Goal: Information Seeking & Learning: Learn about a topic

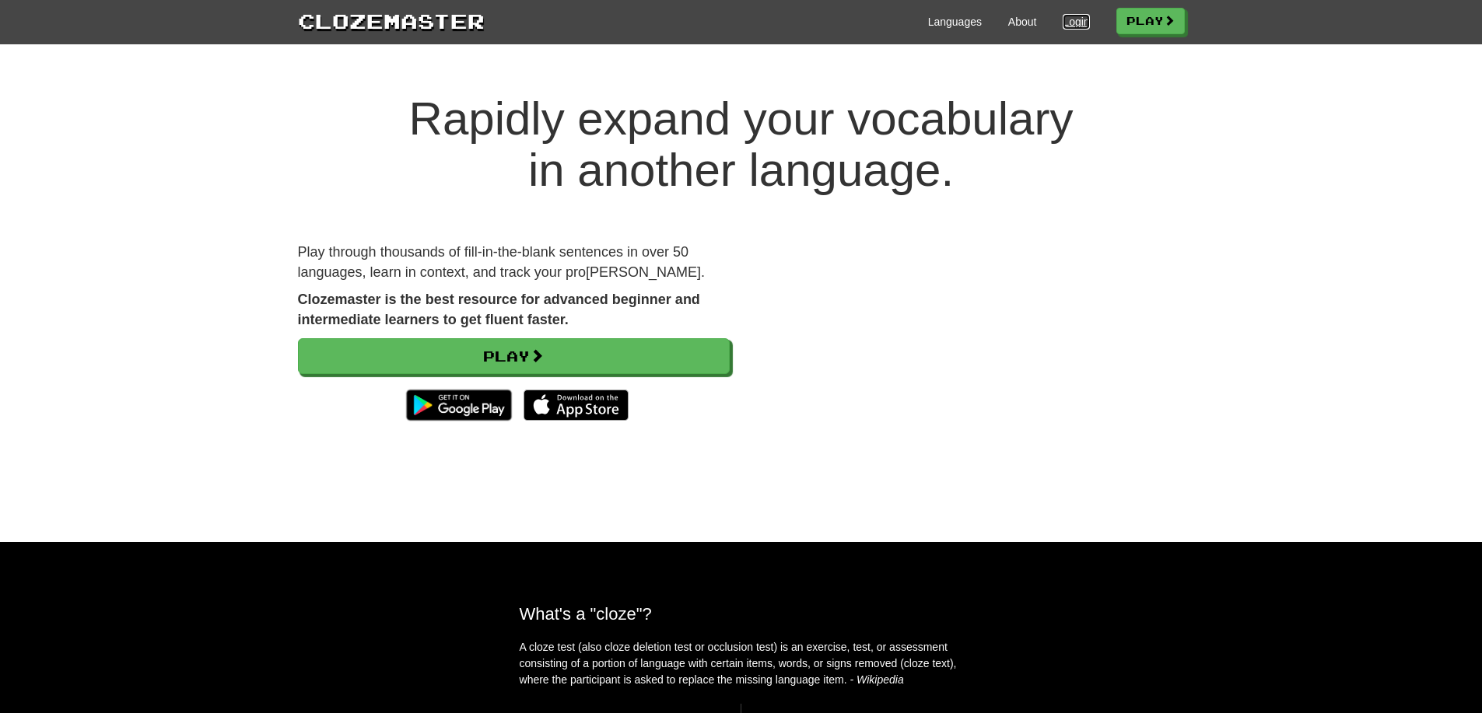
click at [1070, 19] on link "Login" at bounding box center [1076, 22] width 26 height 16
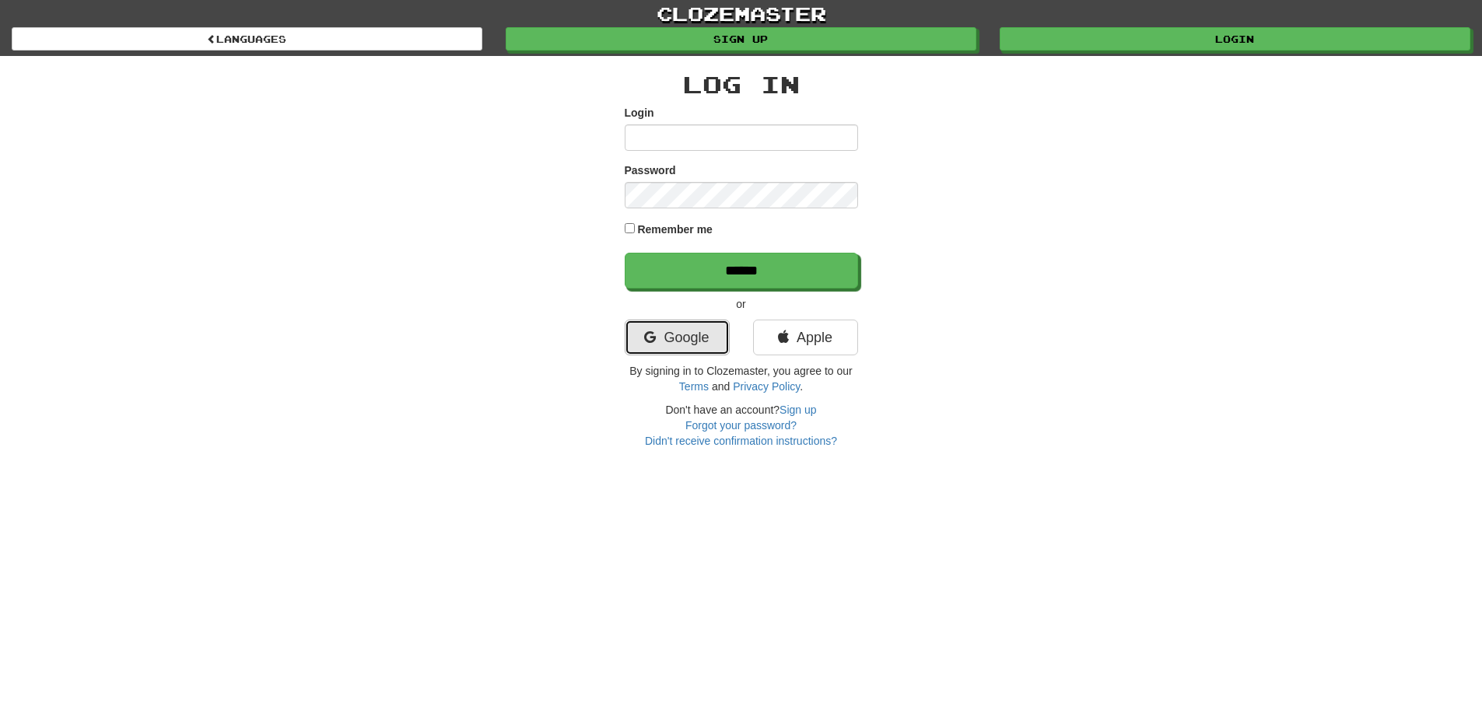
click at [690, 334] on link "Google" at bounding box center [677, 338] width 105 height 36
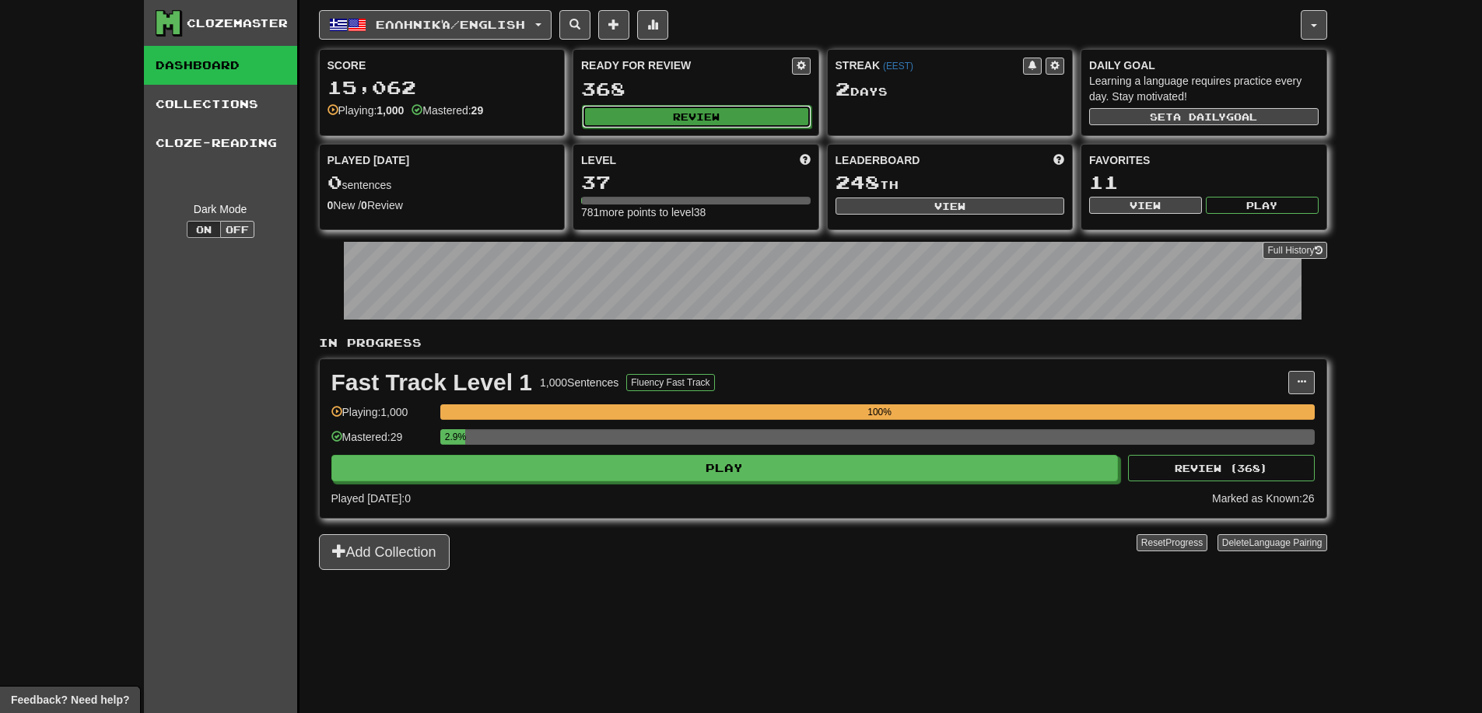
click at [731, 114] on button "Review" at bounding box center [696, 116] width 229 height 23
select select "**"
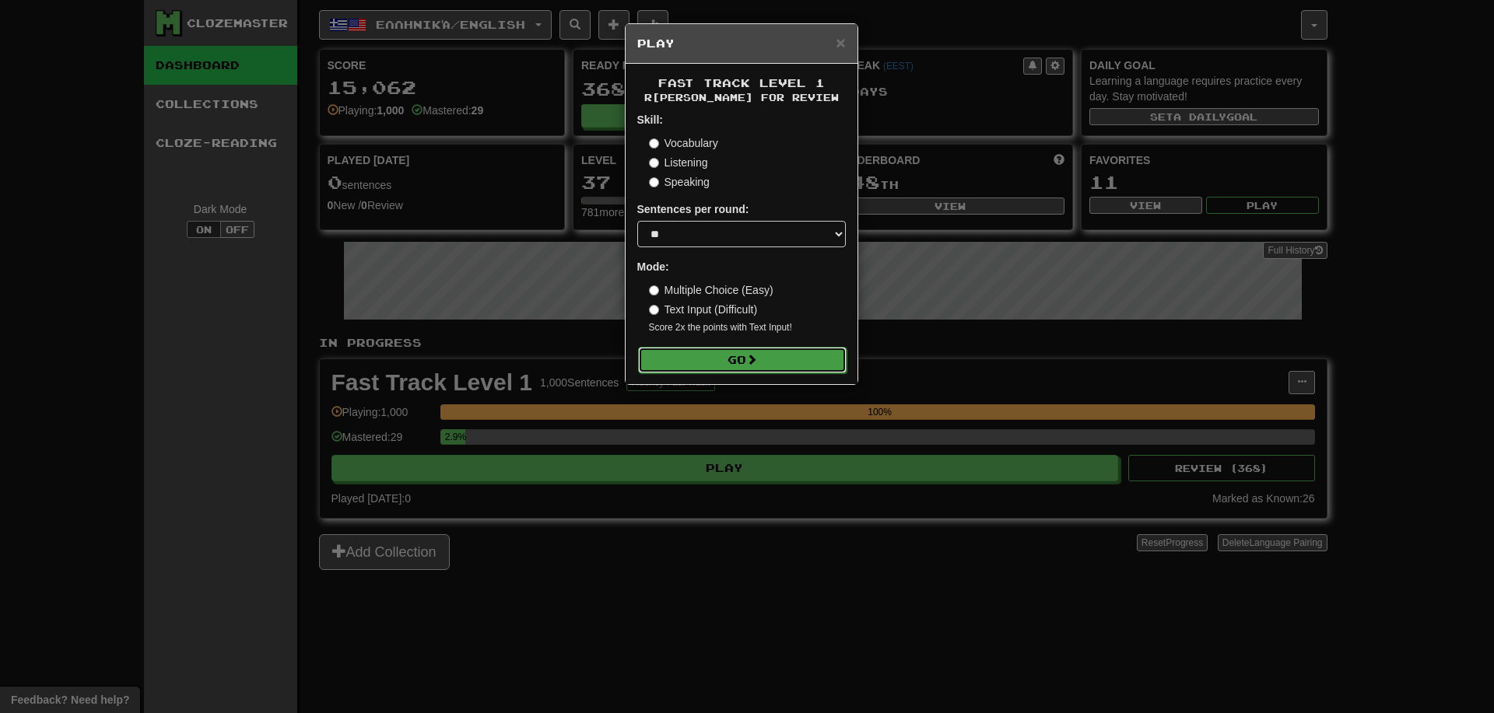
click at [721, 370] on button "Go" at bounding box center [742, 360] width 208 height 26
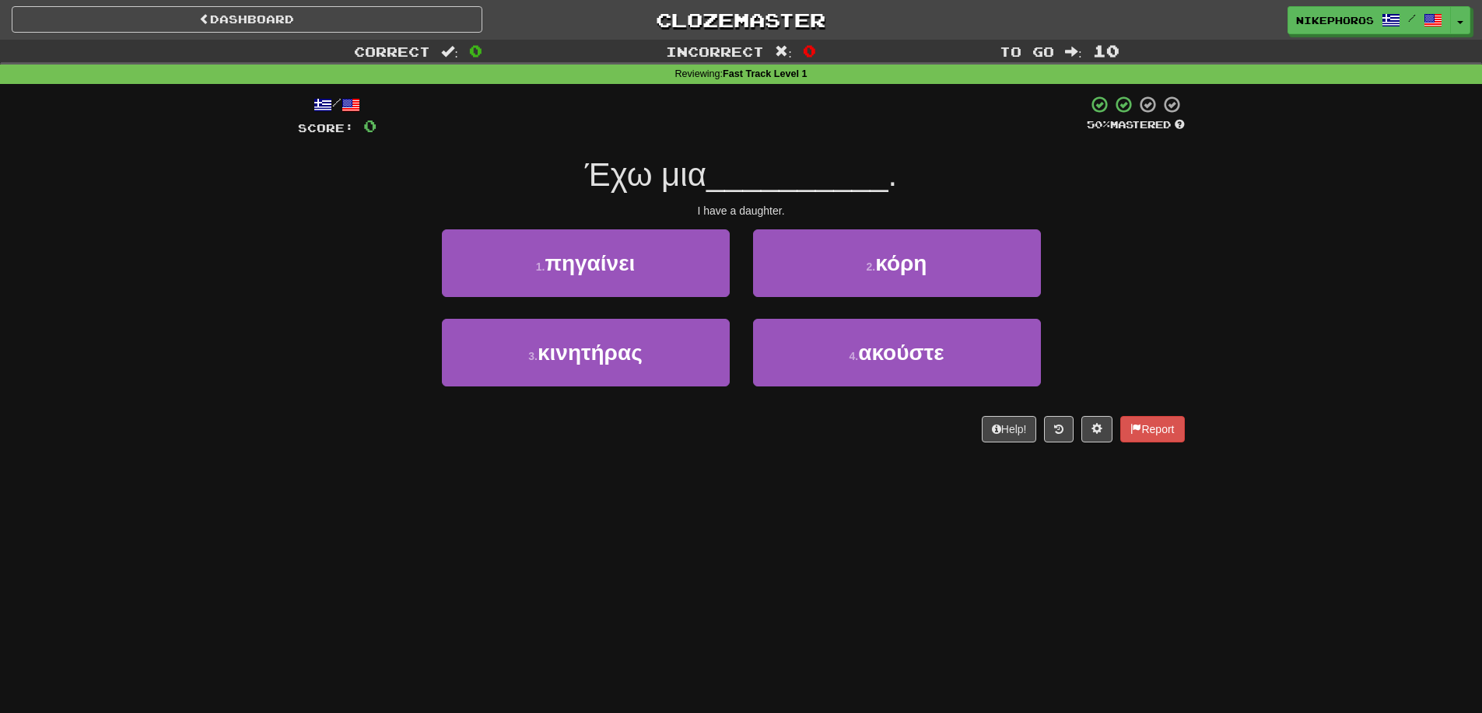
click at [938, 128] on div at bounding box center [732, 116] width 710 height 43
drag, startPoint x: 893, startPoint y: 261, endPoint x: 1447, endPoint y: 240, distance: 554.3
click at [900, 261] on span "κόρη" at bounding box center [900, 263] width 51 height 24
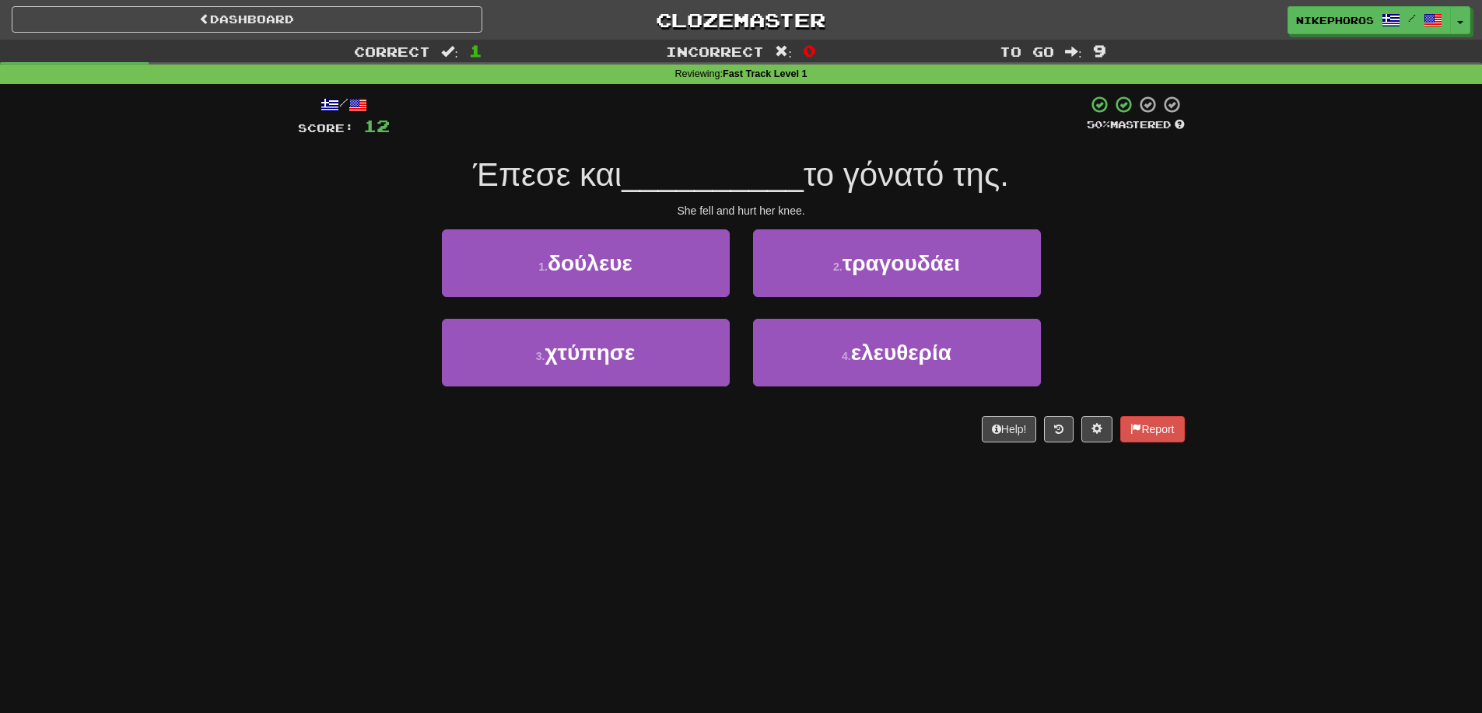
click at [937, 170] on span "το γόνατό της." at bounding box center [906, 174] width 205 height 37
click at [1070, 187] on div "Έπεσε και __________ το γόνατό της." at bounding box center [741, 175] width 887 height 43
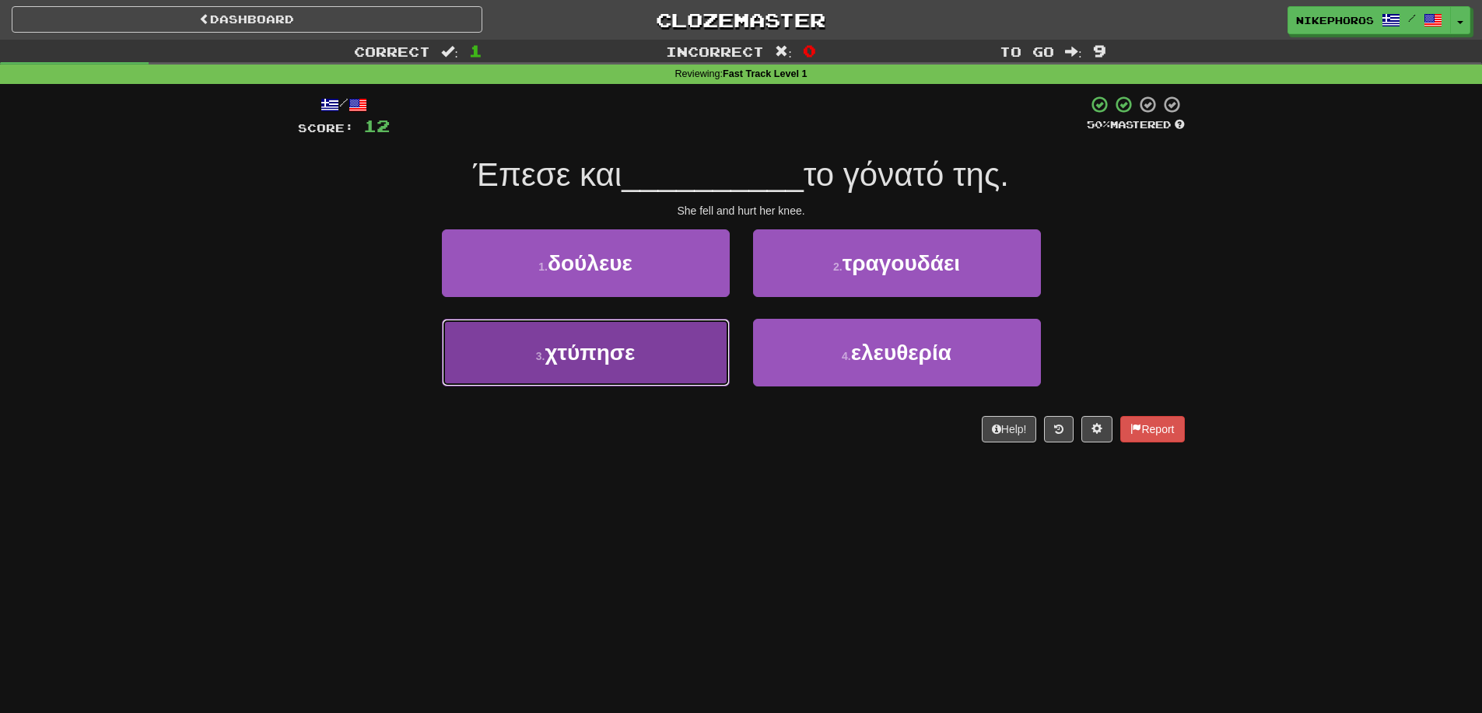
click at [620, 363] on span "χτύπησε" at bounding box center [590, 353] width 90 height 24
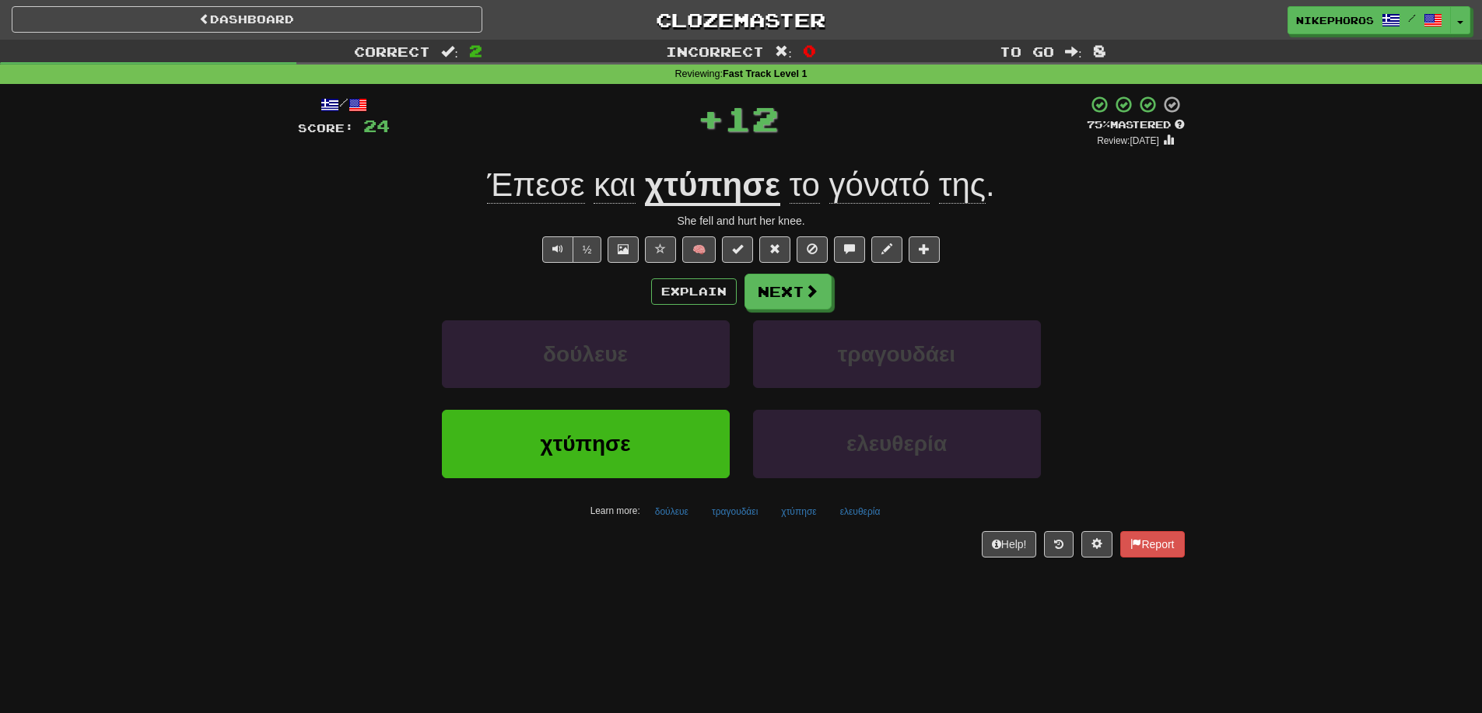
click at [756, 197] on u "χτύπησε" at bounding box center [712, 186] width 135 height 40
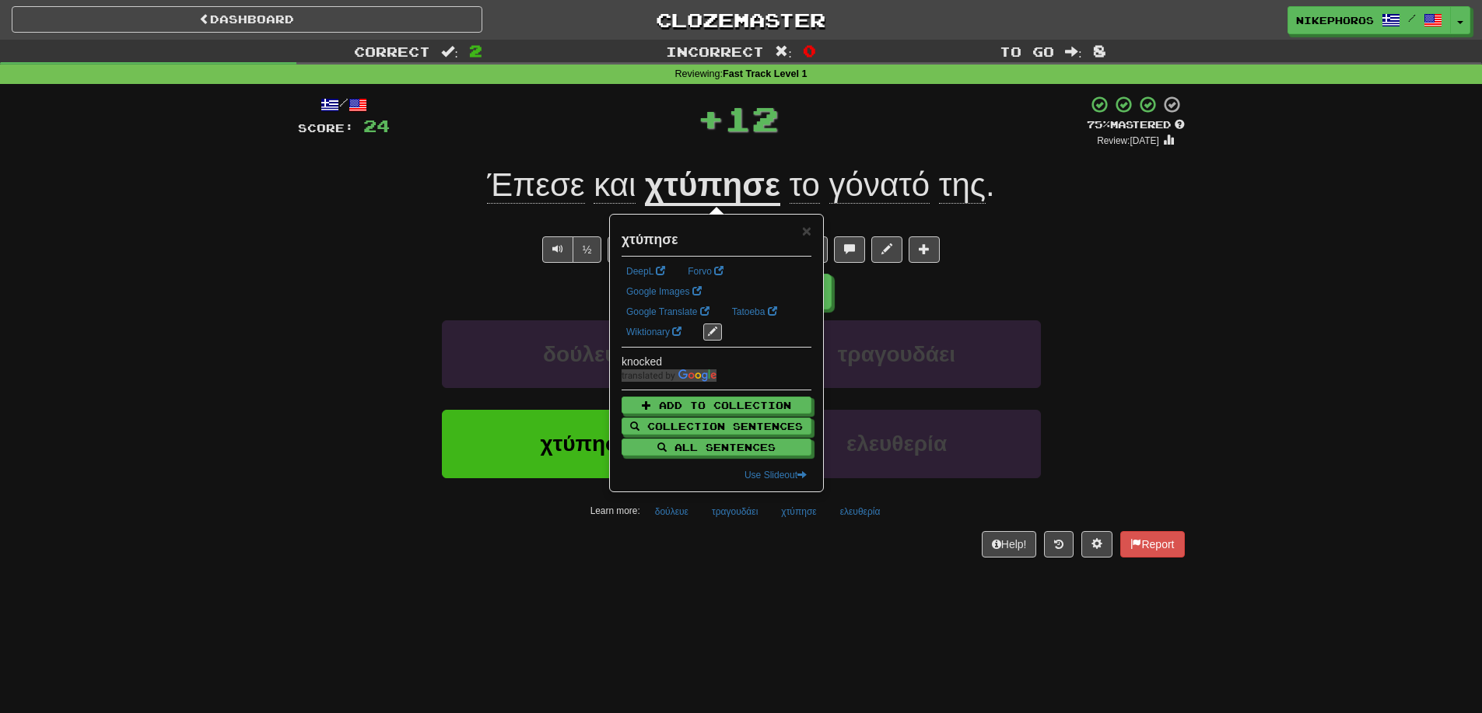
click at [1137, 303] on div "Explain Next" at bounding box center [741, 292] width 887 height 36
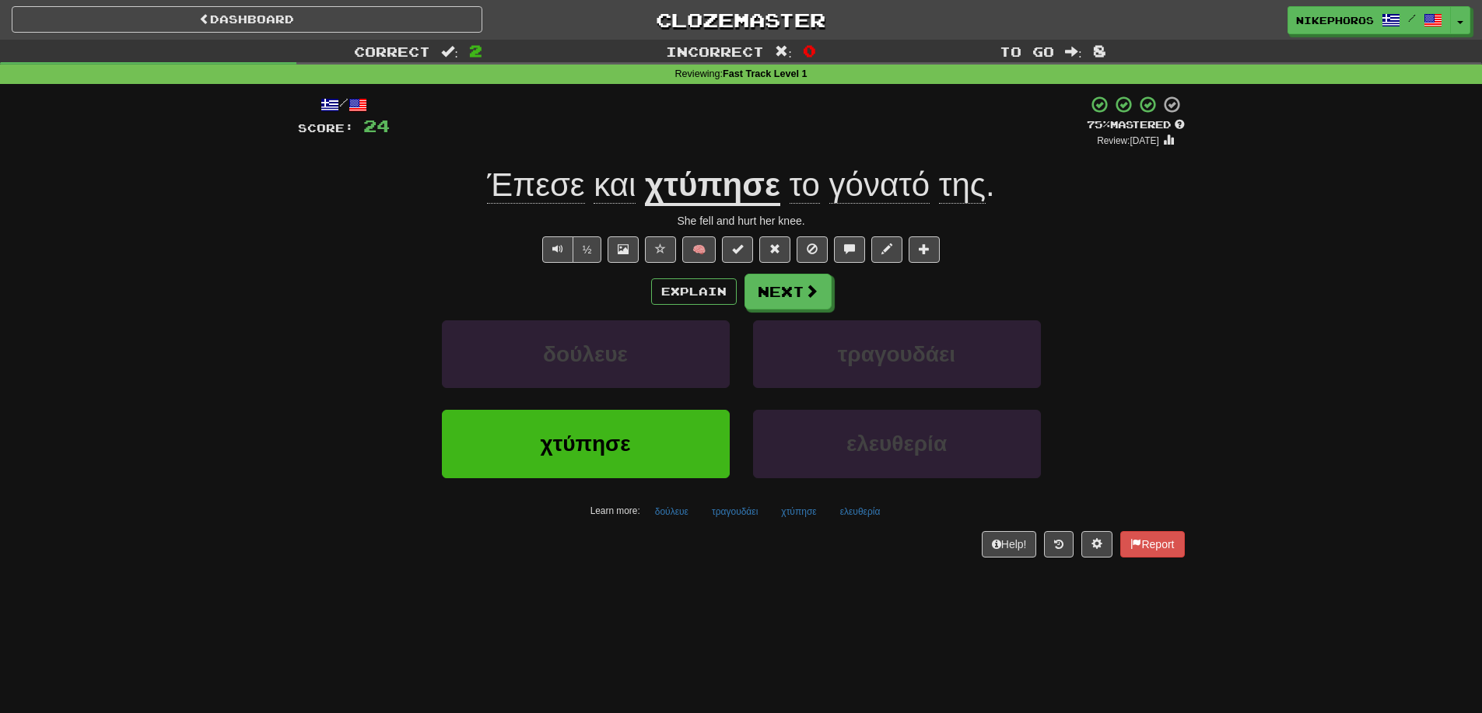
click at [536, 180] on span "Έπεσε" at bounding box center [535, 184] width 97 height 37
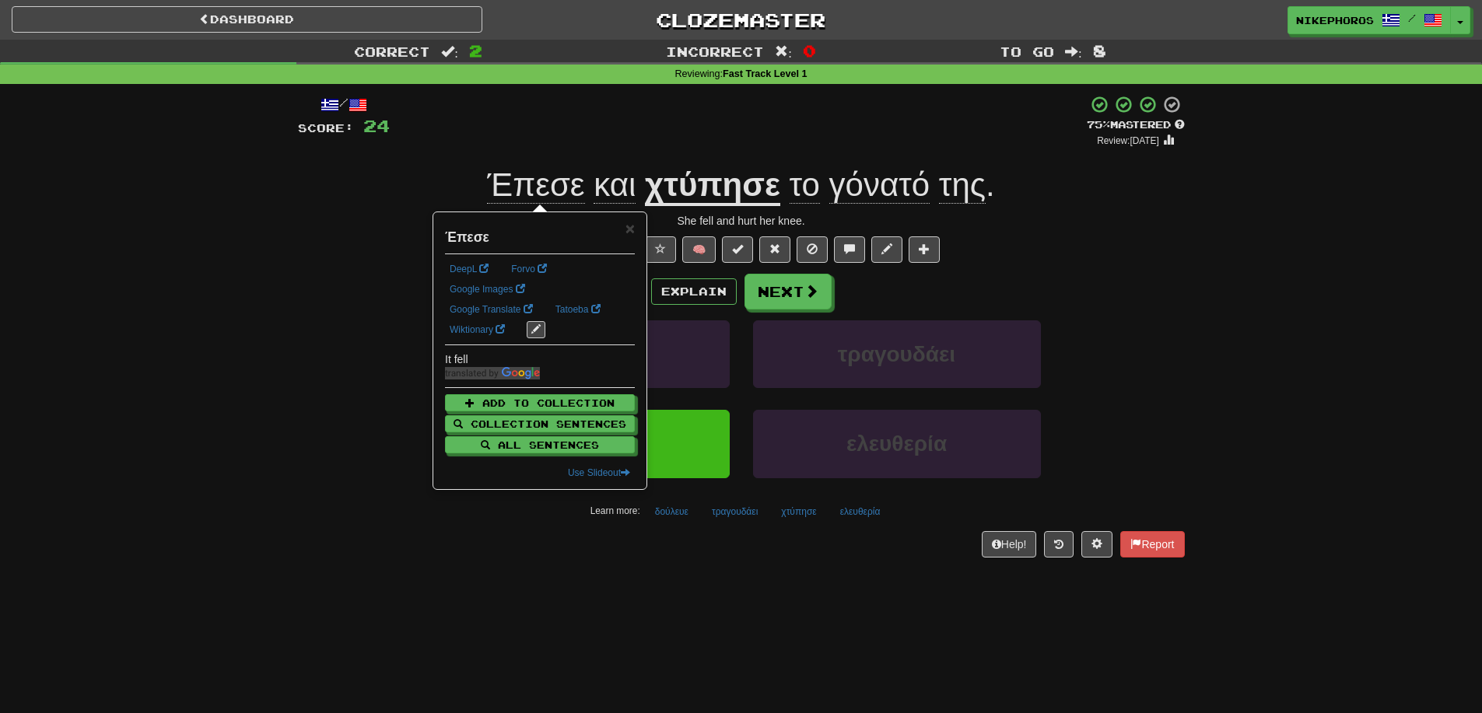
click at [1234, 328] on div "Correct : 2 Incorrect : 0 To go : 8 Reviewing : Fast Track Level 1 / Score: 24 …" at bounding box center [741, 310] width 1482 height 540
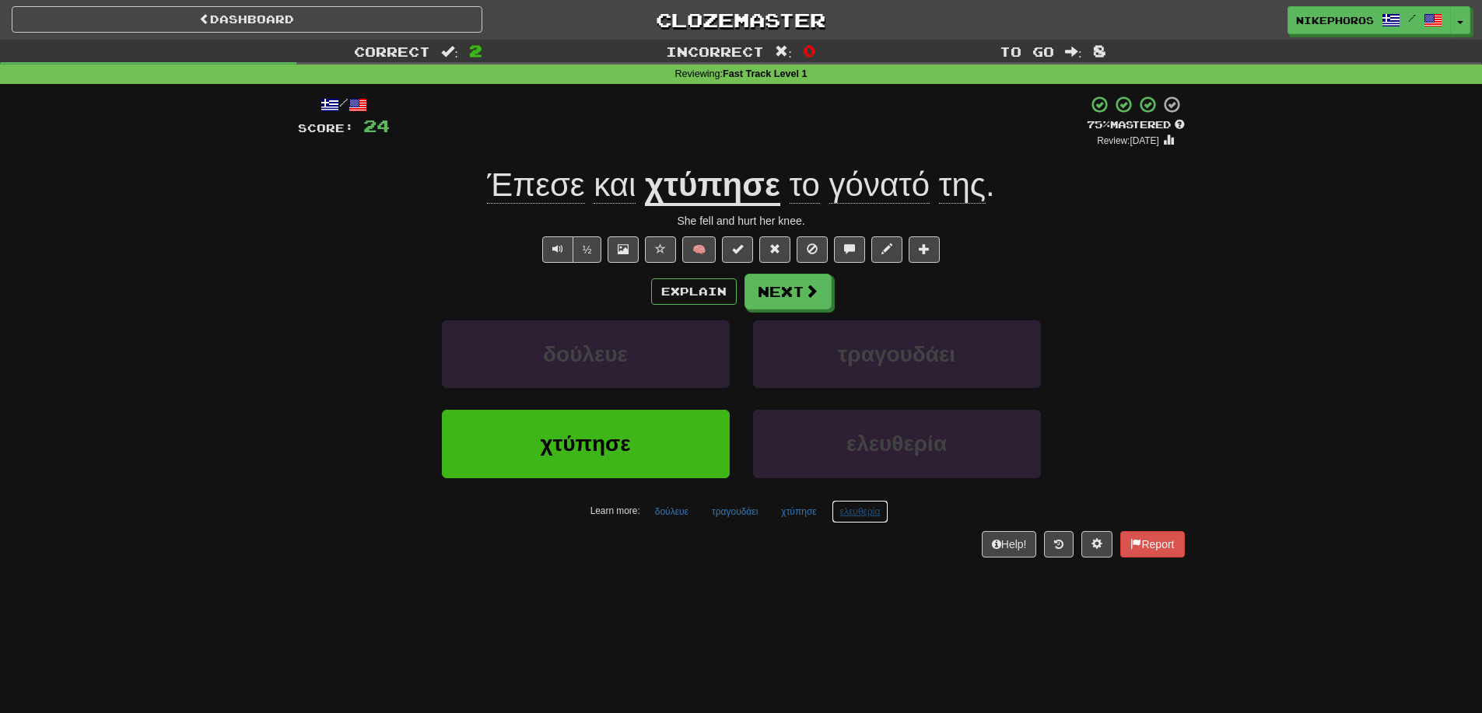
click at [863, 520] on button "ελευθερία" at bounding box center [861, 511] width 58 height 23
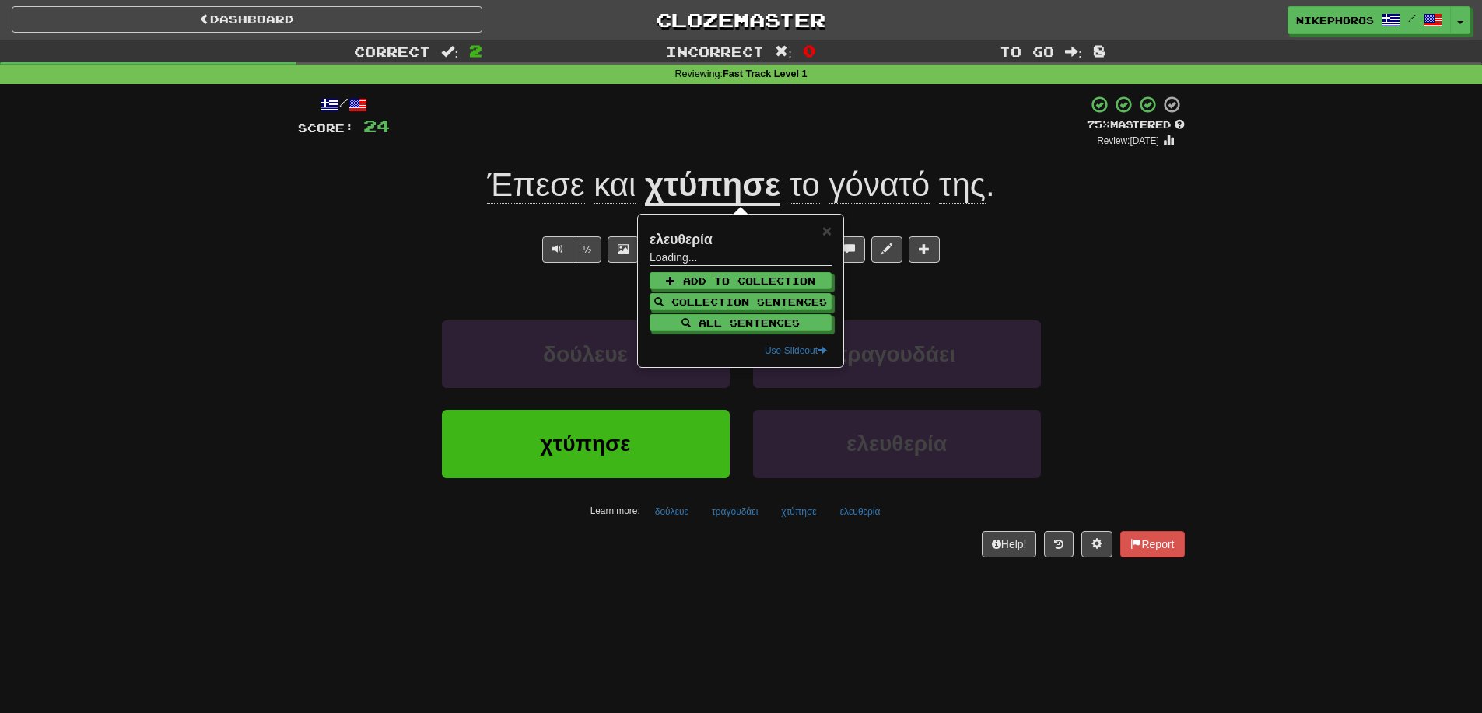
click at [860, 555] on div "Help! Report" at bounding box center [741, 544] width 887 height 26
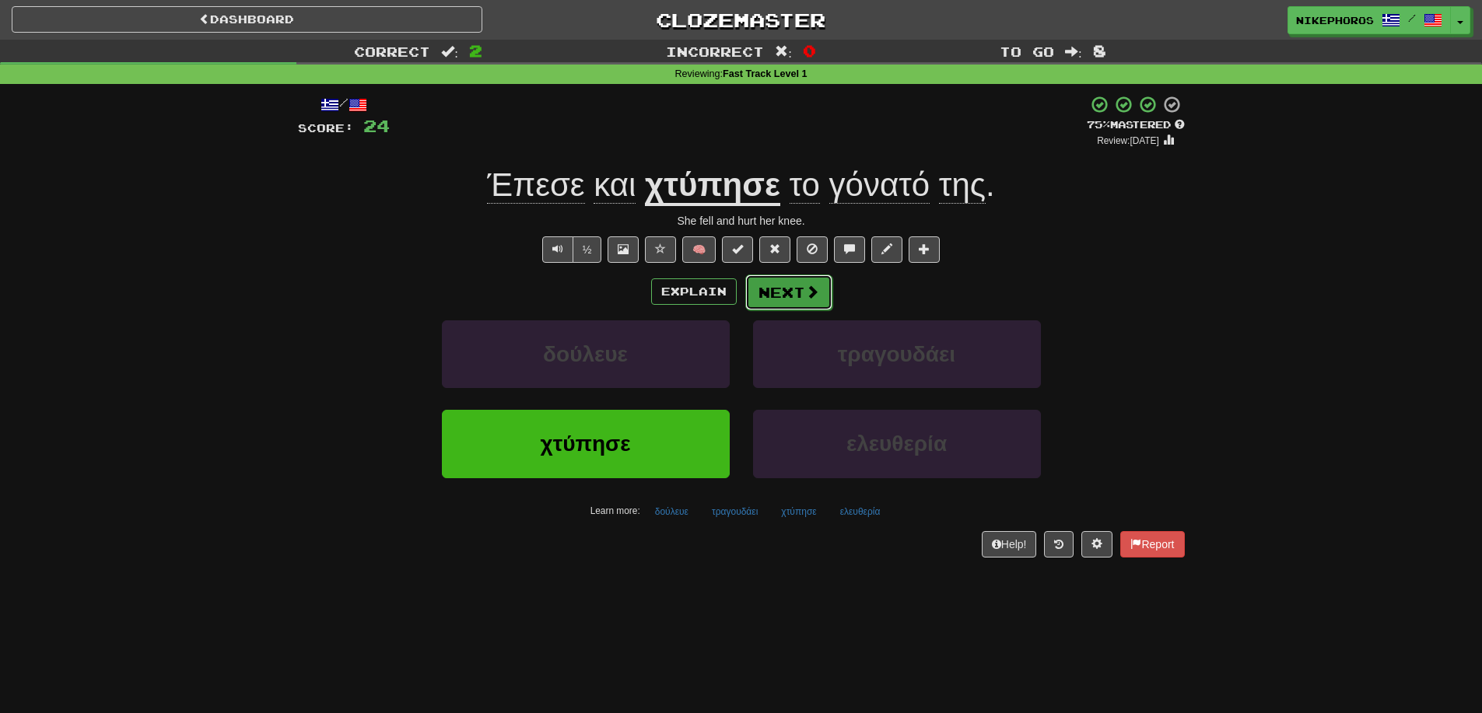
click at [792, 287] on button "Next" at bounding box center [788, 293] width 87 height 36
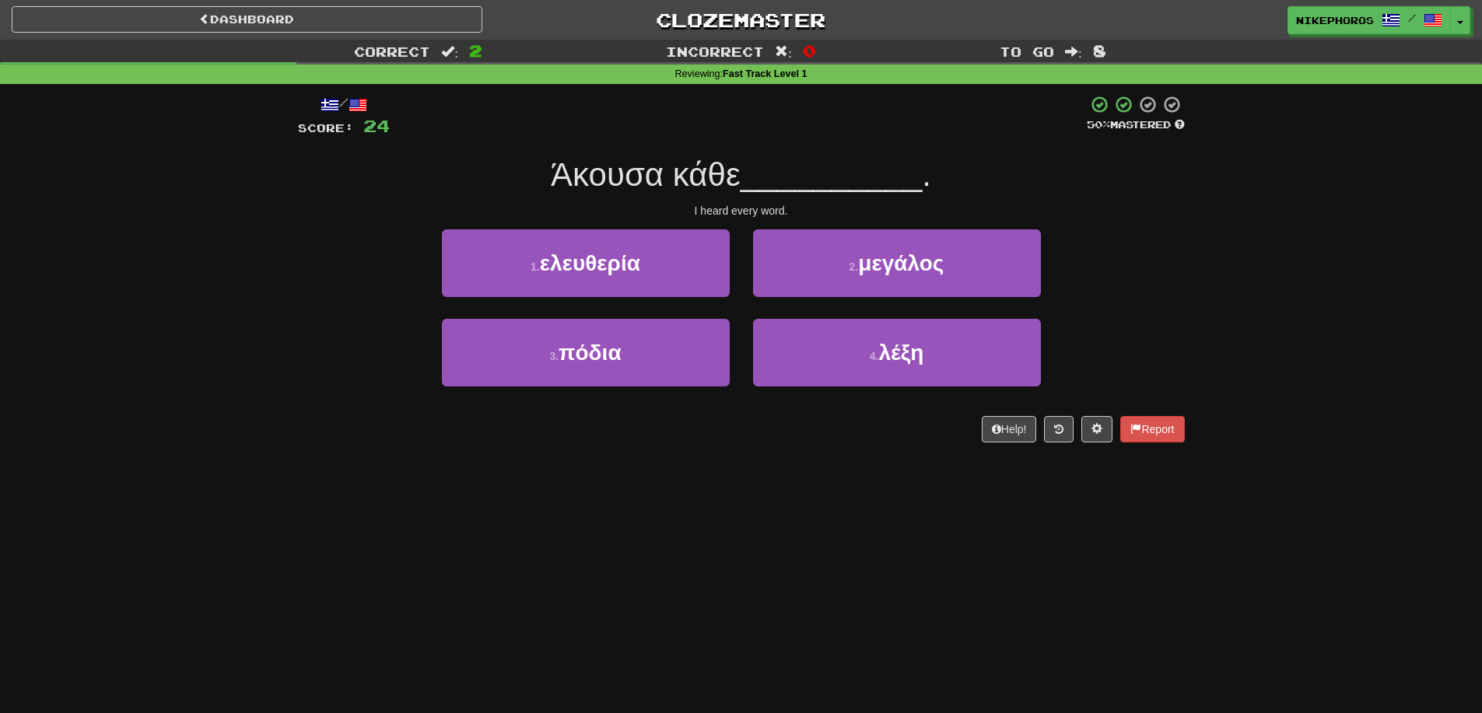
click at [762, 166] on span "__________" at bounding box center [832, 174] width 182 height 37
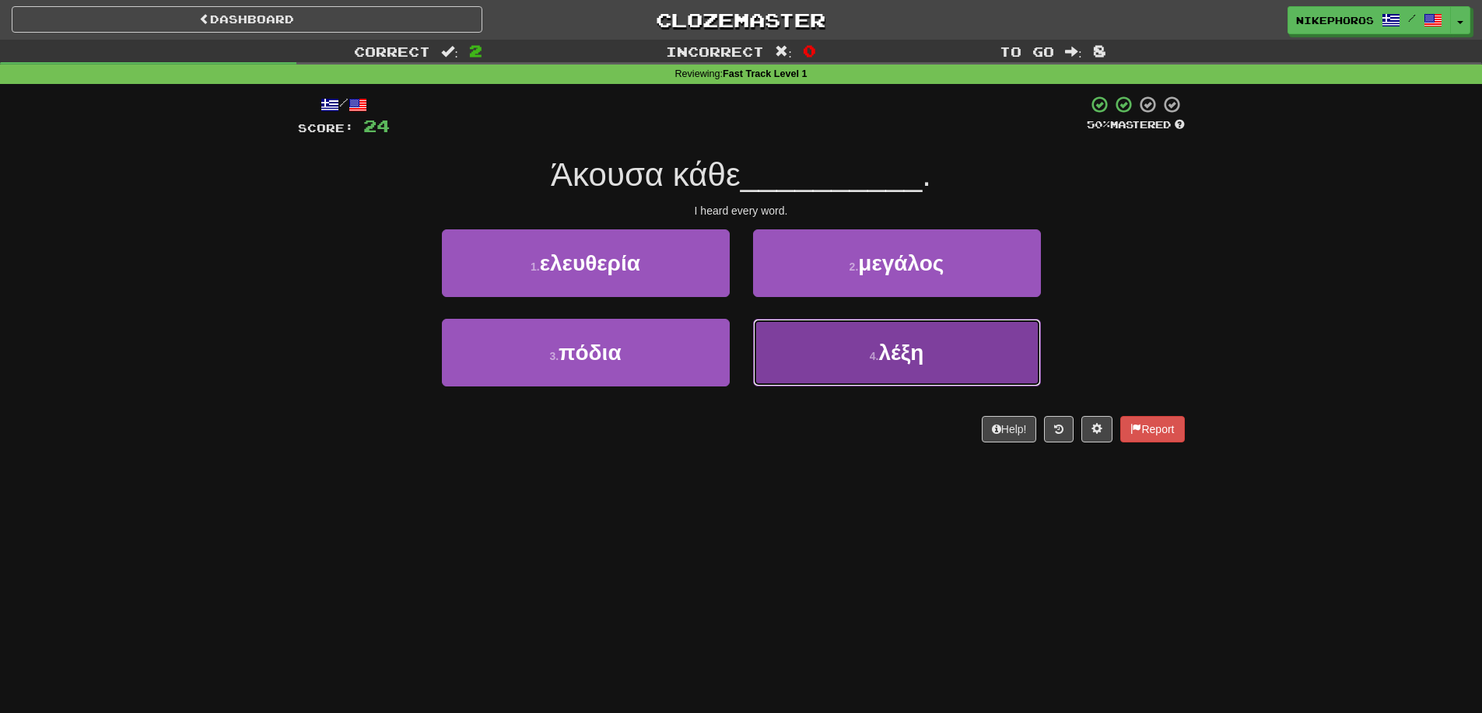
click at [862, 359] on button "4 . λέξη" at bounding box center [897, 353] width 288 height 68
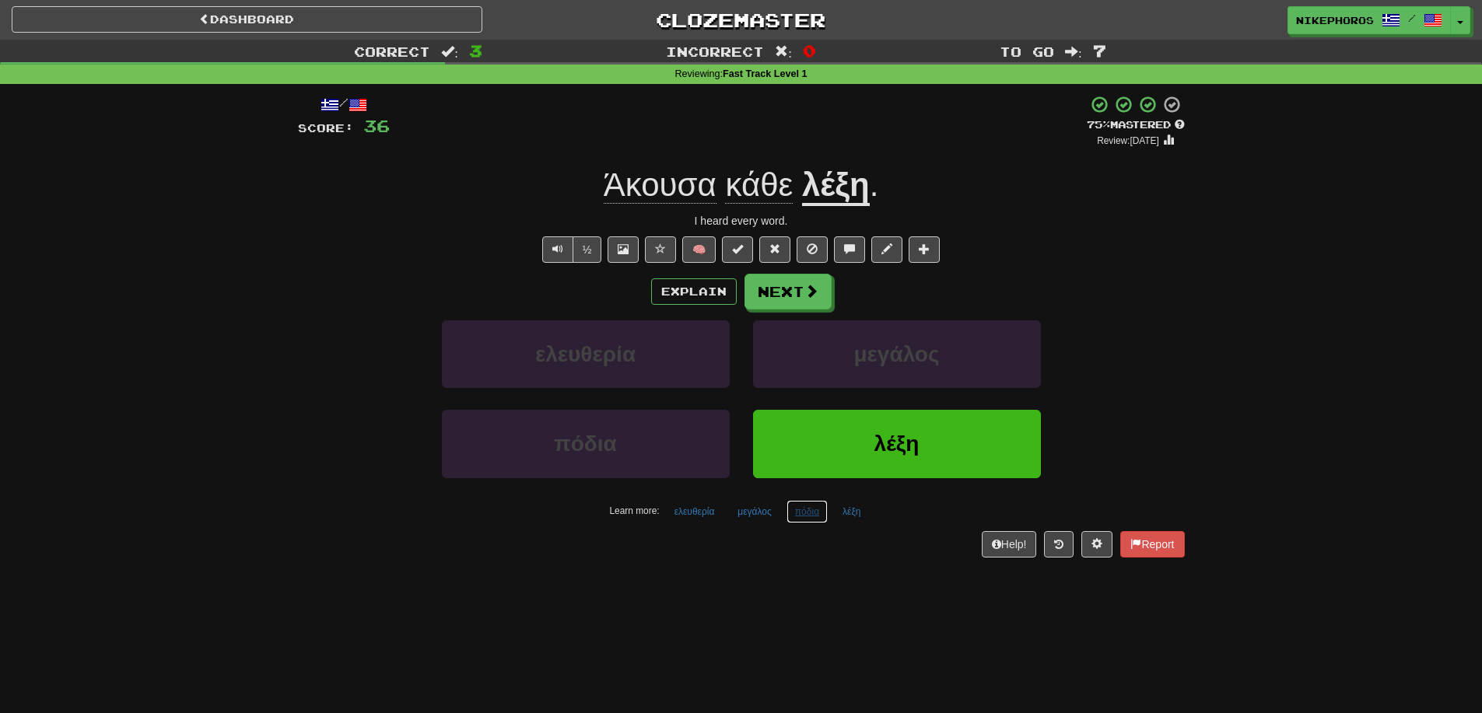
click at [806, 517] on button "πόδια" at bounding box center [807, 511] width 41 height 23
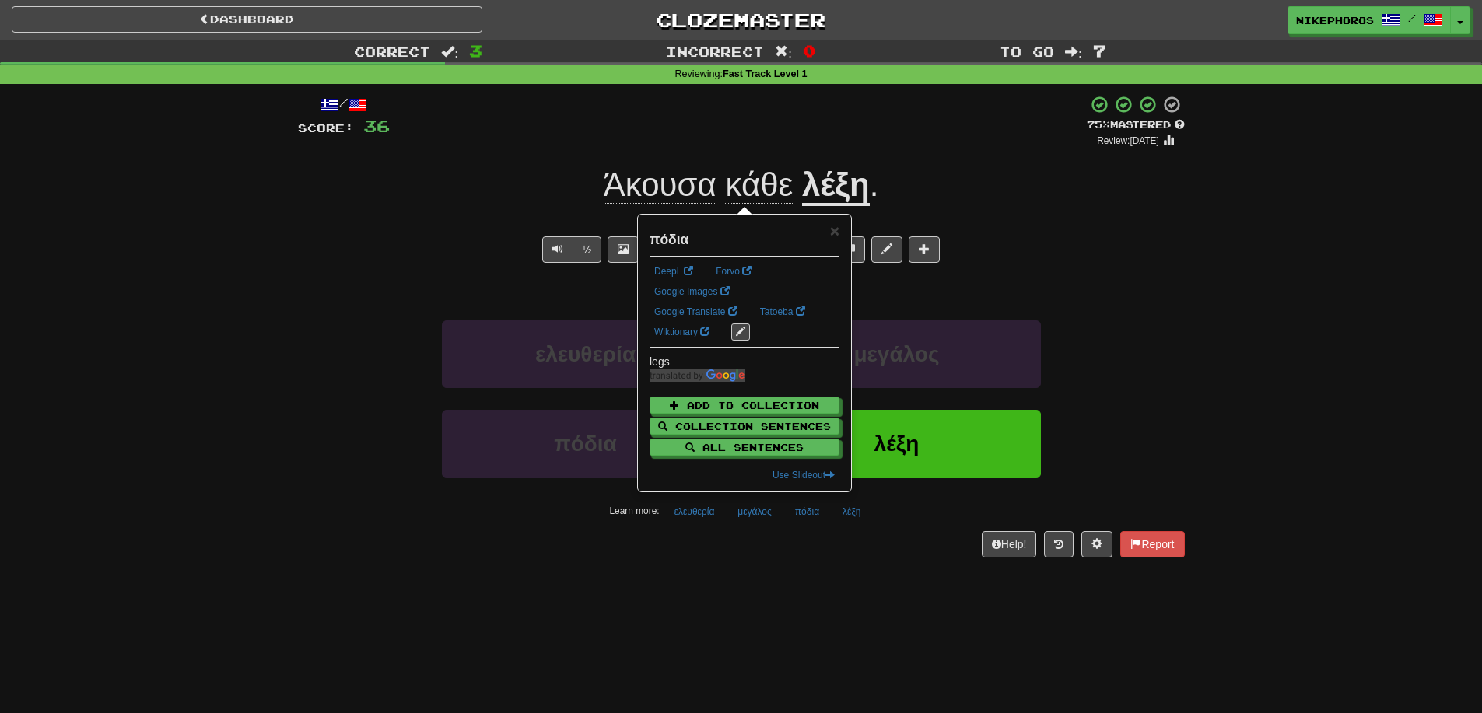
click at [804, 598] on div "Dashboard Clozemaster Nikephoros / Toggle Dropdown Dashboard Leaderboard Activi…" at bounding box center [741, 356] width 1482 height 713
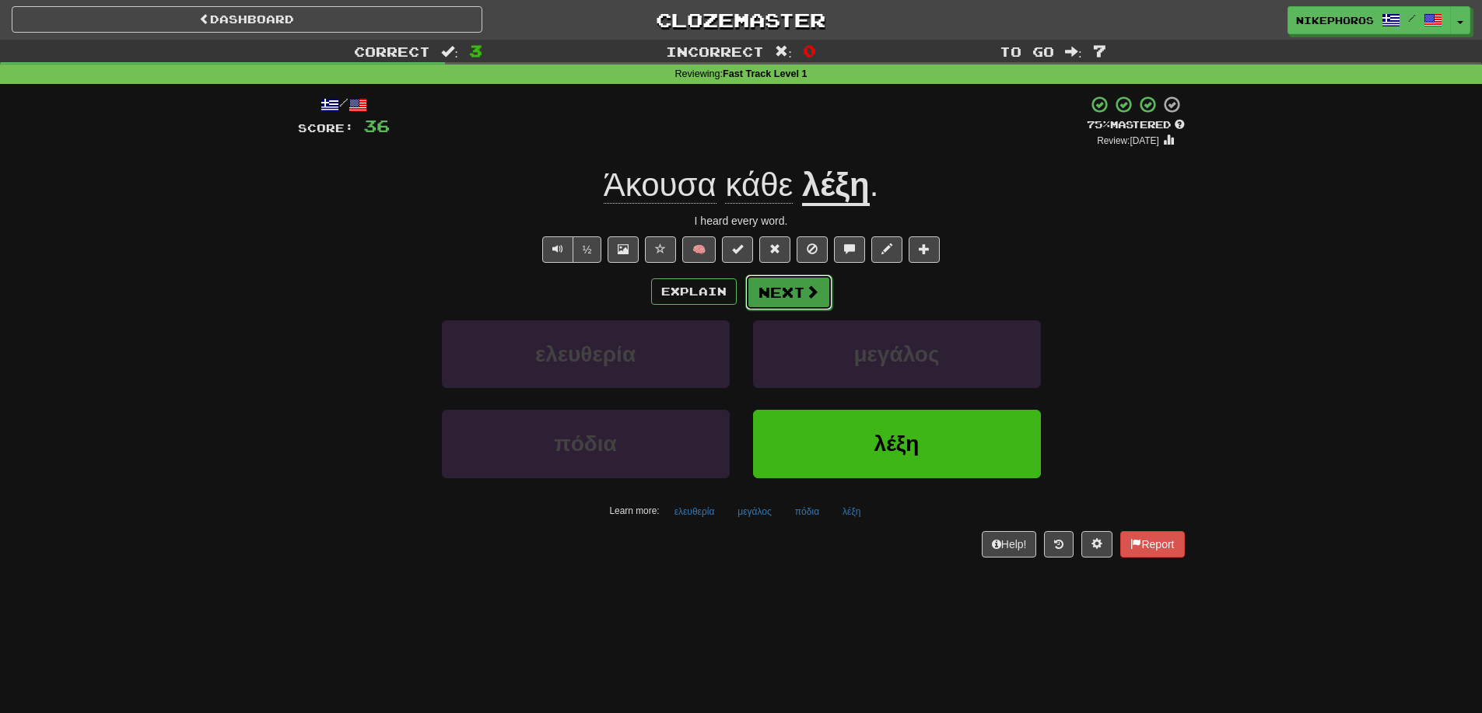
click at [815, 293] on span at bounding box center [812, 292] width 14 height 14
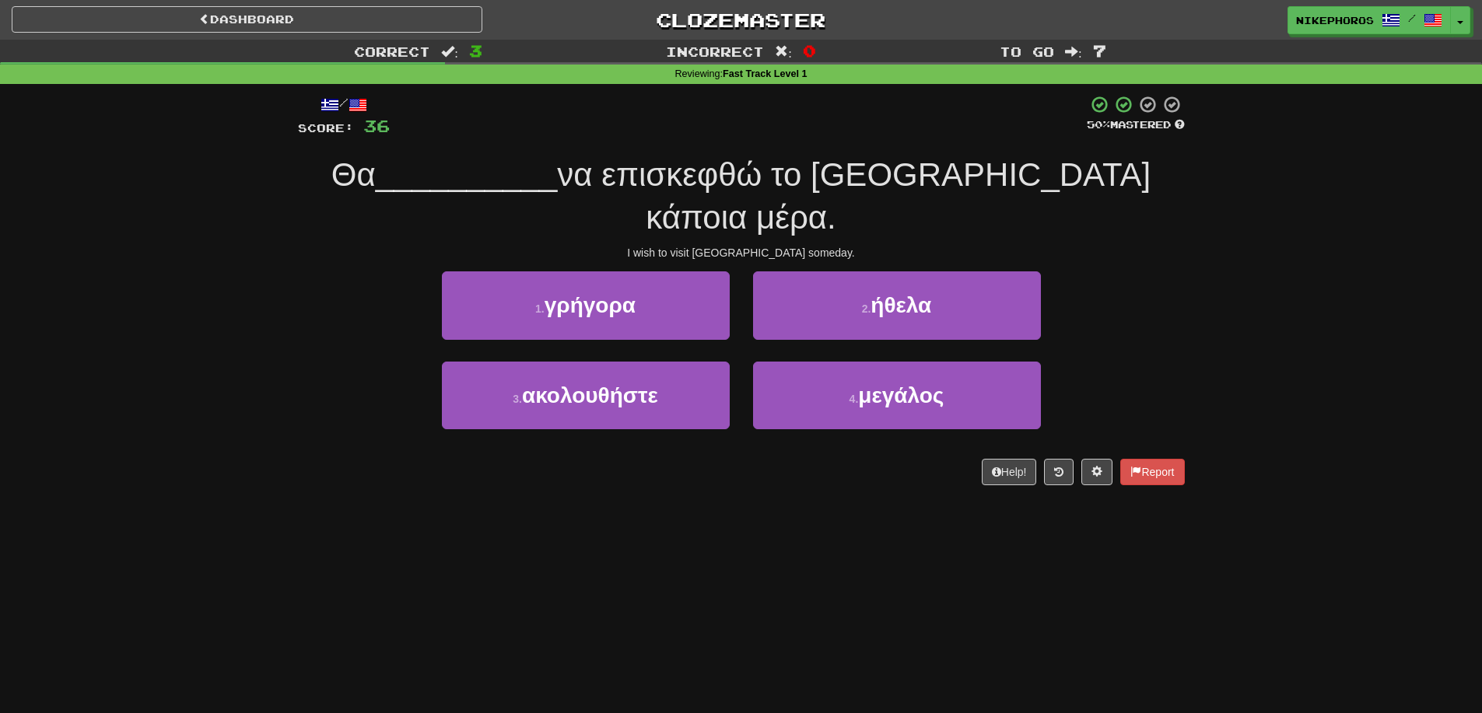
click at [750, 180] on span "να επισκεφθώ το Παρίσι κάποια μέρα." at bounding box center [854, 195] width 594 height 79
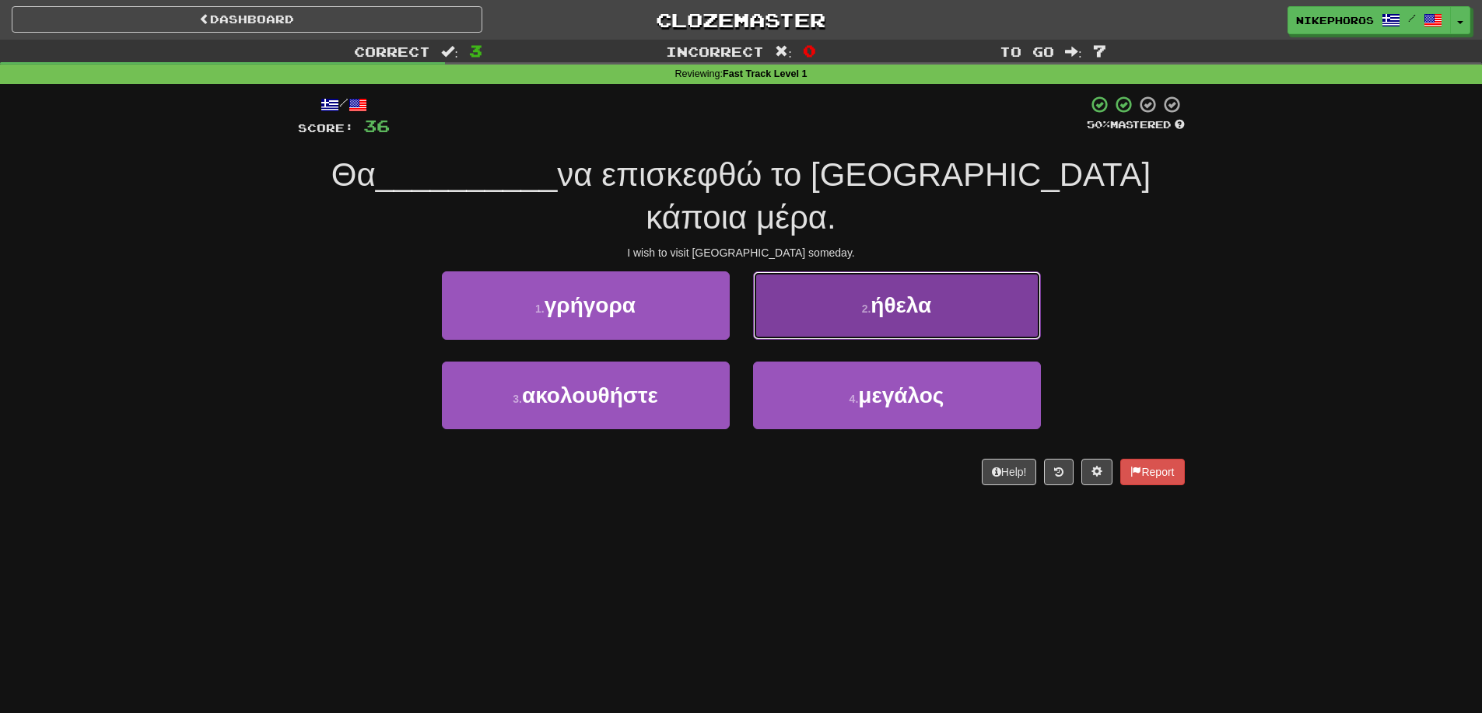
click at [818, 272] on button "2 . ήθελα" at bounding box center [897, 306] width 288 height 68
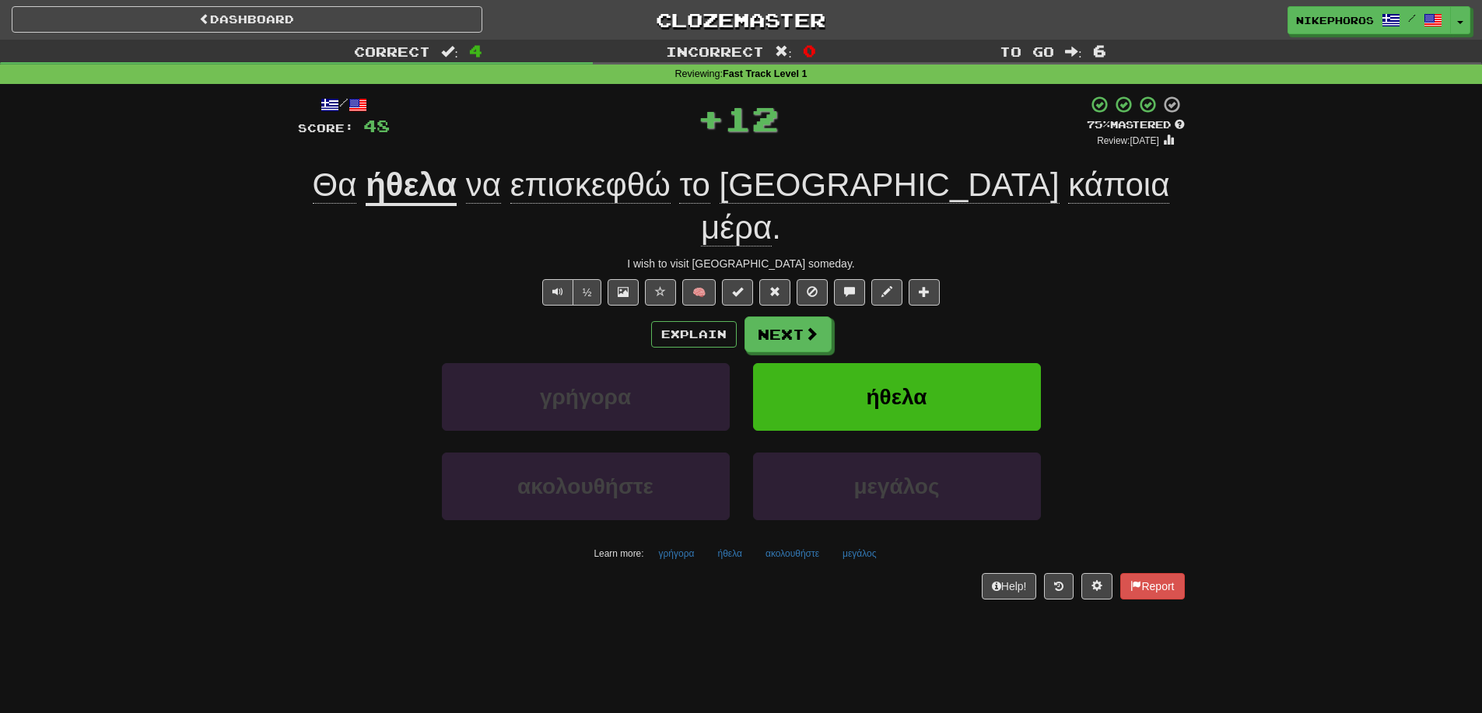
click at [671, 183] on span "επισκεφθώ" at bounding box center [590, 184] width 160 height 37
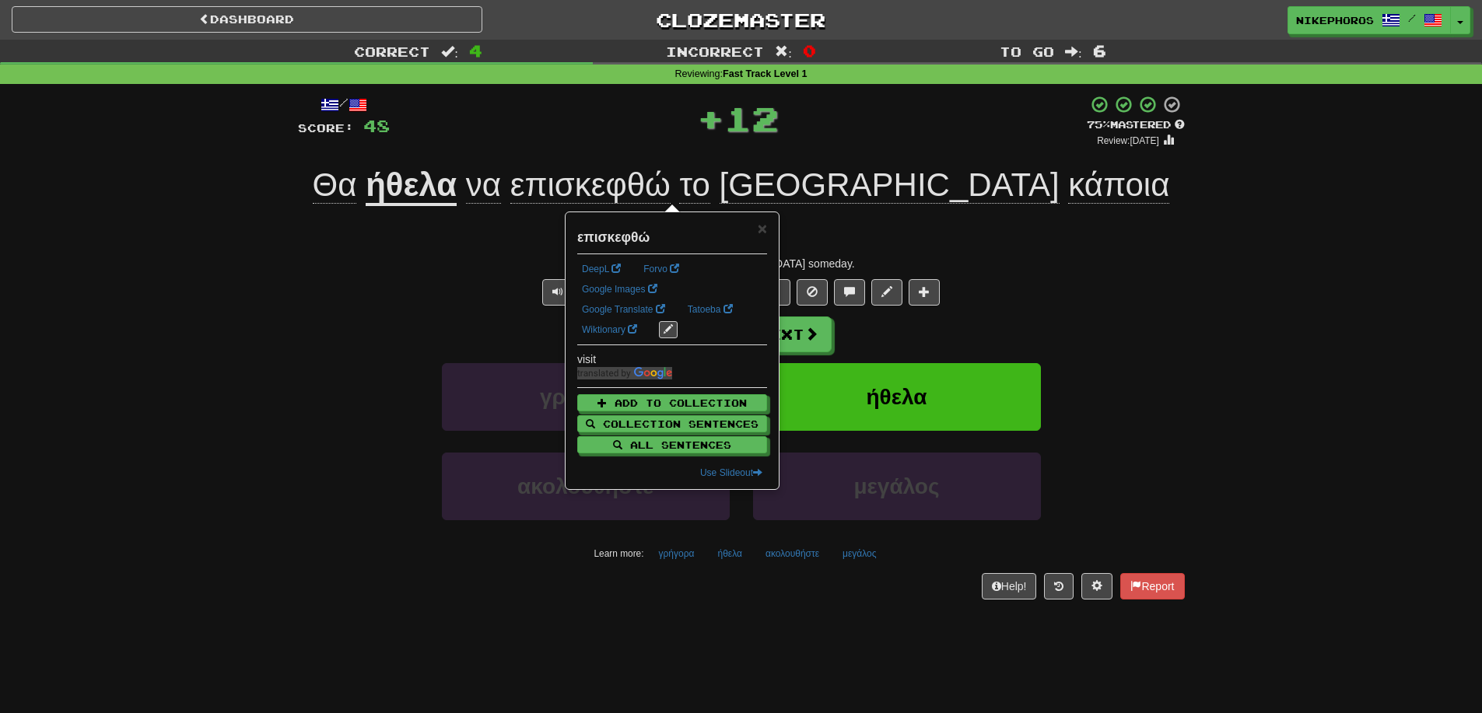
click at [1208, 212] on div "Correct : 4 Incorrect : 0 To go : 6 Reviewing : Fast Track Level 1 / Score: 48 …" at bounding box center [741, 331] width 1482 height 582
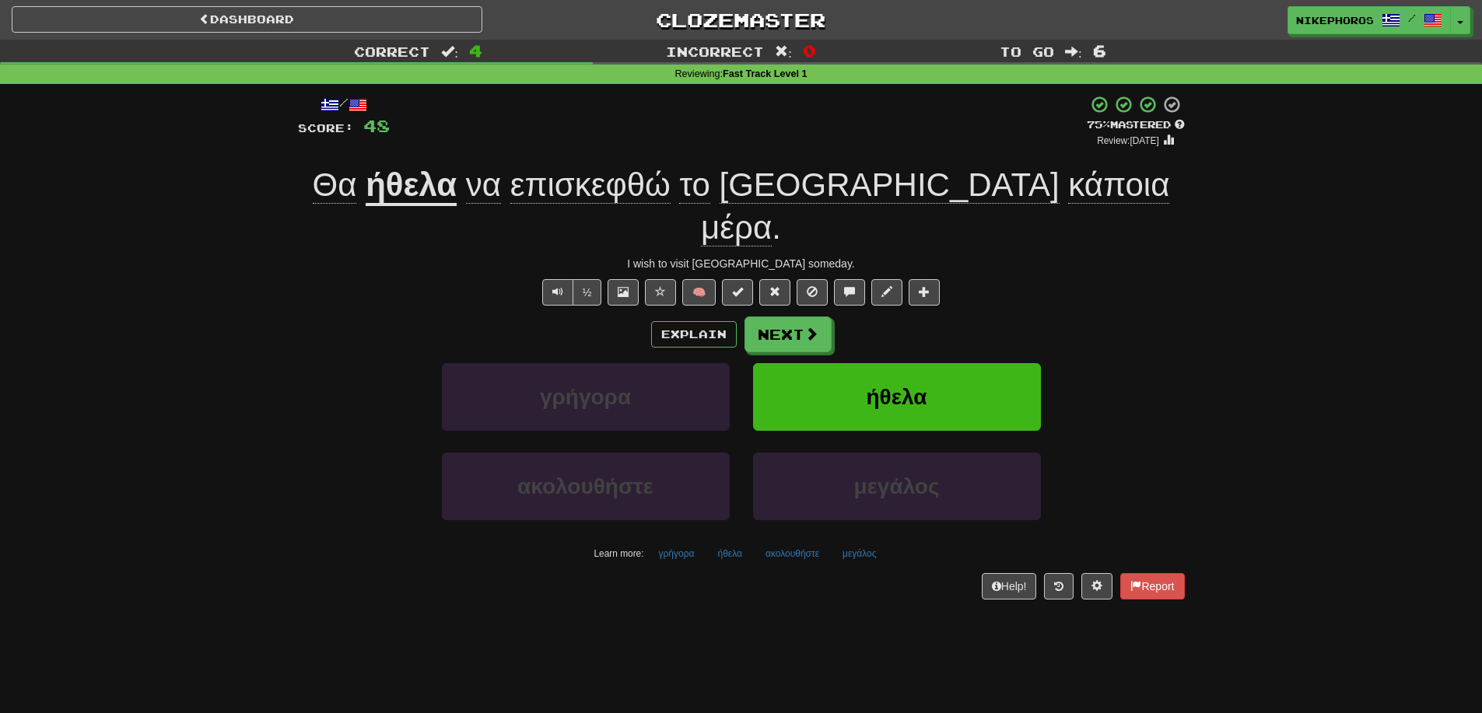
click at [1137, 279] on div "½ 🧠" at bounding box center [741, 292] width 887 height 26
click at [772, 209] on span "μέρα" at bounding box center [736, 227] width 71 height 37
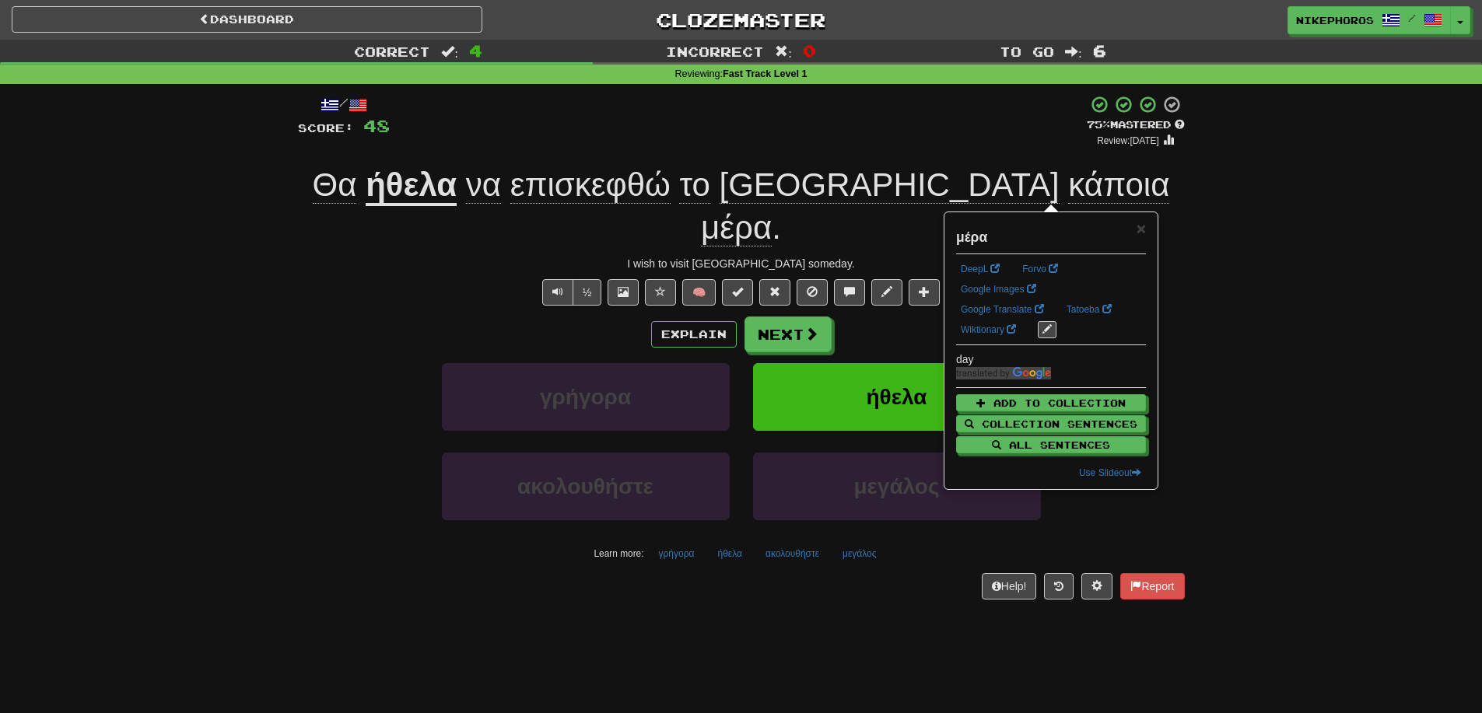
click at [1232, 232] on div "Correct : 4 Incorrect : 0 To go : 6 Reviewing : Fast Track Level 1 / Score: 48 …" at bounding box center [741, 331] width 1482 height 582
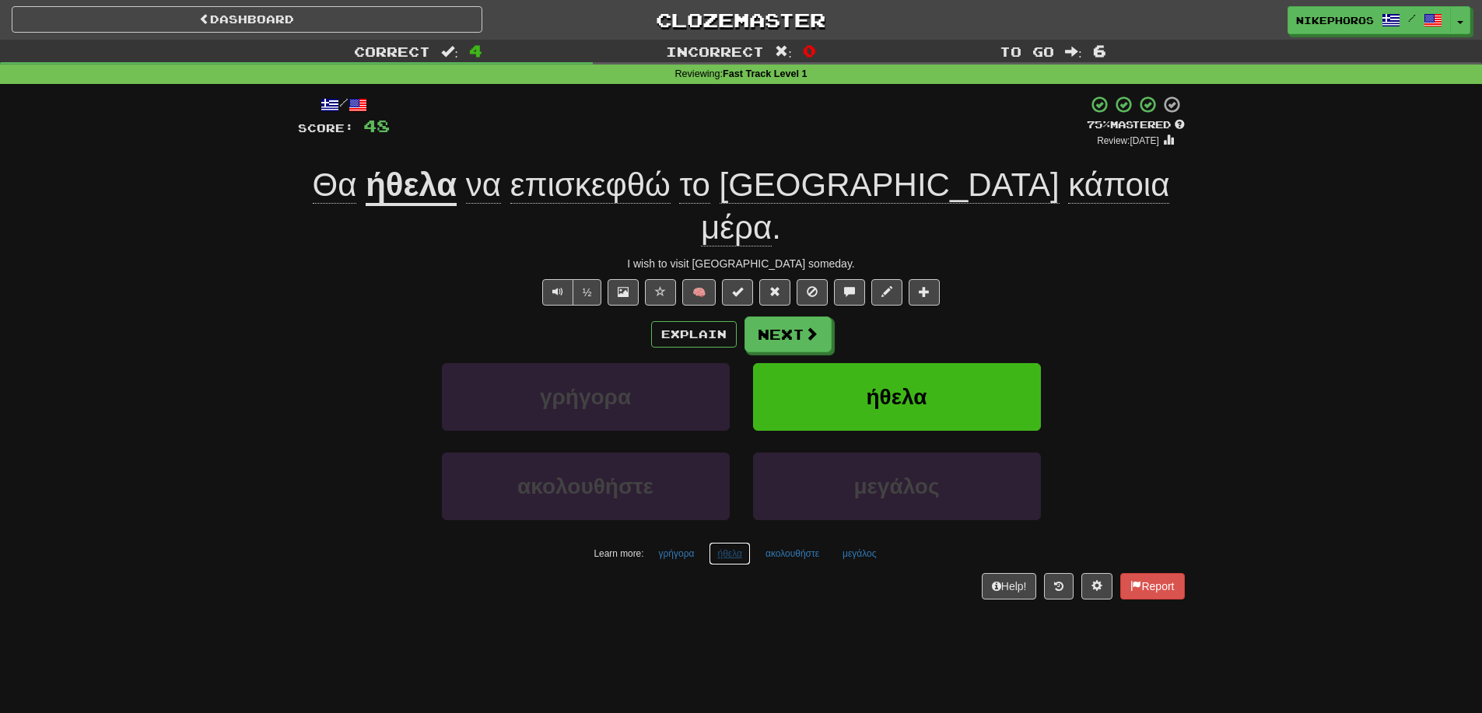
click at [710, 542] on button "ήθελα" at bounding box center [729, 553] width 41 height 23
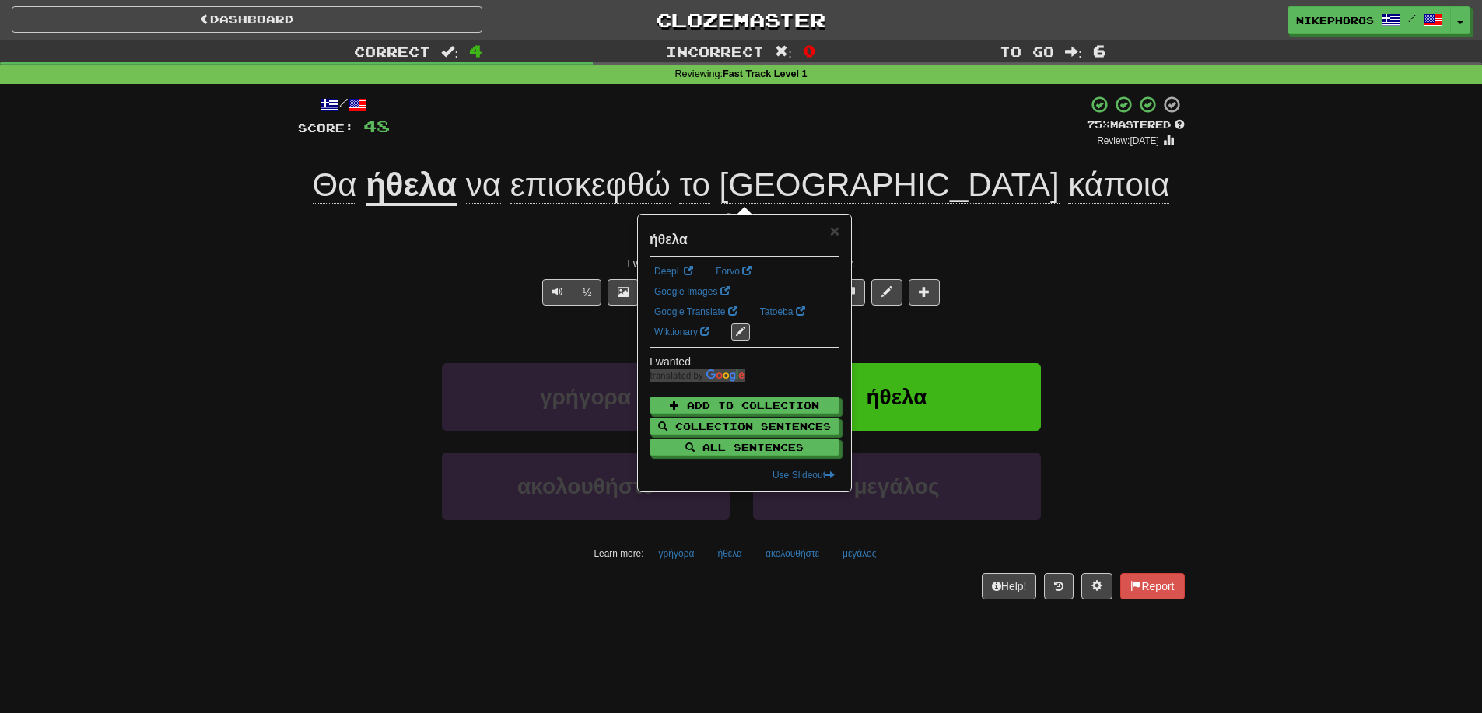
click at [768, 605] on div "Dashboard Clozemaster Nikephoros / Toggle Dropdown Dashboard Leaderboard Activi…" at bounding box center [741, 356] width 1482 height 713
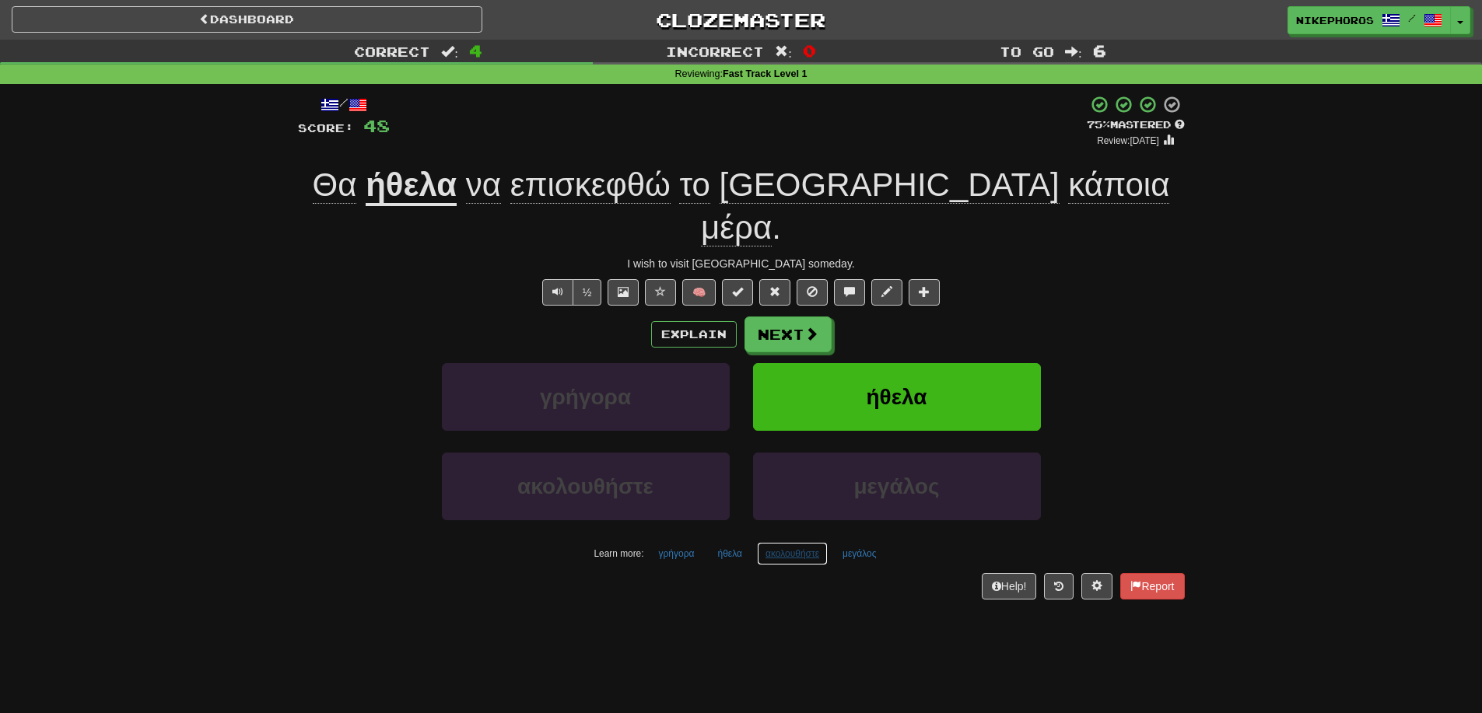
click at [773, 542] on button "ακολουθήστε" at bounding box center [792, 553] width 71 height 23
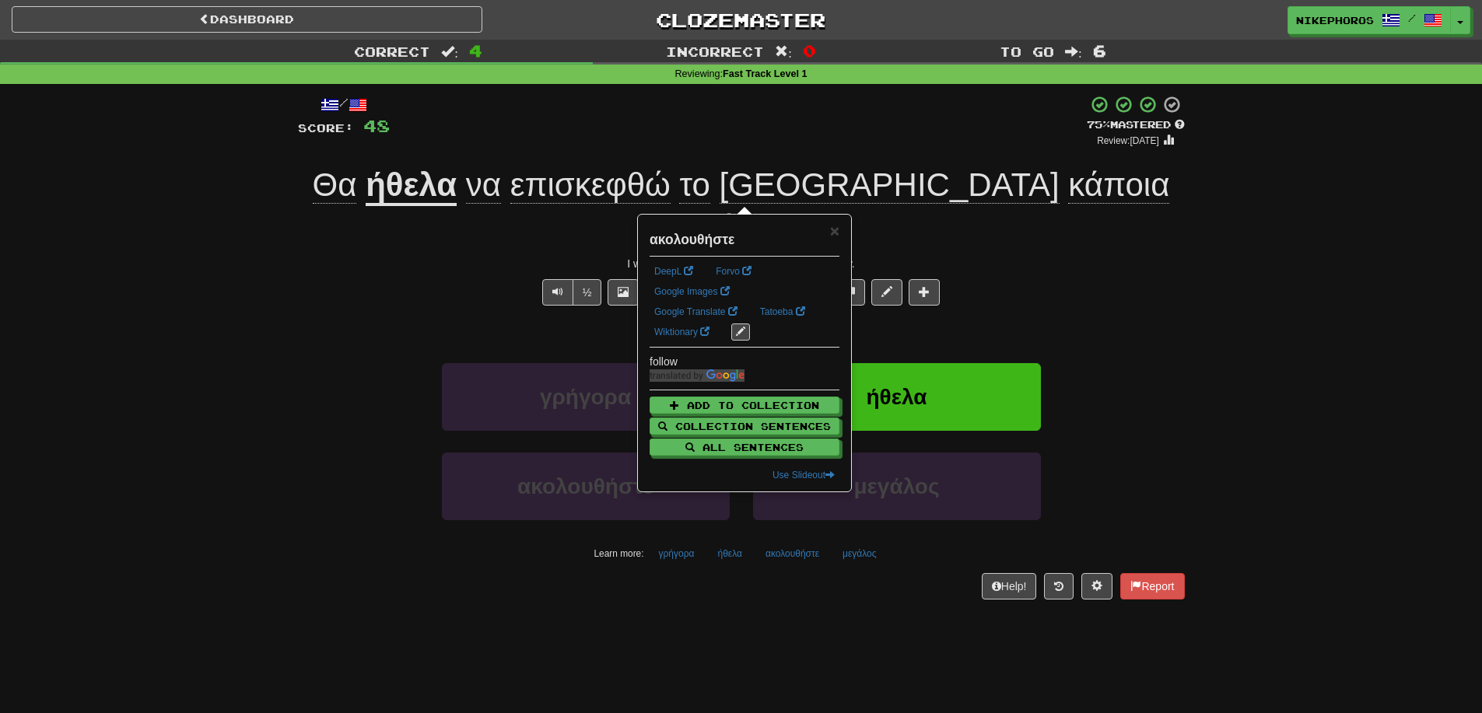
click at [782, 573] on div "/ Score: 48 + 12 75 % Mastered Review: 2025-09-20 Θα ήθελα να επισκεφθώ το Παρί…" at bounding box center [741, 353] width 887 height 538
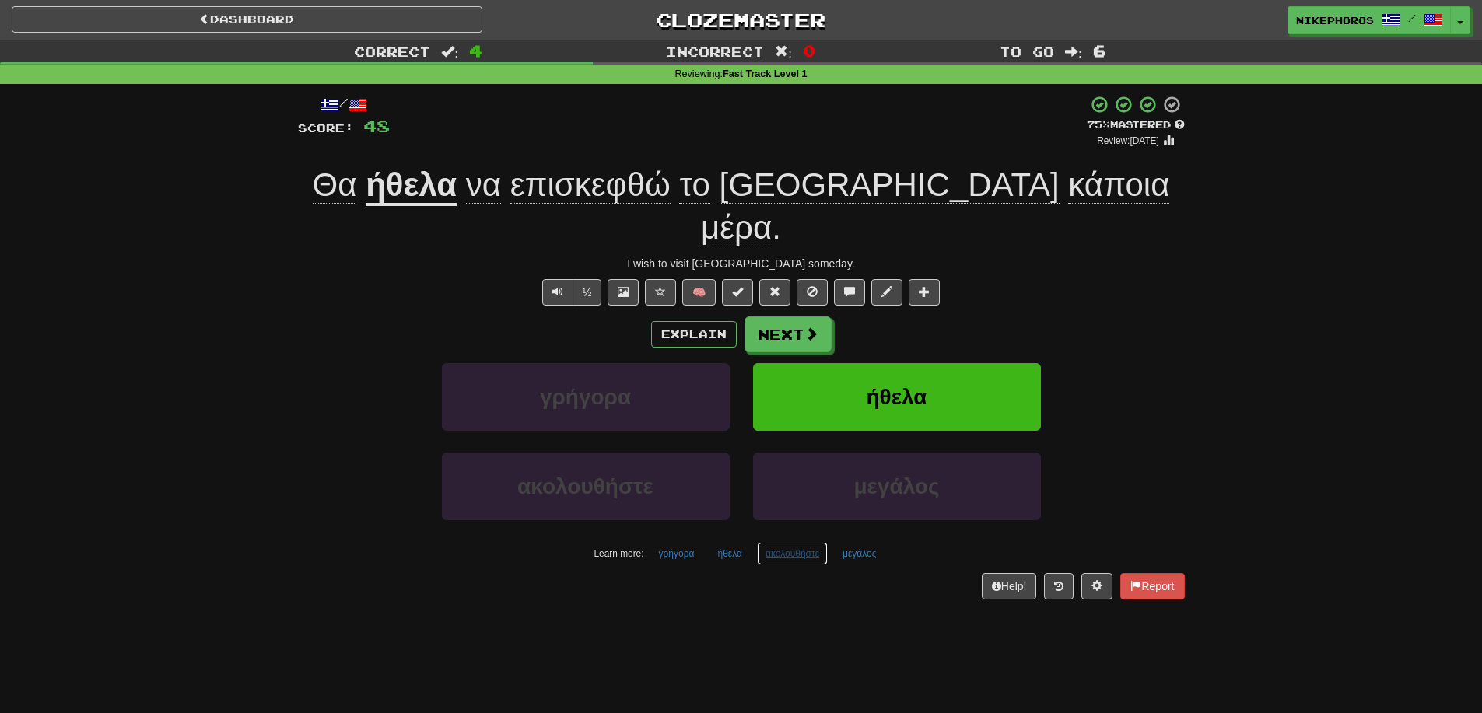
click at [818, 542] on button "ακολουθήστε" at bounding box center [792, 553] width 71 height 23
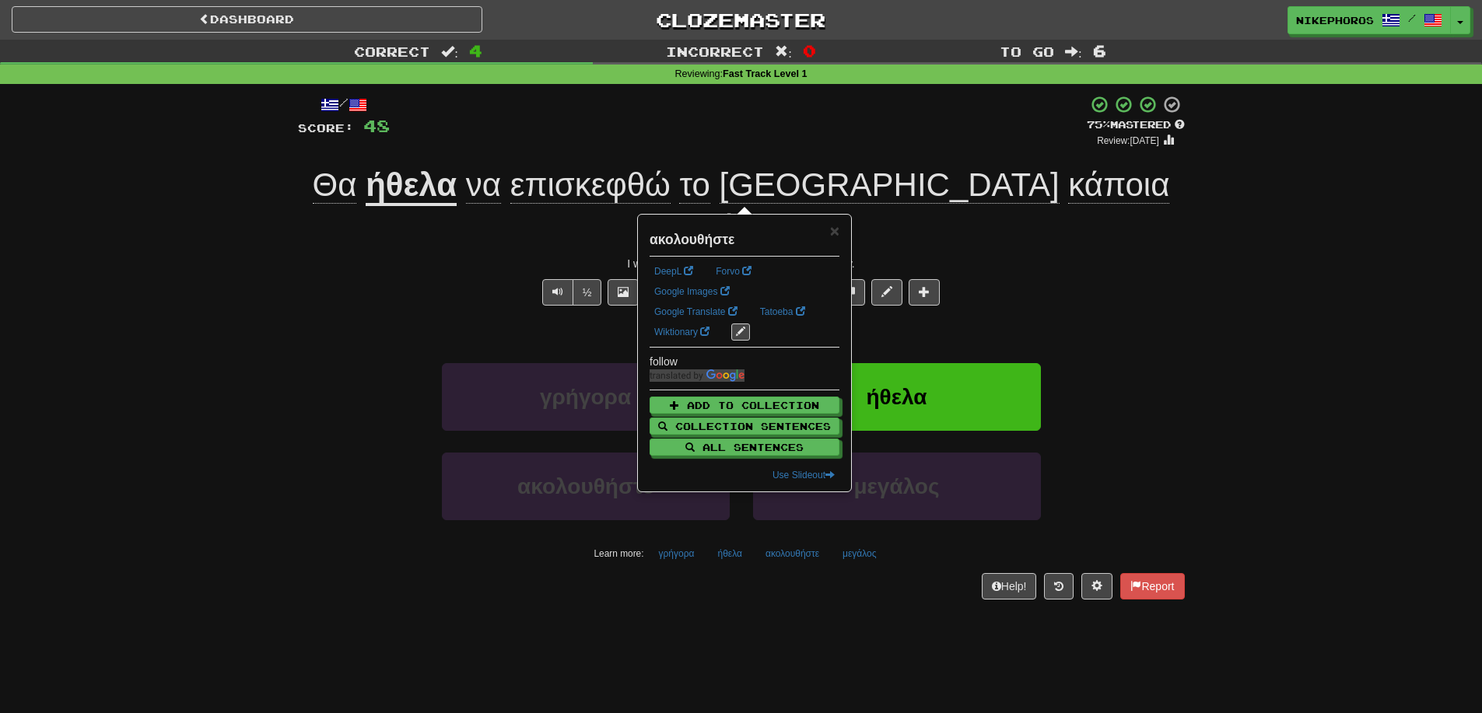
click at [850, 573] on div "Help! Report" at bounding box center [741, 586] width 887 height 26
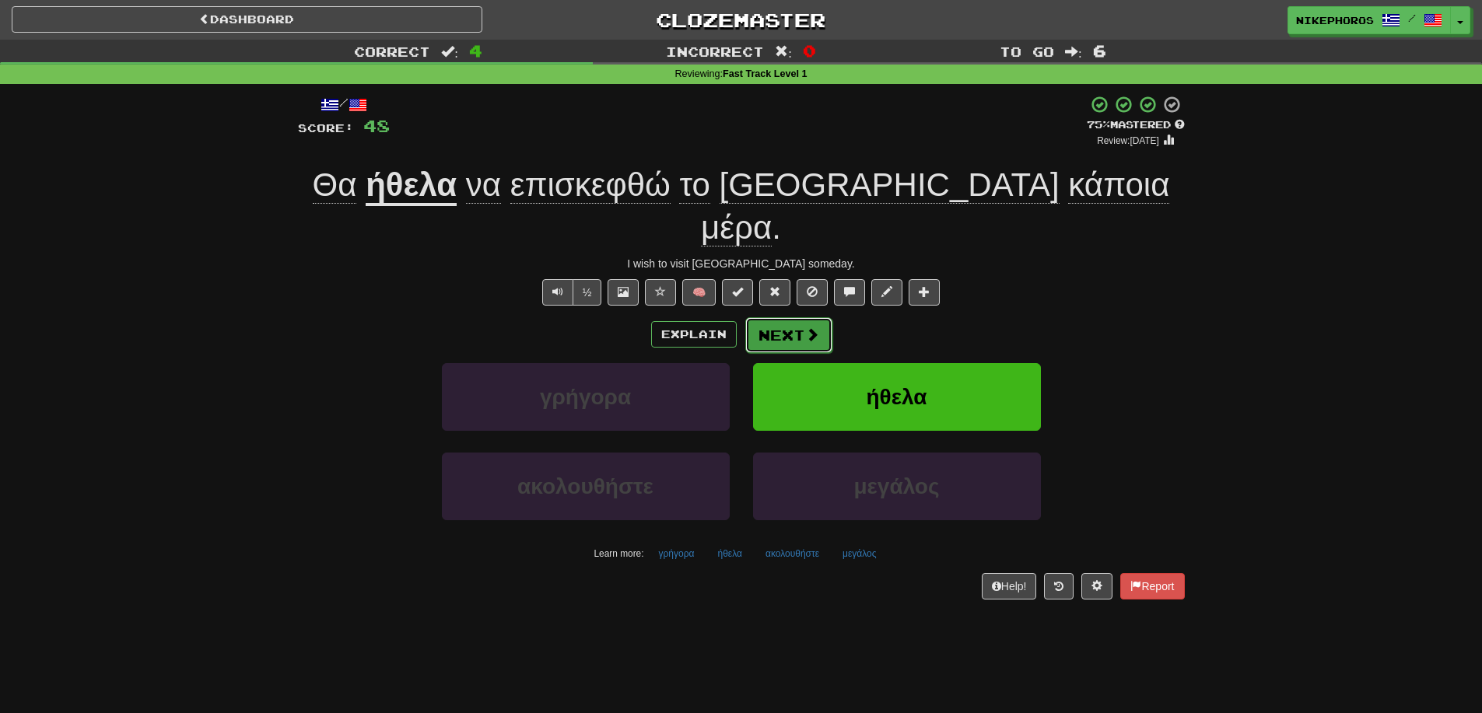
click at [804, 317] on button "Next" at bounding box center [788, 335] width 87 height 36
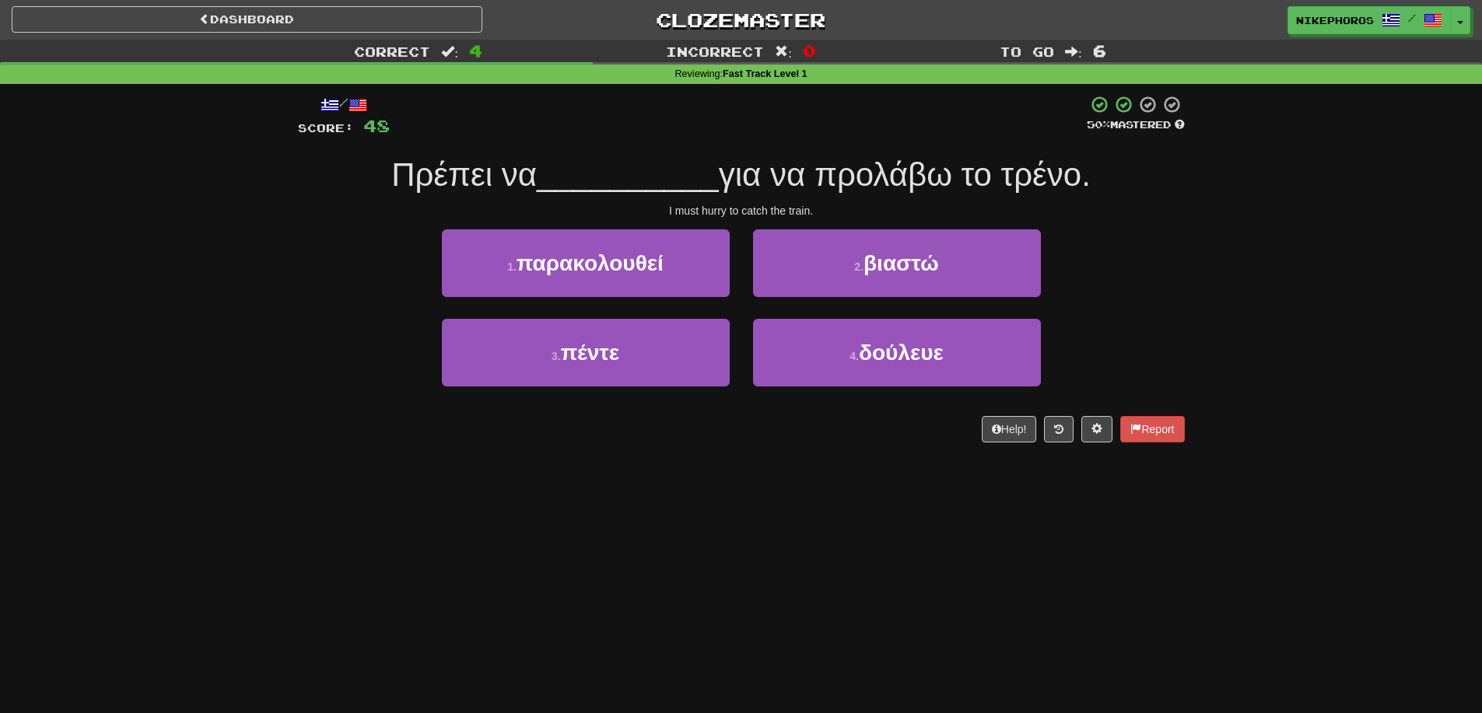
click at [719, 122] on div at bounding box center [738, 116] width 697 height 43
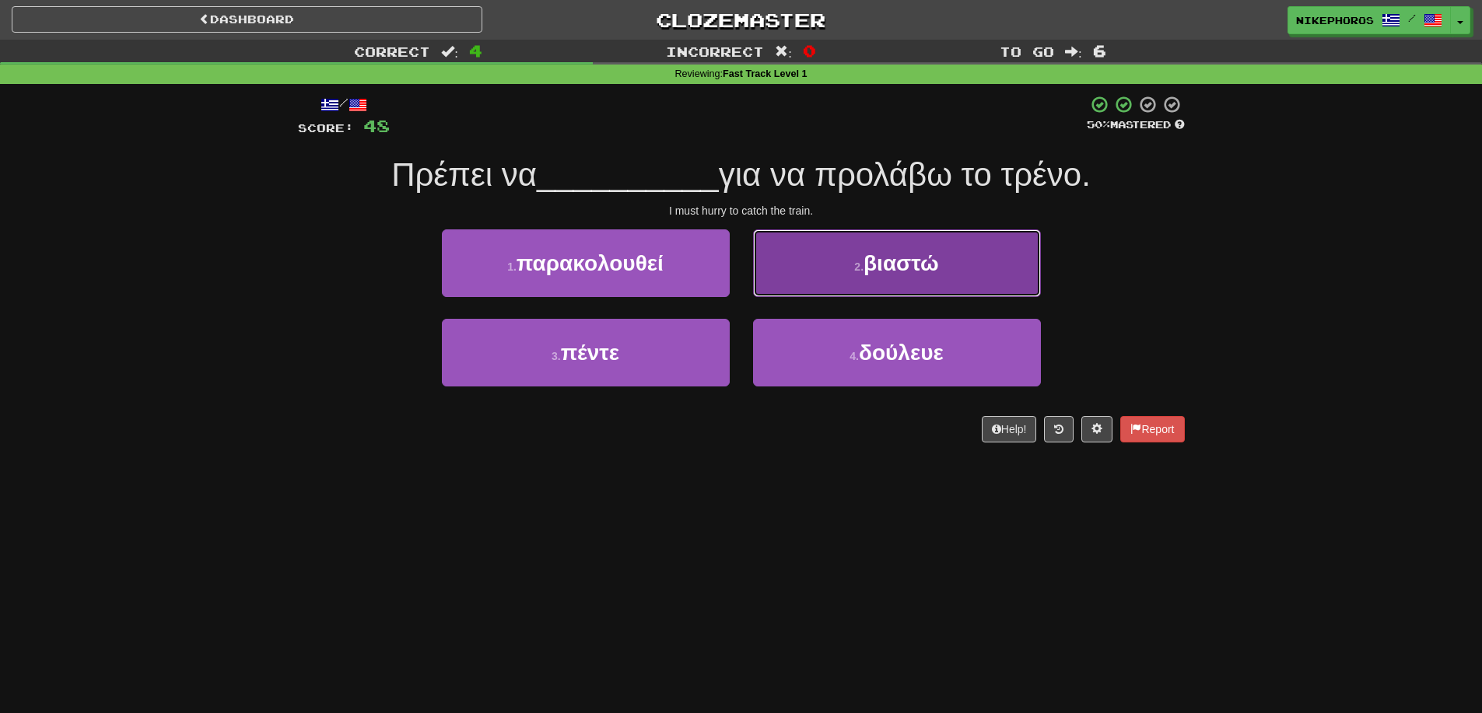
click at [990, 275] on button "2 . βιαστώ" at bounding box center [897, 263] width 288 height 68
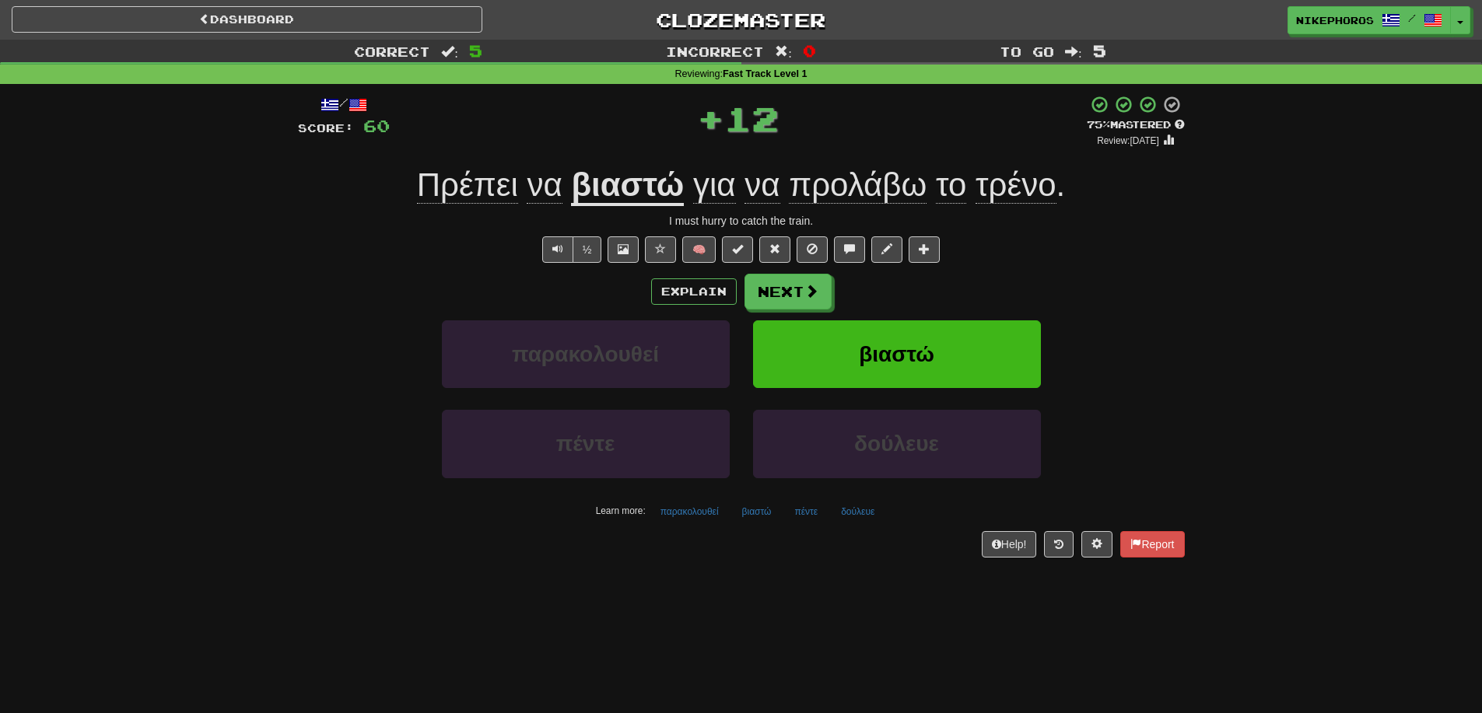
click at [605, 188] on u "βιαστώ" at bounding box center [627, 186] width 113 height 40
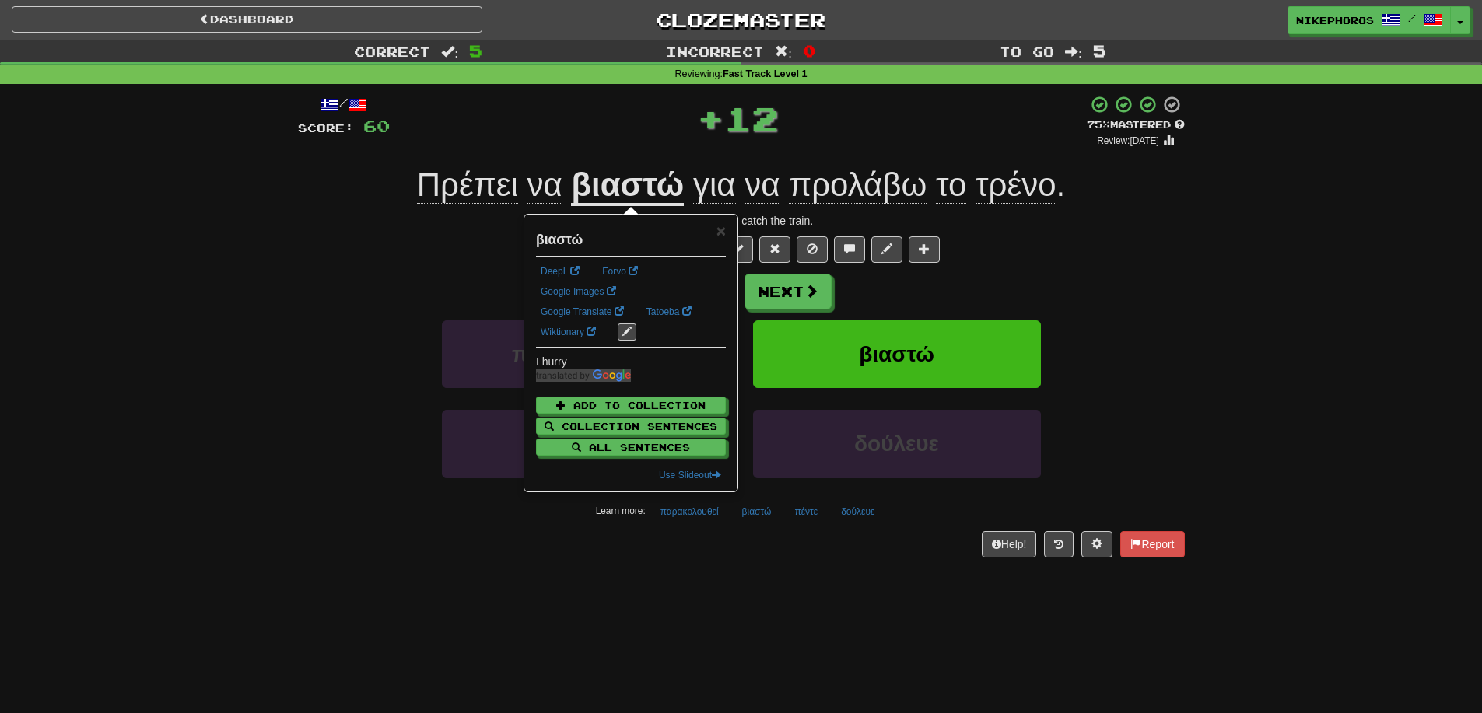
click at [1039, 275] on div "Explain Next" at bounding box center [741, 292] width 887 height 36
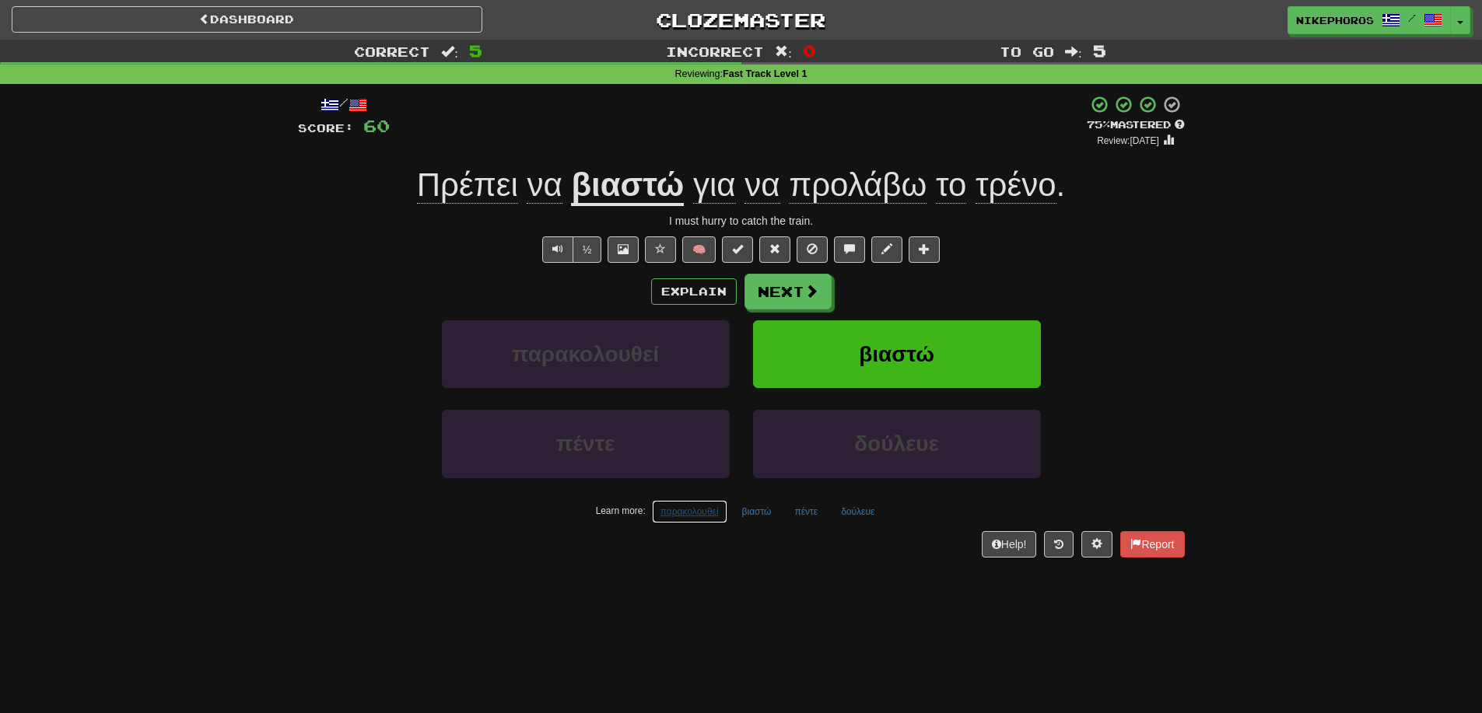
click at [698, 518] on button "παρακολουθεί" at bounding box center [689, 511] width 75 height 23
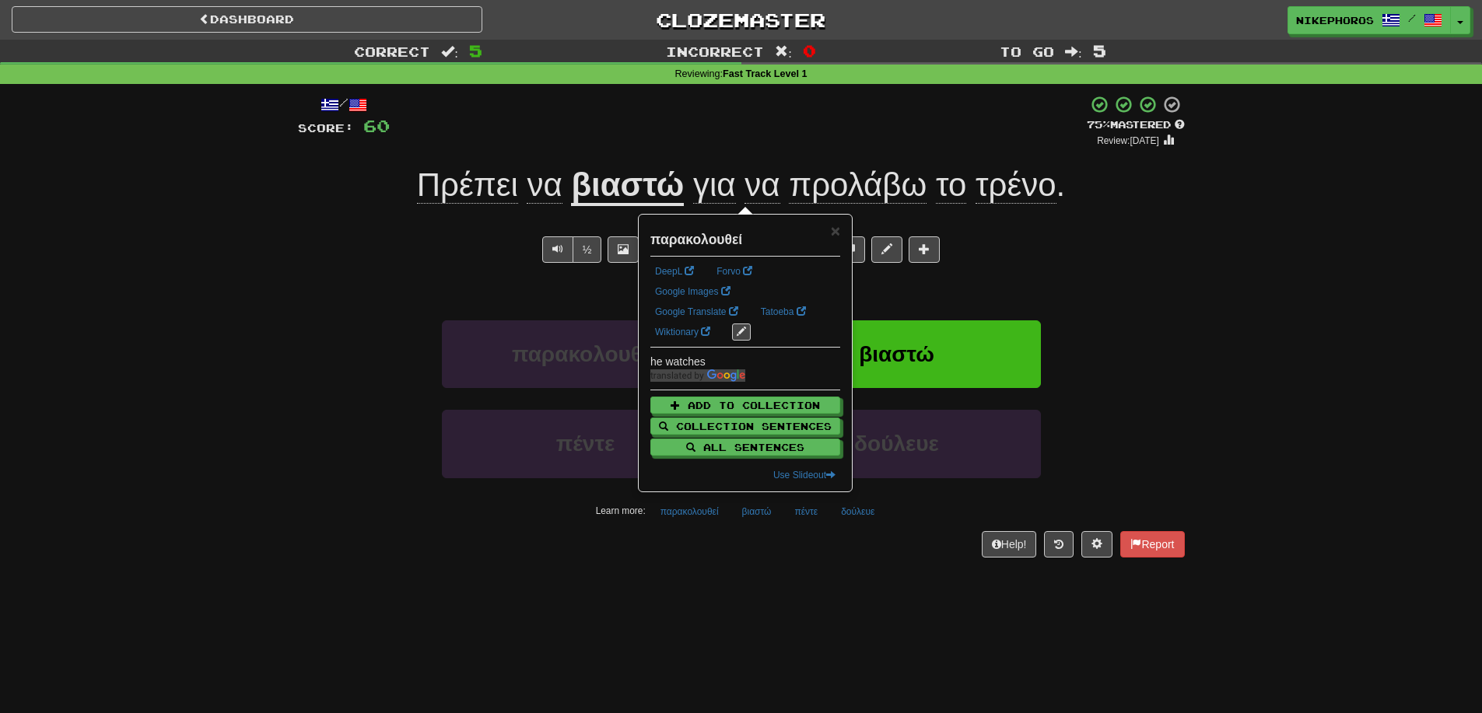
click at [727, 583] on div "Dashboard Clozemaster Nikephoros / Toggle Dropdown Dashboard Leaderboard Activi…" at bounding box center [741, 356] width 1482 height 713
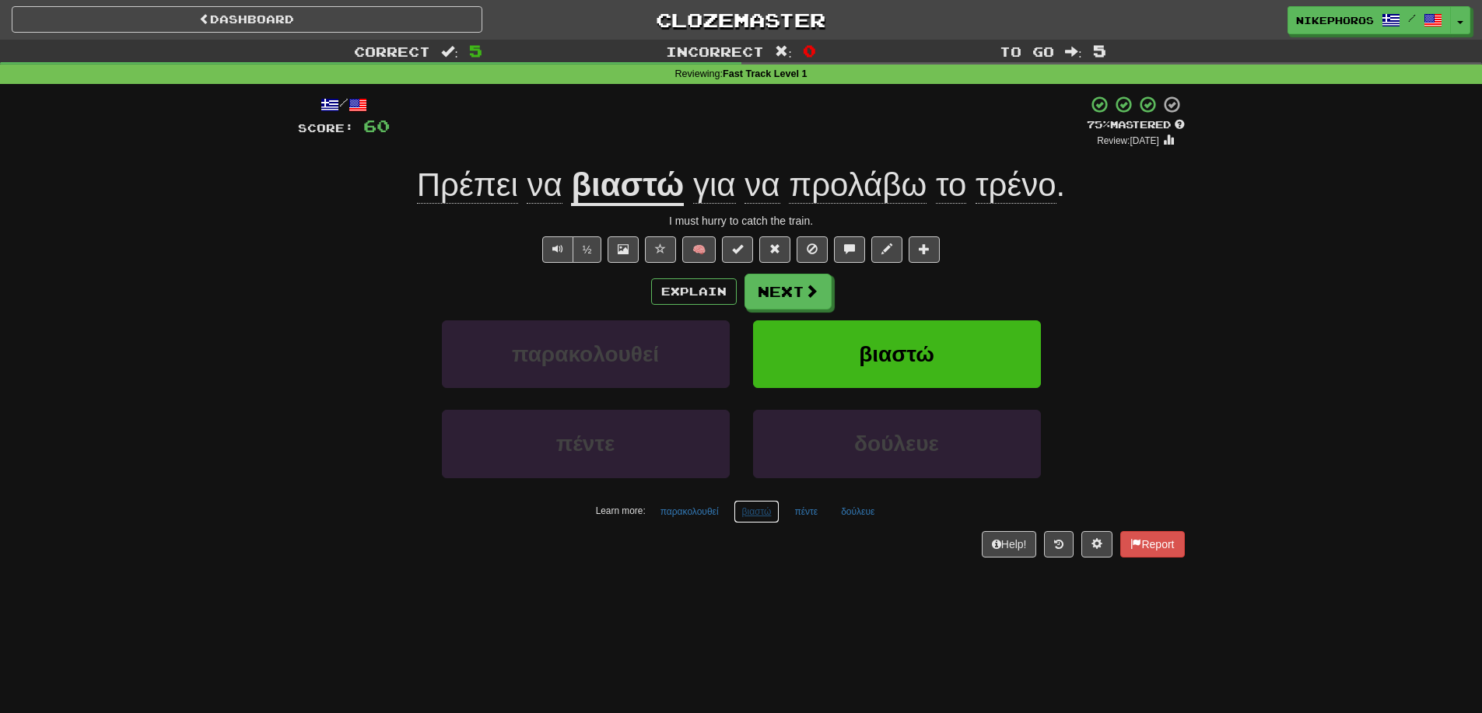
click at [745, 513] on button "βιαστώ" at bounding box center [757, 511] width 47 height 23
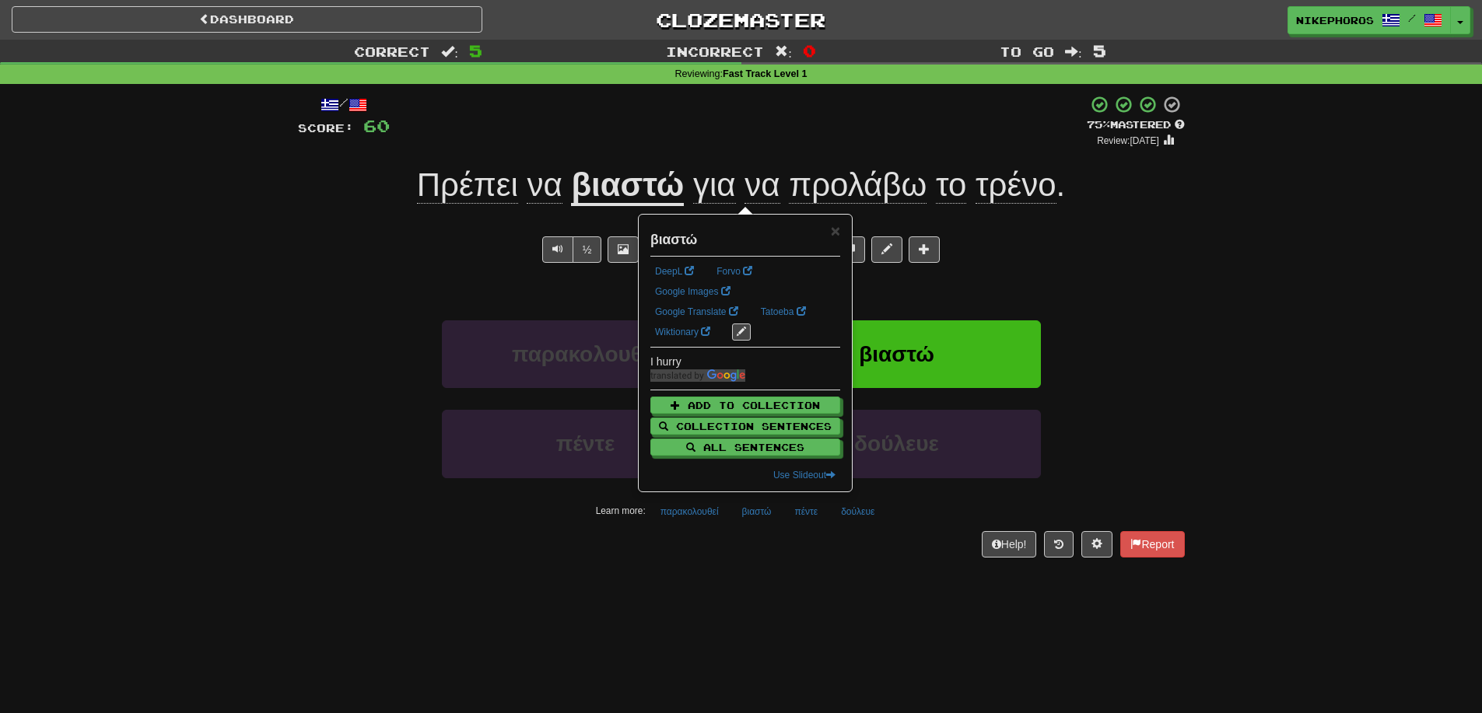
click at [753, 569] on div "/ Score: 60 + 12 75 % Mastered Review: 2025-09-20 Πρέπει να βιαστώ για να προλά…" at bounding box center [741, 331] width 887 height 495
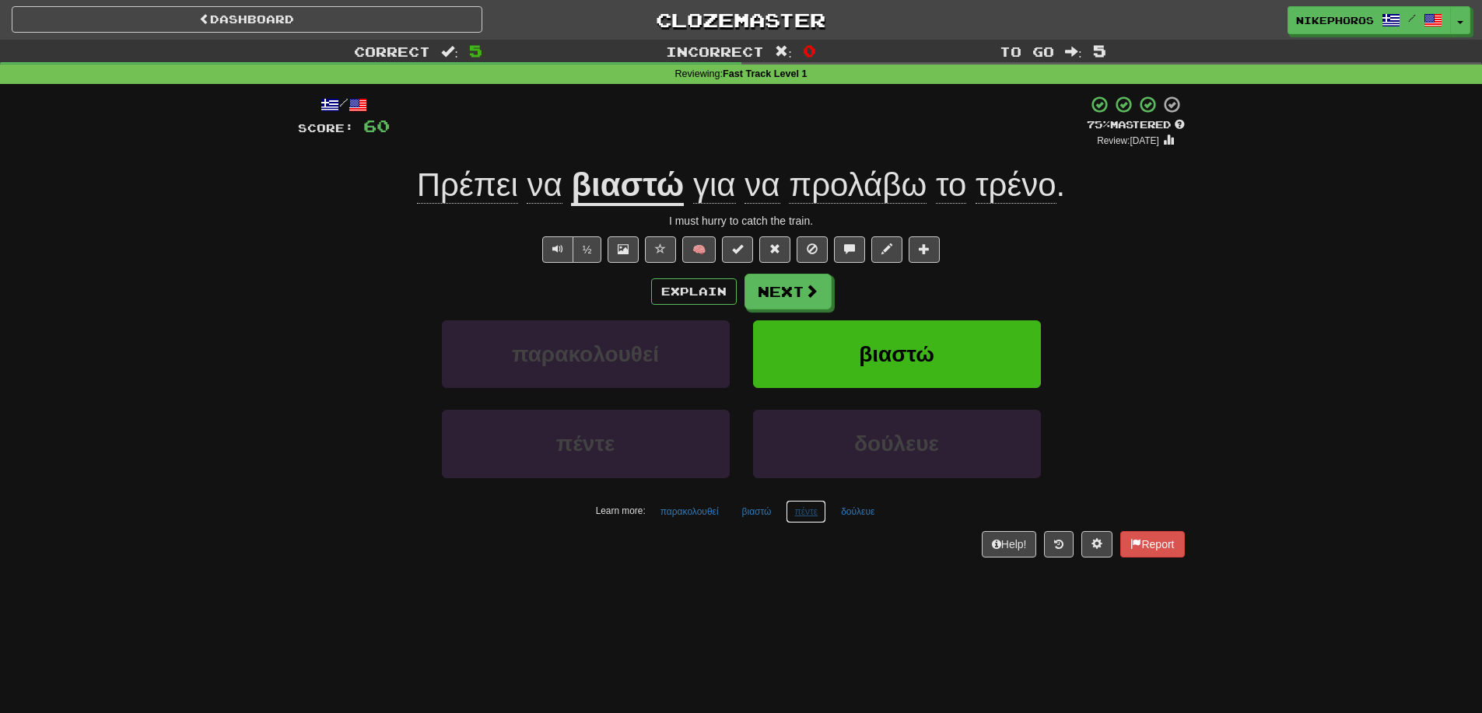
click at [798, 512] on button "πέντε" at bounding box center [806, 511] width 40 height 23
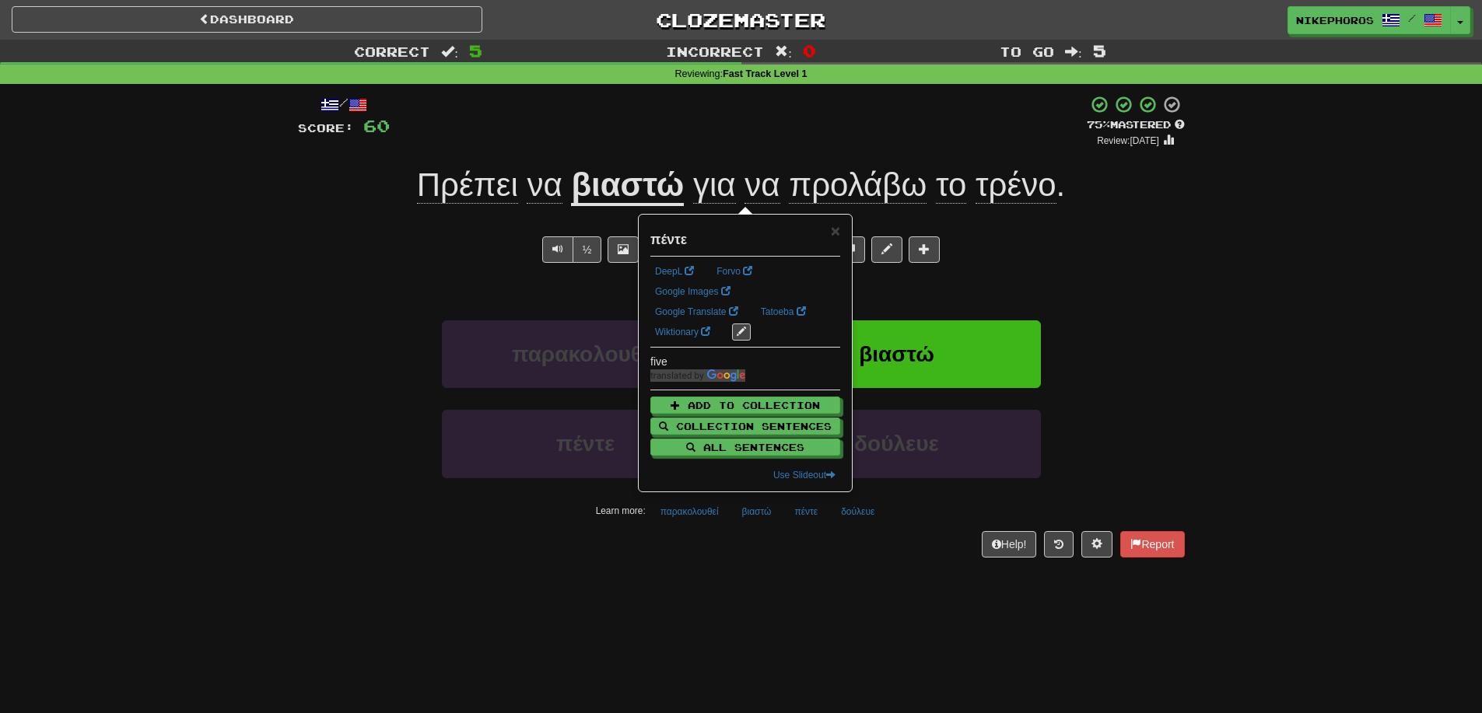
click at [799, 577] on div "/ Score: 60 + 12 75 % Mastered Review: 2025-09-20 Πρέπει να βιαστώ για να προλά…" at bounding box center [741, 331] width 887 height 495
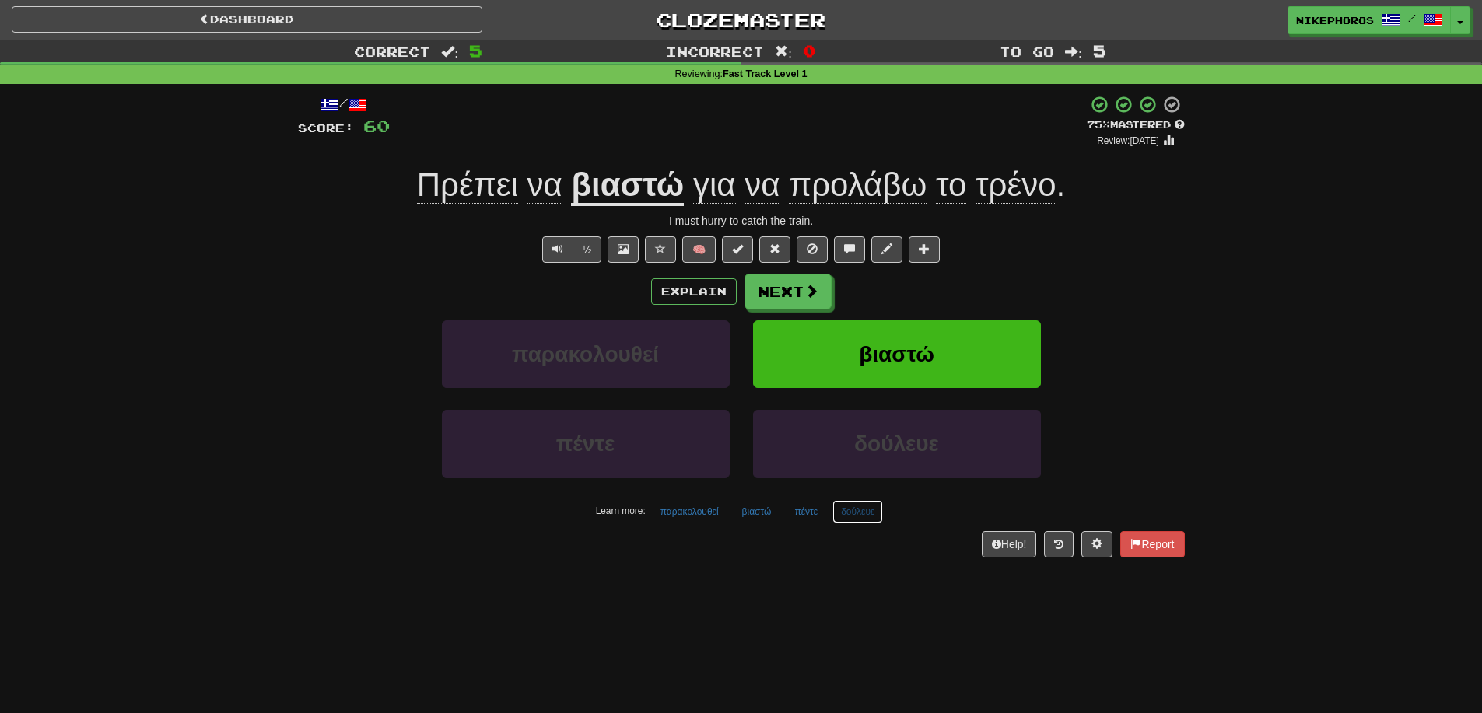
click at [852, 520] on button "δούλευε" at bounding box center [857, 511] width 51 height 23
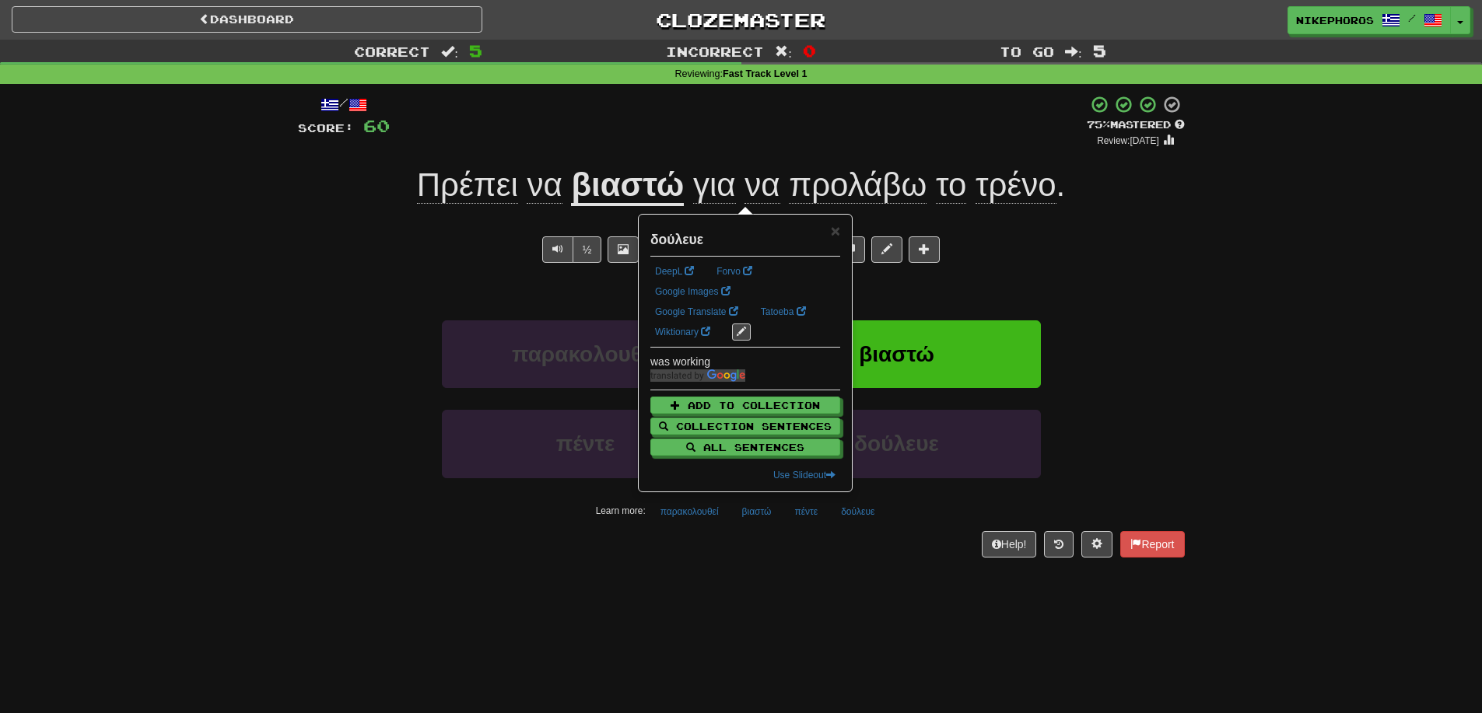
click at [848, 555] on div "Help! Report" at bounding box center [741, 544] width 887 height 26
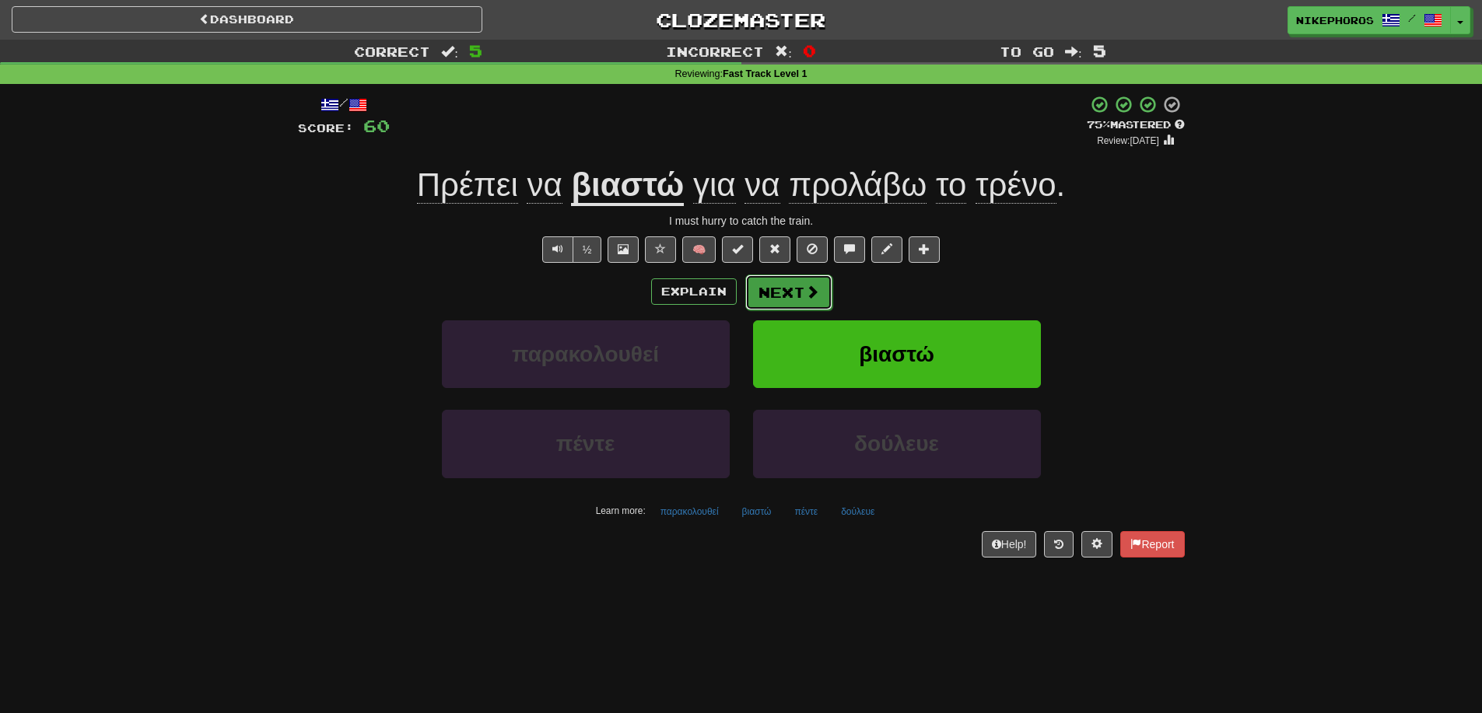
click at [794, 286] on button "Next" at bounding box center [788, 293] width 87 height 36
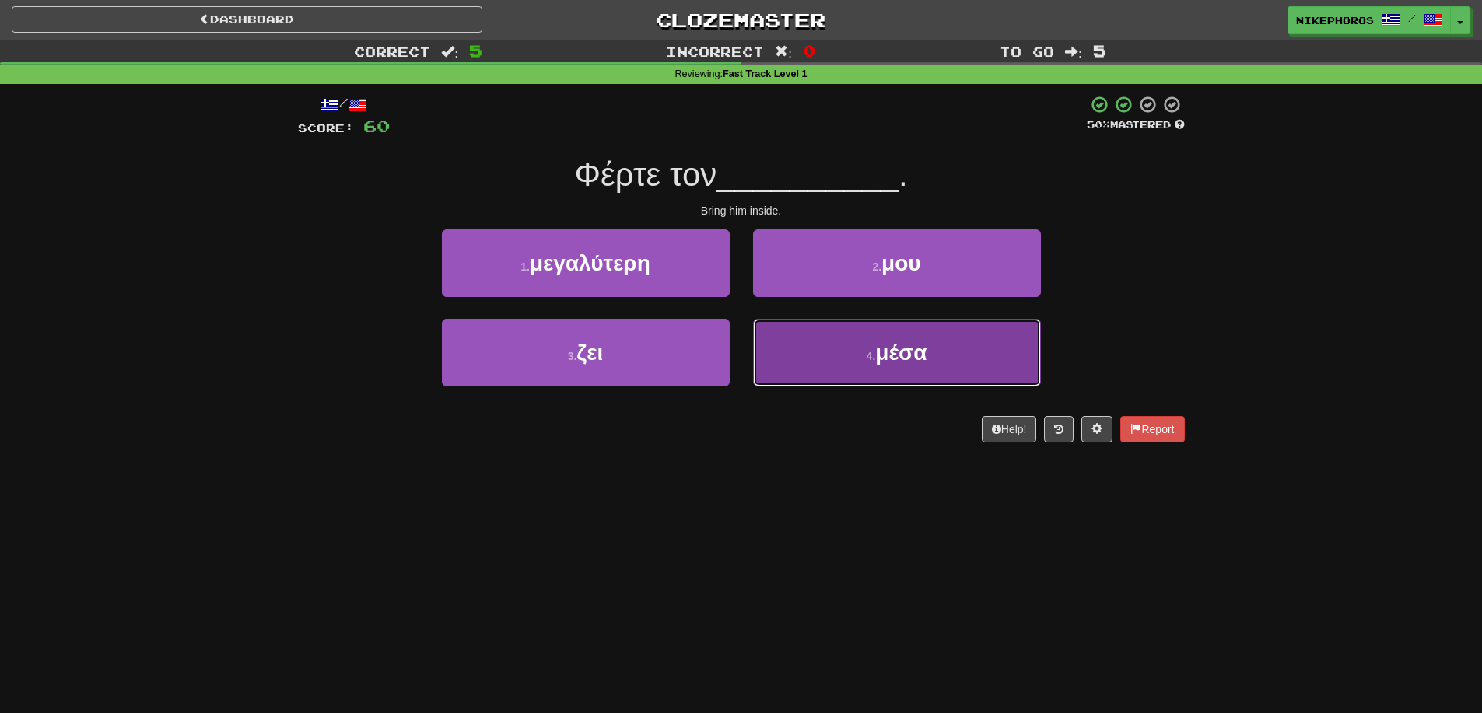
click at [827, 359] on button "4 . μέσα" at bounding box center [897, 353] width 288 height 68
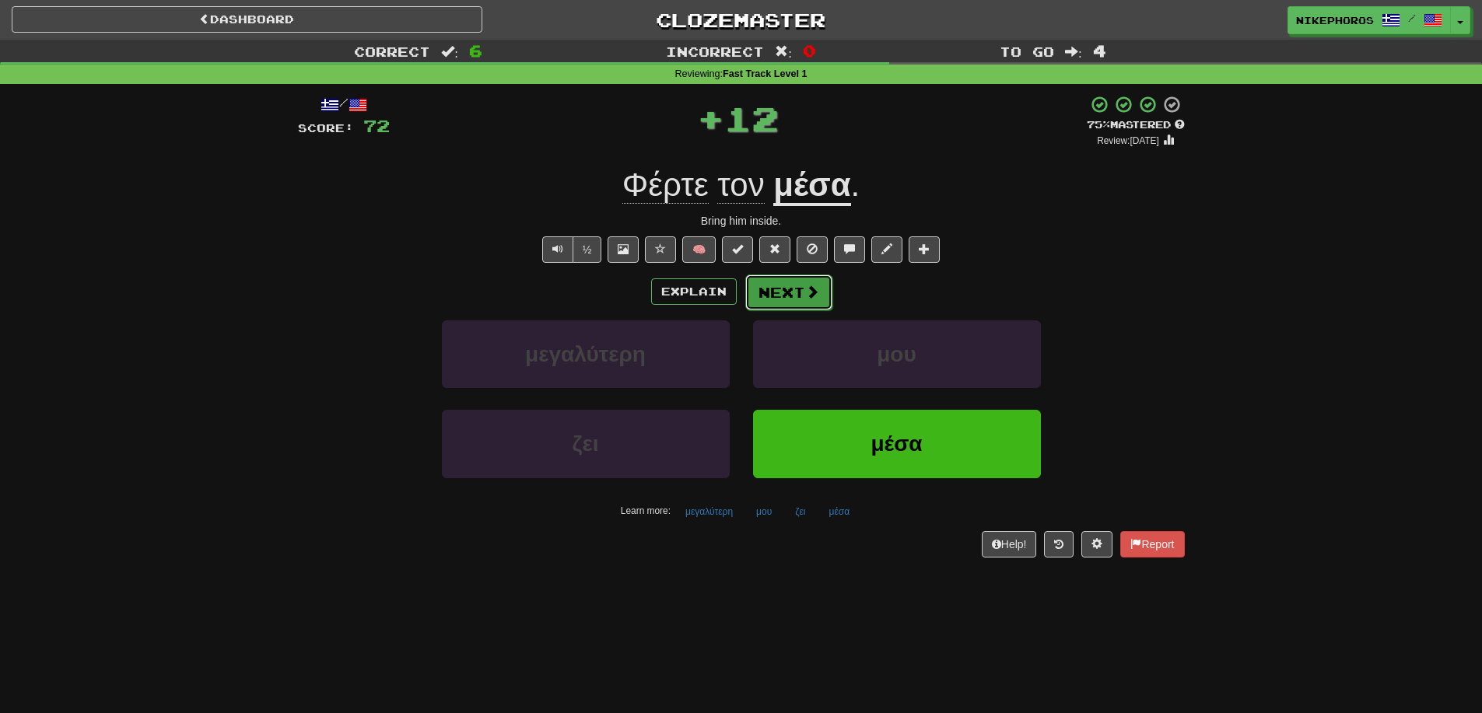
click at [793, 296] on button "Next" at bounding box center [788, 293] width 87 height 36
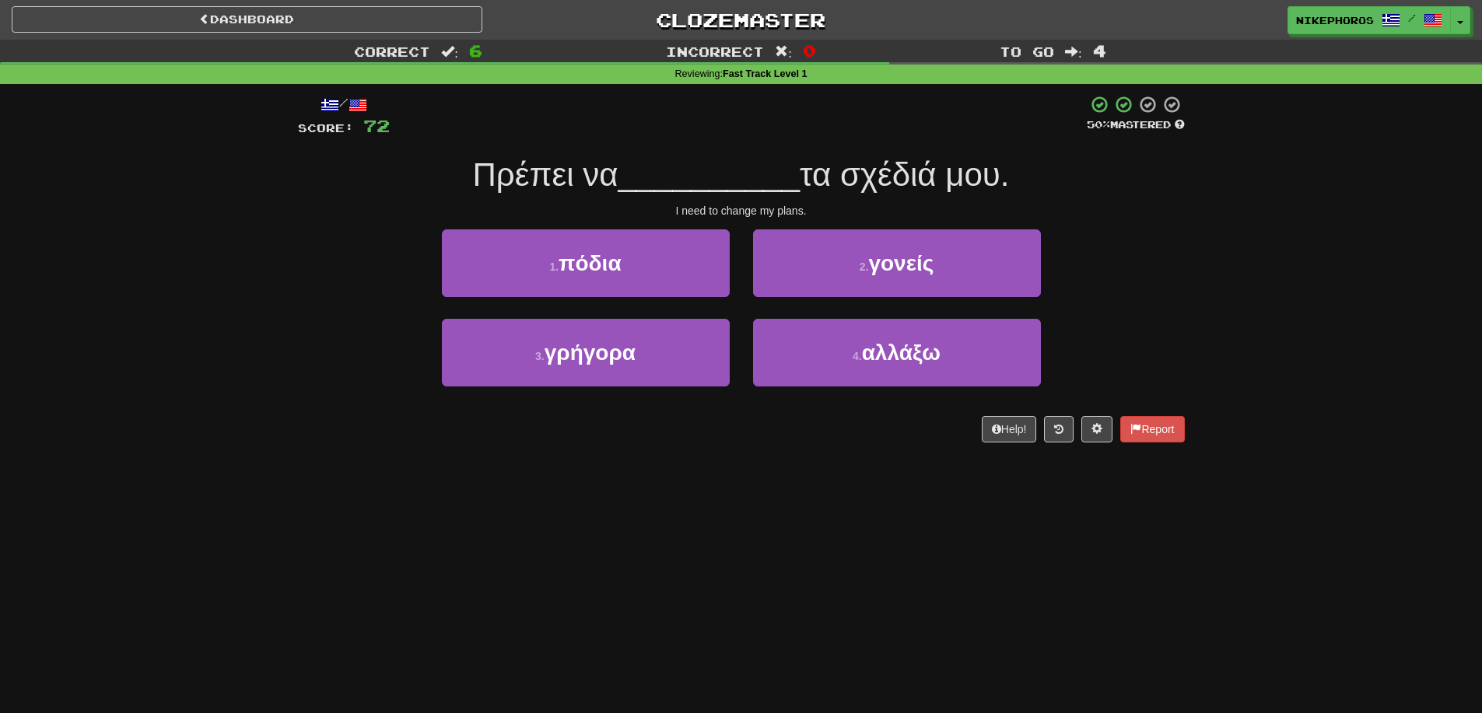
click at [713, 188] on span "__________" at bounding box center [709, 174] width 182 height 37
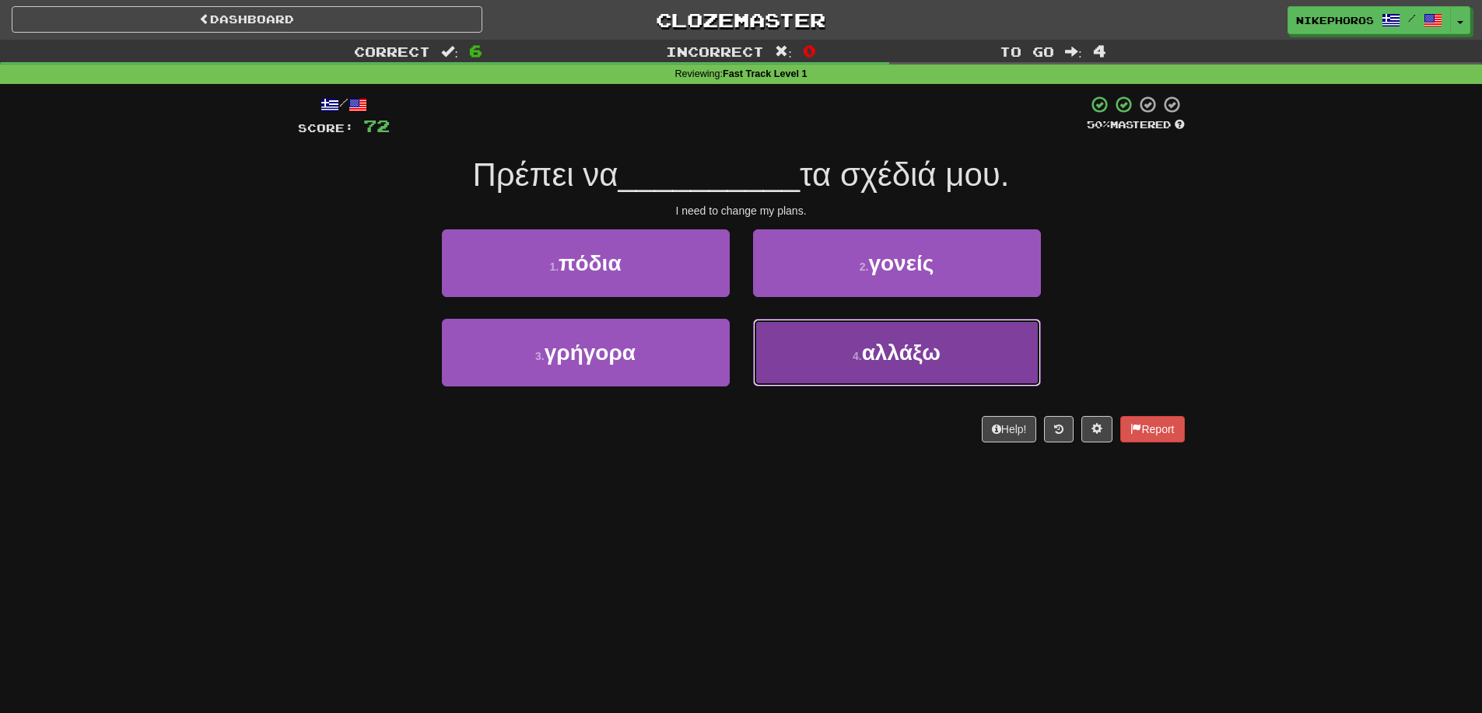
click at [834, 376] on button "4 . αλλάξω" at bounding box center [897, 353] width 288 height 68
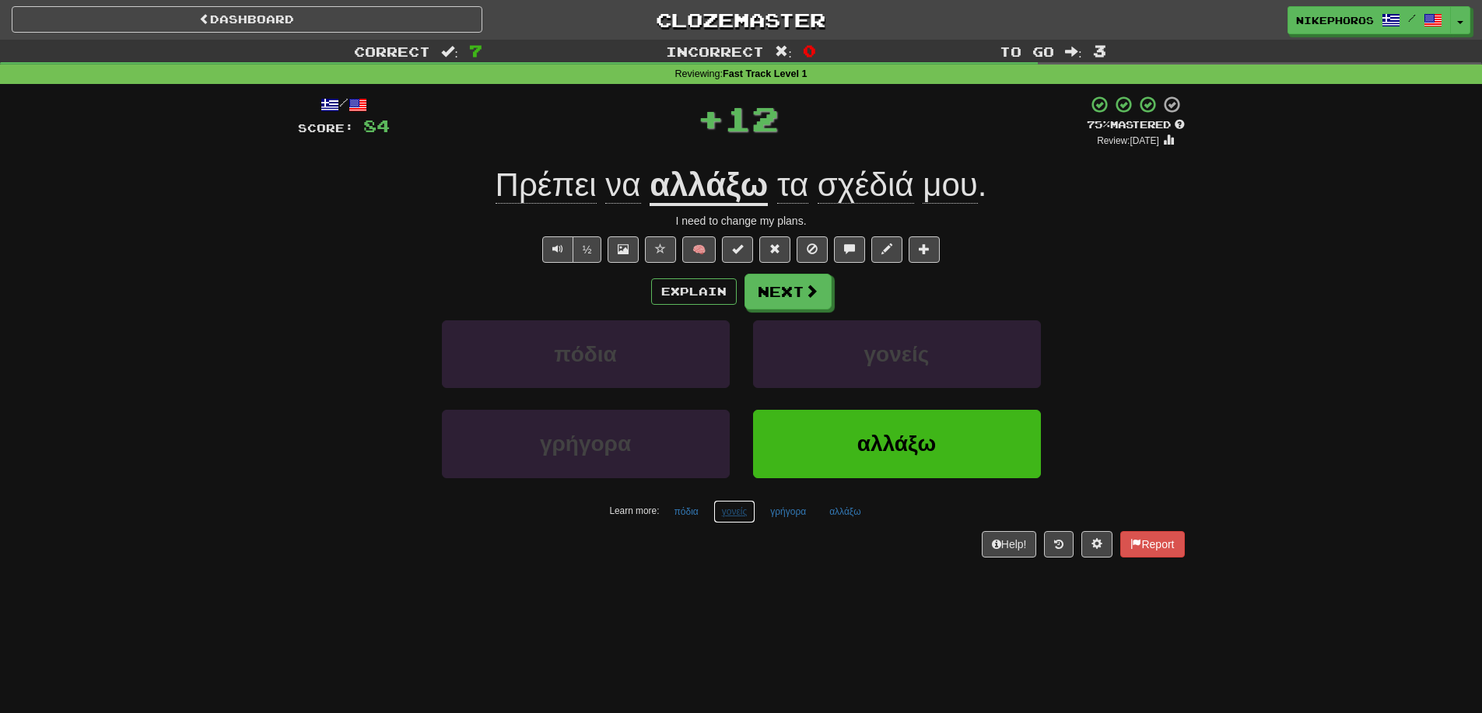
click at [741, 518] on button "γονείς" at bounding box center [734, 511] width 42 height 23
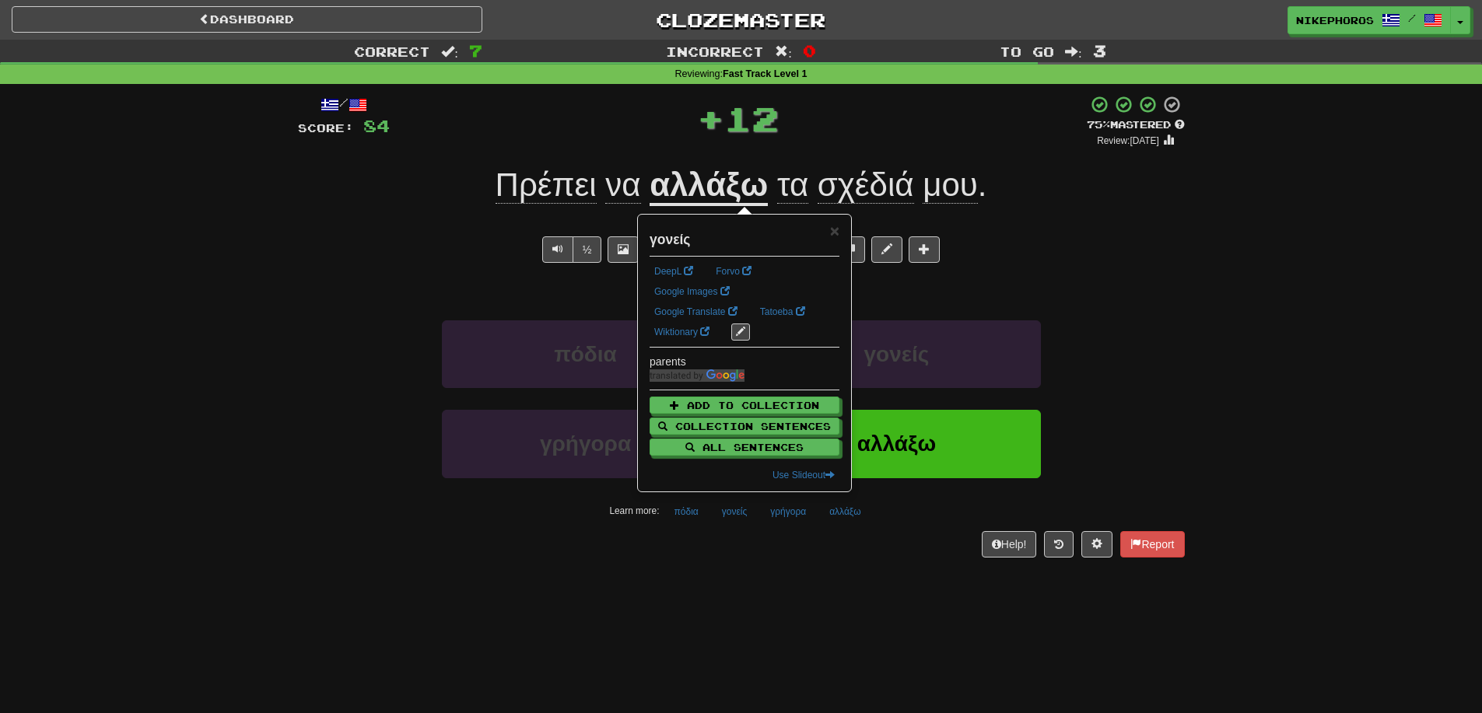
click at [758, 566] on div "/ Score: 84 + 12 75 % Mastered Review: 2025-09-20 Πρέπει να αλλάξω τα σχέδιά μο…" at bounding box center [741, 331] width 887 height 495
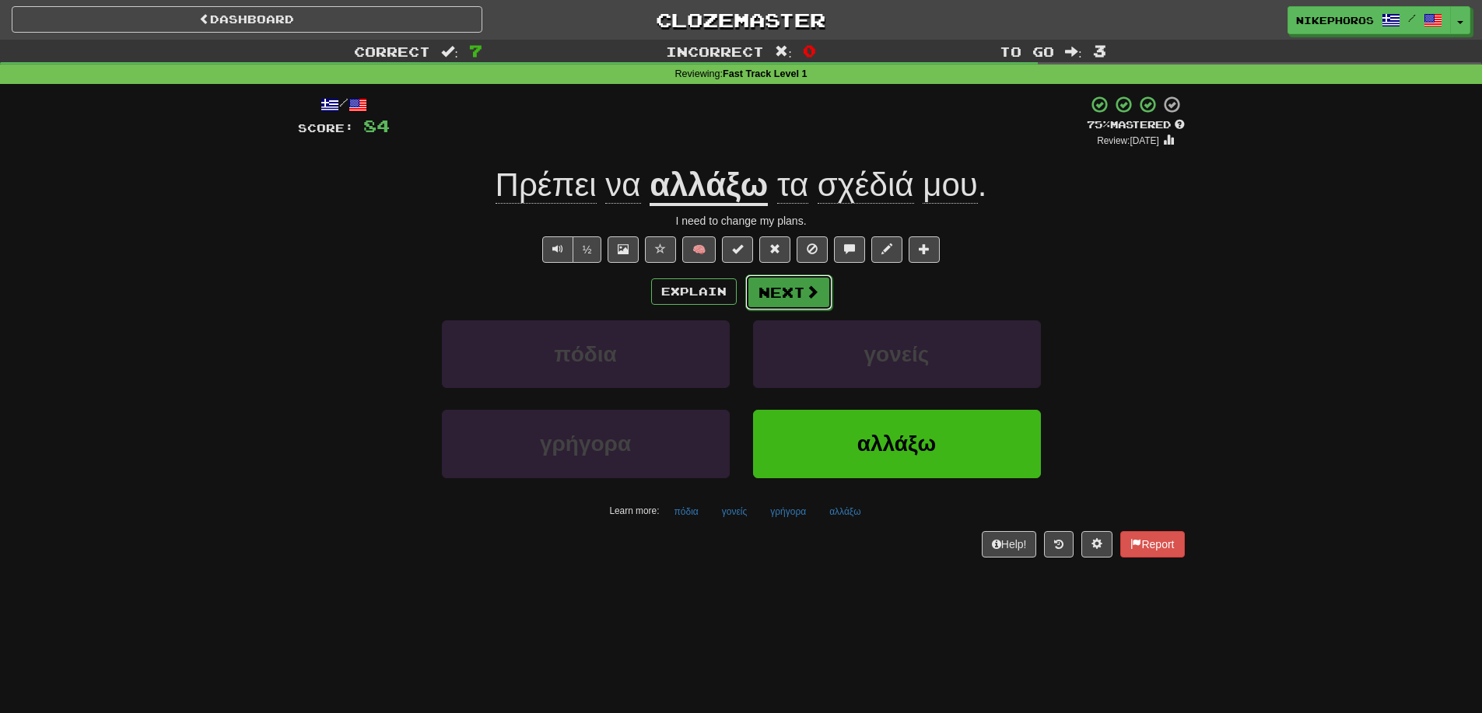
click at [812, 290] on span at bounding box center [812, 292] width 14 height 14
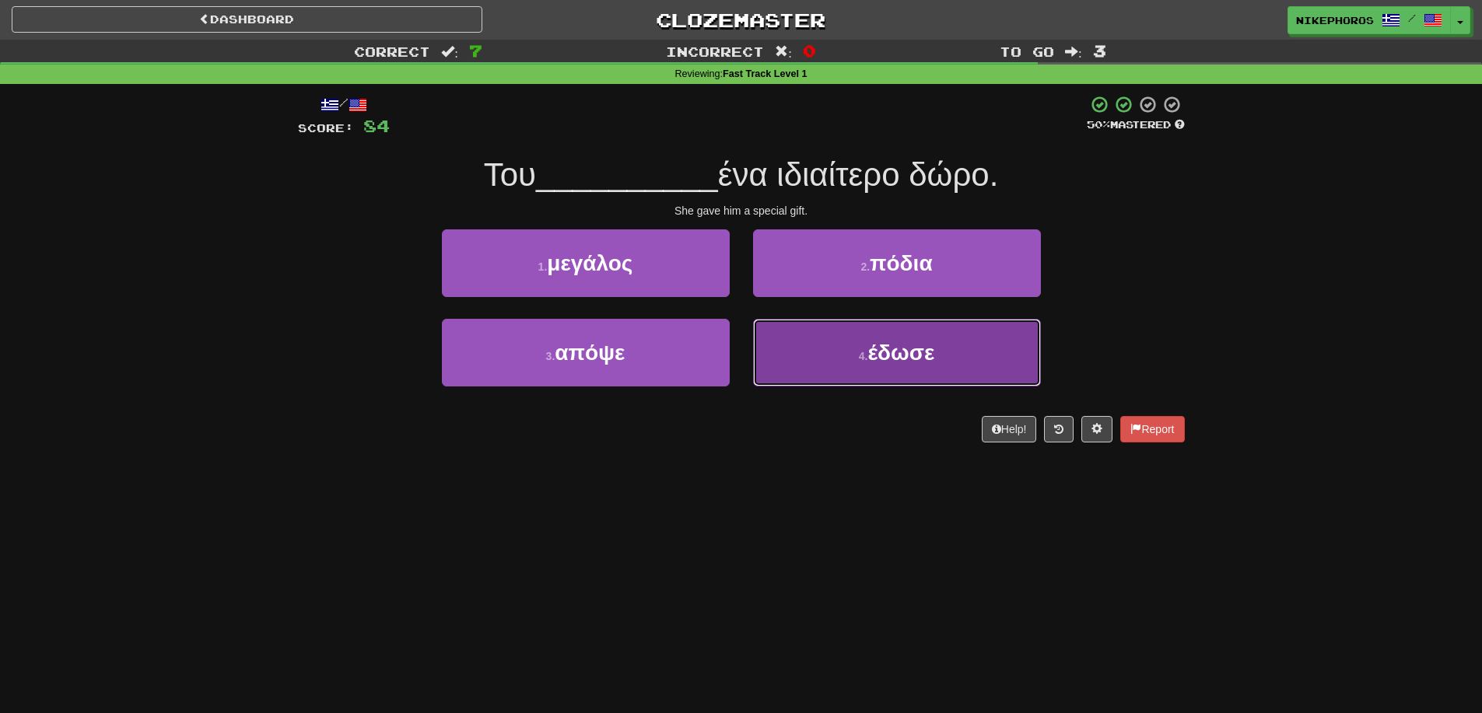
click at [853, 366] on button "4 . έδωσε" at bounding box center [897, 353] width 288 height 68
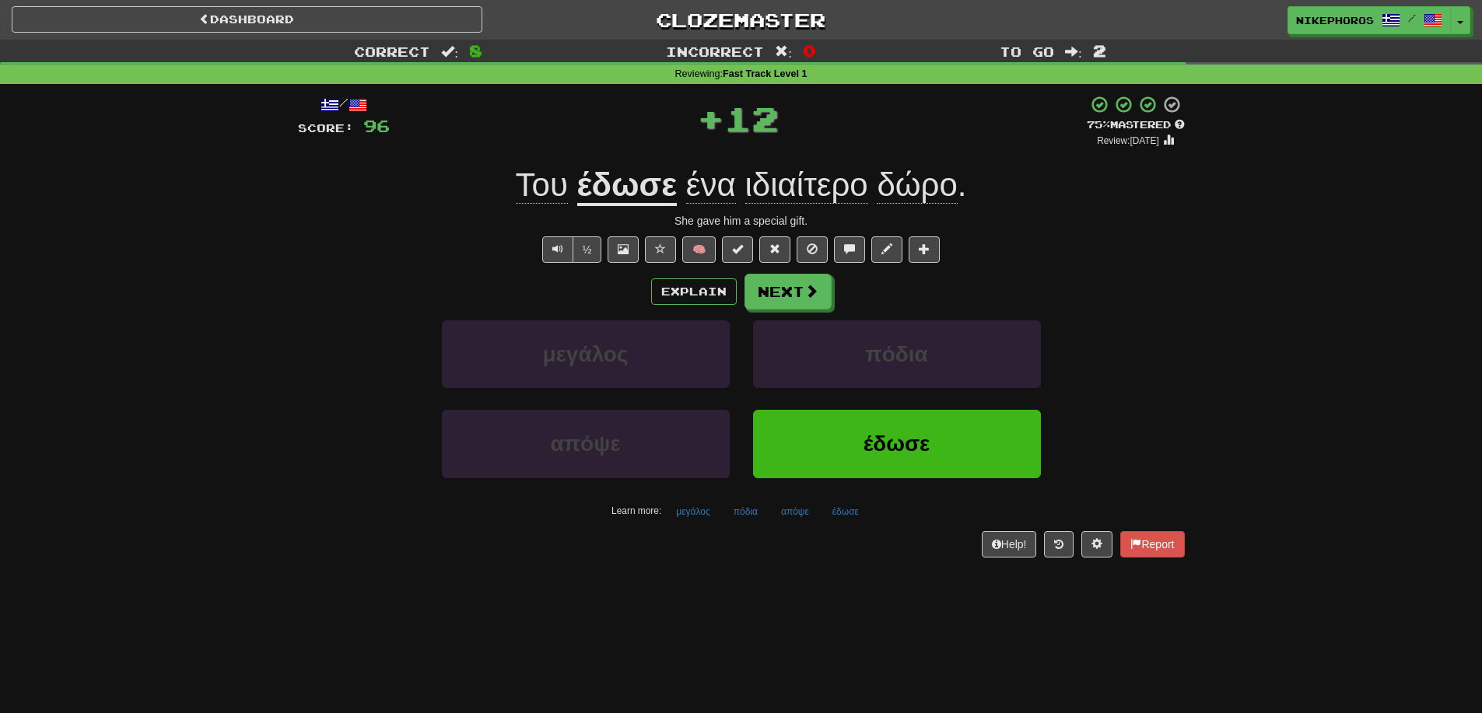
click at [1091, 284] on div "Explain Next" at bounding box center [741, 292] width 887 height 36
drag, startPoint x: 821, startPoint y: 181, endPoint x: 1119, endPoint y: 248, distance: 305.4
click at [822, 182] on span "ιδιαίτερο" at bounding box center [806, 184] width 123 height 37
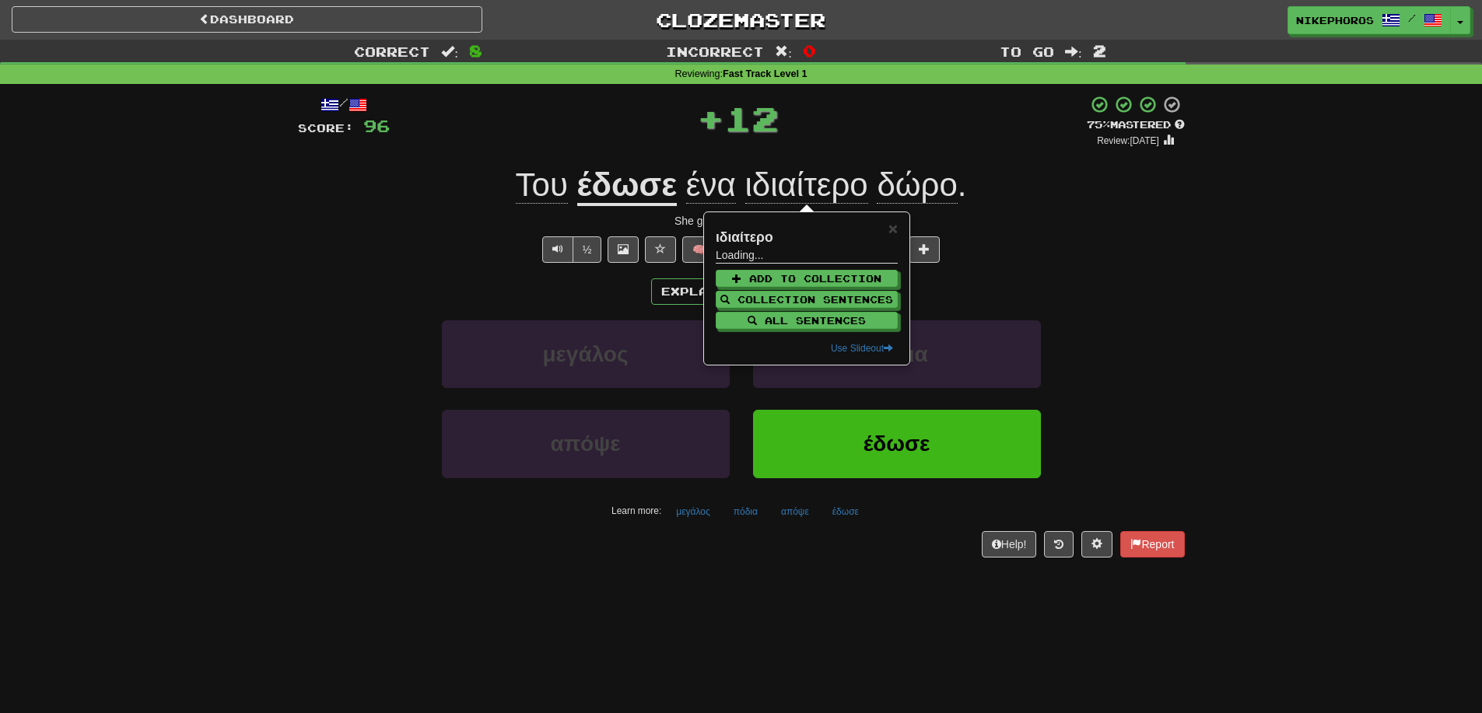
click at [1187, 259] on div "/ Score: 96 + 12 75 % Mastered Review: 2025-09-20 Του έδωσε ένα ιδιαίτερο δώρο …" at bounding box center [741, 331] width 910 height 495
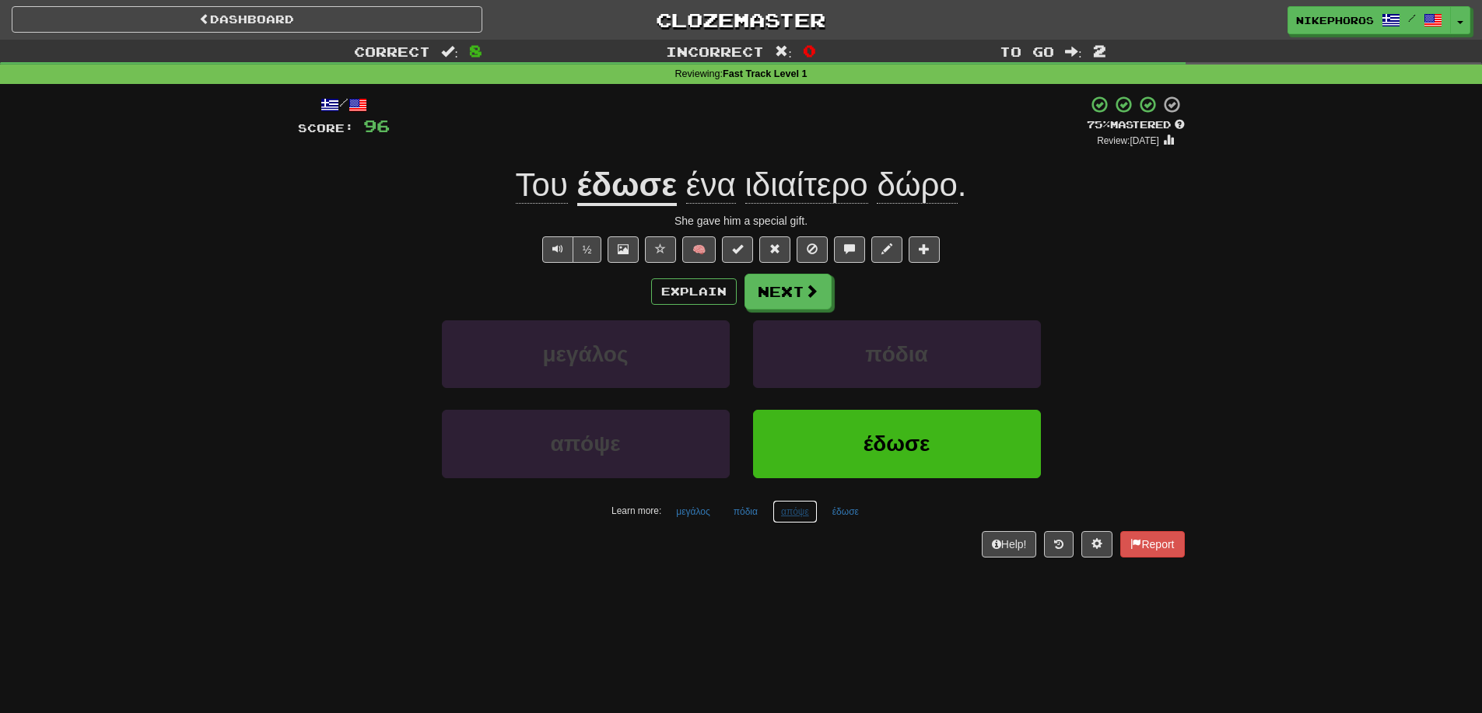
click at [793, 512] on button "απόψε" at bounding box center [795, 511] width 45 height 23
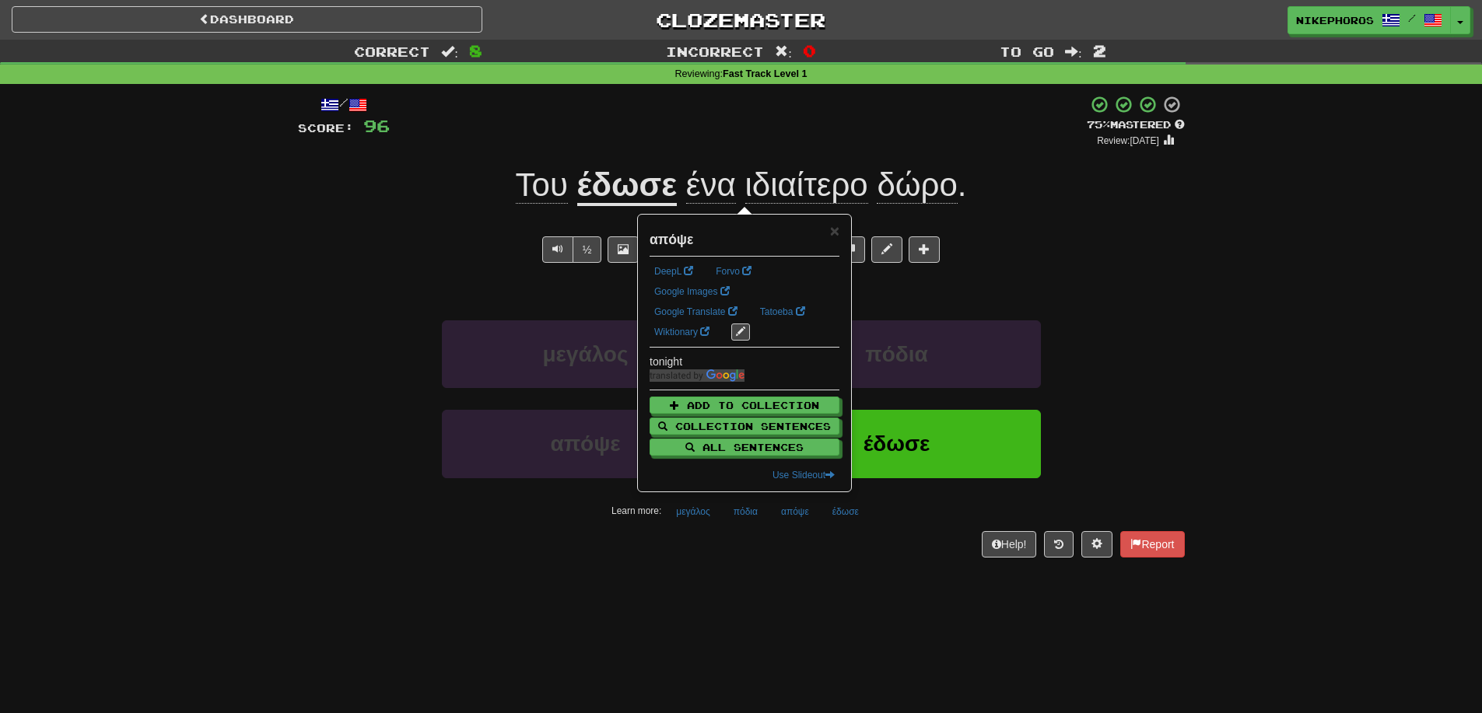
click at [876, 560] on div "/ Score: 96 + 12 75 % Mastered Review: 2025-09-20 Του έδωσε ένα ιδιαίτερο δώρο …" at bounding box center [741, 331] width 887 height 495
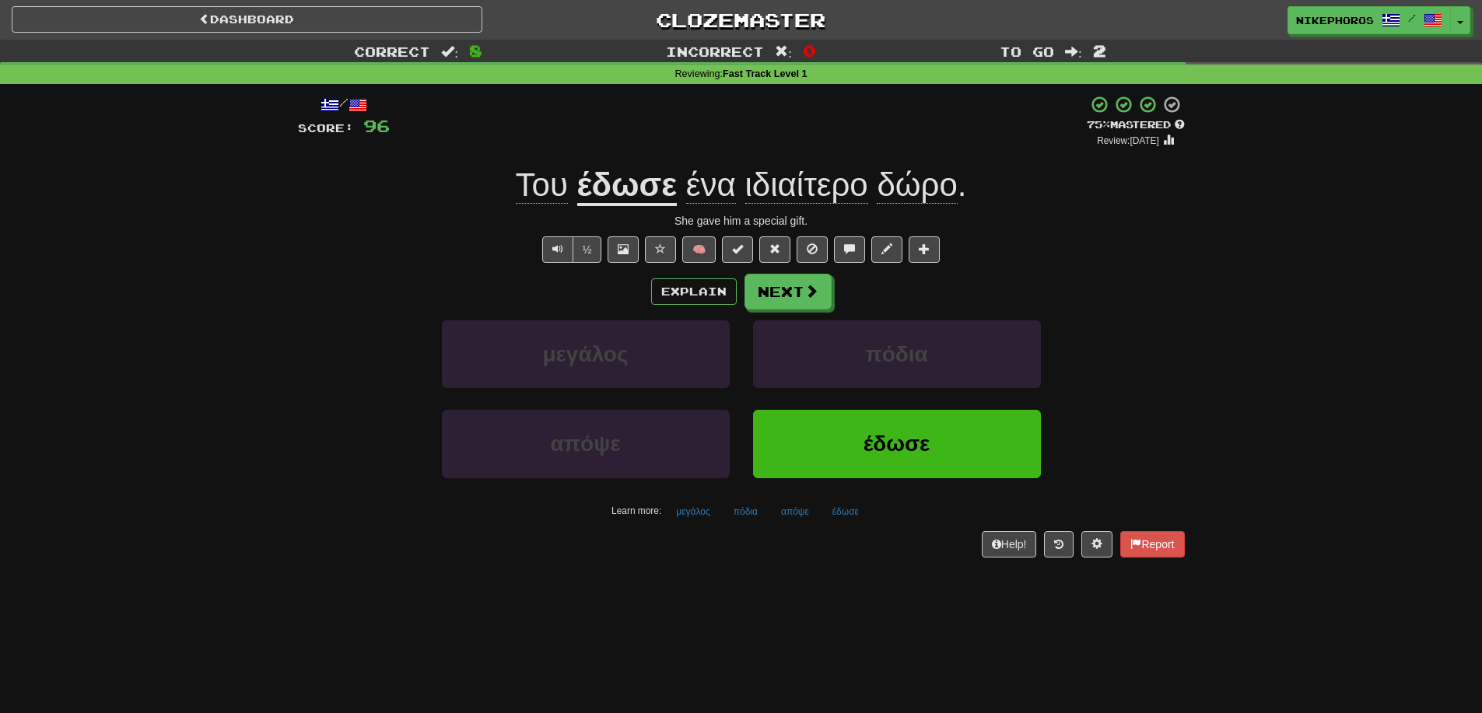
click at [878, 549] on div "Help! Report" at bounding box center [741, 544] width 887 height 26
click at [790, 297] on button "Next" at bounding box center [788, 293] width 87 height 36
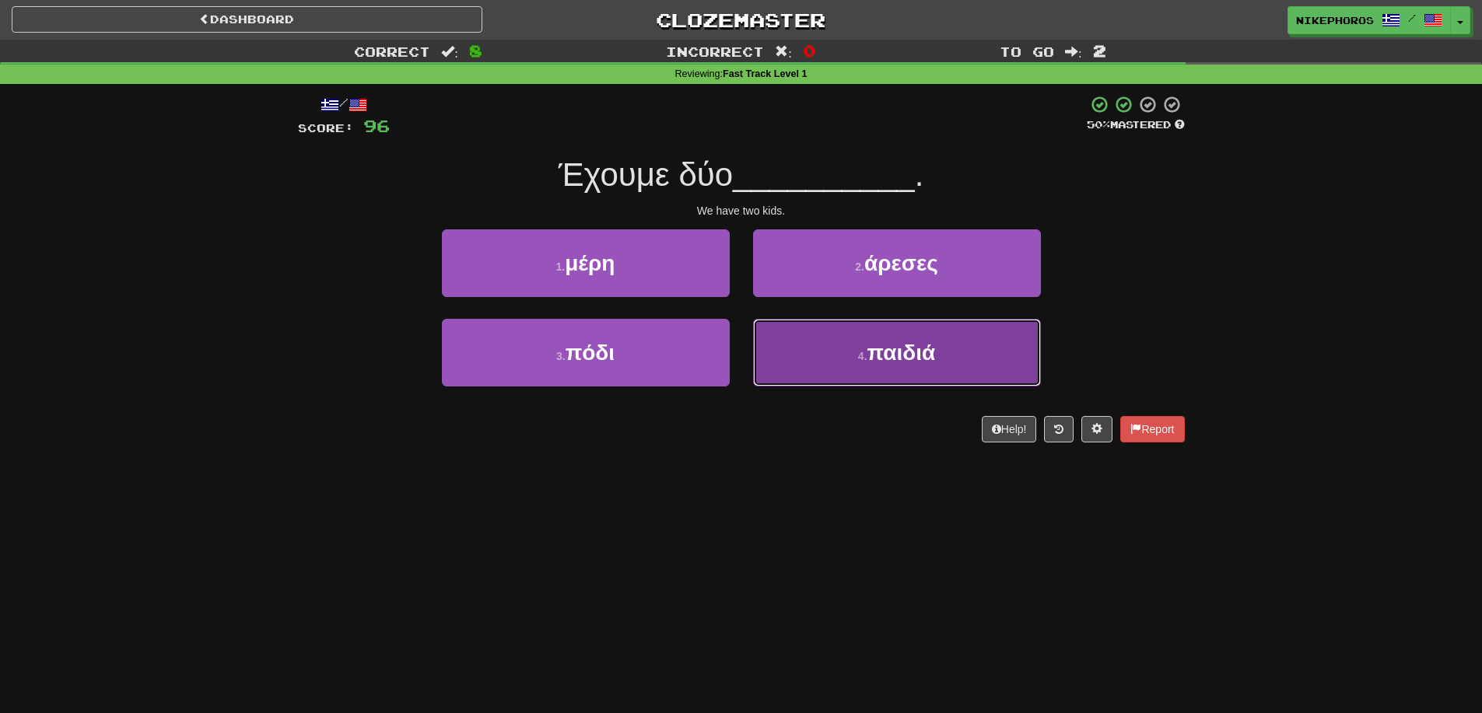
click at [883, 375] on button "4 . παιδιά" at bounding box center [897, 353] width 288 height 68
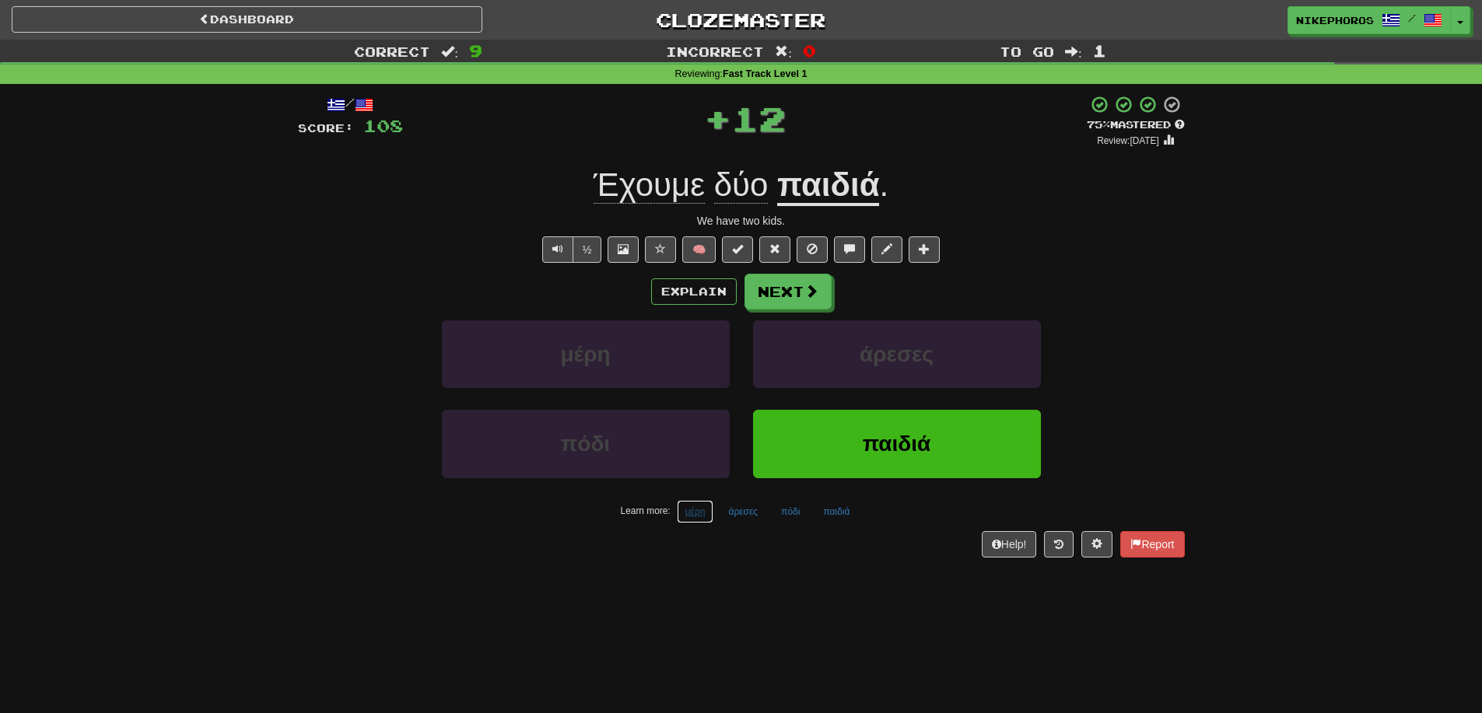
click at [708, 523] on button "μέρη" at bounding box center [695, 511] width 37 height 23
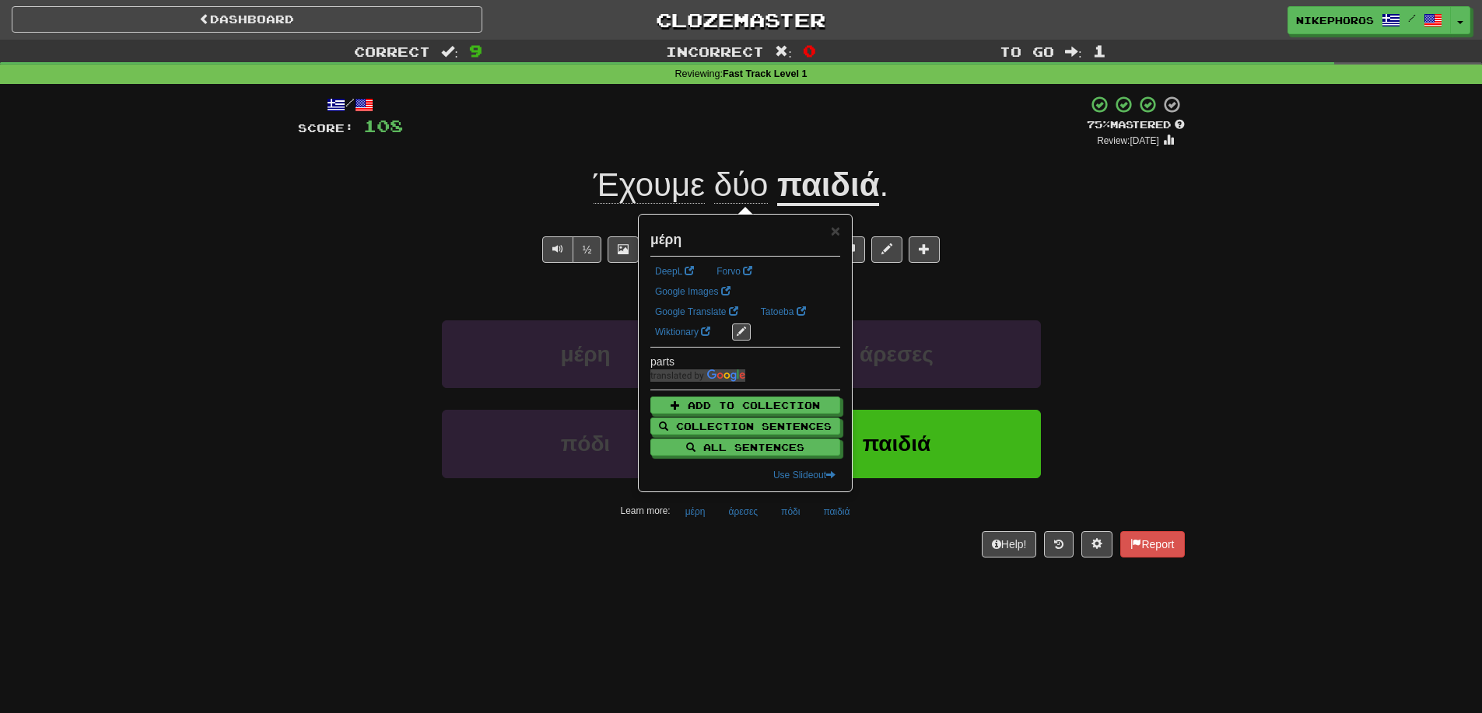
click at [717, 553] on div "Help! Report" at bounding box center [741, 544] width 887 height 26
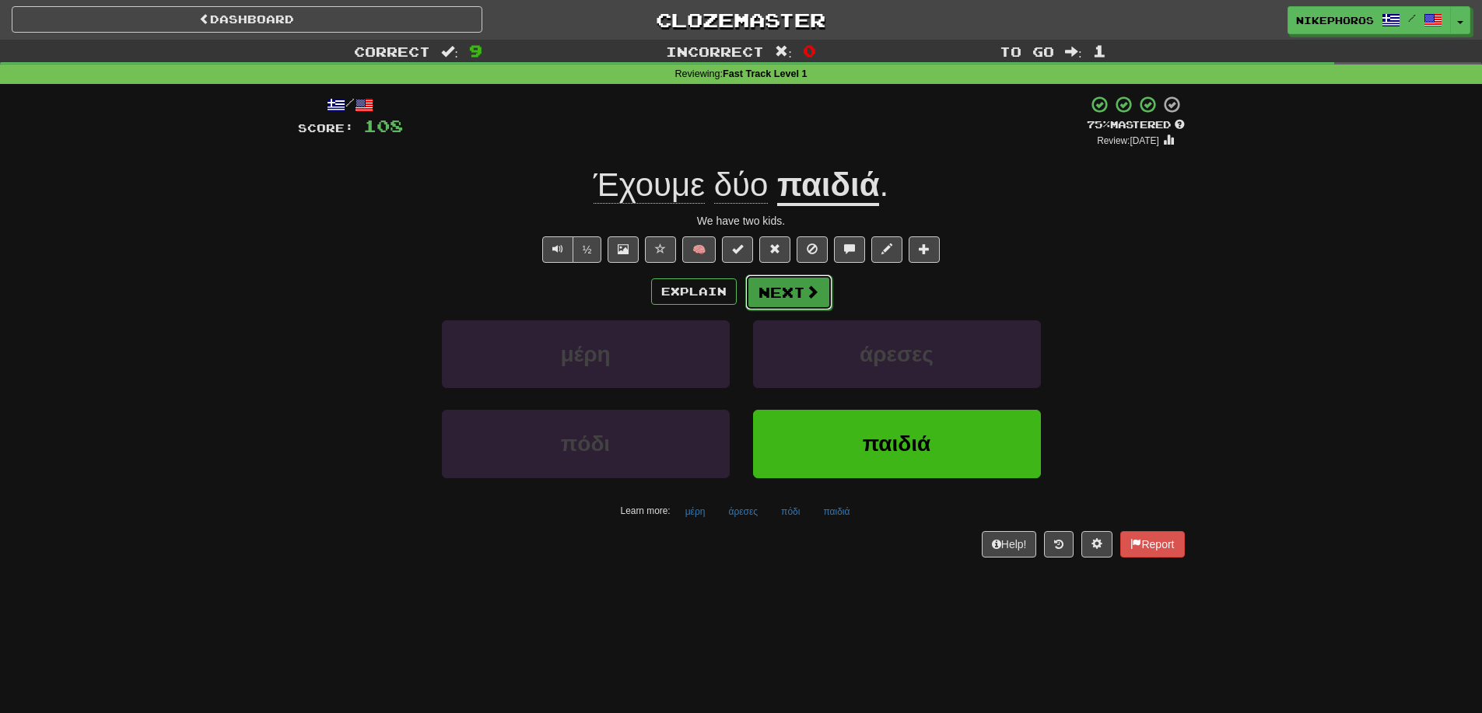
click at [785, 298] on button "Next" at bounding box center [788, 293] width 87 height 36
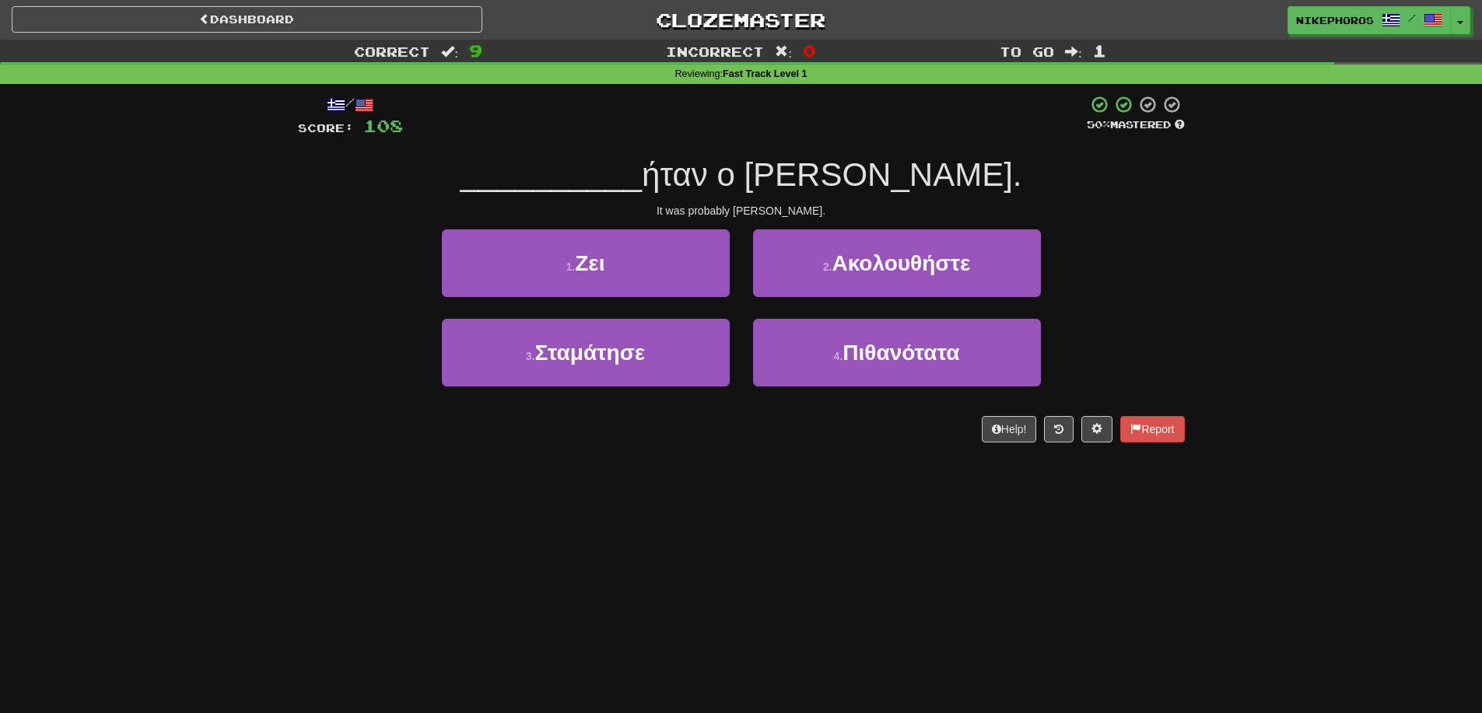
click at [783, 192] on span "ήταν ο Τομ." at bounding box center [832, 174] width 380 height 37
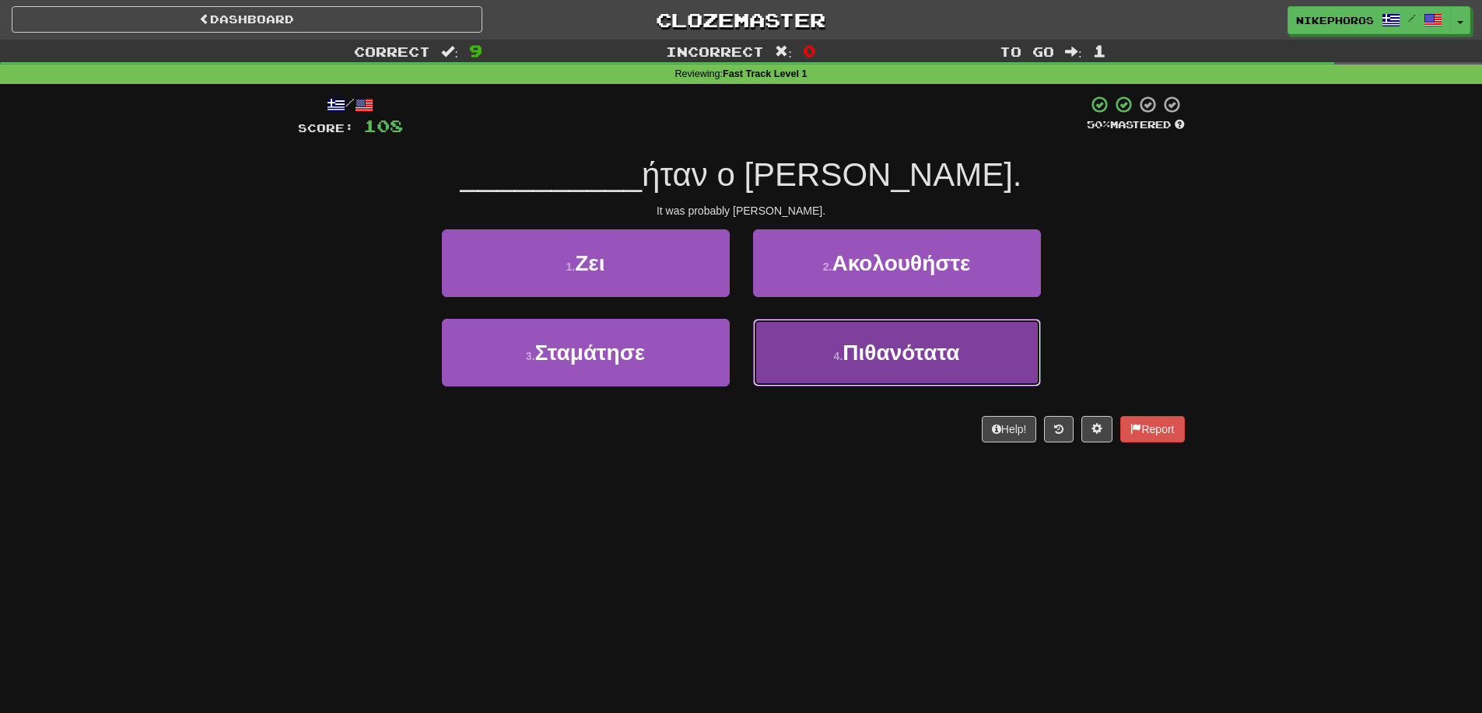
click at [948, 350] on span "Πιθανότατα" at bounding box center [901, 353] width 117 height 24
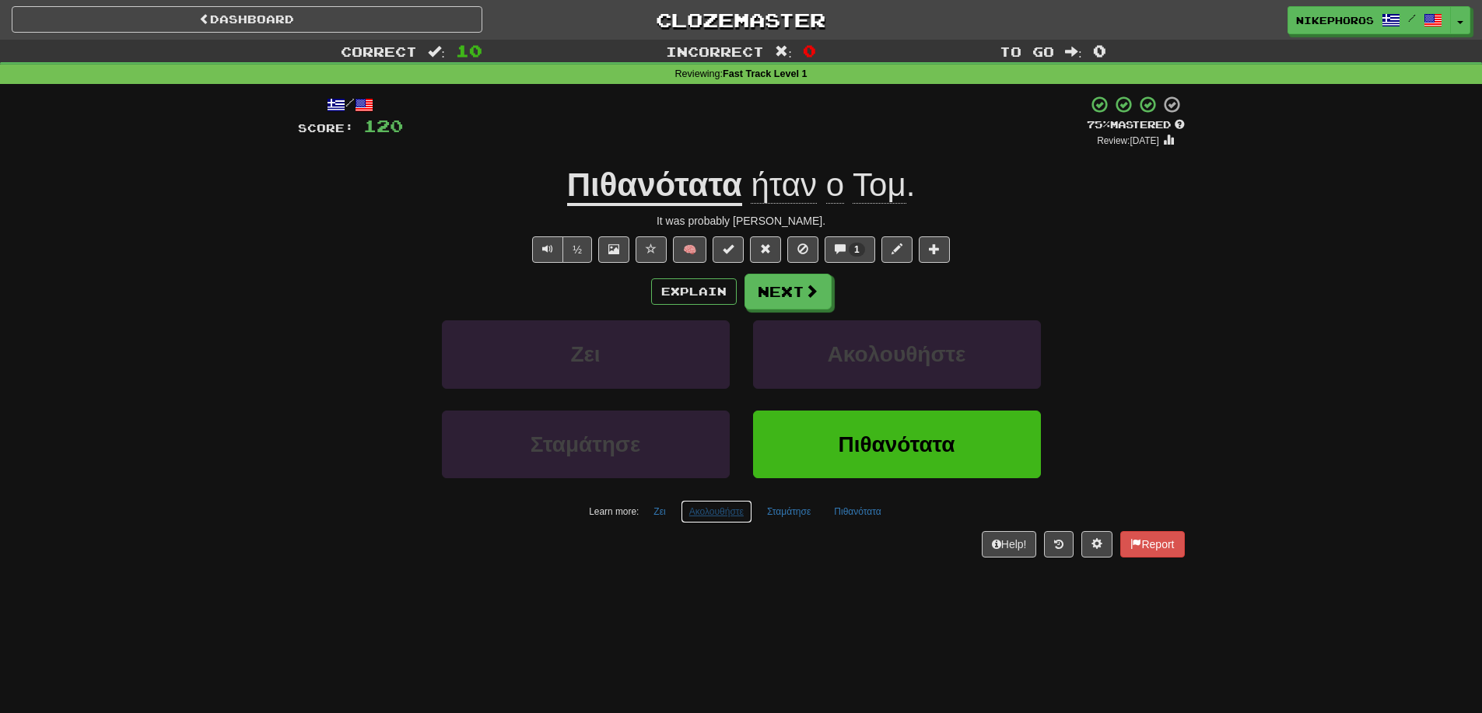
drag, startPoint x: 721, startPoint y: 521, endPoint x: 742, endPoint y: 524, distance: 21.1
click at [721, 520] on button "Ακολουθήστε" at bounding box center [717, 511] width 72 height 23
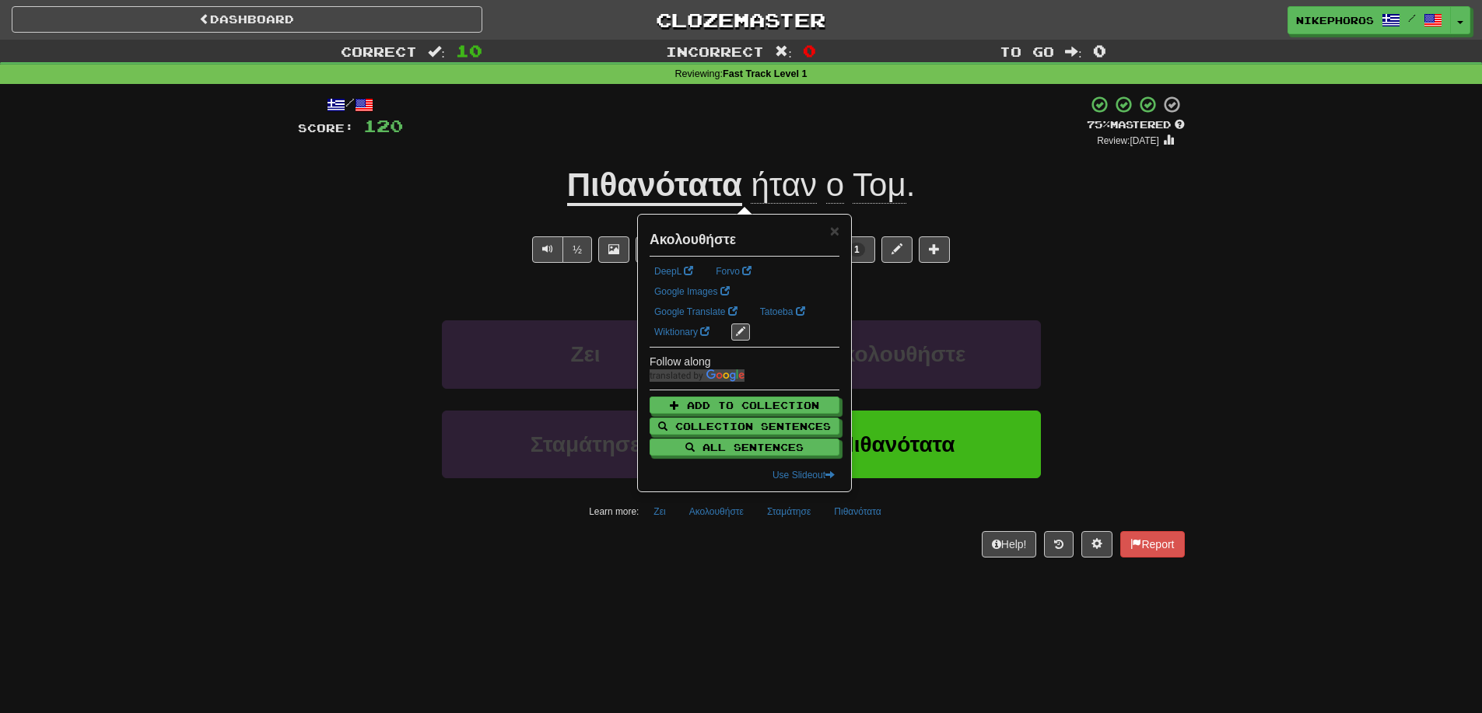
click at [828, 580] on div "Dashboard Clozemaster Nikephoros / Toggle Dropdown Dashboard Leaderboard Activi…" at bounding box center [741, 356] width 1482 height 713
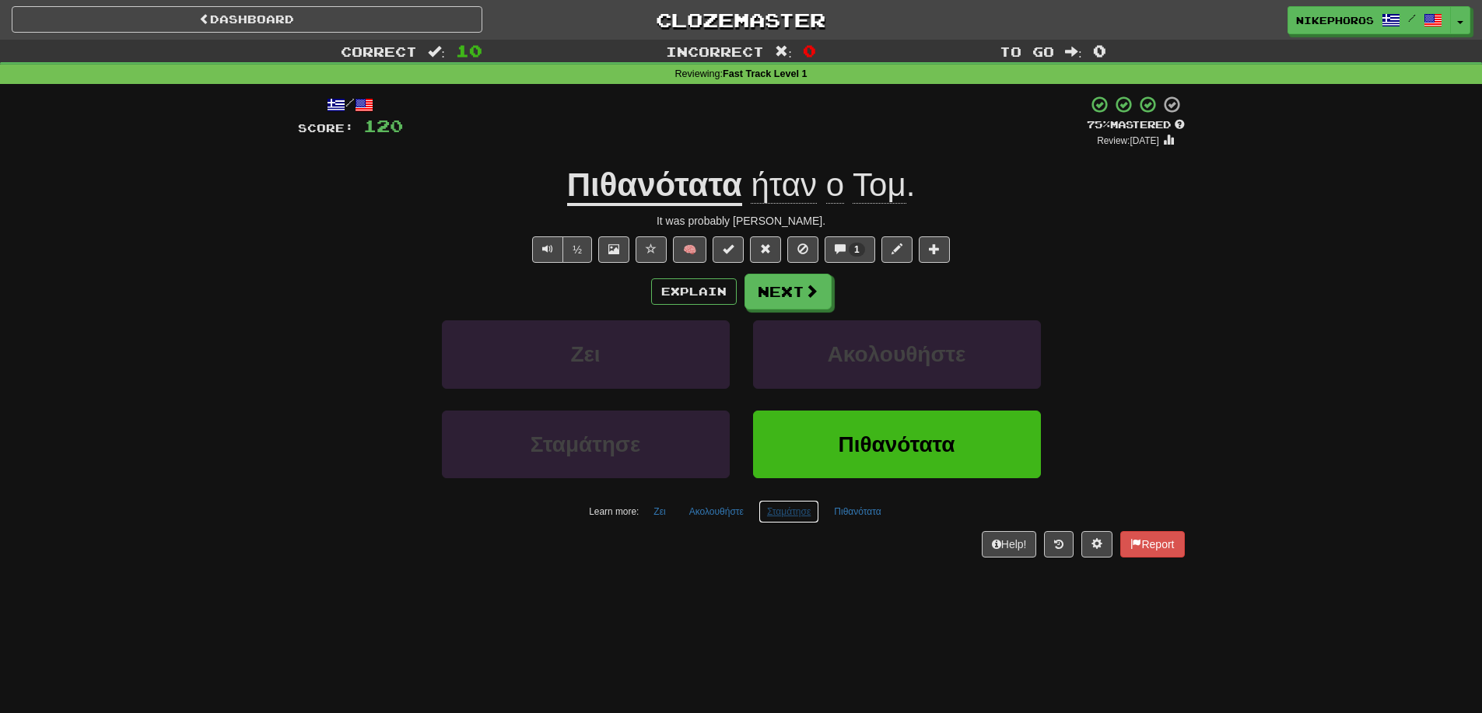
click at [778, 510] on button "Σταμάτησε" at bounding box center [789, 511] width 61 height 23
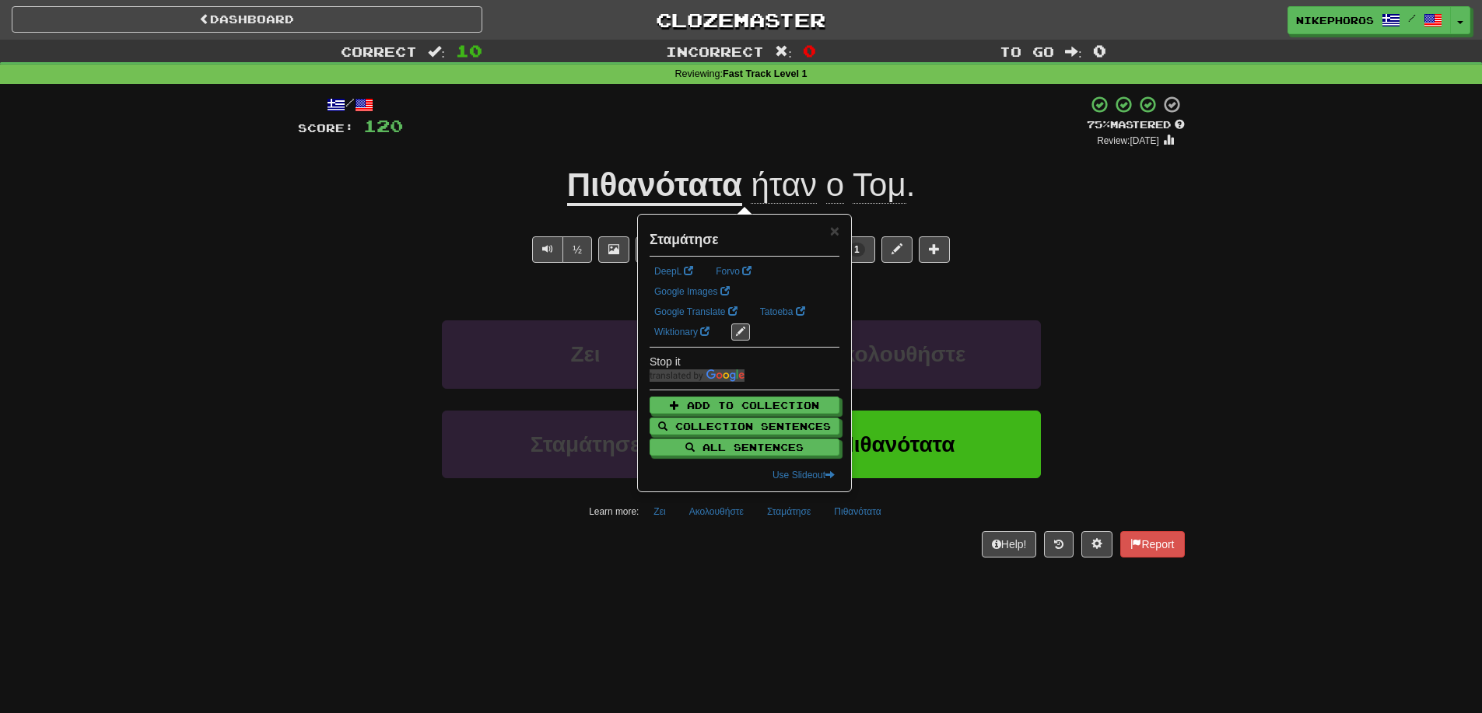
click at [819, 564] on div "/ Score: 120 + 12 75 % Mastered Review: 2025-09-20 Πιθανότατα ήταν ο Τομ . It w…" at bounding box center [741, 332] width 887 height 496
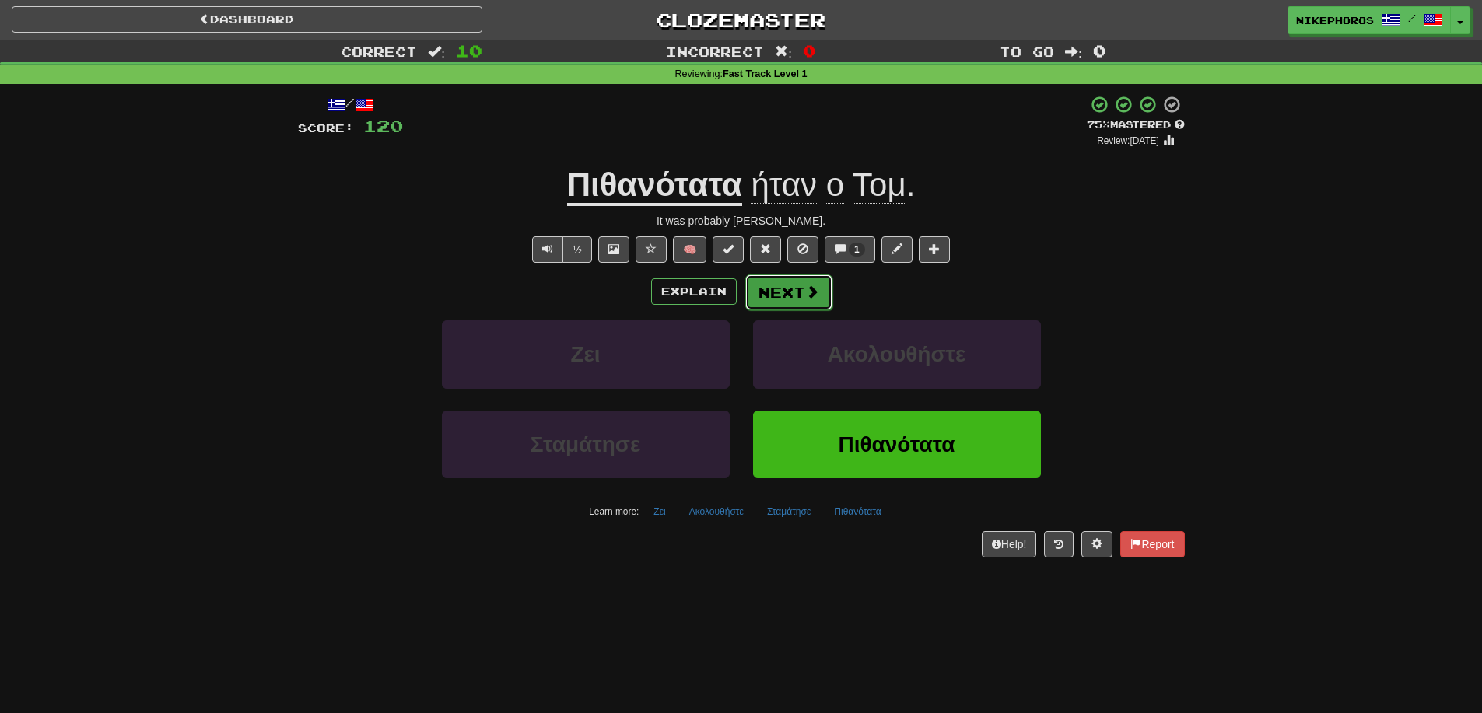
click at [787, 283] on button "Next" at bounding box center [788, 293] width 87 height 36
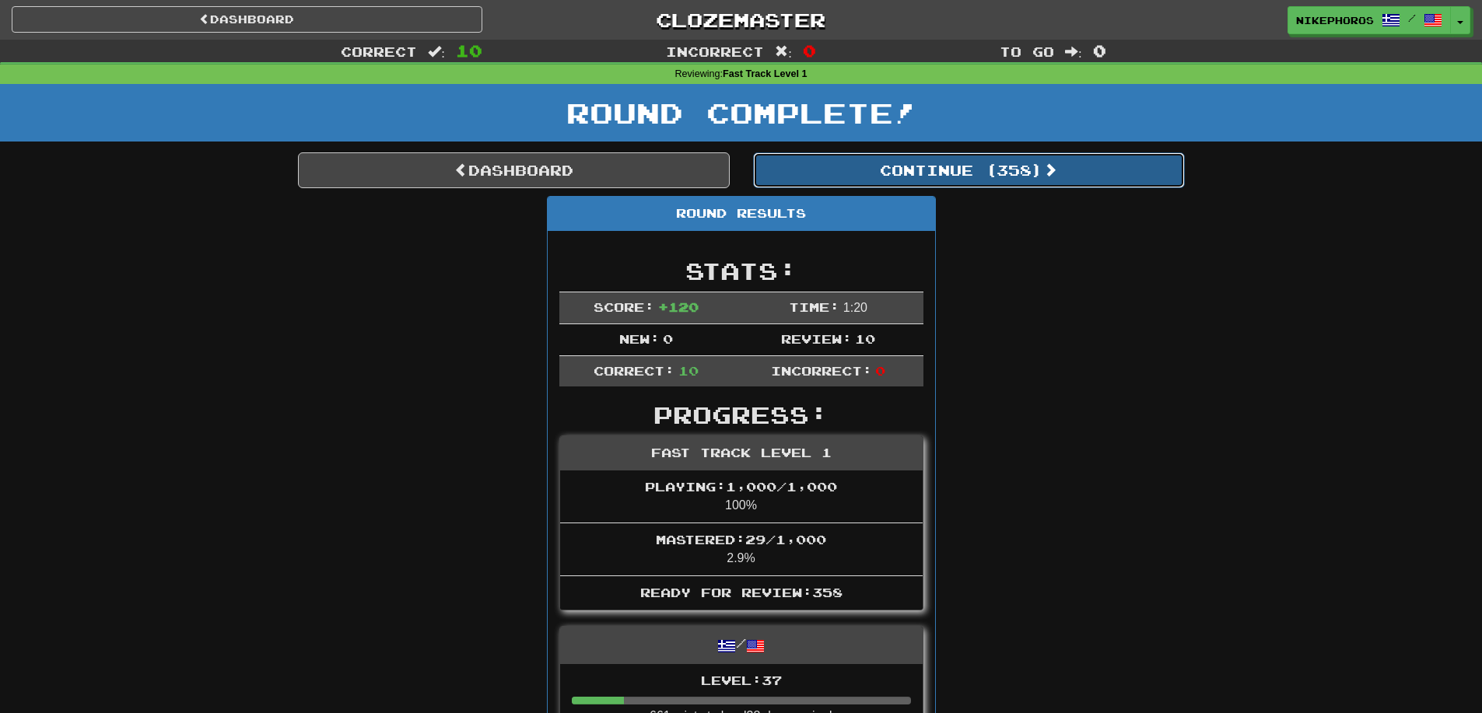
click at [1040, 163] on button "Continue ( 358 )" at bounding box center [969, 170] width 432 height 36
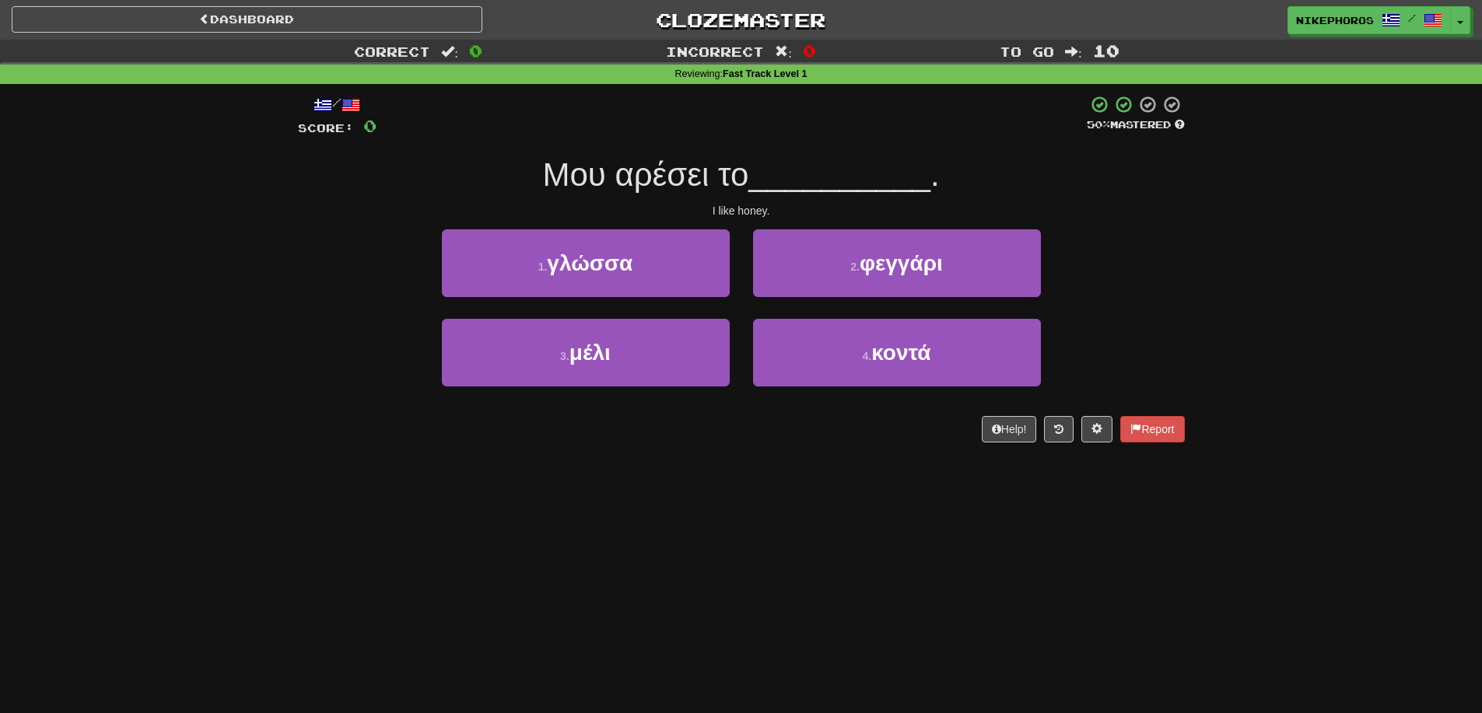
click at [808, 196] on div "Μου αρέσει το __________ ." at bounding box center [741, 175] width 887 height 43
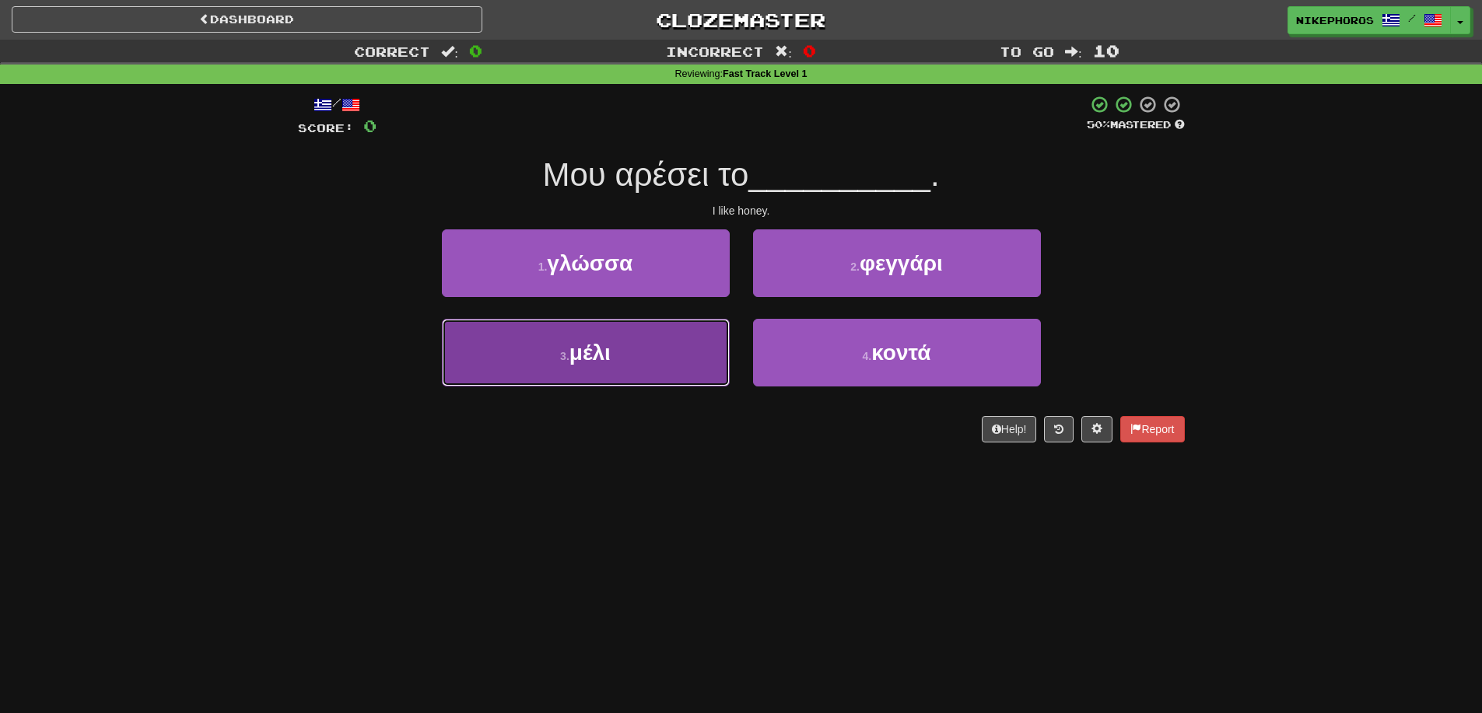
click at [611, 348] on span "μέλι" at bounding box center [589, 353] width 41 height 24
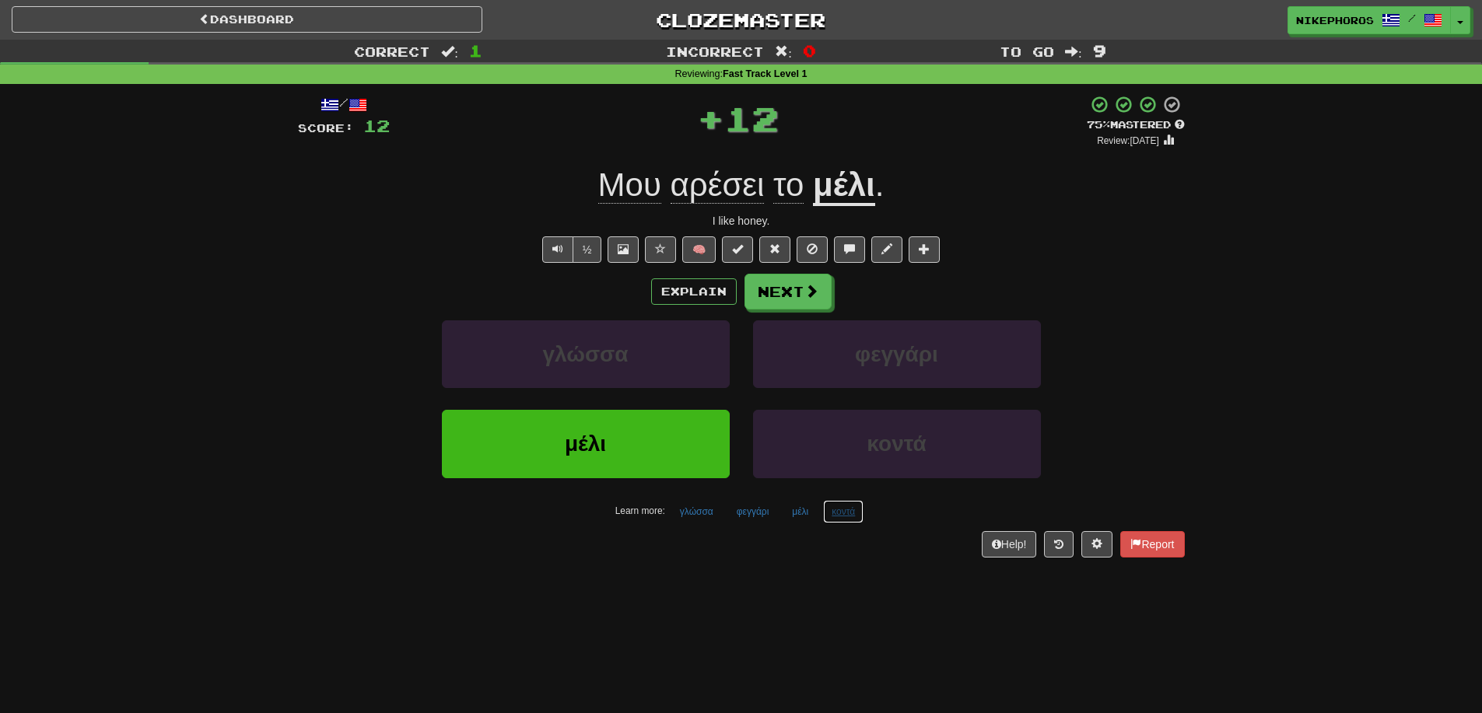
click at [837, 513] on button "κοντά" at bounding box center [843, 511] width 40 height 23
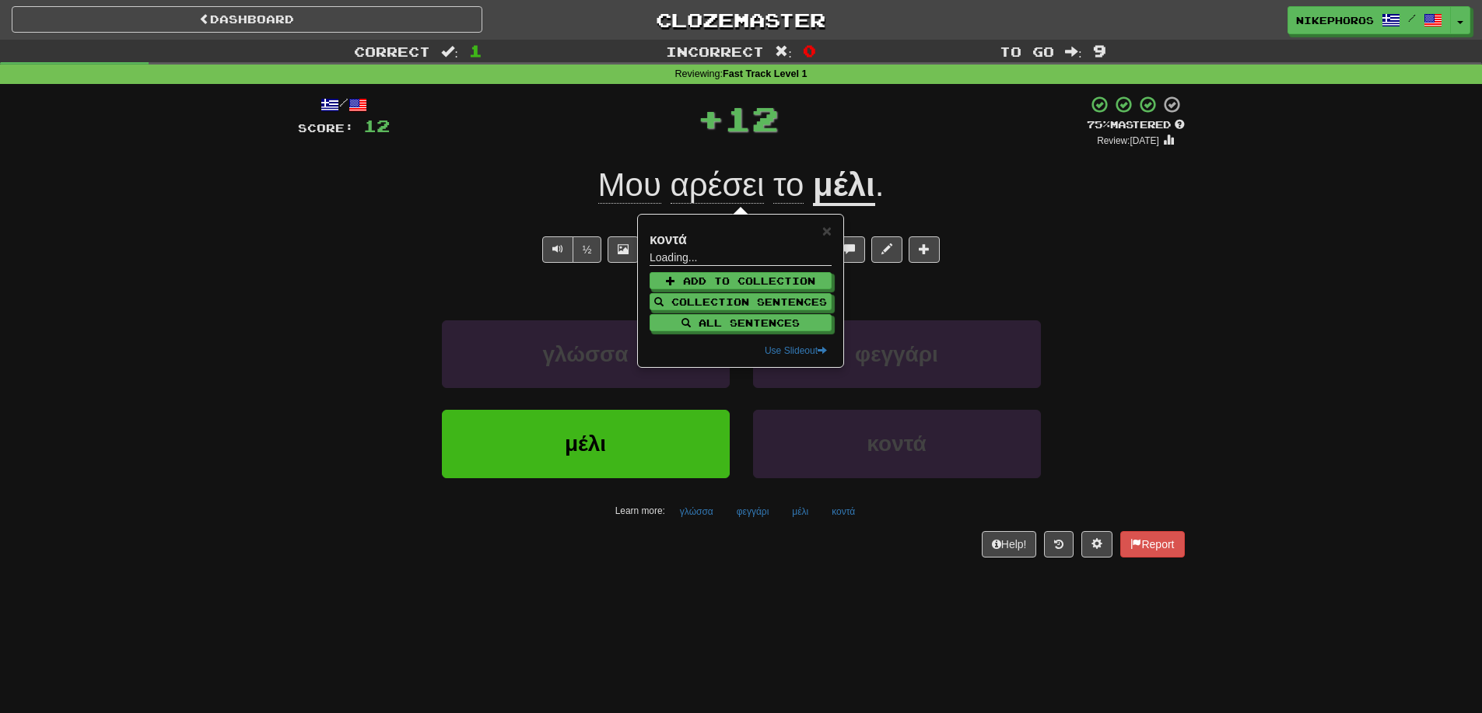
click at [826, 570] on div "/ Score: 12 + 12 75 % Mastered Review: 2025-09-20 Μου αρέσει το μέλι . I like h…" at bounding box center [741, 331] width 887 height 495
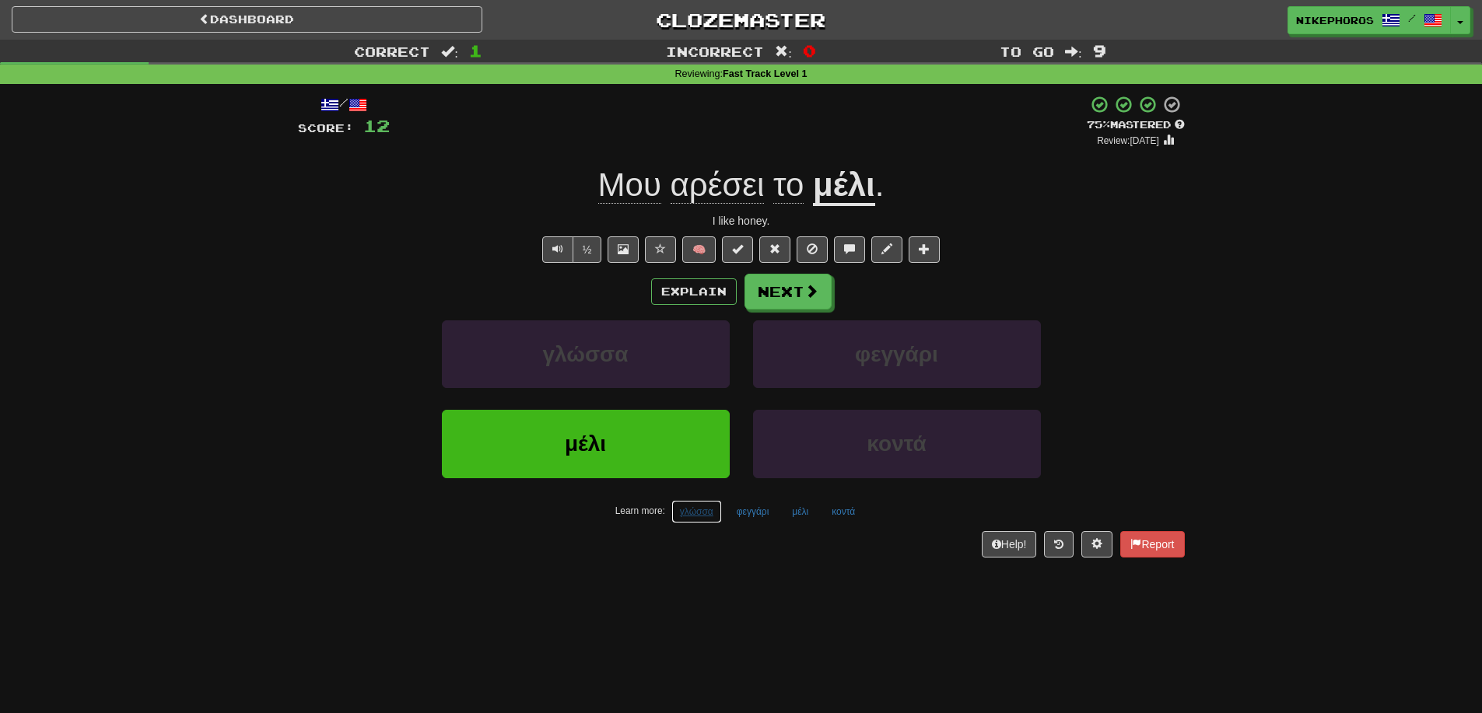
click at [688, 506] on button "γλώσσα" at bounding box center [696, 511] width 51 height 23
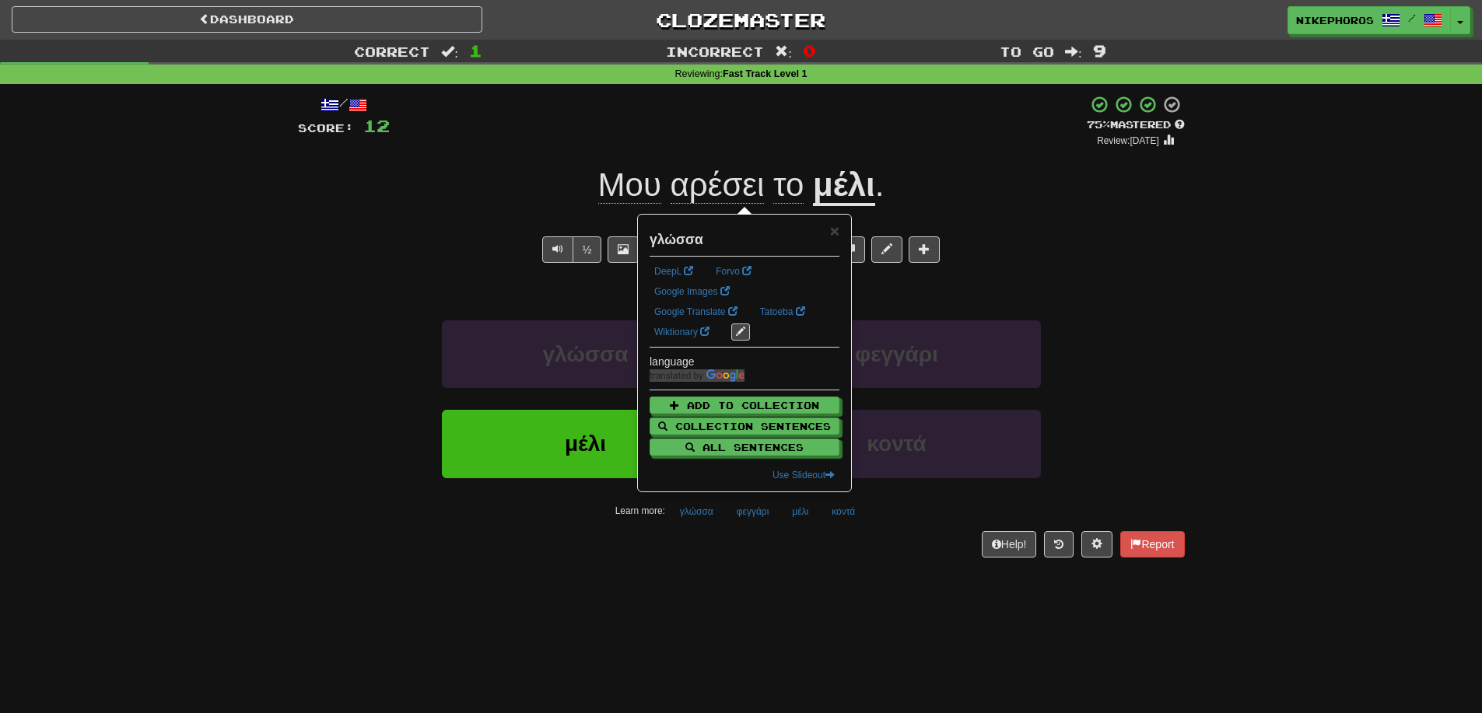
click at [724, 564] on div "/ Score: 12 + 12 75 % Mastered Review: 2025-09-20 Μου αρέσει το μέλι . I like h…" at bounding box center [741, 331] width 887 height 495
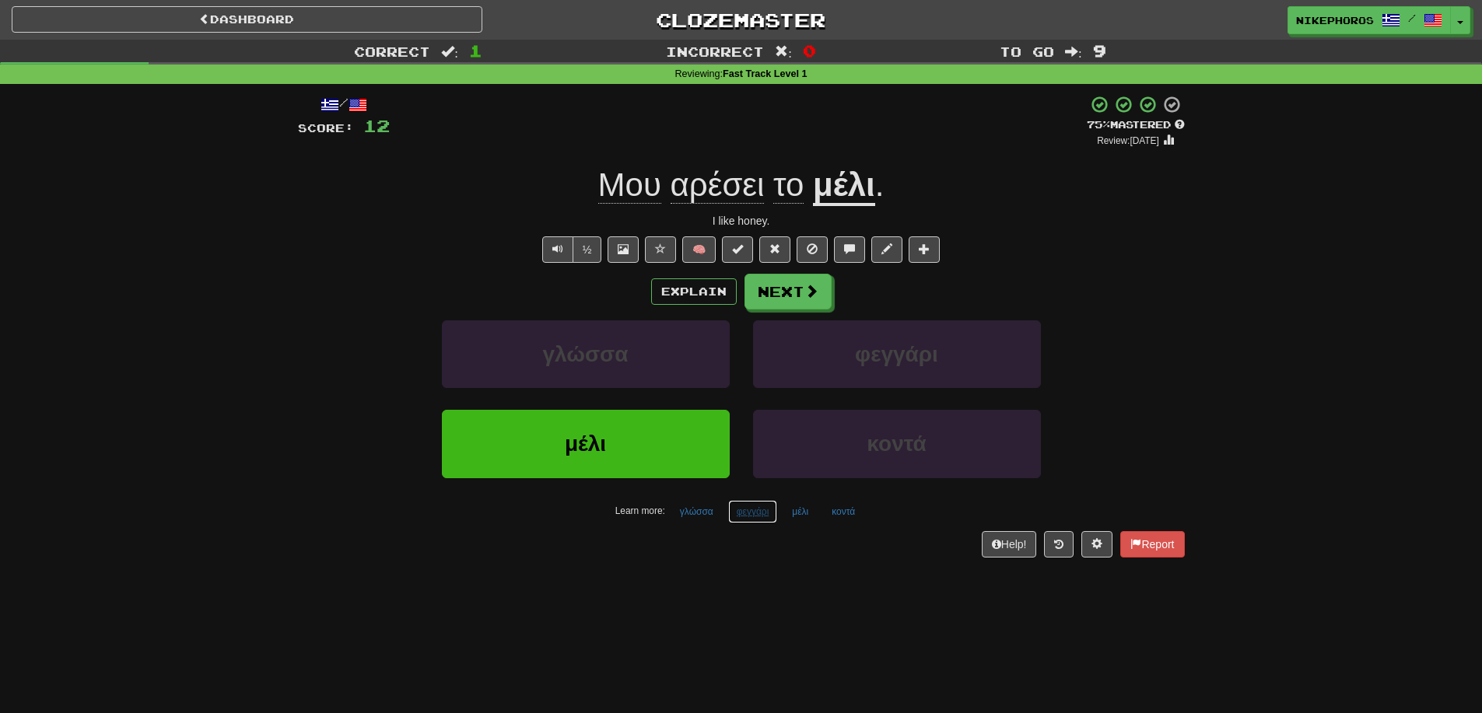
click at [759, 511] on button "φεγγάρι" at bounding box center [753, 511] width 50 height 23
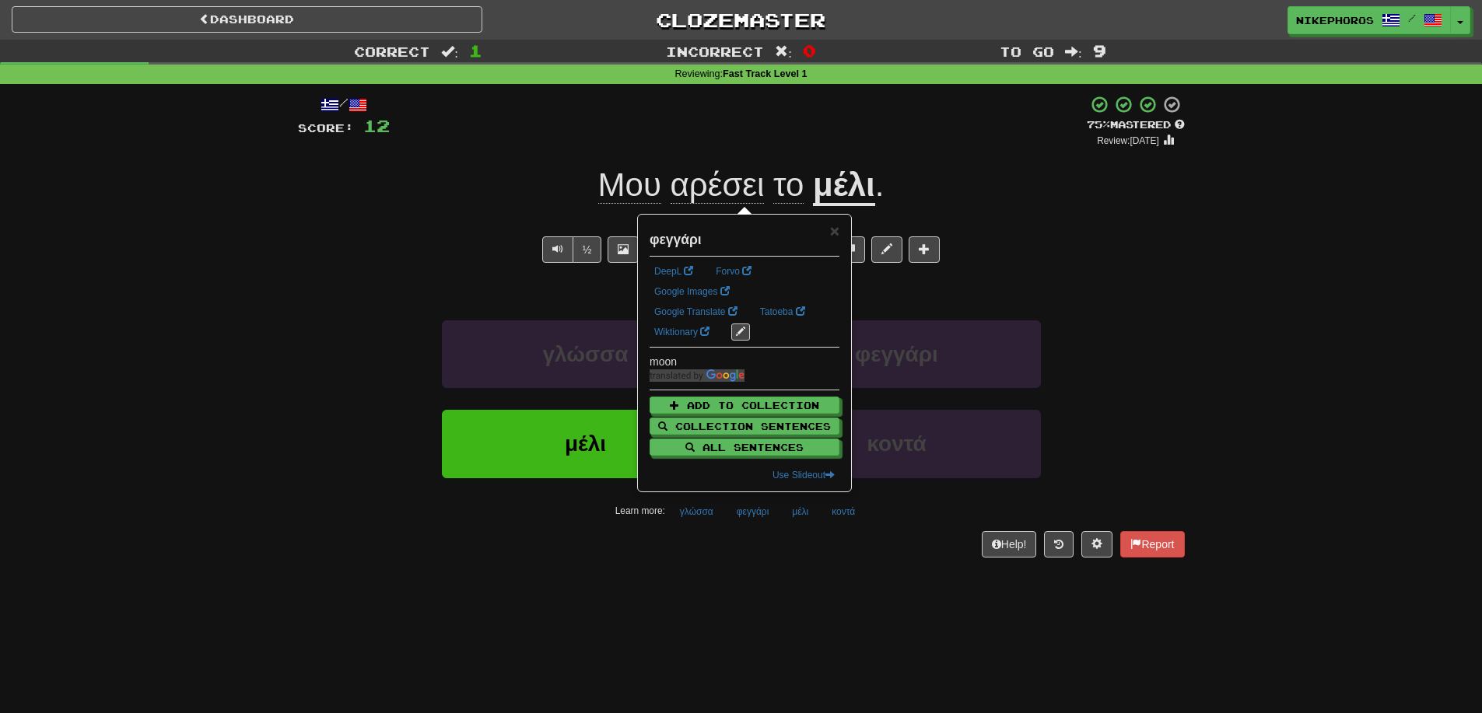
click at [801, 604] on div "Dashboard Clozemaster Nikephoros / Toggle Dropdown Dashboard Leaderboard Activi…" at bounding box center [741, 356] width 1482 height 713
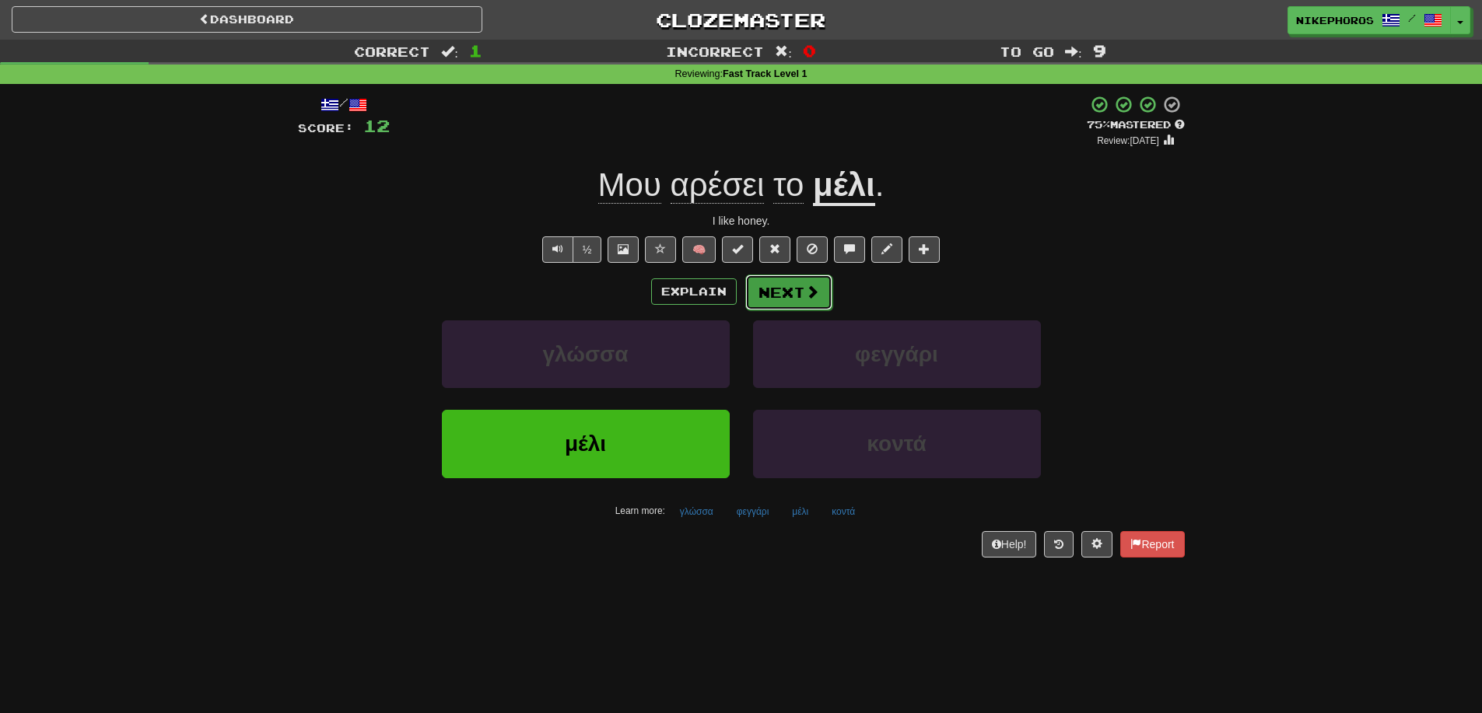
click at [769, 290] on button "Next" at bounding box center [788, 293] width 87 height 36
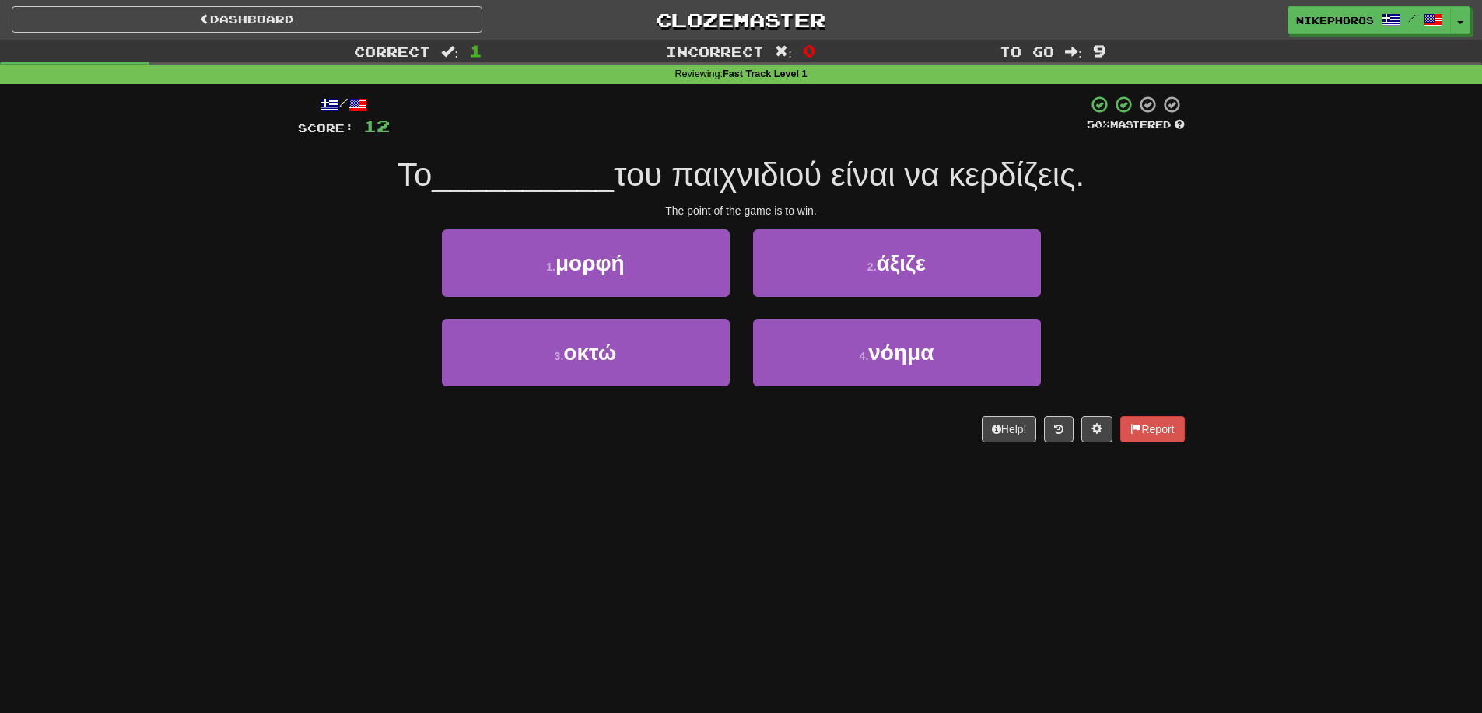
click at [736, 191] on span "του παιχνιδιού είναι να κερδίζεις." at bounding box center [849, 174] width 471 height 37
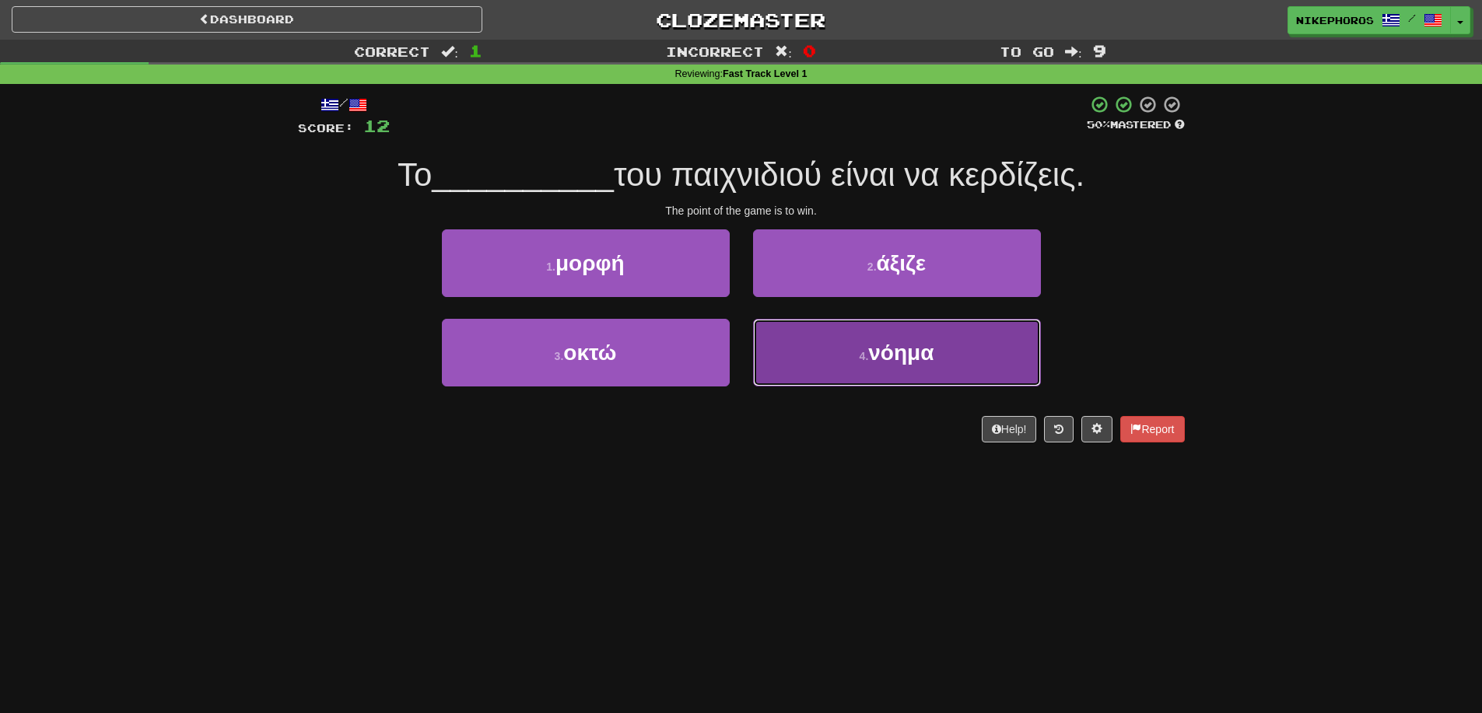
click at [808, 349] on button "4 . νόημα" at bounding box center [897, 353] width 288 height 68
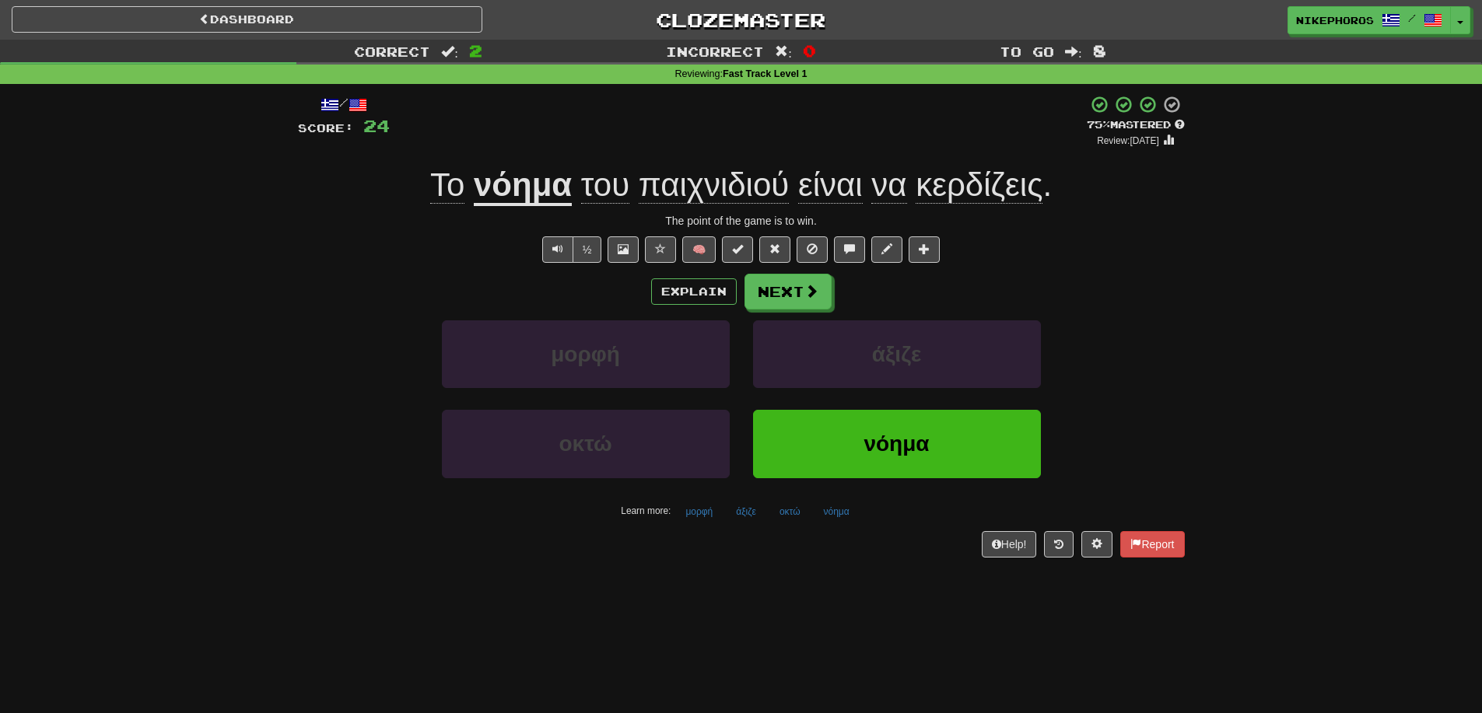
click at [1121, 277] on div "Explain Next" at bounding box center [741, 292] width 887 height 36
click at [1193, 300] on div "/ Score: 24 + 12 75 % Mastered Review: 2025-09-20 Το νόημα του παιχνιδιού είναι…" at bounding box center [741, 331] width 910 height 495
click at [693, 506] on button "μορφή" at bounding box center [699, 511] width 44 height 23
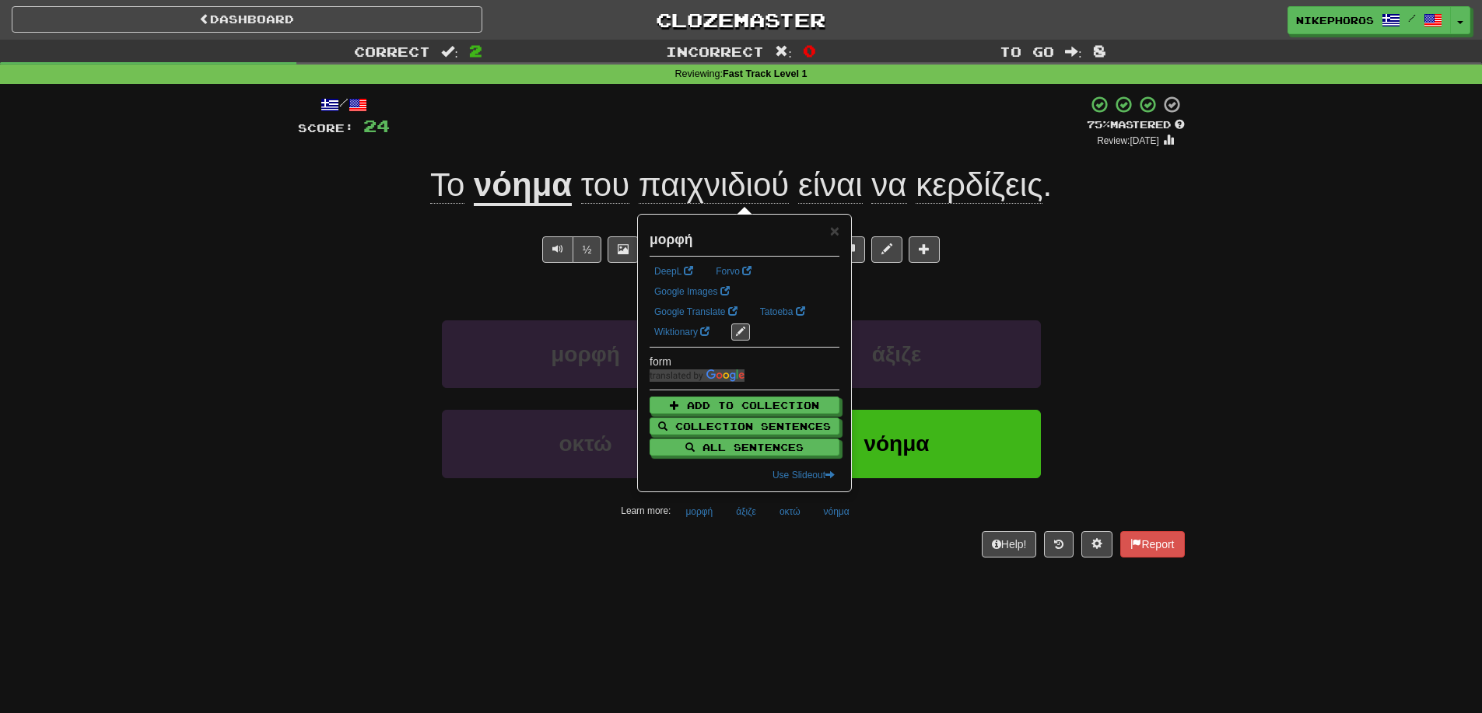
click at [940, 598] on div "Dashboard Clozemaster Nikephoros / Toggle Dropdown Dashboard Leaderboard Activi…" at bounding box center [741, 356] width 1482 height 713
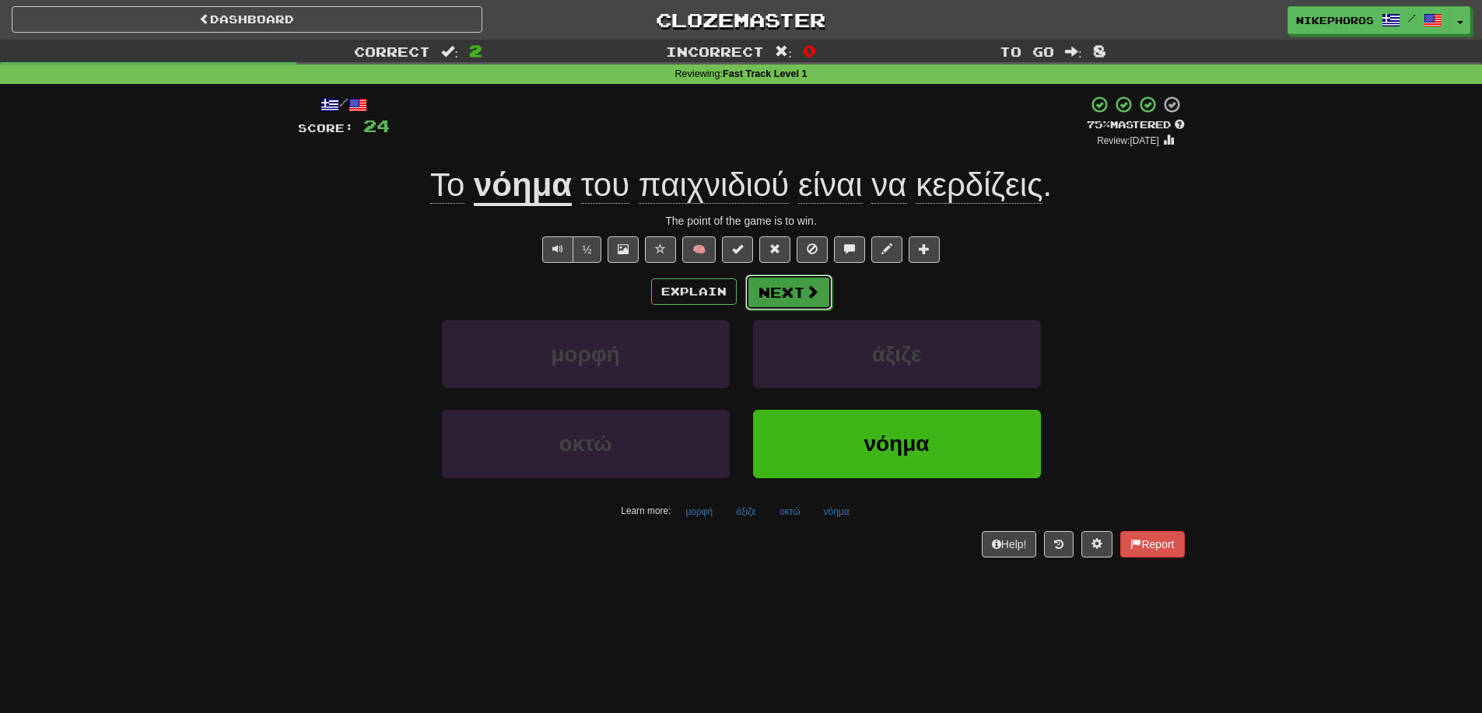
click at [800, 284] on button "Next" at bounding box center [788, 293] width 87 height 36
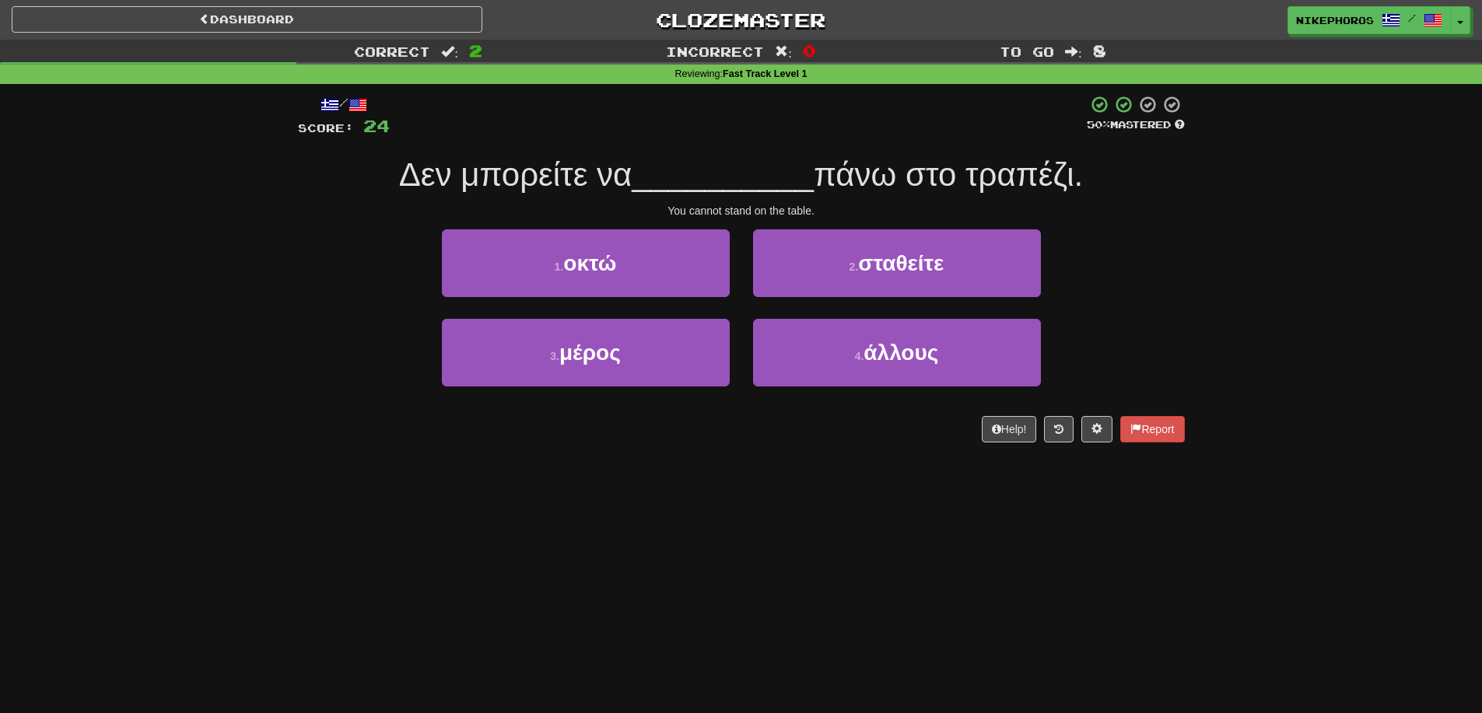
click at [662, 198] on div "/ Score: 24 50 % Mastered Δεν μπορείτε να __________ πάνω στο τραπέζι. You cann…" at bounding box center [741, 269] width 887 height 348
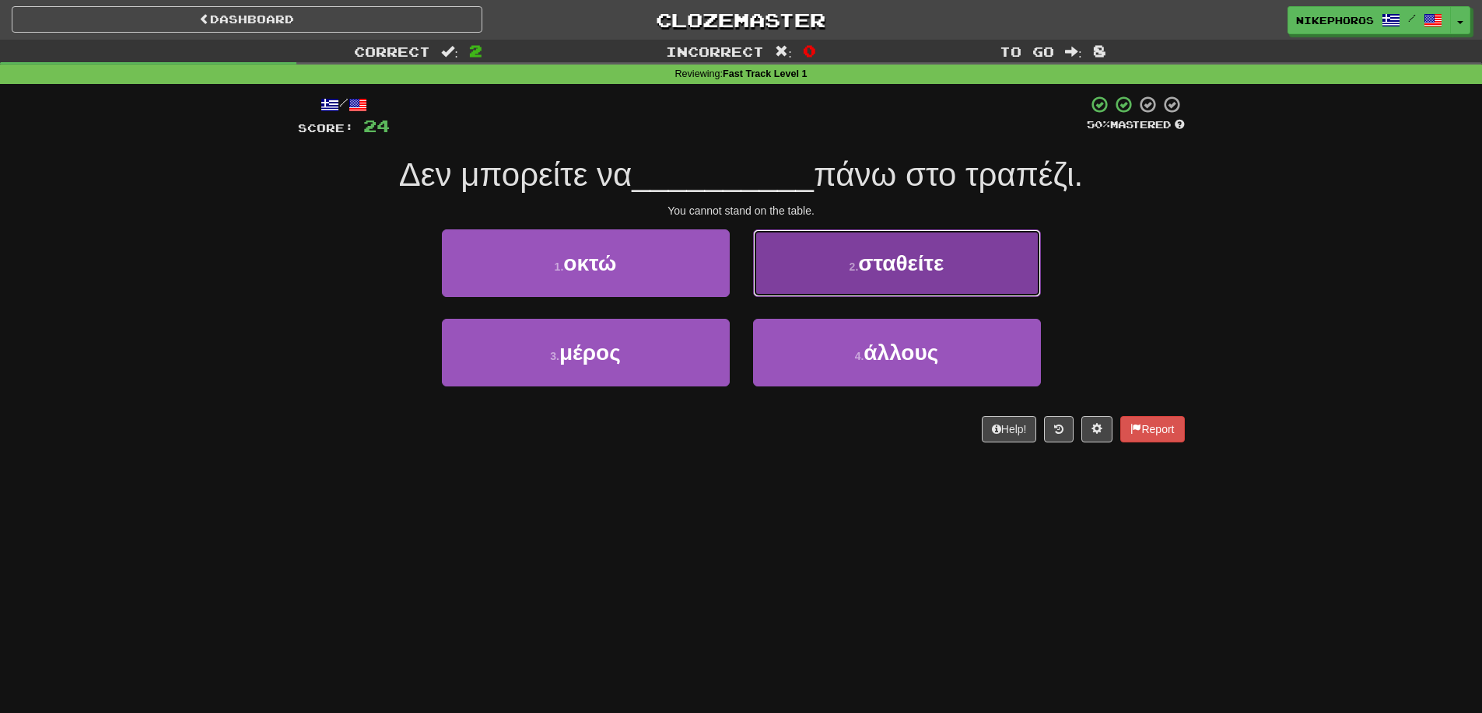
click at [973, 265] on button "2 . σταθείτε" at bounding box center [897, 263] width 288 height 68
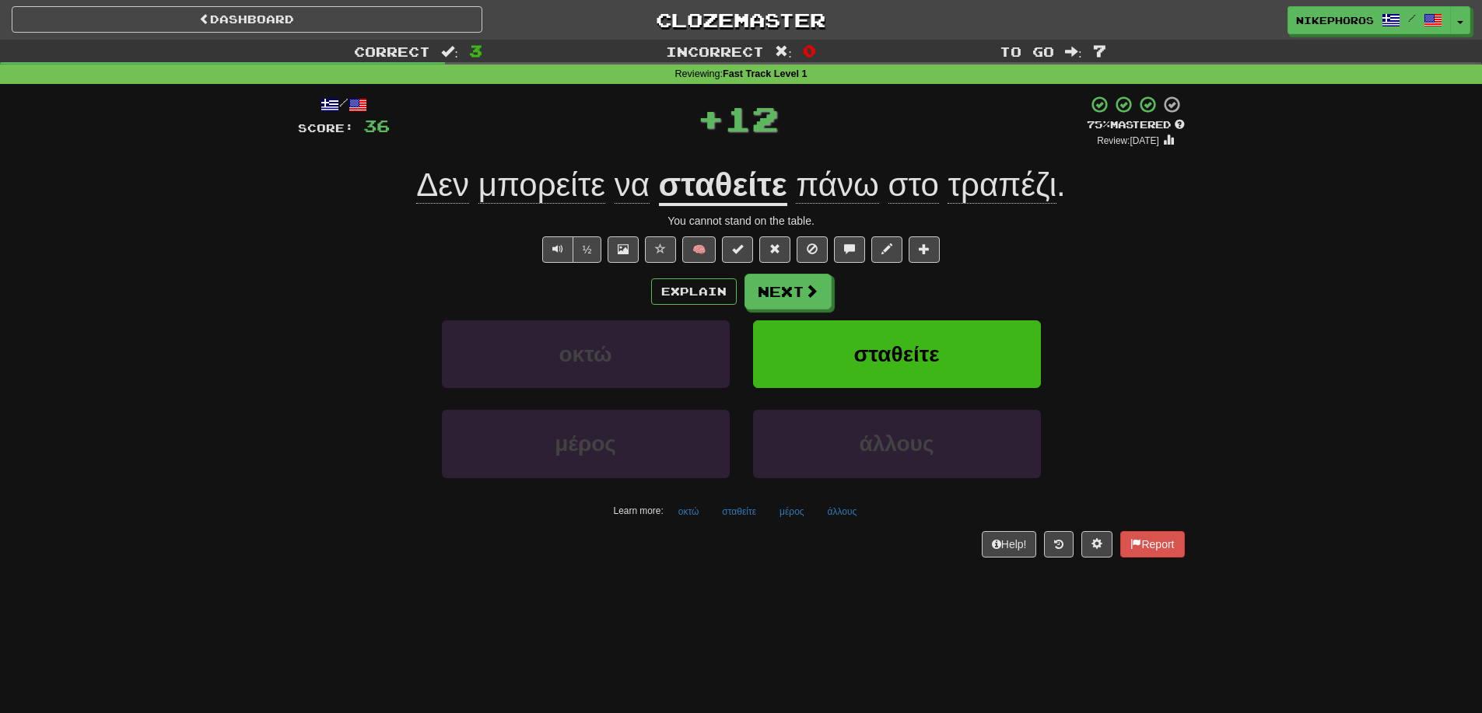
click at [724, 172] on u "σταθείτε" at bounding box center [723, 186] width 128 height 40
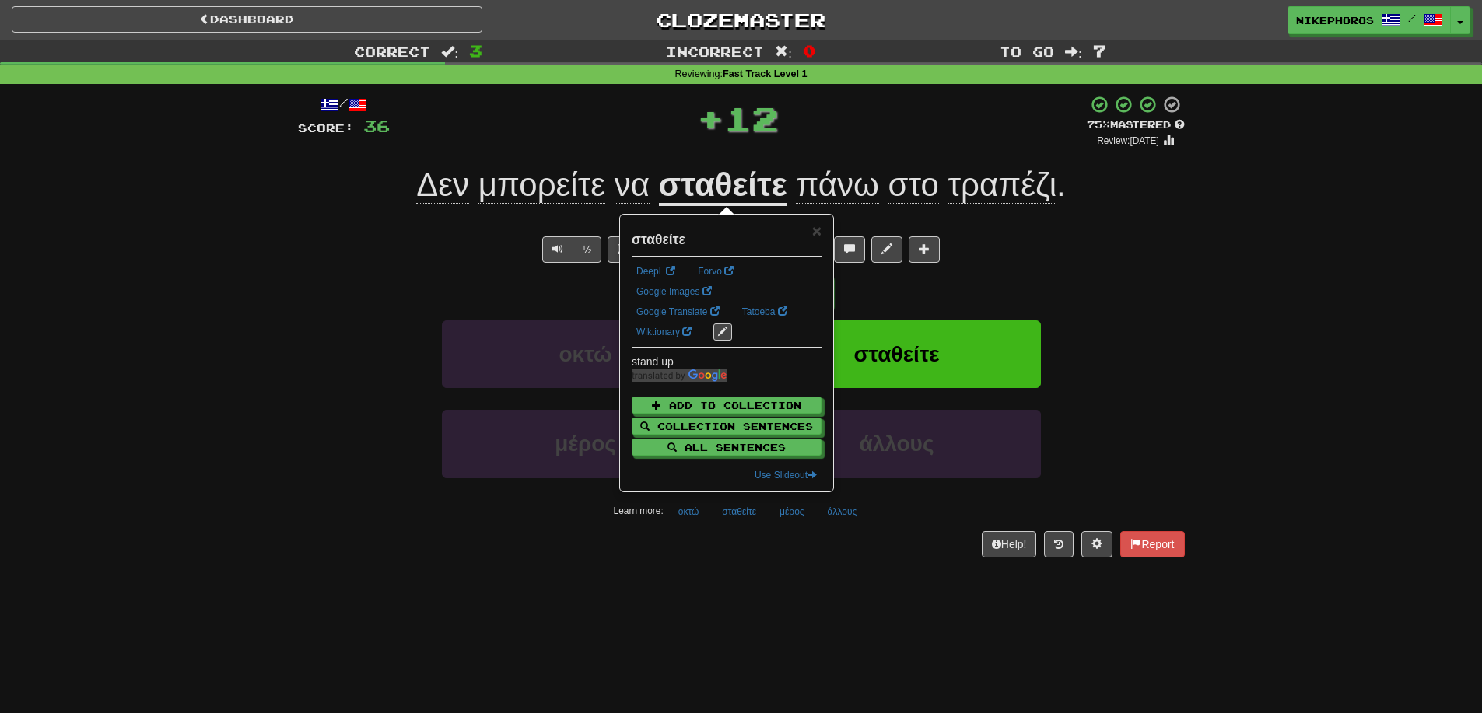
click at [830, 179] on span "πάνω" at bounding box center [837, 184] width 82 height 37
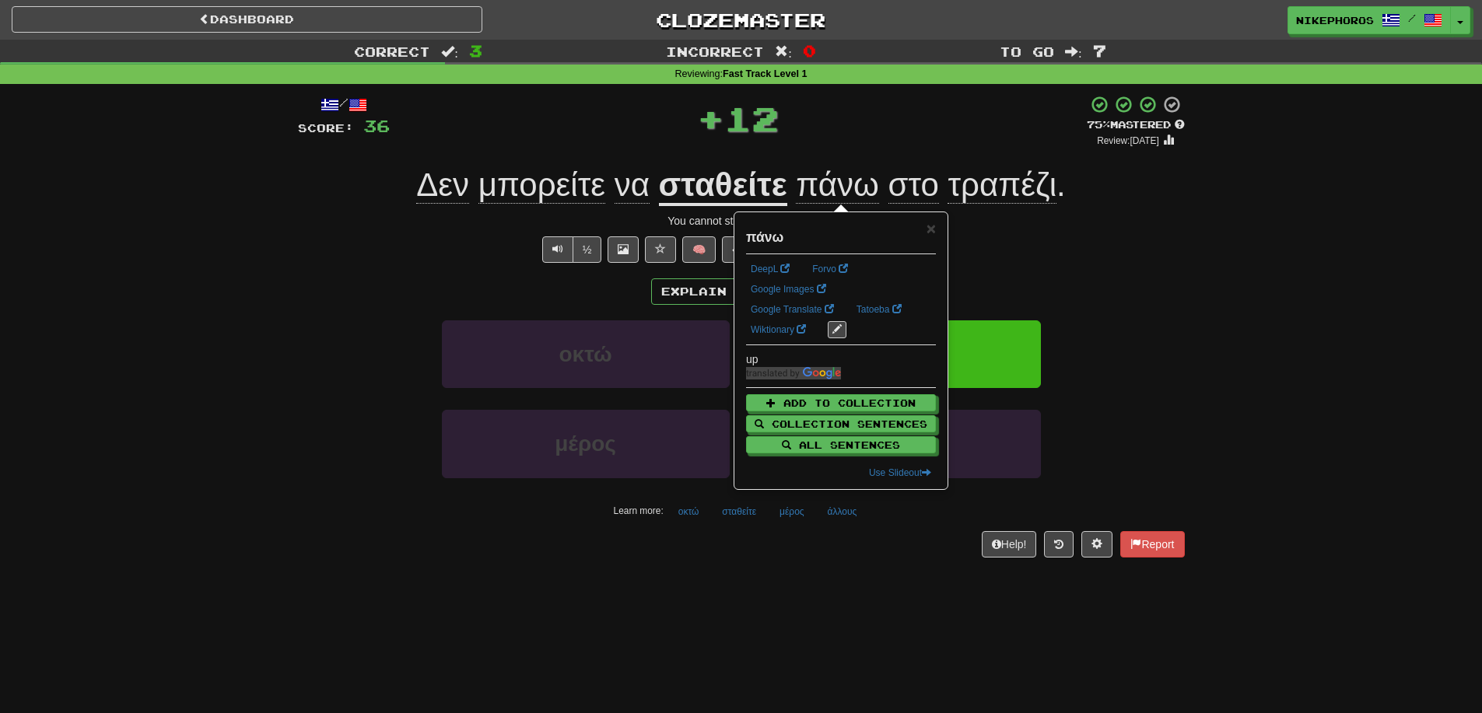
click at [888, 131] on div "+ 12" at bounding box center [738, 118] width 697 height 47
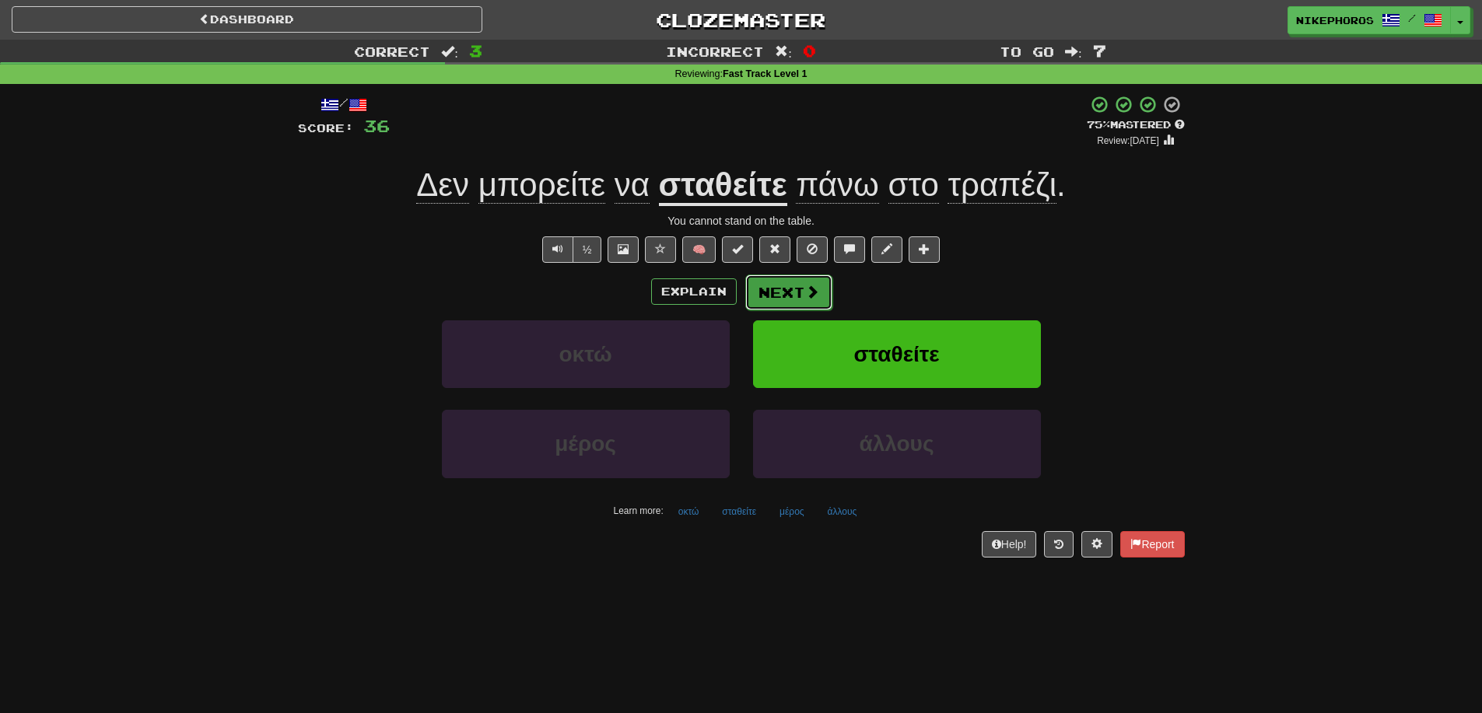
click at [801, 310] on button "Next" at bounding box center [788, 293] width 87 height 36
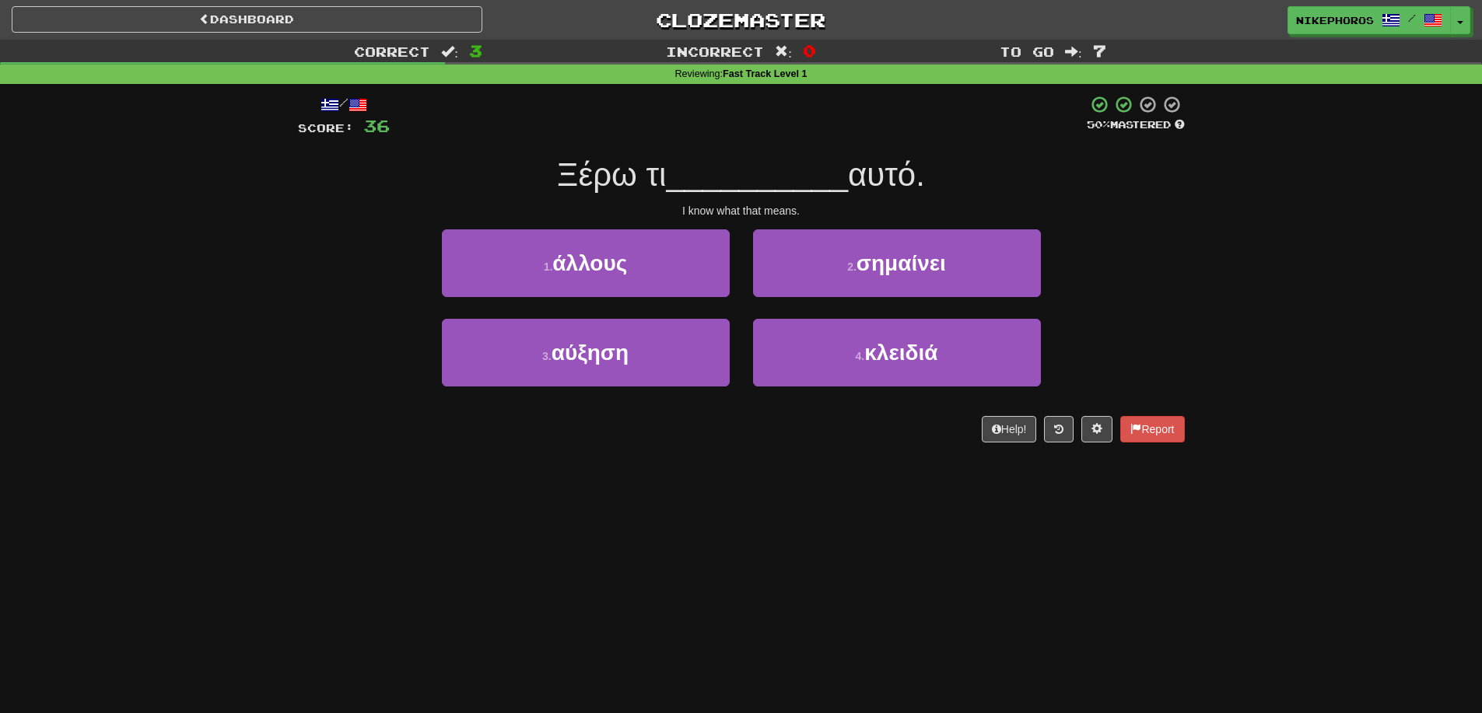
click at [1202, 223] on div "Correct : 3 Incorrect : 0 To go : 7 Reviewing : Fast Track Level 1 / Score: 36 …" at bounding box center [741, 252] width 1482 height 425
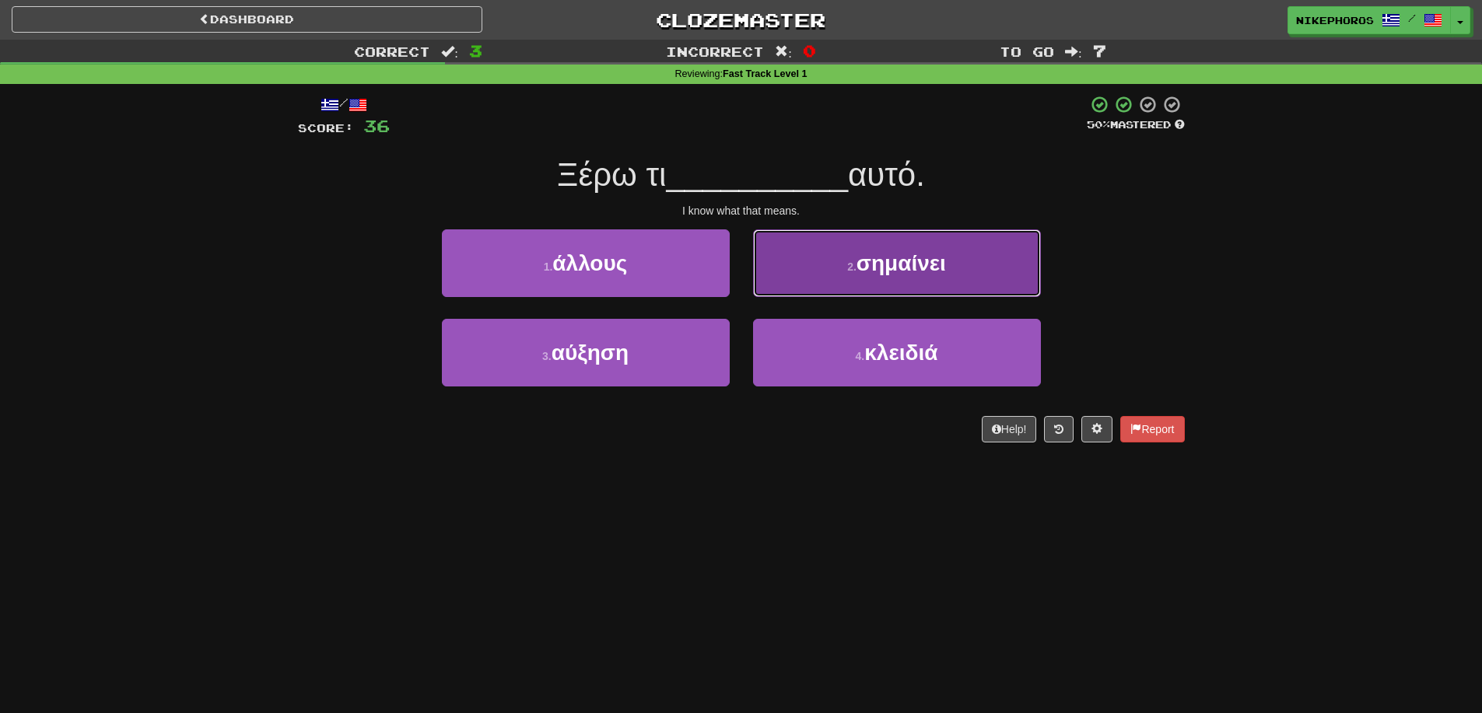
click at [965, 272] on button "2 . σημαίνει" at bounding box center [897, 263] width 288 height 68
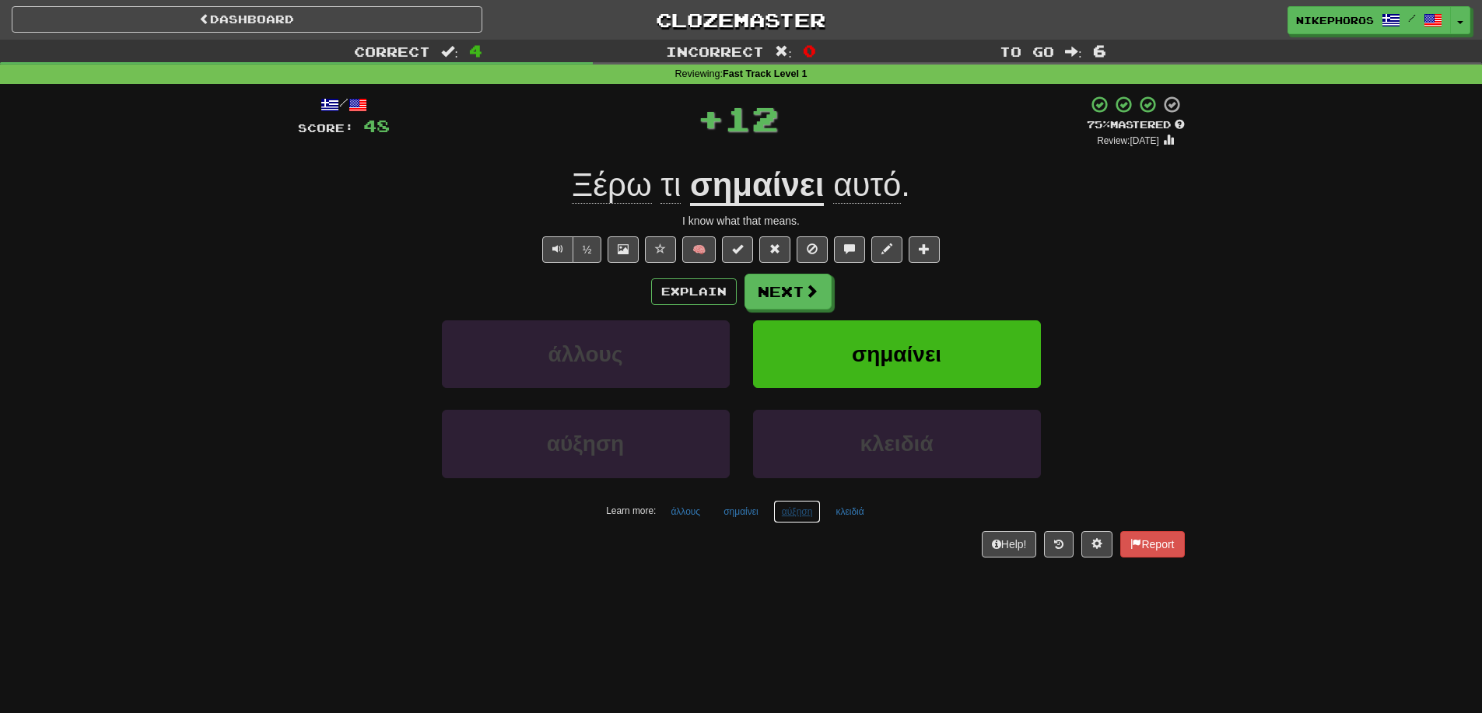
drag, startPoint x: 798, startPoint y: 514, endPoint x: 841, endPoint y: 573, distance: 73.0
click at [799, 513] on button "αύξηση" at bounding box center [797, 511] width 48 height 23
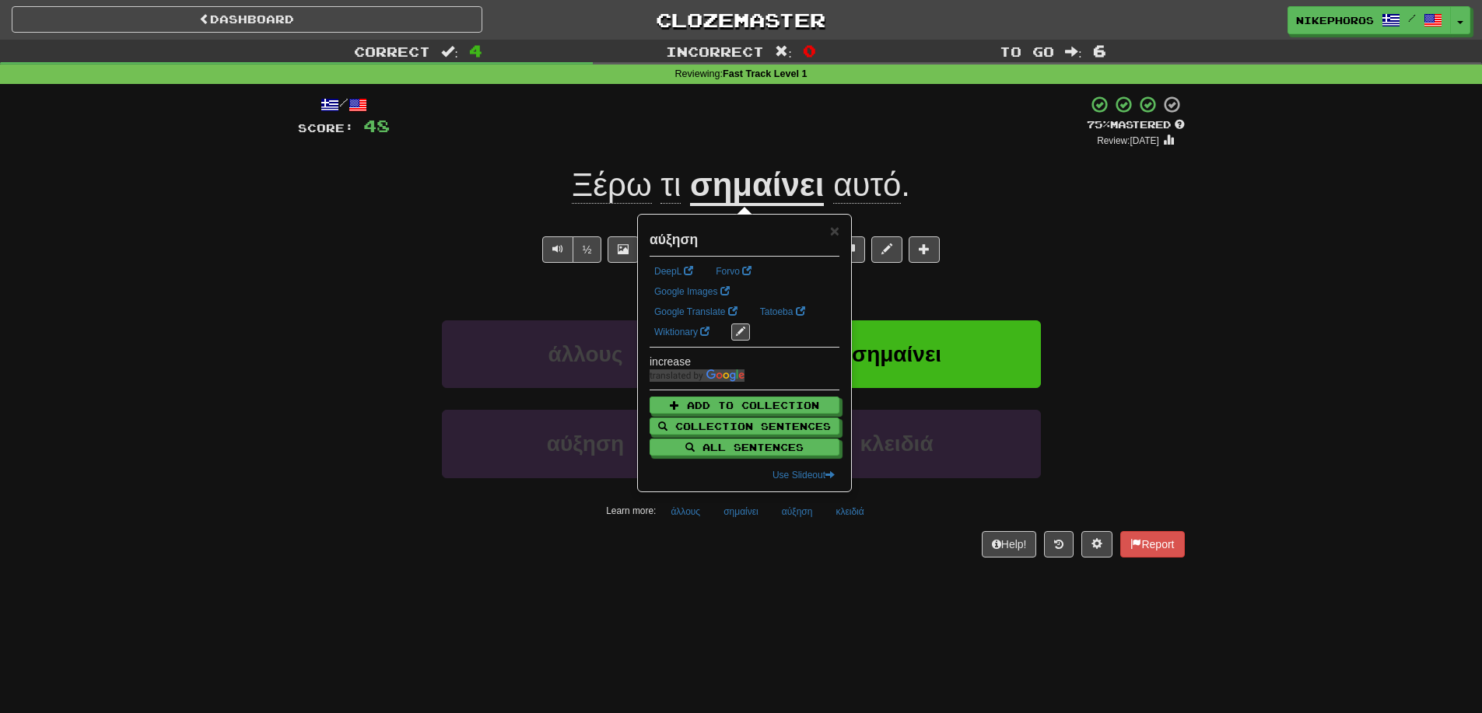
click at [846, 584] on div "Dashboard Clozemaster Nikephoros / Toggle Dropdown Dashboard Leaderboard Activi…" at bounding box center [741, 356] width 1482 height 713
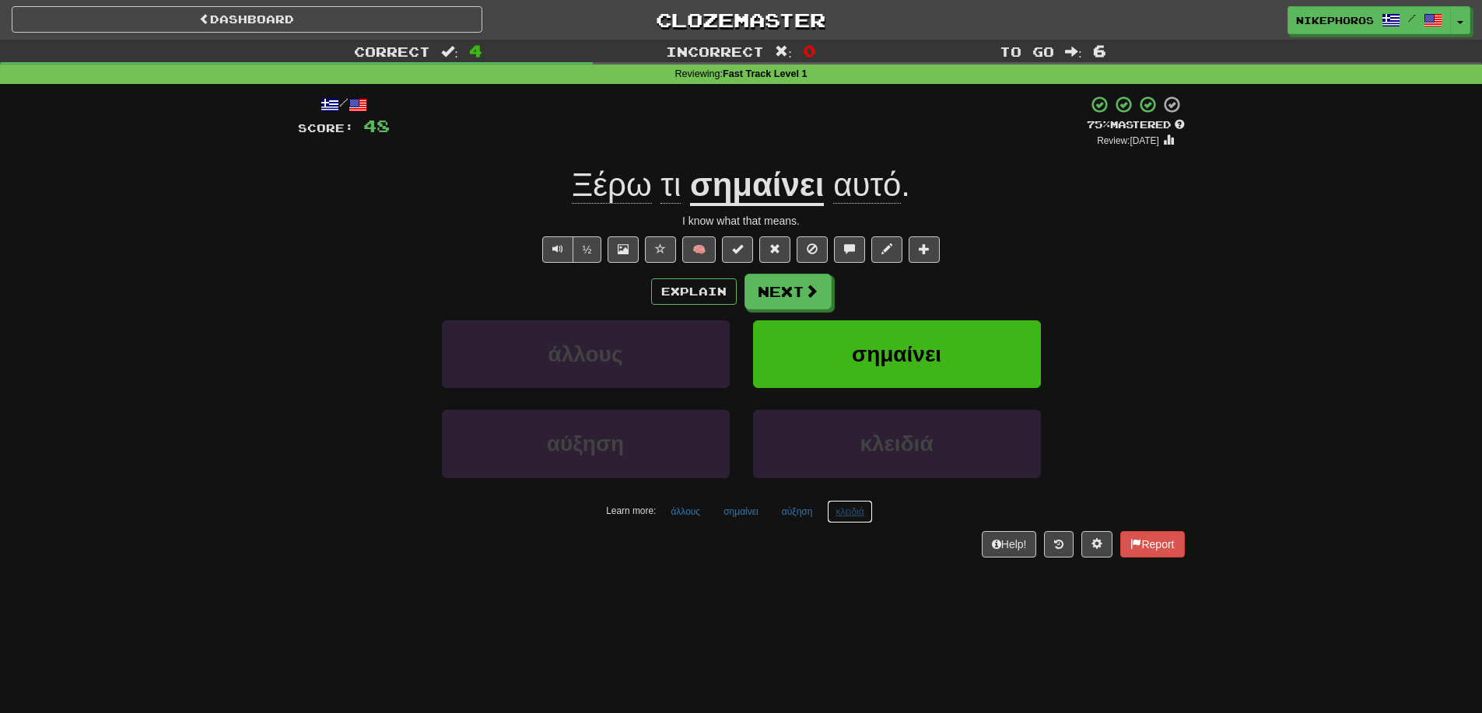
click at [852, 515] on button "κλειδιά" at bounding box center [849, 511] width 45 height 23
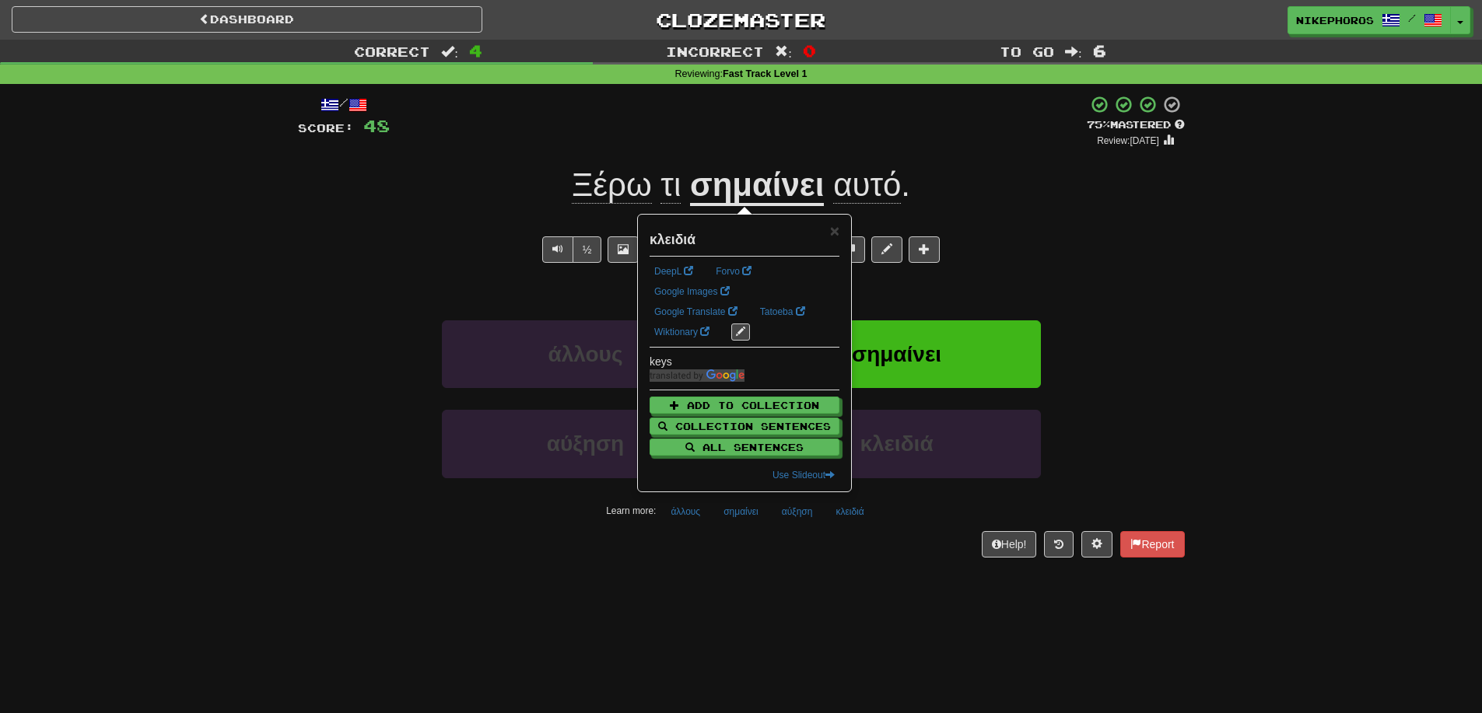
click at [880, 594] on div "Dashboard Clozemaster Nikephoros / Toggle Dropdown Dashboard Leaderboard Activi…" at bounding box center [741, 356] width 1482 height 713
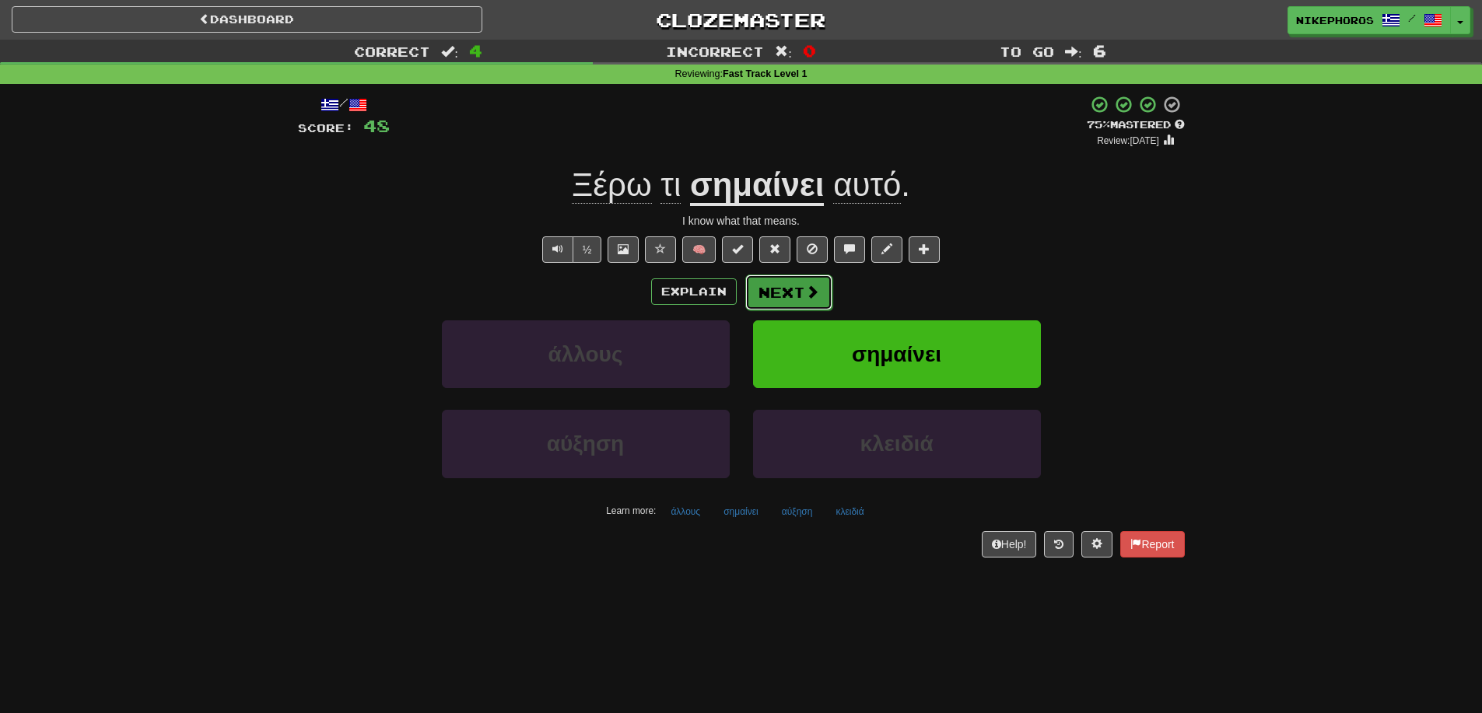
click at [780, 287] on button "Next" at bounding box center [788, 293] width 87 height 36
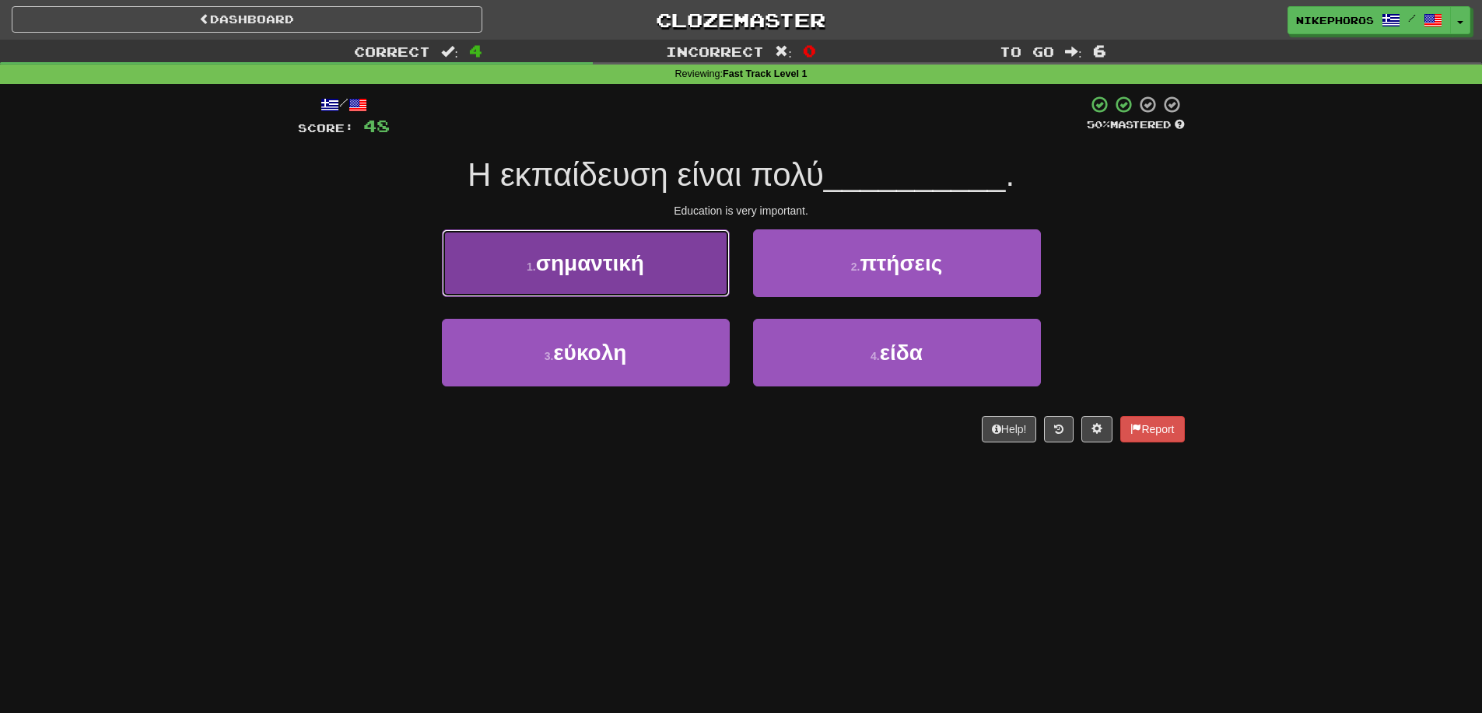
click at [578, 283] on button "1 . σημαντική" at bounding box center [586, 263] width 288 height 68
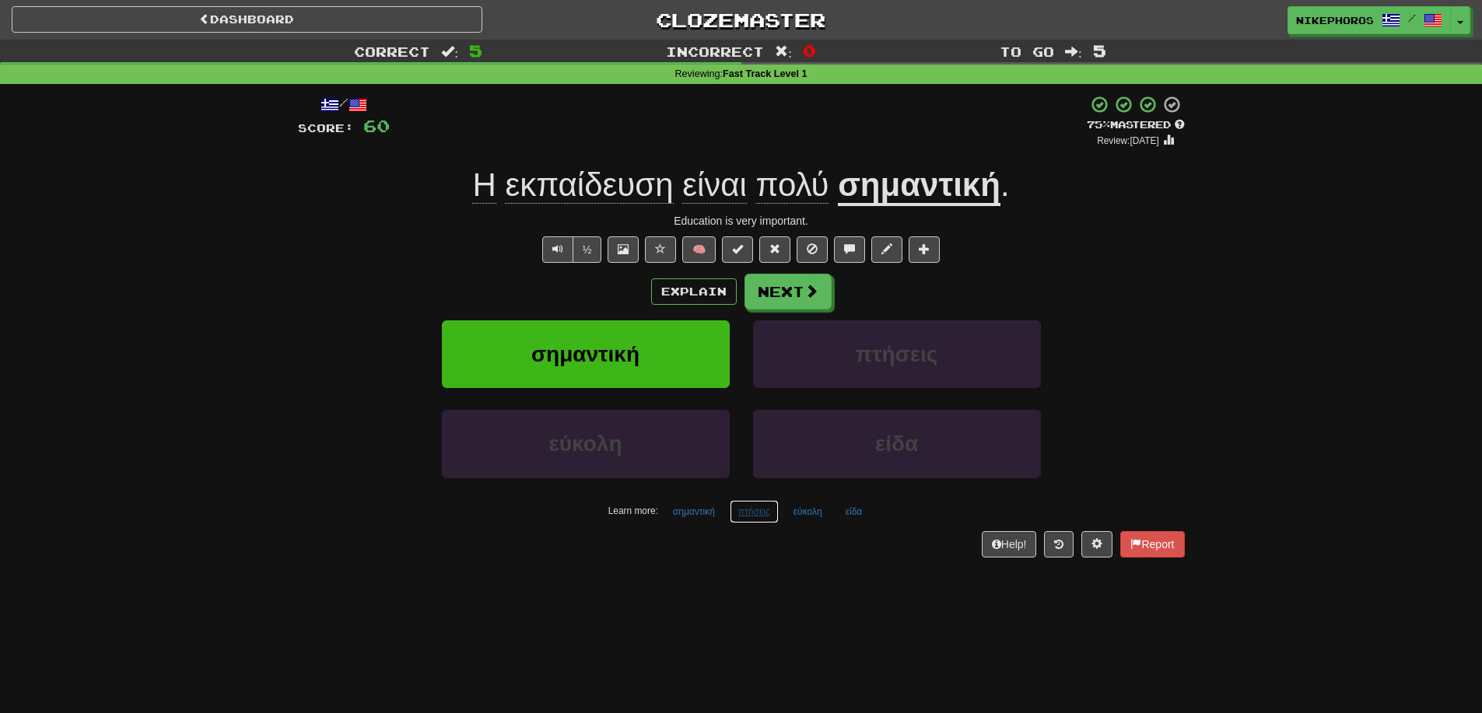
click at [755, 520] on button "πτήσεις" at bounding box center [754, 511] width 49 height 23
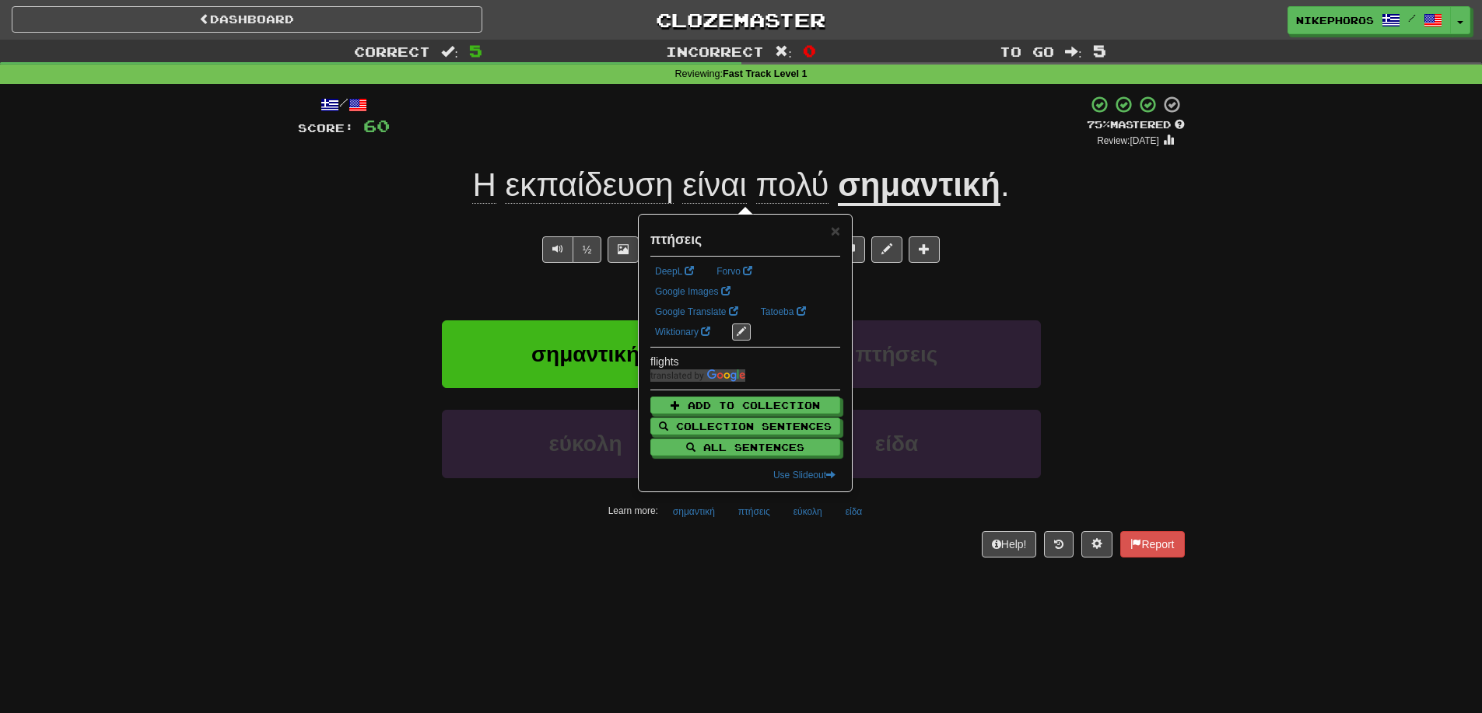
click at [759, 566] on div "/ Score: 60 + 12 75 % Mastered Review: 2025-09-20 Η εκπαίδευση είναι πολύ σημαν…" at bounding box center [741, 331] width 887 height 495
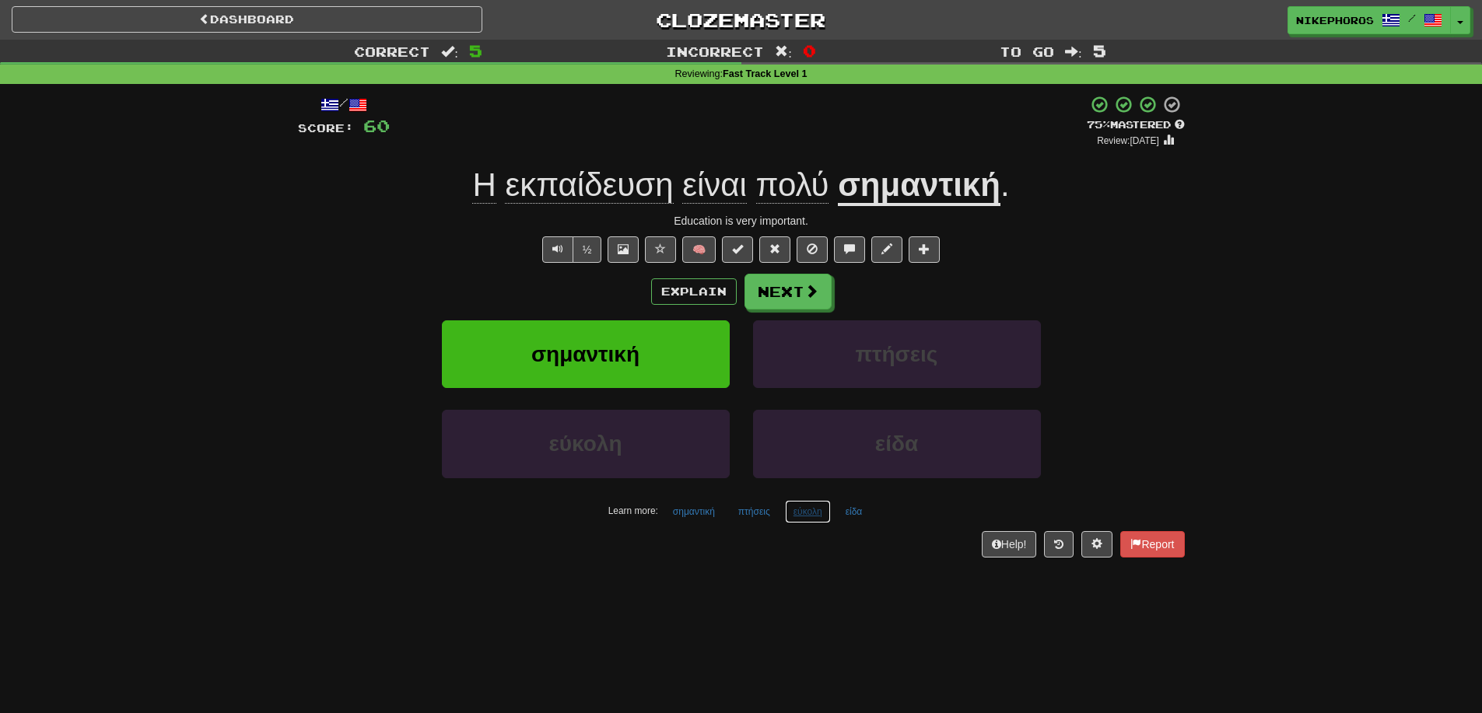
click at [808, 518] on button "εύκολη" at bounding box center [808, 511] width 46 height 23
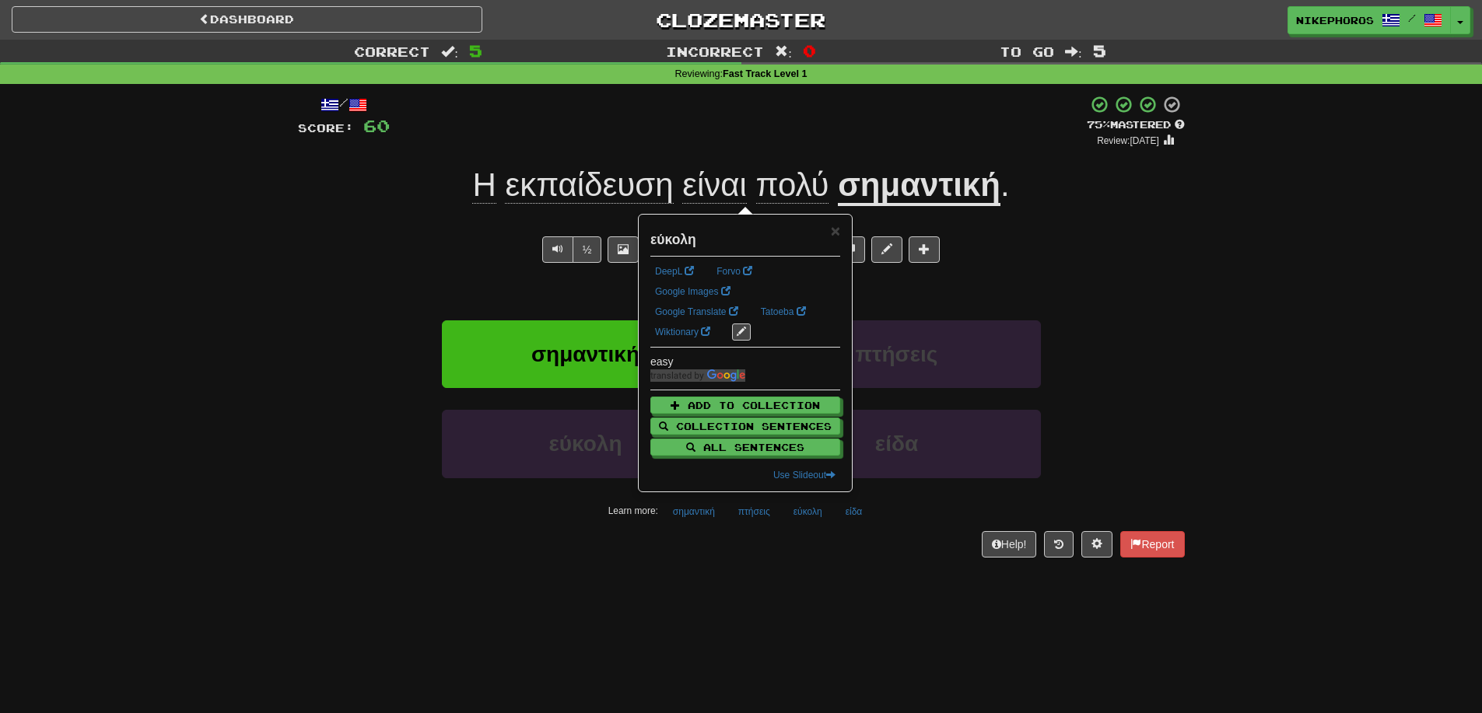
click at [814, 577] on div "/ Score: 60 + 12 75 % Mastered Review: 2025-09-20 Η εκπαίδευση είναι πολύ σημαν…" at bounding box center [741, 331] width 887 height 495
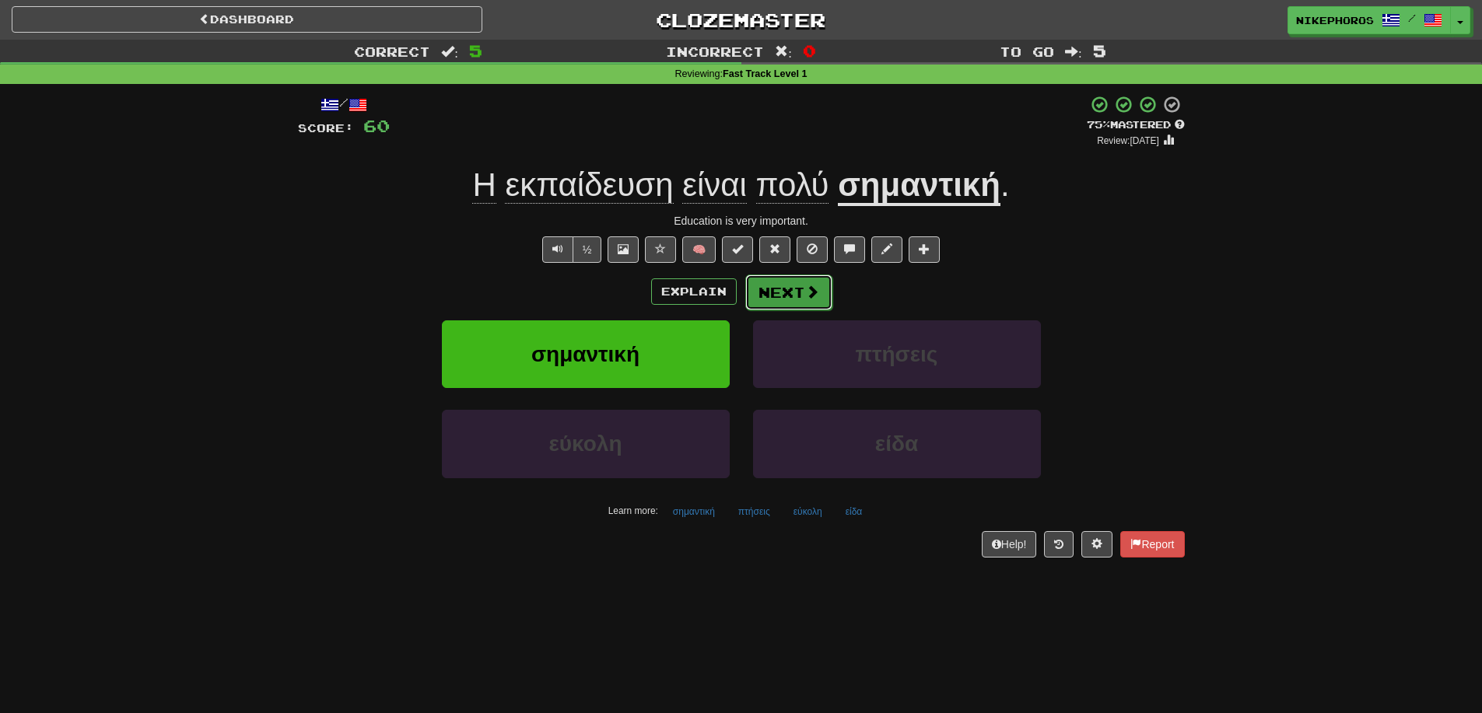
click at [763, 297] on button "Next" at bounding box center [788, 293] width 87 height 36
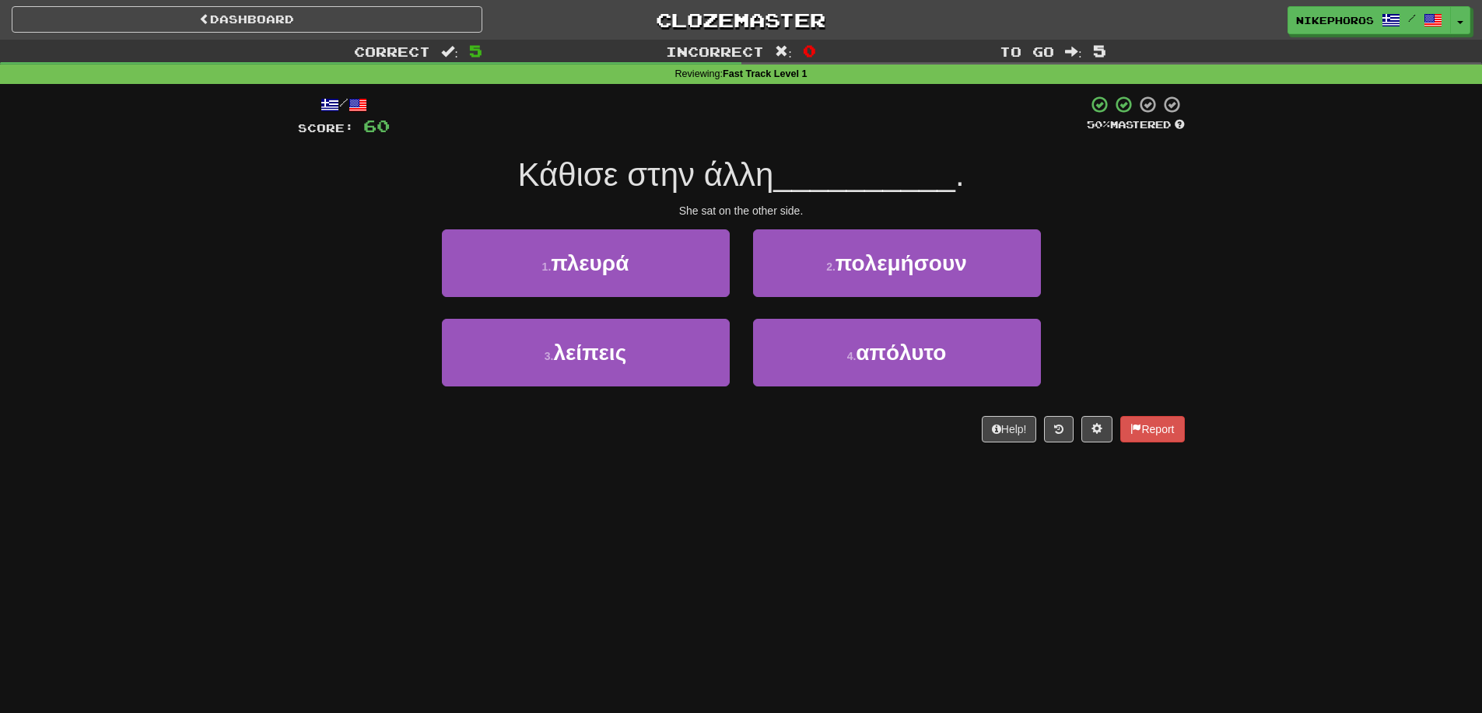
click at [769, 199] on div "/ Score: 60 50 % Mastered Κάθισε στην άλλη __________ . She sat on the other si…" at bounding box center [741, 269] width 887 height 348
click at [803, 159] on span "__________" at bounding box center [864, 174] width 182 height 37
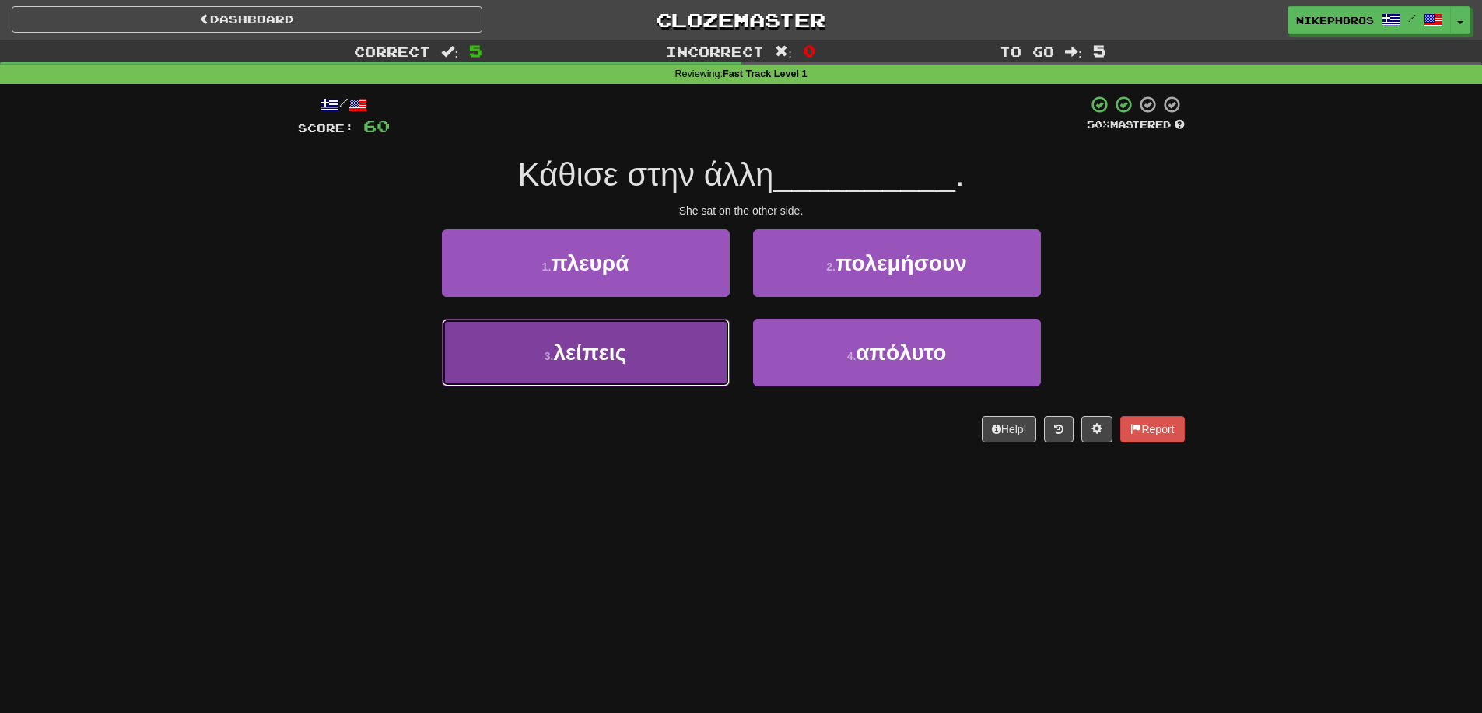
click at [626, 364] on span "λείπεις" at bounding box center [589, 353] width 73 height 24
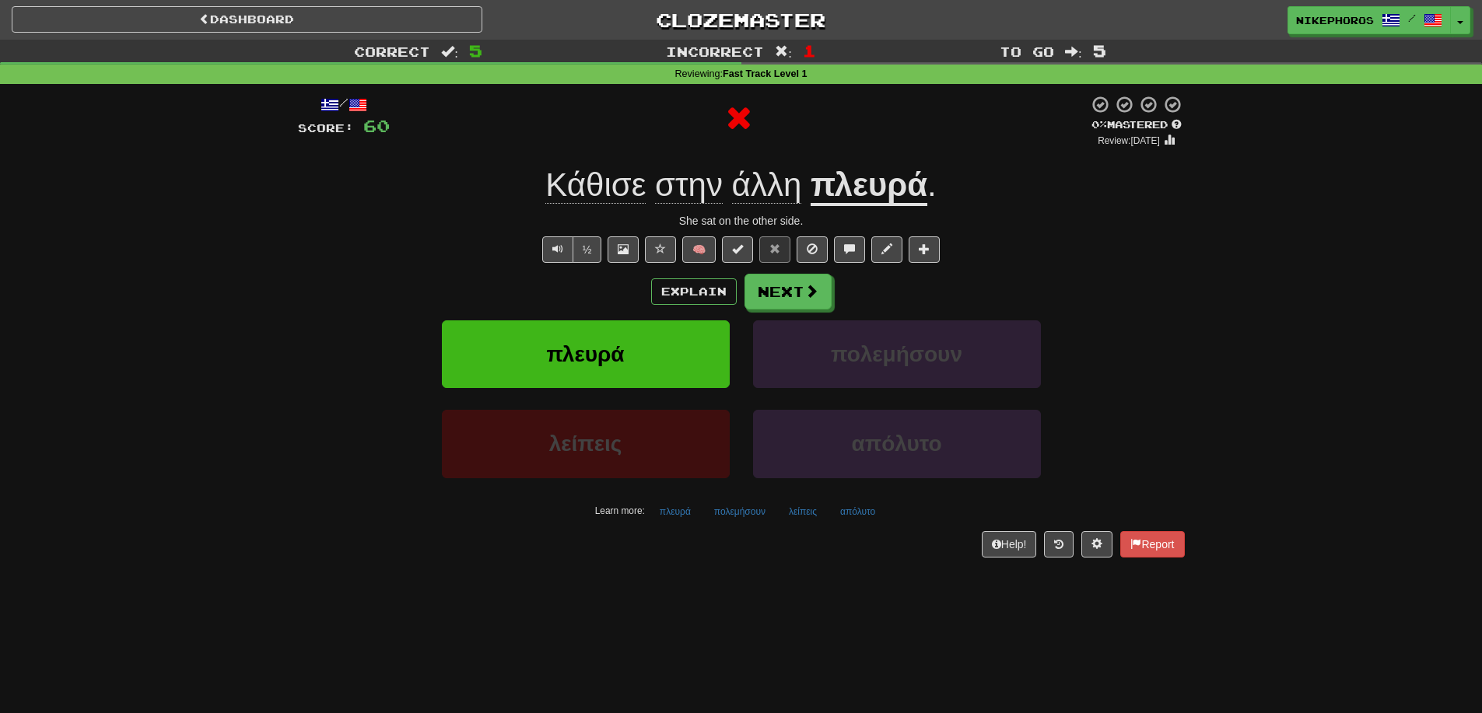
click at [886, 513] on div "Learn more: πλευρά πολεμήσουν λείπεις απόλυτο" at bounding box center [741, 511] width 910 height 23
click at [836, 514] on button "απόλυτο" at bounding box center [858, 511] width 52 height 23
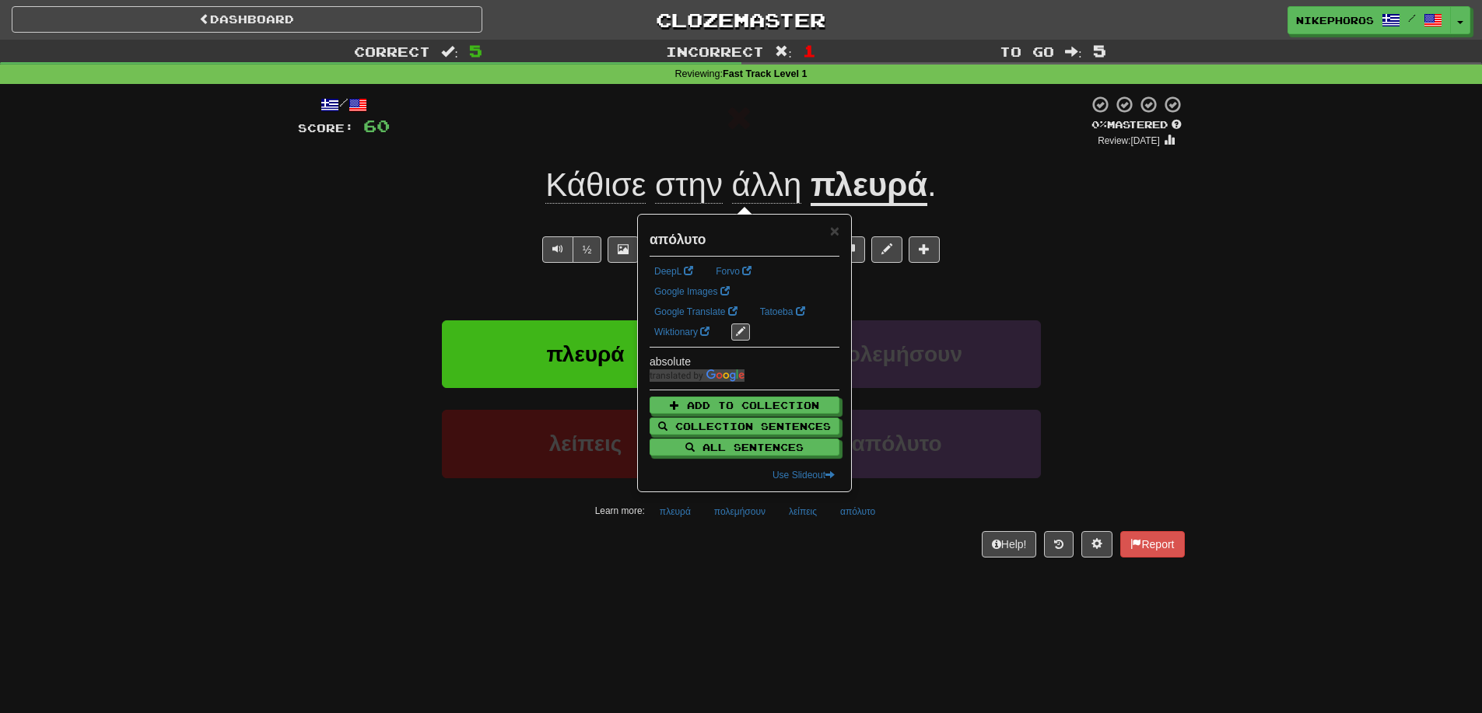
click at [870, 607] on div "Dashboard Clozemaster Nikephoros / Toggle Dropdown Dashboard Leaderboard Activi…" at bounding box center [741, 356] width 1482 height 713
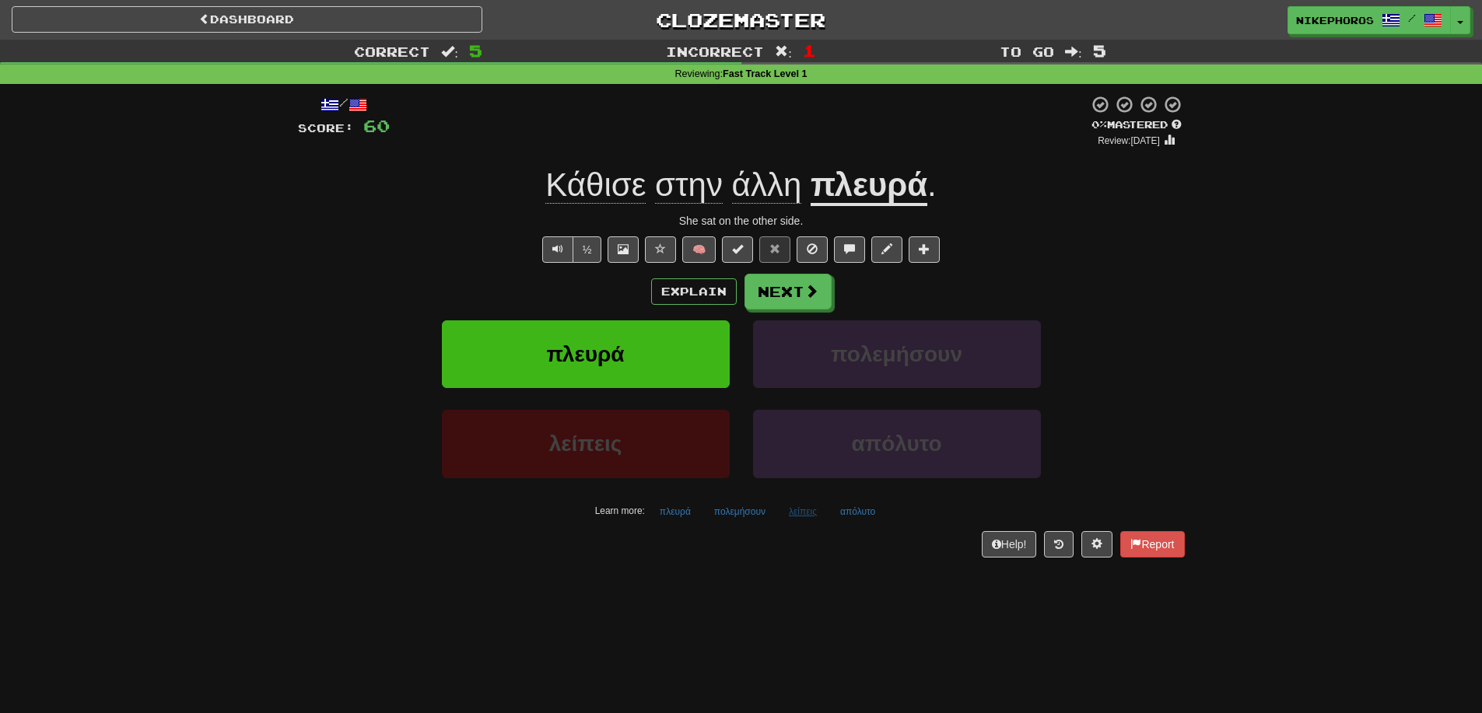
drag, startPoint x: 809, startPoint y: 527, endPoint x: 801, endPoint y: 510, distance: 18.1
click at [809, 525] on div "/ Score: 60 0 % Mastered Review: 2025-08-21 Κάθισε στην άλλη πλευρά . She sat o…" at bounding box center [741, 326] width 887 height 462
click at [801, 510] on button "λείπεις" at bounding box center [802, 511] width 45 height 23
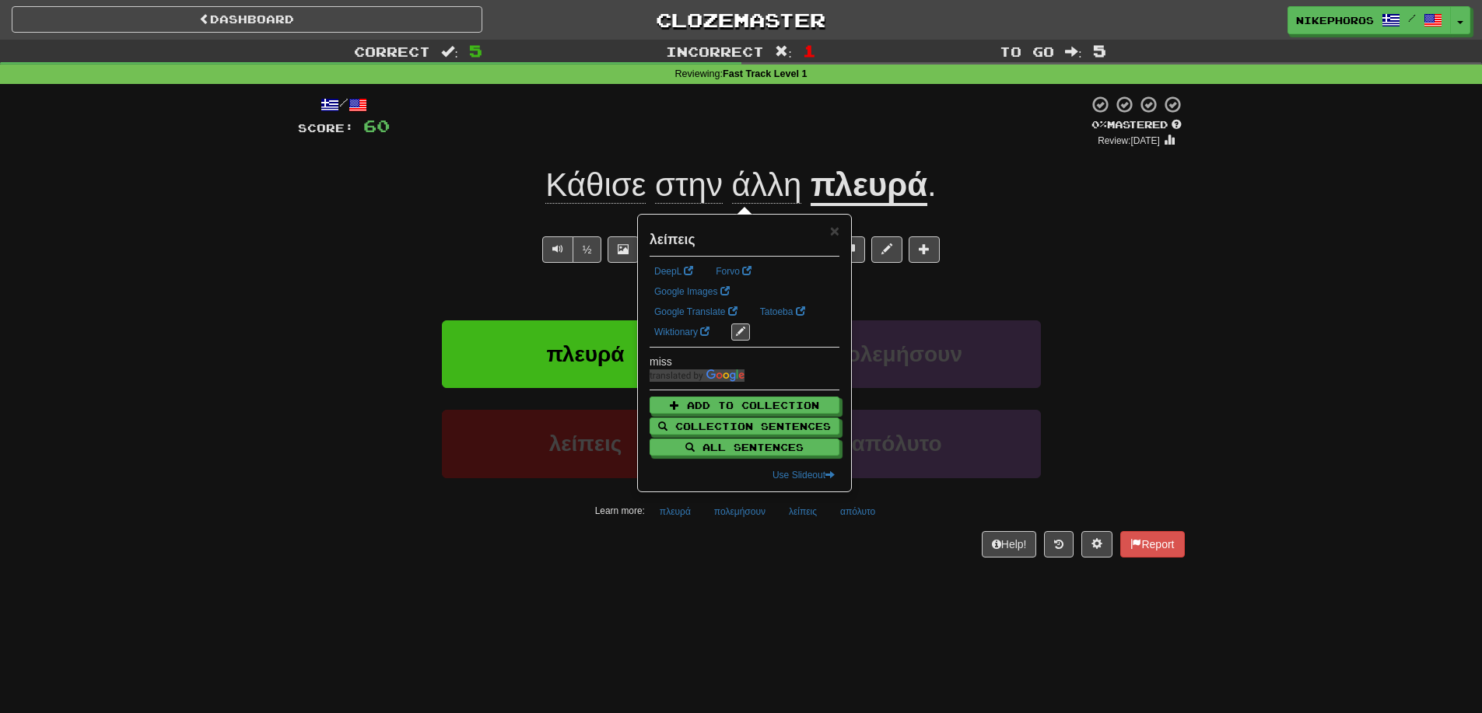
click at [766, 538] on div "Help! Report" at bounding box center [741, 544] width 887 height 26
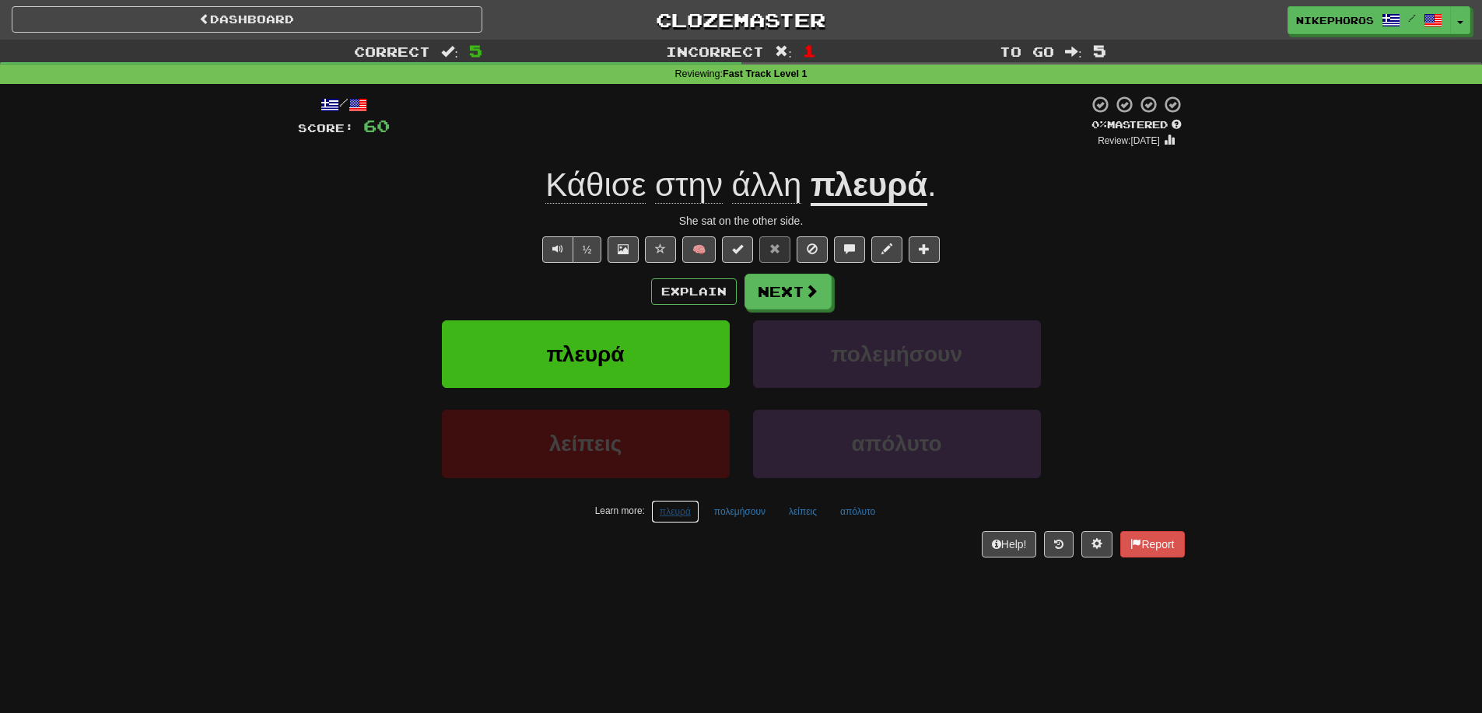
click at [679, 521] on button "πλευρά" at bounding box center [675, 511] width 48 height 23
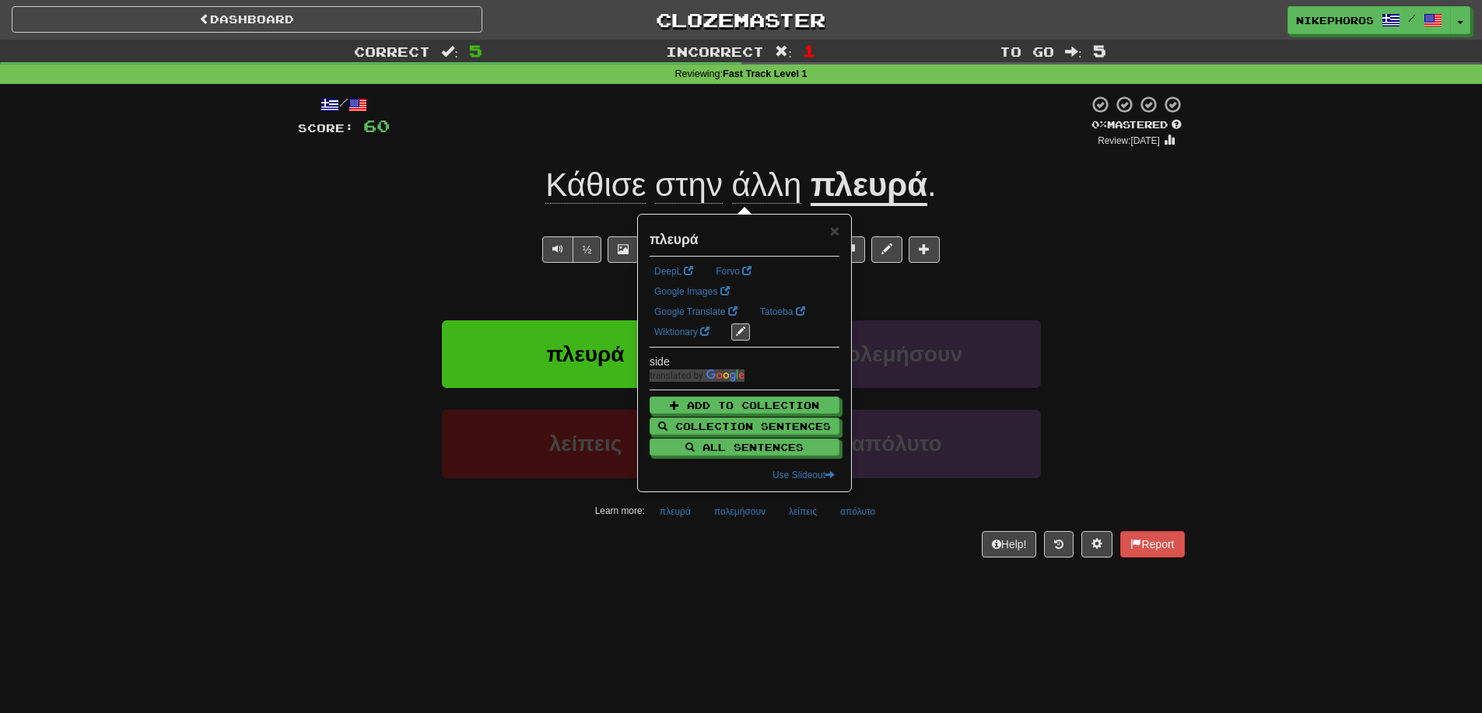
click at [678, 559] on div "/ Score: 60 0 % Mastered Review: 2025-08-21 Κάθισε στην άλλη πλευρά . She sat o…" at bounding box center [741, 331] width 887 height 495
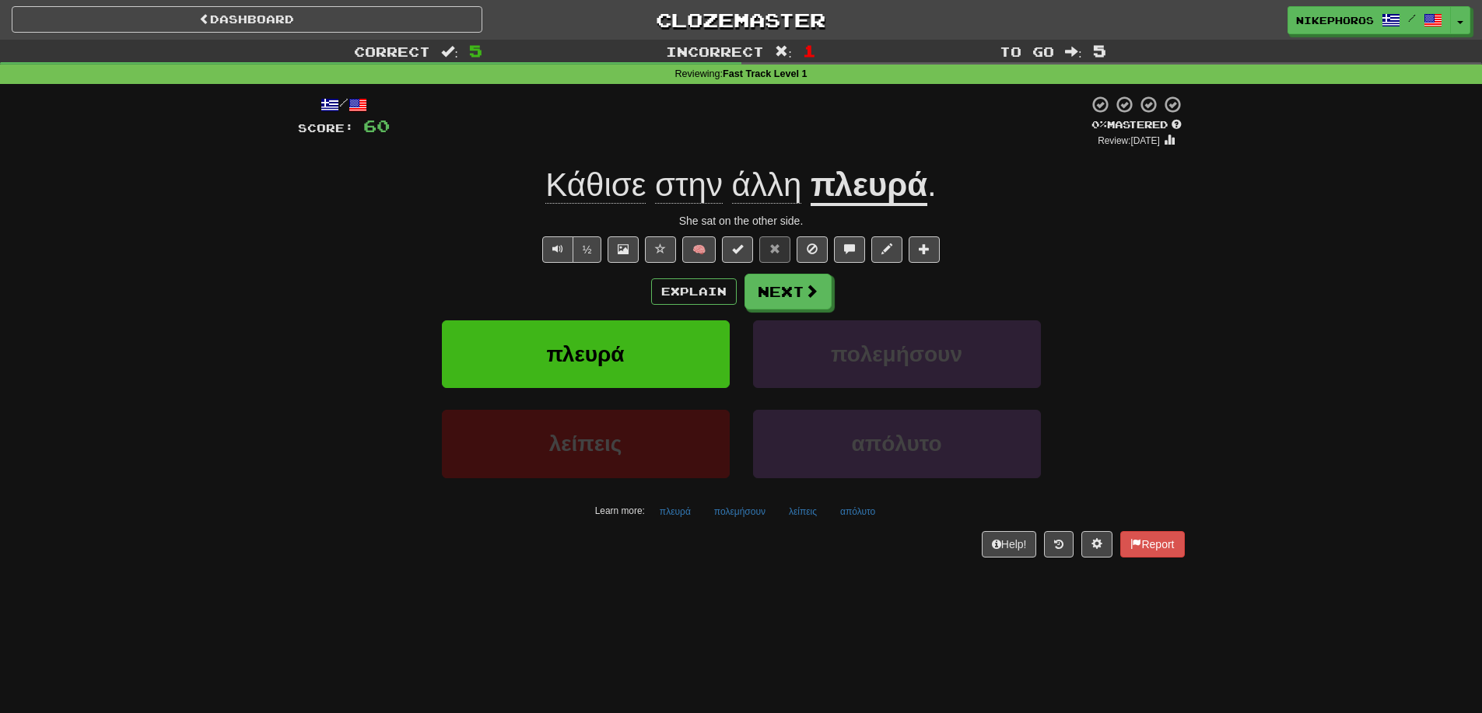
click at [731, 499] on div "λείπεις" at bounding box center [585, 454] width 311 height 89
click at [738, 503] on button "πολεμήσουν" at bounding box center [740, 511] width 68 height 23
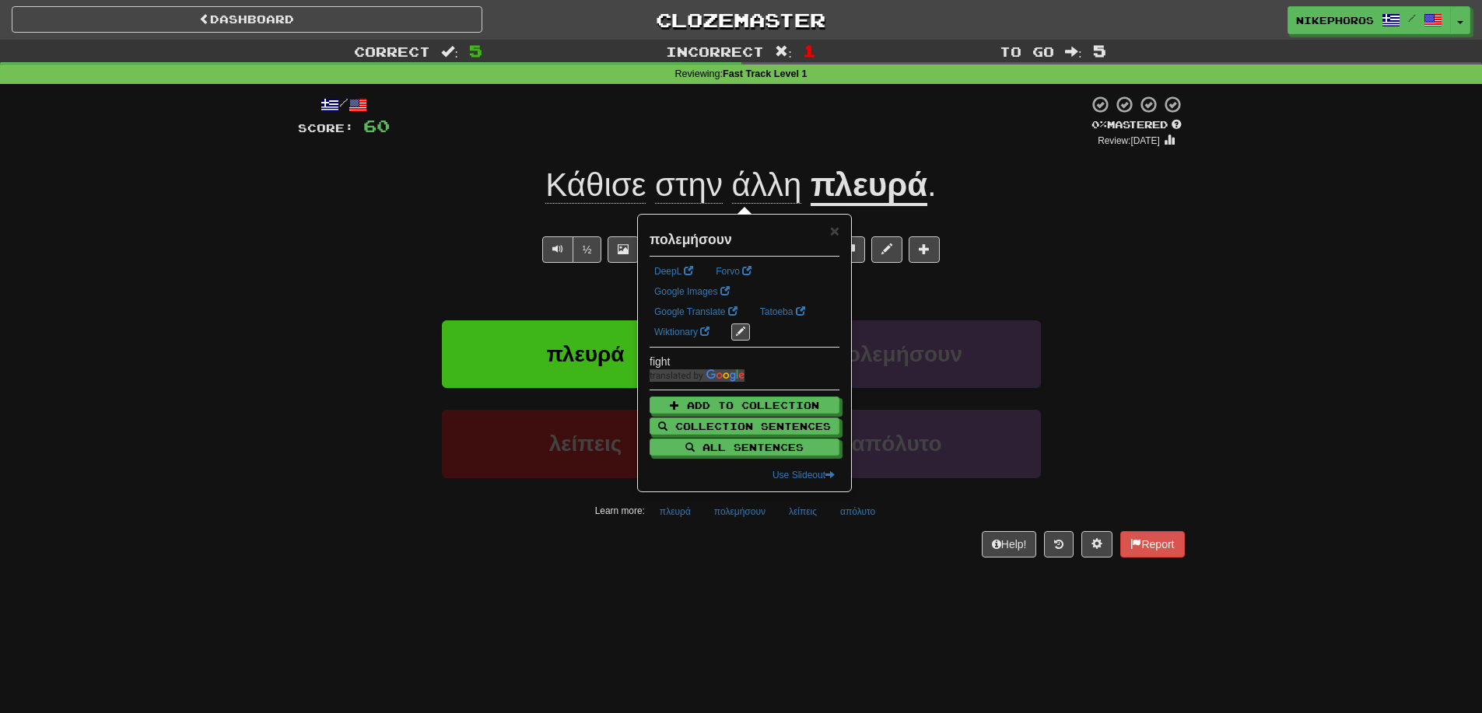
click at [731, 538] on div "Help! Report" at bounding box center [741, 544] width 887 height 26
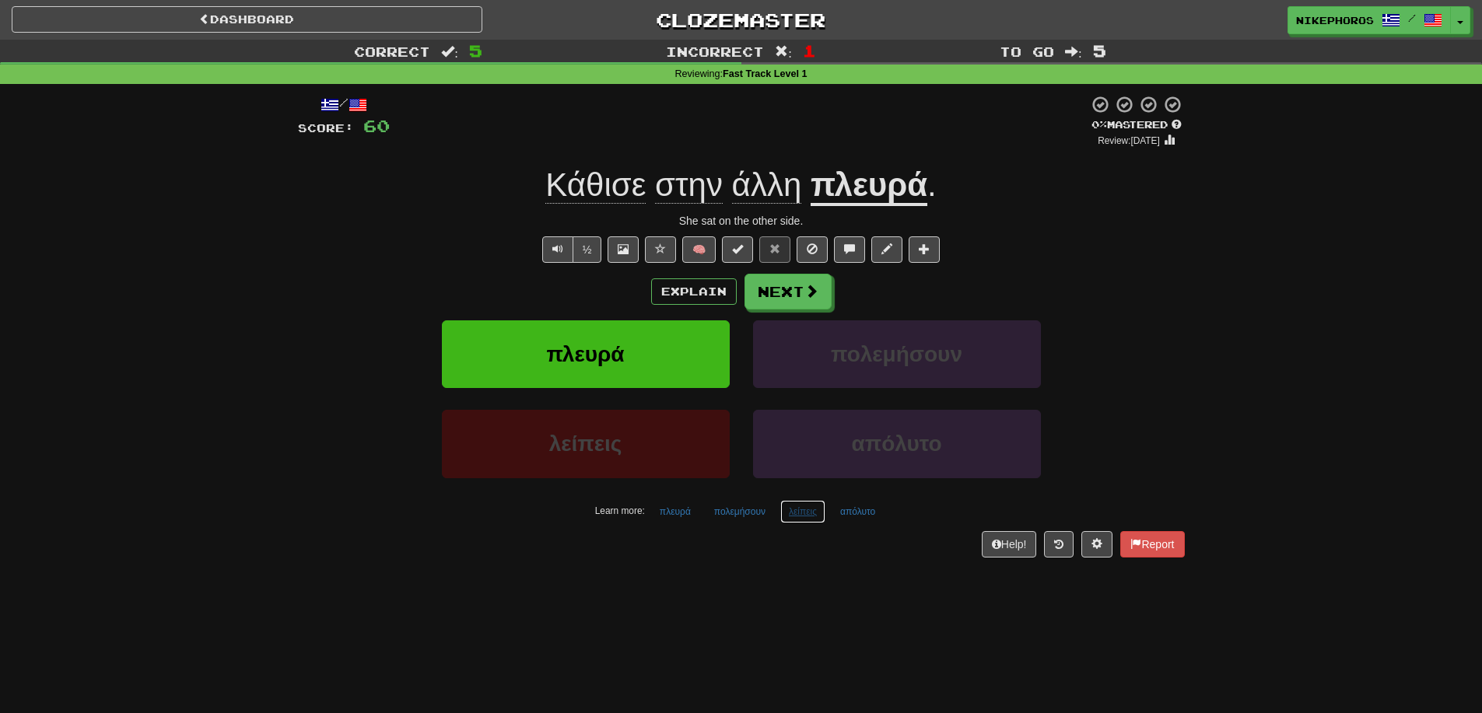
click at [786, 520] on button "λείπεις" at bounding box center [802, 511] width 45 height 23
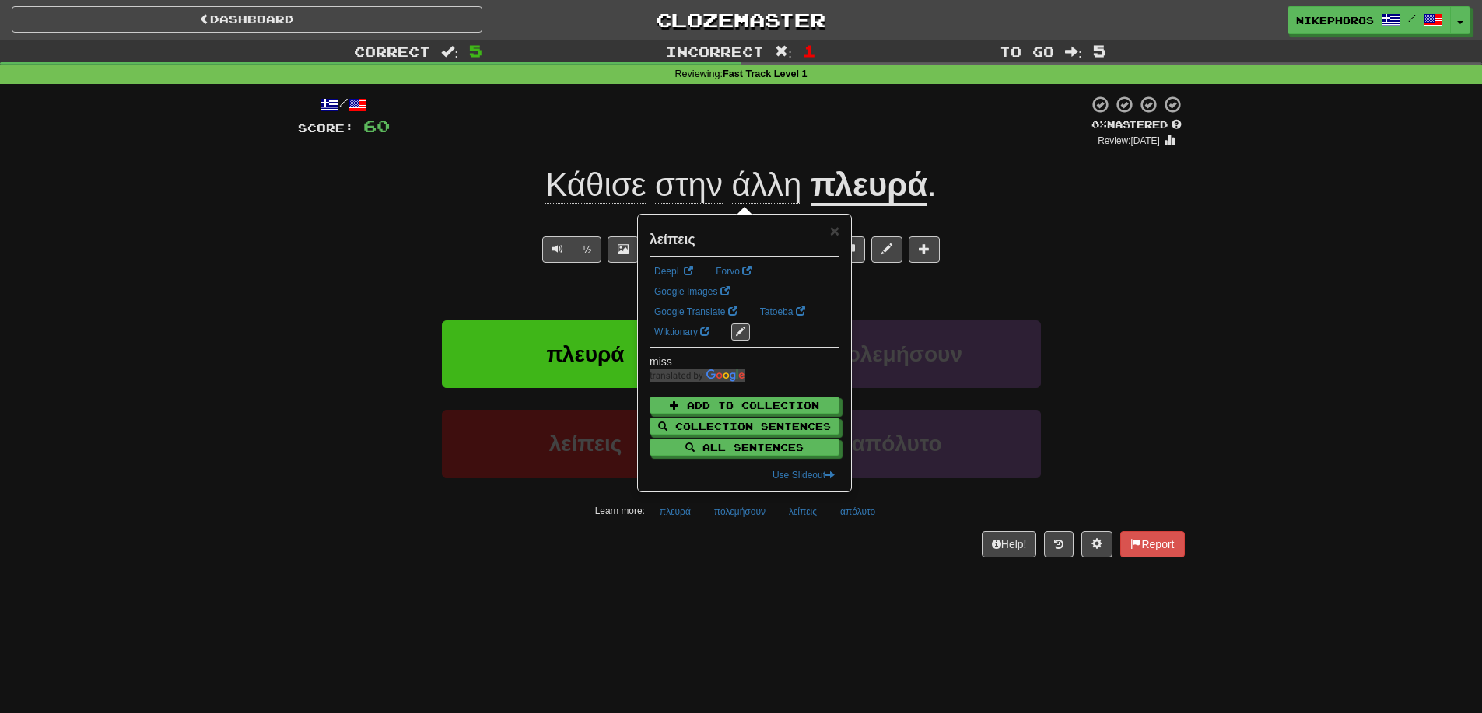
click at [802, 573] on div "/ Score: 60 0 % Mastered Review: 2025-08-21 Κάθισε στην άλλη πλευρά . She sat o…" at bounding box center [741, 331] width 887 height 495
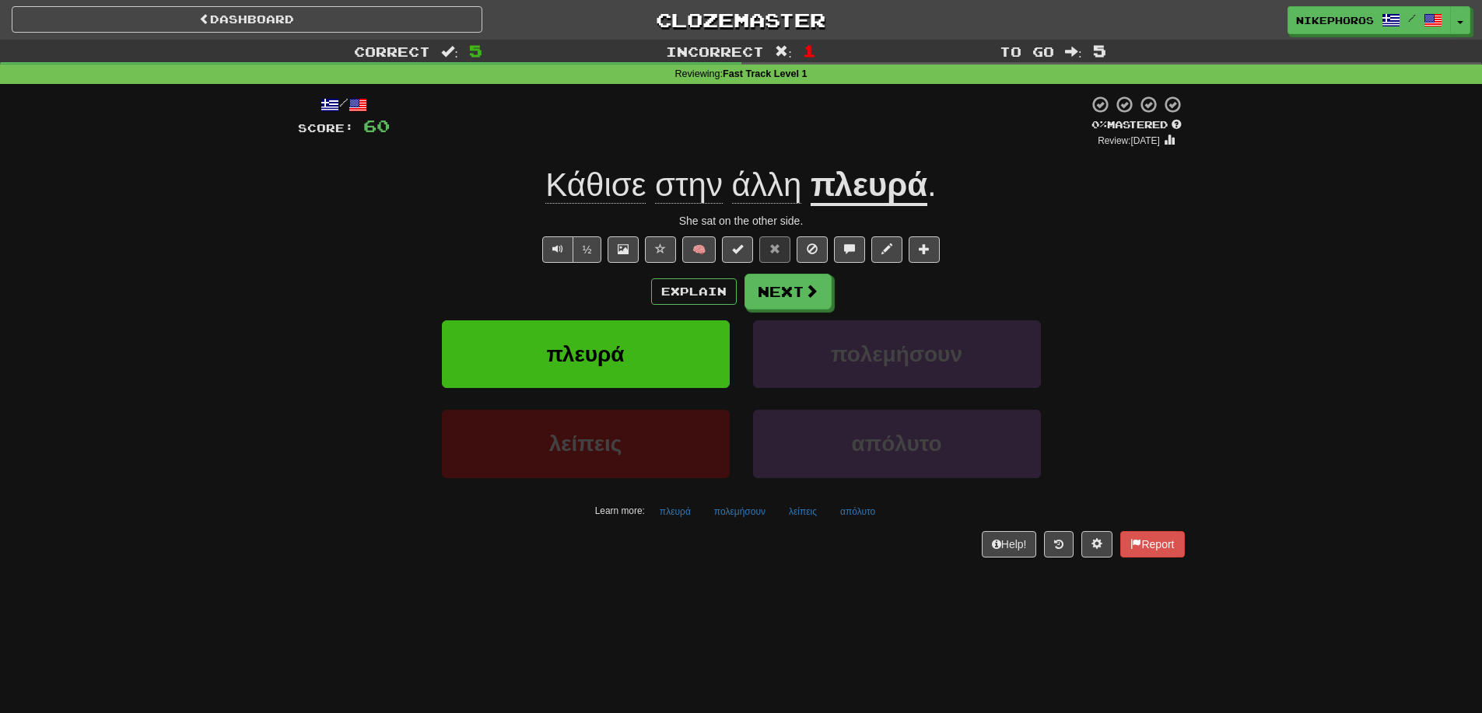
drag, startPoint x: 802, startPoint y: 573, endPoint x: 758, endPoint y: 597, distance: 50.5
click at [758, 597] on div "Dashboard Clozemaster Nikephoros / Toggle Dropdown Dashboard Leaderboard Activi…" at bounding box center [741, 356] width 1482 height 713
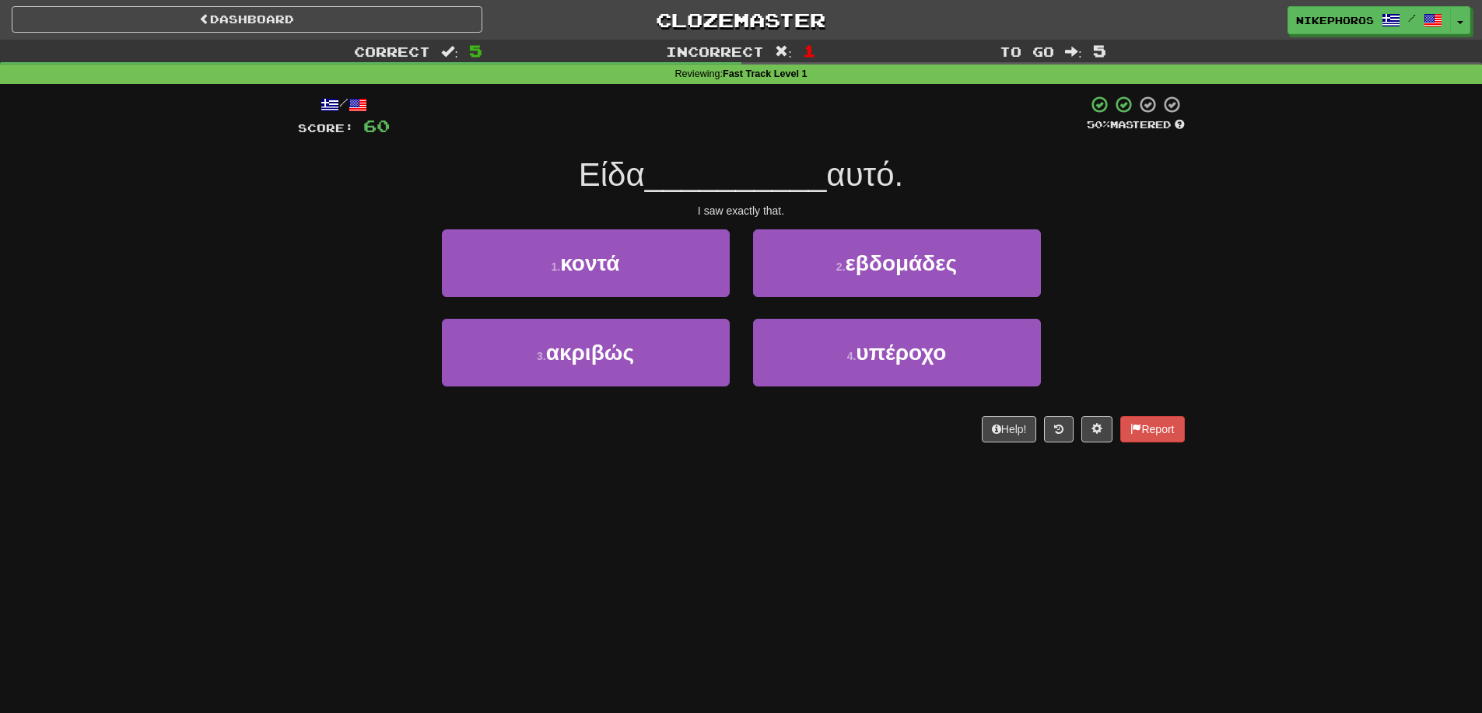
click at [667, 580] on div "Dashboard Clozemaster Nikephoros / Toggle Dropdown Dashboard Leaderboard Activi…" at bounding box center [741, 356] width 1482 height 713
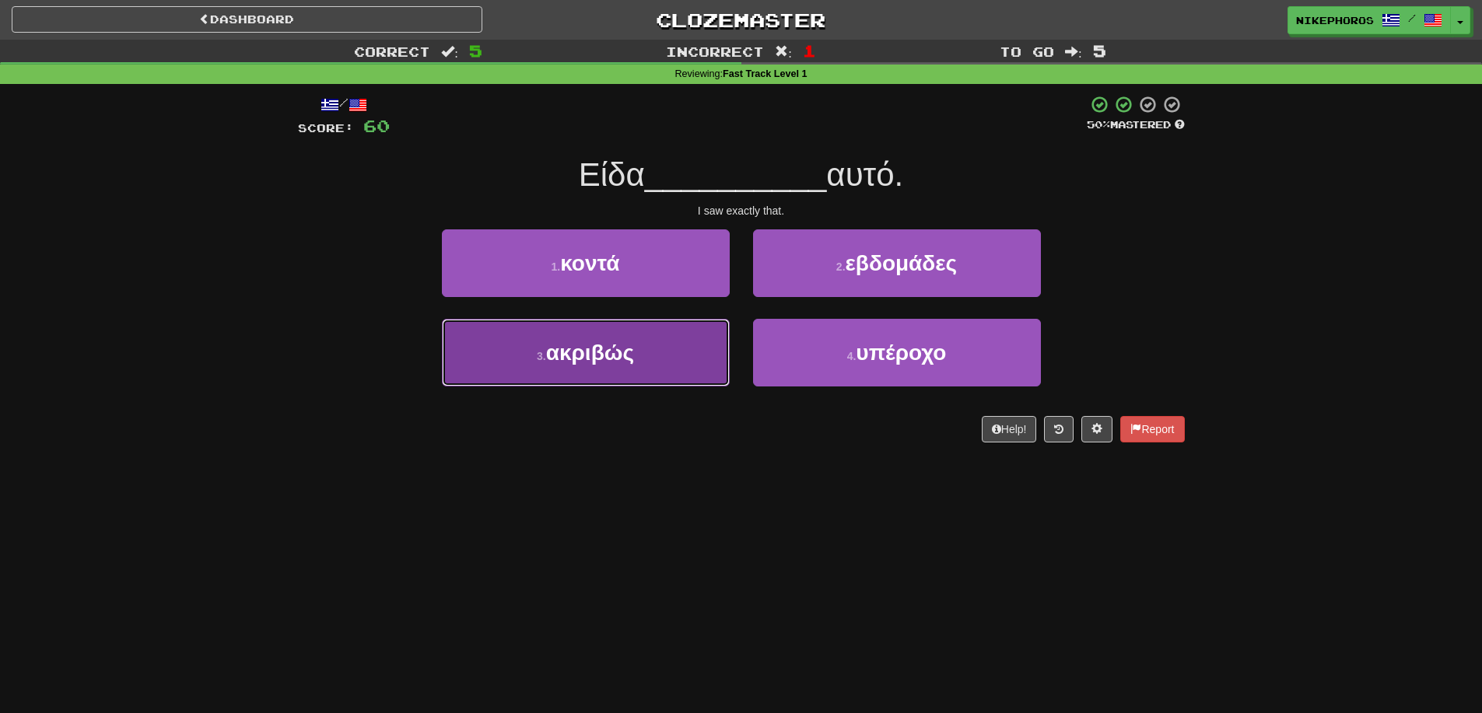
click at [603, 366] on button "3 . ακριβώς" at bounding box center [586, 353] width 288 height 68
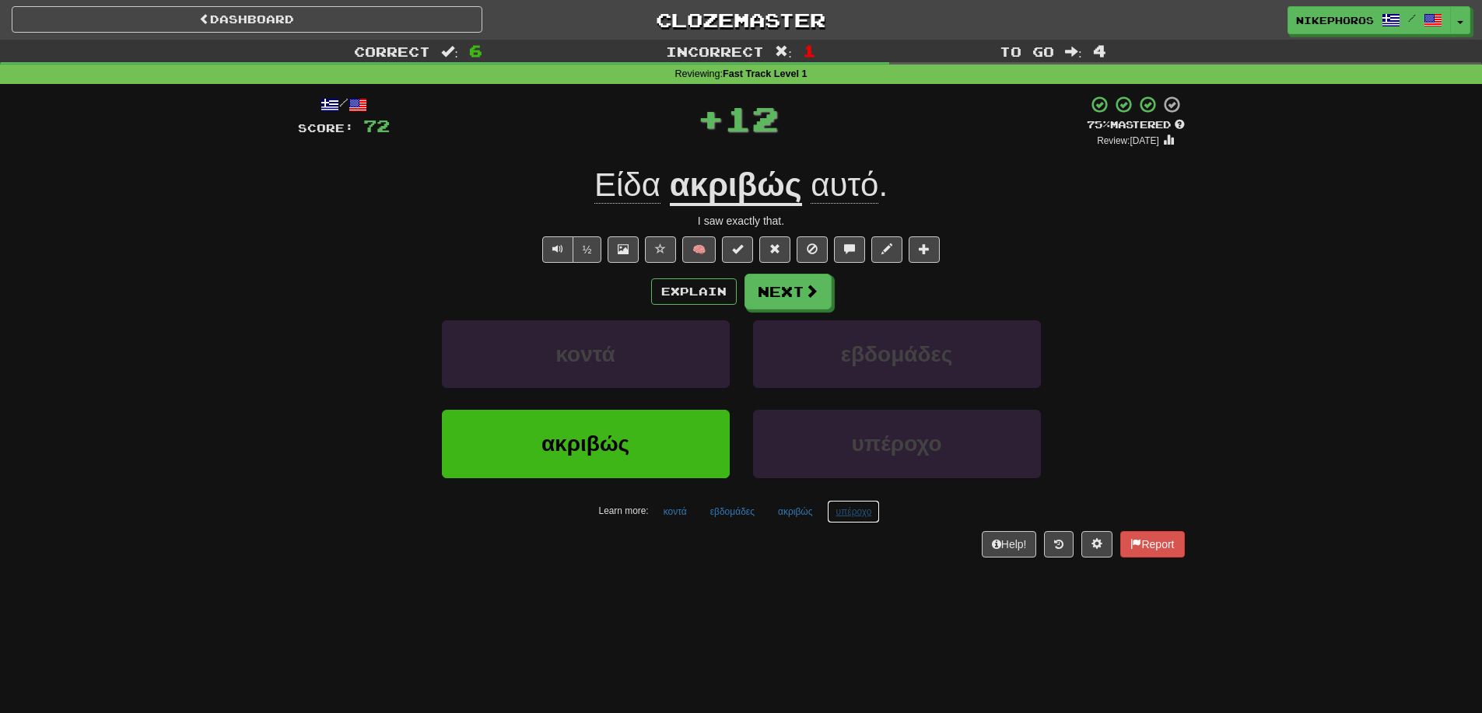
click at [853, 521] on button "υπέροχο" at bounding box center [853, 511] width 53 height 23
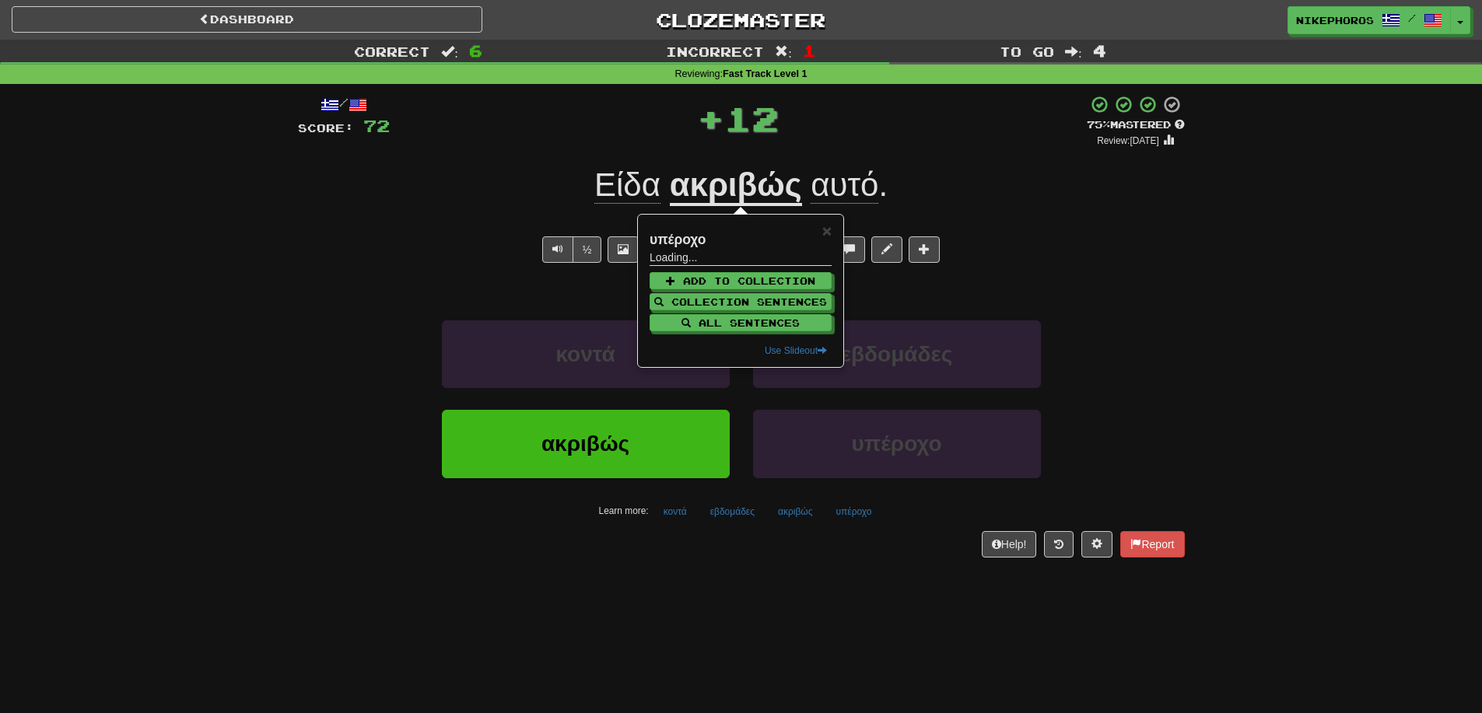
click at [850, 584] on div "Dashboard Clozemaster Nikephoros / Toggle Dropdown Dashboard Leaderboard Activi…" at bounding box center [741, 356] width 1482 height 713
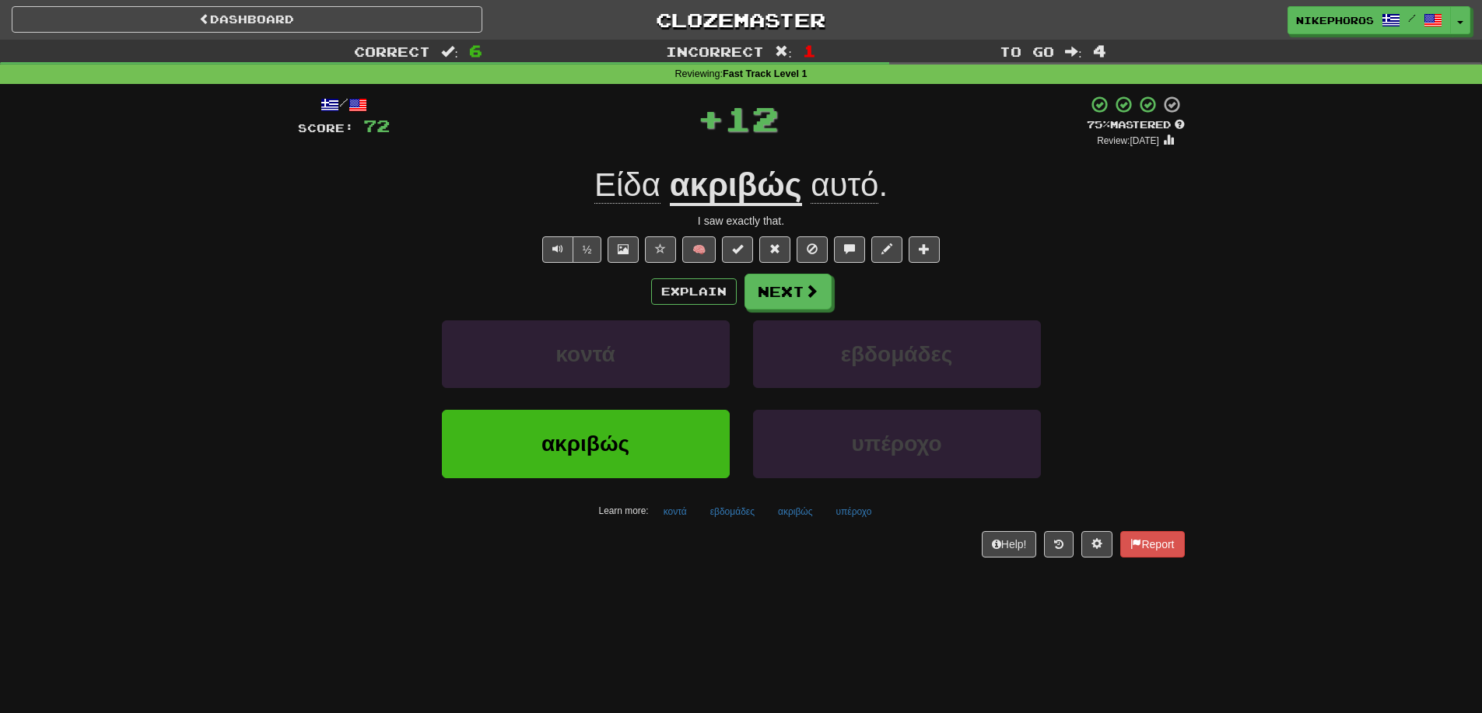
click at [861, 527] on div "/ Score: 72 + 12 75 % Mastered Review: 2025-09-20 Είδα ακριβώς αυτό . I saw exa…" at bounding box center [741, 326] width 887 height 462
click at [861, 526] on div "/ Score: 72 + 12 75 % Mastered Review: 2025-09-20 Είδα ακριβώς αυτό . I saw exa…" at bounding box center [741, 326] width 887 height 462
click at [861, 520] on button "υπέροχο" at bounding box center [853, 511] width 53 height 23
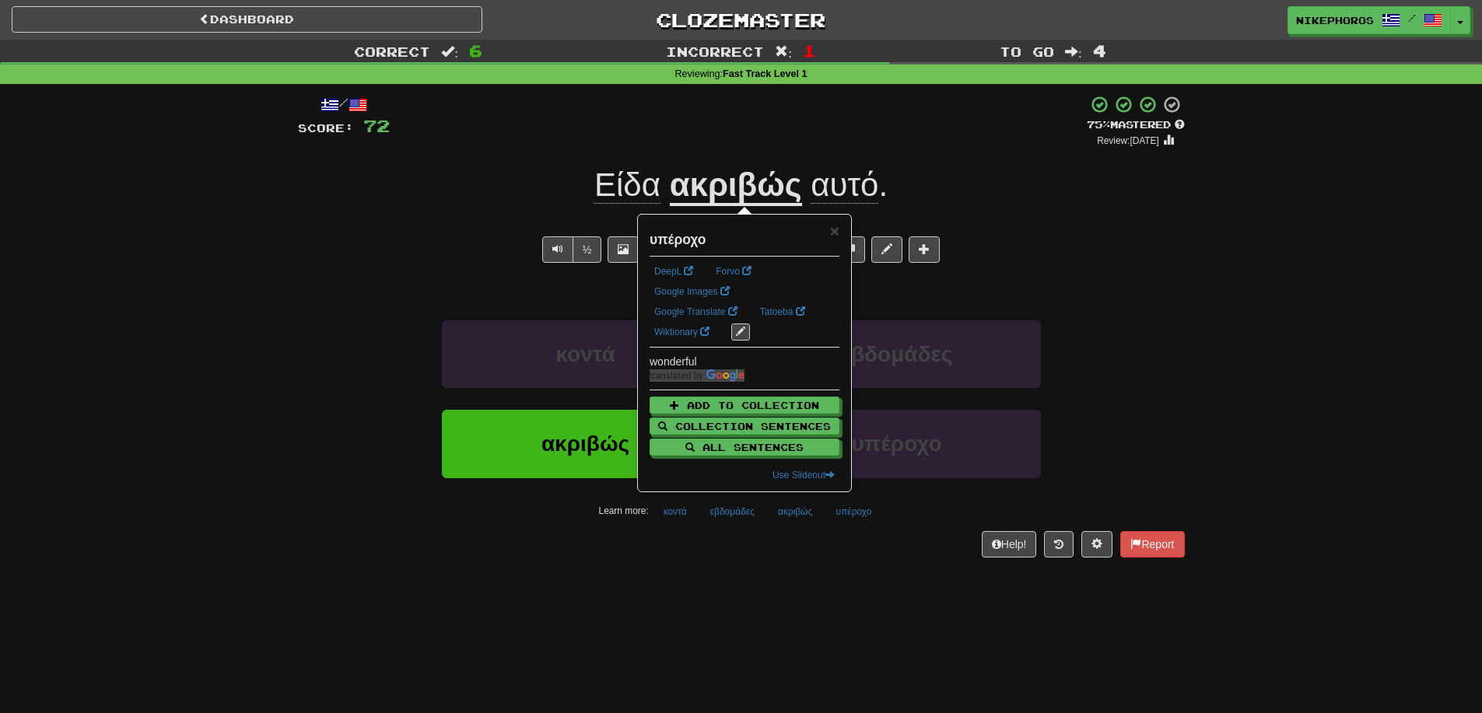
click at [875, 605] on div "Dashboard Clozemaster Nikephoros / Toggle Dropdown Dashboard Leaderboard Activi…" at bounding box center [741, 356] width 1482 height 713
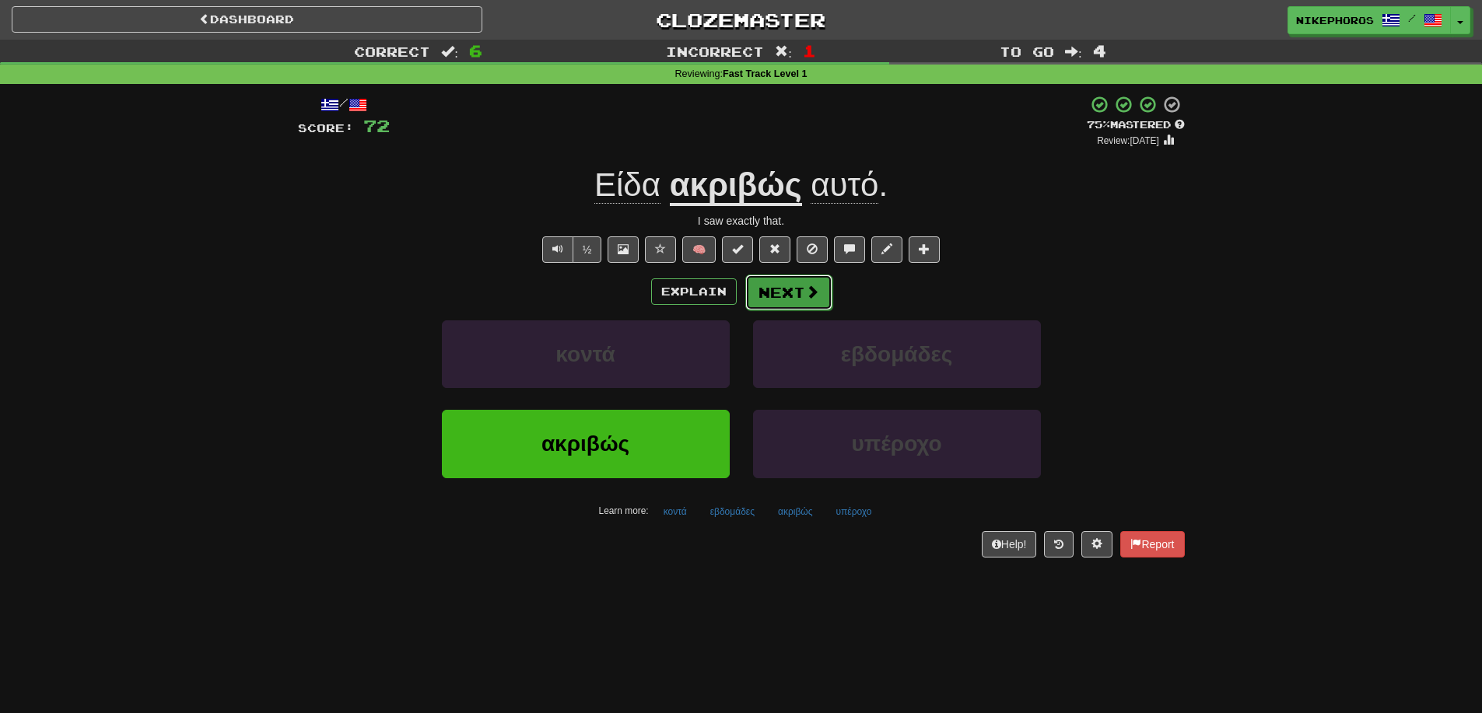
click at [780, 301] on button "Next" at bounding box center [788, 293] width 87 height 36
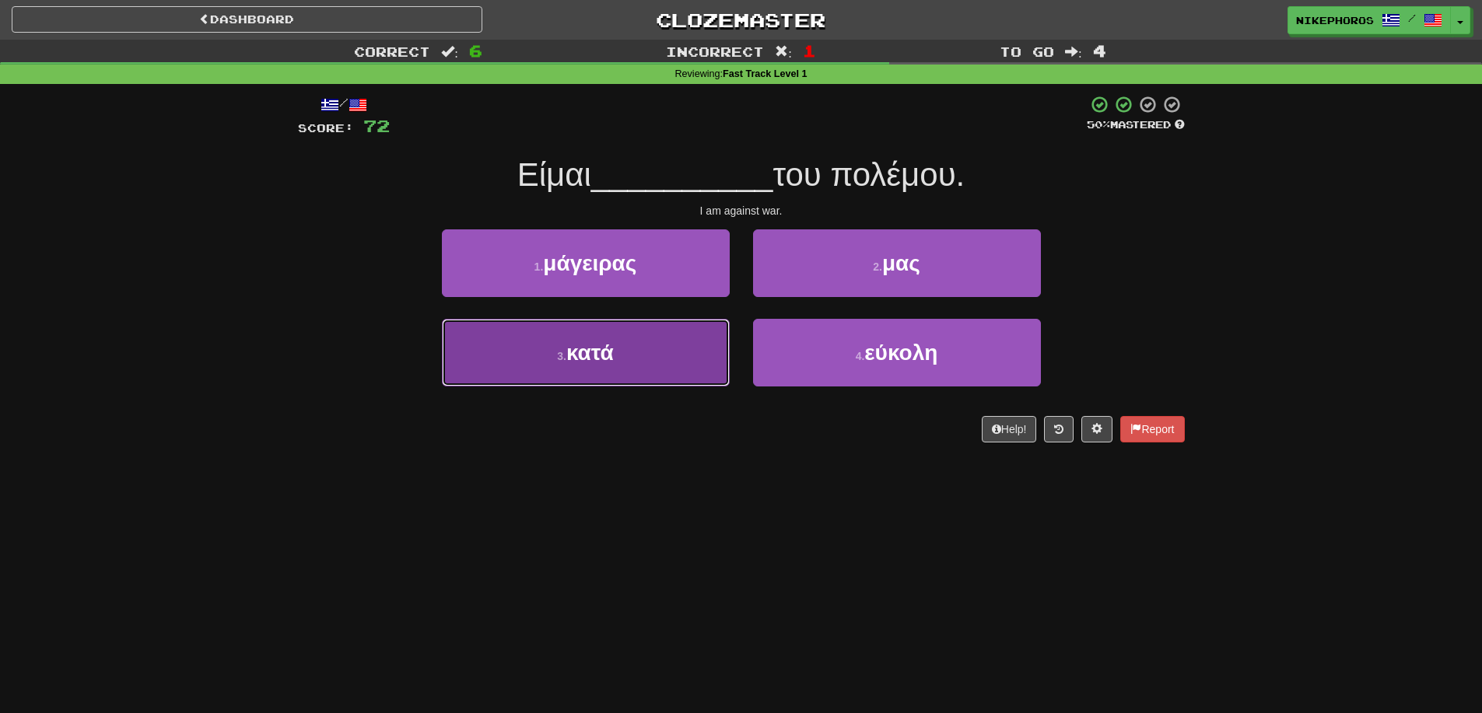
click at [583, 360] on span "κατά" at bounding box center [589, 353] width 47 height 24
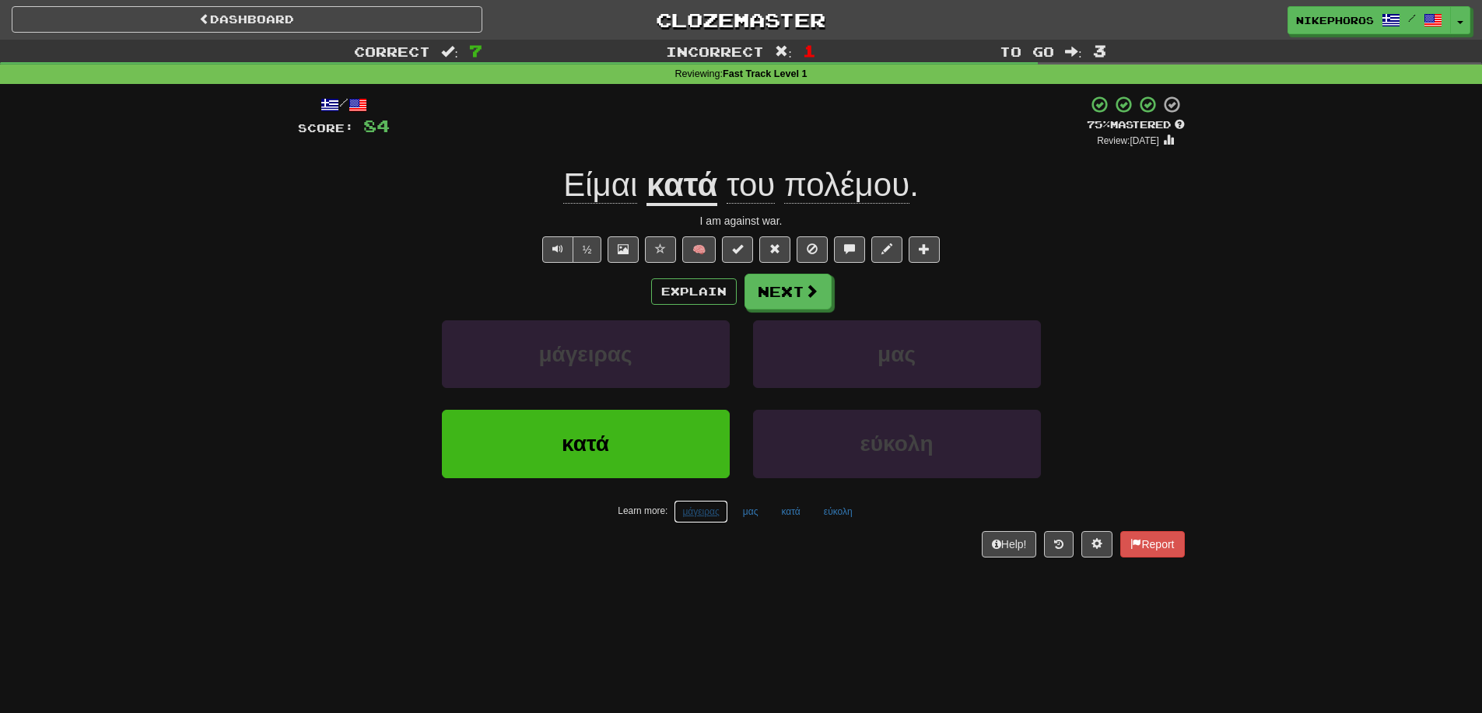
click at [701, 519] on button "μάγειρας" at bounding box center [701, 511] width 54 height 23
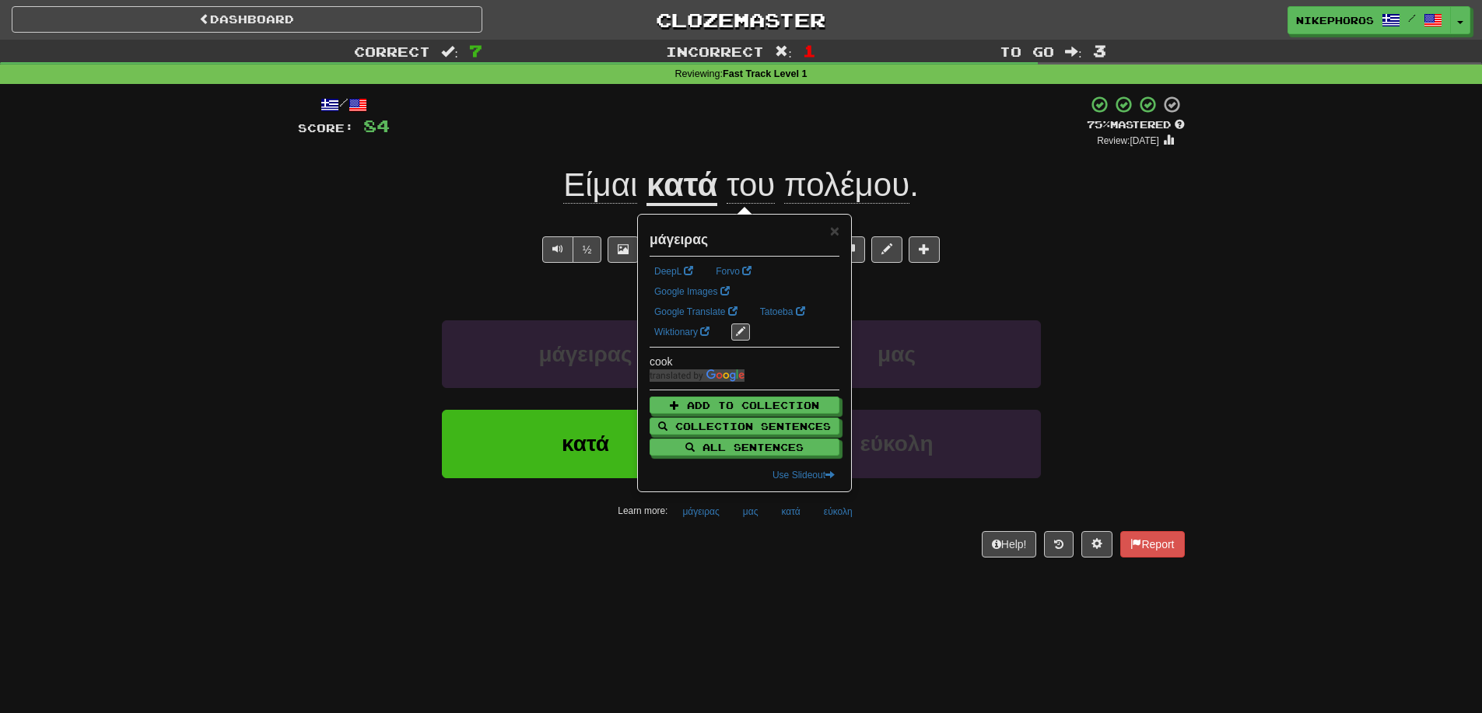
click at [856, 584] on div "Dashboard Clozemaster Nikephoros / Toggle Dropdown Dashboard Leaderboard Activi…" at bounding box center [741, 356] width 1482 height 713
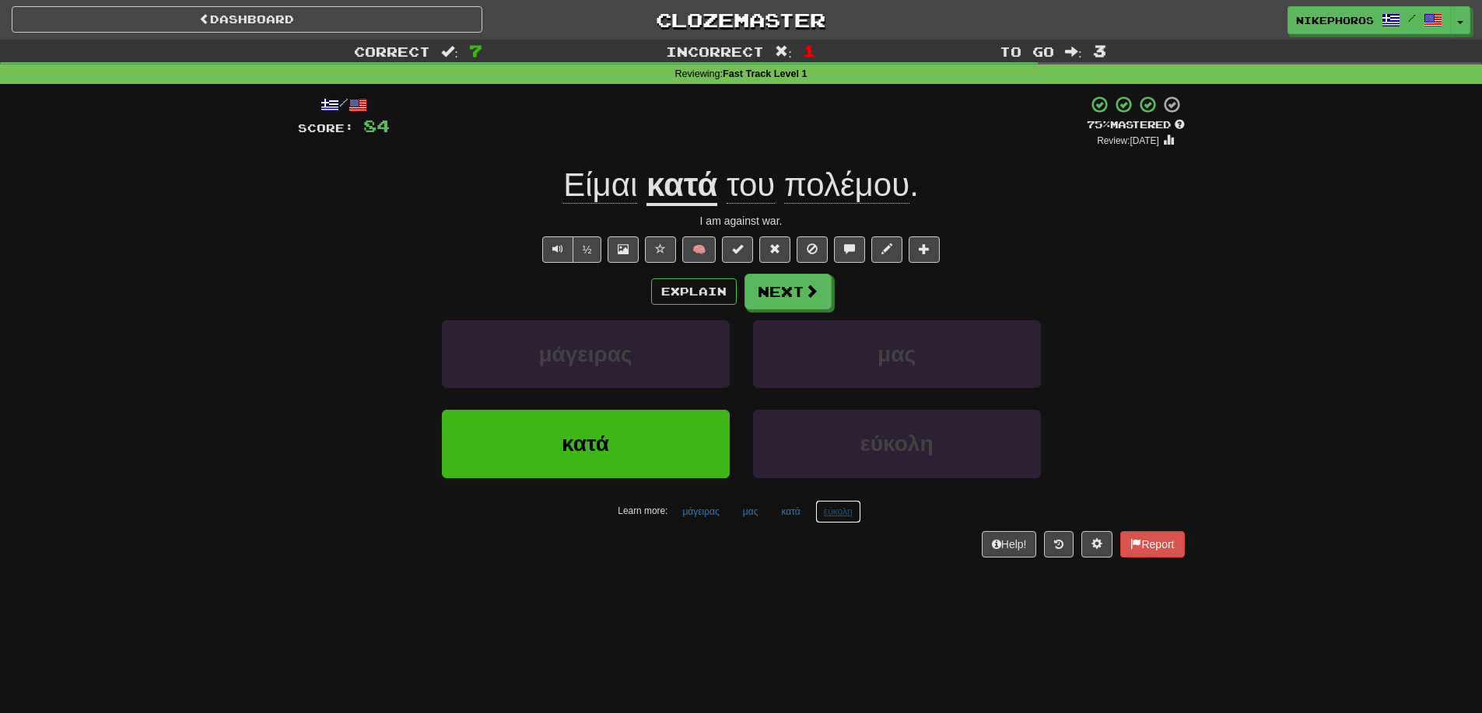
click at [846, 509] on button "εύκολη" at bounding box center [838, 511] width 46 height 23
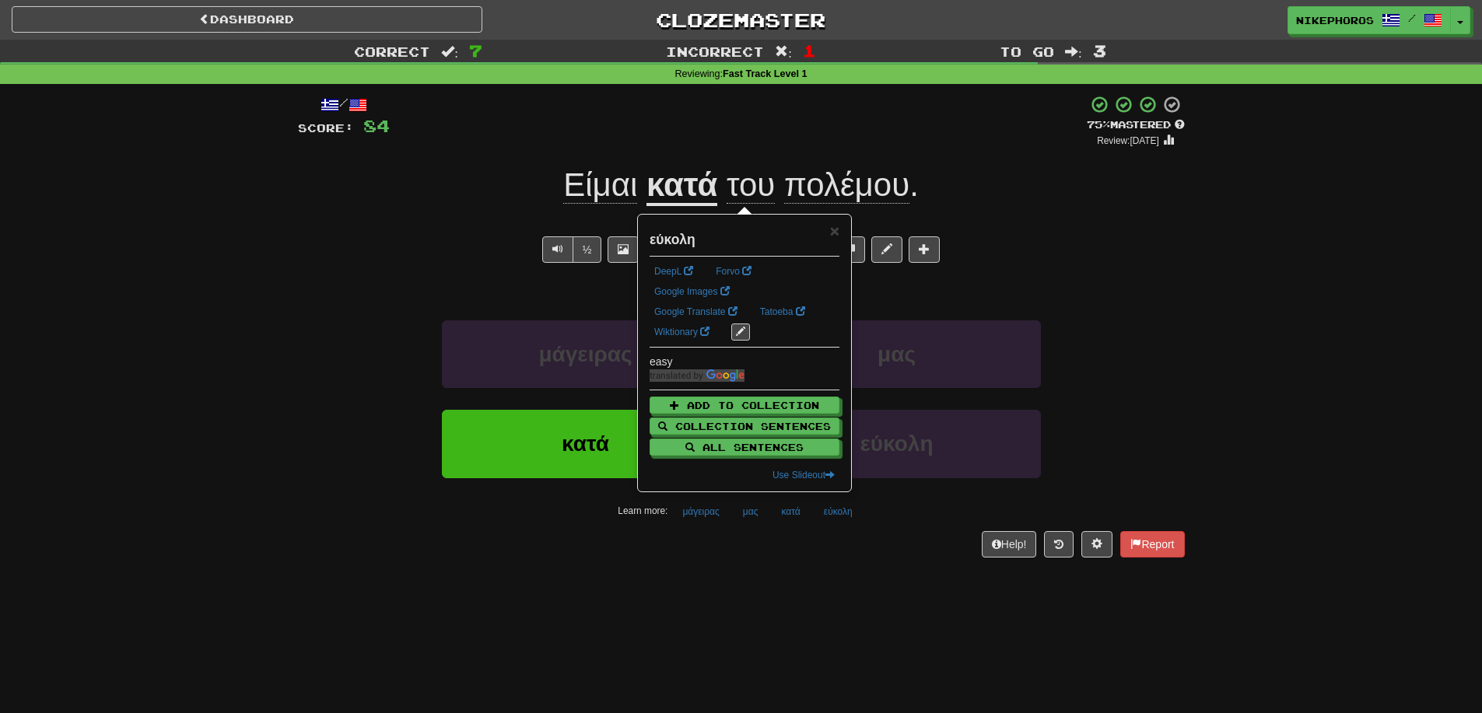
click at [881, 566] on div "/ Score: 84 + 12 75 % Mastered Review: 2025-09-20 Είμαι κατά του πολέμου . I am…" at bounding box center [741, 331] width 887 height 495
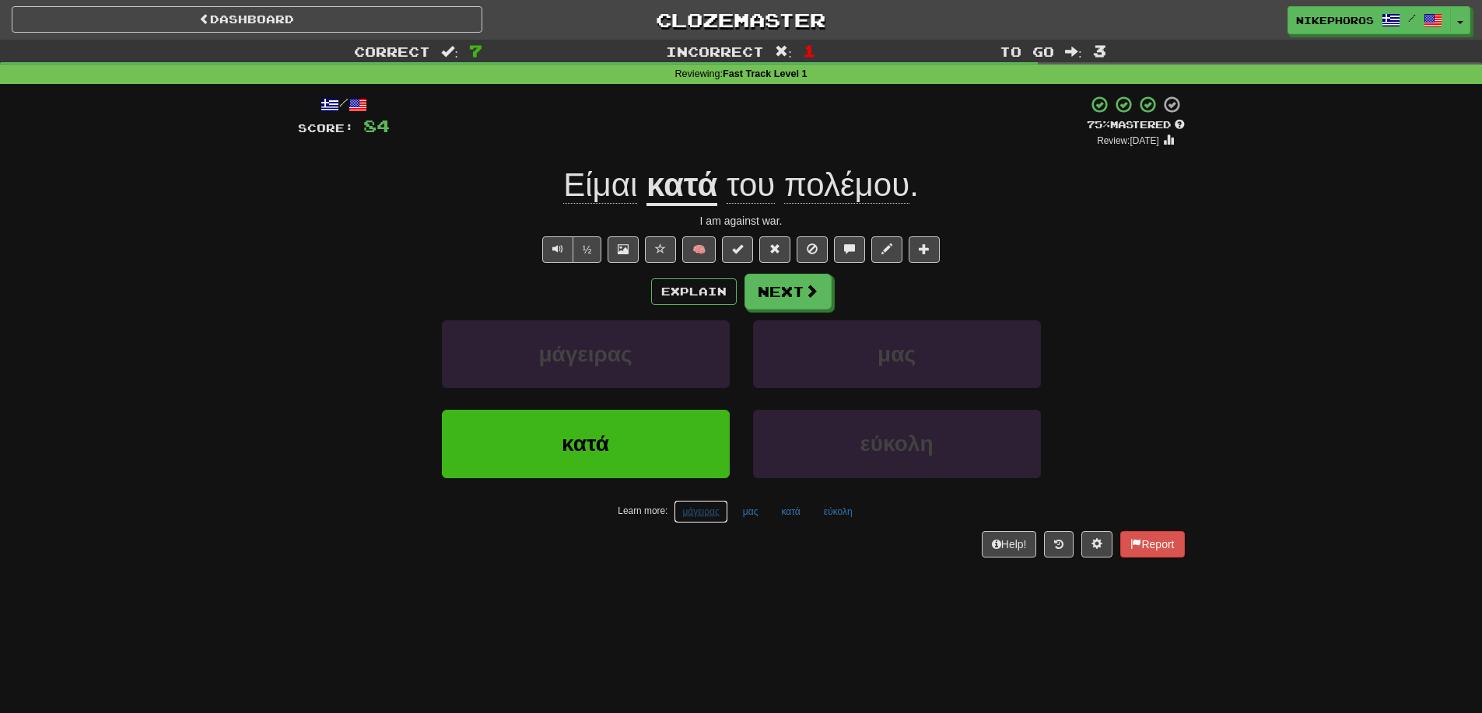
drag, startPoint x: 674, startPoint y: 512, endPoint x: 773, endPoint y: 566, distance: 112.4
click at [677, 513] on button "μάγειρας" at bounding box center [701, 511] width 54 height 23
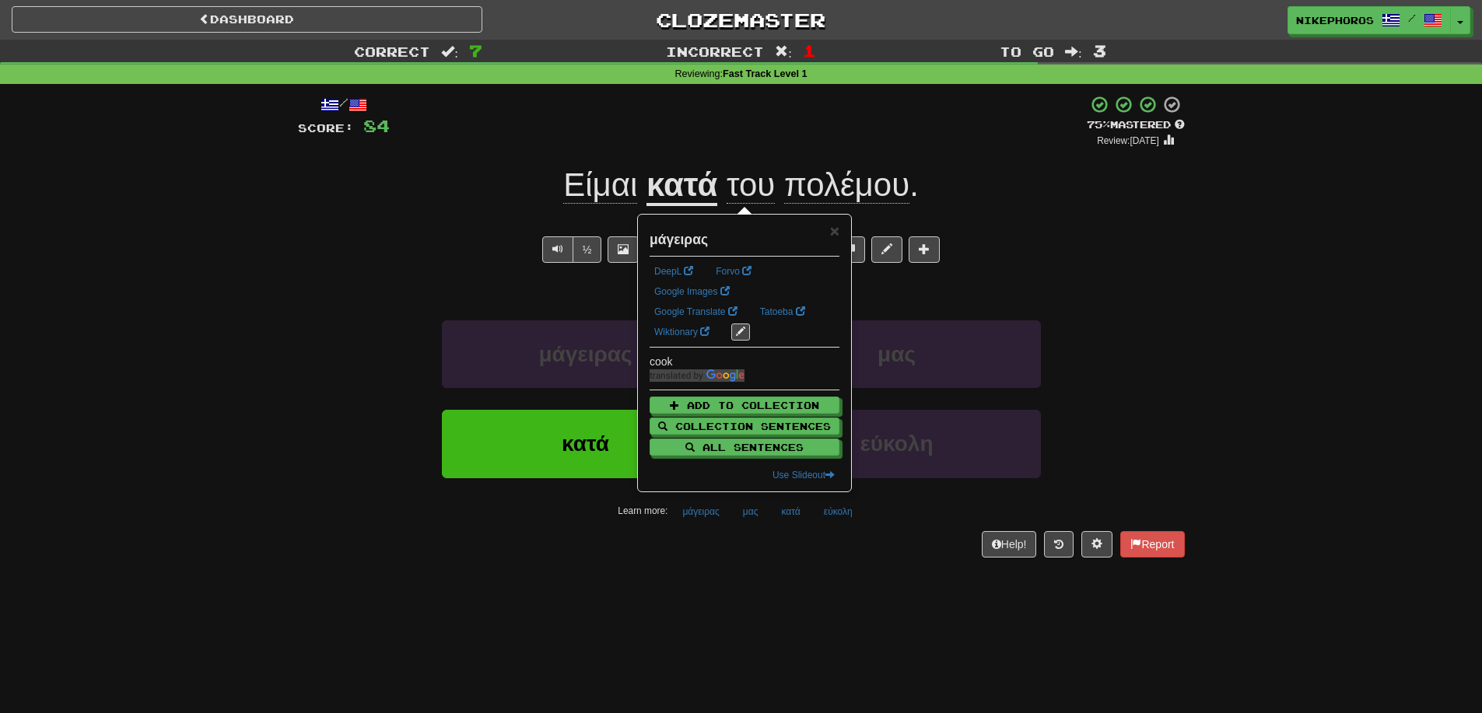
click at [808, 587] on div "Dashboard Clozemaster Nikephoros / Toggle Dropdown Dashboard Leaderboard Activi…" at bounding box center [741, 356] width 1482 height 713
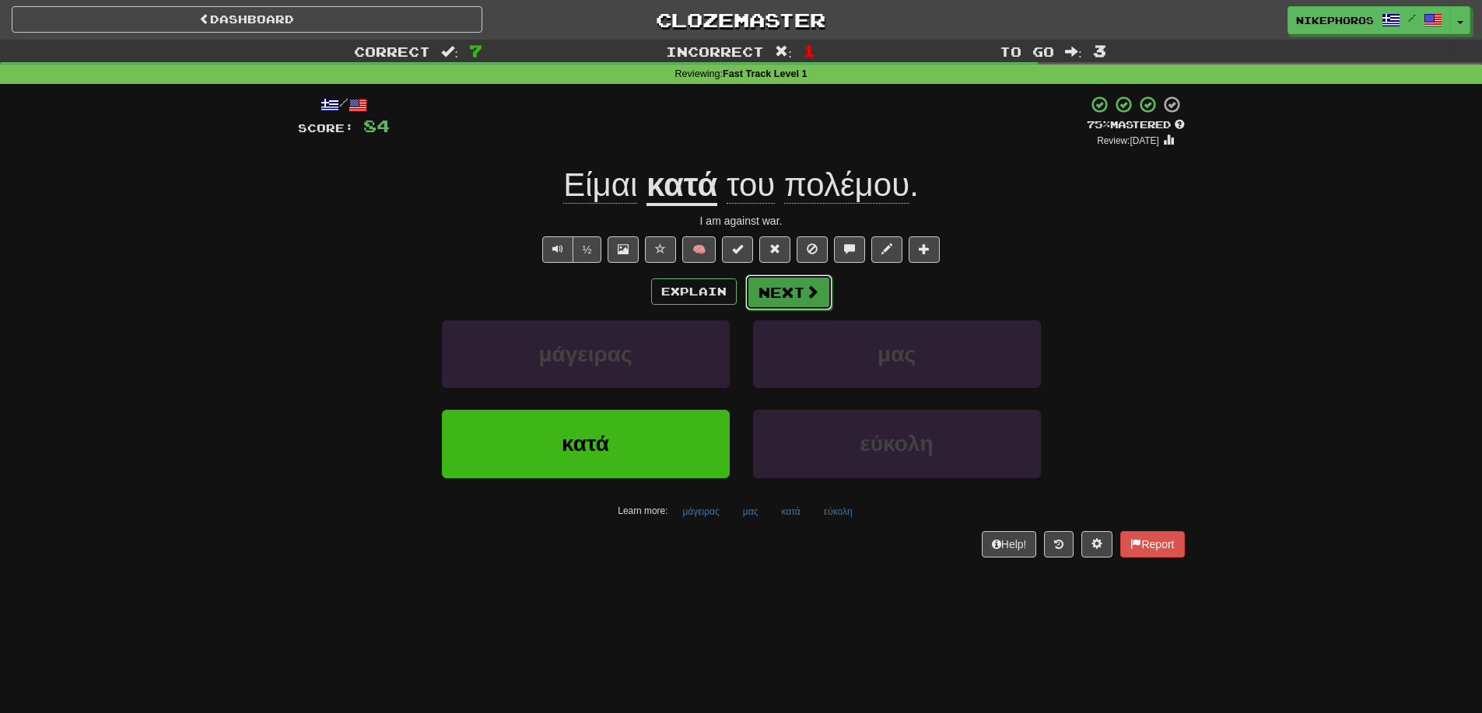
click at [806, 287] on span at bounding box center [812, 292] width 14 height 14
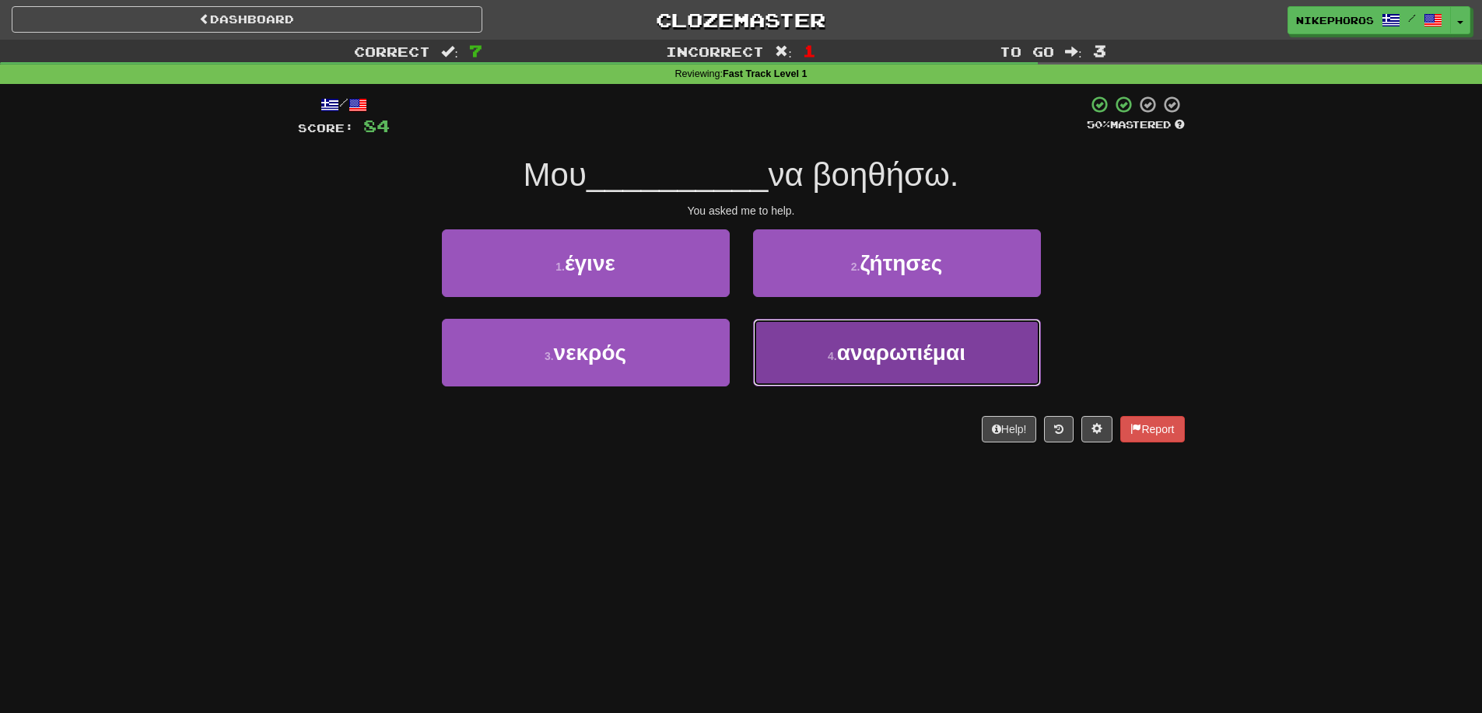
click at [970, 362] on button "4 . αναρωτιέμαι" at bounding box center [897, 353] width 288 height 68
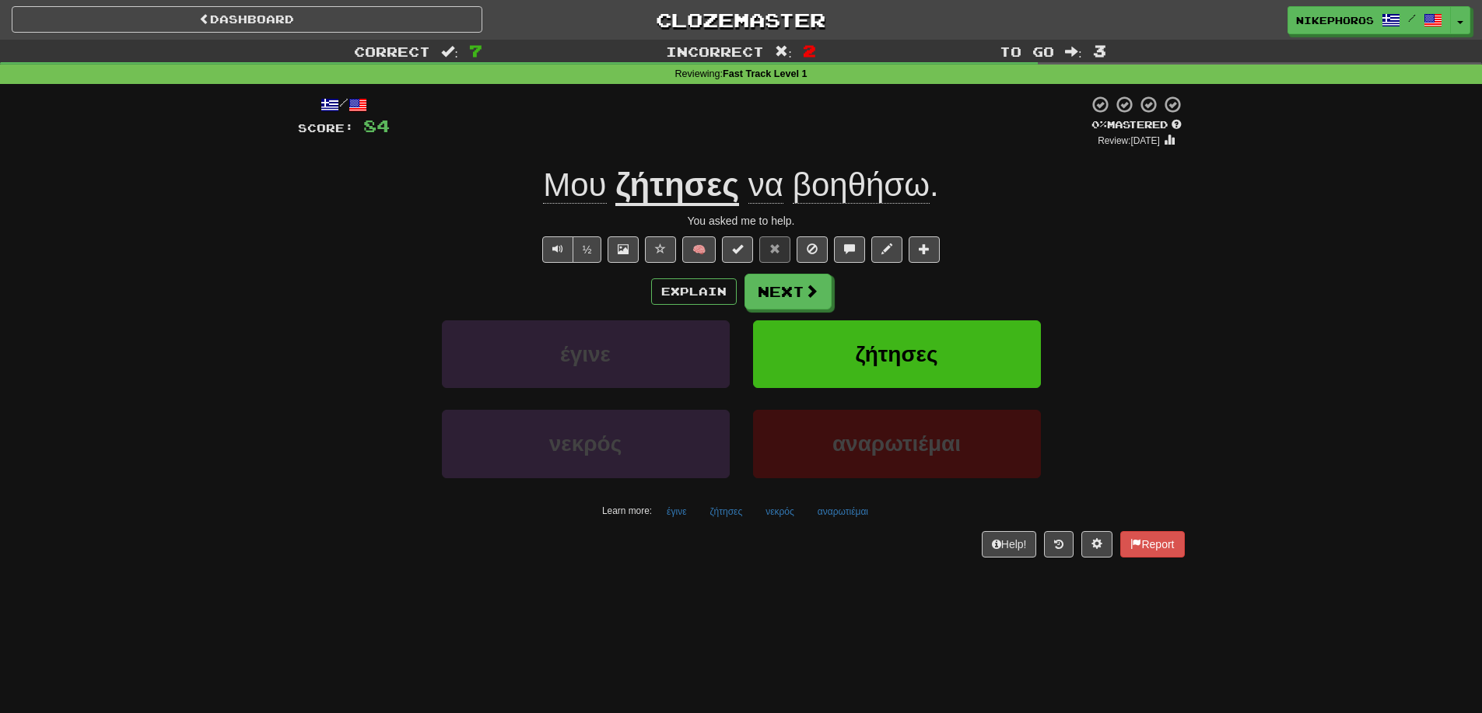
click at [706, 527] on div "/ Score: 84 0 % Mastered Review: 2025-08-21 Μου ζήτησες να βοηθήσω . You asked …" at bounding box center [741, 326] width 887 height 462
click at [661, 520] on button "έγινε" at bounding box center [676, 511] width 37 height 23
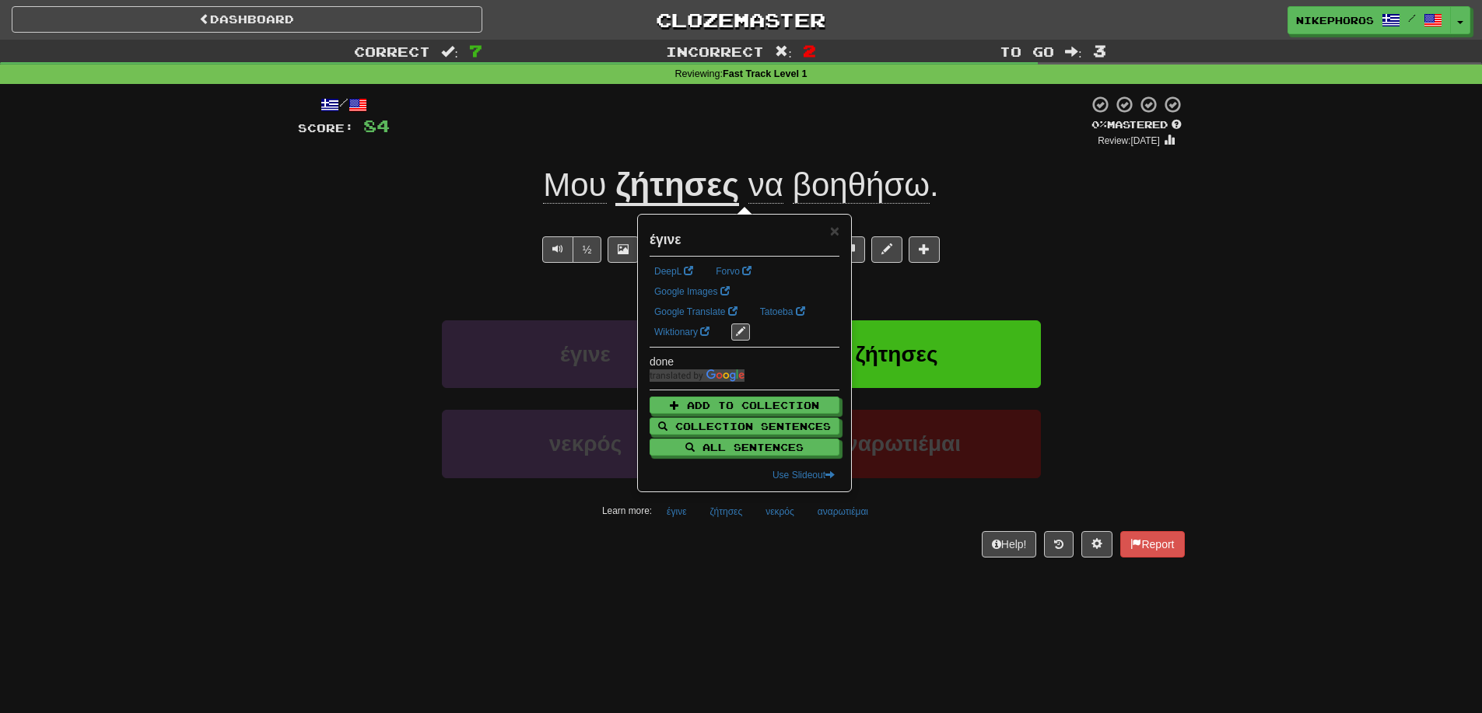
click at [774, 562] on div "/ Score: 84 0 % Mastered Review: 2025-08-21 Μου ζήτησες να βοηθήσω . You asked …" at bounding box center [741, 331] width 887 height 495
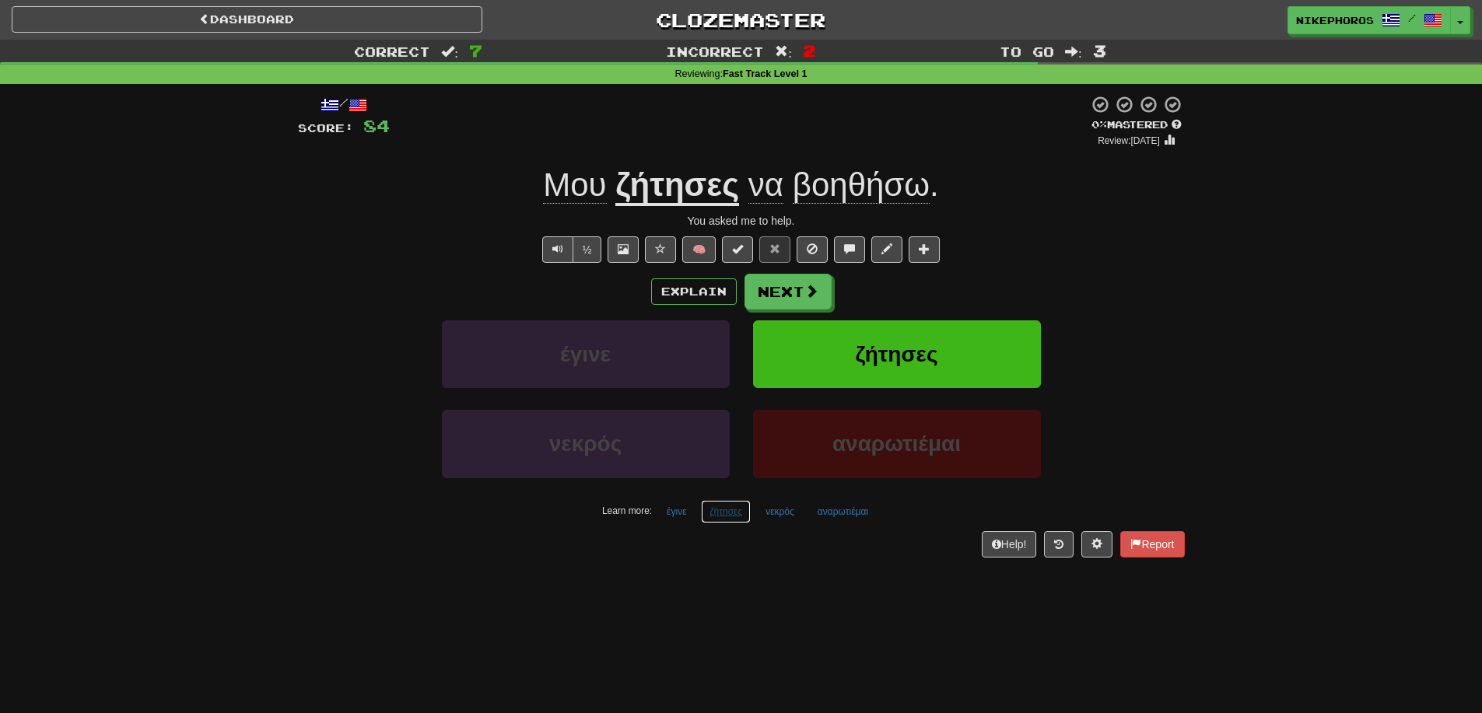
click at [735, 509] on button "ζήτησες" at bounding box center [726, 511] width 50 height 23
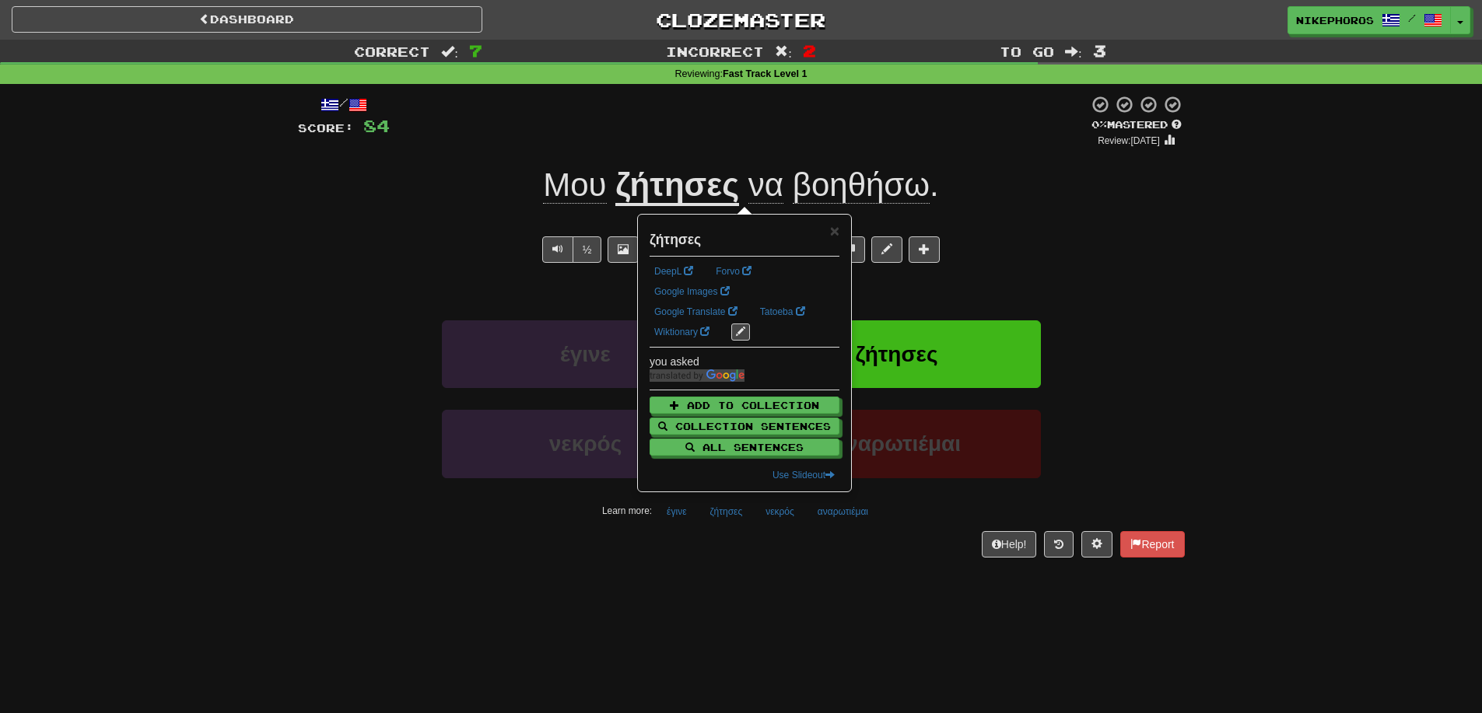
click at [828, 545] on div "Help! Report" at bounding box center [741, 544] width 887 height 26
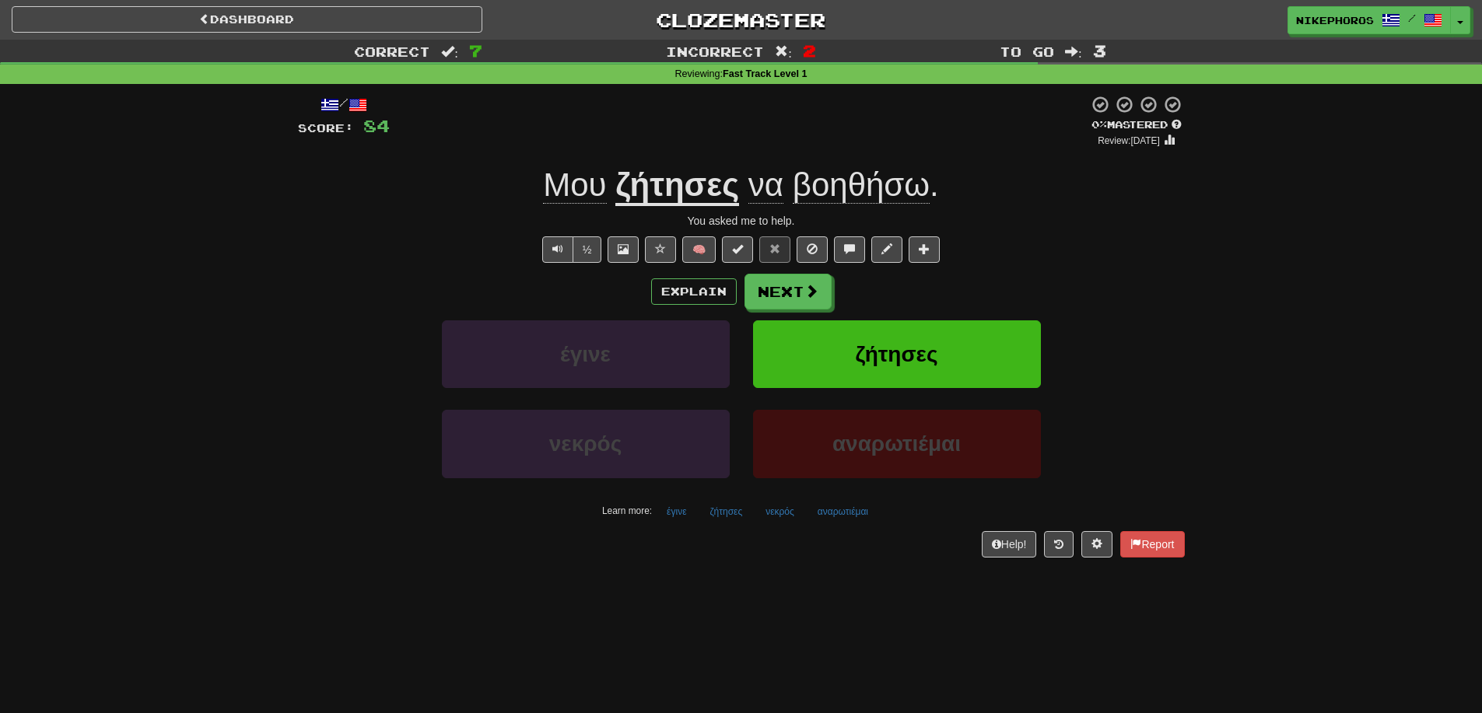
click at [822, 496] on div "αναρωτιέμαι" at bounding box center [896, 454] width 311 height 89
click at [835, 508] on button "αναρωτιέμαι" at bounding box center [843, 511] width 68 height 23
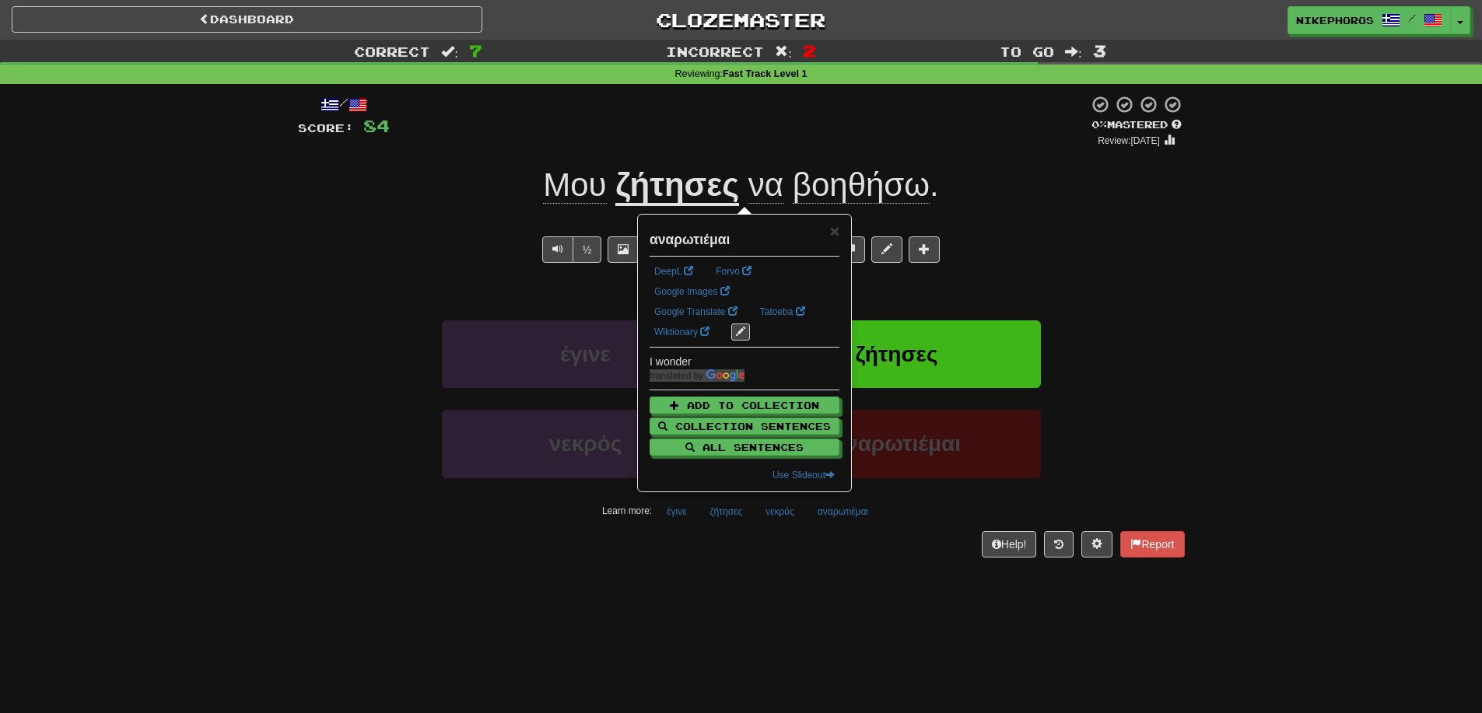
click at [906, 589] on div "Dashboard Clozemaster Nikephoros / Toggle Dropdown Dashboard Leaderboard Activi…" at bounding box center [741, 356] width 1482 height 713
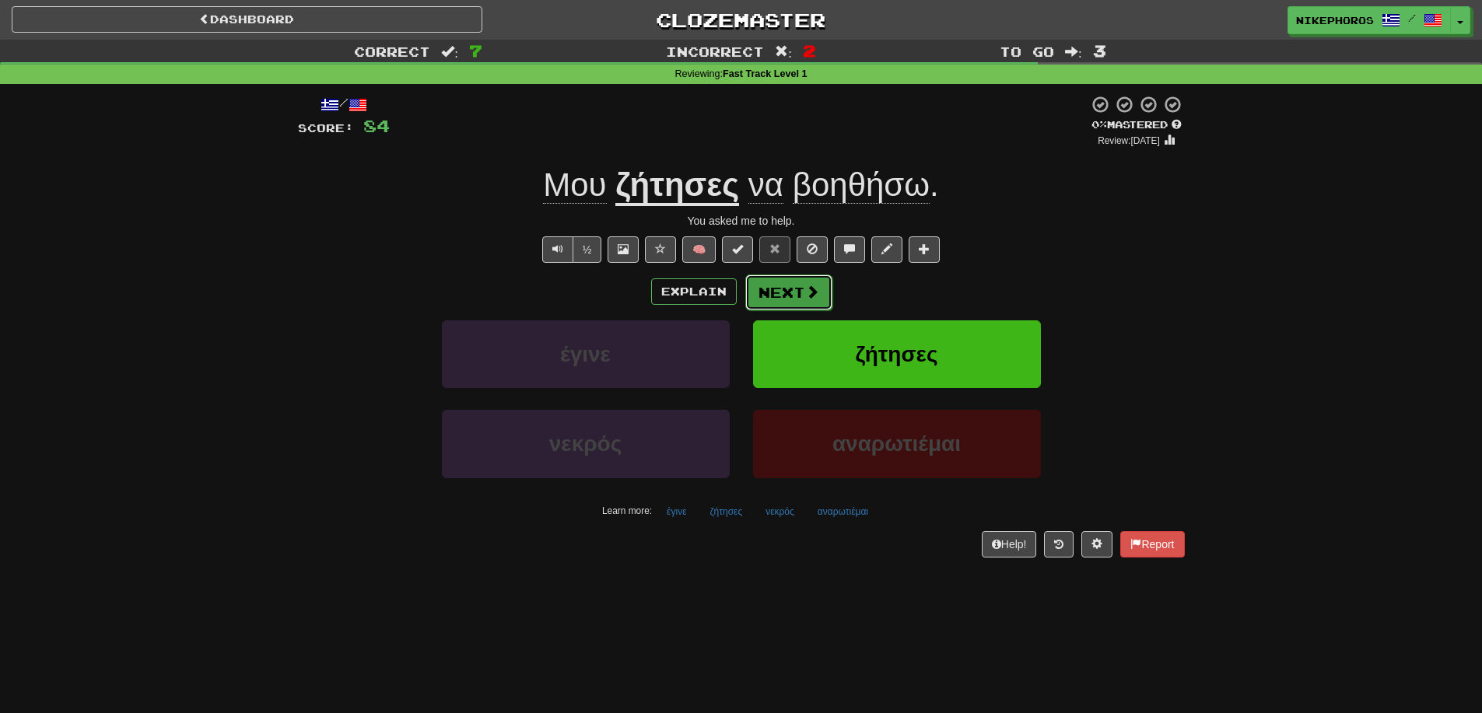
click at [795, 299] on button "Next" at bounding box center [788, 293] width 87 height 36
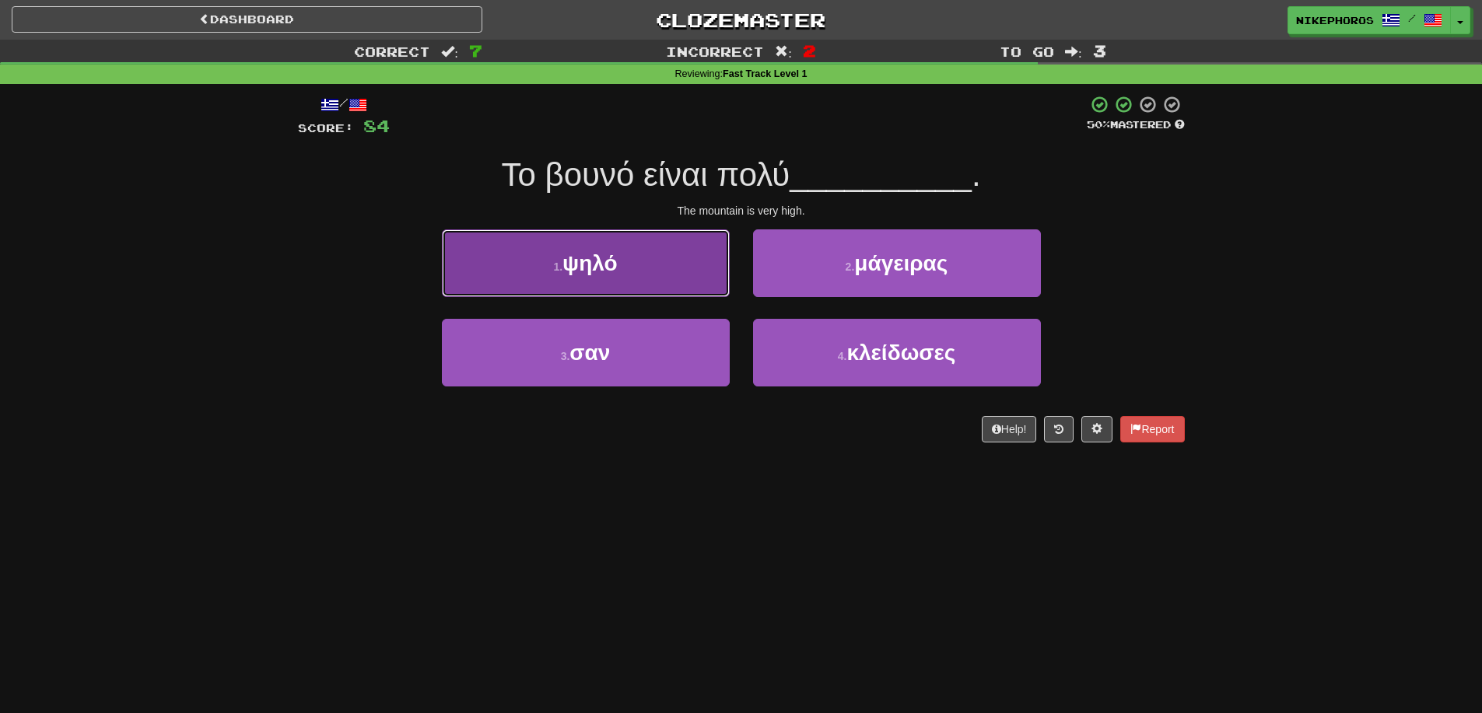
click at [566, 274] on span "ψηλό" at bounding box center [589, 263] width 55 height 24
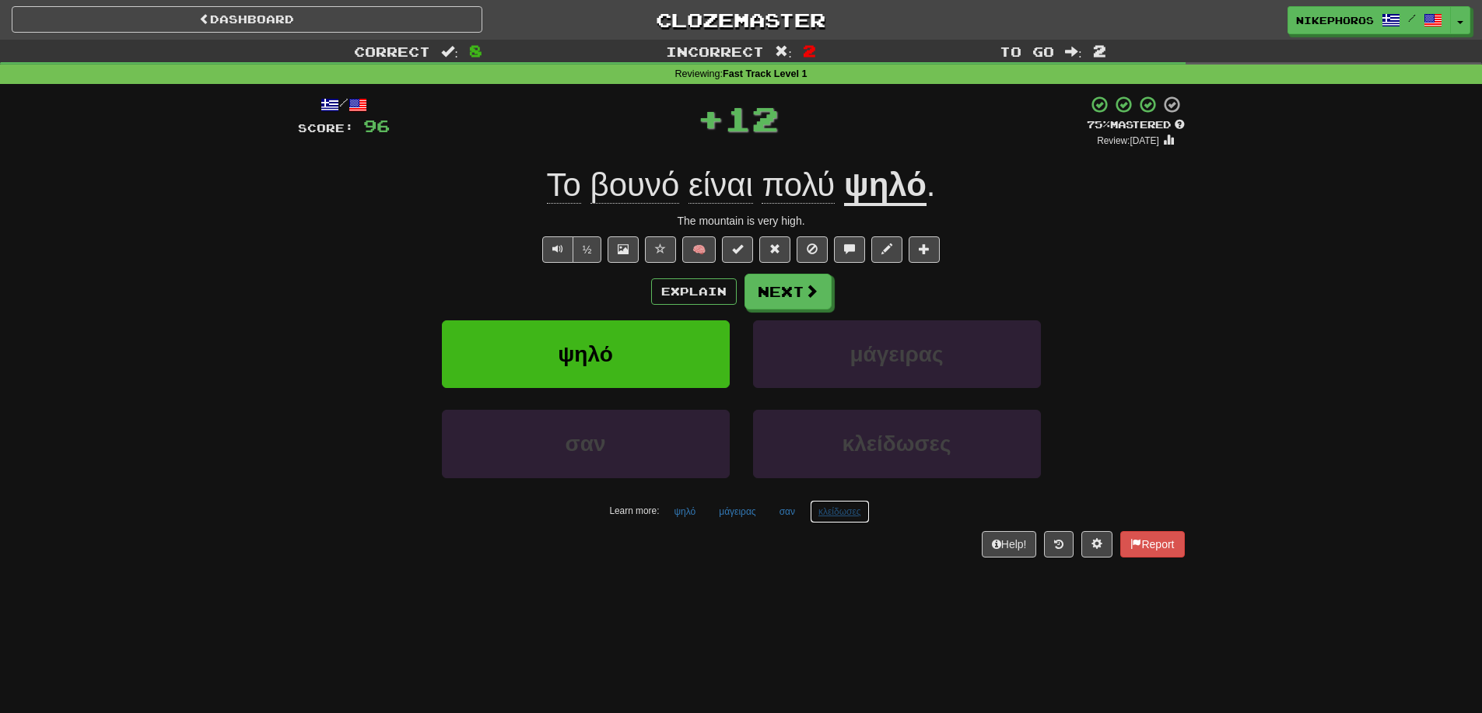
click at [843, 507] on button "κλείδωσες" at bounding box center [840, 511] width 60 height 23
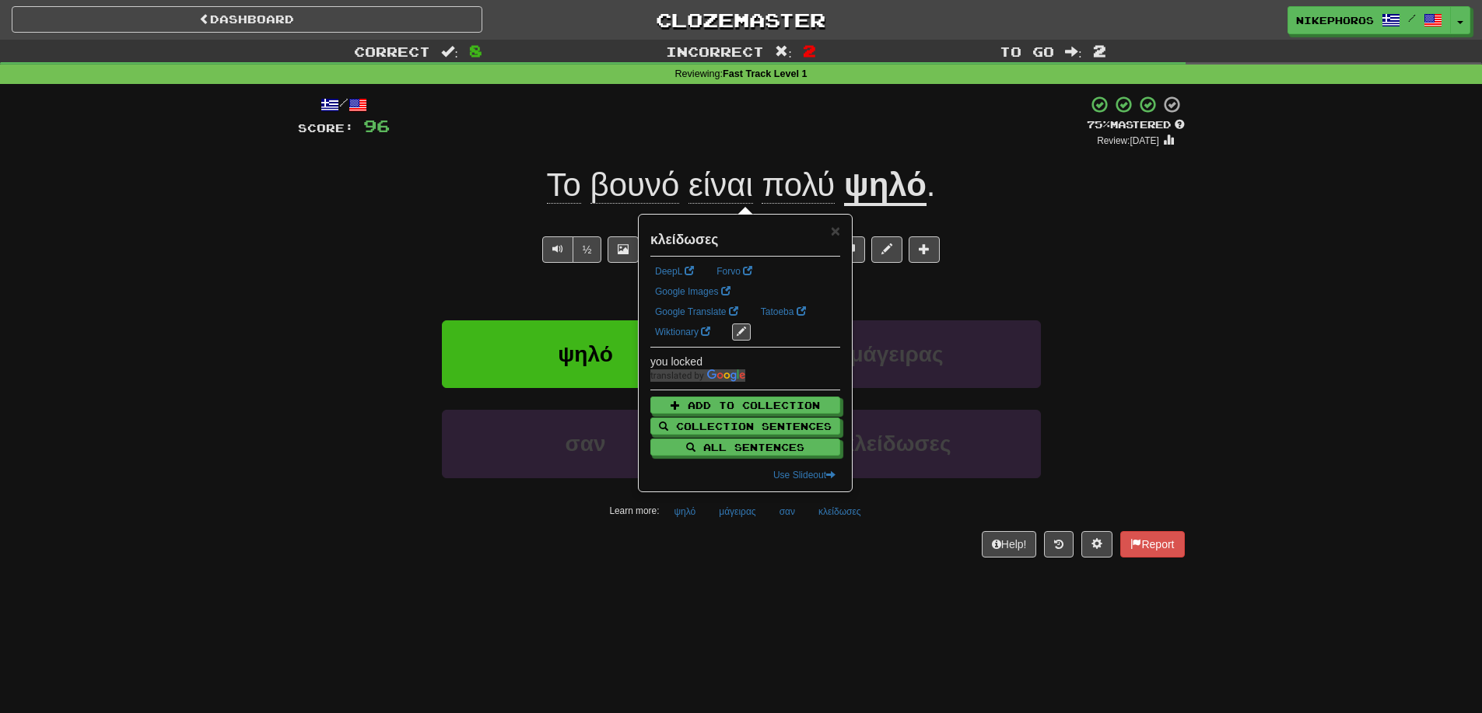
click at [888, 581] on div "Dashboard Clozemaster Nikephoros / Toggle Dropdown Dashboard Leaderboard Activi…" at bounding box center [741, 356] width 1482 height 713
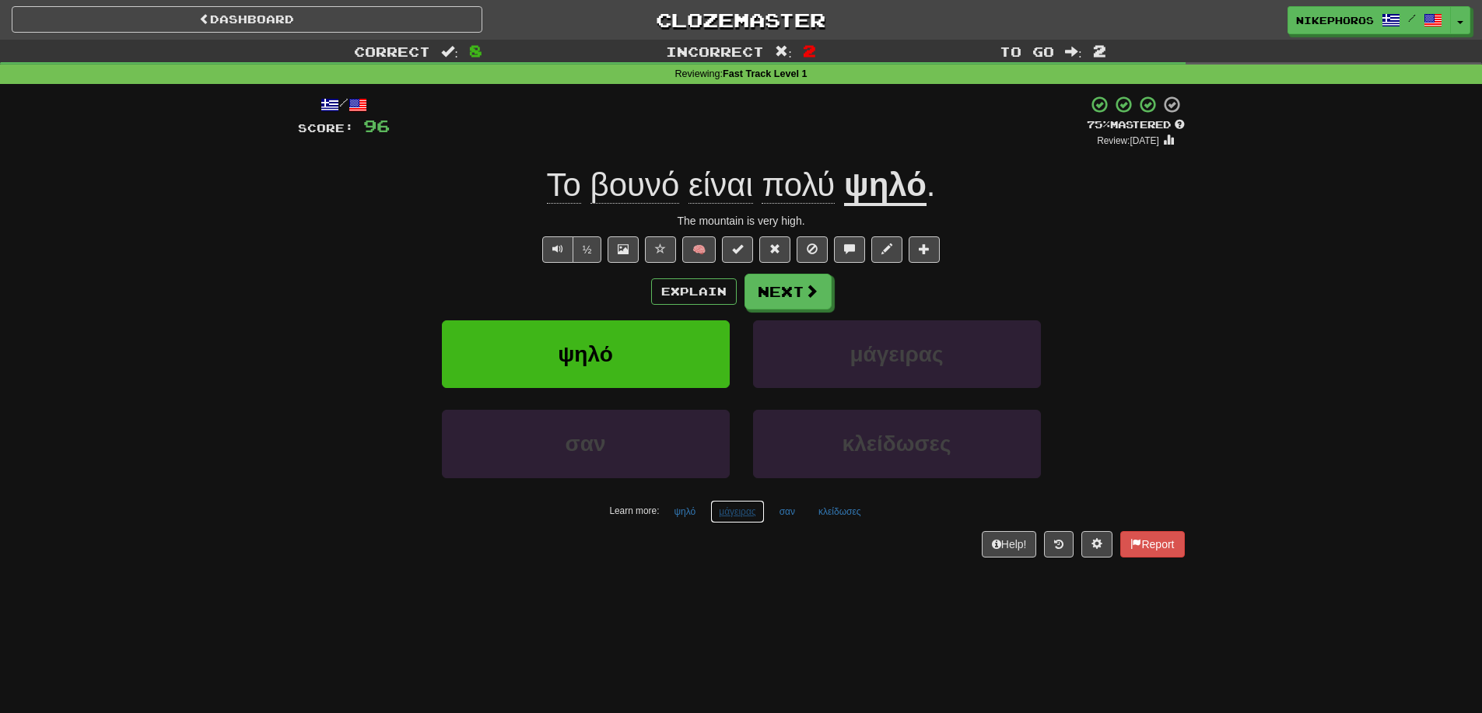
click at [741, 509] on button "μάγειρας" at bounding box center [737, 511] width 54 height 23
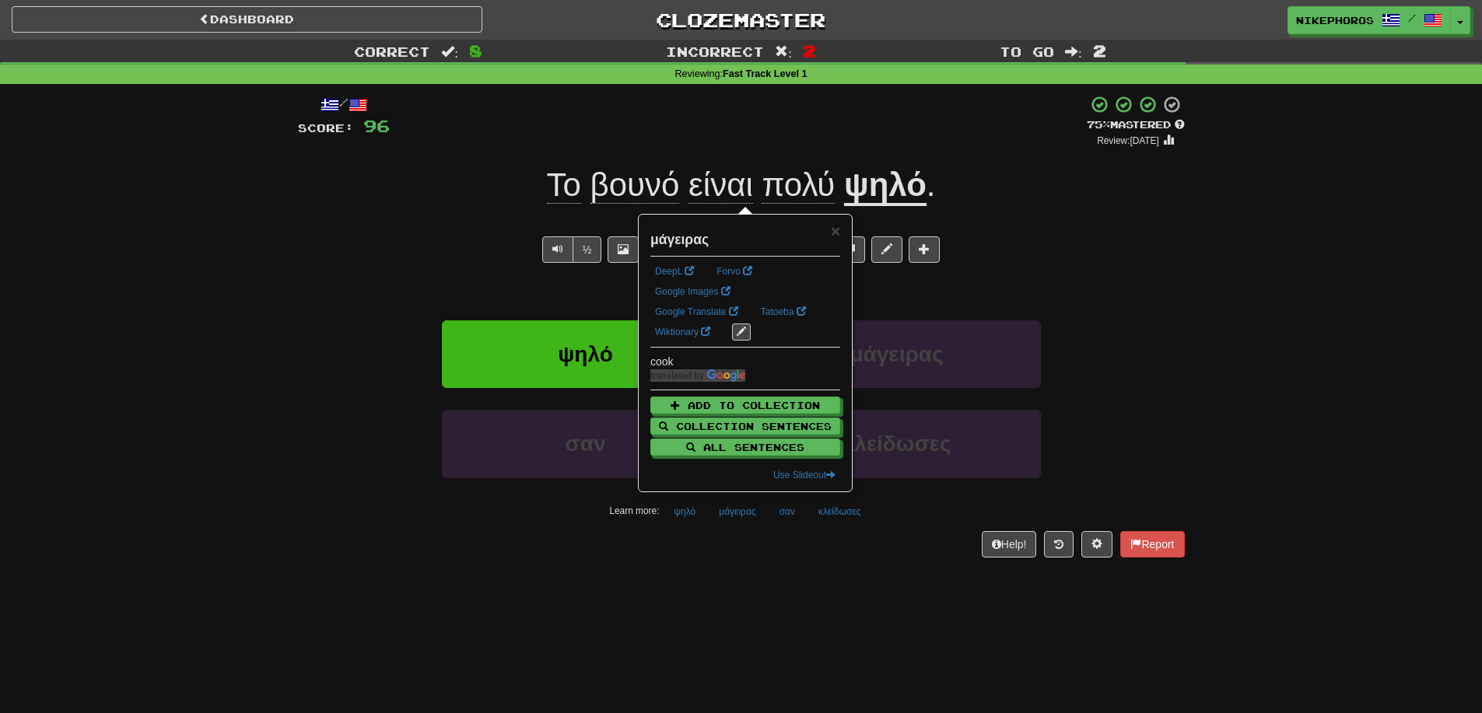
click at [772, 595] on div "Dashboard Clozemaster Nikephoros / Toggle Dropdown Dashboard Leaderboard Activi…" at bounding box center [741, 356] width 1482 height 713
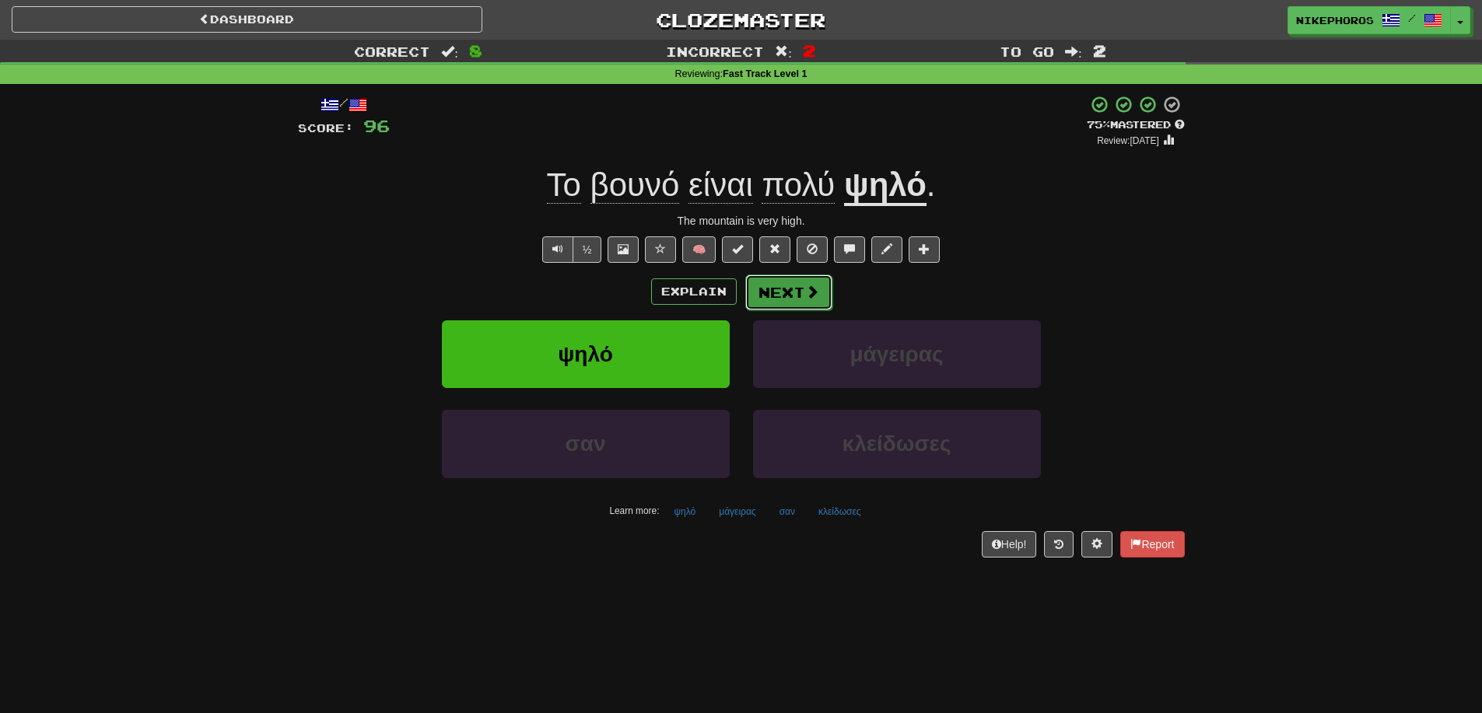
click at [811, 277] on button "Next" at bounding box center [788, 293] width 87 height 36
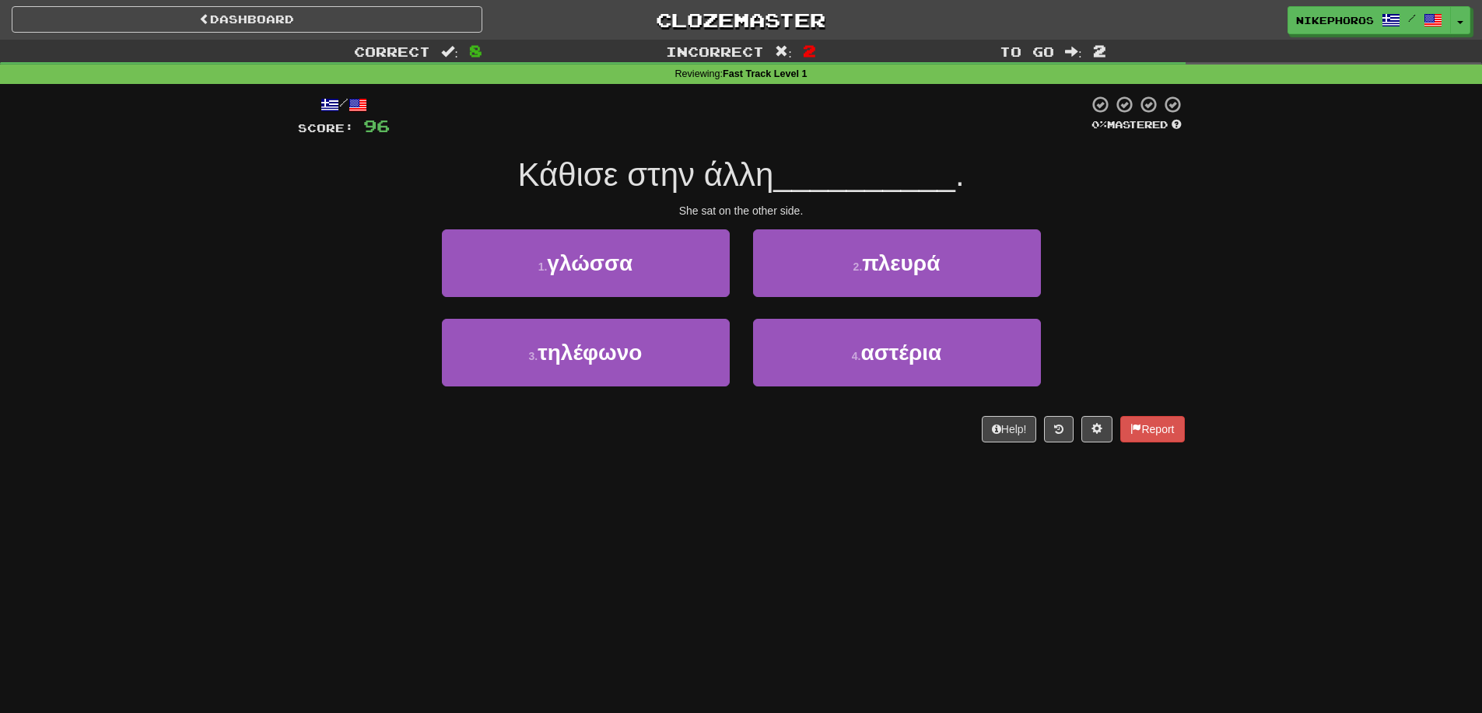
click at [864, 180] on span "__________" at bounding box center [864, 174] width 182 height 37
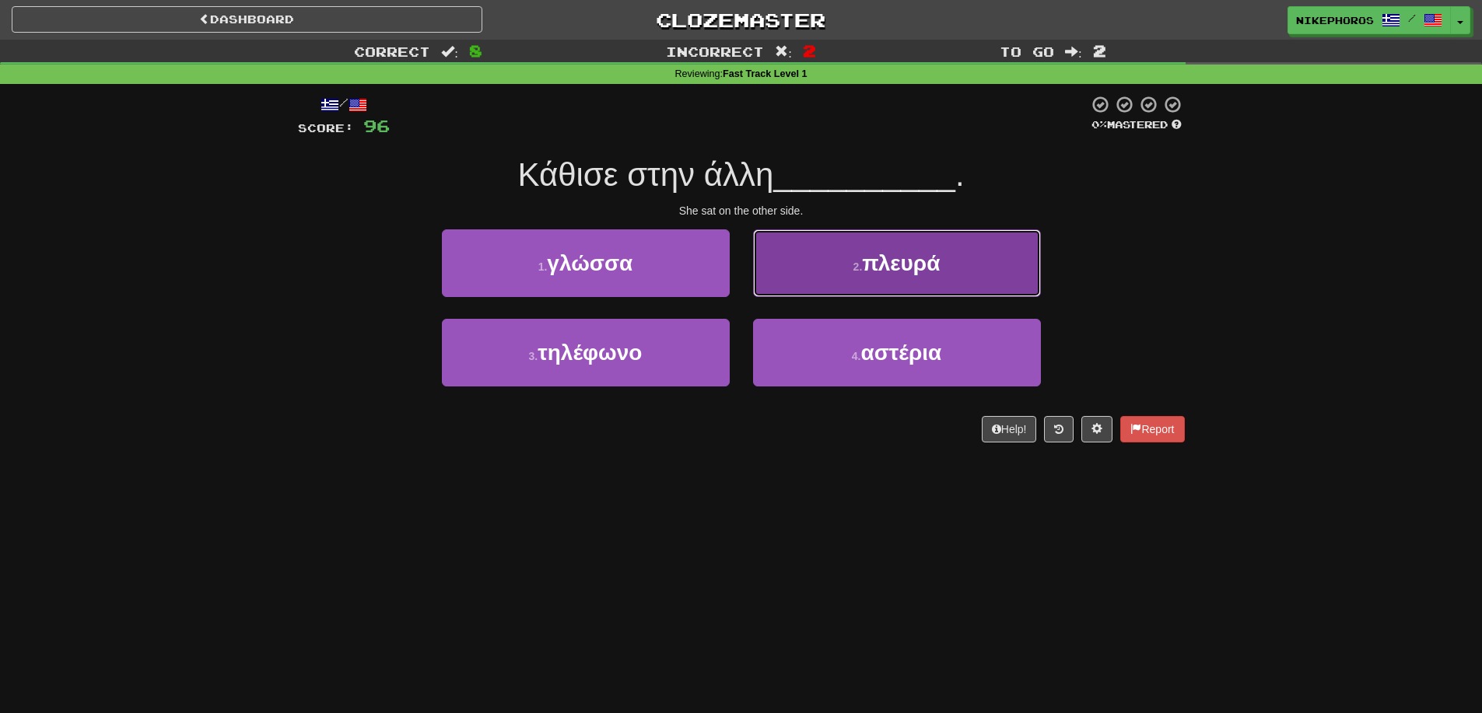
click at [961, 274] on button "2 . πλευρά" at bounding box center [897, 263] width 288 height 68
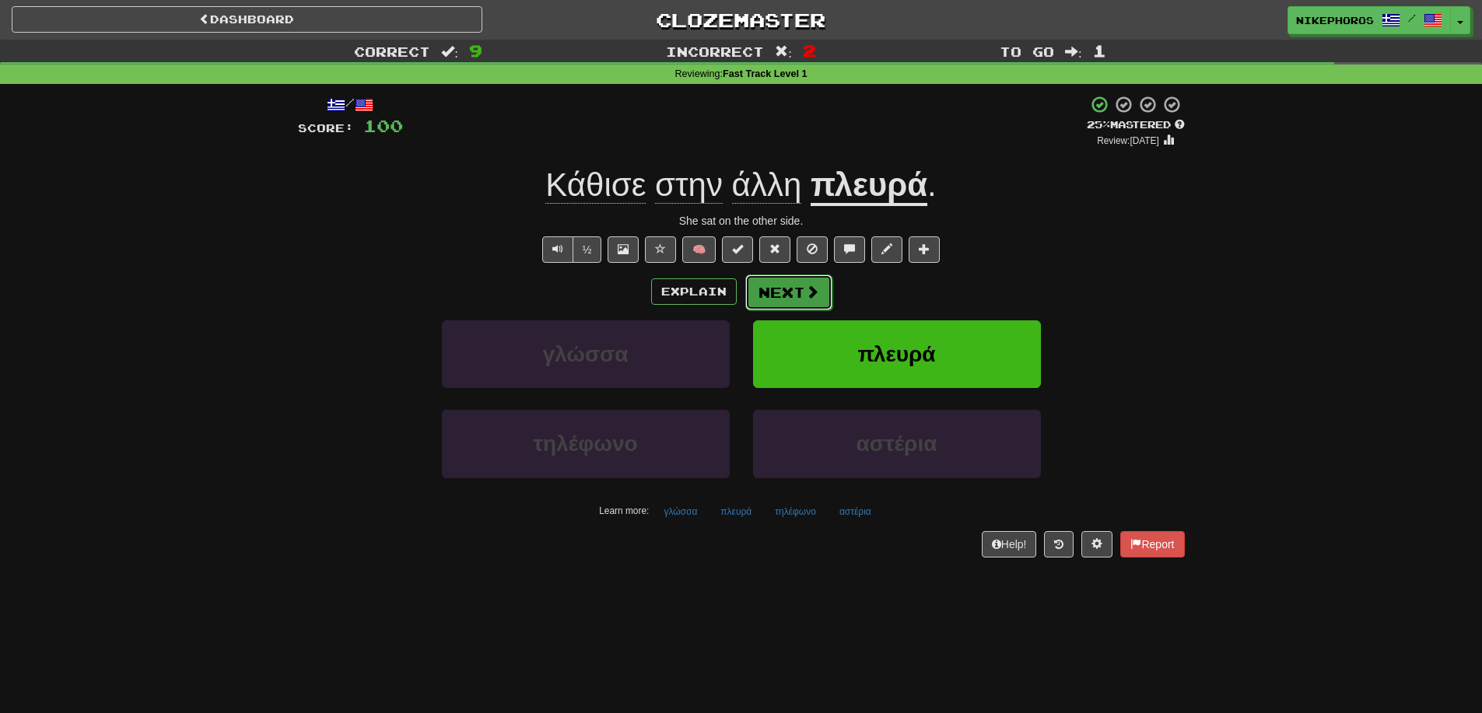
click at [787, 296] on button "Next" at bounding box center [788, 293] width 87 height 36
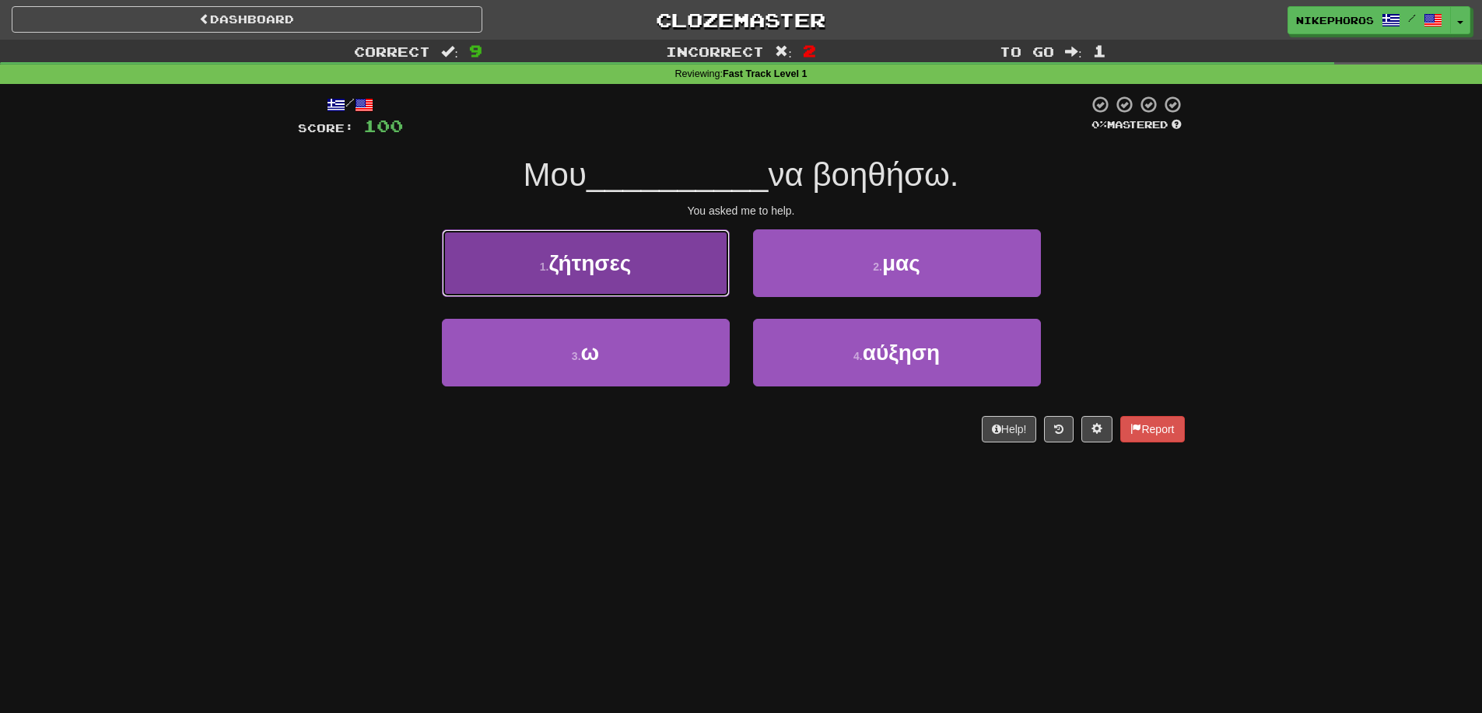
click at [716, 289] on button "1 . ζήτησες" at bounding box center [586, 263] width 288 height 68
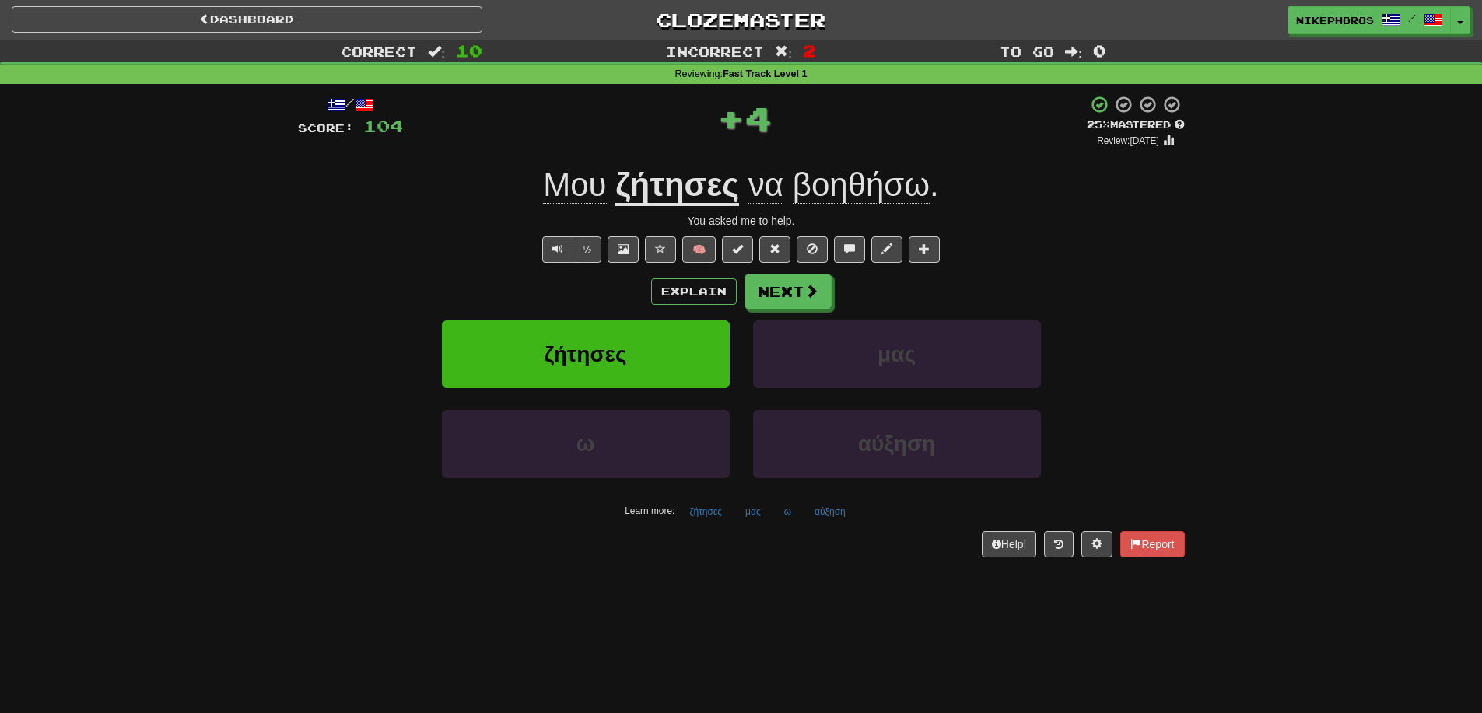
click at [806, 310] on div "Explain Next ζήτησες μας ω αύξηση Learn more: ζήτησες μας ω αύξηση" at bounding box center [741, 399] width 887 height 250
click at [805, 303] on button "Next" at bounding box center [788, 293] width 87 height 36
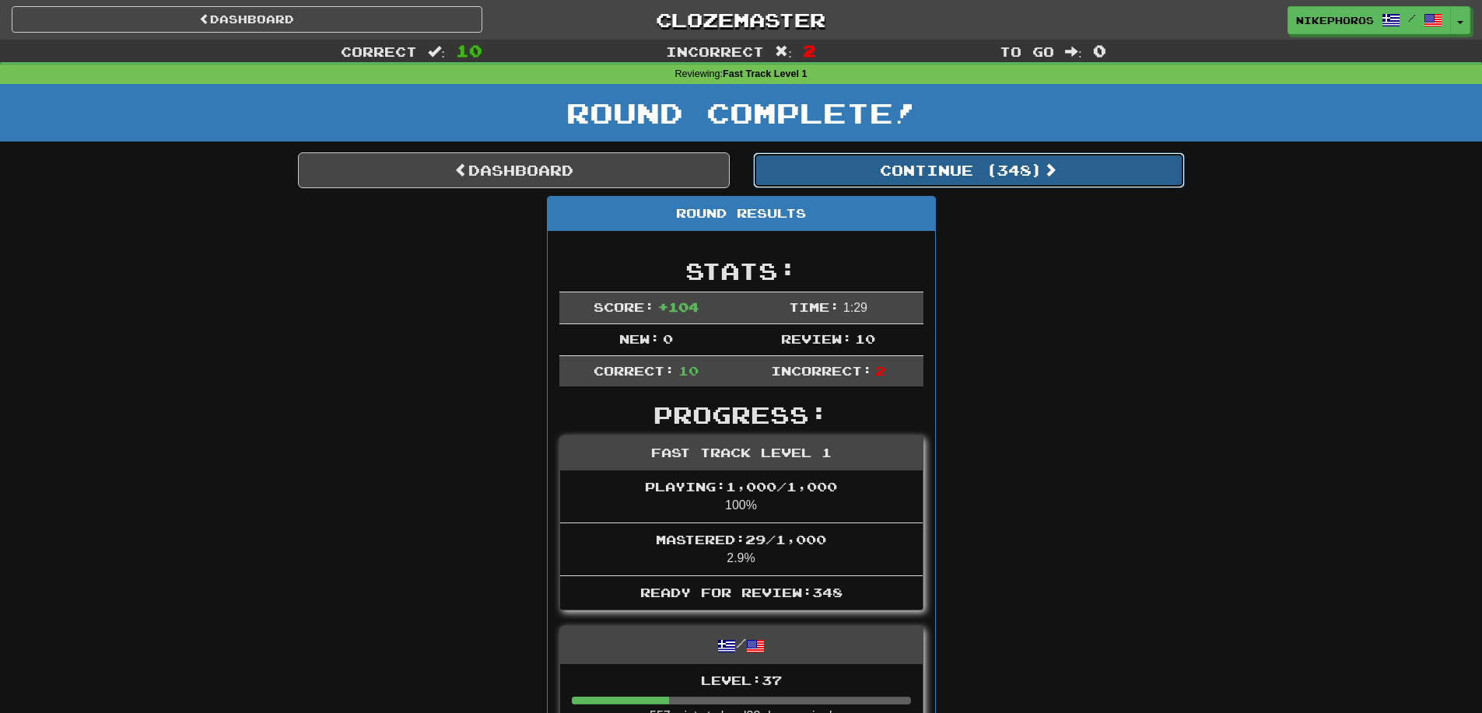
click at [947, 180] on button "Continue ( 348 )" at bounding box center [969, 170] width 432 height 36
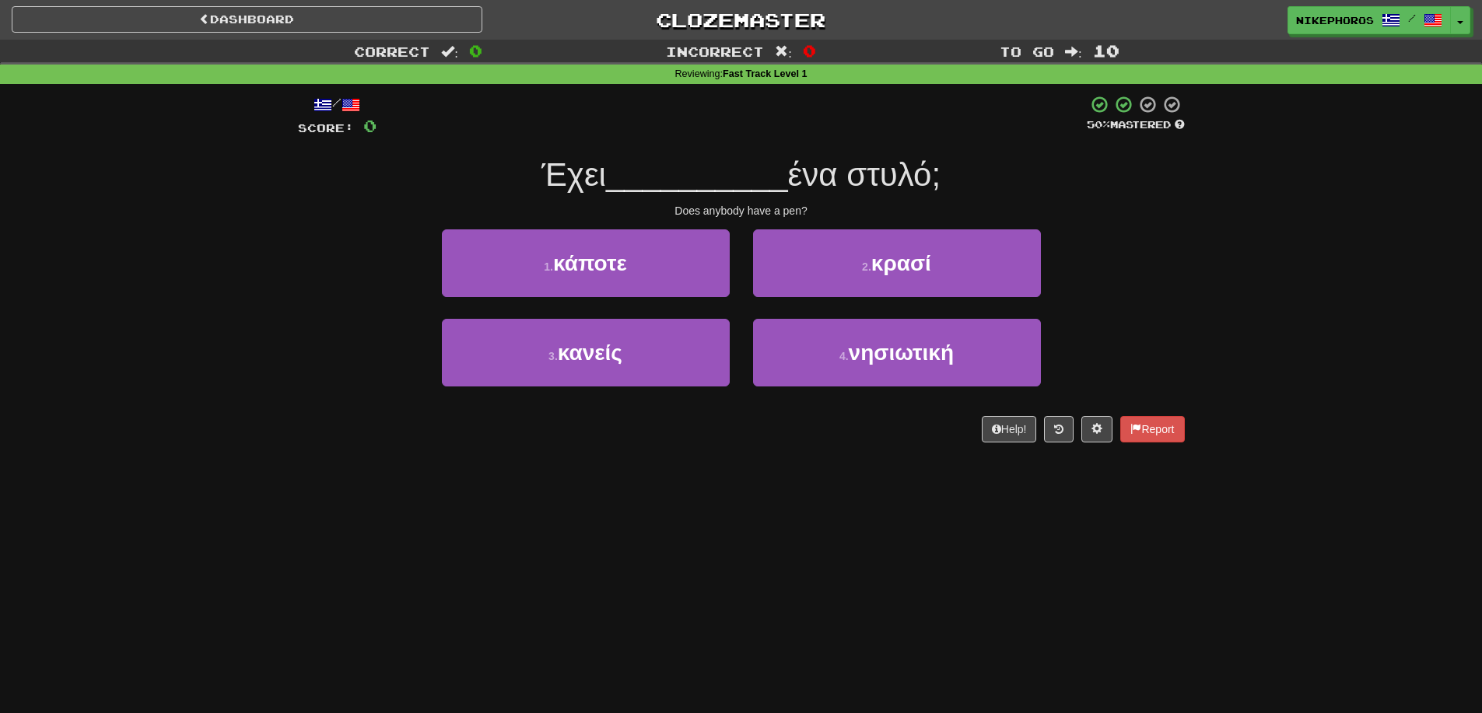
click at [1098, 216] on div "Does anybody have a pen?" at bounding box center [741, 211] width 887 height 16
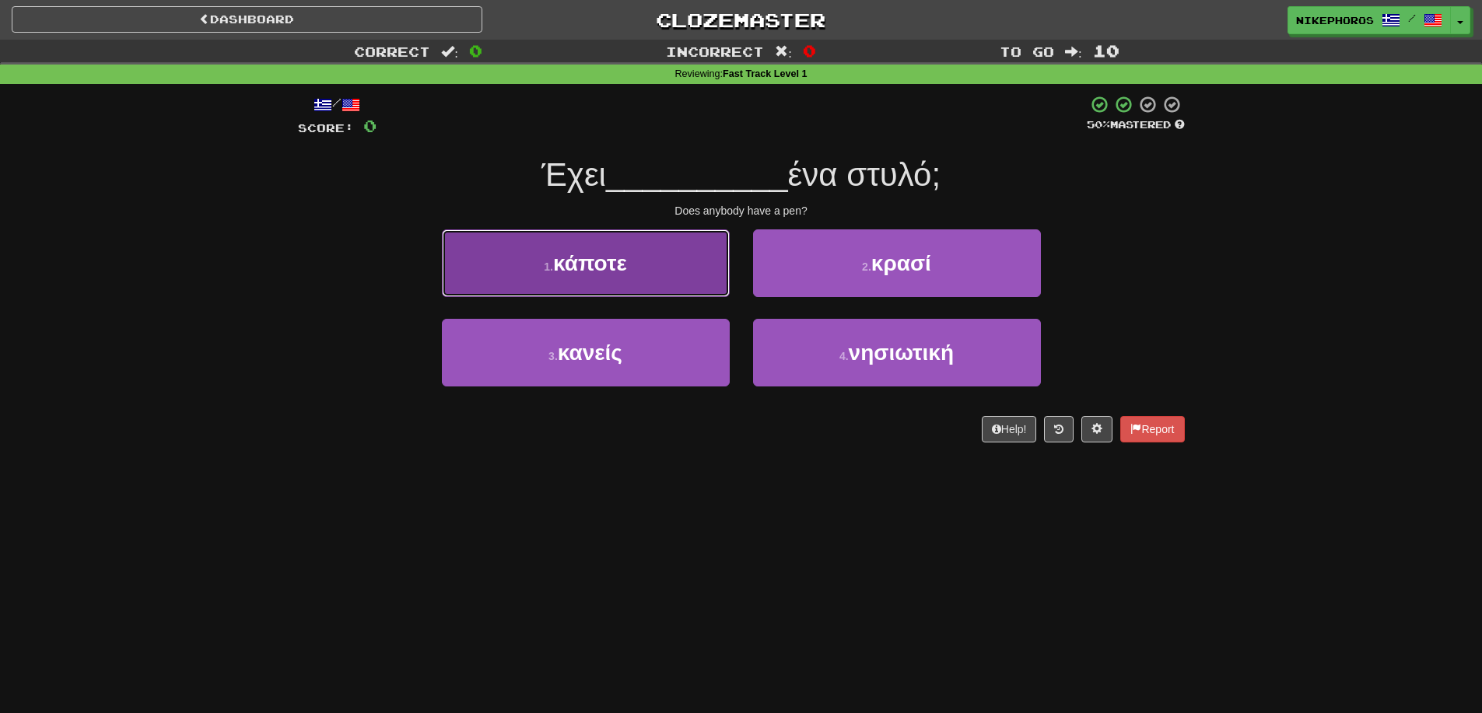
click at [615, 262] on span "κάποτε" at bounding box center [590, 263] width 74 height 24
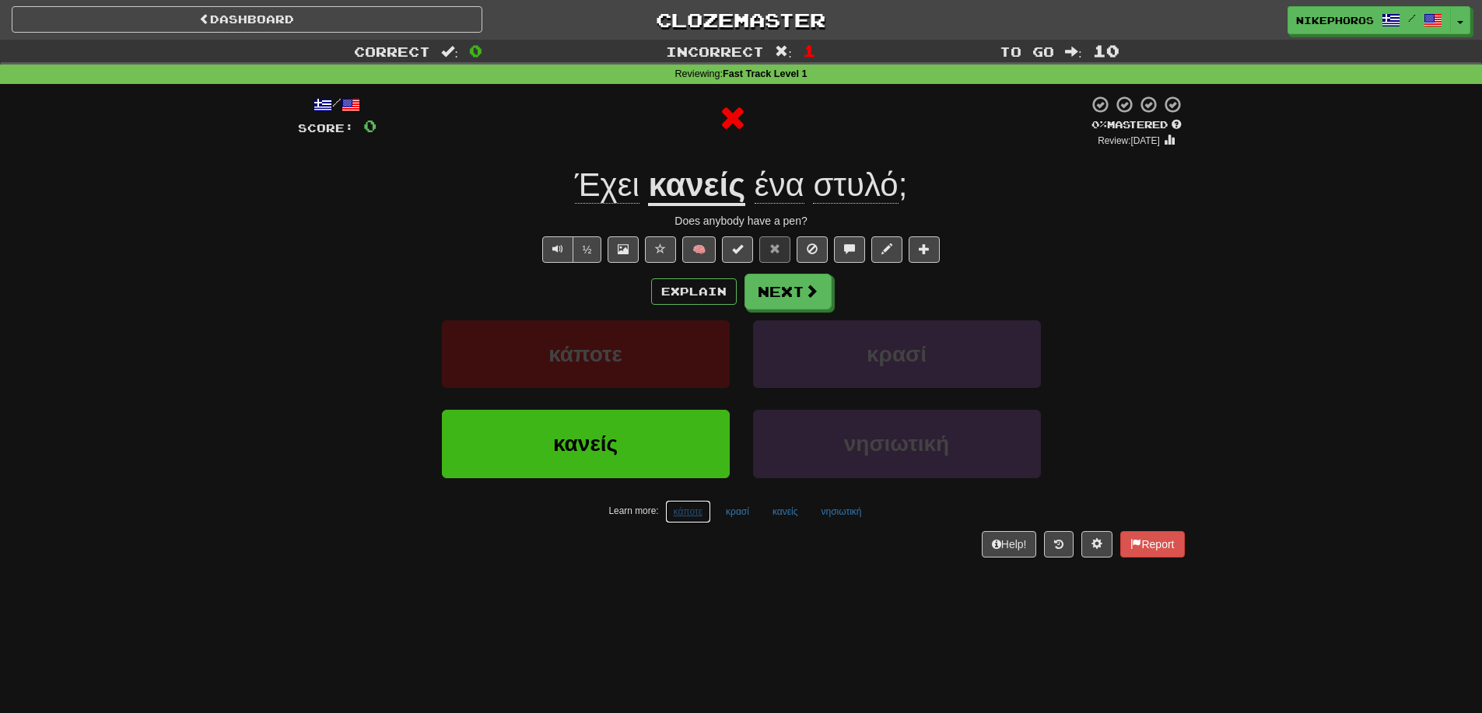
click at [710, 518] on button "κάποτε" at bounding box center [688, 511] width 47 height 23
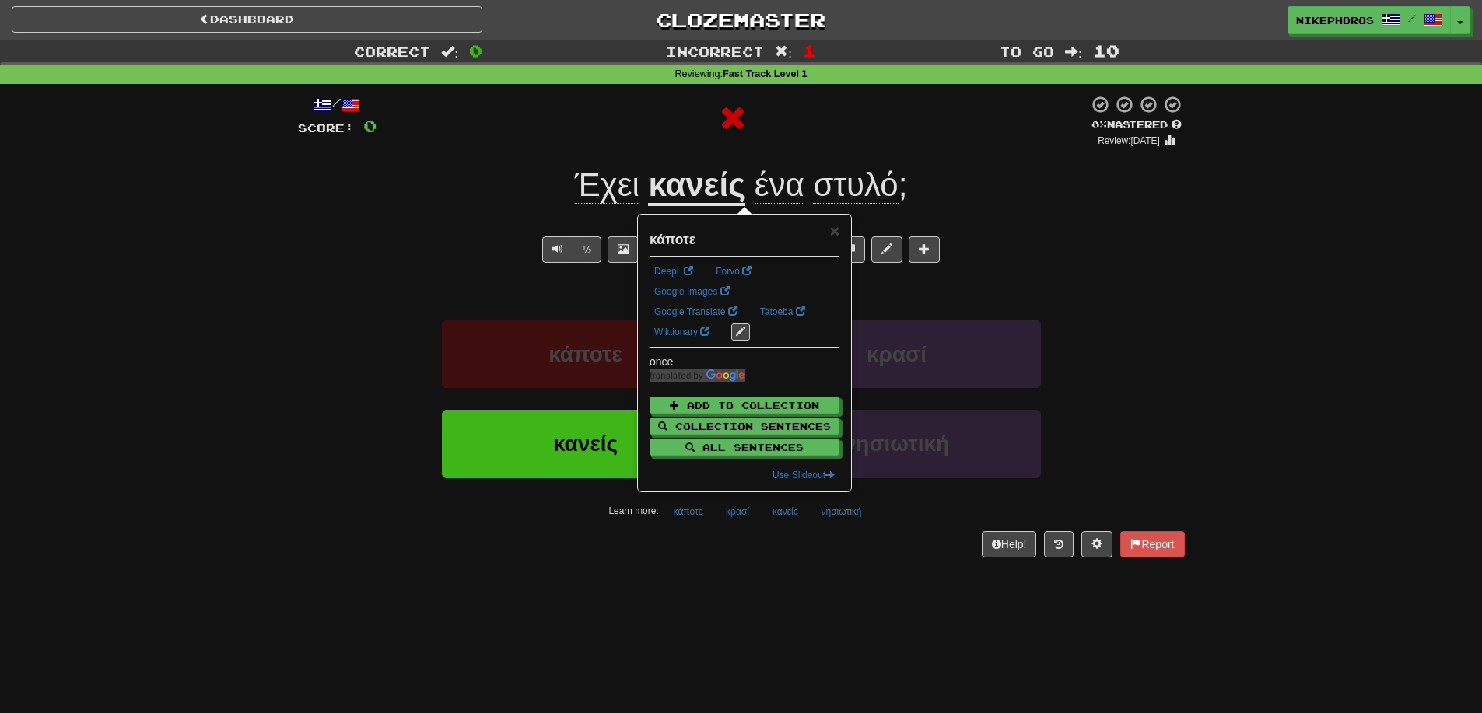
click at [710, 567] on div "/ Score: 0 0 % Mastered Review: 2025-08-21 Έχει κανείς ένα στυλό ; Does anybody…" at bounding box center [741, 331] width 887 height 495
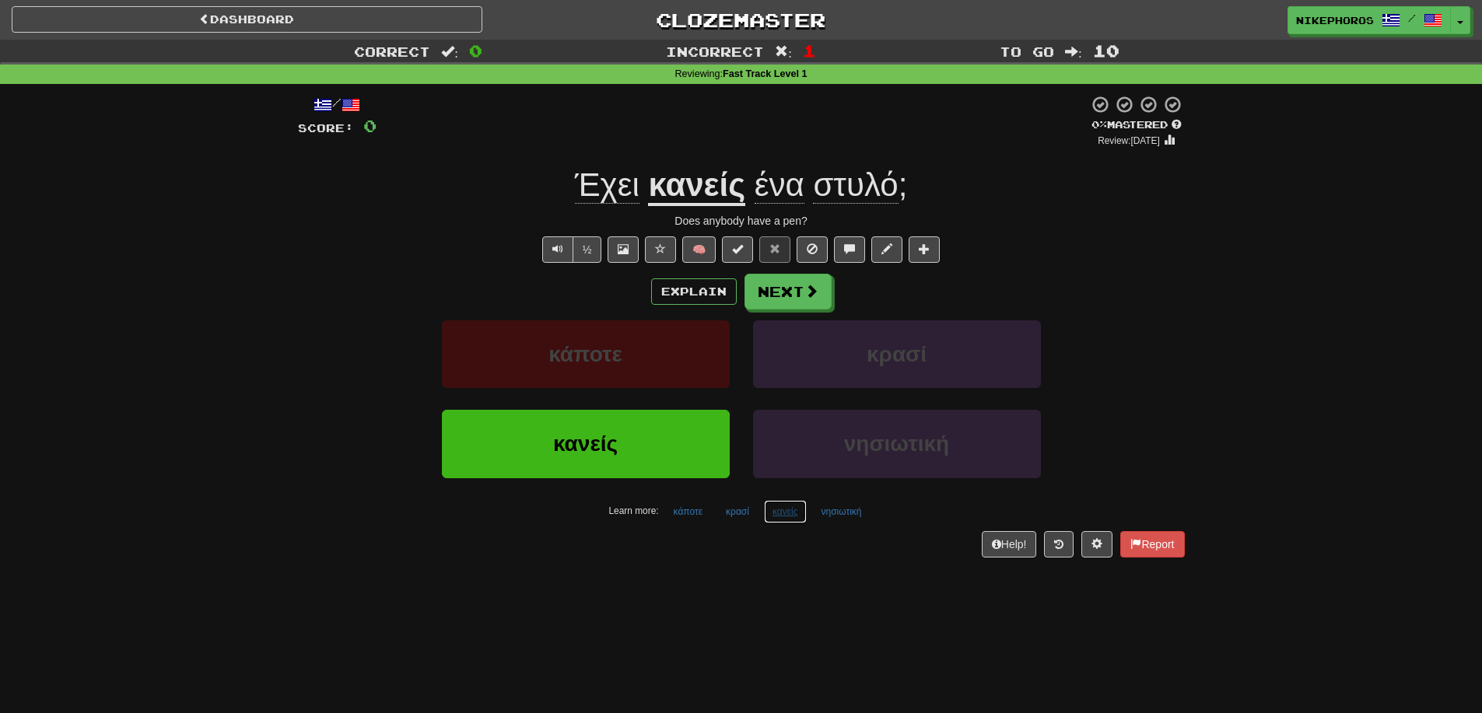
click at [791, 522] on button "κανείς" at bounding box center [785, 511] width 43 height 23
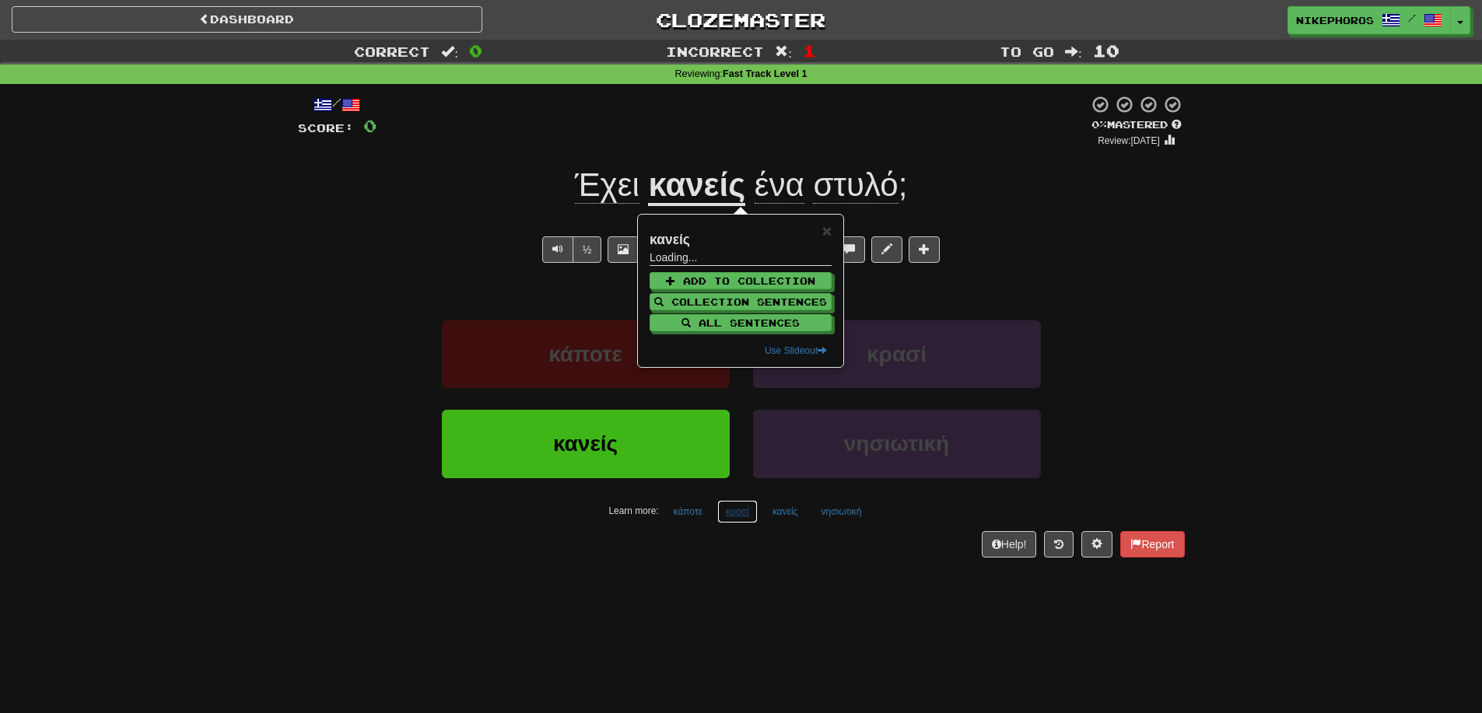
click at [725, 512] on button "κρασί" at bounding box center [737, 511] width 40 height 23
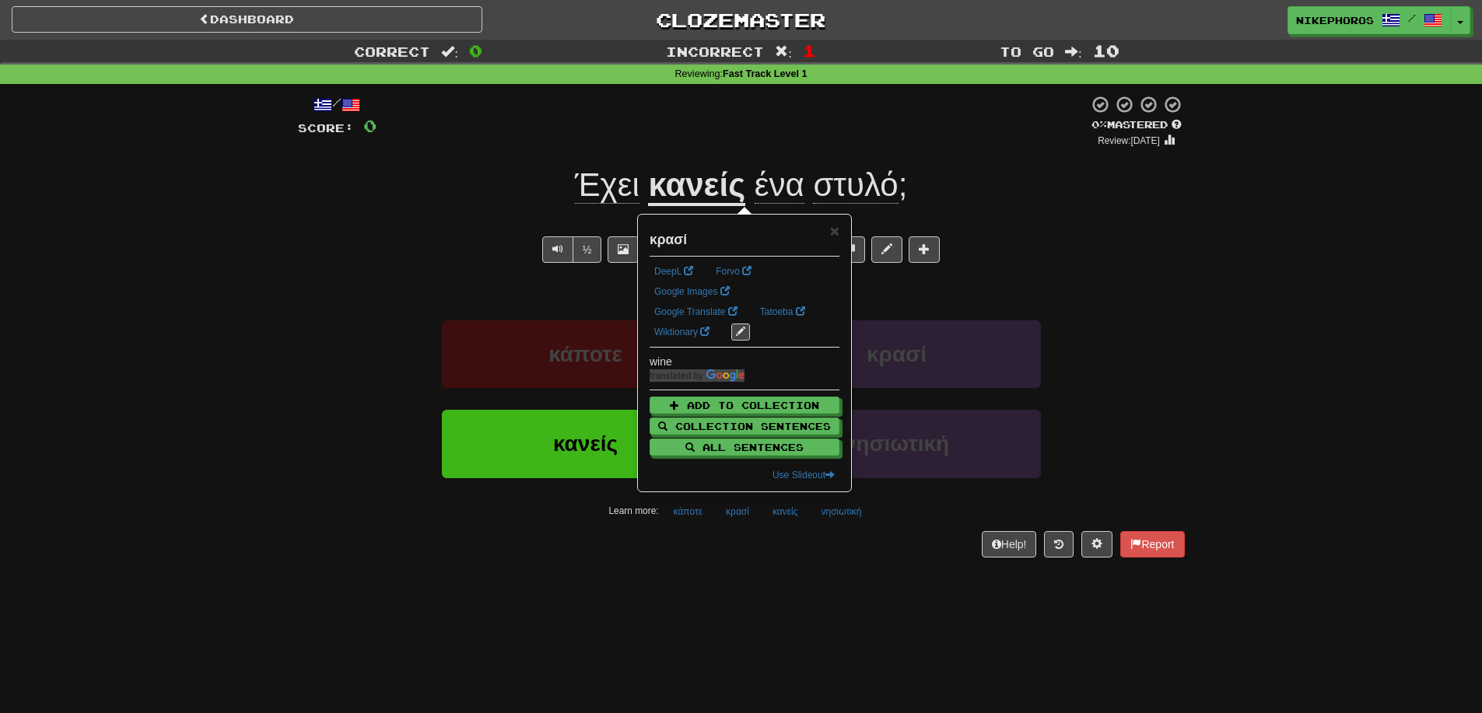
click at [846, 579] on div "/ Score: 0 0 % Mastered Review: 2025-08-21 Έχει κανείς ένα στυλό ; Does anybody…" at bounding box center [741, 331] width 887 height 495
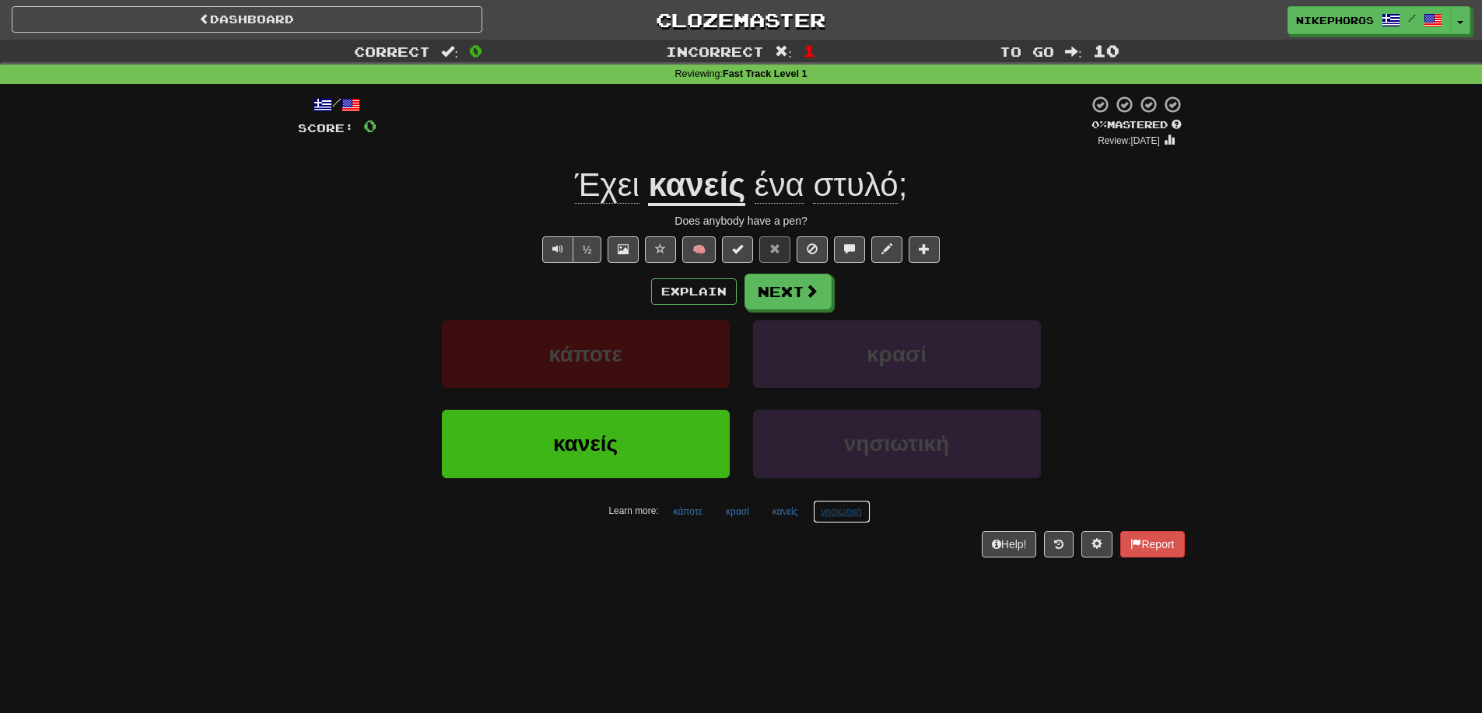
click at [869, 516] on button "νησιωτική" at bounding box center [842, 511] width 58 height 23
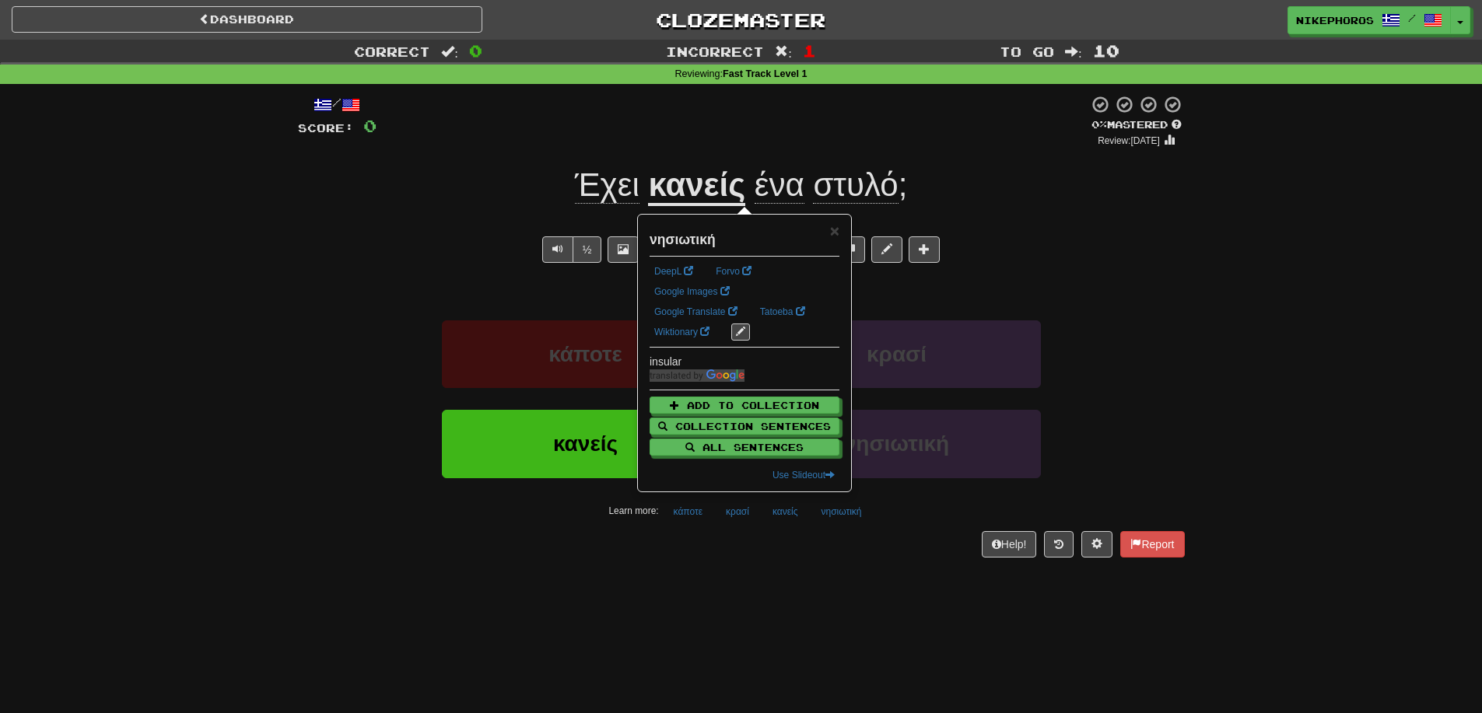
drag, startPoint x: 956, startPoint y: 616, endPoint x: 940, endPoint y: 615, distance: 16.4
click at [955, 615] on div "Dashboard Clozemaster Nikephoros / Toggle Dropdown Dashboard Leaderboard Activi…" at bounding box center [741, 356] width 1482 height 713
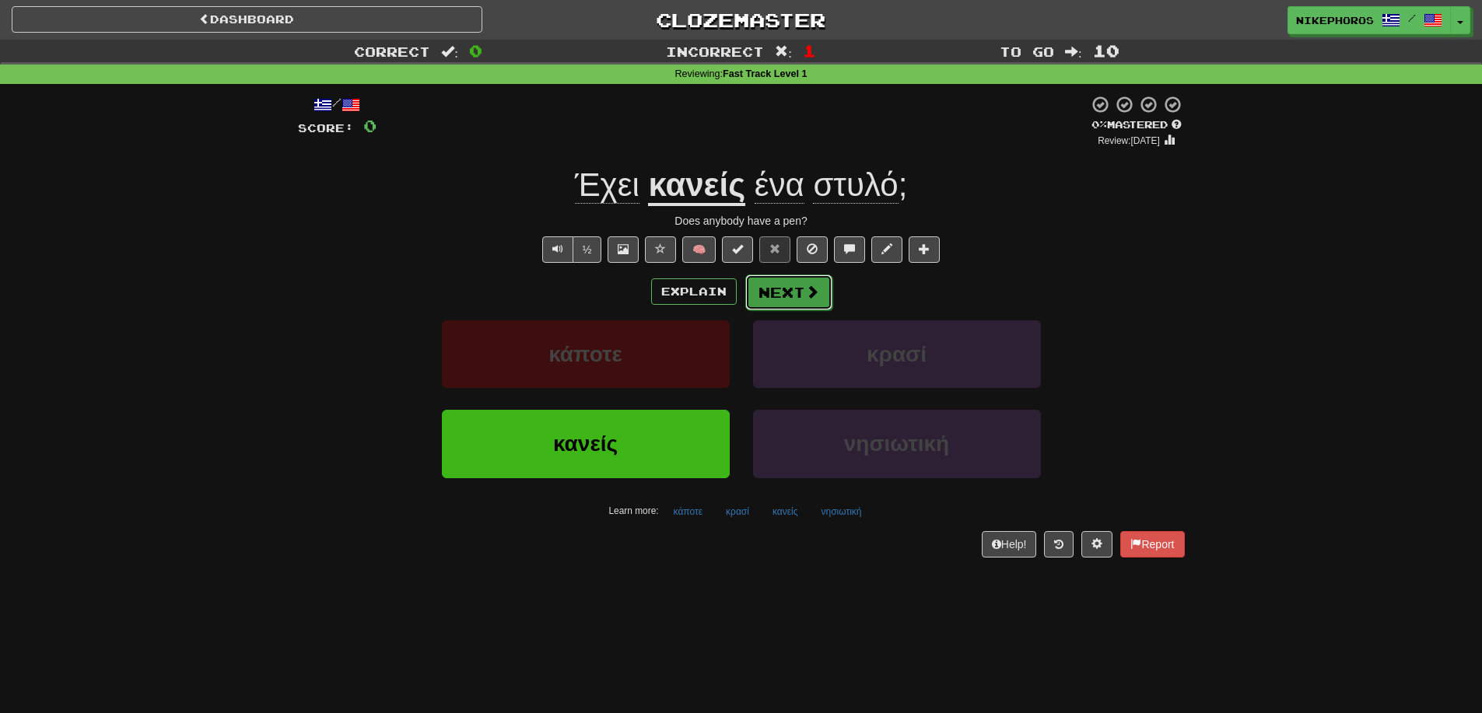
click at [763, 302] on button "Next" at bounding box center [788, 293] width 87 height 36
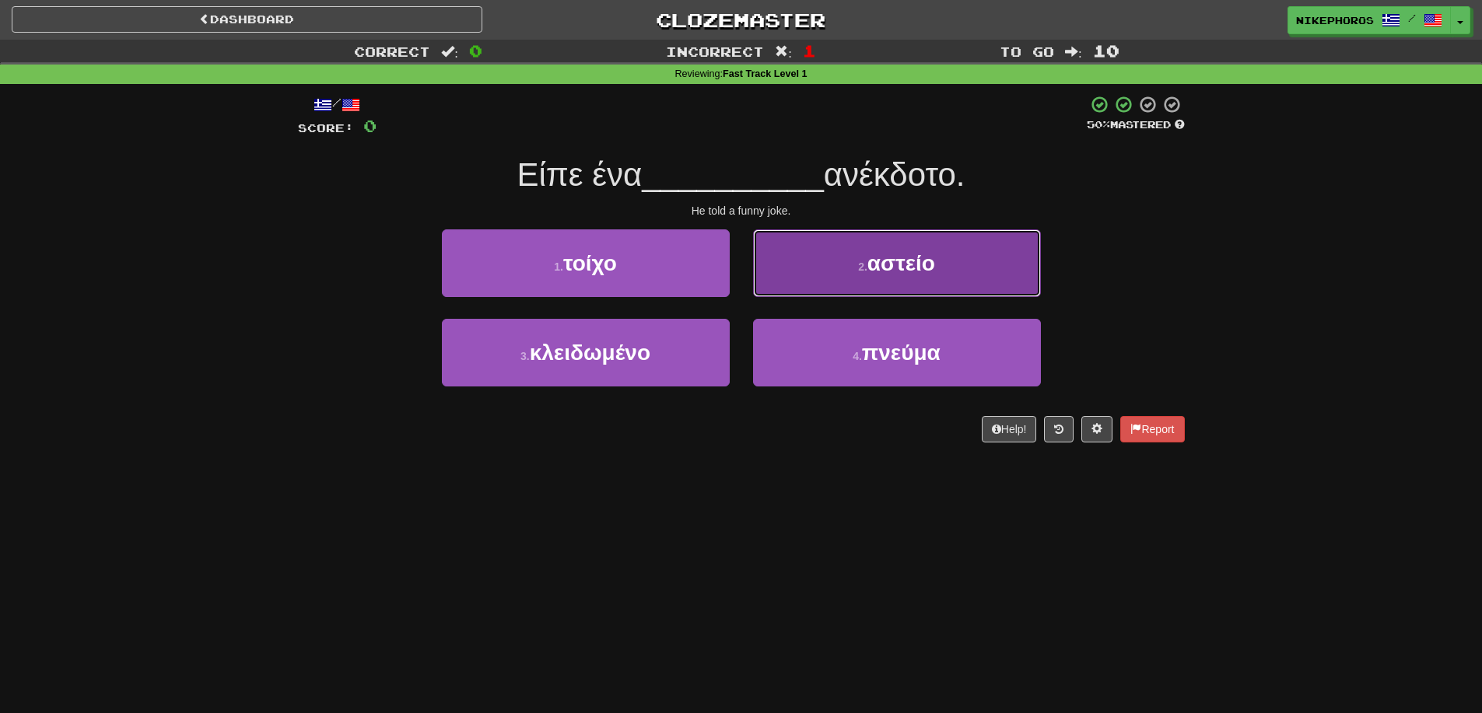
click at [934, 282] on button "2 . αστείο" at bounding box center [897, 263] width 288 height 68
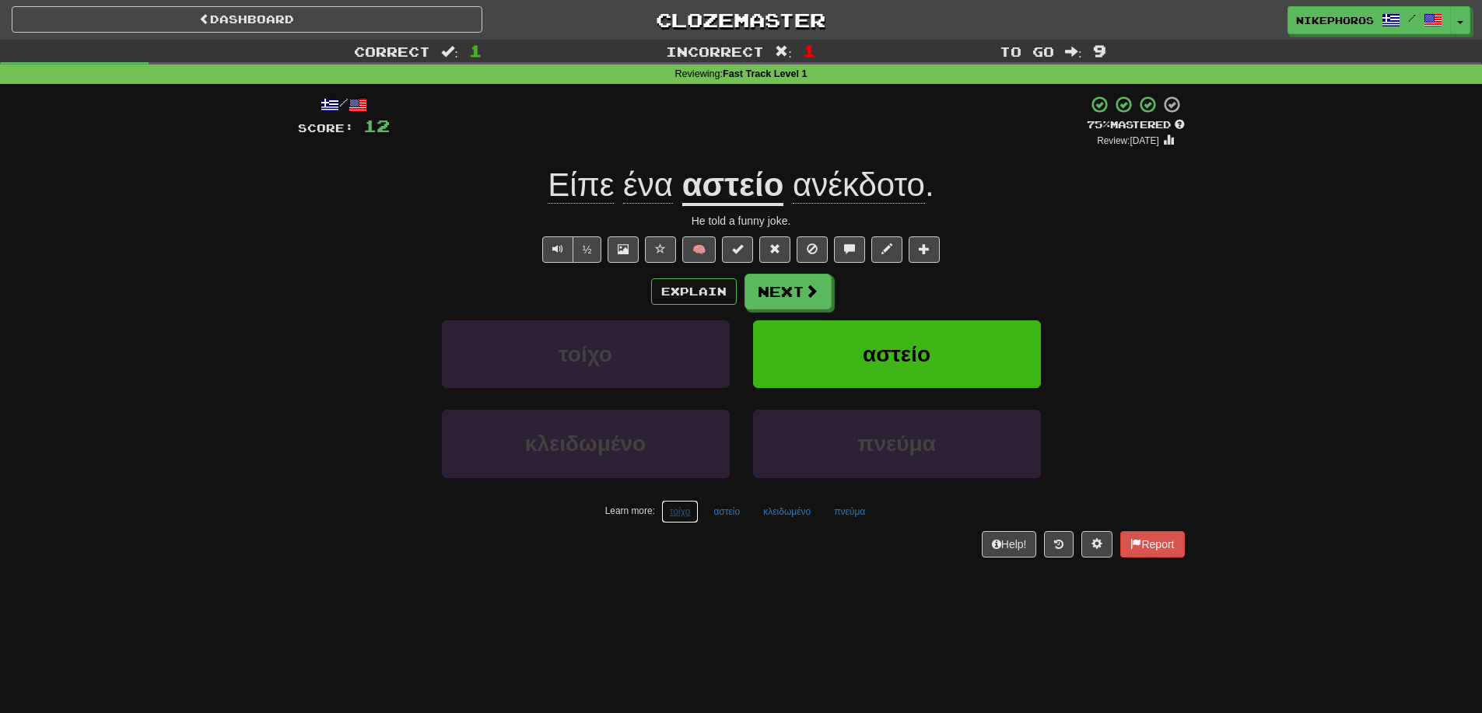
click at [684, 513] on button "τοίχο" at bounding box center [680, 511] width 38 height 23
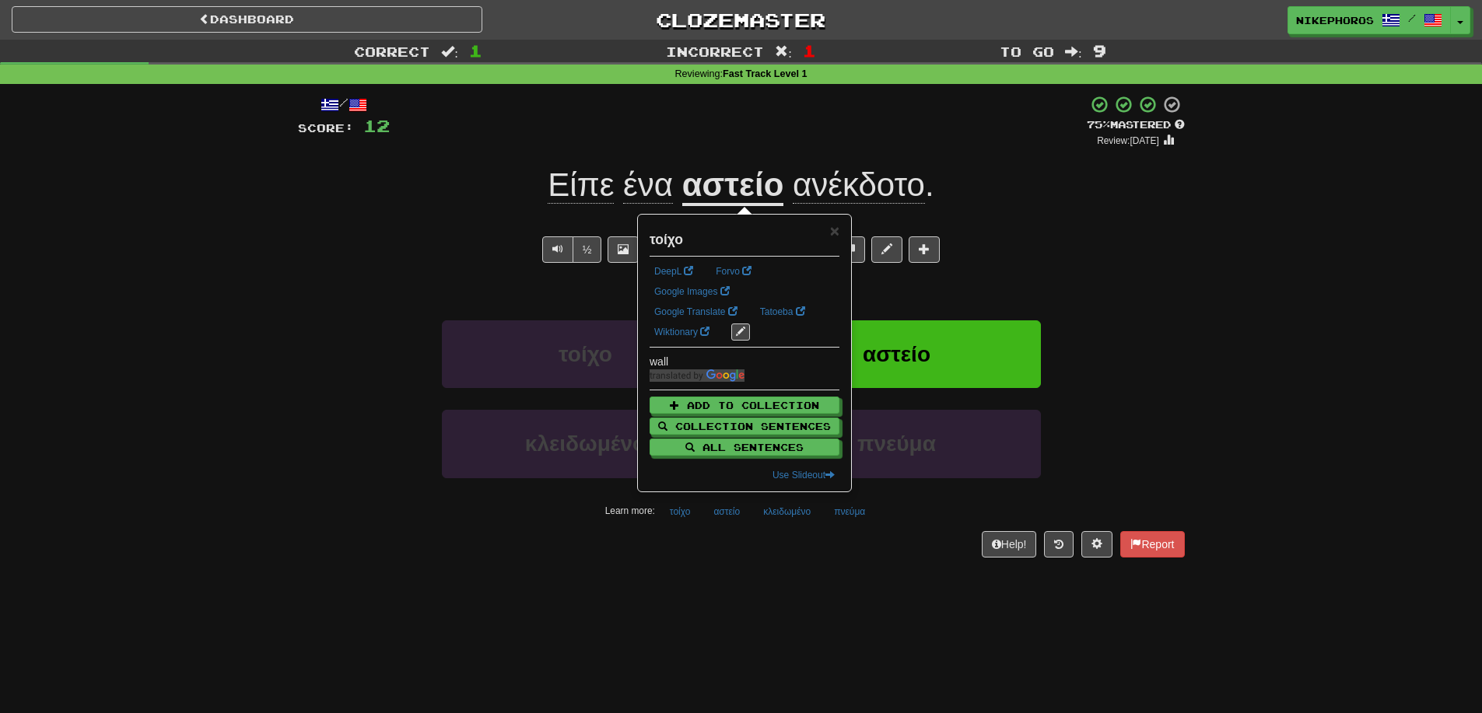
click at [788, 644] on div "Dashboard Clozemaster Nikephoros / Toggle Dropdown Dashboard Leaderboard Activi…" at bounding box center [741, 356] width 1482 height 713
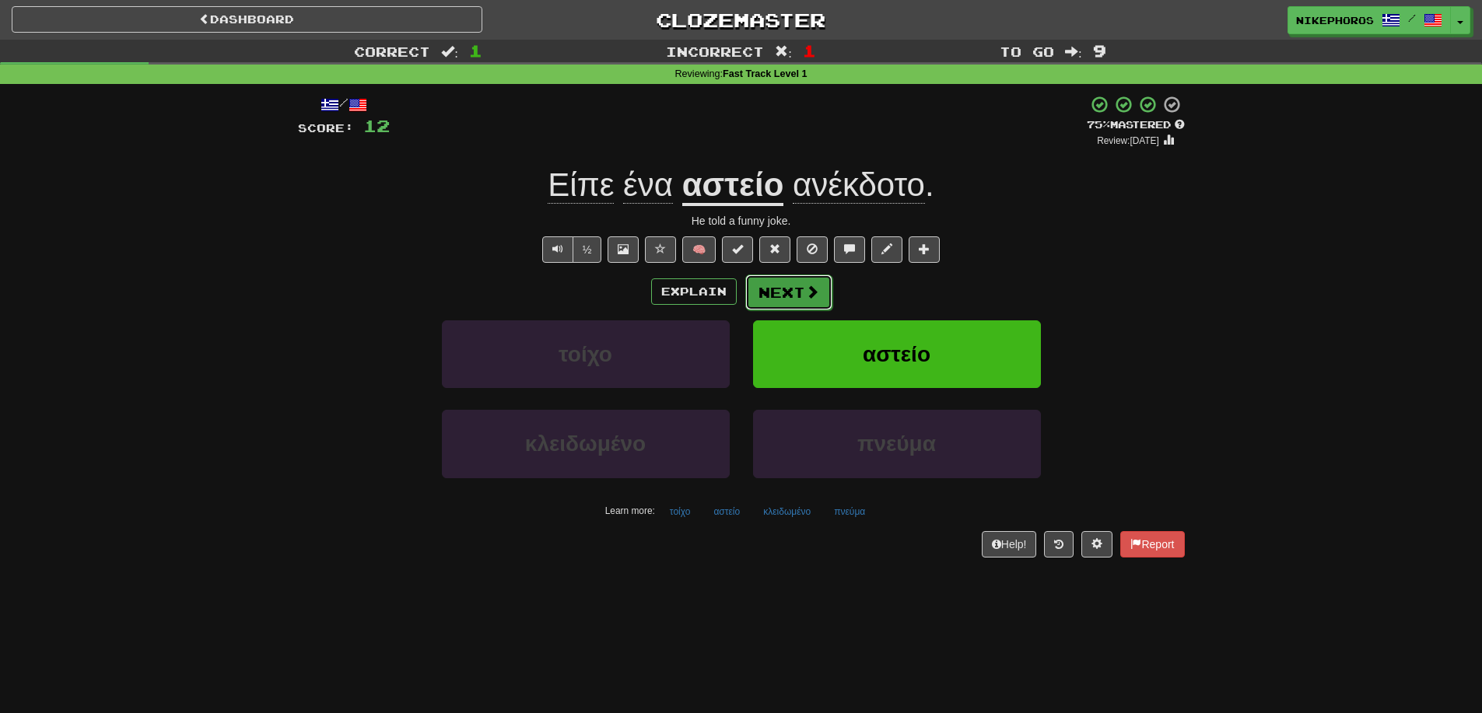
click at [799, 283] on button "Next" at bounding box center [788, 293] width 87 height 36
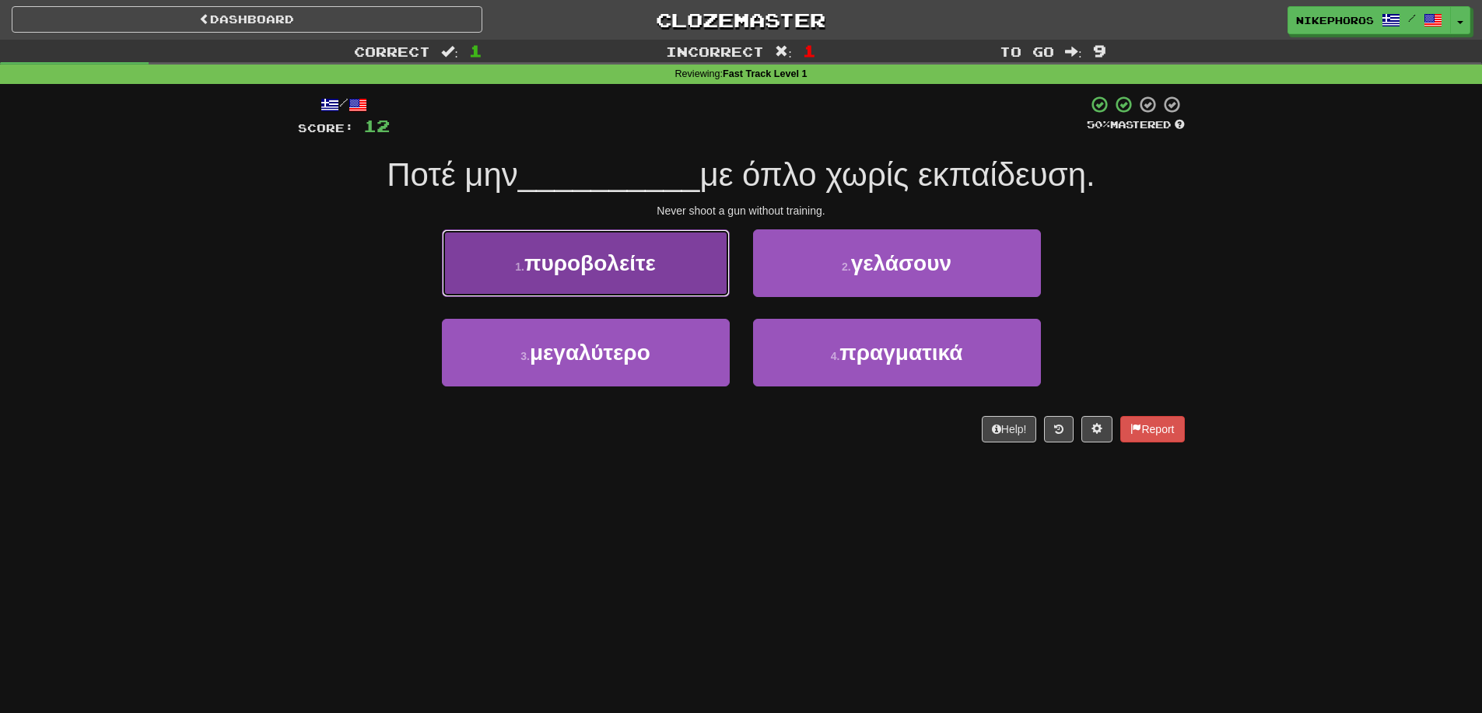
click at [594, 246] on button "1 . πυροβολείτε" at bounding box center [586, 263] width 288 height 68
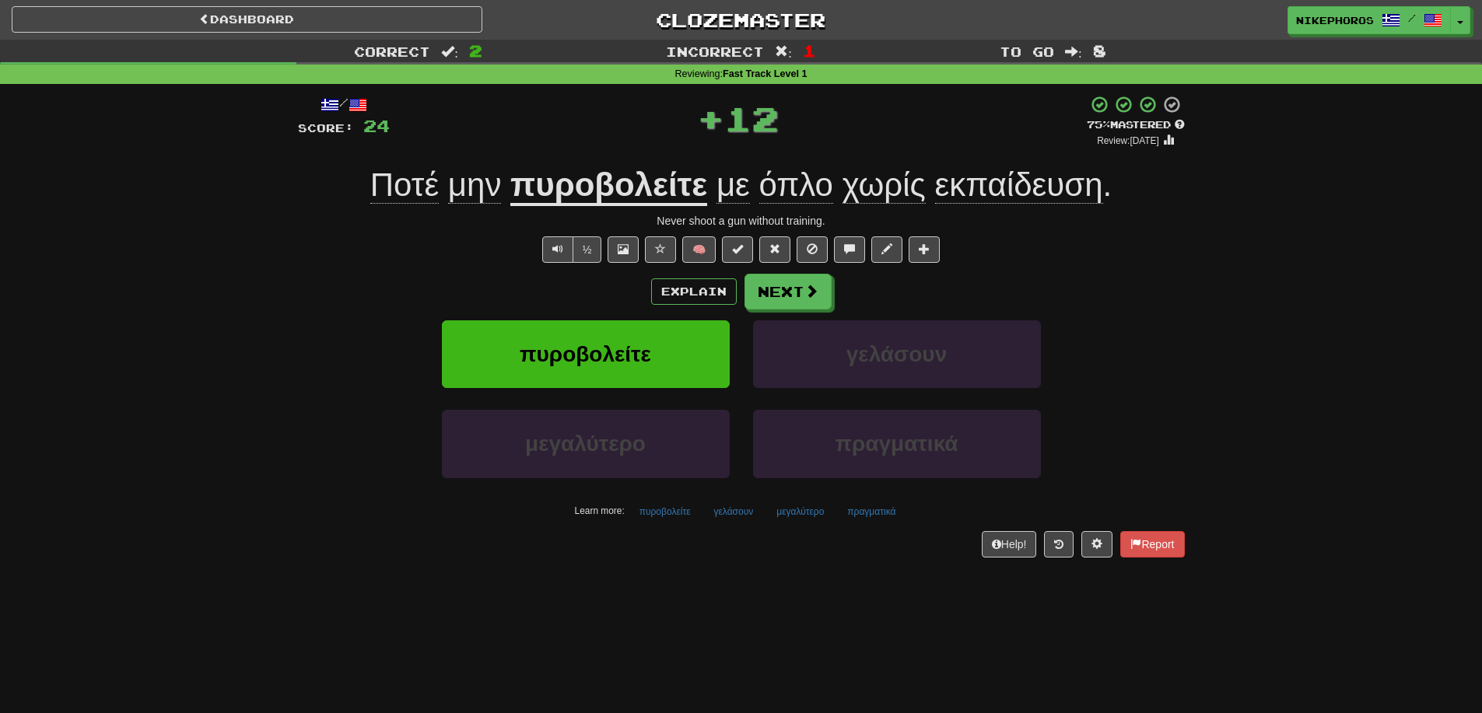
click at [623, 186] on u "πυροβολείτε" at bounding box center [608, 186] width 197 height 40
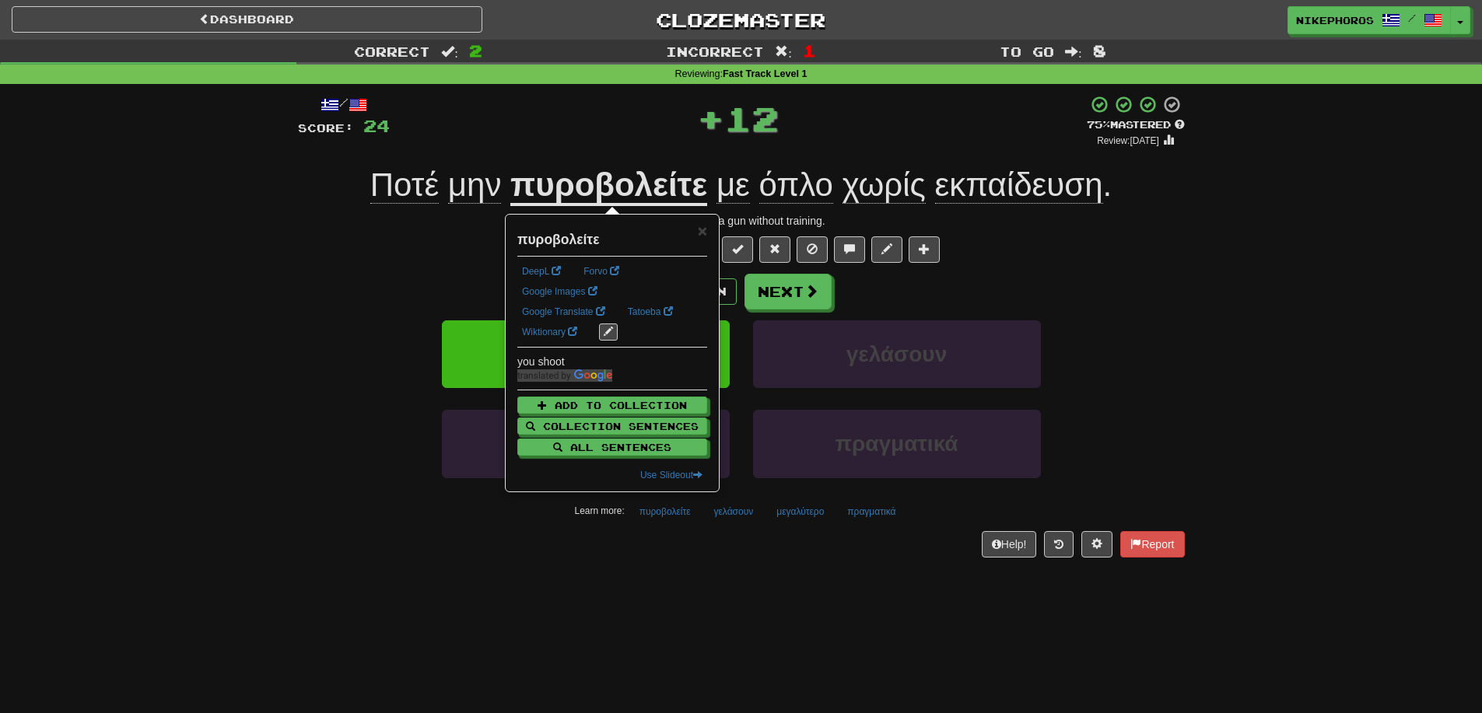
click at [1264, 338] on div "Correct : 2 Incorrect : 1 To go : 8 Reviewing : Fast Track Level 1 / Score: 24 …" at bounding box center [741, 310] width 1482 height 540
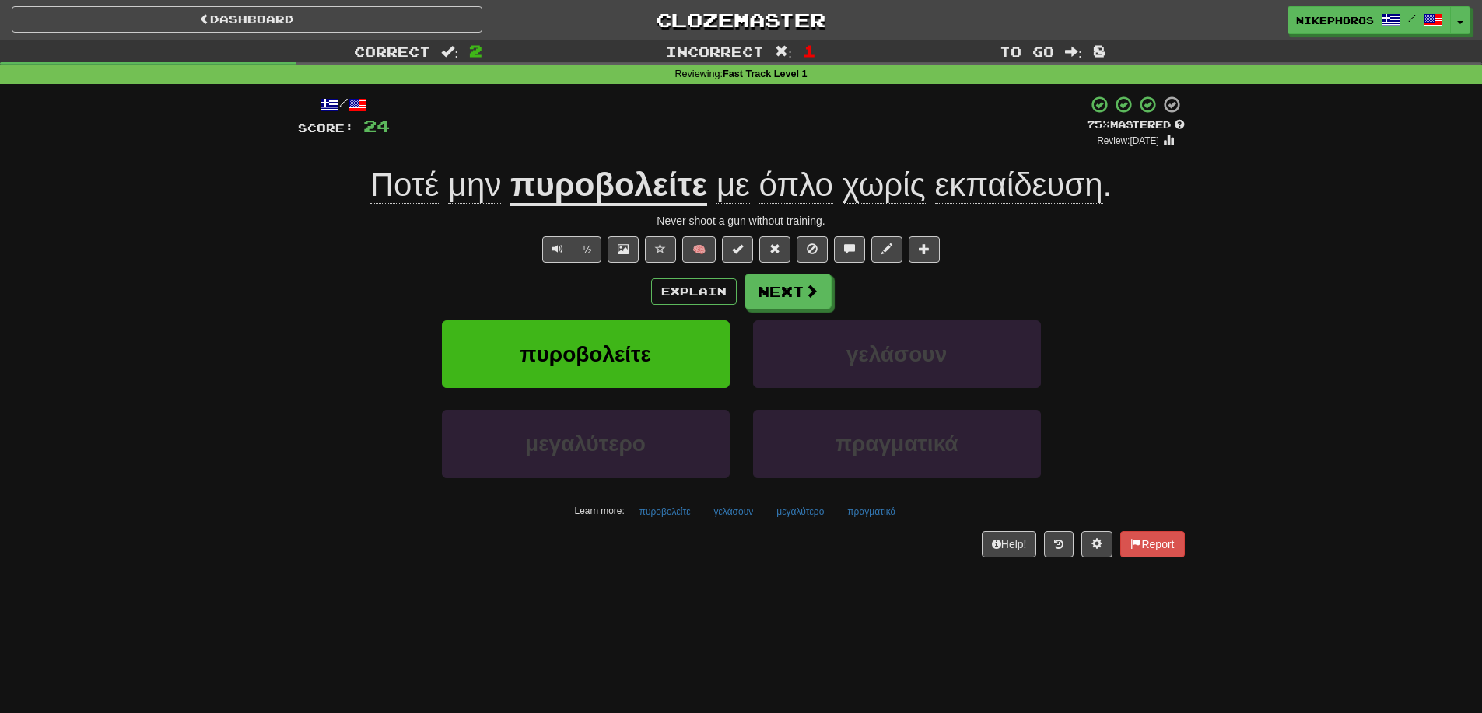
click at [1004, 191] on span "εκπαίδευση" at bounding box center [1019, 184] width 168 height 37
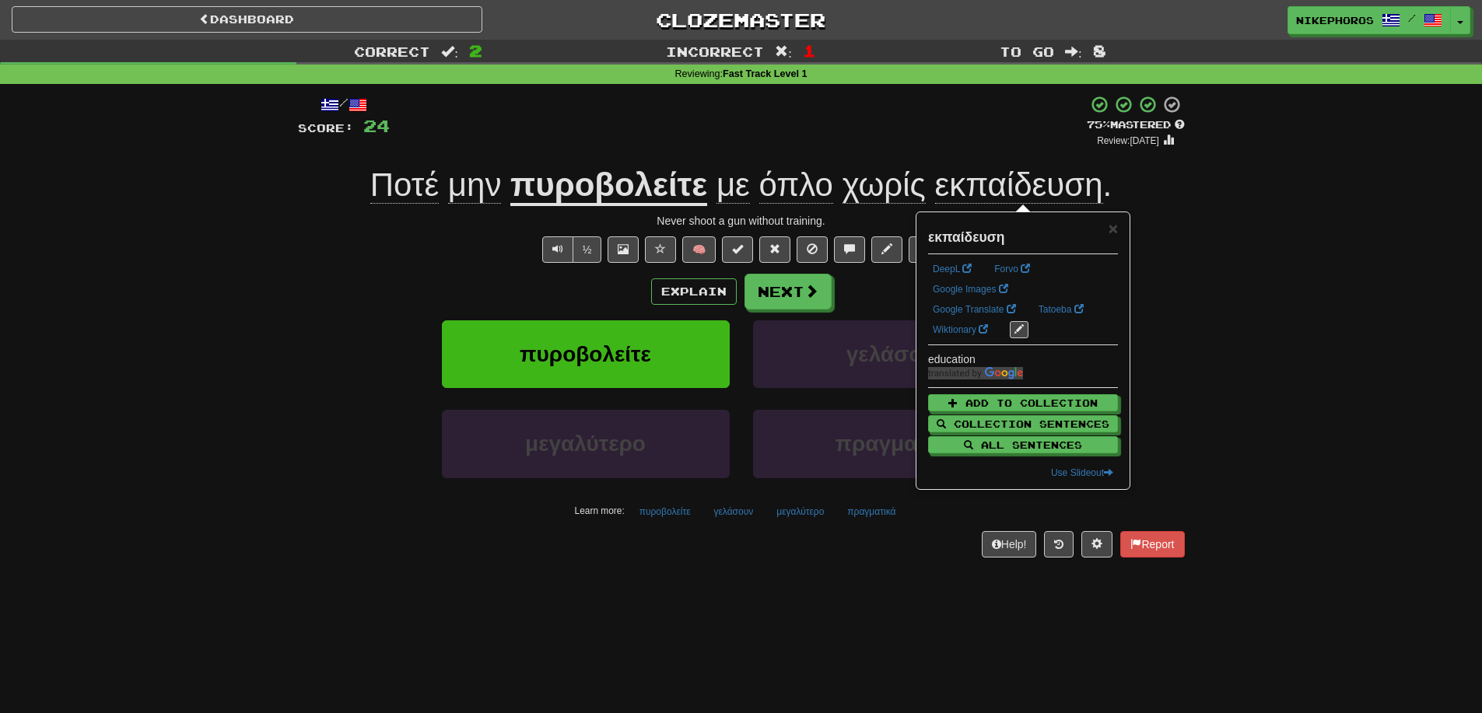
click at [1204, 245] on div "Correct : 2 Incorrect : 1 To go : 8 Reviewing : Fast Track Level 1 / Score: 24 …" at bounding box center [741, 310] width 1482 height 540
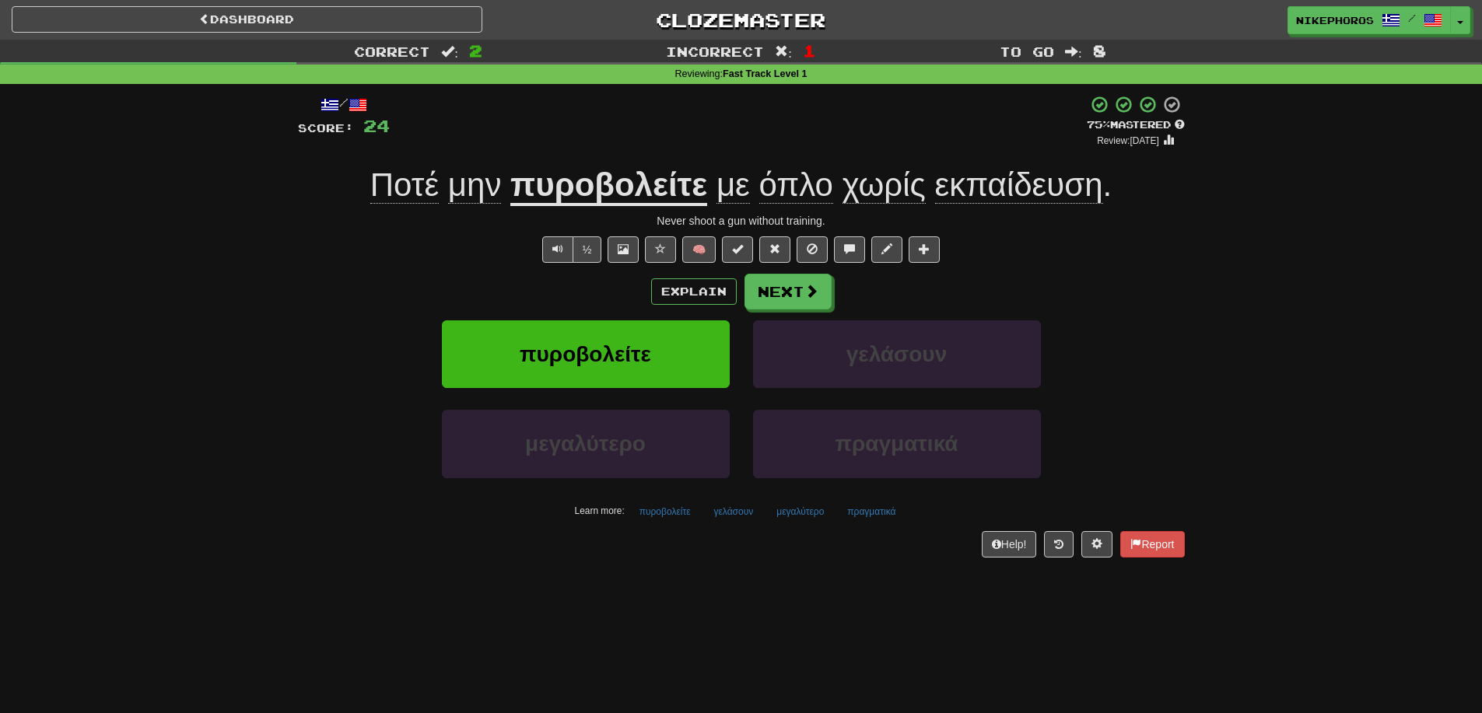
click at [1120, 231] on div "/ Score: 24 + 12 75 % Mastered Review: 2025-09-20 Ποτέ μην πυροβολείτε με όπλο …" at bounding box center [741, 326] width 887 height 462
click at [806, 514] on button "μεγαλύτερο" at bounding box center [800, 511] width 65 height 23
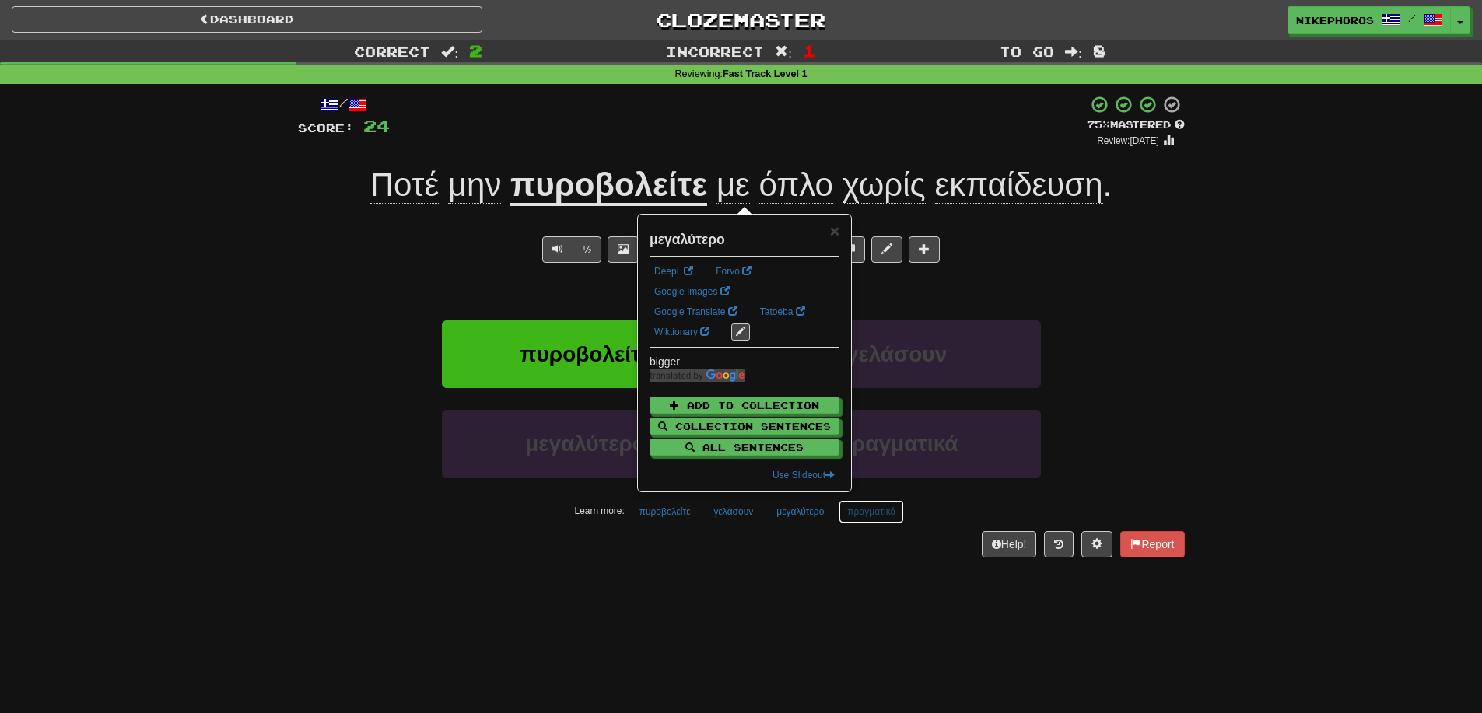
click at [887, 513] on button "πραγματικά" at bounding box center [871, 511] width 65 height 23
click at [865, 559] on div "/ Score: 24 + 12 75 % Mastered Review: 2025-09-20 Ποτέ μην πυροβολείτε με όπλο …" at bounding box center [741, 331] width 887 height 495
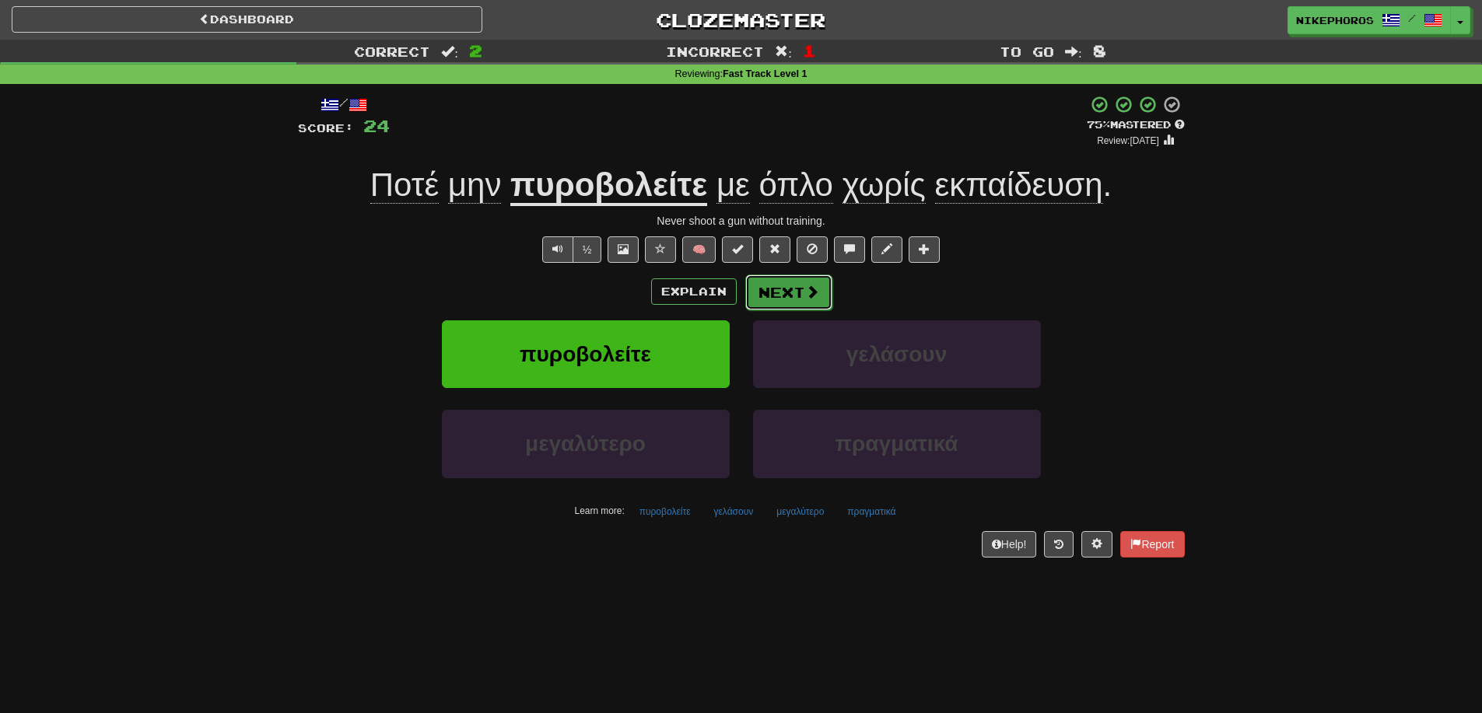
click at [764, 299] on button "Next" at bounding box center [788, 293] width 87 height 36
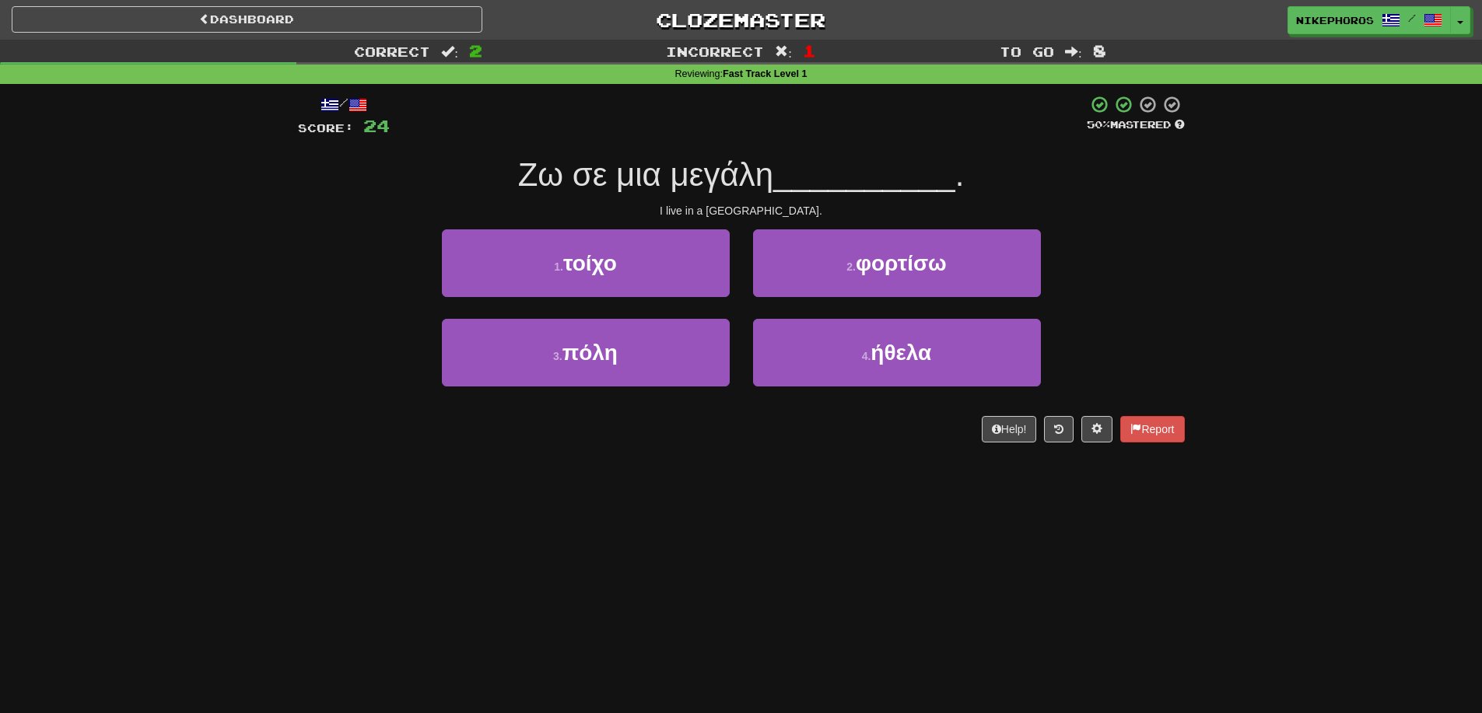
click at [784, 187] on span "__________" at bounding box center [864, 174] width 182 height 37
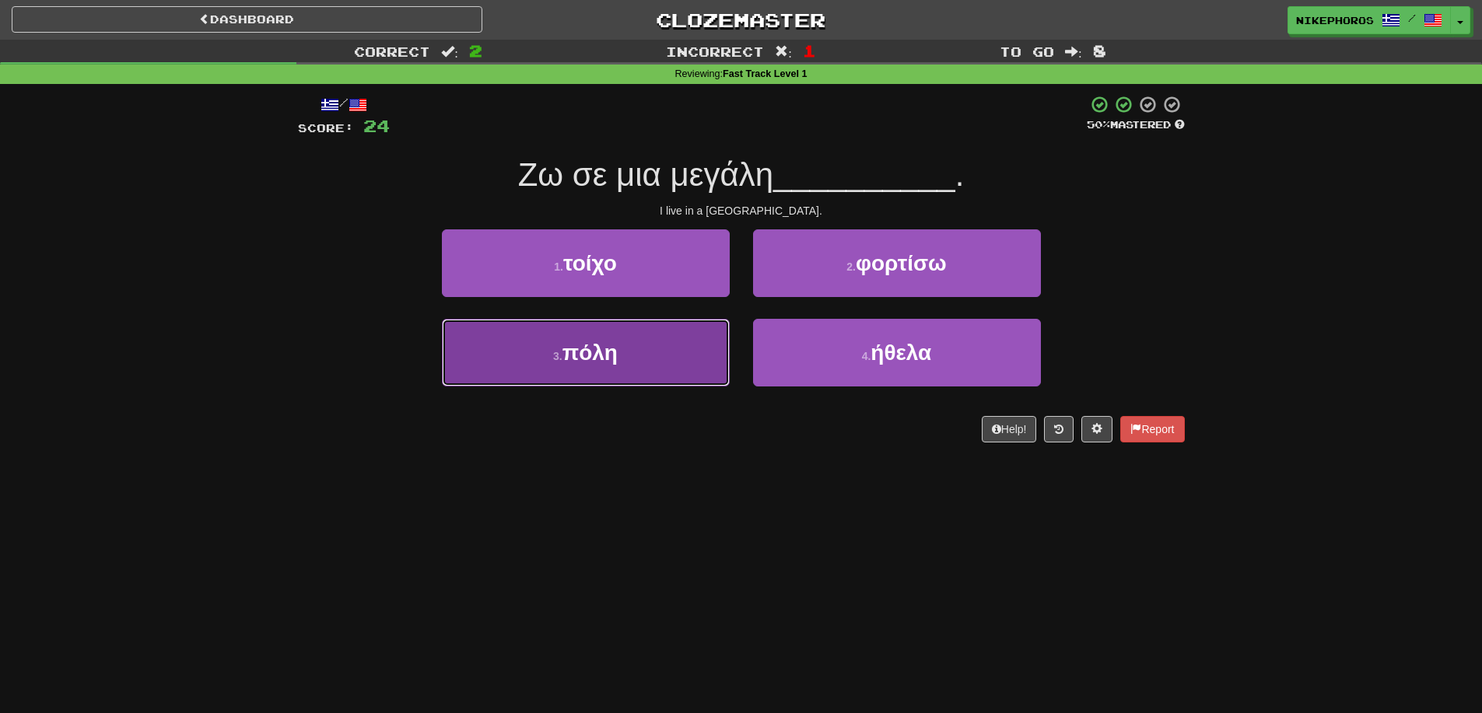
click at [611, 377] on button "3 . πόλη" at bounding box center [586, 353] width 288 height 68
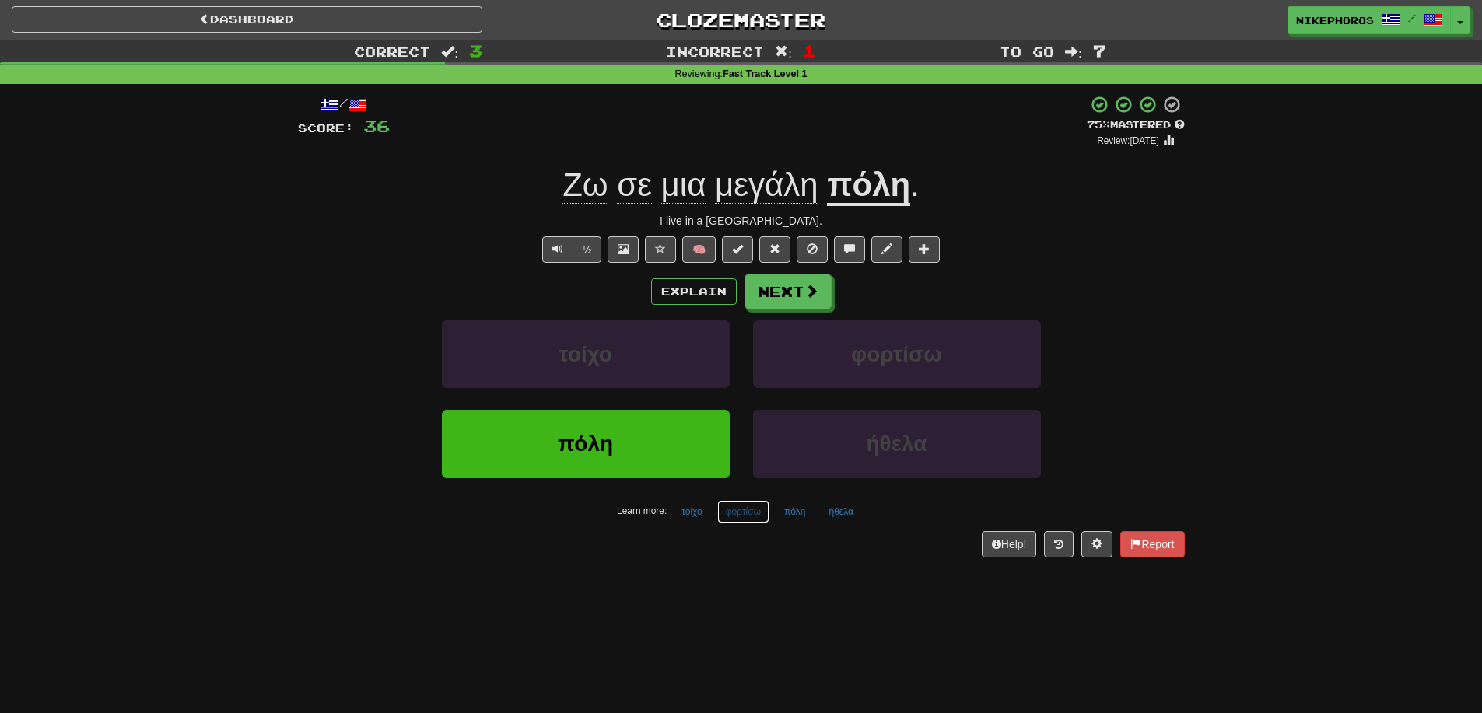
click at [742, 517] on button "φορτίσω" at bounding box center [743, 511] width 52 height 23
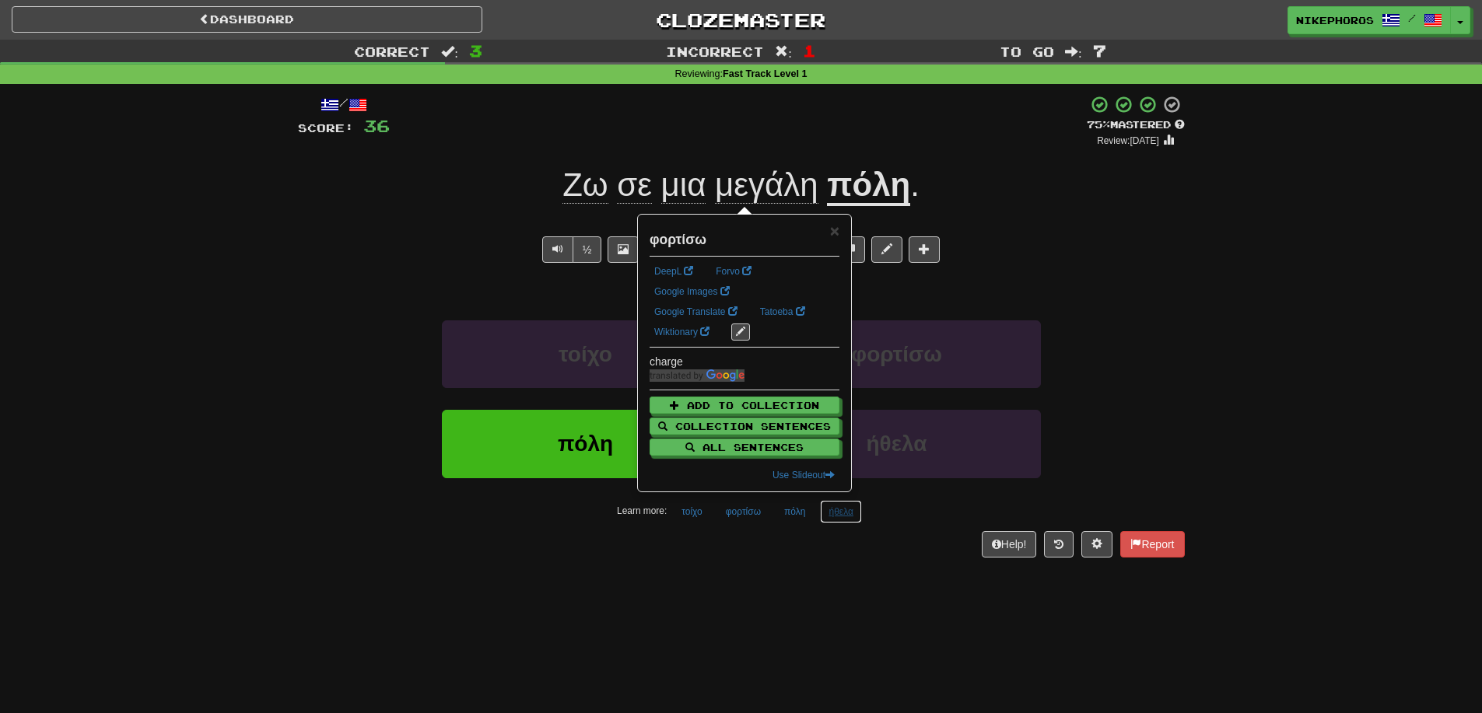
click at [843, 514] on button "ήθελα" at bounding box center [840, 511] width 41 height 23
click at [812, 545] on div "Help! Report" at bounding box center [741, 544] width 887 height 26
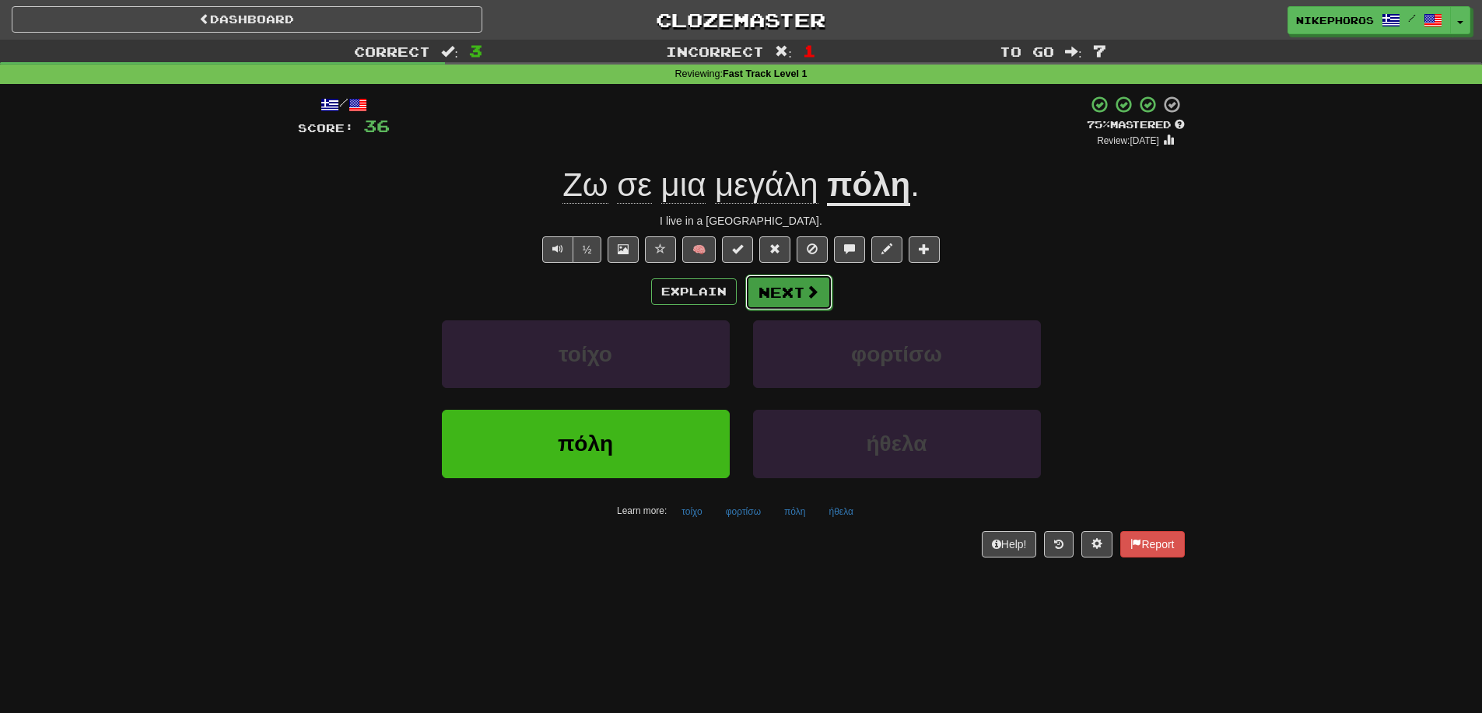
click at [777, 294] on button "Next" at bounding box center [788, 293] width 87 height 36
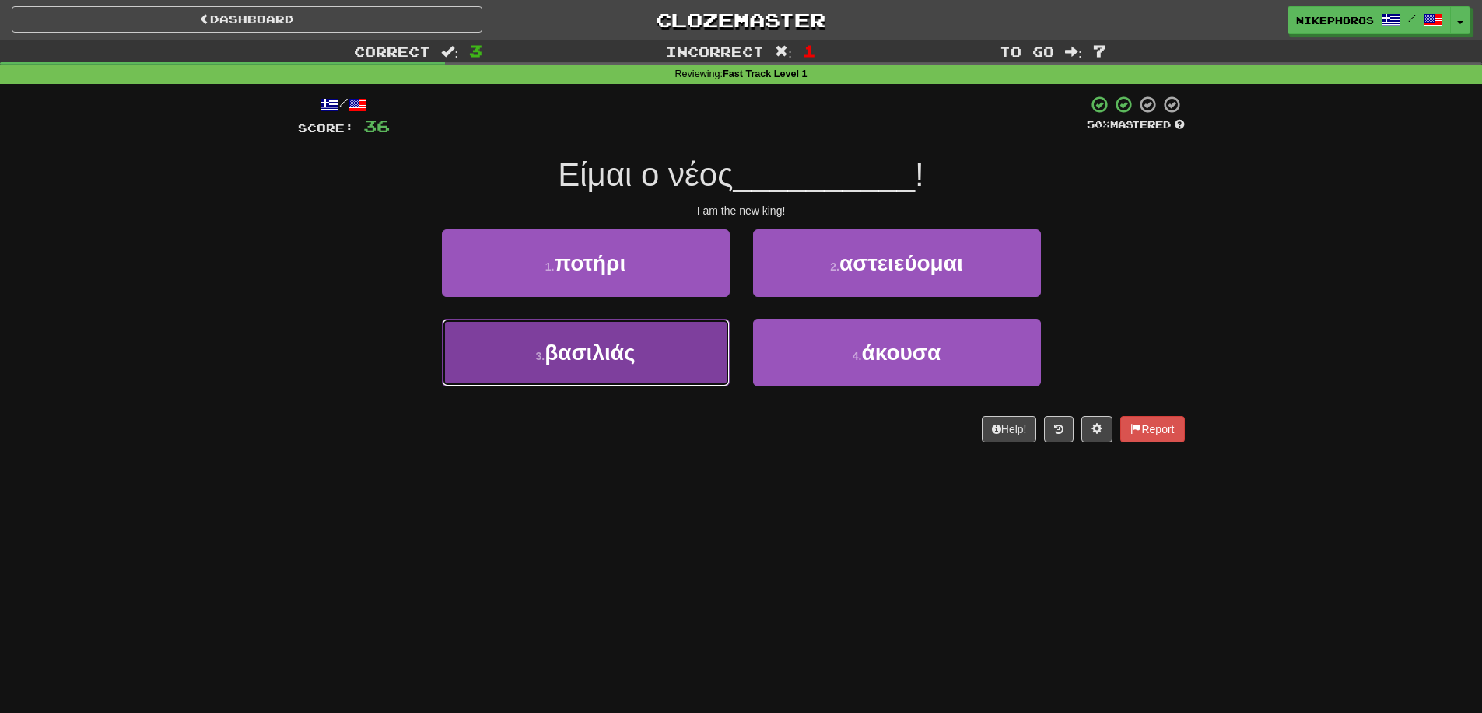
click at [565, 368] on button "3 . βασιλιάς" at bounding box center [586, 353] width 288 height 68
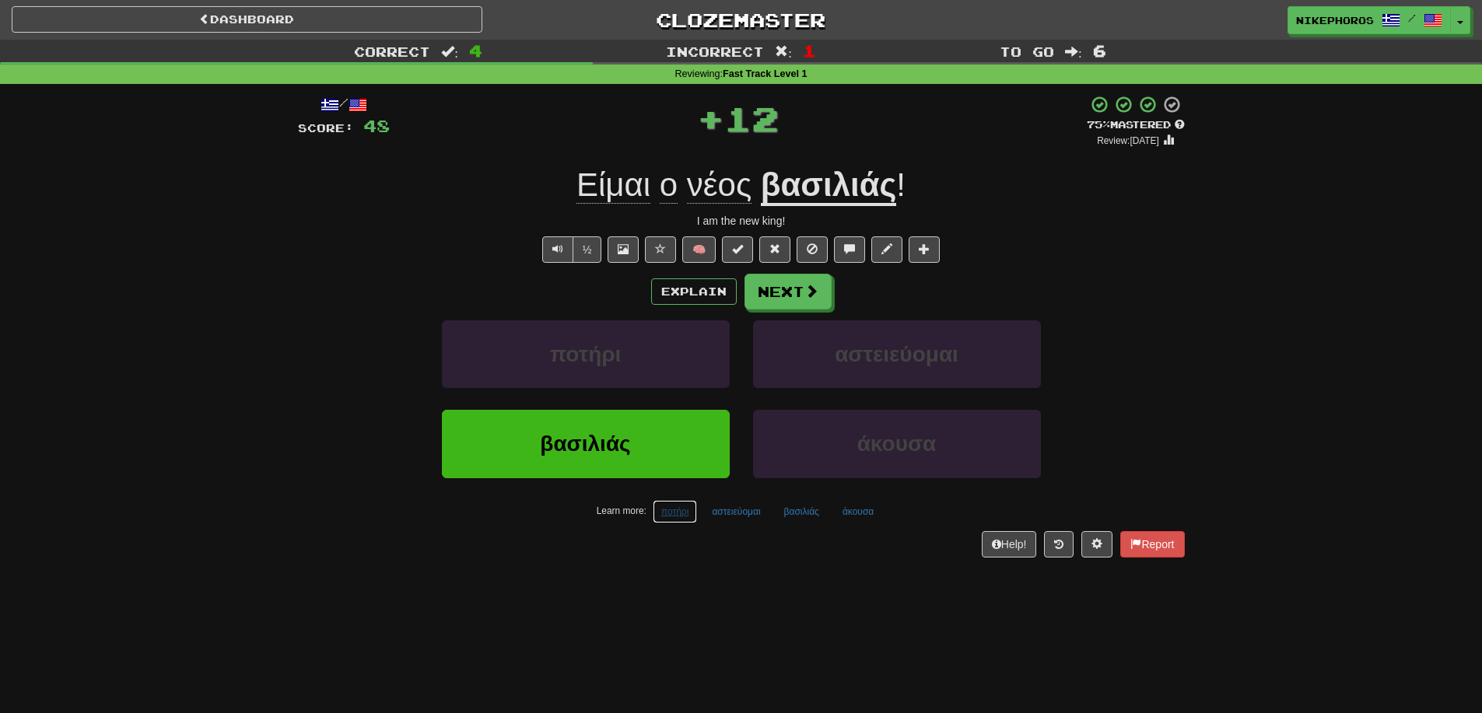
click at [680, 523] on button "ποτήρι" at bounding box center [675, 511] width 45 height 23
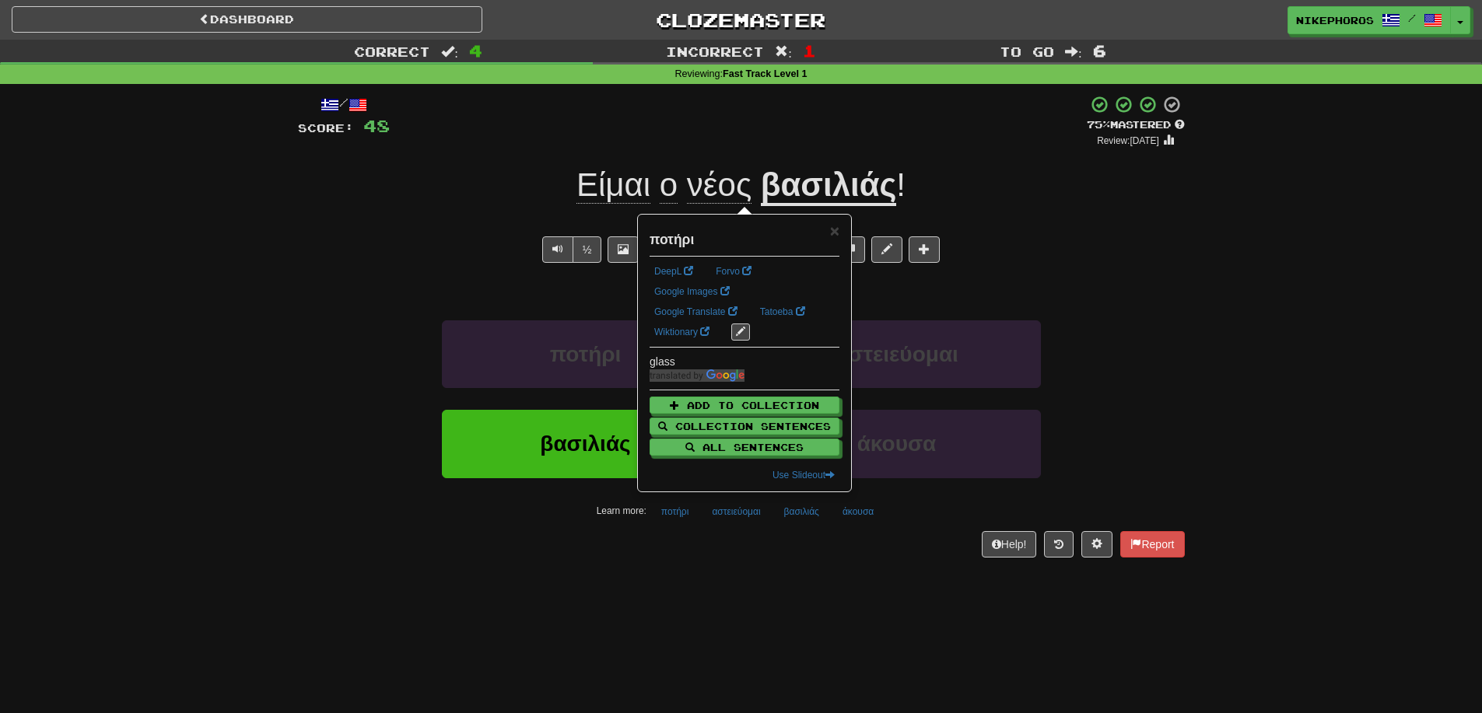
drag, startPoint x: 748, startPoint y: 565, endPoint x: 718, endPoint y: 566, distance: 30.4
click at [718, 566] on div "/ Score: 48 + 12 75 % Mastered Review: 2025-09-20 Είμαι ο νέος βασιλιάς ! I am …" at bounding box center [741, 331] width 887 height 495
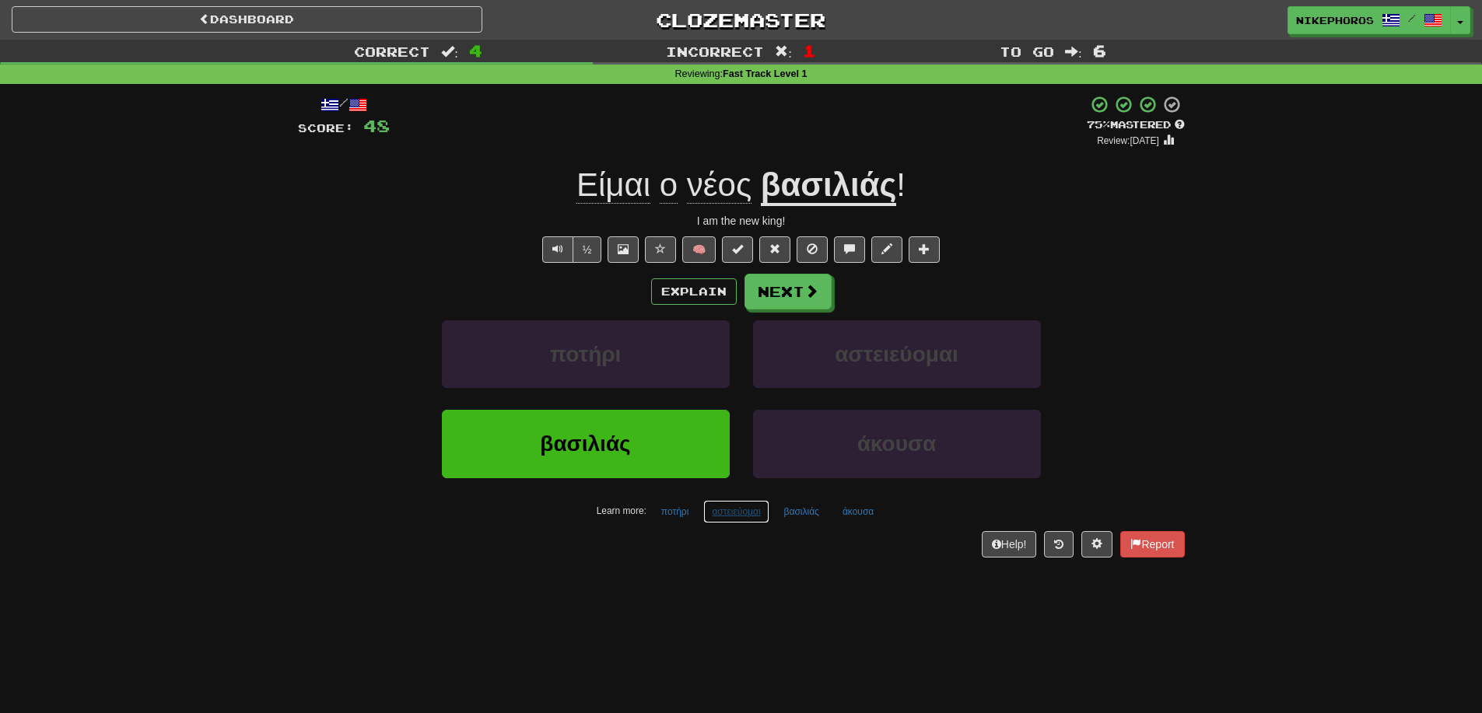
click at [727, 520] on button "αστειεύομαι" at bounding box center [735, 511] width 65 height 23
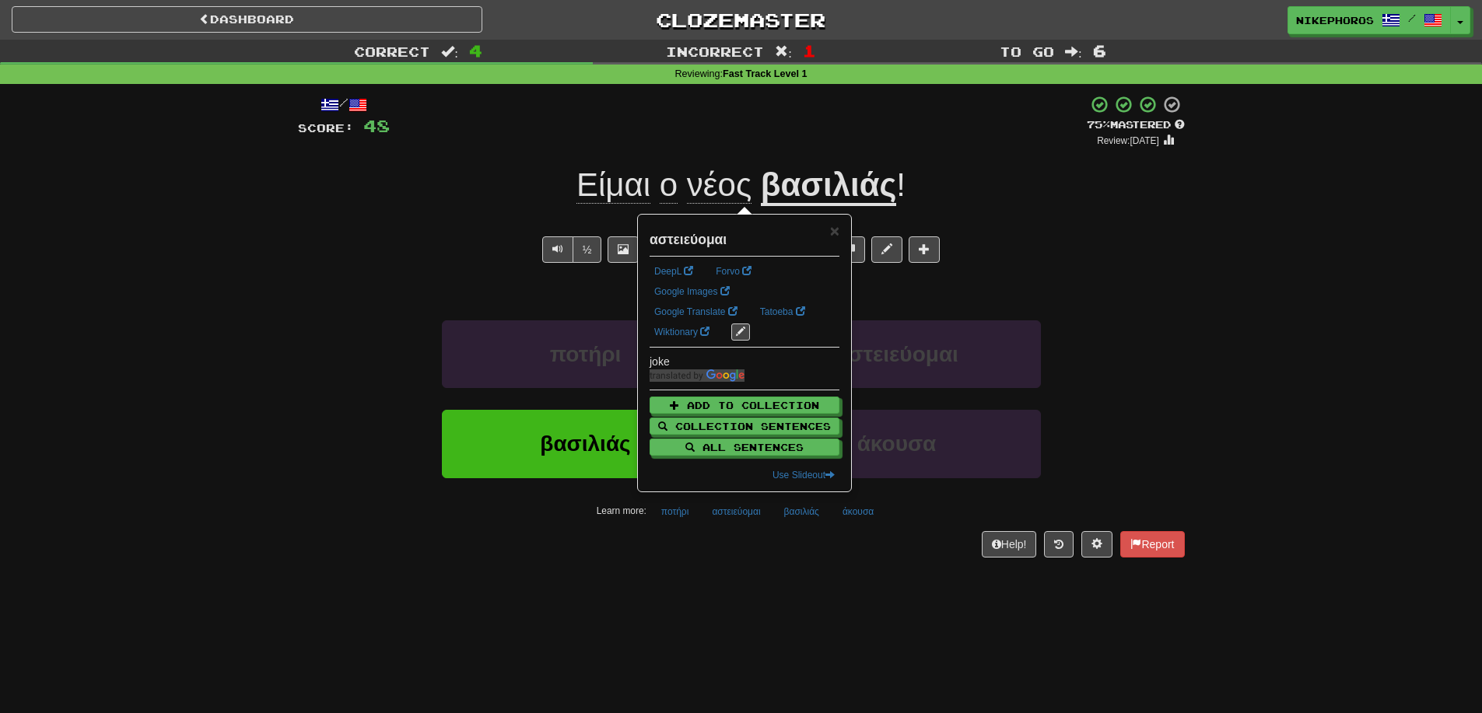
click at [871, 607] on div "Dashboard Clozemaster Nikephoros / Toggle Dropdown Dashboard Leaderboard Activi…" at bounding box center [741, 356] width 1482 height 713
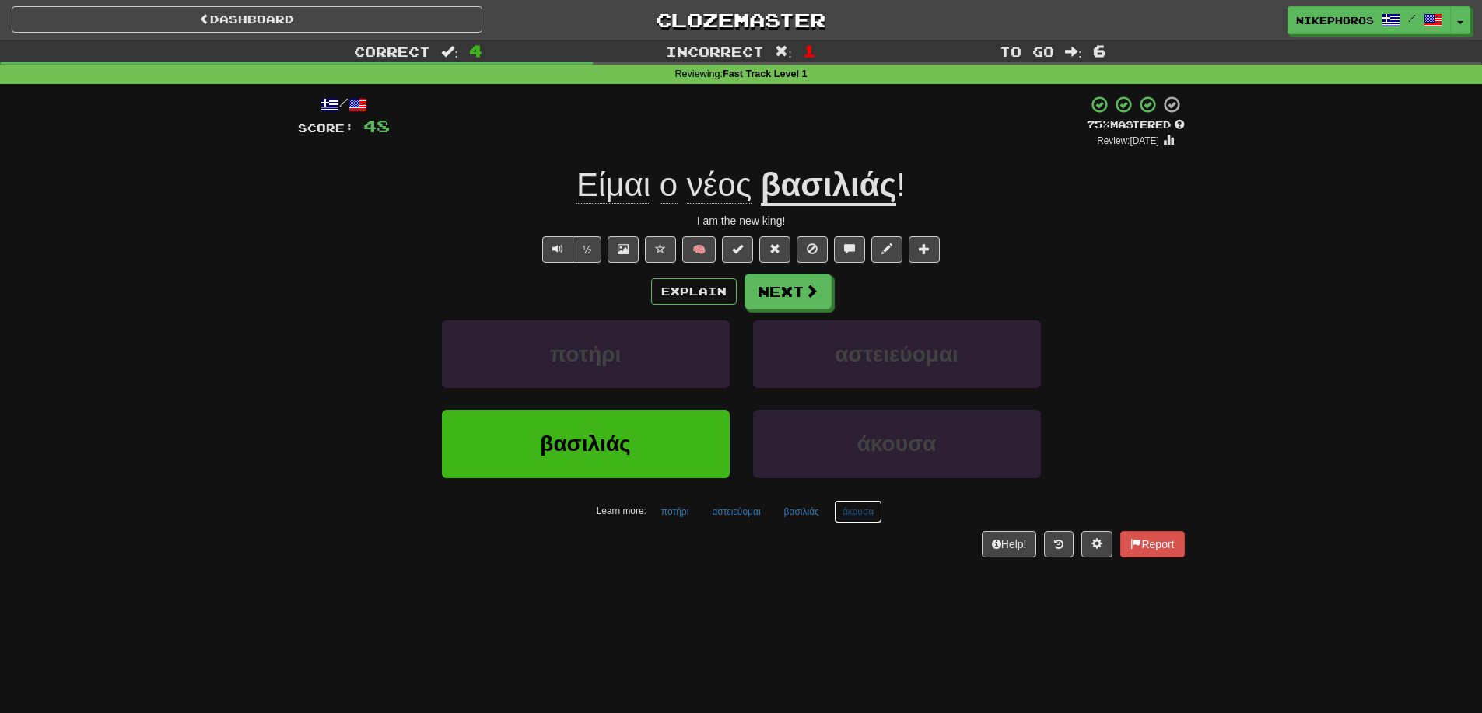
click at [870, 511] on button "άκουσα" at bounding box center [858, 511] width 48 height 23
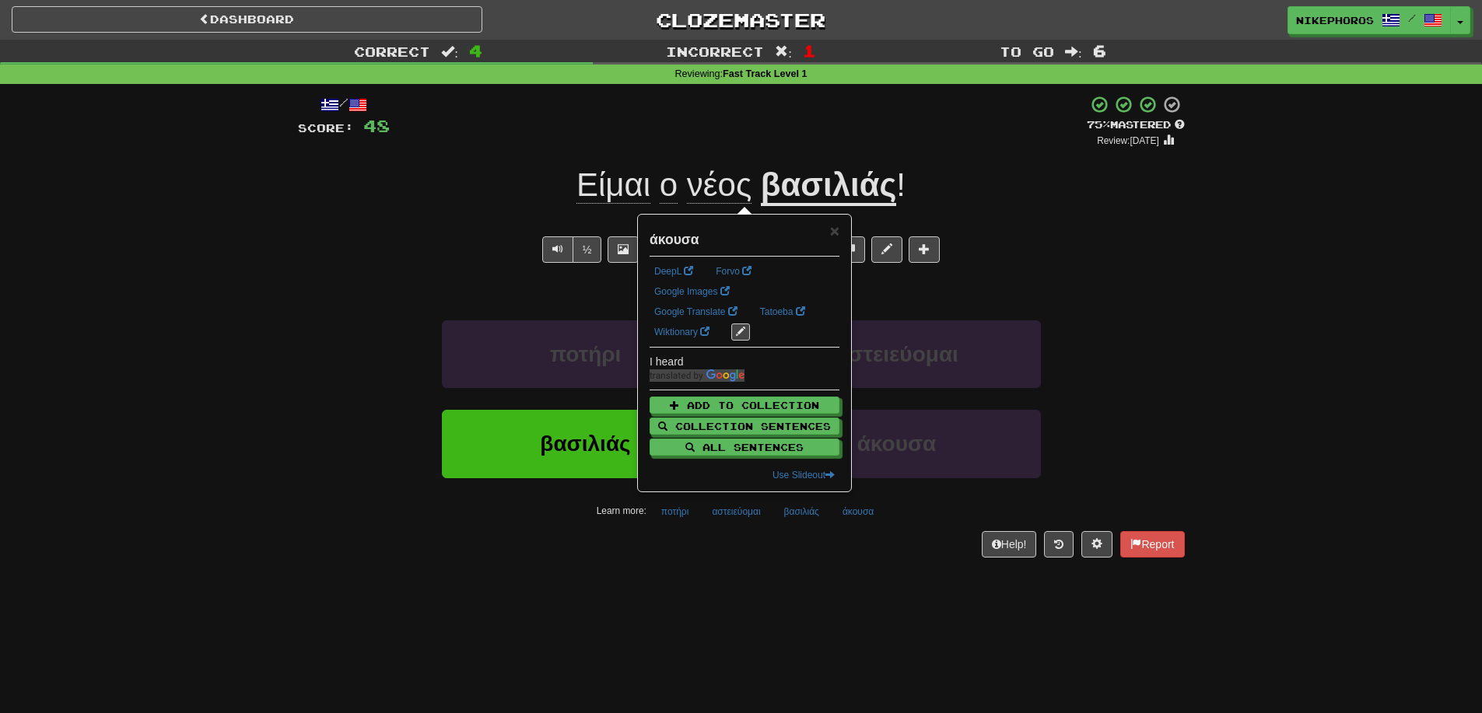
click at [904, 576] on div "/ Score: 48 + 12 75 % Mastered Review: 2025-09-20 Είμαι ο νέος βασιλιάς ! I am …" at bounding box center [741, 331] width 887 height 495
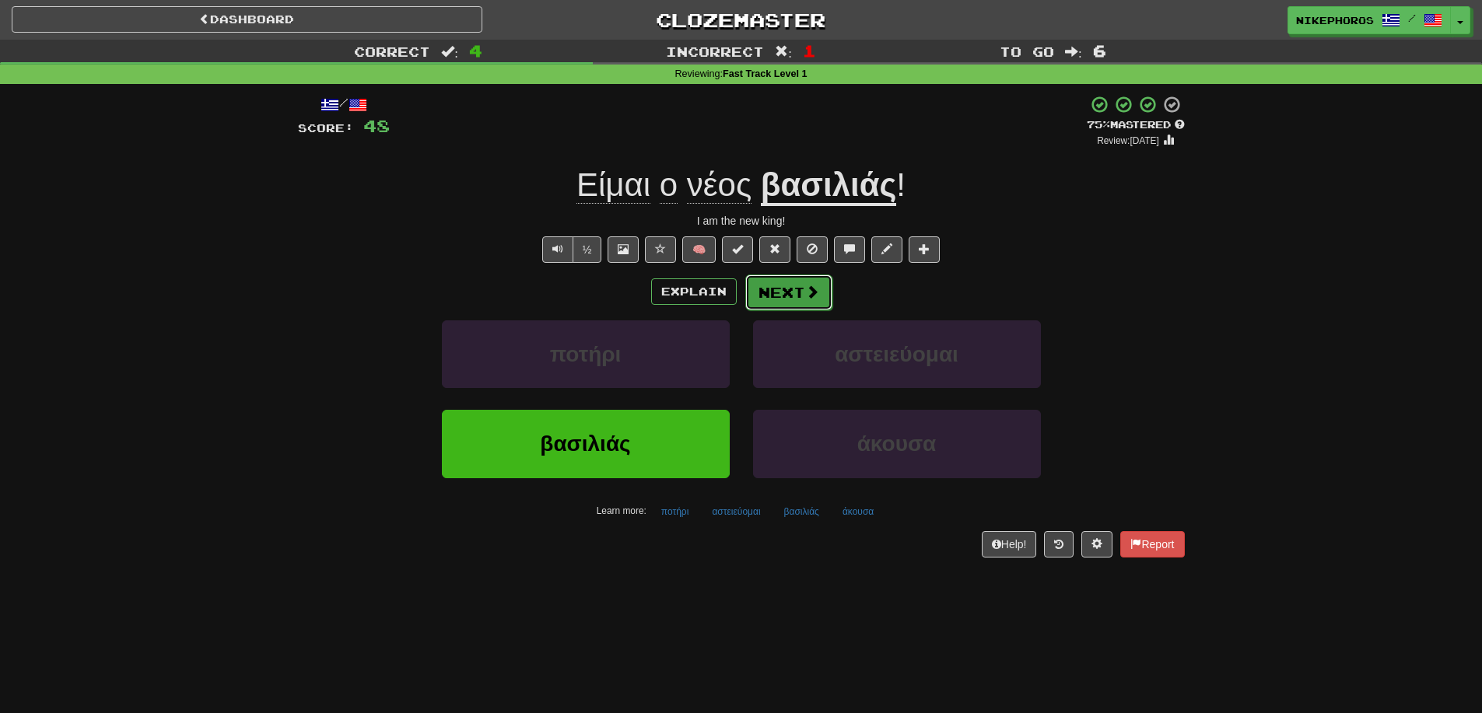
click at [752, 291] on button "Next" at bounding box center [788, 293] width 87 height 36
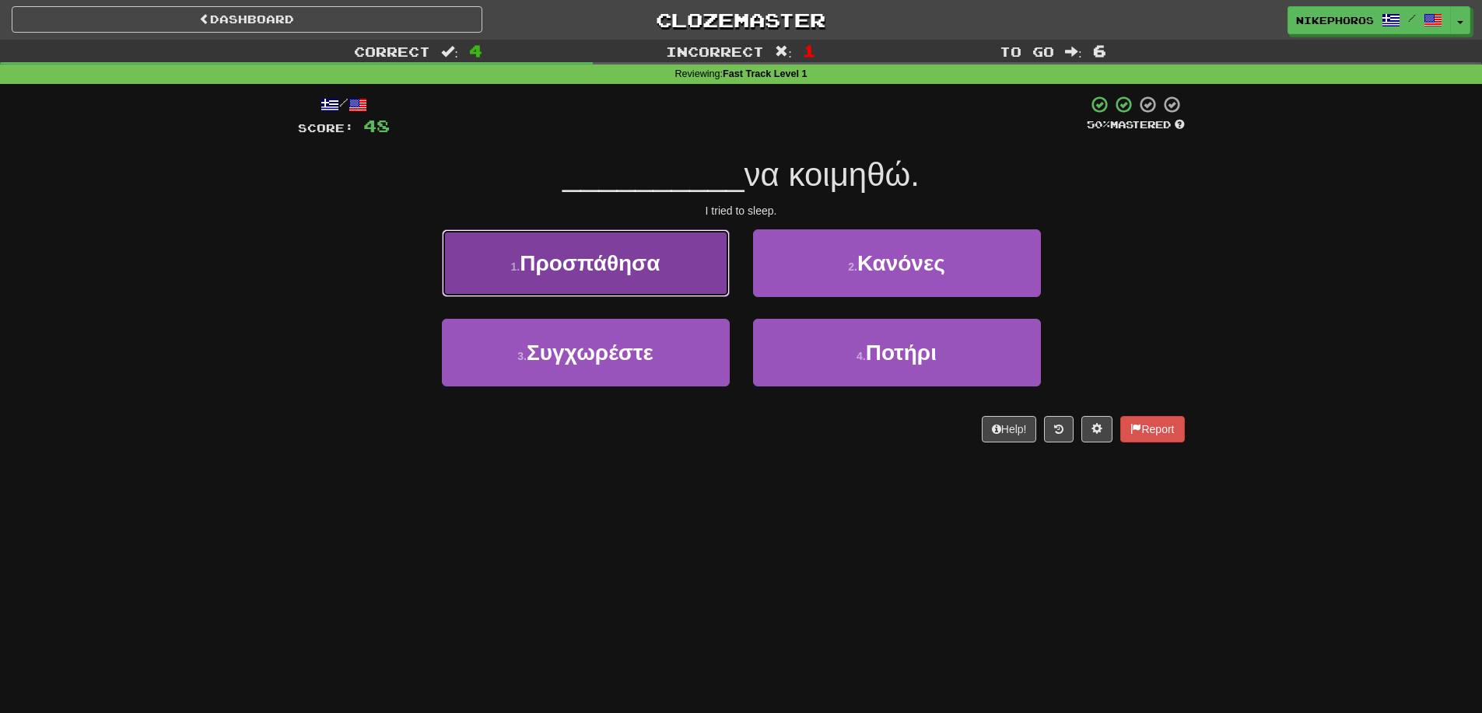
click at [690, 271] on button "1 . Προσπάθησα" at bounding box center [586, 263] width 288 height 68
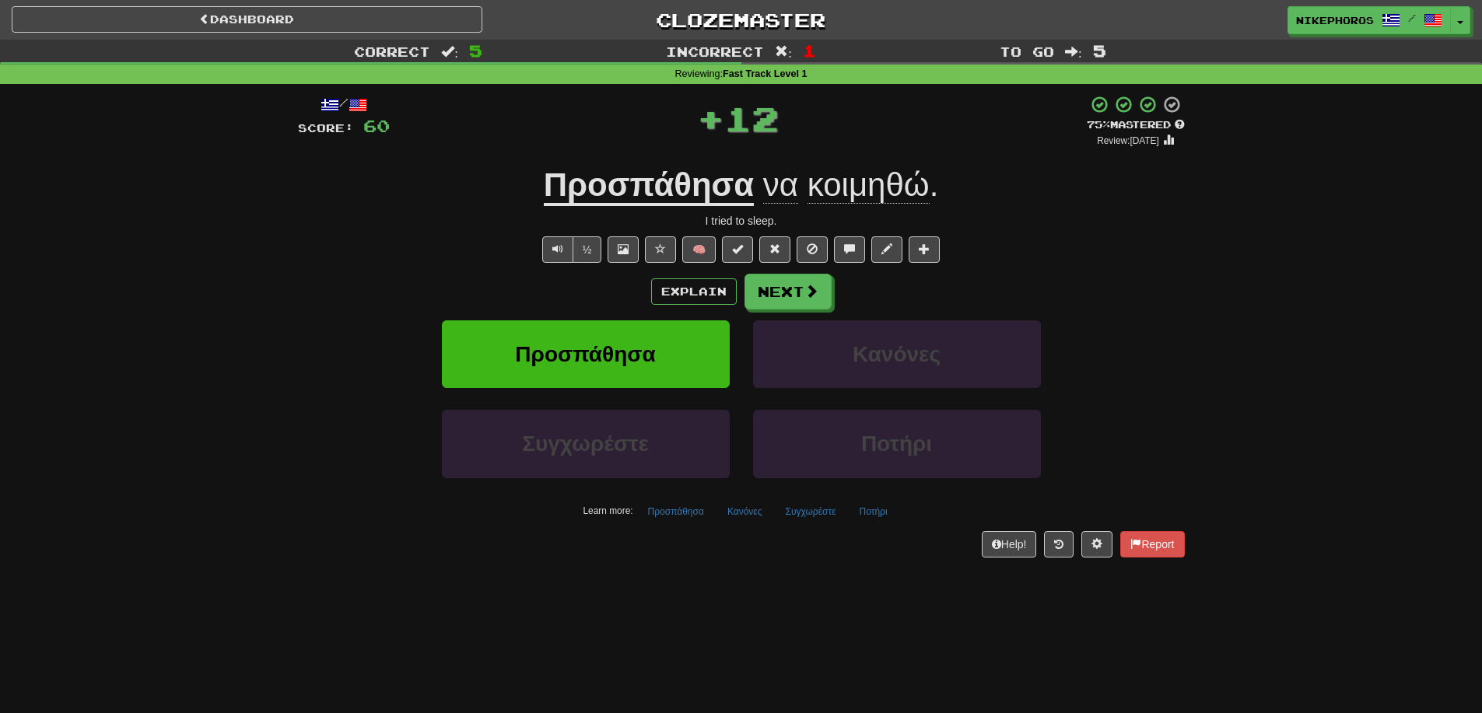
click at [1148, 202] on div "Προσπάθησα να κοιμηθώ ." at bounding box center [741, 185] width 887 height 43
click at [745, 516] on button "Κανόνες" at bounding box center [745, 511] width 52 height 23
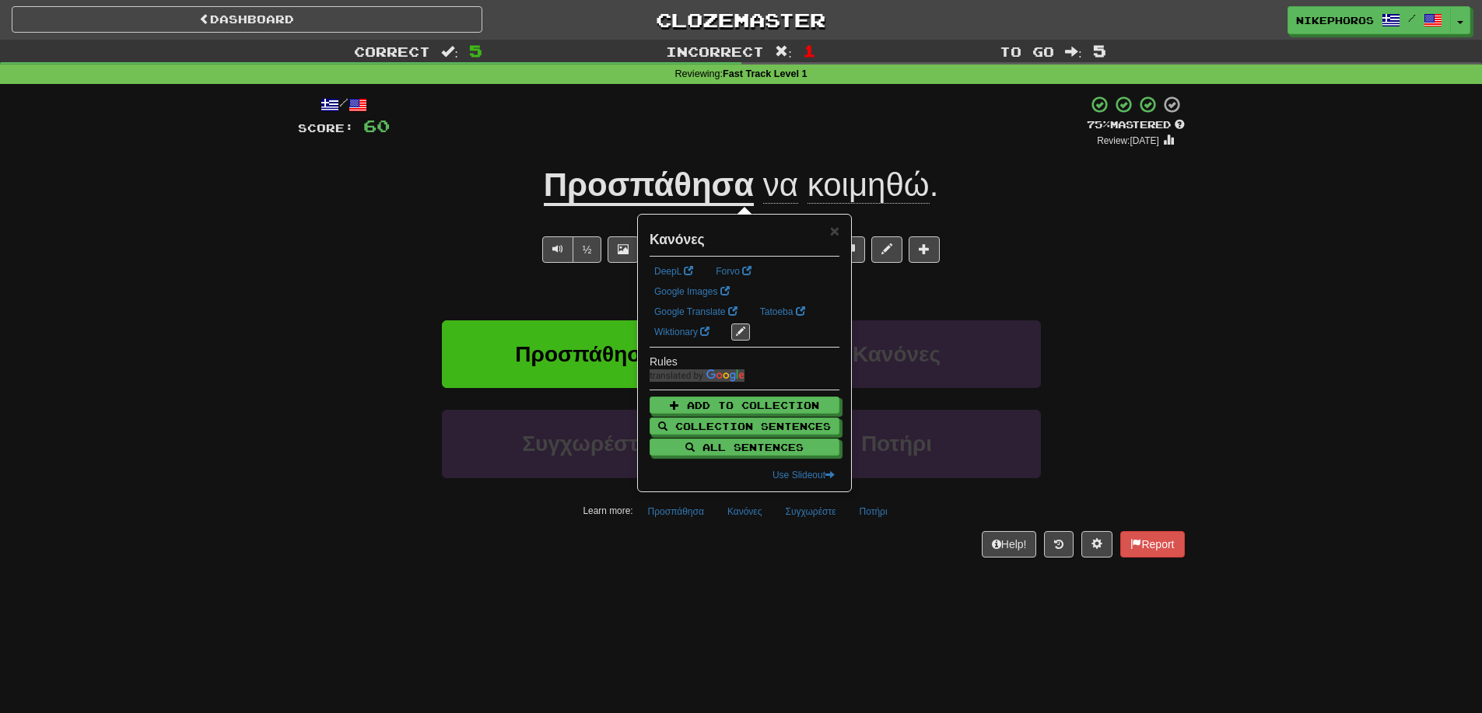
click at [810, 594] on div "Dashboard Clozemaster Nikephoros / Toggle Dropdown Dashboard Leaderboard Activi…" at bounding box center [741, 356] width 1482 height 713
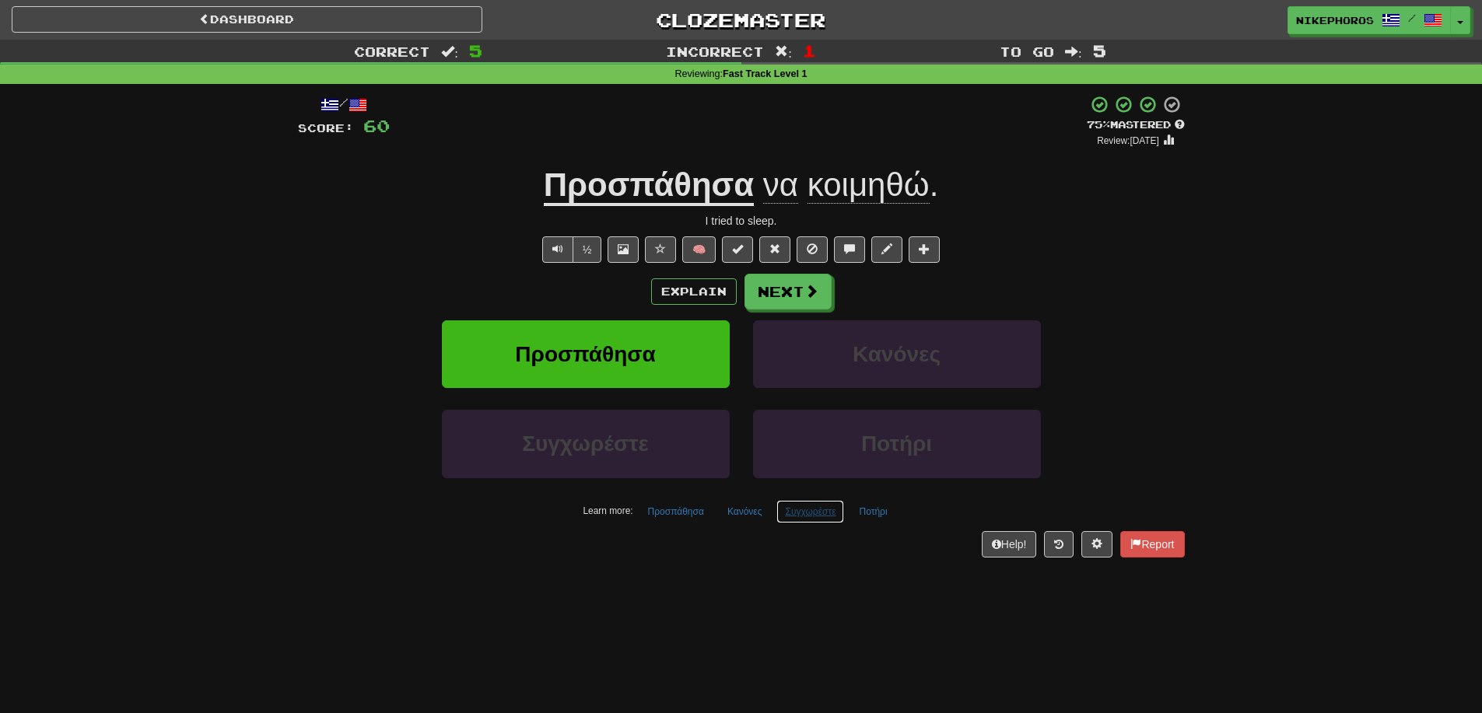
click at [783, 514] on button "Συγχωρέστε" at bounding box center [810, 511] width 68 height 23
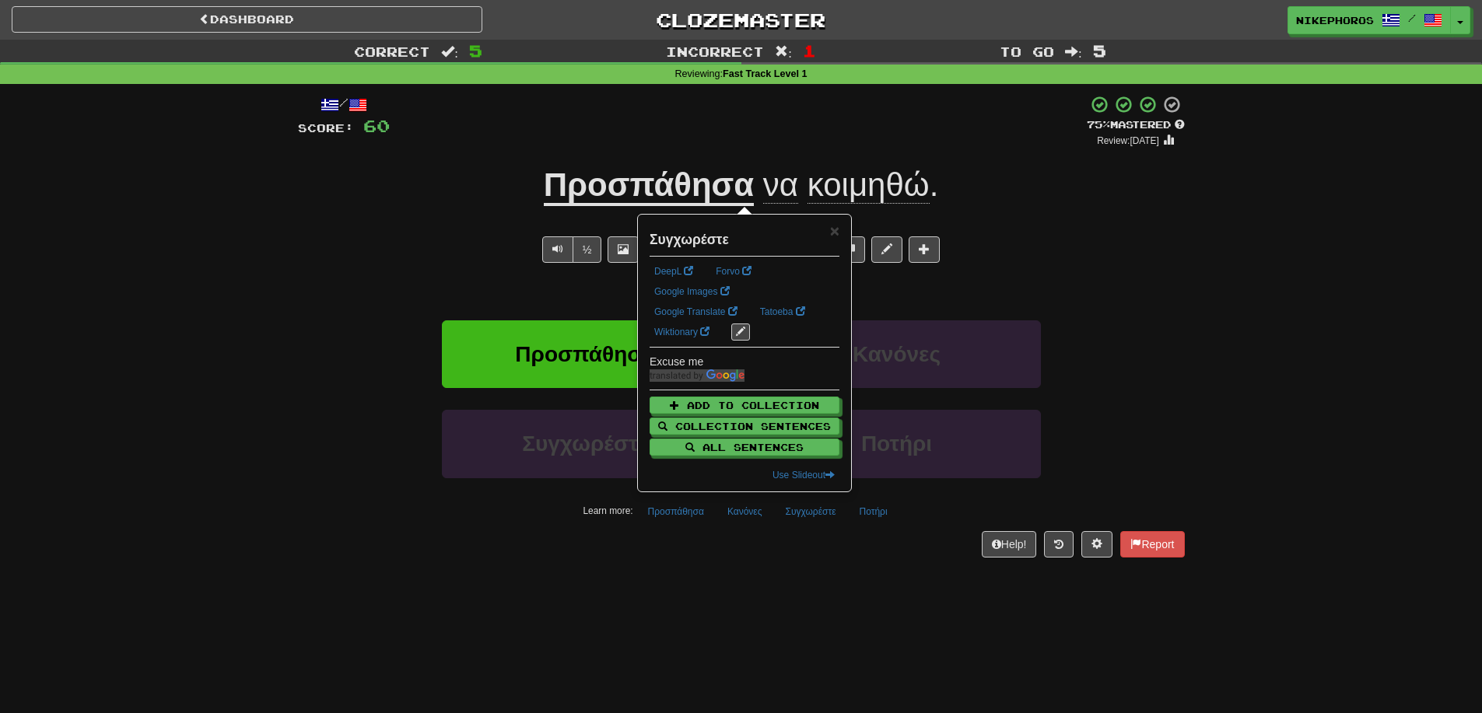
click at [804, 559] on div "/ Score: 60 + 12 75 % Mastered Review: 2025-09-20 Προσπάθησα να κοιμηθώ . I tri…" at bounding box center [741, 331] width 887 height 495
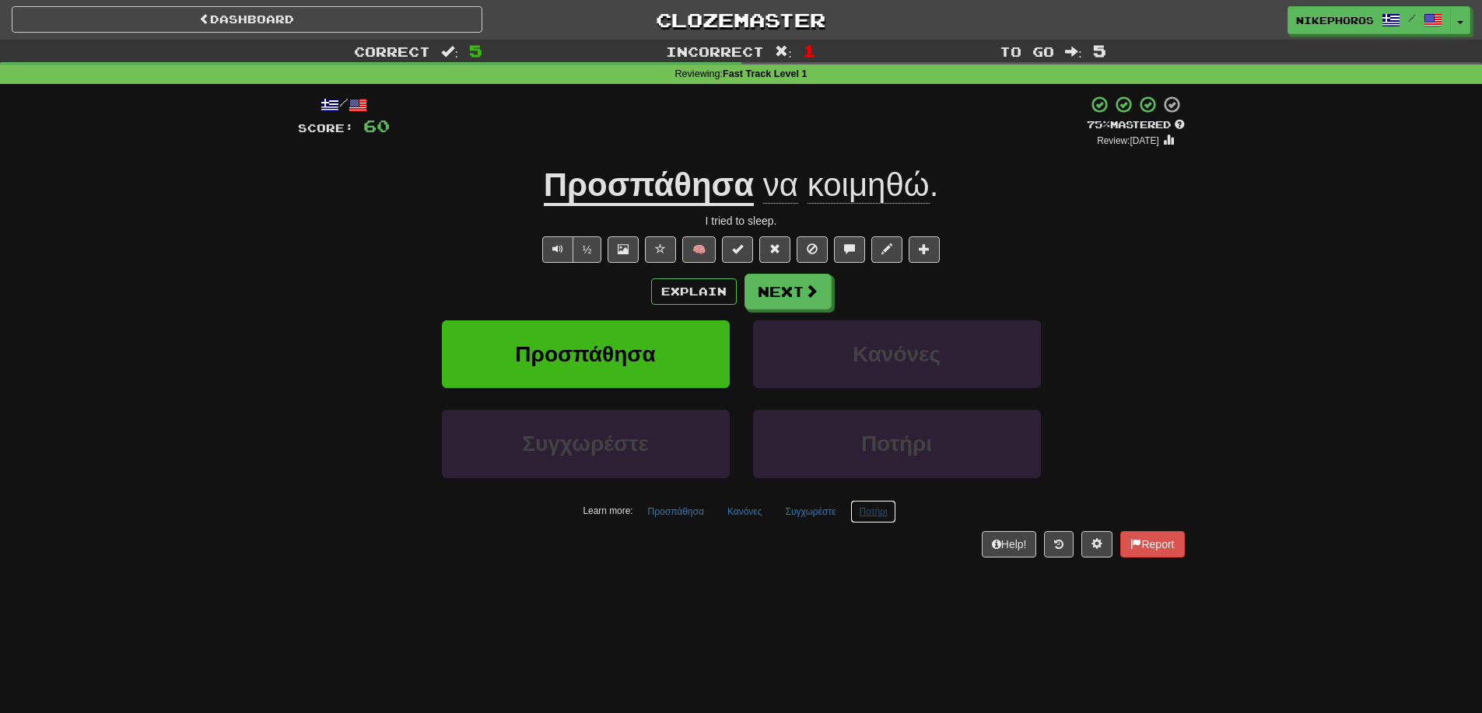
click at [863, 510] on button "Ποτήρι" at bounding box center [872, 511] width 45 height 23
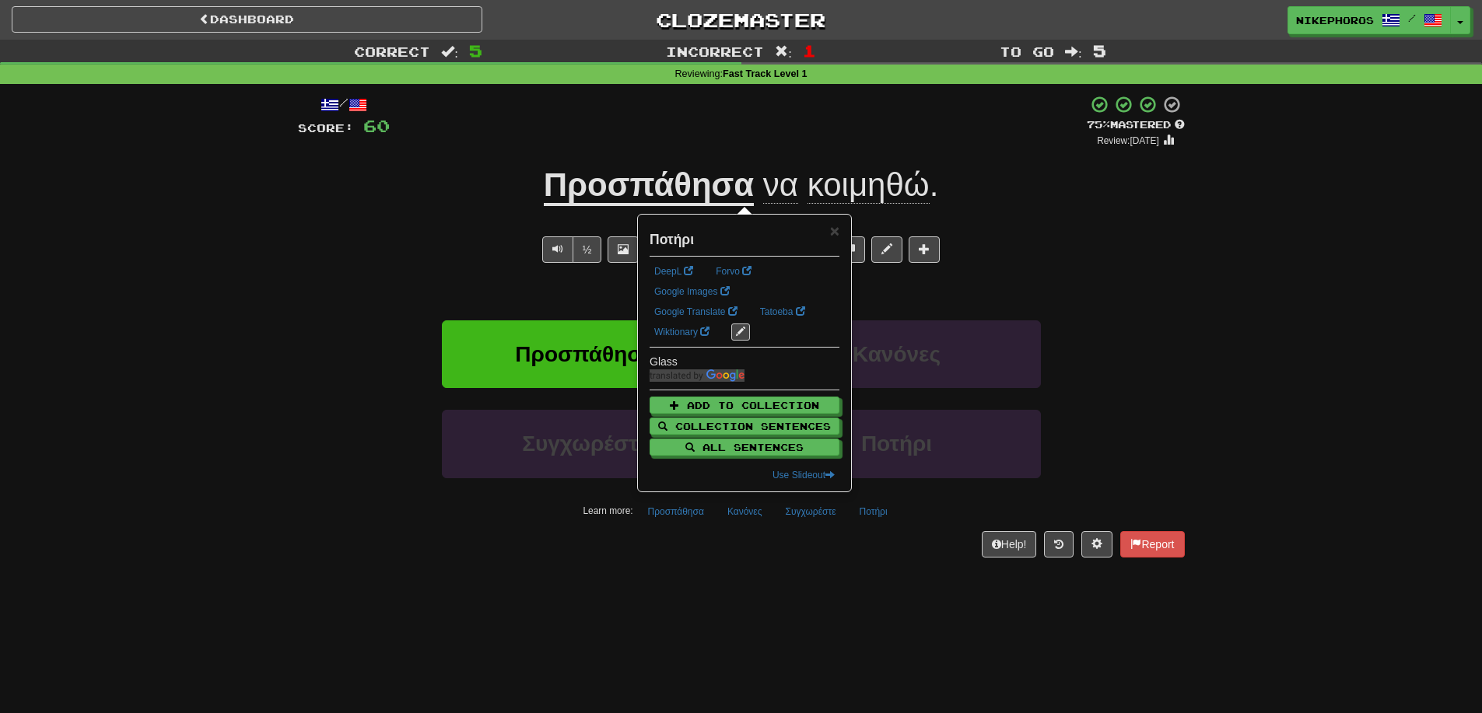
click at [774, 605] on div "Dashboard Clozemaster Nikephoros / Toggle Dropdown Dashboard Leaderboard Activi…" at bounding box center [741, 356] width 1482 height 713
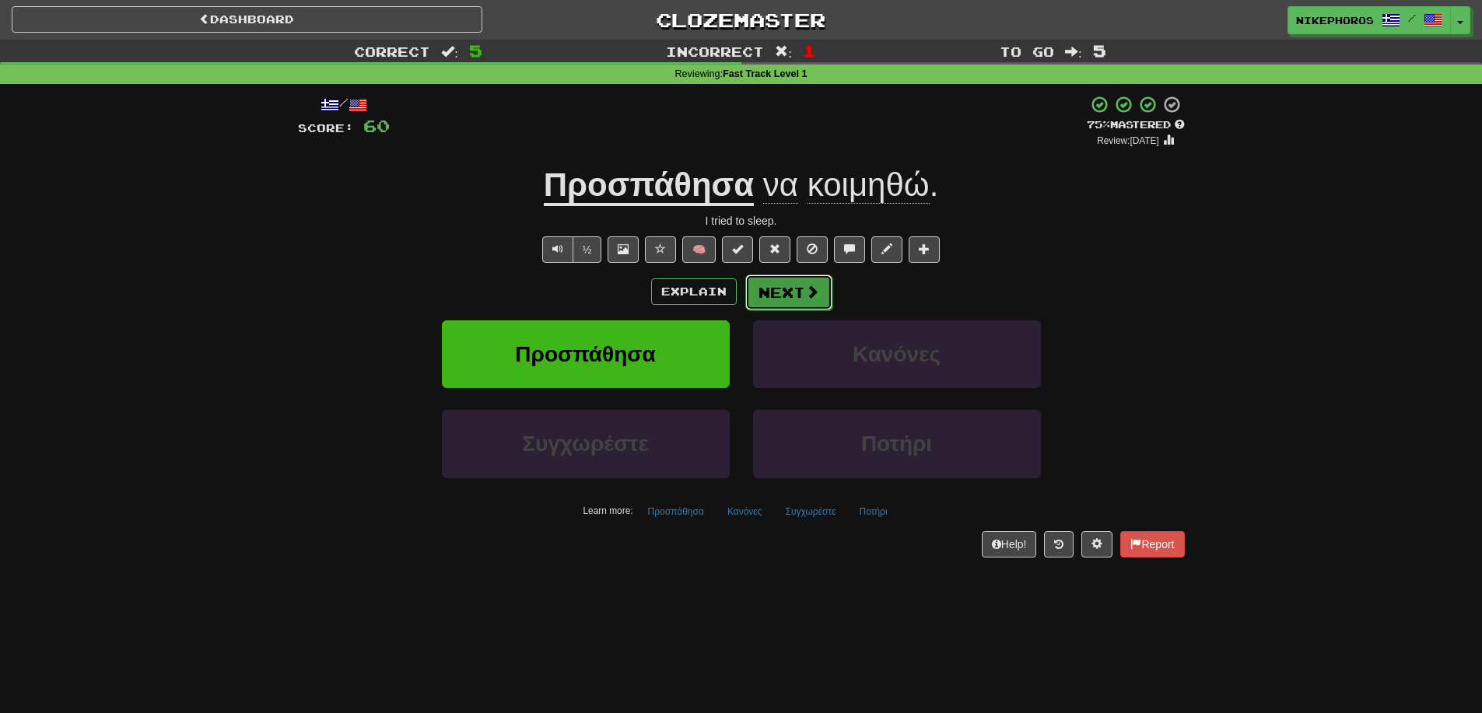
click at [803, 299] on button "Next" at bounding box center [788, 293] width 87 height 36
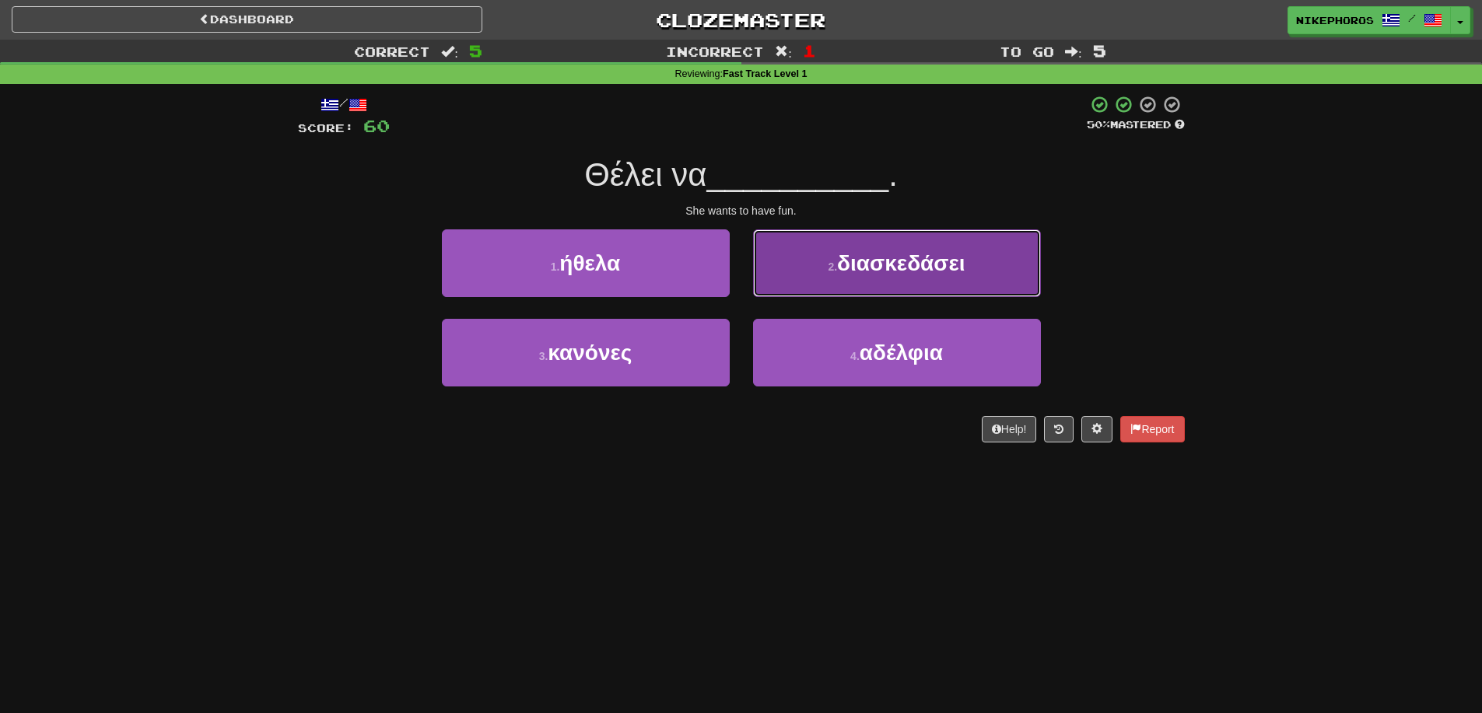
click at [898, 277] on button "2 . διασκεδάσει" at bounding box center [897, 263] width 288 height 68
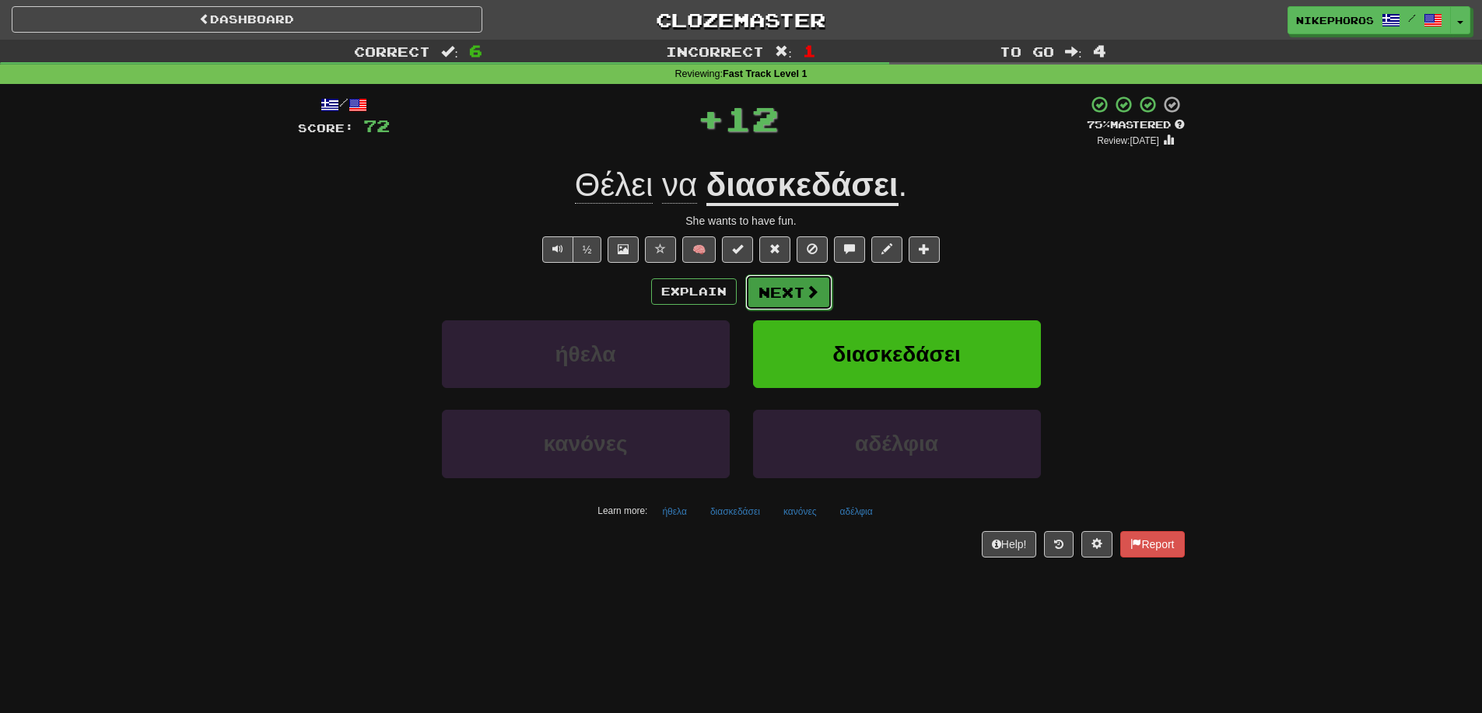
click at [795, 288] on button "Next" at bounding box center [788, 293] width 87 height 36
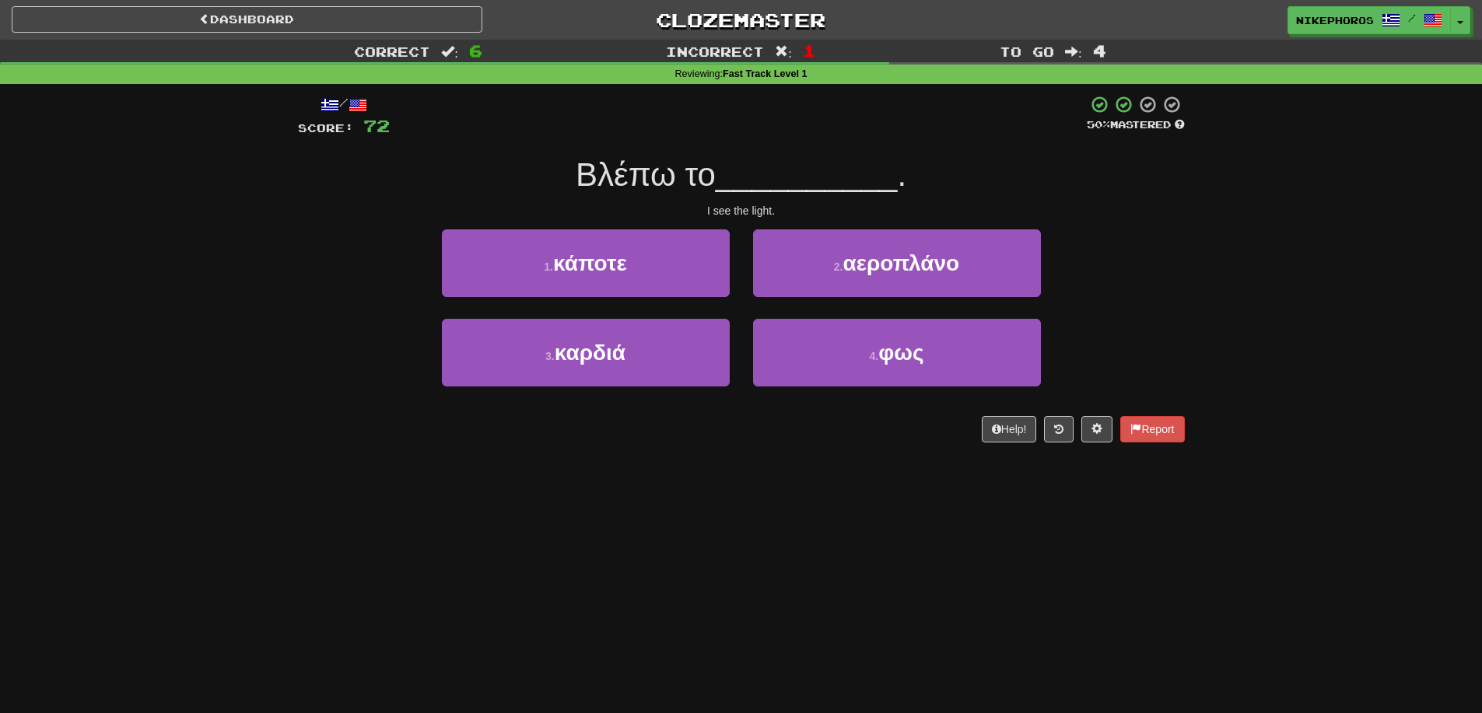
click at [703, 166] on span "Βλέπω το" at bounding box center [646, 174] width 140 height 37
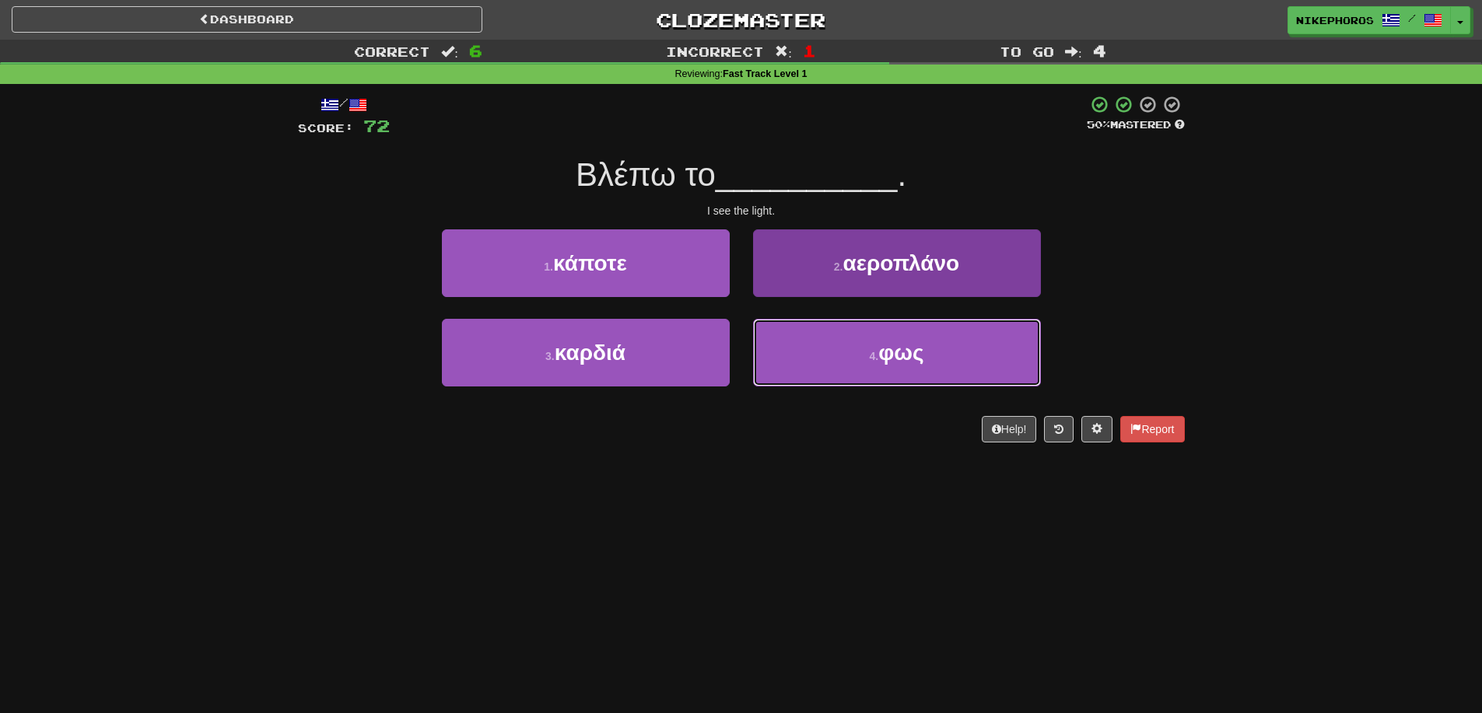
click at [871, 370] on button "4 . φως" at bounding box center [897, 353] width 288 height 68
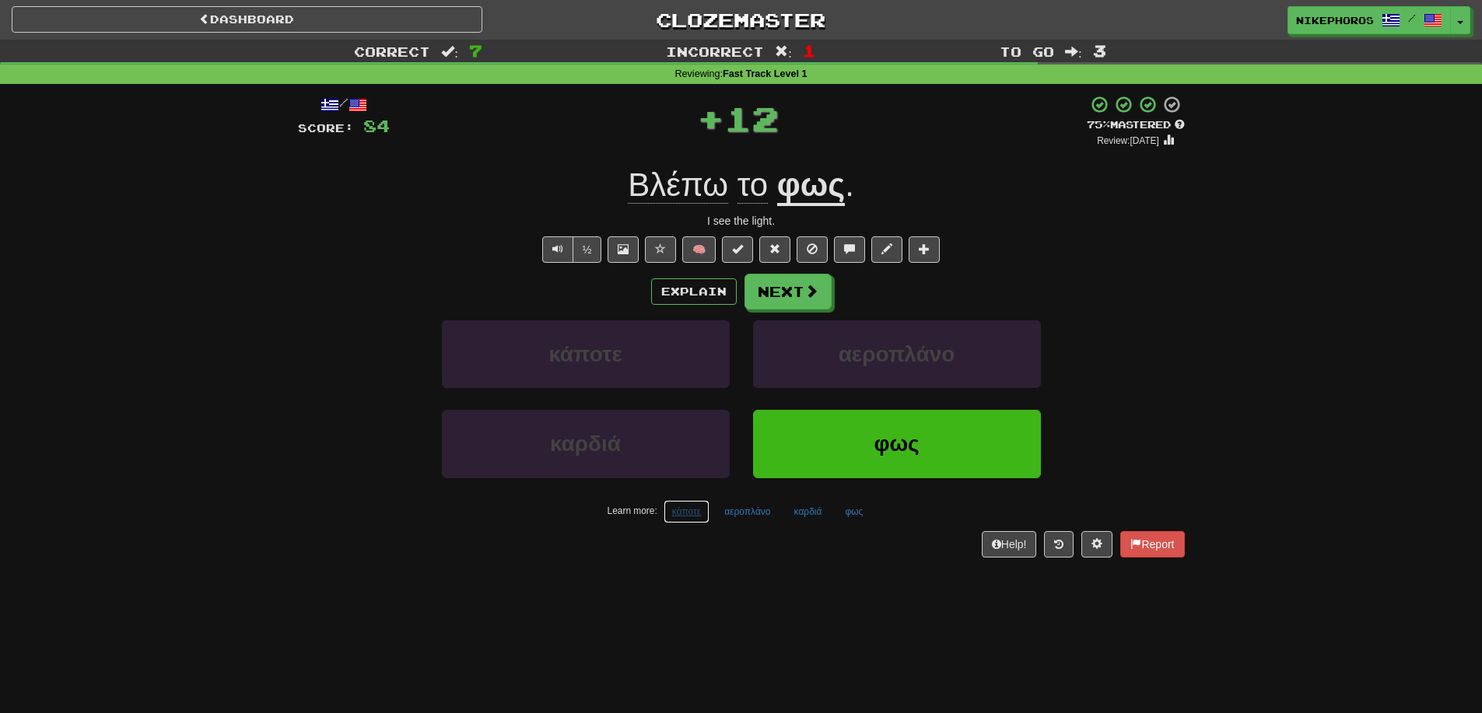
click at [705, 517] on button "κάποτε" at bounding box center [687, 511] width 47 height 23
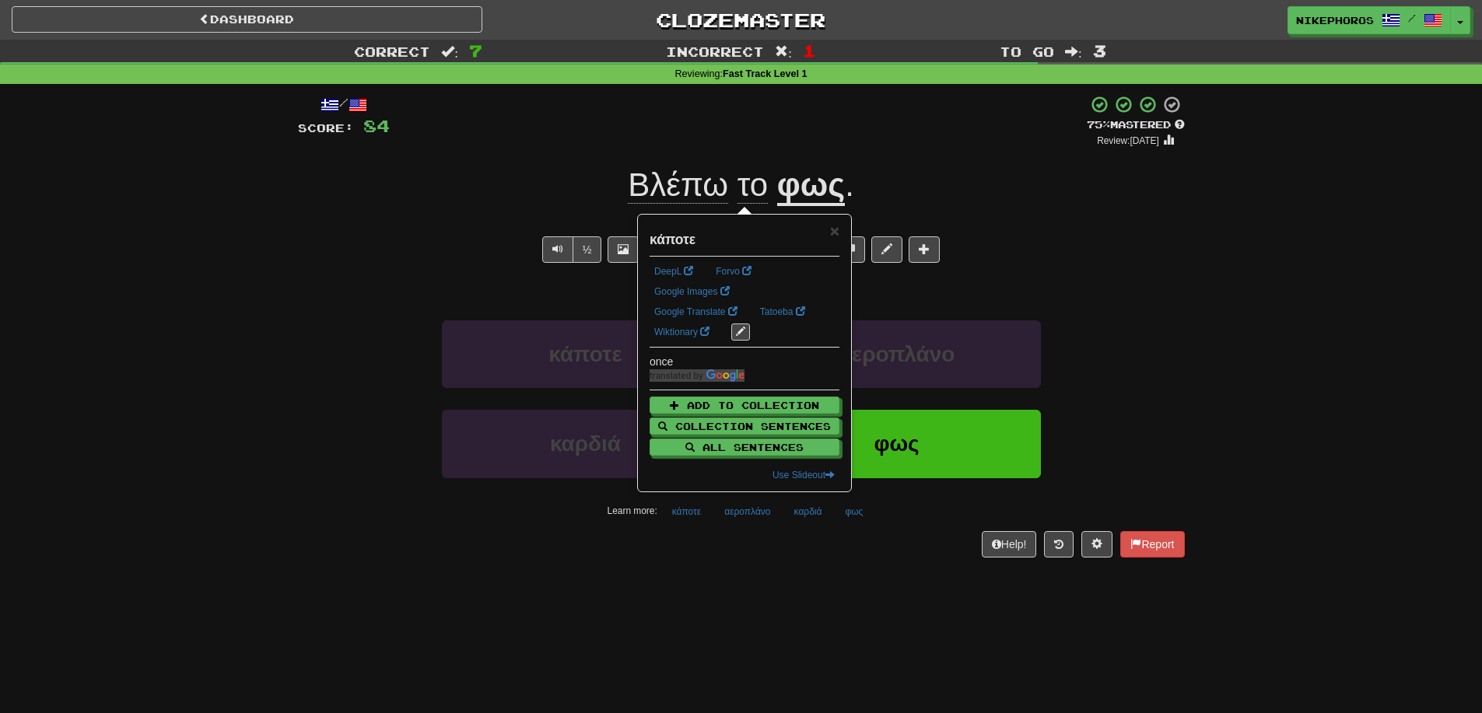
click at [1240, 342] on div "Correct : 7 Incorrect : 1 To go : 3 Reviewing : Fast Track Level 1 / Score: 84 …" at bounding box center [741, 310] width 1482 height 540
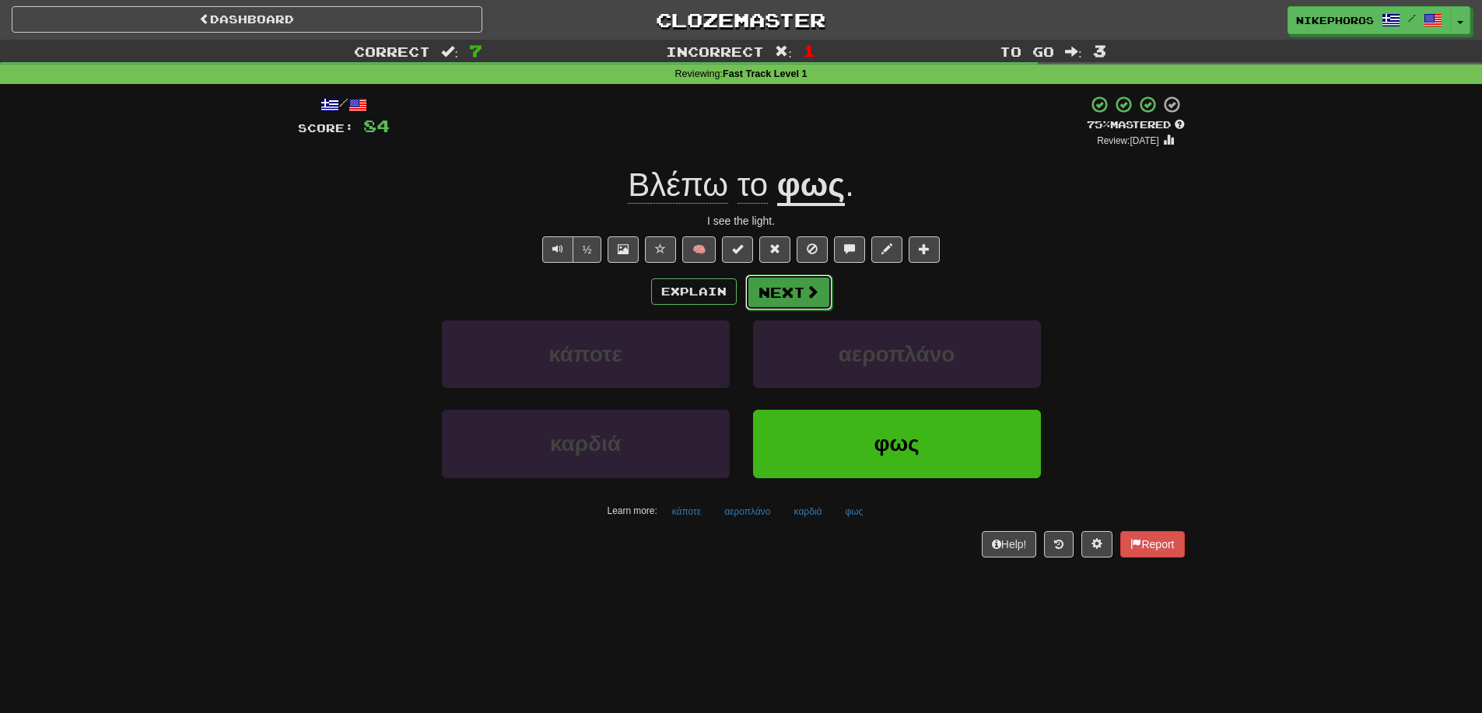
click at [815, 302] on button "Next" at bounding box center [788, 293] width 87 height 36
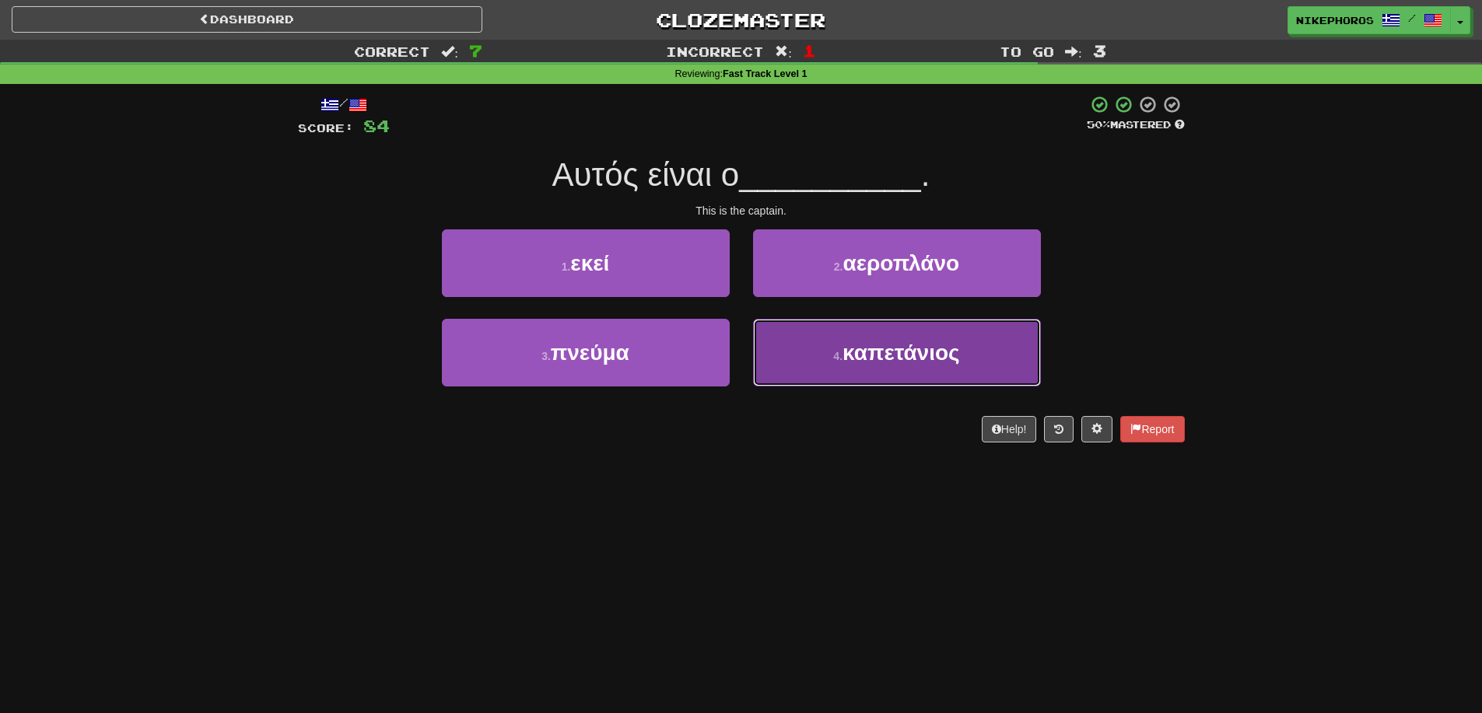
click at [934, 387] on button "4 . καπετάνιος" at bounding box center [897, 353] width 288 height 68
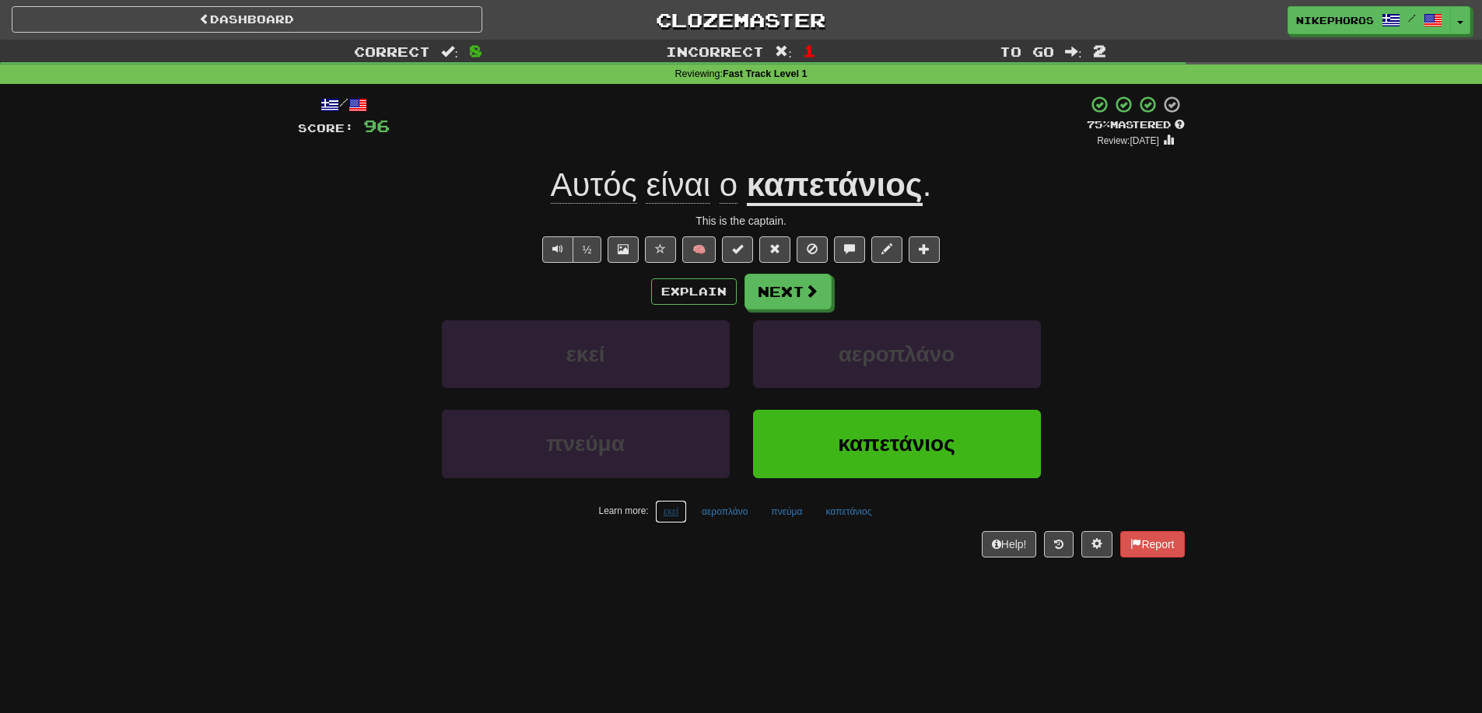
click at [680, 518] on button "εκεί" at bounding box center [671, 511] width 32 height 23
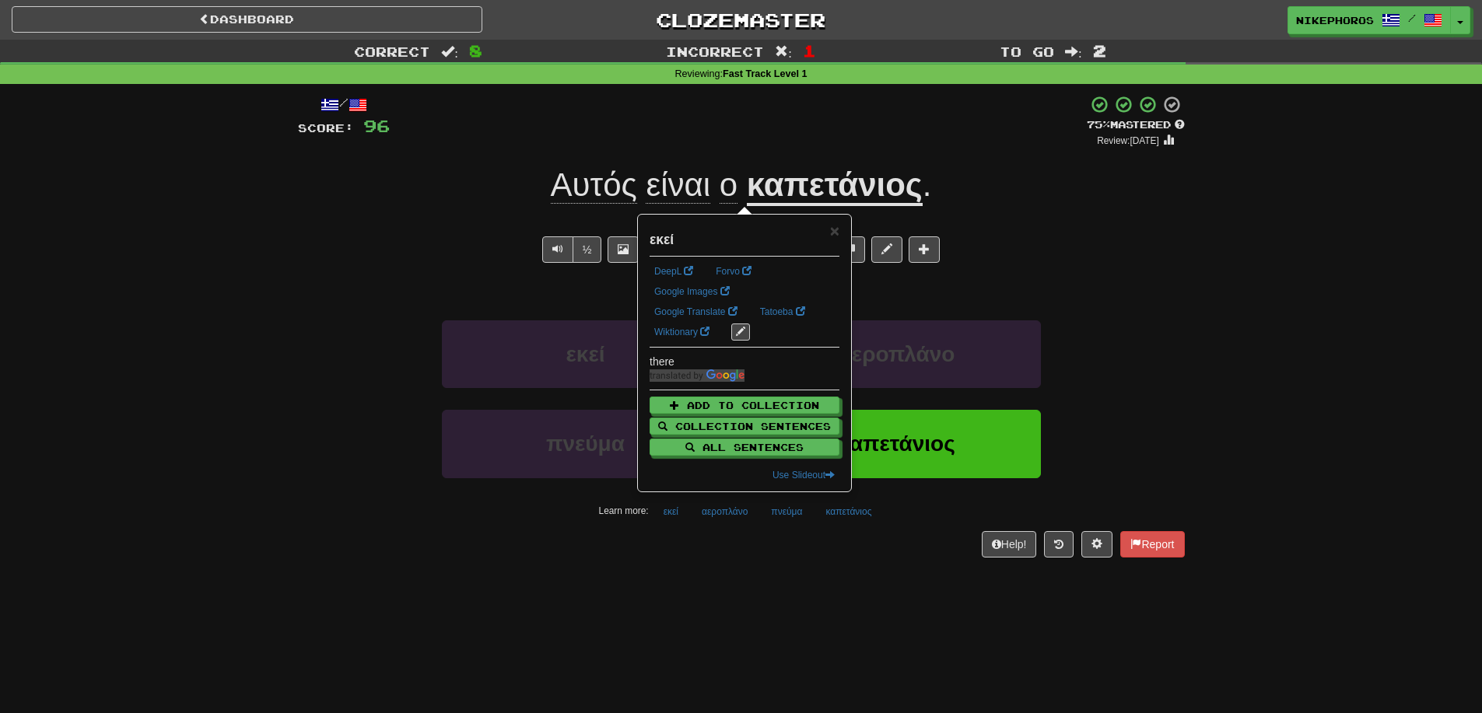
drag, startPoint x: 699, startPoint y: 559, endPoint x: 697, endPoint y: 499, distance: 59.9
click at [698, 559] on div "/ Score: 96 + 12 75 % Mastered Review: 2025-09-20 Αυτός είναι ο καπετάνιος . Th…" at bounding box center [741, 331] width 887 height 495
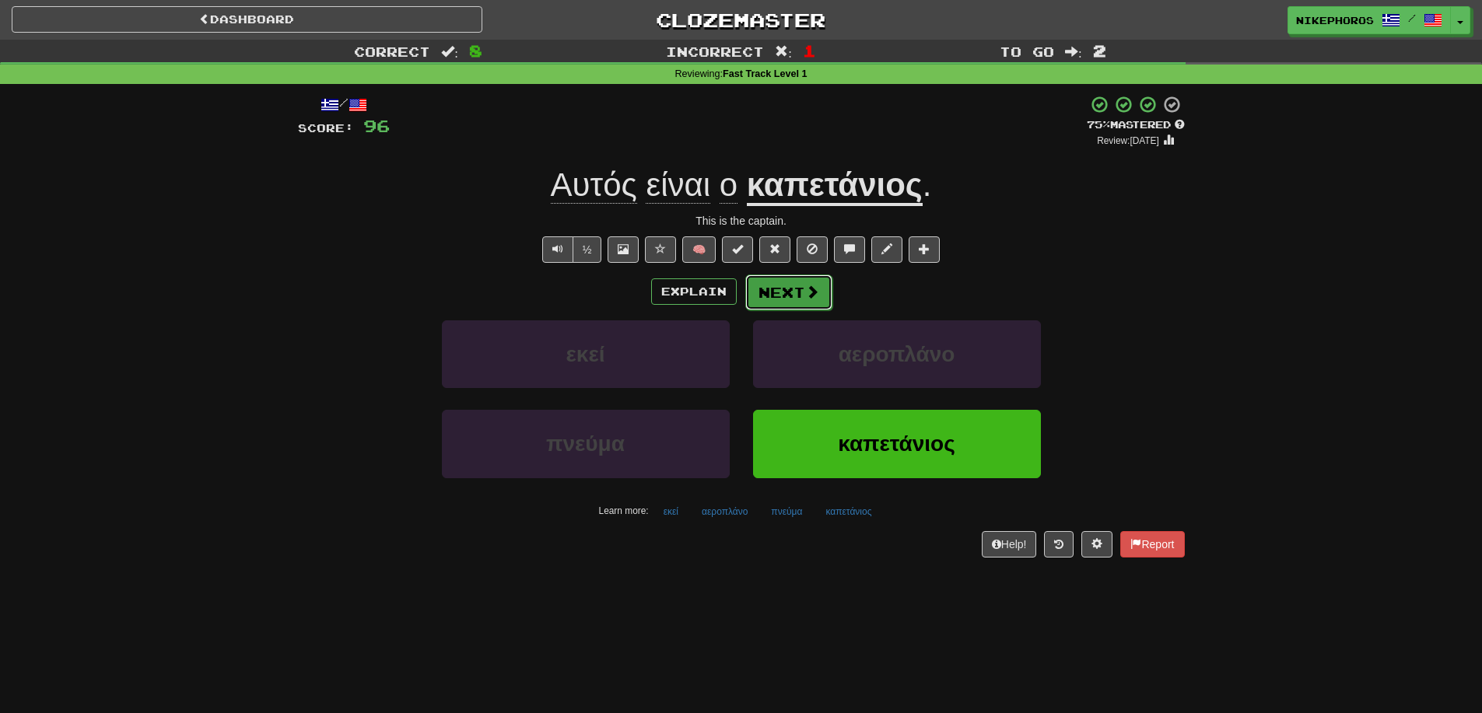
click at [800, 291] on button "Next" at bounding box center [788, 293] width 87 height 36
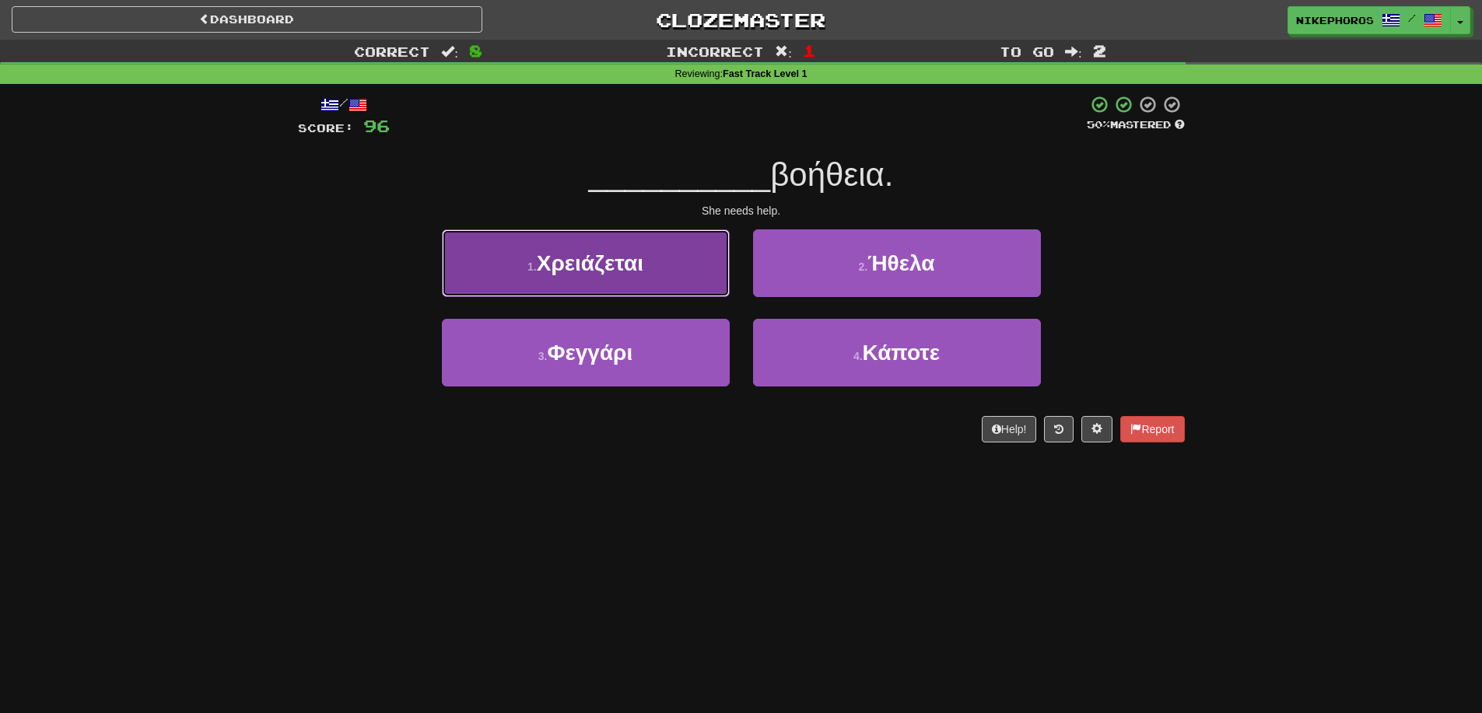
click at [628, 280] on button "1 . Χρειάζεται" at bounding box center [586, 263] width 288 height 68
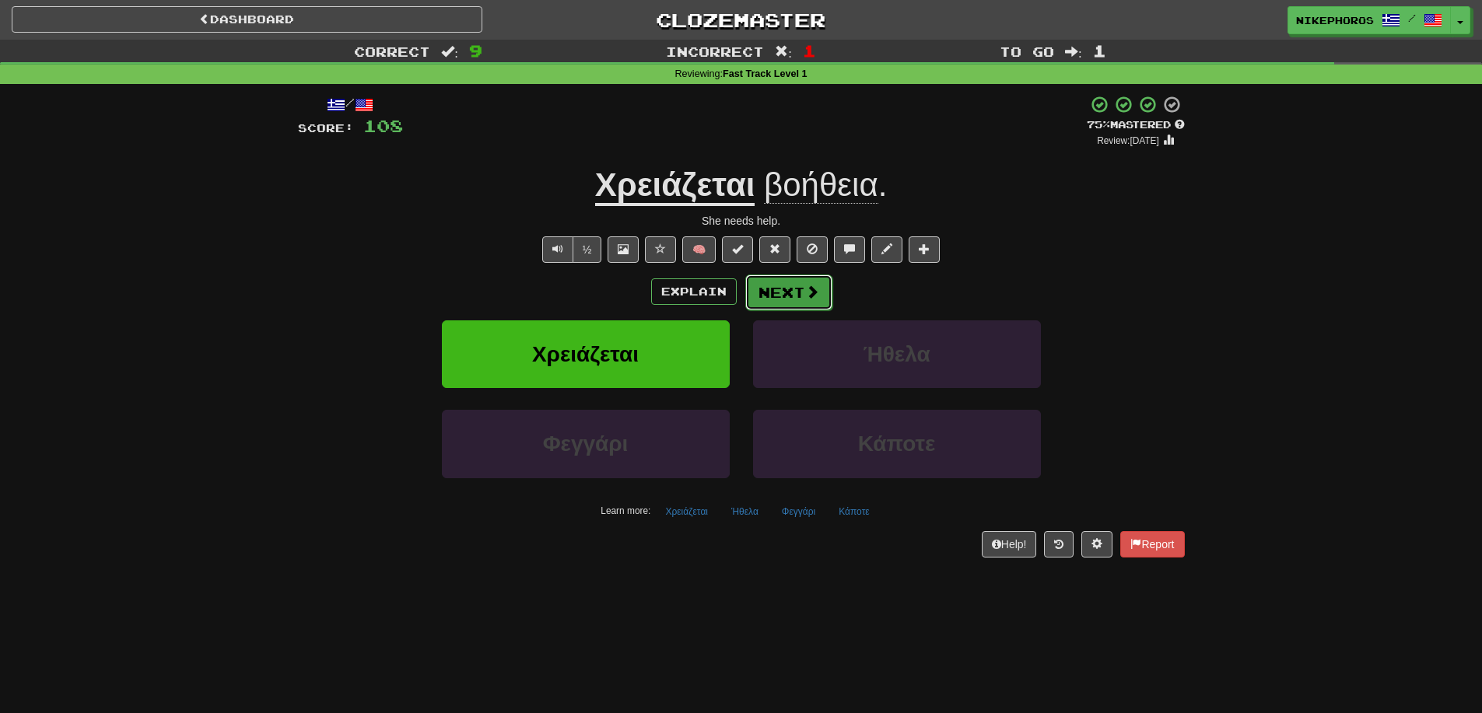
click at [801, 304] on button "Next" at bounding box center [788, 293] width 87 height 36
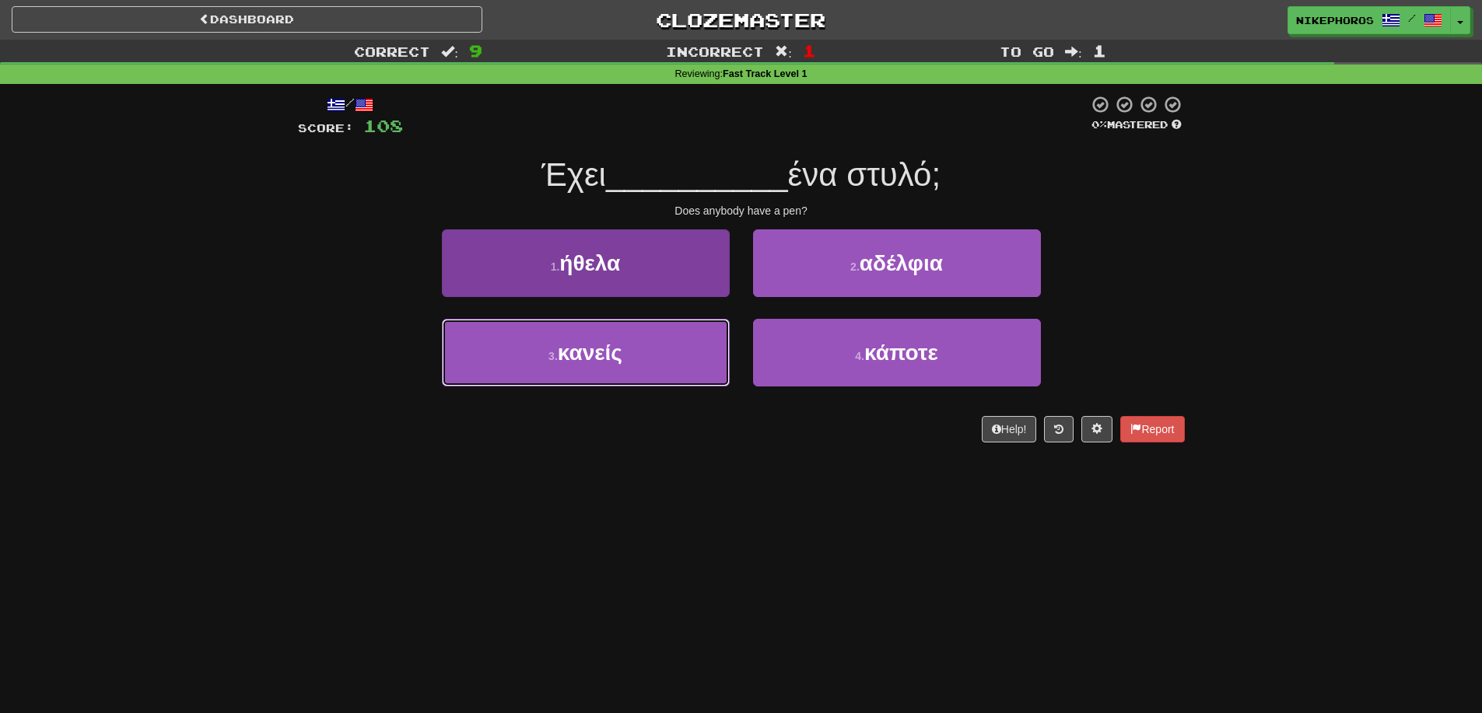
click at [678, 373] on button "3 . κανείς" at bounding box center [586, 353] width 288 height 68
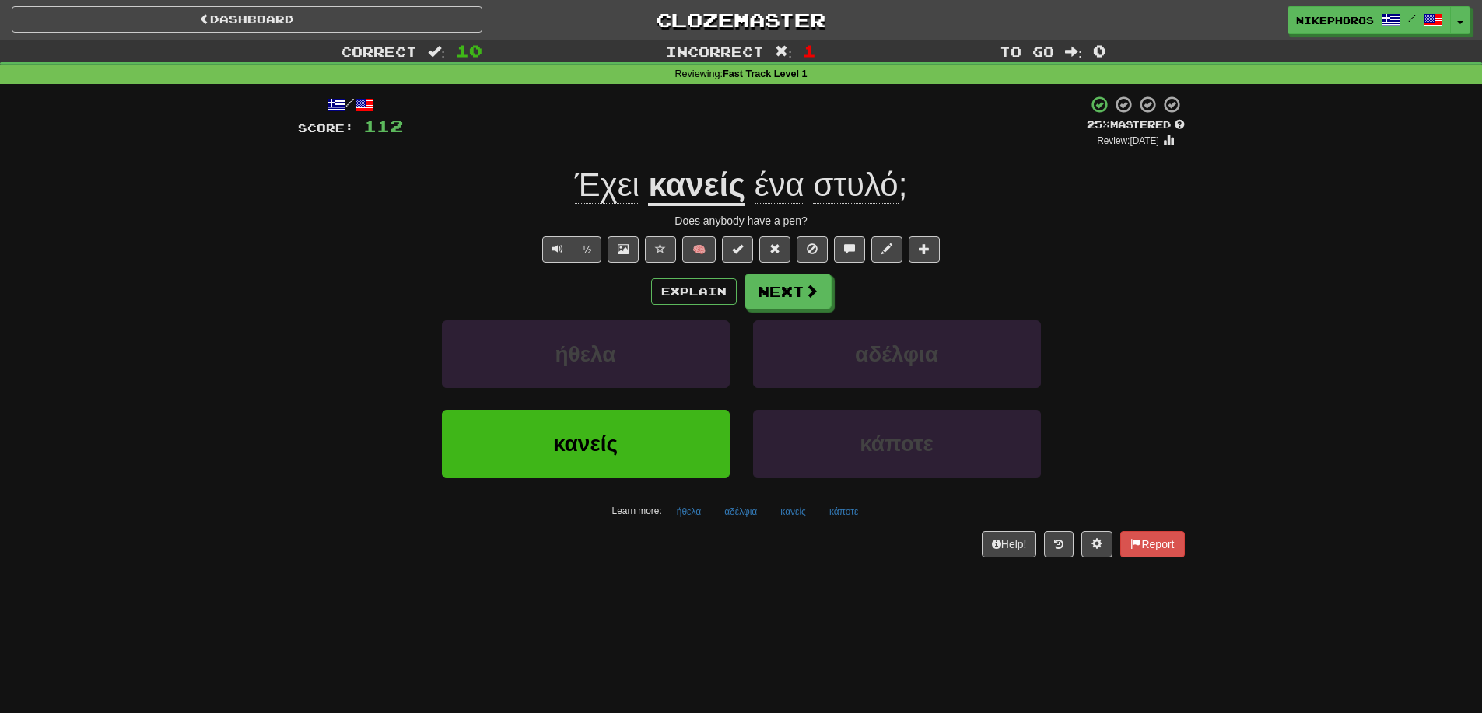
drag, startPoint x: 1213, startPoint y: 312, endPoint x: 1185, endPoint y: 310, distance: 28.0
click at [1213, 310] on div "Correct : 10 Incorrect : 1 To go : 0 Reviewing : Fast Track Level 1 / Score: 11…" at bounding box center [741, 310] width 1482 height 540
click at [783, 299] on button "Next" at bounding box center [788, 293] width 87 height 36
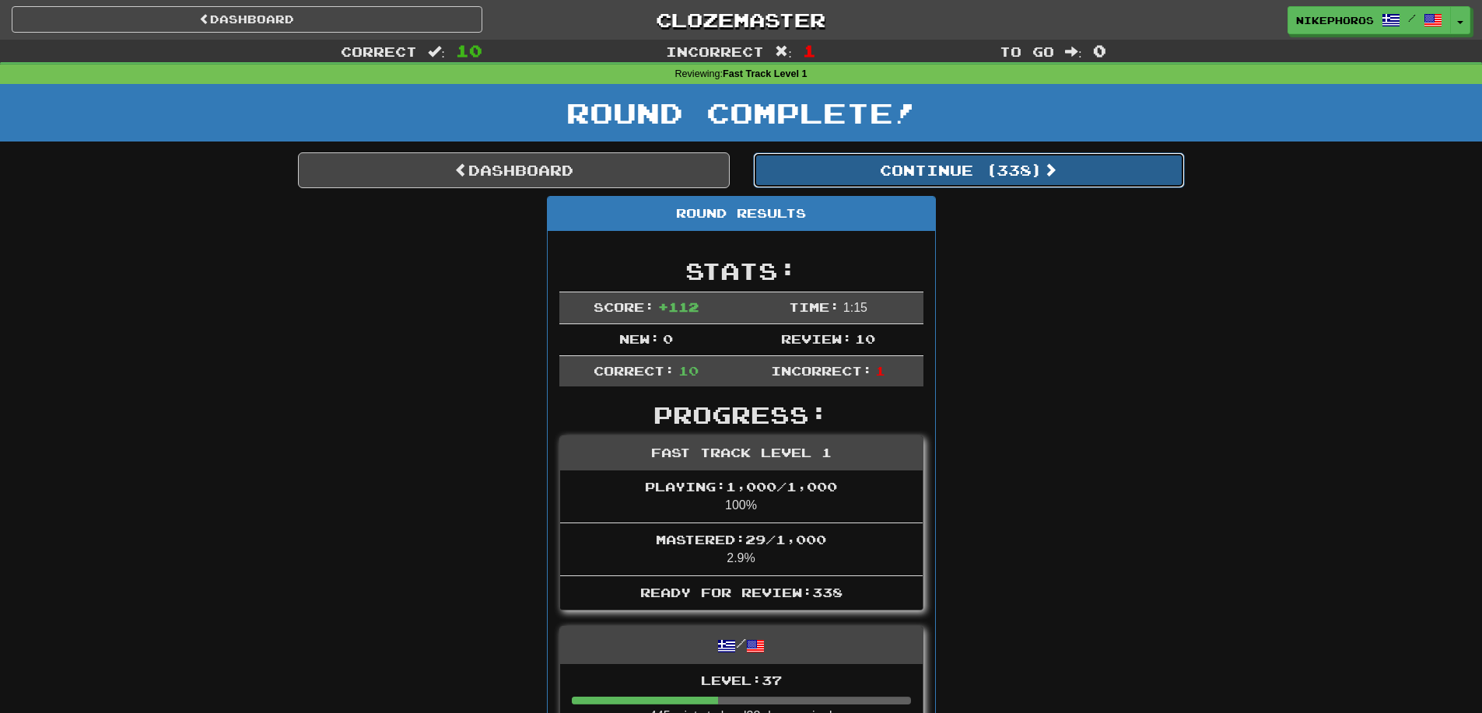
click at [814, 181] on button "Continue ( 338 )" at bounding box center [969, 170] width 432 height 36
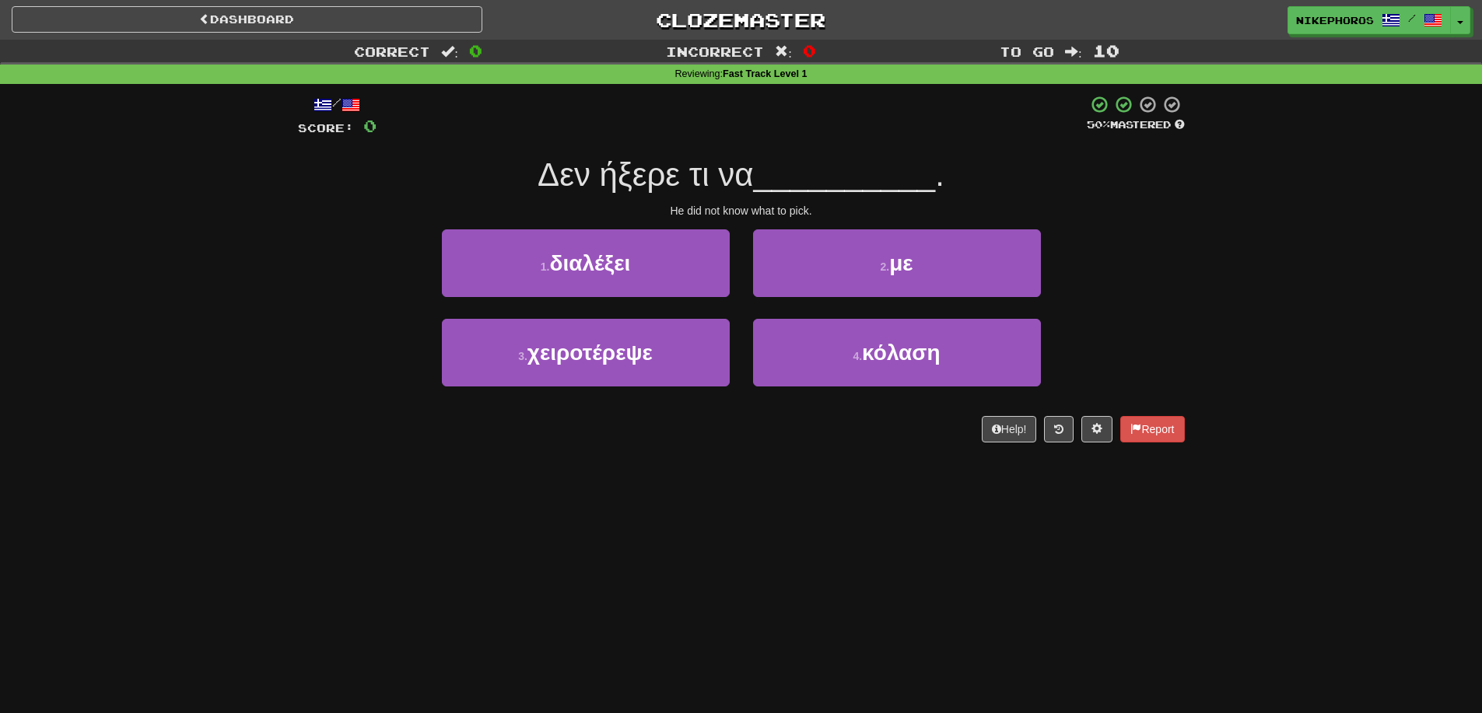
click at [841, 461] on div "/ Score: 0 50 % Mastered Δεν ήξερε τι να __________ . He did not know what to p…" at bounding box center [741, 274] width 887 height 380
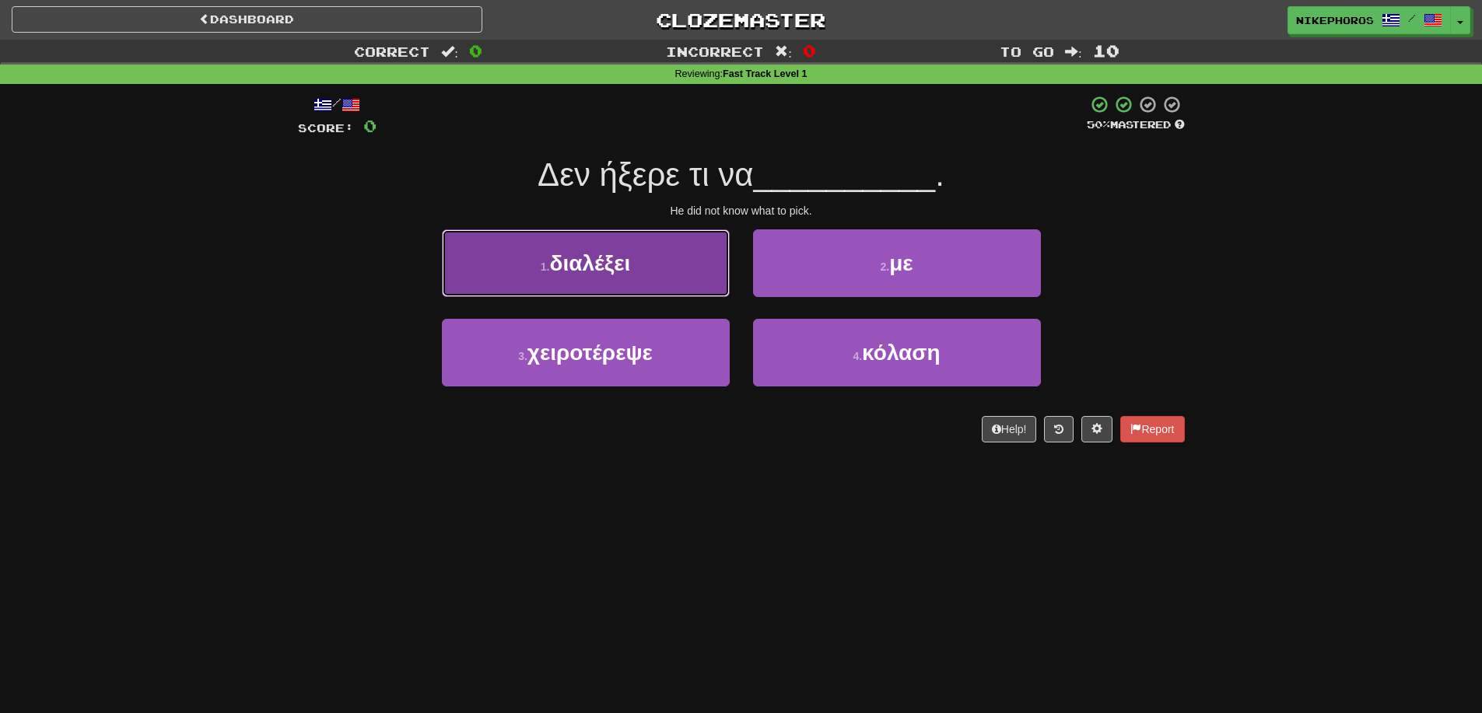
click at [561, 272] on span "διαλέξει" at bounding box center [589, 263] width 81 height 24
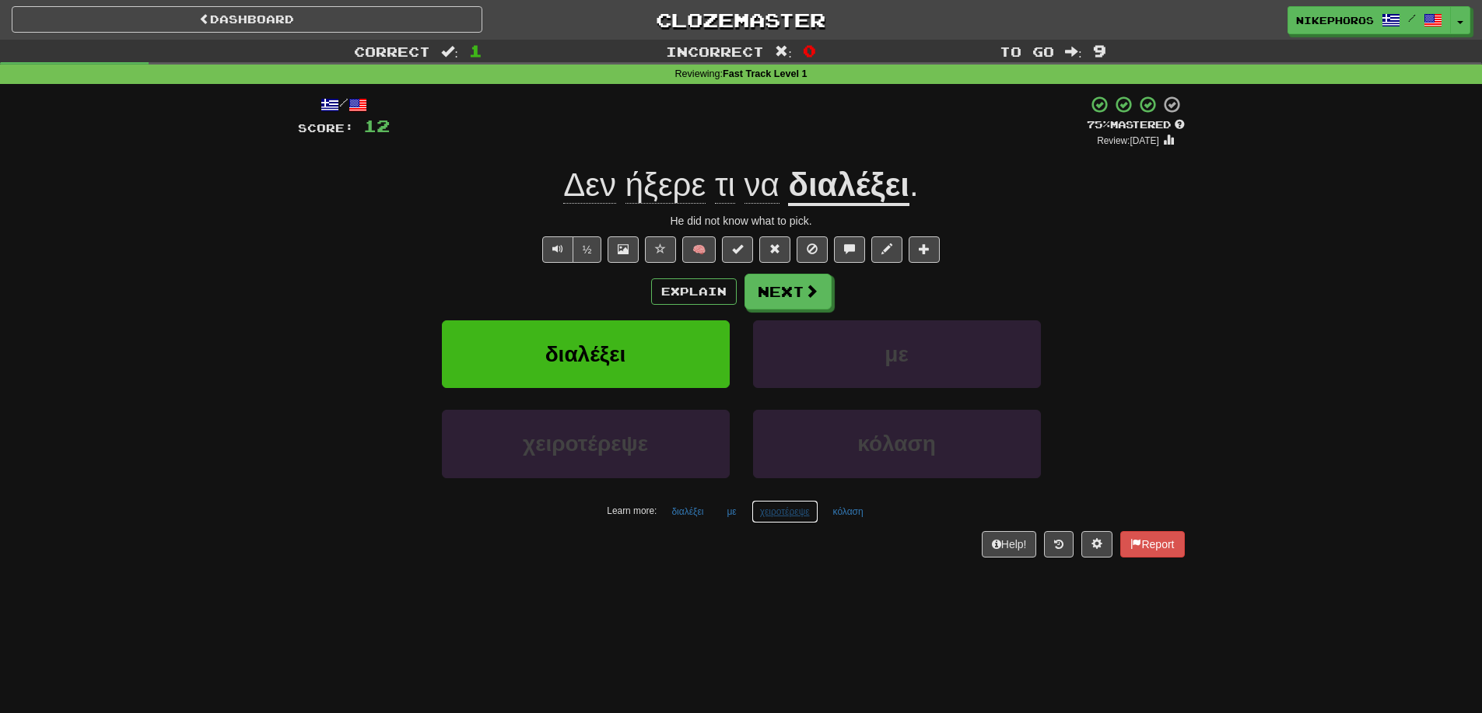
click at [775, 523] on button "χειροτέρεψε" at bounding box center [785, 511] width 67 height 23
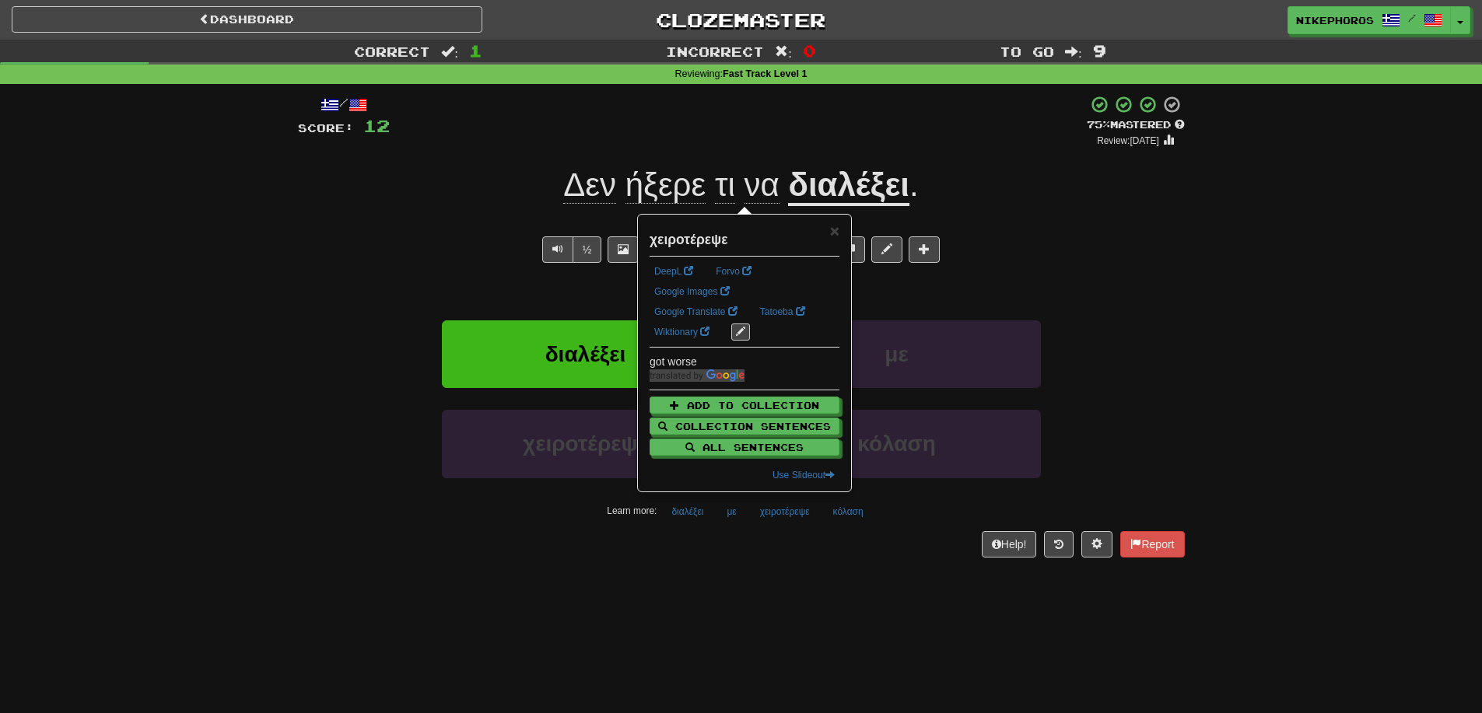
click at [652, 667] on div "Dashboard Clozemaster Nikephoros / Toggle Dropdown Dashboard Leaderboard Activi…" at bounding box center [741, 356] width 1482 height 713
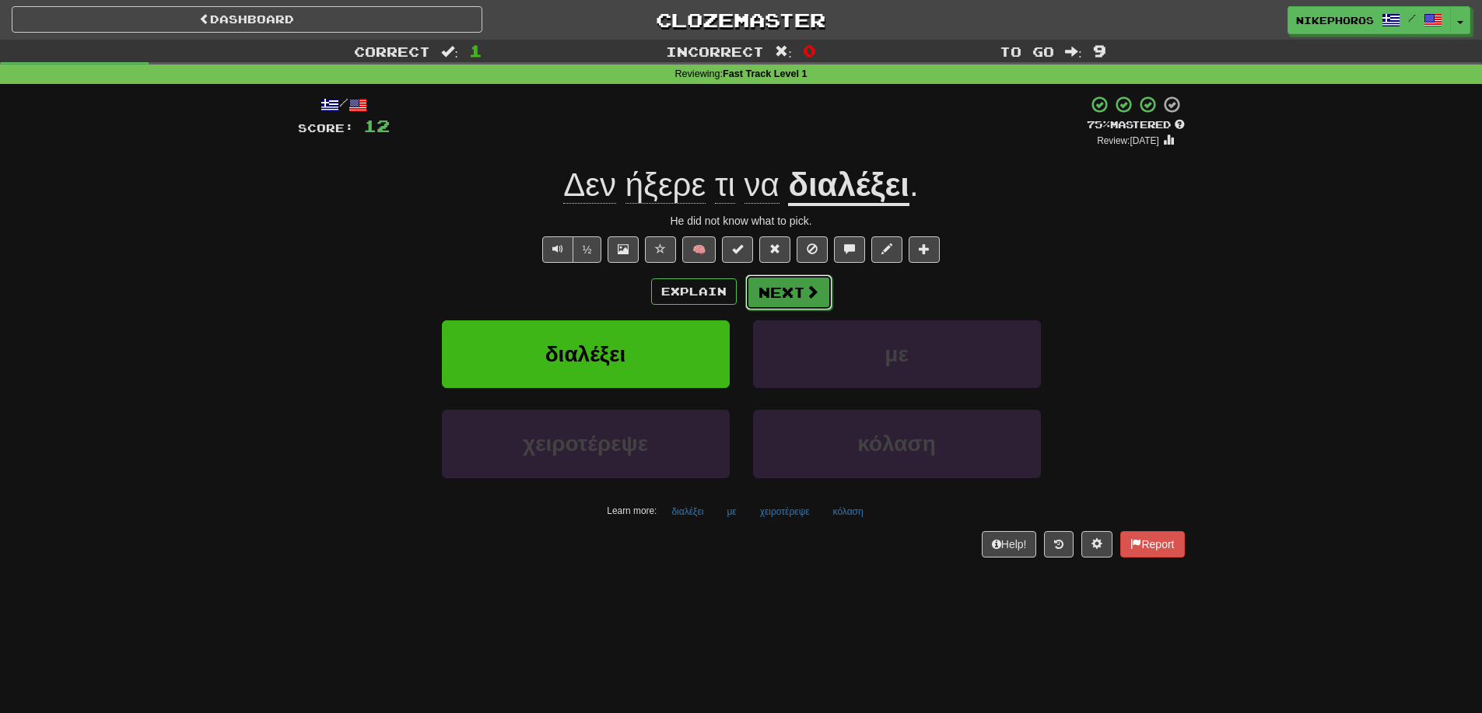
click at [775, 300] on button "Next" at bounding box center [788, 293] width 87 height 36
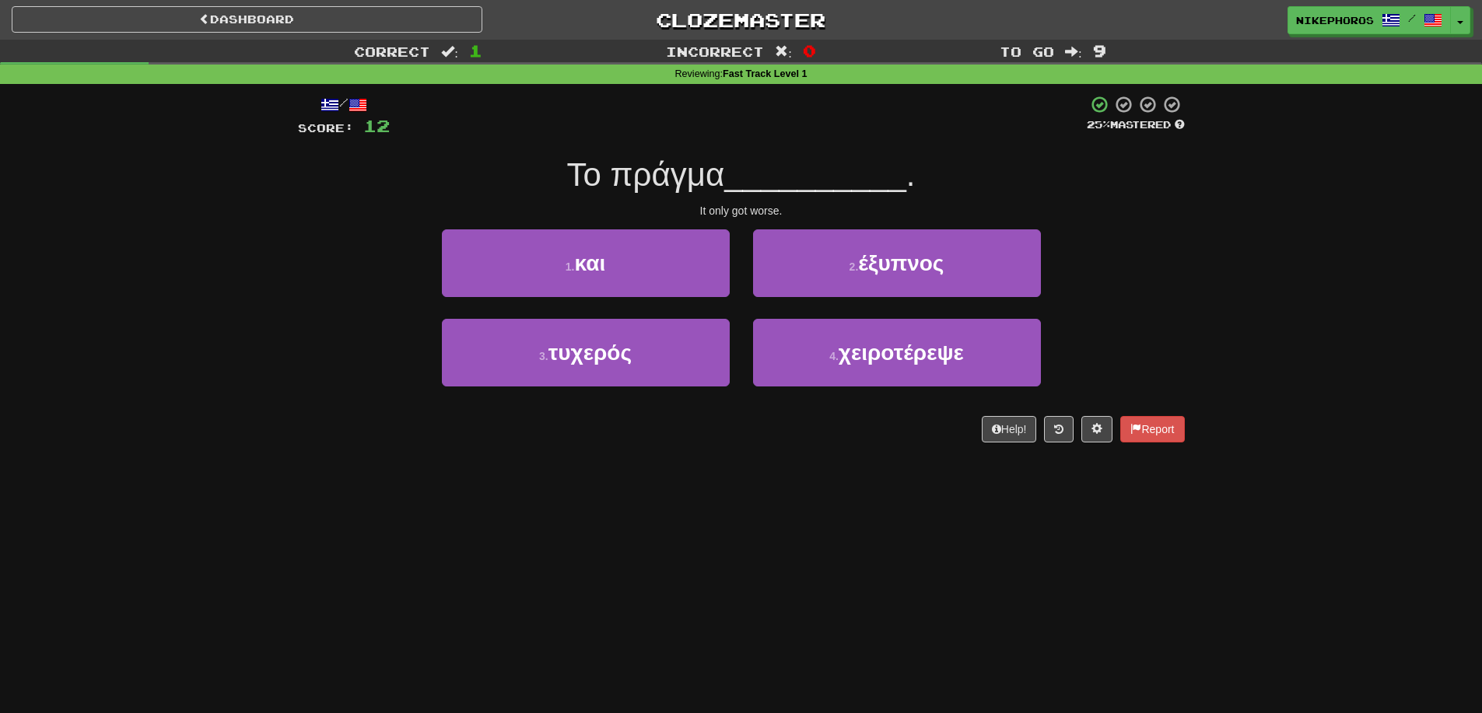
click at [1138, 293] on div "1 . και 2 . έξυπνος" at bounding box center [742, 273] width 934 height 89
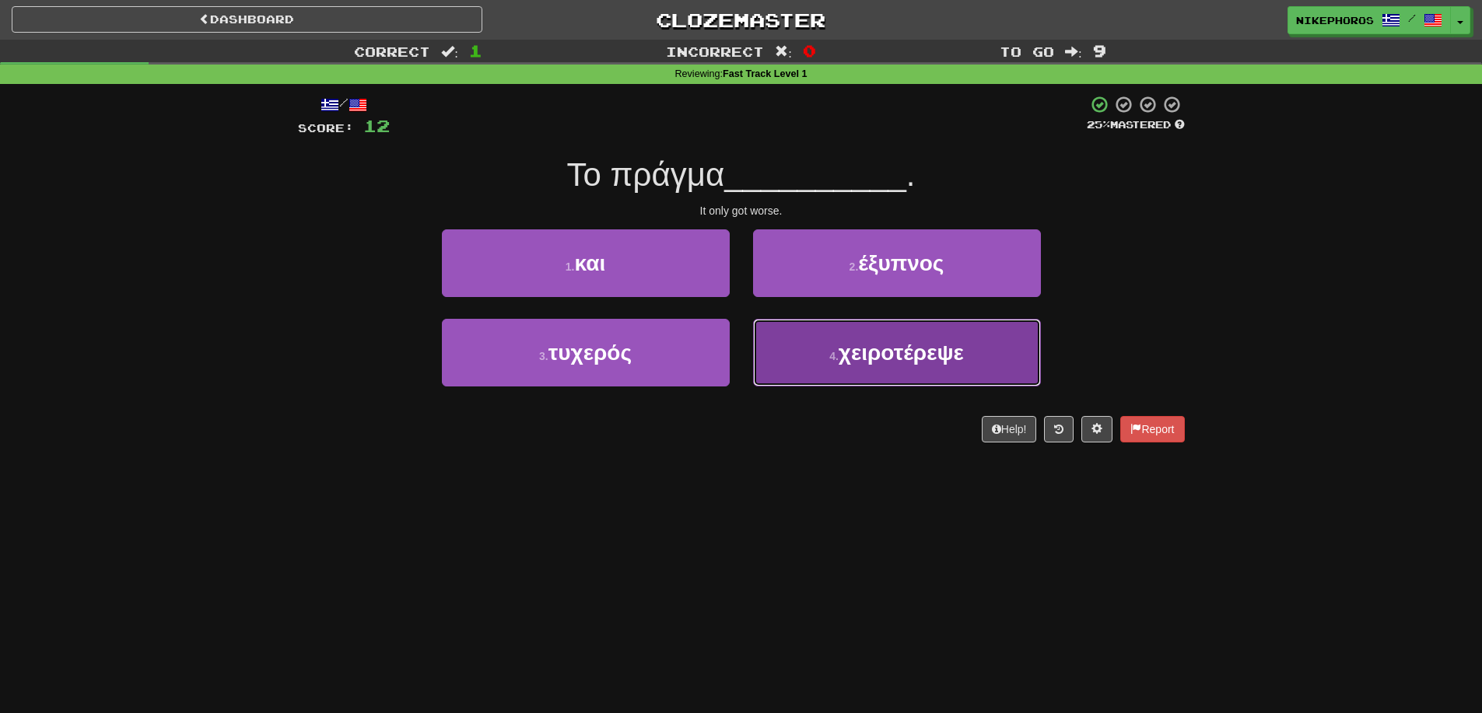
click at [877, 368] on button "4 . χειροτέρεψε" at bounding box center [897, 353] width 288 height 68
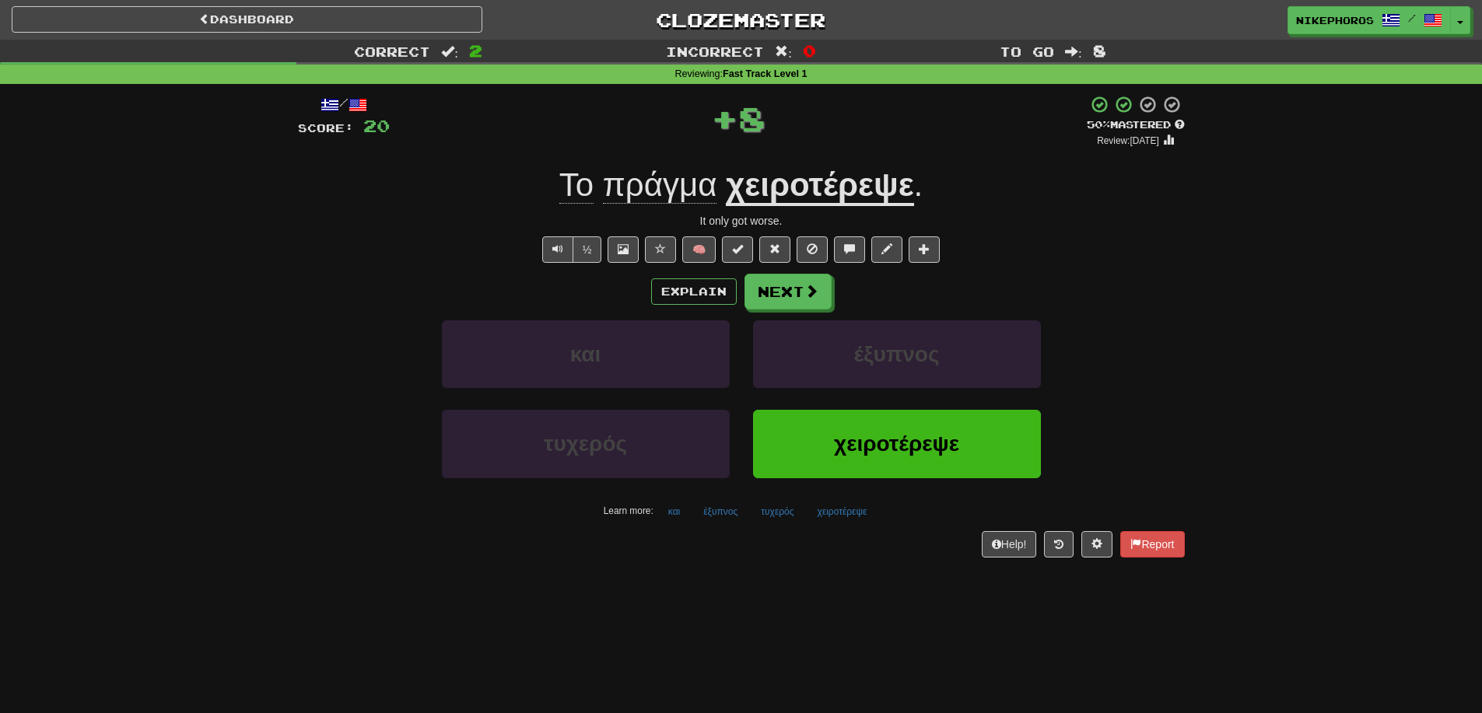
click at [661, 195] on span "πράγμα" at bounding box center [660, 184] width 114 height 37
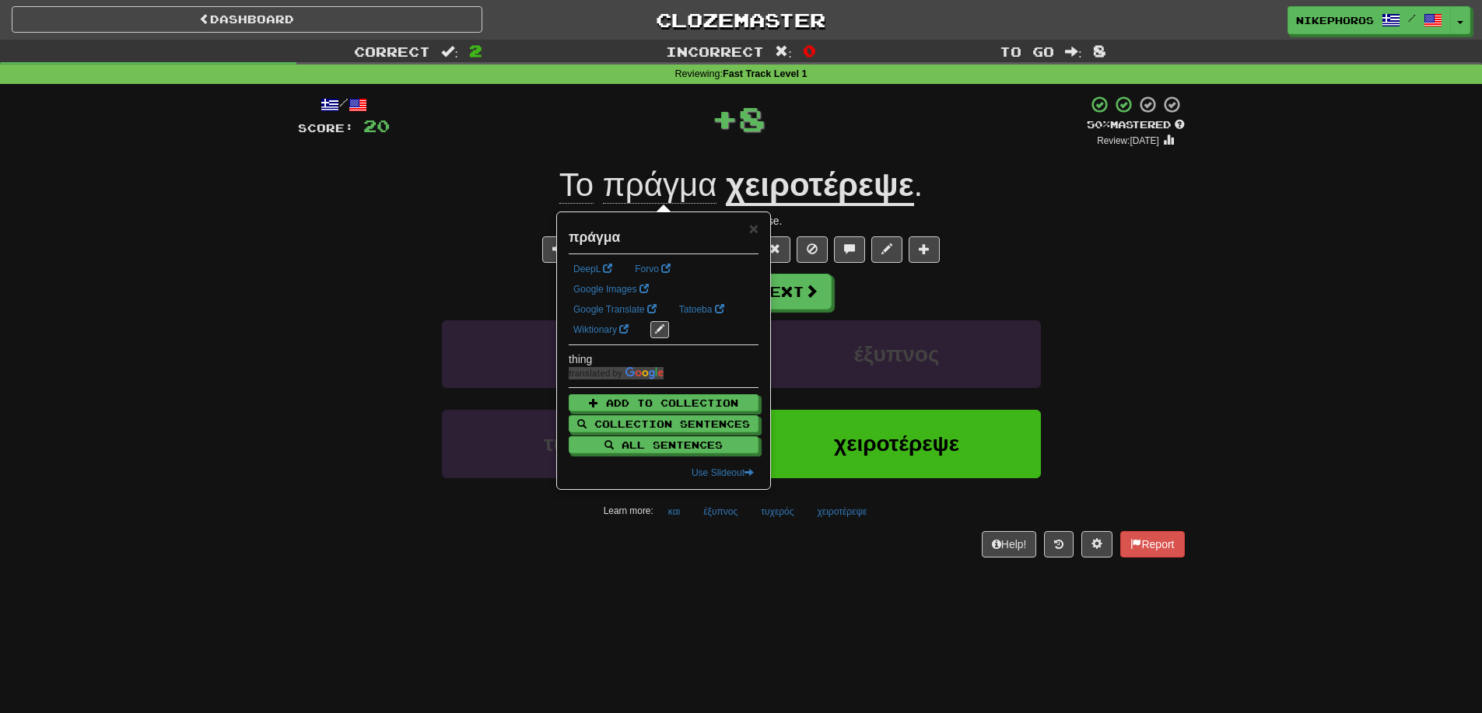
click at [1149, 259] on div "½ 🧠" at bounding box center [741, 250] width 887 height 26
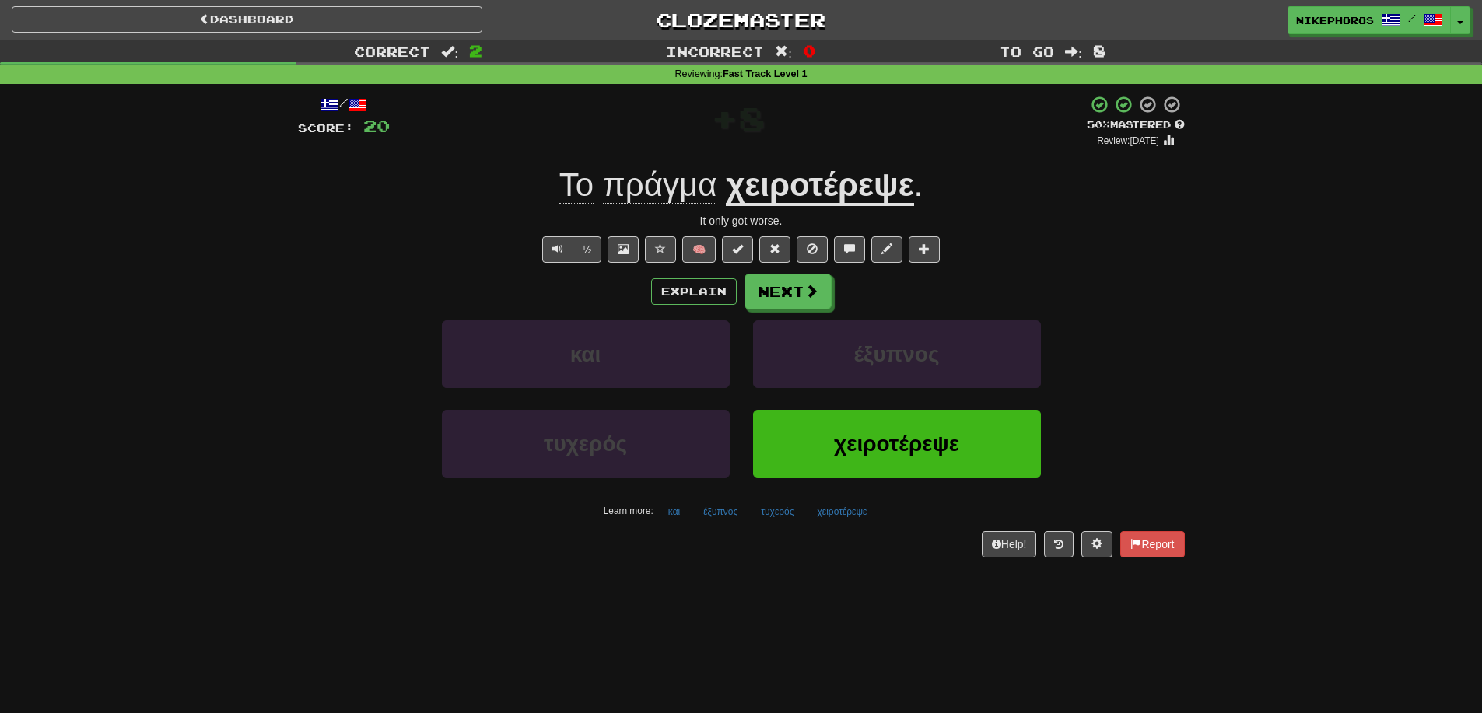
click at [1147, 247] on div "½ 🧠" at bounding box center [741, 250] width 887 height 26
click at [1144, 247] on div "½ 🧠" at bounding box center [741, 250] width 887 height 26
click at [1166, 246] on div "½ 🧠" at bounding box center [741, 250] width 887 height 26
click at [1187, 255] on div "/ Score: 20 + 8 50 % Mastered Review: 2025-08-31 Το πράγμα χειροτέρεψε . It onl…" at bounding box center [741, 331] width 910 height 495
click at [734, 512] on button "έξυπνος" at bounding box center [720, 511] width 51 height 23
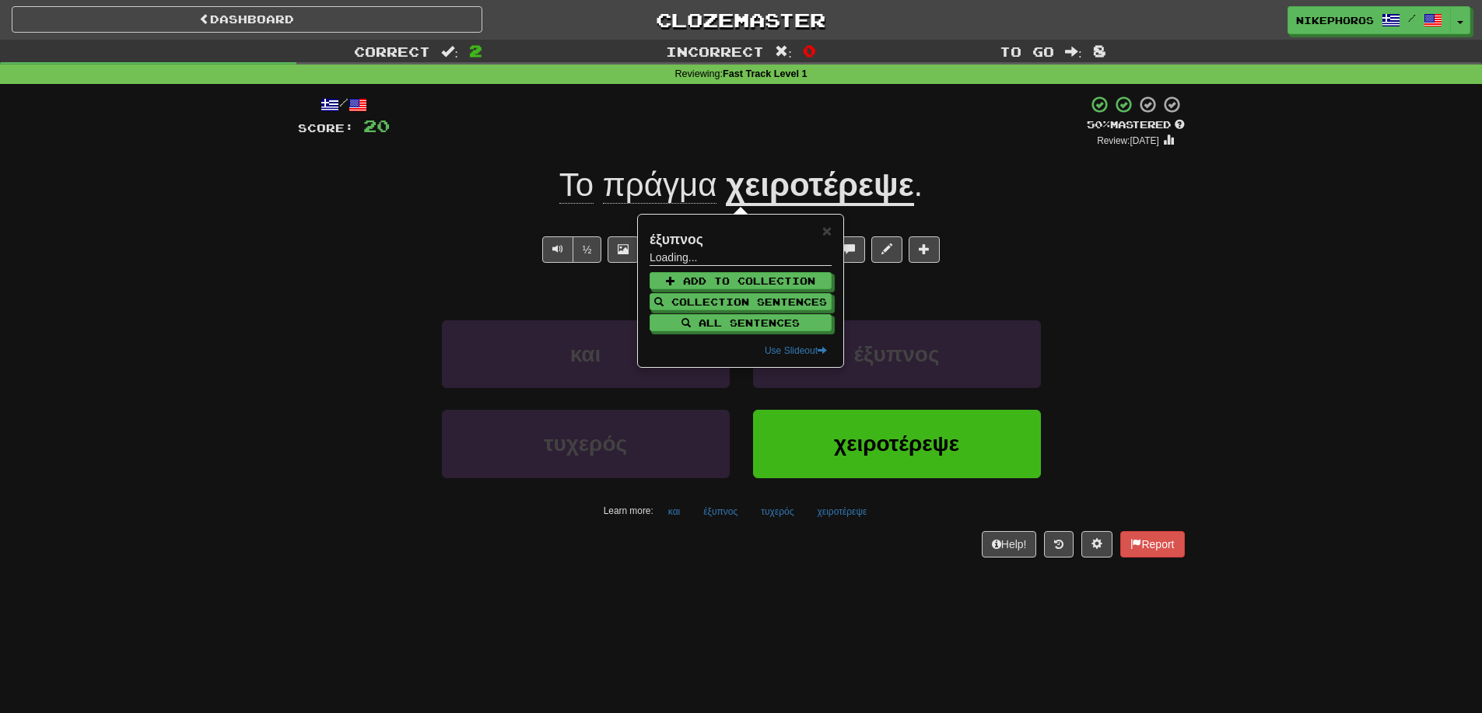
click at [754, 545] on div "Help! Report" at bounding box center [741, 544] width 887 height 26
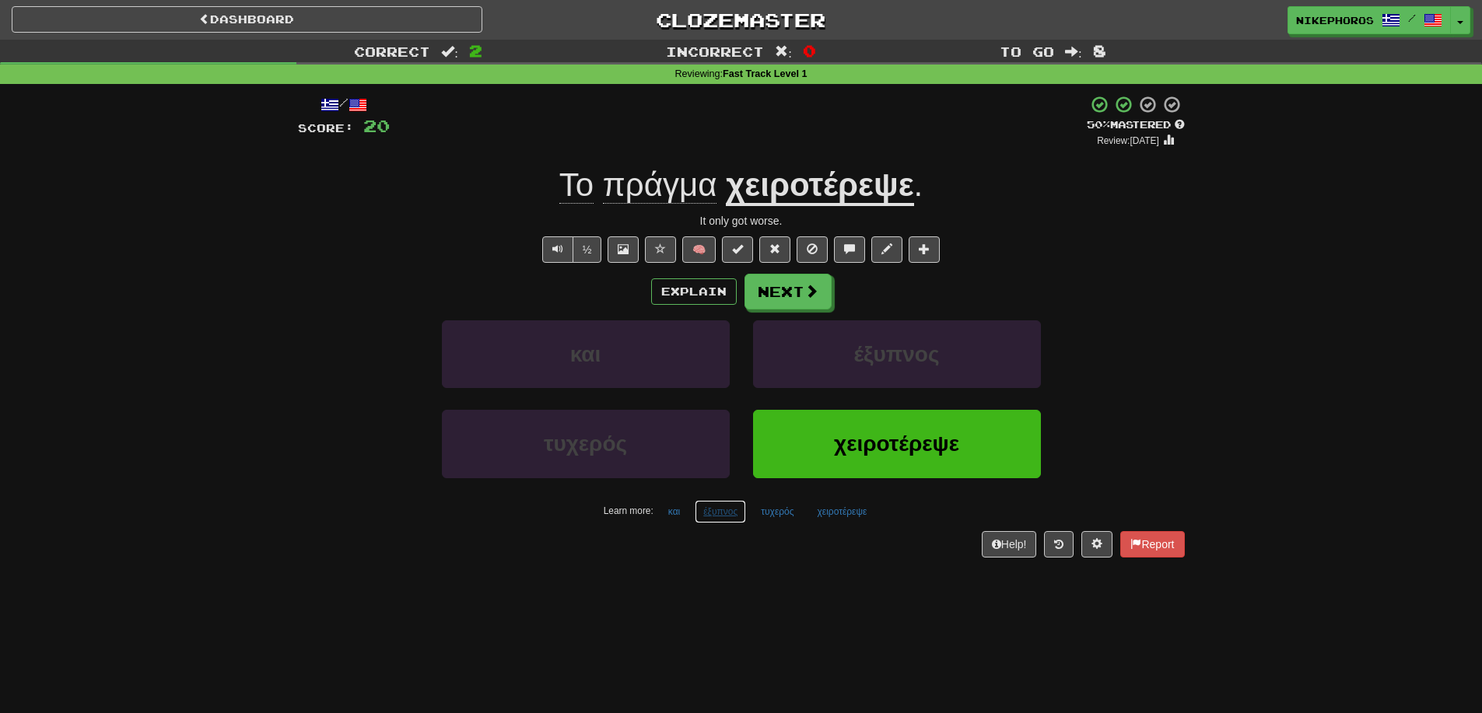
click at [716, 522] on button "έξυπνος" at bounding box center [720, 511] width 51 height 23
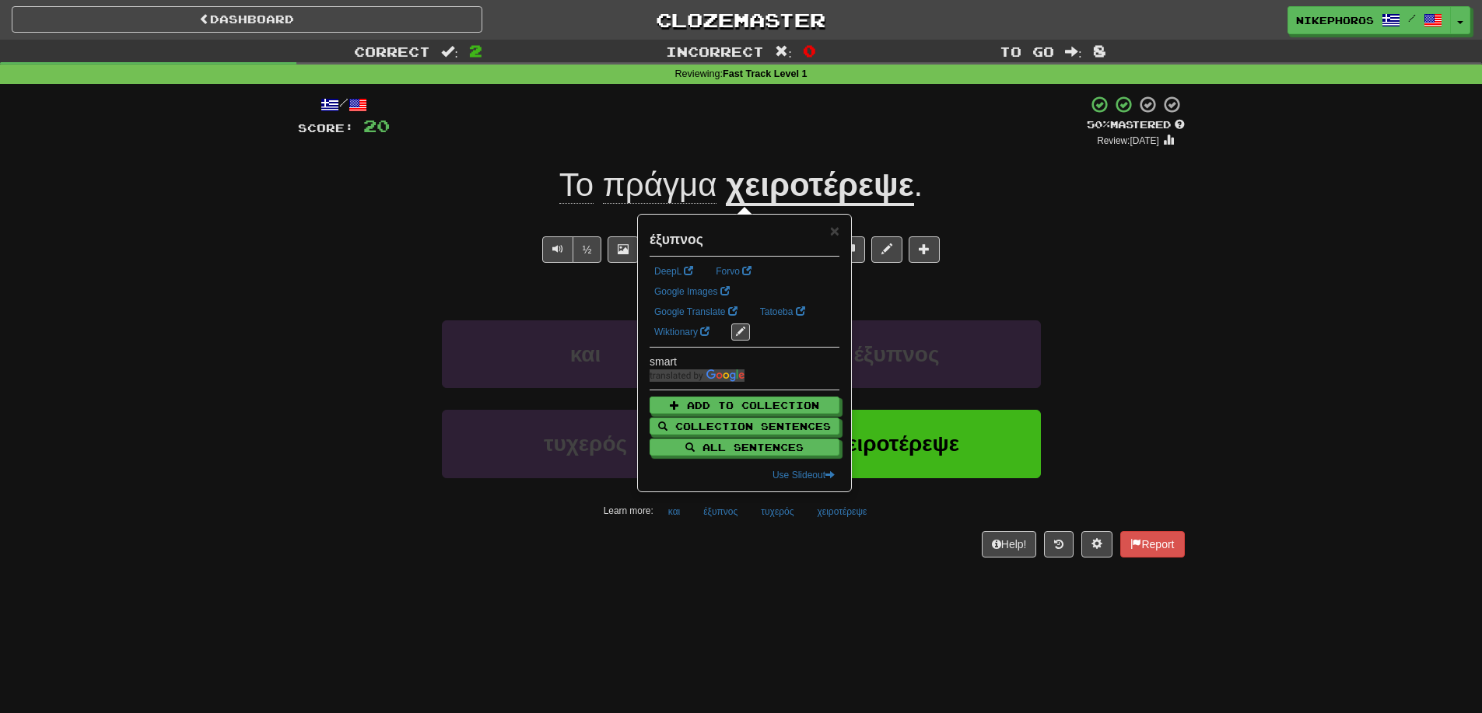
click at [778, 573] on div "/ Score: 20 + 8 50 % Mastered Review: 2025-08-31 Το πράγμα χειροτέρεψε . It onl…" at bounding box center [741, 331] width 887 height 495
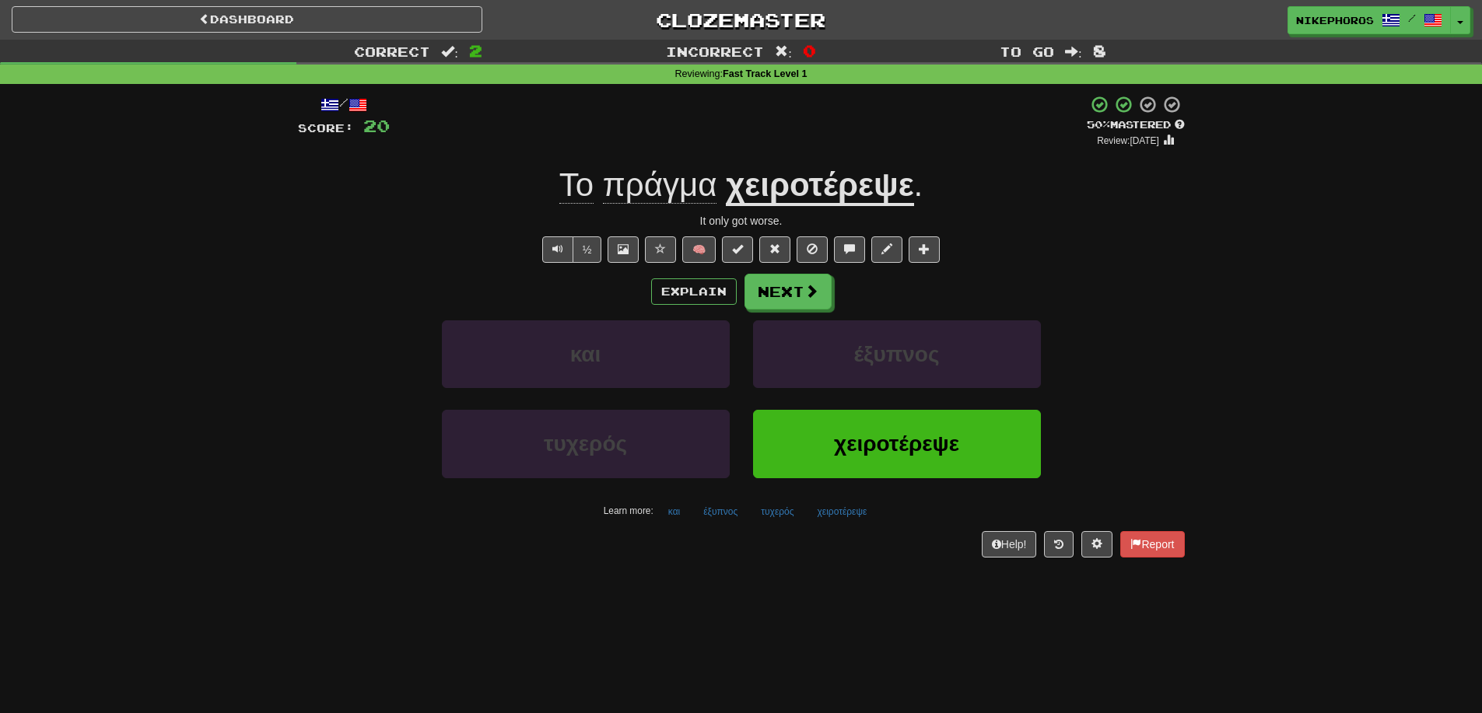
click at [808, 621] on div "Dashboard Clozemaster Nikephoros / Toggle Dropdown Dashboard Leaderboard Activi…" at bounding box center [741, 356] width 1482 height 713
click at [1150, 396] on div "και έξυπνος" at bounding box center [742, 365] width 934 height 89
click at [700, 510] on button "έξυπνος" at bounding box center [720, 511] width 51 height 23
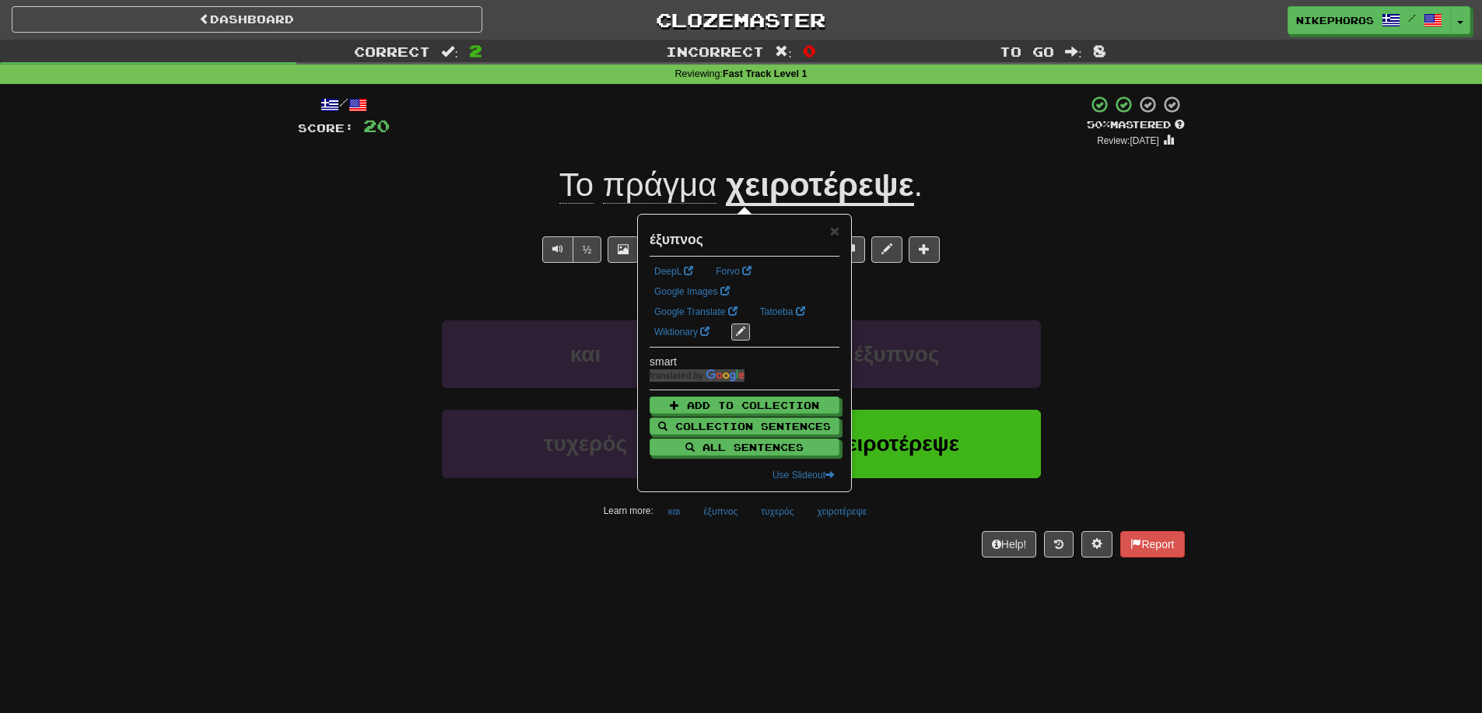
click at [783, 590] on div "Dashboard Clozemaster Nikephoros / Toggle Dropdown Dashboard Leaderboard Activi…" at bounding box center [741, 356] width 1482 height 713
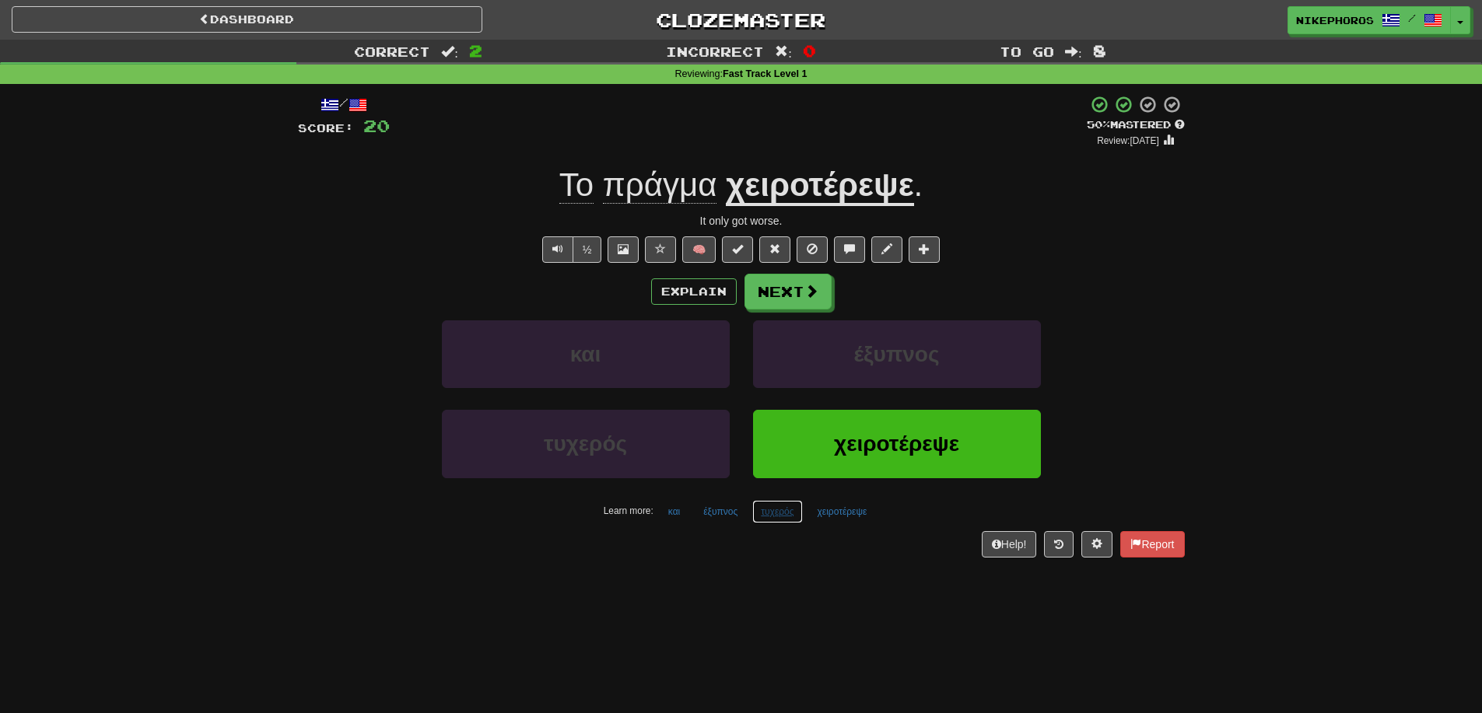
click at [764, 519] on button "τυχερός" at bounding box center [777, 511] width 50 height 23
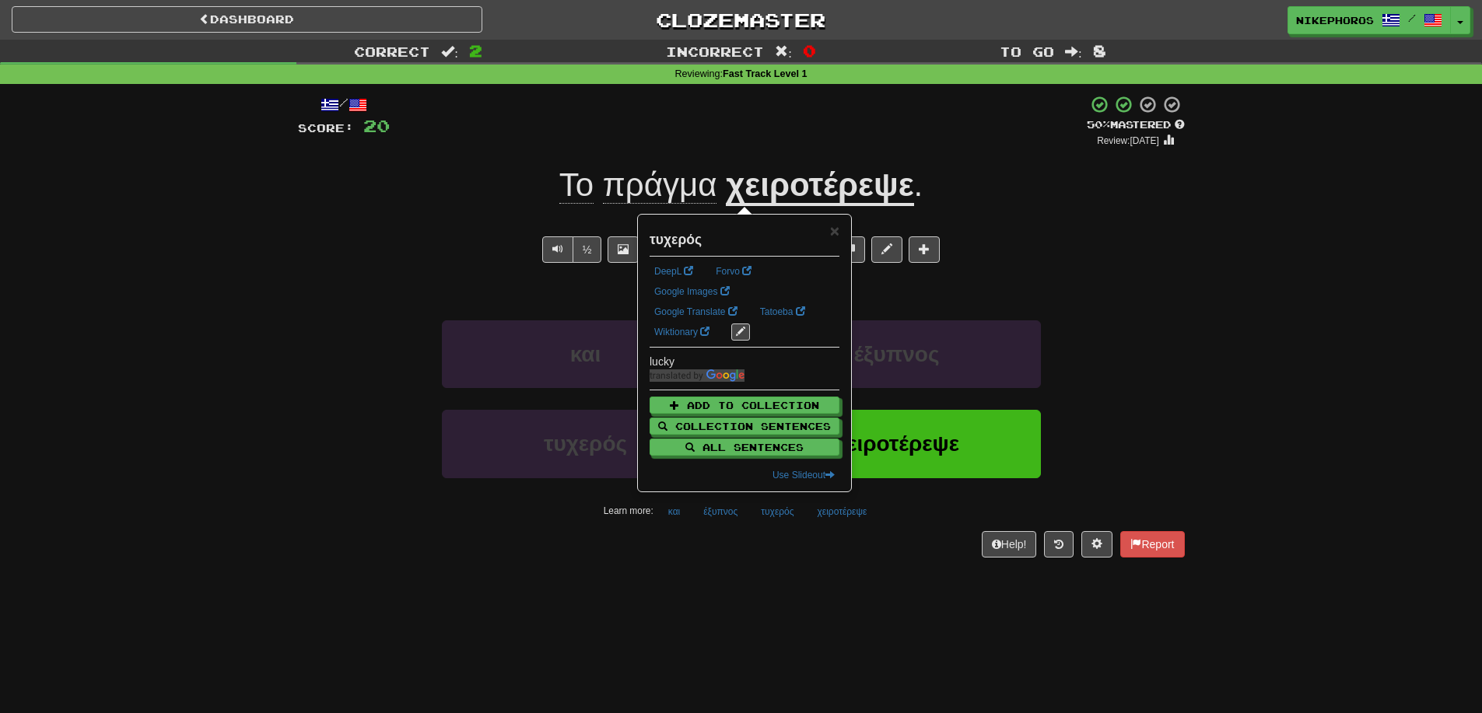
click at [757, 555] on div "Help! Report" at bounding box center [741, 544] width 887 height 26
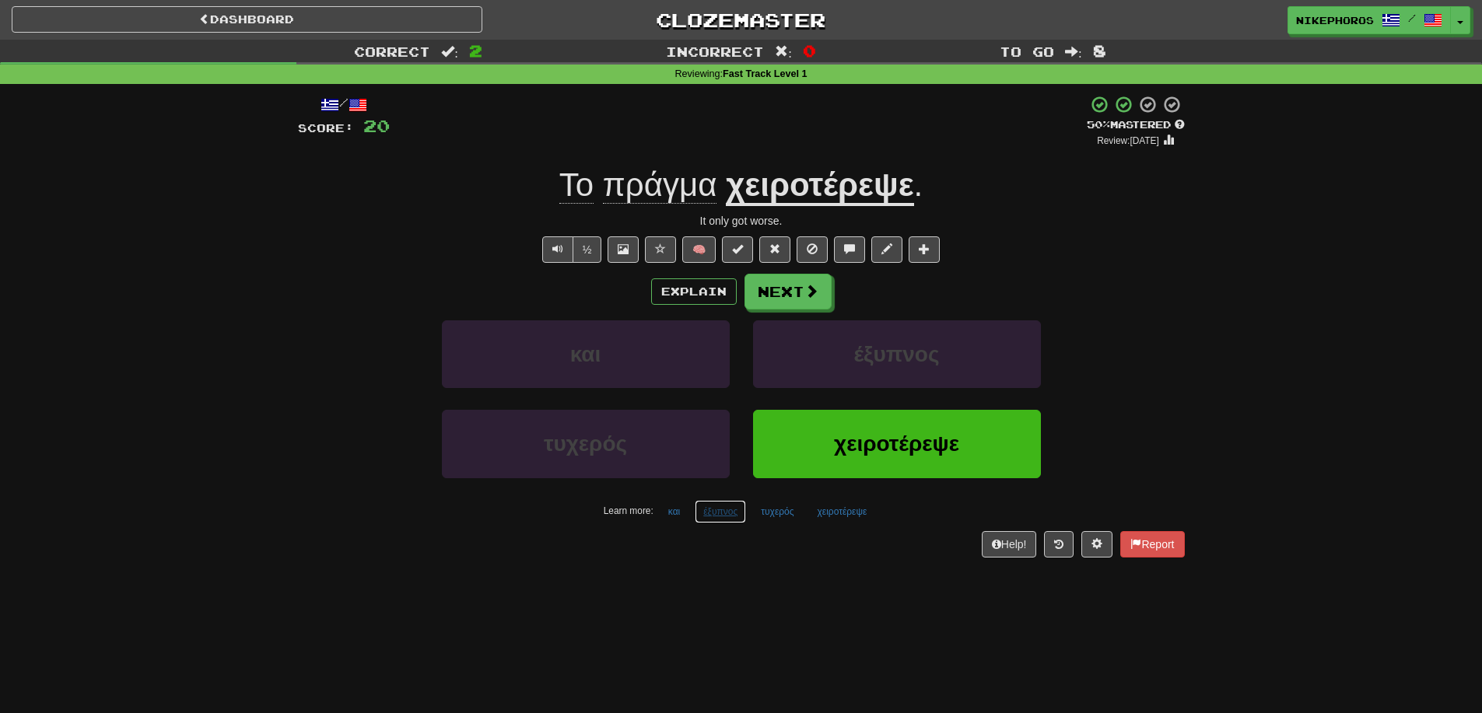
click at [703, 517] on button "έξυπνος" at bounding box center [720, 511] width 51 height 23
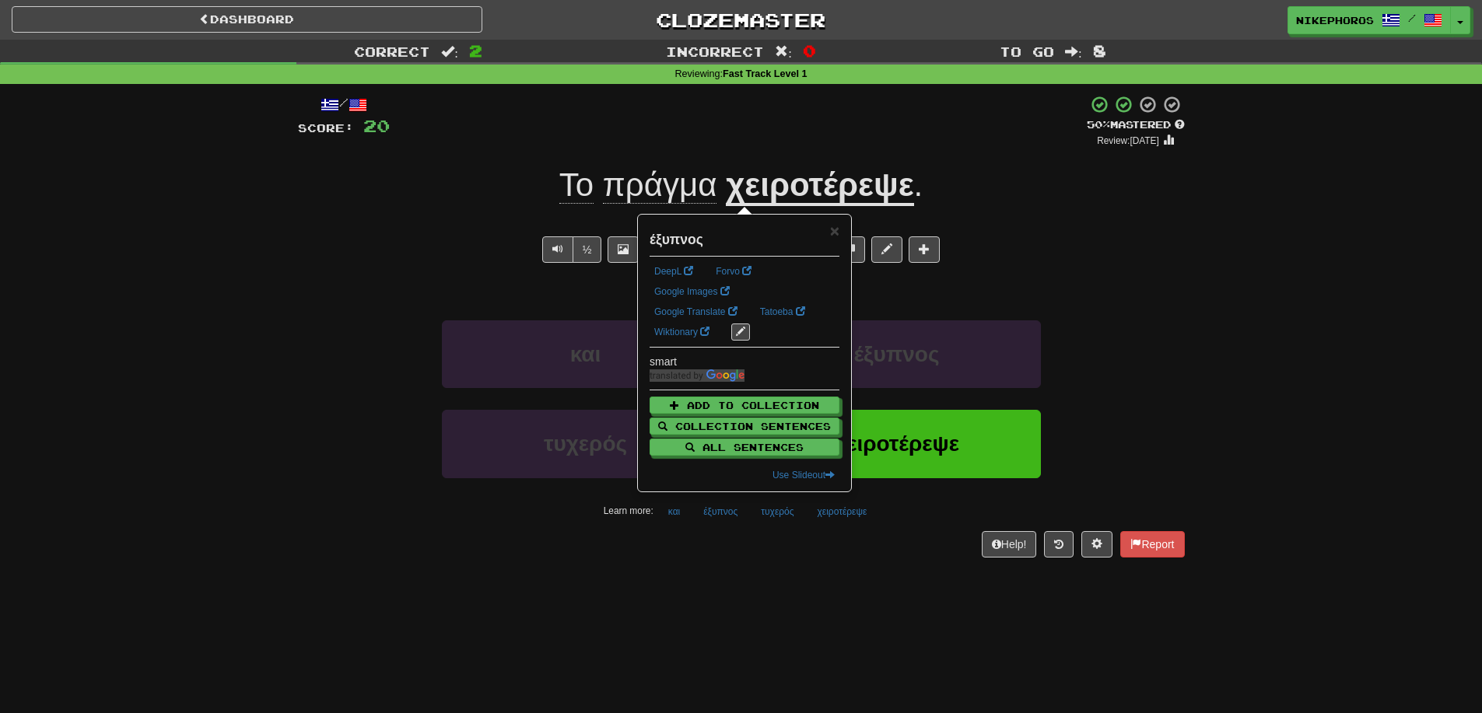
click at [716, 611] on div "Dashboard Clozemaster Nikephoros / Toggle Dropdown Dashboard Leaderboard Activi…" at bounding box center [741, 356] width 1482 height 713
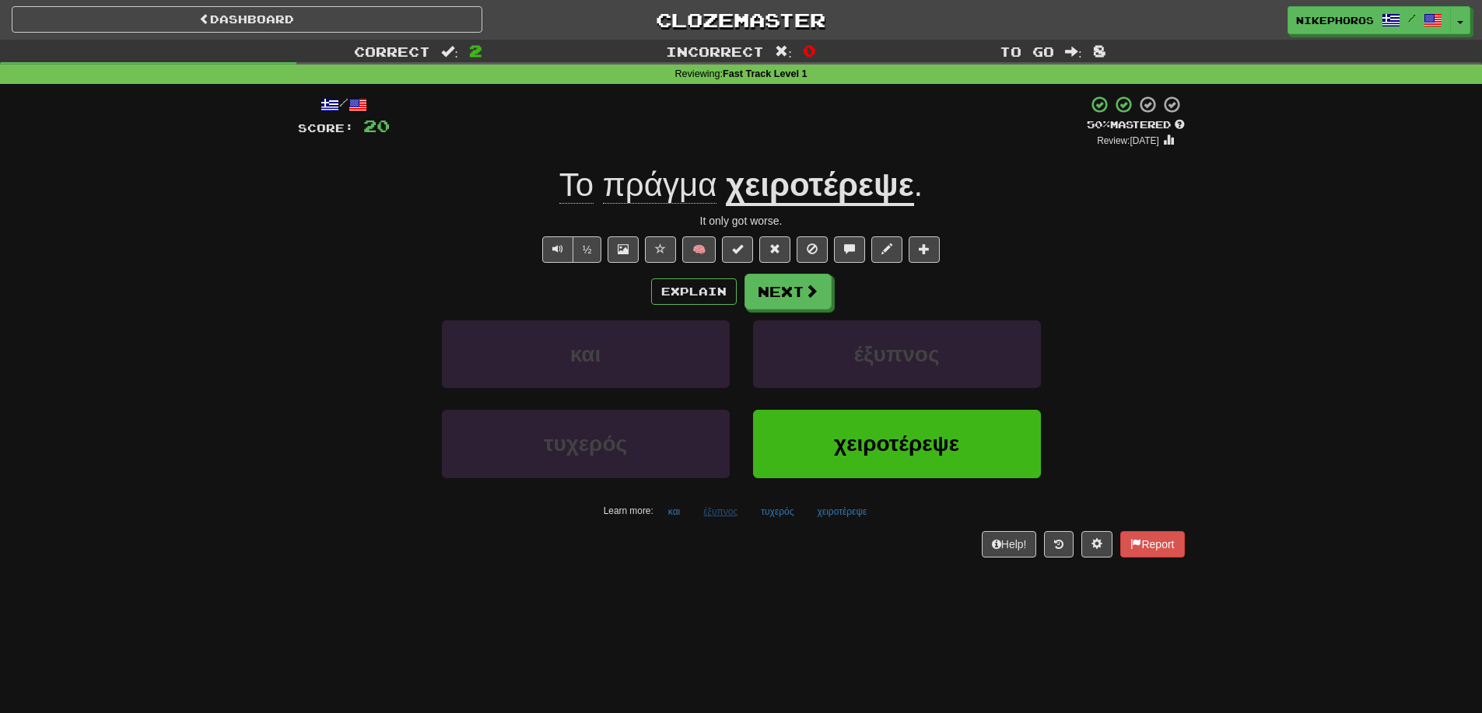
drag, startPoint x: 720, startPoint y: 483, endPoint x: 707, endPoint y: 511, distance: 30.6
click at [714, 490] on div "τυχερός" at bounding box center [585, 454] width 311 height 89
click at [707, 512] on button "έξυπνος" at bounding box center [720, 511] width 51 height 23
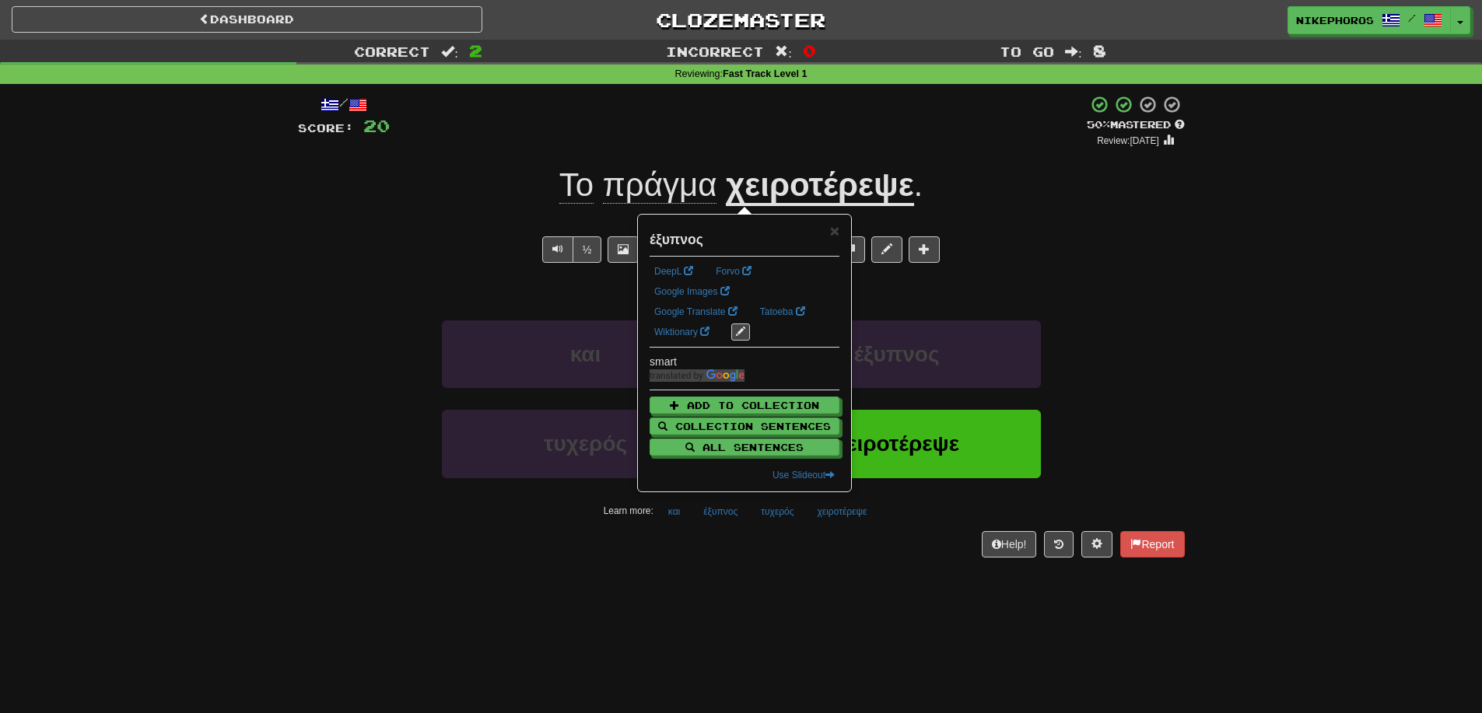
click at [734, 604] on div "Dashboard Clozemaster Nikephoros / Toggle Dropdown Dashboard Leaderboard Activi…" at bounding box center [741, 356] width 1482 height 713
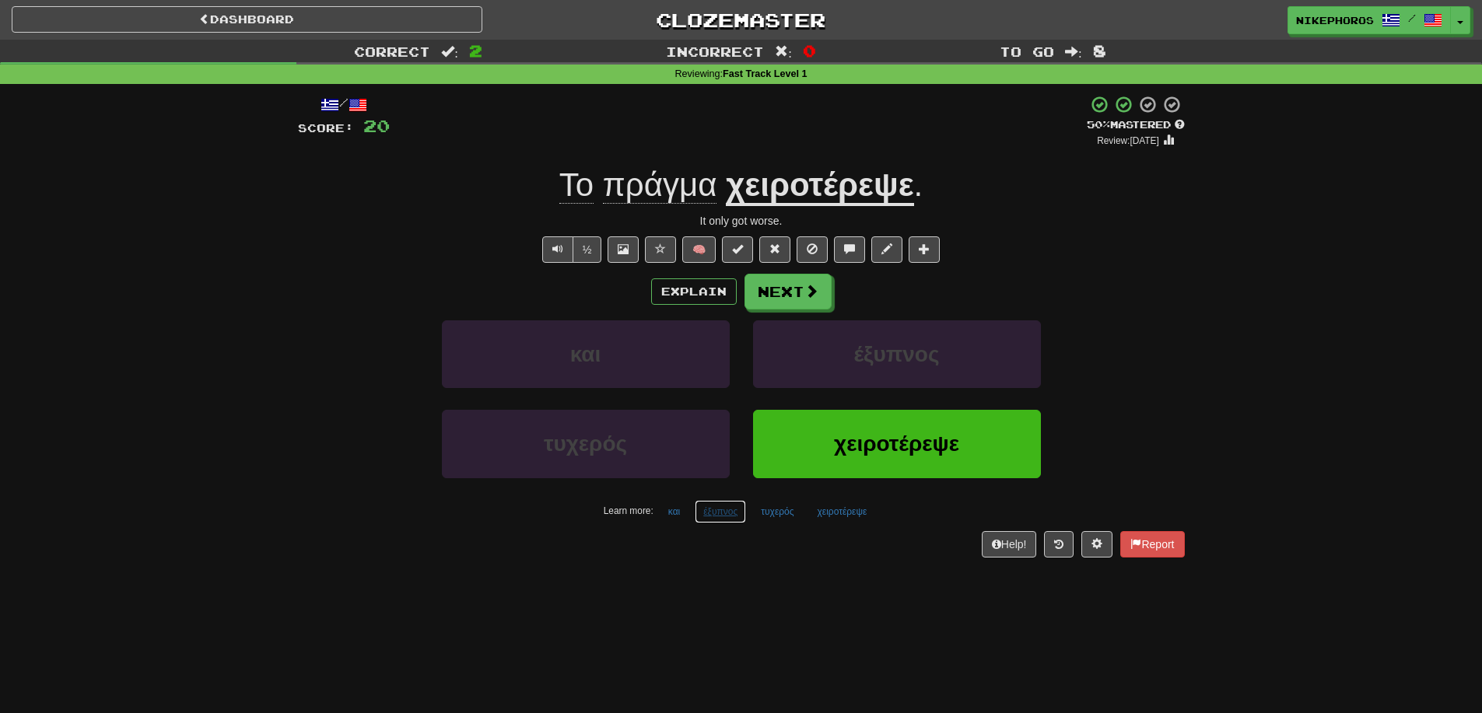
click at [706, 516] on button "έξυπνος" at bounding box center [720, 511] width 51 height 23
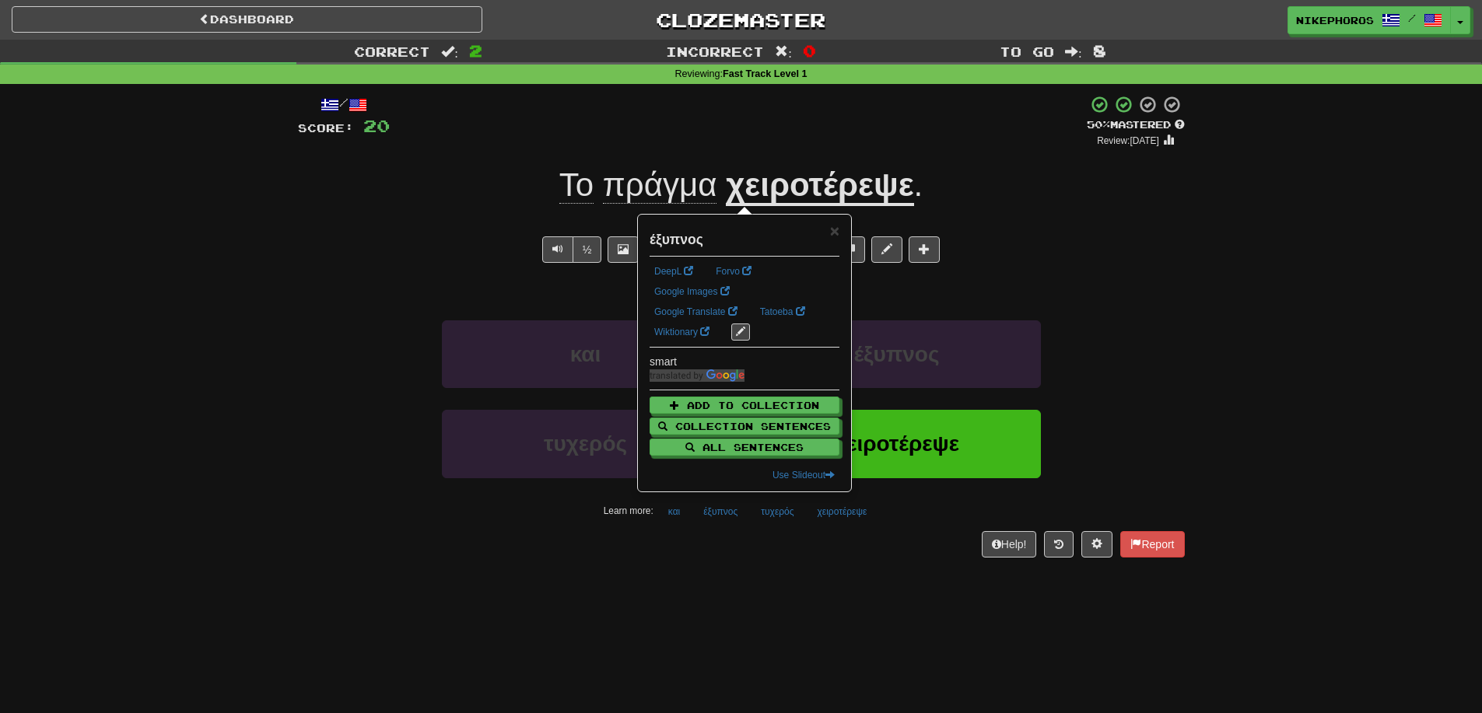
click at [715, 558] on div "/ Score: 20 + 8 50 % Mastered Review: 2025-08-31 Το πράγμα χειροτέρεψε . It onl…" at bounding box center [741, 331] width 887 height 495
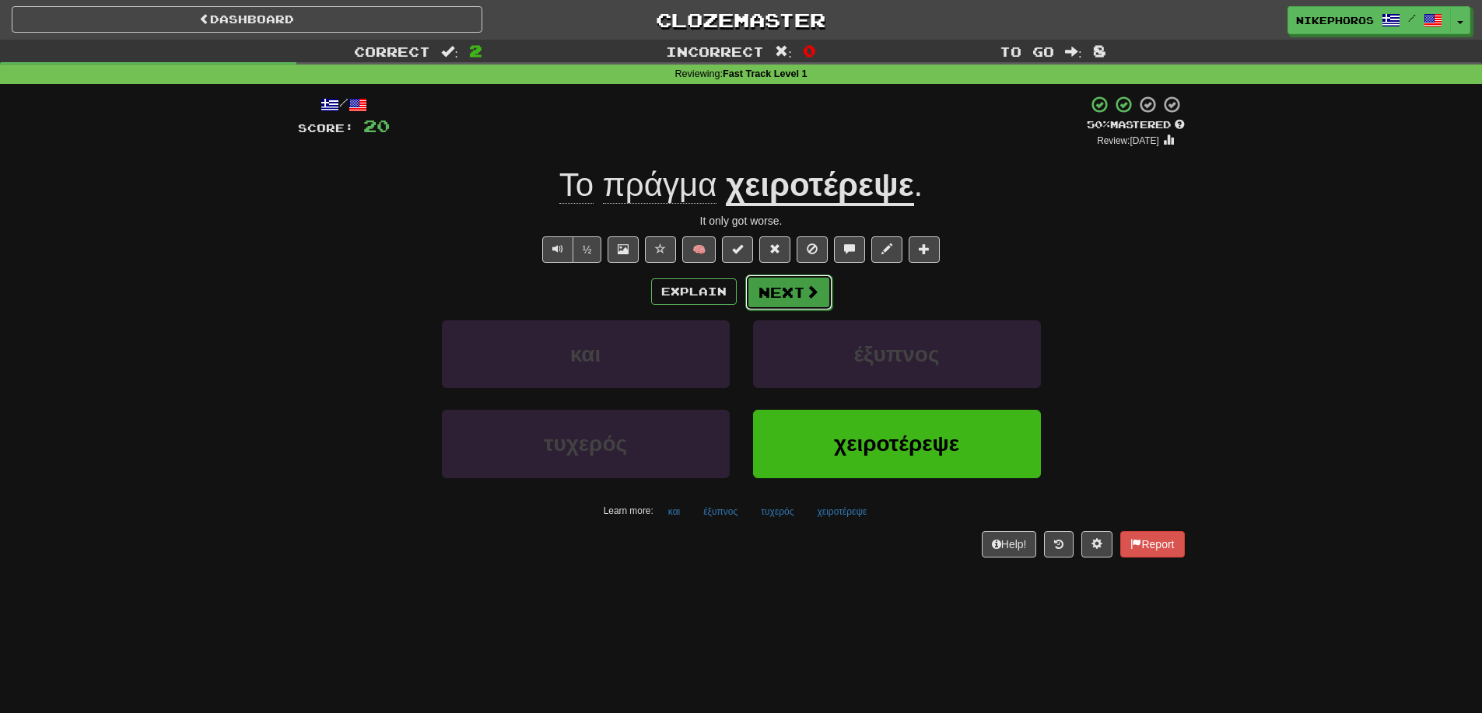
click at [815, 289] on span at bounding box center [812, 292] width 14 height 14
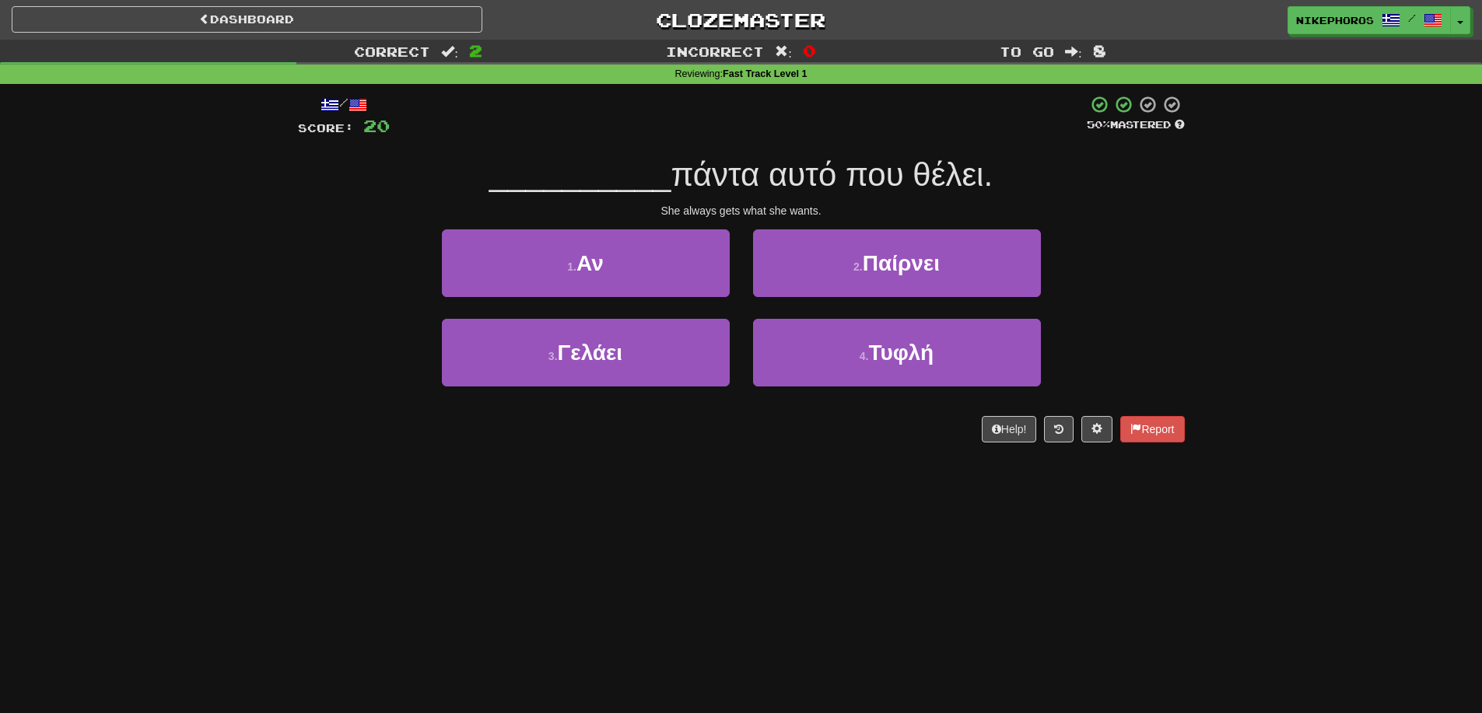
click at [1197, 318] on div "Correct : 2 Incorrect : 0 To go : 8 Reviewing : Fast Track Level 1 / Score: 20 …" at bounding box center [741, 252] width 1482 height 425
click at [1217, 358] on div "Correct : 2 Incorrect : 0 To go : 8 Reviewing : Fast Track Level 1 / Score: 20 …" at bounding box center [741, 252] width 1482 height 425
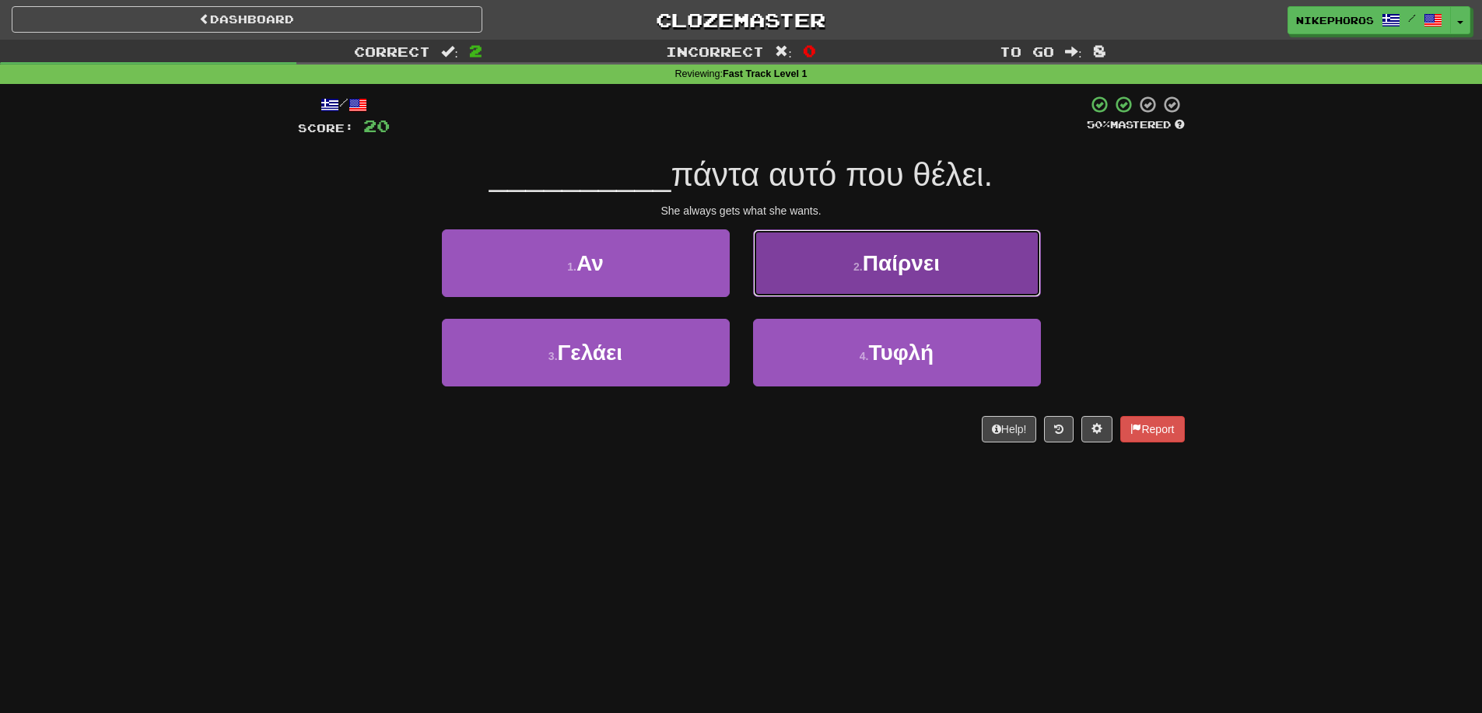
click at [946, 265] on button "2 . Παίρνει" at bounding box center [897, 263] width 288 height 68
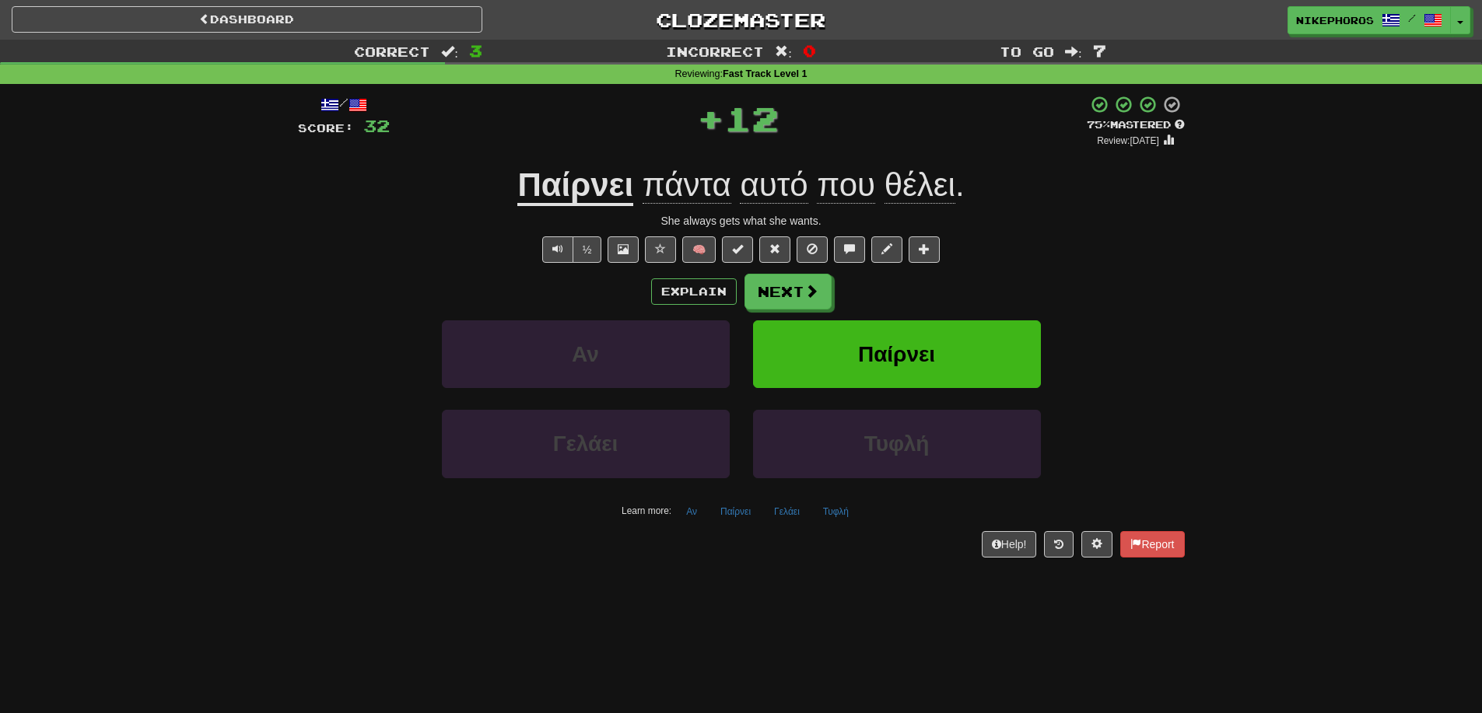
drag, startPoint x: 590, startPoint y: 205, endPoint x: 689, endPoint y: 207, distance: 99.6
click at [589, 204] on u "Παίρνει" at bounding box center [575, 186] width 116 height 40
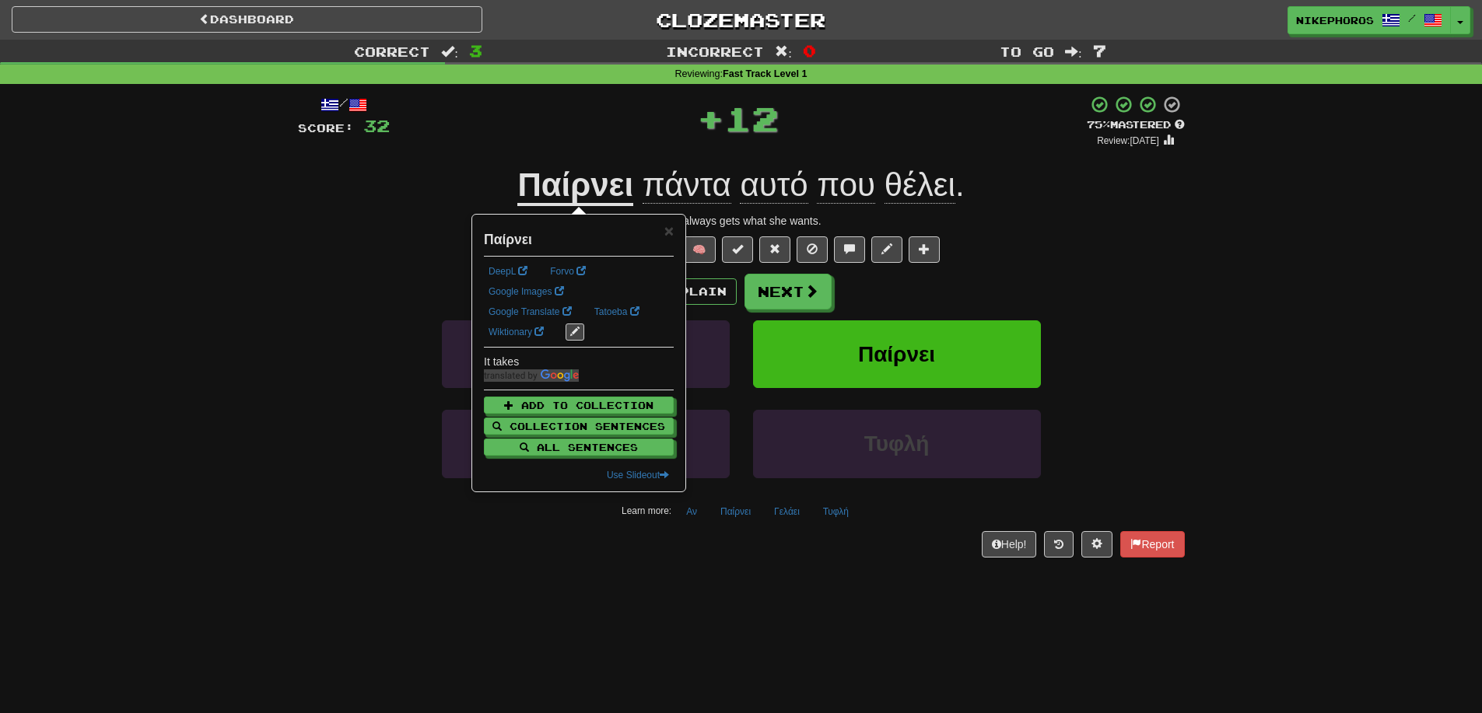
click at [1121, 294] on div "Explain Next" at bounding box center [741, 292] width 887 height 36
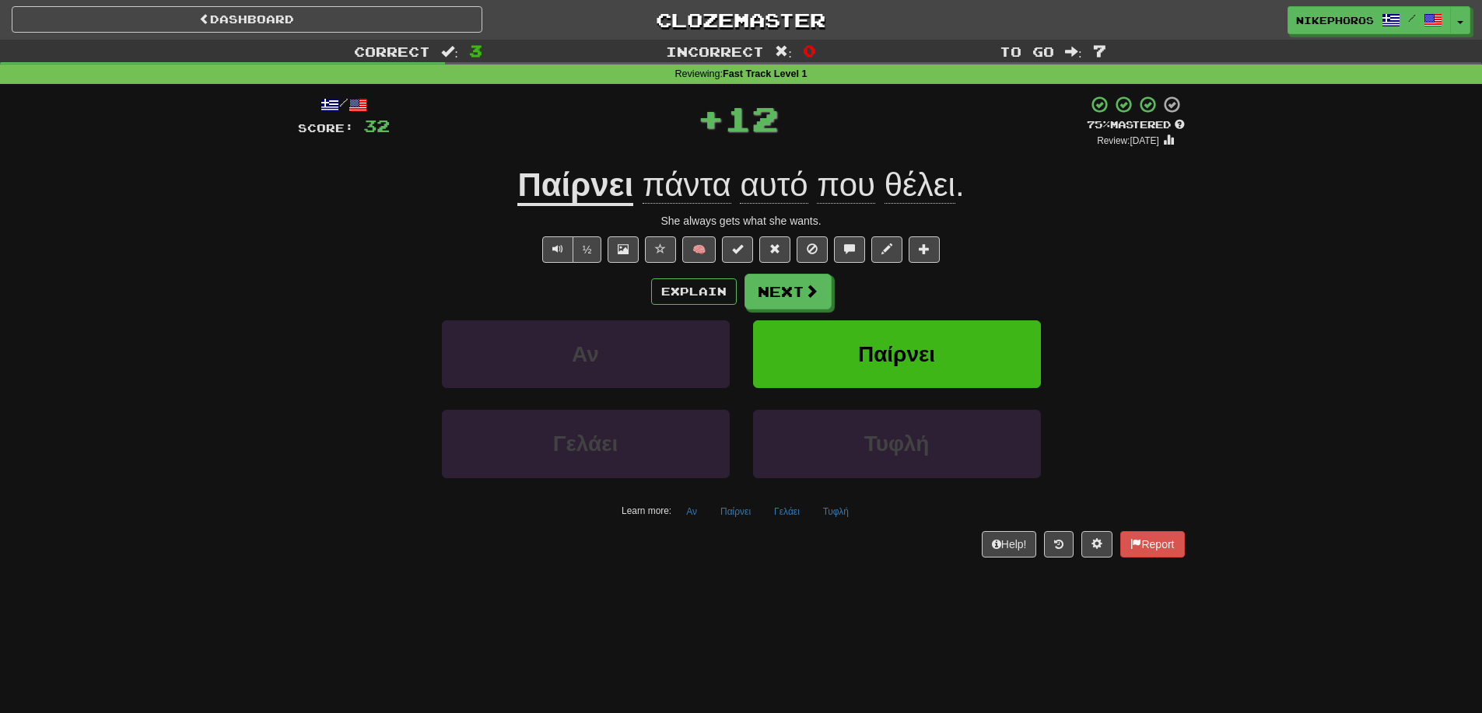
click at [541, 187] on u "Παίρνει" at bounding box center [575, 186] width 116 height 40
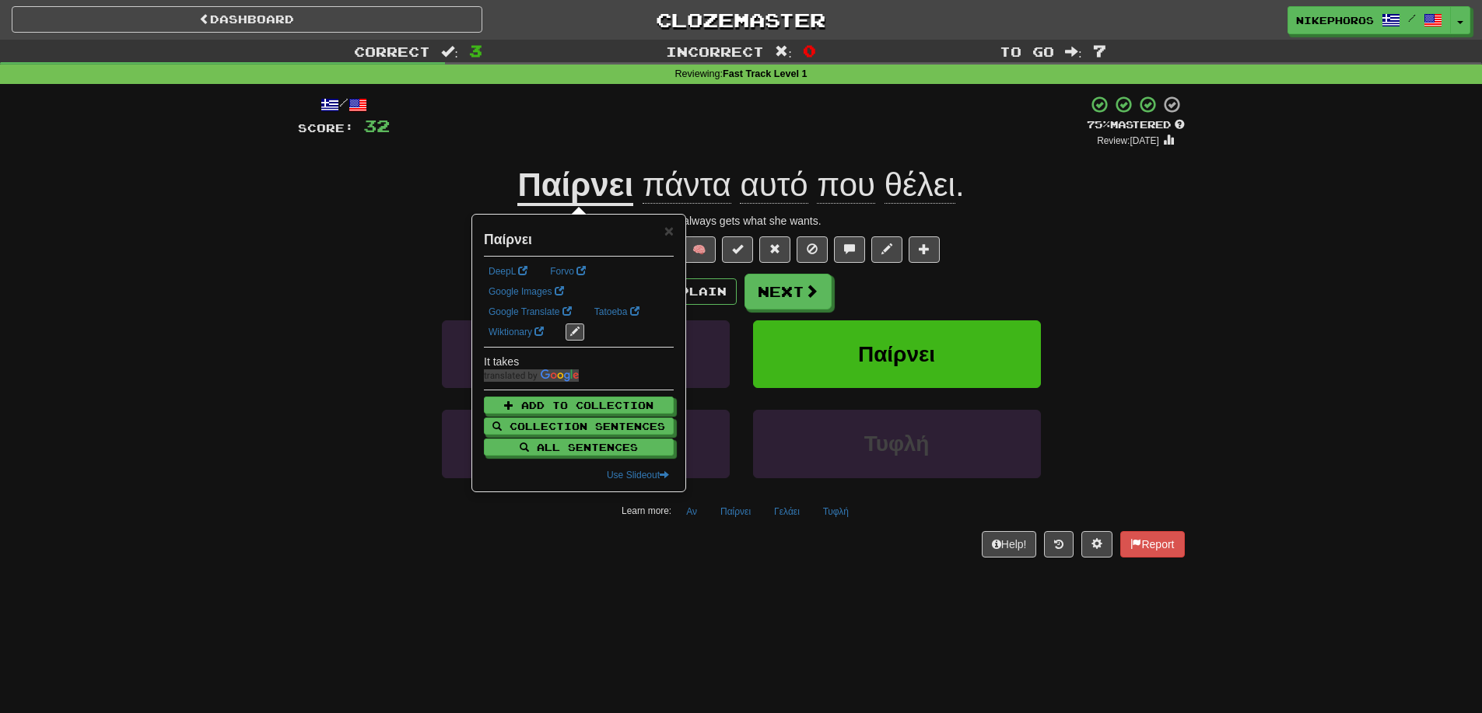
click at [1185, 279] on div "/ Score: 32 + 12 75 % Mastered Review: 2025-09-20 Παίρνει πάντα αυτό που θέλει …" at bounding box center [741, 331] width 910 height 495
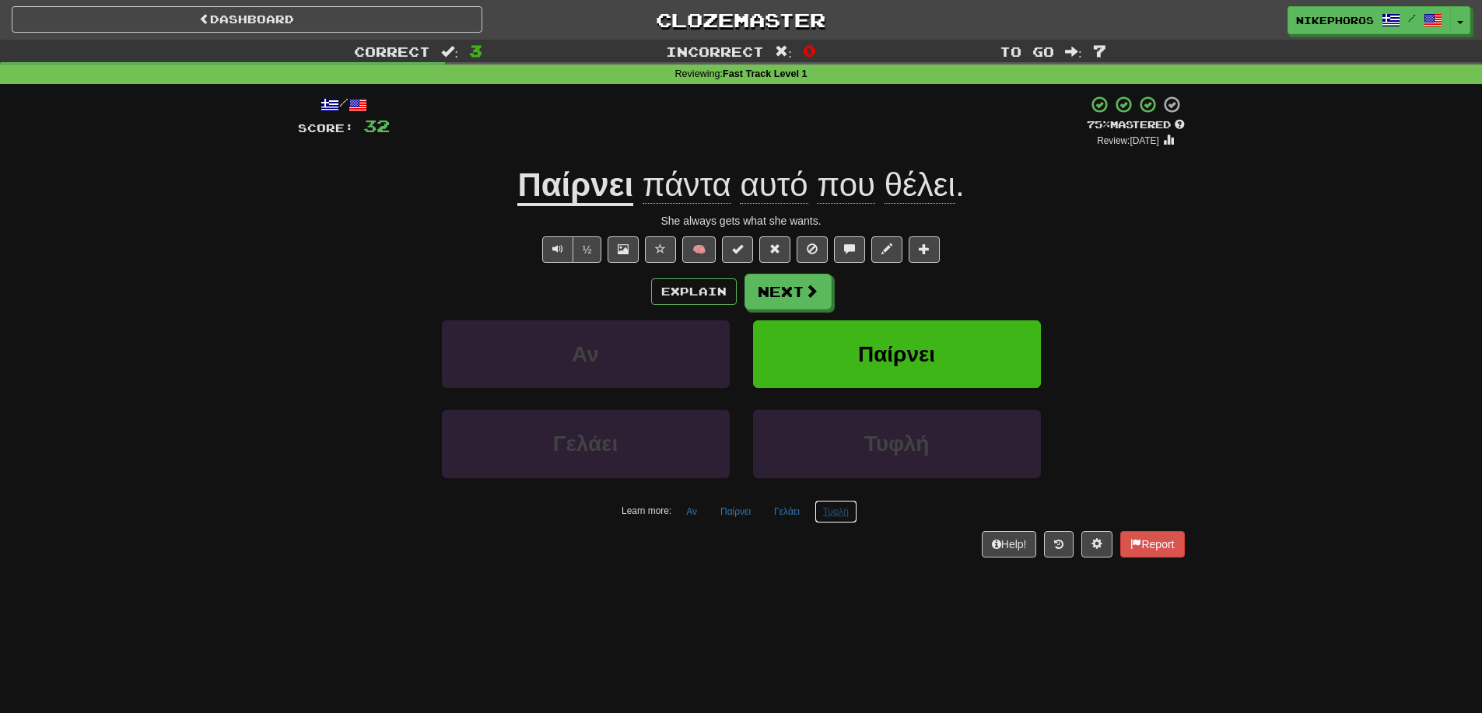
click at [829, 514] on button "Τυφλή" at bounding box center [836, 511] width 43 height 23
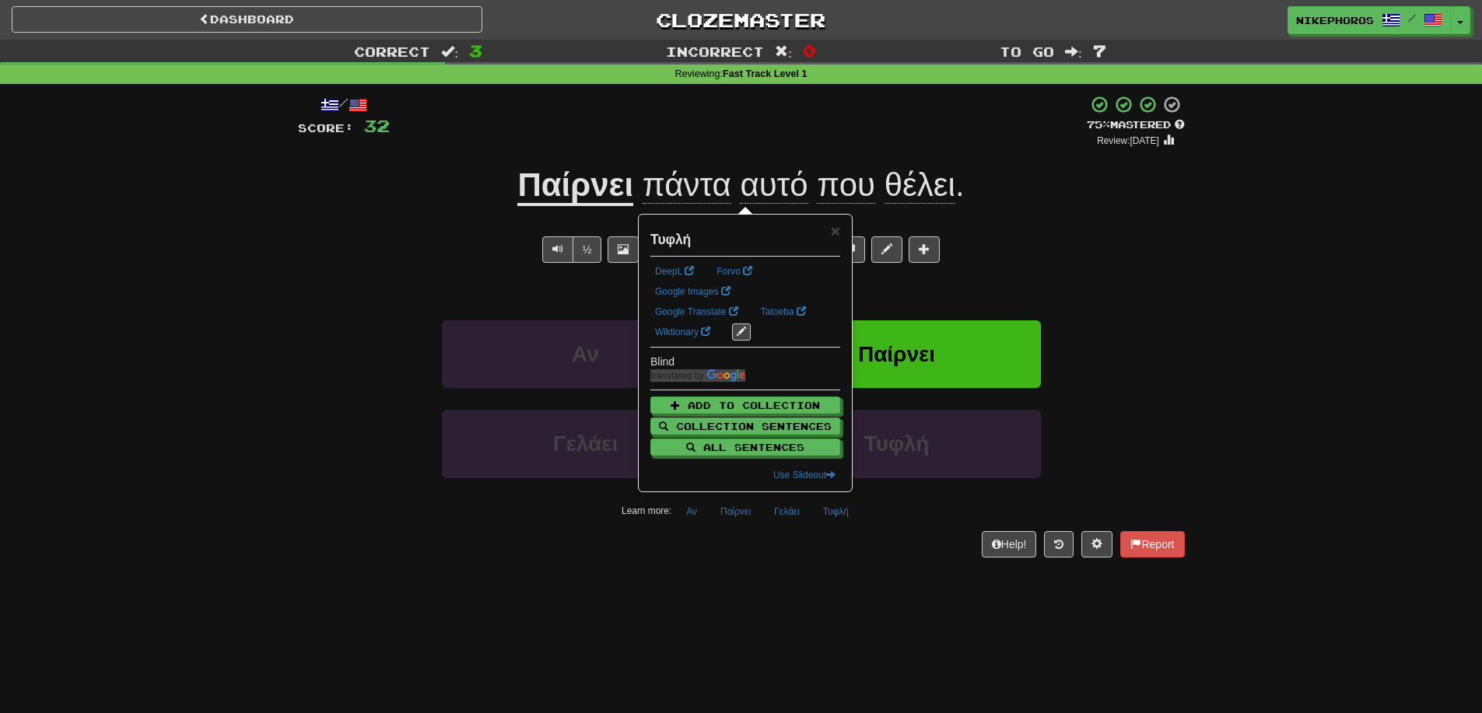
click at [842, 577] on div "/ Score: 32 + 12 75 % Mastered Review: 2025-09-20 Παίρνει πάντα αυτό που θέλει …" at bounding box center [741, 331] width 887 height 495
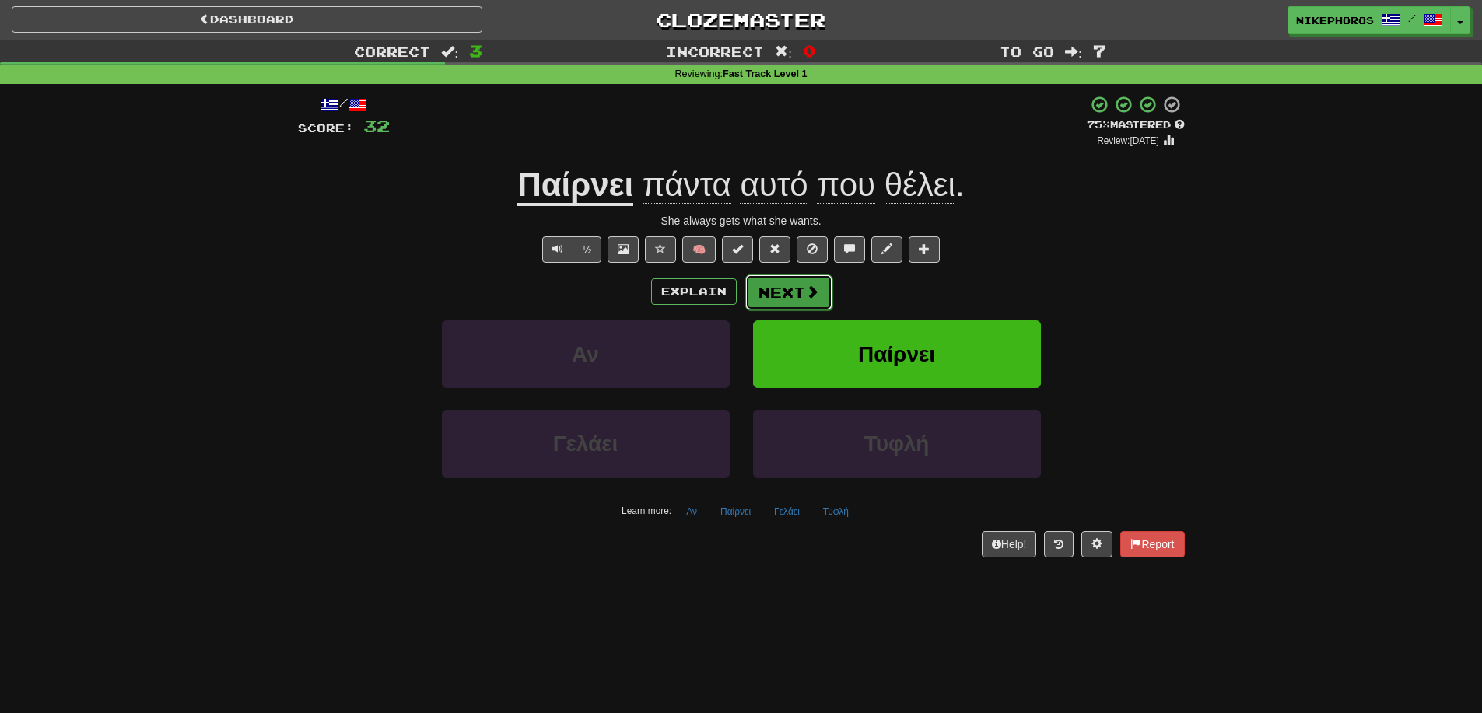
click at [805, 295] on span at bounding box center [812, 292] width 14 height 14
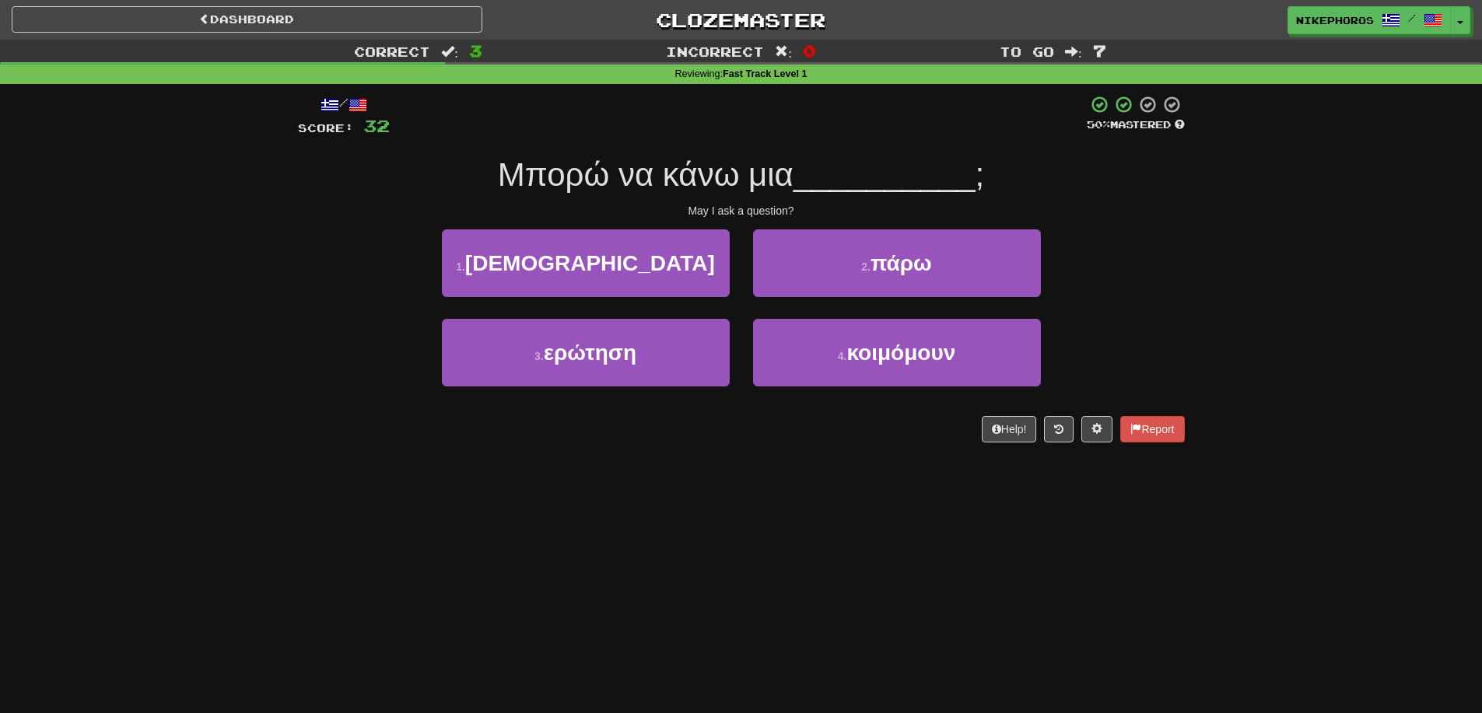
click at [722, 146] on div "/ Score: 32 50 % Mastered Μπορώ να κάνω μια __________ ; May I ask a question? …" at bounding box center [741, 269] width 887 height 348
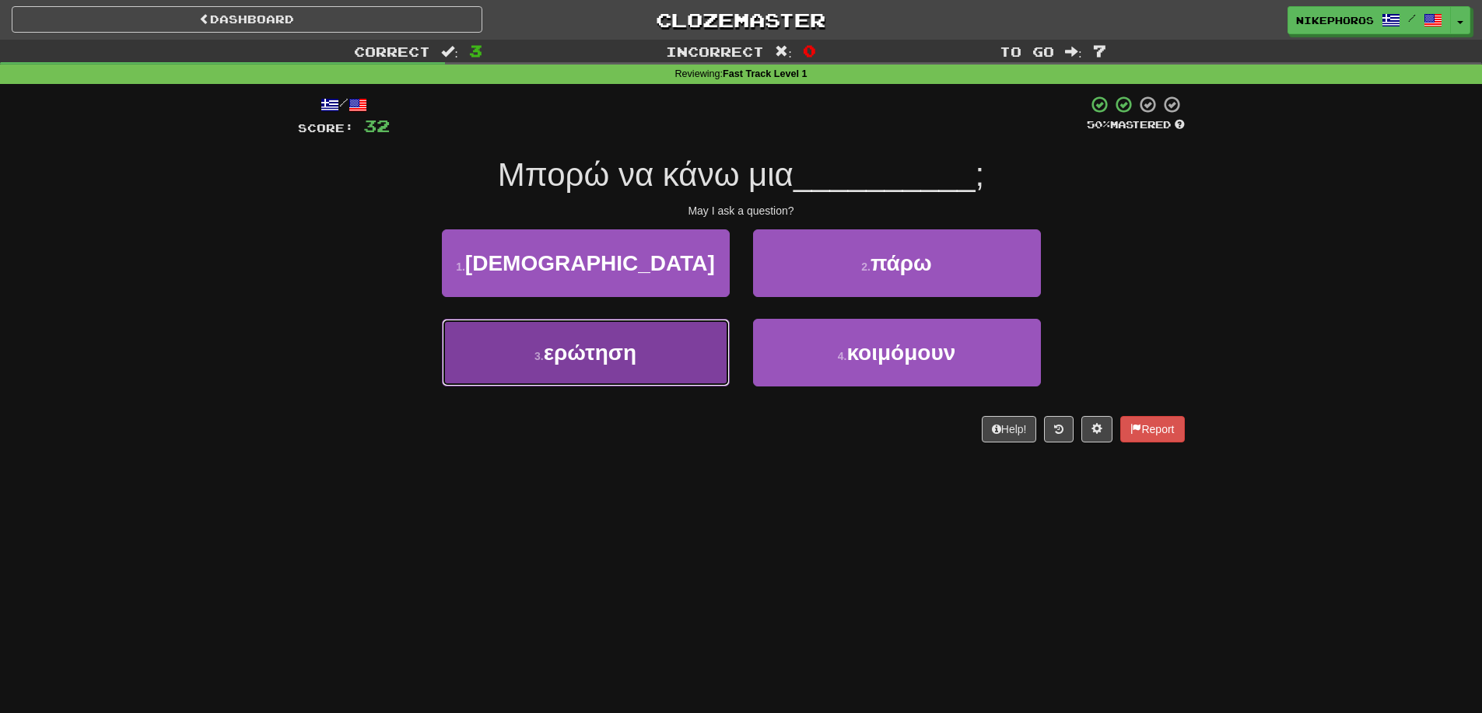
click at [634, 336] on button "3 . ερώτηση" at bounding box center [586, 353] width 288 height 68
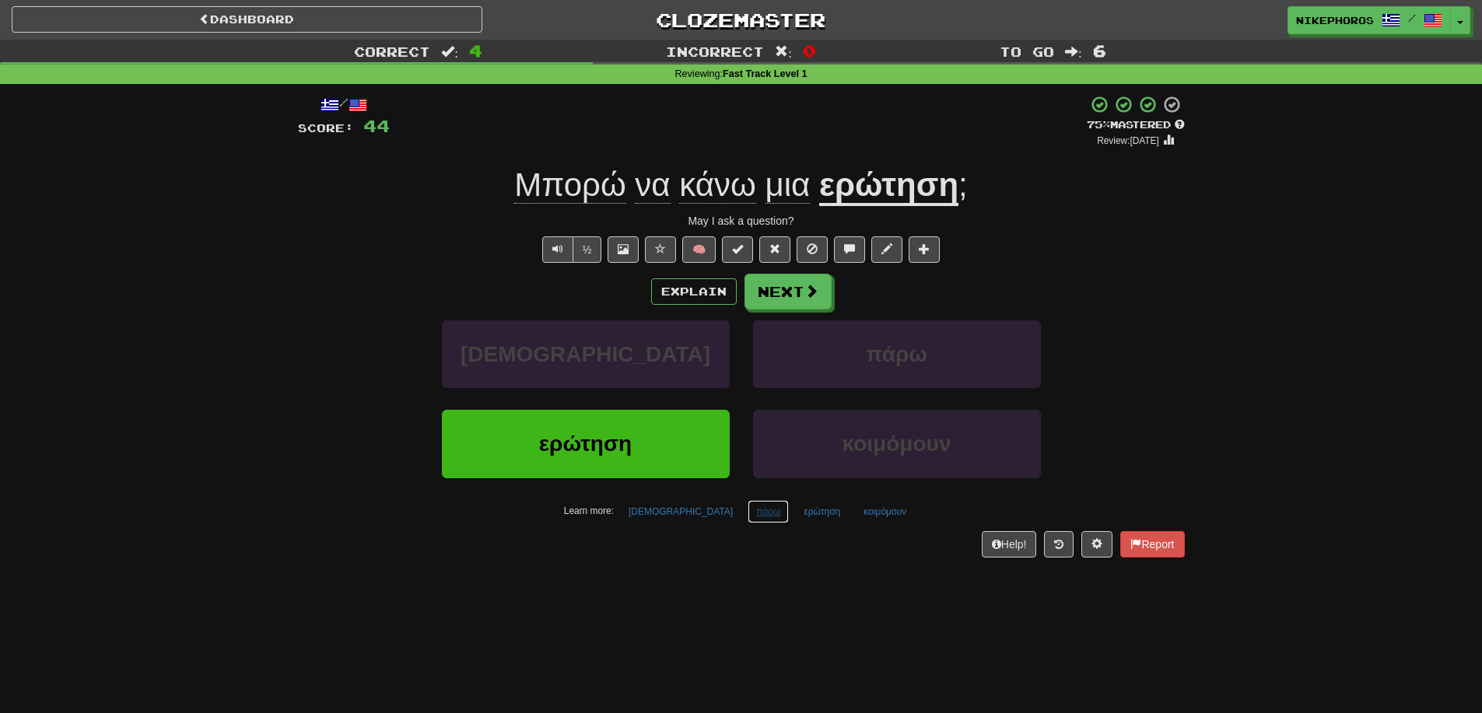
click at [748, 520] on button "πάρω" at bounding box center [768, 511] width 41 height 23
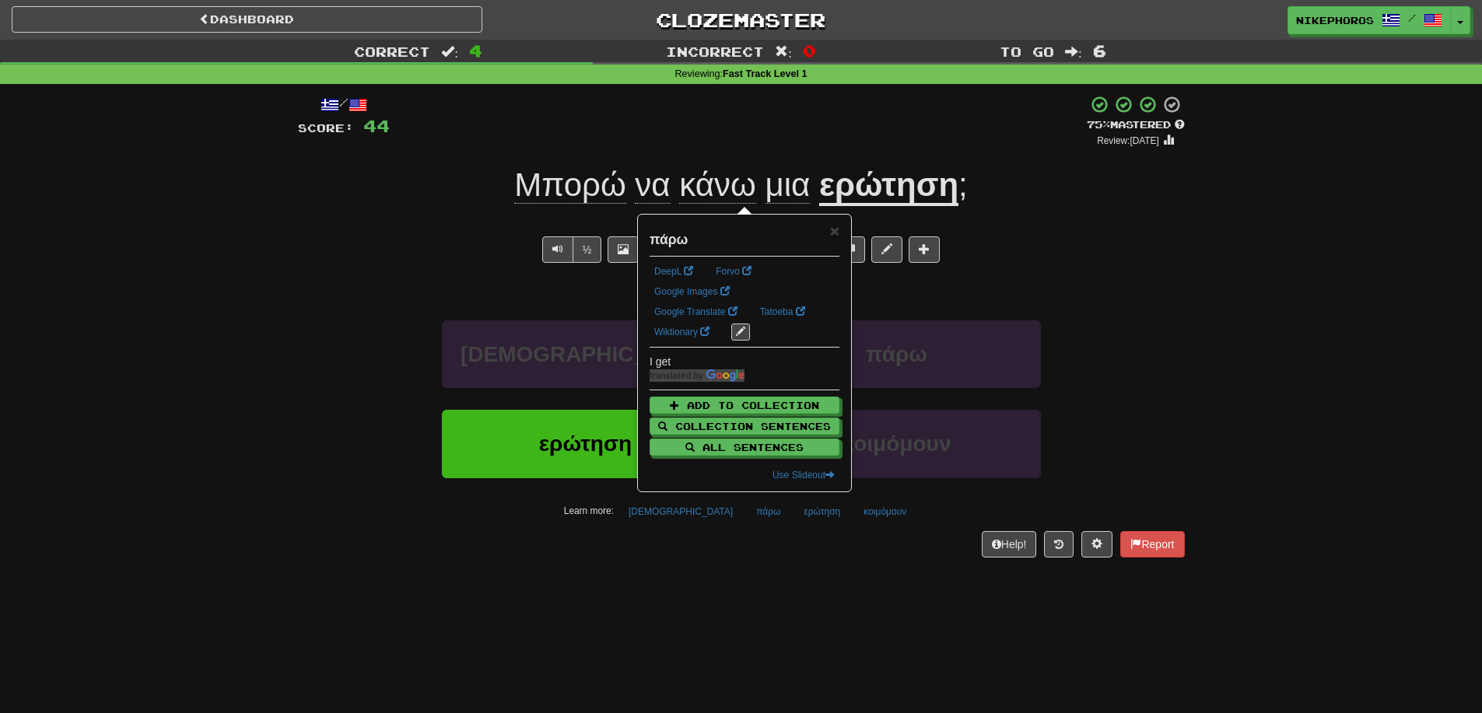
drag, startPoint x: 784, startPoint y: 577, endPoint x: 822, endPoint y: 565, distance: 40.1
click at [785, 577] on div "/ Score: 44 + 12 75 % Mastered Review: 2025-09-20 Μπορώ να κάνω μια ερώτηση ; M…" at bounding box center [741, 331] width 887 height 495
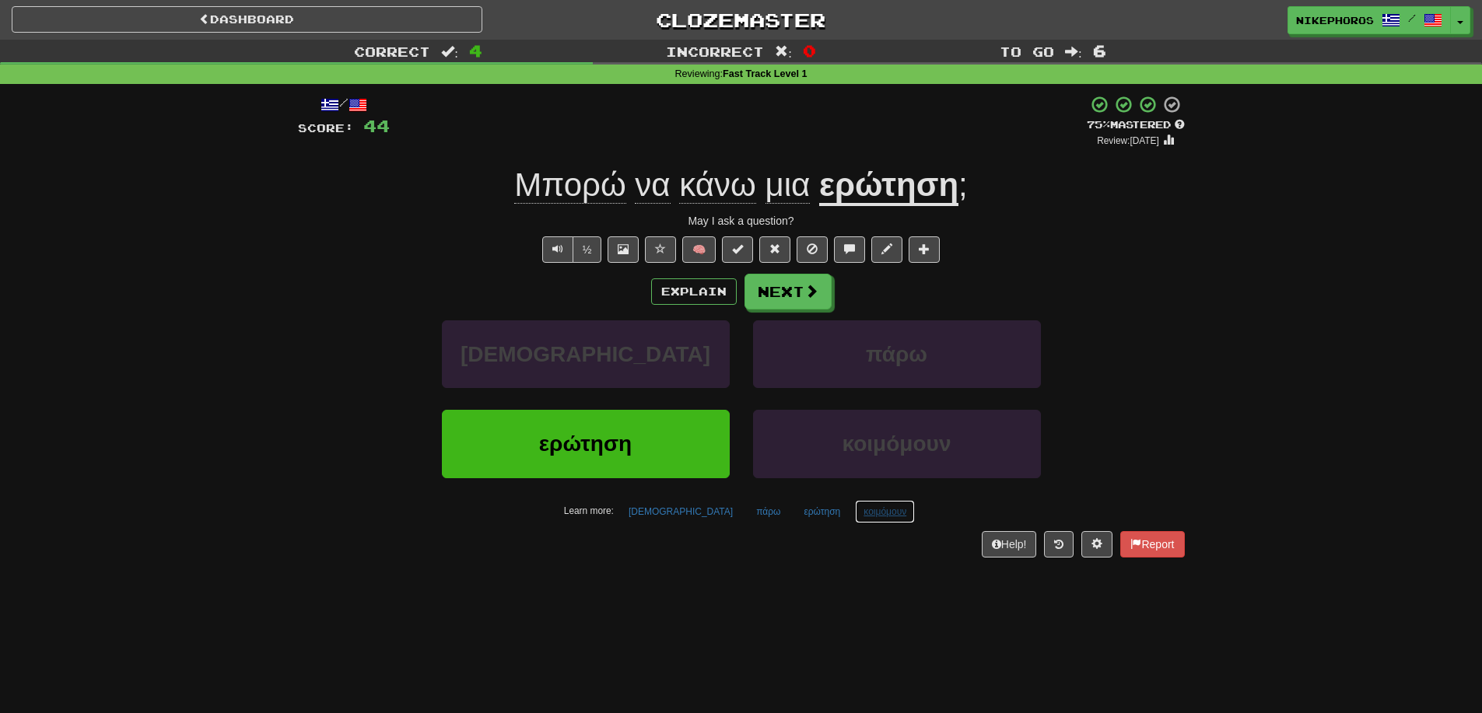
click at [855, 520] on button "κοιμόμουν" at bounding box center [885, 511] width 60 height 23
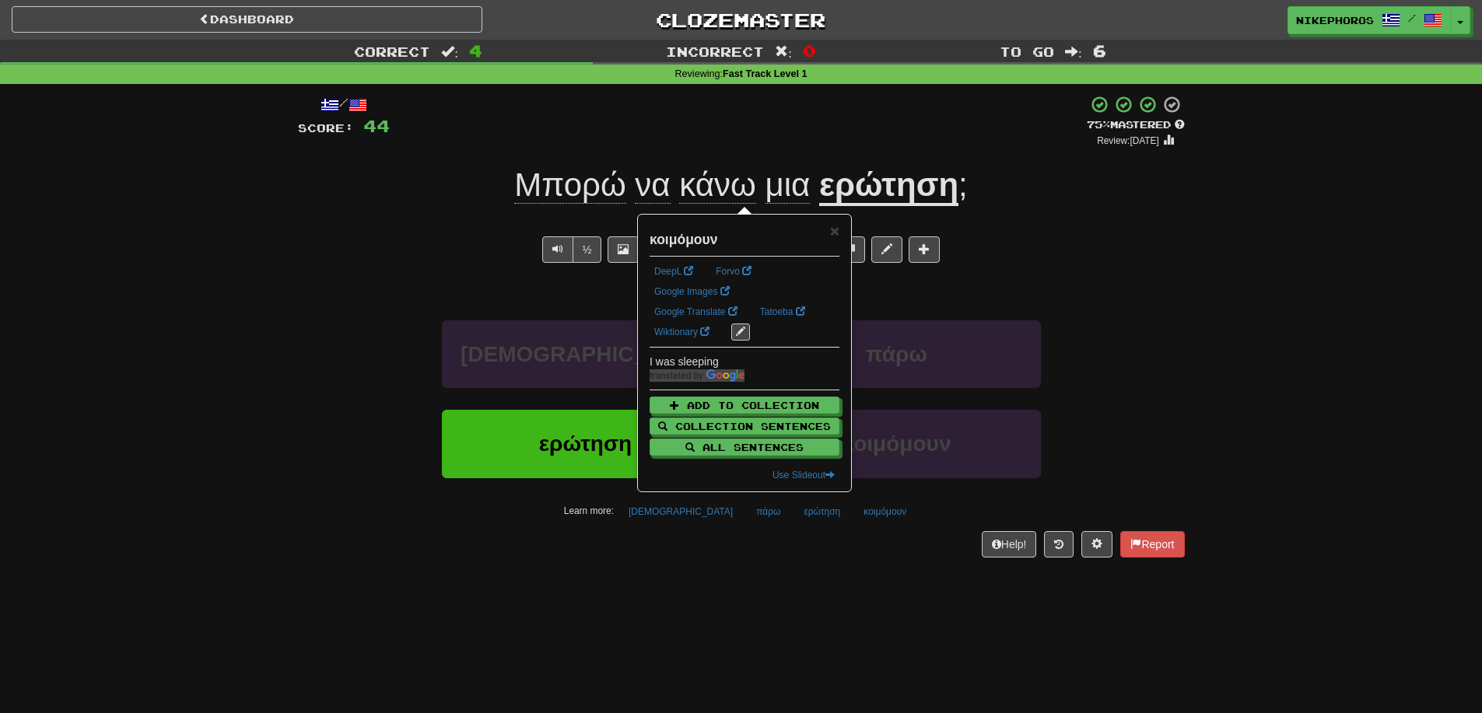
drag, startPoint x: 841, startPoint y: 582, endPoint x: 813, endPoint y: 440, distance: 144.3
click at [841, 580] on div "Dashboard Clozemaster Nikephoros / Toggle Dropdown Dashboard Leaderboard Activi…" at bounding box center [741, 356] width 1482 height 713
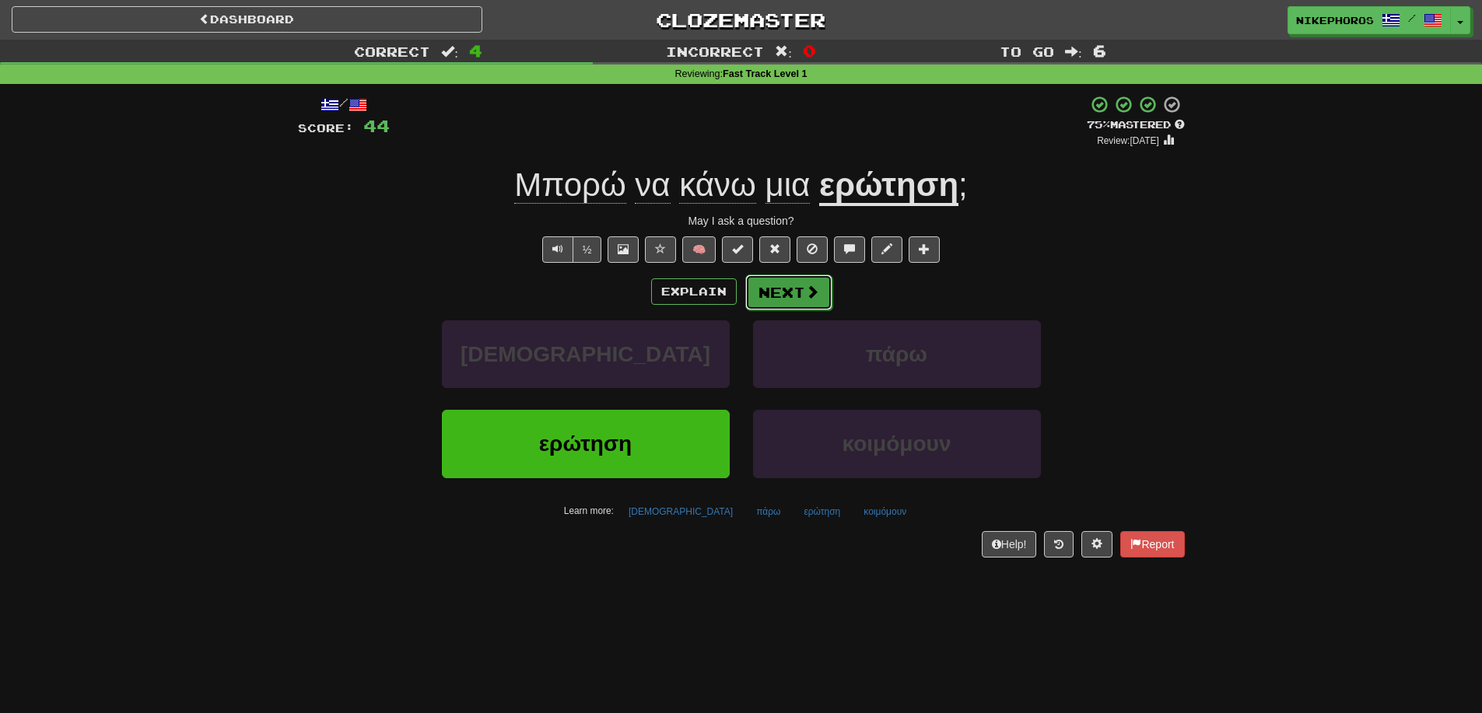
click at [799, 306] on button "Next" at bounding box center [788, 293] width 87 height 36
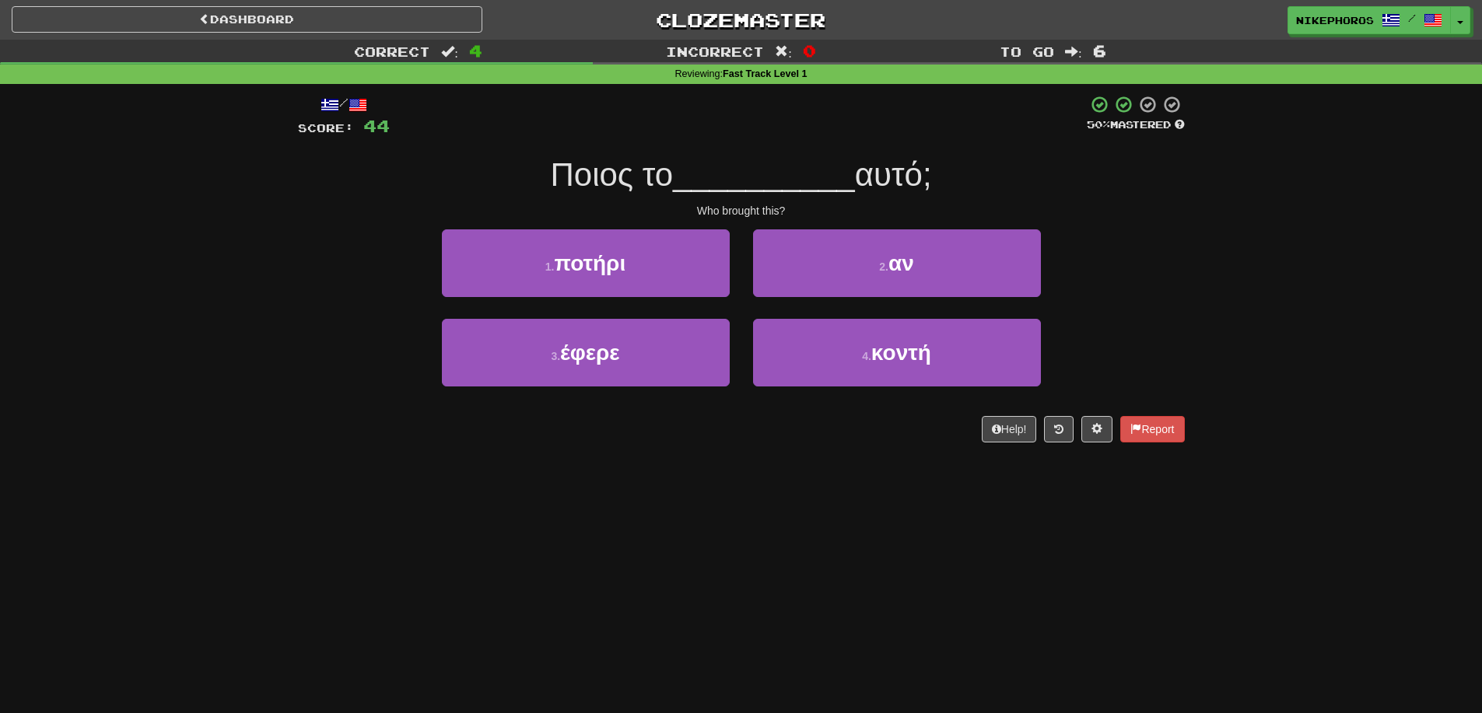
click at [1200, 373] on div "Correct : 4 Incorrect : 0 To go : 6 Reviewing : Fast Track Level 1 / Score: 44 …" at bounding box center [741, 252] width 1482 height 425
click at [1193, 251] on div "/ Score: 44 50 % Mastered Ποιος το __________ αυτό; Who brought this? 1 . ποτήρ…" at bounding box center [741, 274] width 910 height 380
click at [1200, 226] on div "Correct : 4 Incorrect : 0 To go : 6 Reviewing : Fast Track Level 1 / Score: 44 …" at bounding box center [741, 252] width 1482 height 425
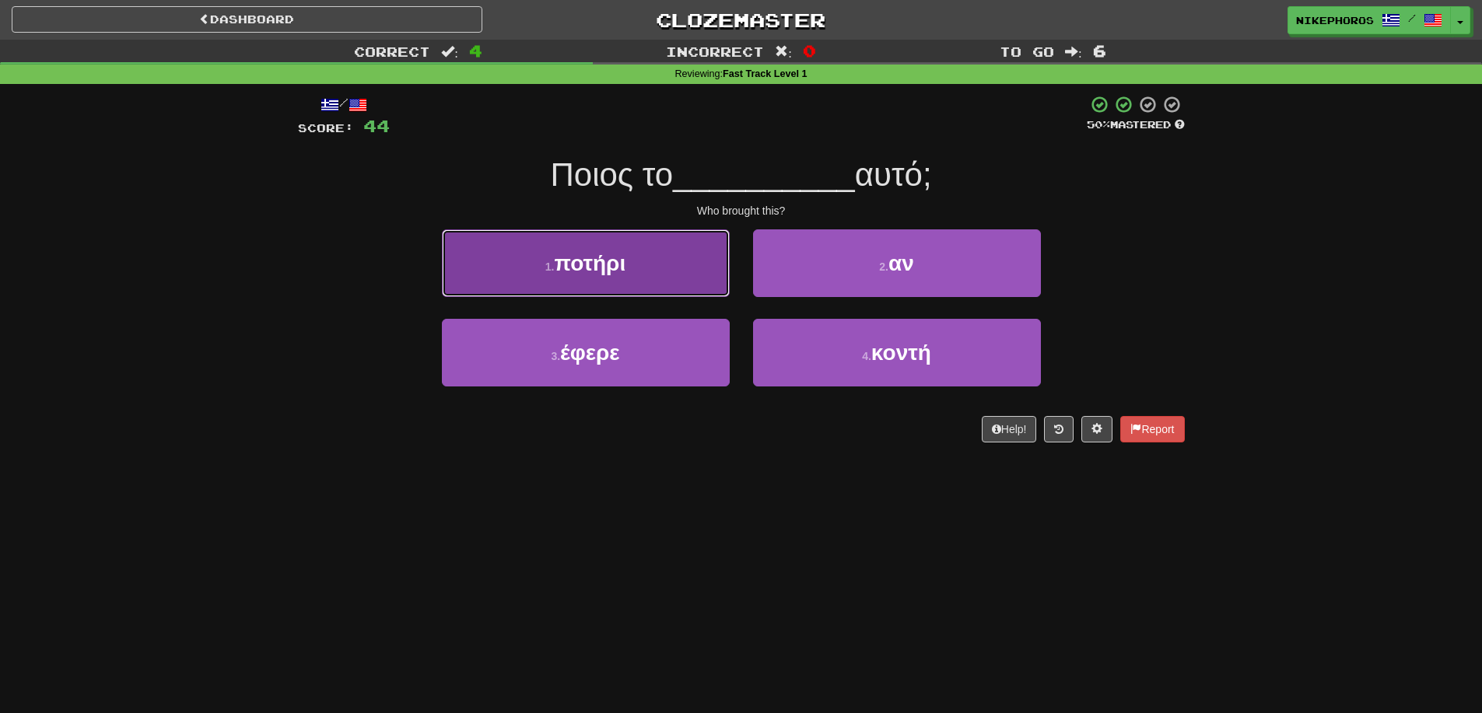
click at [619, 259] on span "ποτήρι" at bounding box center [591, 263] width 72 height 24
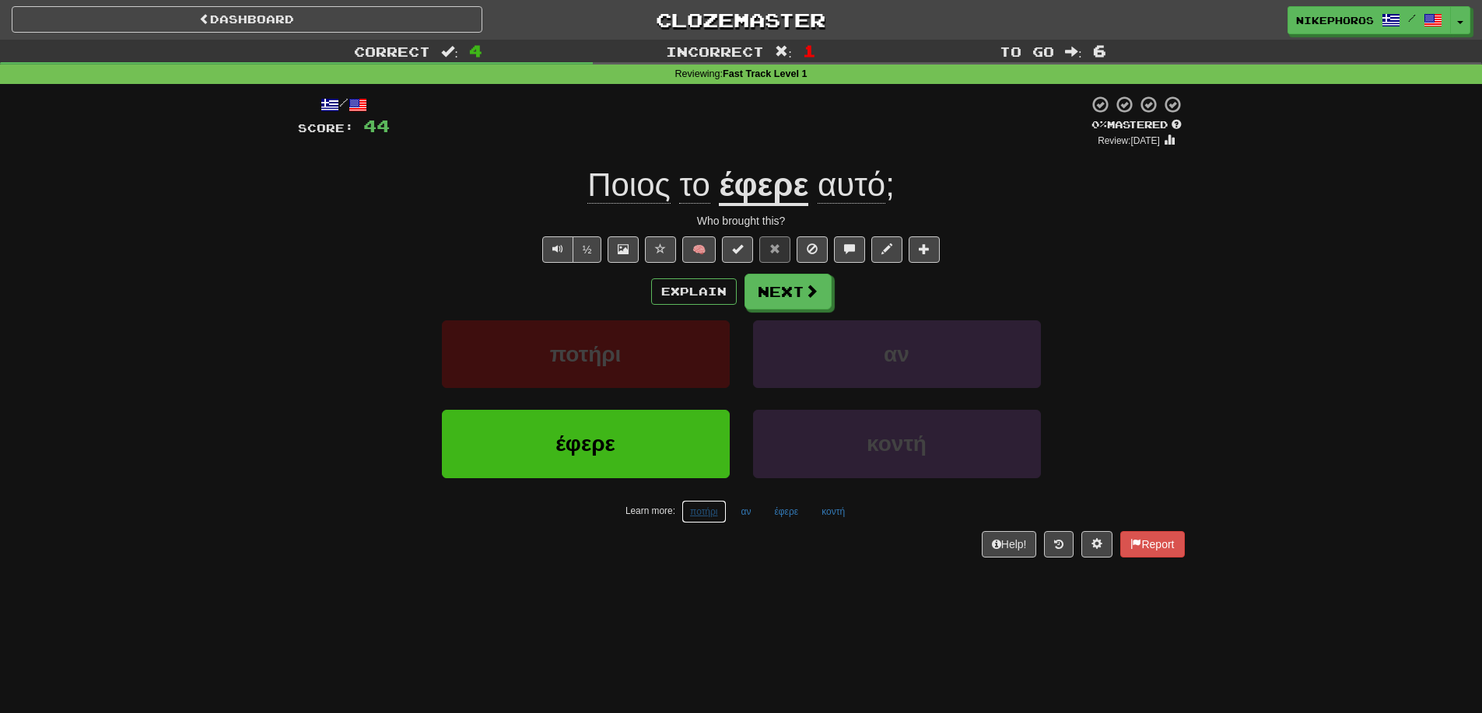
click at [717, 520] on button "ποτήρι" at bounding box center [703, 511] width 45 height 23
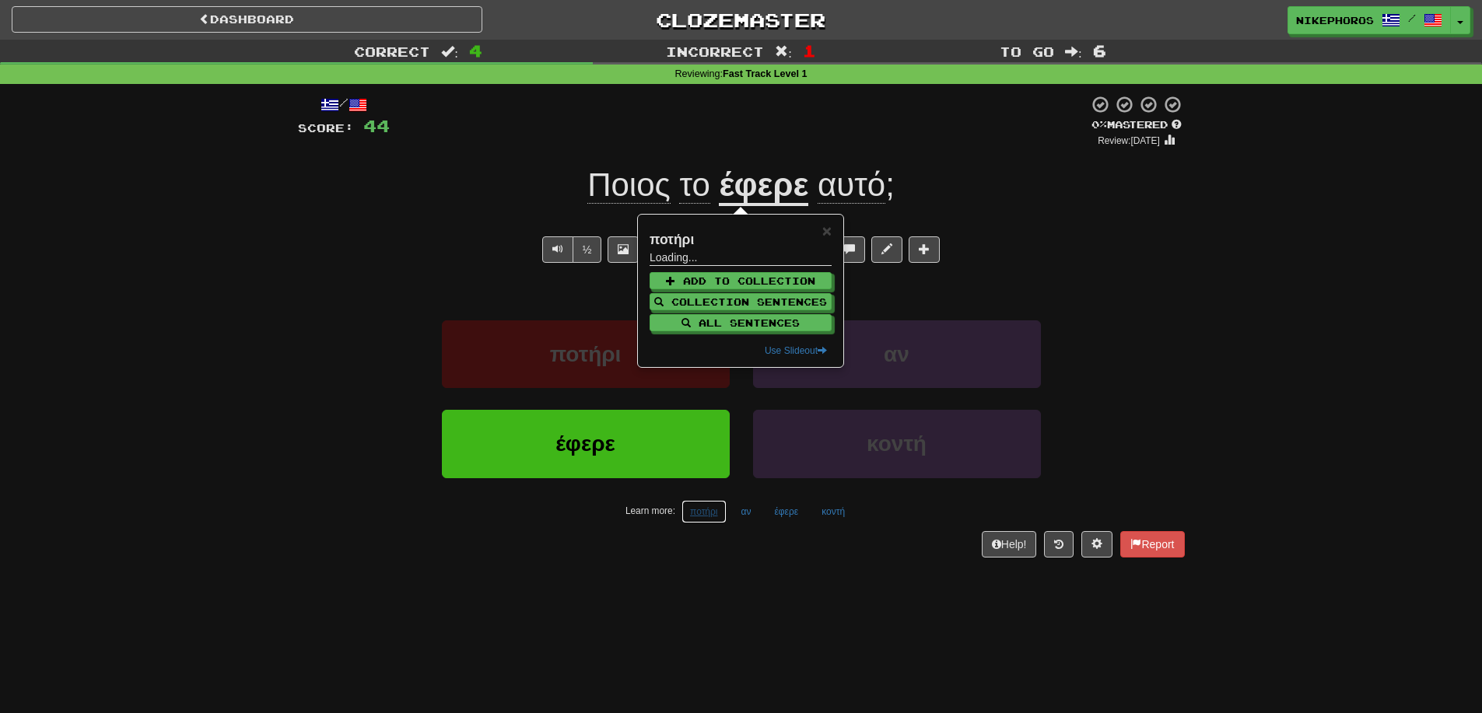
click at [717, 520] on button "ποτήρι" at bounding box center [703, 511] width 45 height 23
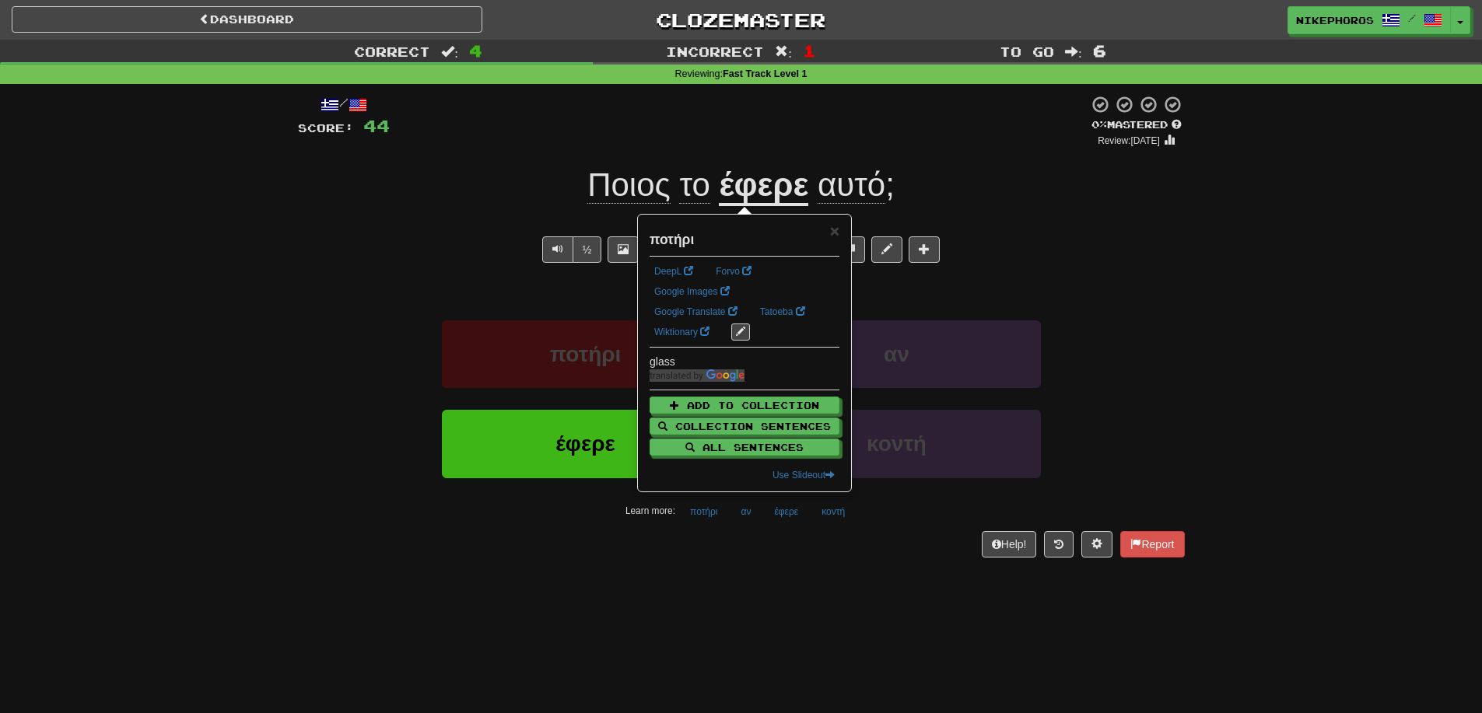
click at [708, 555] on div "Help! Report" at bounding box center [741, 544] width 887 height 26
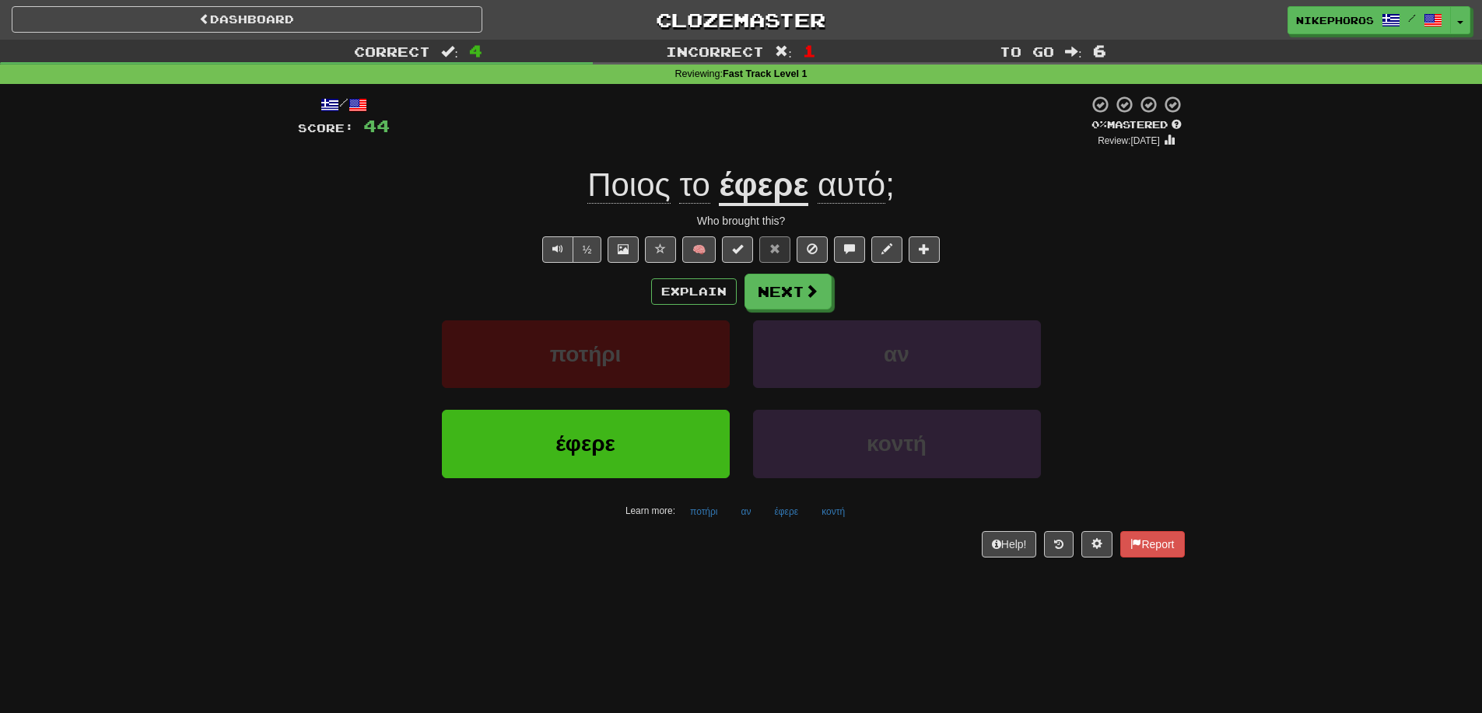
click at [774, 179] on u "έφερε" at bounding box center [763, 186] width 89 height 40
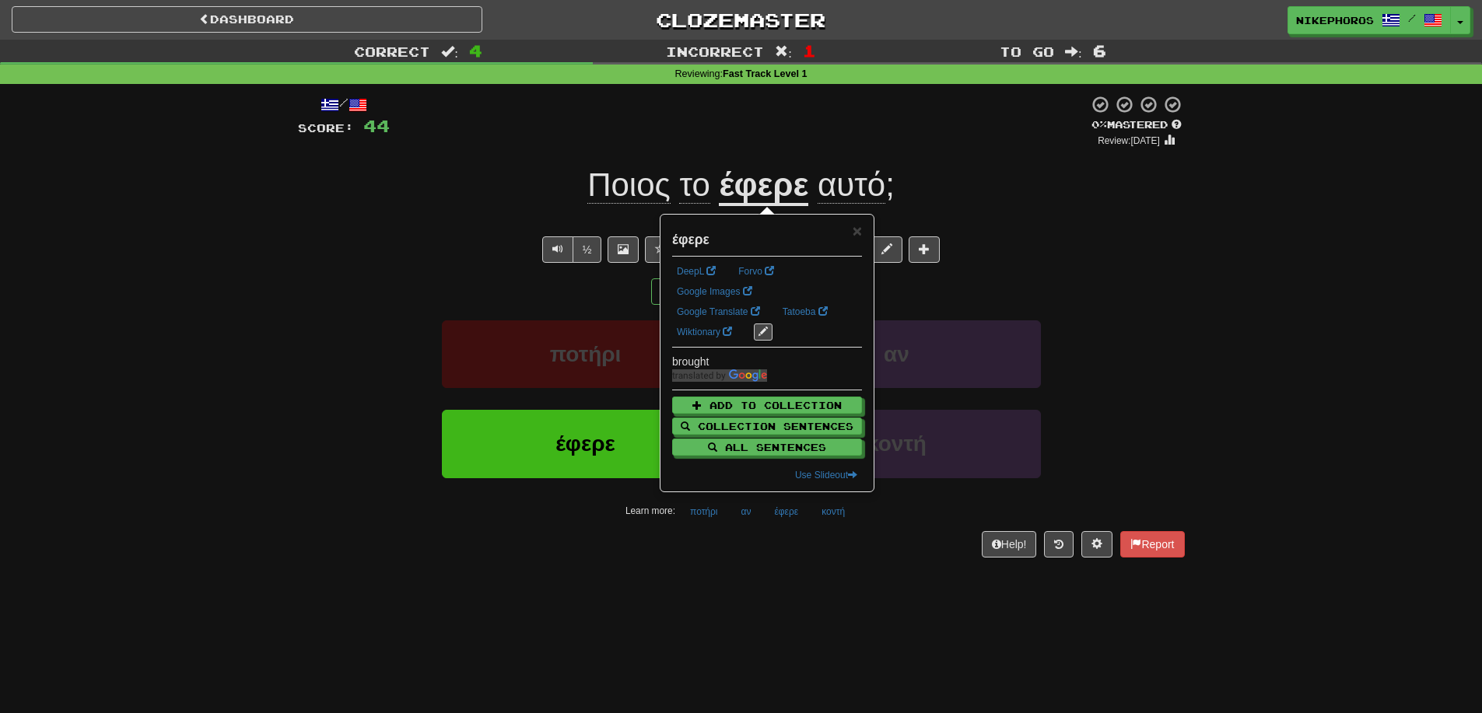
click at [916, 182] on div "Ποιος το έφερε αυτό ;" at bounding box center [741, 185] width 887 height 43
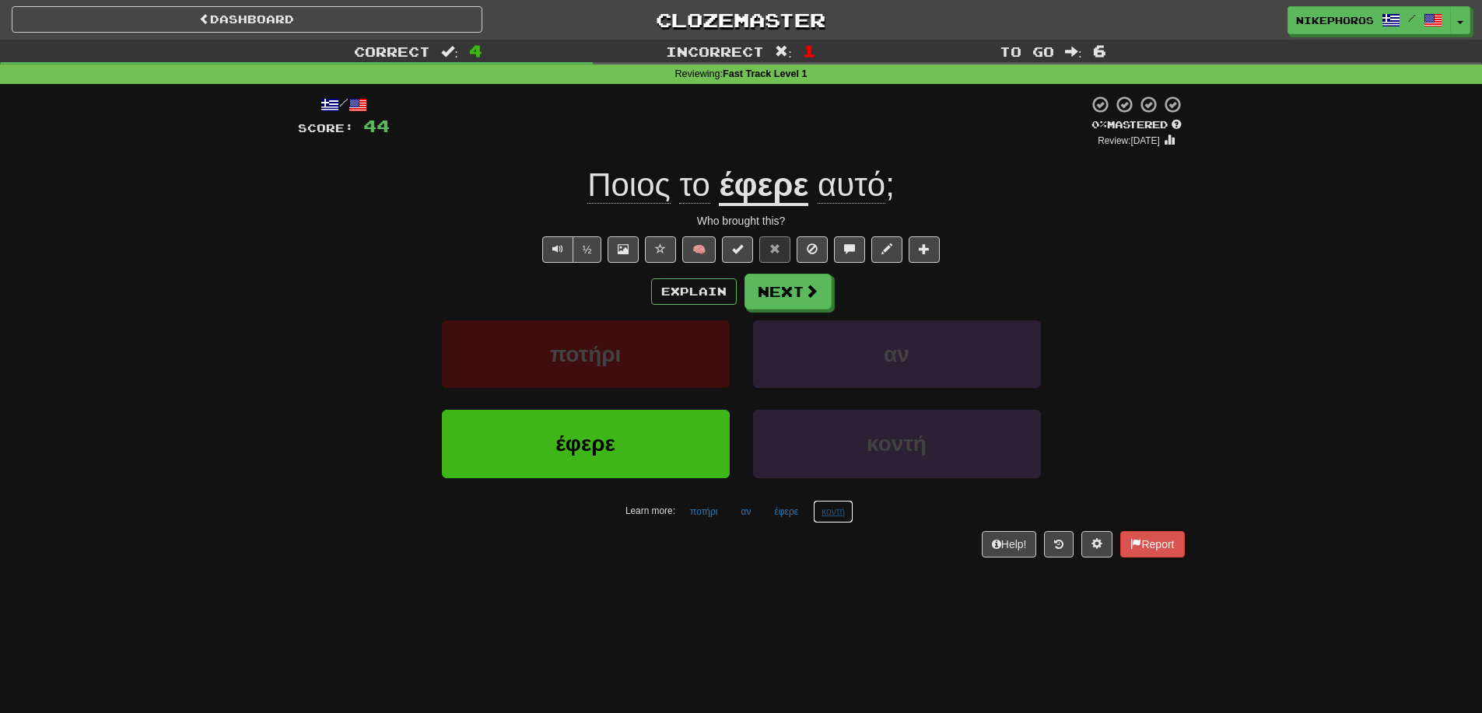
click at [839, 513] on button "κοντή" at bounding box center [833, 511] width 40 height 23
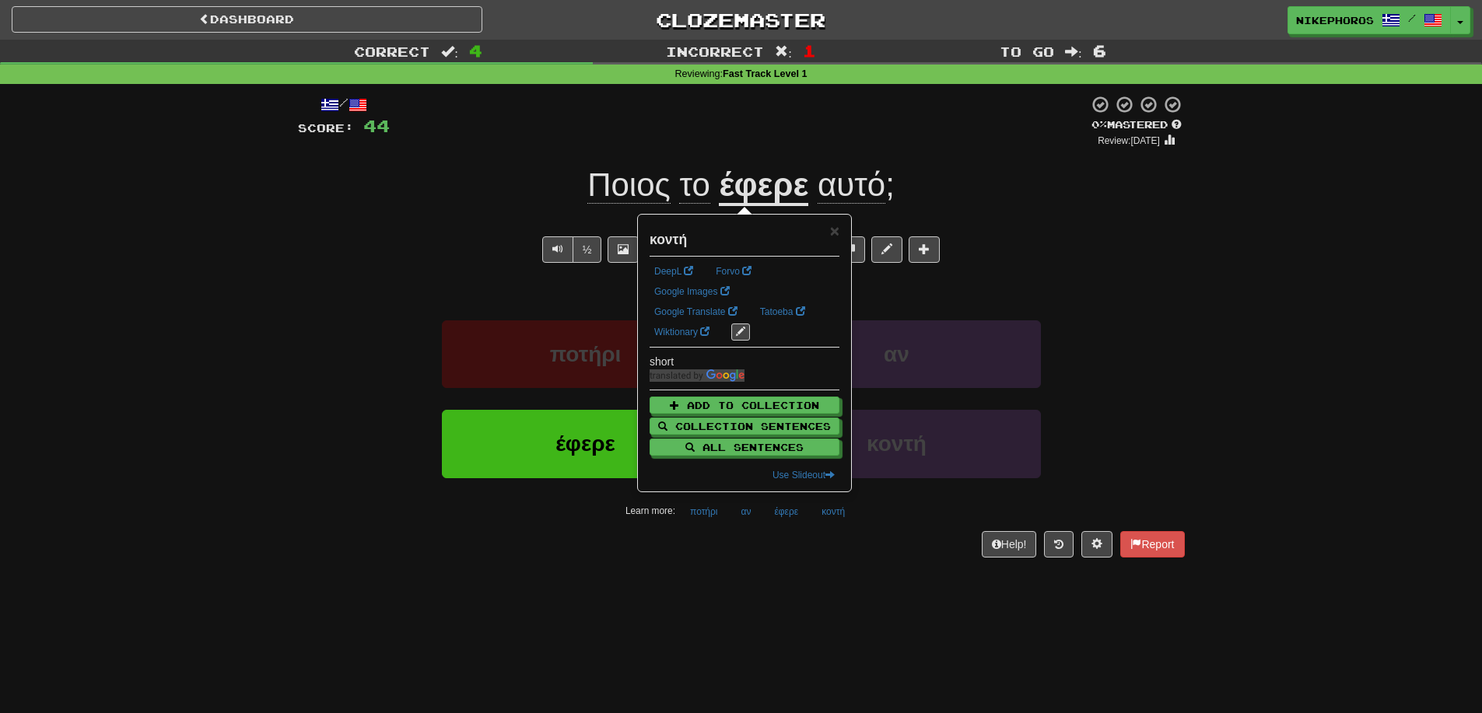
click at [841, 575] on div "/ Score: 44 0 % Mastered Review: 2025-08-21 Ποιος το έφερε αυτό ; Who brought t…" at bounding box center [741, 331] width 887 height 495
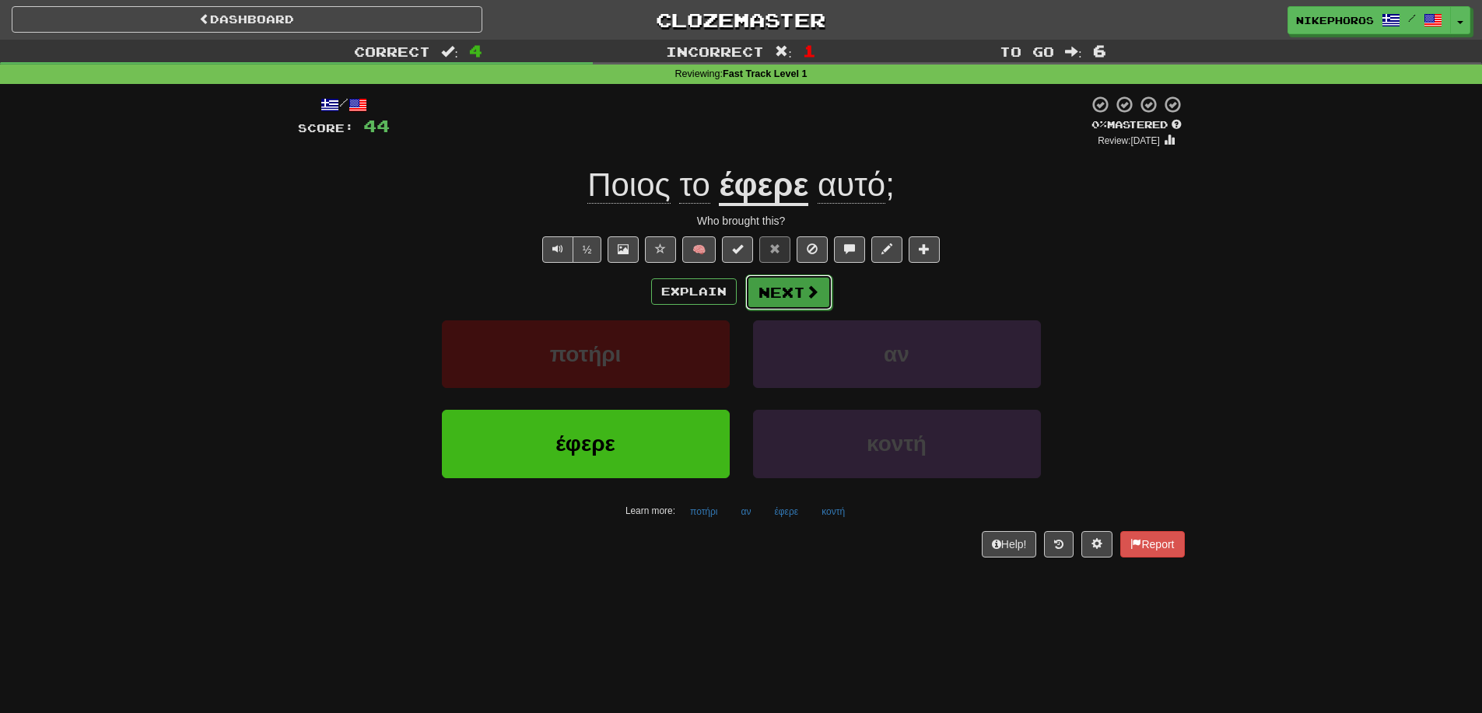
click at [769, 301] on button "Next" at bounding box center [788, 293] width 87 height 36
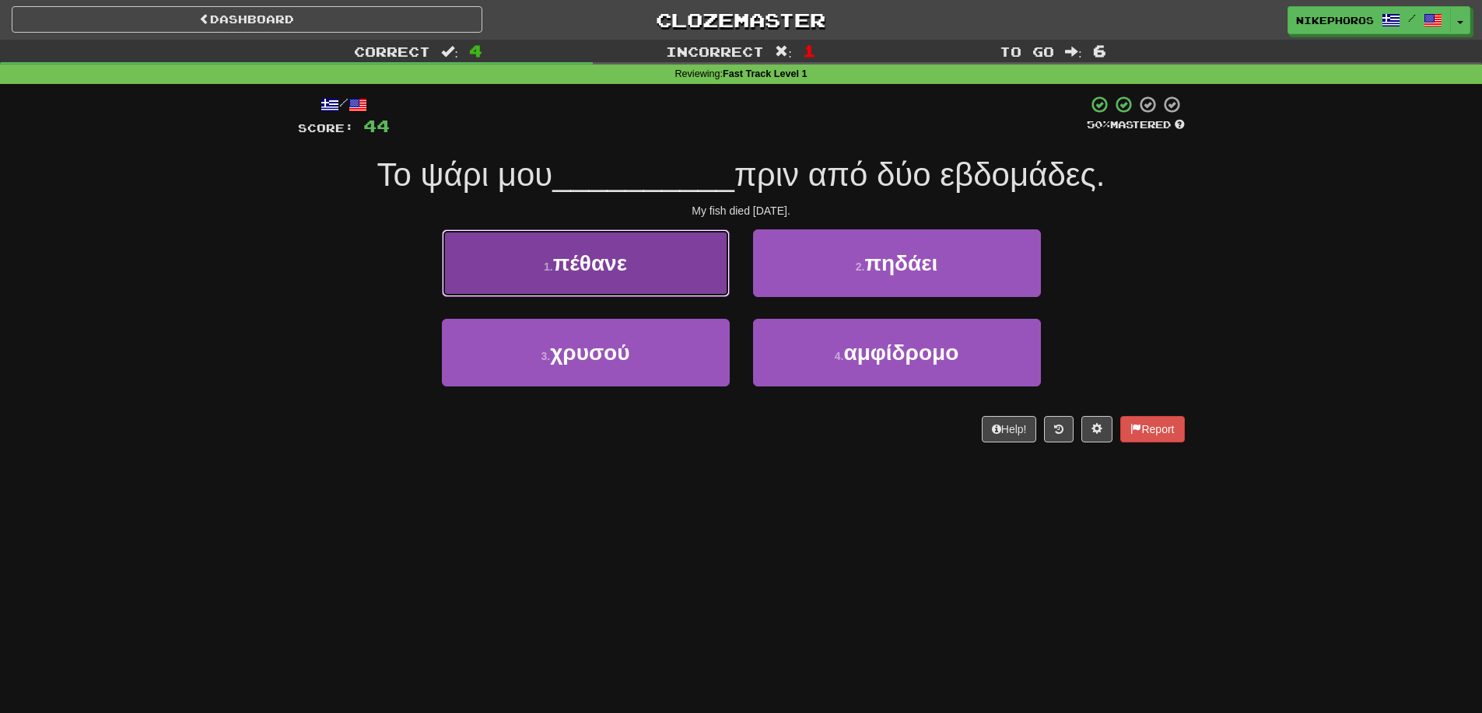
click at [649, 272] on button "1 . πέθανε" at bounding box center [586, 263] width 288 height 68
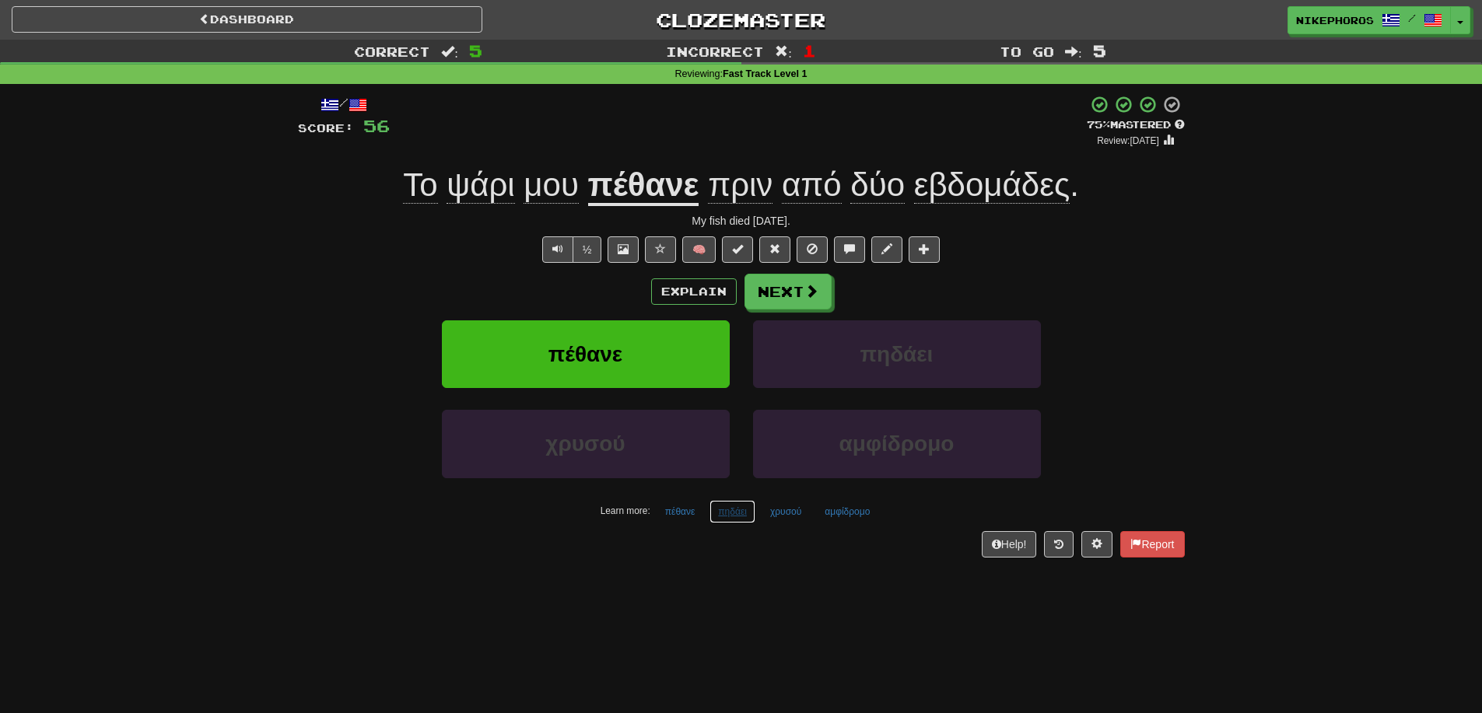
click at [728, 519] on button "πηδάει" at bounding box center [733, 511] width 46 height 23
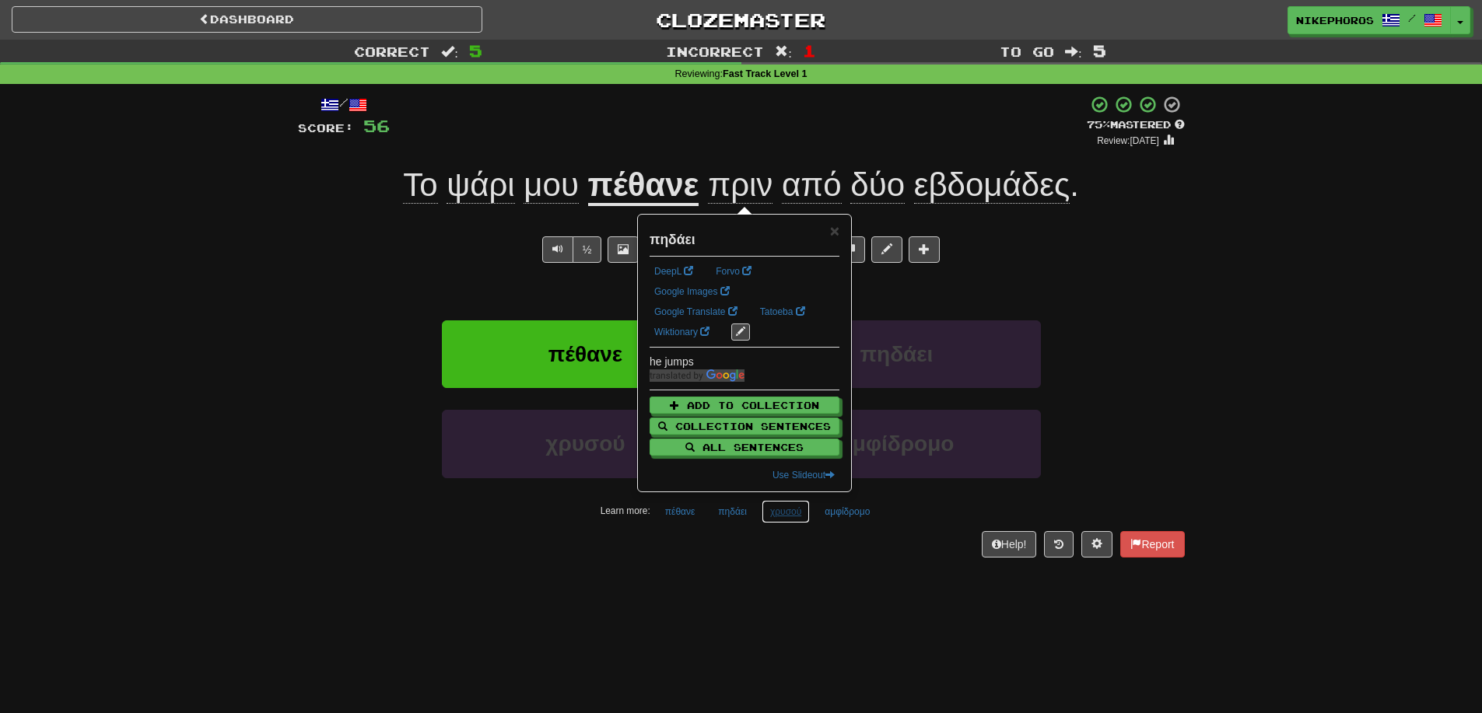
click at [783, 510] on button "χρυσού" at bounding box center [786, 511] width 48 height 23
click at [795, 562] on div "/ Score: 56 + 12 75 % Mastered Review: 2025-09-20 Το ψάρι μου πέθανε πριν από δ…" at bounding box center [741, 331] width 887 height 495
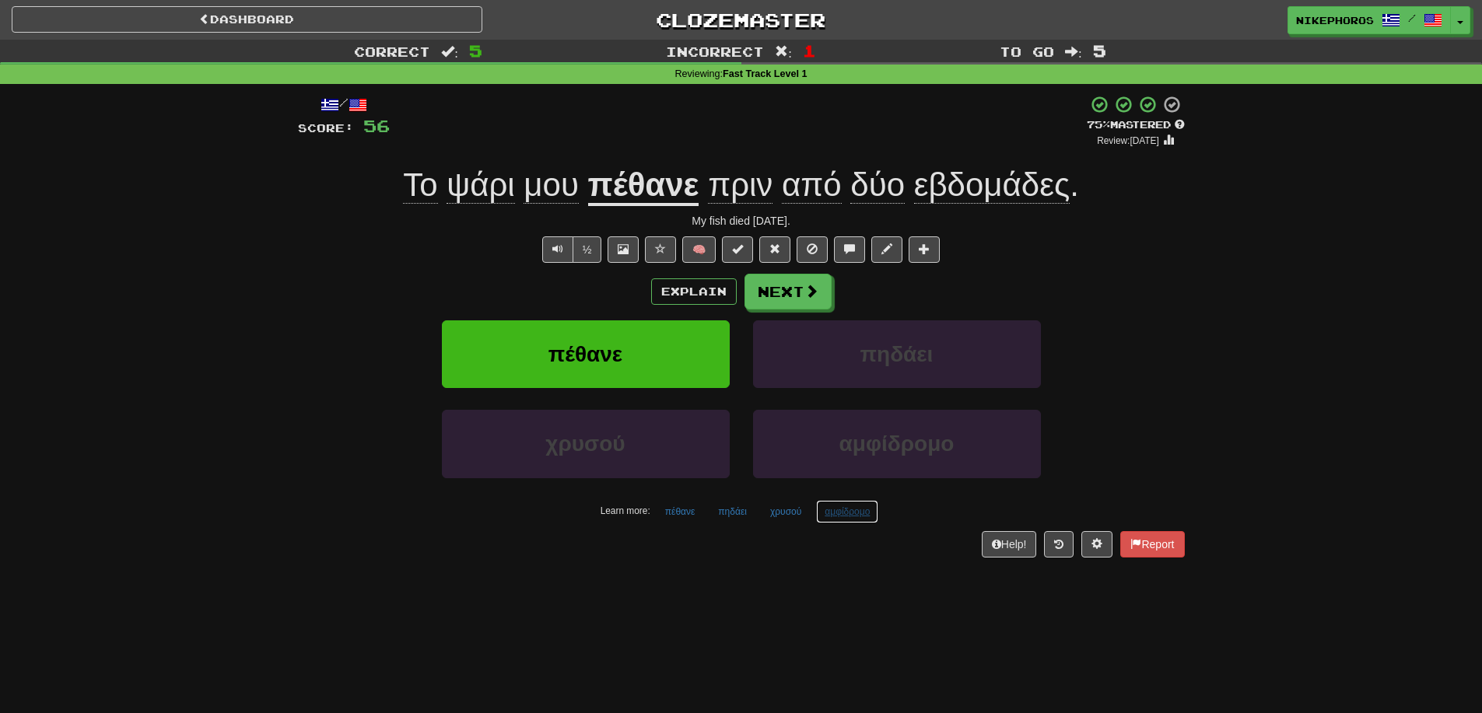
click at [861, 520] on button "αμφίδρομο" at bounding box center [847, 511] width 62 height 23
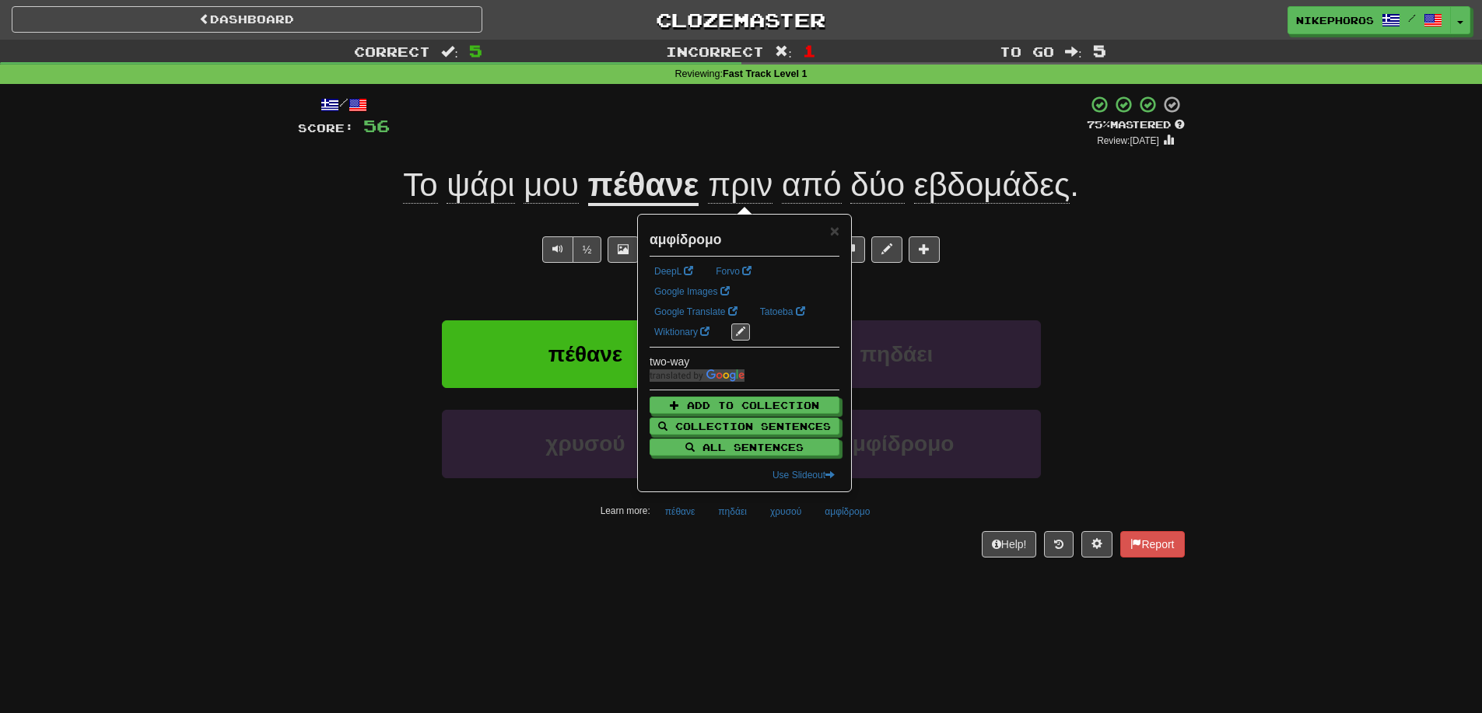
click at [867, 562] on div "/ Score: 56 + 12 75 % Mastered Review: 2025-09-20 Το ψάρι μου πέθανε πριν από δ…" at bounding box center [741, 331] width 887 height 495
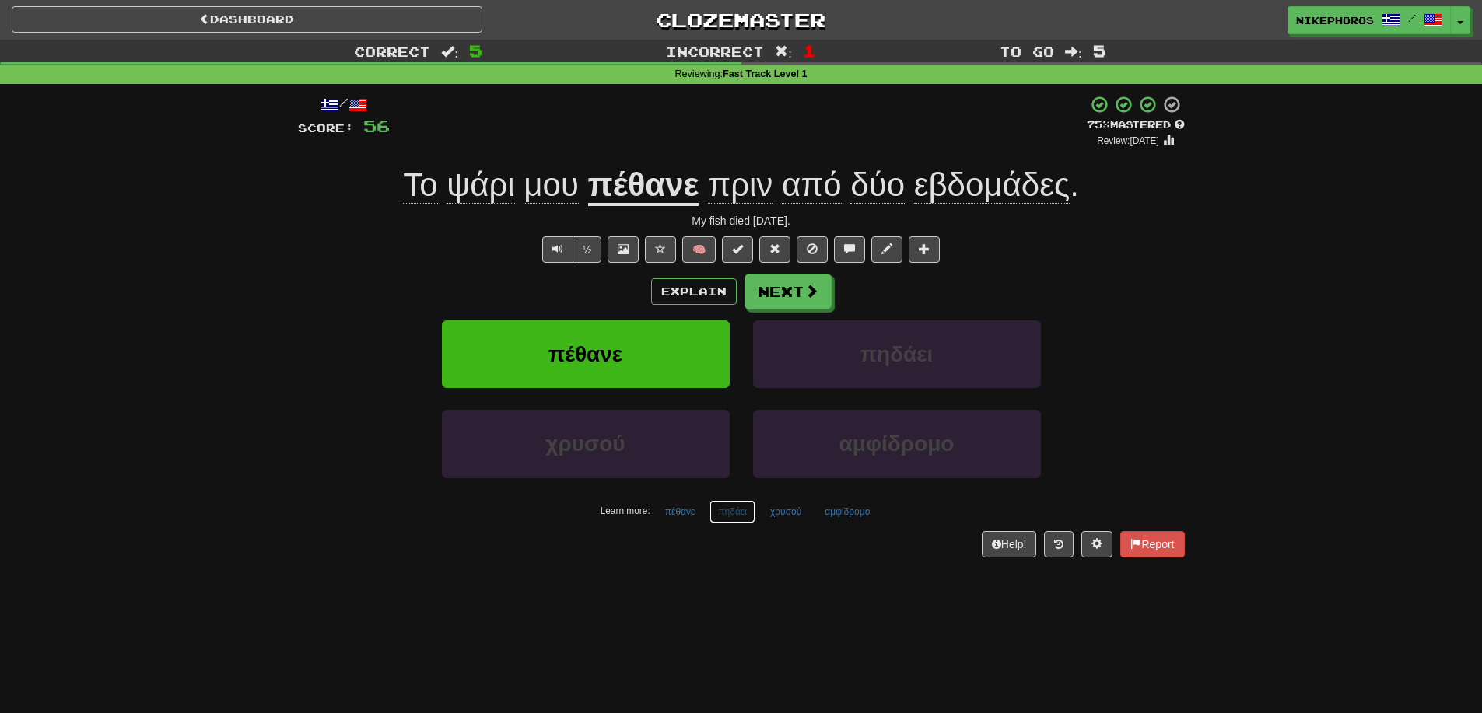
click at [737, 515] on button "πηδάει" at bounding box center [733, 511] width 46 height 23
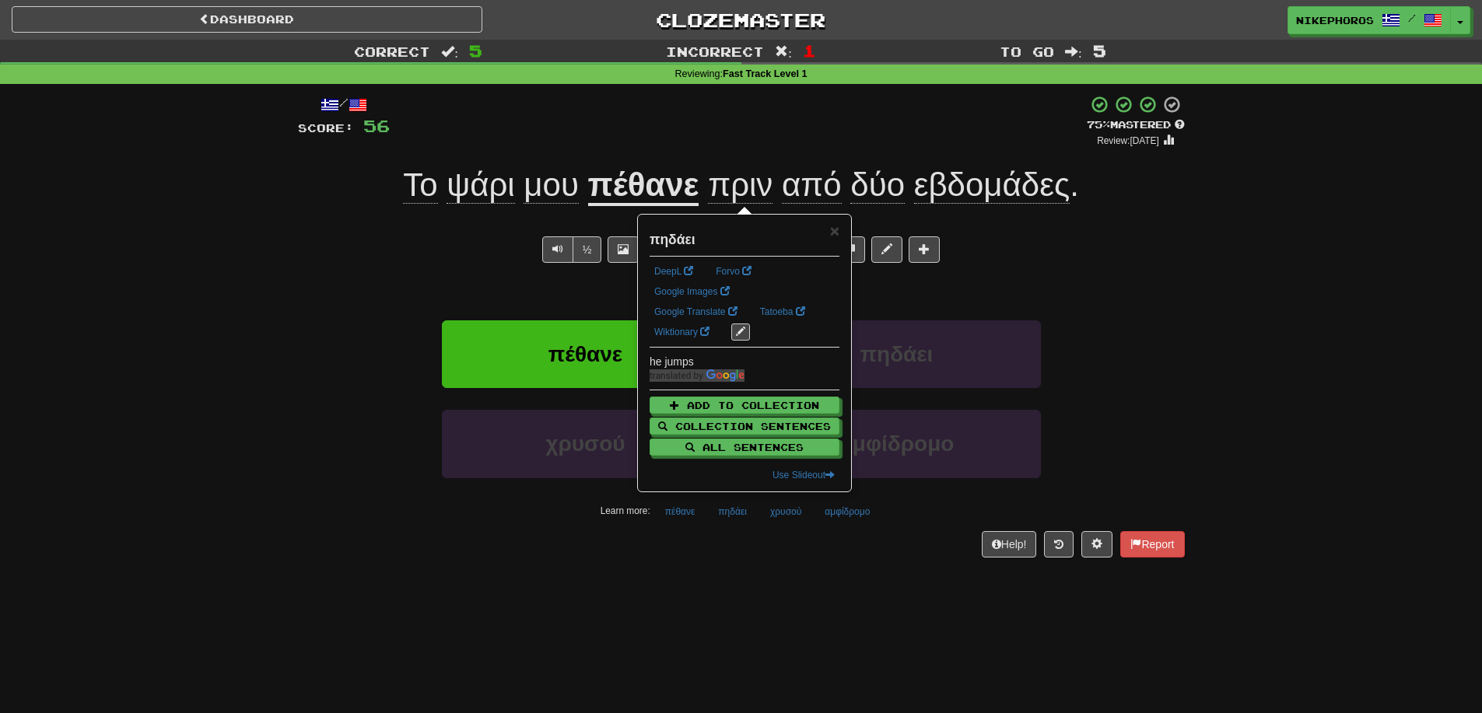
click at [756, 586] on div "Dashboard Clozemaster Nikephoros / Toggle Dropdown Dashboard Leaderboard Activi…" at bounding box center [741, 356] width 1482 height 713
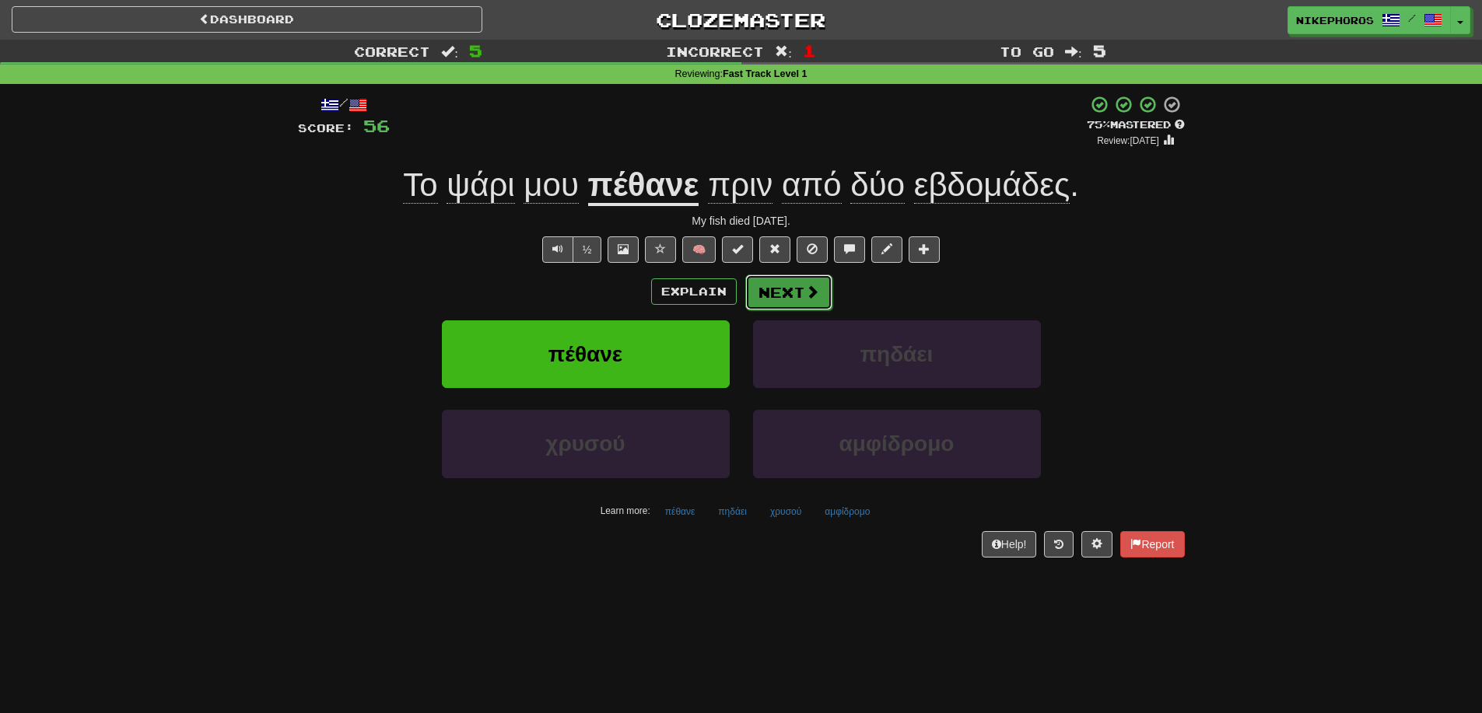
click at [774, 293] on button "Next" at bounding box center [788, 293] width 87 height 36
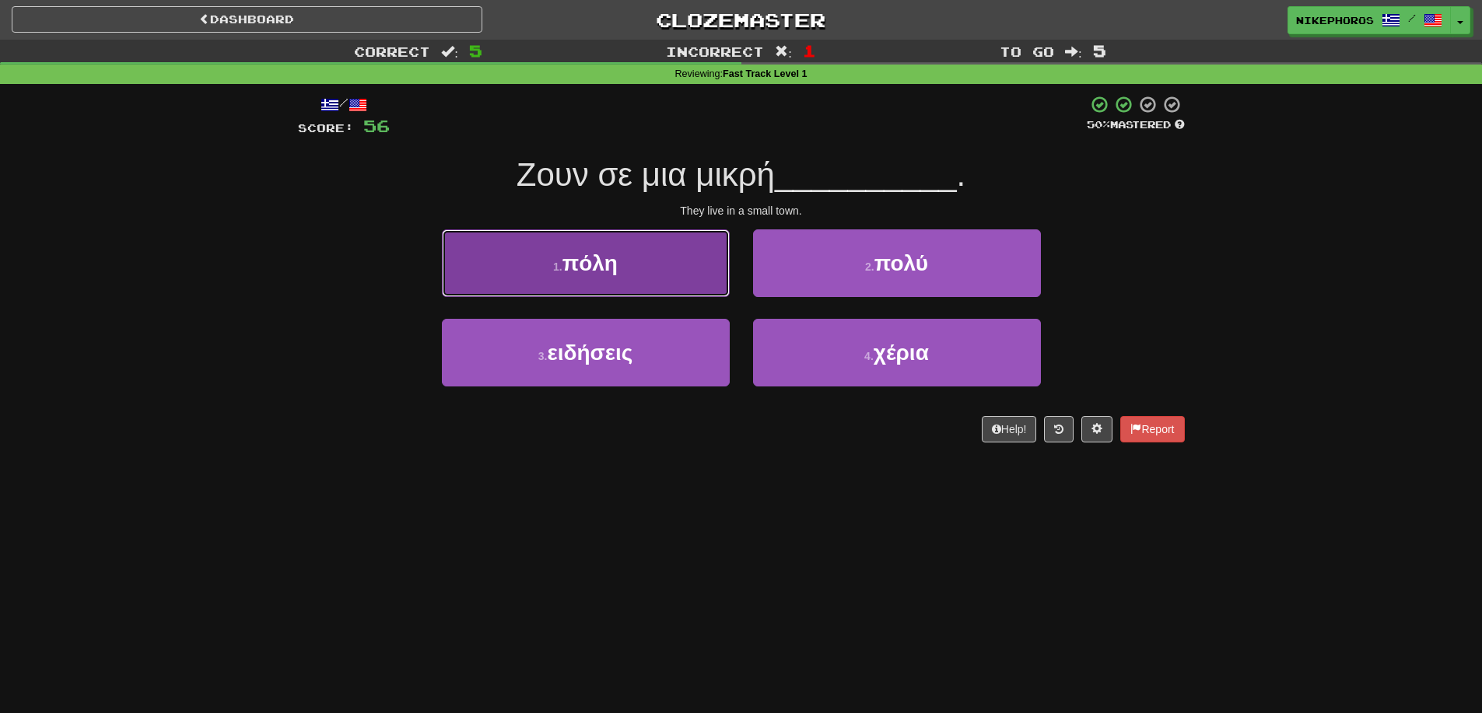
click at [636, 249] on button "1 . πόλη" at bounding box center [586, 263] width 288 height 68
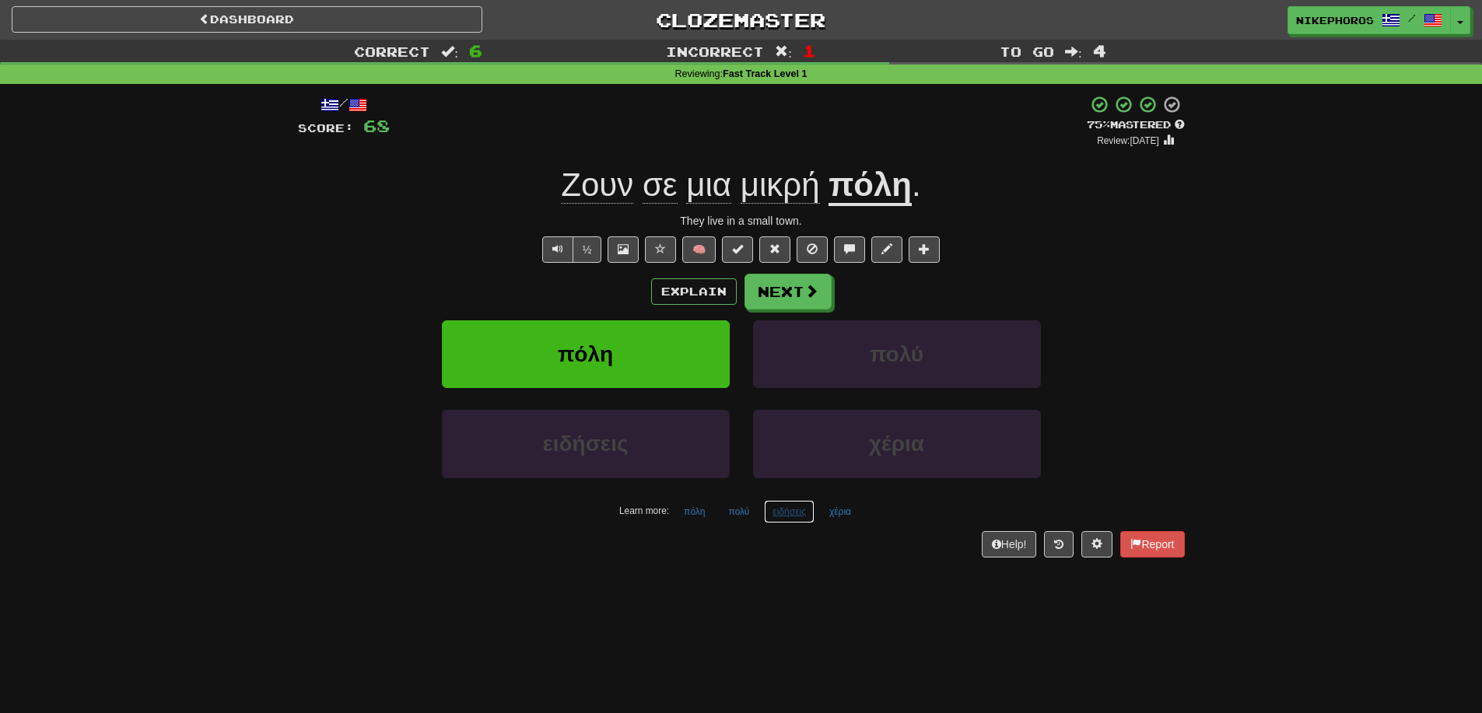
click at [780, 516] on button "ειδήσεις" at bounding box center [789, 511] width 51 height 23
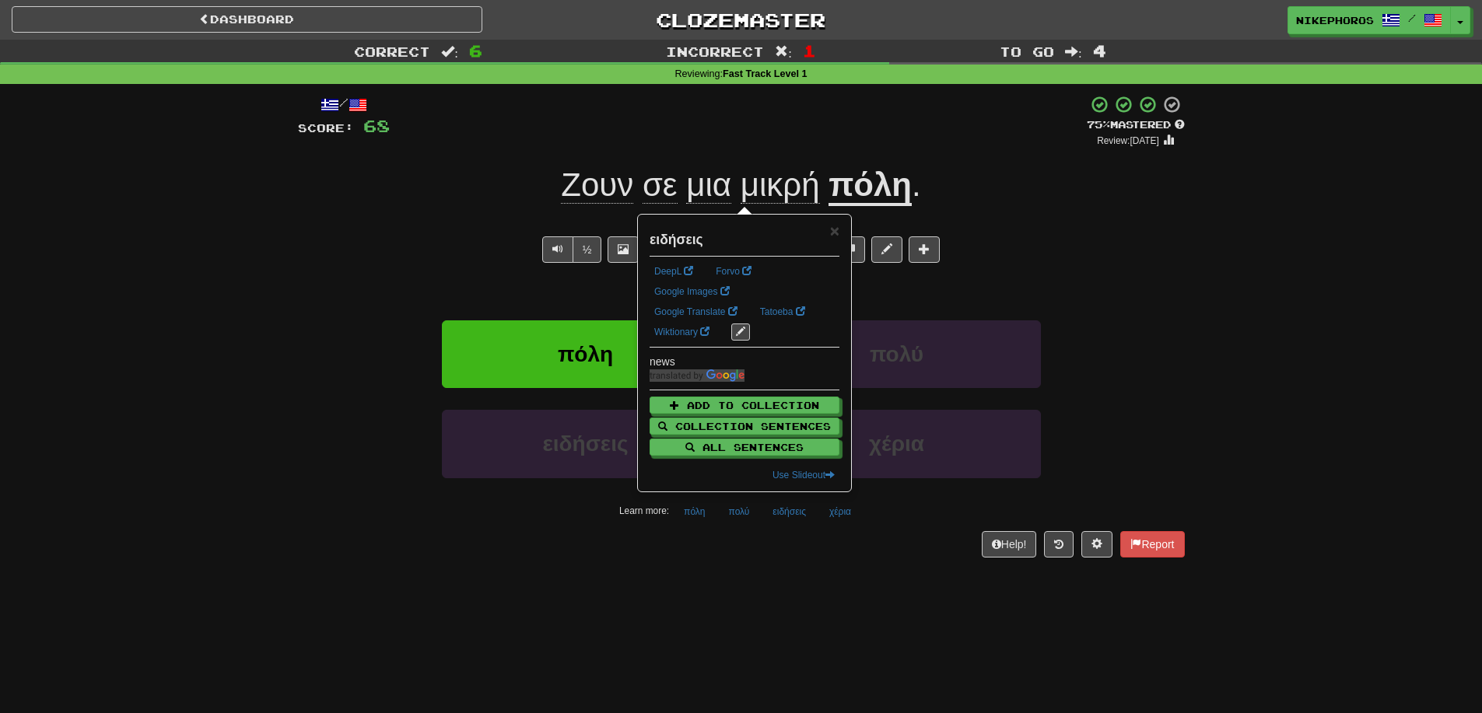
click at [790, 580] on div "Dashboard Clozemaster Nikephoros / Toggle Dropdown Dashboard Leaderboard Activi…" at bounding box center [741, 356] width 1482 height 713
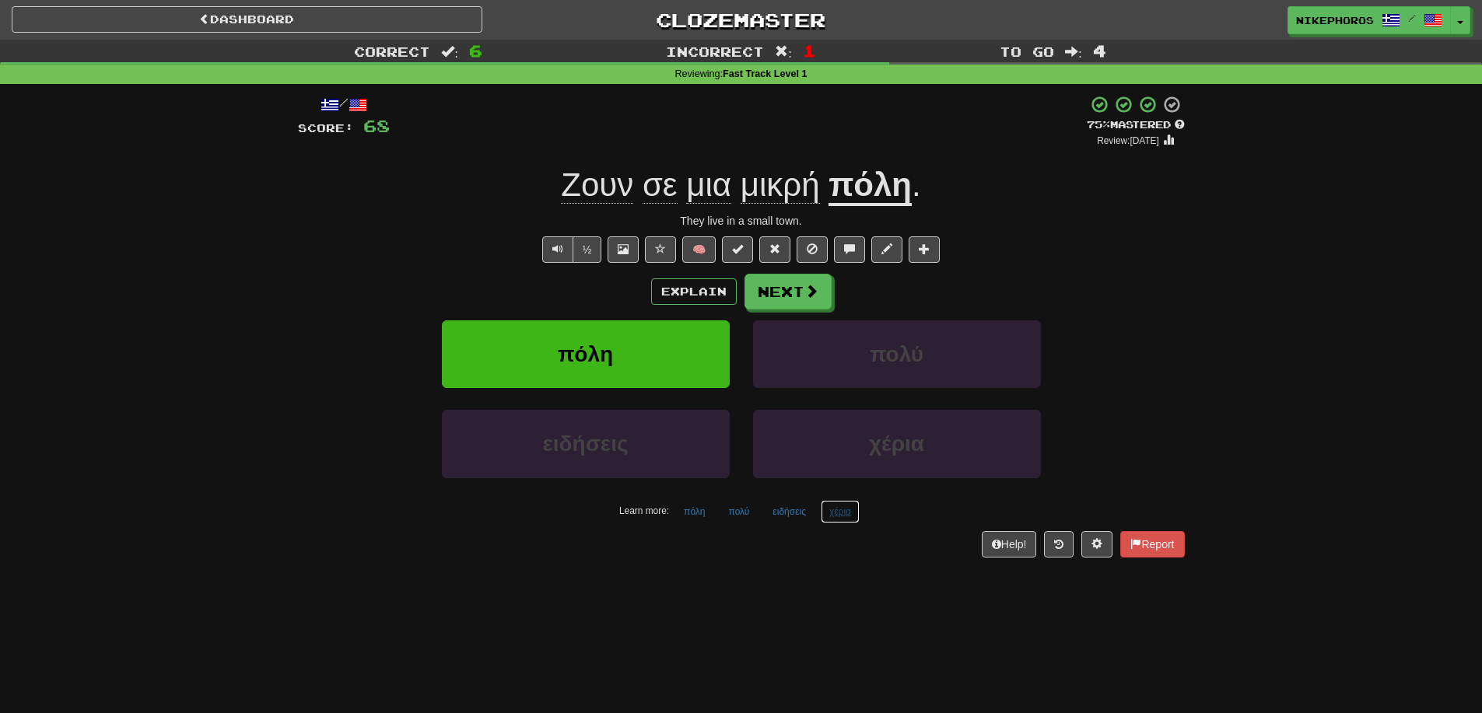
click at [829, 514] on button "χέρια" at bounding box center [840, 511] width 39 height 23
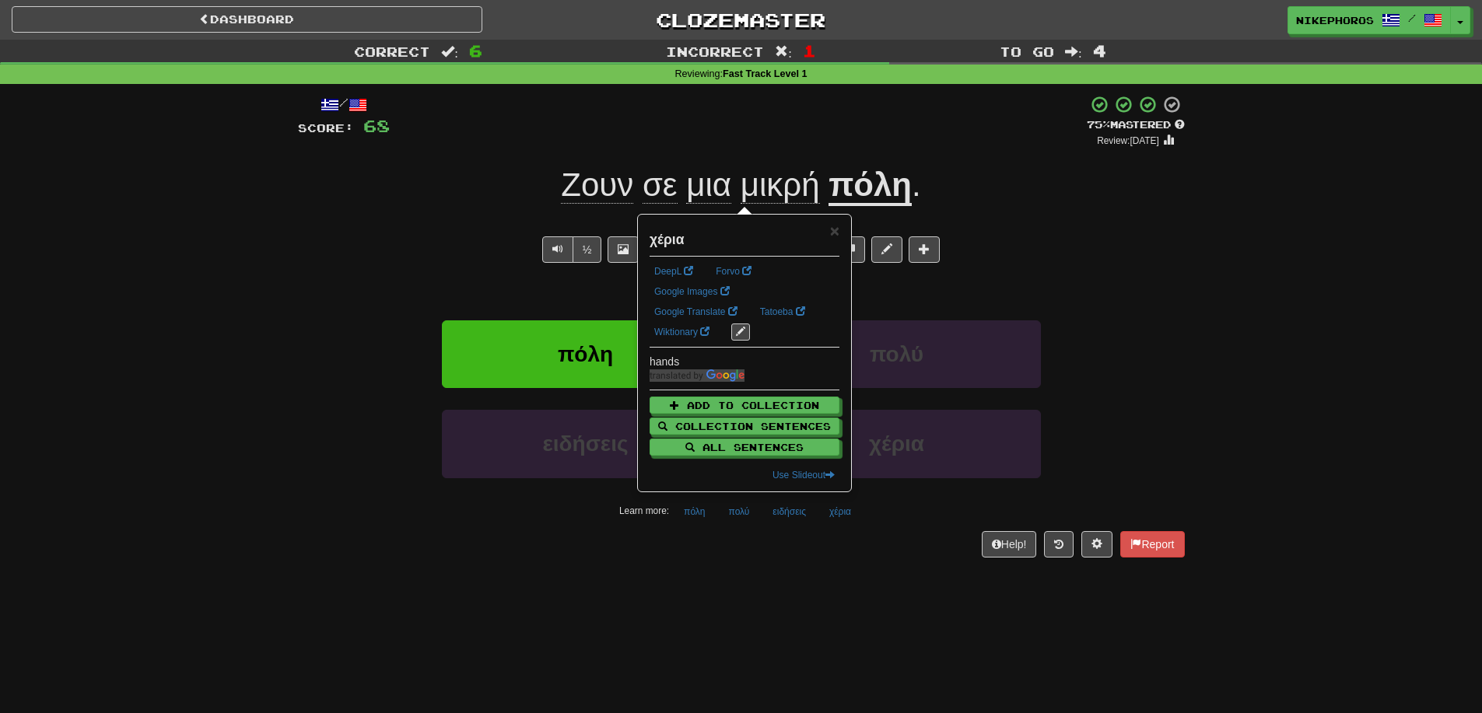
click at [816, 561] on div "/ Score: 68 + 12 75 % Mastered Review: 2025-09-20 Ζουν σε μια μικρή πόλη . They…" at bounding box center [741, 331] width 887 height 495
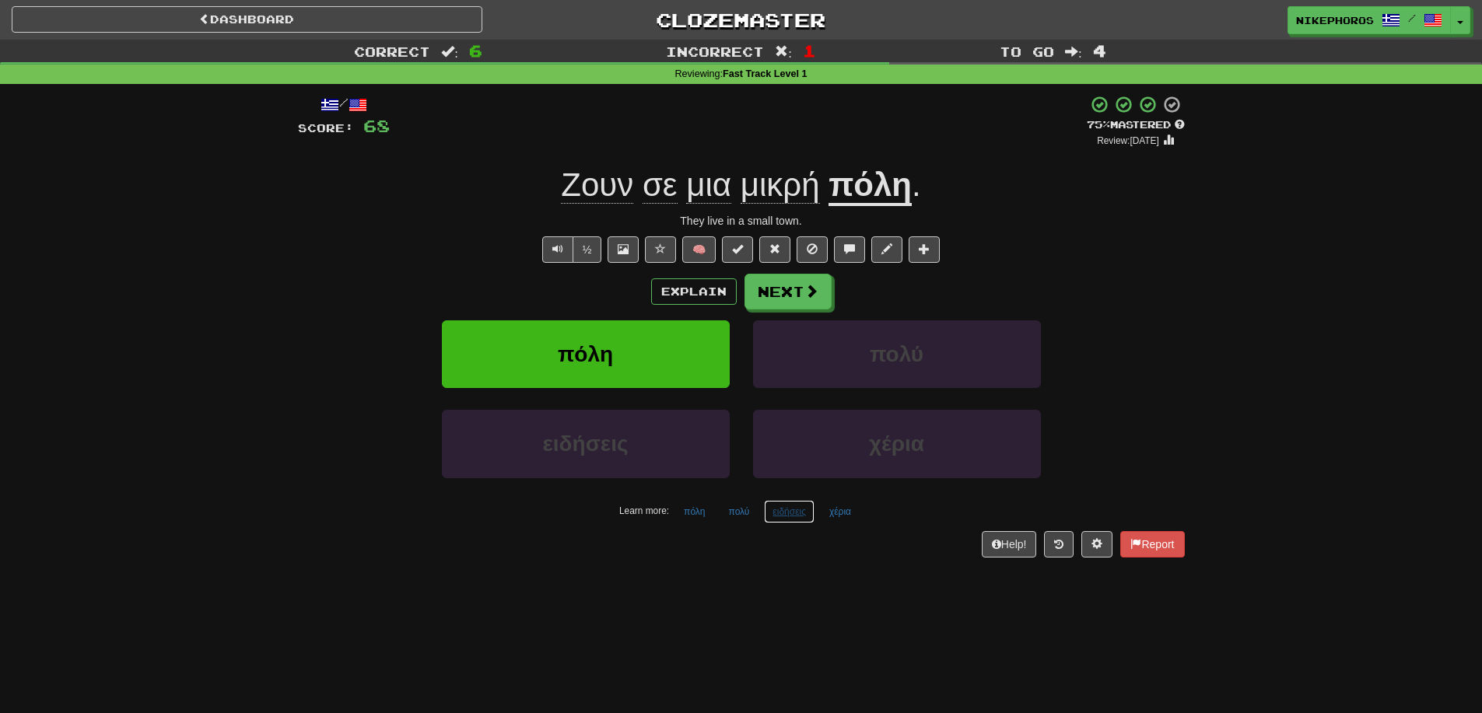
click at [794, 511] on button "ειδήσεις" at bounding box center [789, 511] width 51 height 23
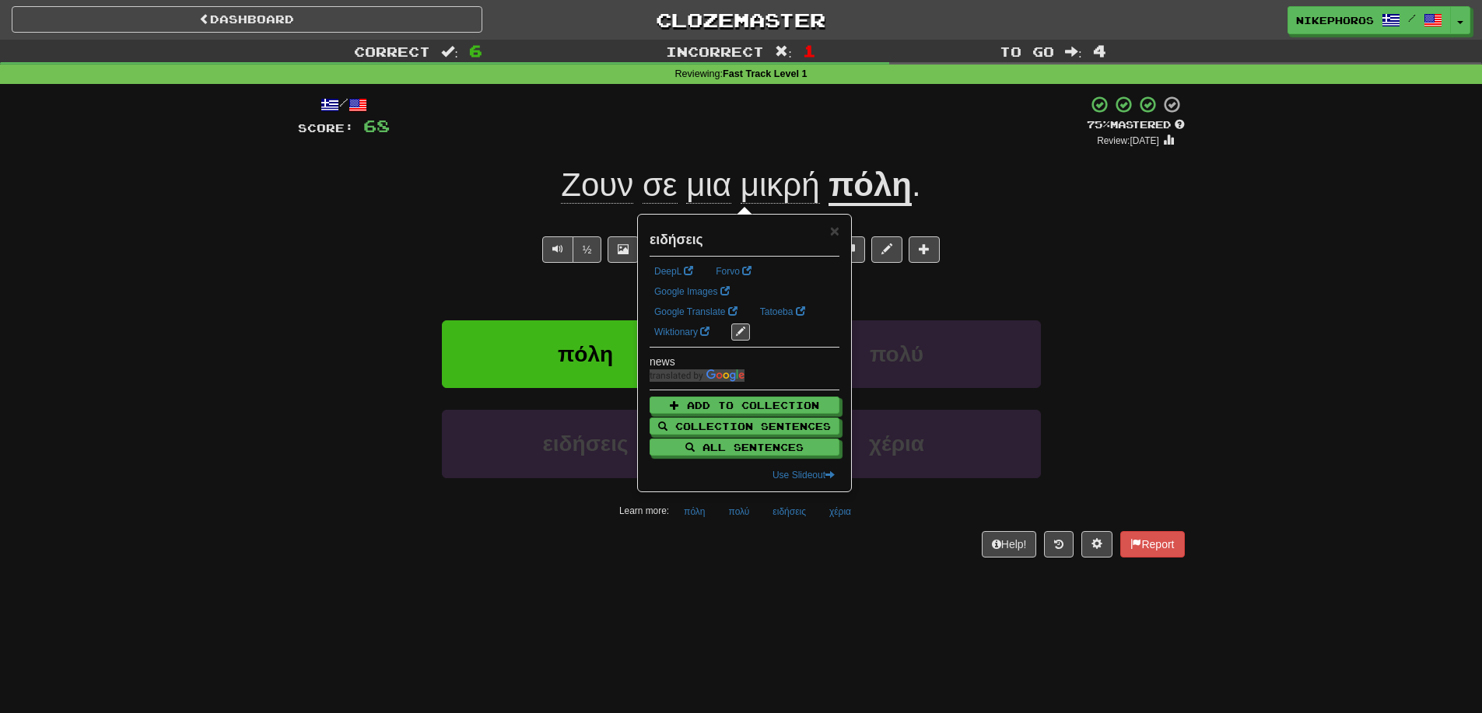
click at [857, 576] on div "/ Score: 68 + 12 75 % Mastered Review: 2025-09-20 Ζουν σε μια μικρή πόλη . They…" at bounding box center [741, 331] width 887 height 495
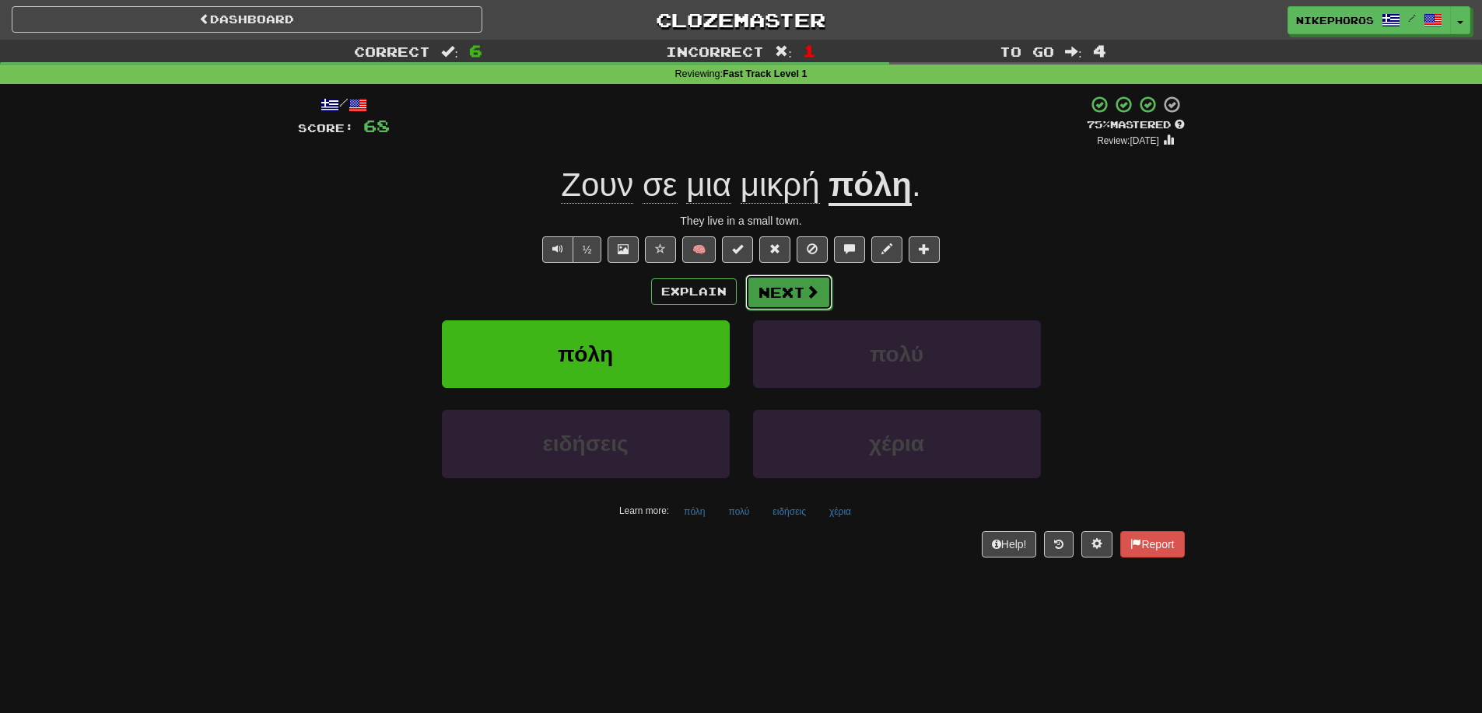
click at [789, 287] on button "Next" at bounding box center [788, 293] width 87 height 36
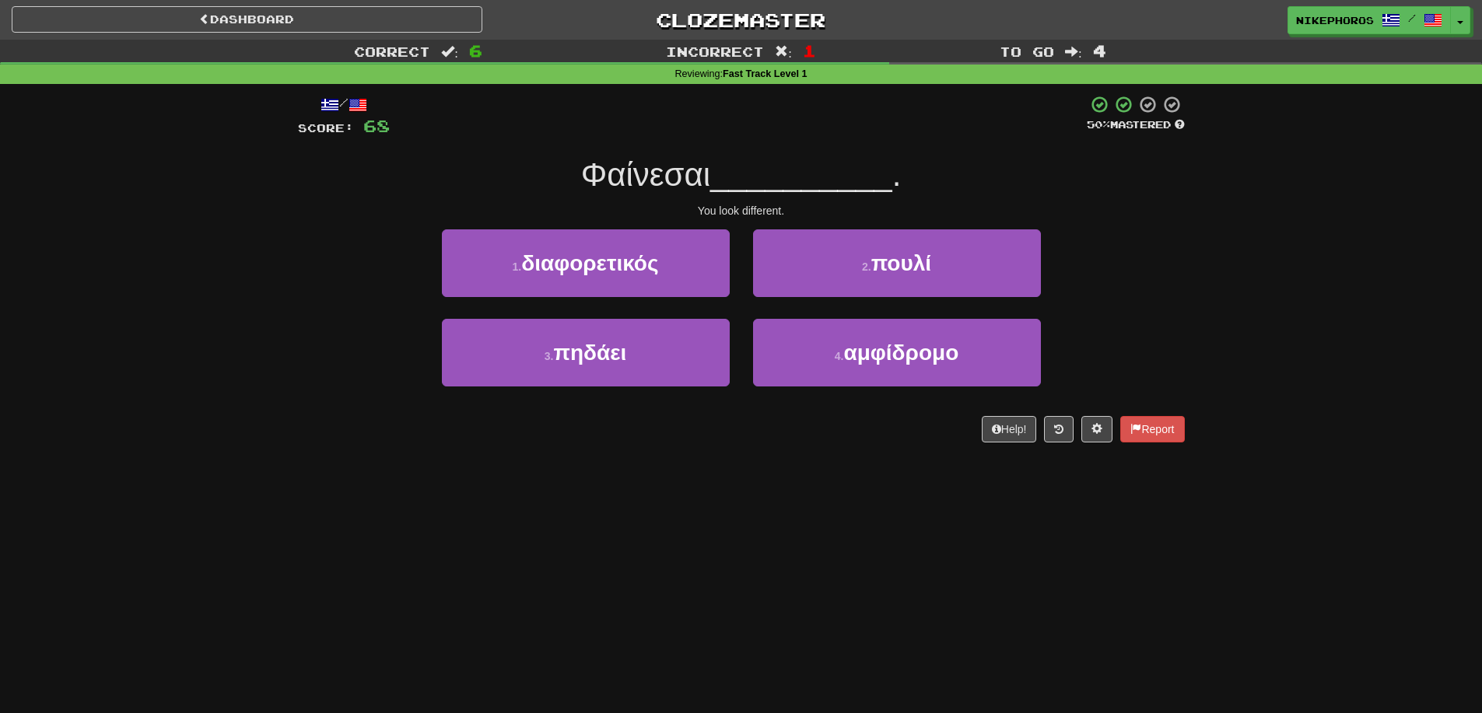
click at [797, 173] on span "__________" at bounding box center [801, 174] width 182 height 37
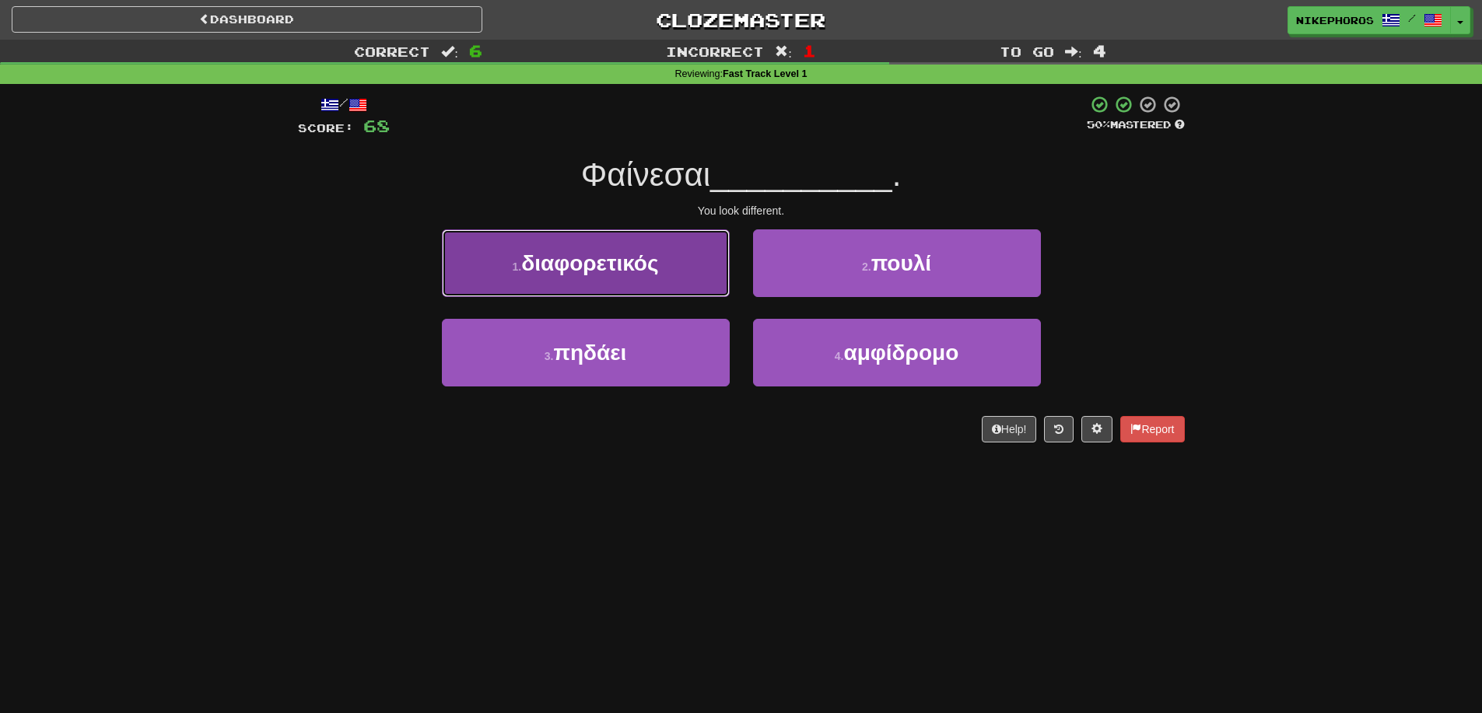
click at [674, 277] on button "1 . διαφορετικός" at bounding box center [586, 263] width 288 height 68
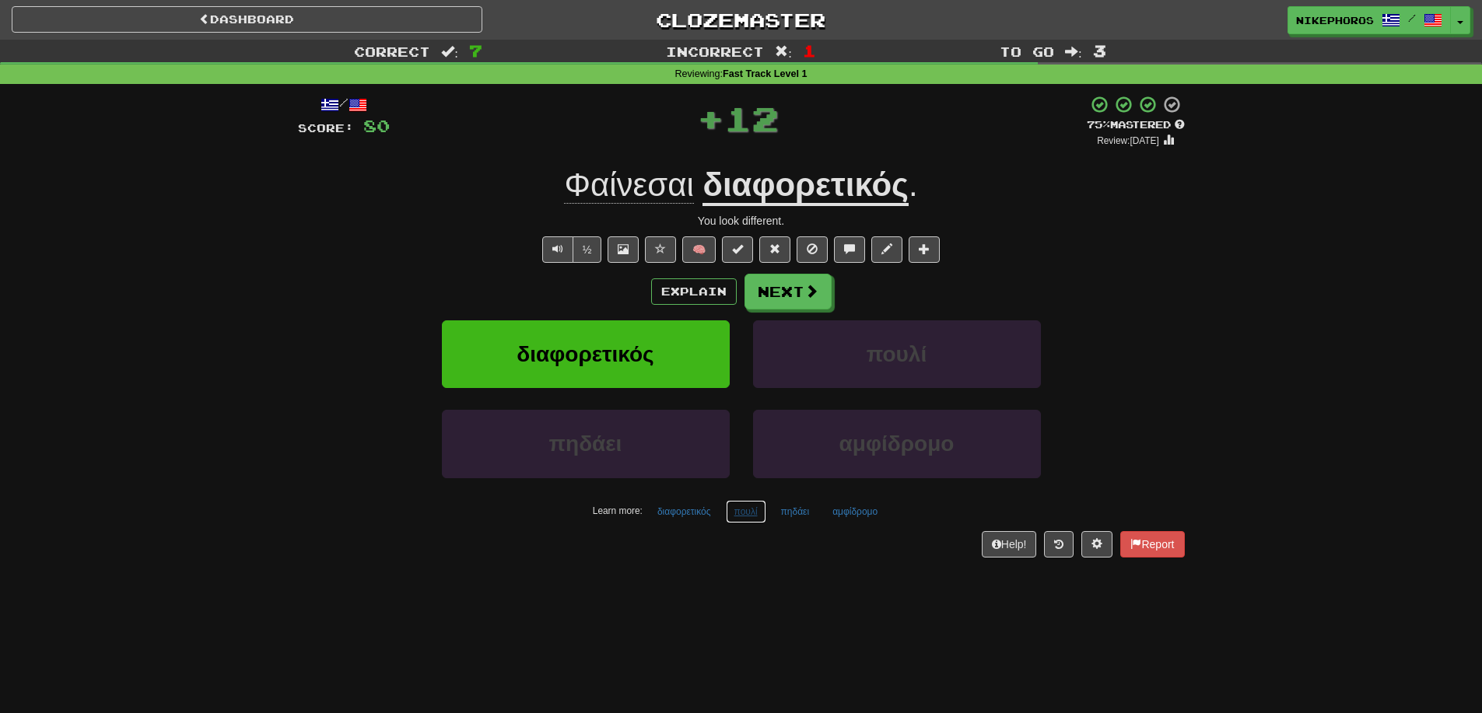
click at [755, 521] on button "πουλί" at bounding box center [746, 511] width 40 height 23
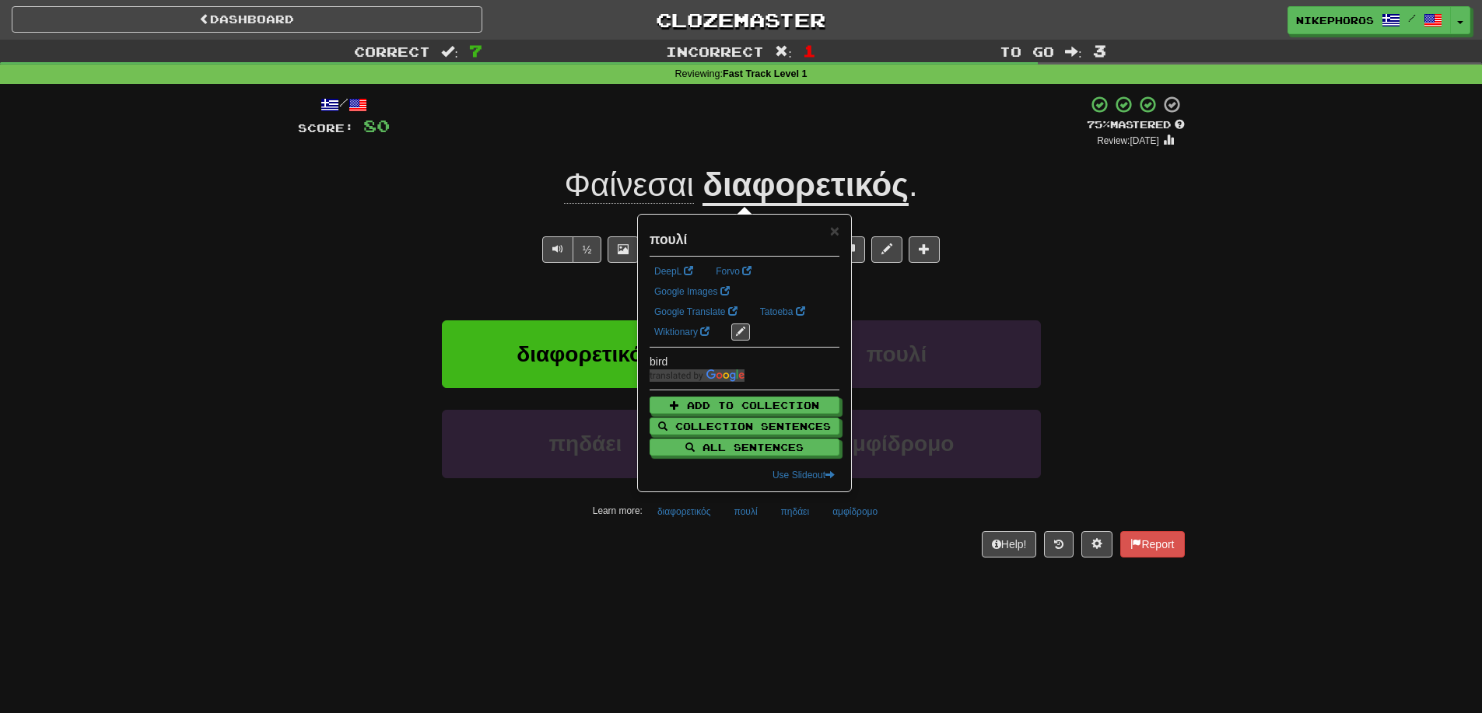
click at [794, 576] on div "/ Score: 80 + 12 75 % Mastered Review: 2025-09-20 Φαίνεσαι διαφορετικός . You l…" at bounding box center [741, 331] width 887 height 495
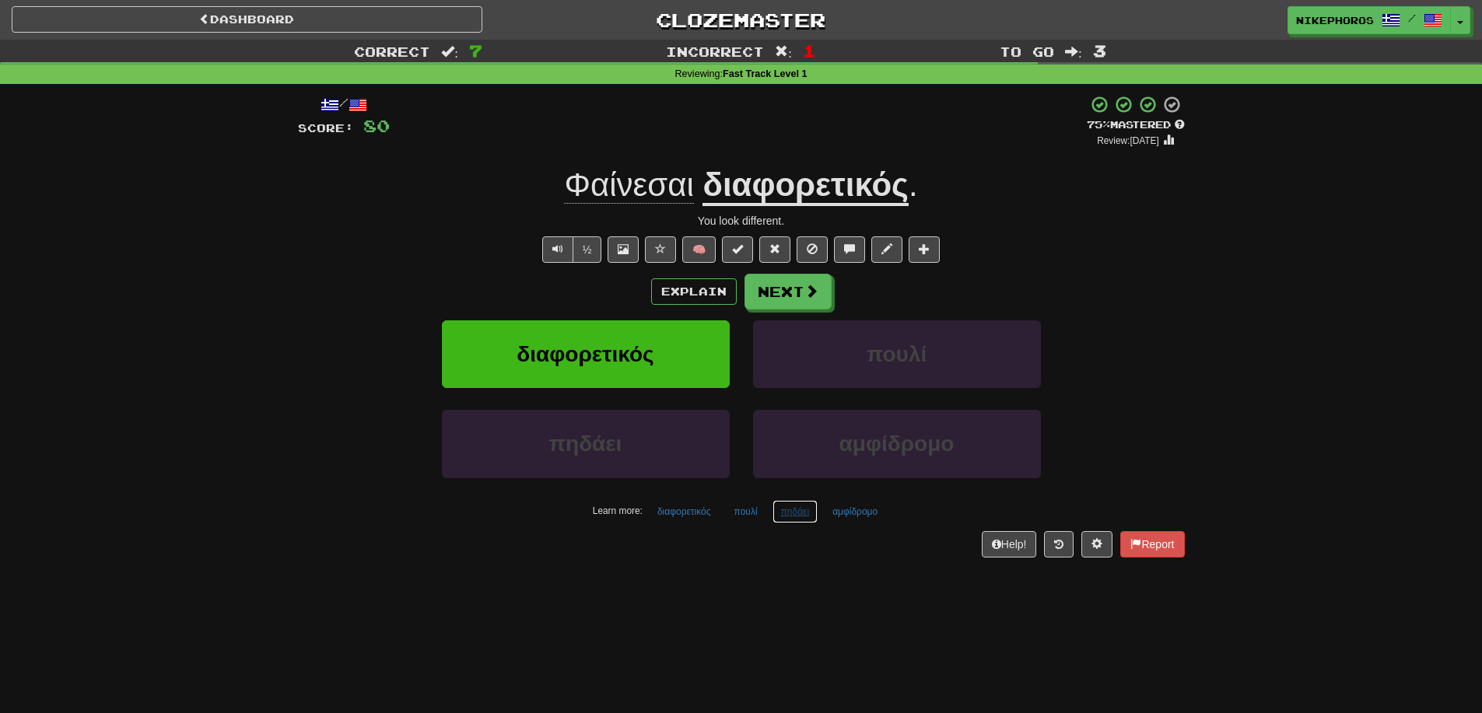
click at [801, 511] on button "πηδάει" at bounding box center [796, 511] width 46 height 23
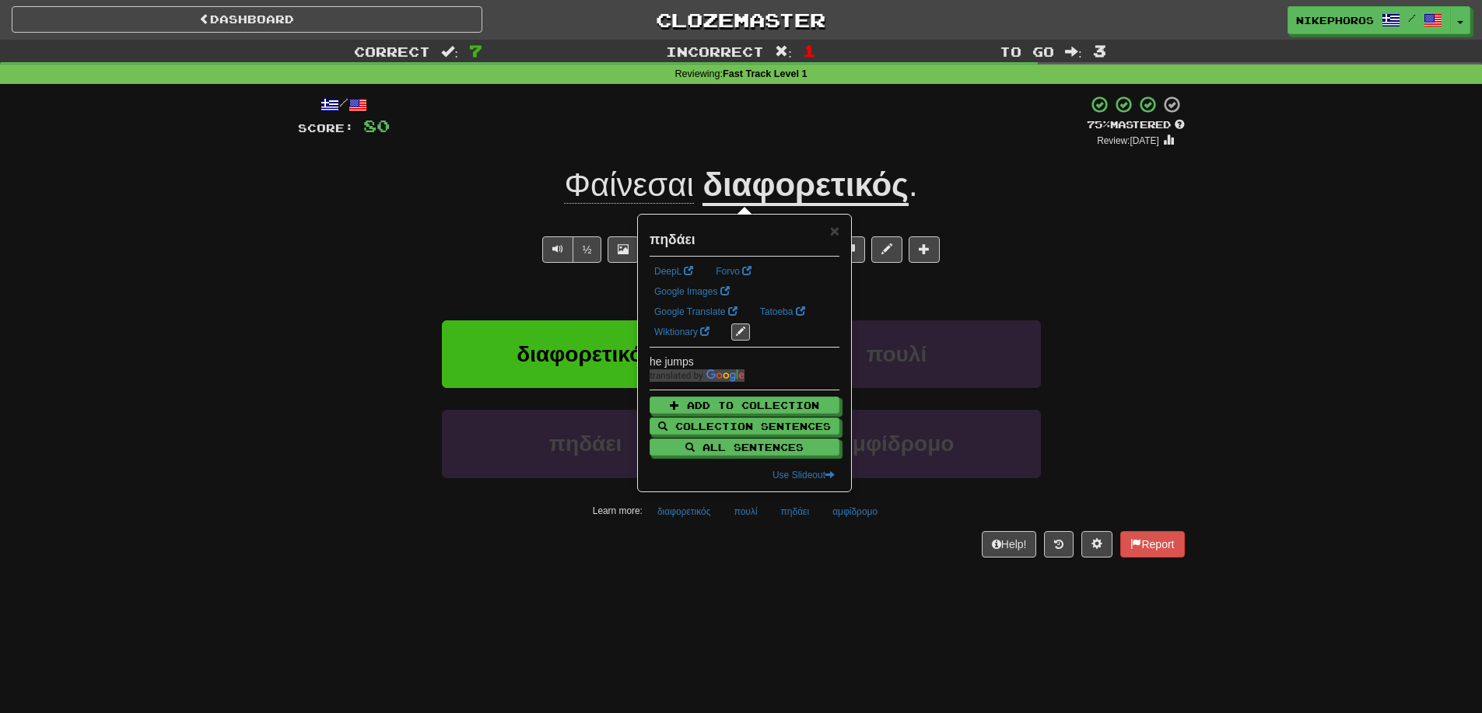
click at [850, 574] on div "/ Score: 80 + 12 75 % Mastered Review: 2025-09-20 Φαίνεσαι διαφορετικός . You l…" at bounding box center [741, 331] width 887 height 495
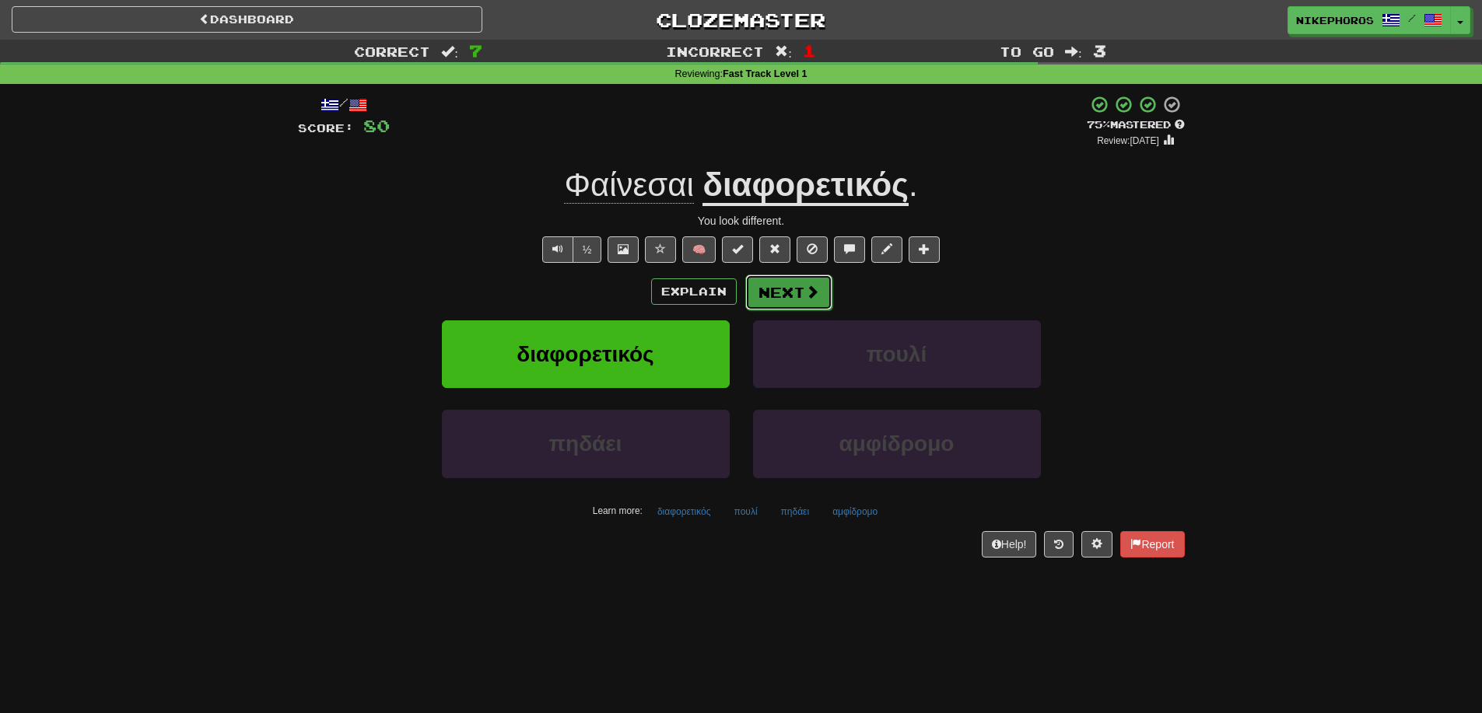
click at [798, 303] on button "Next" at bounding box center [788, 293] width 87 height 36
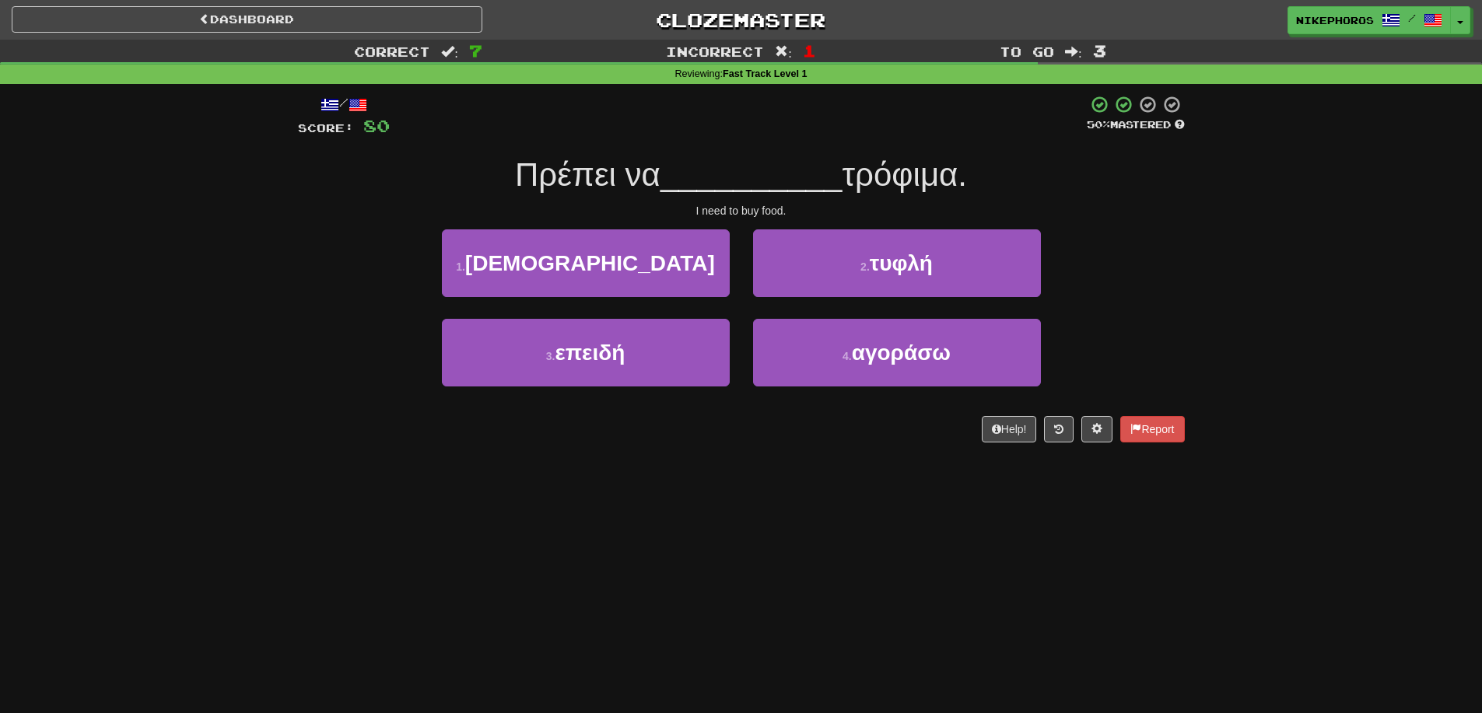
click at [1276, 242] on div "Correct : 7 Incorrect : 1 To go : 3 Reviewing : Fast Track Level 1 / Score: 80 …" at bounding box center [741, 252] width 1482 height 425
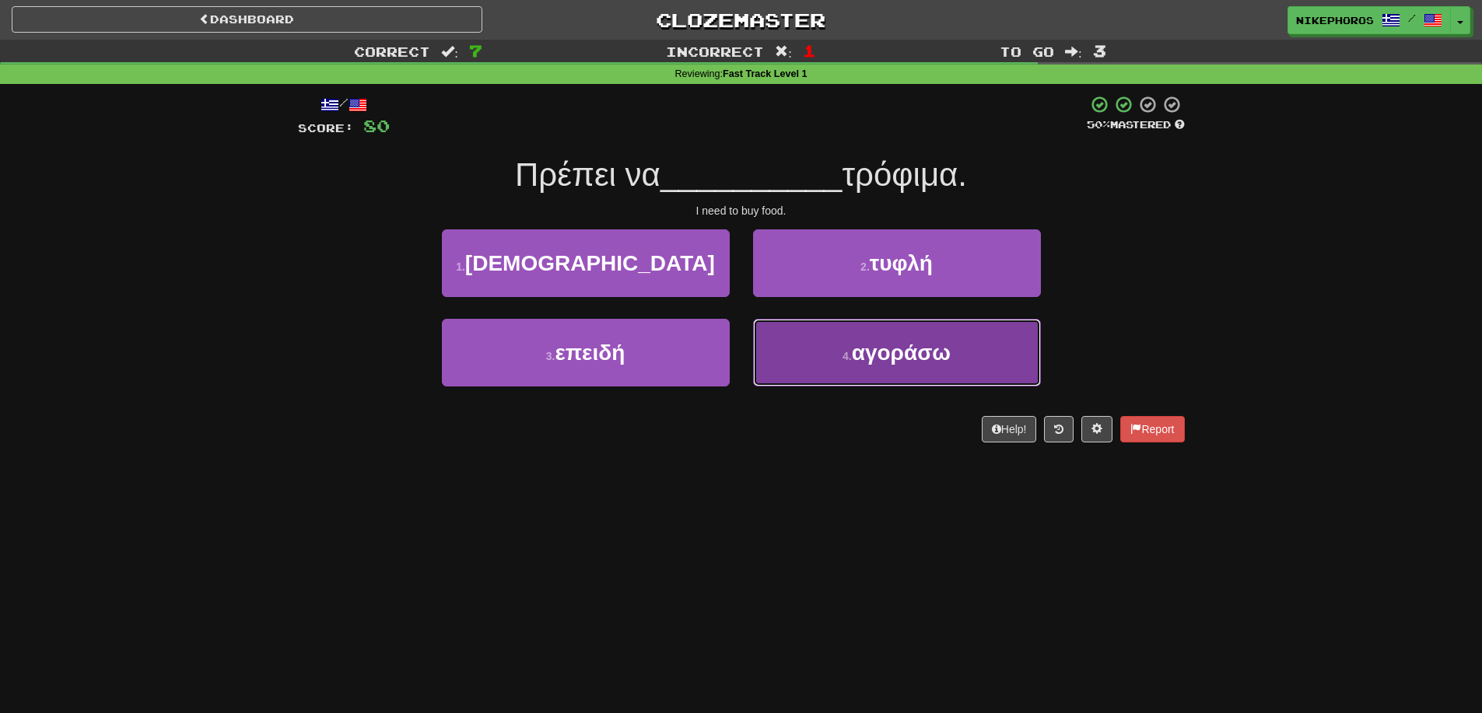
click at [958, 375] on button "4 . αγοράσω" at bounding box center [897, 353] width 288 height 68
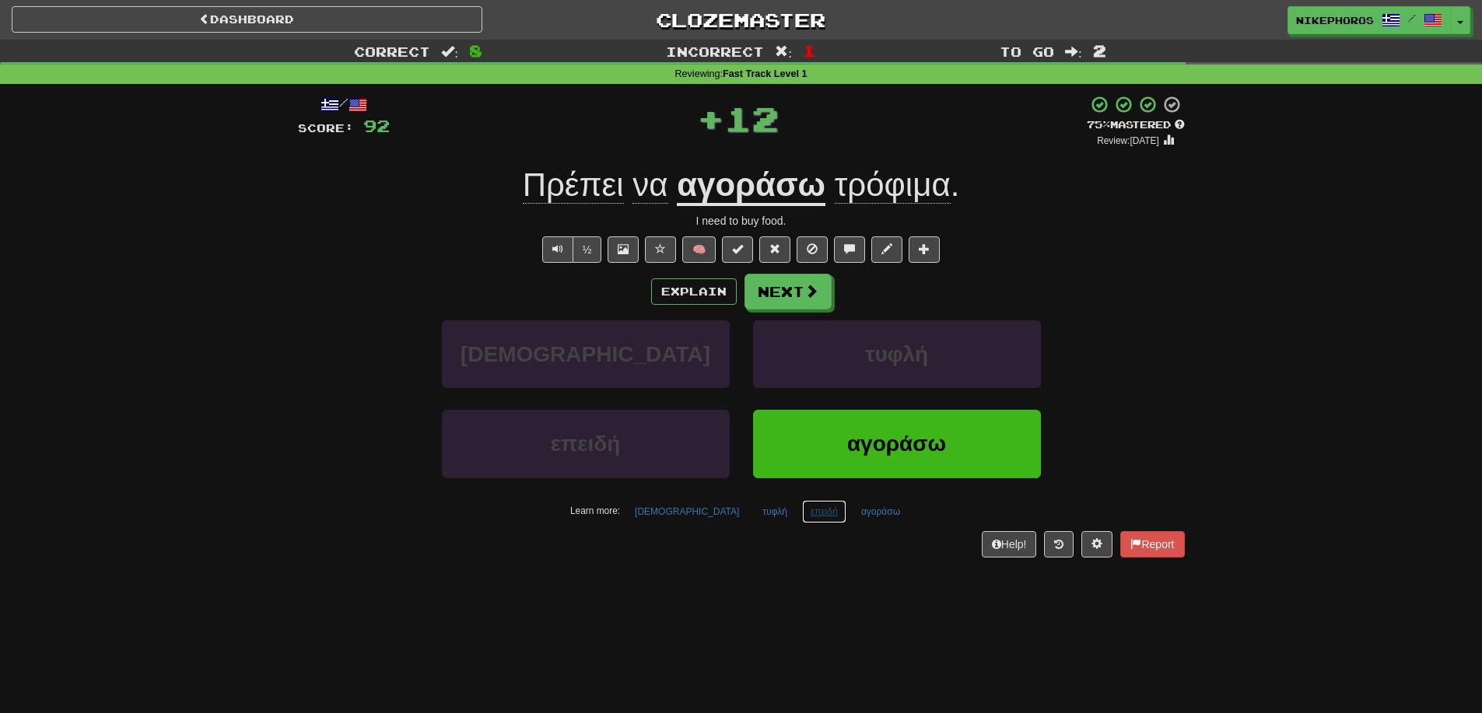
click at [802, 517] on button "επειδή" at bounding box center [824, 511] width 44 height 23
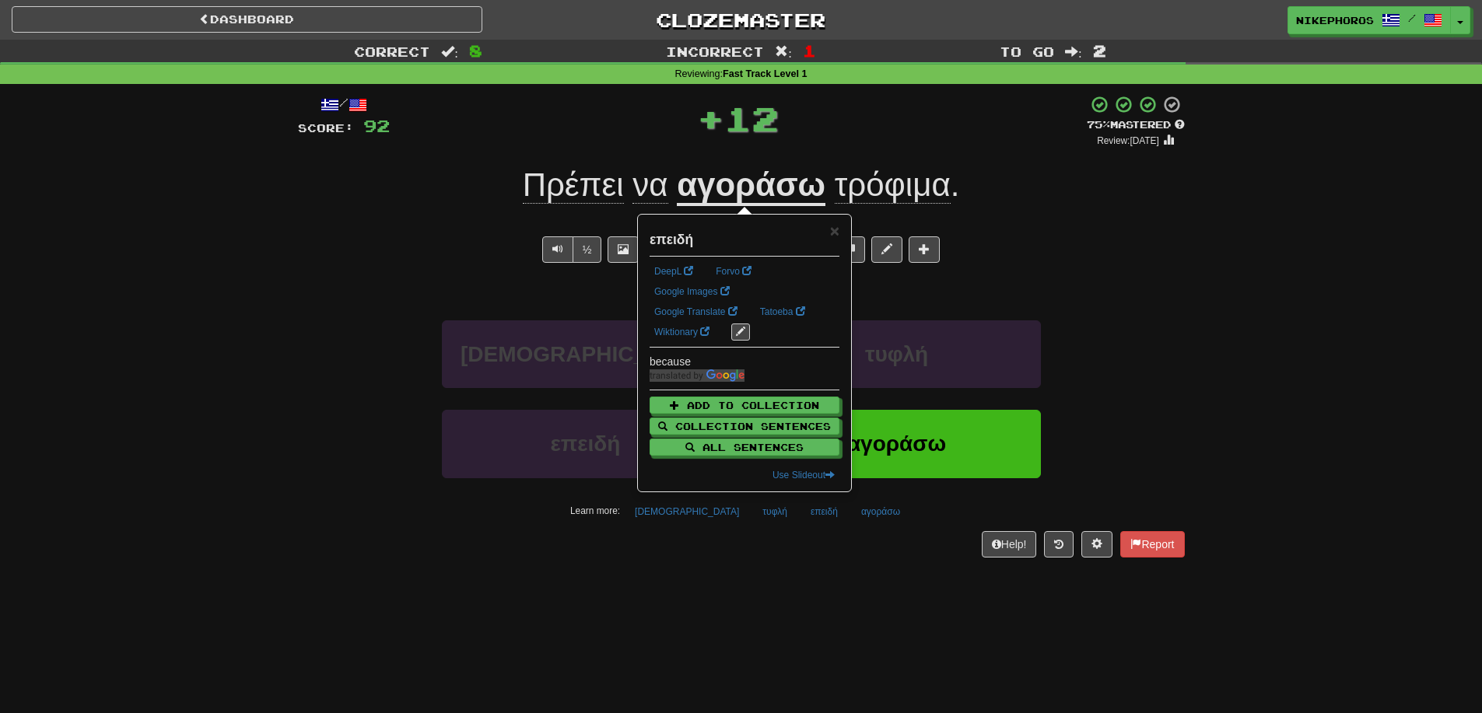
click at [794, 548] on div "Help! Report" at bounding box center [741, 544] width 887 height 26
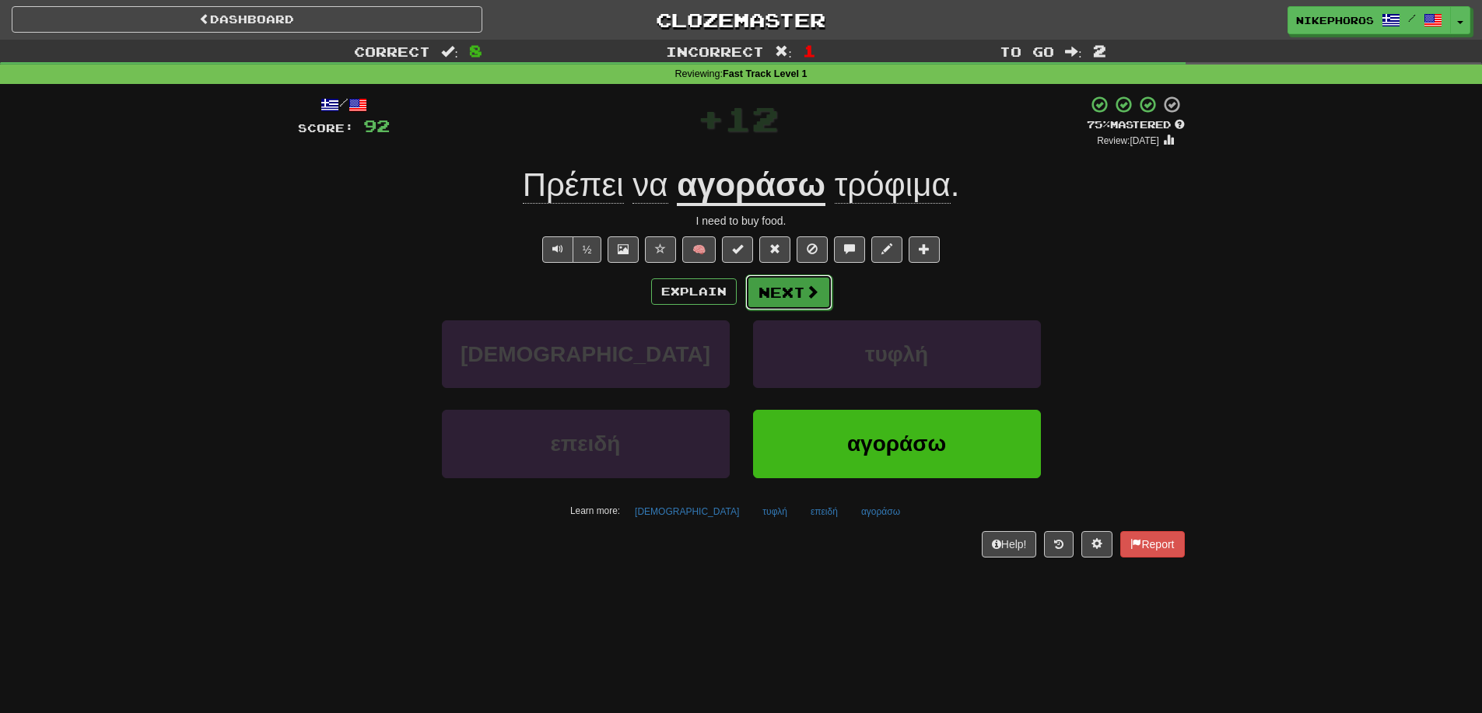
click at [795, 287] on button "Next" at bounding box center [788, 293] width 87 height 36
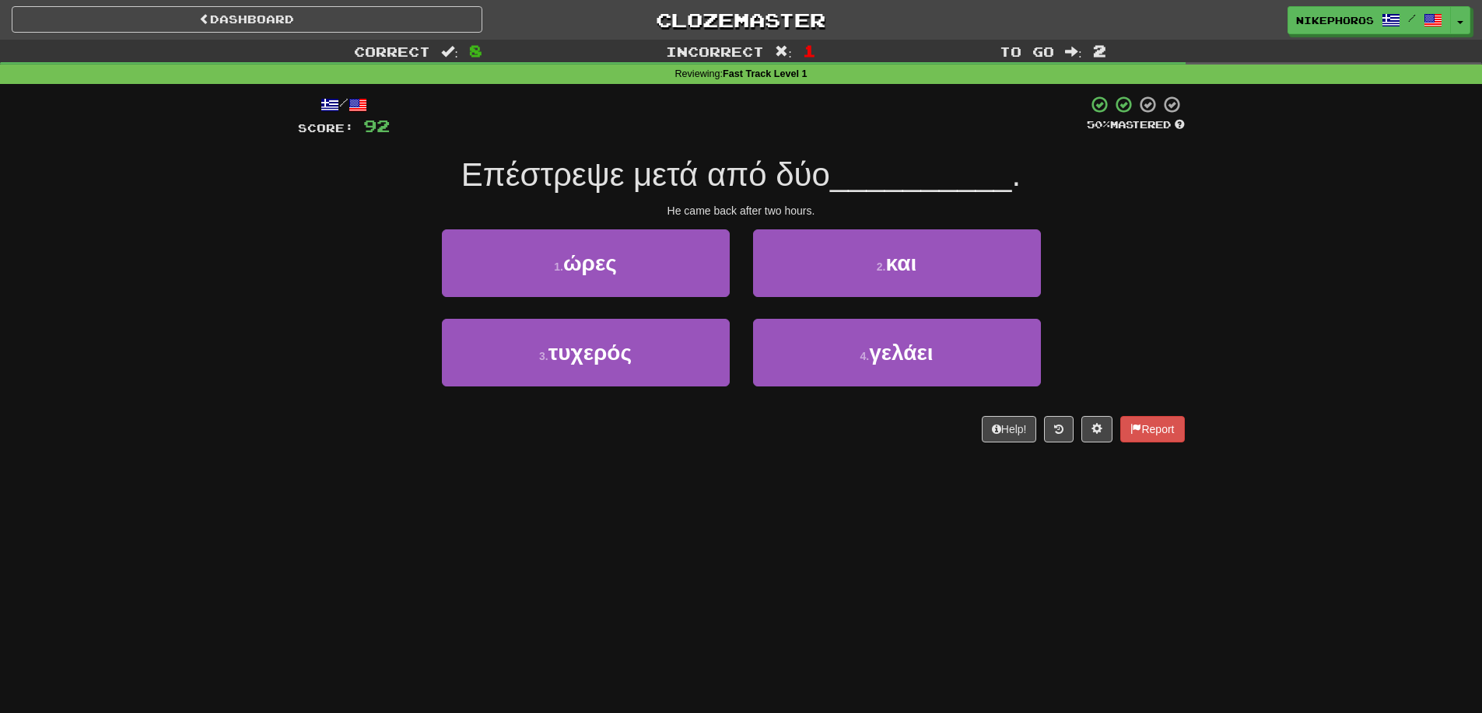
click at [1258, 187] on div "Correct : 8 Incorrect : 1 To go : 2 Reviewing : Fast Track Level 1 / Score: 92 …" at bounding box center [741, 252] width 1482 height 425
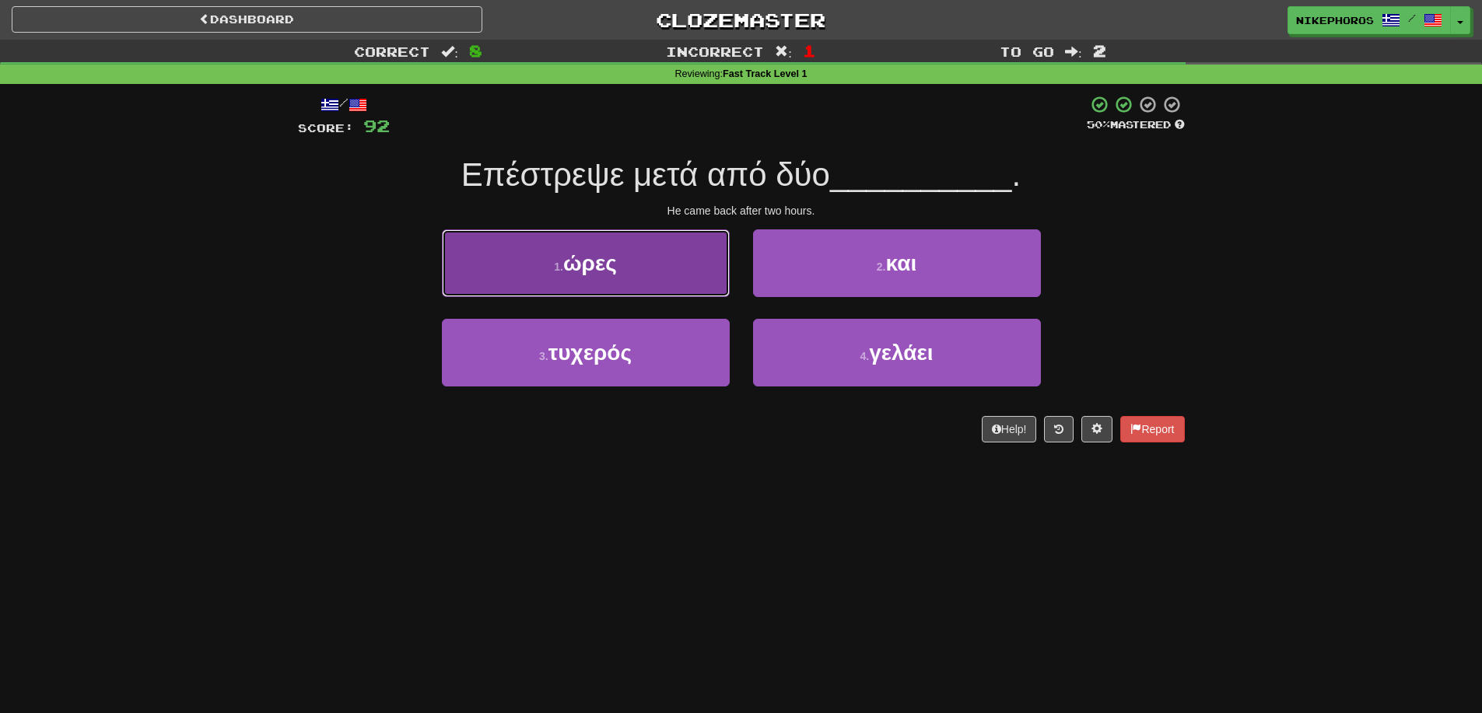
click at [656, 289] on button "1 . ώρες" at bounding box center [586, 263] width 288 height 68
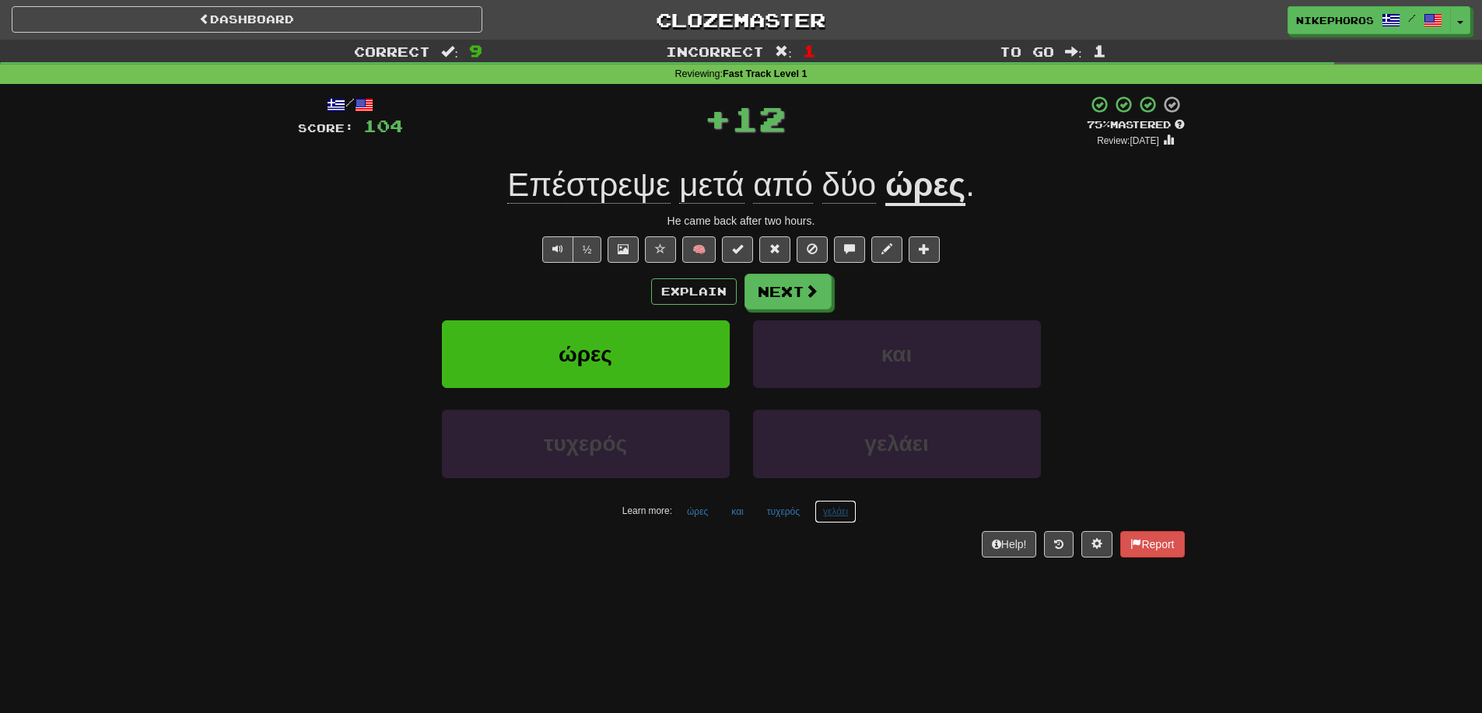
click at [846, 517] on button "γελάει" at bounding box center [836, 511] width 42 height 23
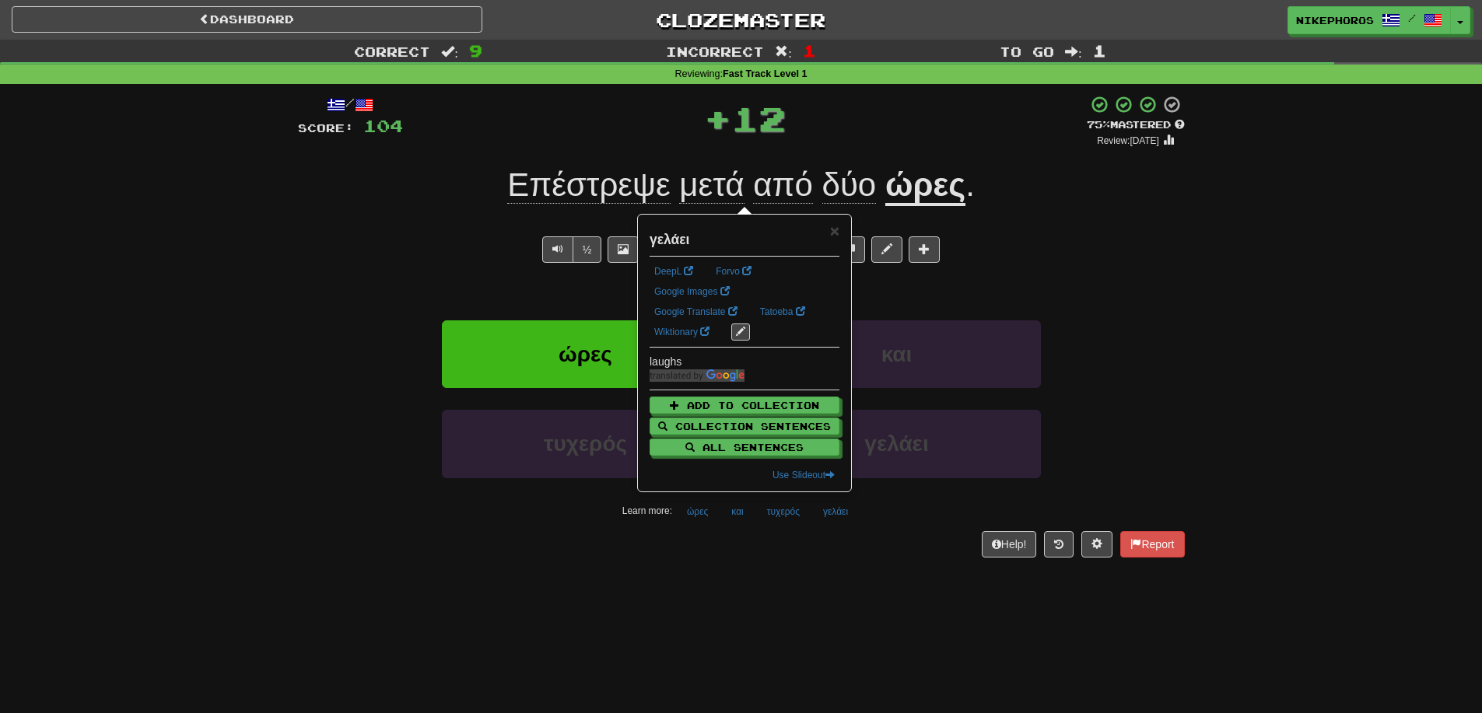
click at [846, 576] on div "/ Score: 104 + 12 75 % Mastered Review: 2025-09-20 Επέστρεψε μετά από δύο ώρες …" at bounding box center [741, 331] width 887 height 495
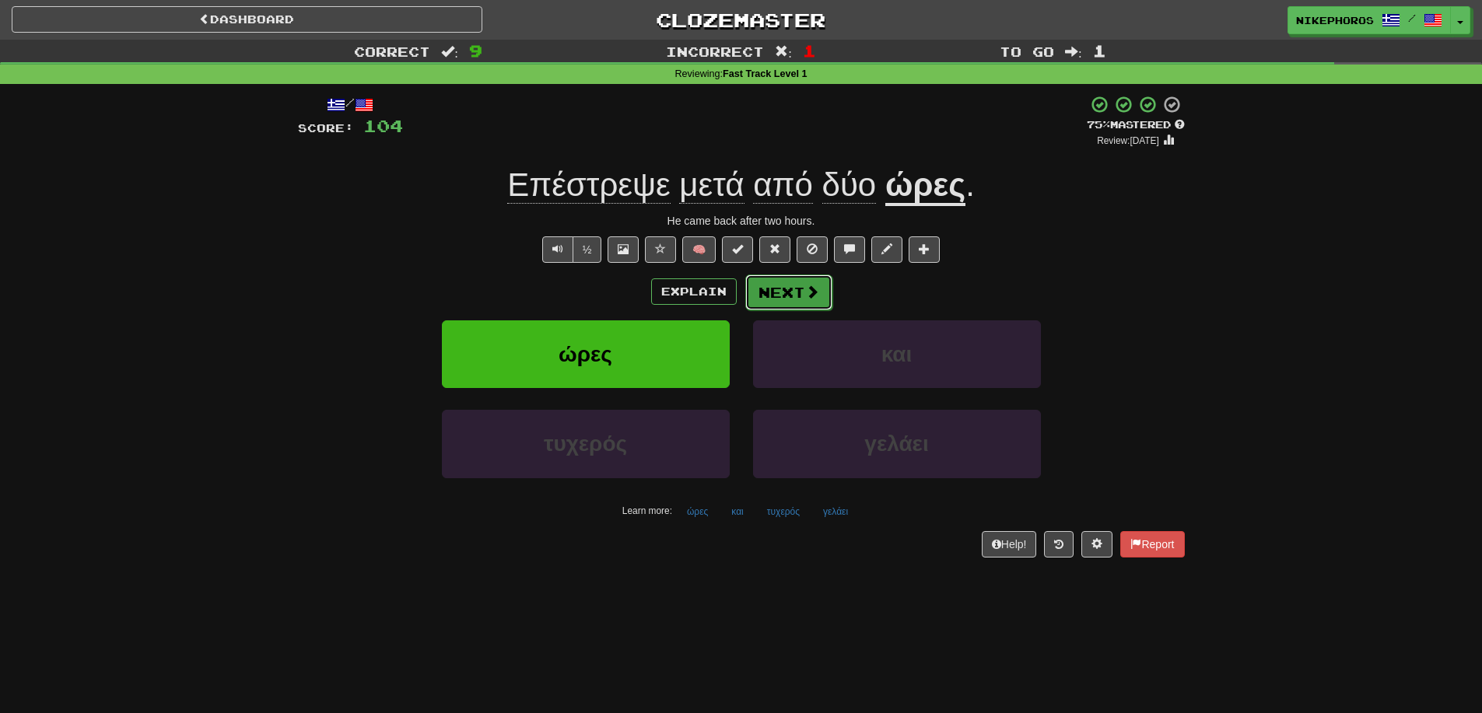
click at [778, 296] on button "Next" at bounding box center [788, 293] width 87 height 36
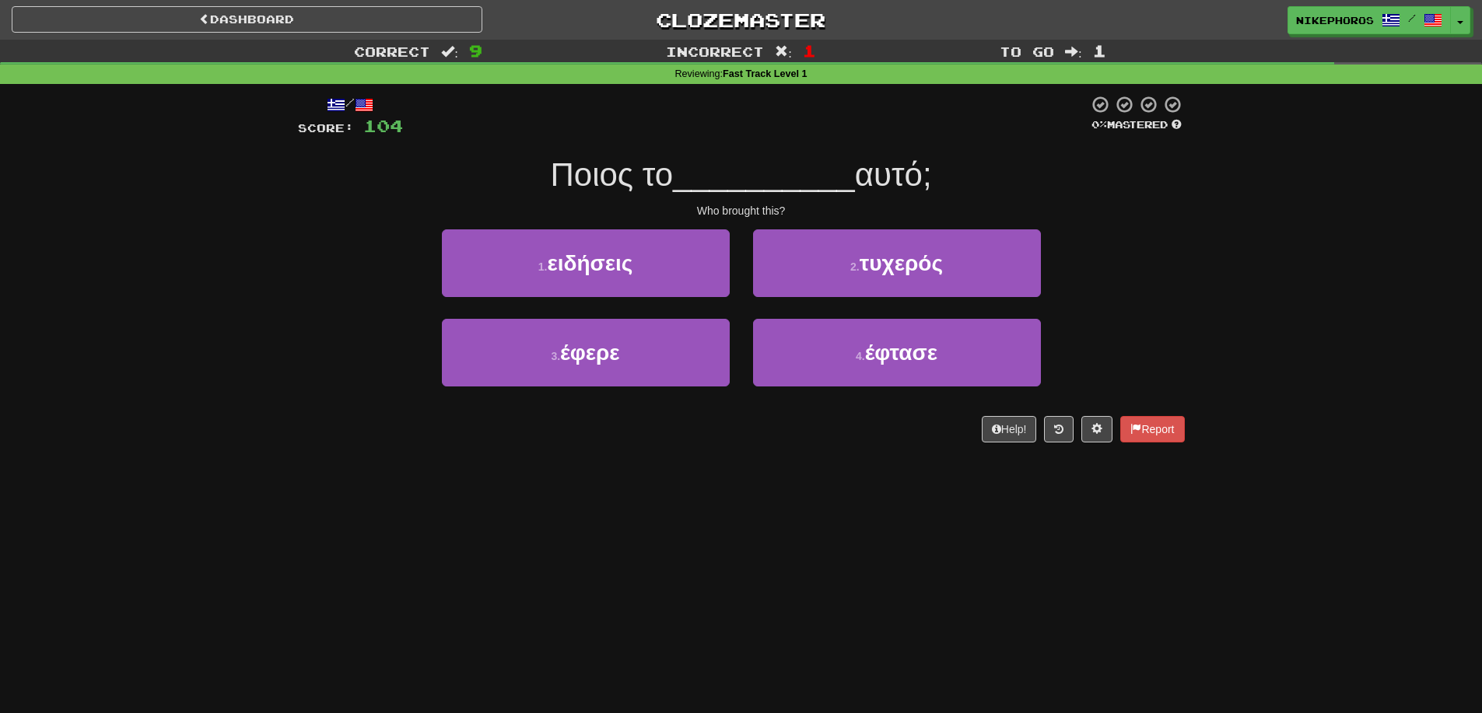
click at [818, 201] on div "/ Score: 104 0 % Mastered Ποιος το __________ αυτό; Who brought this? 1 . ειδήσ…" at bounding box center [741, 269] width 887 height 348
click at [617, 175] on span "Ποιος το" at bounding box center [611, 174] width 123 height 37
drag, startPoint x: 807, startPoint y: 180, endPoint x: 710, endPoint y: 188, distance: 97.6
click at [710, 188] on span "__________" at bounding box center [764, 174] width 182 height 37
click at [780, 176] on span "__________" at bounding box center [764, 174] width 182 height 37
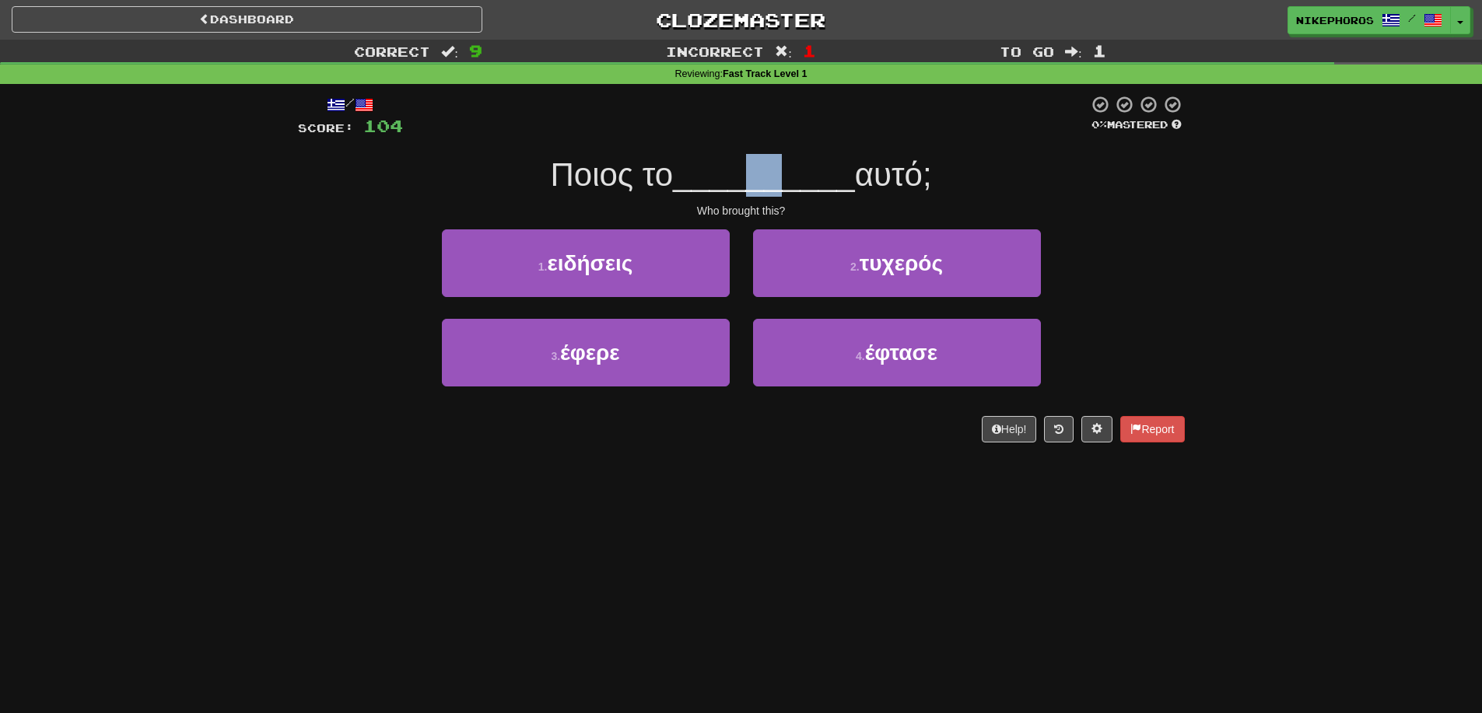
drag, startPoint x: 754, startPoint y: 184, endPoint x: 780, endPoint y: 178, distance: 27.0
click at [780, 178] on span "__________" at bounding box center [764, 174] width 182 height 37
click at [770, 178] on span "__________" at bounding box center [764, 174] width 182 height 37
click at [764, 180] on span "__________" at bounding box center [764, 174] width 182 height 37
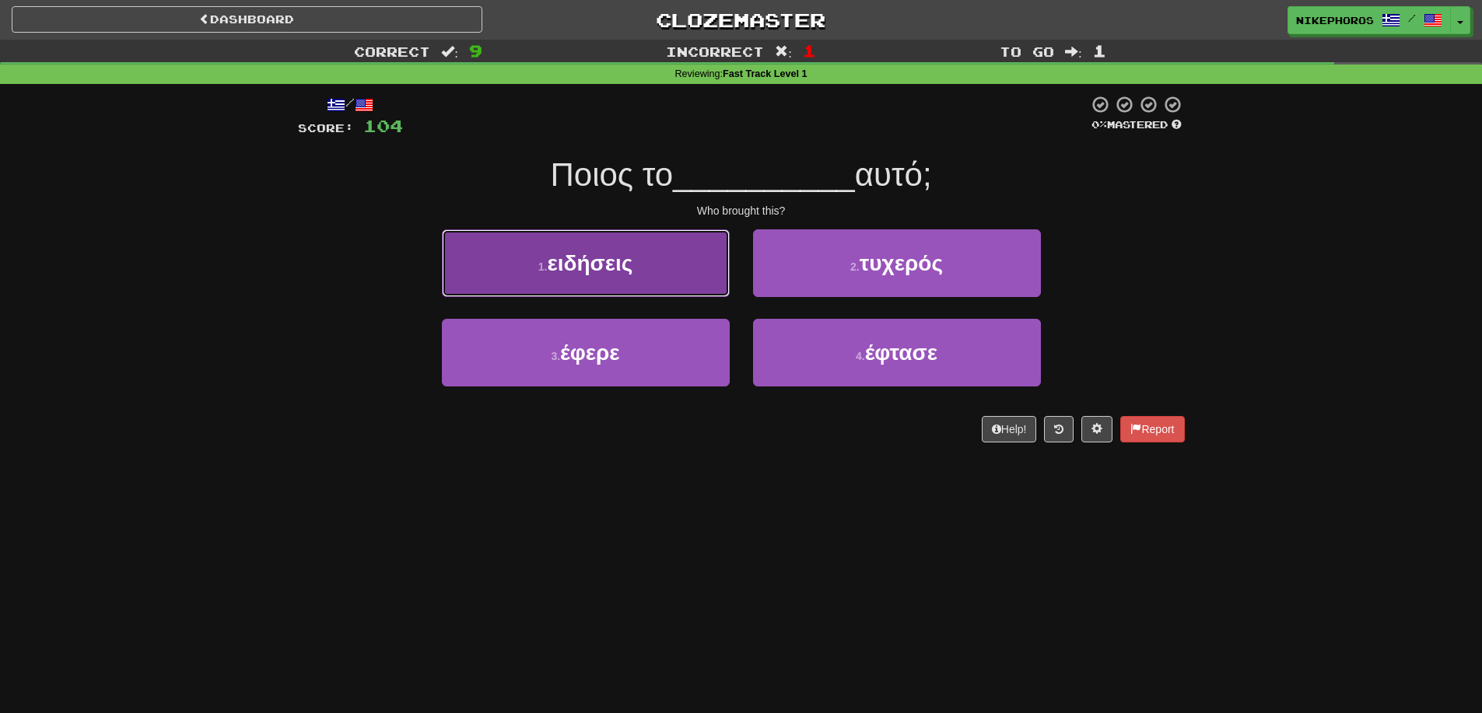
click at [638, 272] on button "1 . ειδήσεις" at bounding box center [586, 263] width 288 height 68
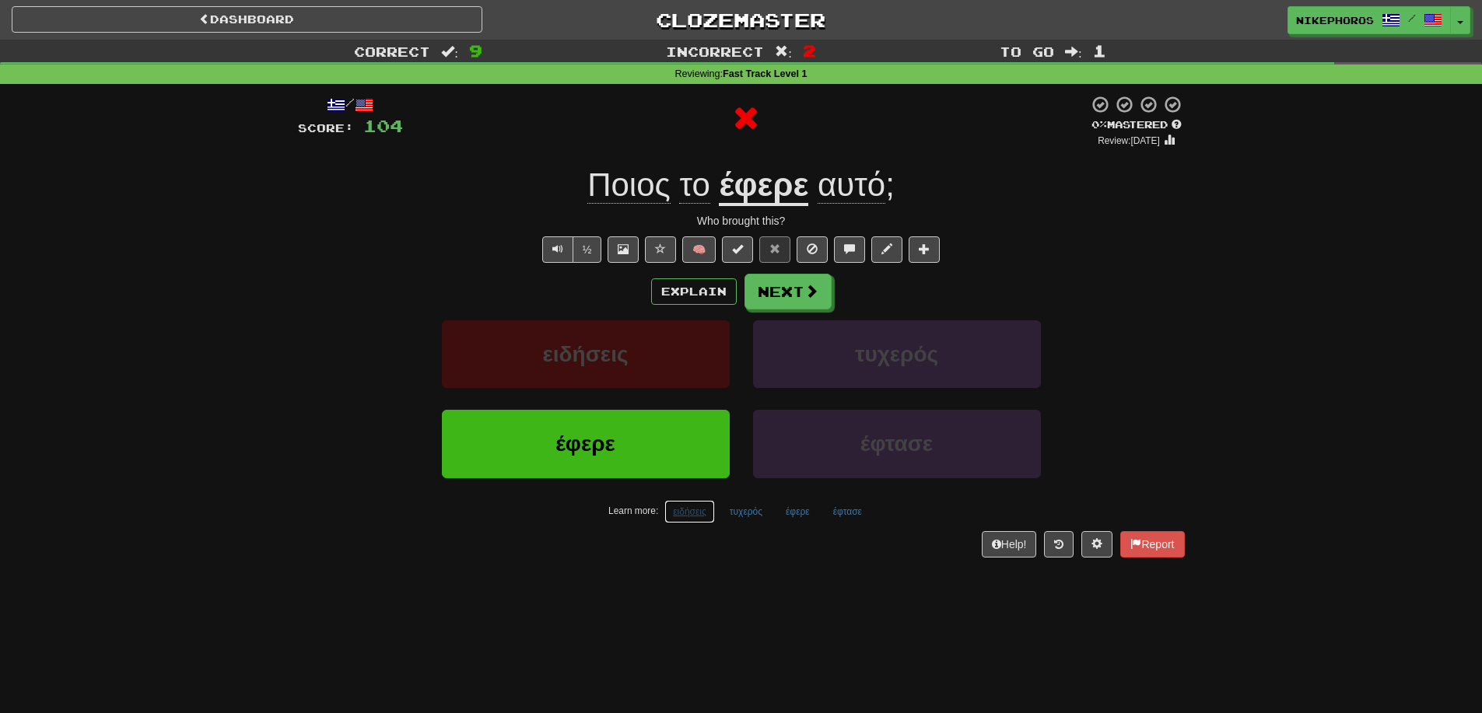
click at [700, 518] on button "ειδήσεις" at bounding box center [689, 511] width 51 height 23
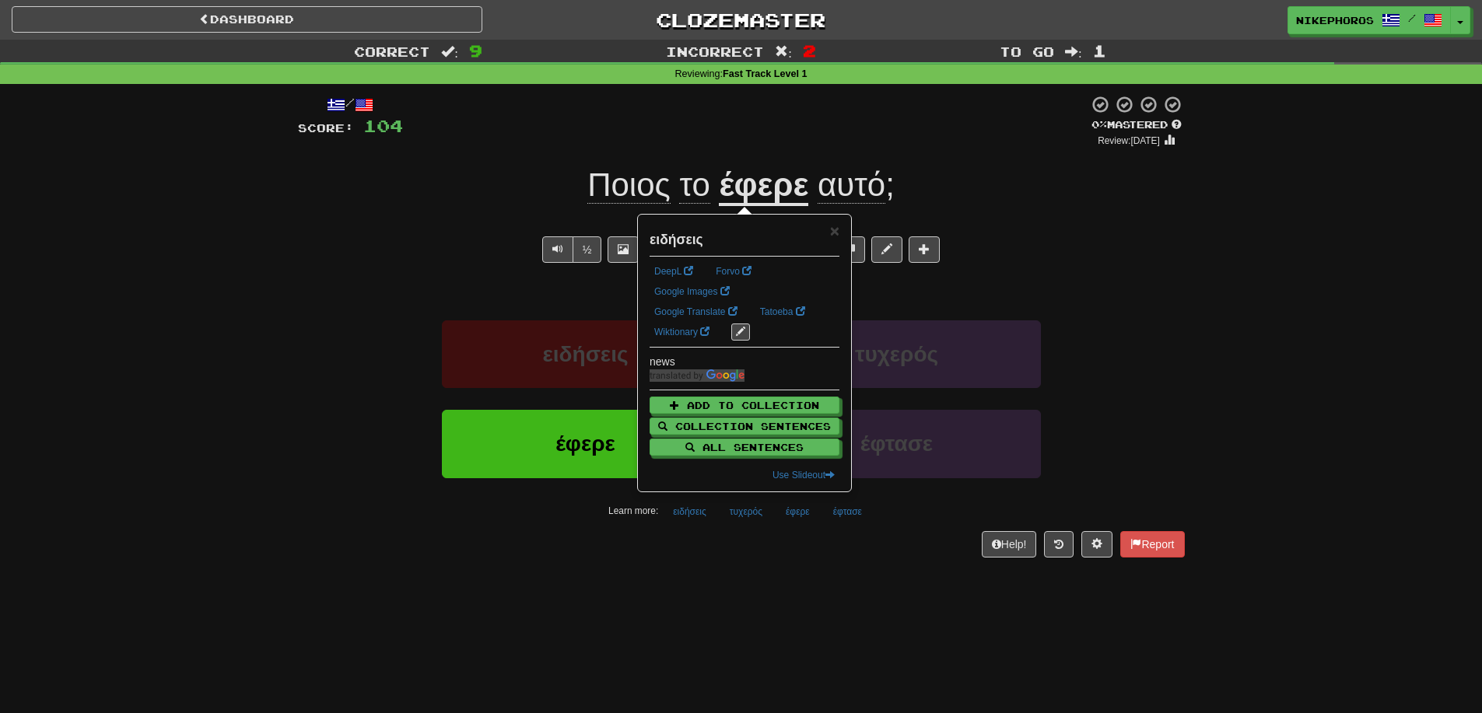
click at [710, 573] on div "/ Score: 104 0 % Mastered Review: 2025-08-21 Ποιος το έφερε αυτό ; Who brought …" at bounding box center [741, 331] width 887 height 495
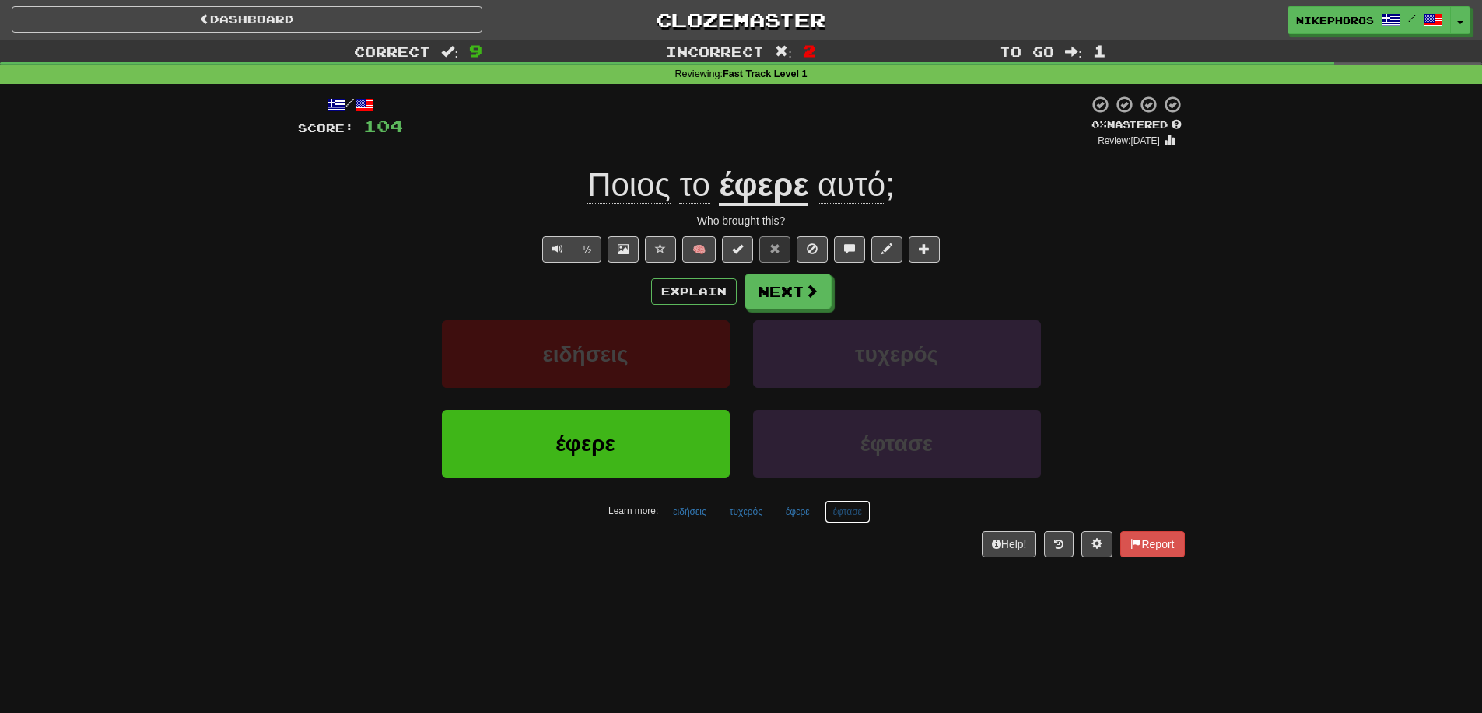
click at [843, 510] on button "έφτασε" at bounding box center [848, 511] width 46 height 23
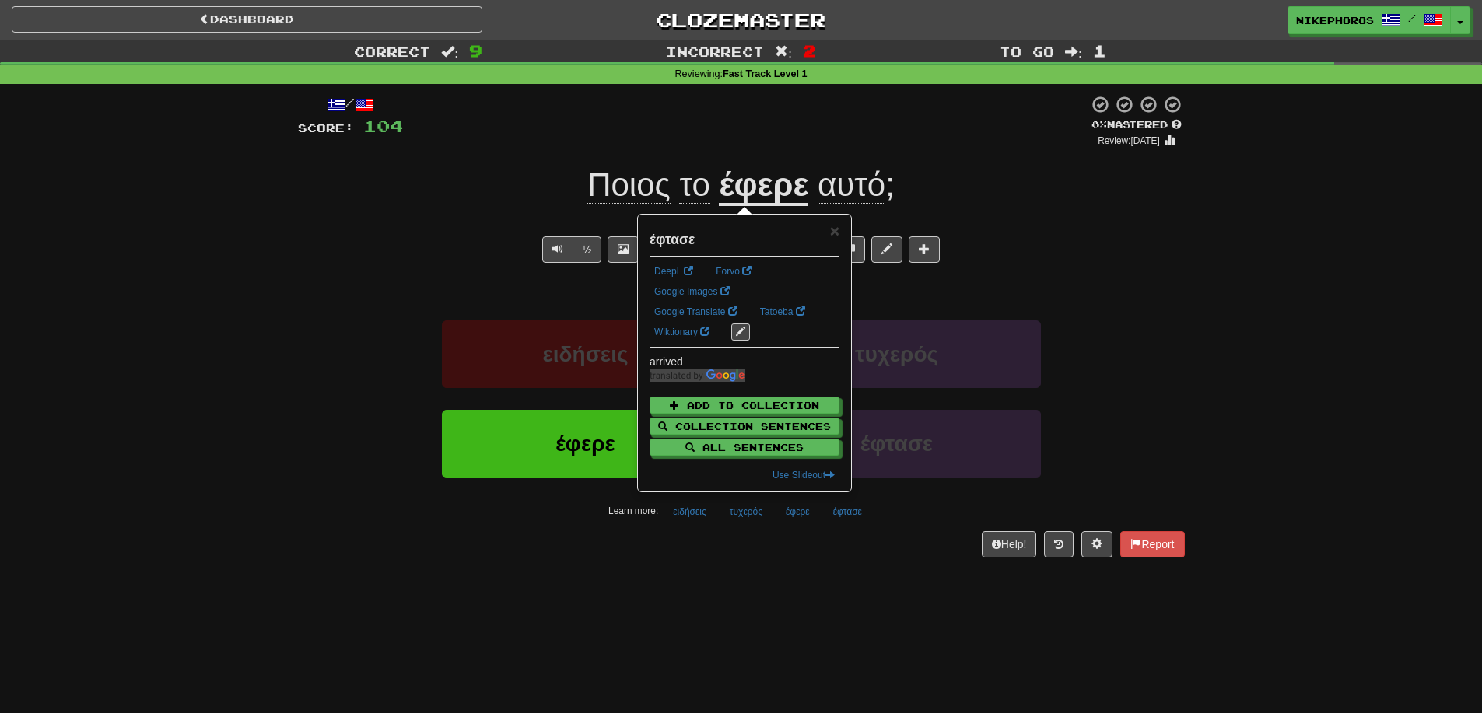
click at [867, 606] on div "Dashboard Clozemaster Nikephoros / Toggle Dropdown Dashboard Leaderboard Activi…" at bounding box center [741, 356] width 1482 height 713
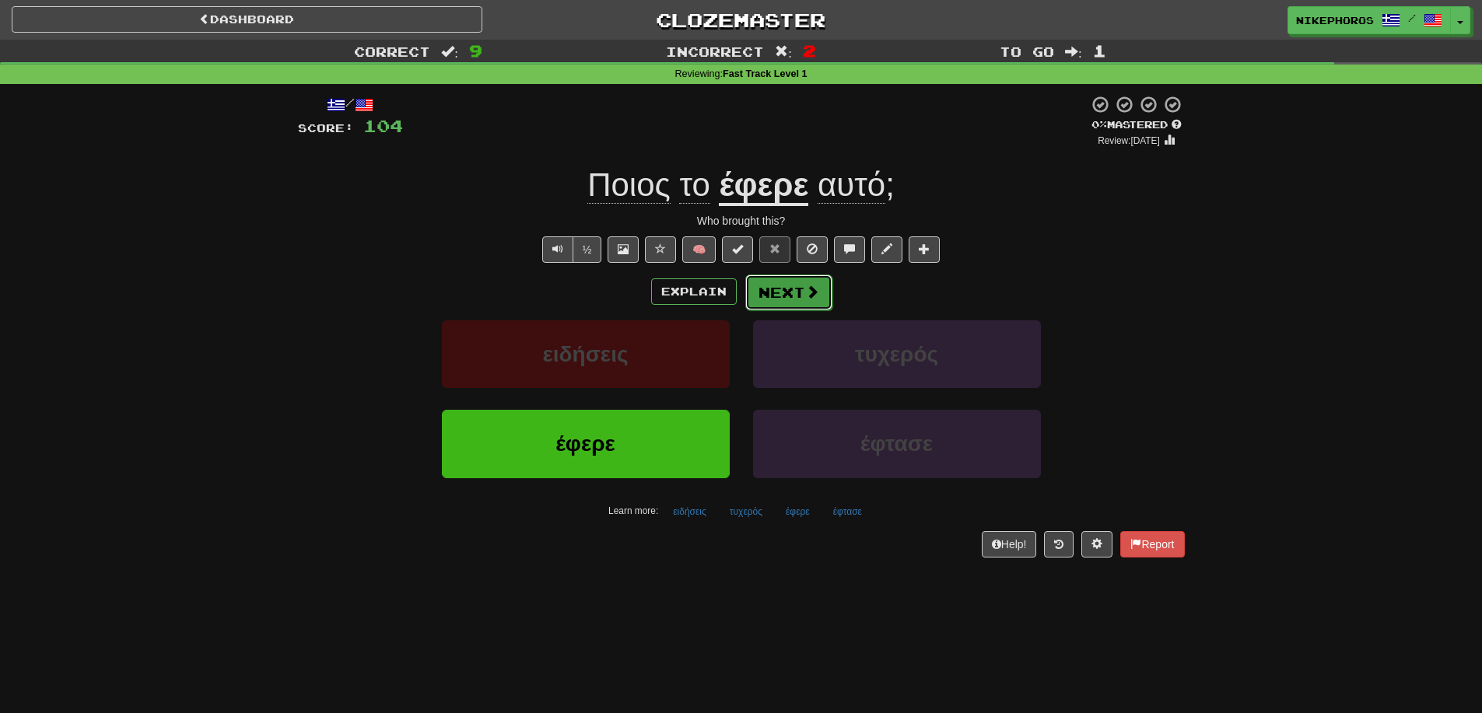
click at [796, 301] on button "Next" at bounding box center [788, 293] width 87 height 36
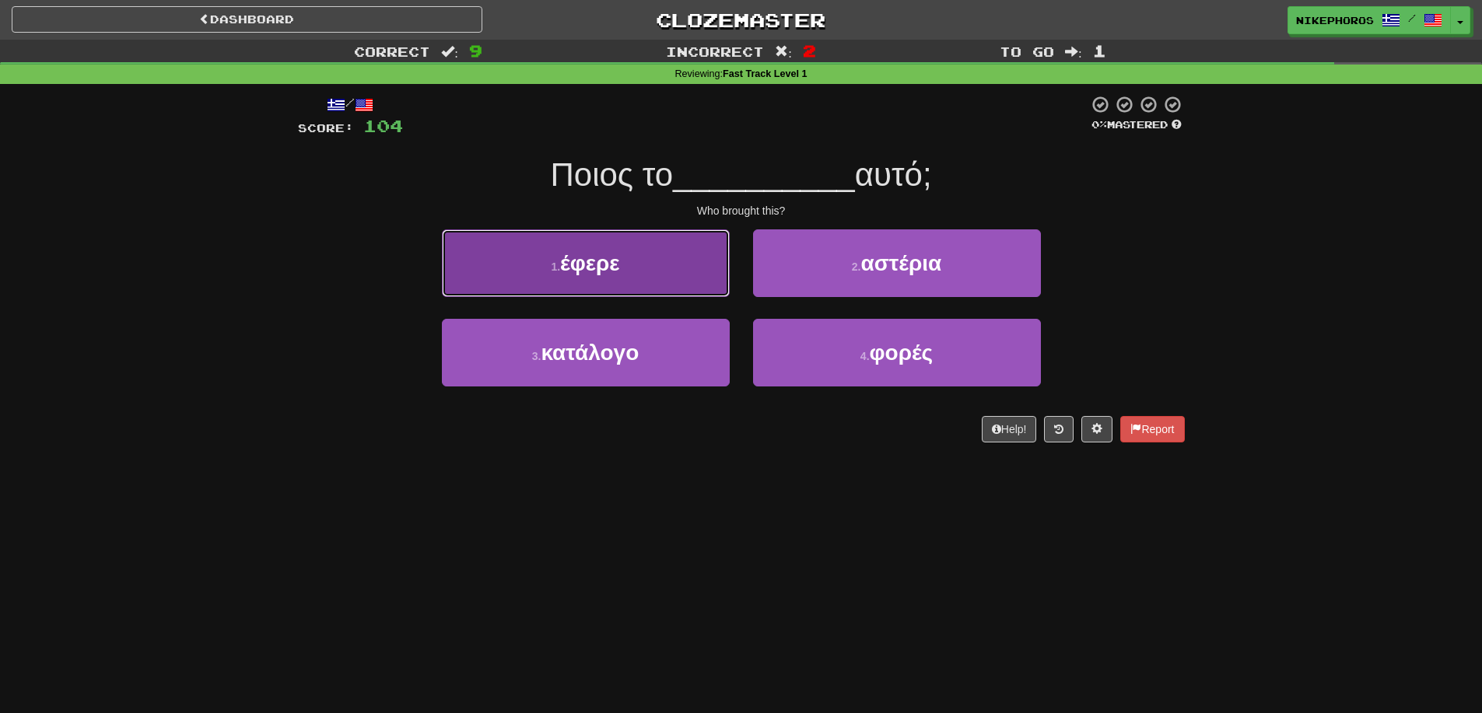
click at [559, 254] on button "1 . έφερε" at bounding box center [586, 263] width 288 height 68
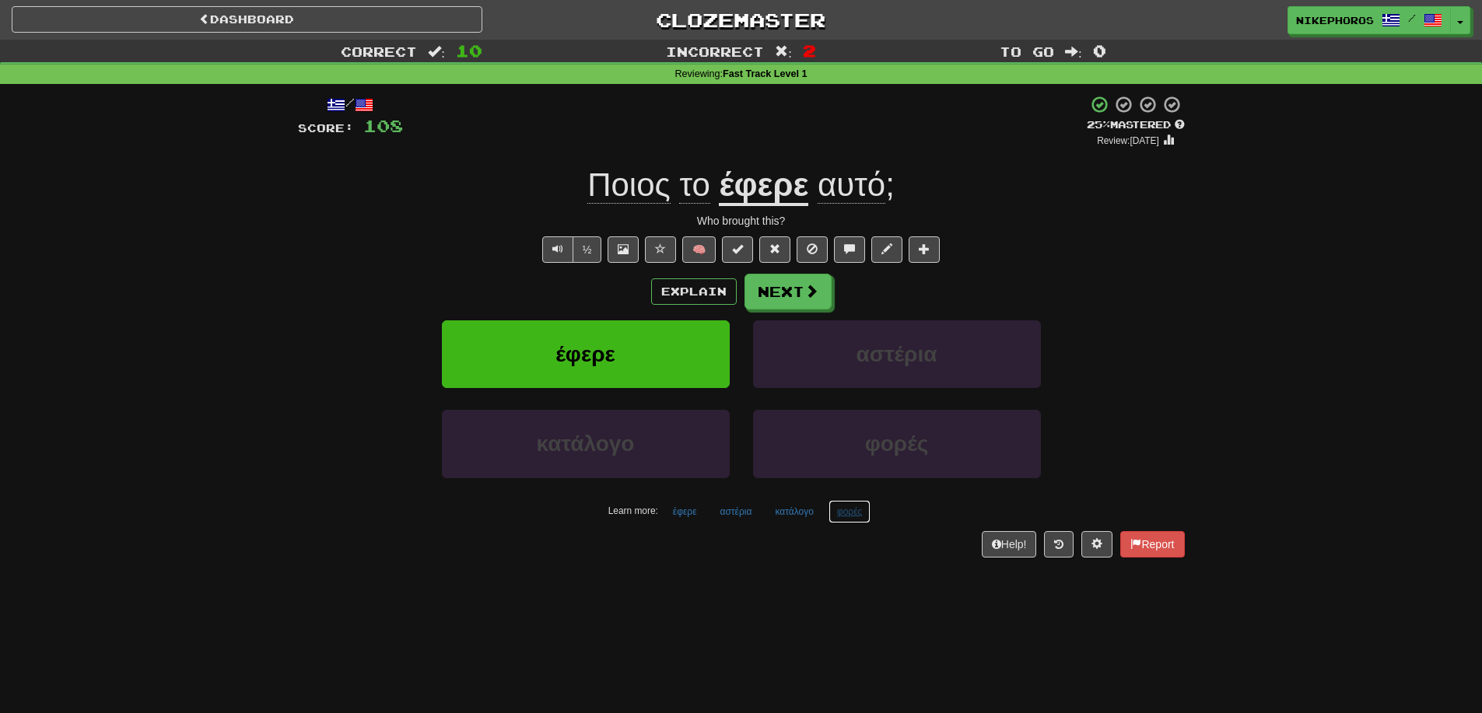
click at [856, 518] on button "φορές" at bounding box center [850, 511] width 42 height 23
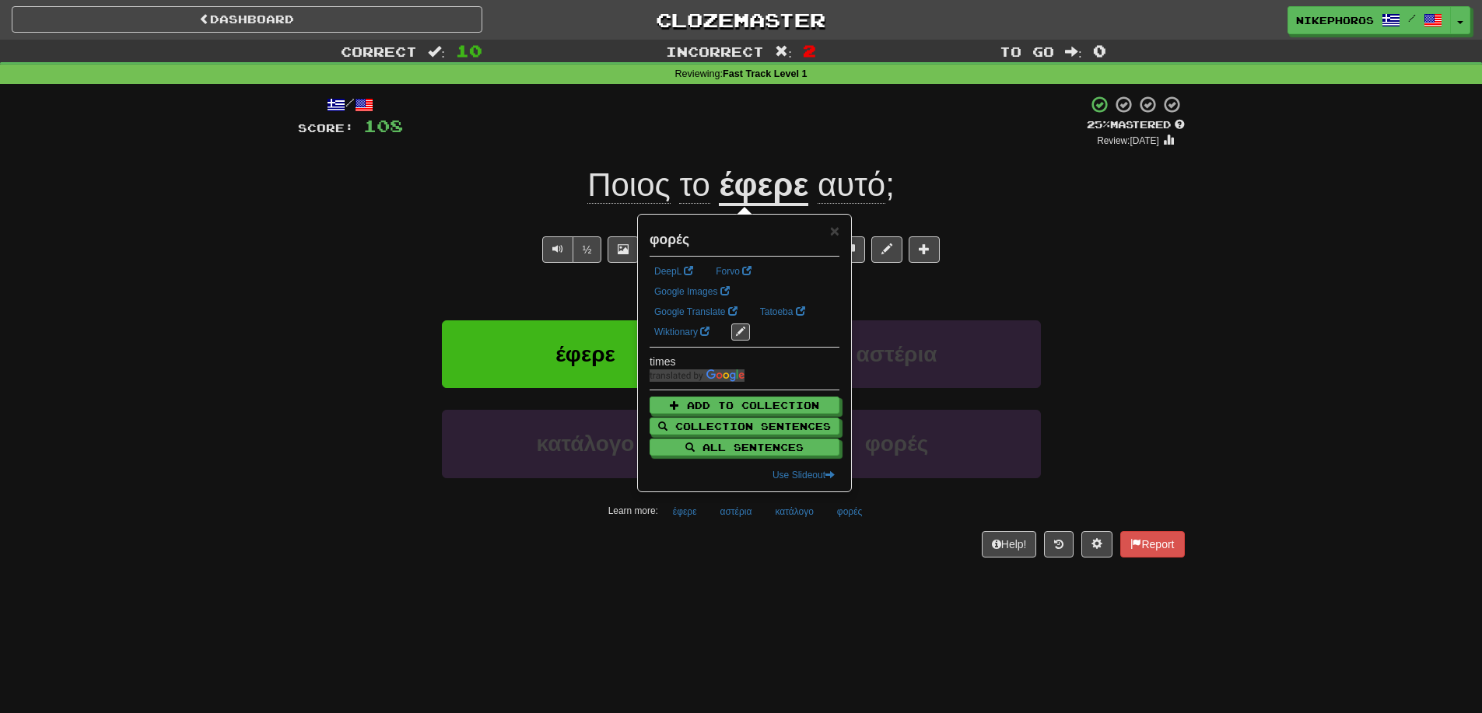
click at [895, 579] on div "/ Score: 108 + 4 25 % Mastered Review: 2025-08-22 Ποιος το έφερε αυτό ; Who bro…" at bounding box center [741, 331] width 887 height 495
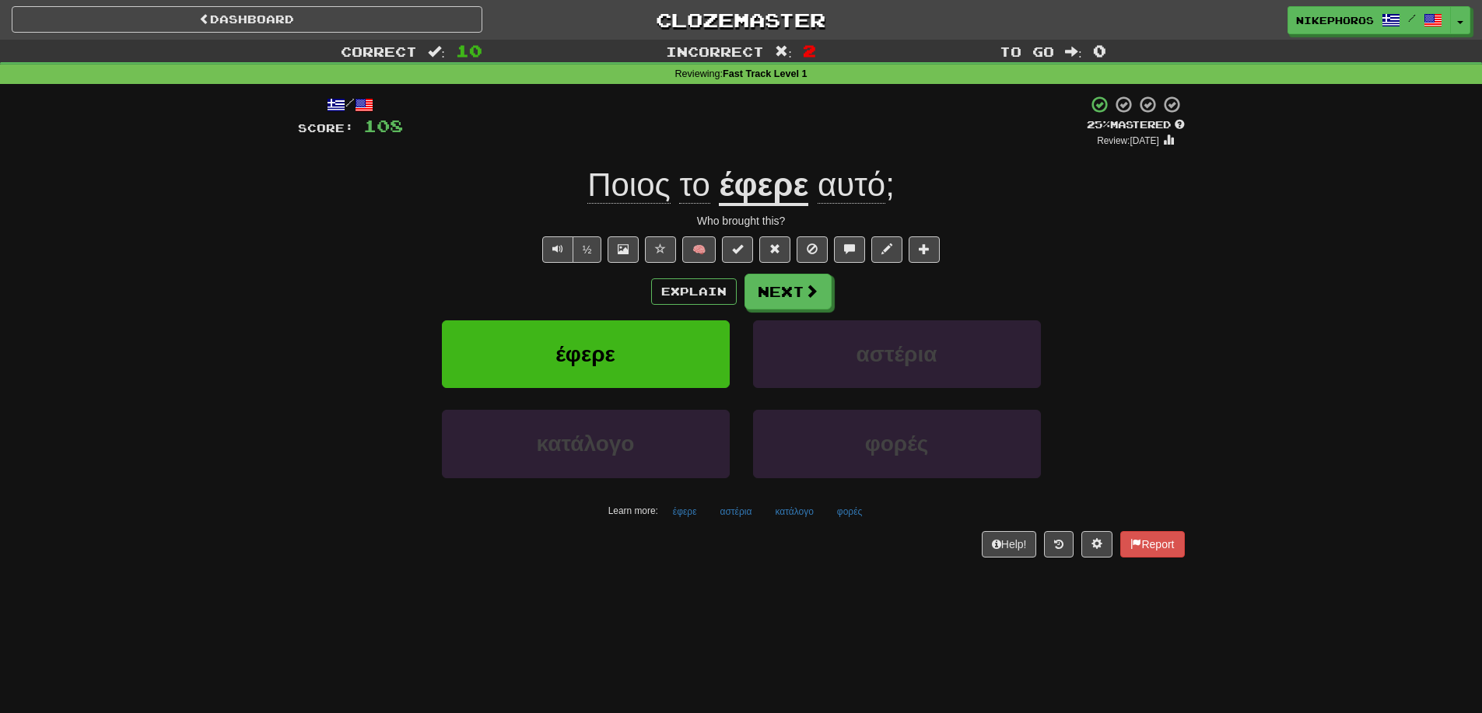
click at [780, 310] on div "Explain Next έφερε αστέρια κατάλογο φορές Learn more: έφερε αστέρια κατάλογο φο…" at bounding box center [741, 399] width 887 height 250
click at [787, 304] on button "Next" at bounding box center [788, 292] width 87 height 36
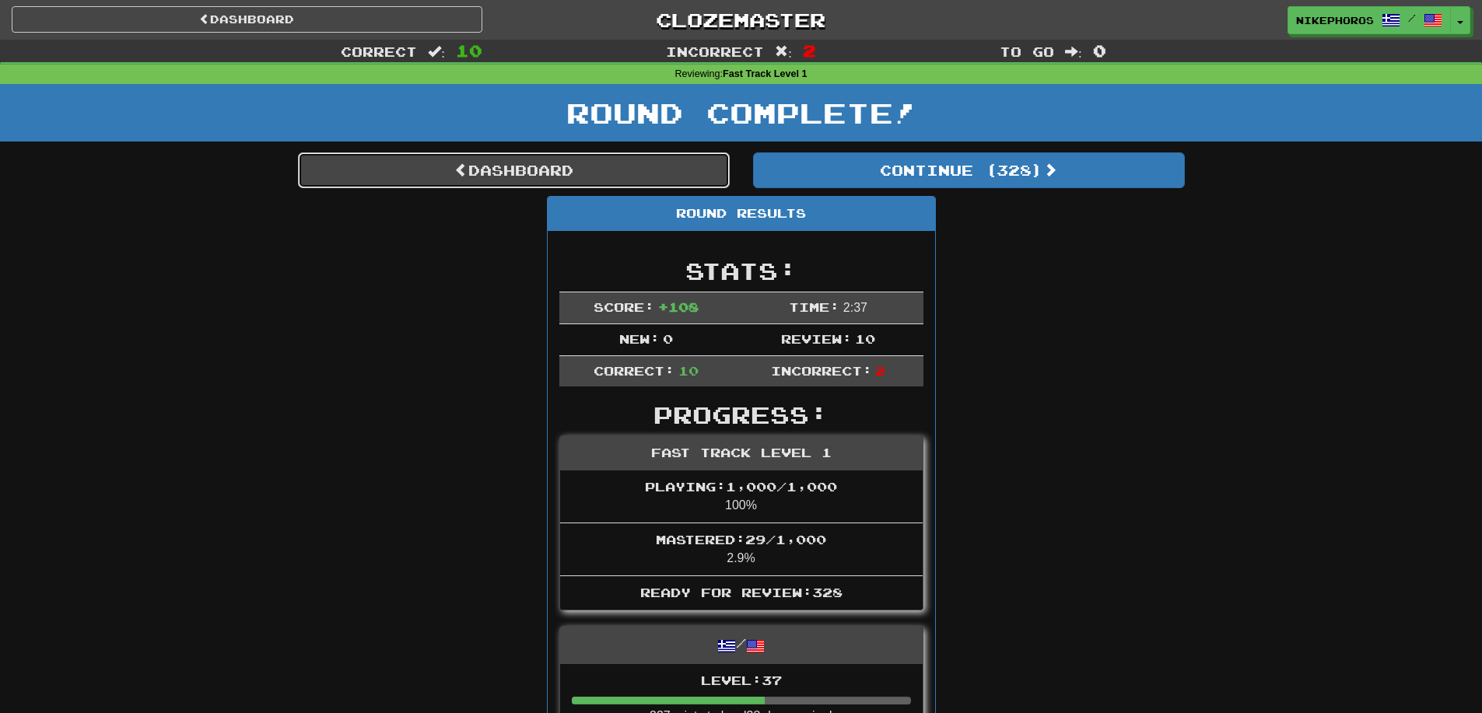
click at [690, 162] on link "Dashboard" at bounding box center [514, 170] width 432 height 36
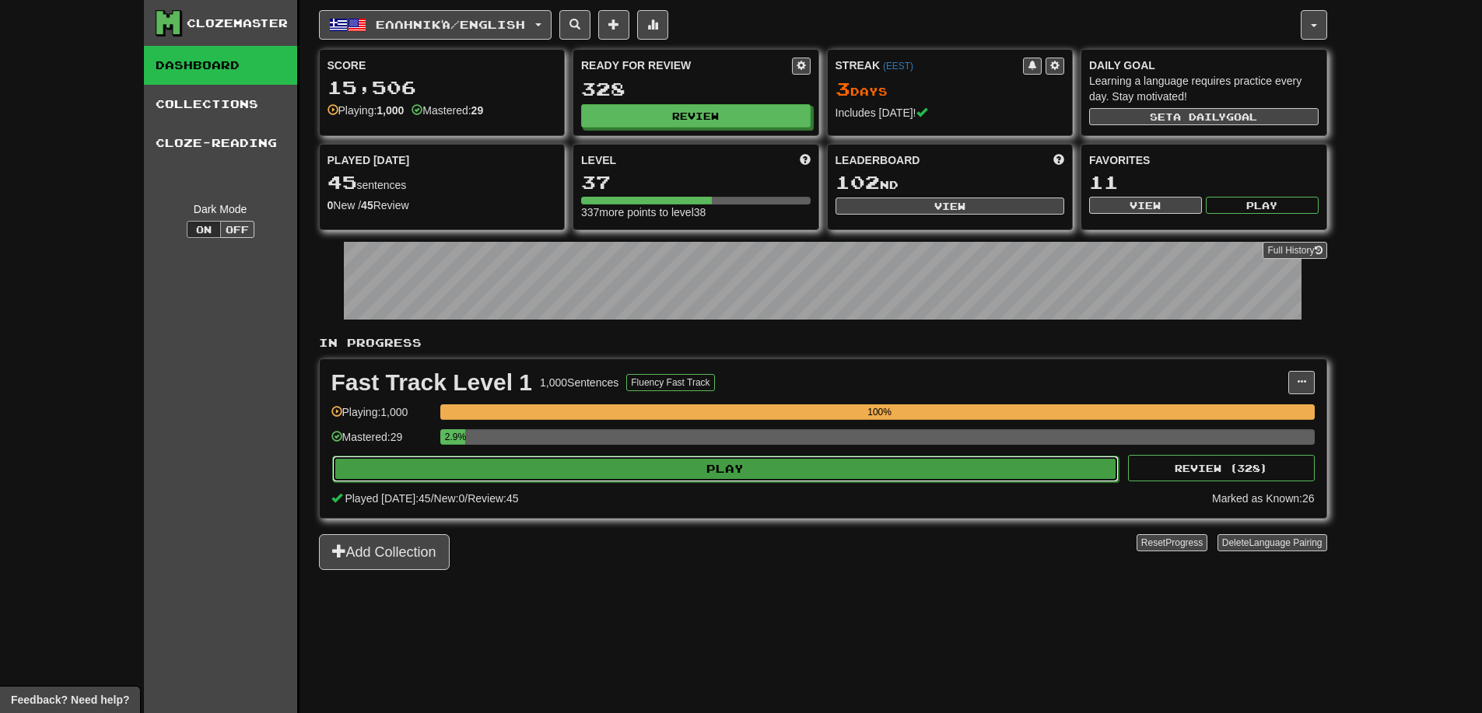
click at [843, 467] on button "Play" at bounding box center [725, 469] width 787 height 26
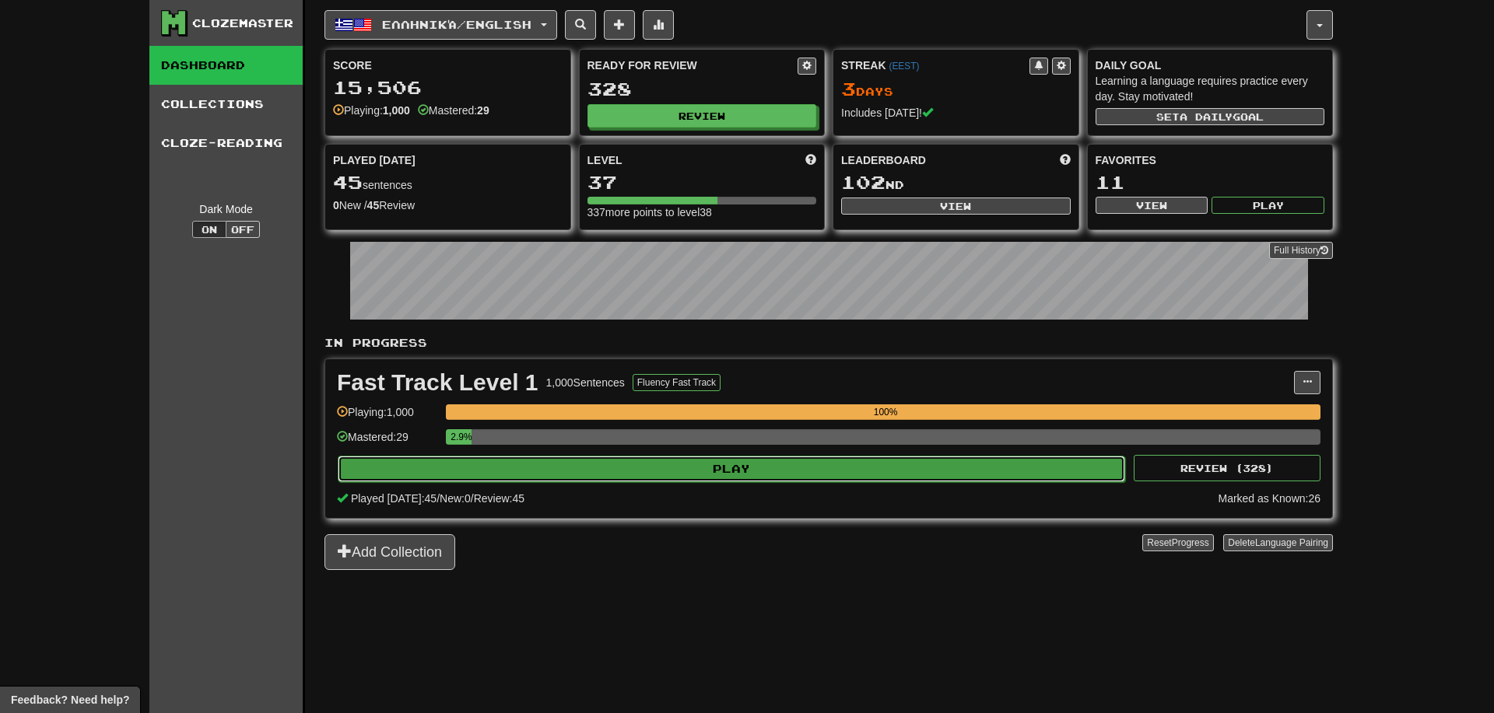
select select "**"
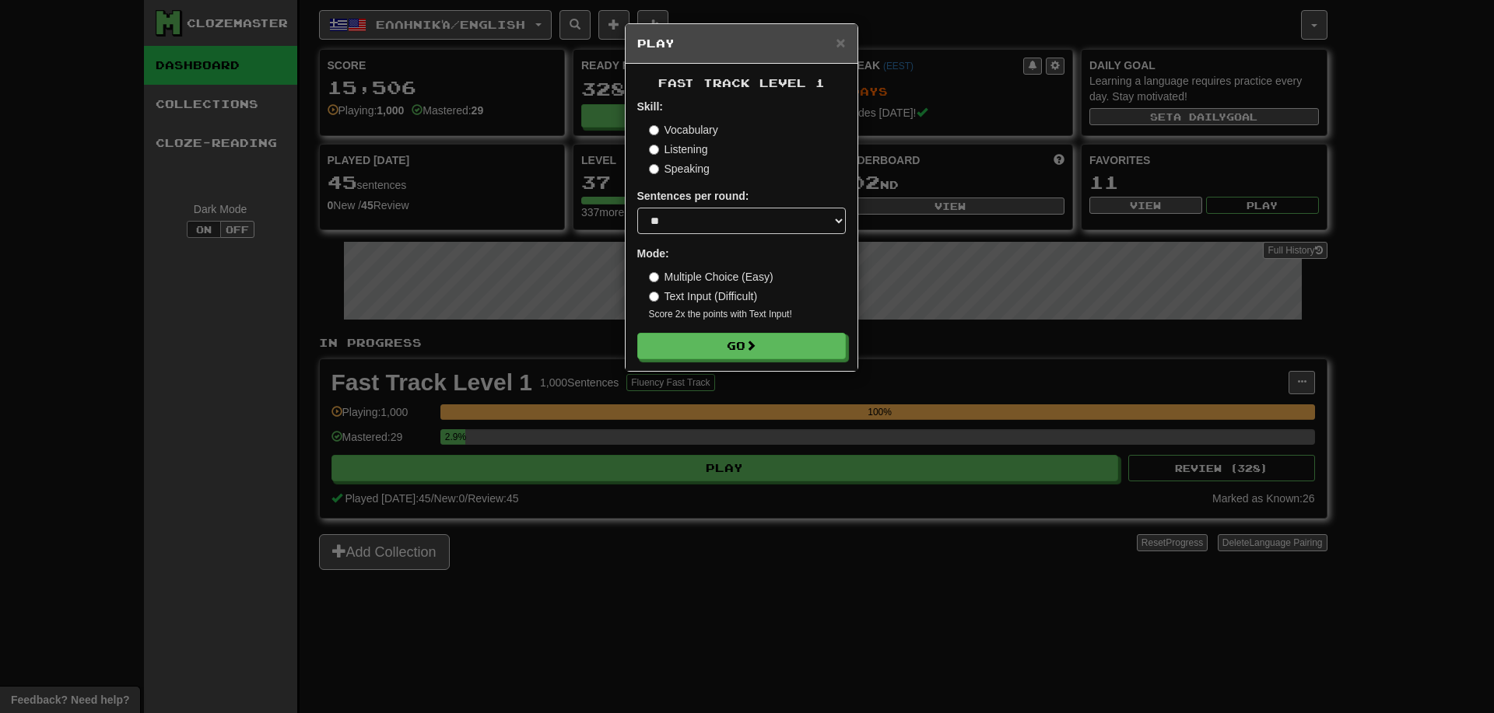
click at [770, 548] on div "× Play F ast T rack L evel 1 Skill: Vocabulary Listening Speaking Sentences per…" at bounding box center [747, 356] width 1494 height 713
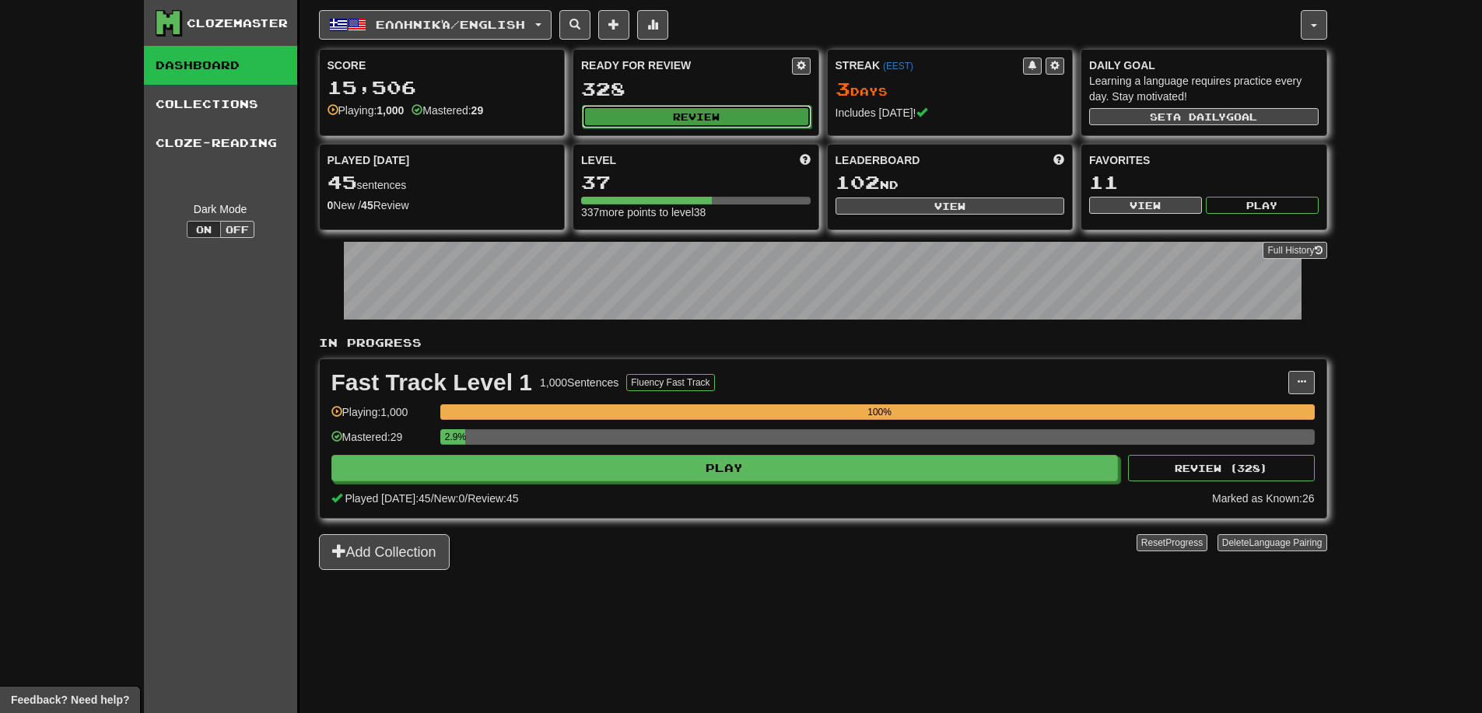
click at [662, 119] on button "Review" at bounding box center [696, 116] width 229 height 23
select select "**"
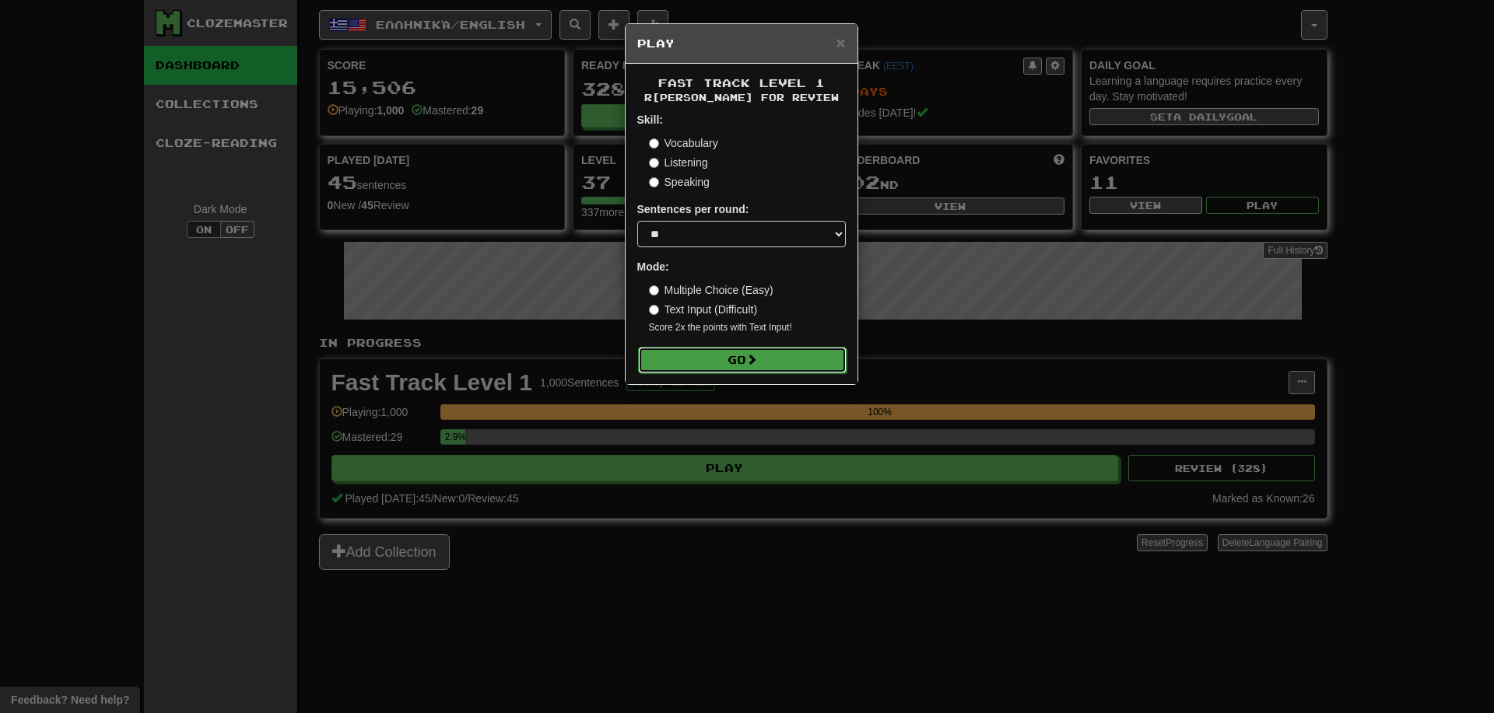
click at [718, 364] on button "Go" at bounding box center [742, 360] width 208 height 26
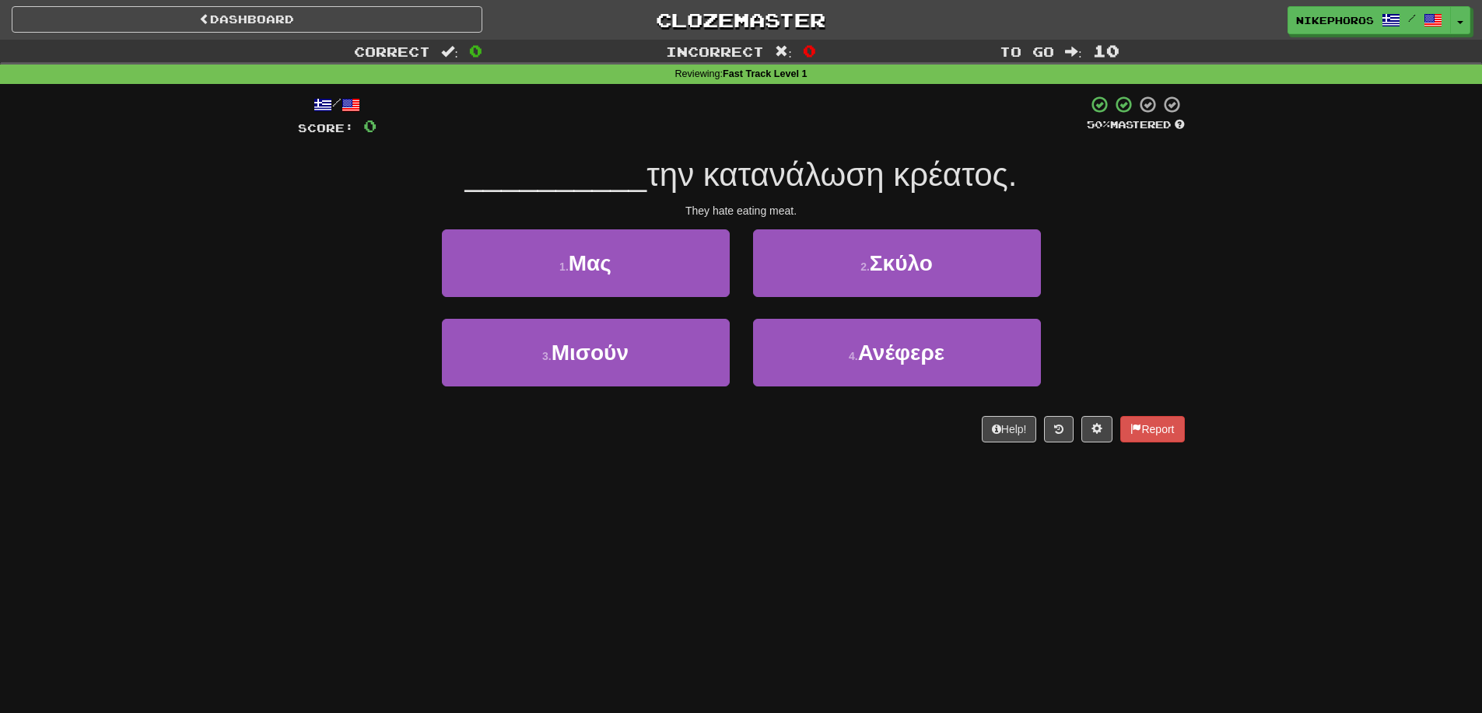
click at [677, 526] on div "Dashboard Clozemaster Nikephoros / Toggle Dropdown Dashboard Leaderboard Activi…" at bounding box center [741, 356] width 1482 height 713
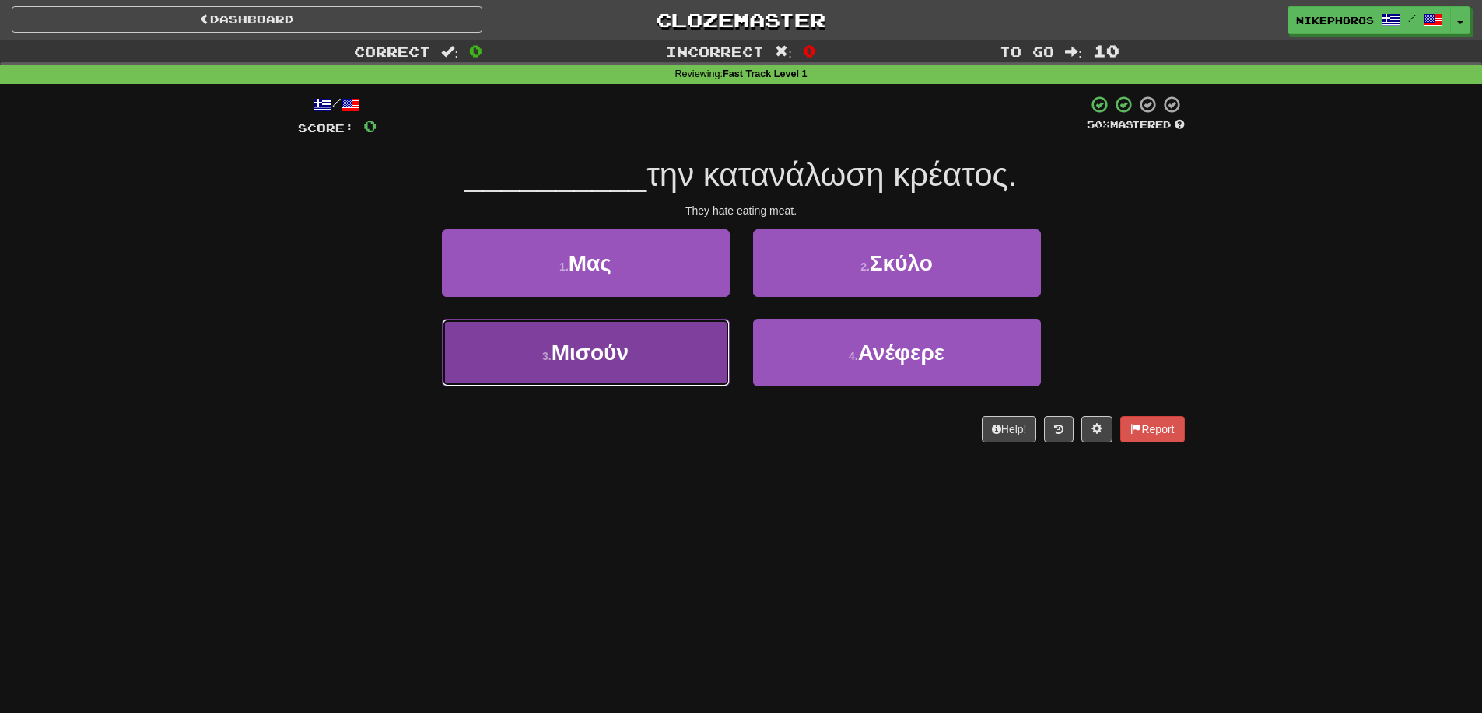
click at [647, 366] on button "3 . [GEOGRAPHIC_DATA]" at bounding box center [586, 353] width 288 height 68
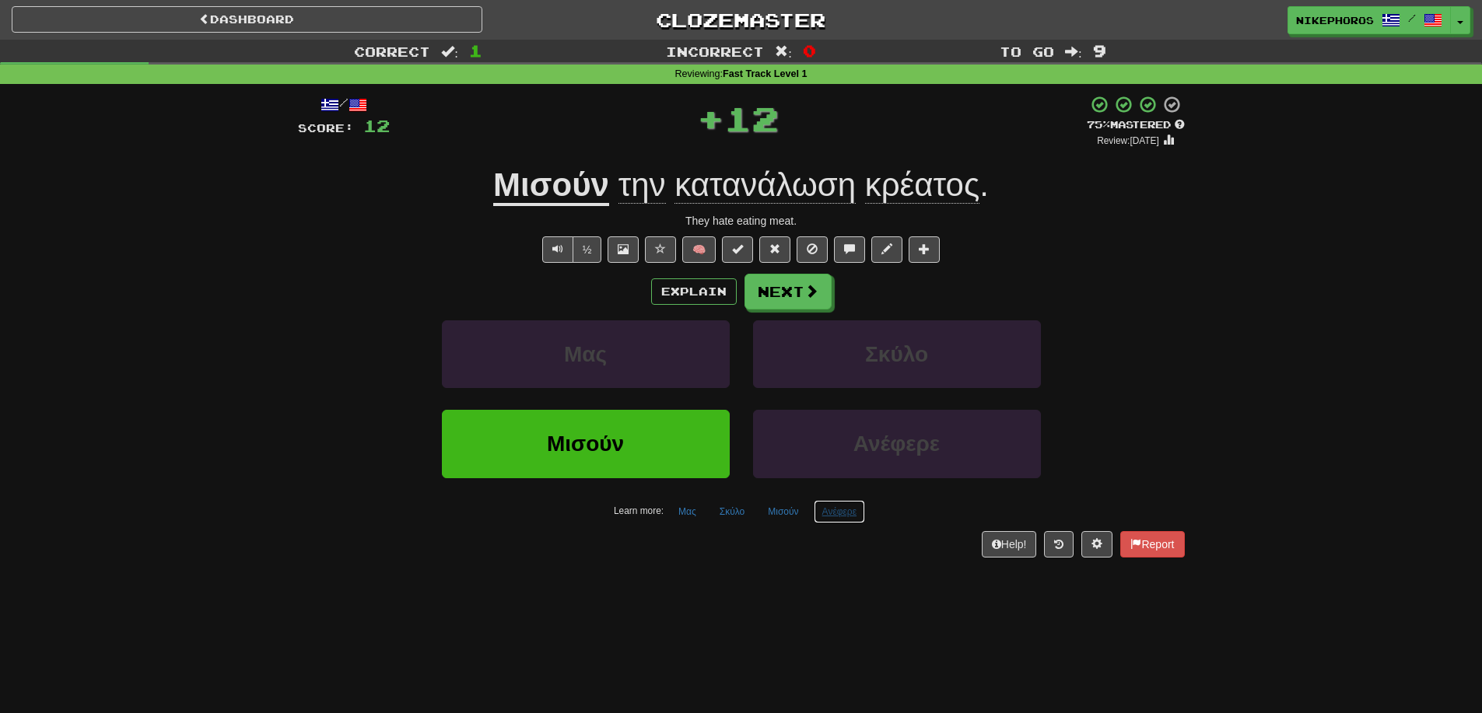
click at [846, 513] on button "Ανέφερε" at bounding box center [839, 511] width 51 height 23
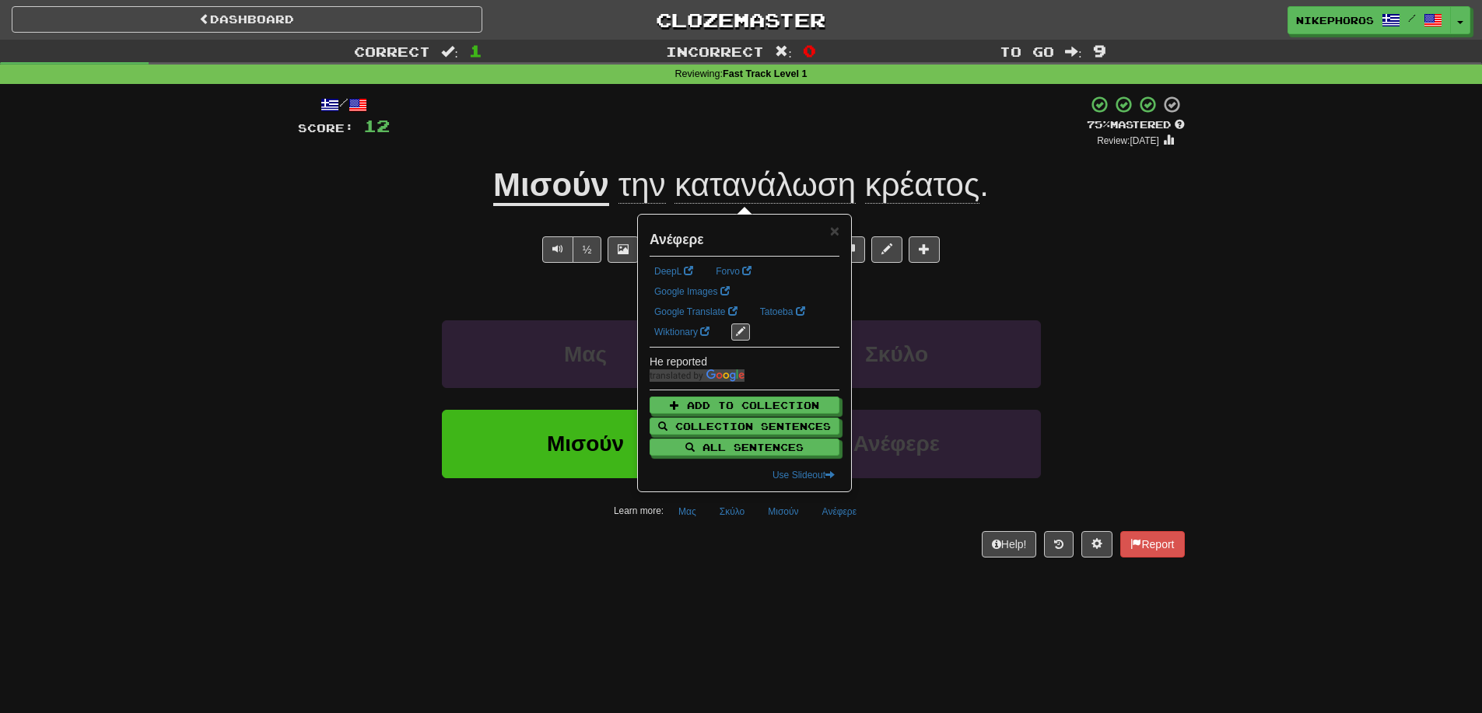
click at [839, 585] on div "Dashboard Clozemaster Nikephoros / Toggle Dropdown Dashboard Leaderboard Activi…" at bounding box center [741, 356] width 1482 height 713
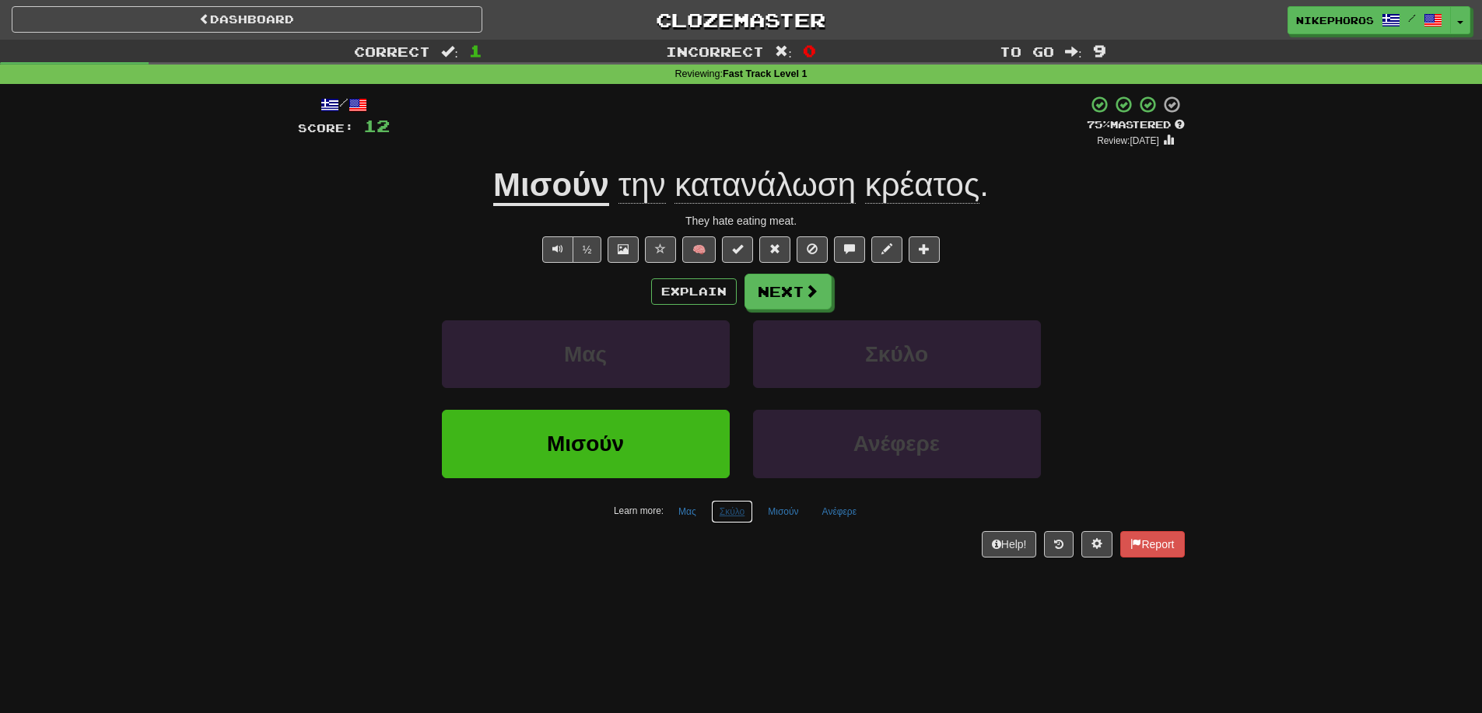
click at [720, 506] on button "Σκύλο" at bounding box center [732, 511] width 42 height 23
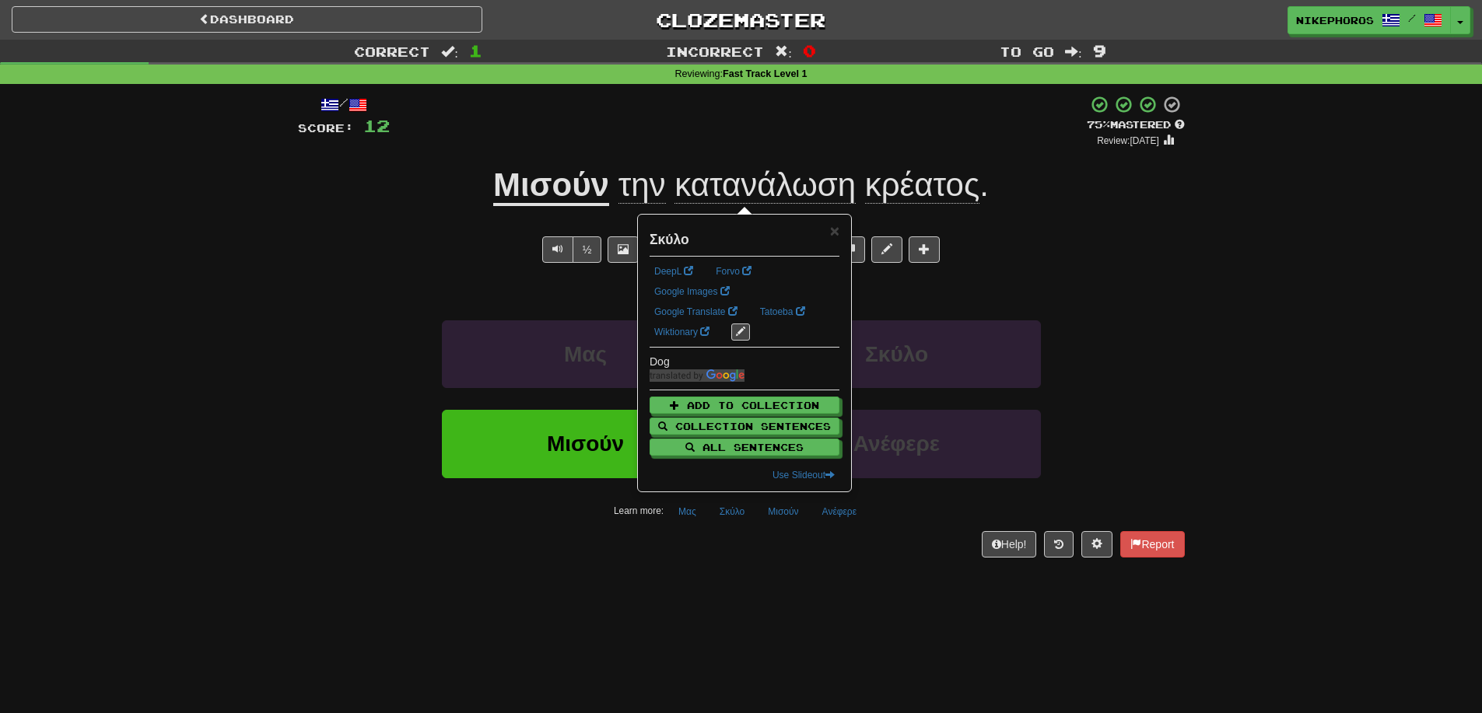
click at [742, 588] on div "Dashboard Clozemaster Nikephoros / Toggle Dropdown Dashboard Leaderboard Activi…" at bounding box center [741, 356] width 1482 height 713
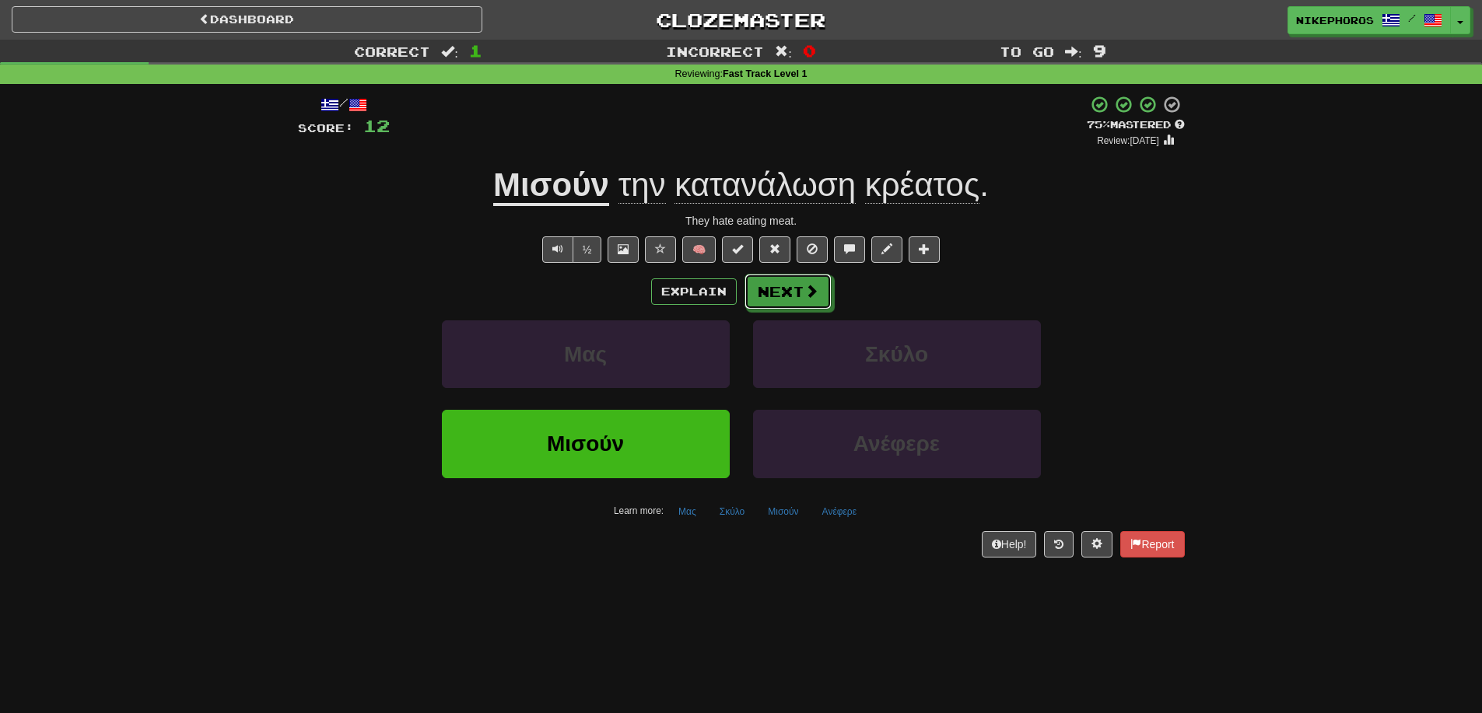
drag, startPoint x: 794, startPoint y: 302, endPoint x: 1151, endPoint y: 272, distance: 358.4
click at [1147, 272] on div "/ Score: 12 + 12 75 % Mastered Review: 2025-09-20 Μισούν την κατανάλωση κρέατος…" at bounding box center [741, 326] width 887 height 462
click at [1153, 272] on div "/ Score: 12 + 12 75 % Mastered Review: 2025-09-20 Μισούν την κατανάλωση κρέατος…" at bounding box center [741, 326] width 887 height 462
drag, startPoint x: 777, startPoint y: 300, endPoint x: 1181, endPoint y: 304, distance: 403.8
click at [1181, 304] on div "Explain Next" at bounding box center [741, 292] width 887 height 36
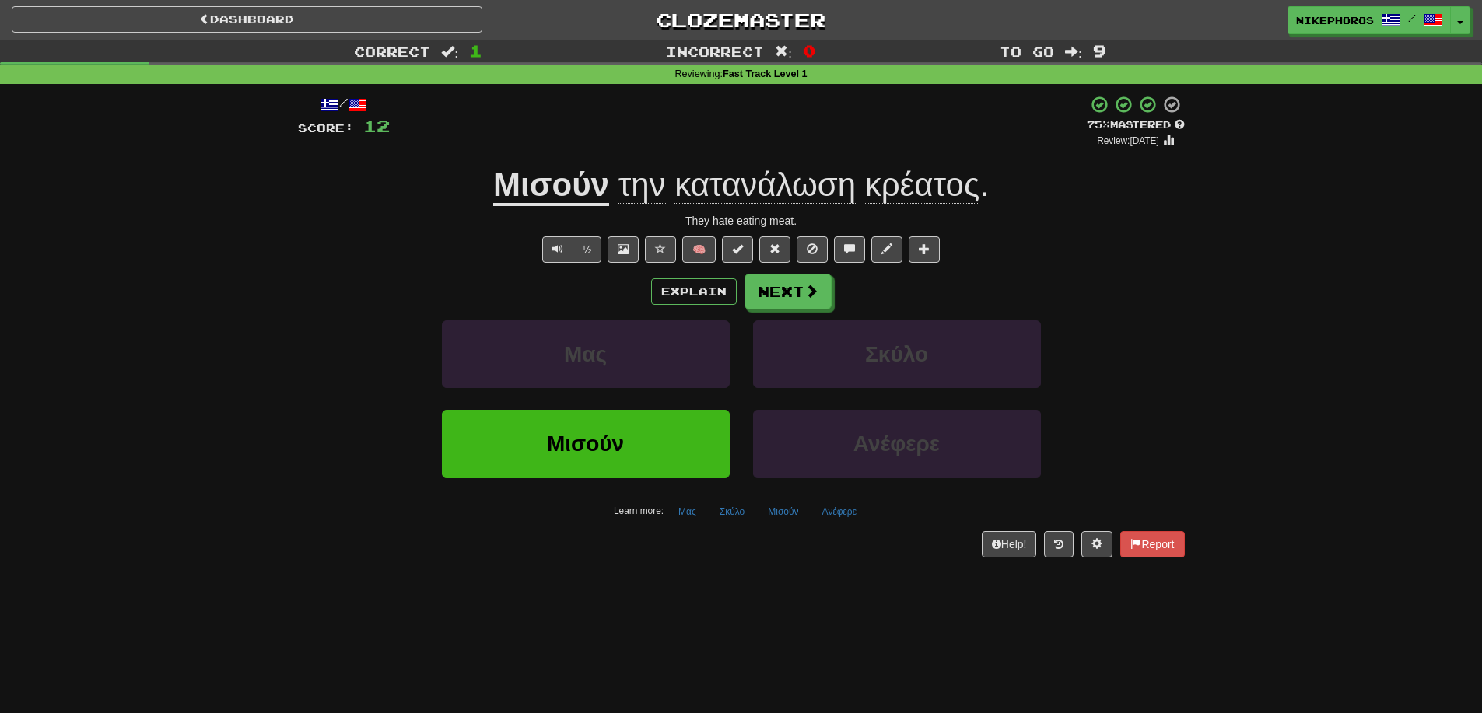
drag, startPoint x: 1181, startPoint y: 304, endPoint x: 956, endPoint y: 312, distance: 225.0
click at [1179, 308] on div "Explain Next" at bounding box center [741, 292] width 887 height 36
click at [800, 301] on button "Next" at bounding box center [788, 293] width 87 height 36
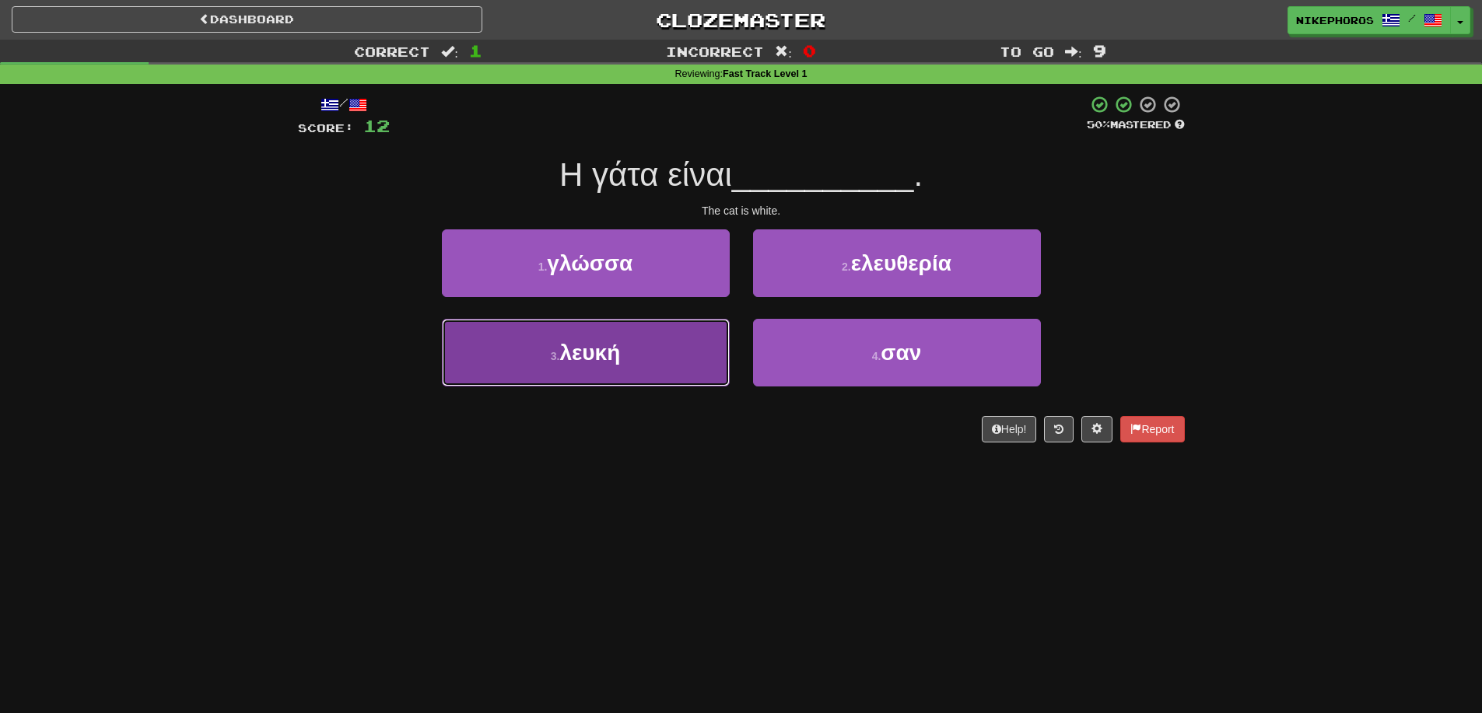
click at [597, 367] on button "3 . λευκή" at bounding box center [586, 353] width 288 height 68
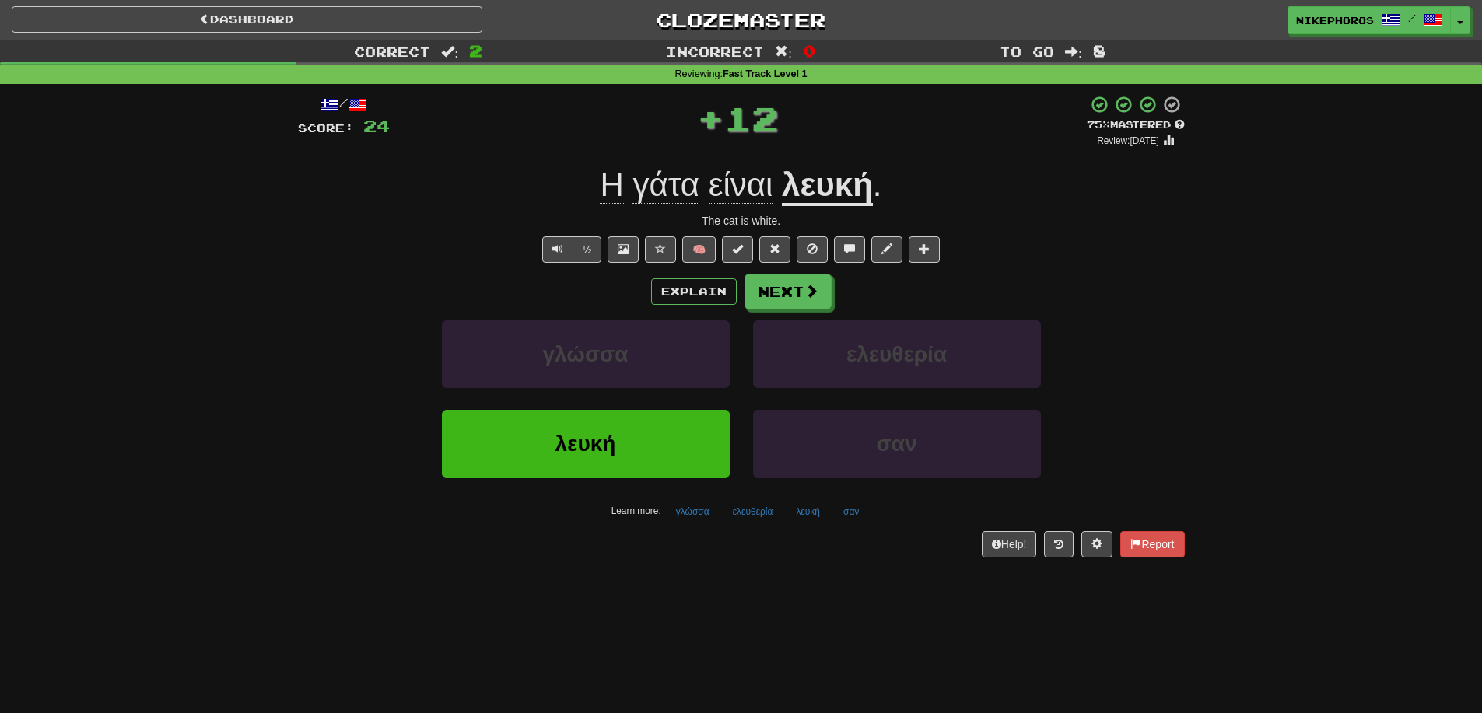
drag, startPoint x: 877, startPoint y: 622, endPoint x: 877, endPoint y: 604, distance: 18.7
click at [877, 622] on div "Dashboard Clozemaster Nikephoros / Toggle Dropdown Dashboard Leaderboard Activi…" at bounding box center [741, 356] width 1482 height 713
click at [822, 282] on button "Next" at bounding box center [788, 293] width 87 height 36
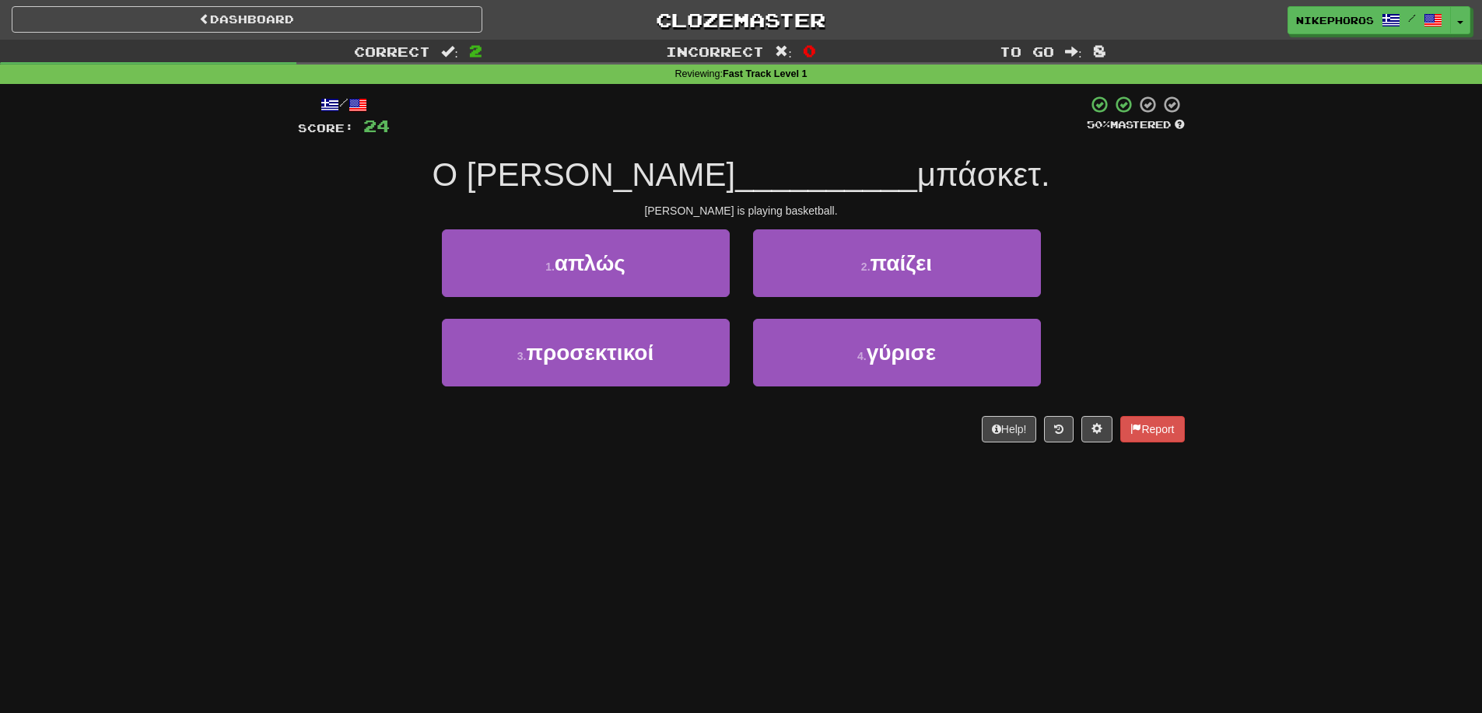
click at [690, 143] on div "/ Score: 24 50 % Mastered Ο Τόνι __________ μπάσκετ. Tony is playing basketball…" at bounding box center [741, 269] width 887 height 348
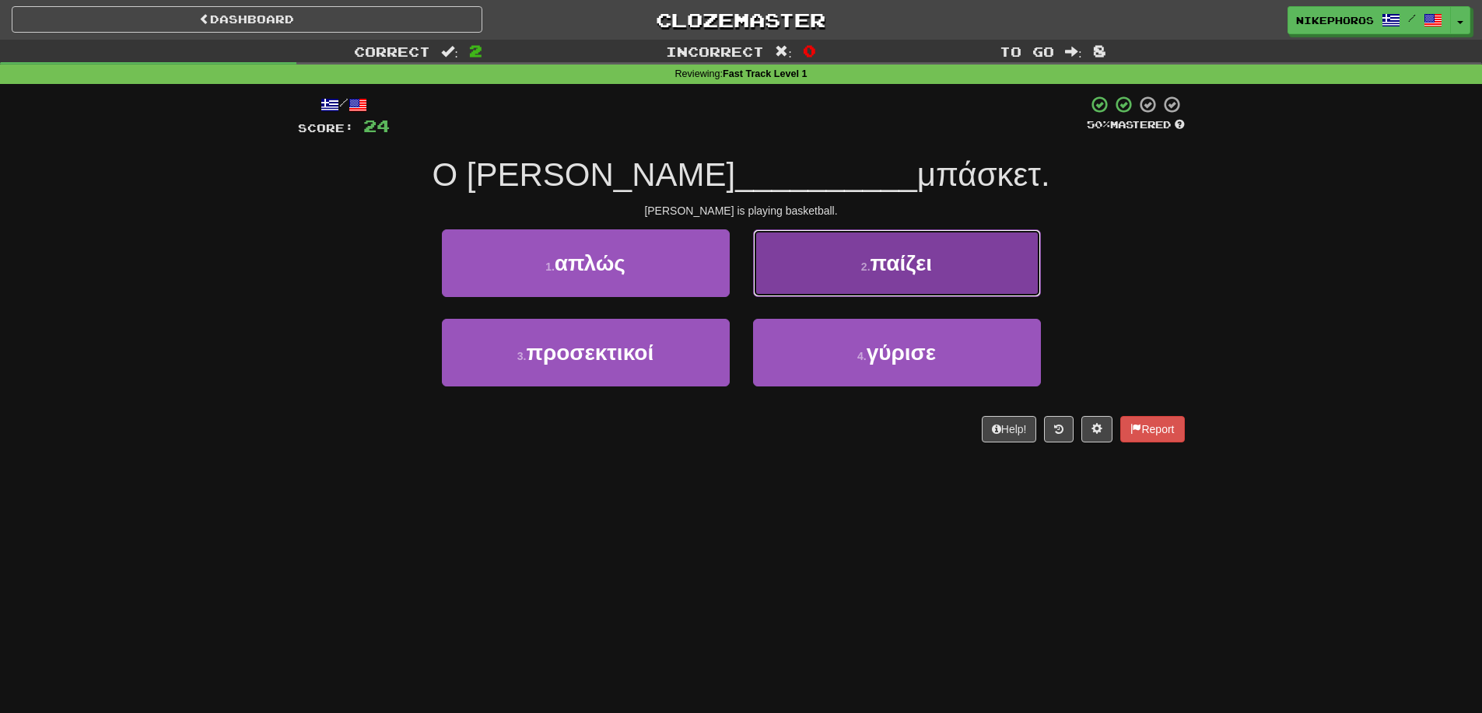
click at [1003, 282] on button "2 . παίζει" at bounding box center [897, 263] width 288 height 68
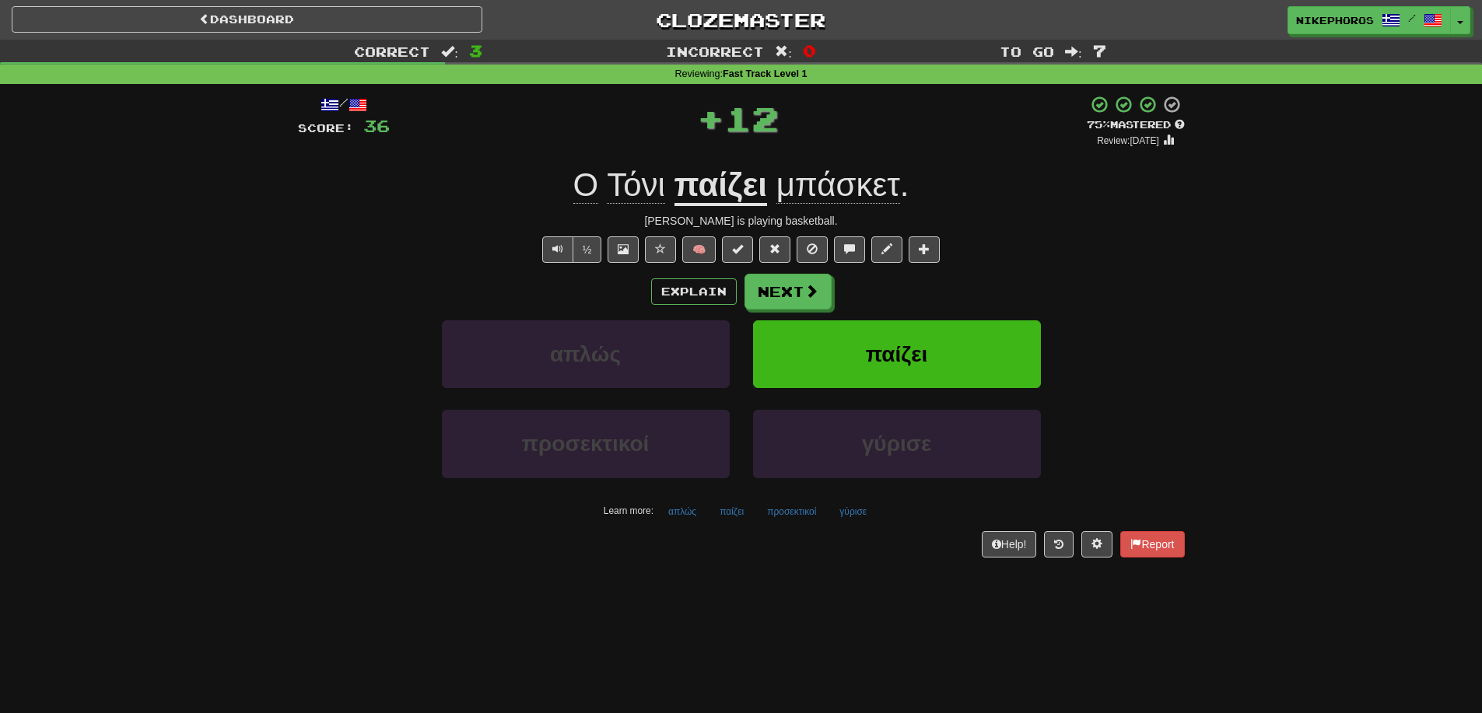
click at [1201, 482] on div "Correct : 3 Incorrect : 0 To go : 7 Reviewing : Fast Track Level 1 / Score: 36 …" at bounding box center [741, 310] width 1482 height 540
click at [793, 303] on button "Next" at bounding box center [788, 293] width 87 height 36
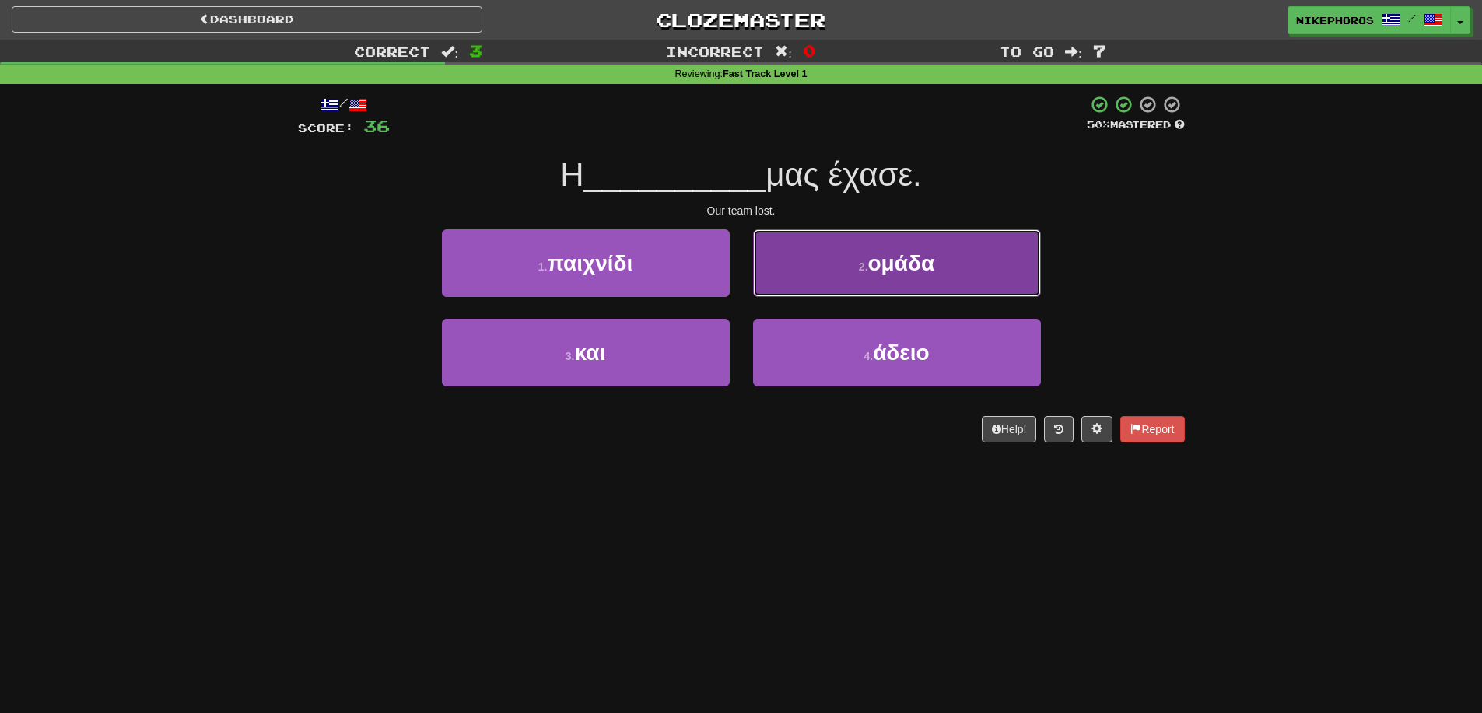
click at [976, 267] on button "2 . ομάδα" at bounding box center [897, 263] width 288 height 68
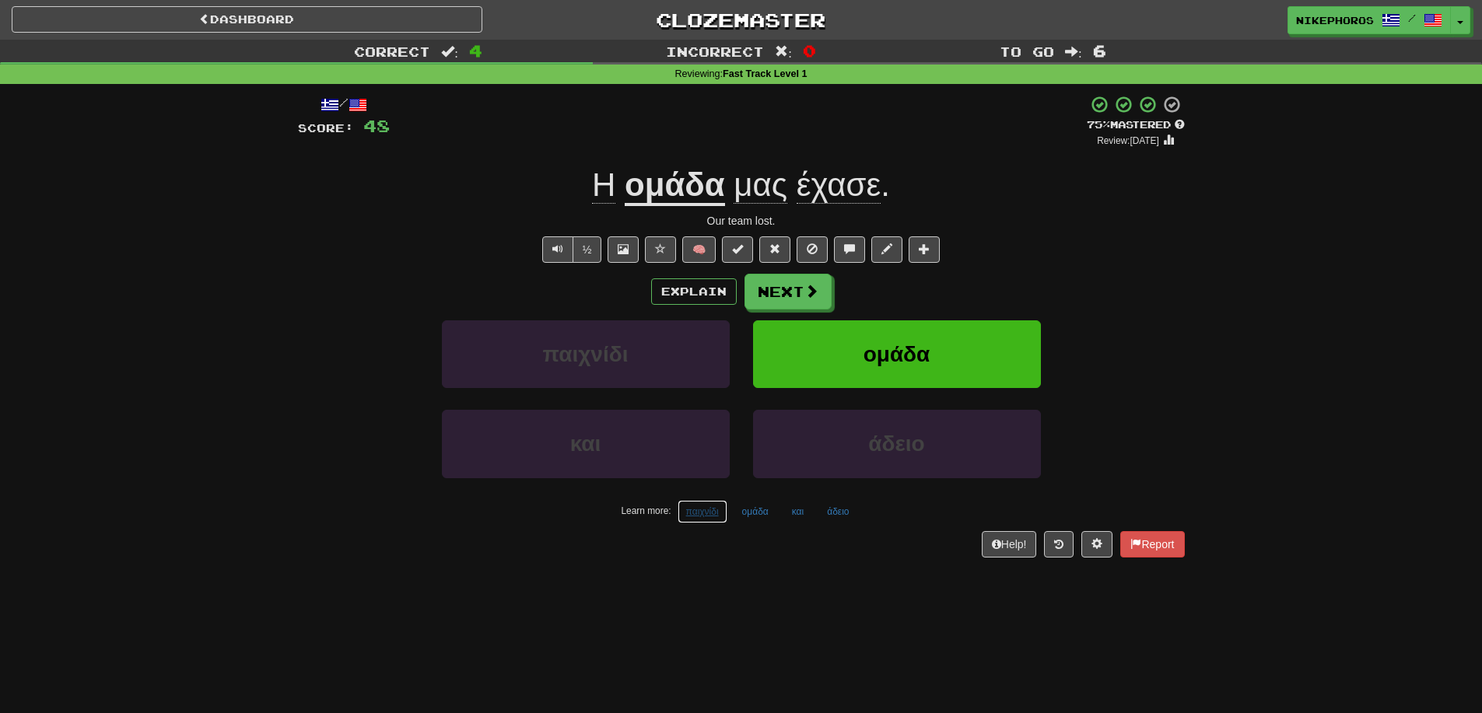
click at [703, 512] on button "παιχνίδι" at bounding box center [703, 511] width 50 height 23
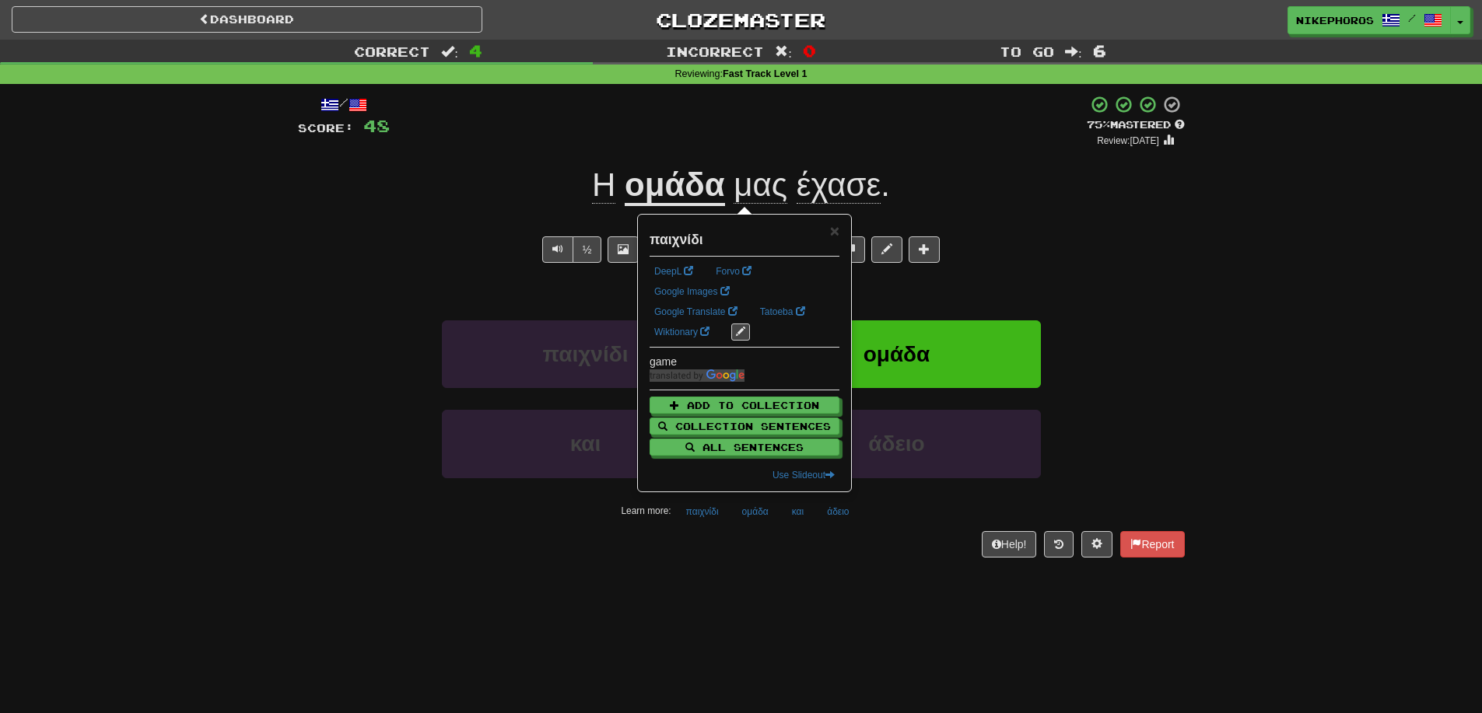
click at [791, 584] on div "Dashboard Clozemaster Nikephoros / Toggle Dropdown Dashboard Leaderboard Activi…" at bounding box center [741, 356] width 1482 height 713
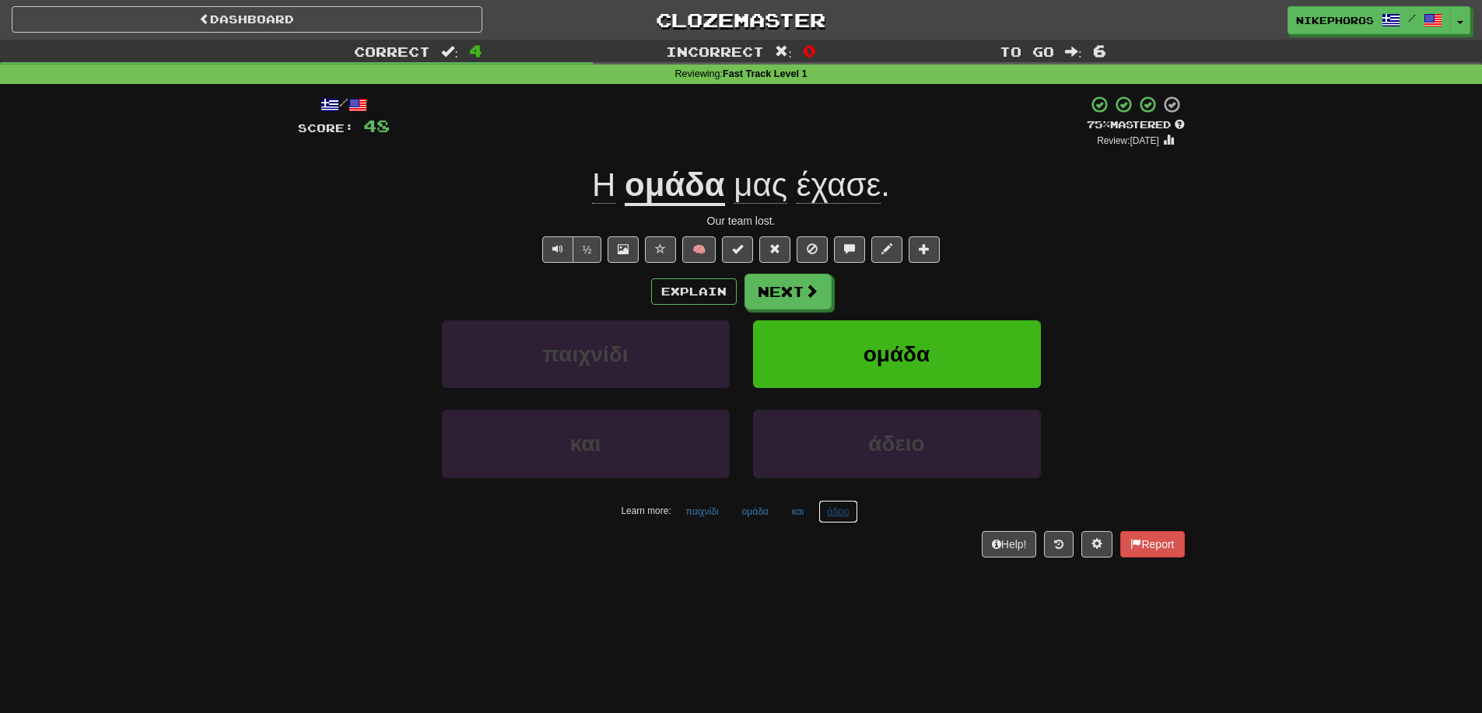
click at [850, 513] on button "άδειο" at bounding box center [837, 511] width 39 height 23
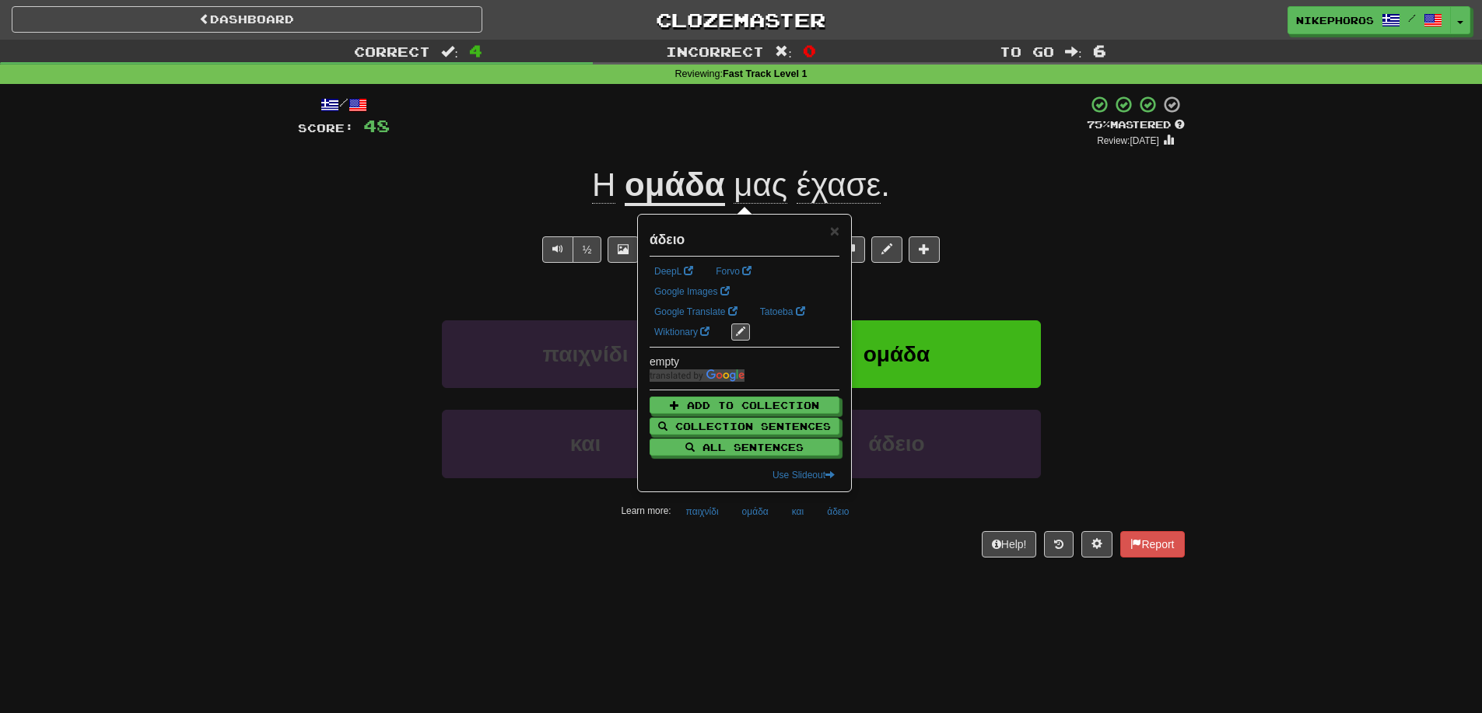
click at [890, 632] on div "Dashboard Clozemaster Nikephoros / Toggle Dropdown Dashboard Leaderboard Activi…" at bounding box center [741, 356] width 1482 height 713
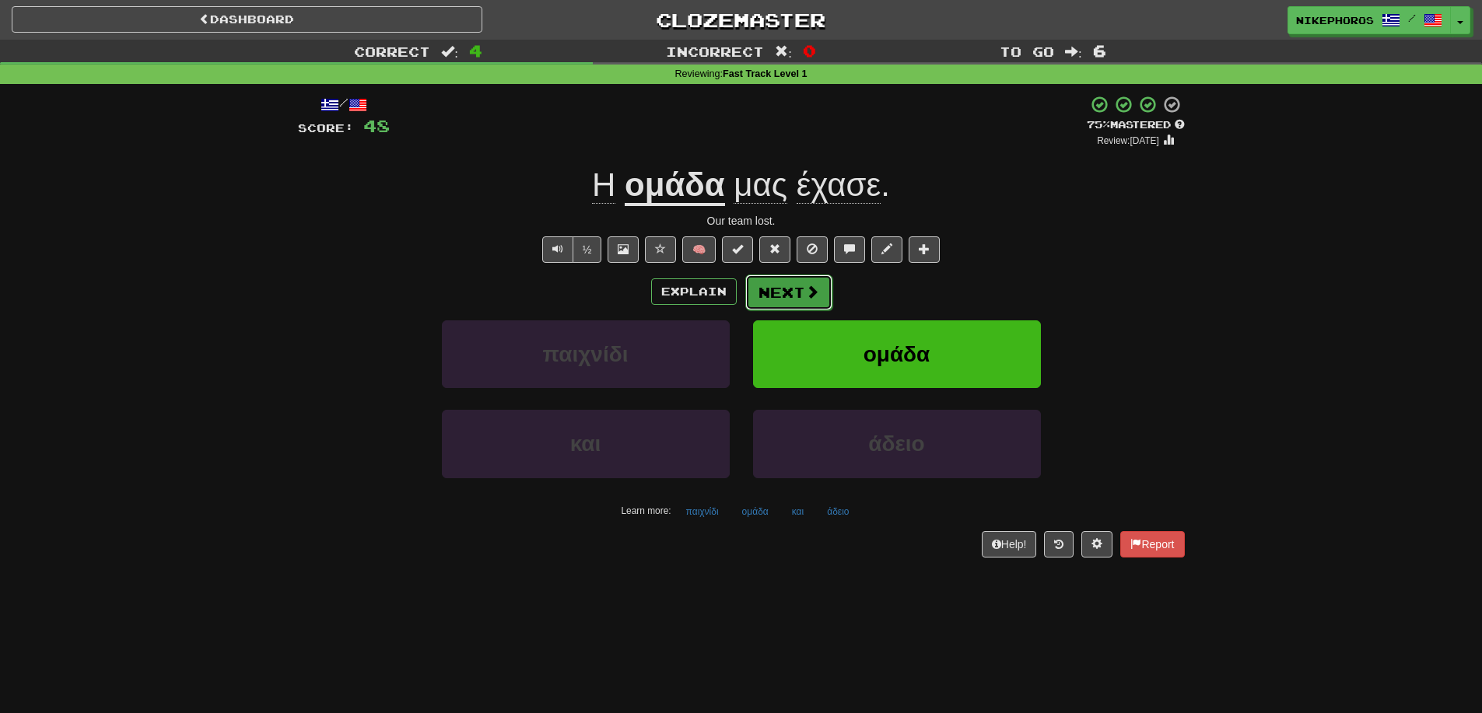
click at [787, 296] on button "Next" at bounding box center [788, 293] width 87 height 36
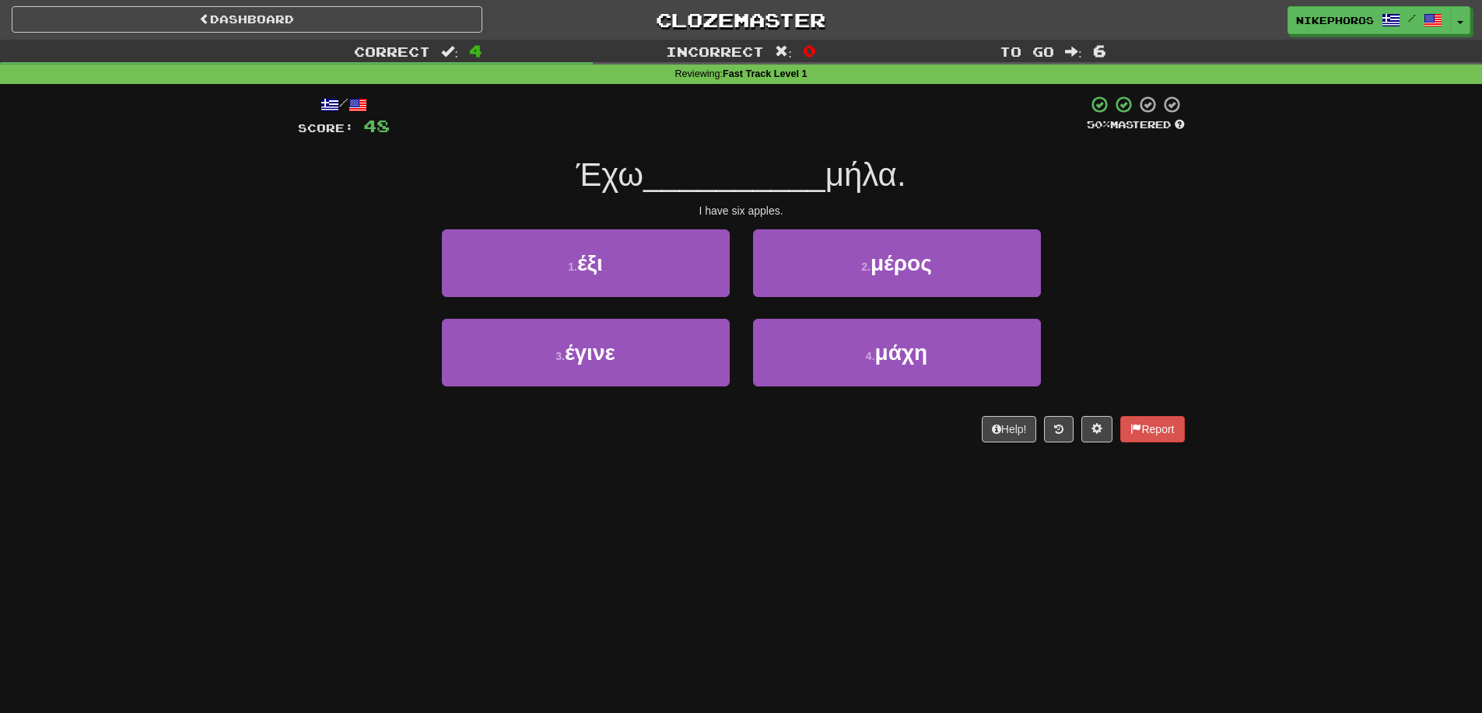
click at [908, 522] on div "Dashboard Clozemaster Nikephoros / Toggle Dropdown Dashboard Leaderboard Activi…" at bounding box center [741, 356] width 1482 height 713
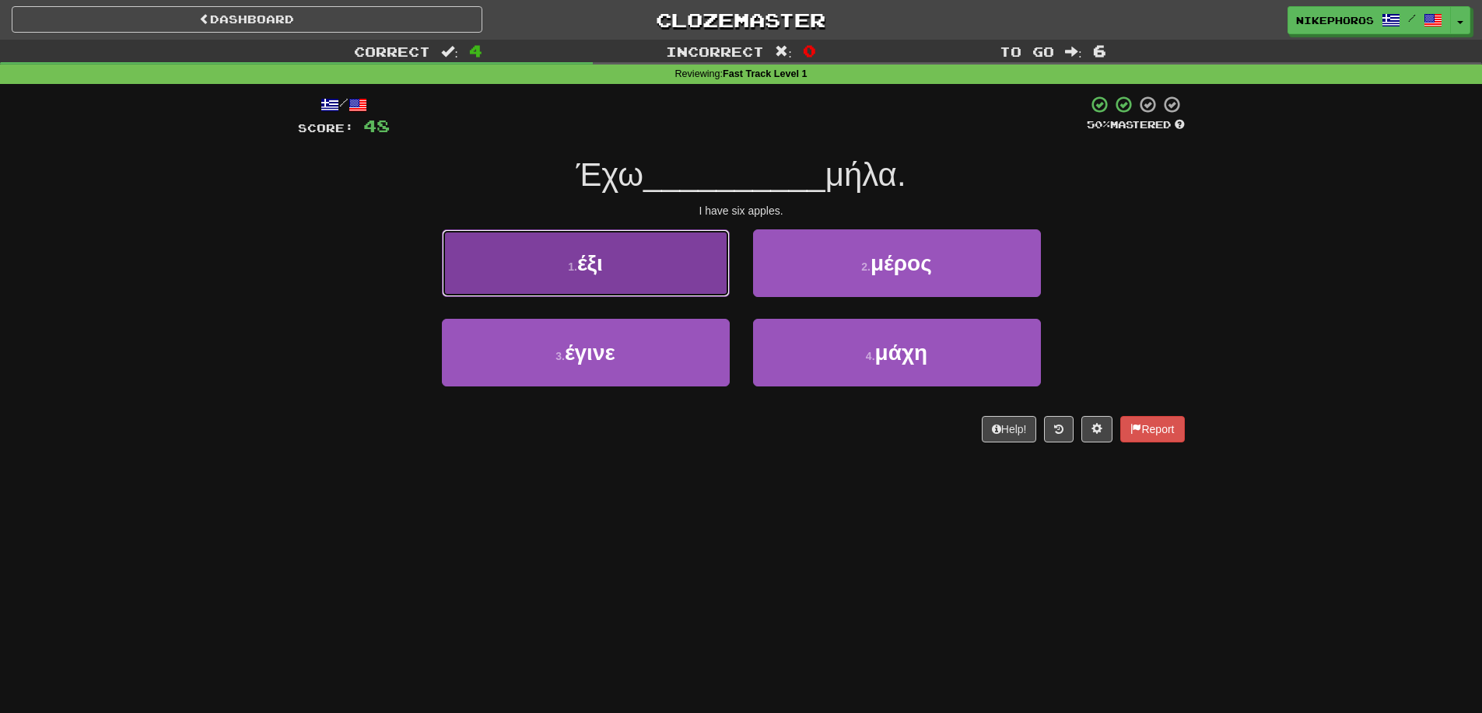
click at [681, 278] on button "1 . έξι" at bounding box center [586, 263] width 288 height 68
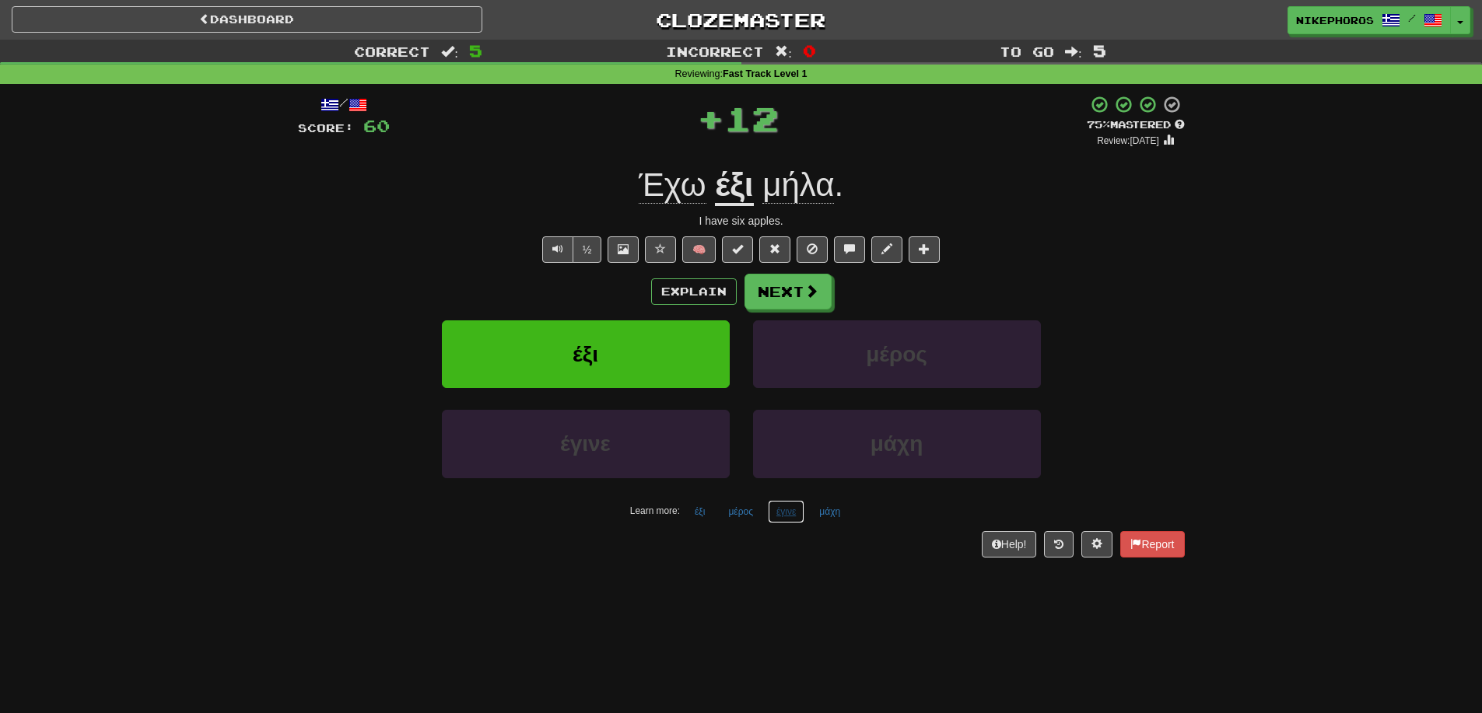
click at [785, 506] on button "έγινε" at bounding box center [786, 511] width 37 height 23
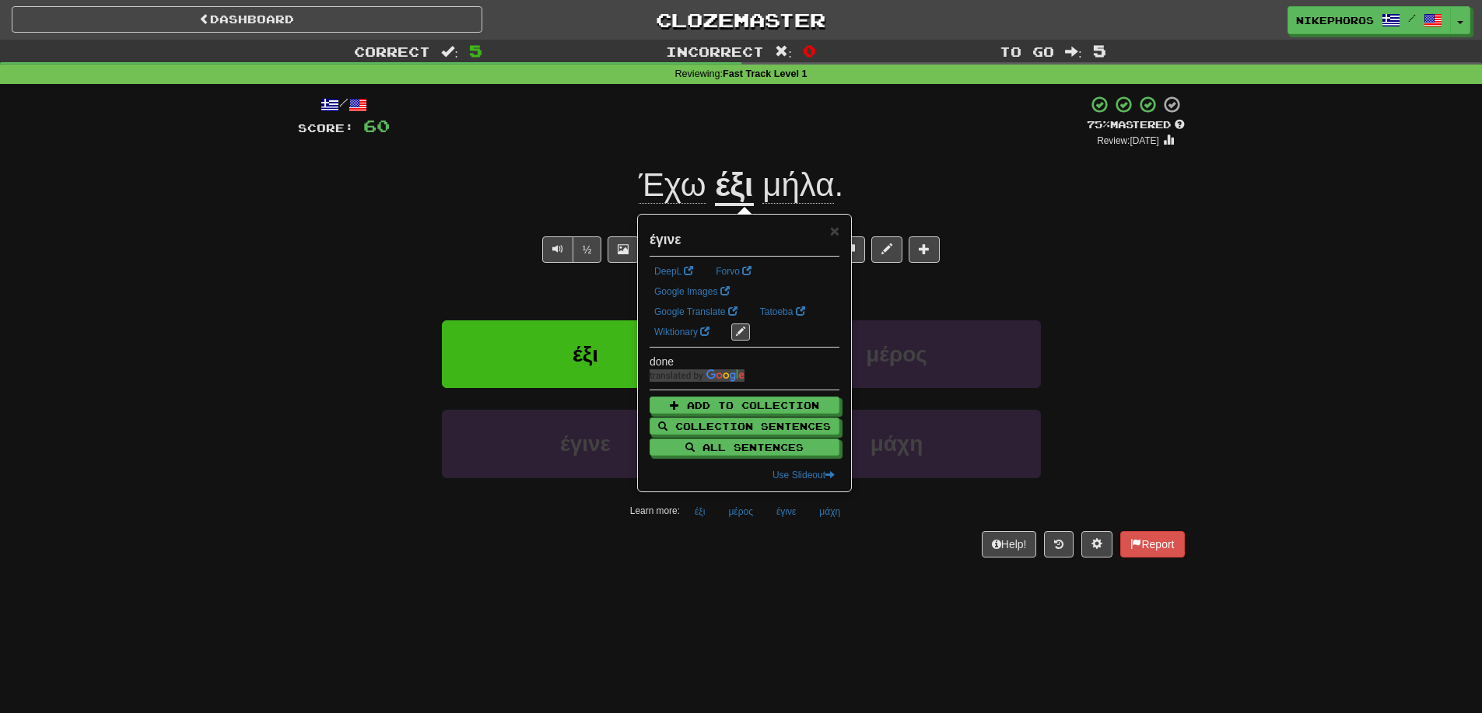
click at [780, 602] on div "Dashboard Clozemaster Nikephoros / Toggle Dropdown Dashboard Leaderboard Activi…" at bounding box center [741, 356] width 1482 height 713
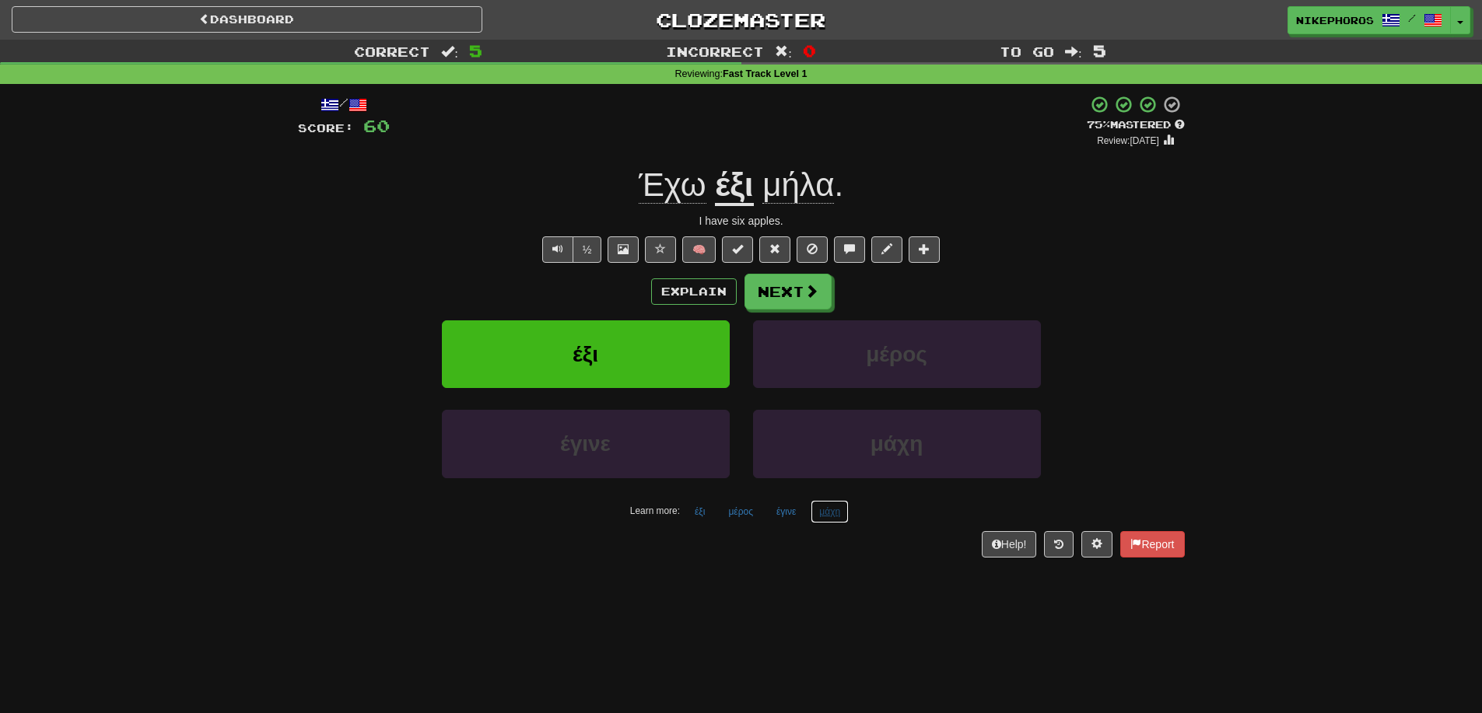
click at [843, 507] on button "μάχη" at bounding box center [830, 511] width 38 height 23
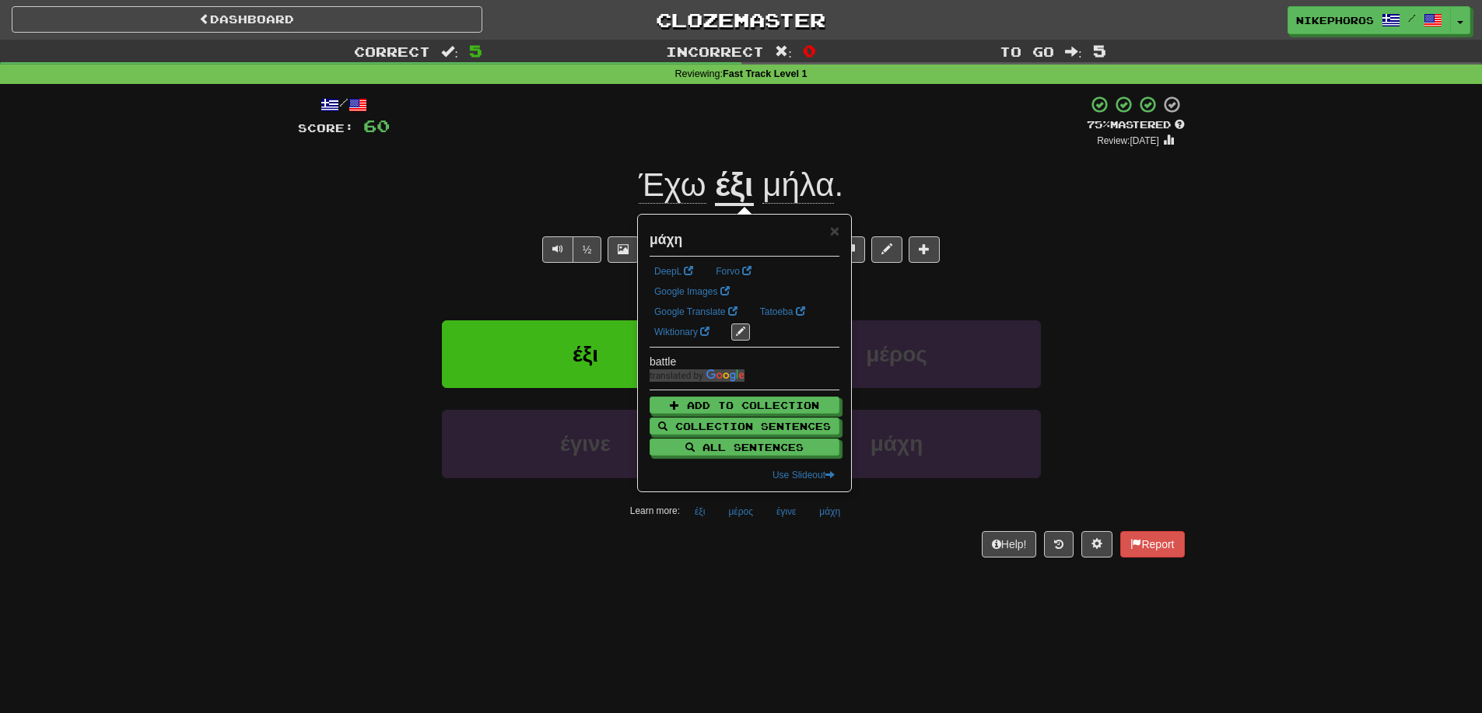
click at [874, 598] on div "Dashboard Clozemaster Nikephoros / Toggle Dropdown Dashboard Leaderboard Activi…" at bounding box center [741, 356] width 1482 height 713
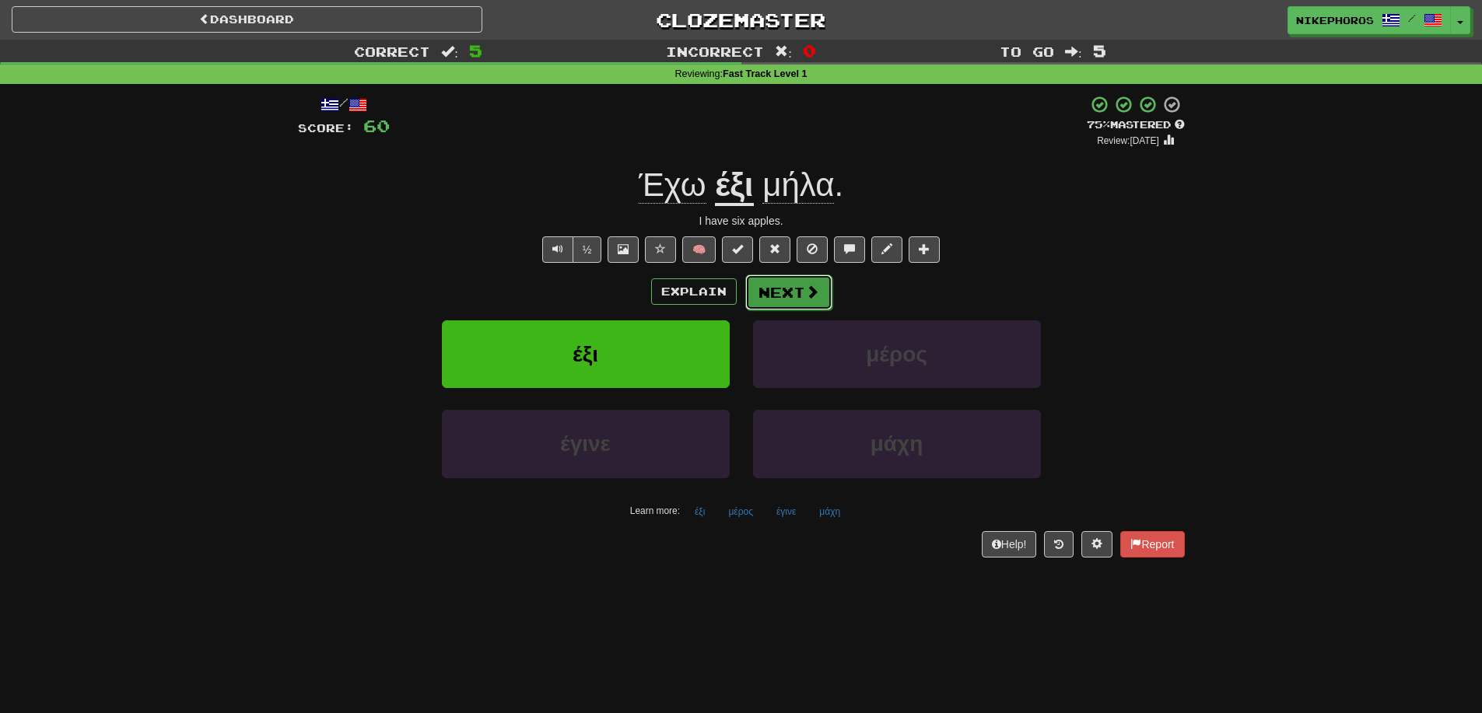
click at [790, 286] on button "Next" at bounding box center [788, 293] width 87 height 36
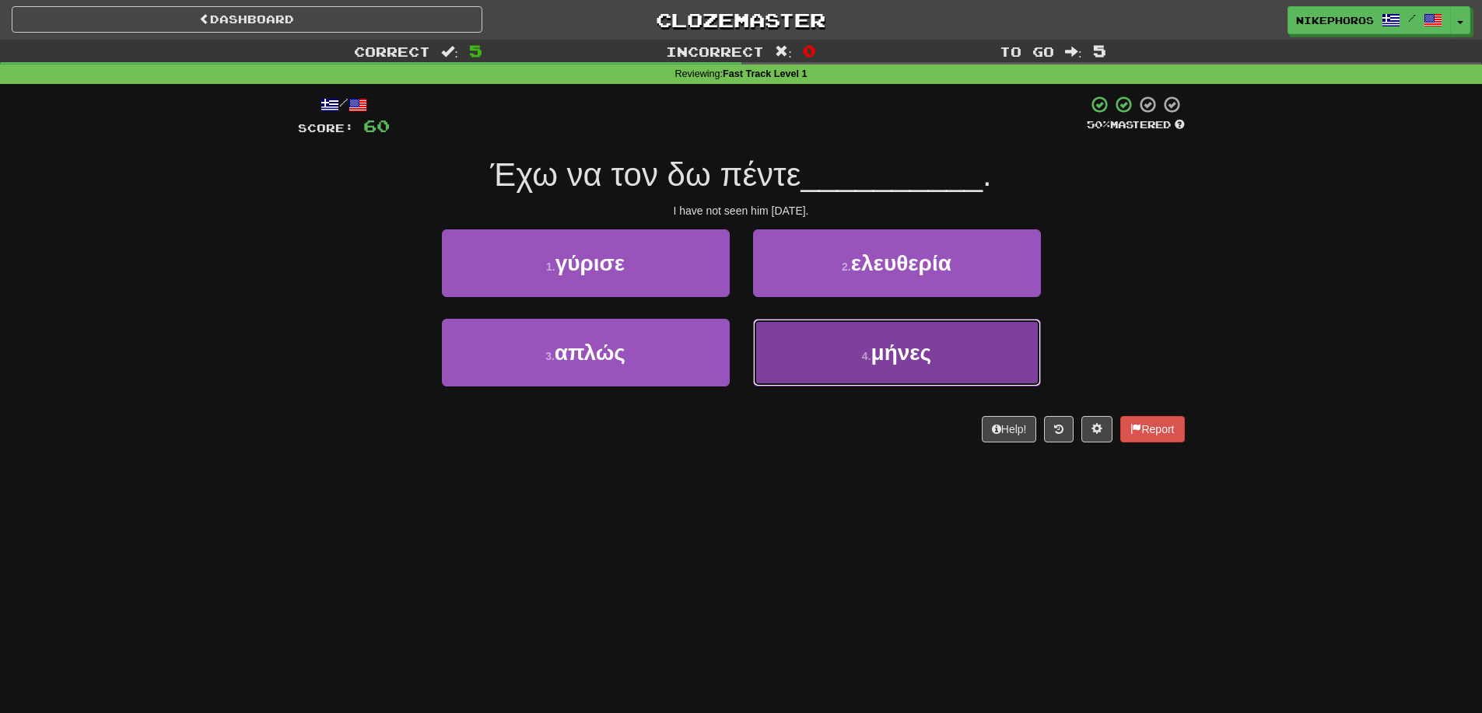
click at [893, 377] on button "4 . μήνες" at bounding box center [897, 353] width 288 height 68
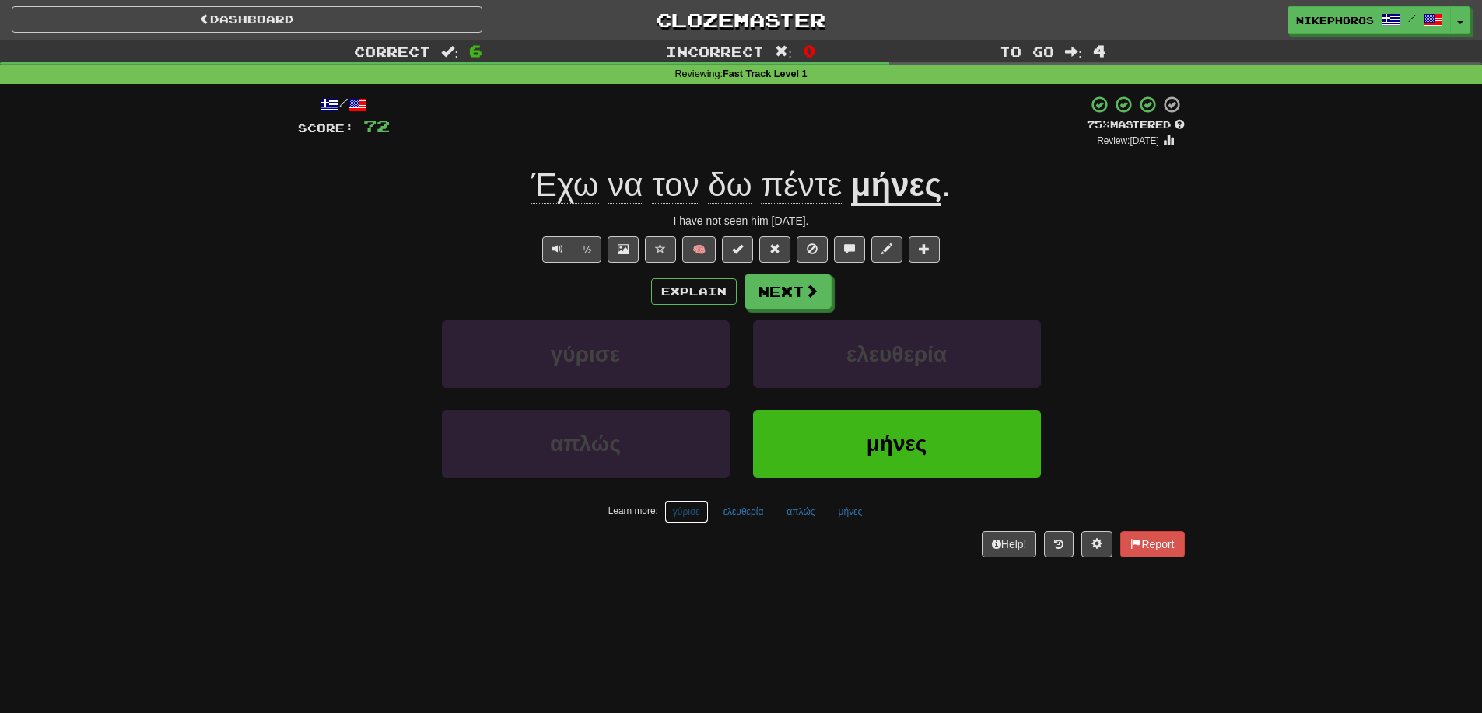
click at [706, 512] on button "γύρισε" at bounding box center [686, 511] width 44 height 23
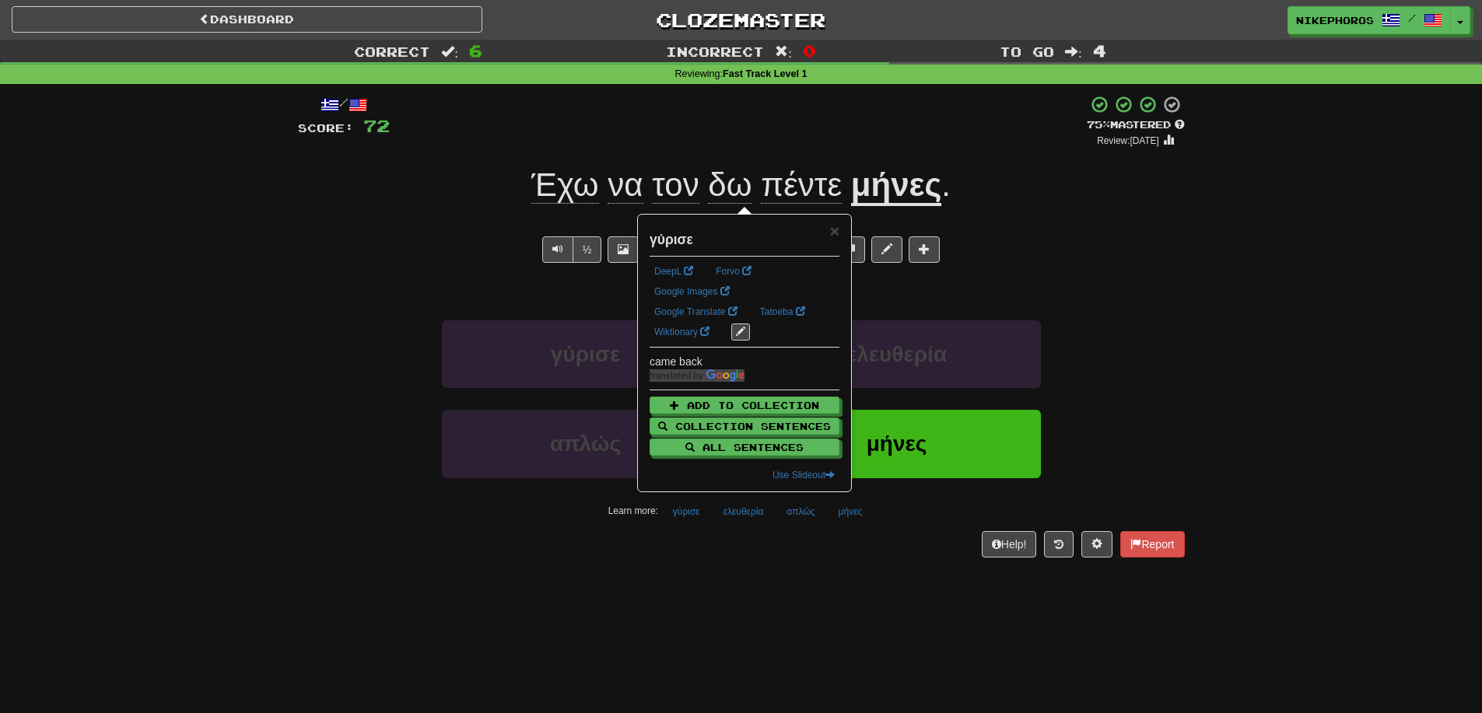
click at [760, 552] on div "Help! Report" at bounding box center [741, 544] width 887 height 26
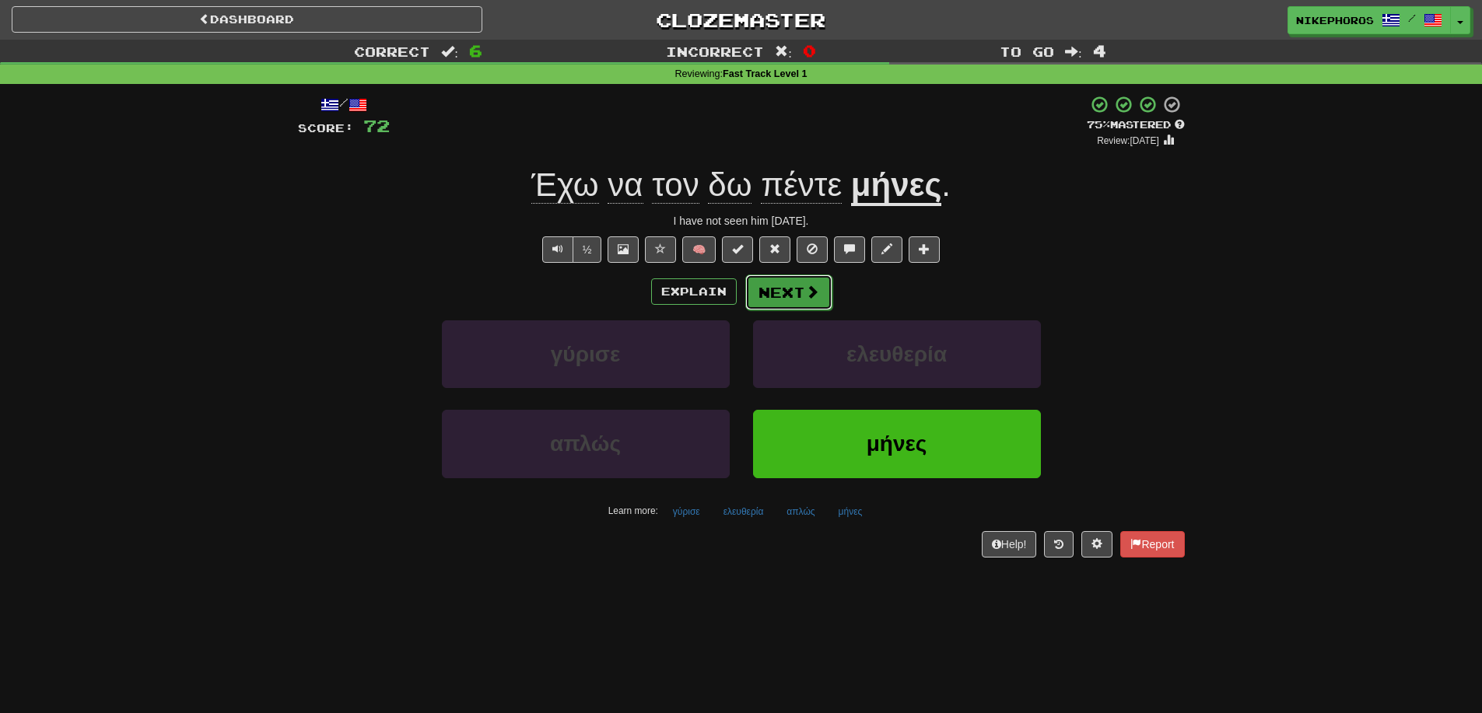
click at [806, 279] on button "Next" at bounding box center [788, 293] width 87 height 36
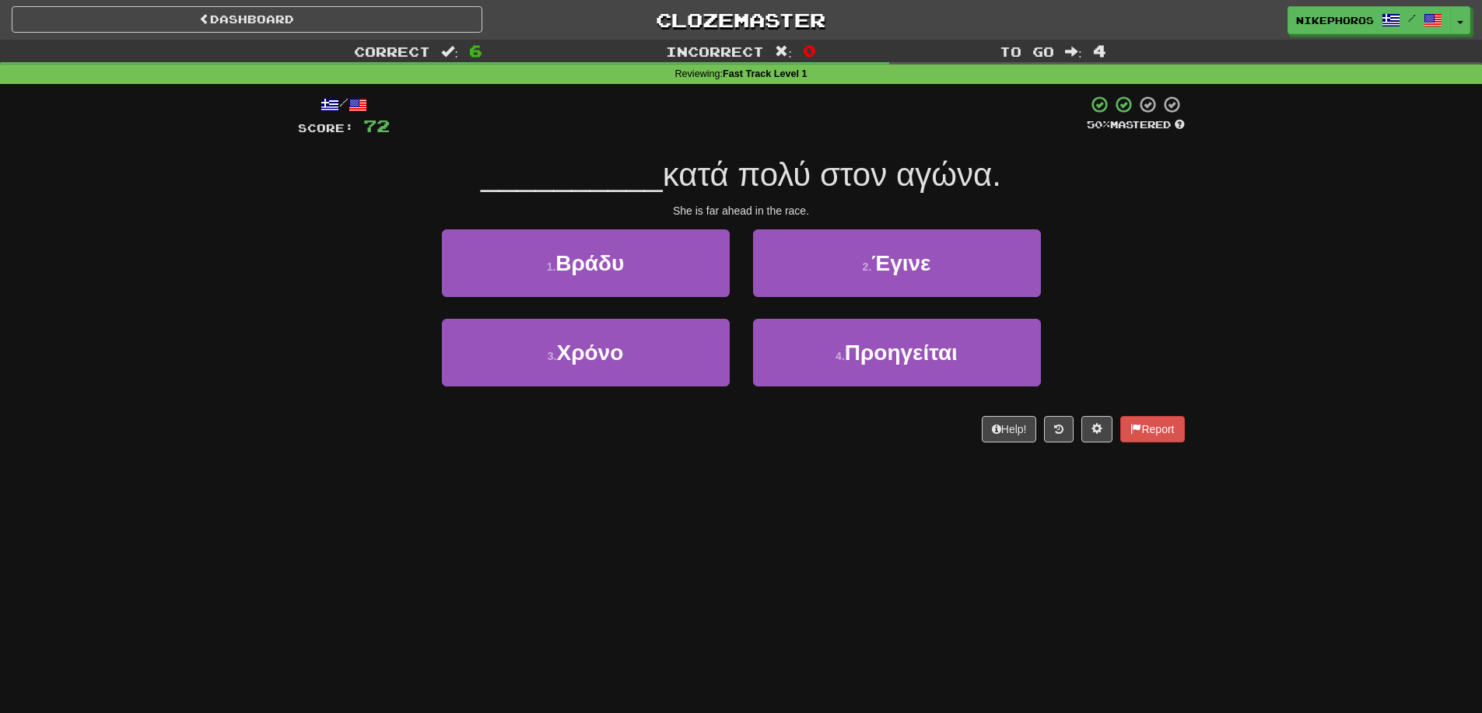
click at [710, 167] on span "κατά πολύ στον αγώνα." at bounding box center [832, 174] width 338 height 37
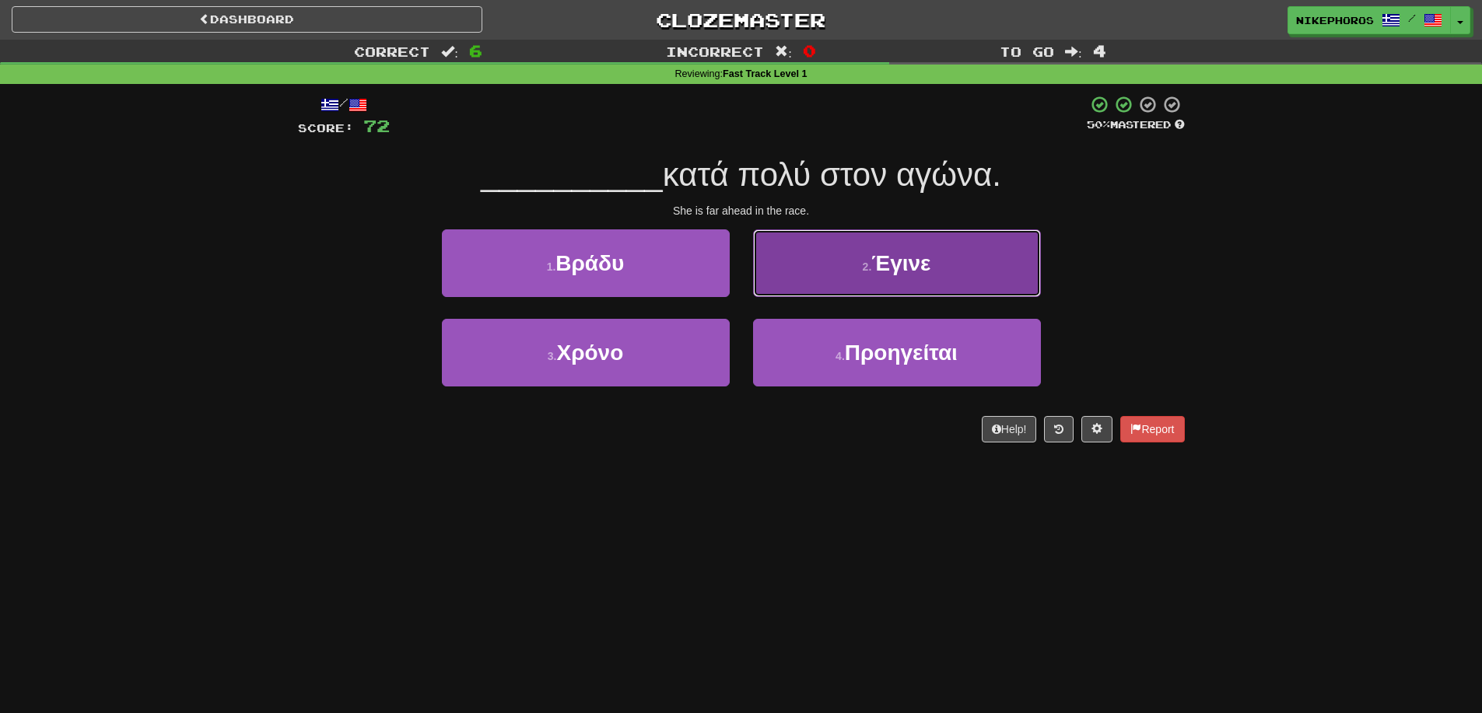
click at [881, 278] on button "2 . Έγινε" at bounding box center [897, 263] width 288 height 68
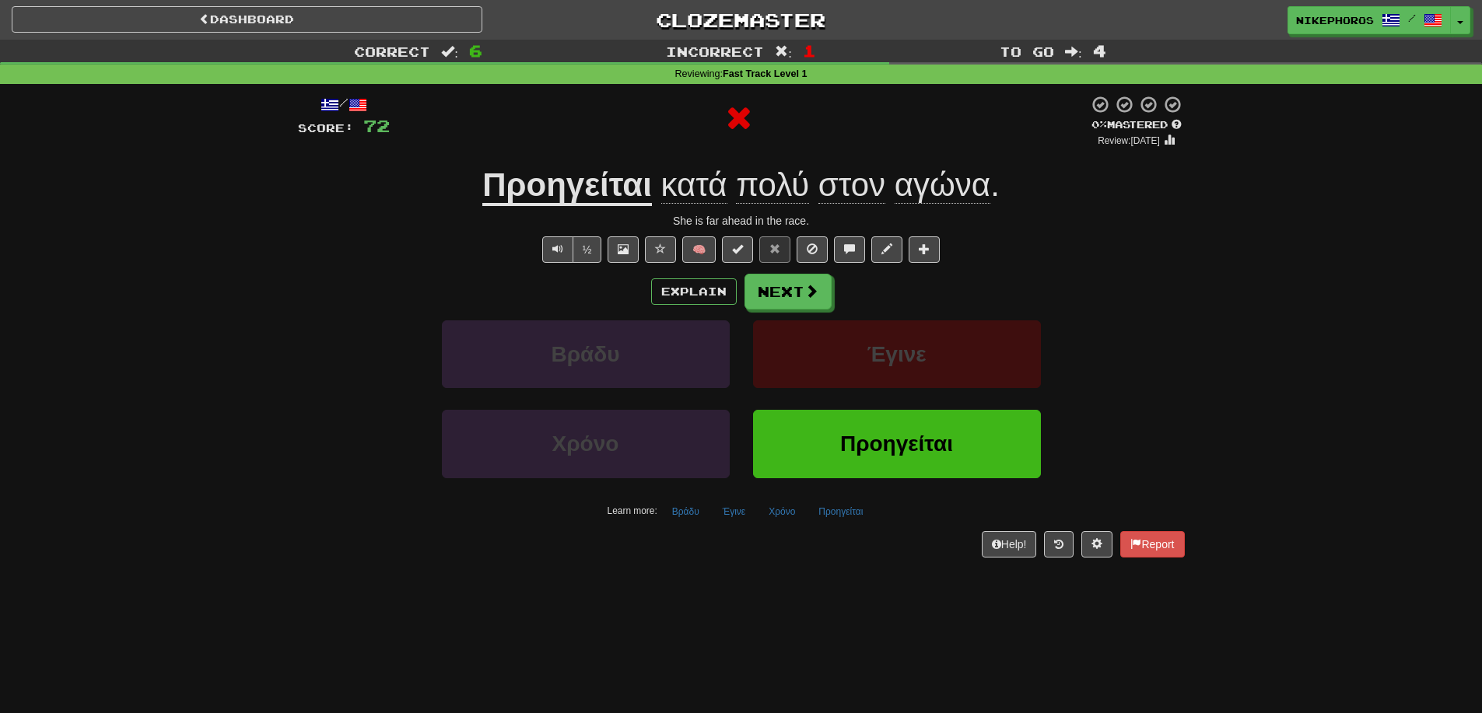
click at [621, 197] on u "Προηγείται" at bounding box center [567, 186] width 170 height 40
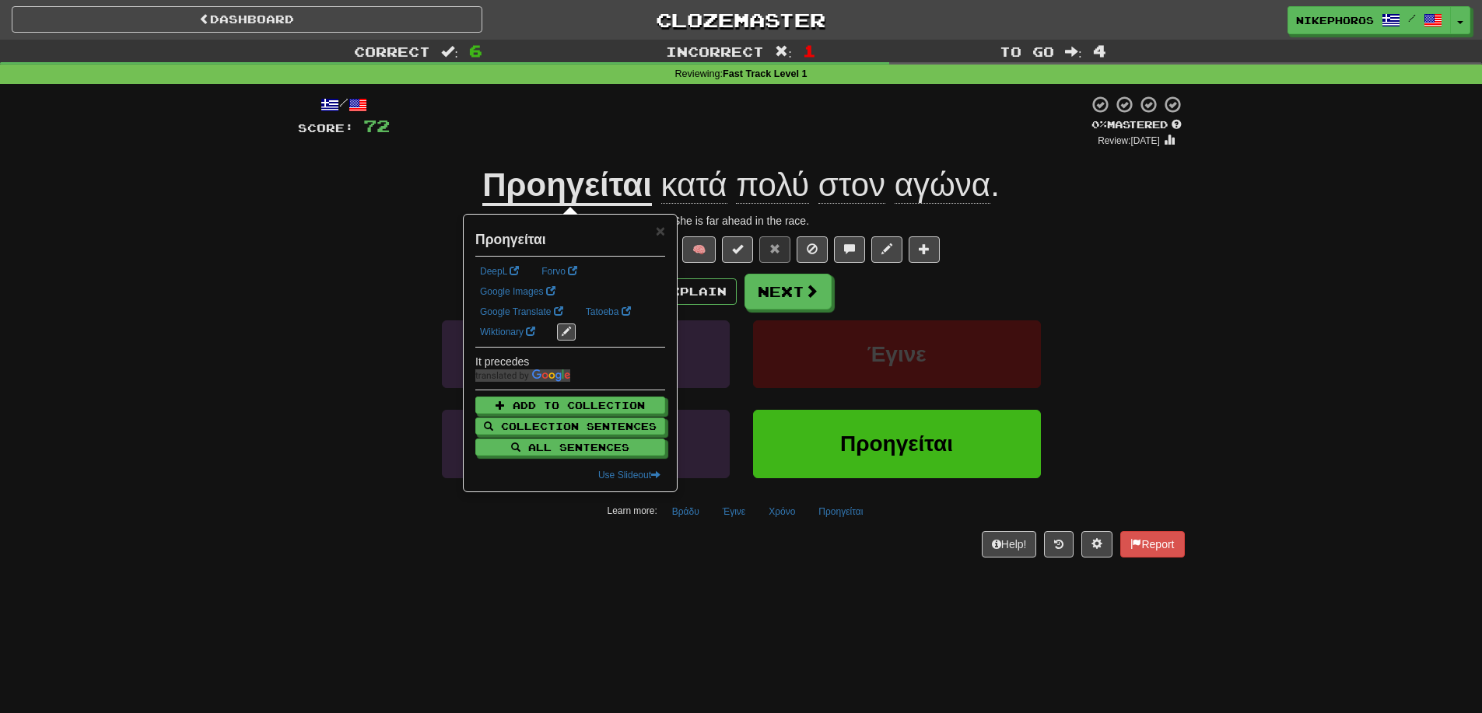
click at [1093, 269] on div "/ Score: 72 0 % Mastered Review: 2025-08-21 Προηγείται κατά πολύ στον αγώνα . S…" at bounding box center [741, 326] width 887 height 462
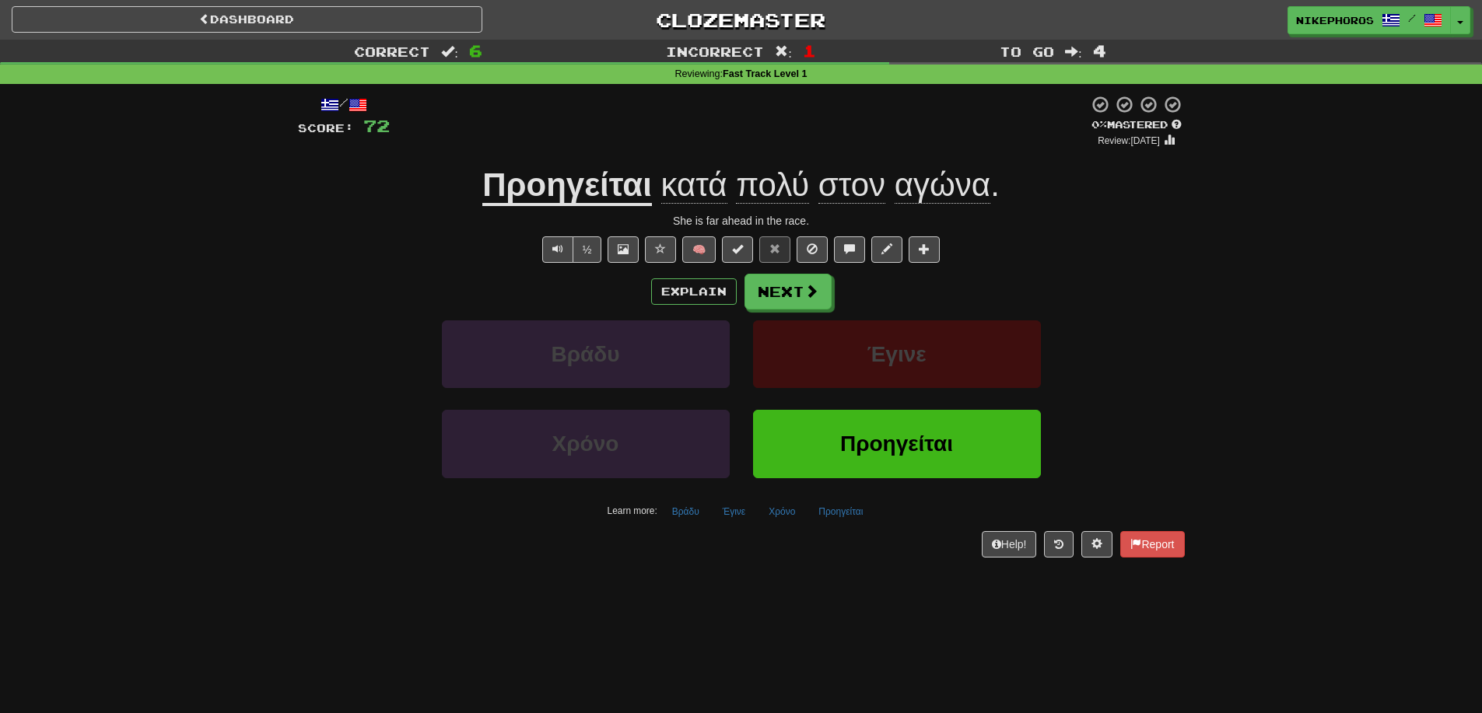
click at [874, 508] on div "Learn more: Βράδυ Έγινε Χρόνο Προηγείται" at bounding box center [741, 511] width 910 height 23
click at [857, 513] on button "Προηγείται" at bounding box center [840, 511] width 61 height 23
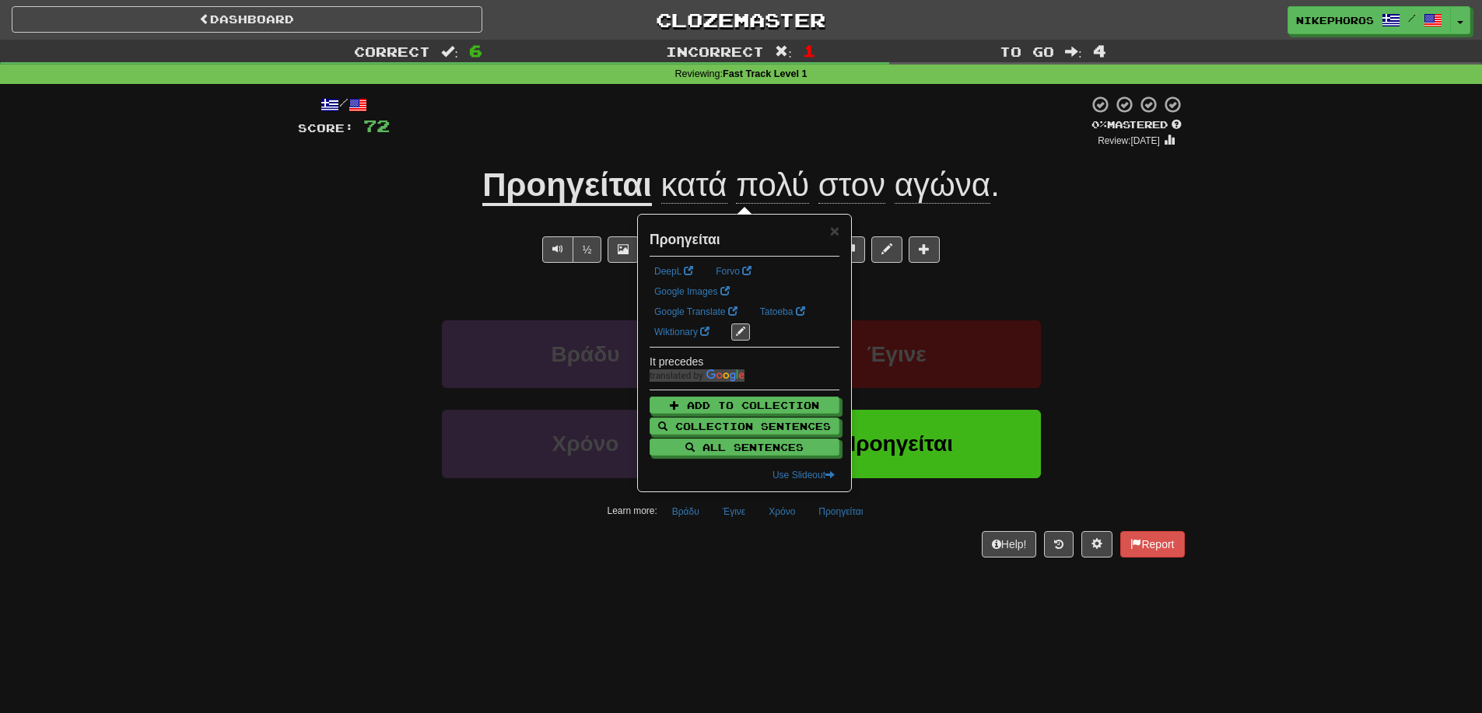
click at [853, 624] on div "Dashboard Clozemaster Nikephoros / Toggle Dropdown Dashboard Leaderboard Activi…" at bounding box center [741, 356] width 1482 height 713
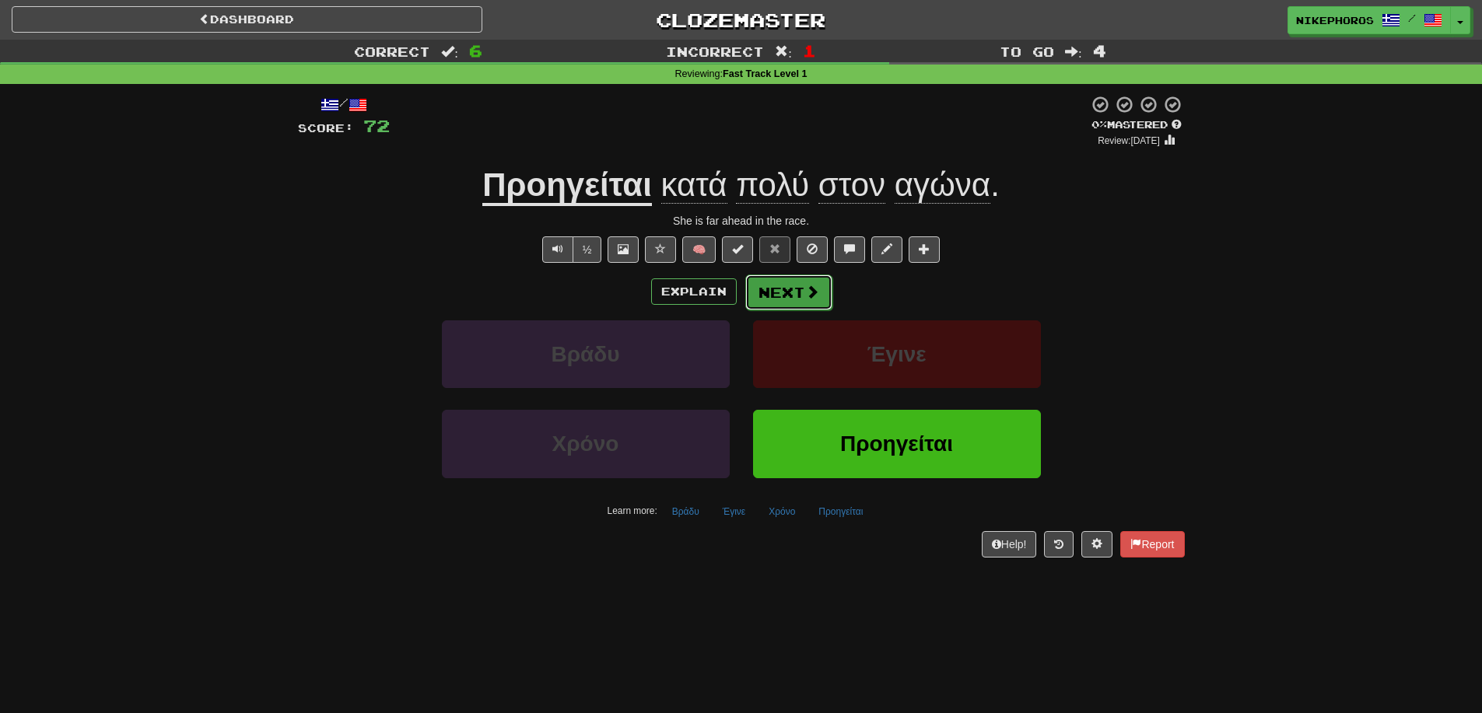
click at [796, 300] on button "Next" at bounding box center [788, 293] width 87 height 36
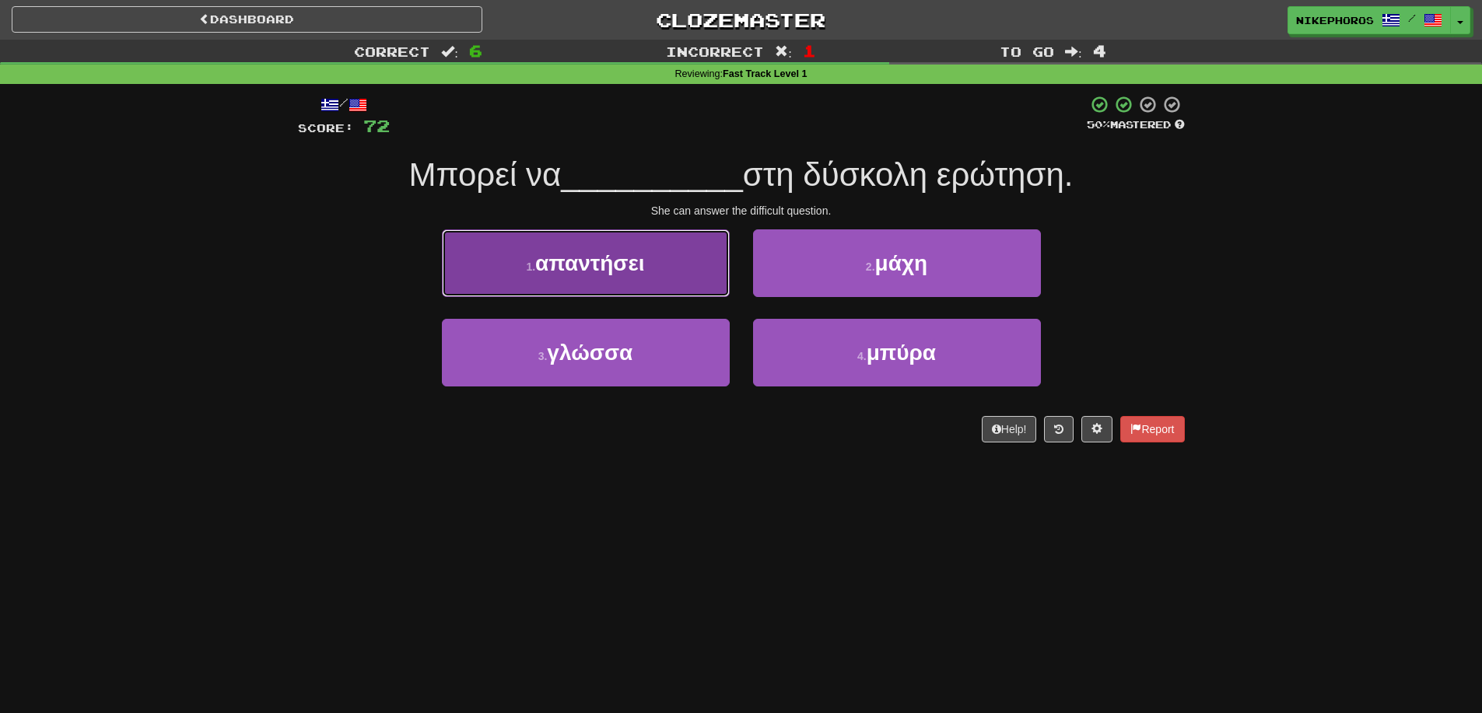
click at [649, 274] on button "1 . απαντήσει" at bounding box center [586, 263] width 288 height 68
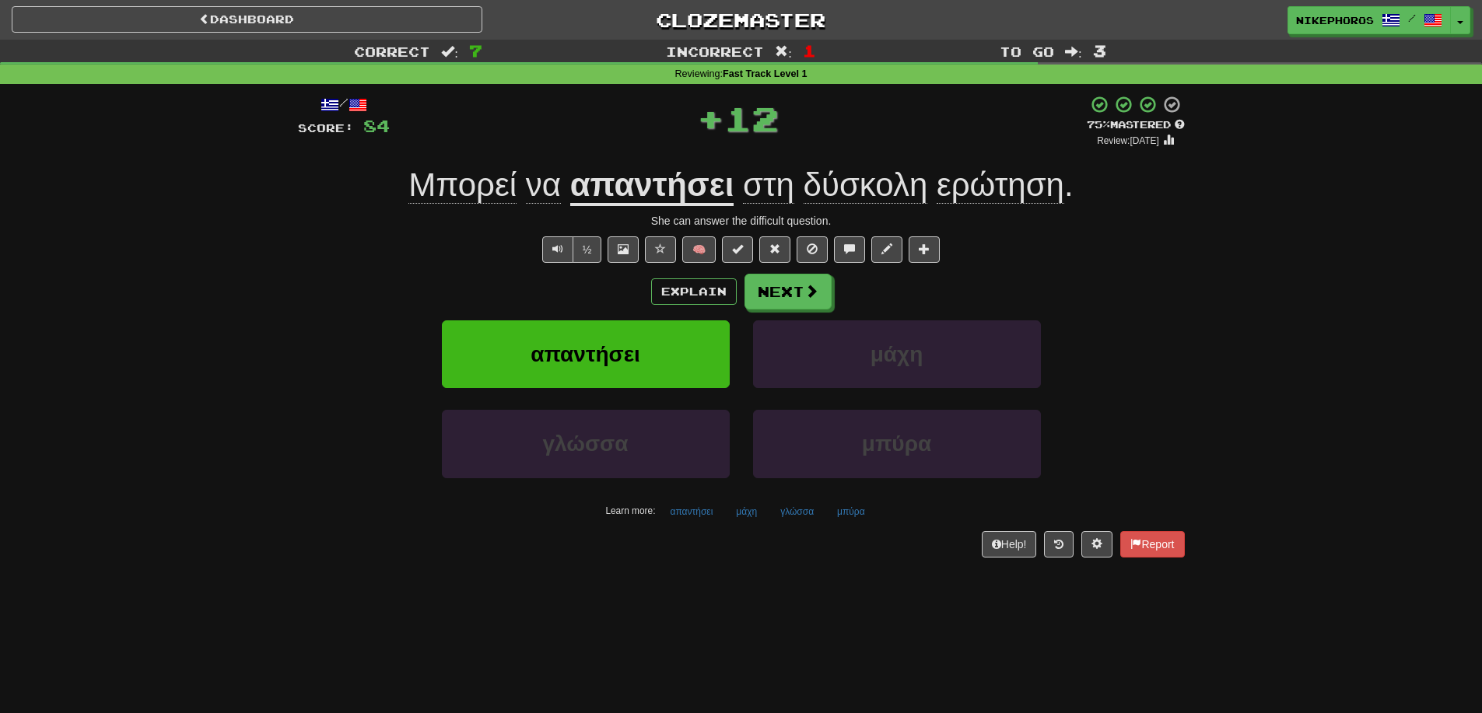
click at [692, 199] on u "απαντήσει" at bounding box center [652, 186] width 164 height 40
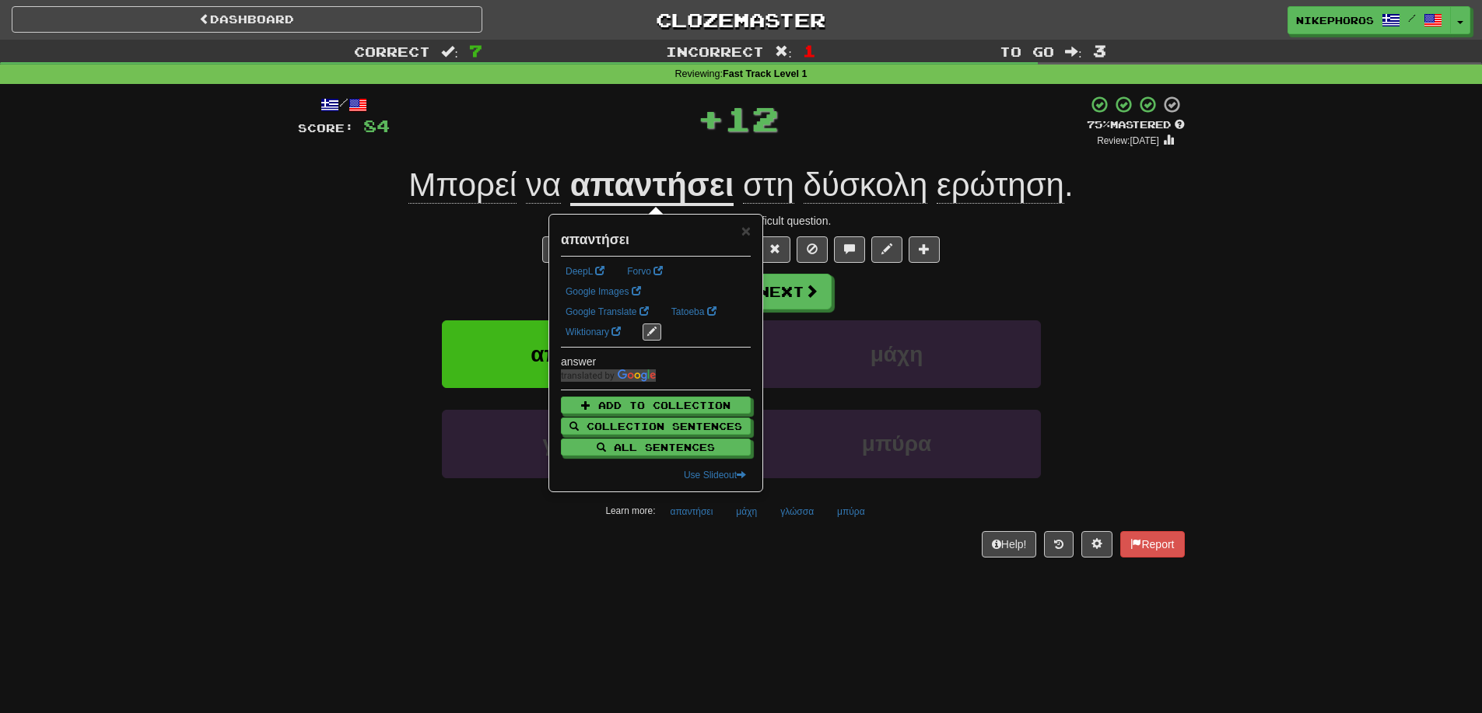
click at [1187, 258] on div "/ Score: 84 + 12 75 % Mastered Review: 2025-09-20 Μπορεί να απαντήσει στη δύσκο…" at bounding box center [741, 331] width 910 height 495
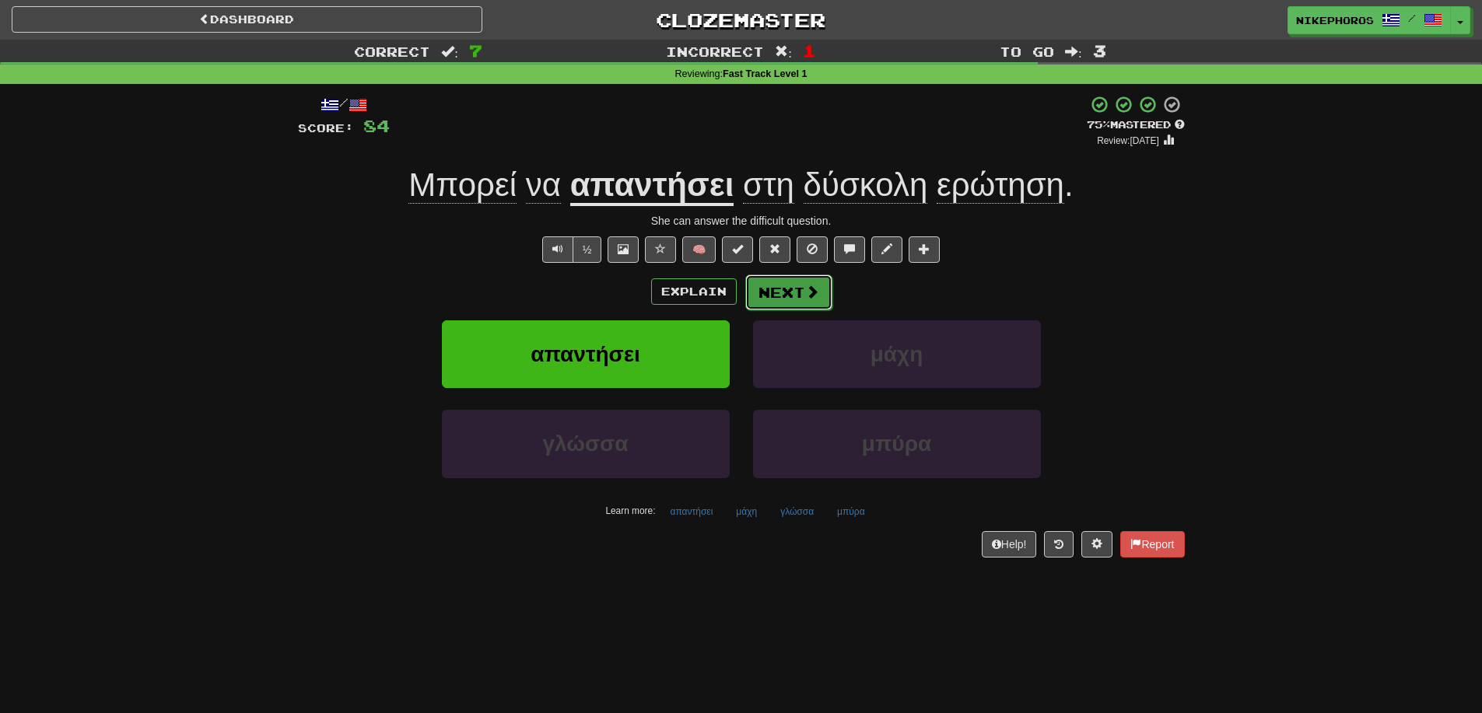
click at [805, 296] on span at bounding box center [812, 292] width 14 height 14
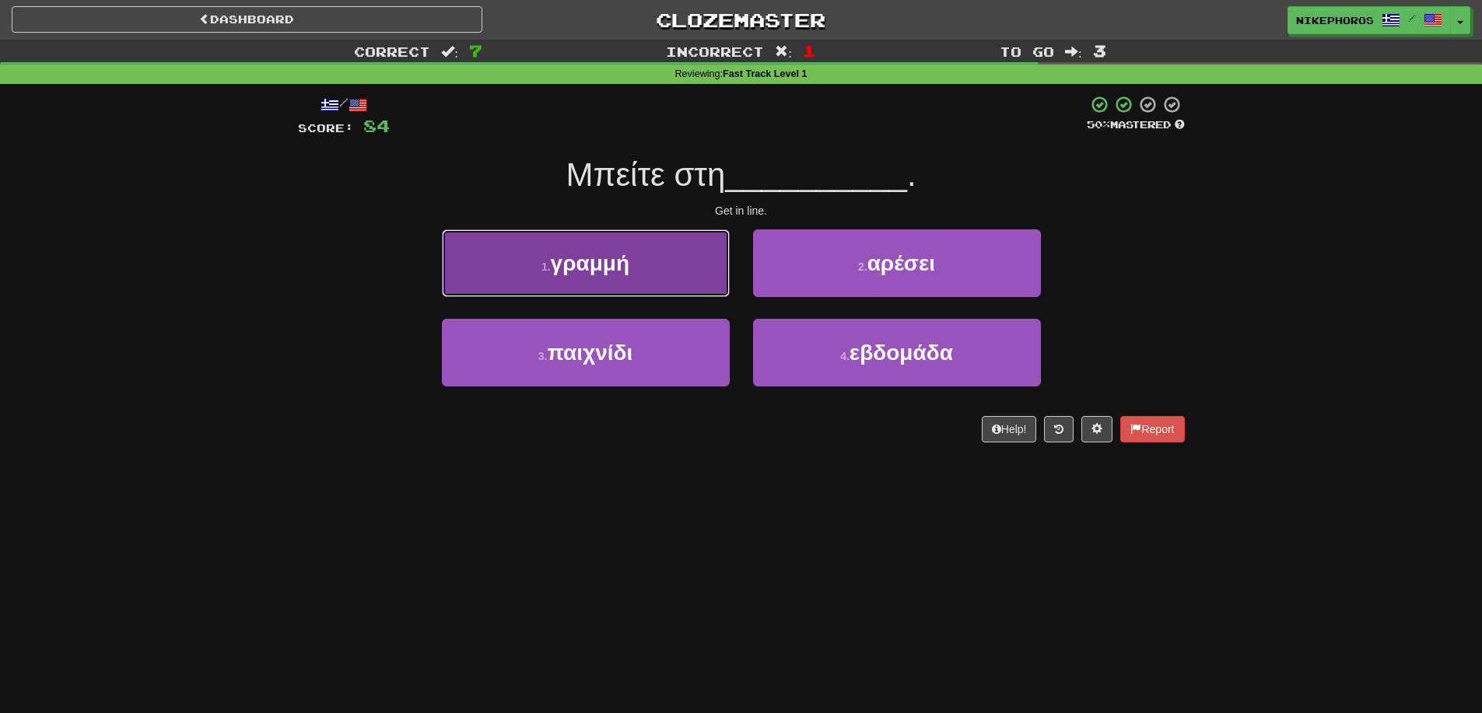
click at [632, 261] on button "1 . γραμμή" at bounding box center [586, 263] width 288 height 68
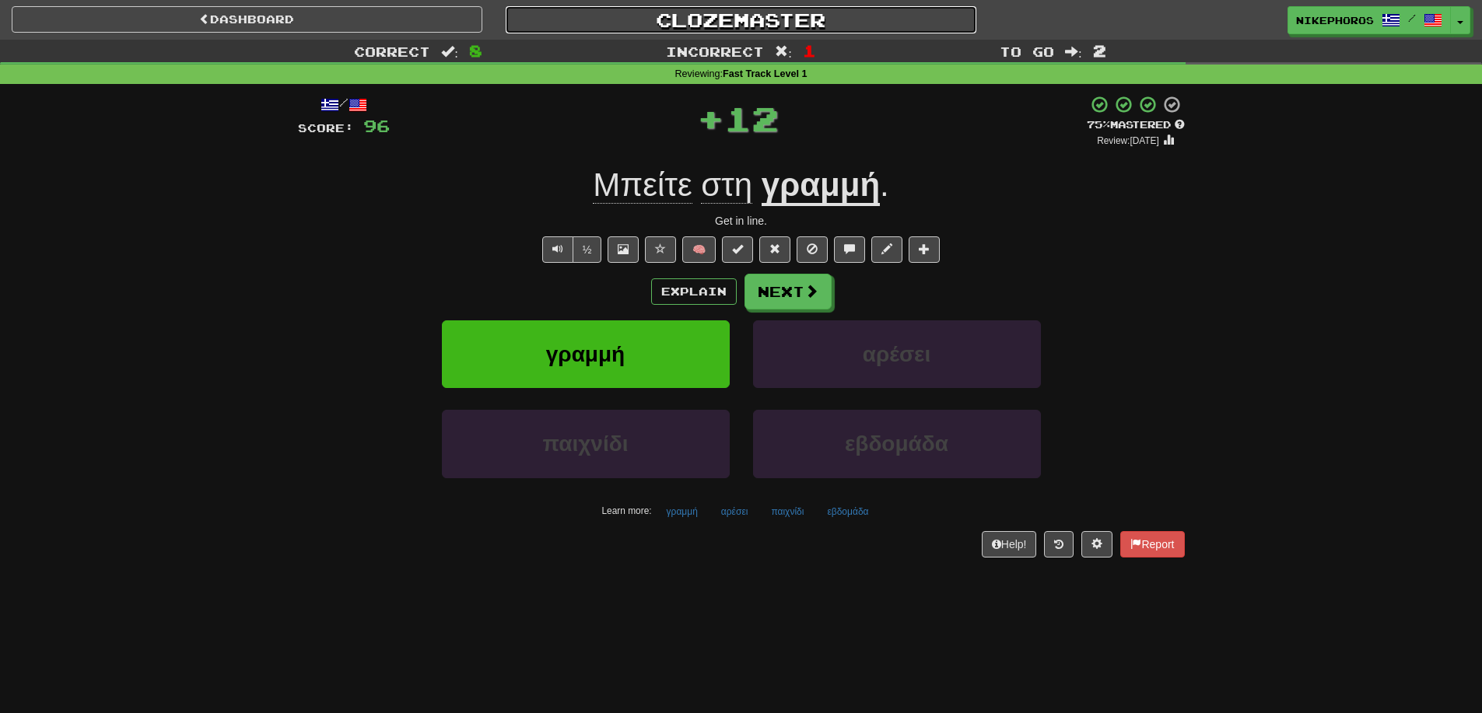
click at [747, 23] on link "Clozemaster" at bounding box center [741, 19] width 471 height 27
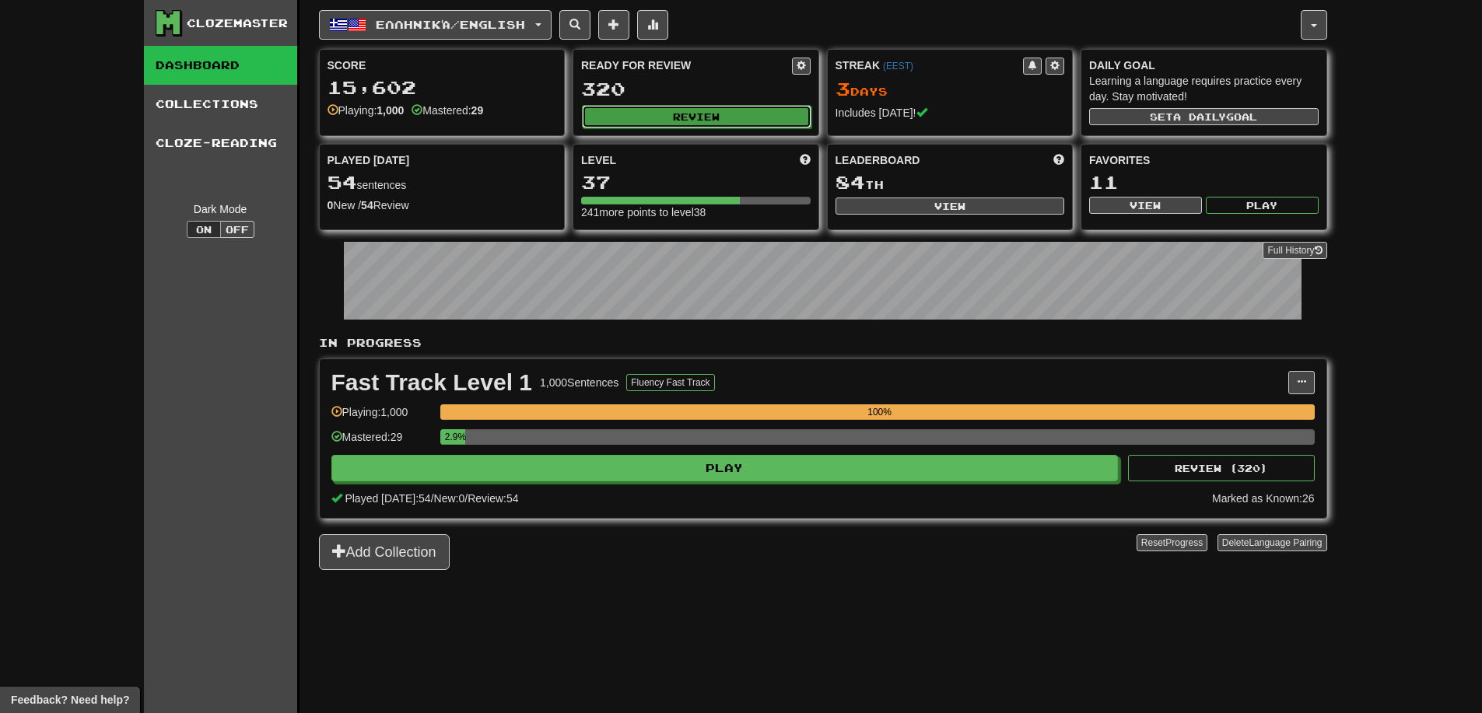
click at [721, 119] on button "Review" at bounding box center [696, 116] width 229 height 23
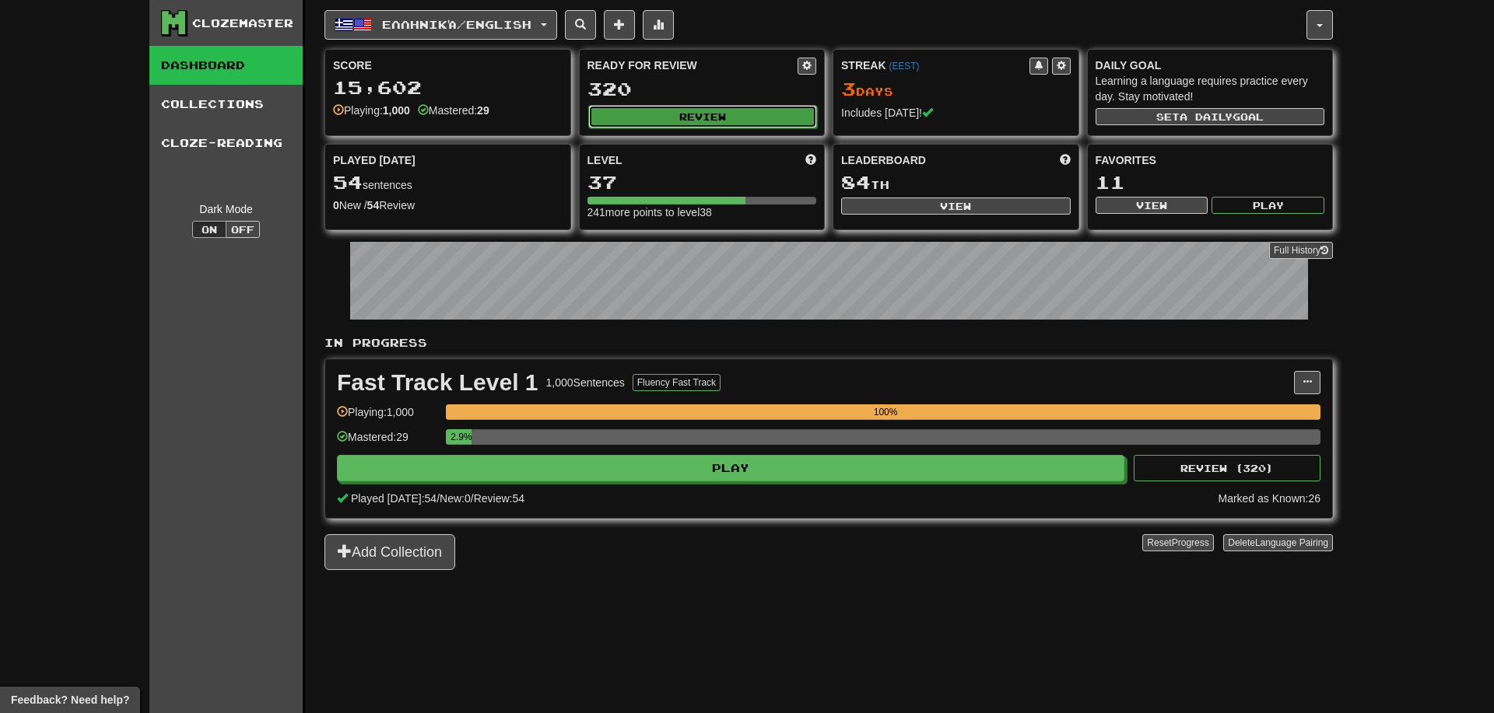
select select "**"
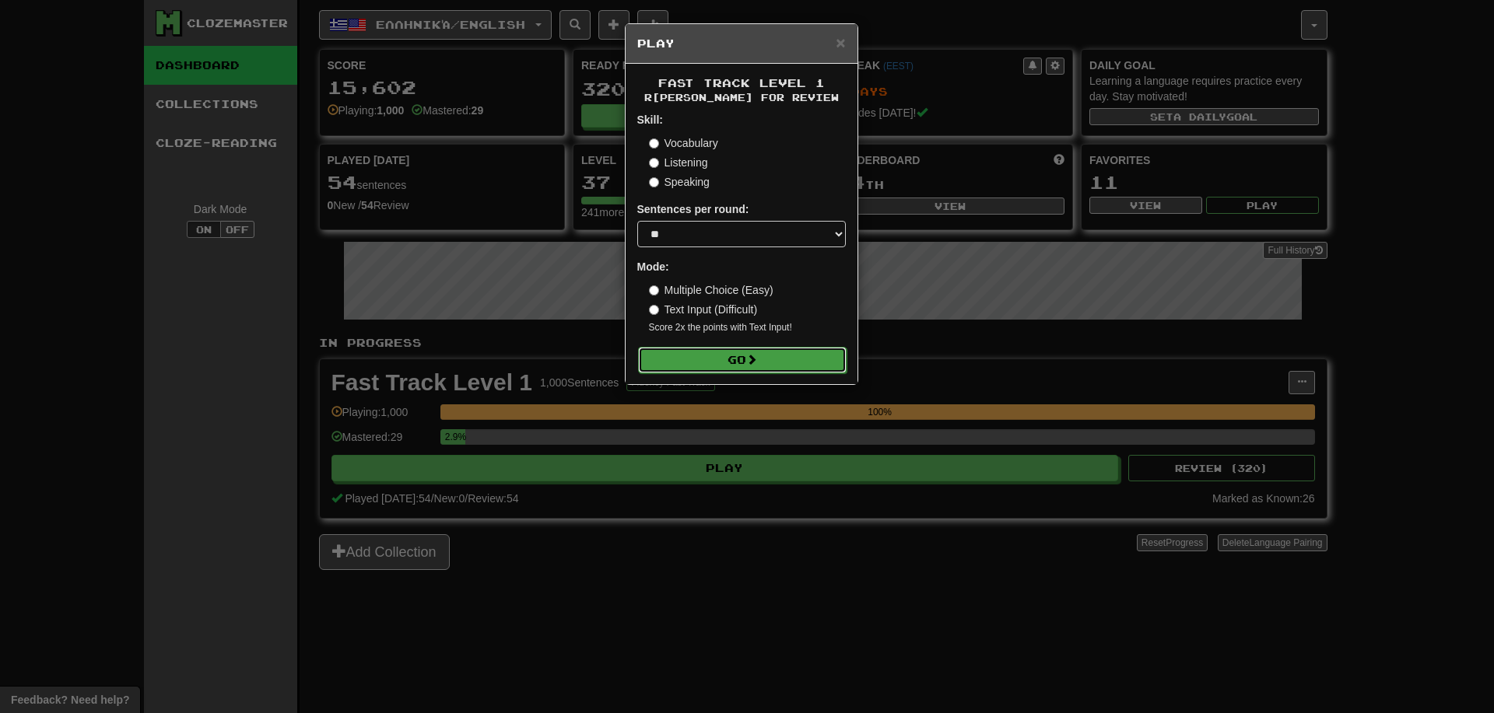
click at [697, 362] on button "Go" at bounding box center [742, 360] width 208 height 26
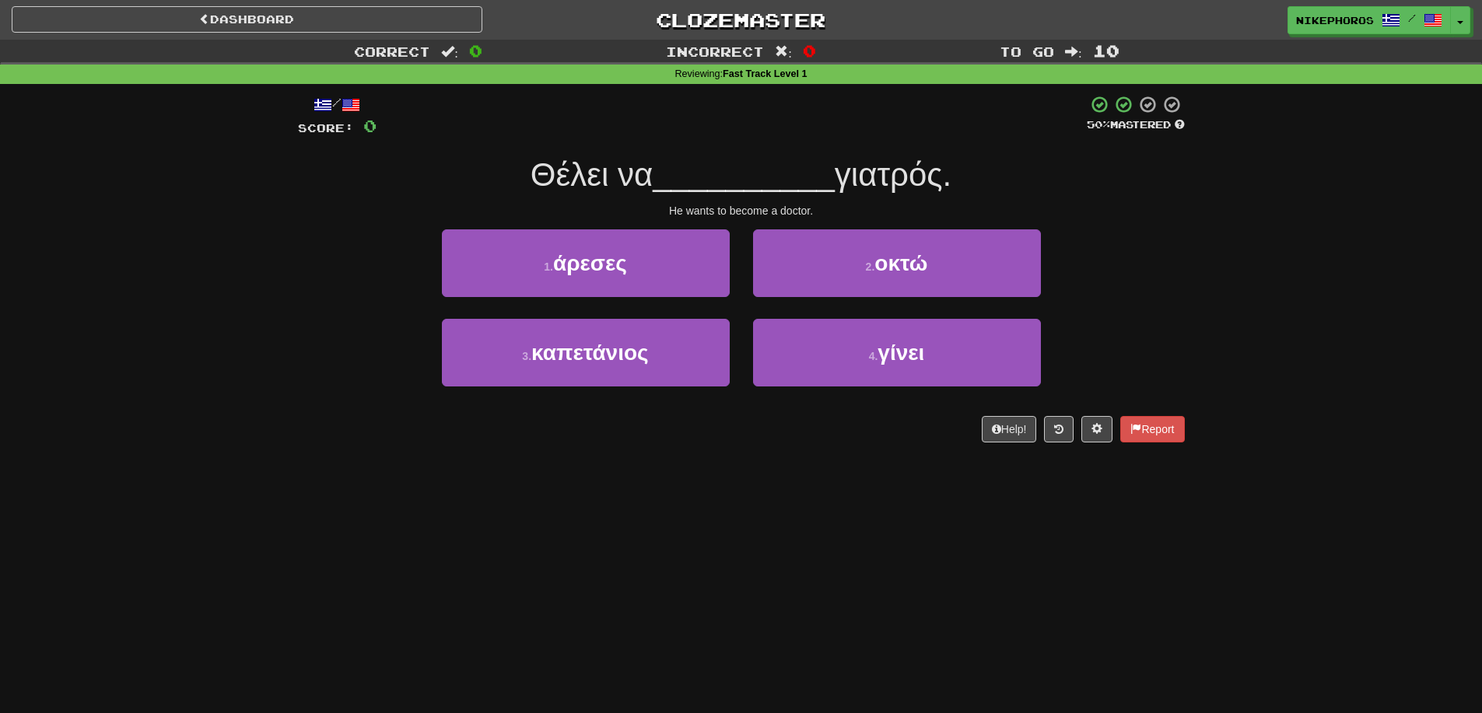
click at [615, 507] on div "Dashboard Clozemaster Nikephoros / Toggle Dropdown Dashboard Leaderboard Activi…" at bounding box center [741, 356] width 1482 height 713
click at [727, 149] on div "/ Score: 0 50 % Mastered Θέλει να __________ γιατρός. He wants to become a doct…" at bounding box center [741, 269] width 887 height 348
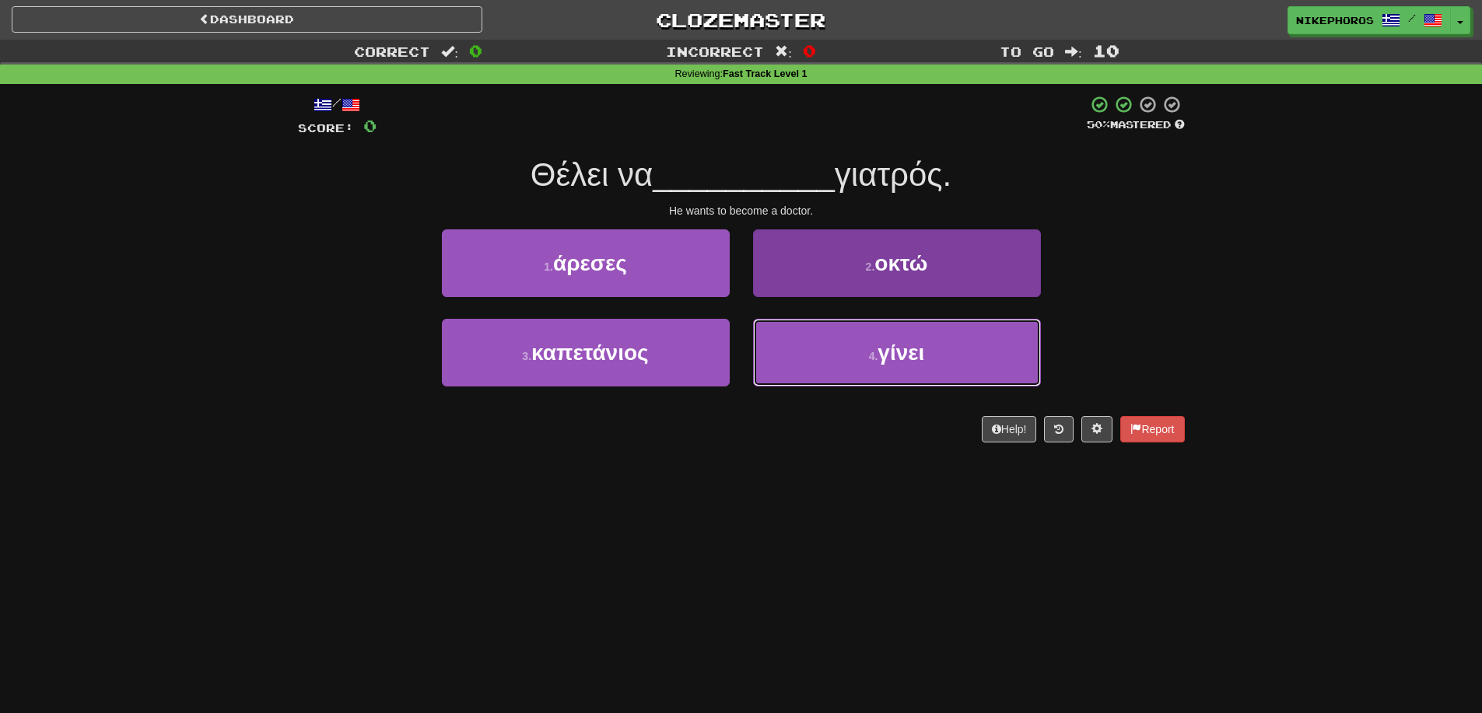
click at [955, 369] on button "4 . γίνει" at bounding box center [897, 353] width 288 height 68
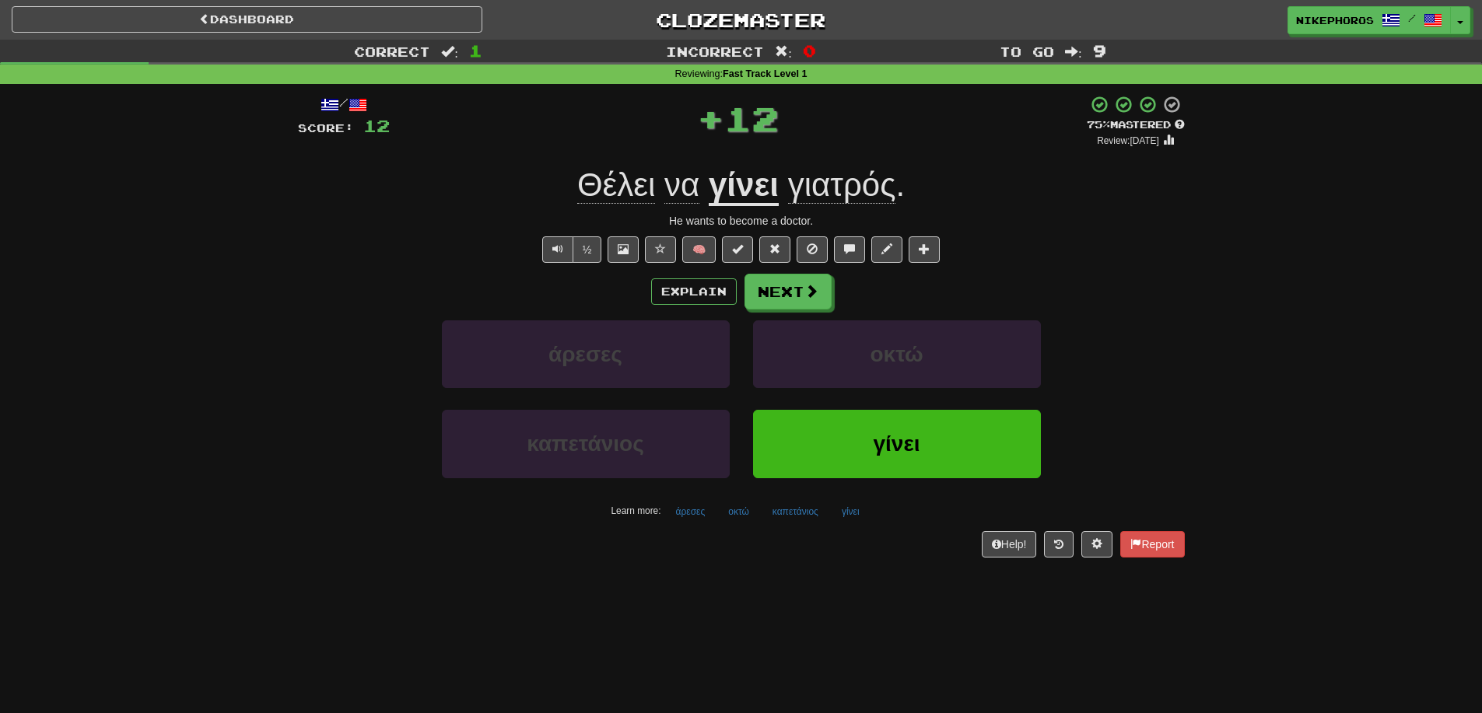
click at [685, 524] on div "/ Score: 12 + 12 75 % Mastered Review: [DATE] Θέλει να γίνει γιατρός . He wants…" at bounding box center [741, 326] width 887 height 462
click at [692, 514] on button "άρεσες" at bounding box center [690, 511] width 47 height 23
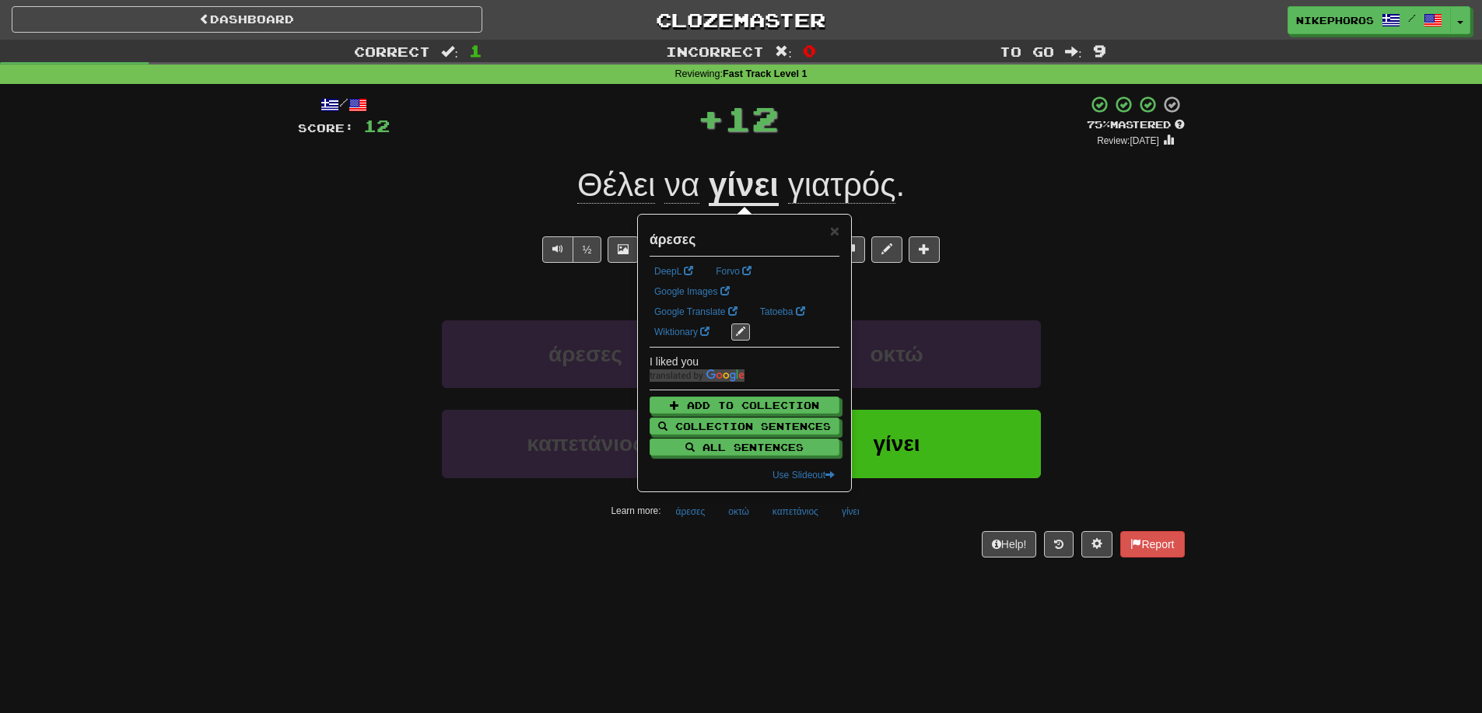
click at [759, 545] on div "Help! Report" at bounding box center [741, 544] width 887 height 26
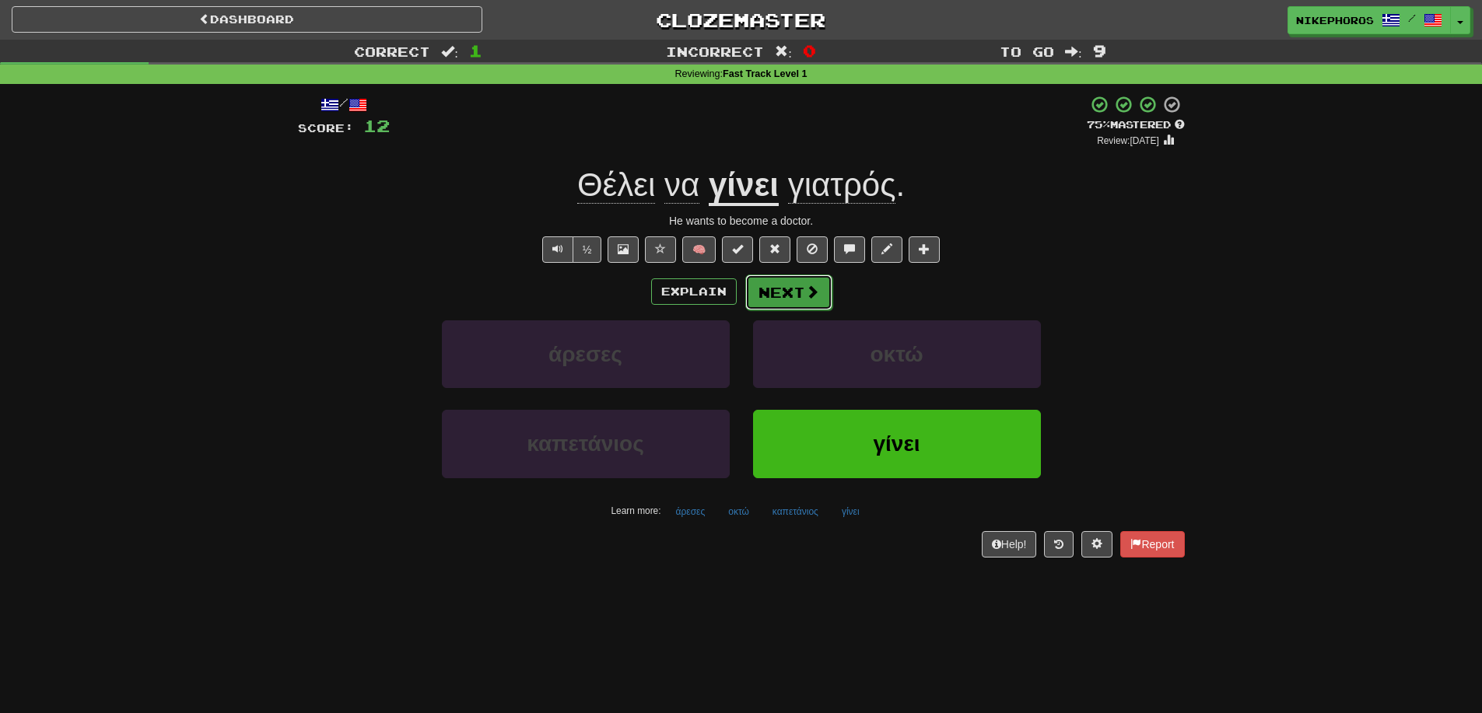
click at [796, 293] on button "Next" at bounding box center [788, 293] width 87 height 36
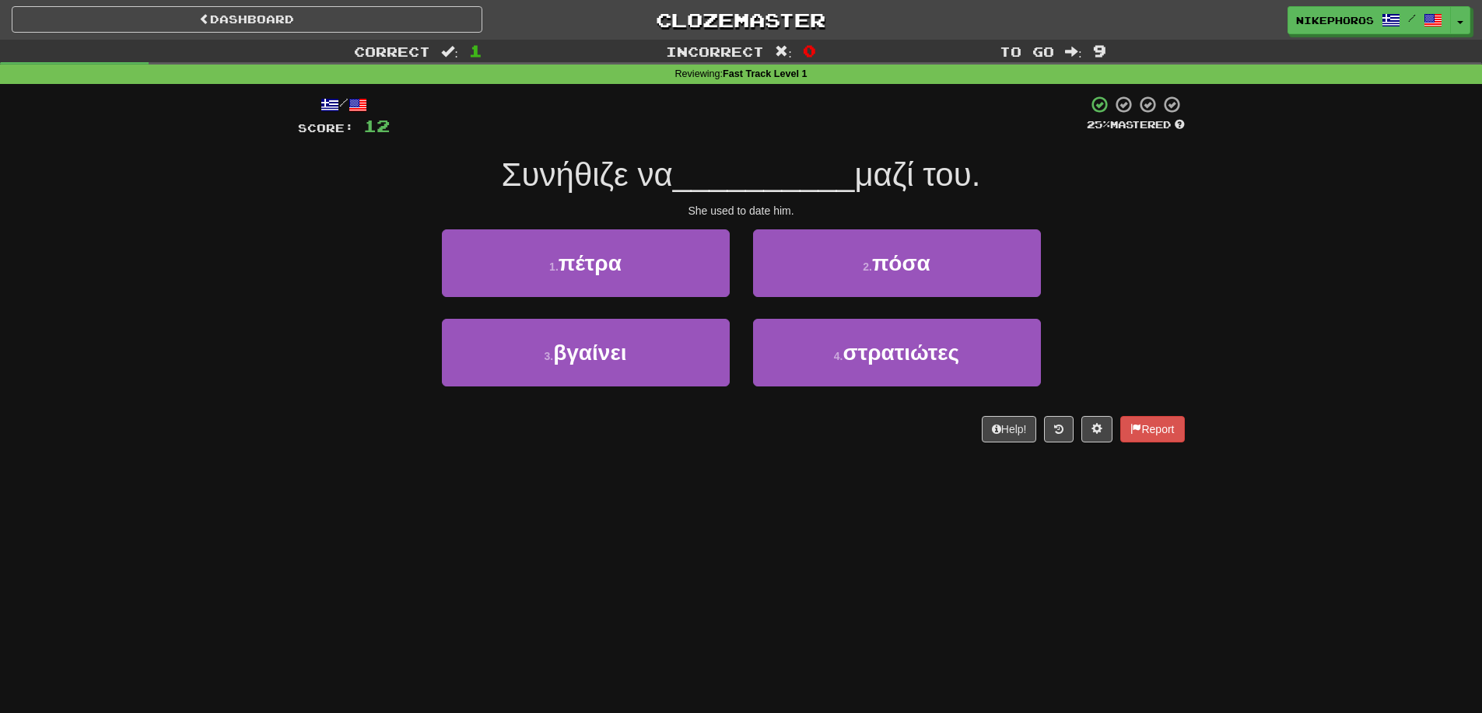
click at [830, 118] on div at bounding box center [738, 116] width 697 height 43
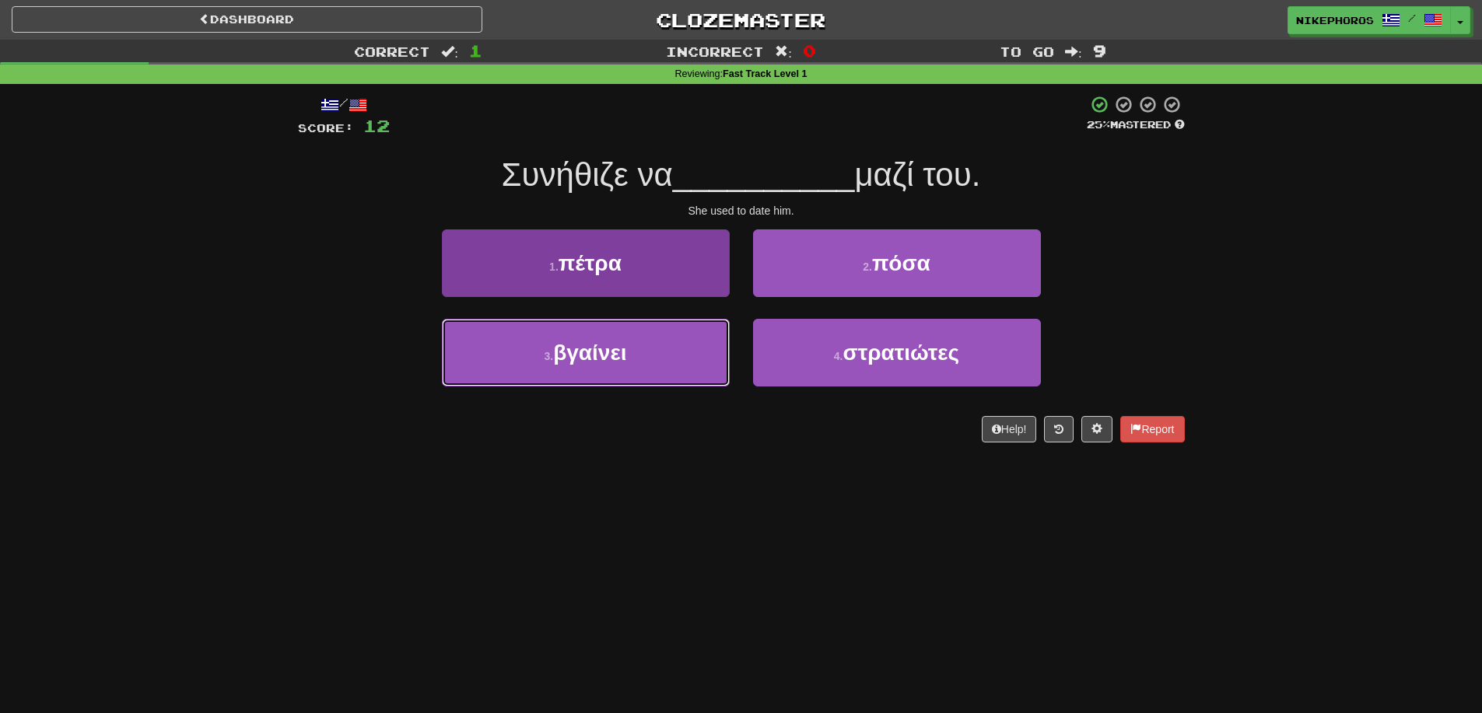
click at [640, 371] on button "3 . βγαίνει" at bounding box center [586, 353] width 288 height 68
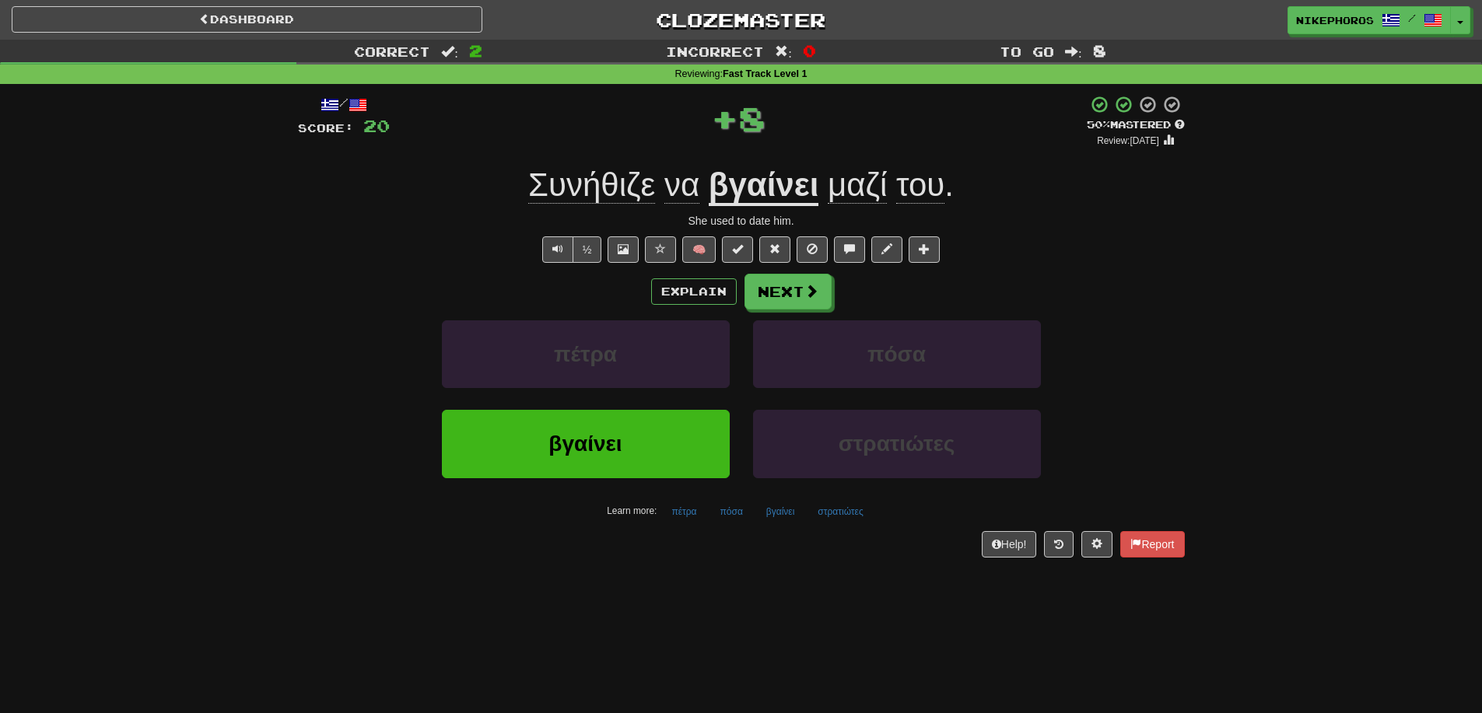
click at [797, 199] on u "βγαίνει" at bounding box center [764, 186] width 110 height 40
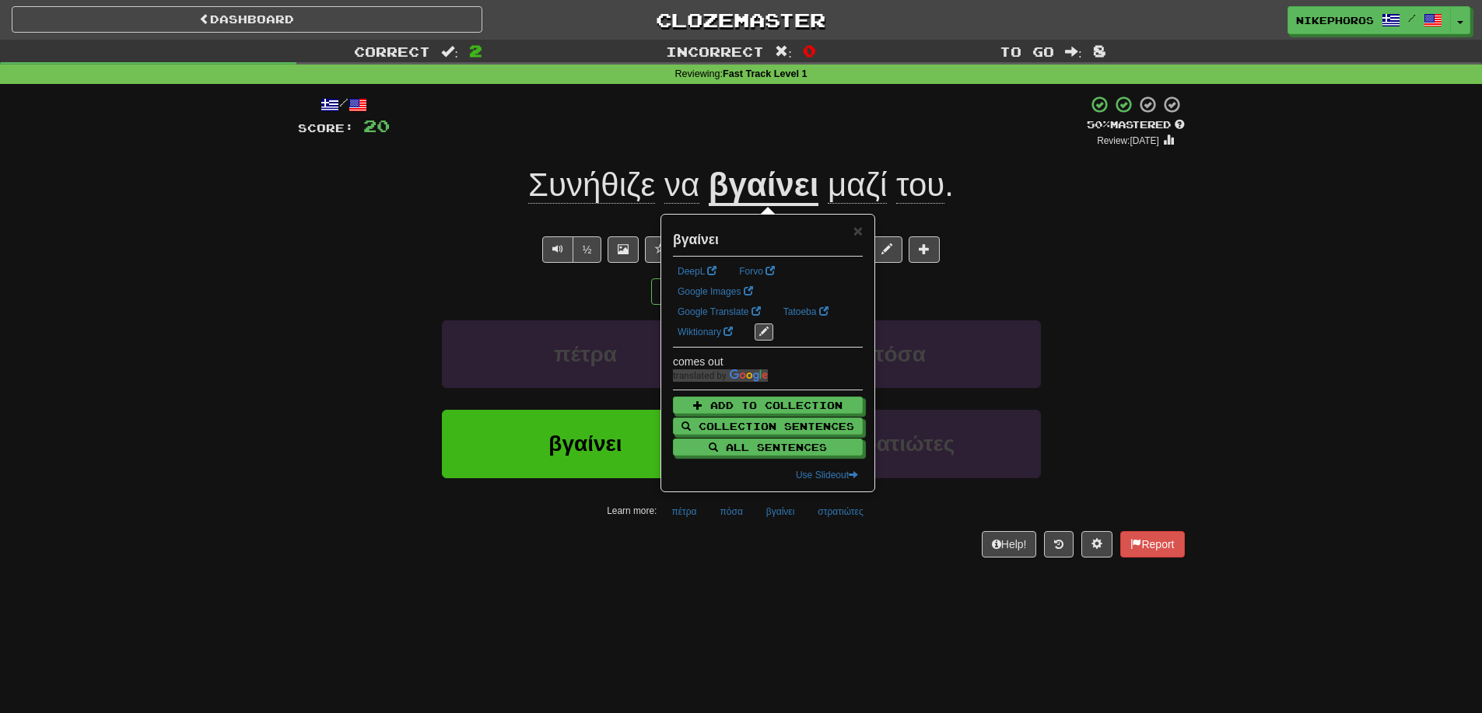
click at [1119, 249] on div "½ 🧠" at bounding box center [741, 250] width 887 height 26
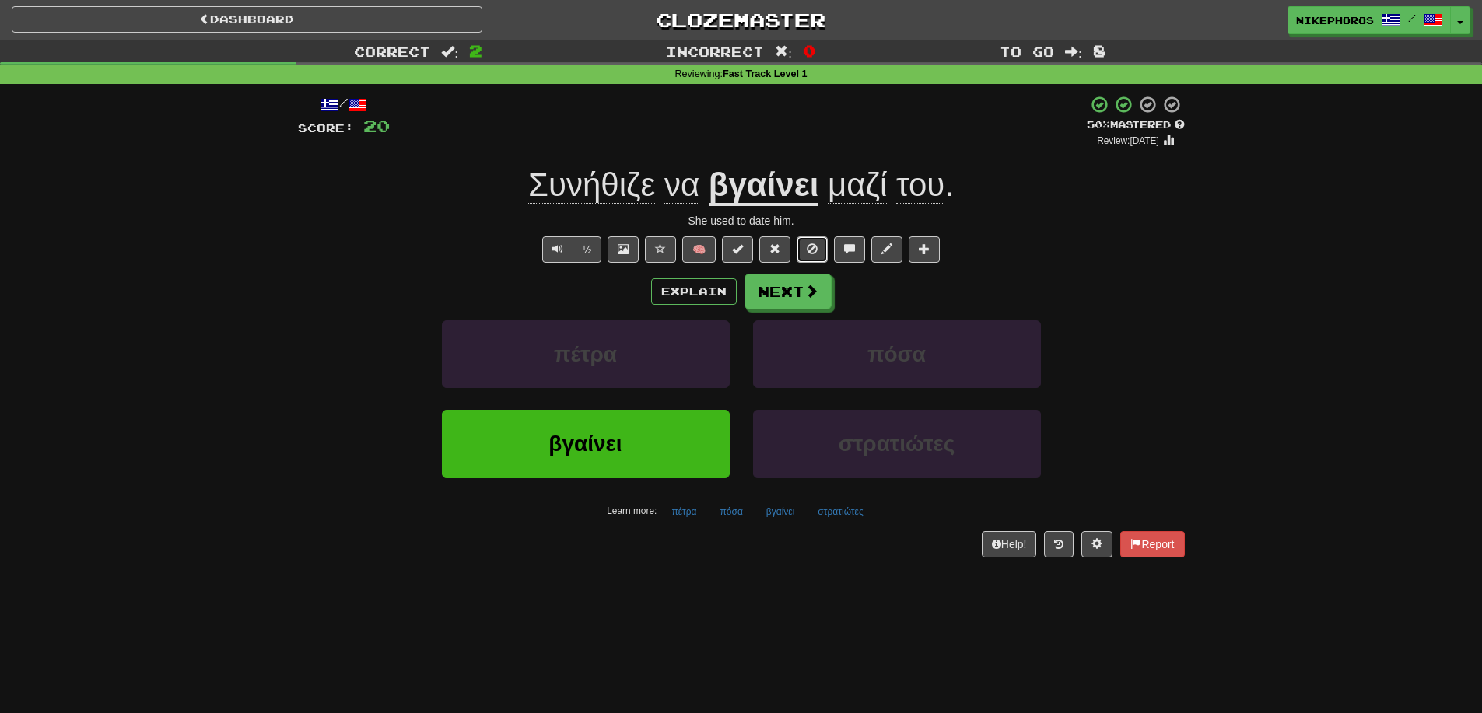
click at [822, 249] on button at bounding box center [812, 250] width 31 height 26
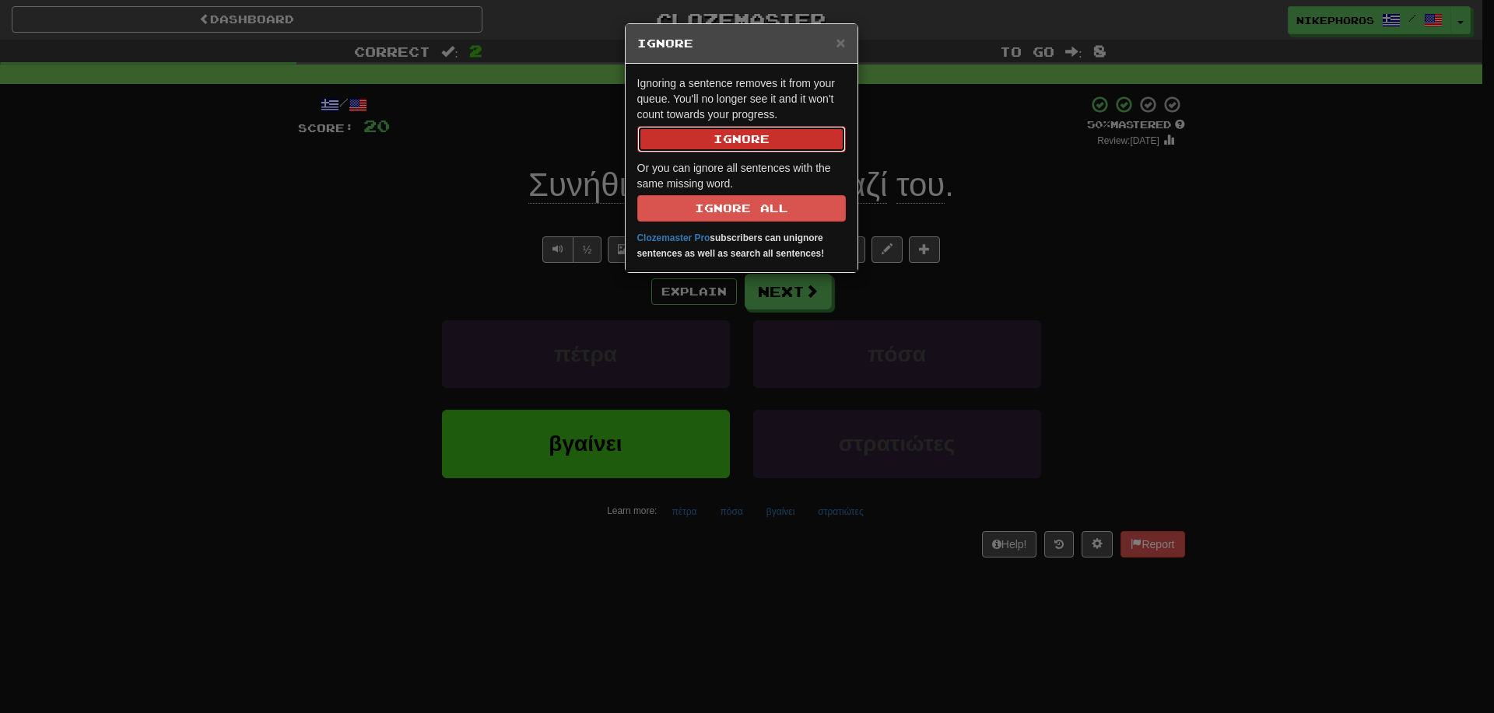
click at [788, 131] on button "Ig nore" at bounding box center [741, 139] width 208 height 26
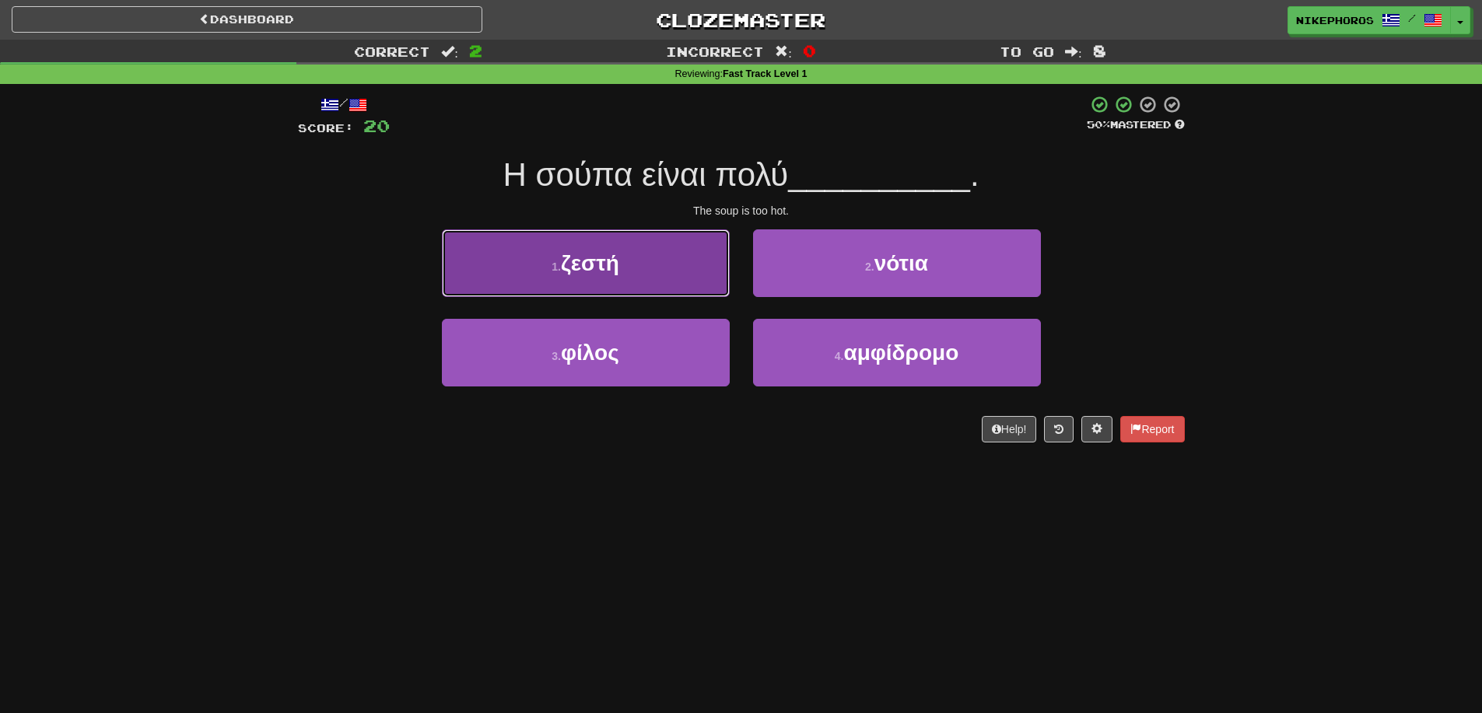
click at [689, 264] on button "1 . ζεστή" at bounding box center [586, 263] width 288 height 68
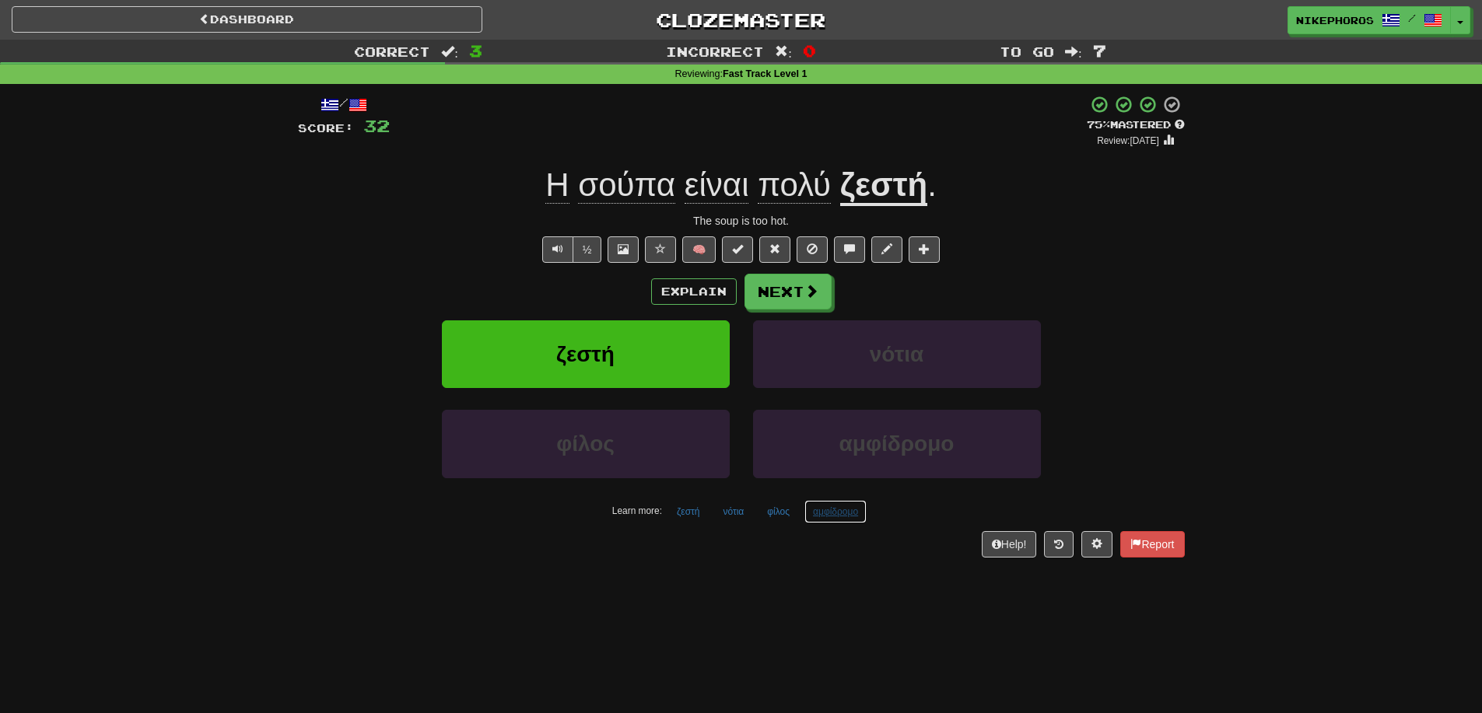
click at [829, 507] on button "αμφίδρομο" at bounding box center [835, 511] width 62 height 23
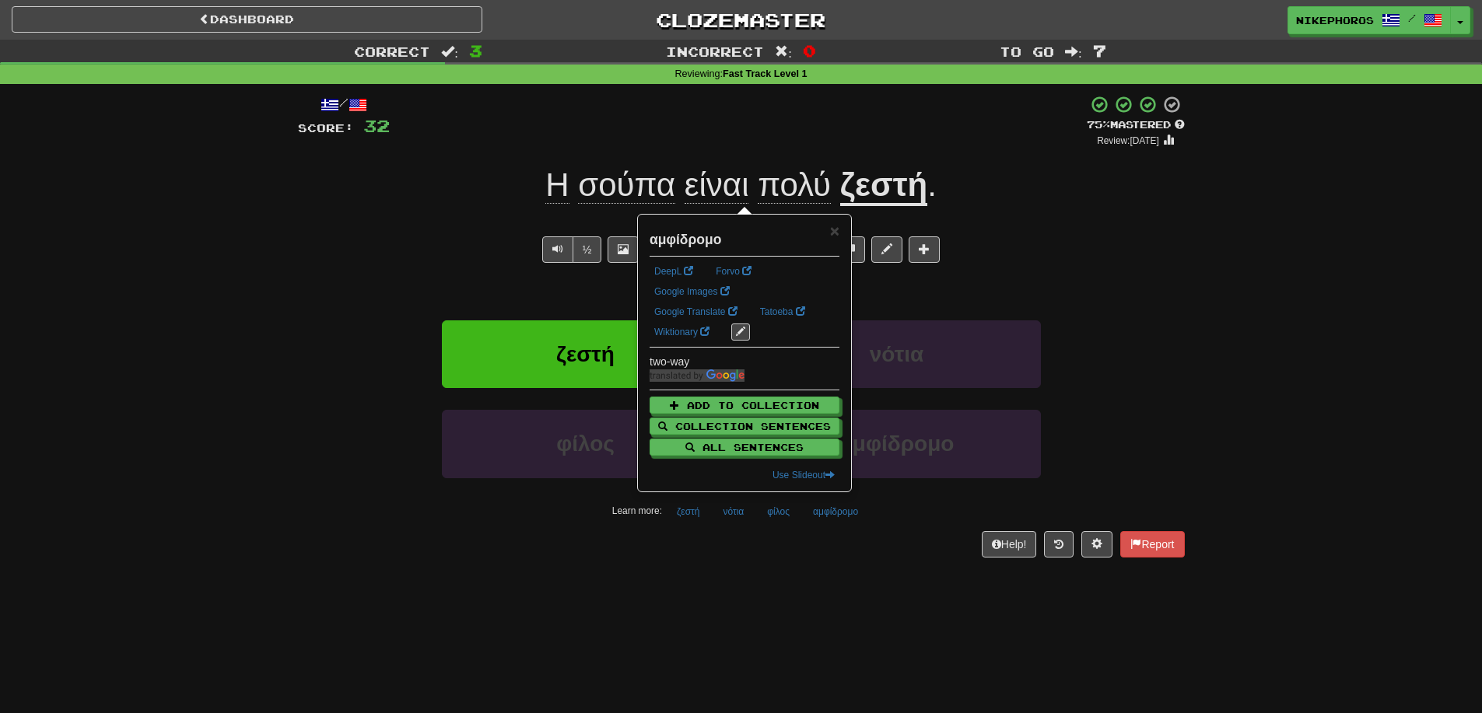
click at [835, 564] on div "/ Score: 32 + 12 75 % Mastered Review: [DATE] Η σούπα είναι πολύ ζεστή . The so…" at bounding box center [741, 331] width 887 height 495
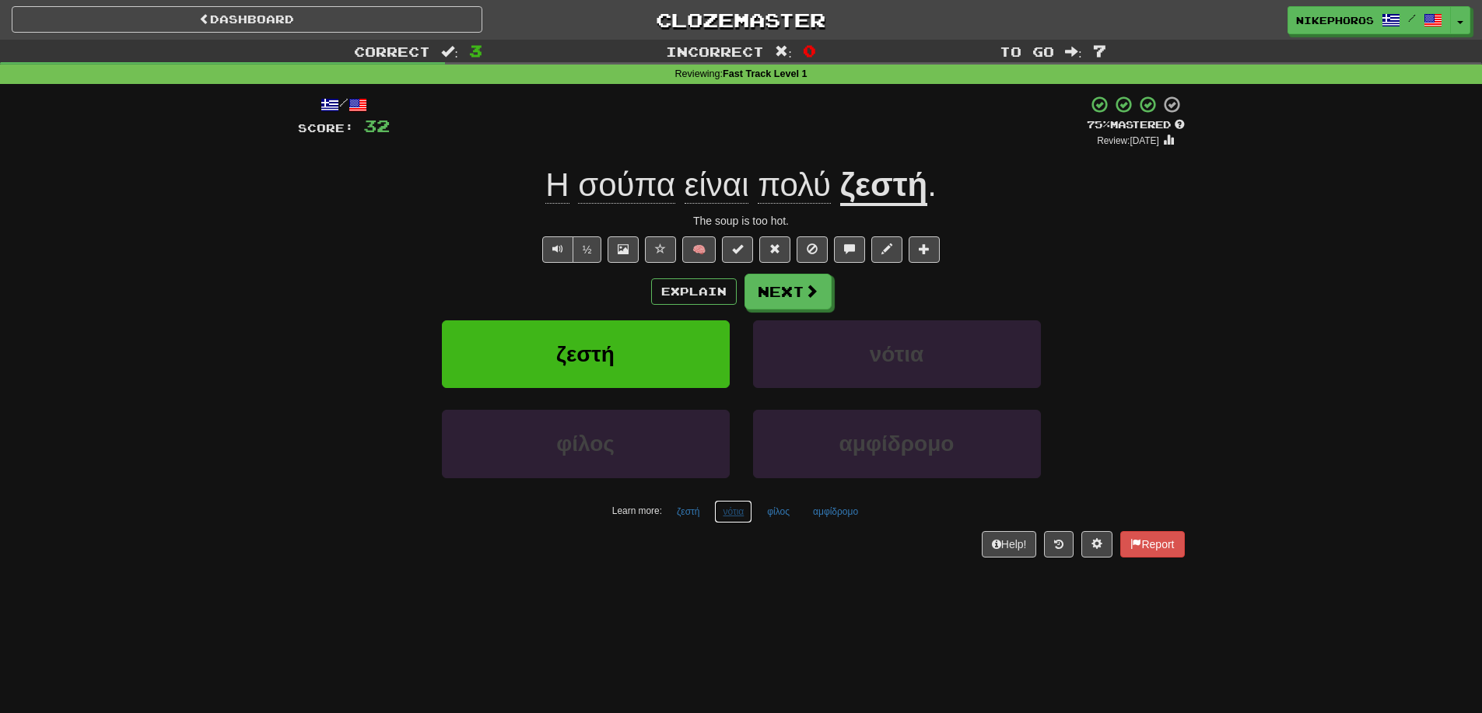
click at [732, 503] on button "νότια" at bounding box center [733, 511] width 38 height 23
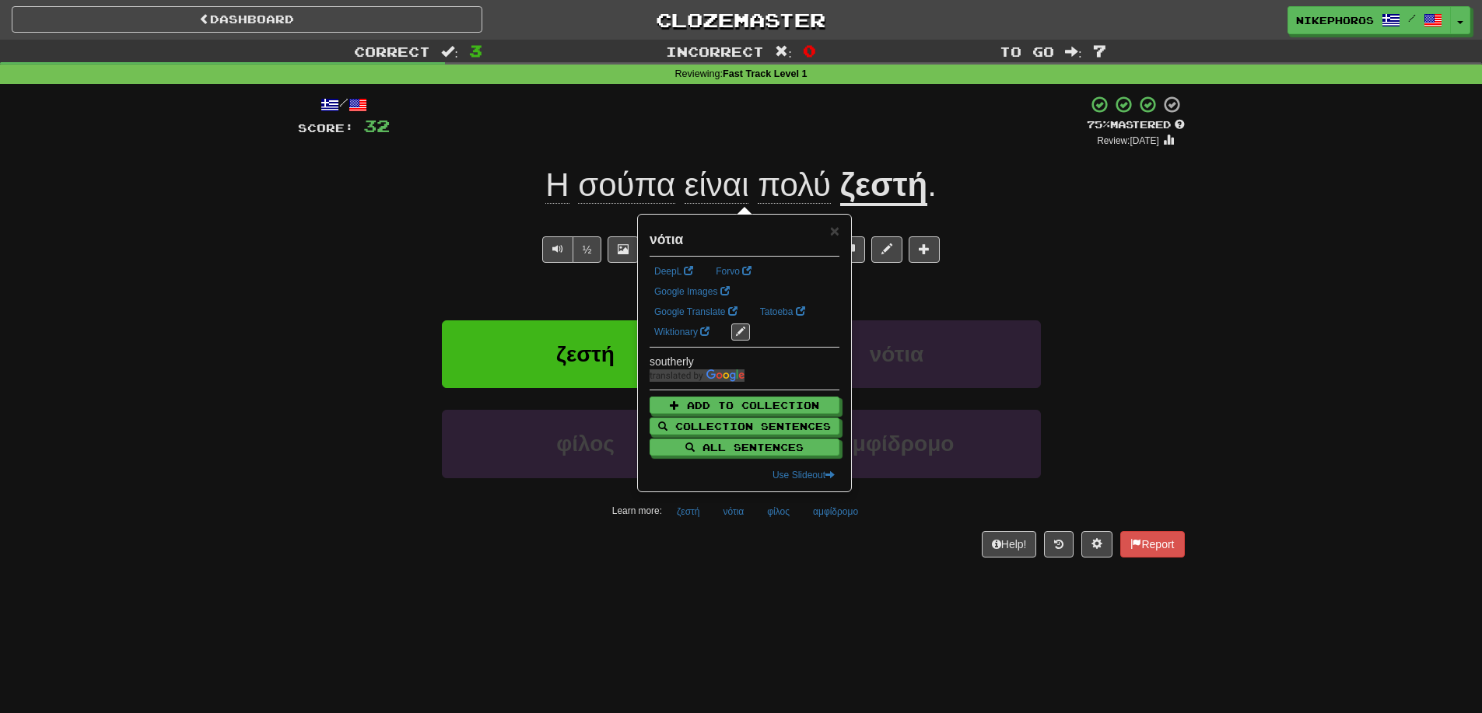
click at [776, 571] on div "/ Score: 32 + 12 75 % Mastered Review: [DATE] Η σούπα είναι πολύ ζεστή . The so…" at bounding box center [741, 331] width 887 height 495
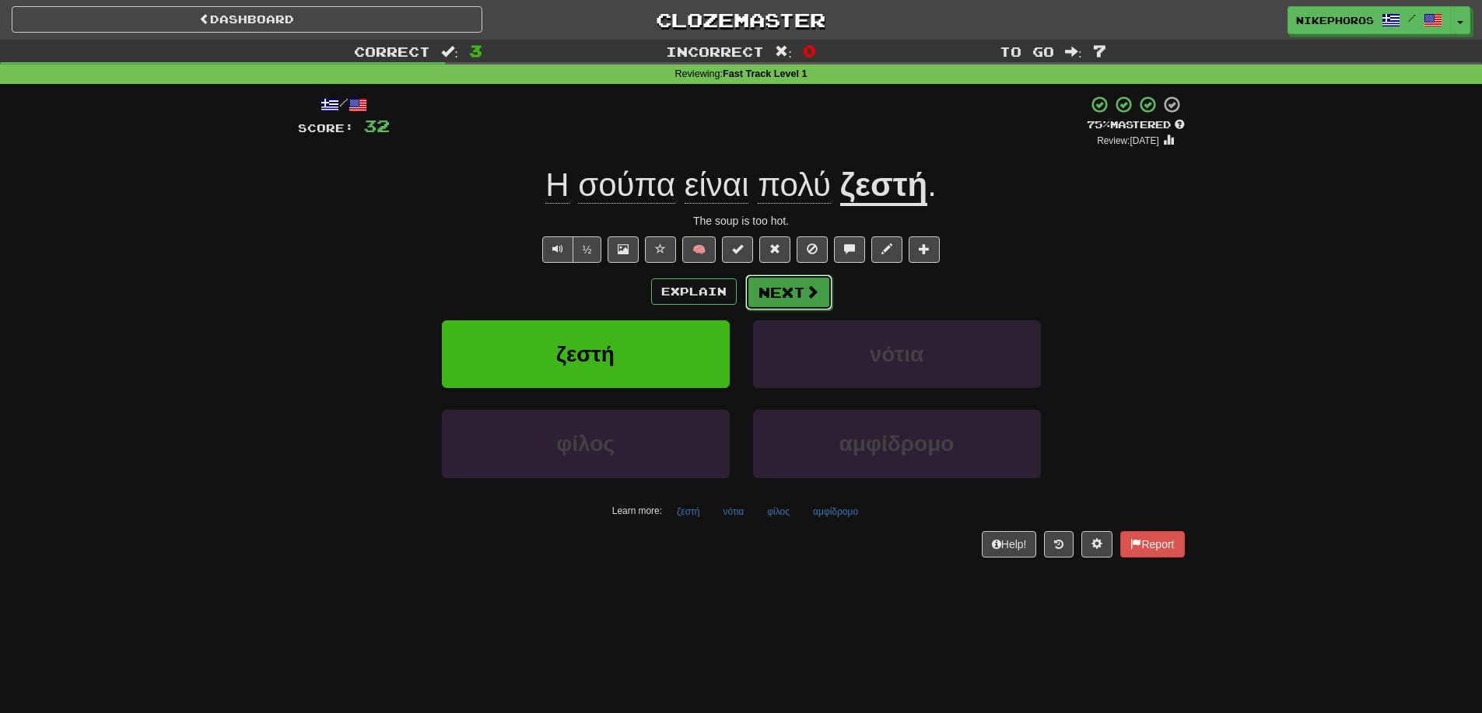
click at [799, 279] on button "Next" at bounding box center [788, 293] width 87 height 36
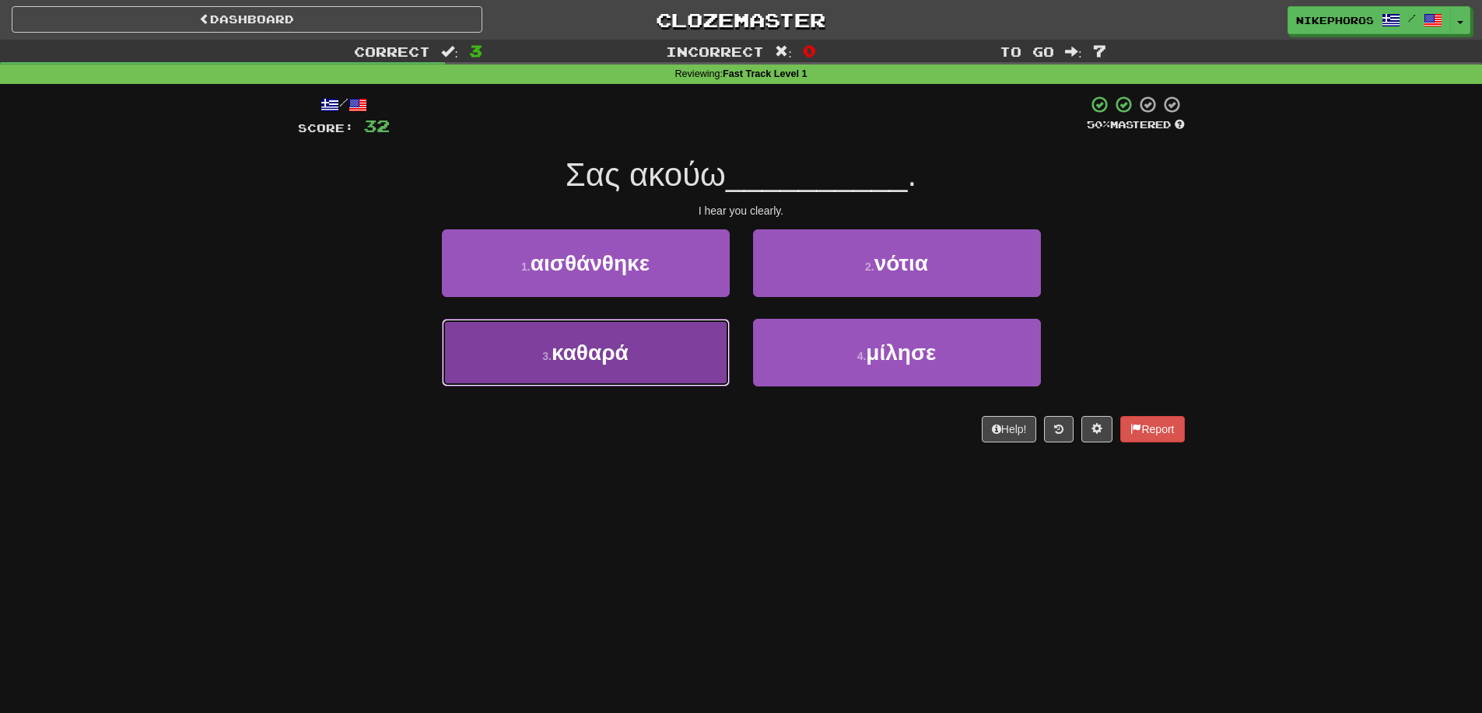
click at [571, 378] on button "3 . καθαρά" at bounding box center [586, 353] width 288 height 68
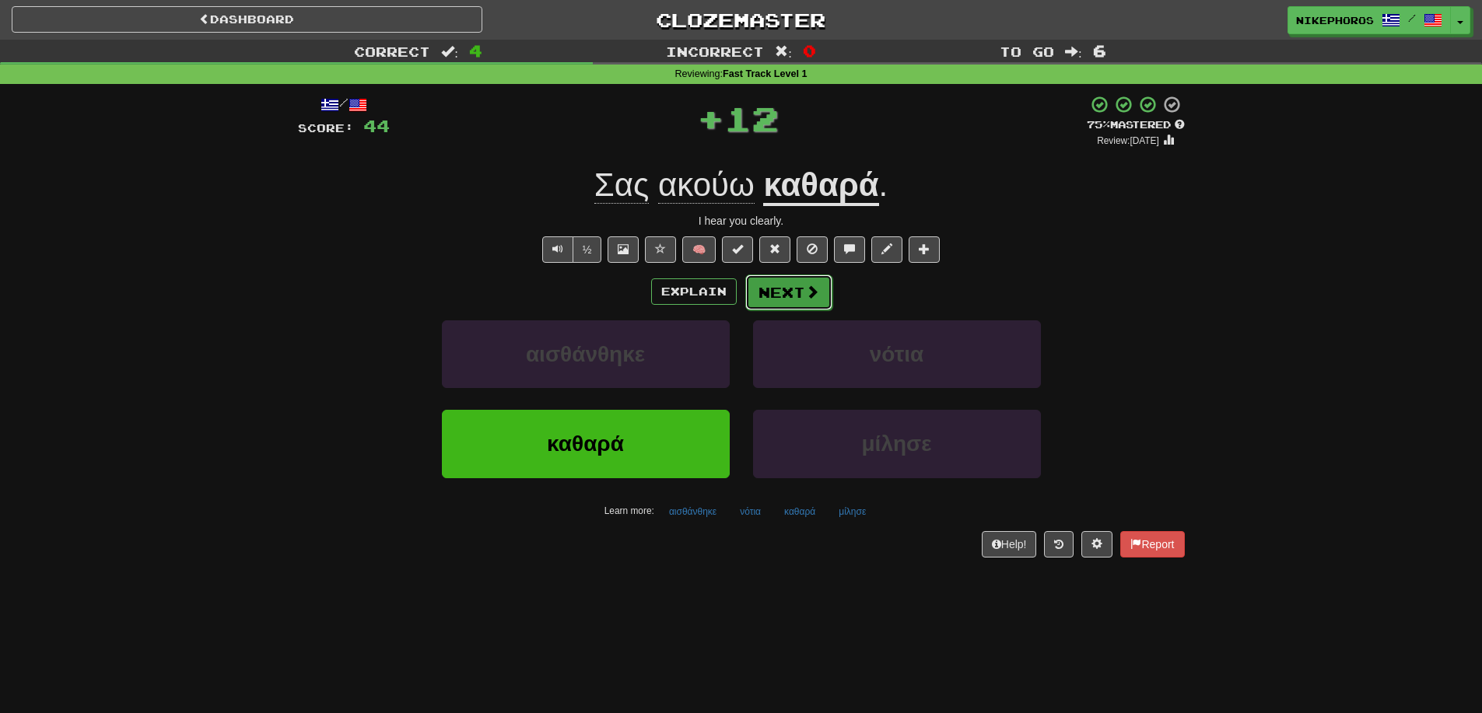
click at [771, 297] on button "Next" at bounding box center [788, 293] width 87 height 36
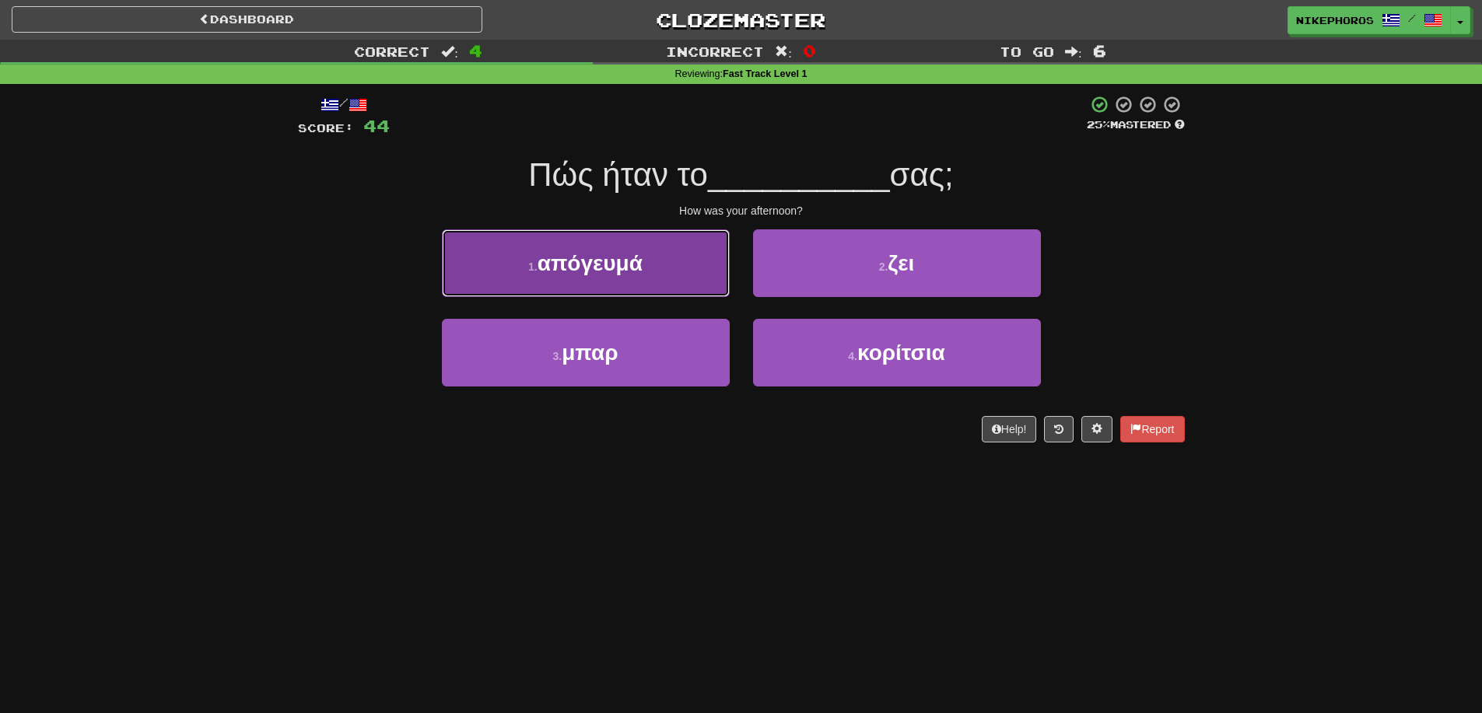
click at [678, 279] on button "1 . απόγευμά" at bounding box center [586, 263] width 288 height 68
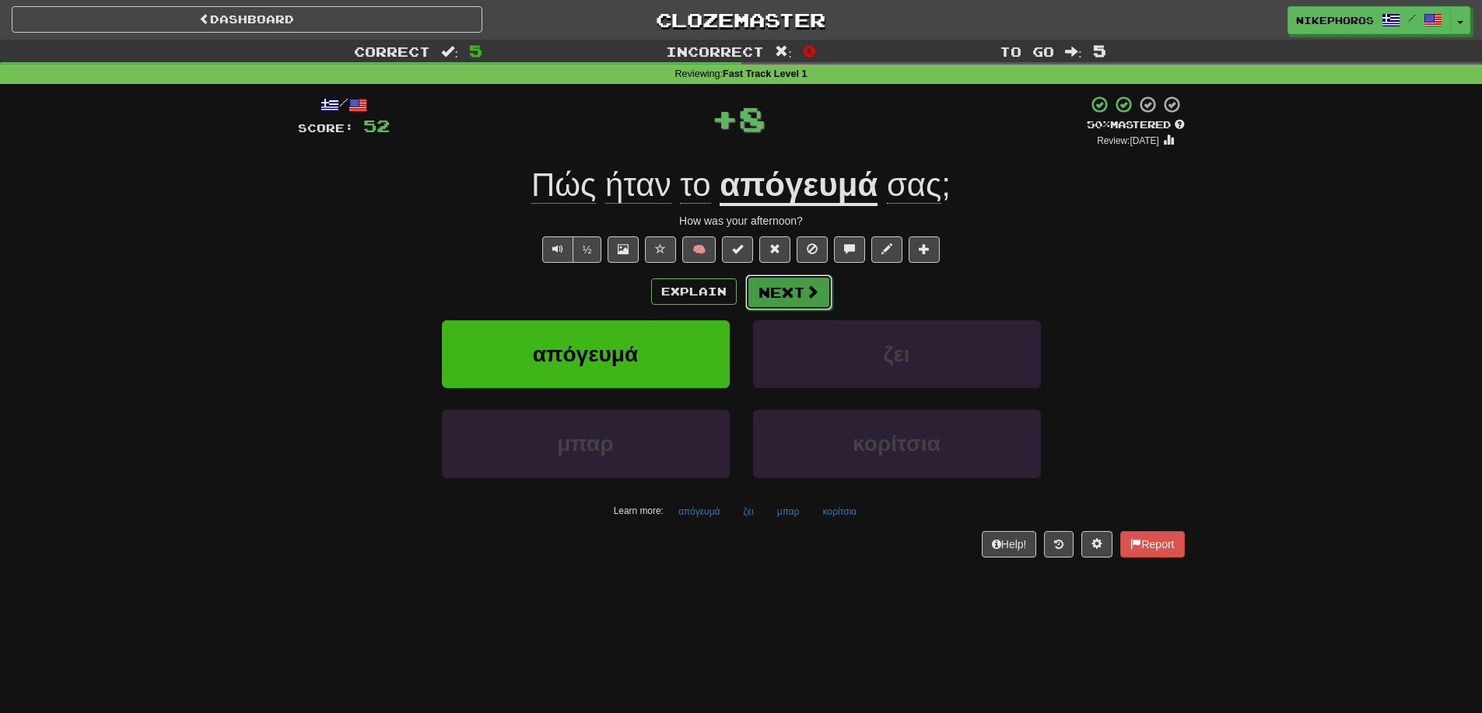
click at [779, 278] on button "Next" at bounding box center [788, 293] width 87 height 36
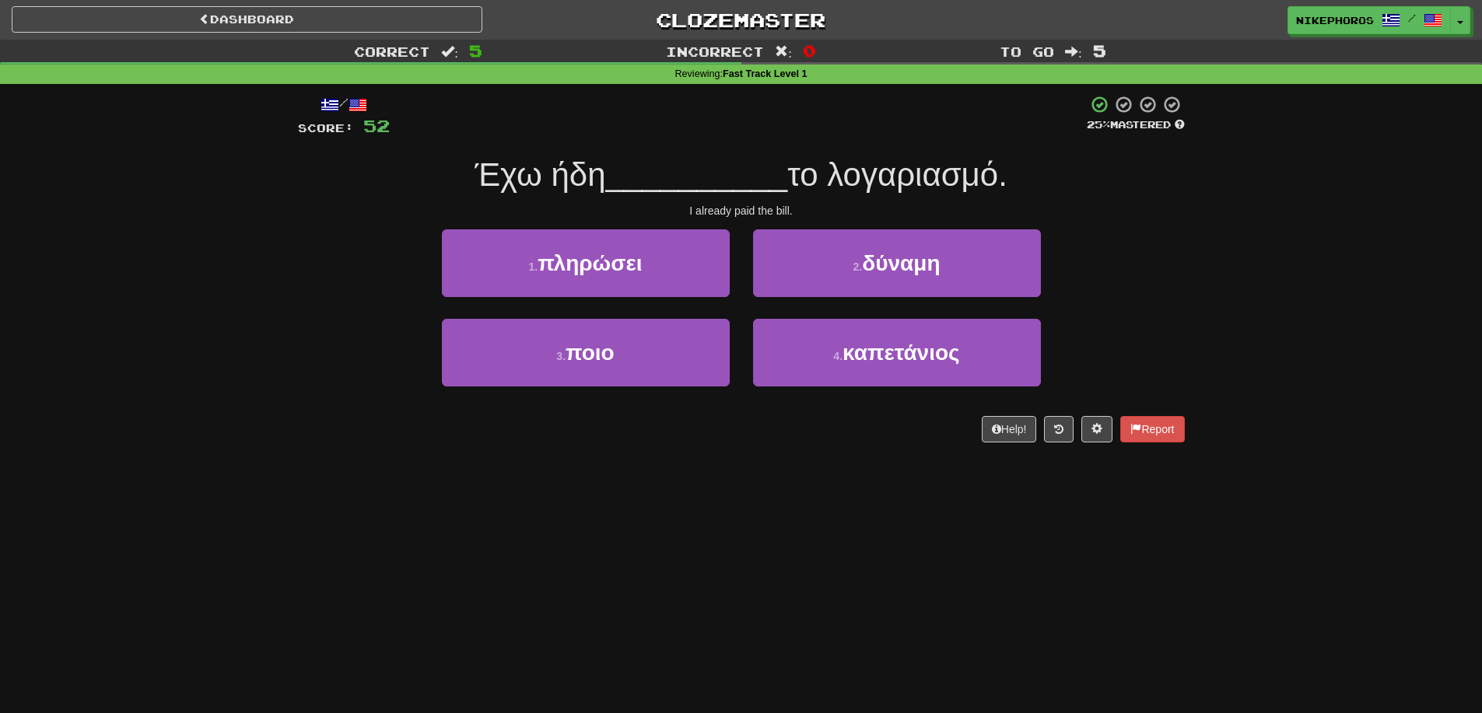
drag, startPoint x: 862, startPoint y: 550, endPoint x: 858, endPoint y: 531, distance: 19.1
click at [863, 549] on div "Dashboard Clozemaster Nikephoros / Toggle Dropdown Dashboard Leaderboard Activi…" at bounding box center [741, 356] width 1482 height 713
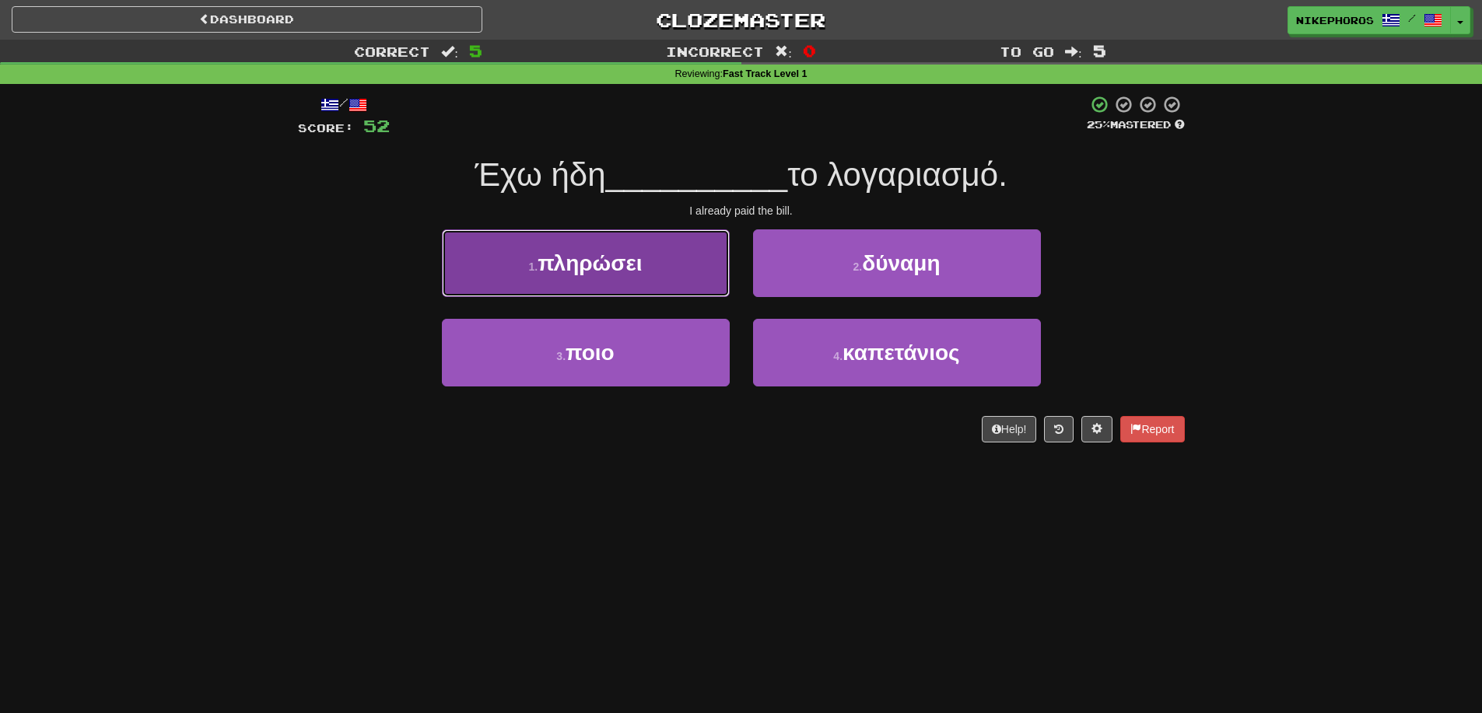
click at [649, 283] on button "1 . πληρώσει" at bounding box center [586, 263] width 288 height 68
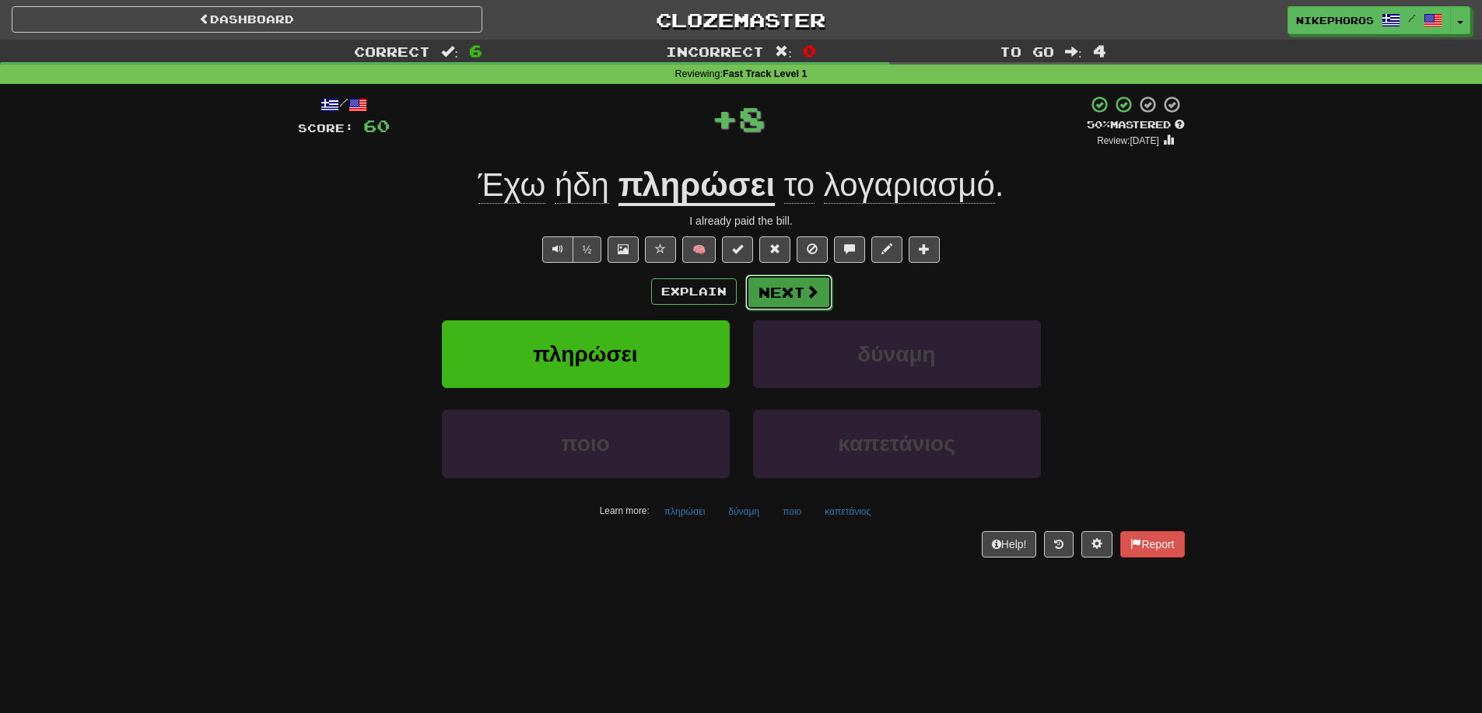
click at [770, 296] on button "Next" at bounding box center [788, 293] width 87 height 36
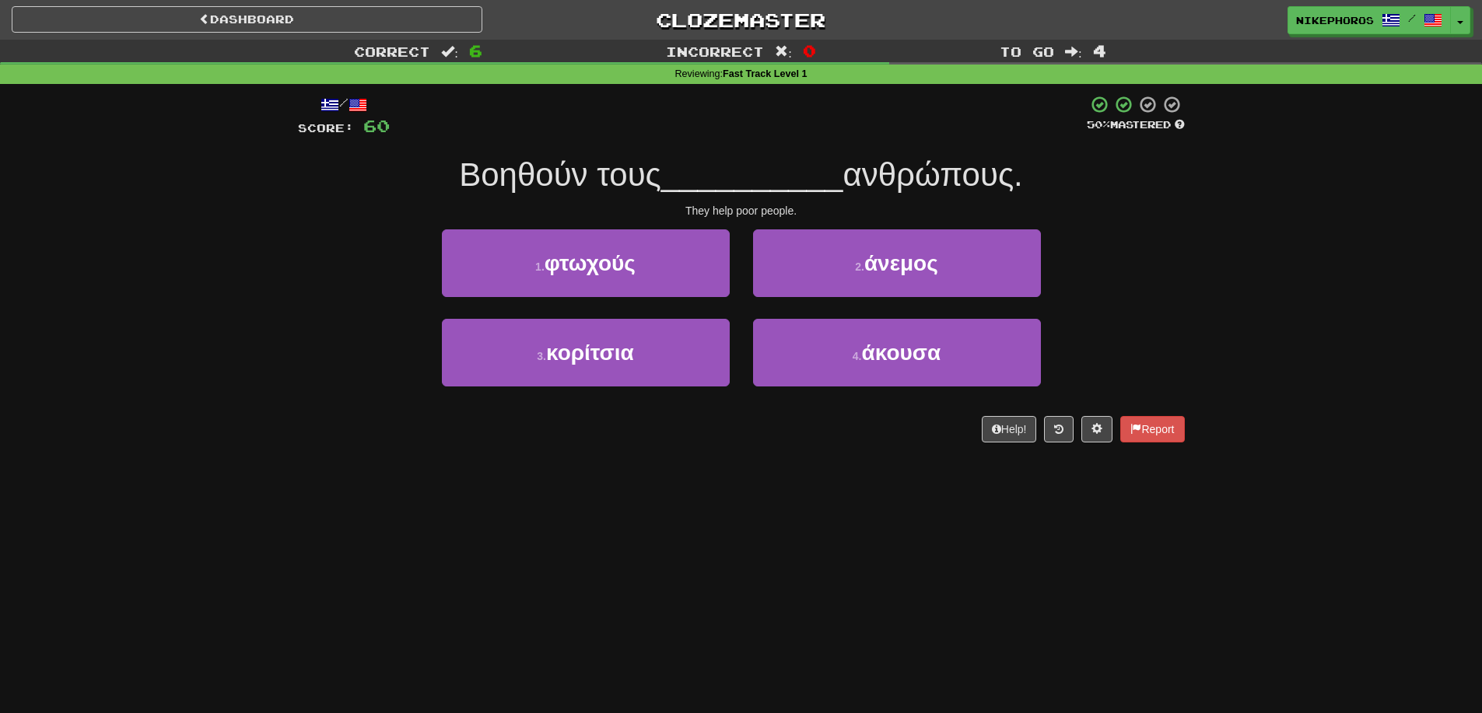
click at [771, 185] on span "__________" at bounding box center [752, 174] width 182 height 37
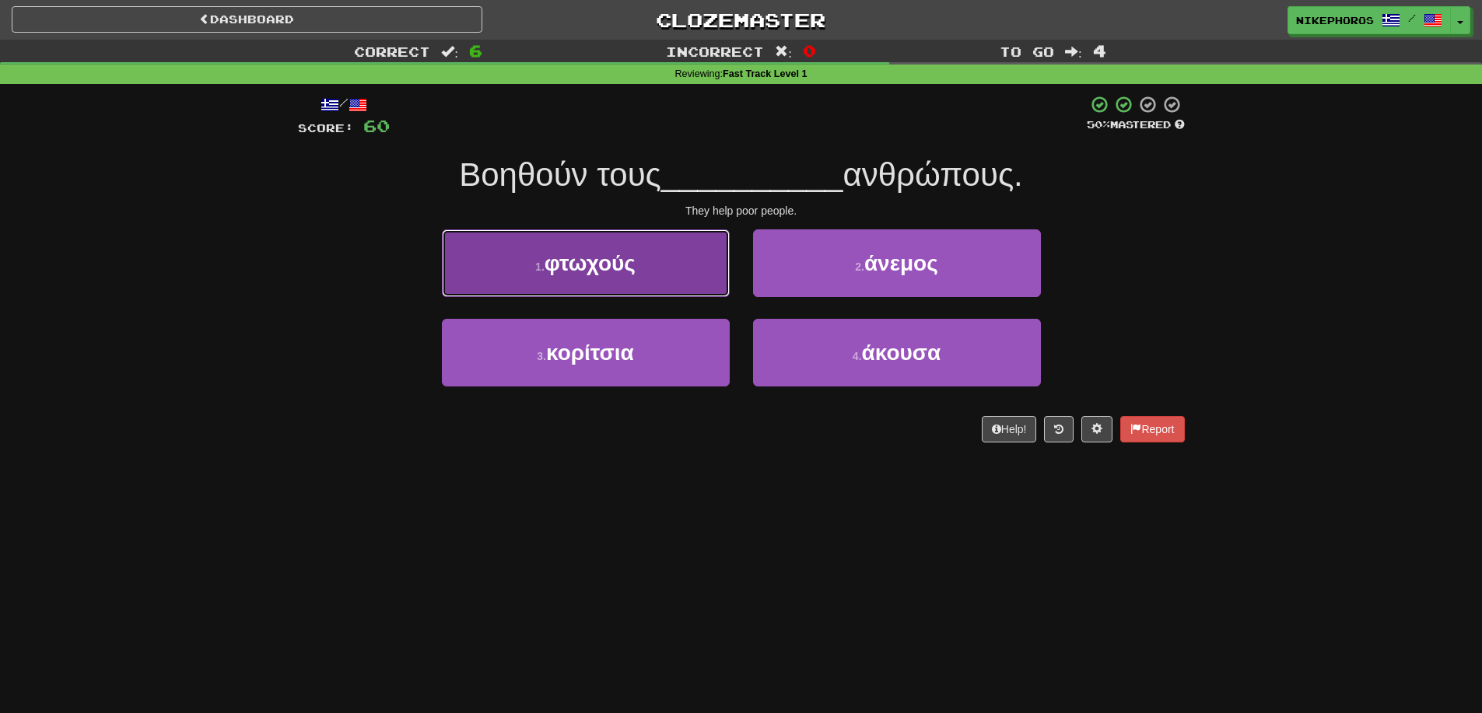
click at [659, 275] on button "1 . φτωχούς" at bounding box center [586, 263] width 288 height 68
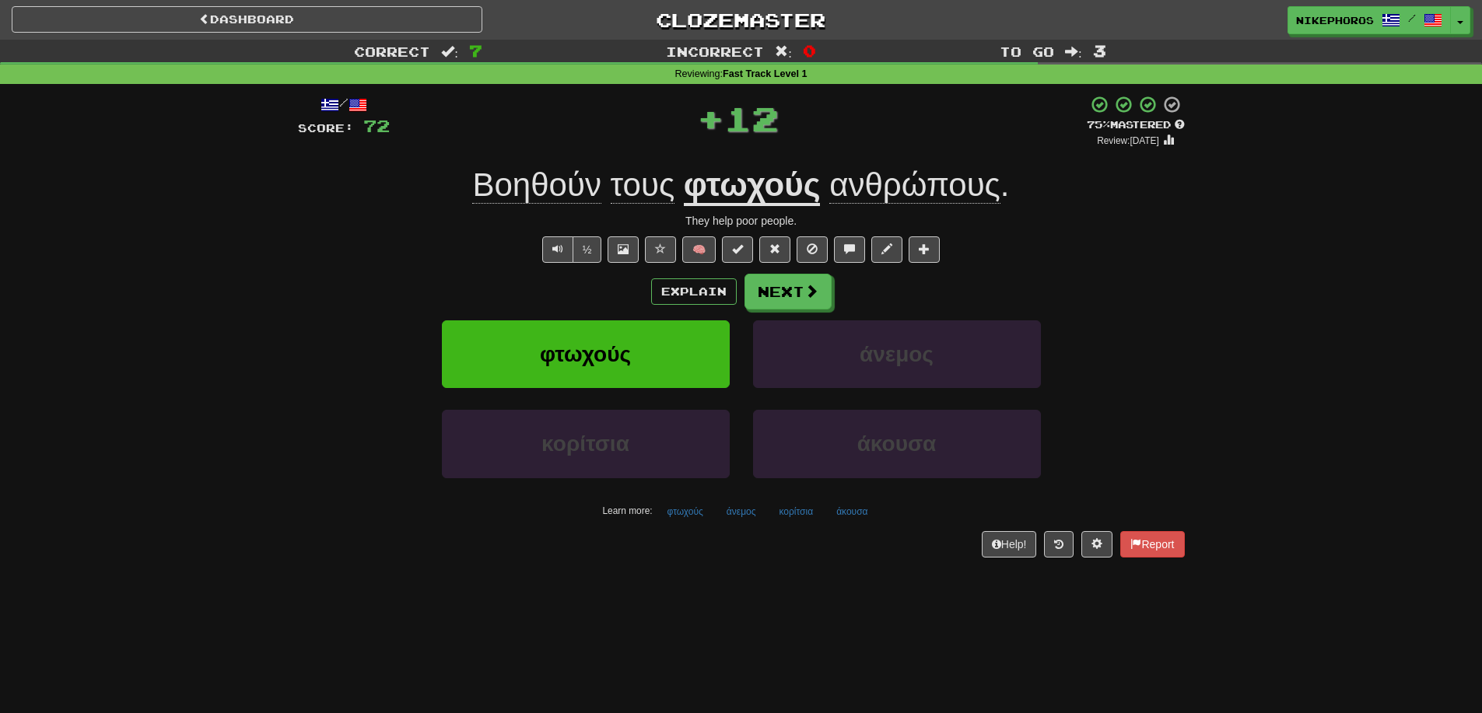
click at [752, 210] on div "/ Score: 72 + 12 75 % Mastered Review: [DATE] Βοηθούν τους φτωχούς ανθρώπους . …" at bounding box center [741, 326] width 887 height 462
click at [765, 194] on u "φτωχούς" at bounding box center [752, 186] width 137 height 40
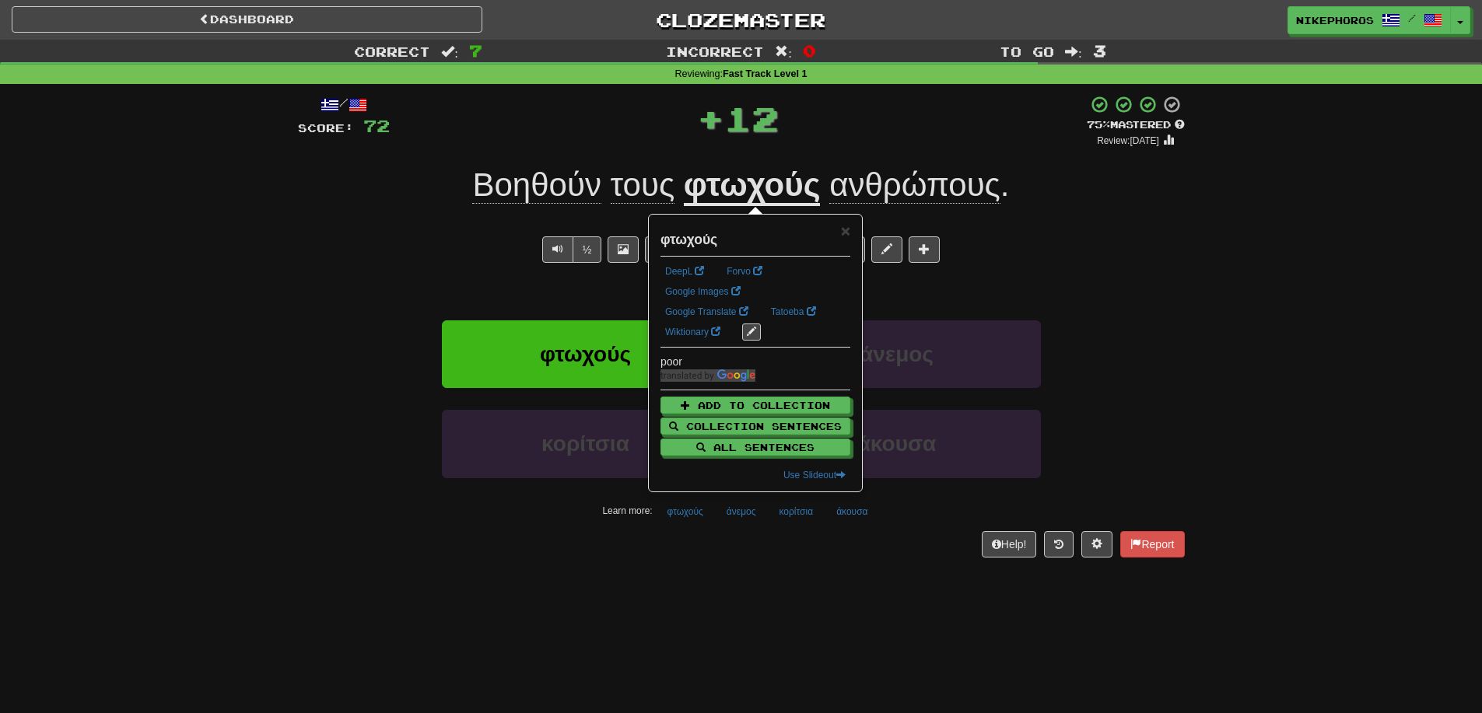
click at [895, 152] on div "/ Score: 72 + 12 75 % Mastered Review: [DATE] Βοηθούν τους φτωχούς ανθρώπους . …" at bounding box center [741, 326] width 887 height 462
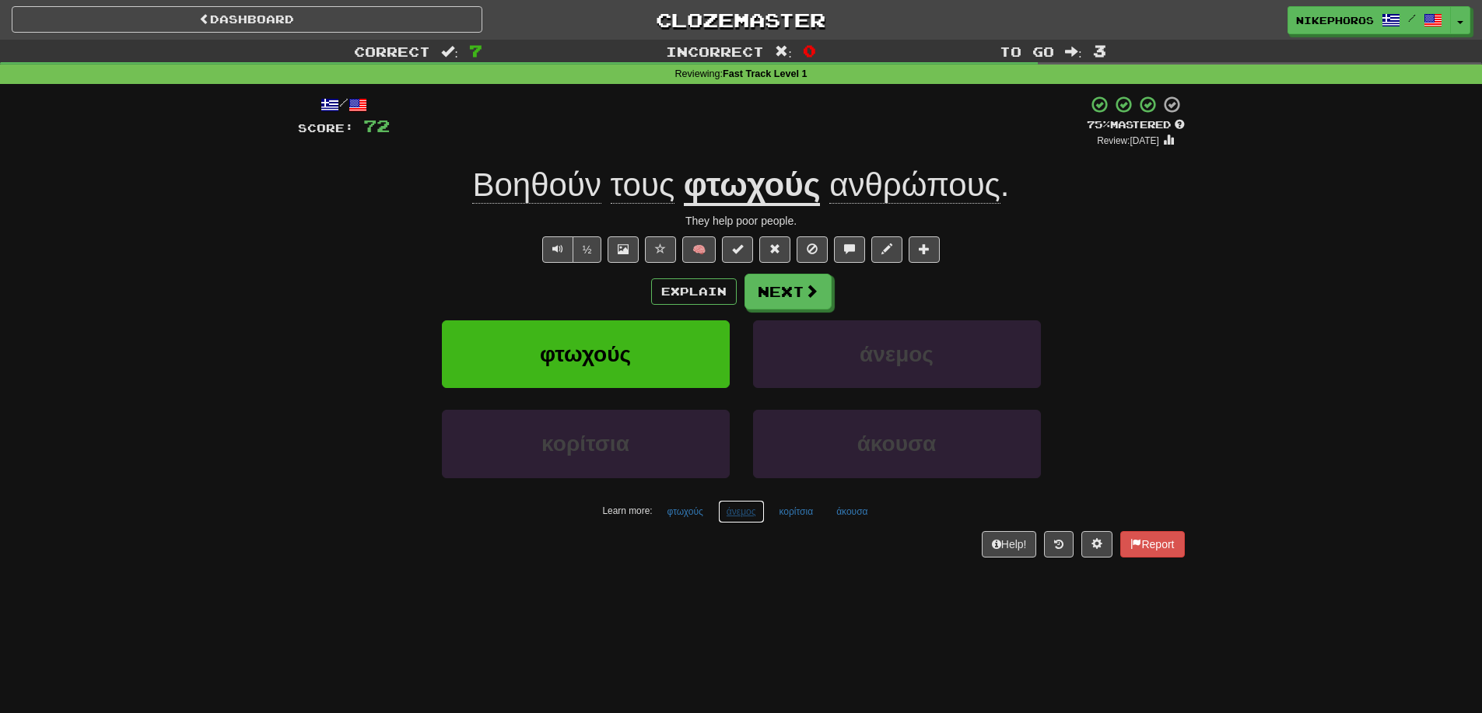
click at [729, 513] on button "άνεμος" at bounding box center [741, 511] width 47 height 23
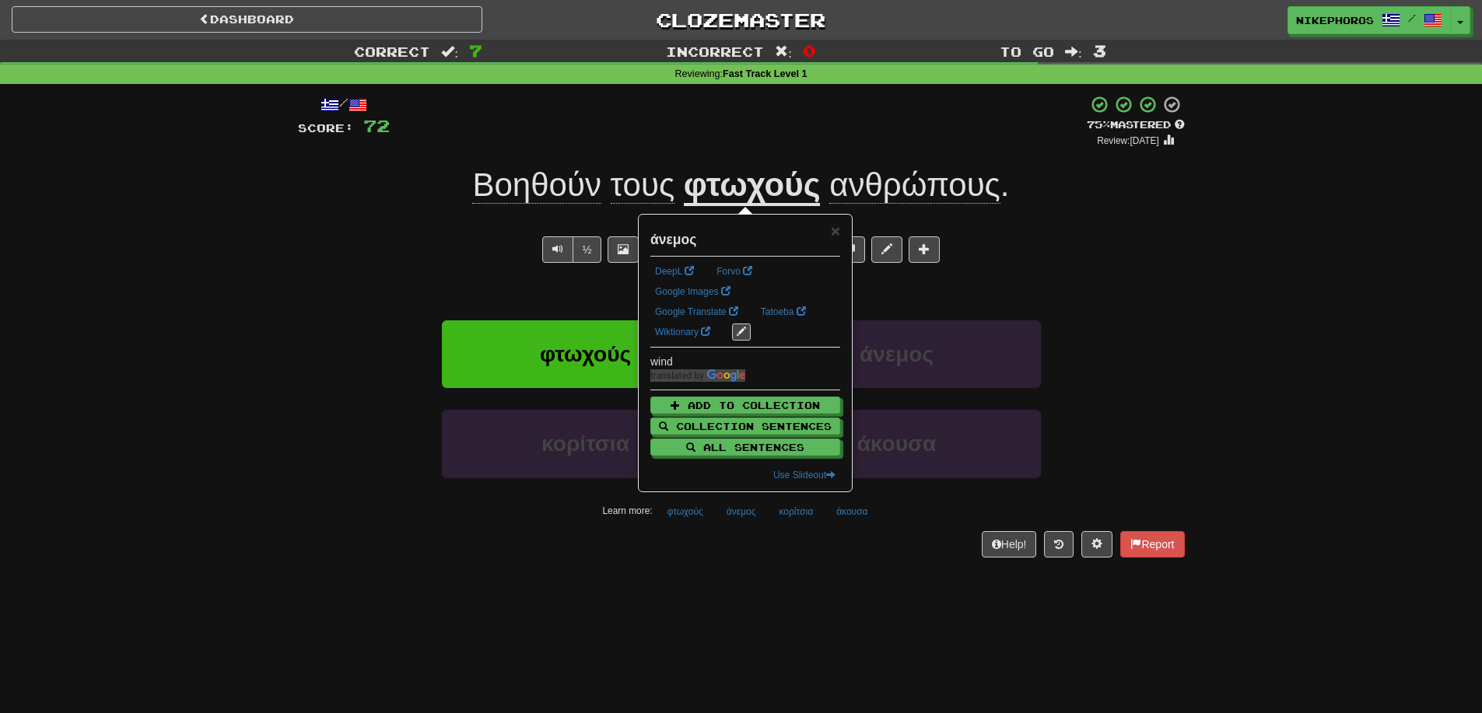
click at [749, 569] on div "/ Score: 72 + 12 75 % Mastered Review: [DATE] Βοηθούν τους φτωχούς ανθρώπους . …" at bounding box center [741, 331] width 887 height 495
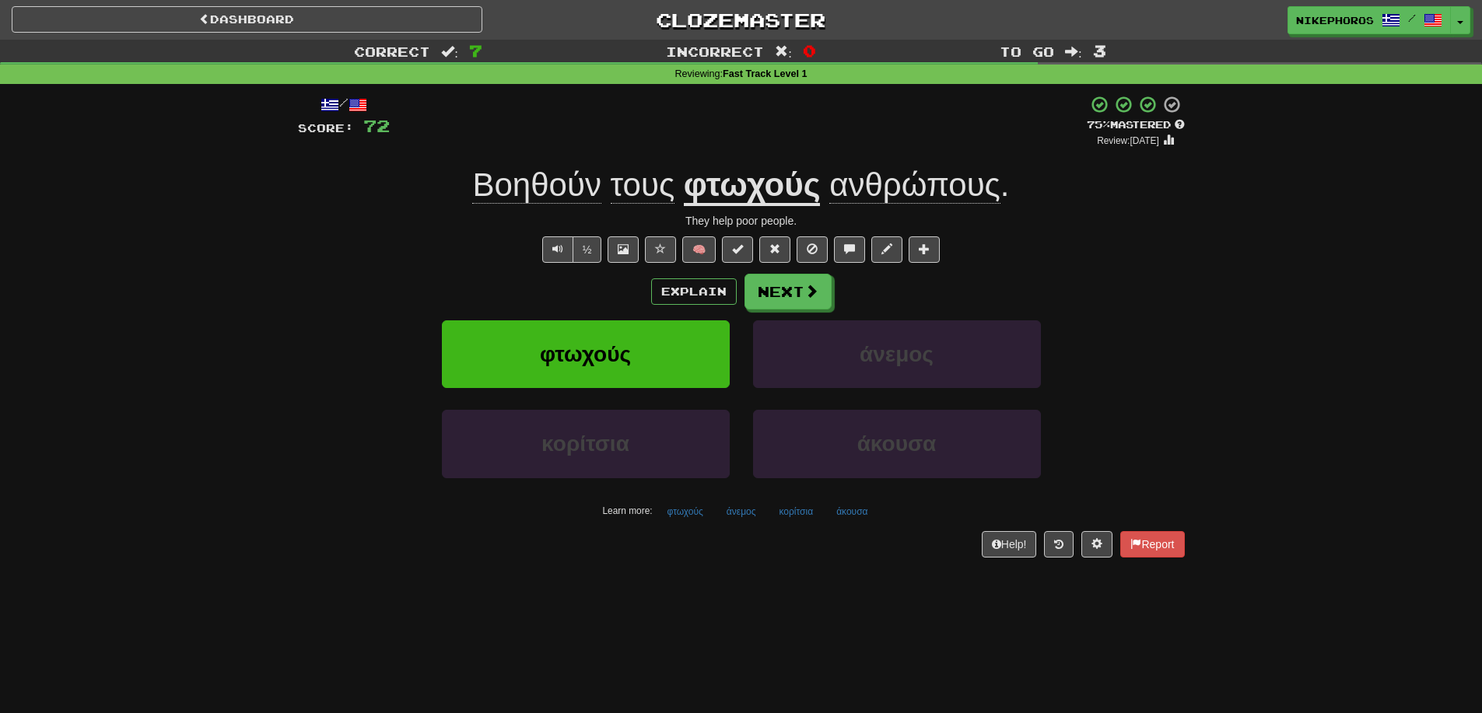
click at [867, 524] on div "/ Score: 72 + 12 75 % Mastered Review: [DATE] Βοηθούν τους φτωχούς ανθρώπους . …" at bounding box center [741, 326] width 887 height 462
click at [860, 511] on button "άκουσα" at bounding box center [852, 511] width 48 height 23
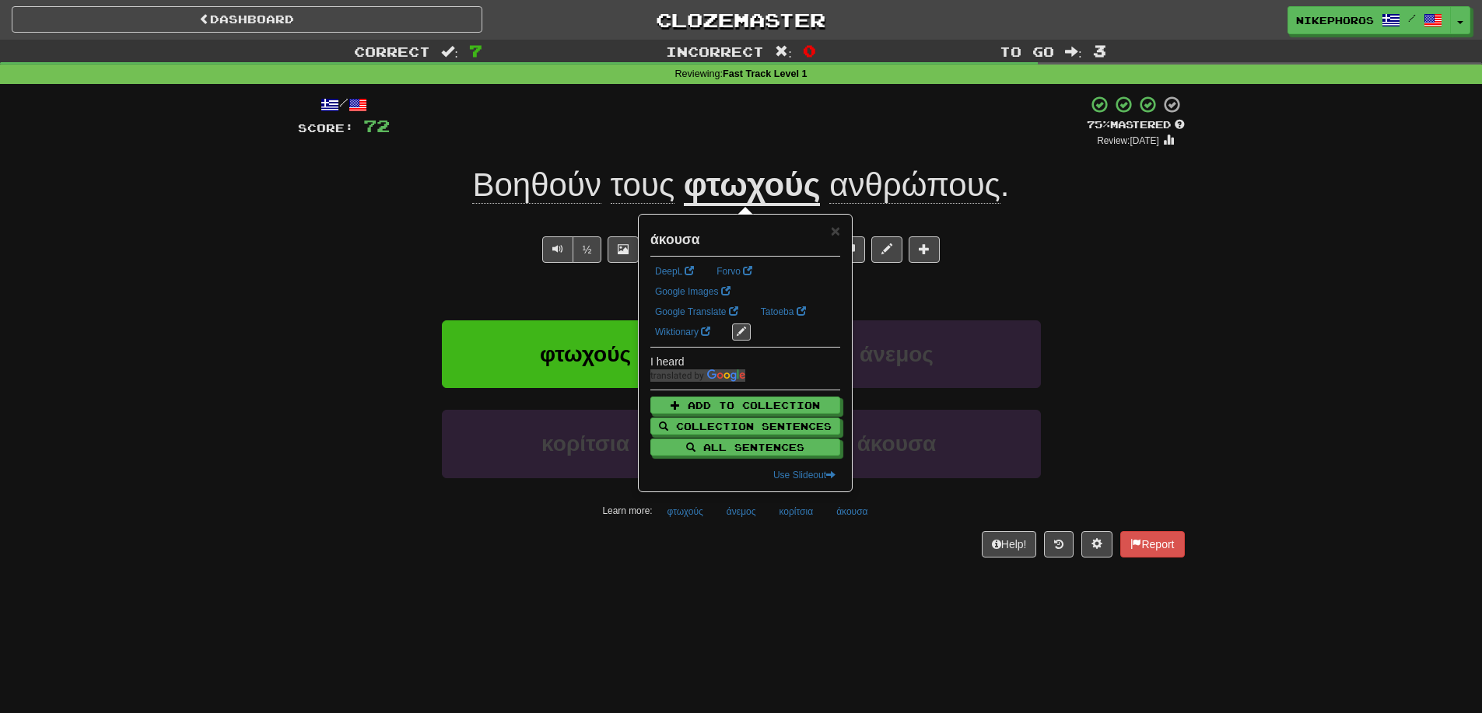
click at [859, 577] on div "/ Score: 72 + 12 75 % Mastered Review: [DATE] Βοηθούν τους φτωχούς ανθρώπους . …" at bounding box center [741, 331] width 887 height 495
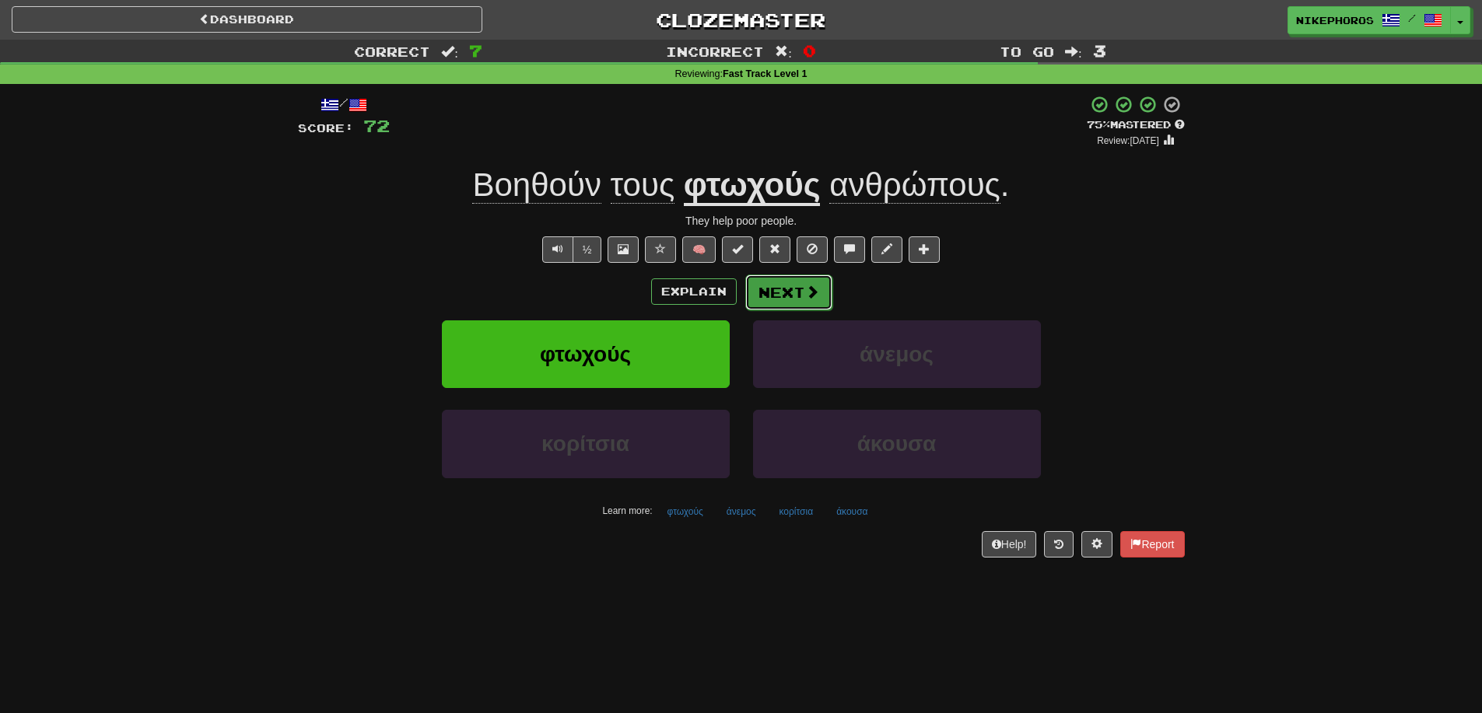
click at [769, 289] on button "Next" at bounding box center [788, 293] width 87 height 36
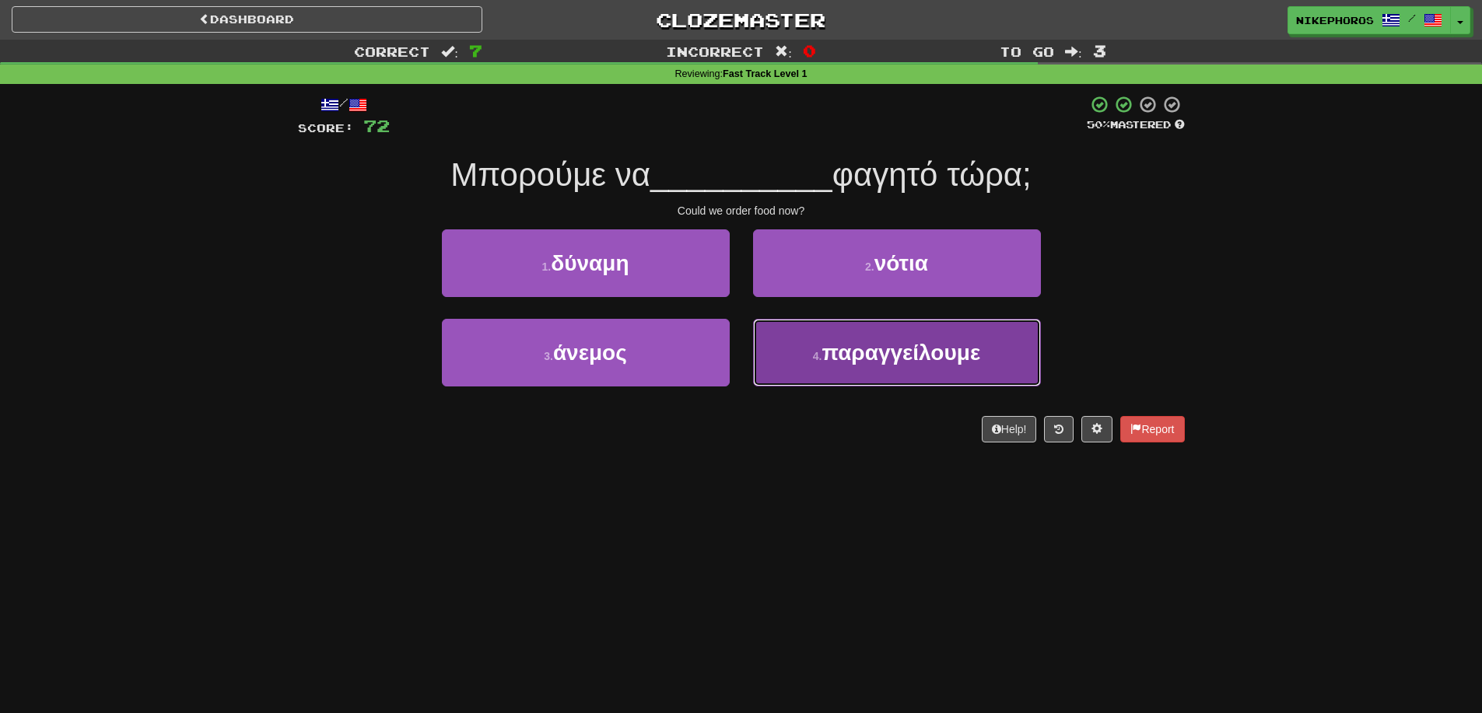
click at [987, 366] on button "4 . παραγγείλουμε" at bounding box center [897, 353] width 288 height 68
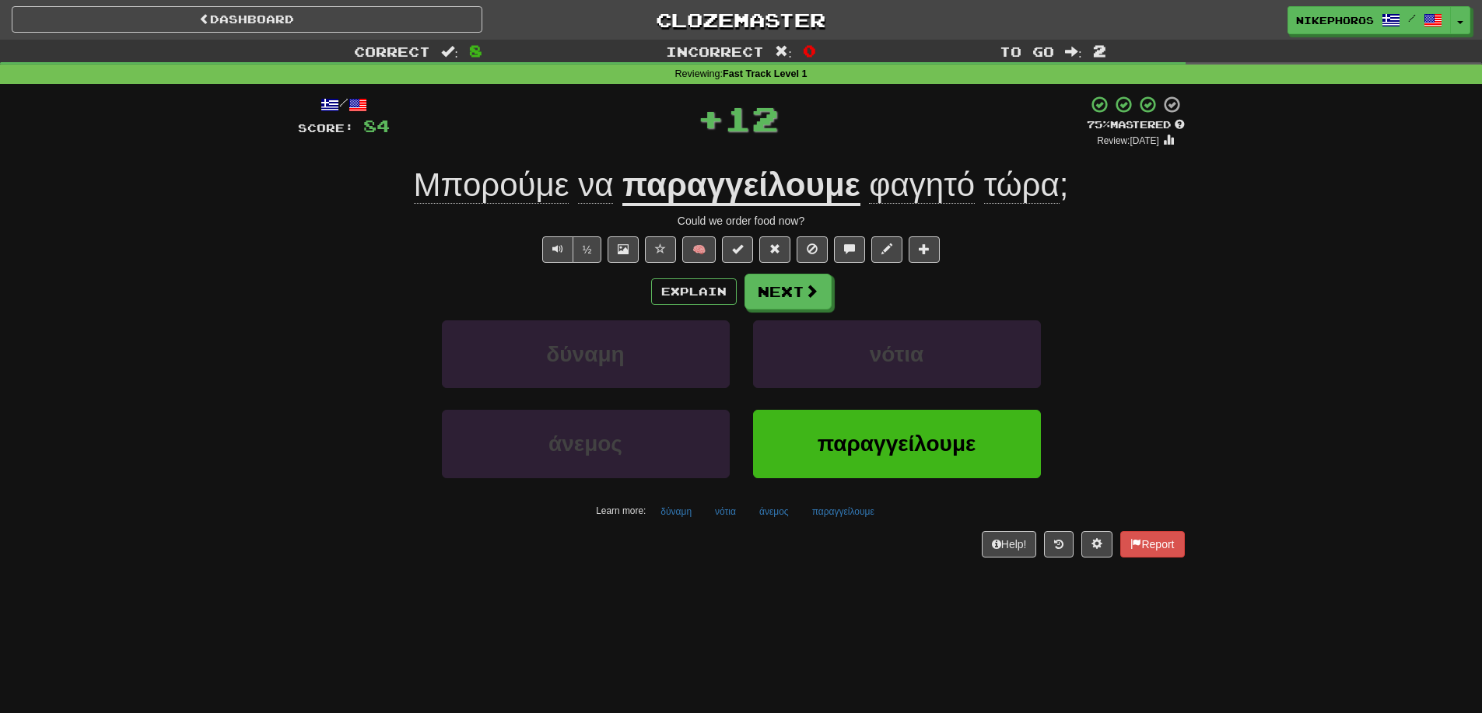
drag, startPoint x: 726, startPoint y: 188, endPoint x: 762, endPoint y: 175, distance: 38.2
click at [727, 188] on u "παραγγείλουμε" at bounding box center [741, 186] width 238 height 40
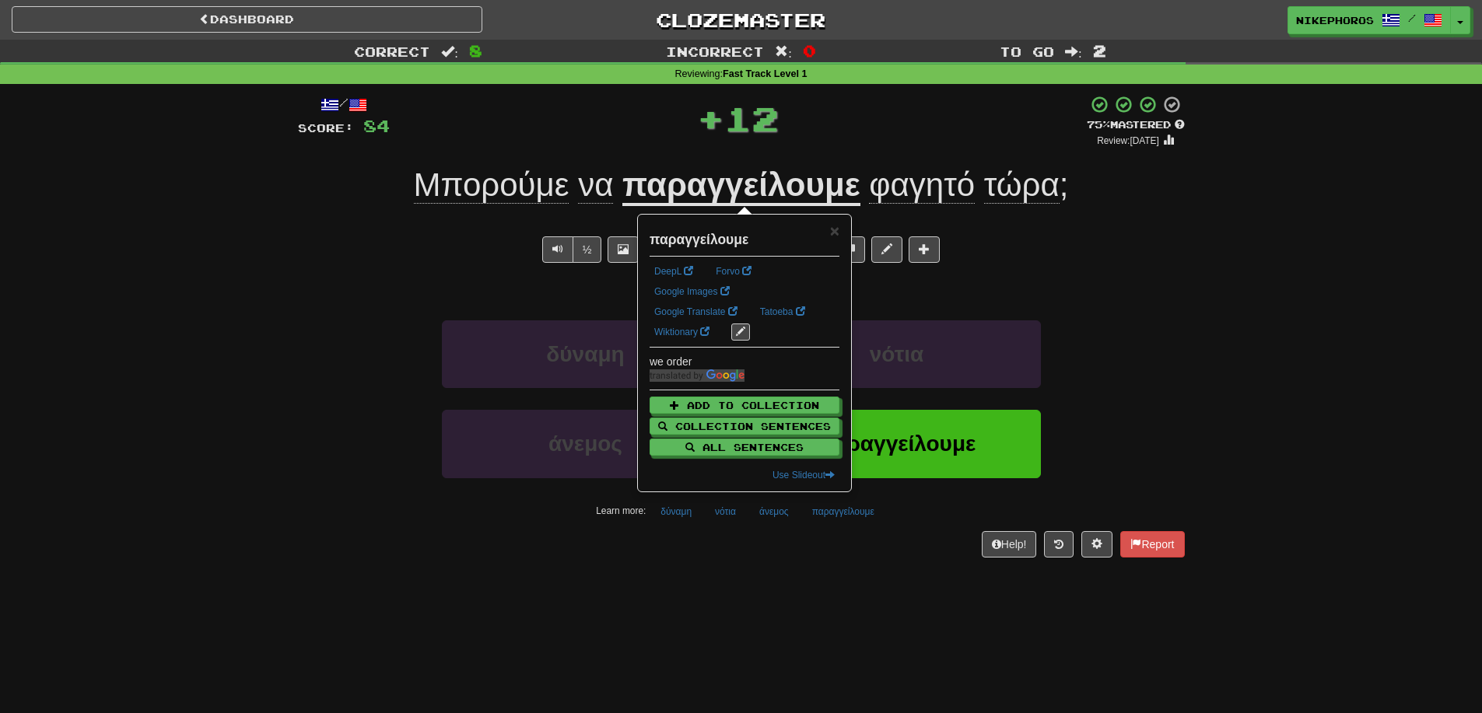
click at [930, 134] on div "+ 12" at bounding box center [738, 118] width 697 height 47
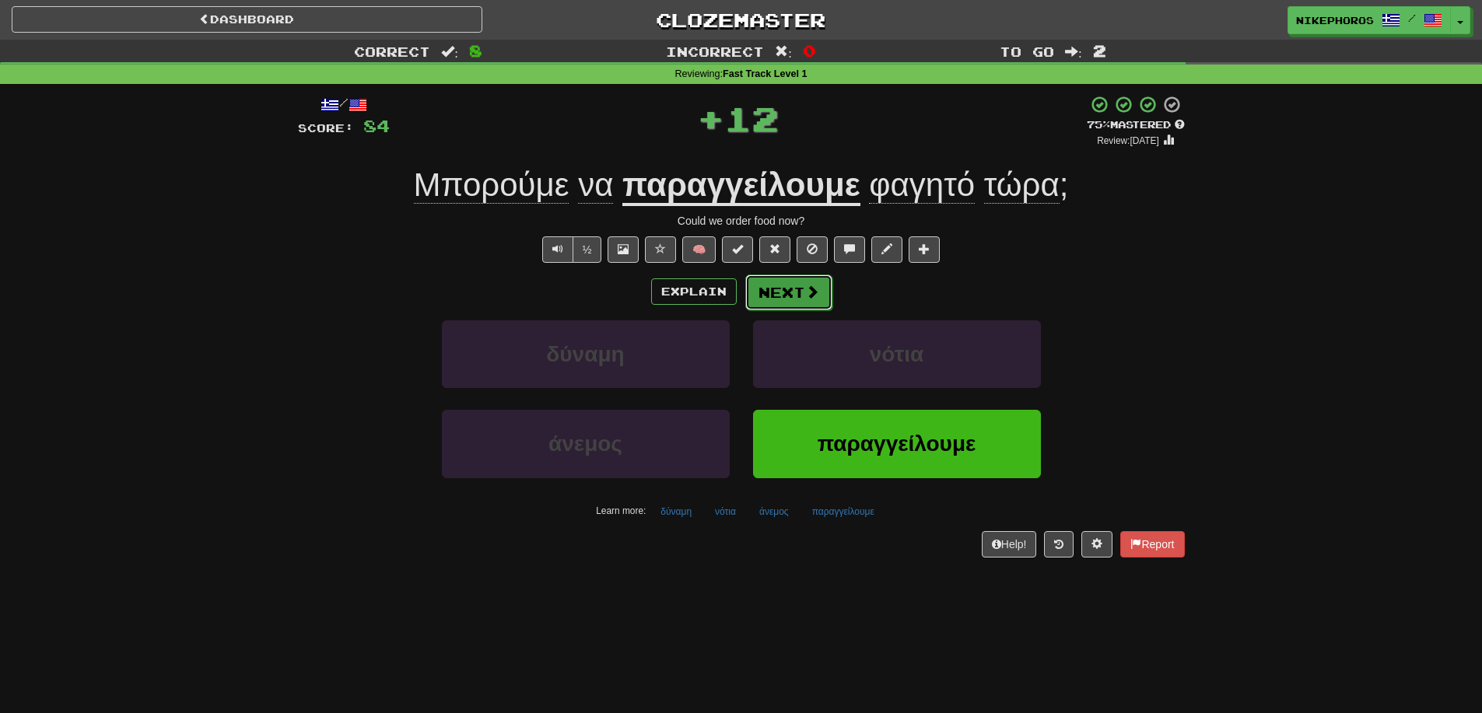
click at [770, 292] on button "Next" at bounding box center [788, 293] width 87 height 36
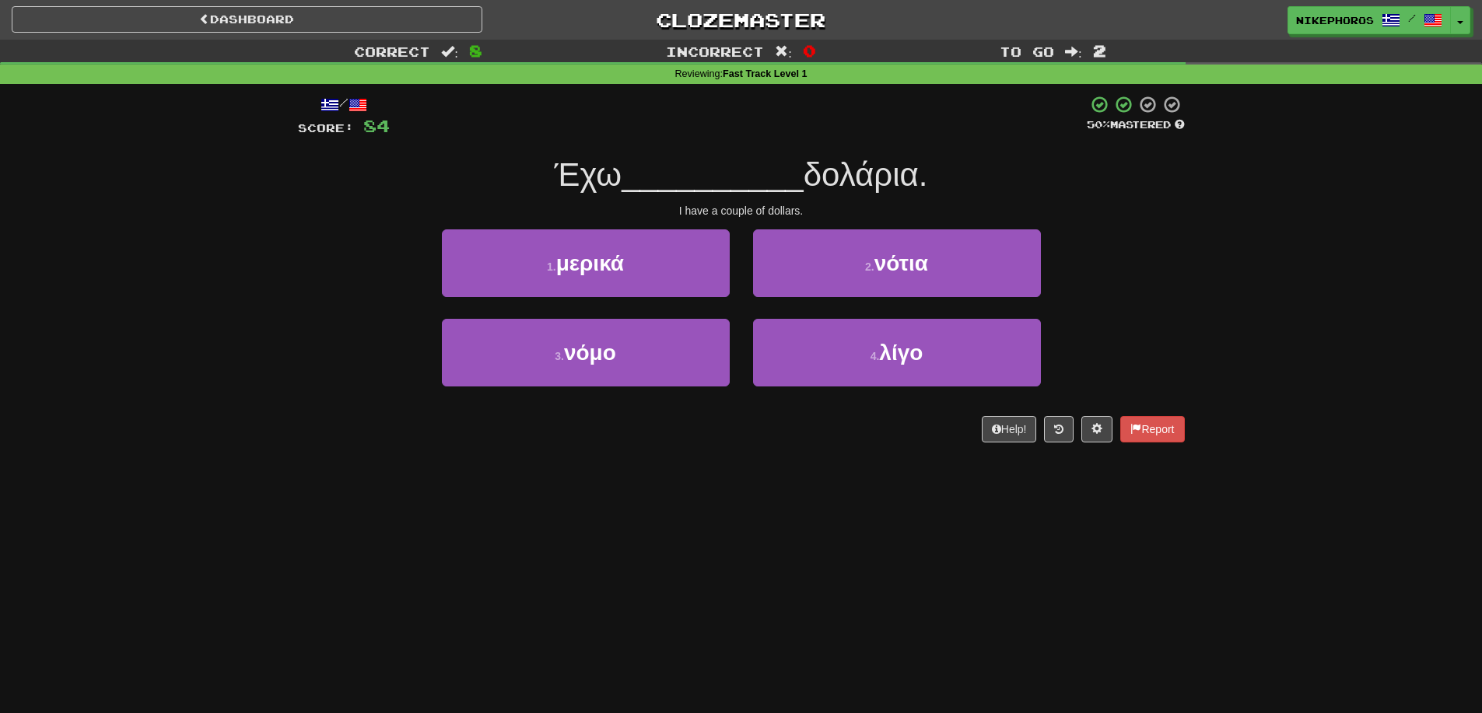
click at [1018, 181] on div "Έχω __________ δολάρια." at bounding box center [741, 175] width 887 height 43
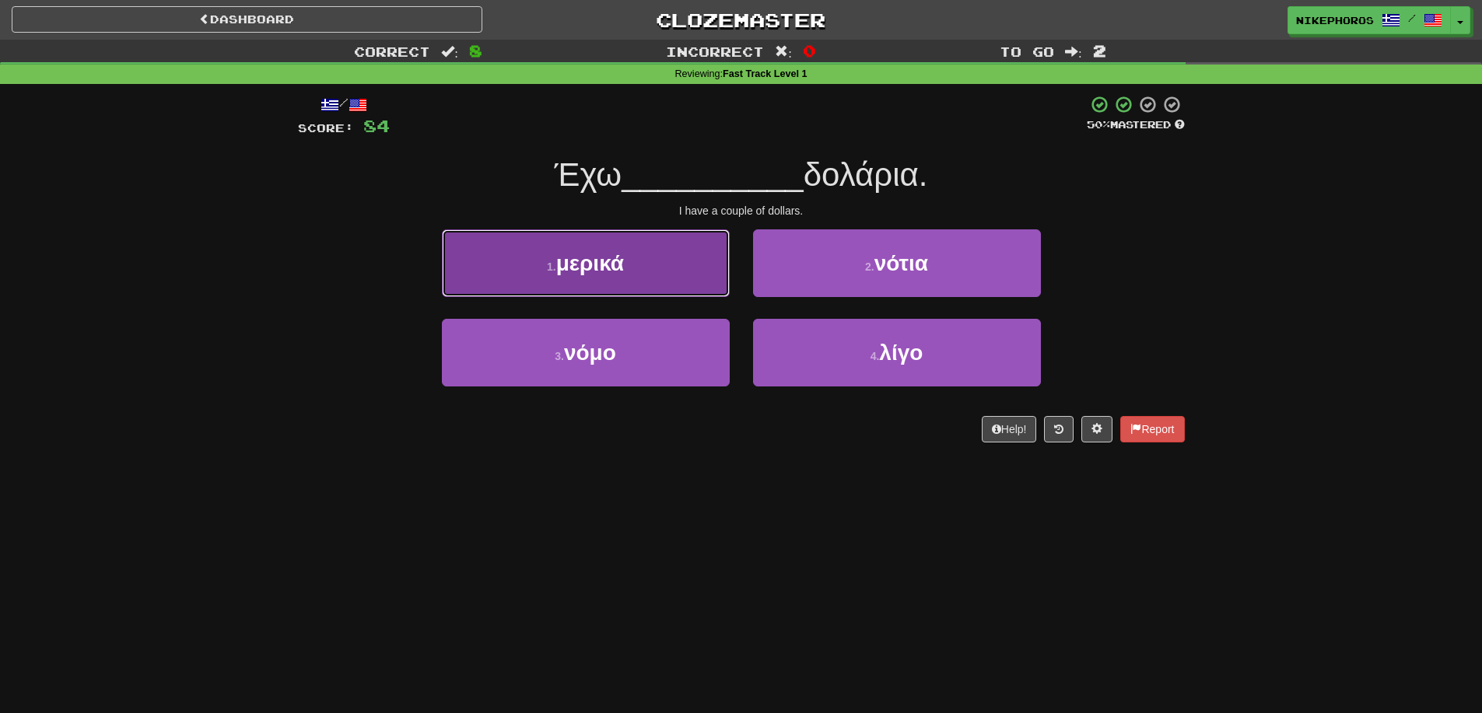
click at [611, 256] on span "μερικά" at bounding box center [590, 263] width 68 height 24
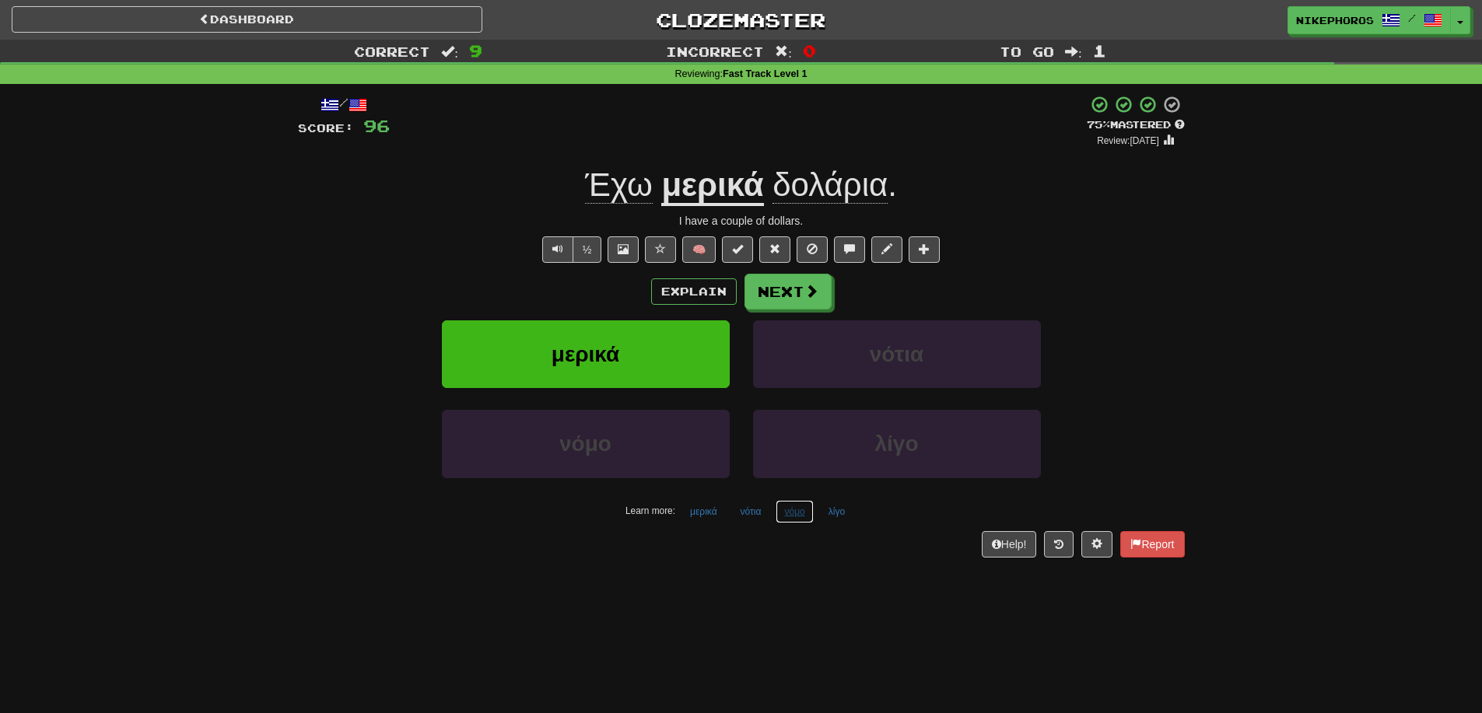
click at [801, 521] on button "νόμο" at bounding box center [794, 511] width 37 height 23
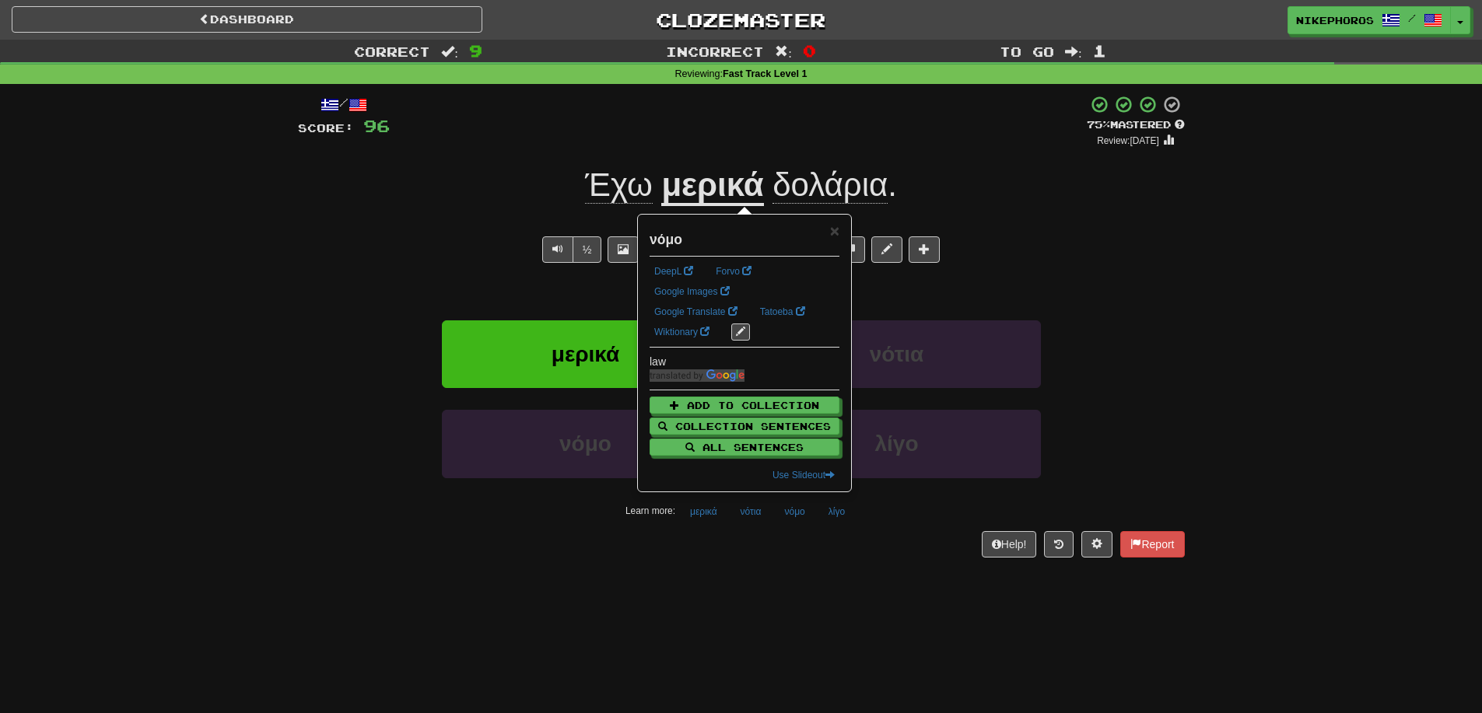
click at [834, 570] on div "/ Score: 96 + 12 75 % Mastered Review: [DATE] Έχω μερικά δολάρια . I have a cou…" at bounding box center [741, 331] width 887 height 495
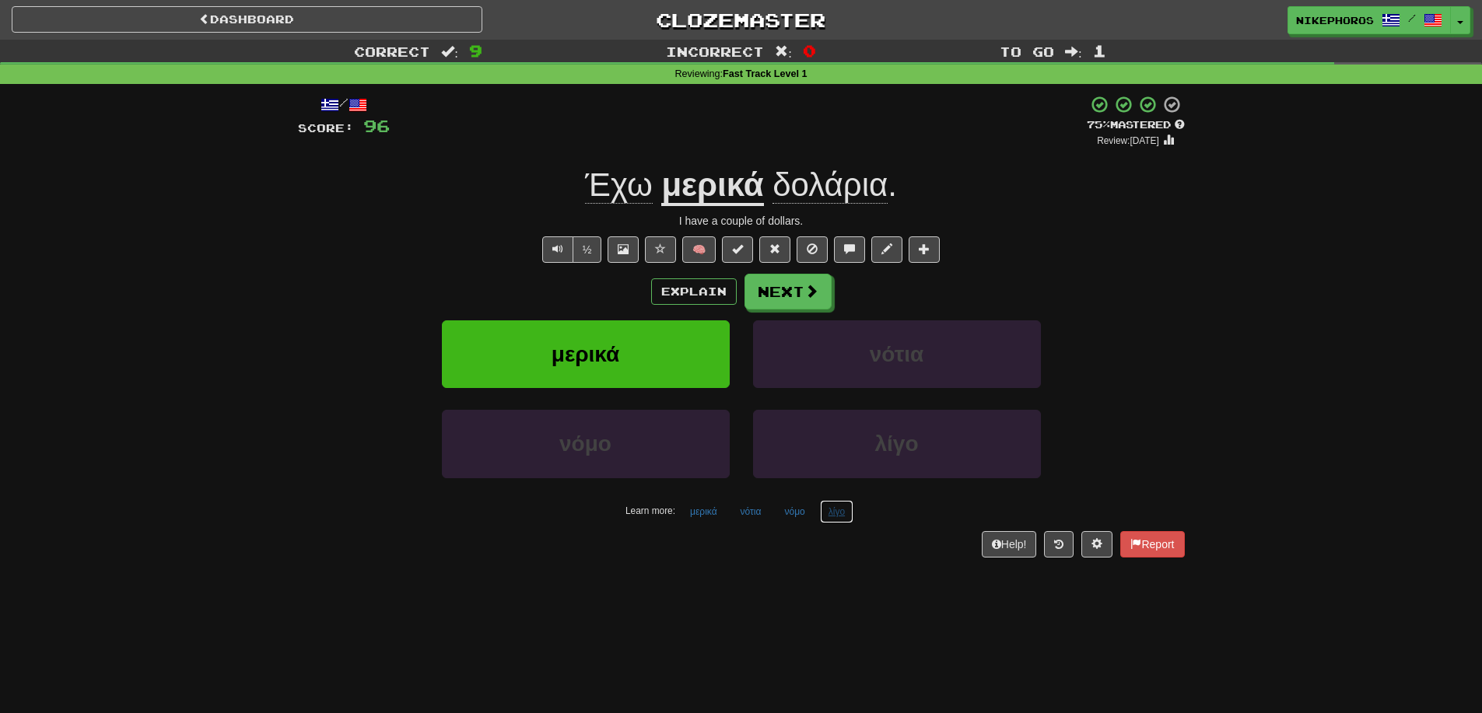
click at [843, 503] on button "λίγο" at bounding box center [836, 511] width 33 height 23
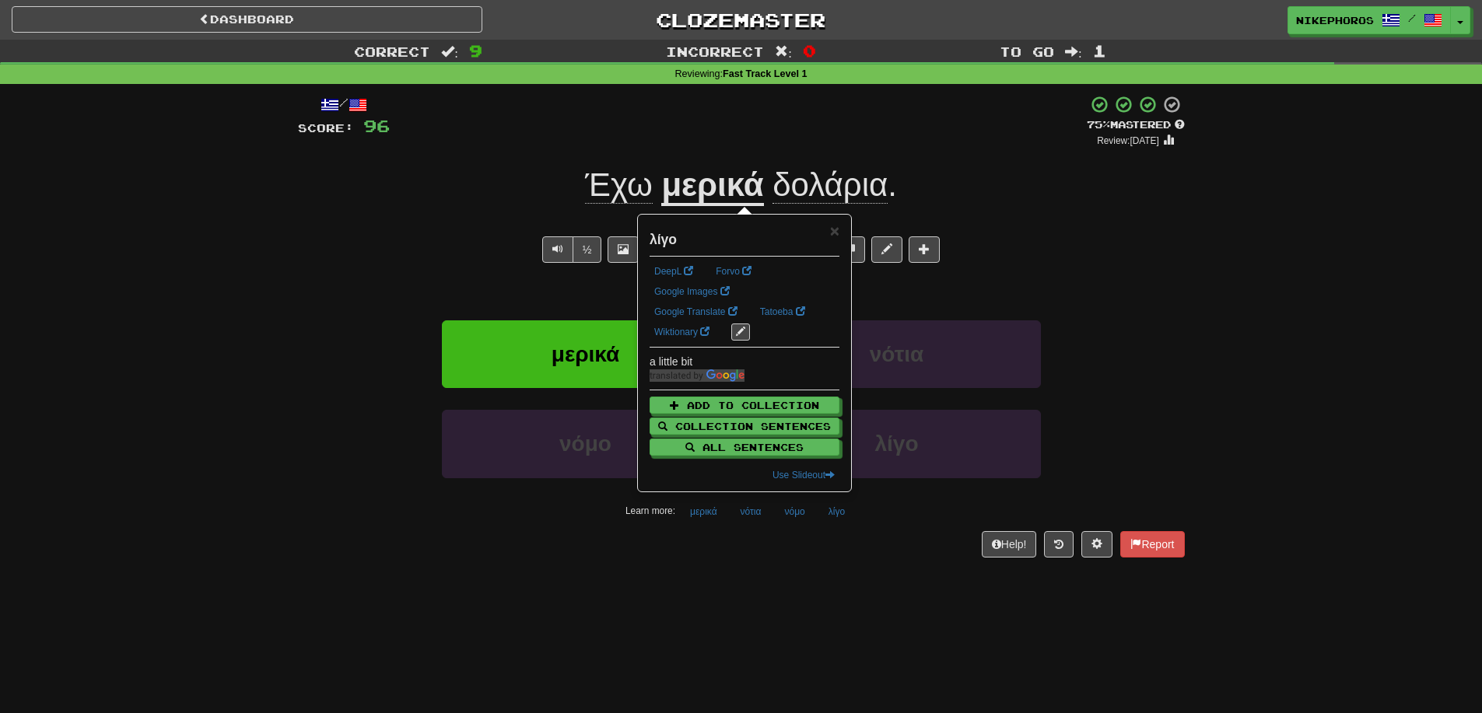
click at [835, 563] on div "/ Score: 96 + 12 75 % Mastered Review: [DATE] Έχω μερικά δολάρια . I have a cou…" at bounding box center [741, 331] width 887 height 495
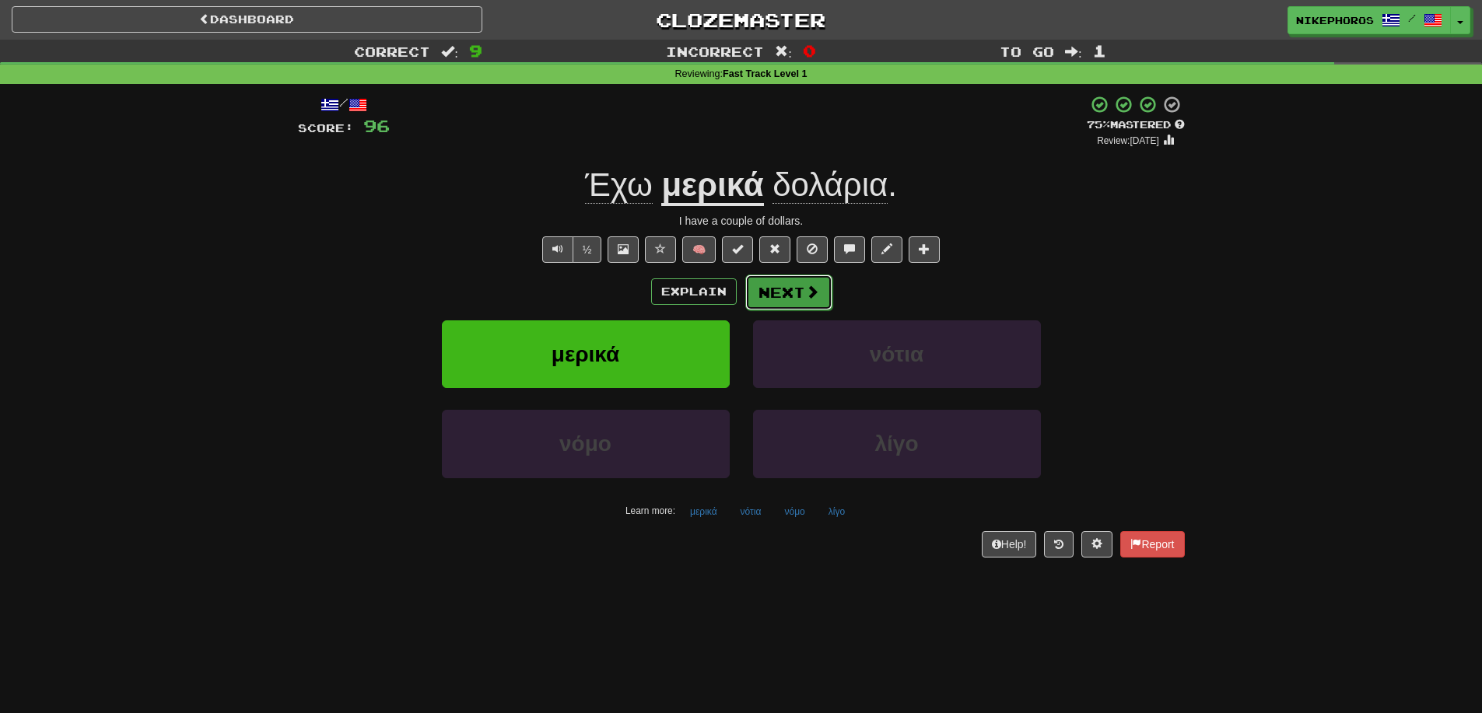
click at [799, 287] on button "Next" at bounding box center [788, 293] width 87 height 36
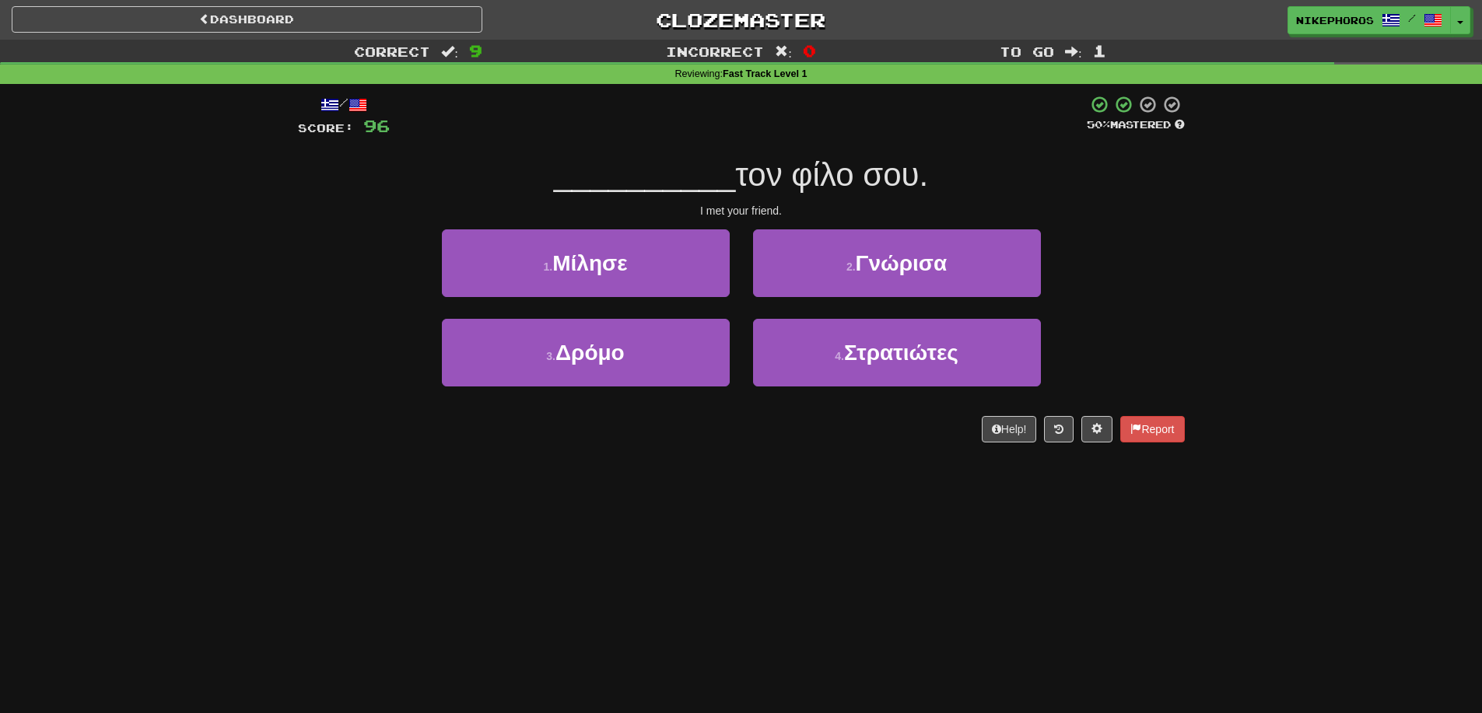
click at [704, 177] on span "__________" at bounding box center [645, 174] width 182 height 37
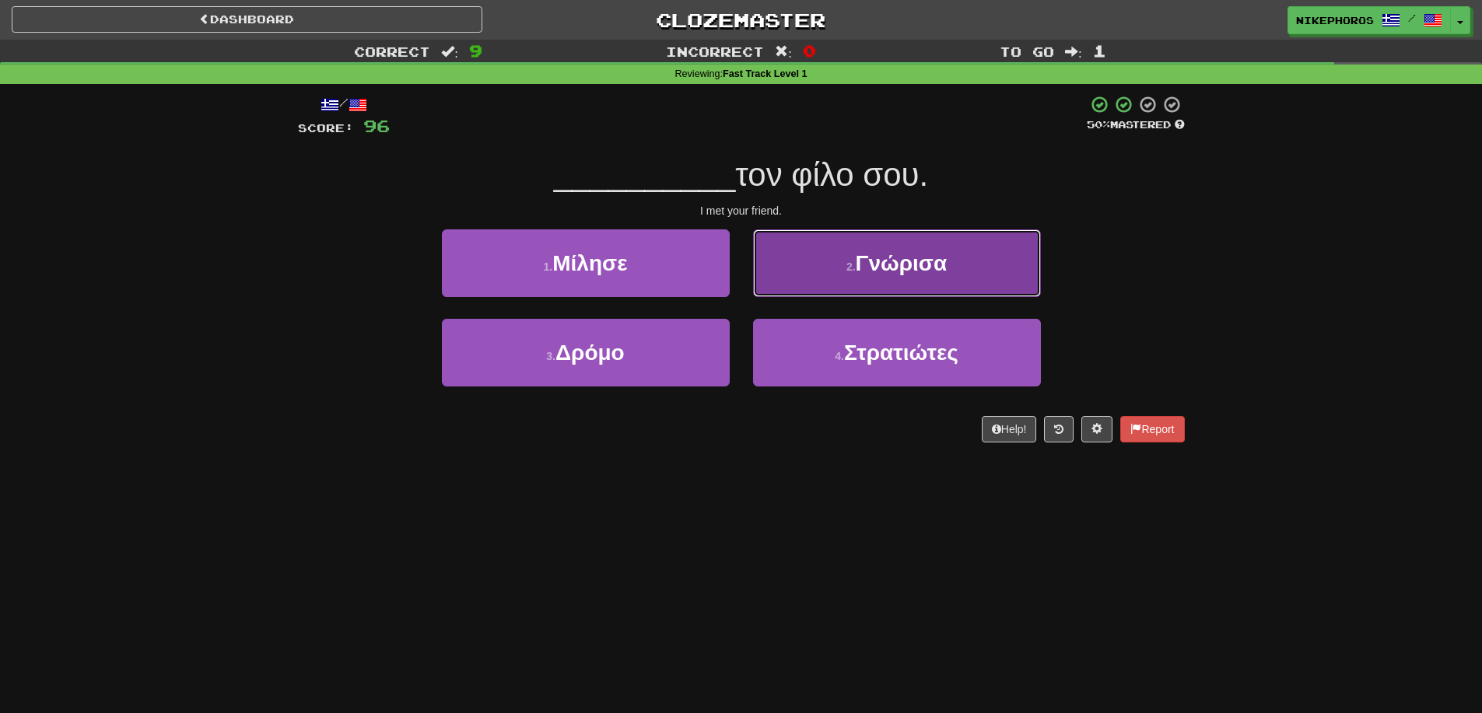
click at [986, 260] on button "2 . Γνώρισα" at bounding box center [897, 263] width 288 height 68
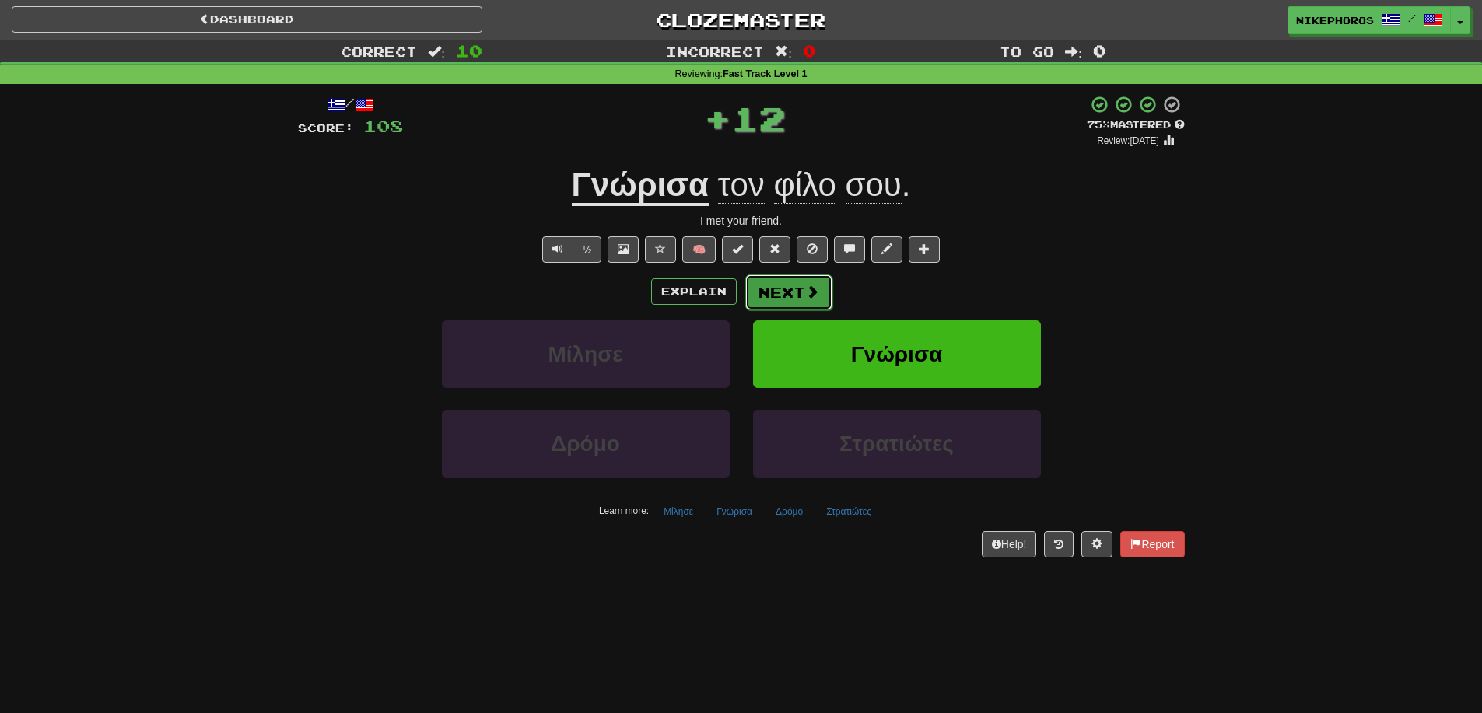
click at [795, 296] on button "Next" at bounding box center [788, 293] width 87 height 36
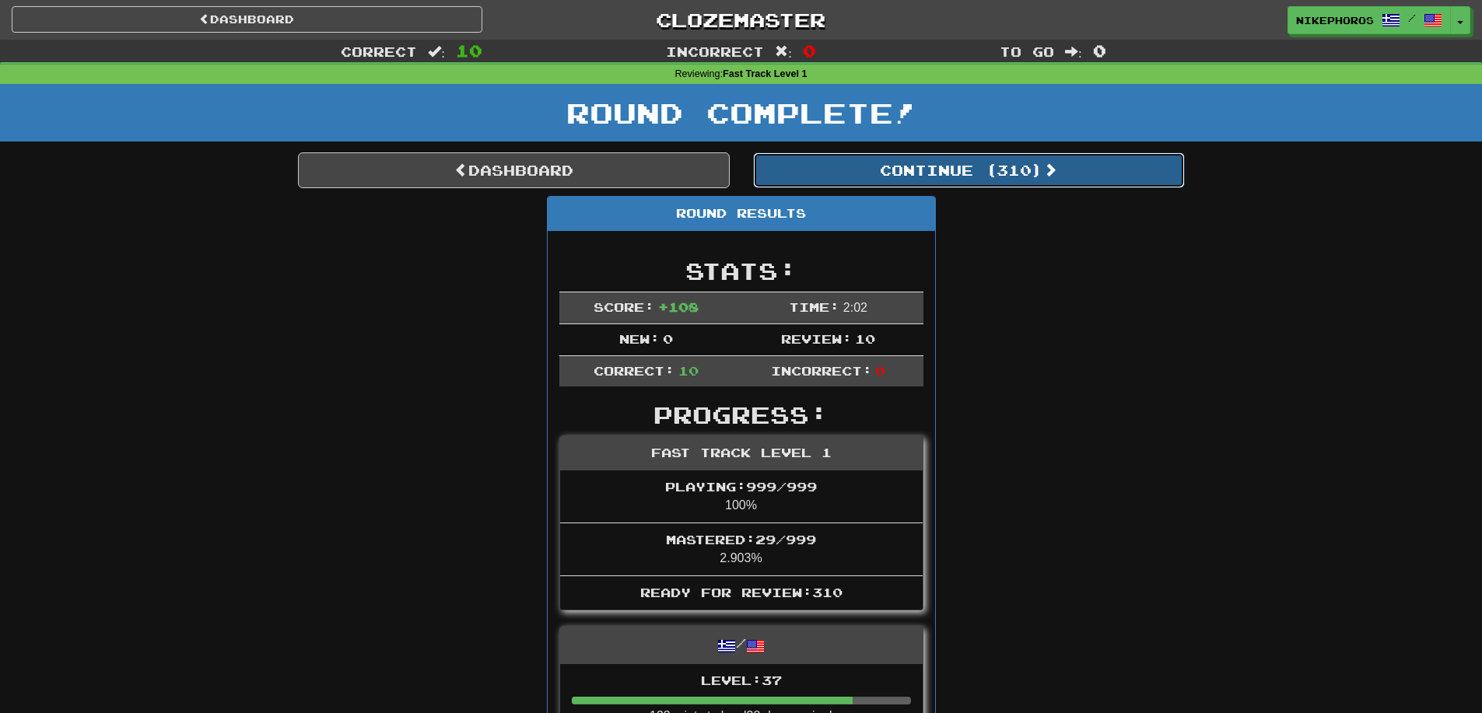
click at [1060, 185] on button "Continue ( 310 )" at bounding box center [969, 170] width 432 height 36
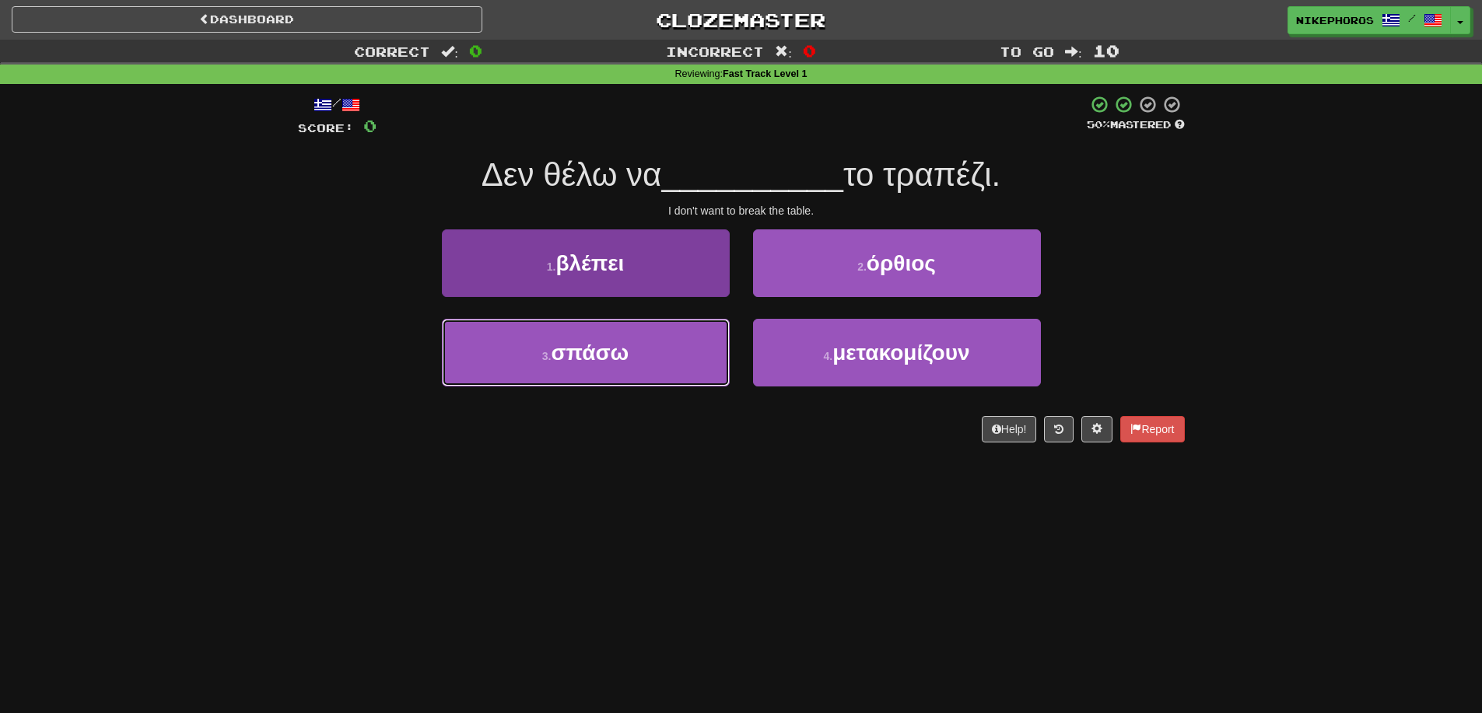
click at [573, 373] on button "3 . σπάσω" at bounding box center [586, 353] width 288 height 68
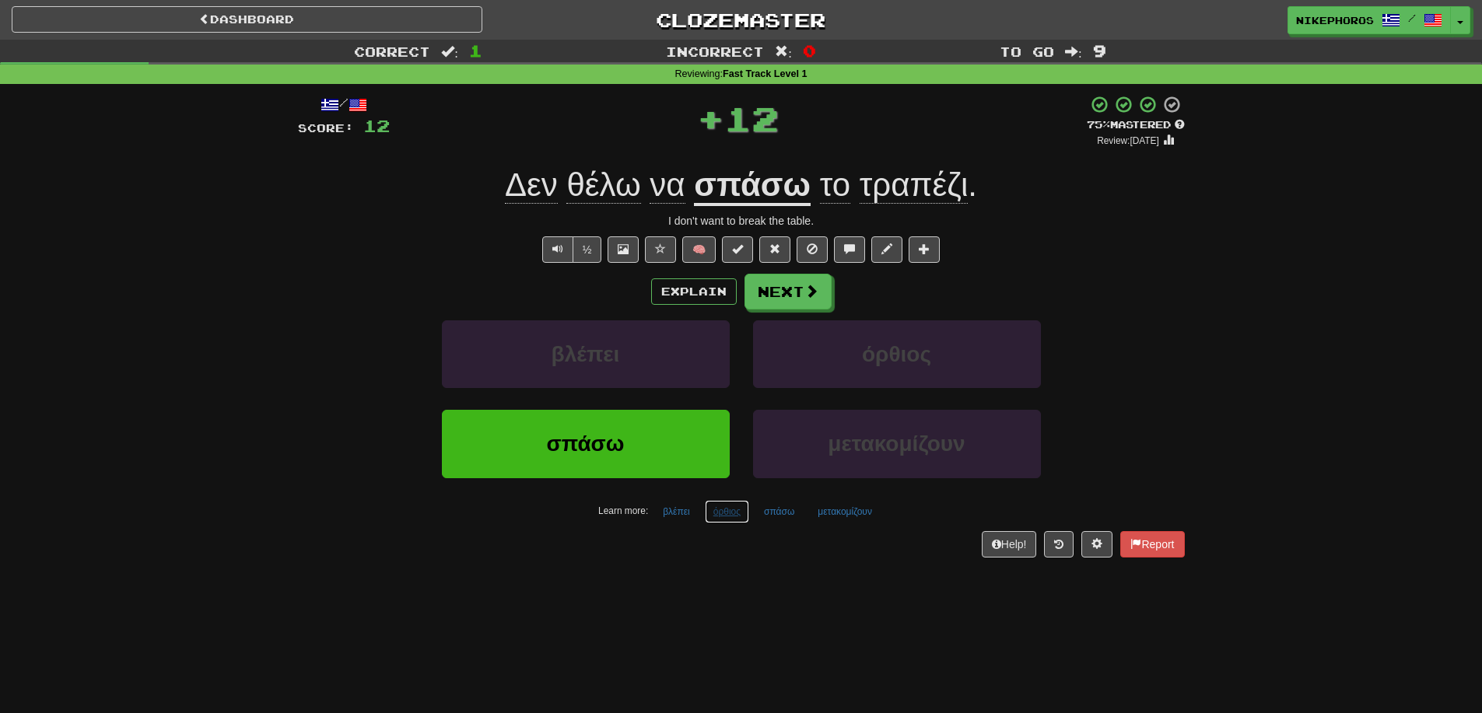
click at [727, 512] on button "όρθιος" at bounding box center [727, 511] width 44 height 23
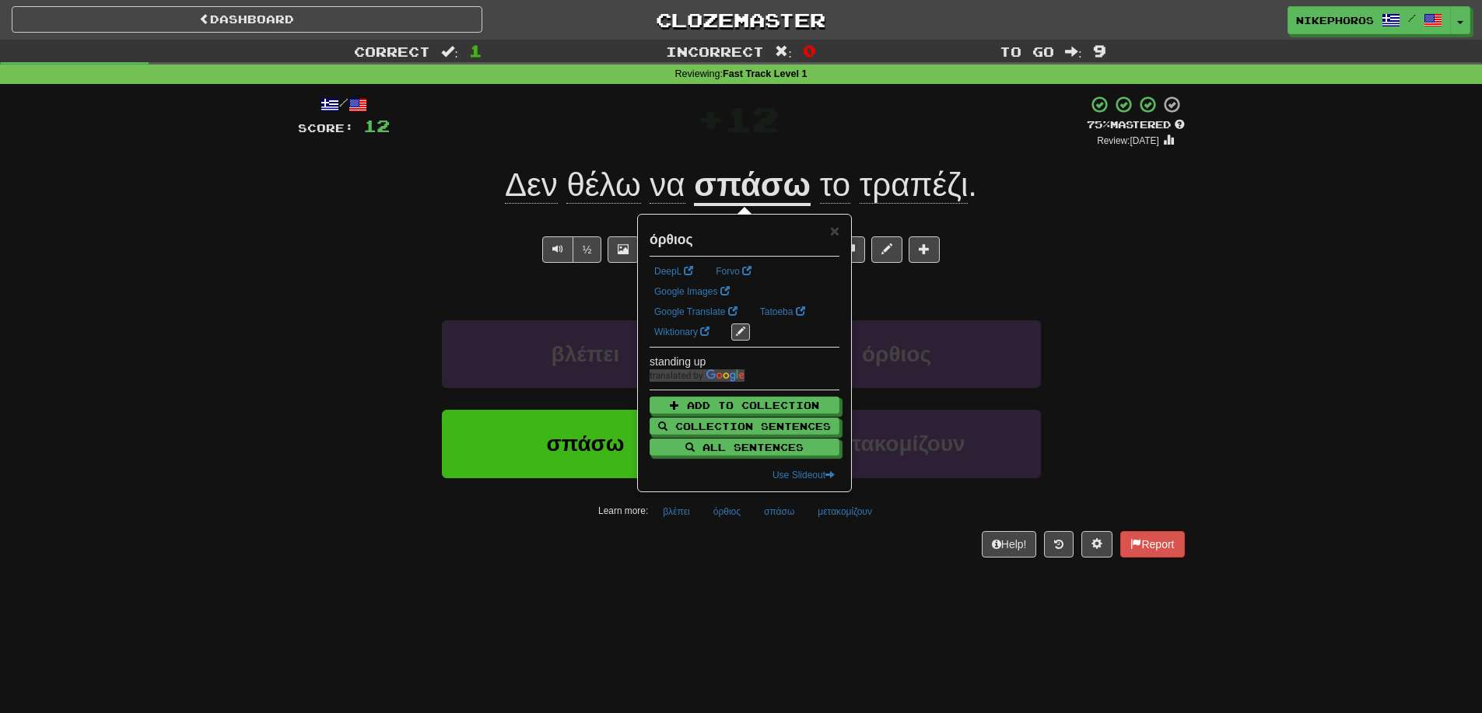
click at [744, 591] on div "Dashboard Clozemaster Nikephoros / Toggle Dropdown Dashboard Leaderboard Activi…" at bounding box center [741, 356] width 1482 height 713
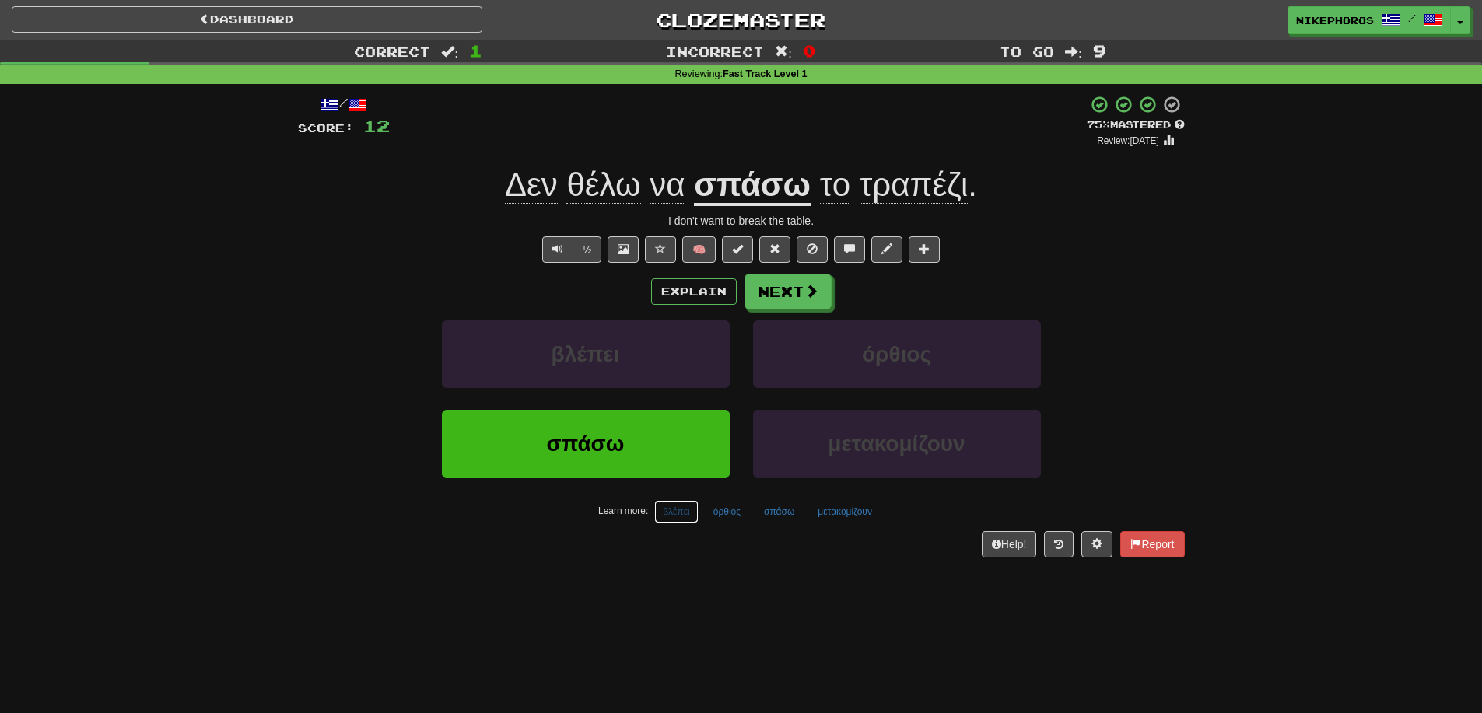
click at [688, 518] on button "βλέπει" at bounding box center [676, 511] width 44 height 23
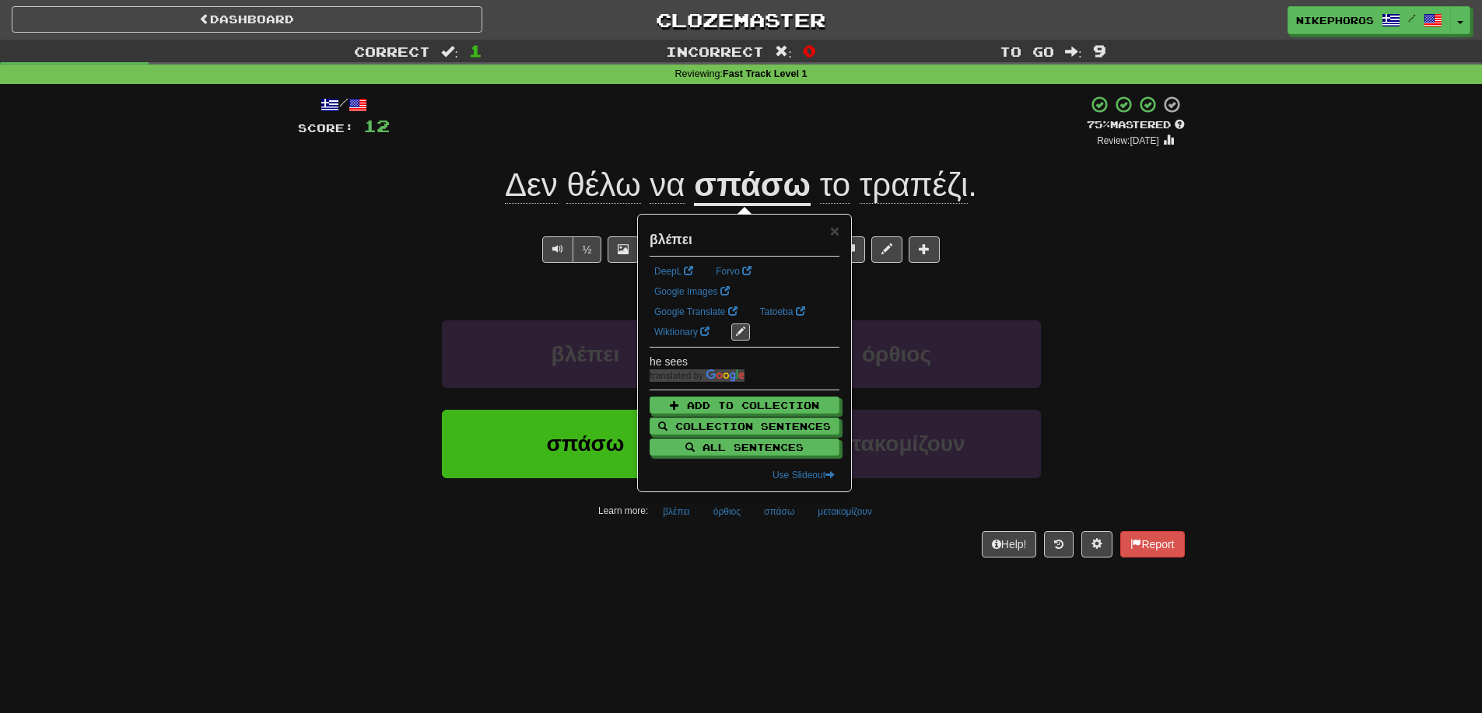
drag, startPoint x: 709, startPoint y: 589, endPoint x: 825, endPoint y: 558, distance: 120.8
click at [711, 587] on div "Dashboard Clozemaster Nikephoros / Toggle Dropdown Dashboard Leaderboard Activi…" at bounding box center [741, 356] width 1482 height 713
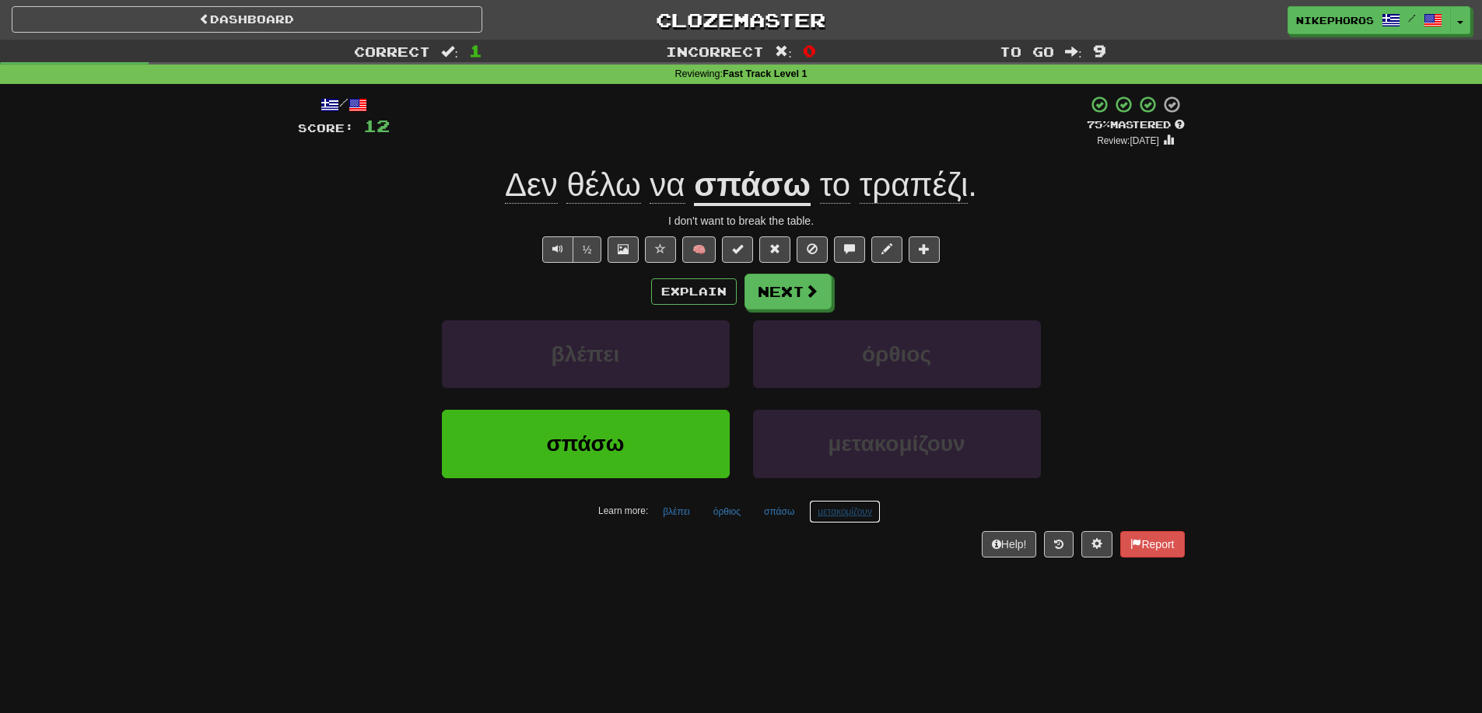
click at [835, 513] on button "μετακομίζουν" at bounding box center [845, 511] width 72 height 23
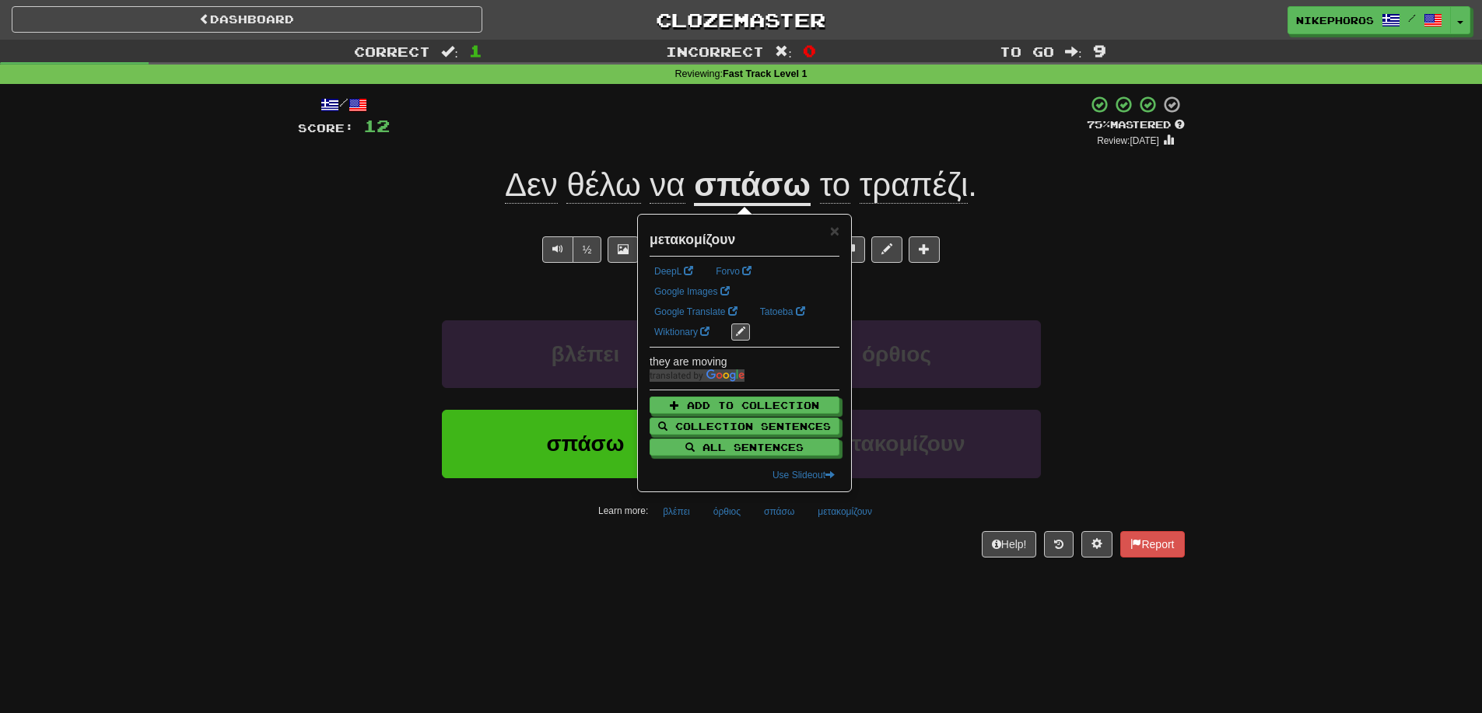
click at [836, 566] on div "/ Score: 12 + 12 75 % Mastered Review: [DATE] Δεν θέλω να σπάσω το τραπέζι . I …" at bounding box center [741, 331] width 887 height 495
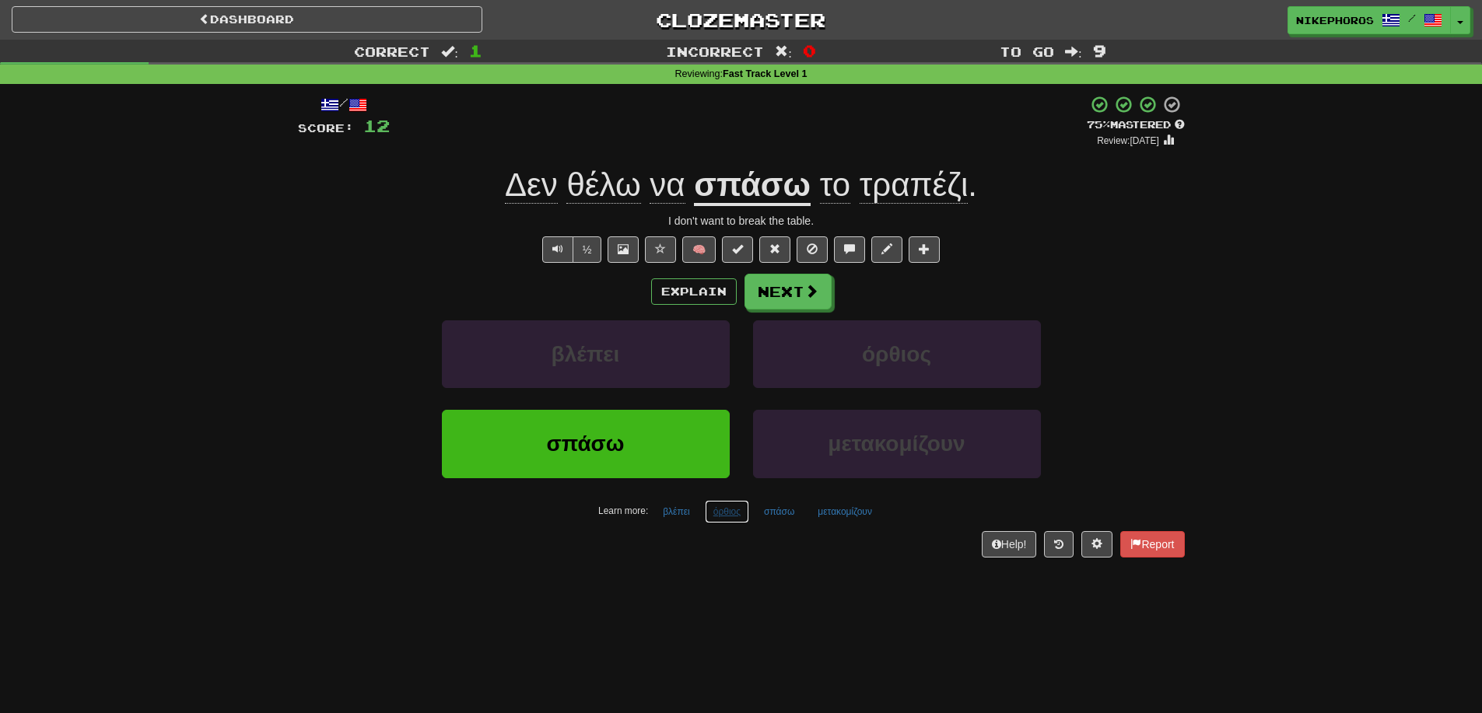
click at [740, 510] on button "όρθιος" at bounding box center [727, 511] width 44 height 23
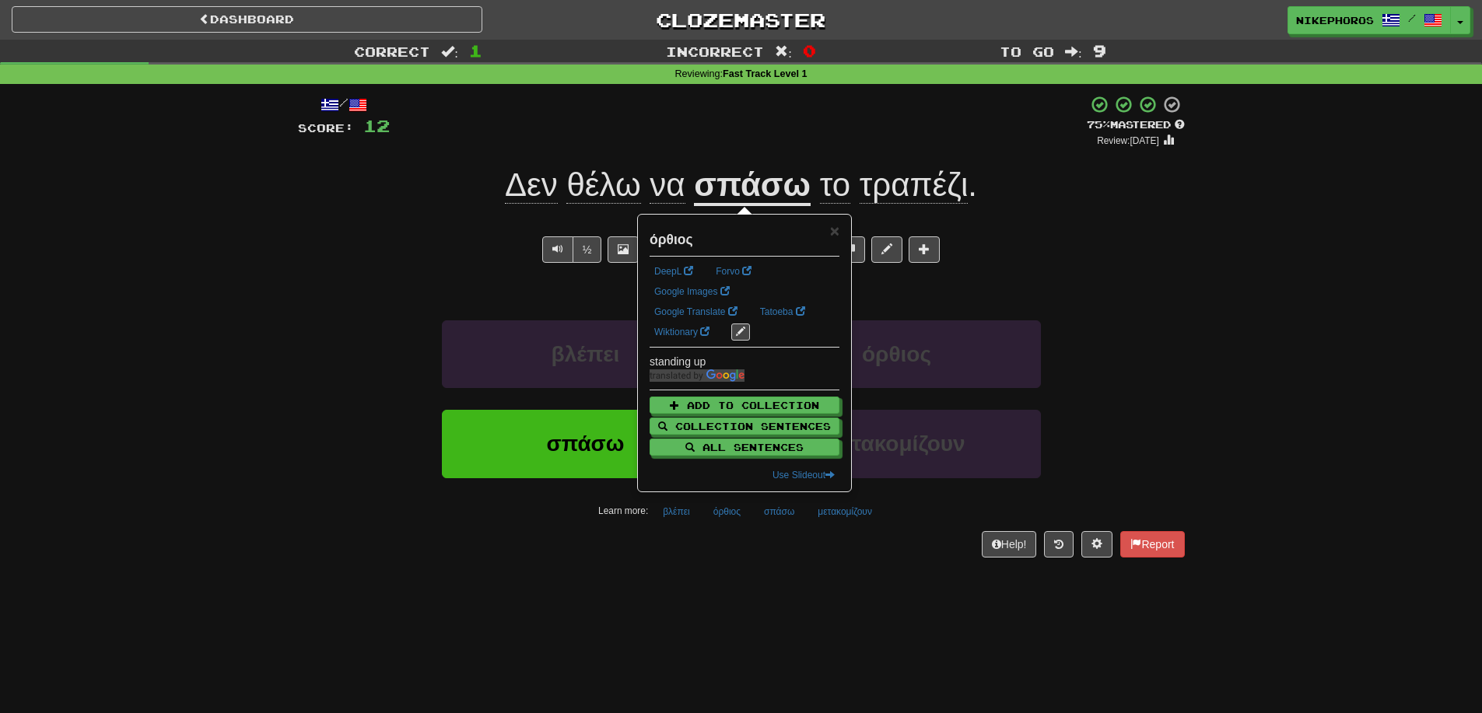
click at [747, 577] on div "/ Score: 12 + 12 75 % Mastered Review: [DATE] Δεν θέλω να σπάσω το τραπέζι . I …" at bounding box center [741, 331] width 887 height 495
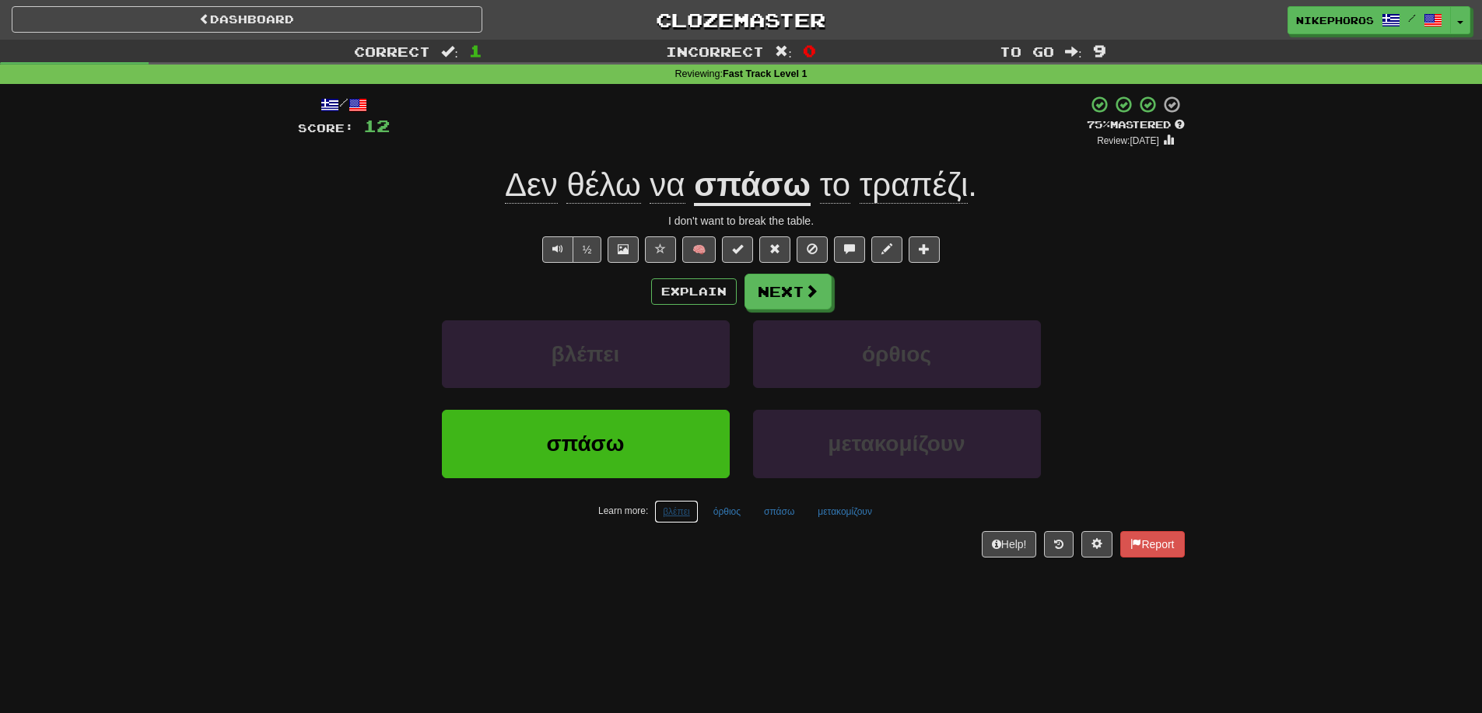
click at [692, 513] on button "βλέπει" at bounding box center [676, 511] width 44 height 23
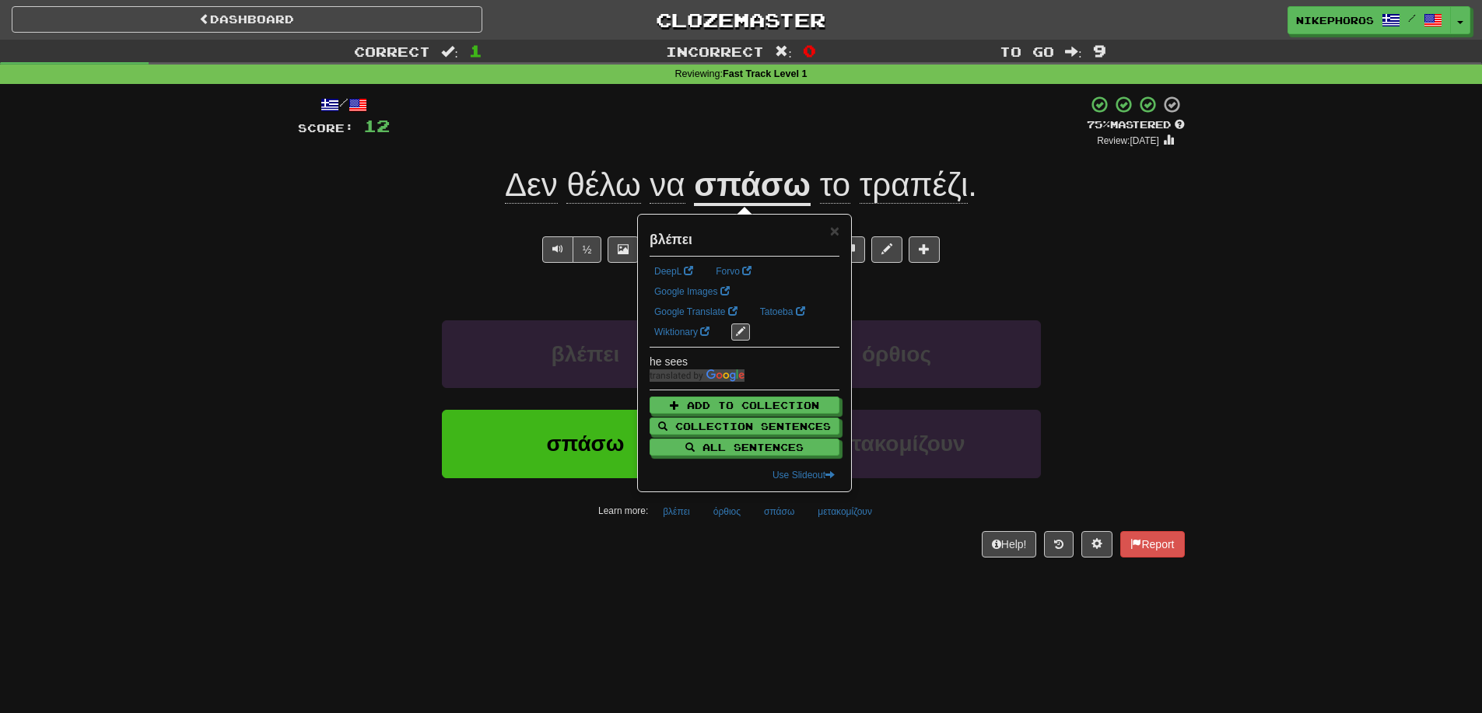
click at [717, 576] on div "/ Score: 12 + 12 75 % Mastered Review: [DATE] Δεν θέλω να σπάσω το τραπέζι . I …" at bounding box center [741, 331] width 887 height 495
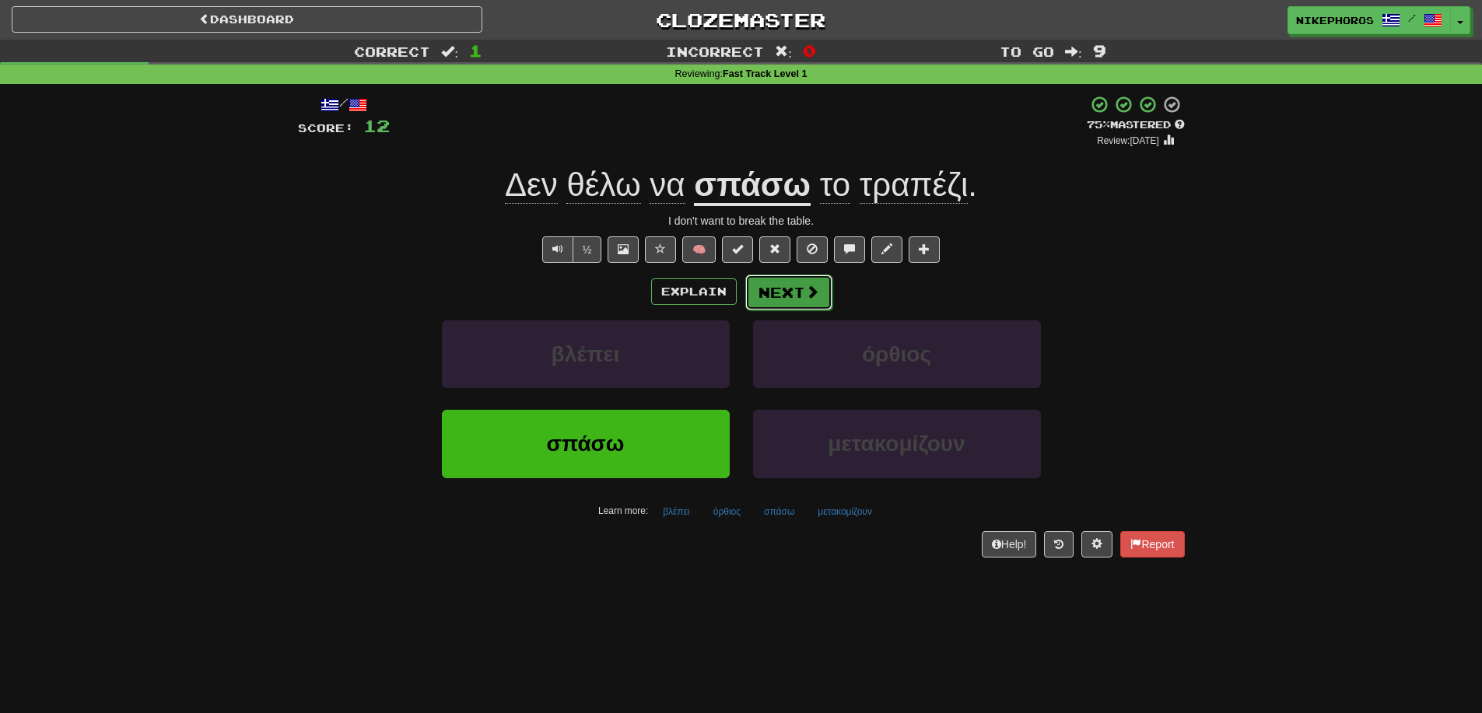
click at [787, 296] on button "Next" at bounding box center [788, 293] width 87 height 36
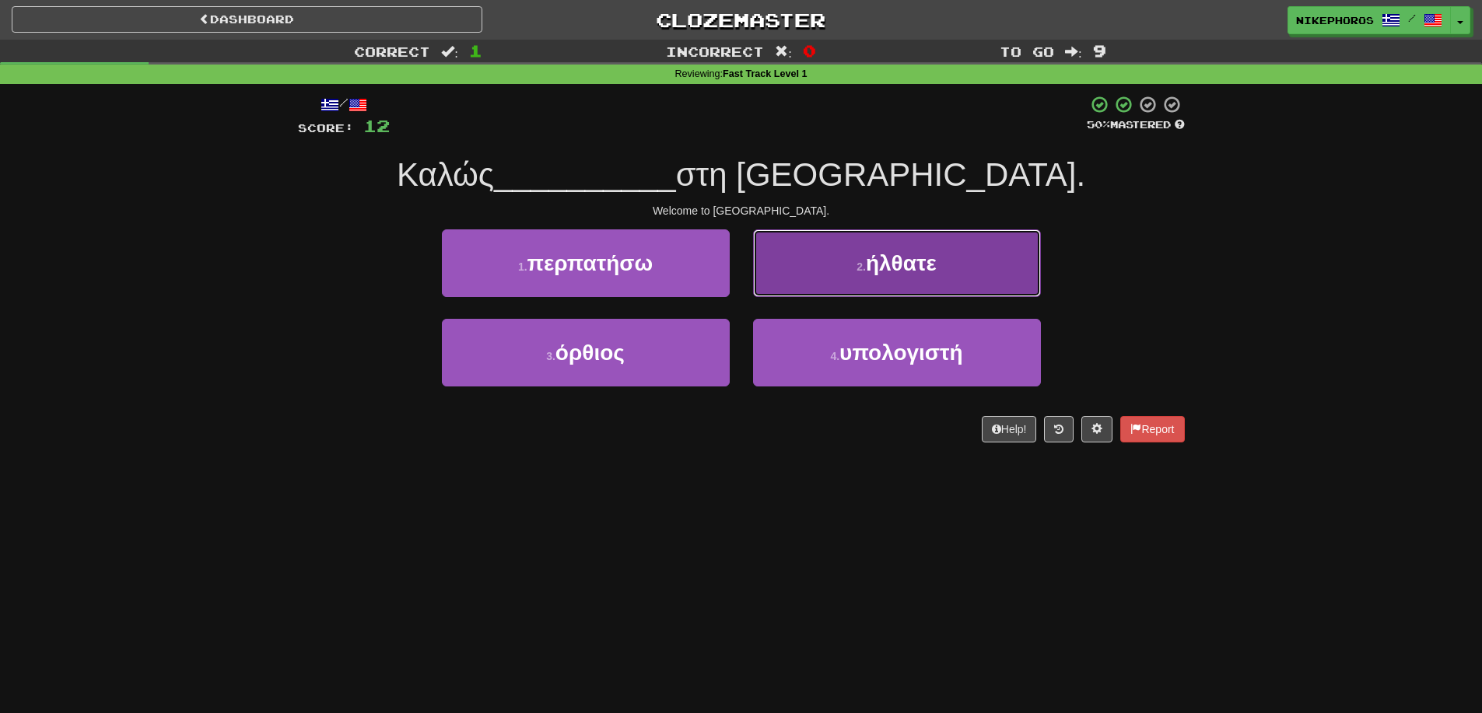
click at [909, 283] on button "2 . ήλθατε" at bounding box center [897, 263] width 288 height 68
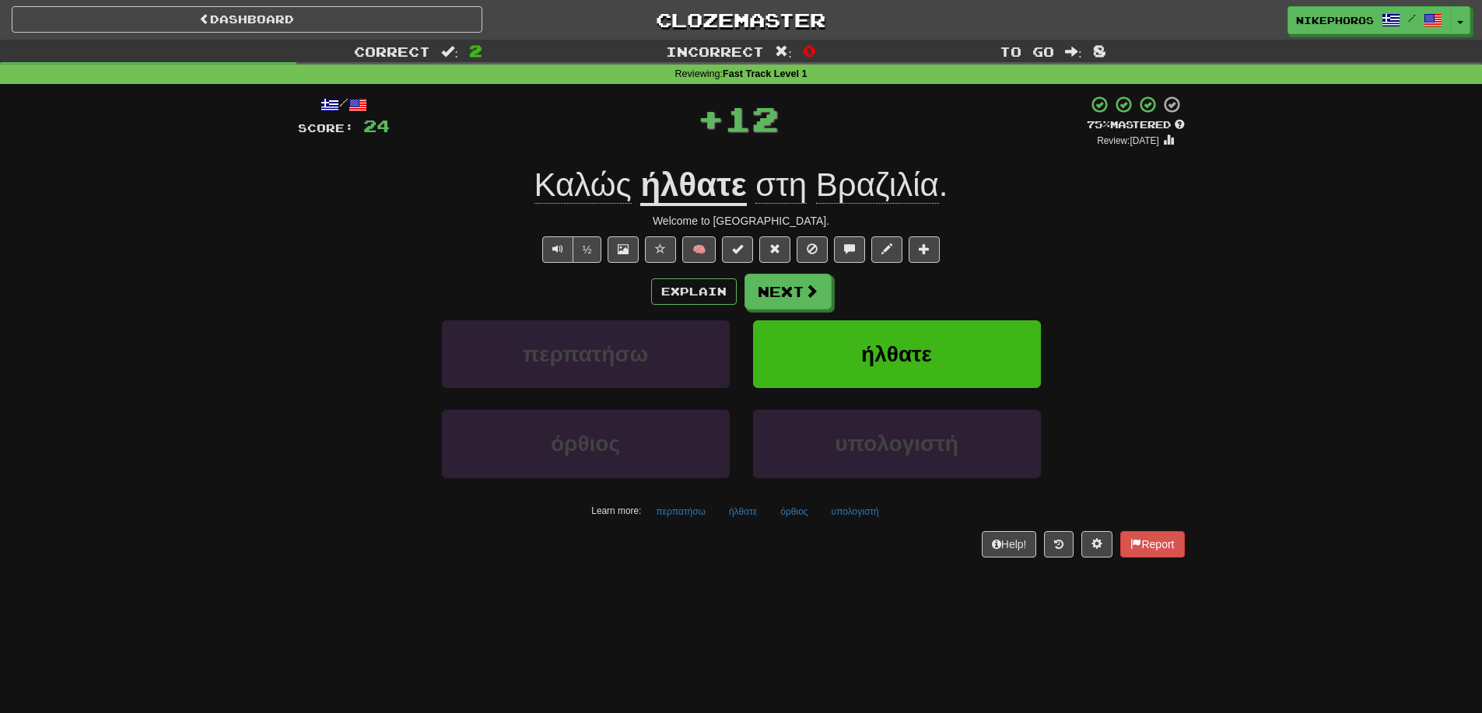
click at [723, 194] on u "ήλθατε" at bounding box center [693, 186] width 106 height 40
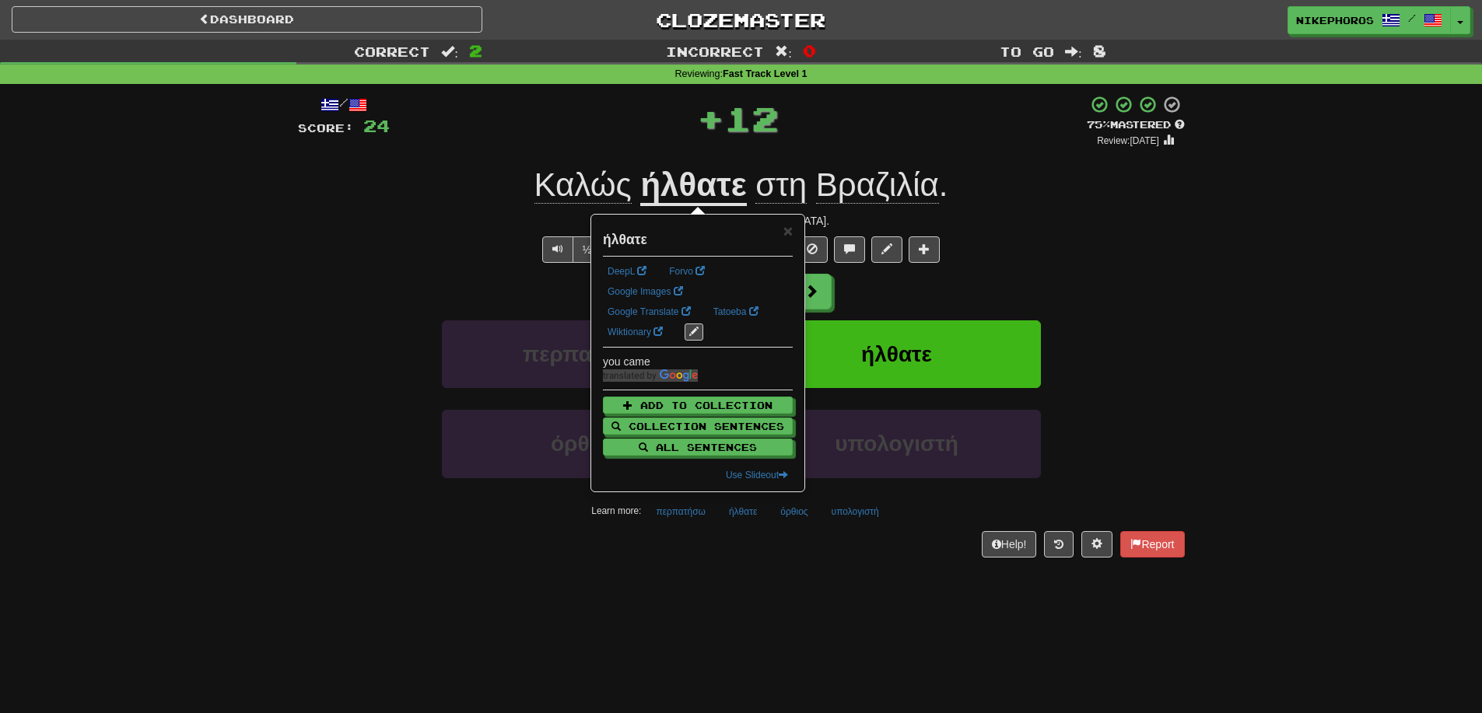
click at [1047, 246] on div "½ 🧠" at bounding box center [741, 250] width 887 height 26
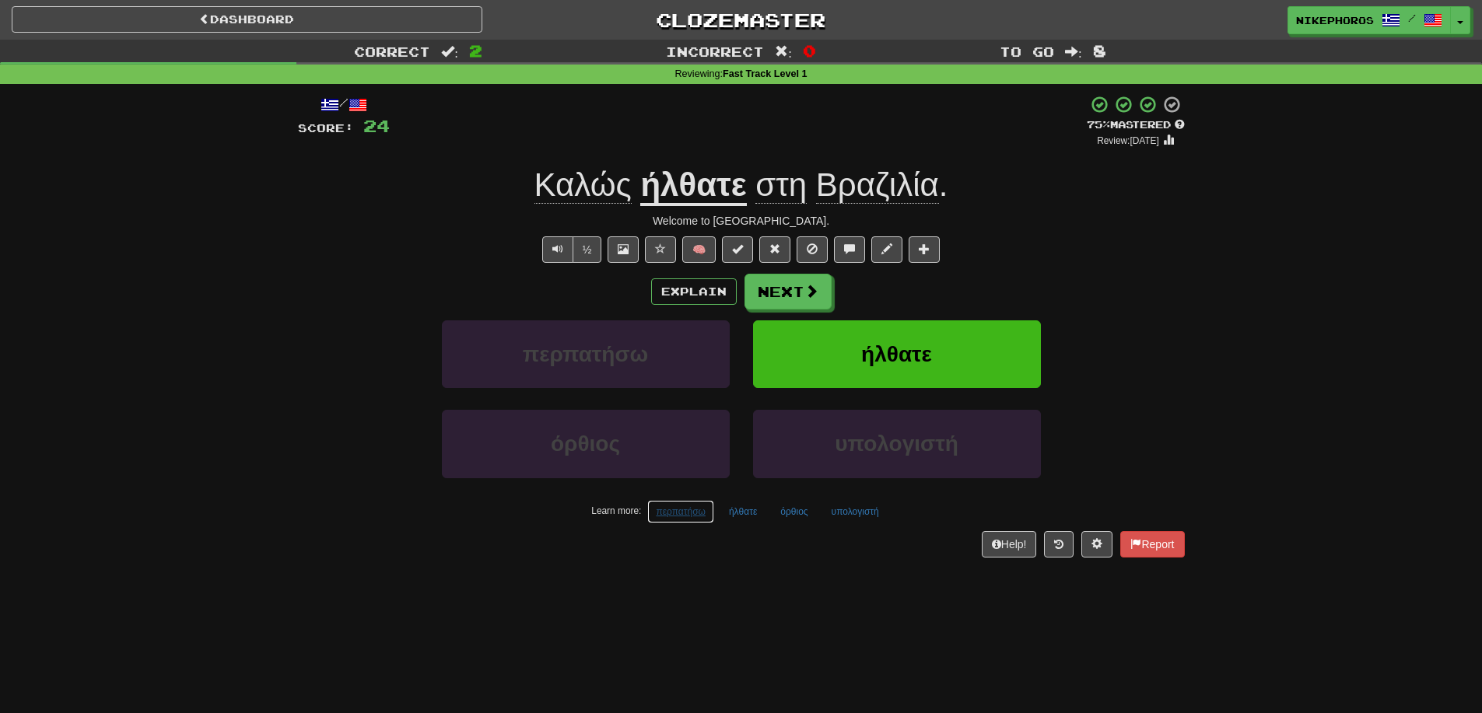
click at [688, 511] on button "περπατήσω" at bounding box center [680, 511] width 67 height 23
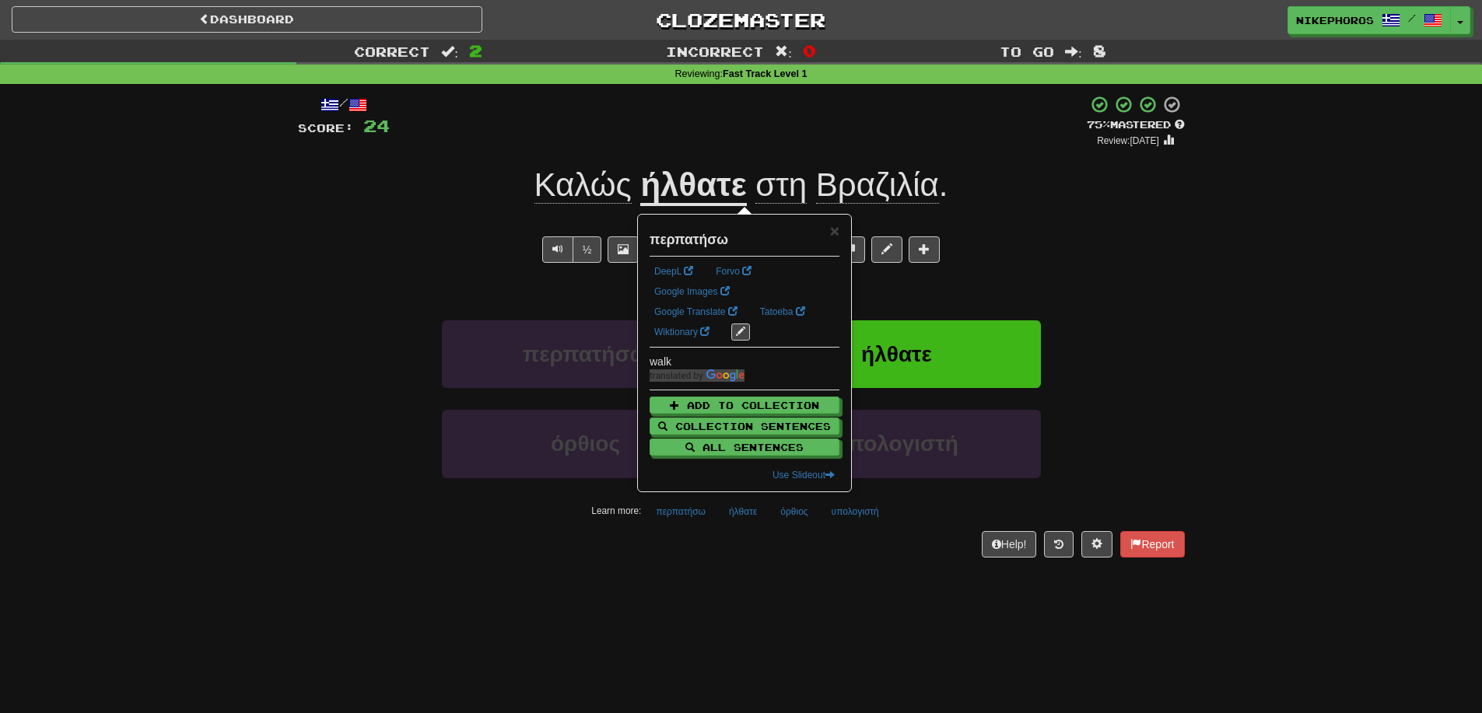
click at [707, 591] on div "Dashboard Clozemaster Nikephoros / Toggle Dropdown Dashboard Leaderboard Activi…" at bounding box center [741, 356] width 1482 height 713
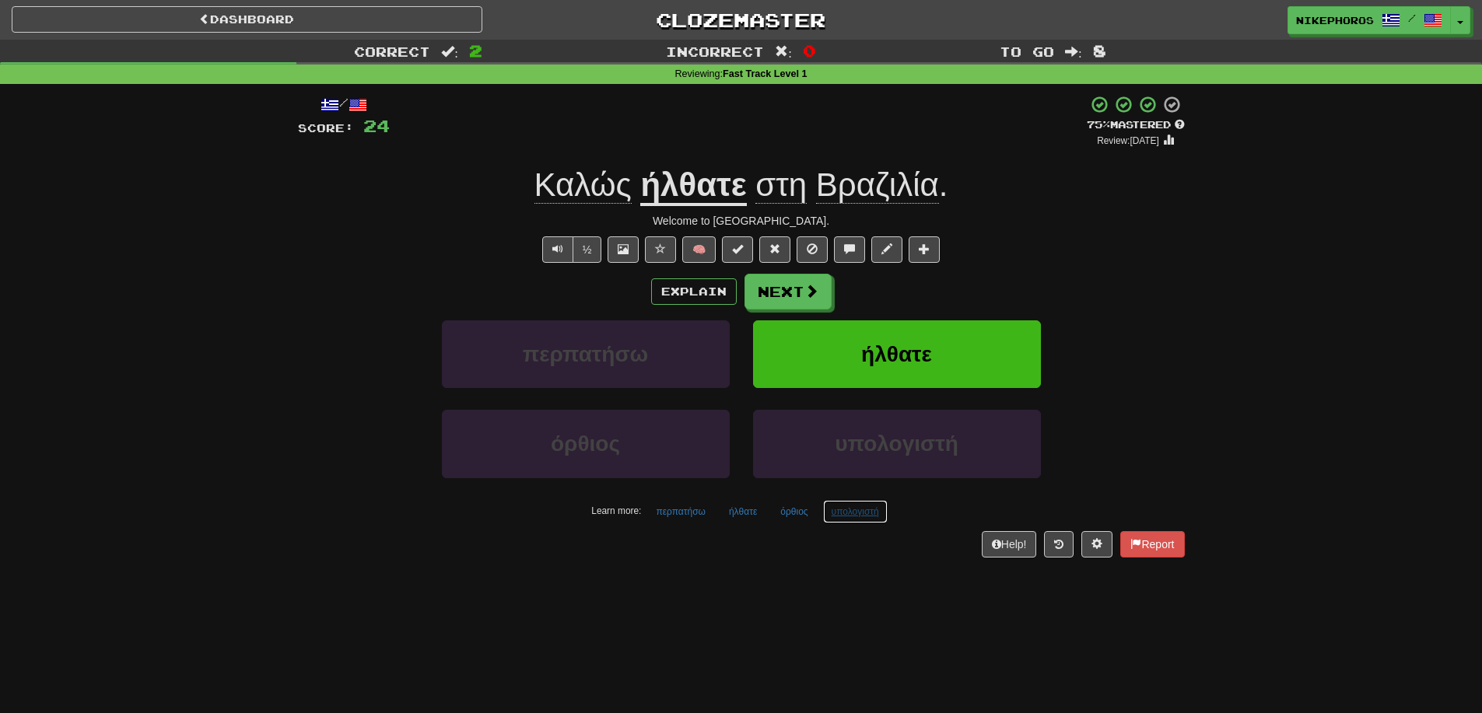
click at [854, 516] on button "υπολογιστή" at bounding box center [855, 511] width 65 height 23
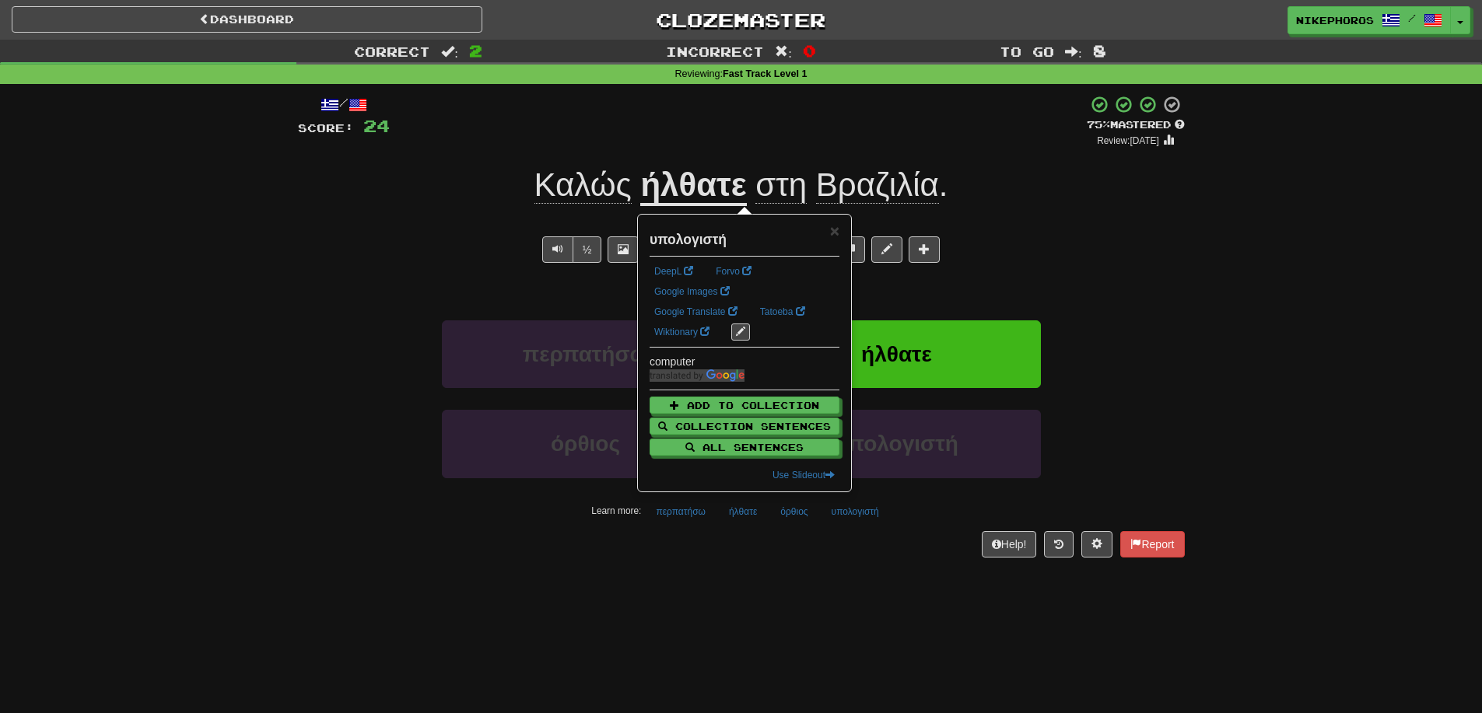
click at [856, 569] on div "/ Score: 24 + 12 75 % Mastered Review: [DATE] Καλώς ήλθατε στη [GEOGRAPHIC_DATA…" at bounding box center [741, 331] width 887 height 495
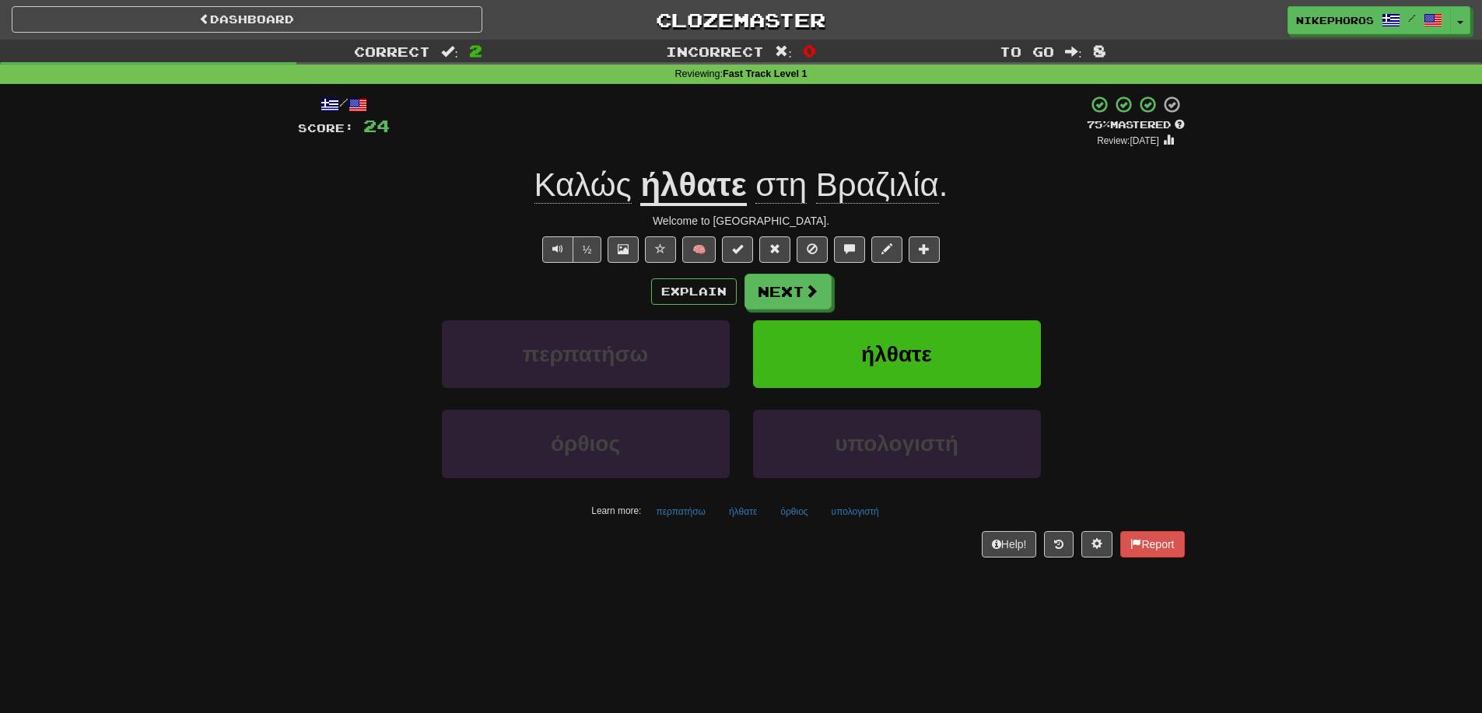
click at [820, 310] on div "Explain Next περπατήσω ήλθατε όρθιος υπολογιστή Learn more: περπατήσω ήλθατε όρ…" at bounding box center [741, 399] width 887 height 250
click at [819, 296] on button "Next" at bounding box center [788, 293] width 87 height 36
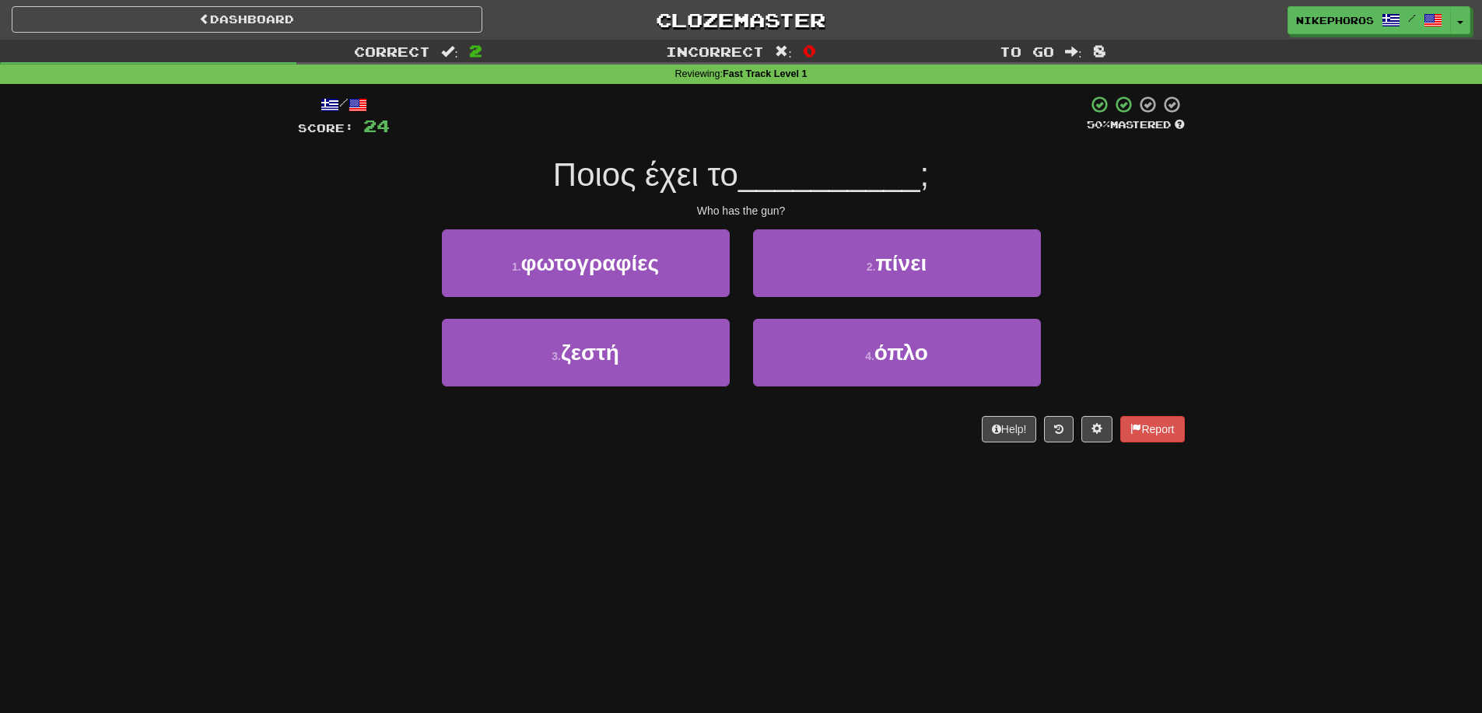
click at [713, 179] on span "Ποιος έχει το" at bounding box center [645, 174] width 185 height 37
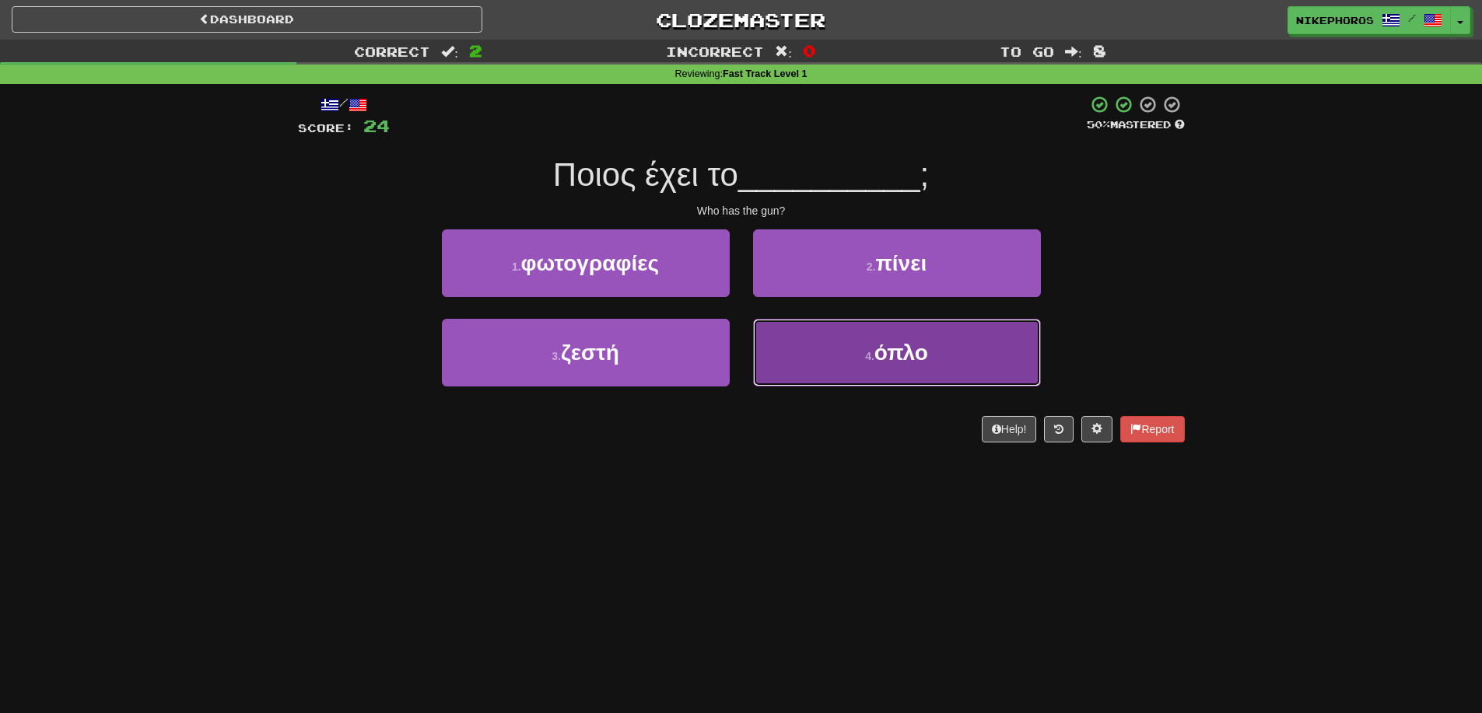
click at [913, 375] on button "4 . όπλο" at bounding box center [897, 353] width 288 height 68
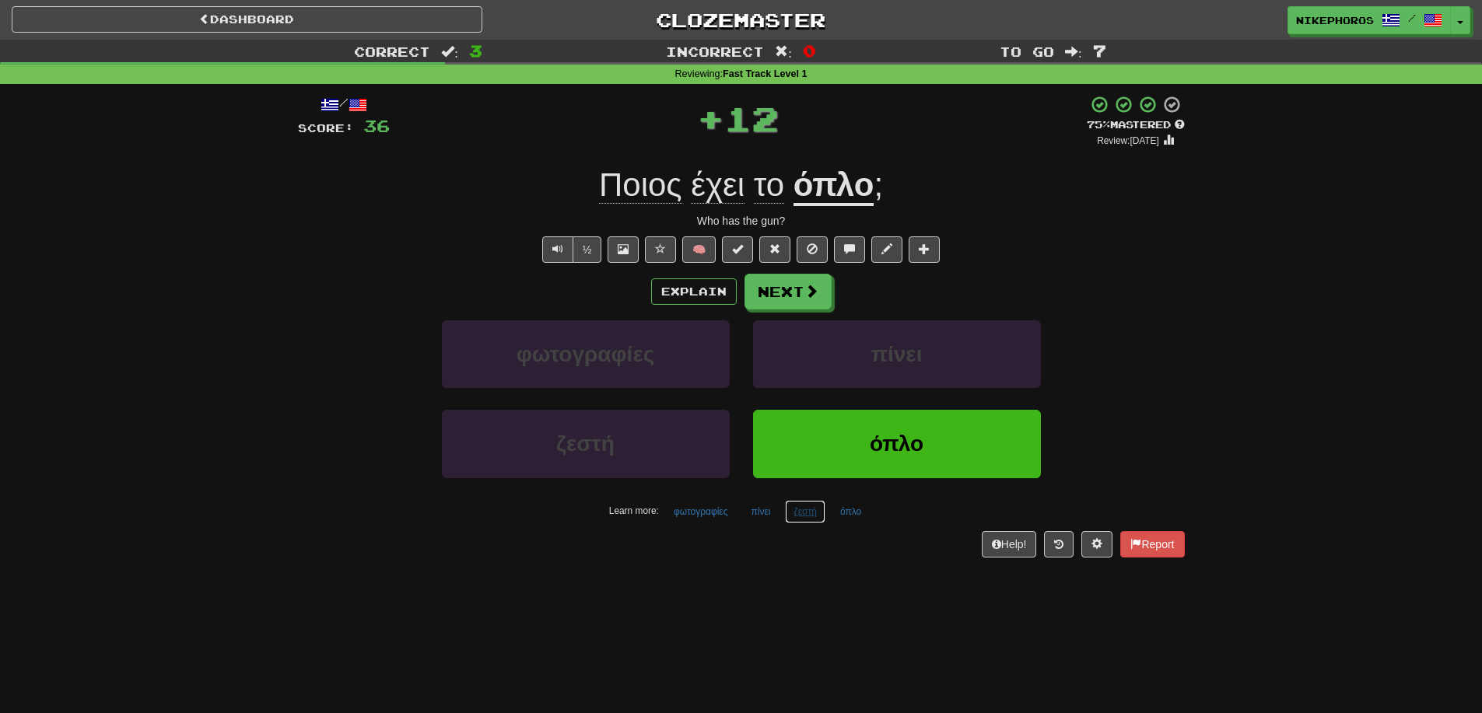
click at [807, 516] on button "ζεστή" at bounding box center [805, 511] width 40 height 23
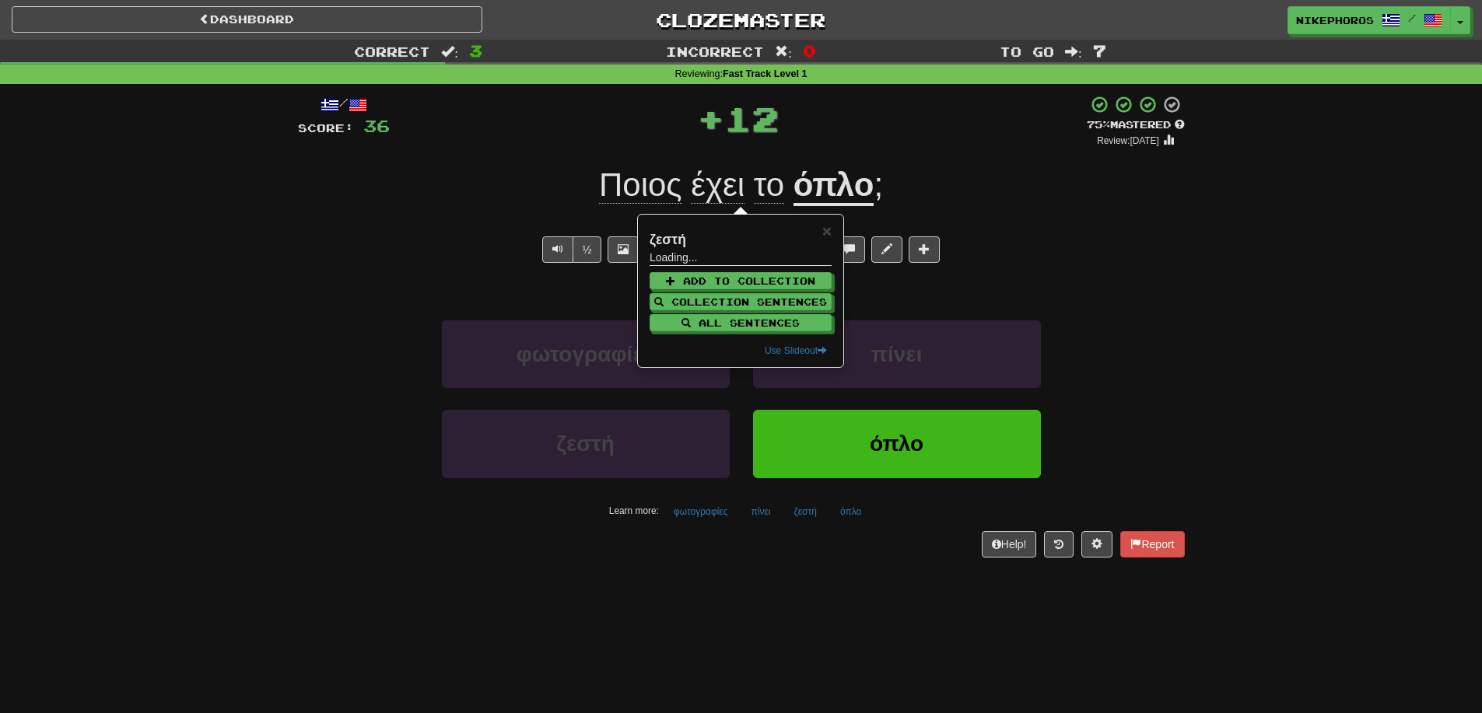
click at [805, 574] on div "/ Score: 36 + 12 75 % Mastered Review: [DATE] Ποιος έχει το όπλο ; Who has the …" at bounding box center [741, 331] width 887 height 495
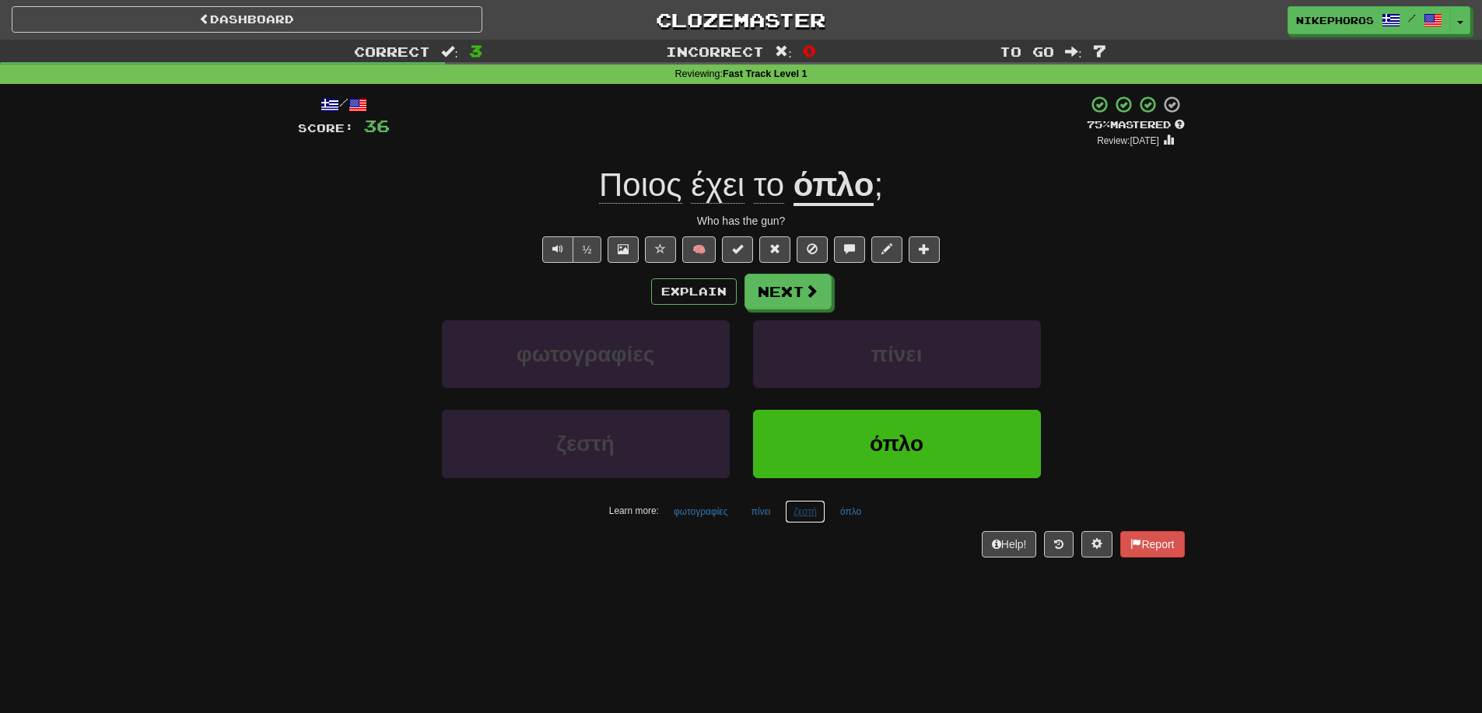
click at [810, 516] on button "ζεστή" at bounding box center [805, 511] width 40 height 23
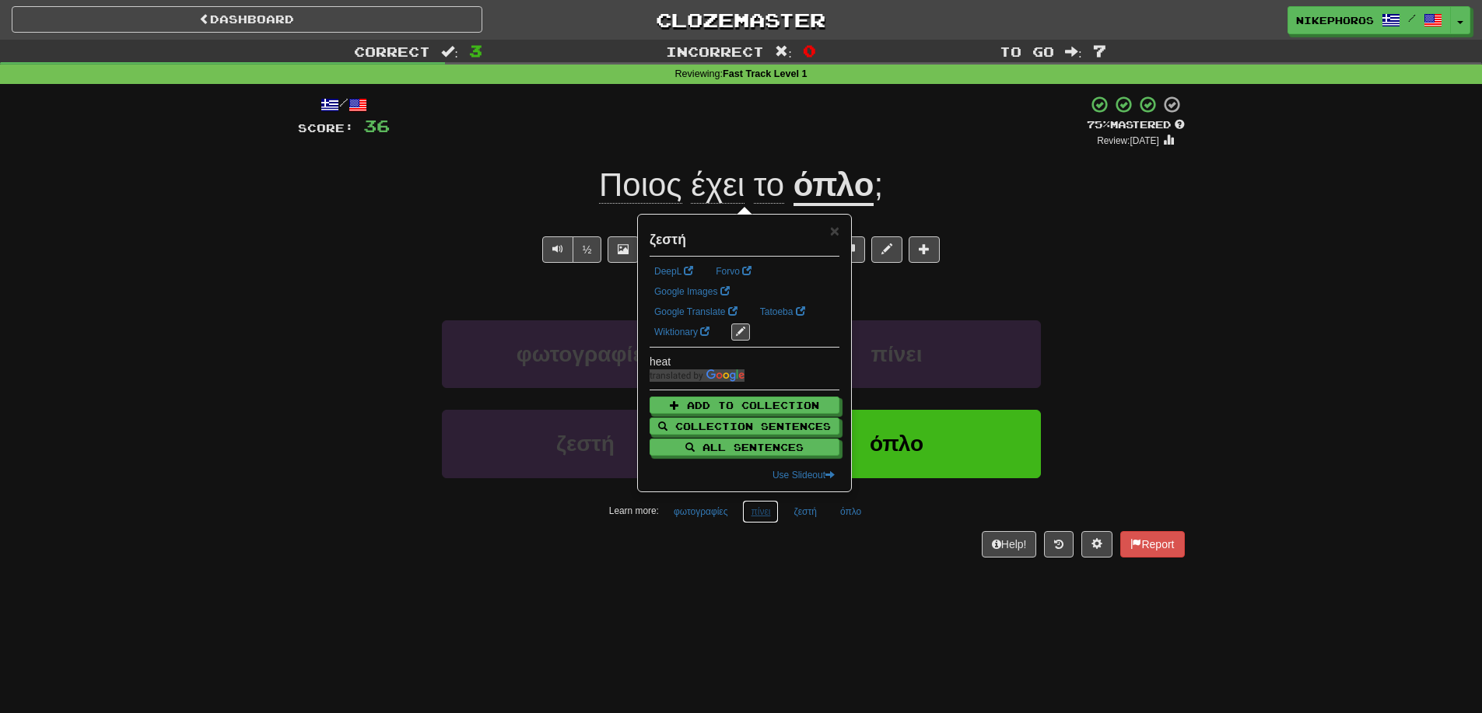
click at [757, 516] on button "πίνει" at bounding box center [760, 511] width 37 height 23
click at [805, 517] on button "ζεστή" at bounding box center [805, 511] width 40 height 23
click at [814, 562] on div "/ Score: 36 + 12 75 % Mastered Review: [DATE] Ποιος έχει το όπλο ; Who has the …" at bounding box center [741, 331] width 887 height 495
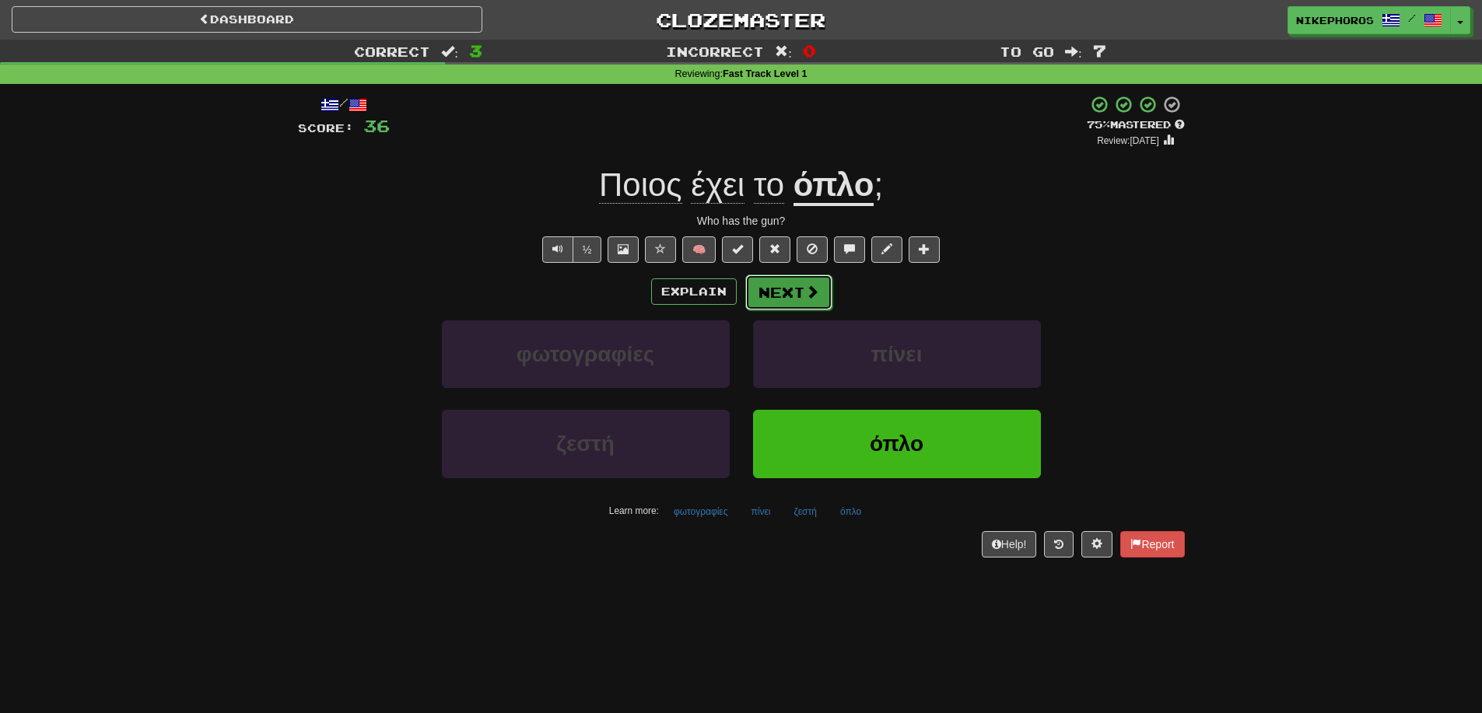
click at [808, 299] on span at bounding box center [812, 292] width 14 height 14
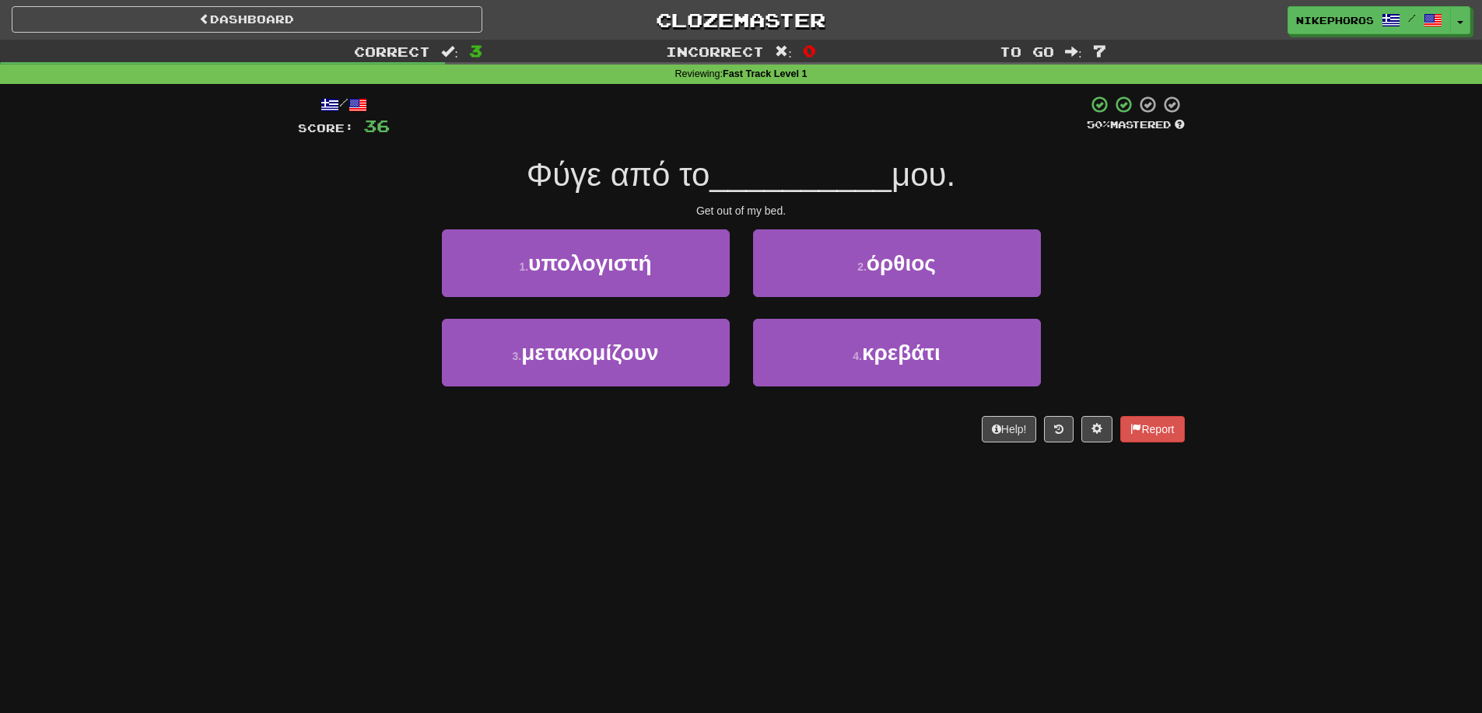
click at [755, 194] on div "Φύγε από το __________ μου." at bounding box center [741, 175] width 887 height 43
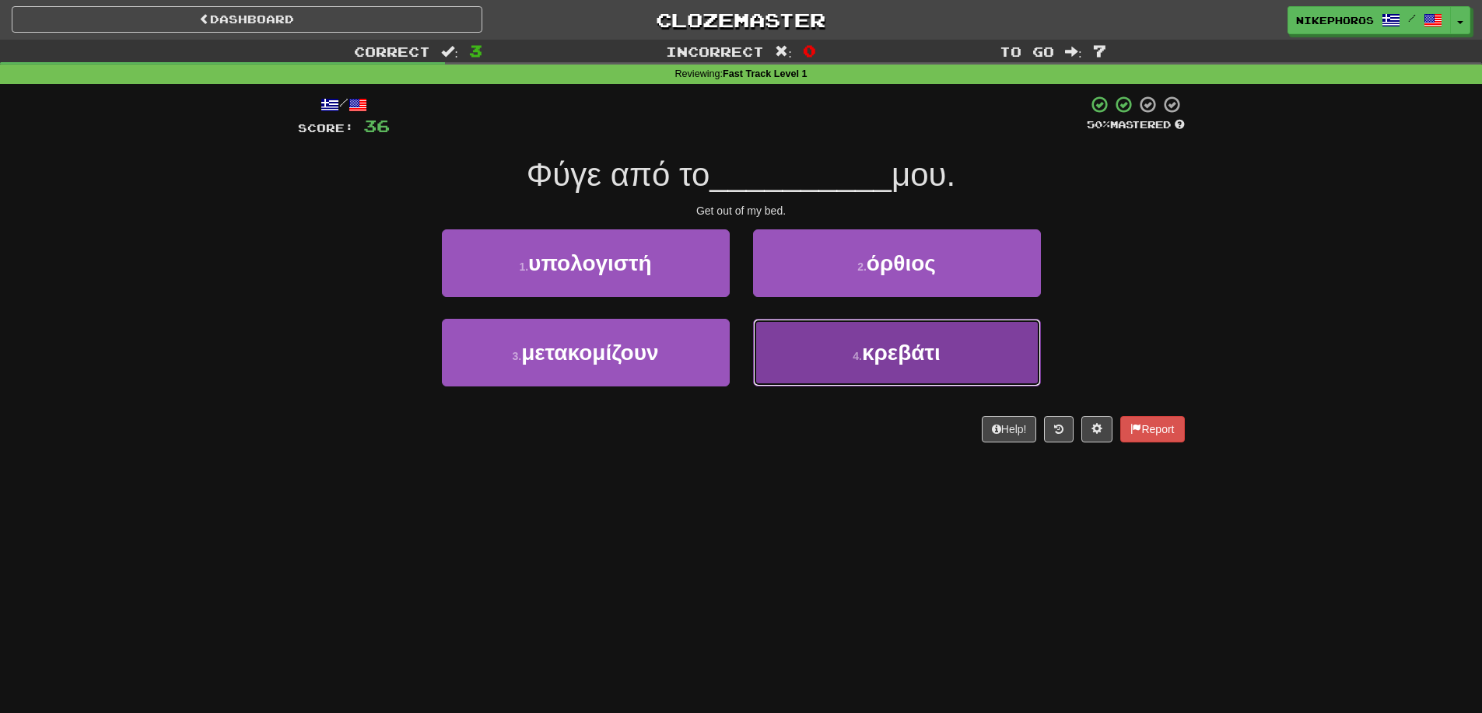
click at [962, 349] on button "4 . κρεβάτι" at bounding box center [897, 353] width 288 height 68
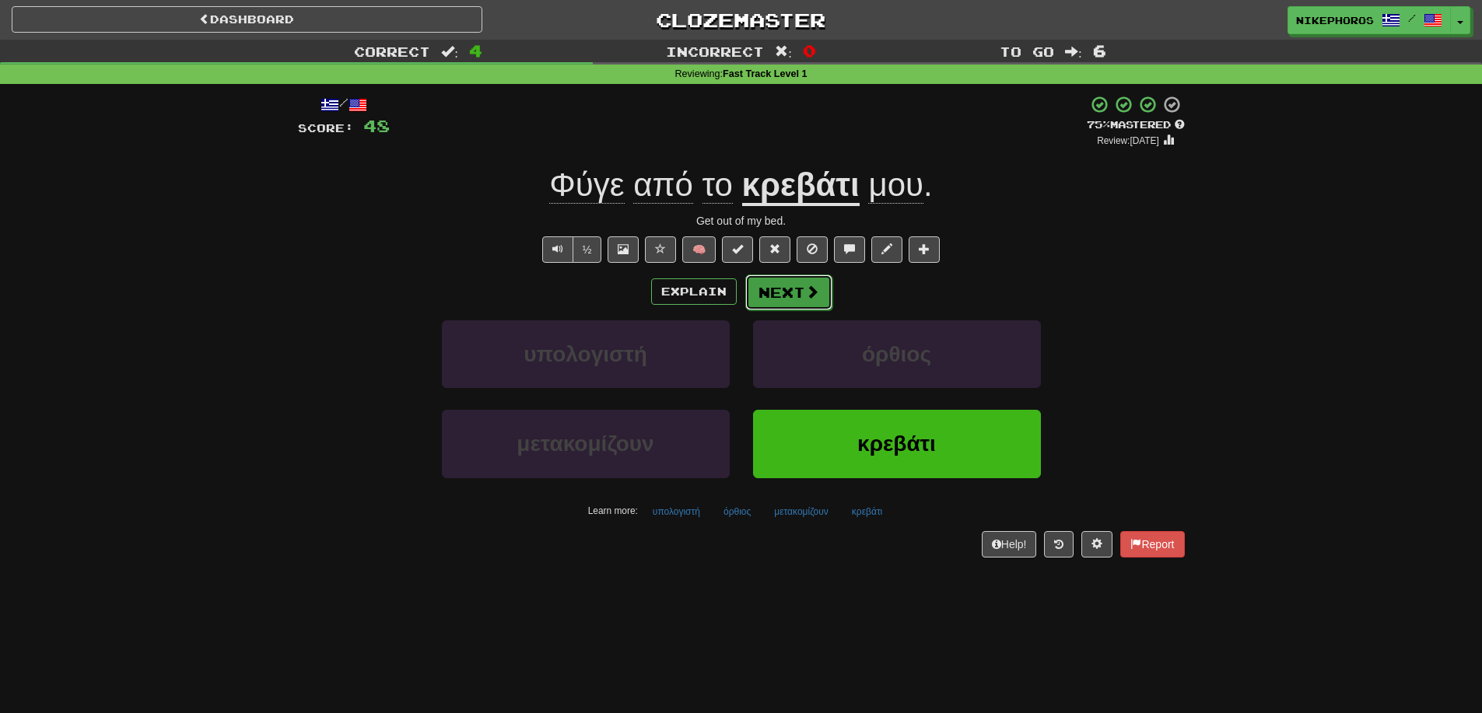
click at [773, 295] on button "Next" at bounding box center [788, 293] width 87 height 36
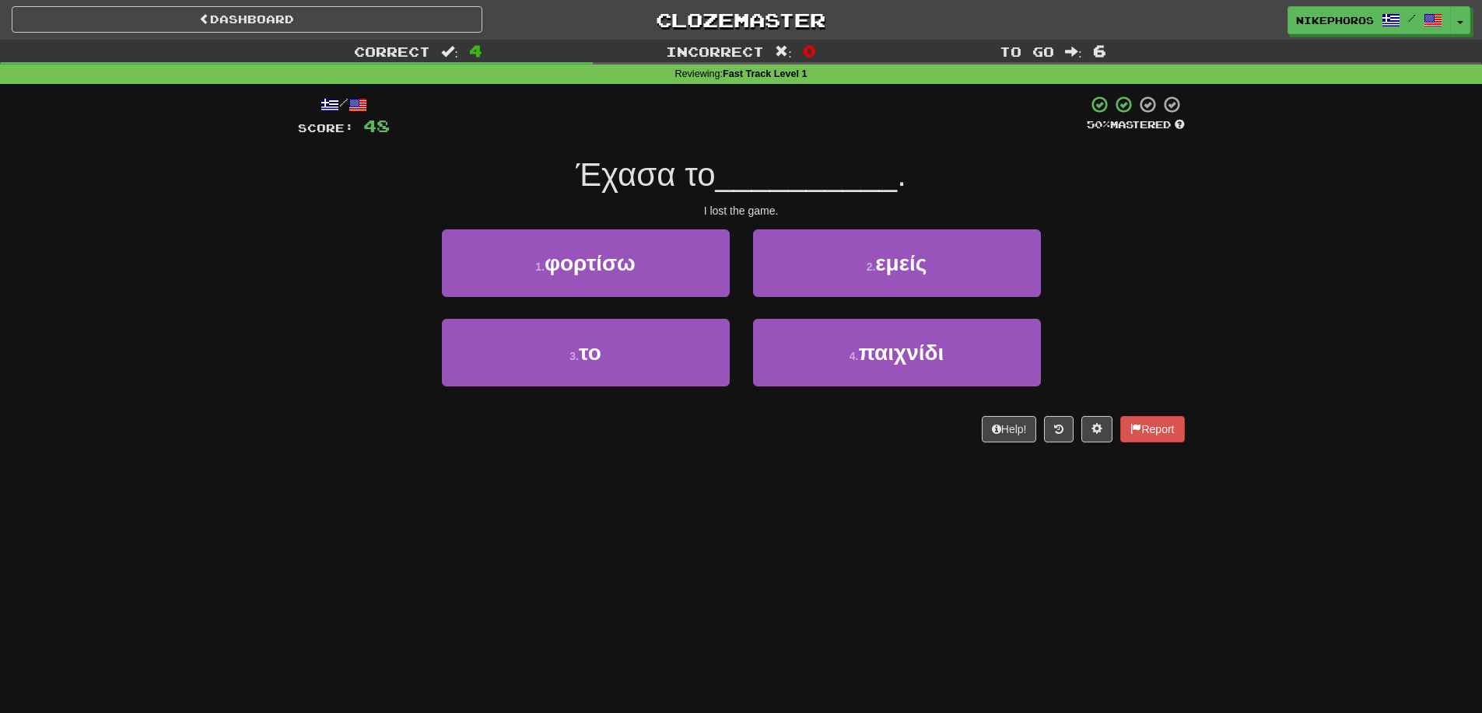
click at [861, 172] on span "__________" at bounding box center [807, 174] width 182 height 37
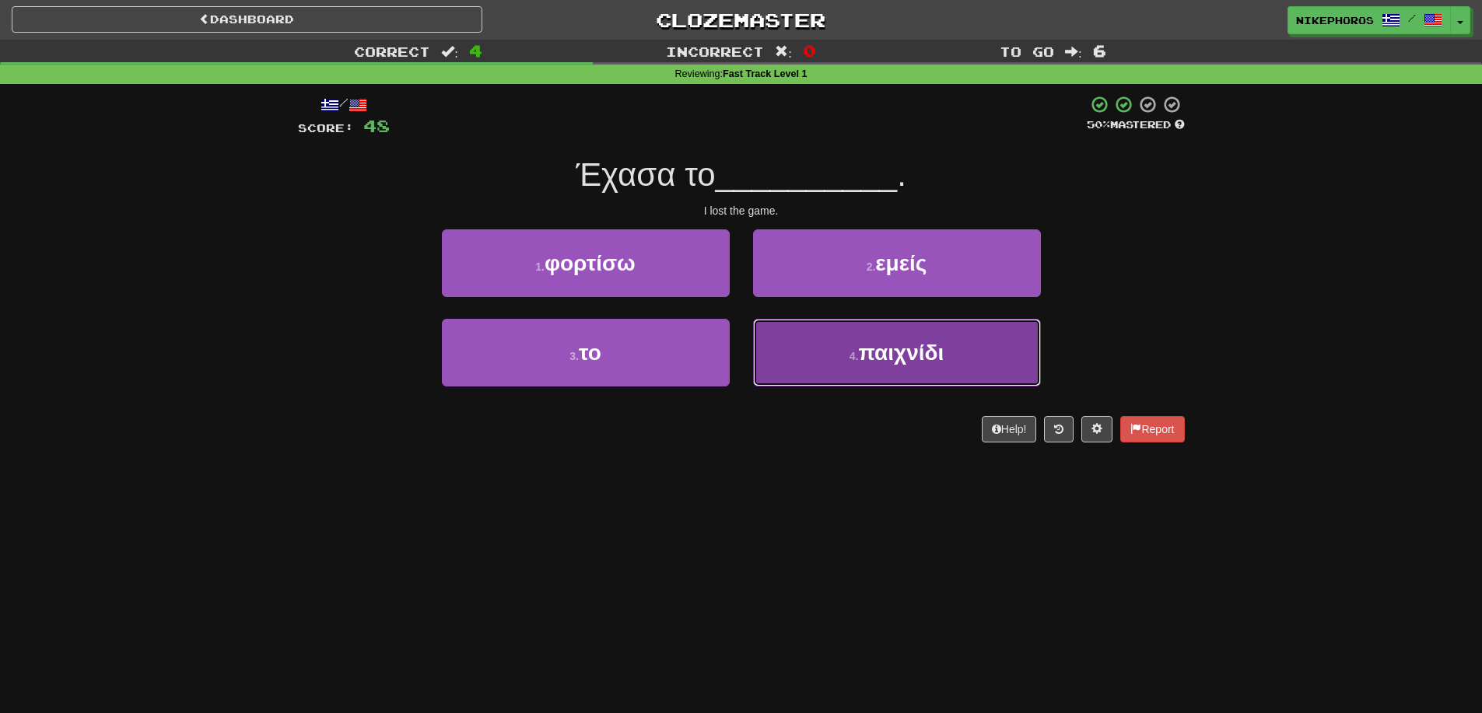
click at [876, 366] on button "4 . παιχνίδι" at bounding box center [897, 353] width 288 height 68
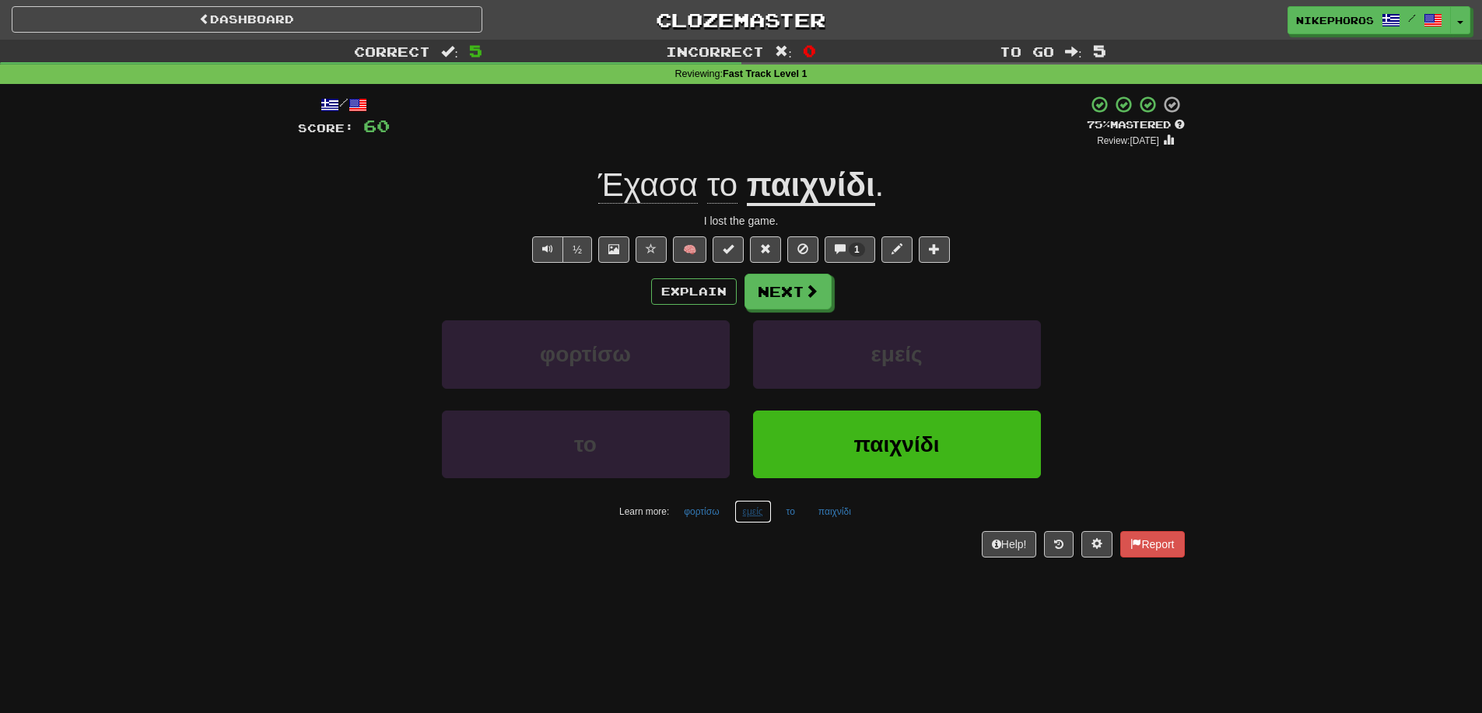
click at [738, 514] on button "εμείς" at bounding box center [752, 511] width 37 height 23
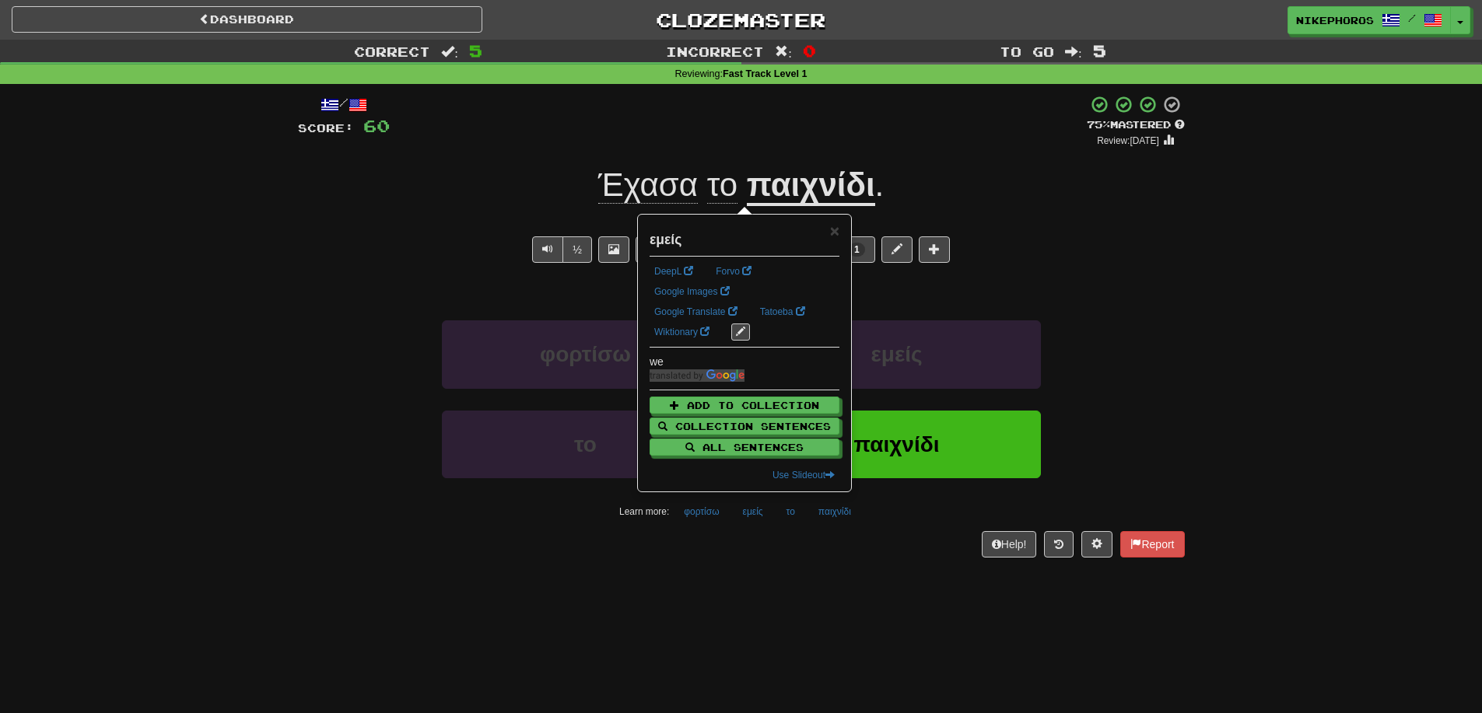
drag, startPoint x: 755, startPoint y: 594, endPoint x: 794, endPoint y: 415, distance: 183.1
click at [755, 594] on div "Dashboard Clozemaster Nikephoros / Toggle Dropdown Dashboard Leaderboard Activi…" at bounding box center [741, 356] width 1482 height 713
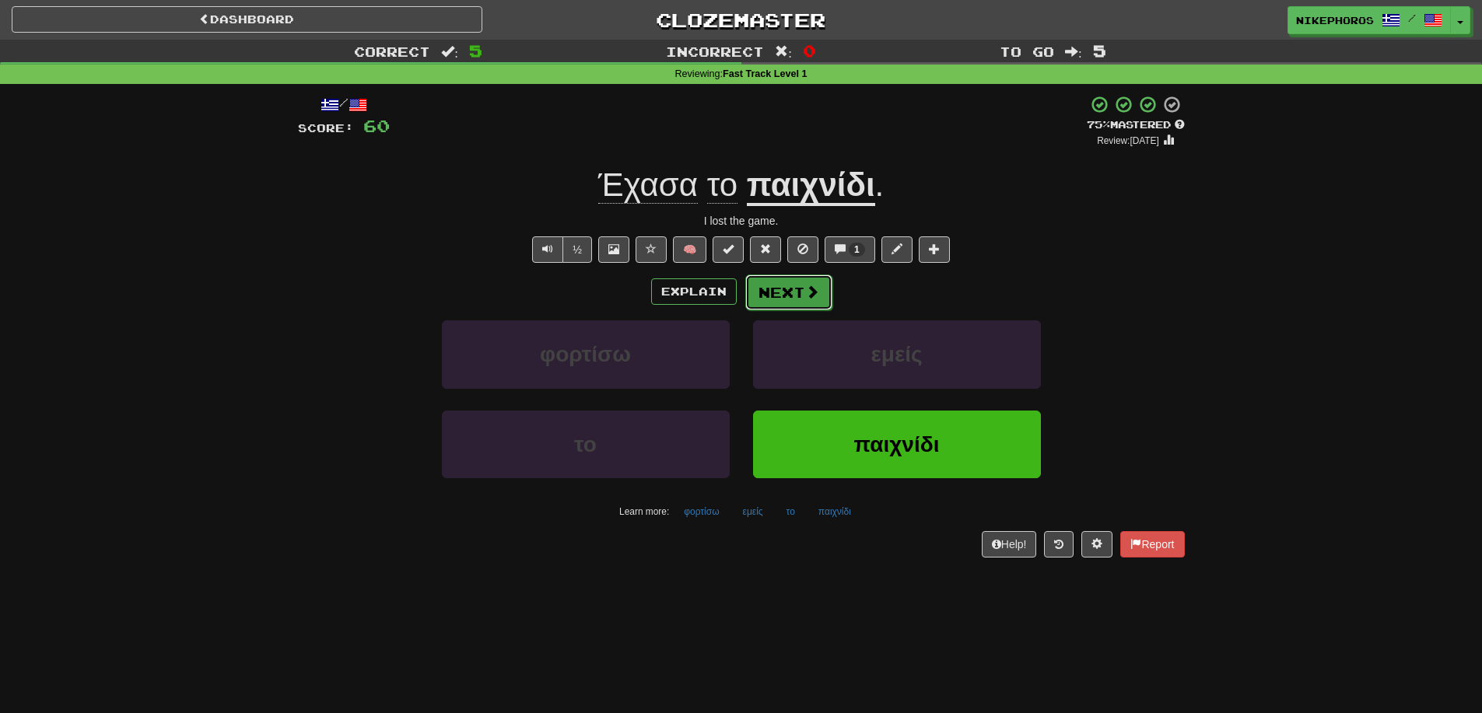
click at [805, 286] on span at bounding box center [812, 292] width 14 height 14
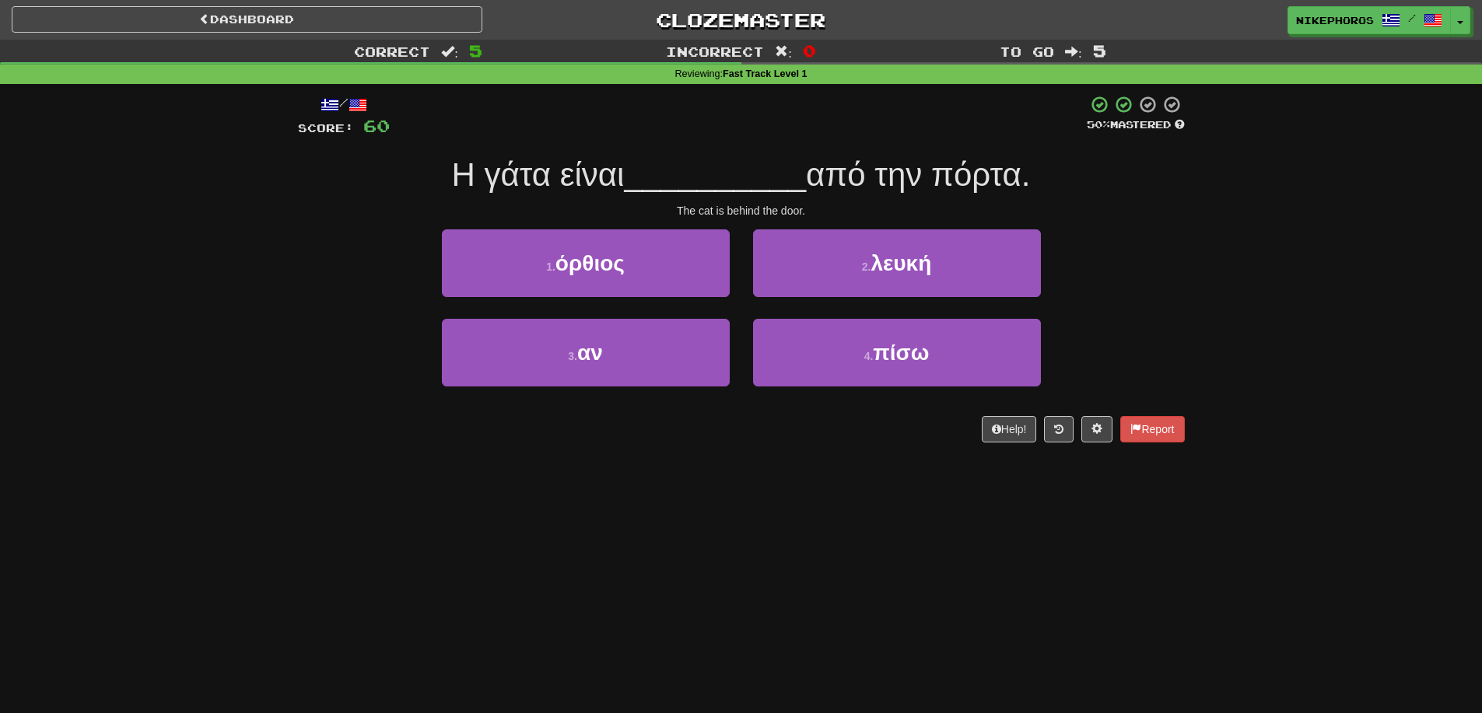
click at [768, 176] on span "__________" at bounding box center [715, 174] width 182 height 37
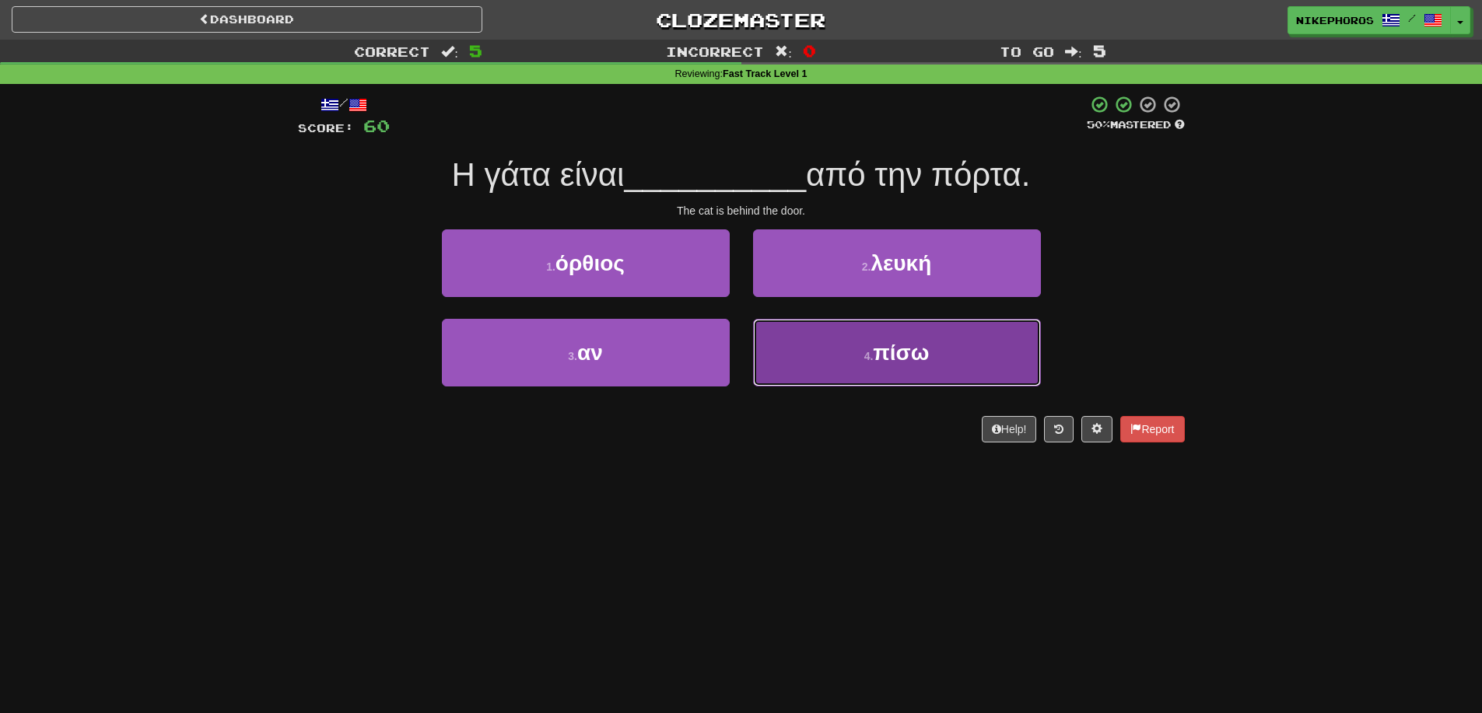
click at [888, 359] on span "πίσω" at bounding box center [901, 353] width 56 height 24
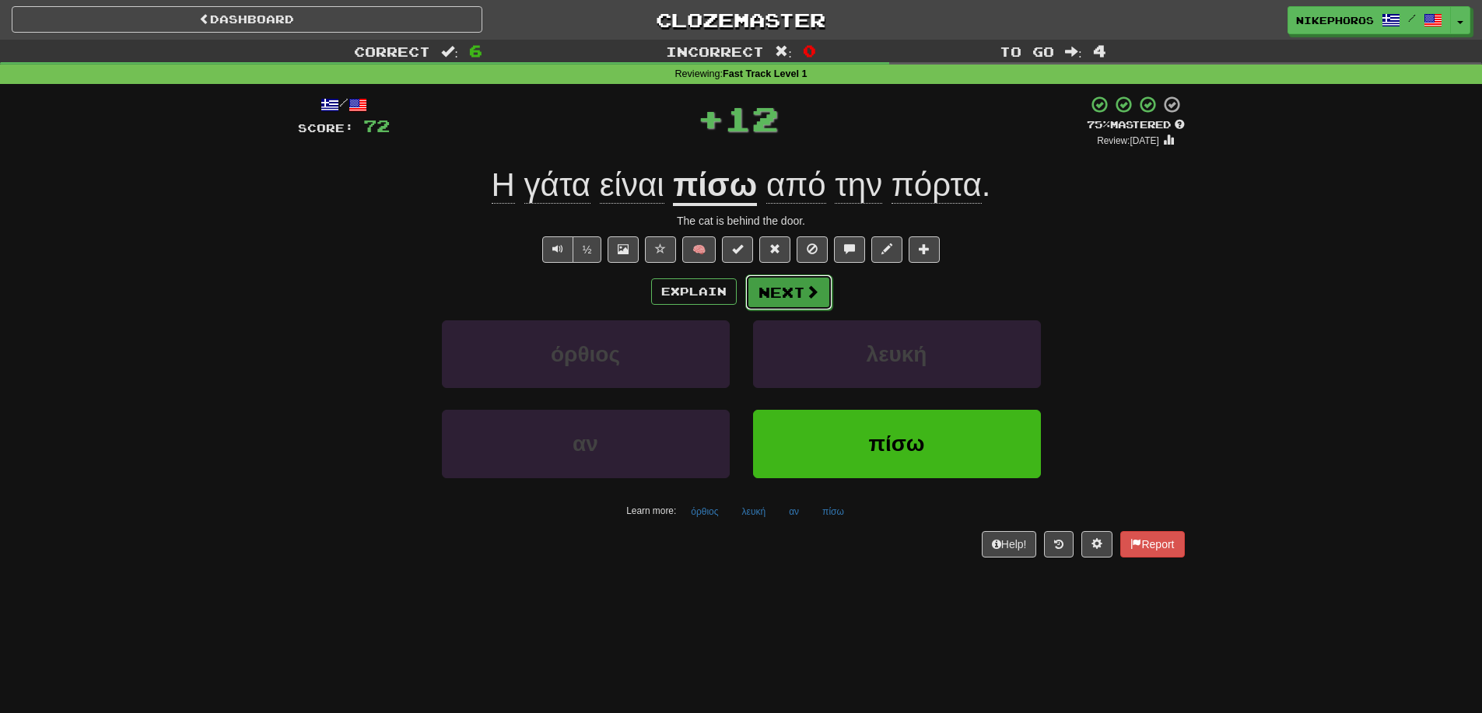
click at [815, 292] on span at bounding box center [812, 292] width 14 height 14
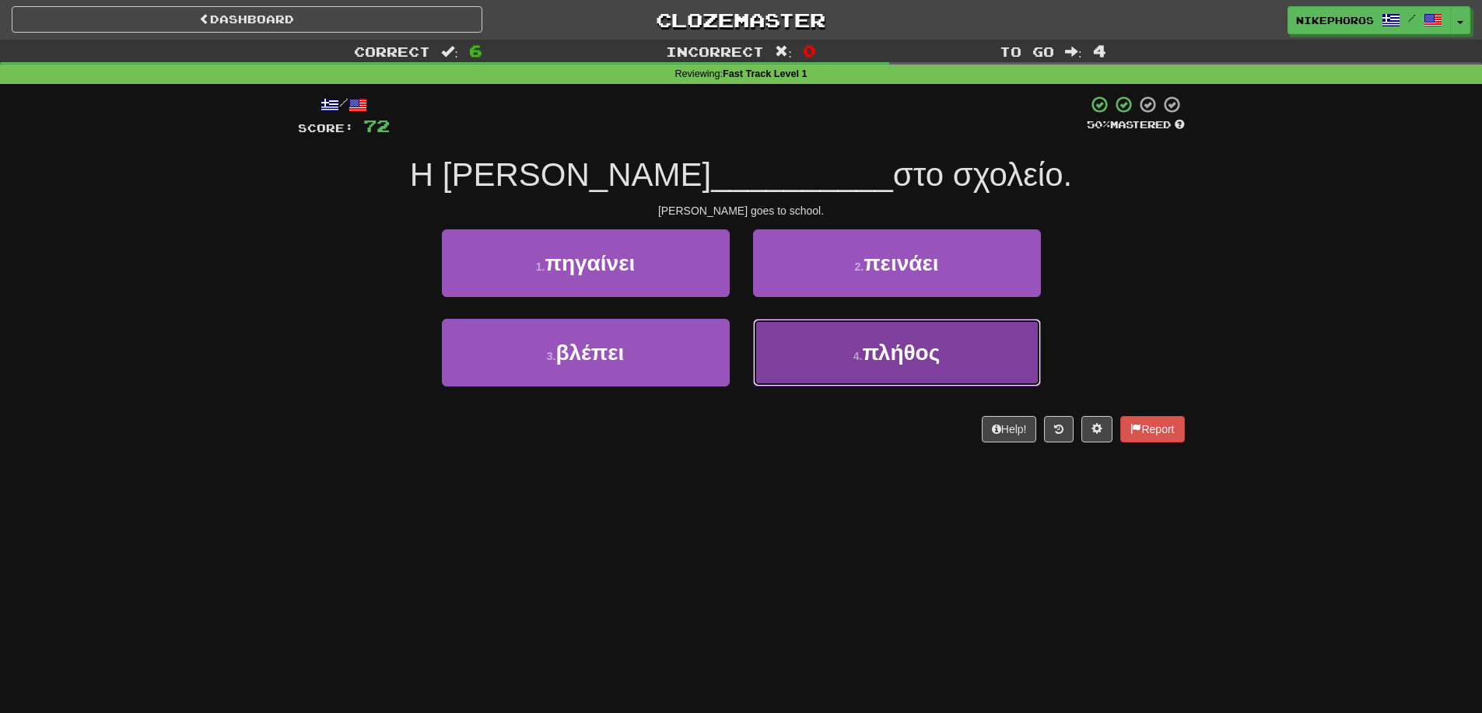
click at [818, 364] on button "4 . πλήθος" at bounding box center [897, 353] width 288 height 68
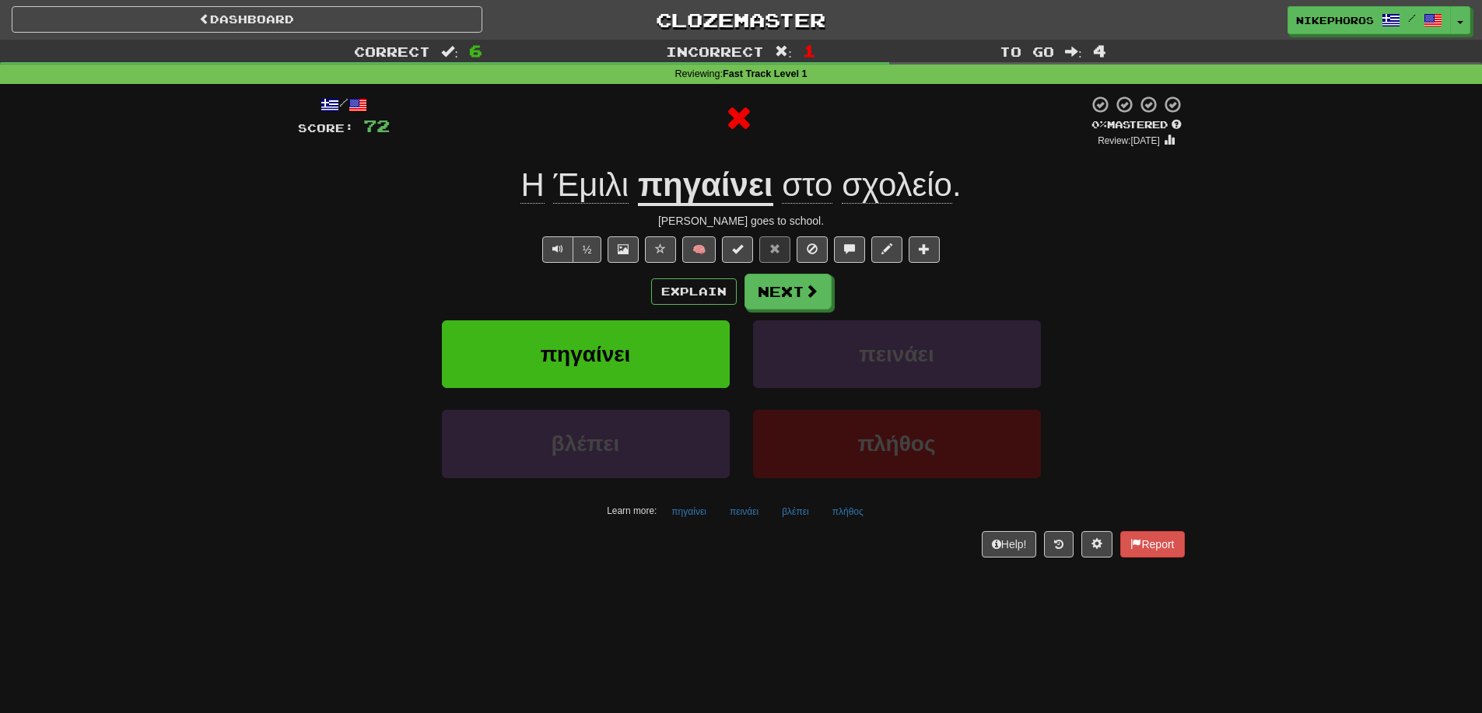
click at [721, 158] on div "/ Score: 72 0 % Mastered Review: [DATE] Η [PERSON_NAME] πηγαίνει στο σχολείο . …" at bounding box center [741, 326] width 887 height 462
click at [729, 181] on u "πηγαίνει" at bounding box center [705, 186] width 135 height 40
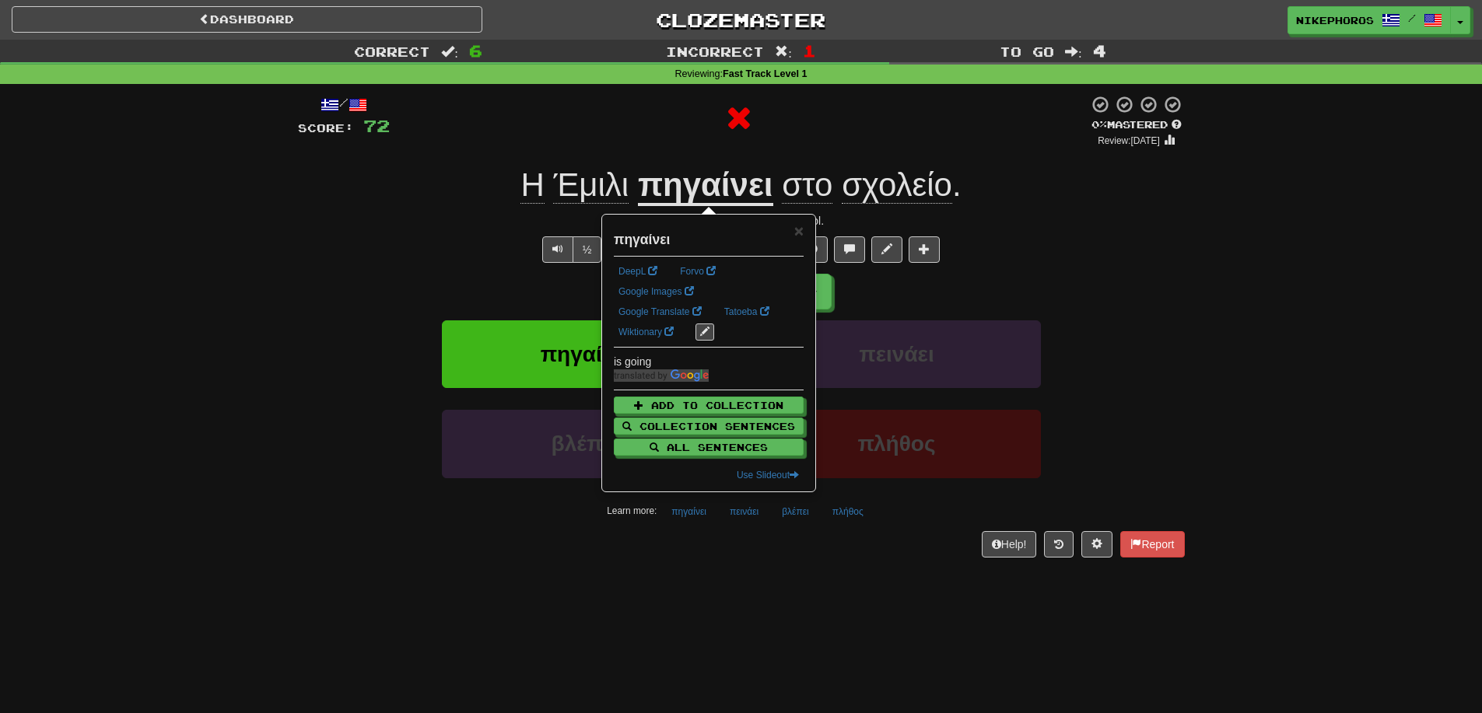
click at [865, 145] on div at bounding box center [739, 121] width 699 height 53
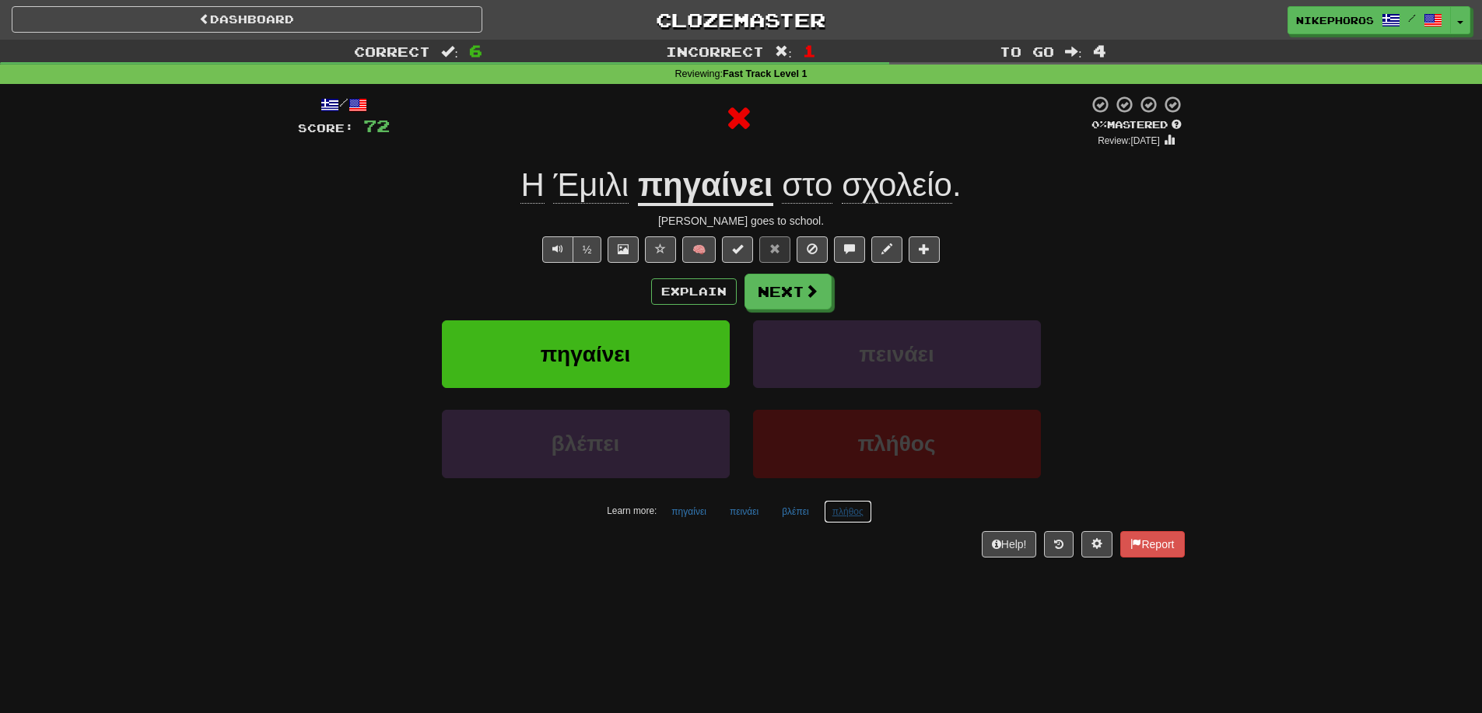
click at [846, 514] on button "πλήθος" at bounding box center [848, 511] width 48 height 23
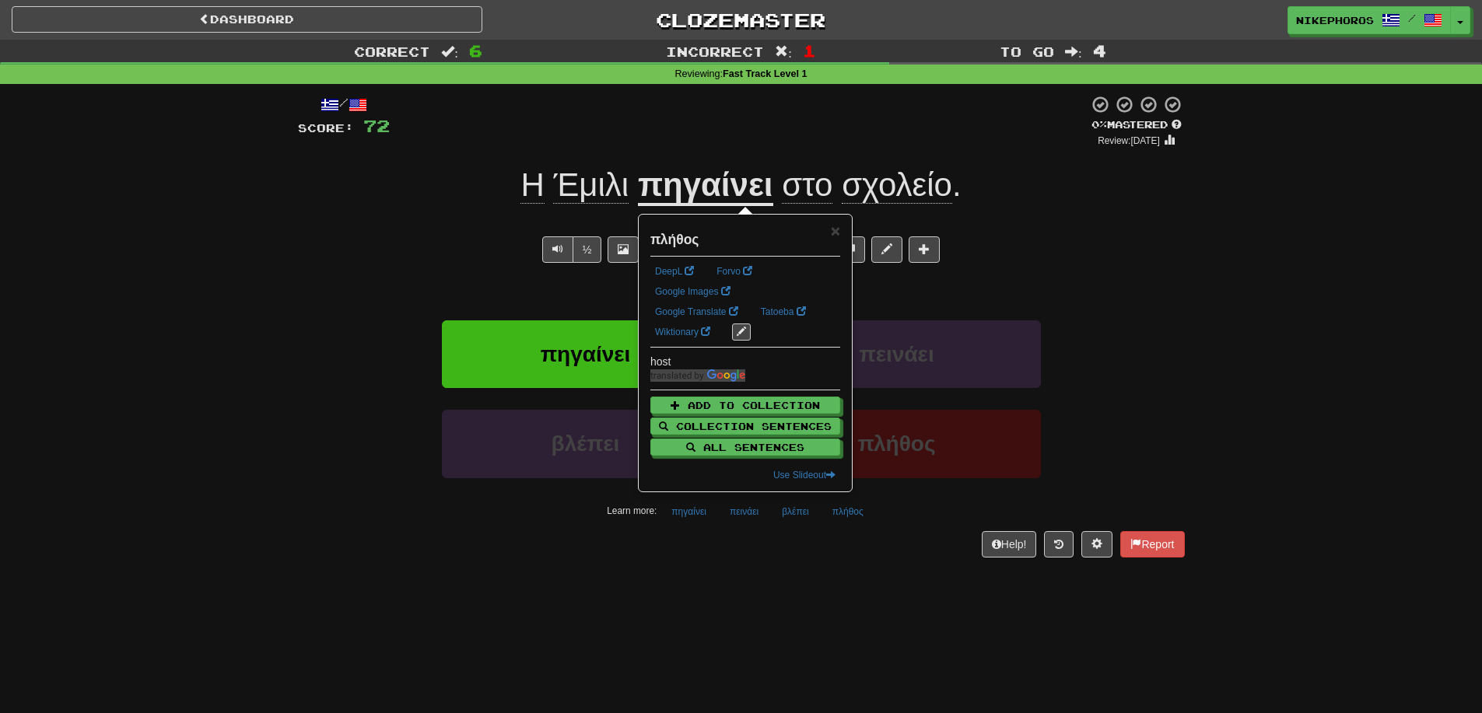
click at [1288, 337] on div "Correct : 6 Incorrect : 1 To go : 4 Reviewing : Fast Track Level 1 / Score: 72 …" at bounding box center [741, 310] width 1482 height 540
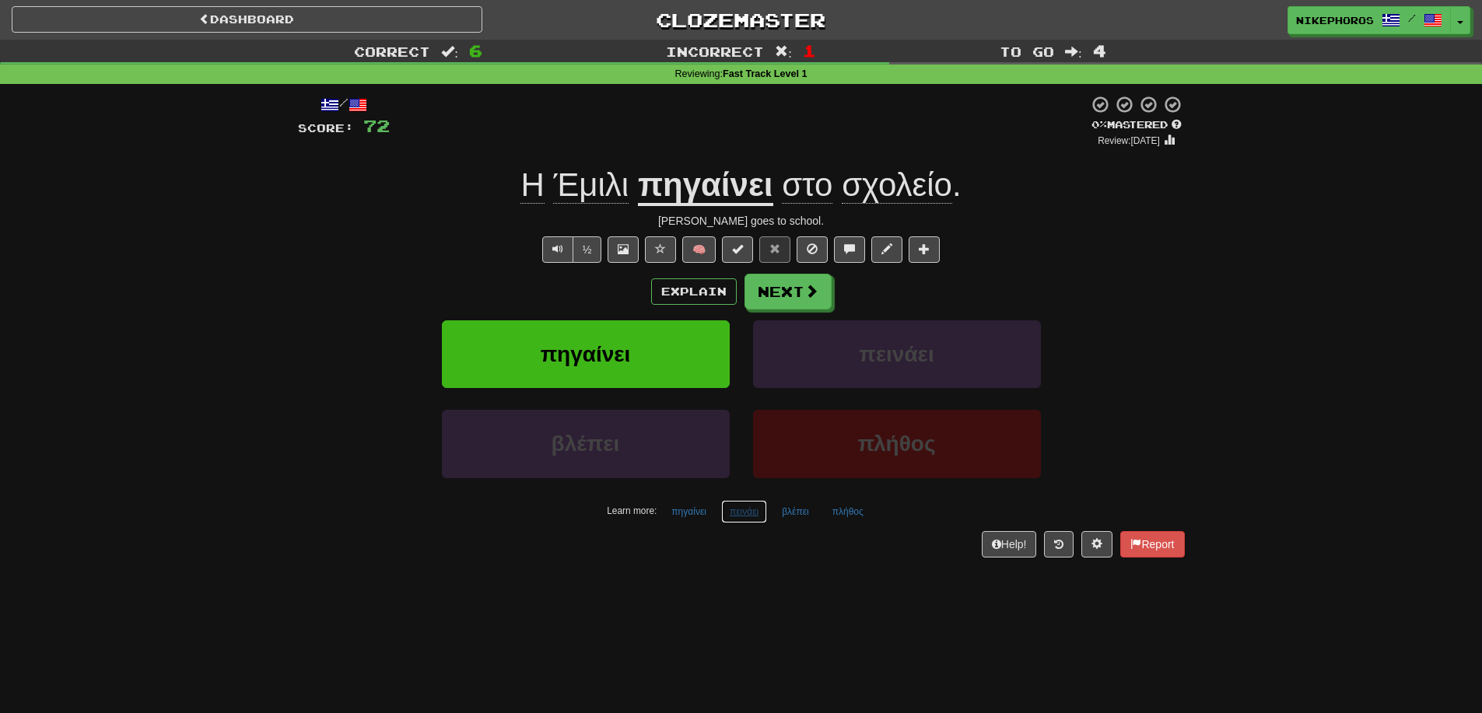
click at [757, 511] on button "πεινάει" at bounding box center [744, 511] width 46 height 23
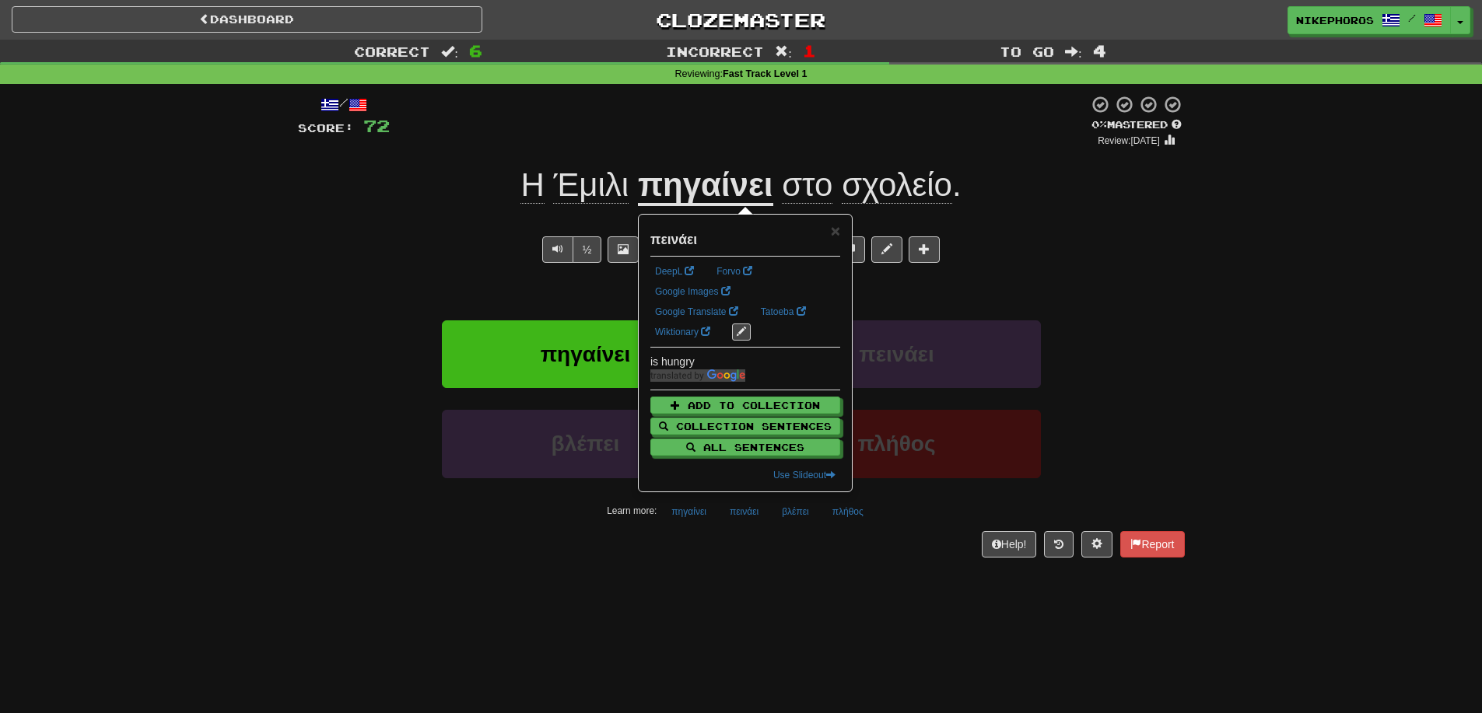
click at [796, 536] on div "Help! Report" at bounding box center [741, 544] width 887 height 26
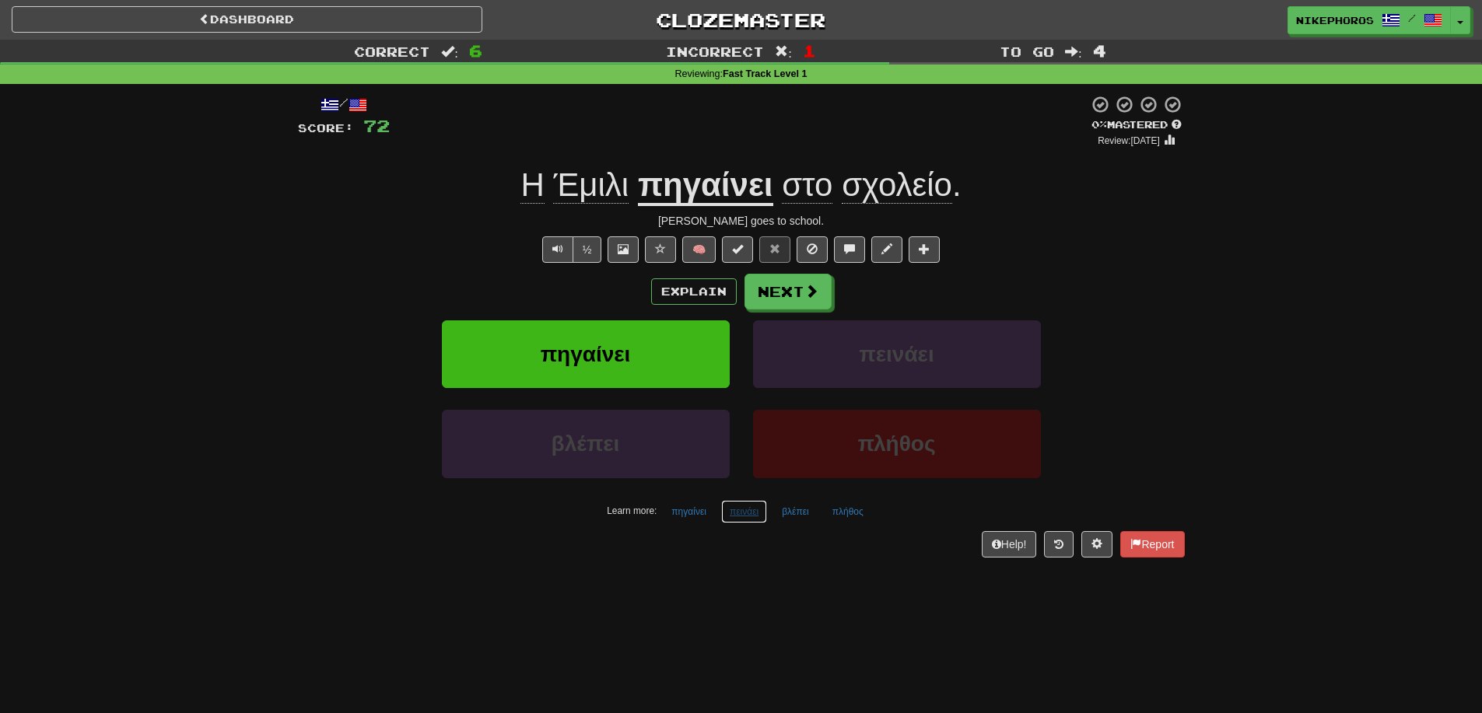
click at [767, 517] on button "πεινάει" at bounding box center [744, 511] width 46 height 23
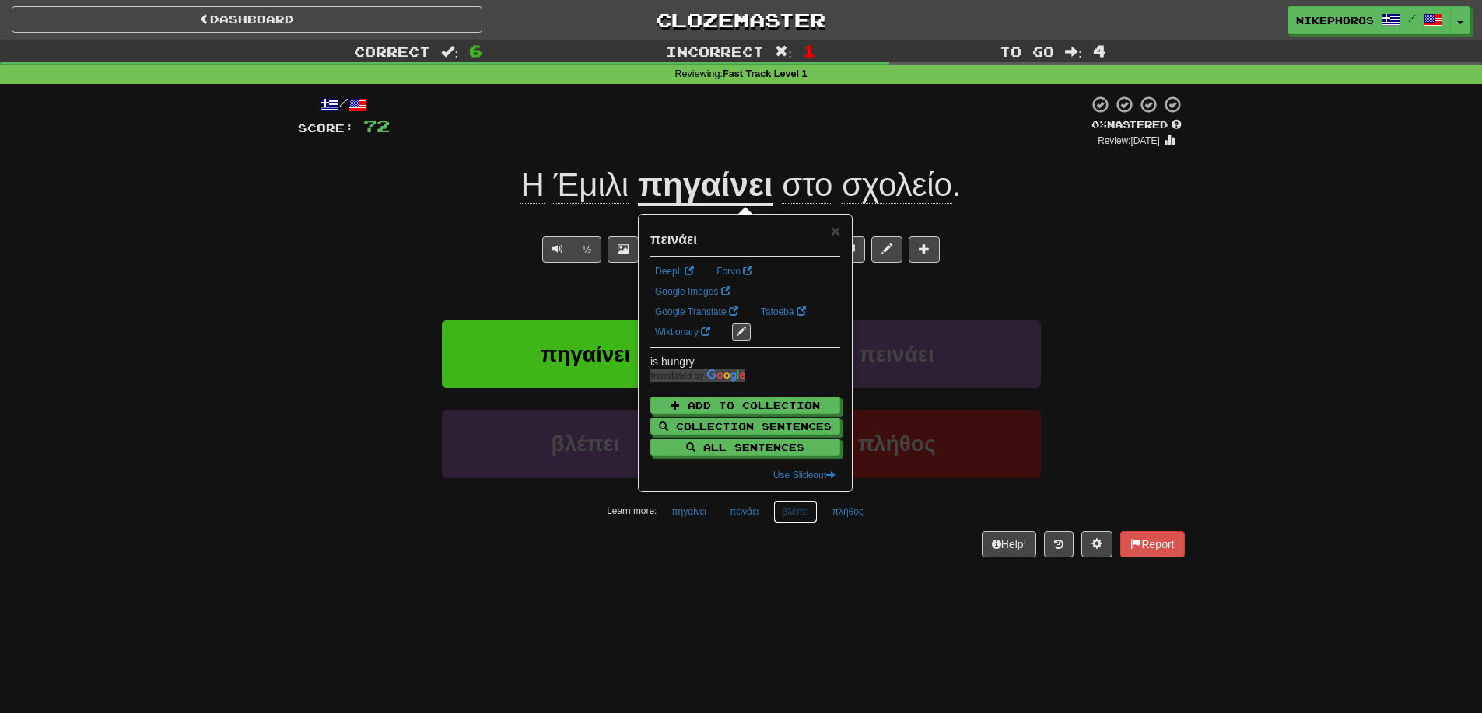
click at [790, 515] on button "βλέπει" at bounding box center [795, 511] width 44 height 23
click at [790, 561] on div "/ Score: 72 0 % Mastered Review: [DATE] Η [PERSON_NAME] πηγαίνει στο σχολείο . …" at bounding box center [741, 331] width 887 height 495
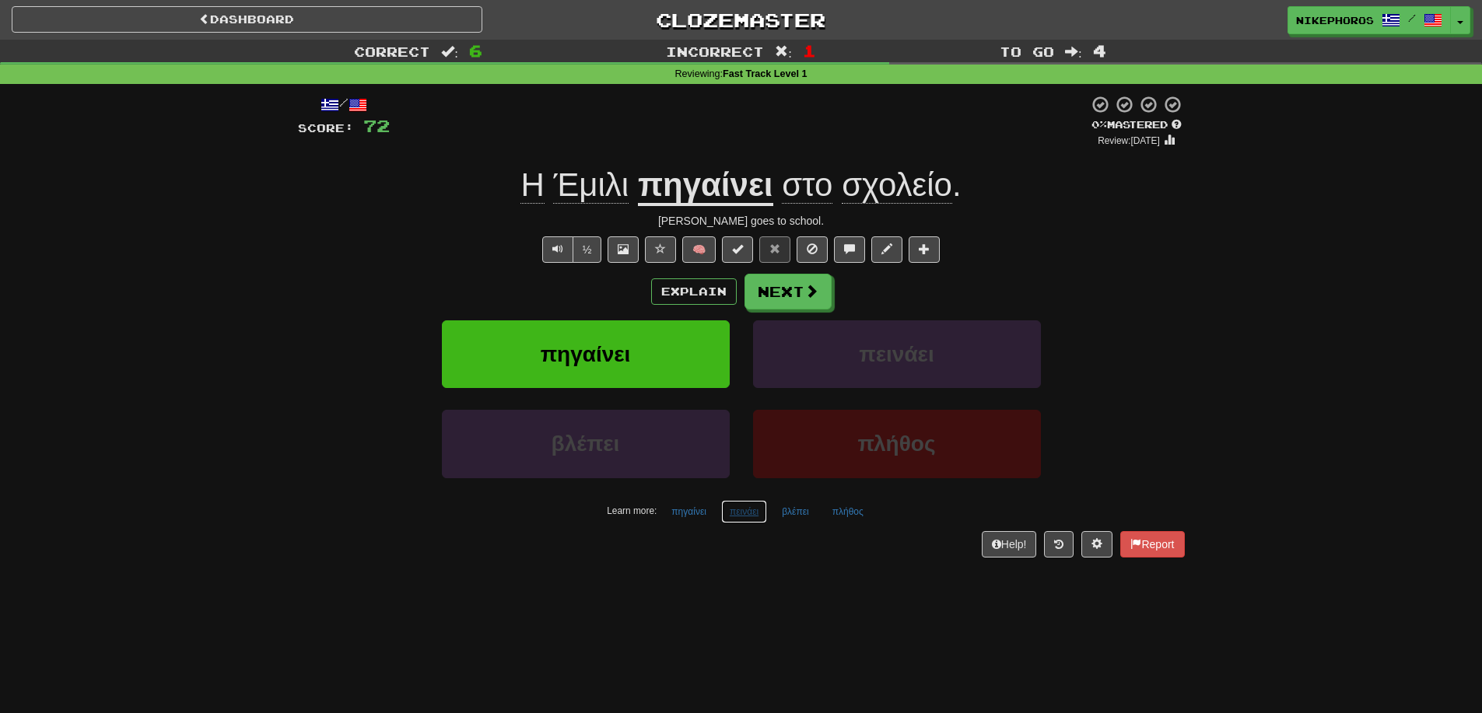
click at [752, 513] on button "πεινάει" at bounding box center [744, 511] width 46 height 23
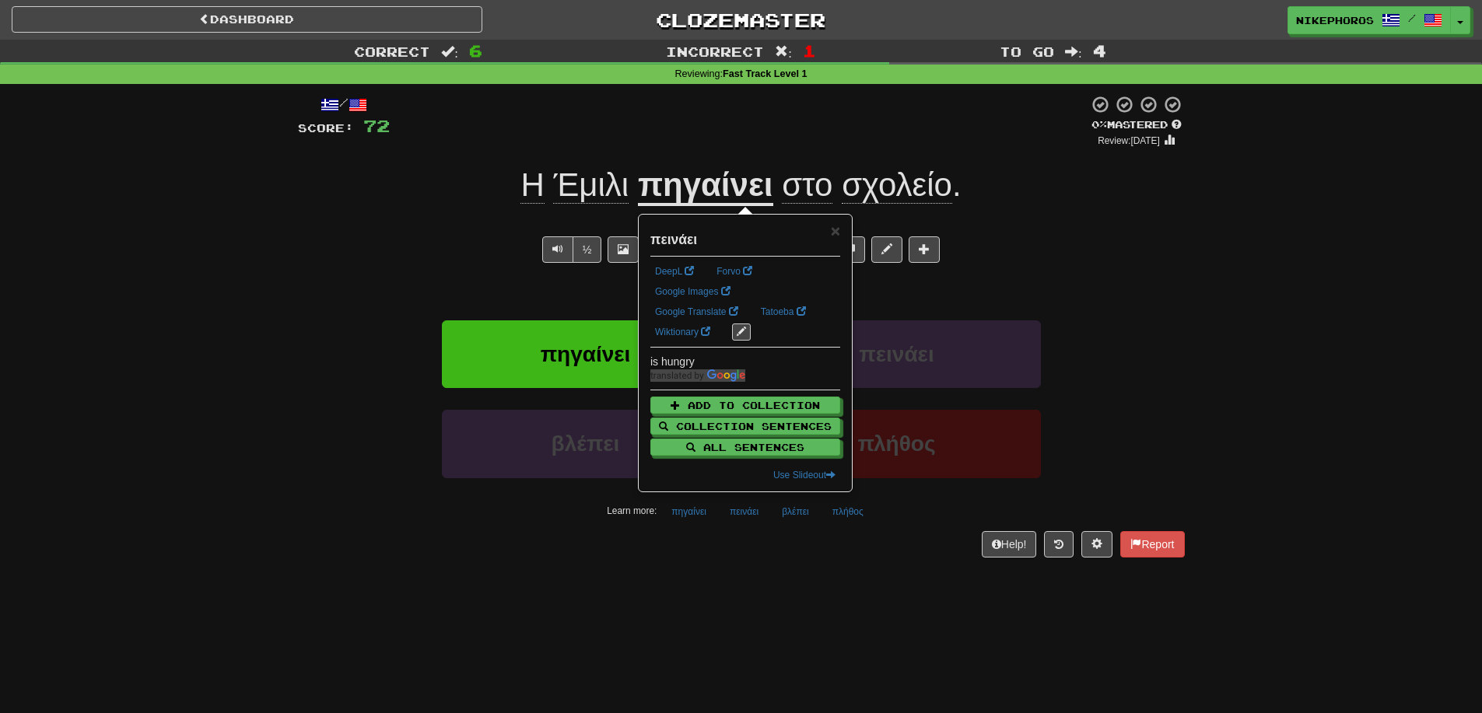
click at [799, 608] on div "Dashboard Clozemaster Nikephoros / Toggle Dropdown Dashboard Leaderboard Activi…" at bounding box center [741, 356] width 1482 height 713
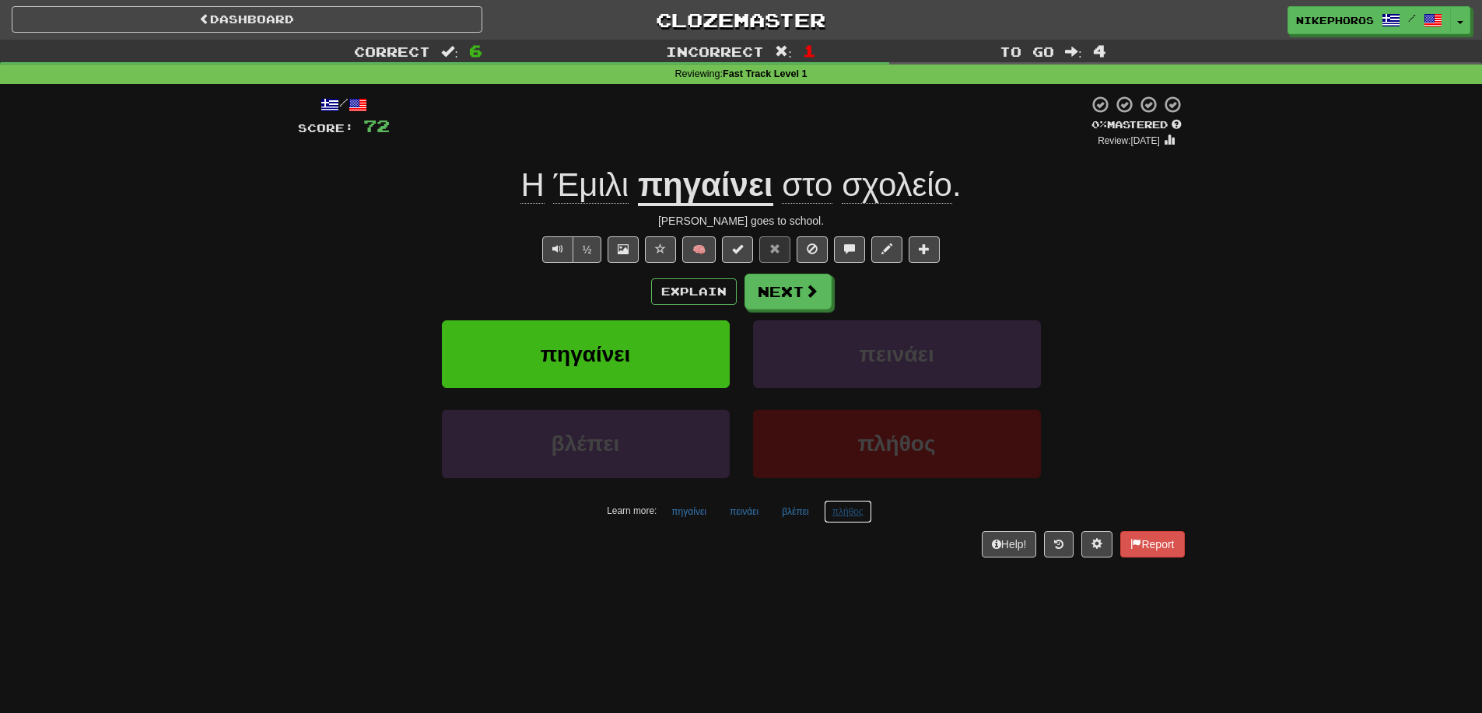
click at [856, 517] on button "πλήθος" at bounding box center [848, 511] width 48 height 23
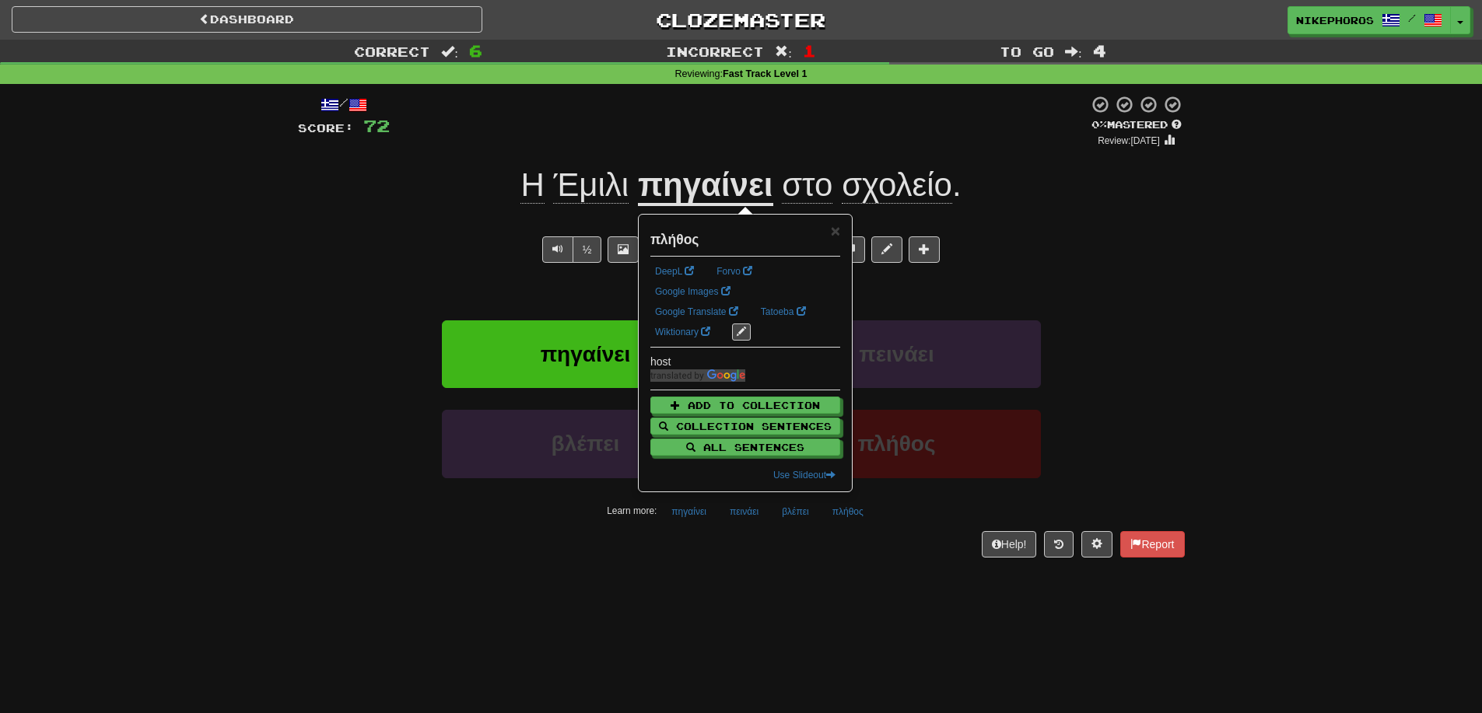
click at [898, 589] on div "Dashboard Clozemaster Nikephoros / Toggle Dropdown Dashboard Leaderboard Activi…" at bounding box center [741, 356] width 1482 height 713
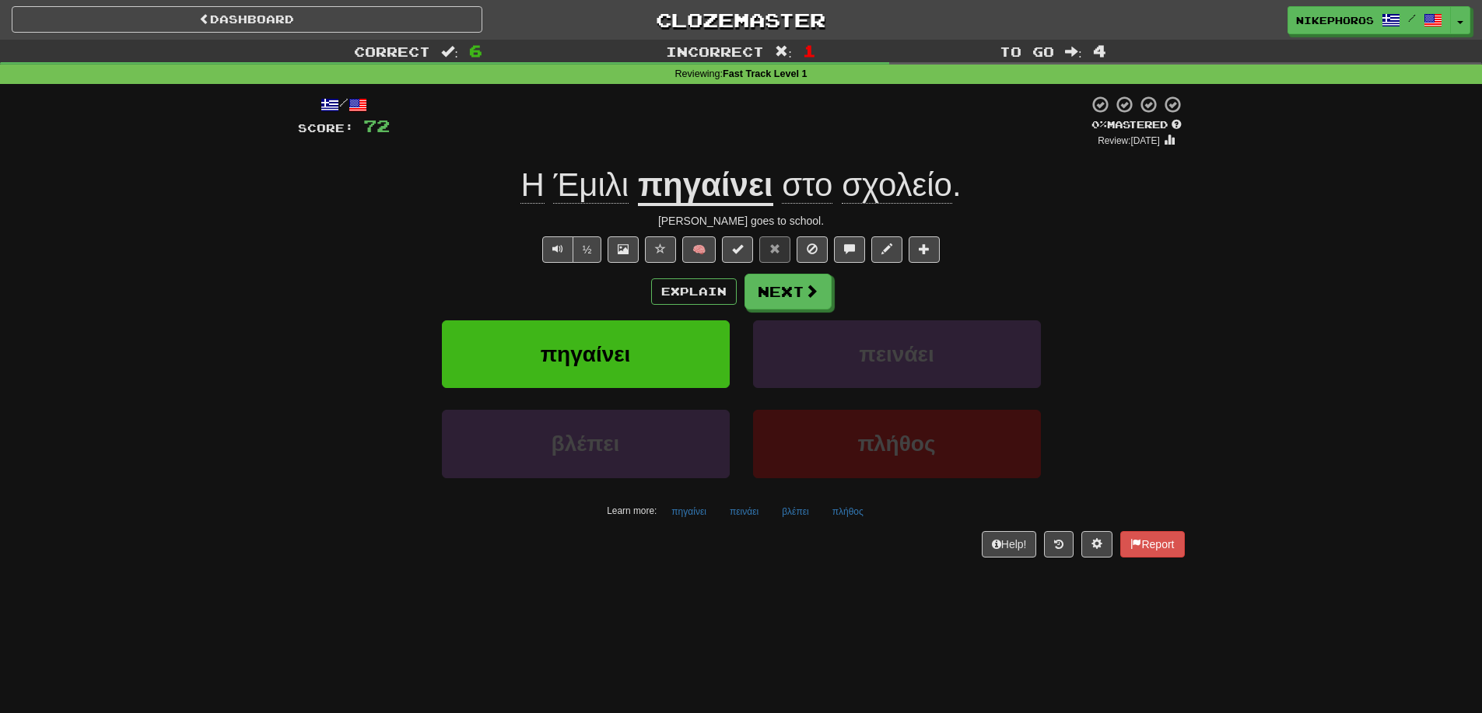
click at [1215, 352] on div "Correct : 6 Incorrect : 1 To go : 4 Reviewing : Fast Track Level 1 / Score: 72 …" at bounding box center [741, 310] width 1482 height 540
click at [690, 203] on u "πηγαίνει" at bounding box center [705, 186] width 135 height 40
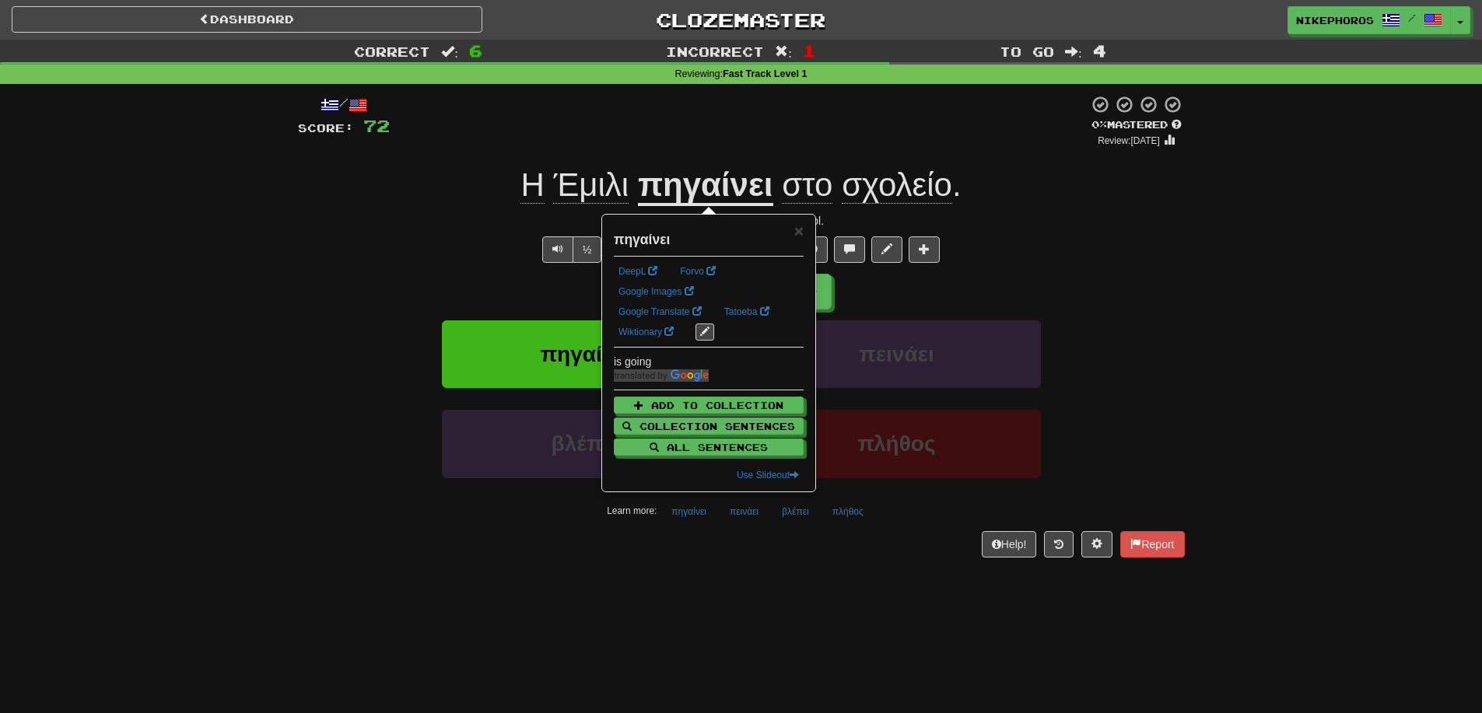
click at [1253, 303] on div "Correct : 6 Incorrect : 1 To go : 4 Reviewing : Fast Track Level 1 / Score: 72 …" at bounding box center [741, 310] width 1482 height 540
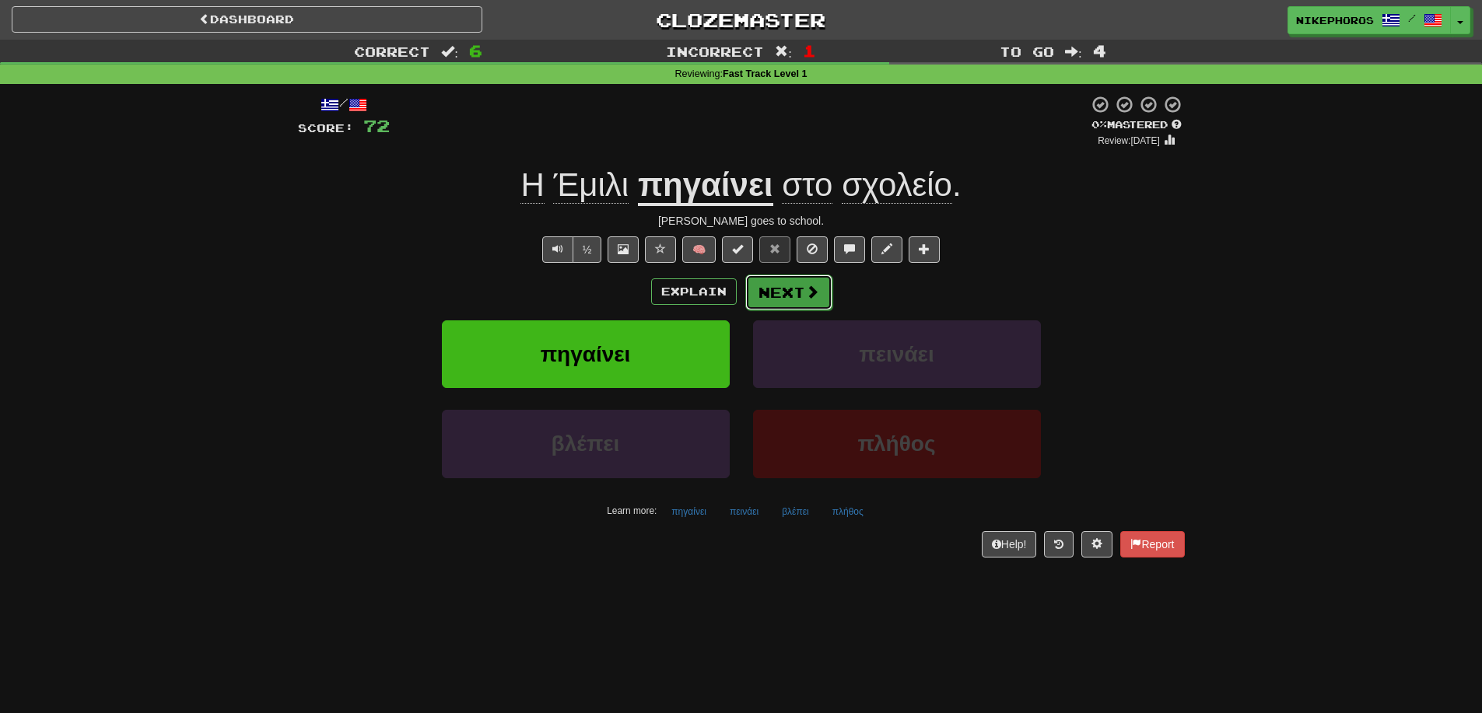
click at [791, 291] on button "Next" at bounding box center [788, 293] width 87 height 36
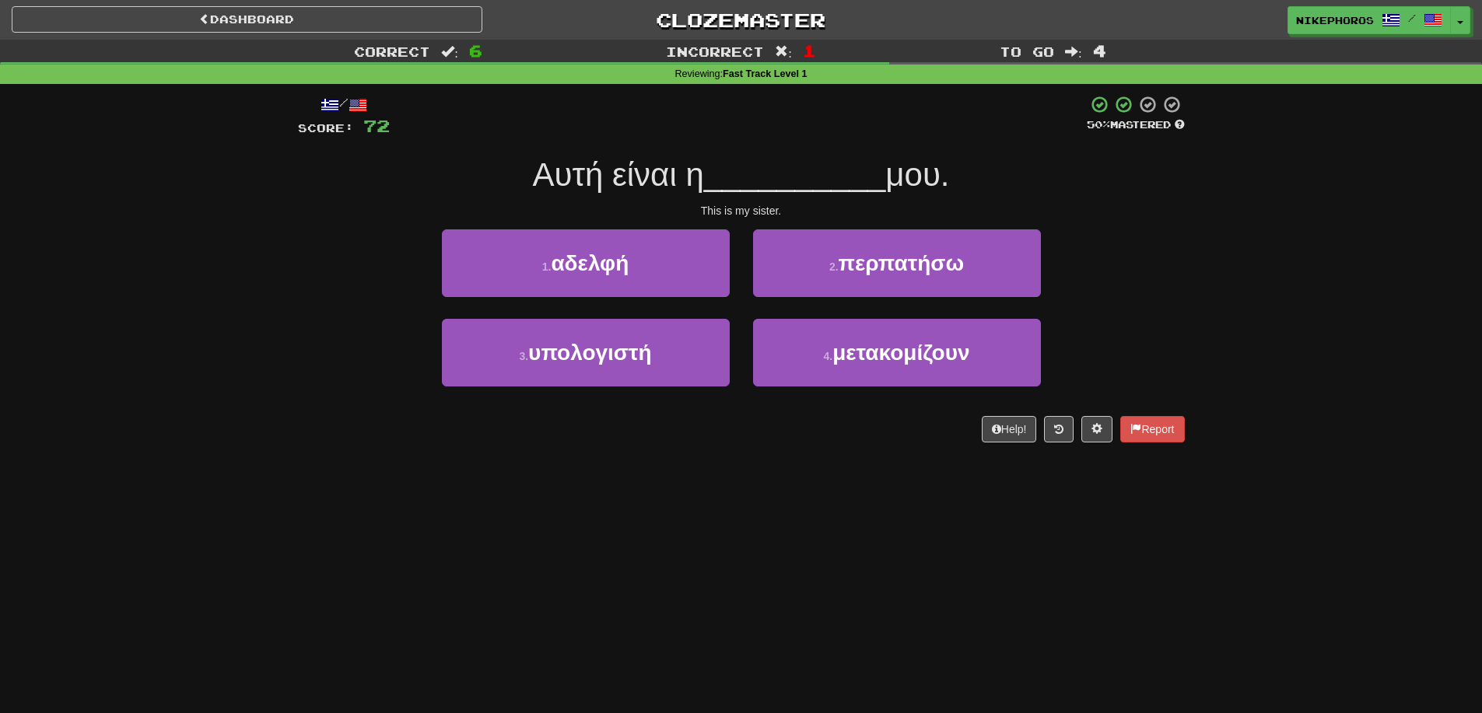
click at [833, 142] on div "/ Score: 72 50 % Mastered Αυτή είναι η __________ μου. This is my sister. 1 . α…" at bounding box center [741, 269] width 887 height 348
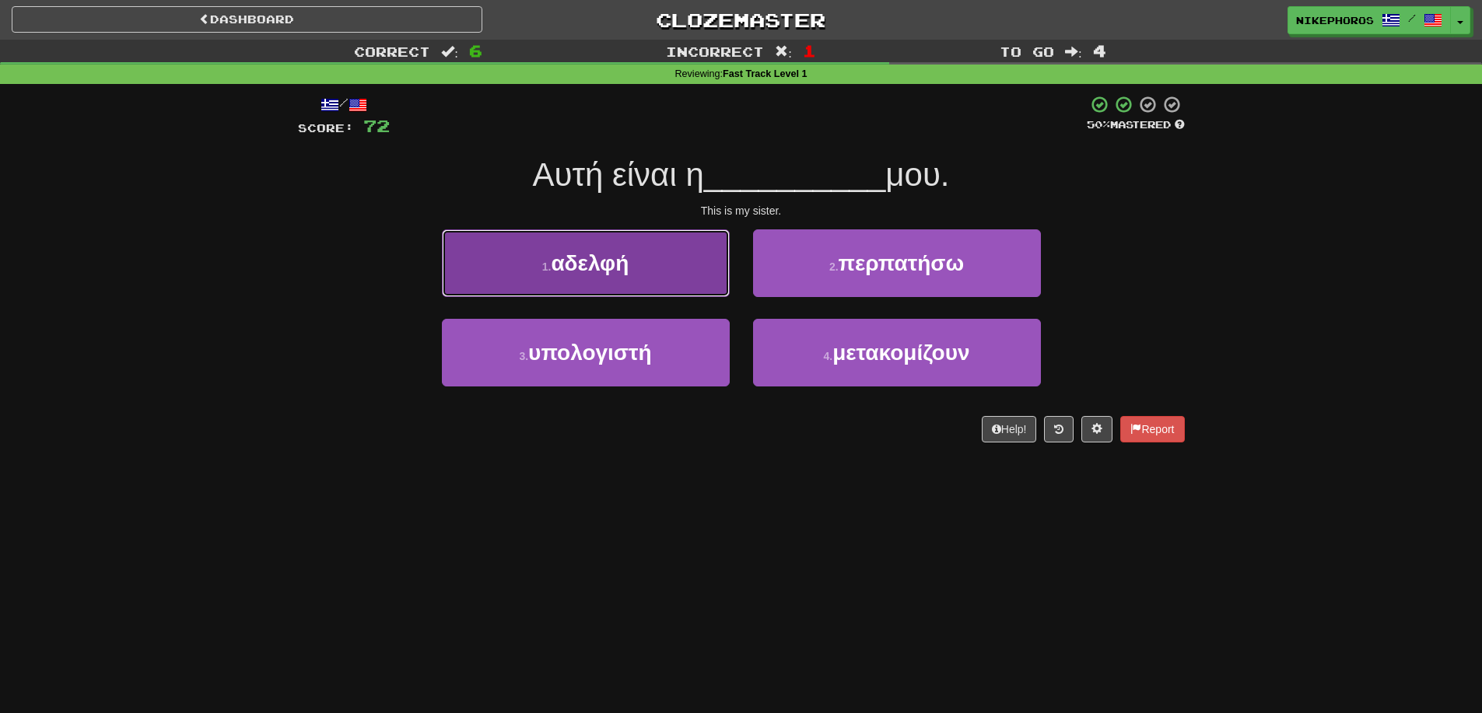
click at [621, 267] on span "αδελφή" at bounding box center [590, 263] width 78 height 24
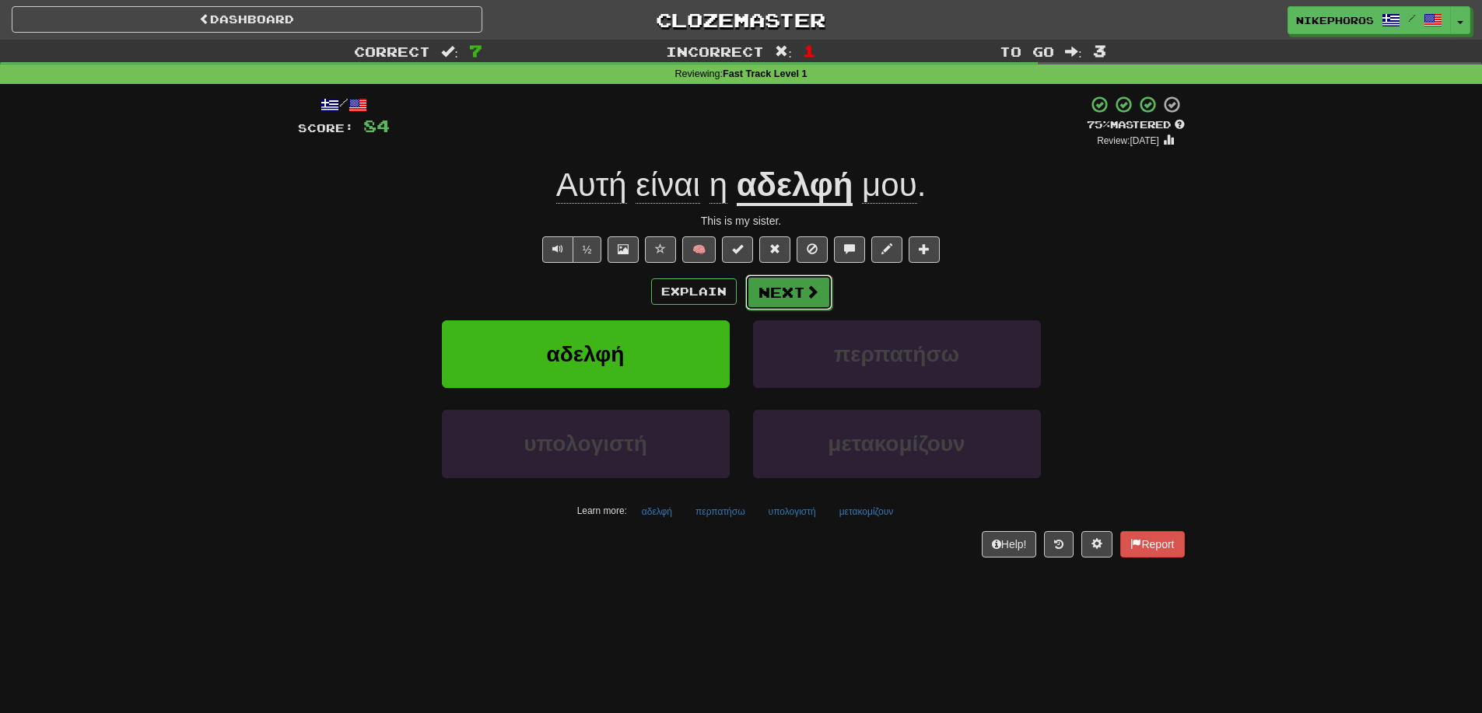
click at [801, 282] on button "Next" at bounding box center [788, 293] width 87 height 36
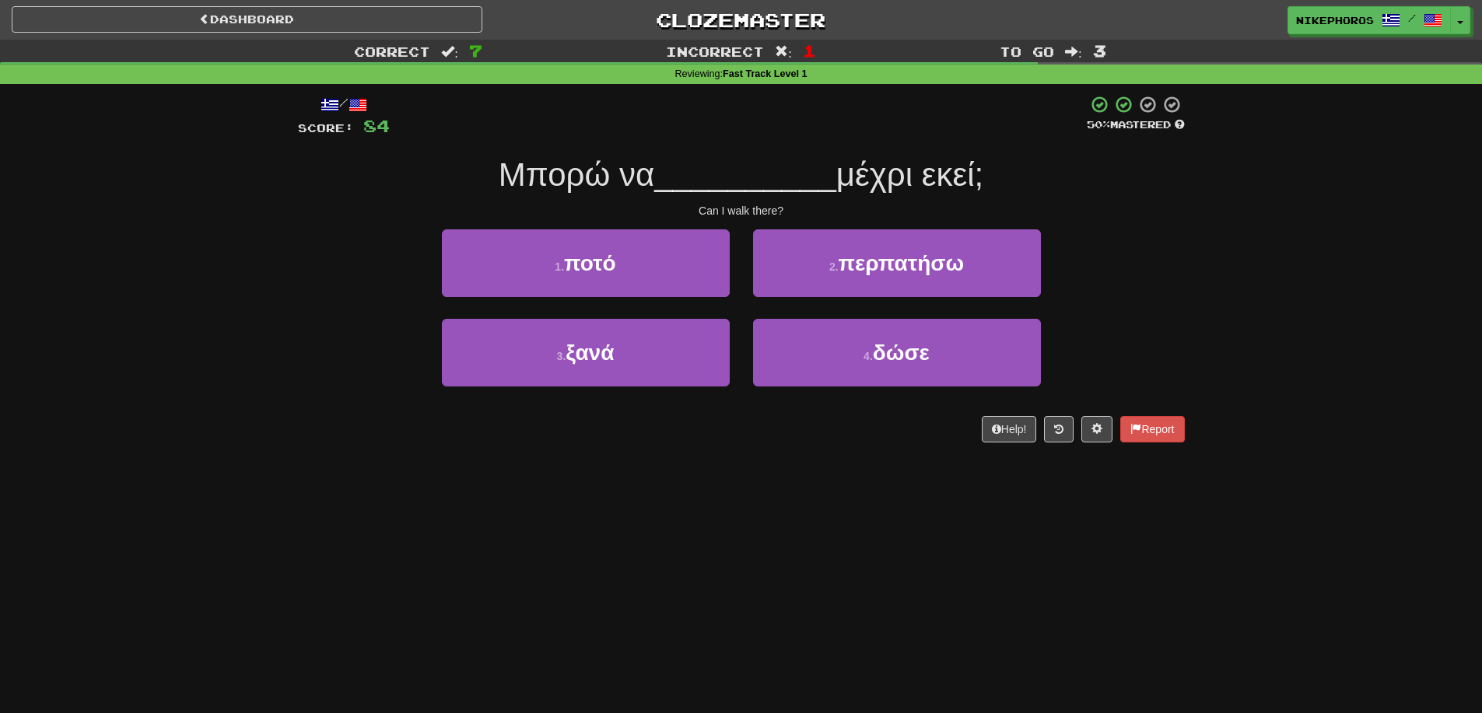
click at [762, 164] on span "__________" at bounding box center [745, 174] width 182 height 37
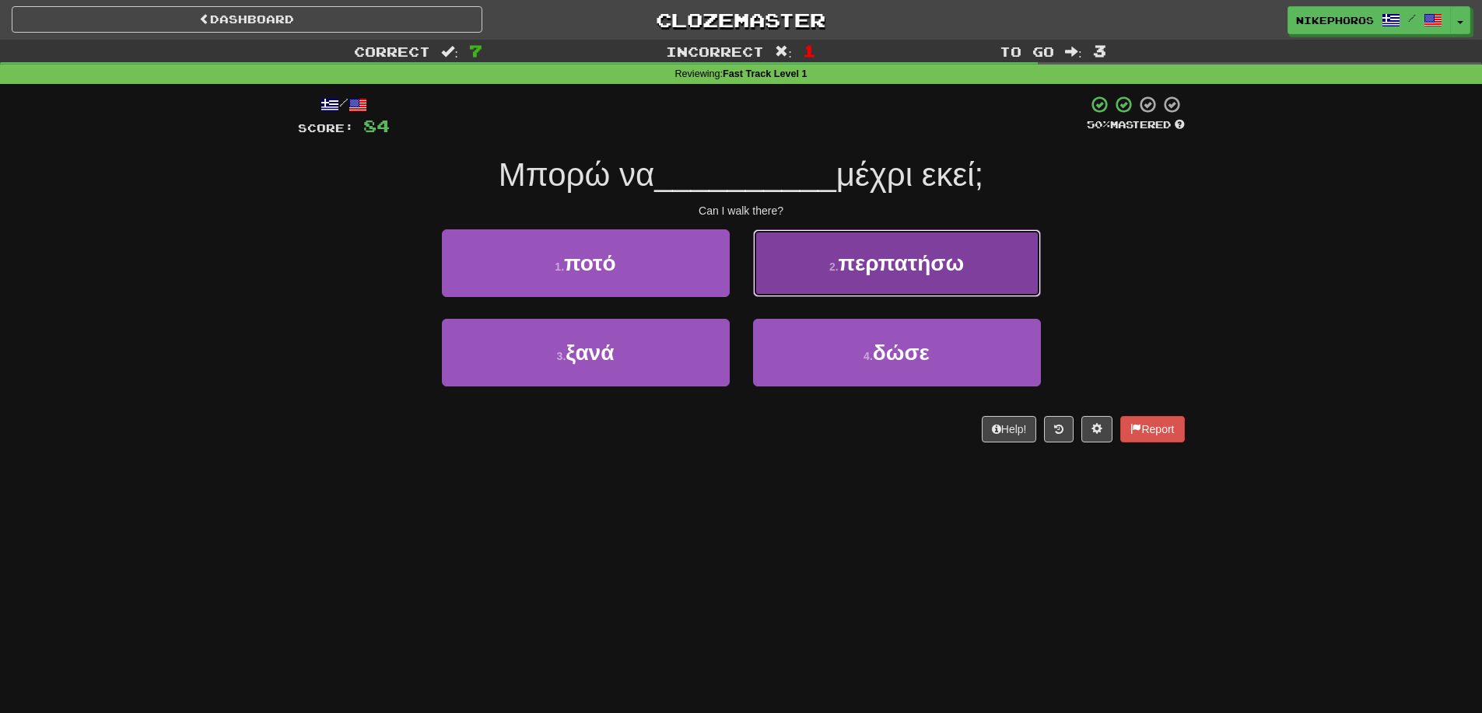
click at [1019, 266] on button "2 . περπατήσω" at bounding box center [897, 263] width 288 height 68
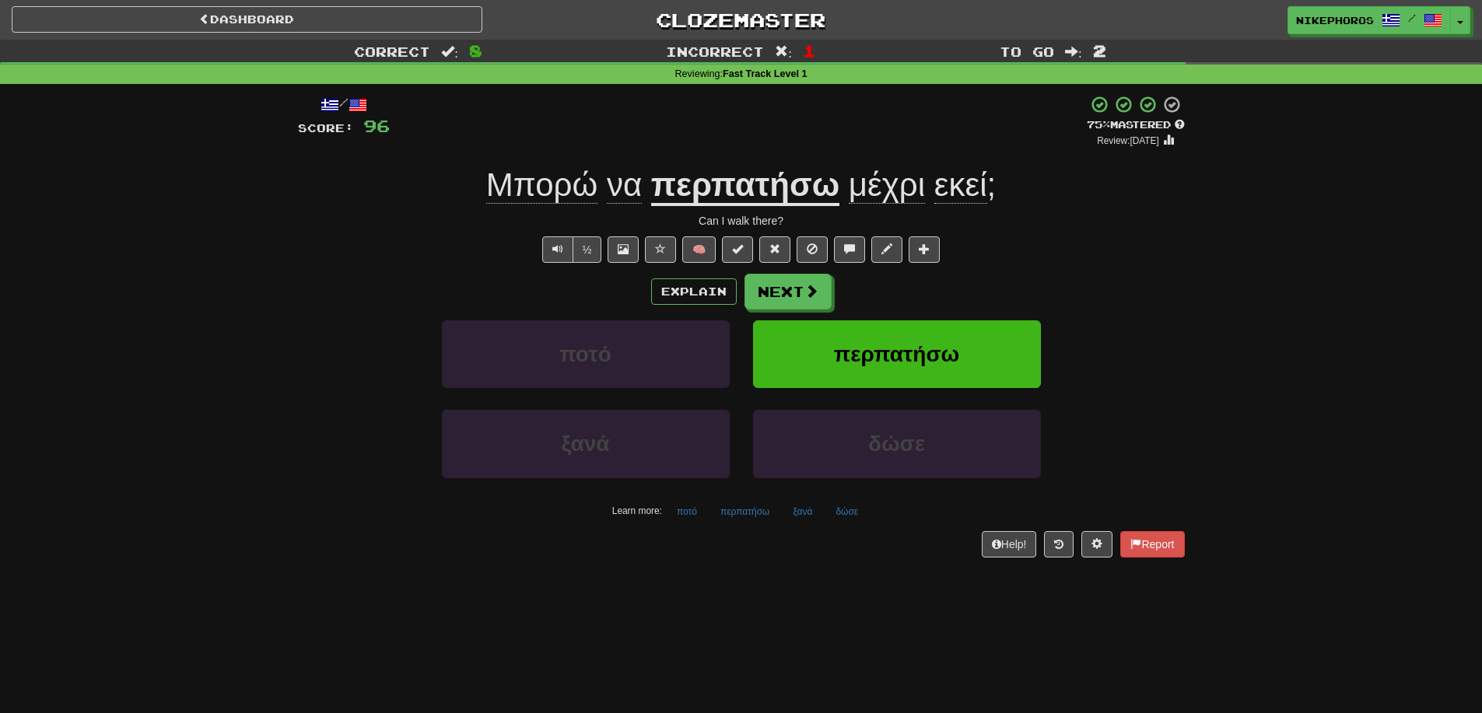
drag, startPoint x: 918, startPoint y: 184, endPoint x: 906, endPoint y: 181, distance: 11.9
click at [916, 184] on span "μέχρι" at bounding box center [887, 184] width 76 height 37
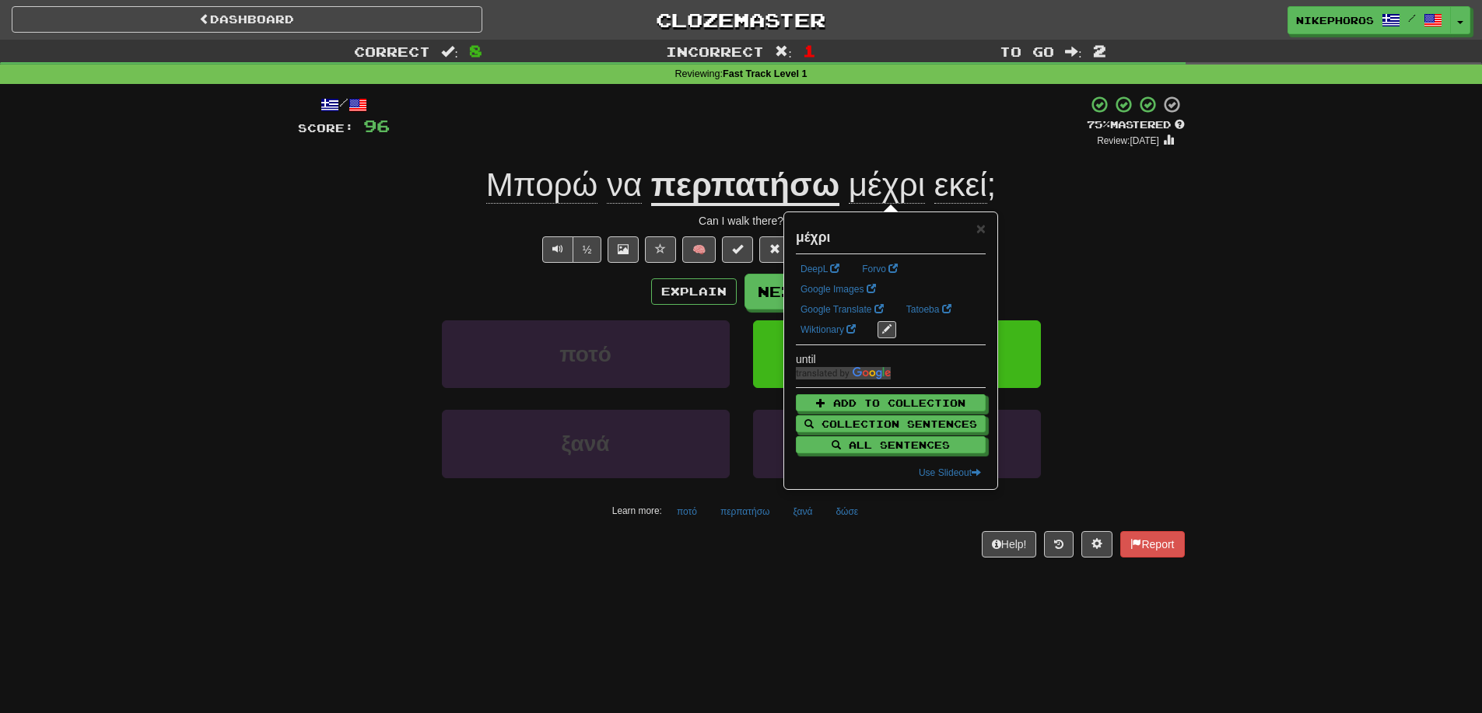
click at [1122, 240] on div "½ 🧠" at bounding box center [741, 250] width 887 height 26
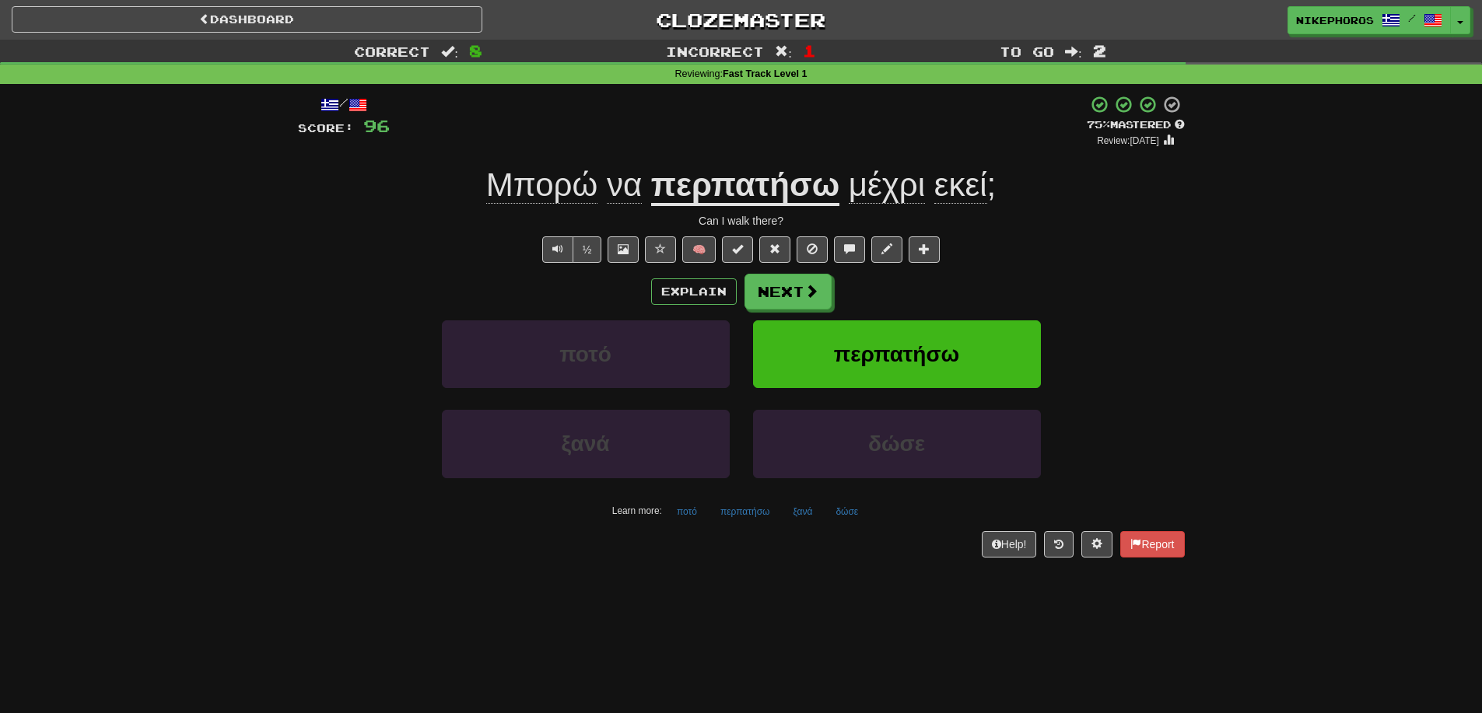
click at [1368, 236] on div "Correct : 8 Incorrect : 1 To go : 2 Reviewing : Fast Track Level 1 / Score: 96 …" at bounding box center [741, 310] width 1482 height 540
click at [1344, 238] on div "Correct : 8 Incorrect : 1 To go : 2 Reviewing : Fast Track Level 1 / Score: 96 …" at bounding box center [741, 310] width 1482 height 540
click at [694, 516] on button "ποτό" at bounding box center [686, 511] width 37 height 23
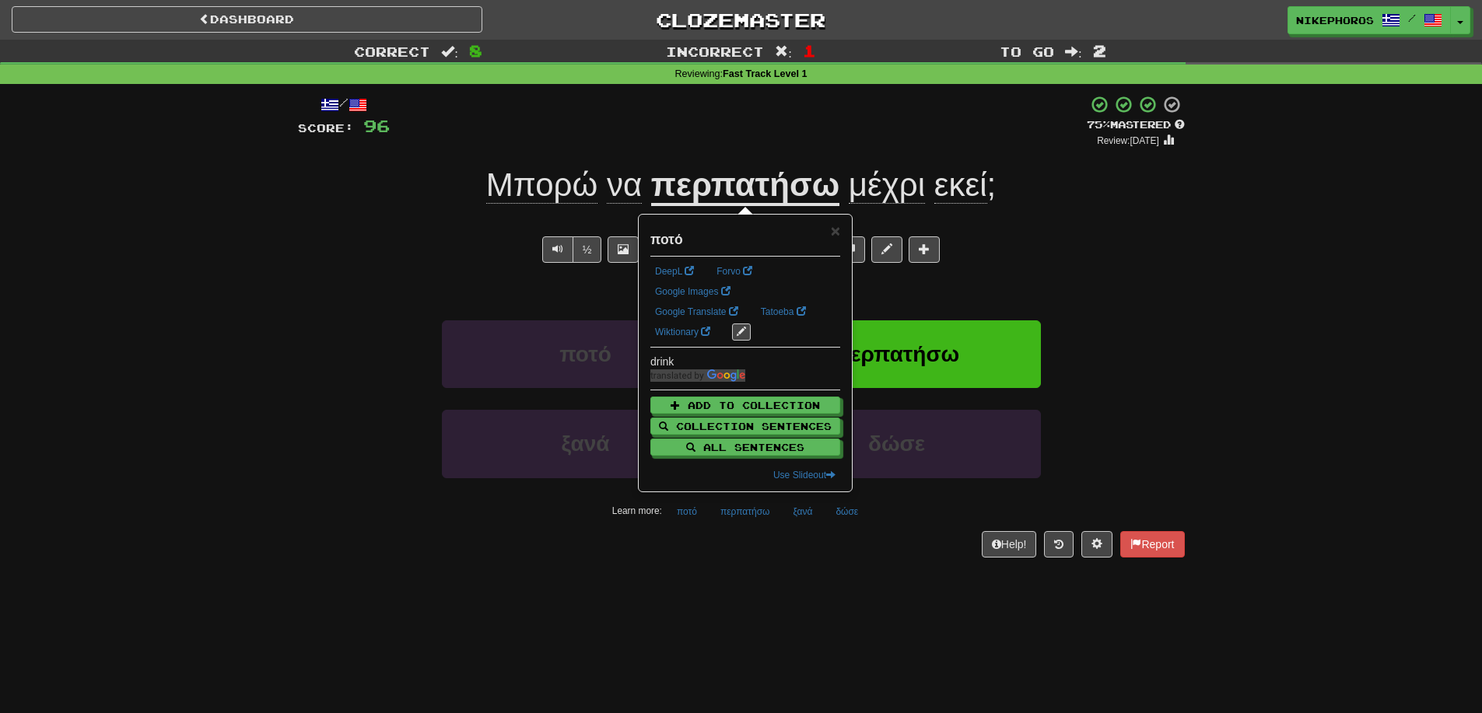
click at [755, 580] on div "Dashboard Clozemaster Nikephoros / Toggle Dropdown Dashboard Leaderboard Activi…" at bounding box center [741, 356] width 1482 height 713
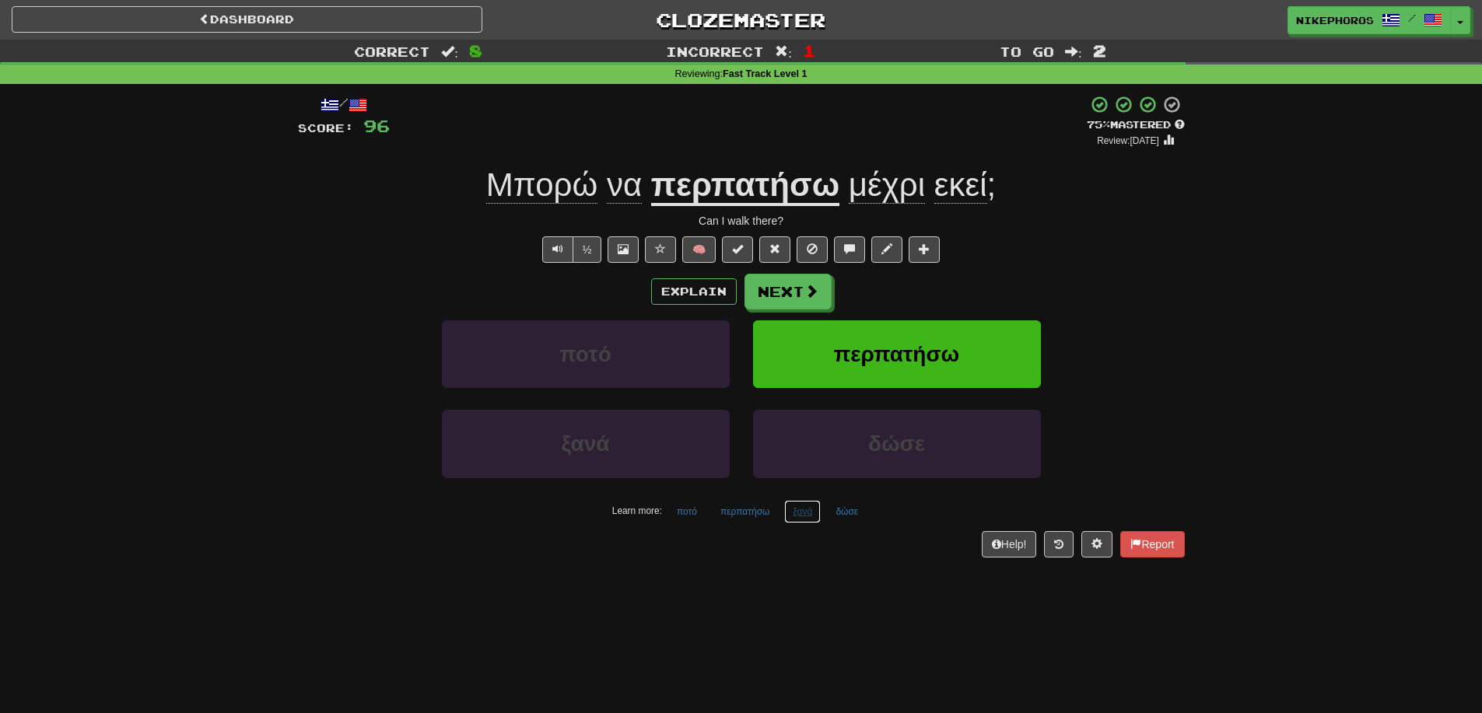
click at [815, 510] on button "ξανά" at bounding box center [802, 511] width 37 height 23
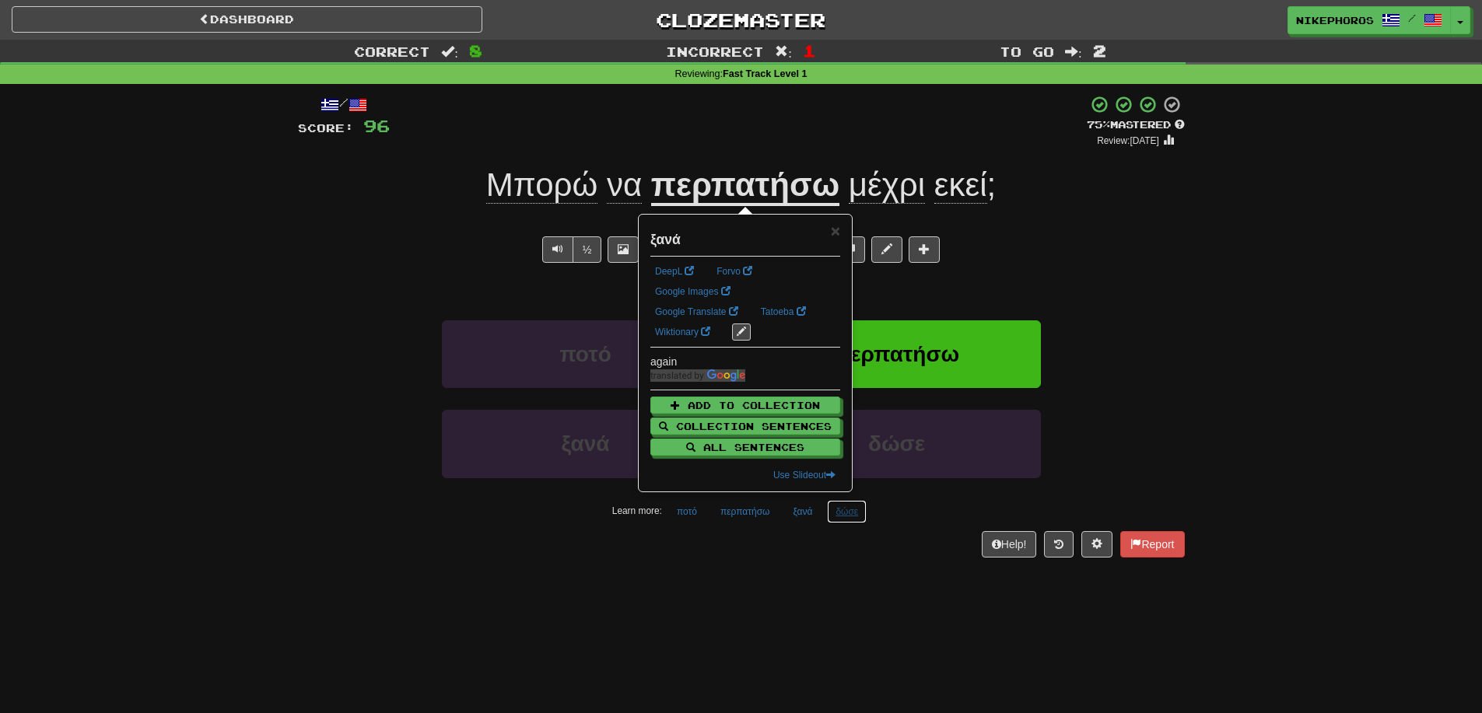
click at [839, 517] on button "δώσε" at bounding box center [847, 511] width 40 height 23
click at [834, 579] on div "/ Score: 96 + 12 75 % Mastered Review: [DATE] Μπορώ να περπατήσω μέχρι εκεί ; C…" at bounding box center [741, 331] width 887 height 495
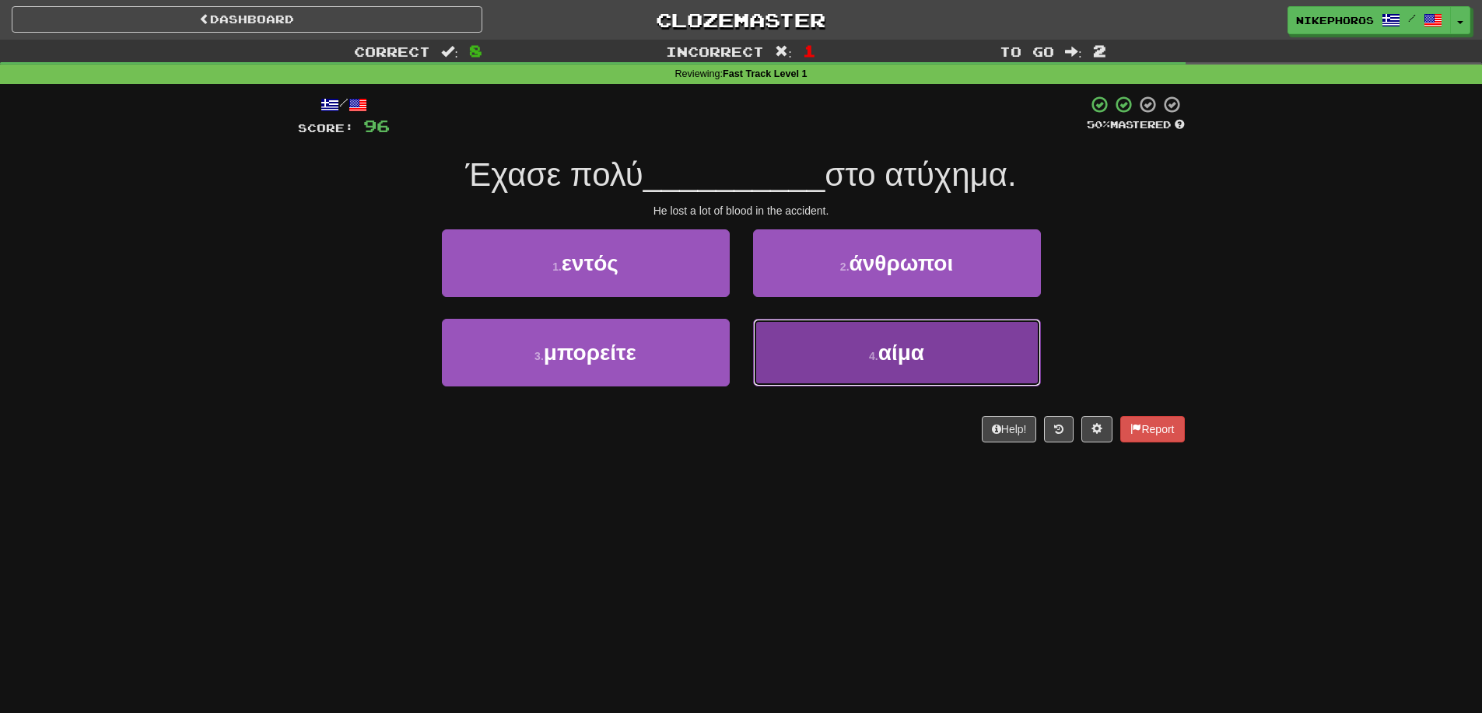
click at [972, 345] on button "4 . αίμα" at bounding box center [897, 353] width 288 height 68
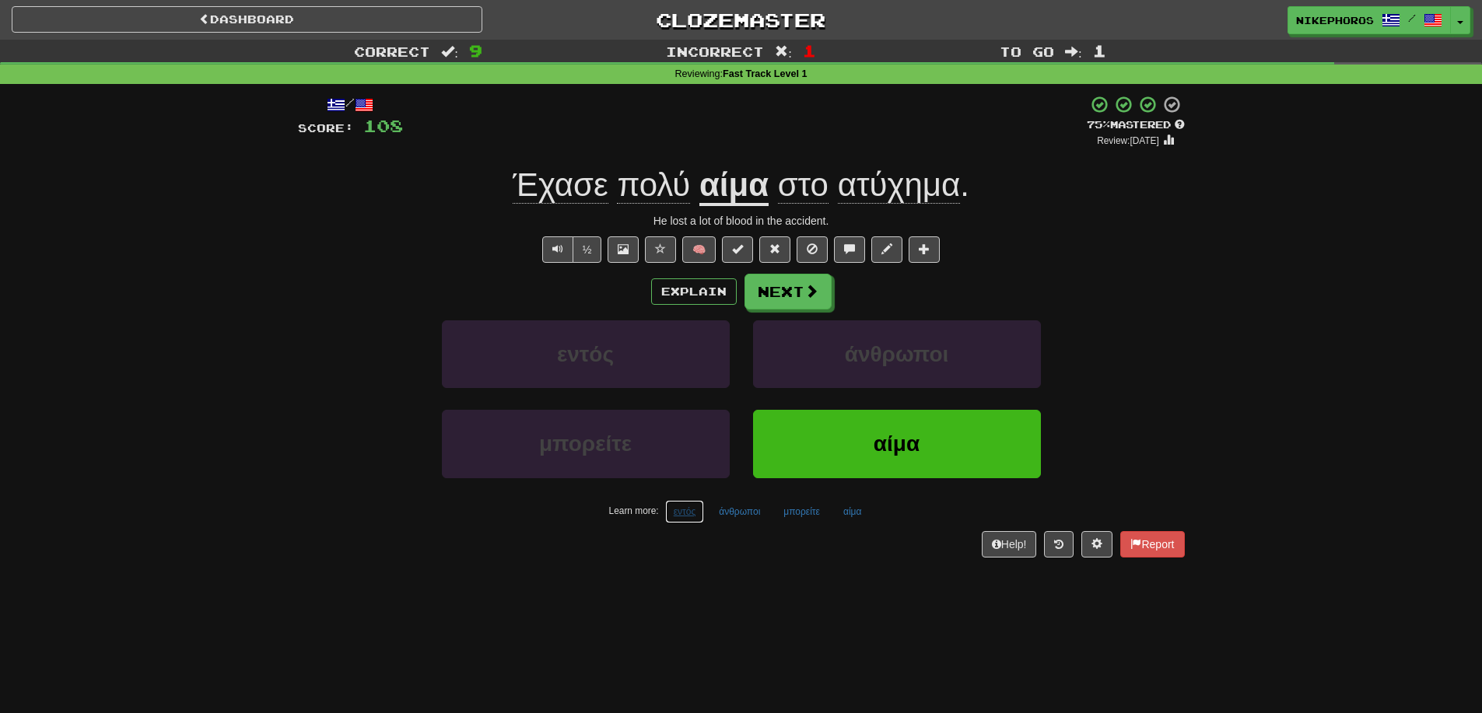
click at [688, 518] on button "εντός" at bounding box center [685, 511] width 40 height 23
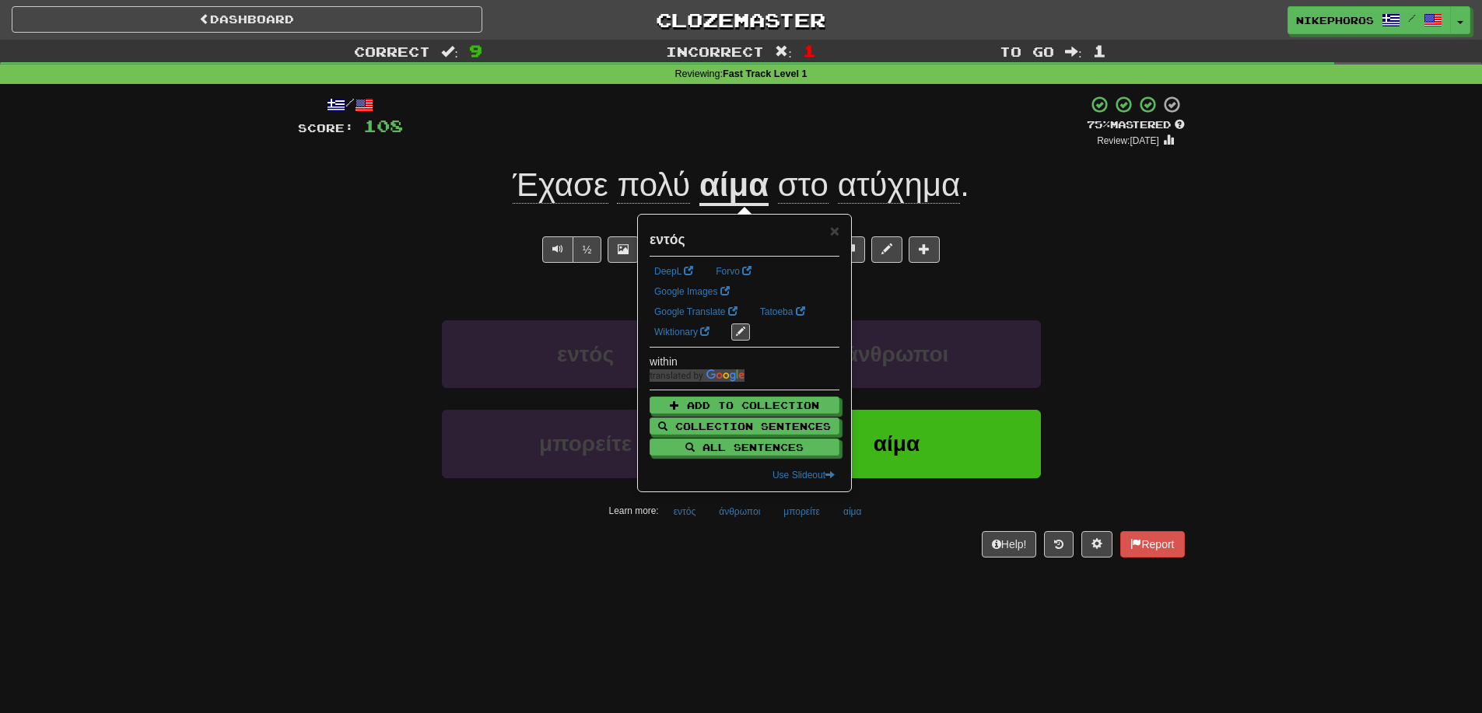
click at [812, 596] on div "Dashboard Clozemaster Nikephoros / Toggle Dropdown Dashboard Leaderboard Activi…" at bounding box center [741, 356] width 1482 height 713
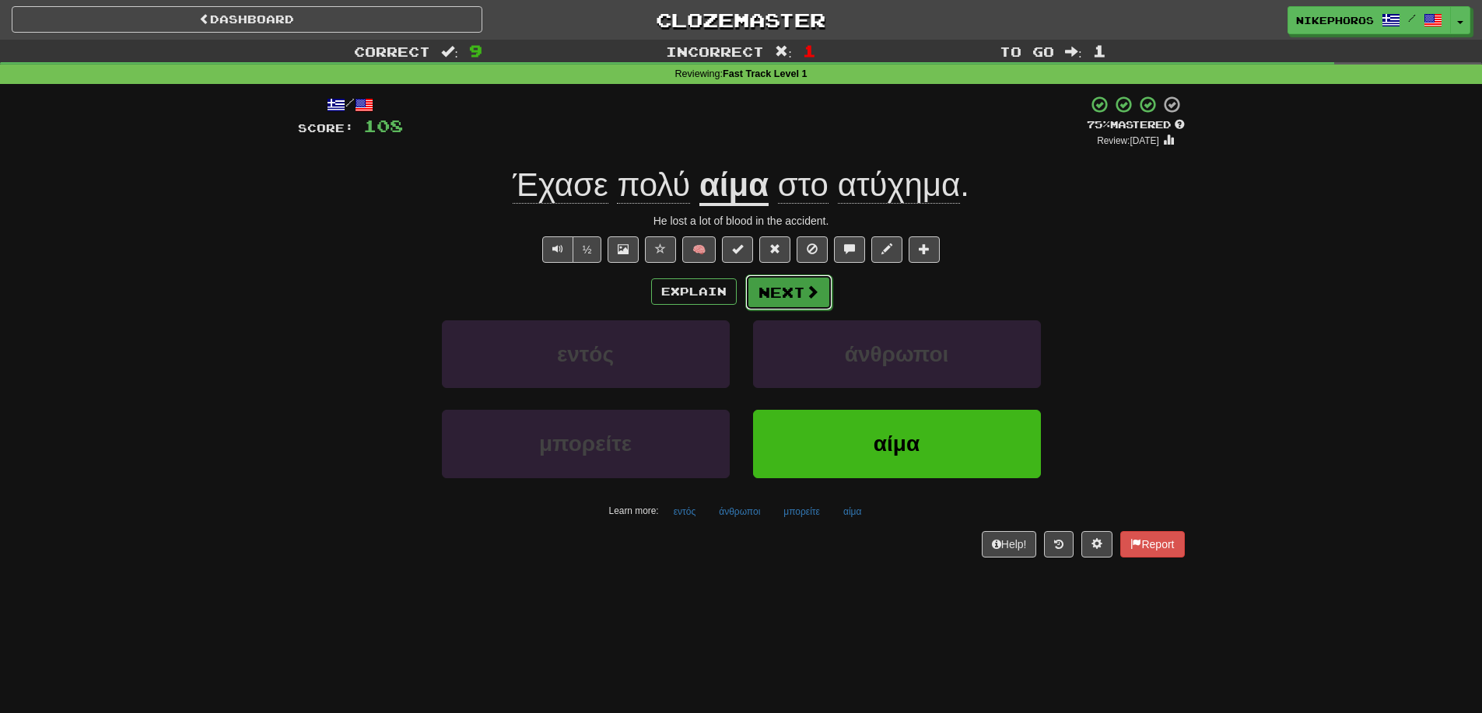
click at [790, 284] on button "Next" at bounding box center [788, 293] width 87 height 36
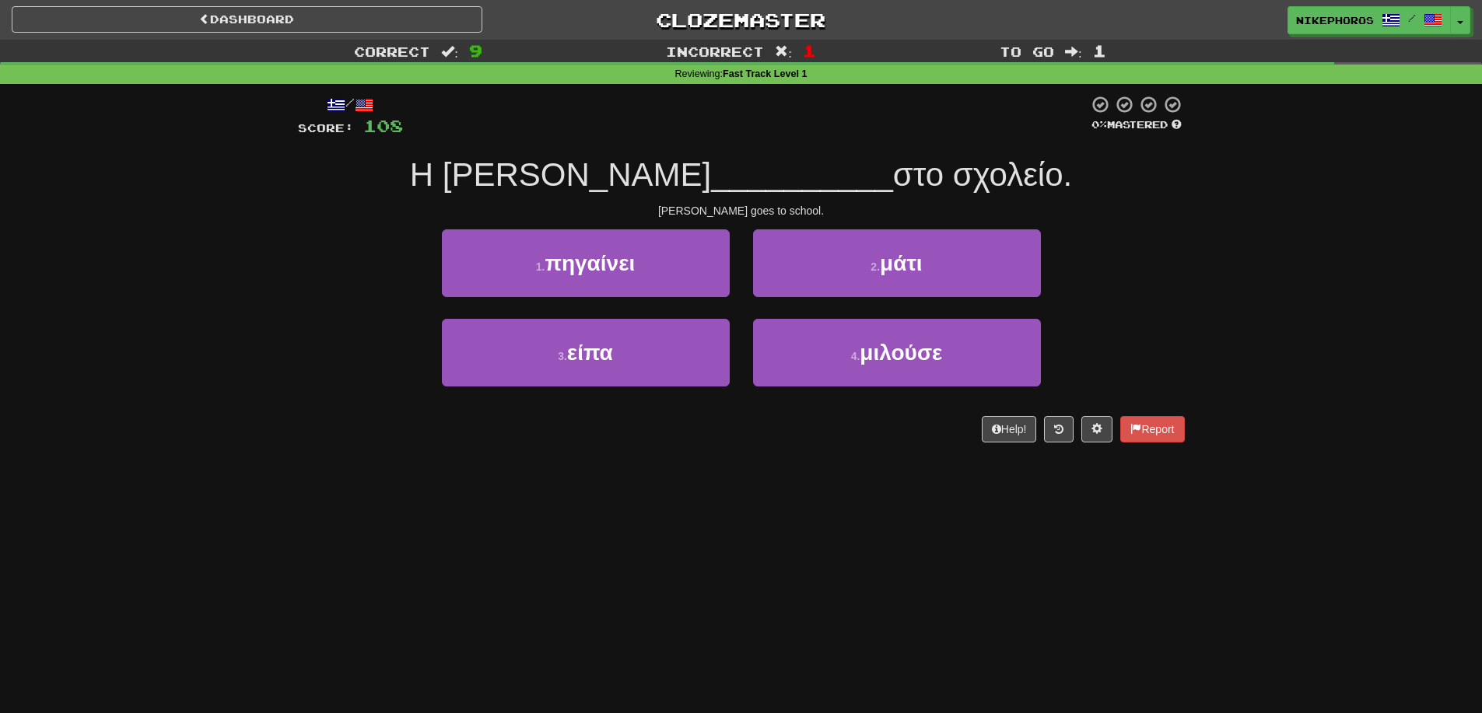
click at [893, 173] on span "στο σχολείο." at bounding box center [982, 174] width 179 height 37
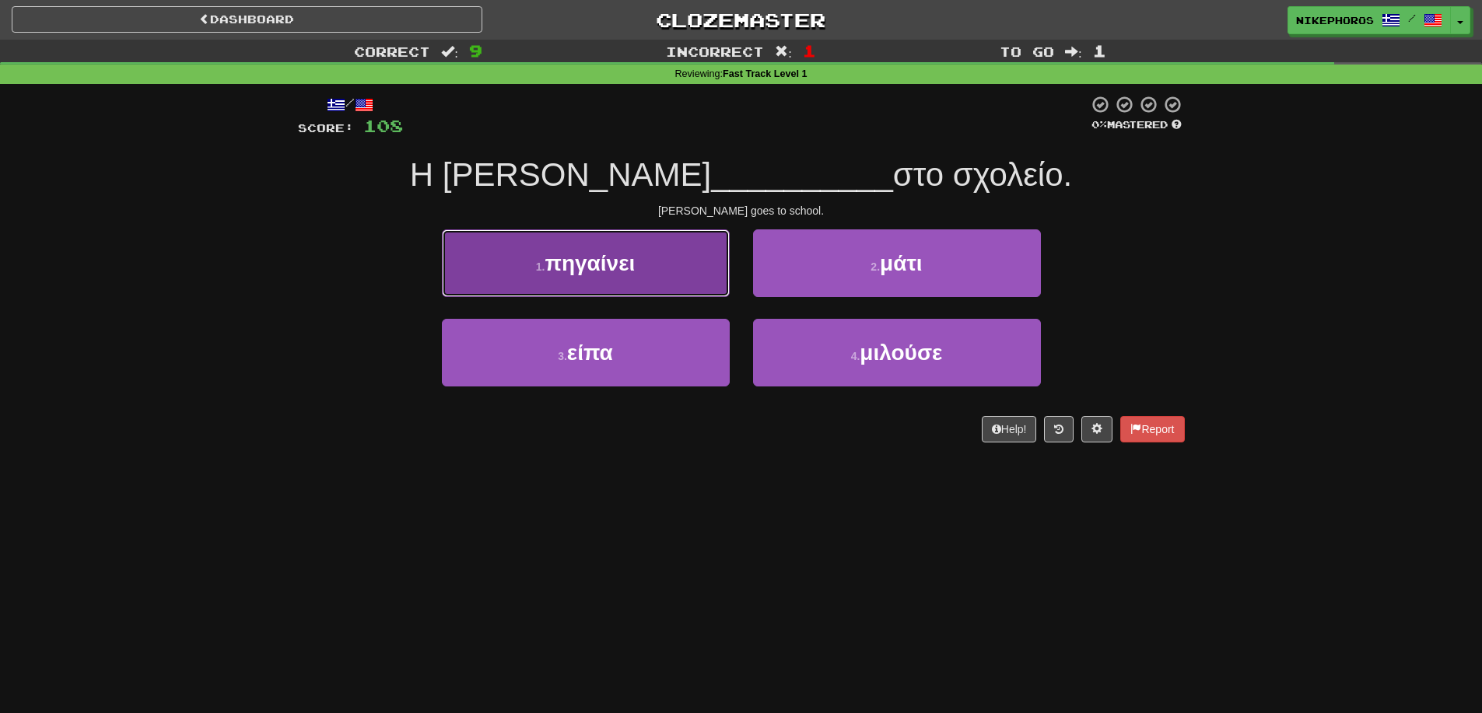
click at [555, 262] on span "πηγαίνει" at bounding box center [590, 263] width 90 height 24
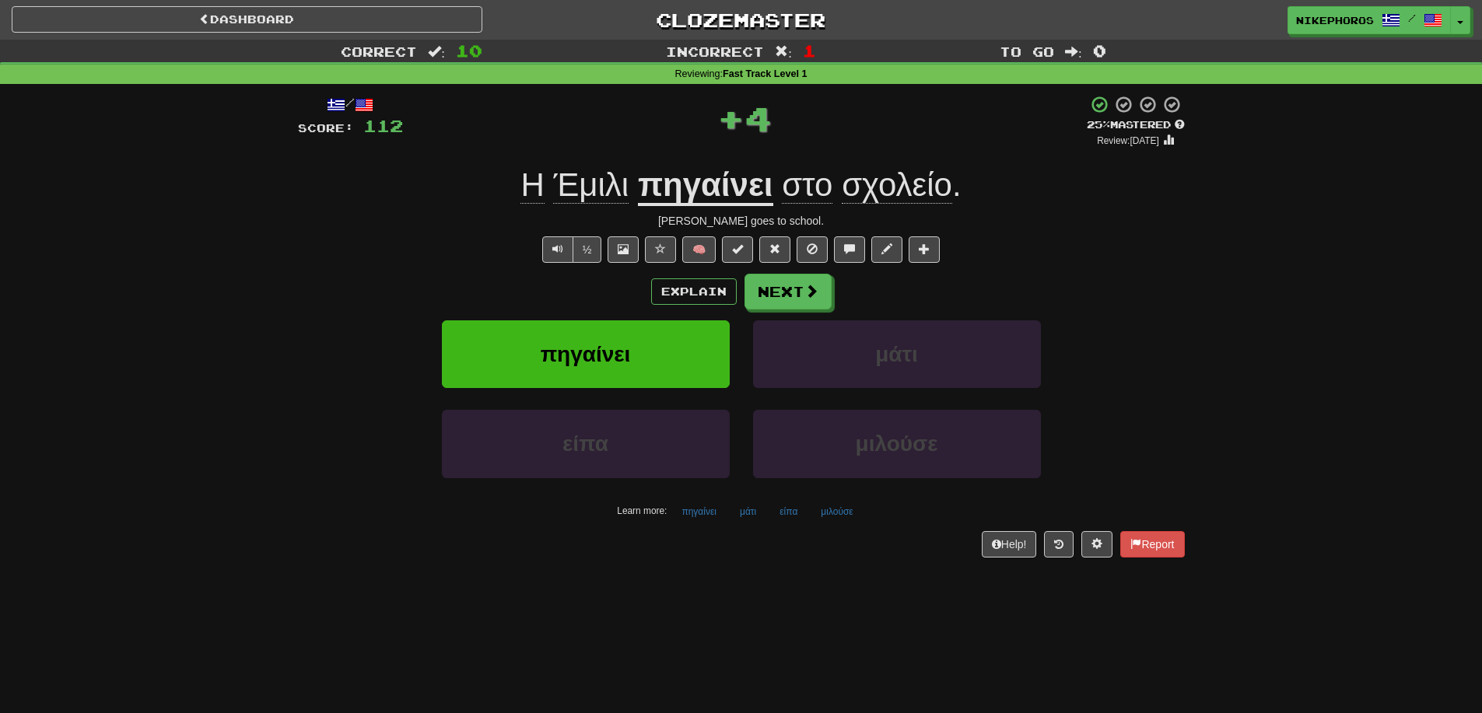
click at [839, 602] on div "Dashboard Clozemaster Nikephoros / Toggle Dropdown Dashboard Leaderboard Activi…" at bounding box center [741, 356] width 1482 height 713
click at [784, 514] on button "είπα" at bounding box center [788, 511] width 35 height 23
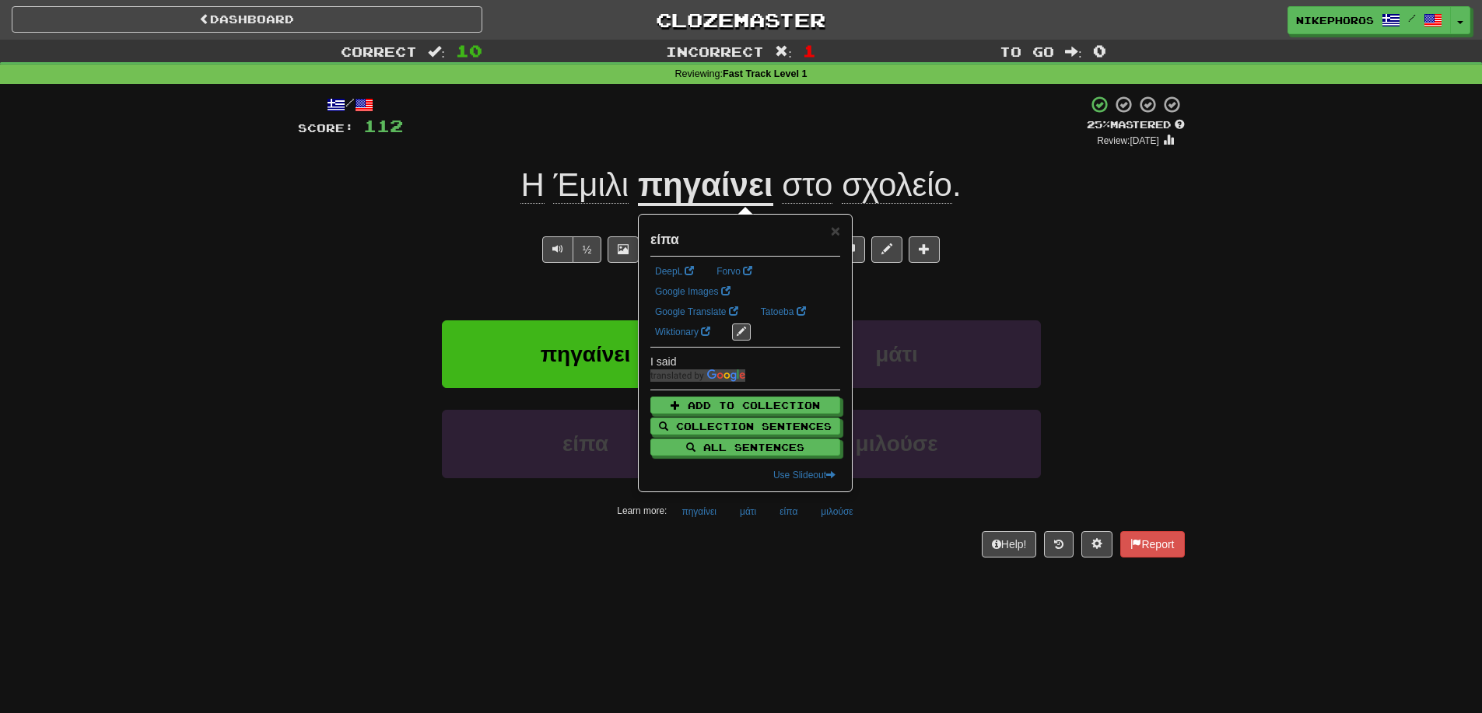
click at [796, 622] on div "Dashboard Clozemaster Nikephoros / Toggle Dropdown Dashboard Leaderboard Activi…" at bounding box center [741, 356] width 1482 height 713
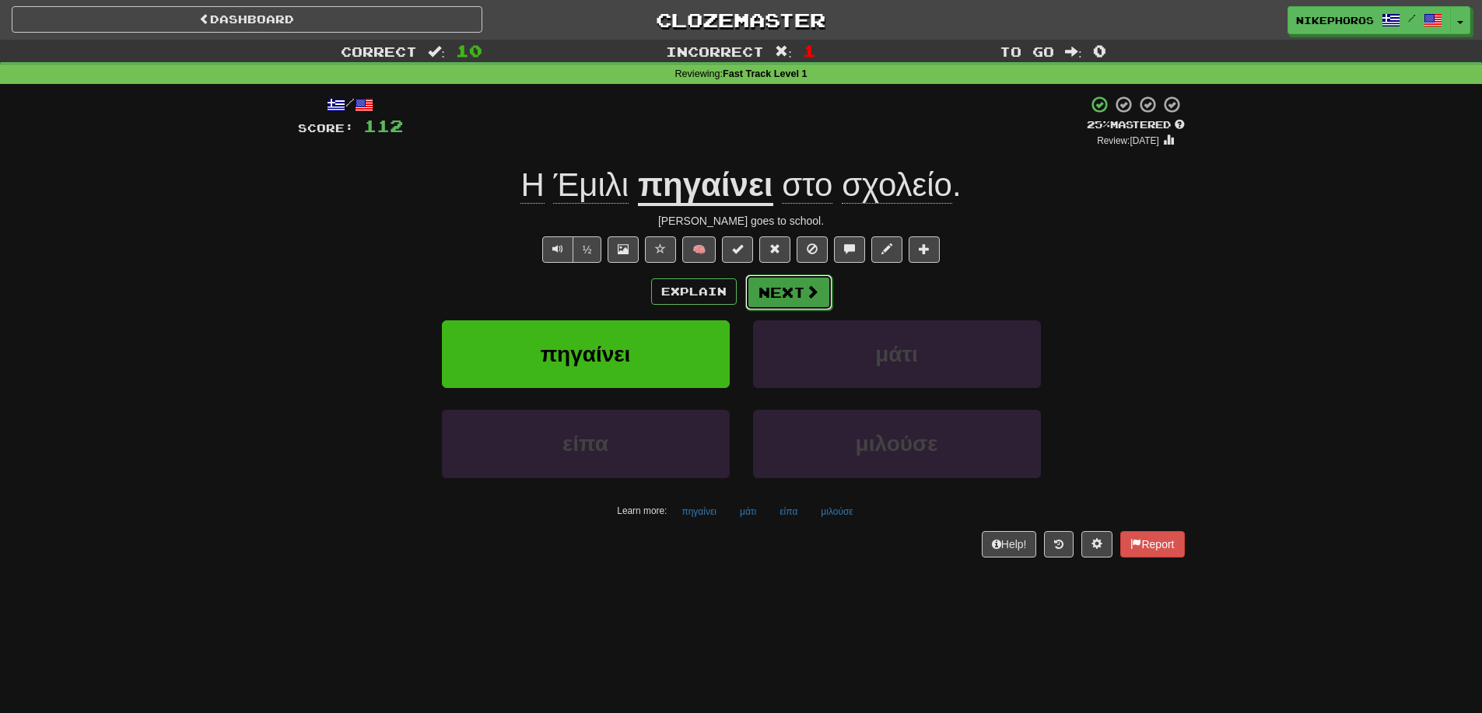
click at [818, 293] on button "Next" at bounding box center [788, 293] width 87 height 36
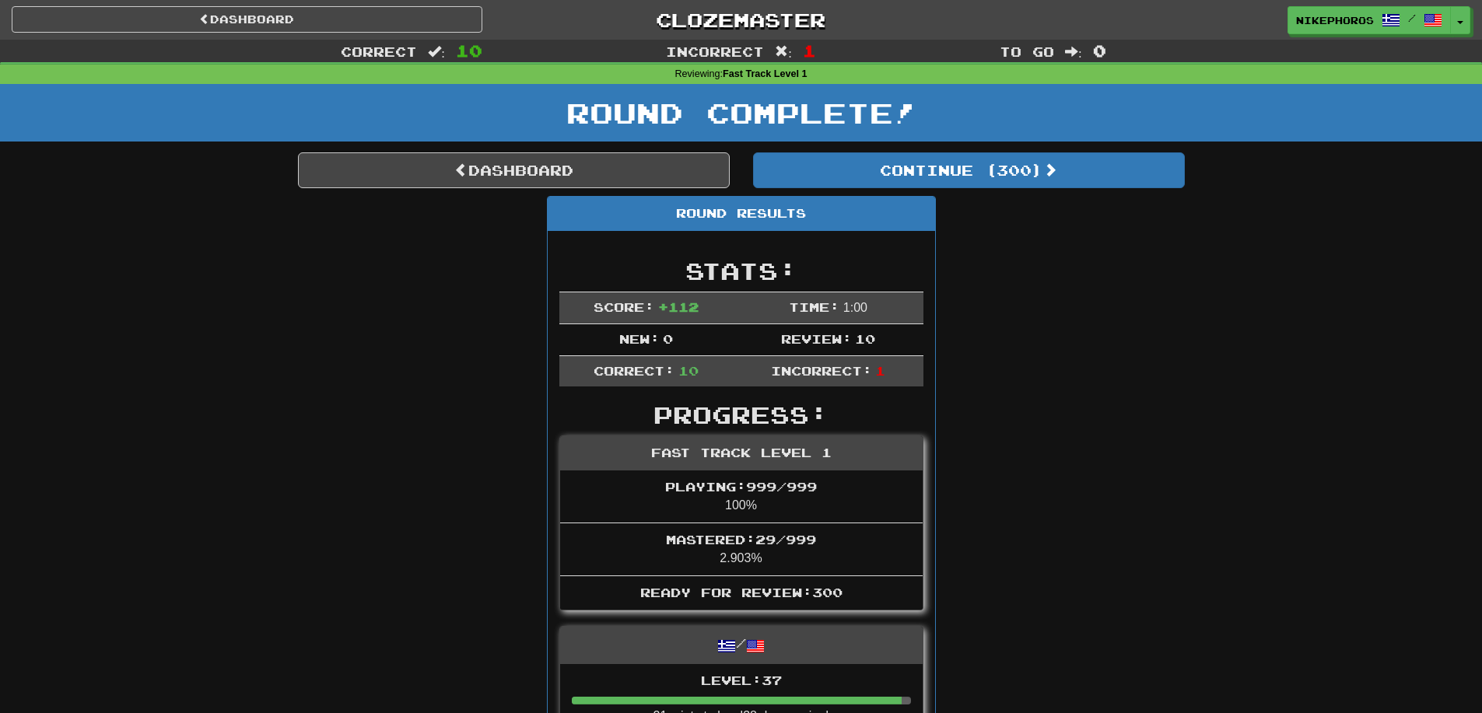
click at [1032, 152] on div "Round Complete!" at bounding box center [741, 118] width 1482 height 68
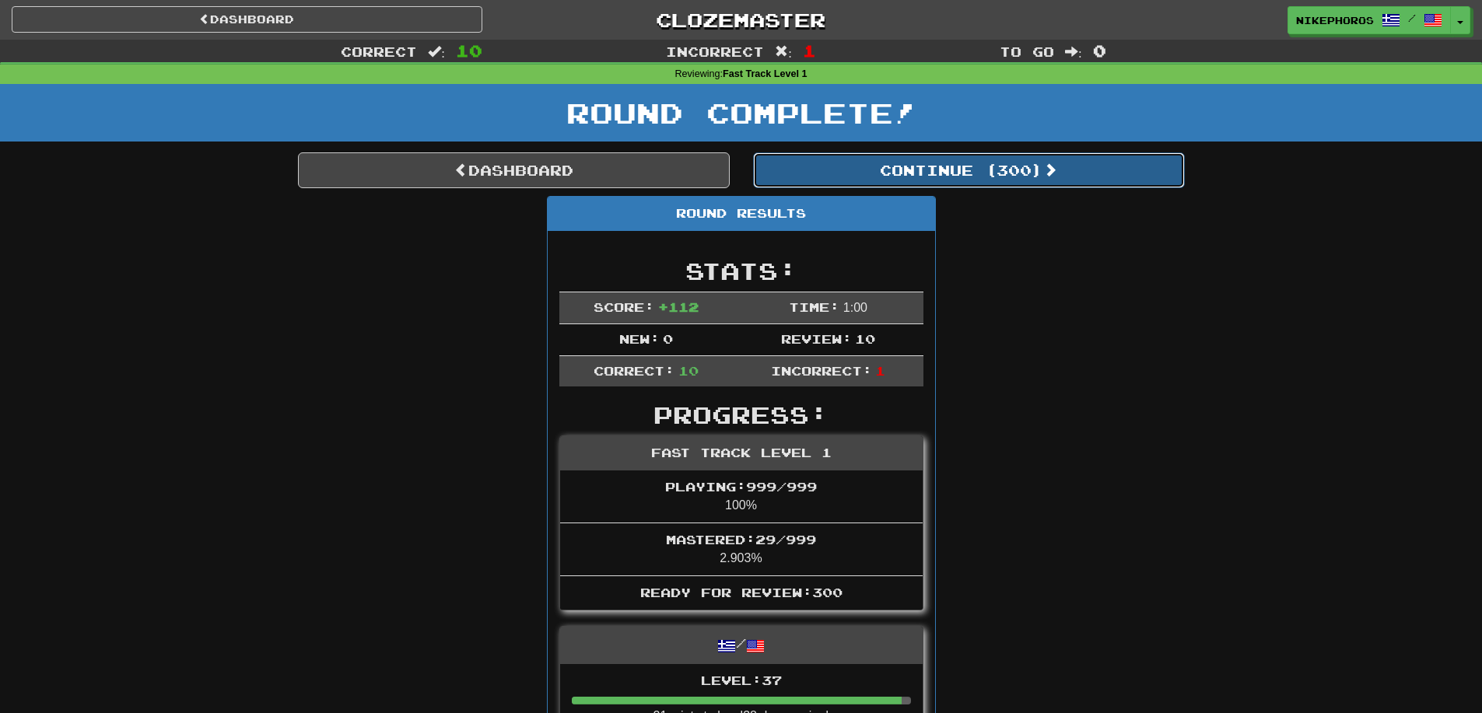
click at [1030, 155] on button "Continue ( 300 )" at bounding box center [969, 170] width 432 height 36
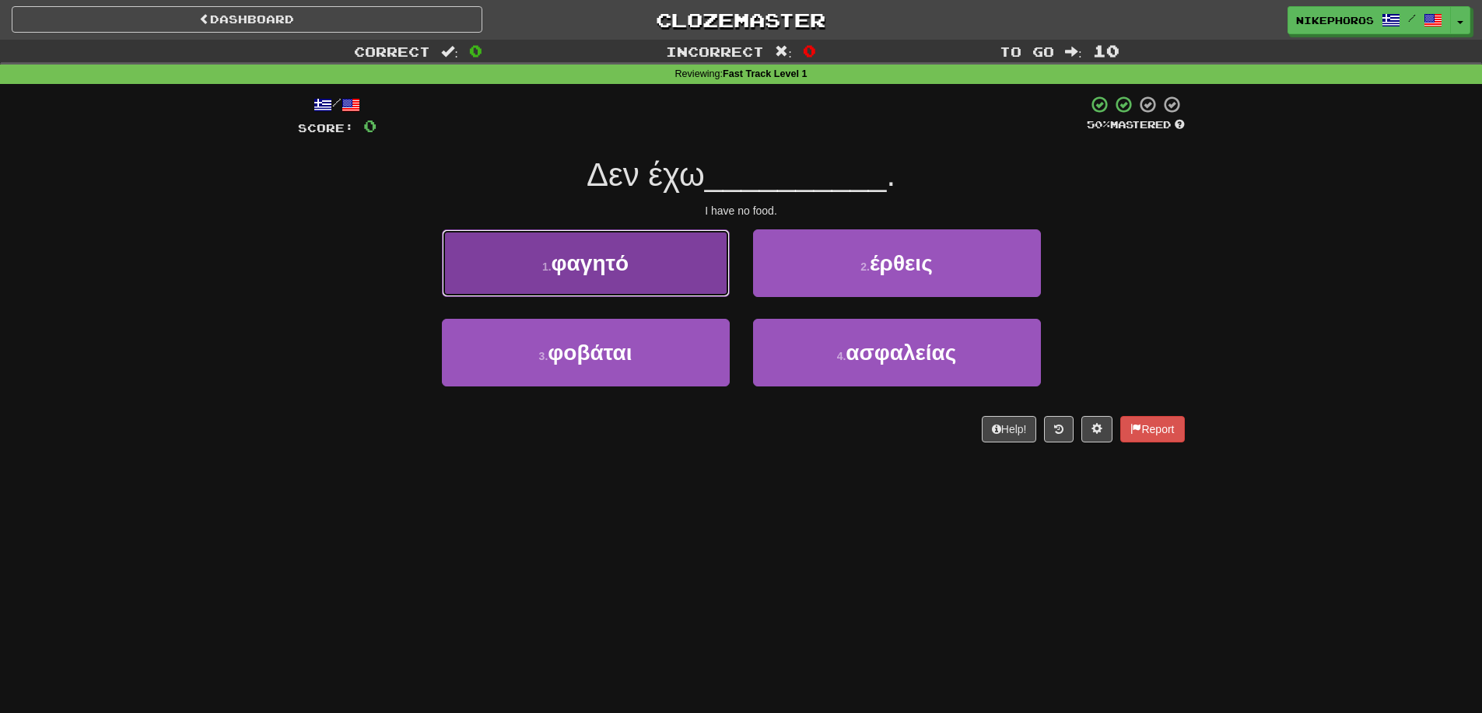
click at [671, 251] on button "1 . φαγητό" at bounding box center [586, 263] width 288 height 68
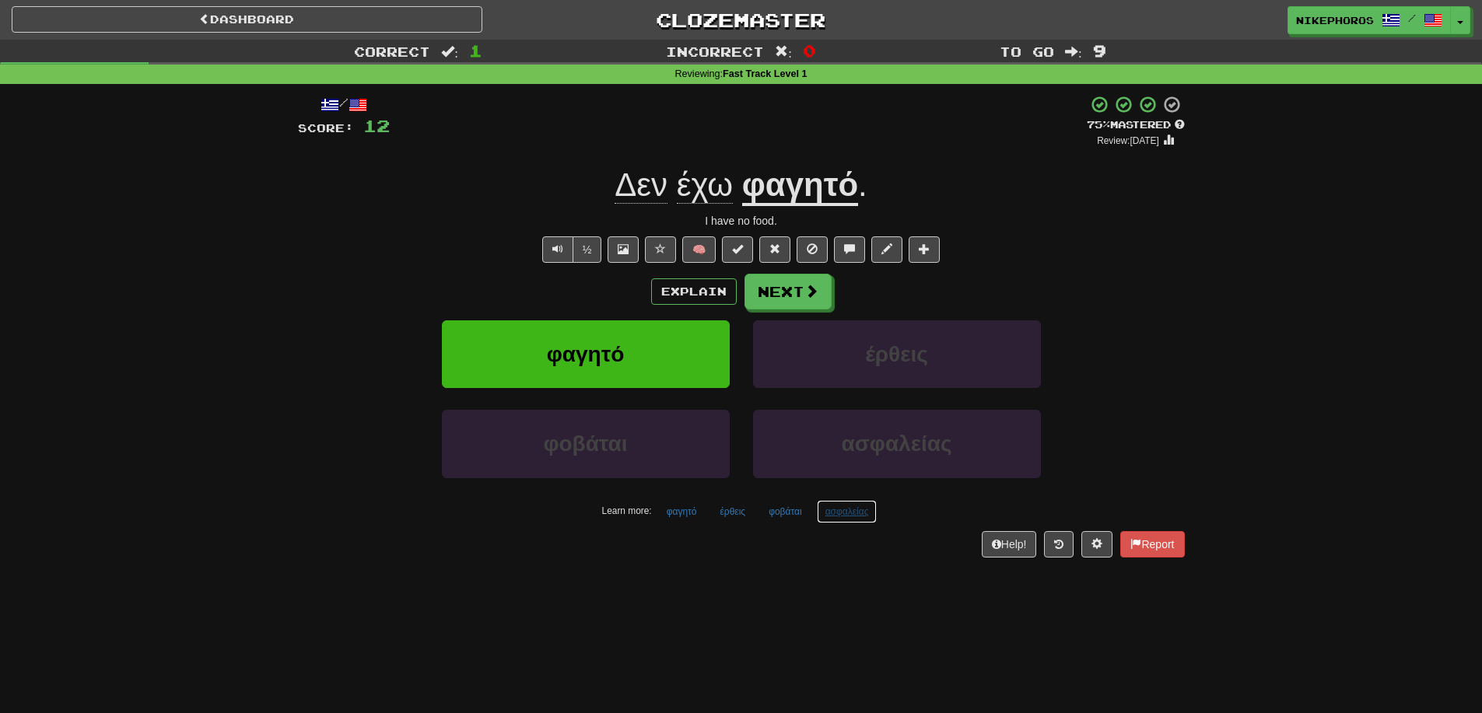
click at [836, 513] on button "ασφαλείας" at bounding box center [847, 511] width 61 height 23
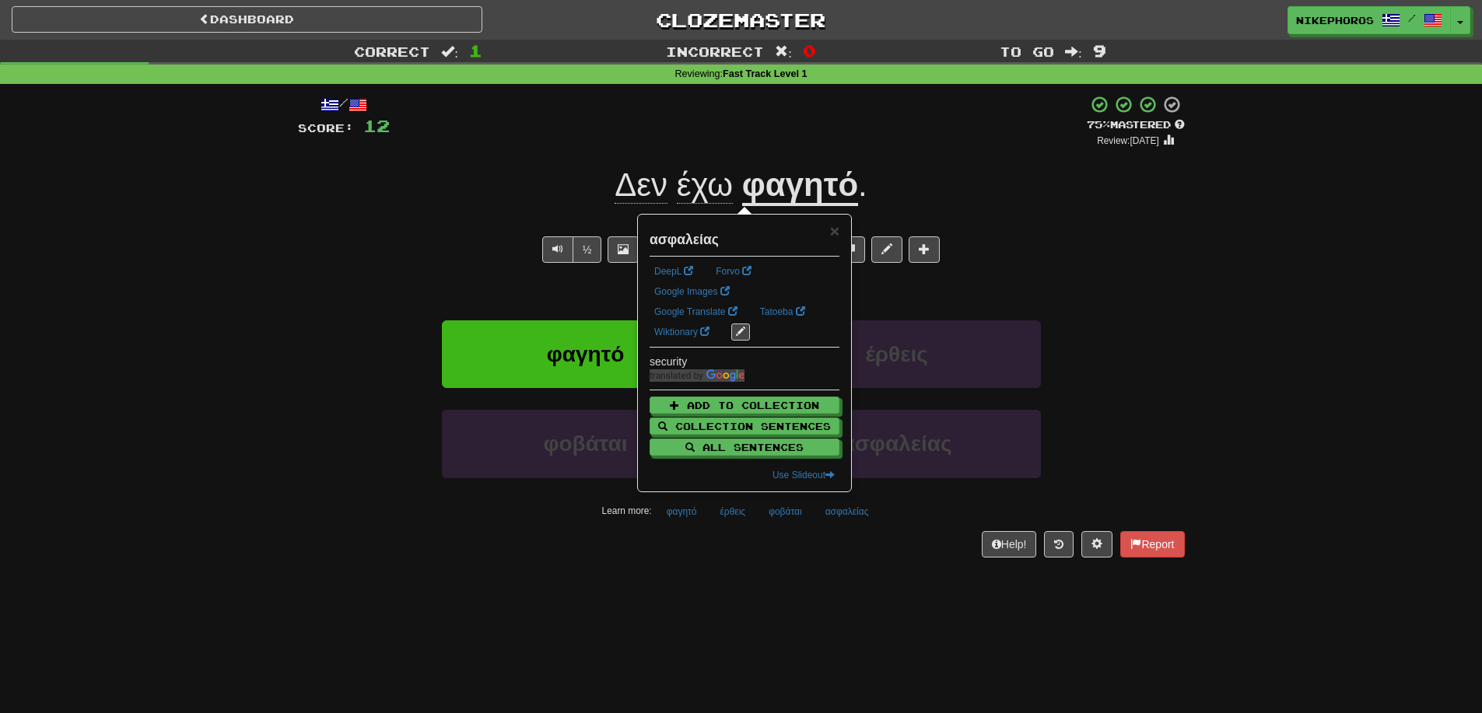
drag, startPoint x: 842, startPoint y: 576, endPoint x: 841, endPoint y: 558, distance: 18.7
click at [842, 576] on div "/ Score: 12 + 12 75 % Mastered Review: [DATE] Δεν έχω φαγητό . I have no food. …" at bounding box center [741, 331] width 887 height 495
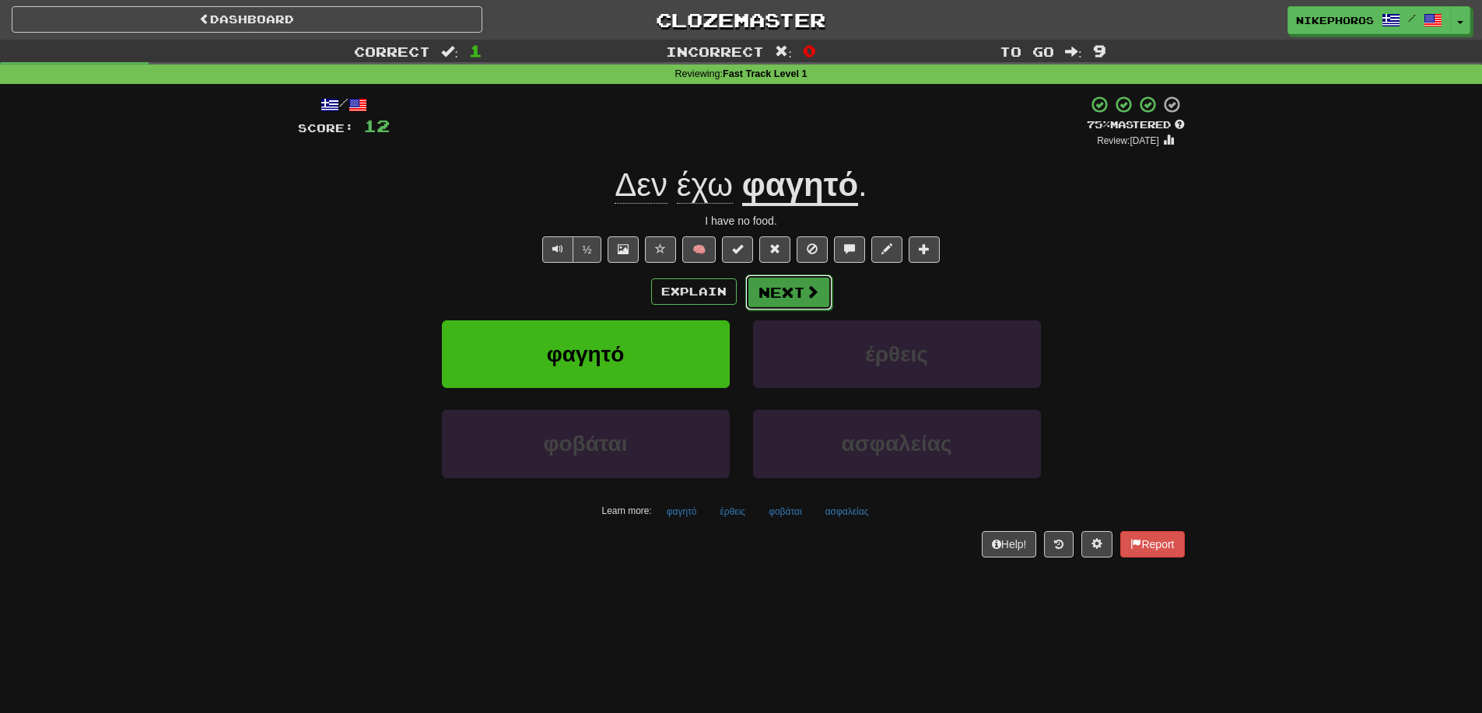
click at [814, 281] on button "Next" at bounding box center [788, 293] width 87 height 36
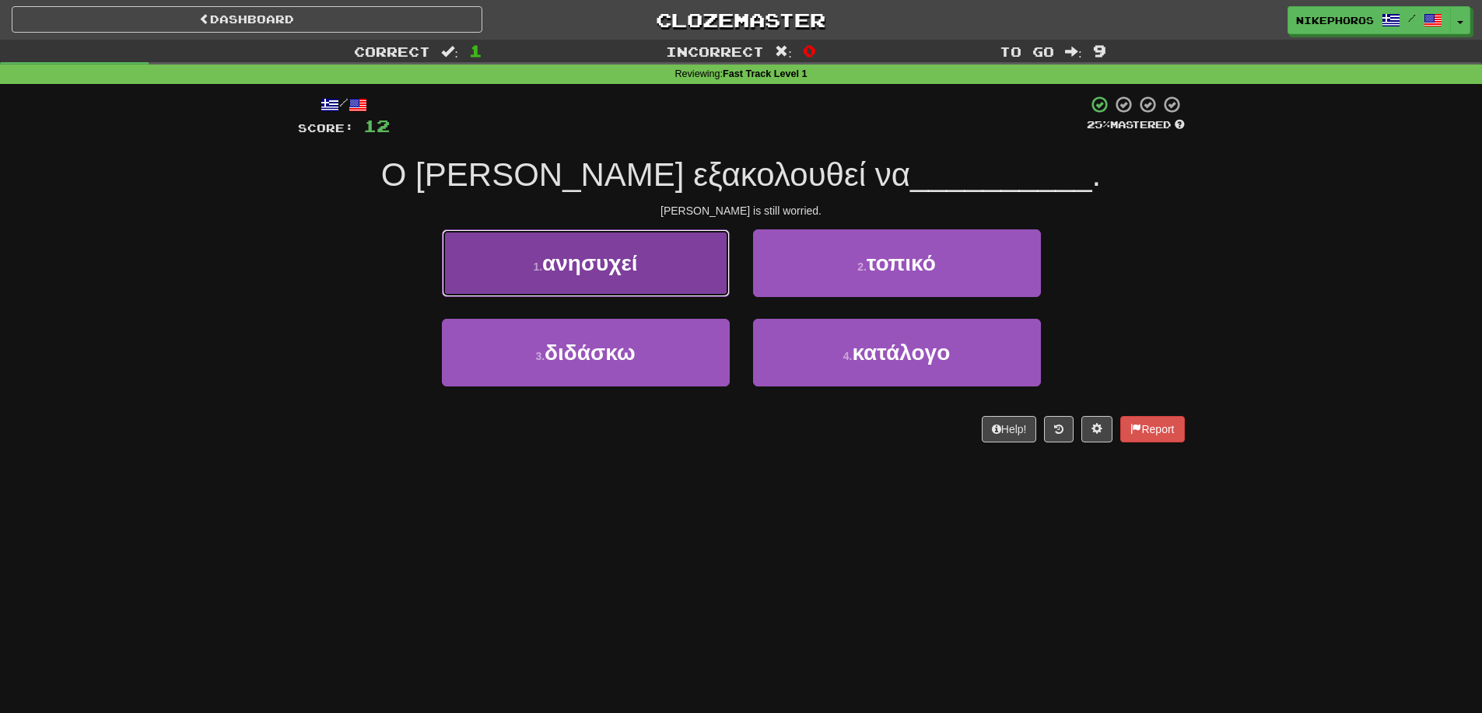
click at [623, 272] on span "ανησυχεί" at bounding box center [590, 263] width 96 height 24
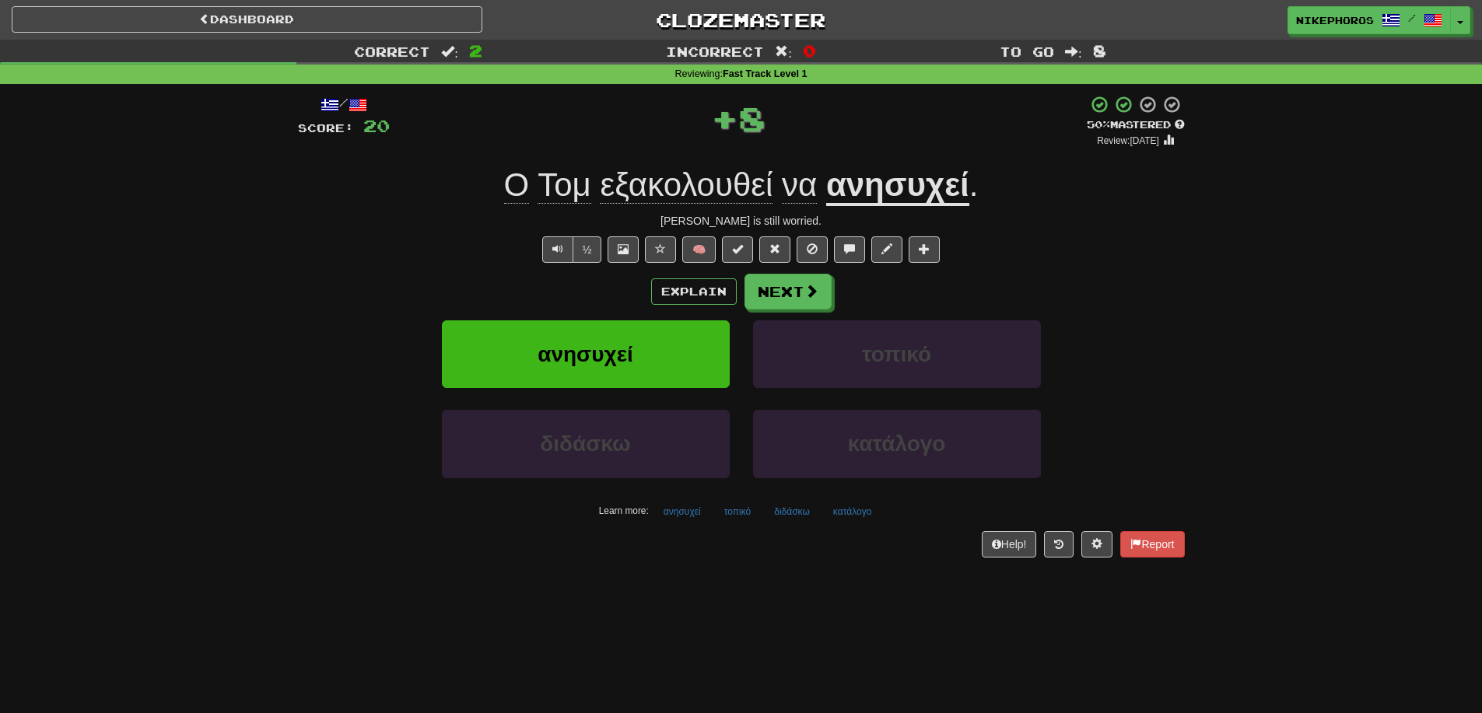
click at [921, 180] on u "ανησυχεί" at bounding box center [897, 186] width 143 height 40
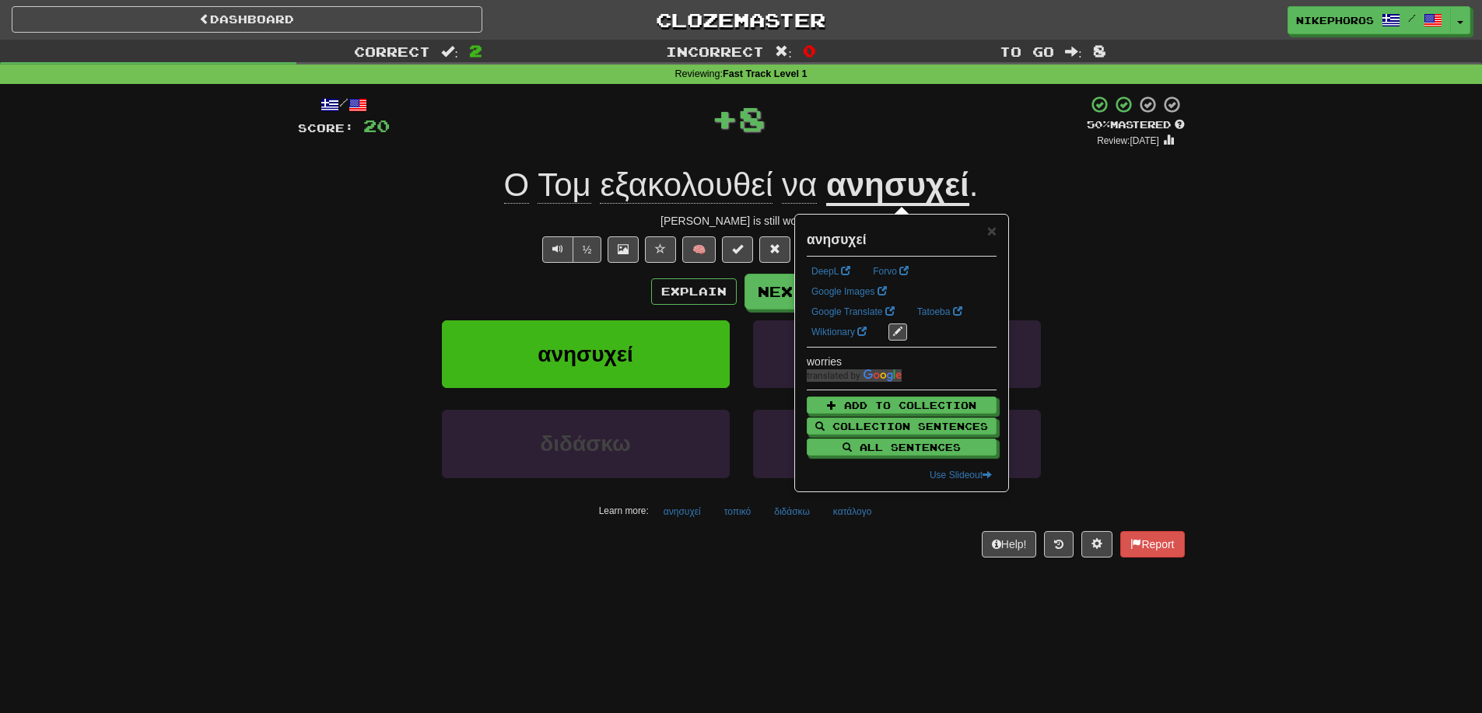
click at [1193, 296] on div "/ Score: 20 + 8 50 % Mastered Review: [DATE] Ο [PERSON_NAME] εξακολουθεί να ανη…" at bounding box center [741, 331] width 910 height 495
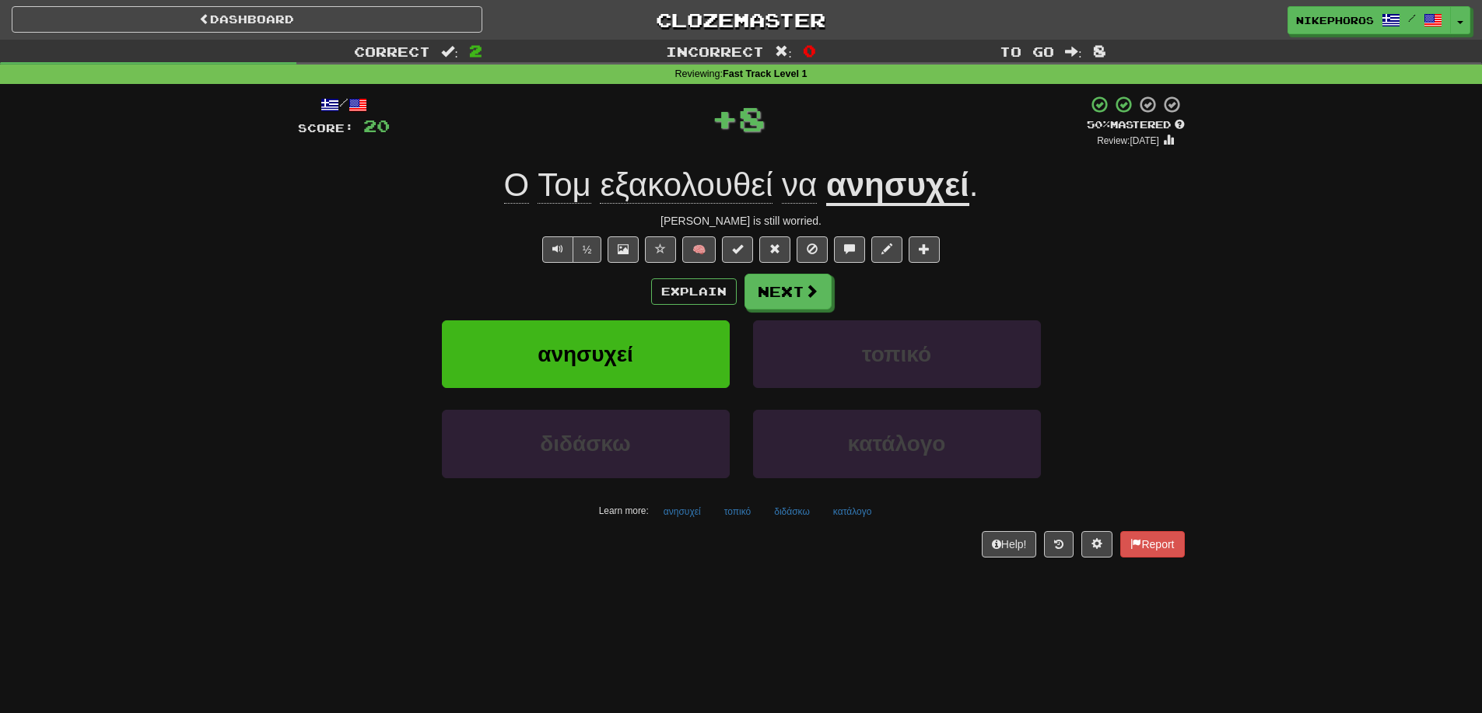
click at [908, 177] on u "ανησυχεί" at bounding box center [897, 186] width 143 height 40
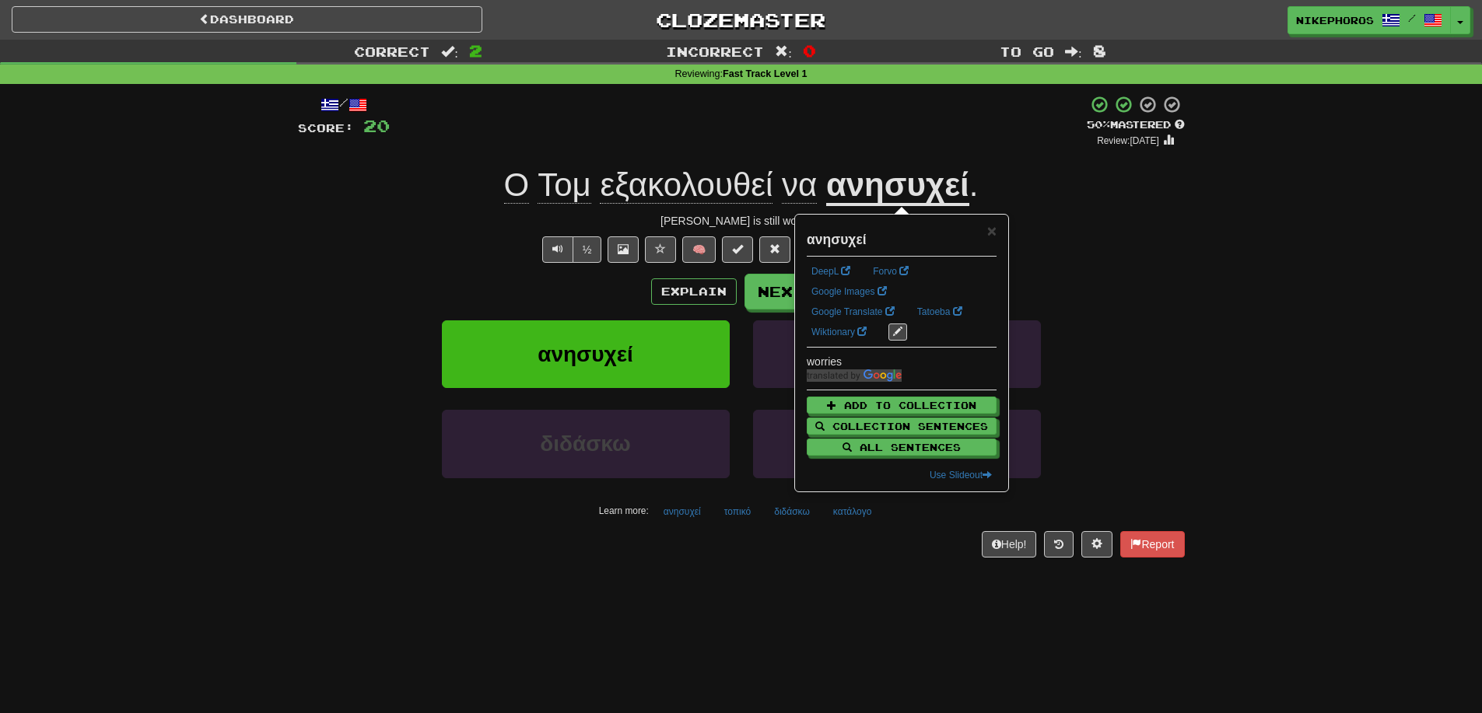
click at [713, 173] on span "εξακολουθεί" at bounding box center [686, 184] width 173 height 37
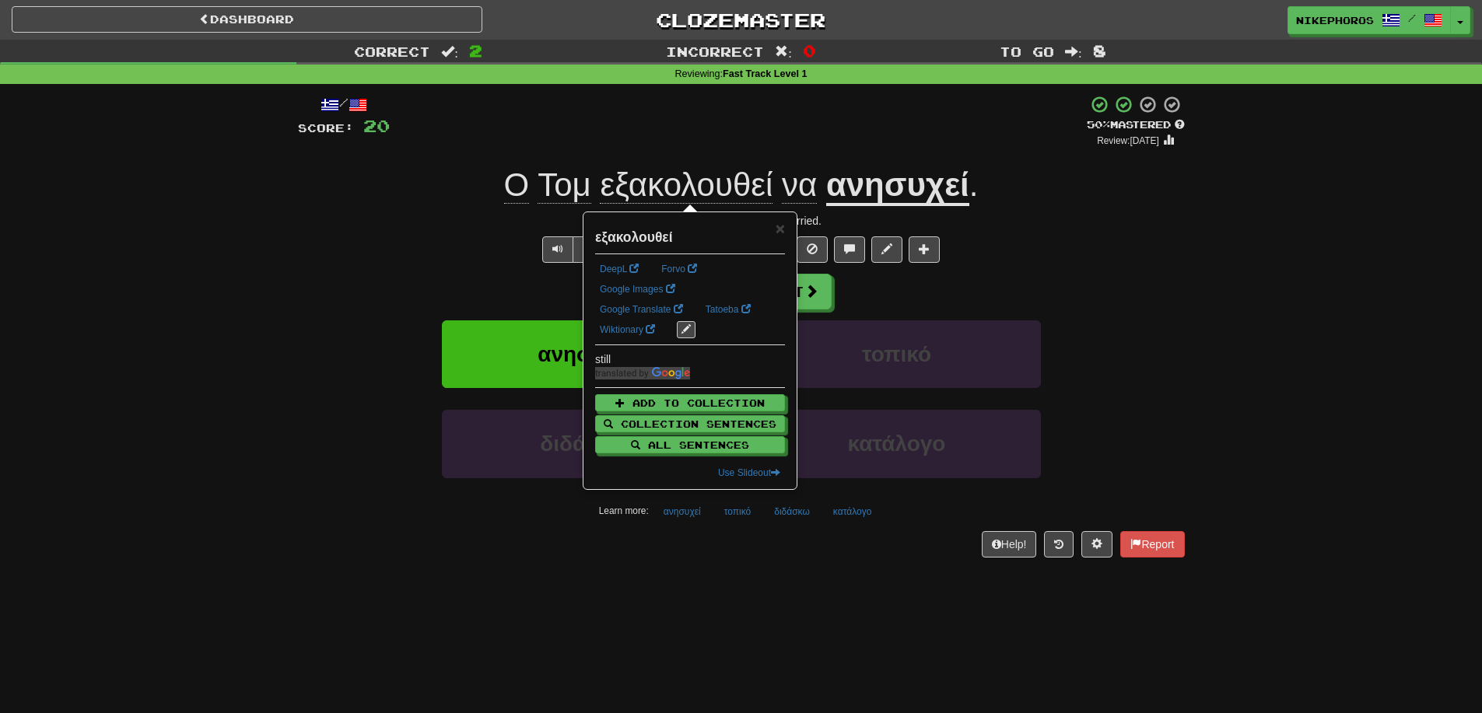
click at [948, 129] on div "+ 8" at bounding box center [738, 121] width 697 height 53
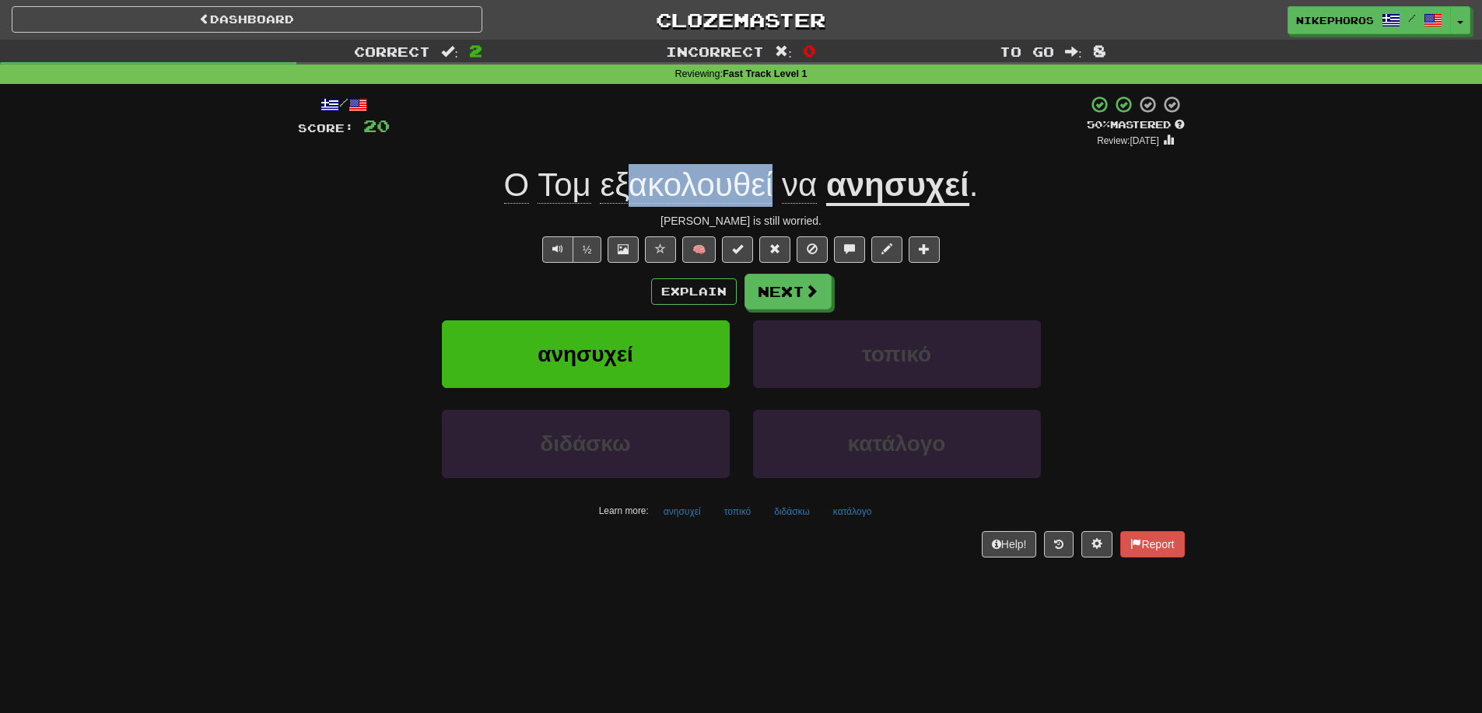
drag, startPoint x: 631, startPoint y: 188, endPoint x: 773, endPoint y: 191, distance: 142.4
click at [773, 191] on span "Ο [PERSON_NAME] εξακολουθεί να" at bounding box center [665, 184] width 322 height 37
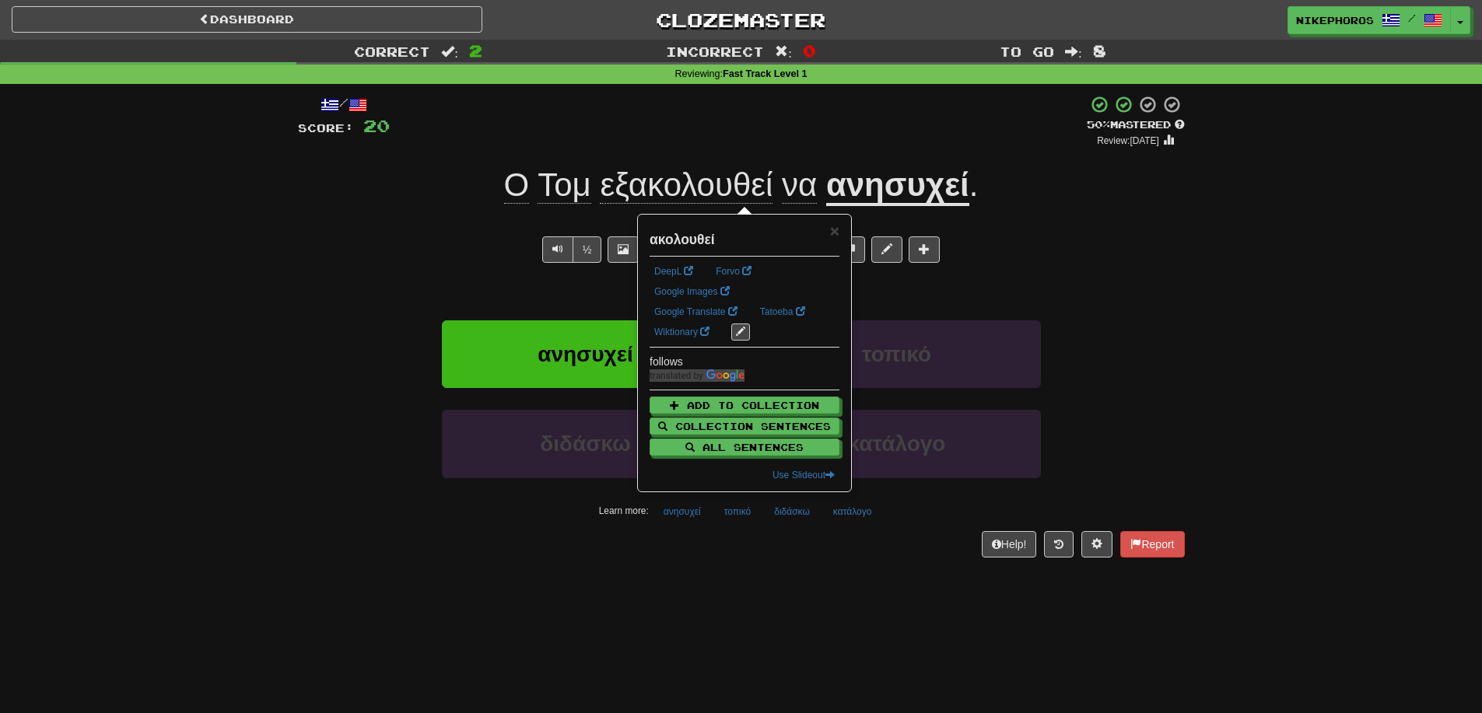
click at [1058, 233] on div "/ Score: 20 + 8 50 % Mastered Review: [DATE] Ο [PERSON_NAME] εξακολουθεί να ανη…" at bounding box center [741, 326] width 887 height 462
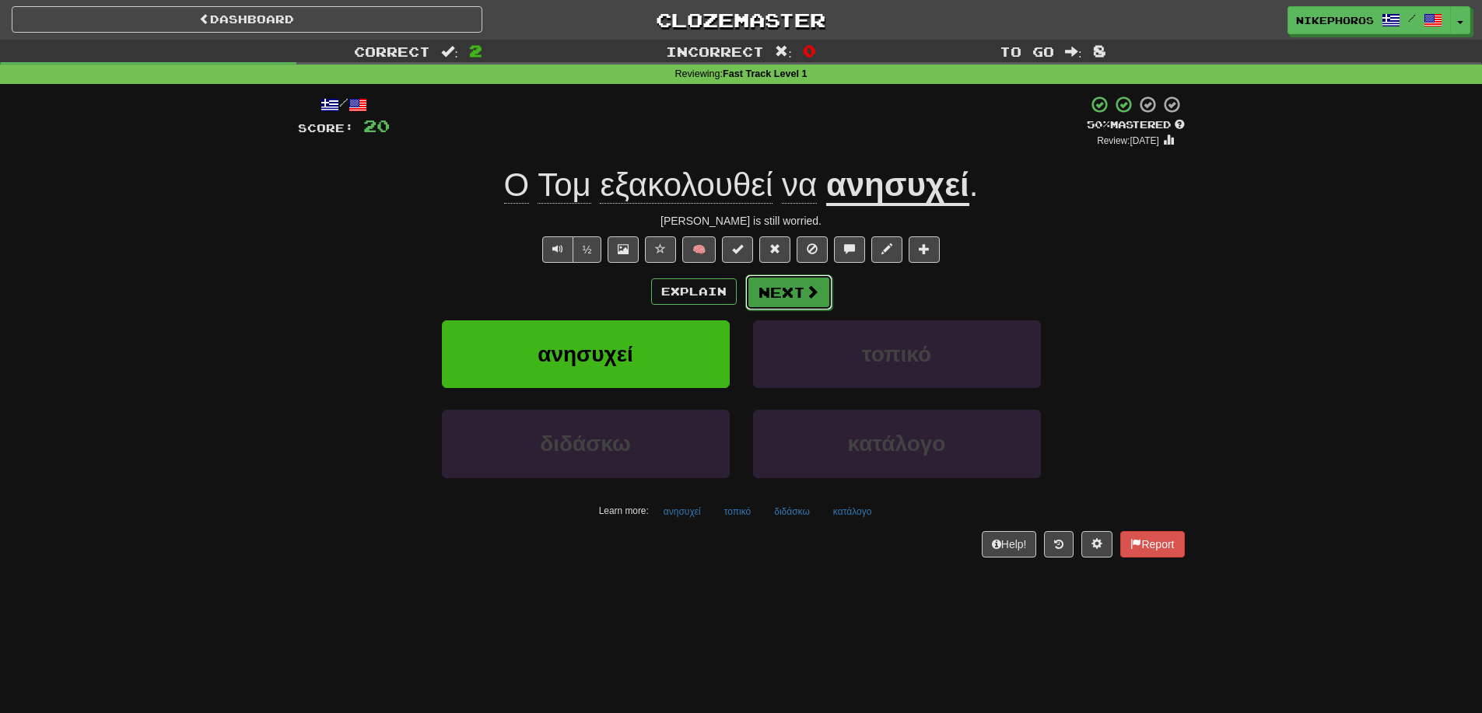
click at [773, 286] on button "Next" at bounding box center [788, 293] width 87 height 36
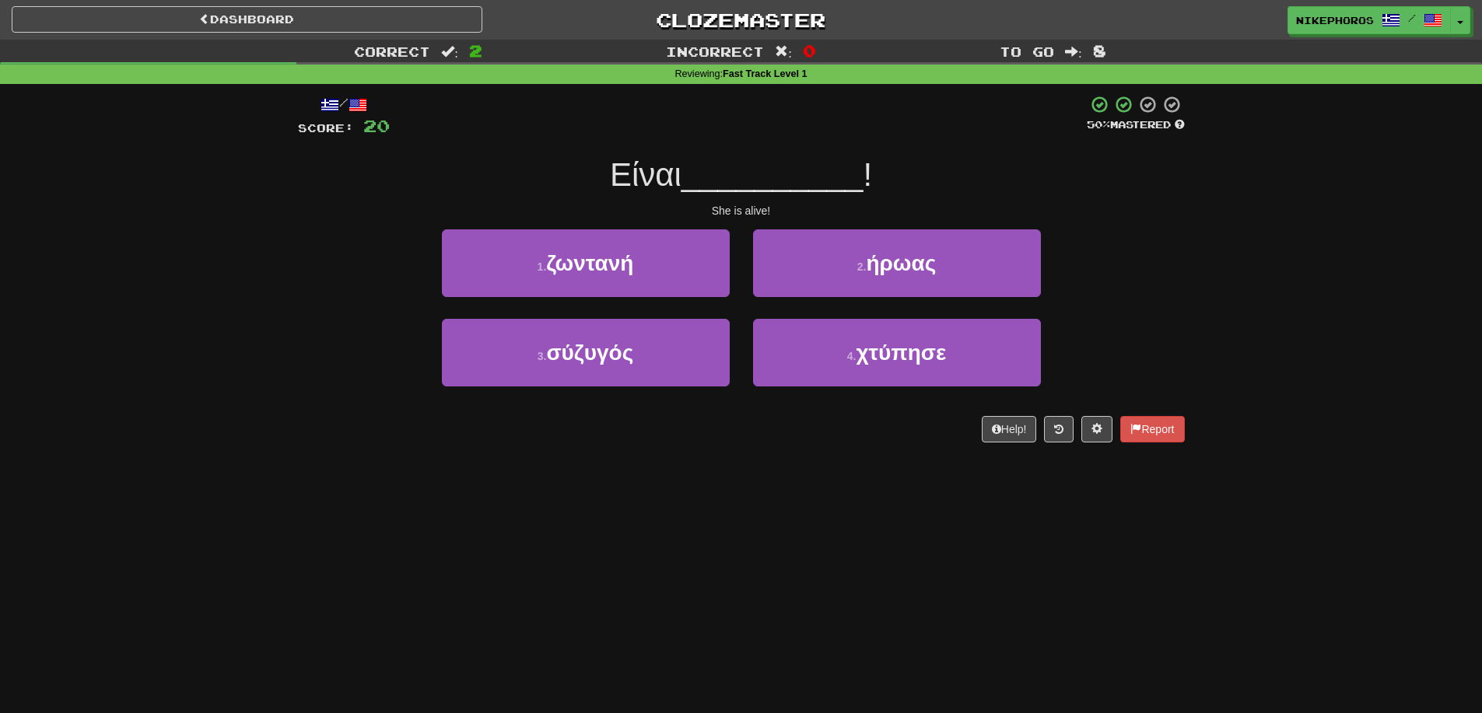
click at [948, 168] on div "Είναι __________ !" at bounding box center [741, 175] width 887 height 43
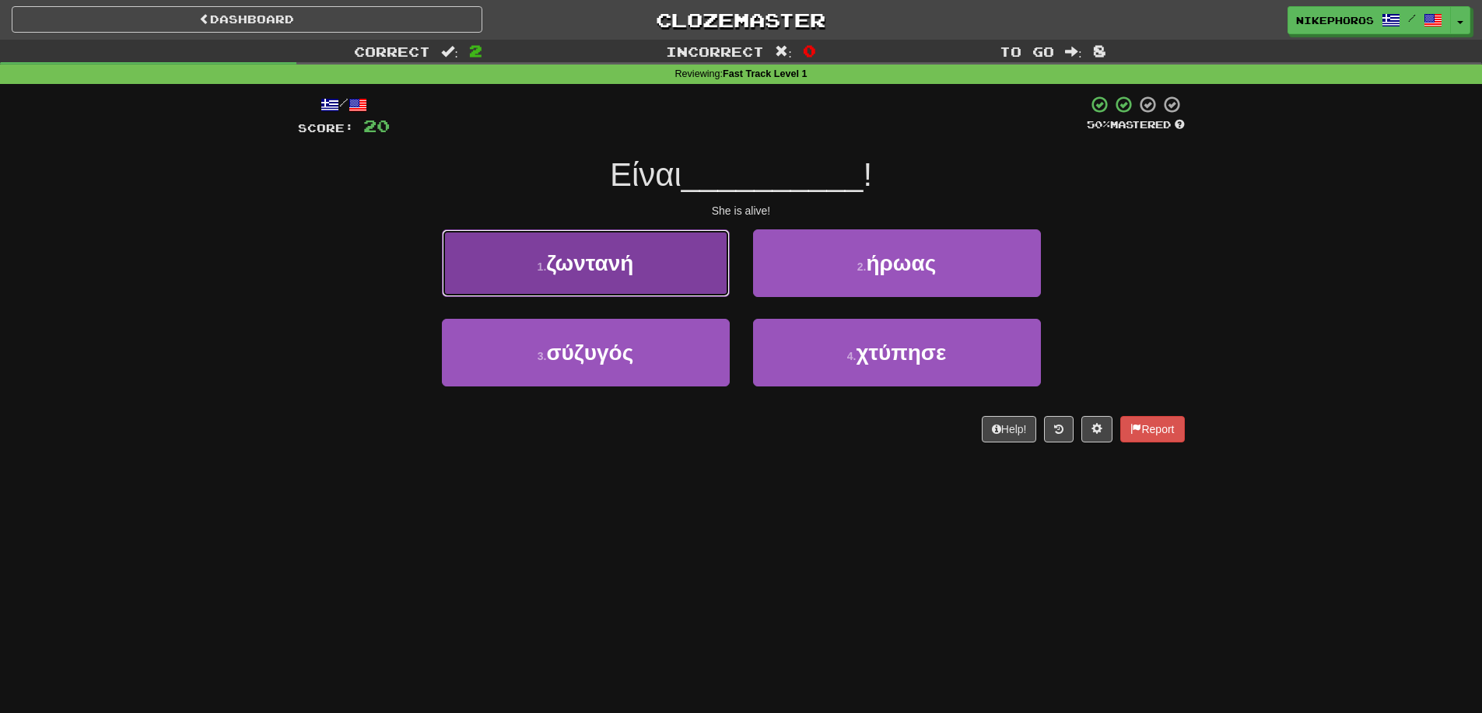
click at [558, 265] on span "ζωντανή" at bounding box center [589, 263] width 87 height 24
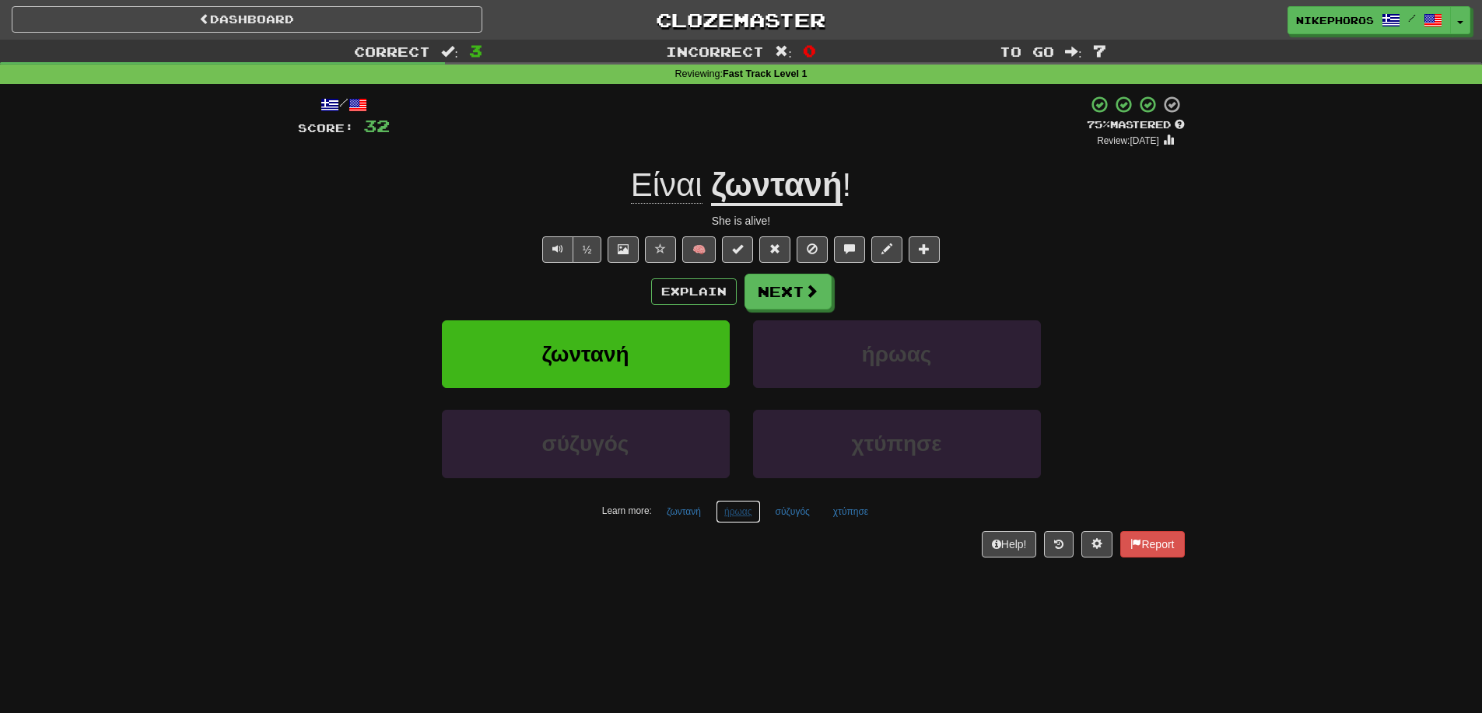
click at [727, 512] on button "ήρωας" at bounding box center [738, 511] width 45 height 23
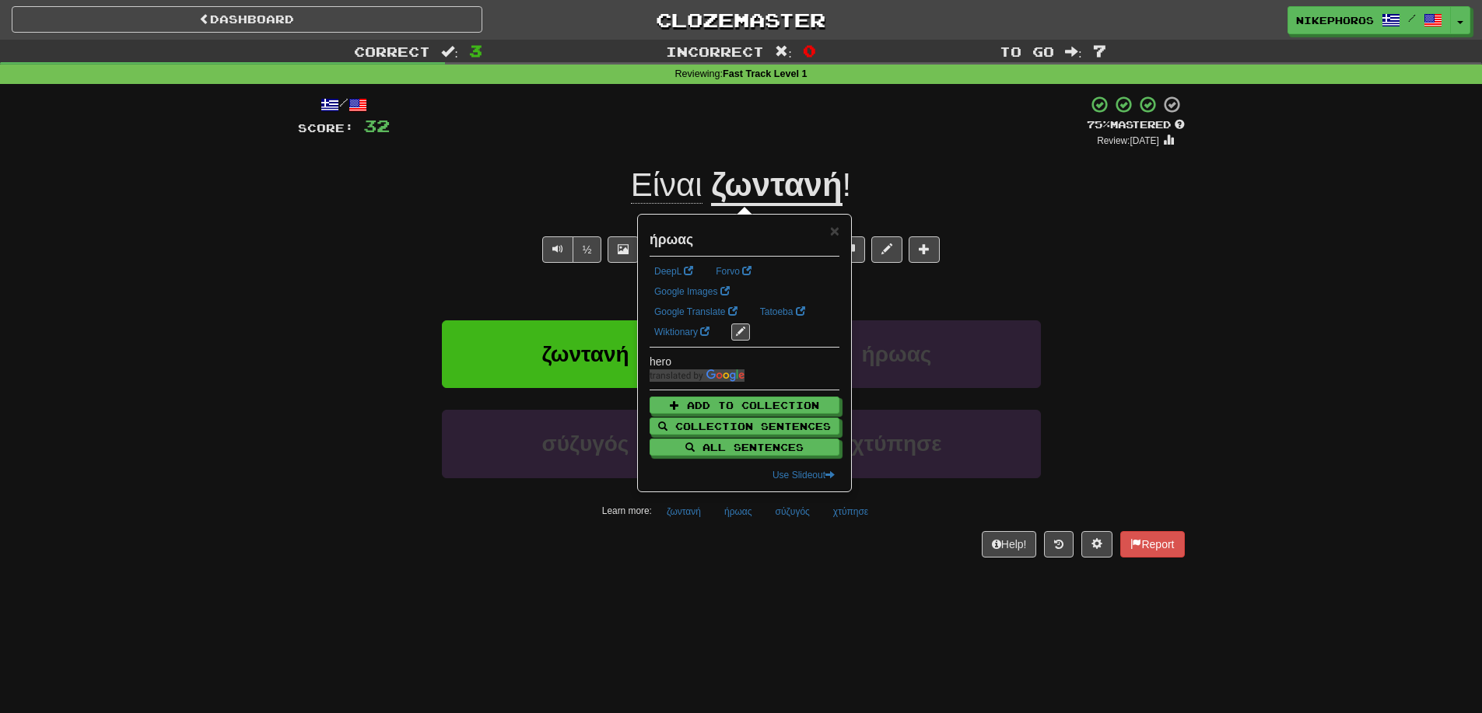
click at [734, 553] on div "Help! Report" at bounding box center [741, 544] width 887 height 26
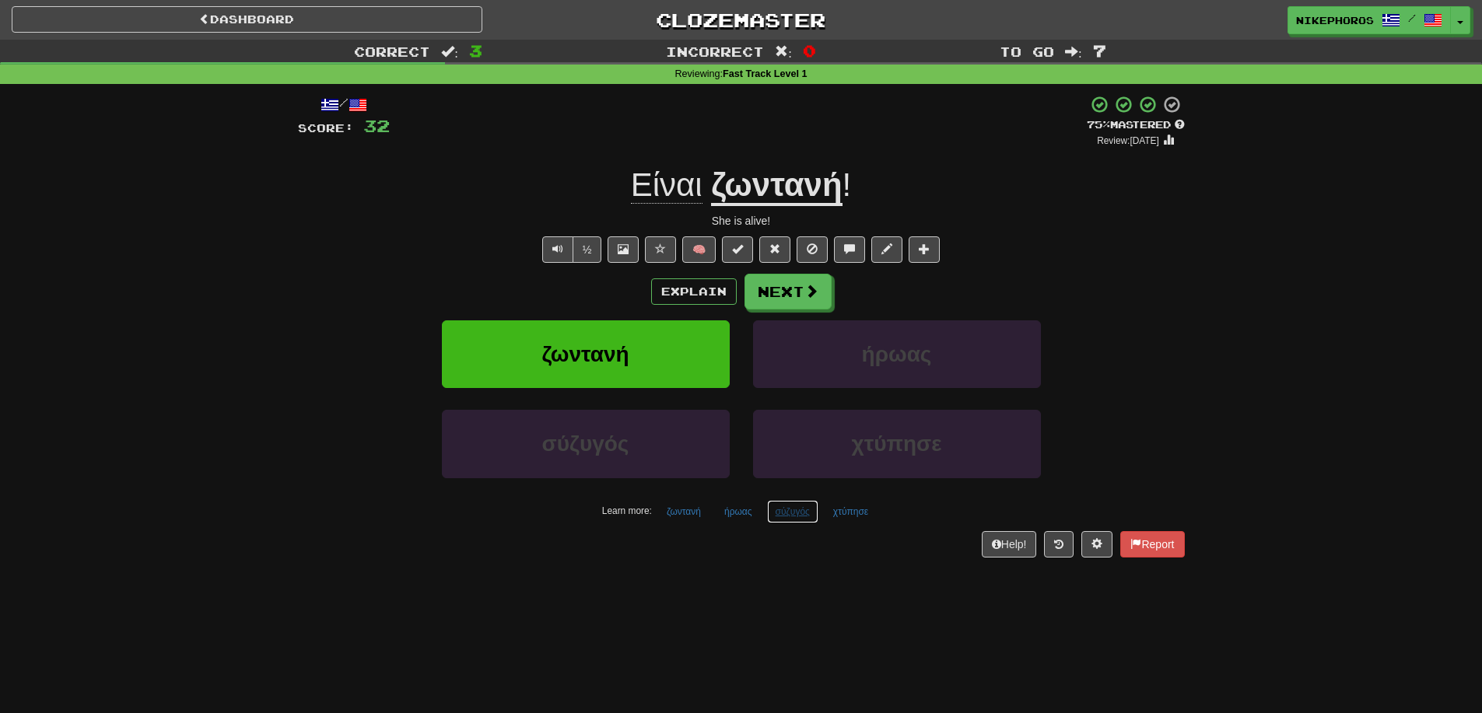
click at [786, 520] on button "σύζυγός" at bounding box center [792, 511] width 51 height 23
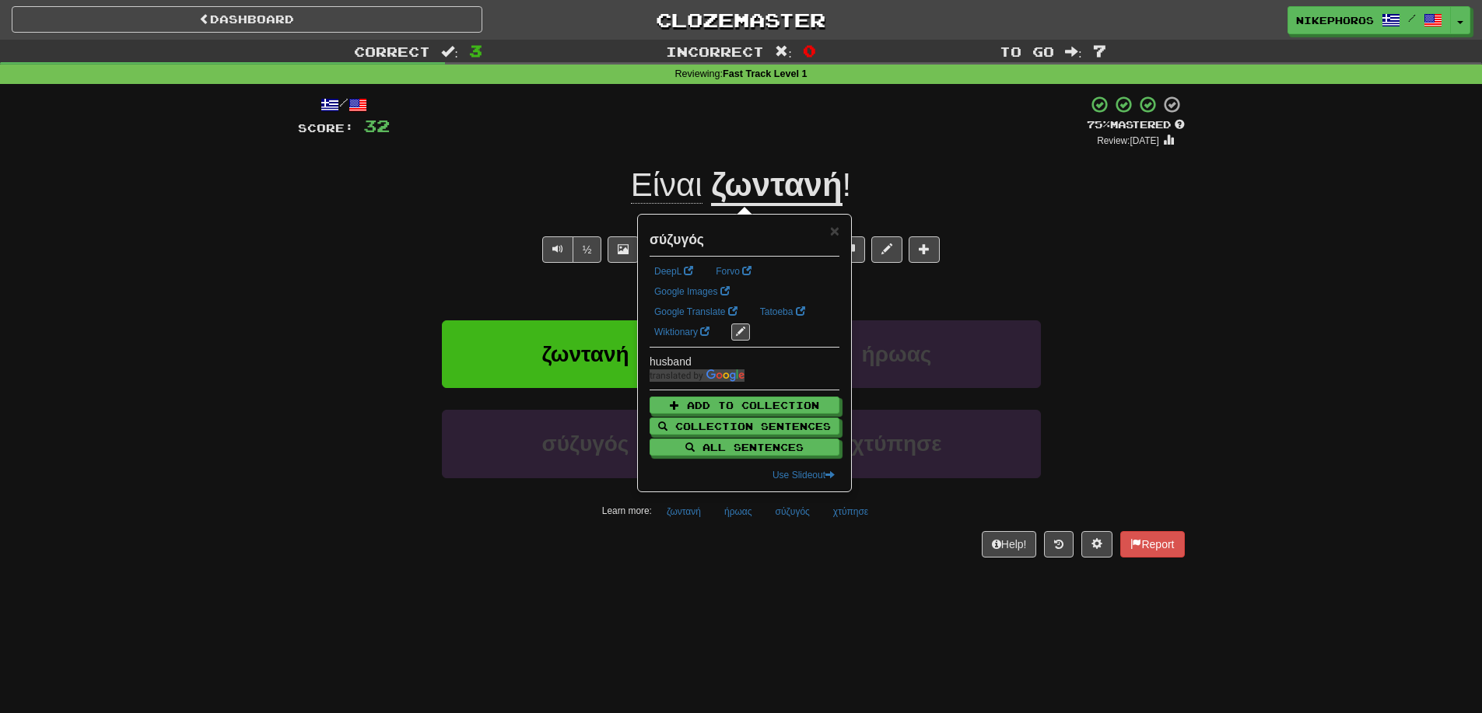
click at [779, 559] on div "/ Score: 32 + 12 75 % Mastered Review: [DATE] Είναι ζωντανή ! She is alive! ½ 🧠…" at bounding box center [741, 331] width 887 height 495
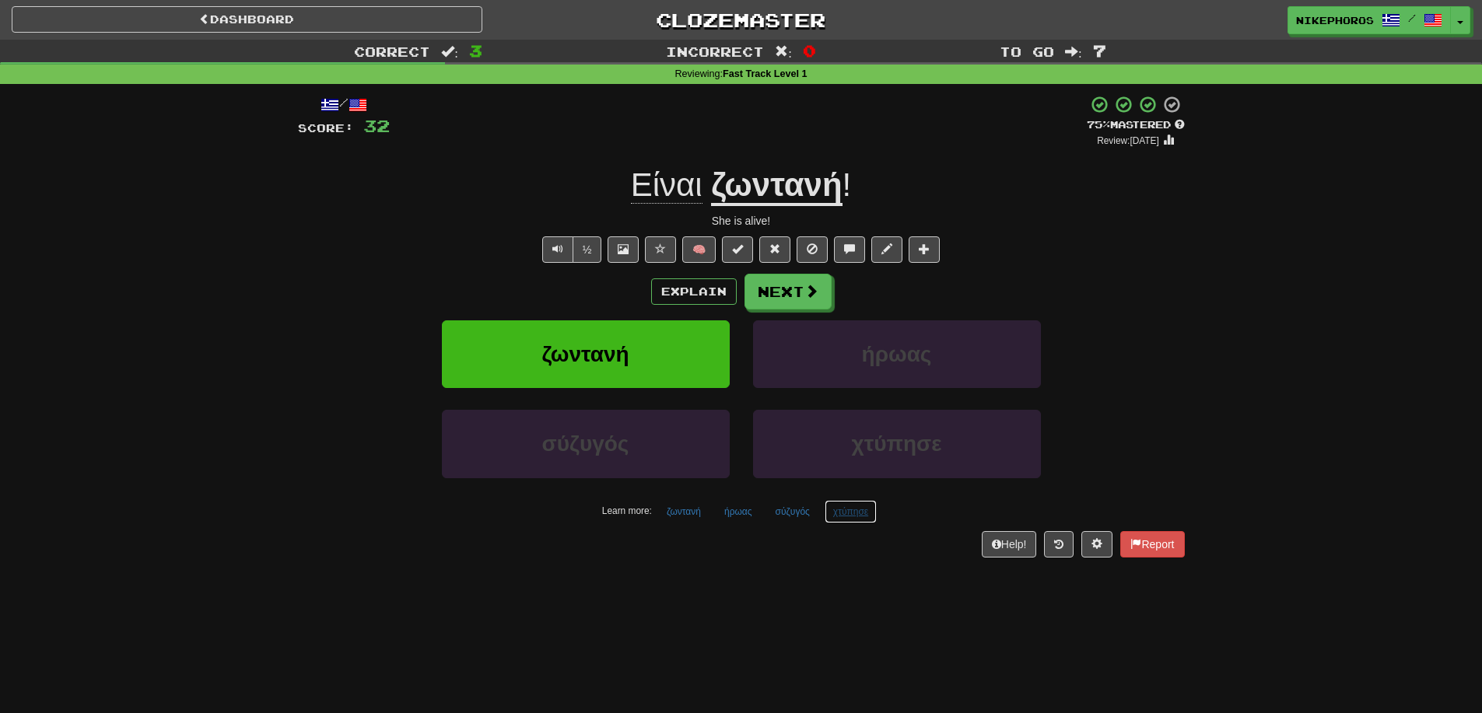
click at [850, 511] on button "χτύπησε" at bounding box center [851, 511] width 52 height 23
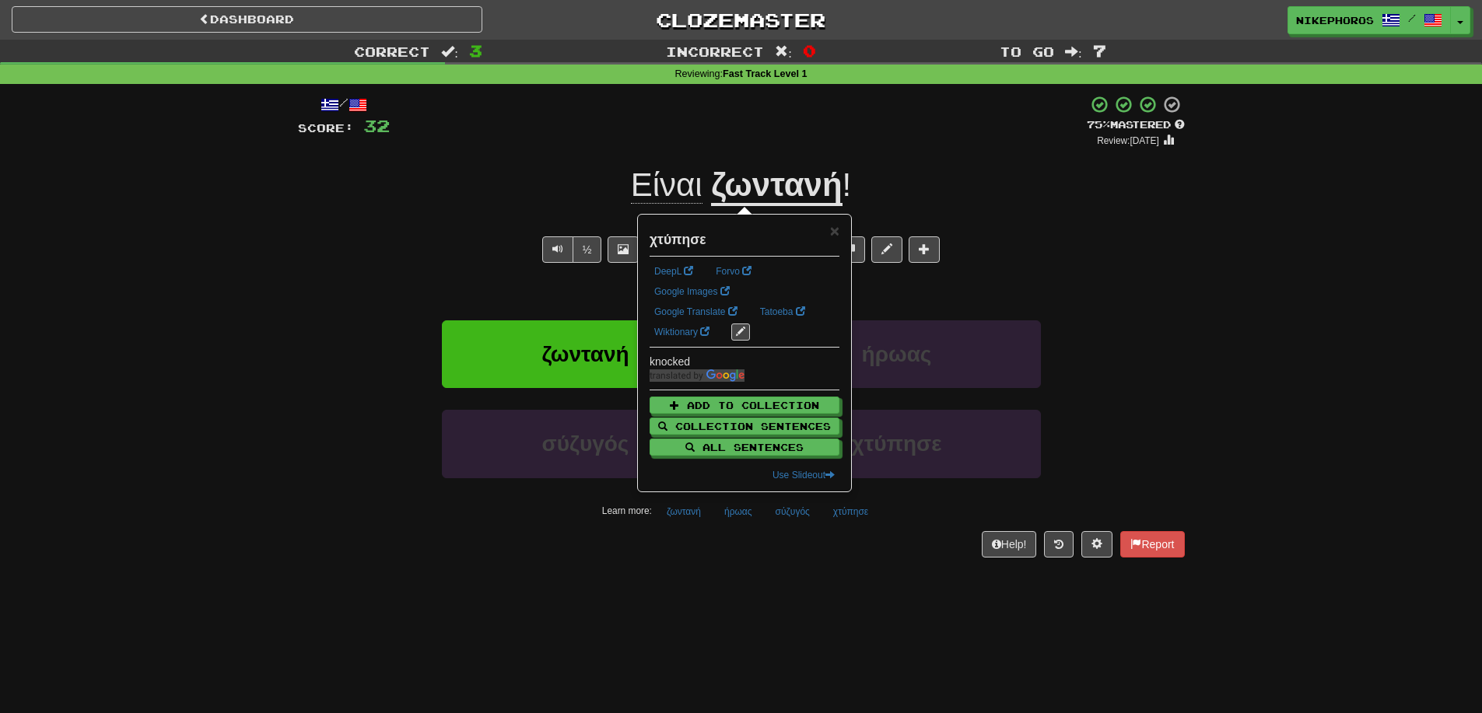
click at [895, 599] on div "Dashboard Clozemaster Nikephoros / Toggle Dropdown Dashboard Leaderboard Activi…" at bounding box center [741, 356] width 1482 height 713
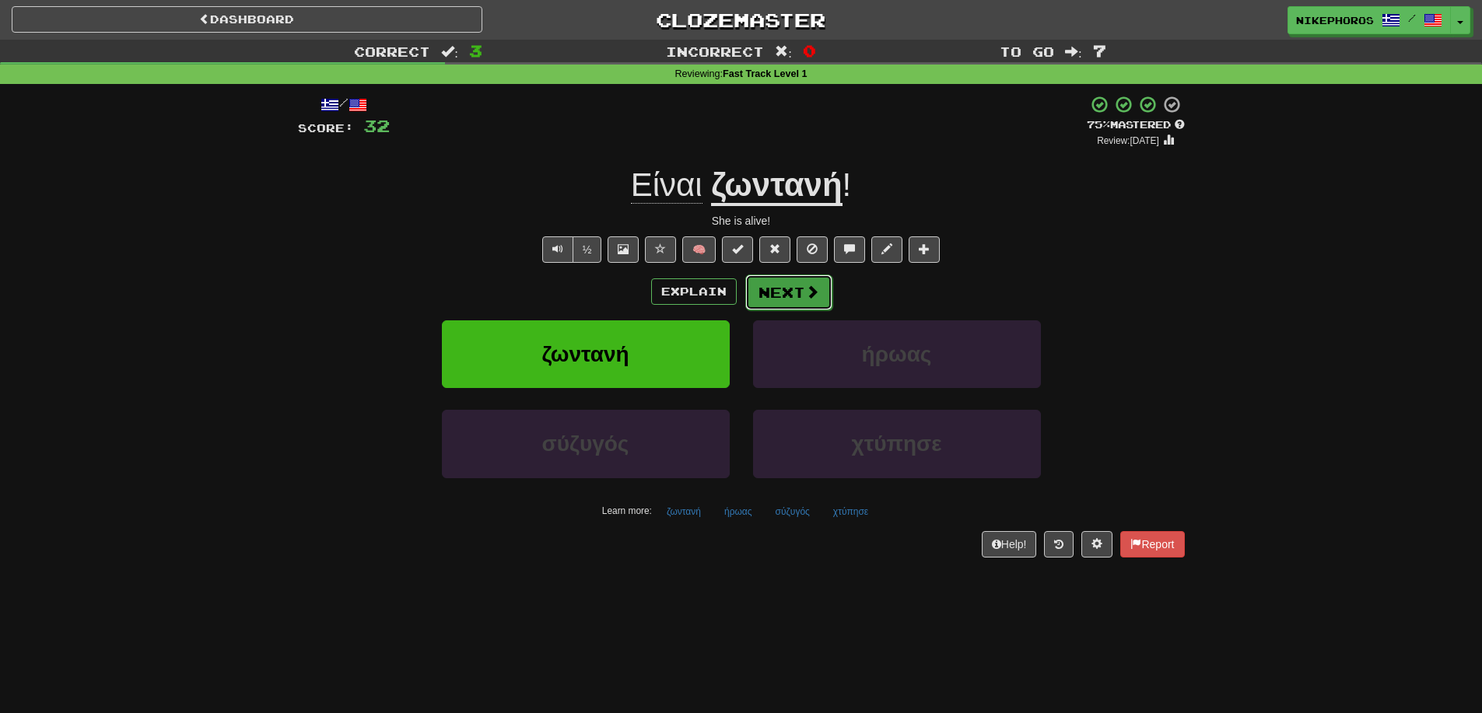
click at [801, 296] on button "Next" at bounding box center [788, 293] width 87 height 36
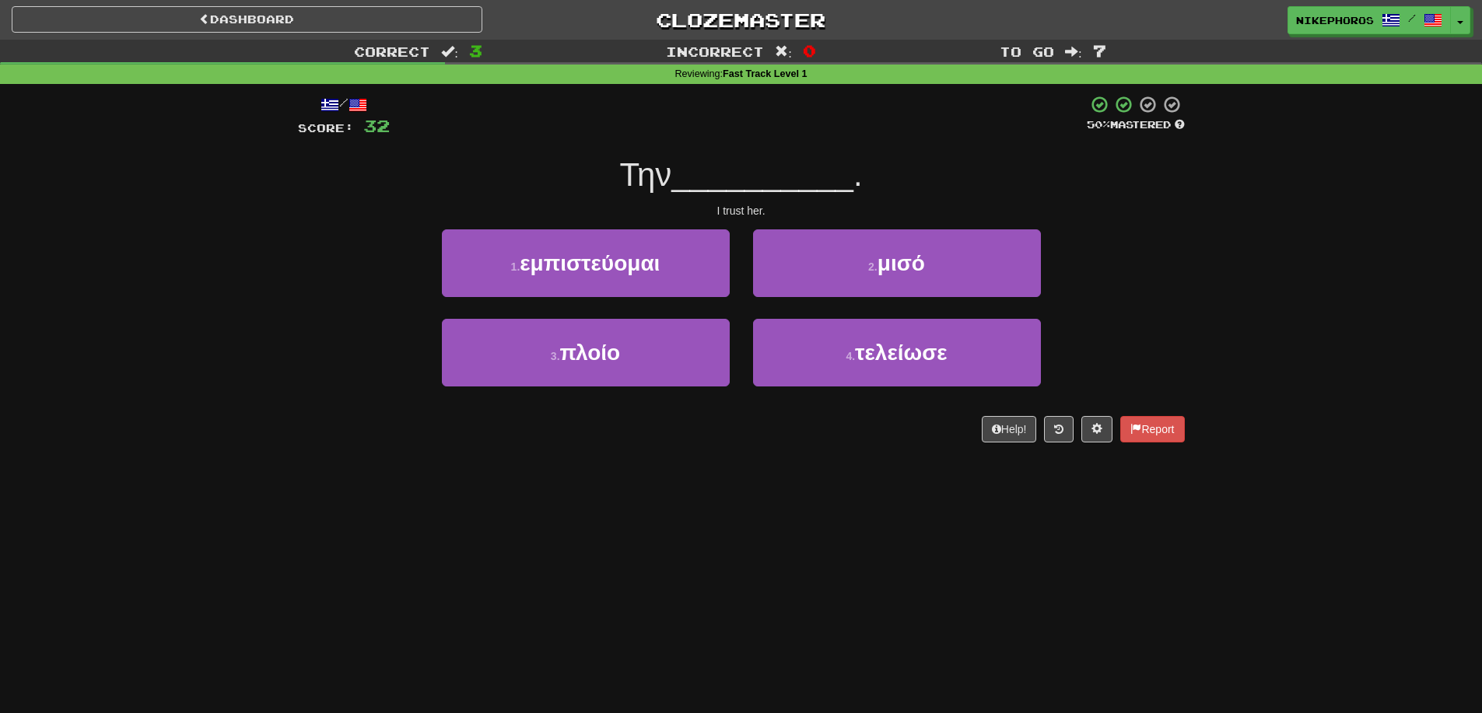
click at [760, 205] on div "I trust her." at bounding box center [741, 211] width 887 height 16
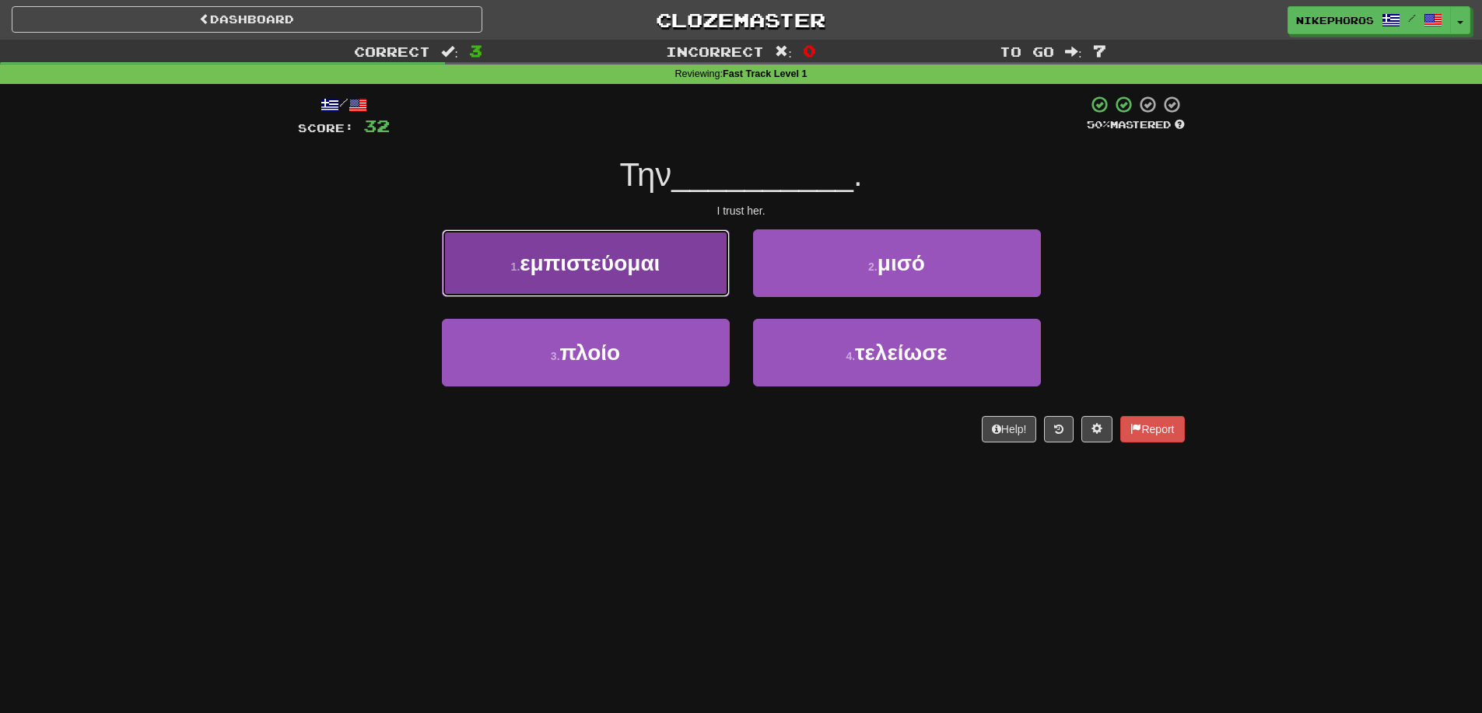
click at [700, 272] on button "1 . εμπιστεύομαι" at bounding box center [586, 263] width 288 height 68
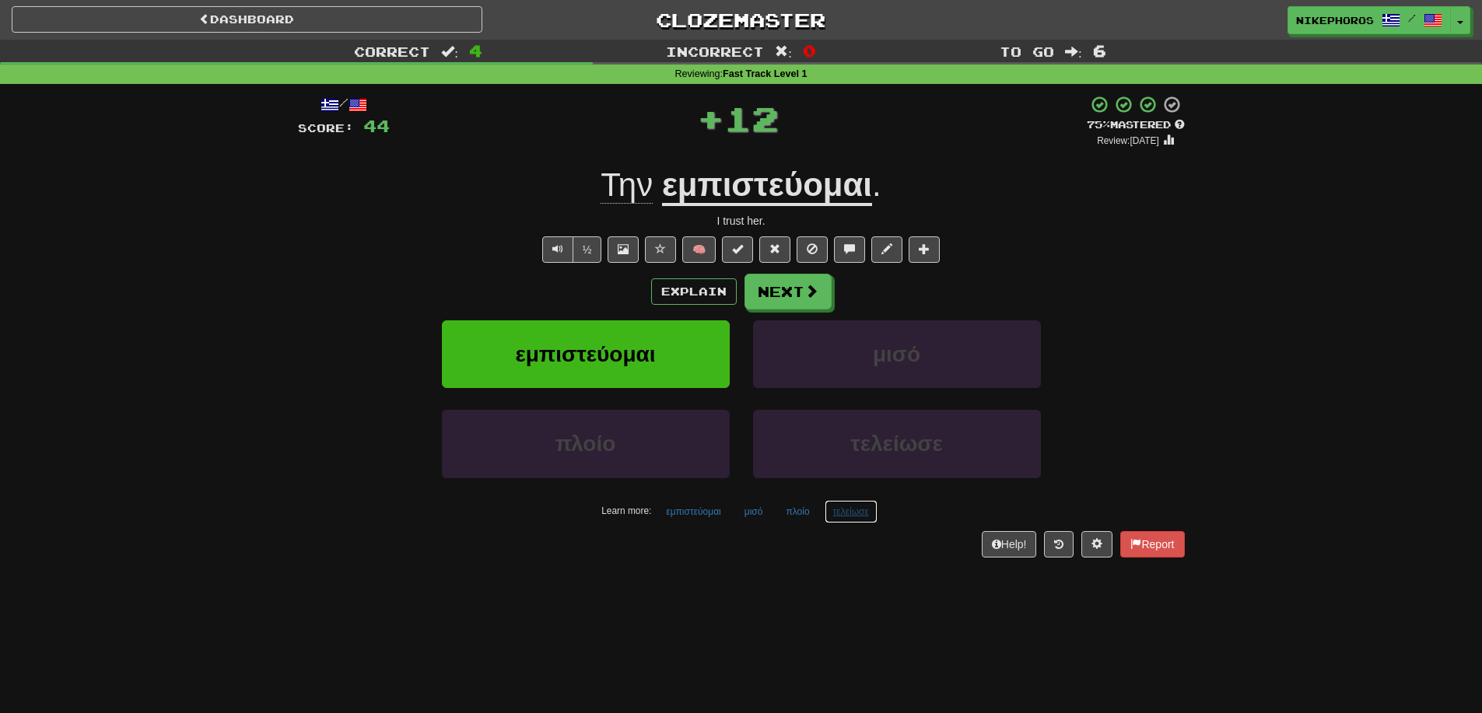
click at [857, 511] on button "τελείωσε" at bounding box center [851, 511] width 53 height 23
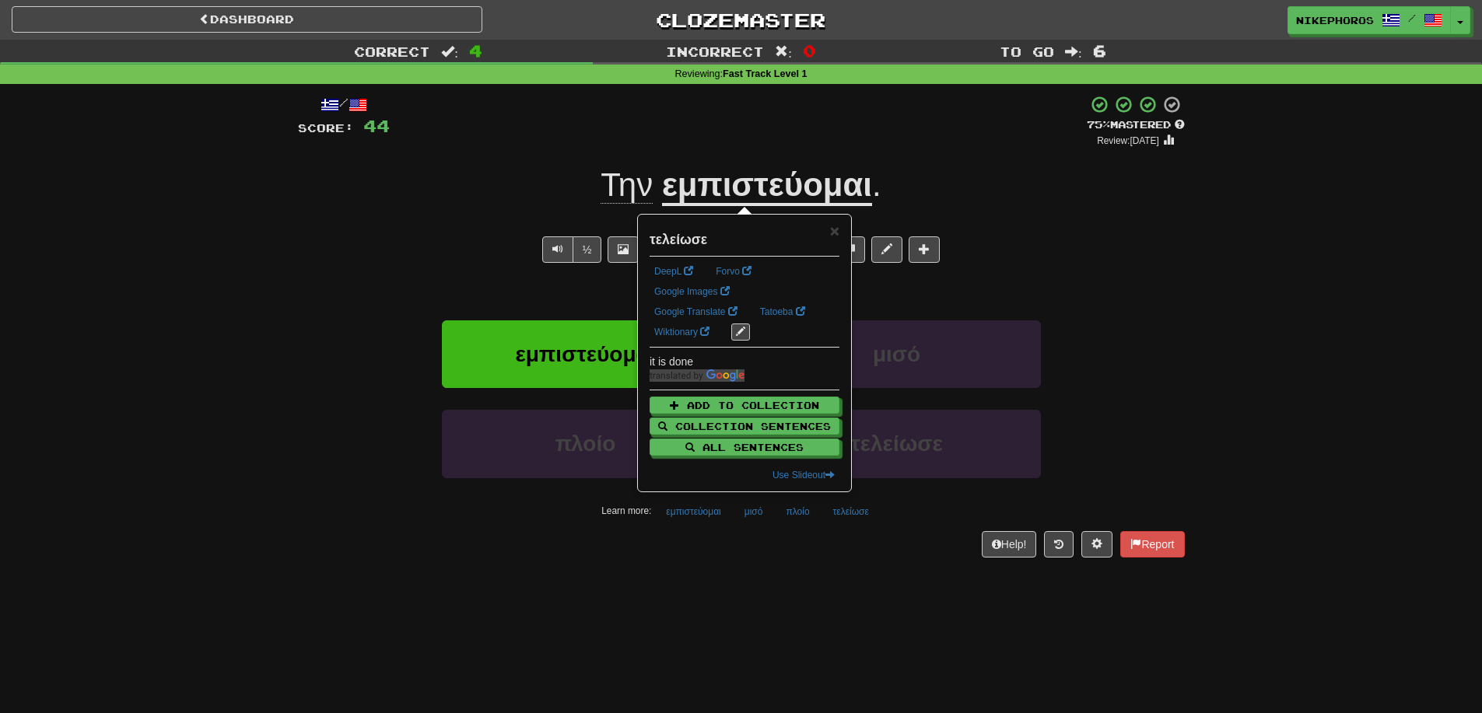
click at [855, 617] on div "Dashboard Clozemaster Nikephoros / Toggle Dropdown Dashboard Leaderboard Activi…" at bounding box center [741, 356] width 1482 height 713
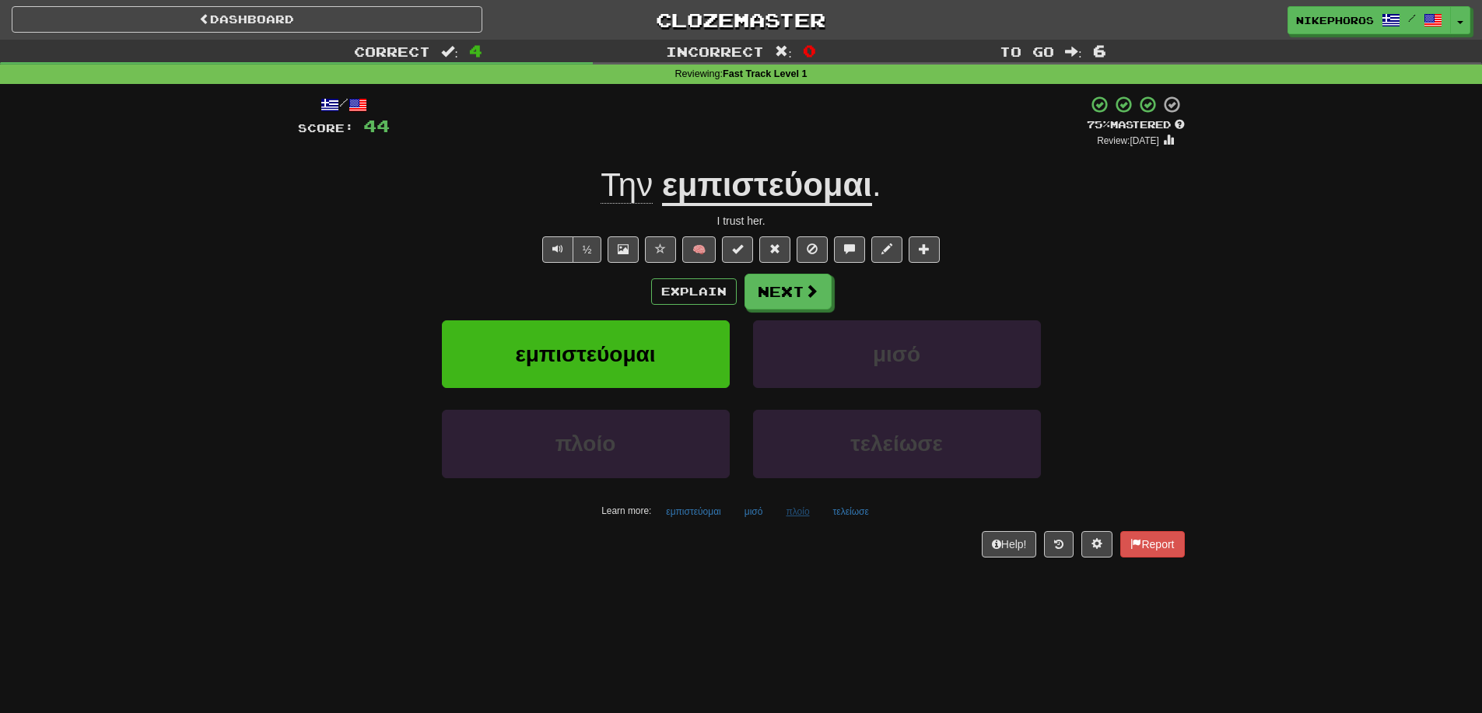
click at [818, 507] on div "Learn more: εμπιστεύομαι μισό πλοίο τελείωσε" at bounding box center [741, 511] width 910 height 23
click at [803, 511] on button "πλοίο" at bounding box center [797, 511] width 40 height 23
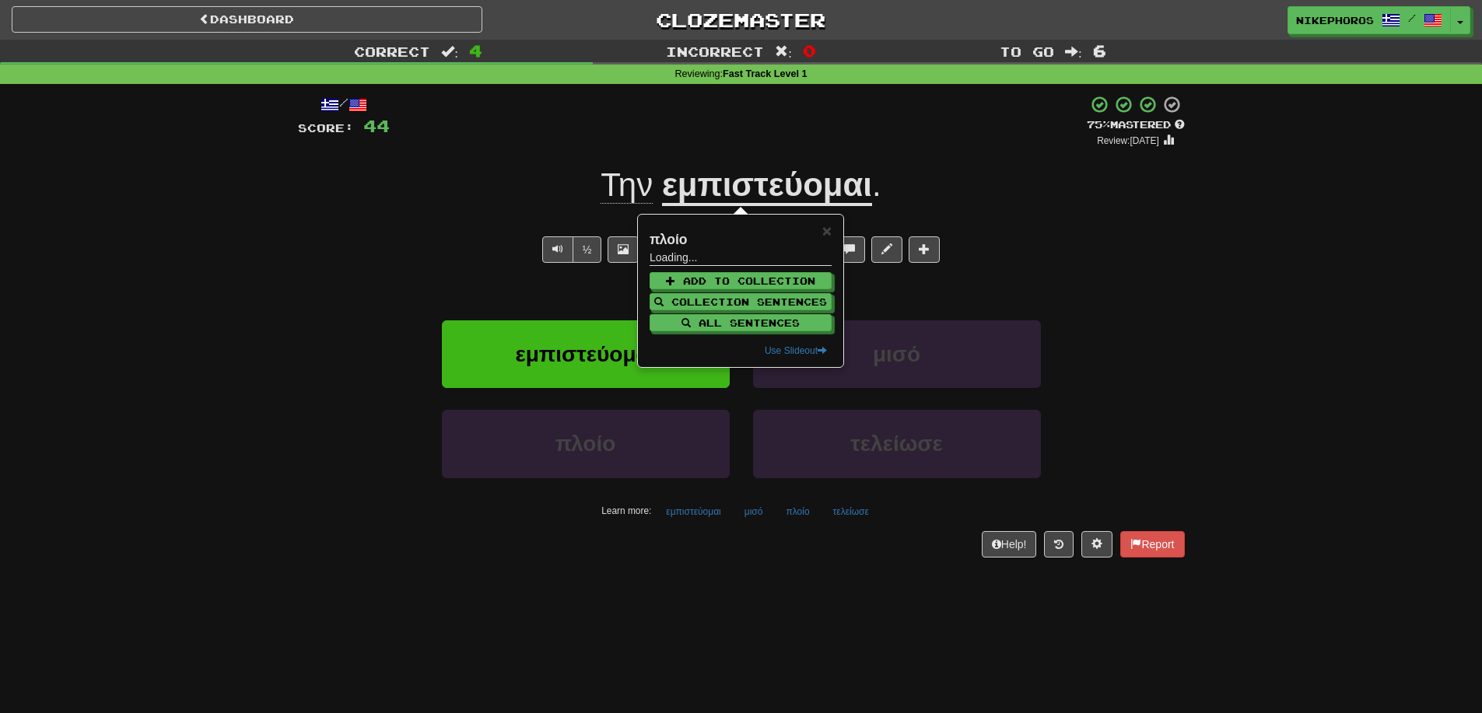
click at [801, 584] on div "Dashboard Clozemaster Nikephoros / Toggle Dropdown Dashboard Leaderboard Activi…" at bounding box center [741, 356] width 1482 height 713
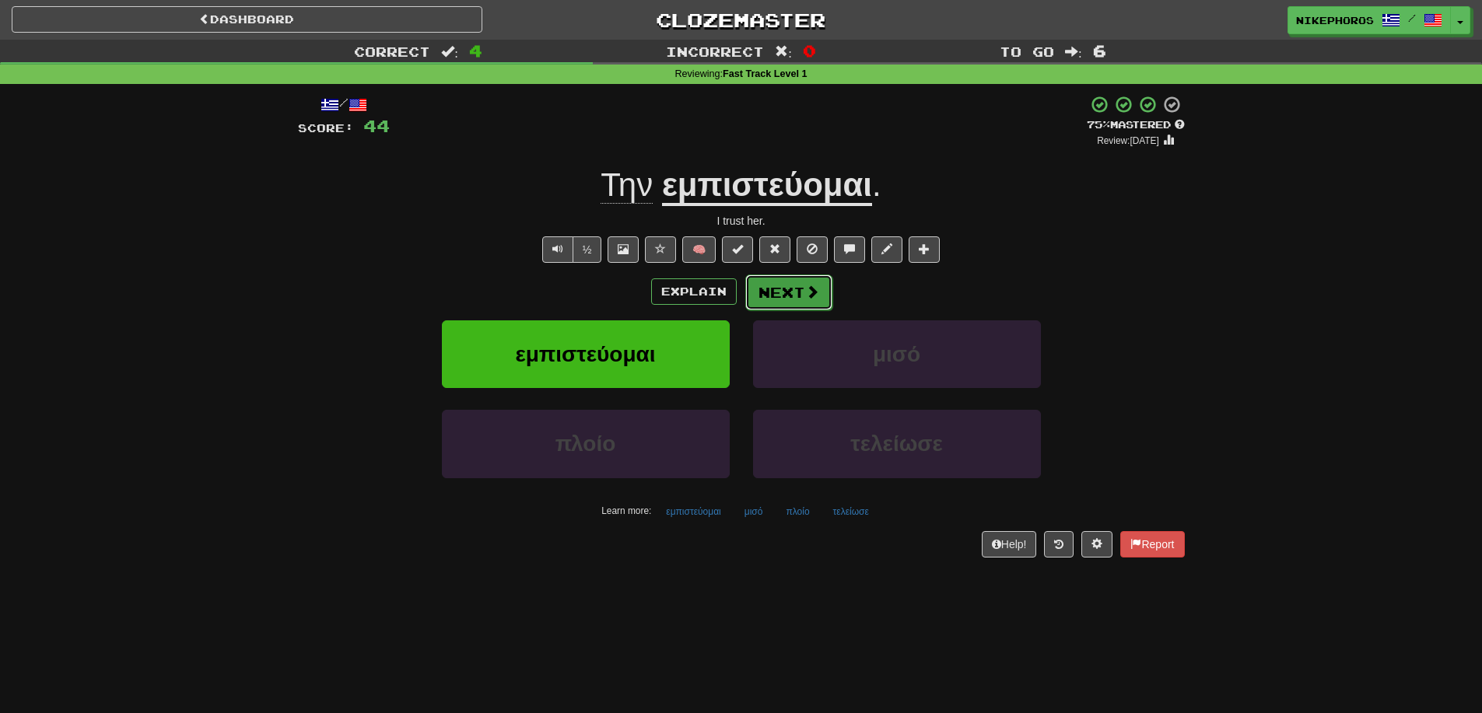
click at [808, 293] on span at bounding box center [812, 292] width 14 height 14
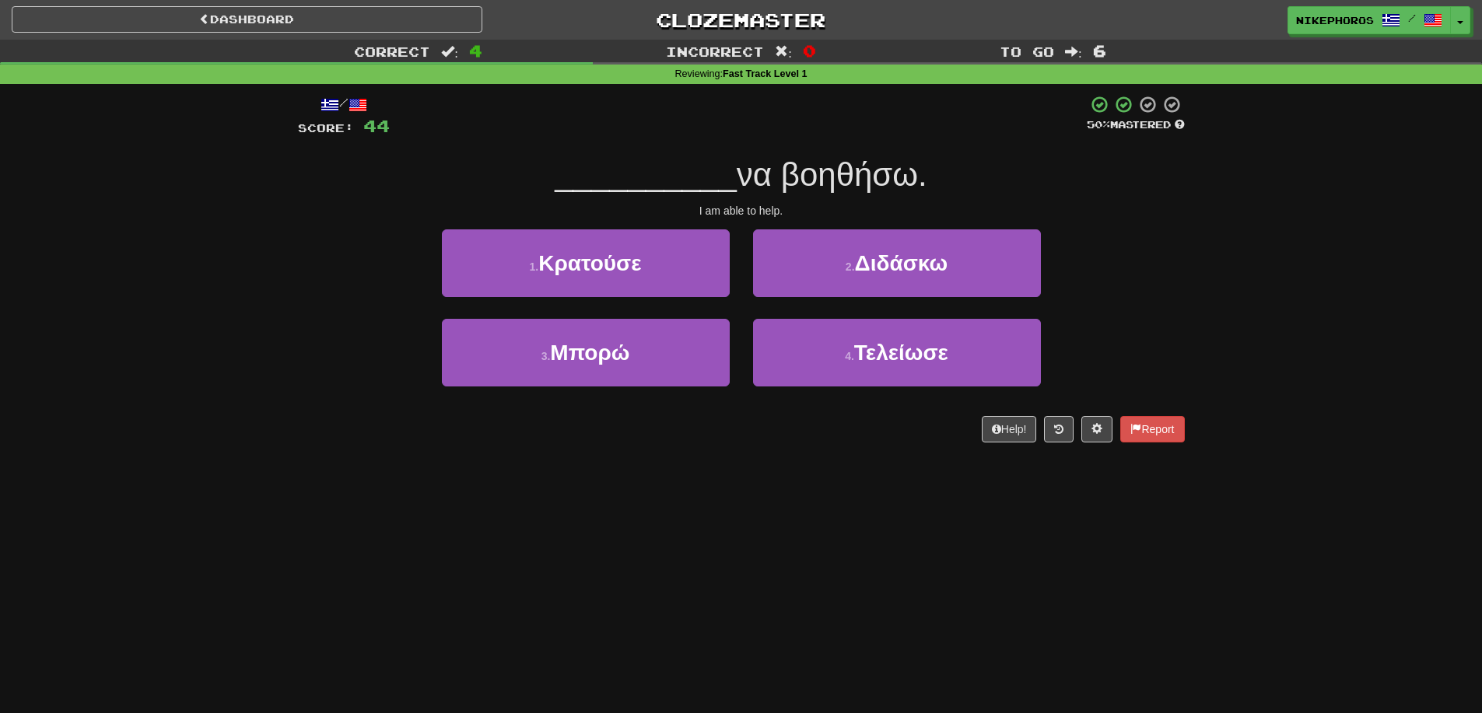
click at [774, 169] on span "να βοηθήσω." at bounding box center [832, 174] width 191 height 37
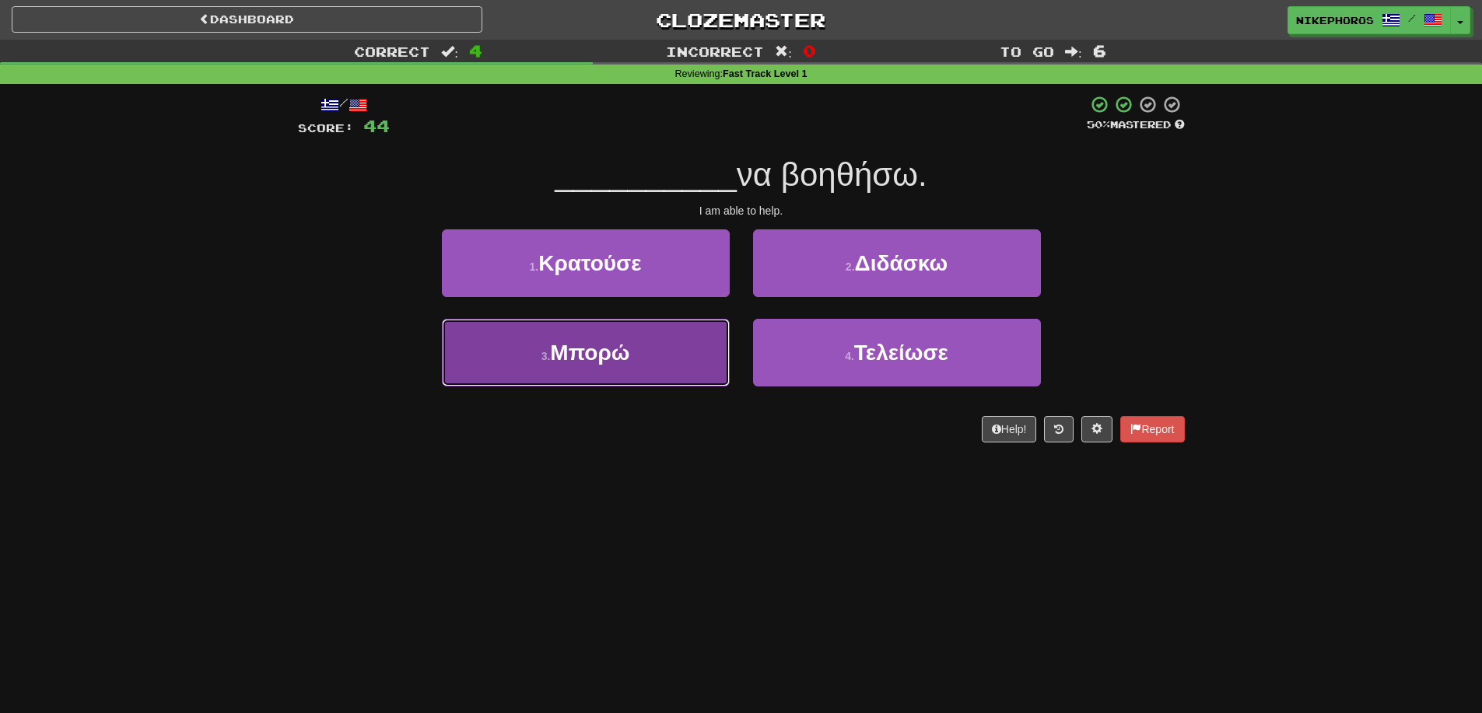
click at [603, 357] on span "Μπορώ" at bounding box center [589, 353] width 79 height 24
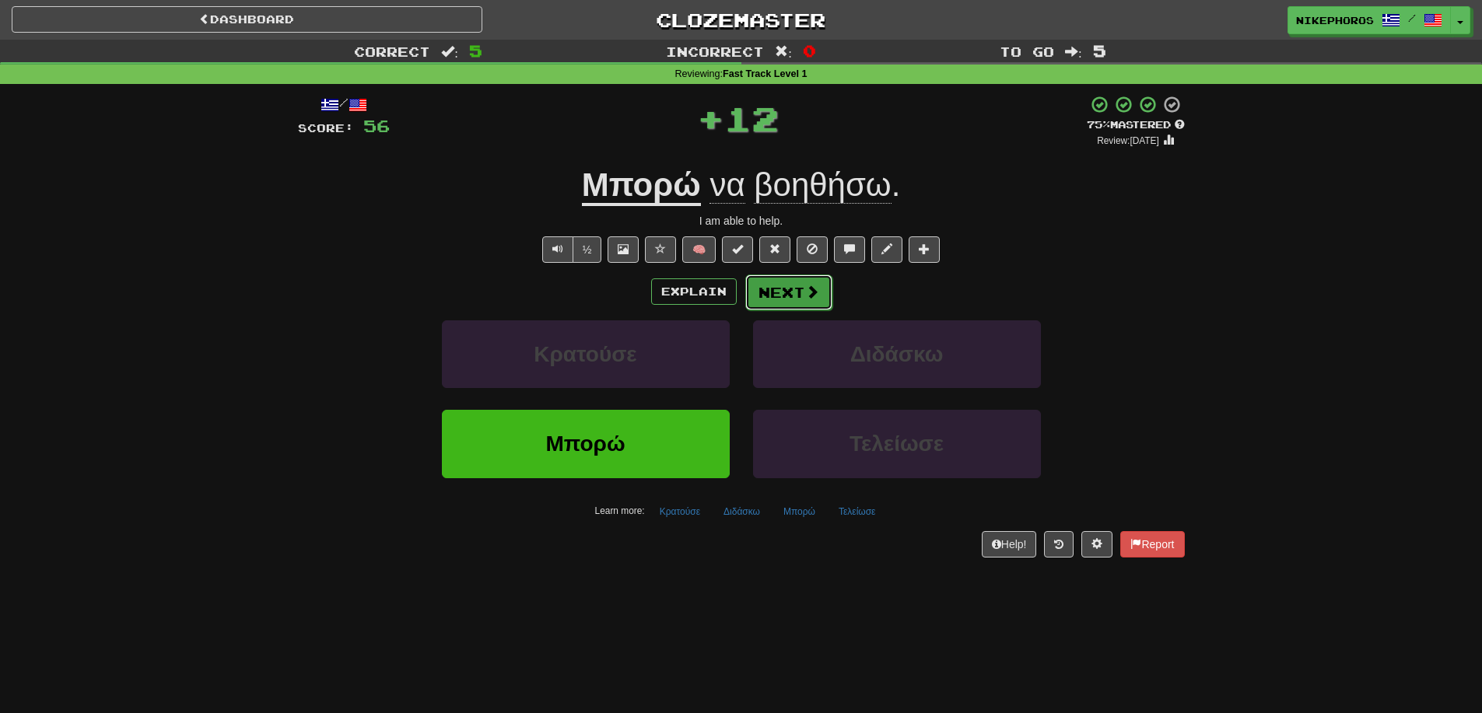
click at [805, 297] on span at bounding box center [812, 292] width 14 height 14
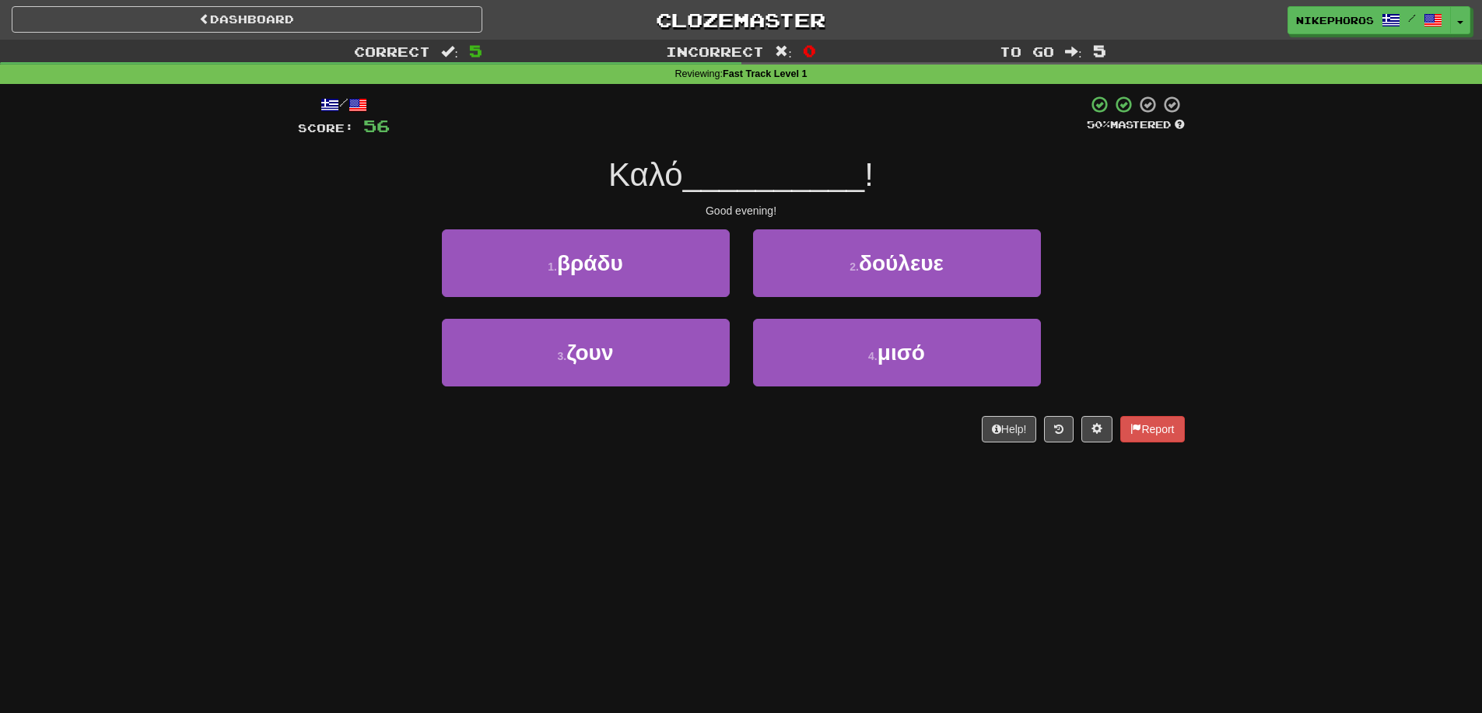
click at [674, 147] on div "/ Score: 56 50 % Mastered Καλό __________ ! Good evening! 1 . βράδυ 2 . δούλευε…" at bounding box center [741, 269] width 887 height 348
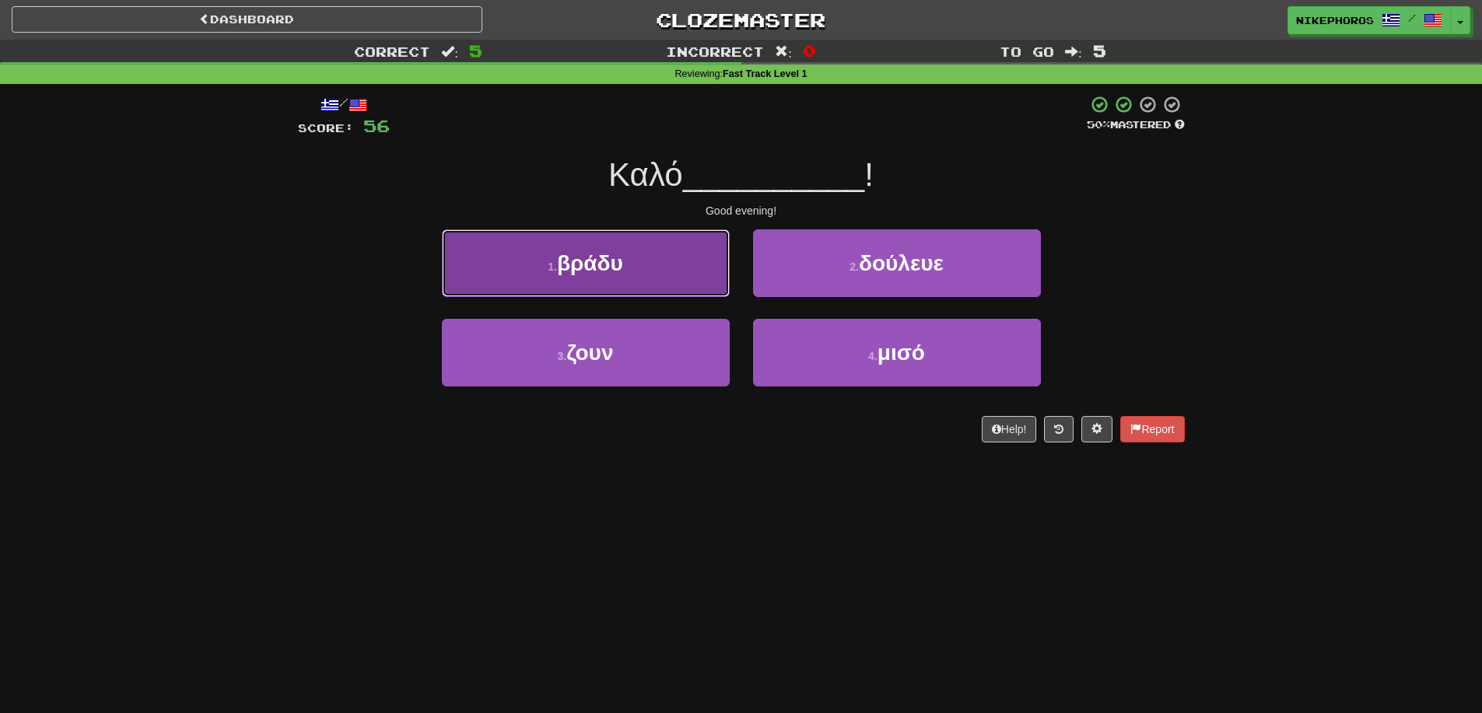
click at [659, 259] on button "1 . βράδυ" at bounding box center [586, 263] width 288 height 68
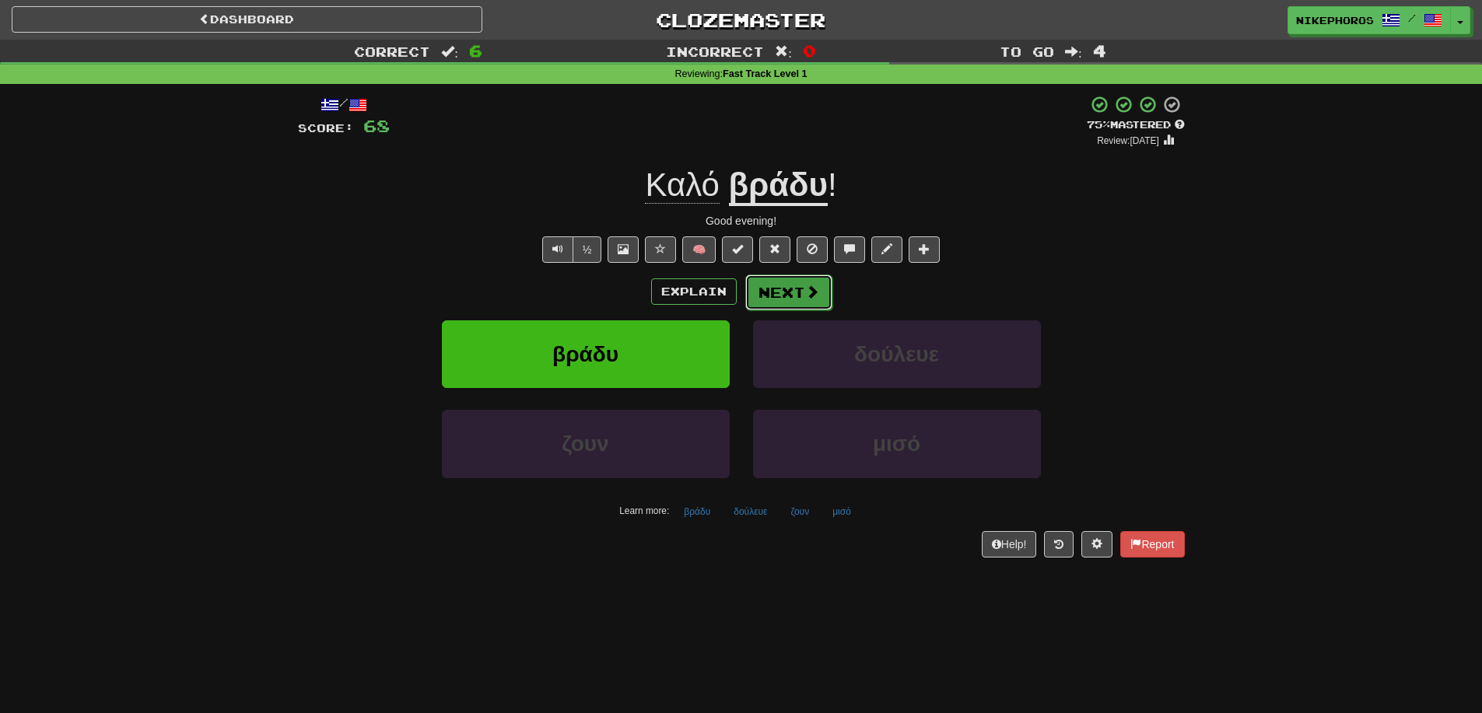
click at [793, 297] on button "Next" at bounding box center [788, 293] width 87 height 36
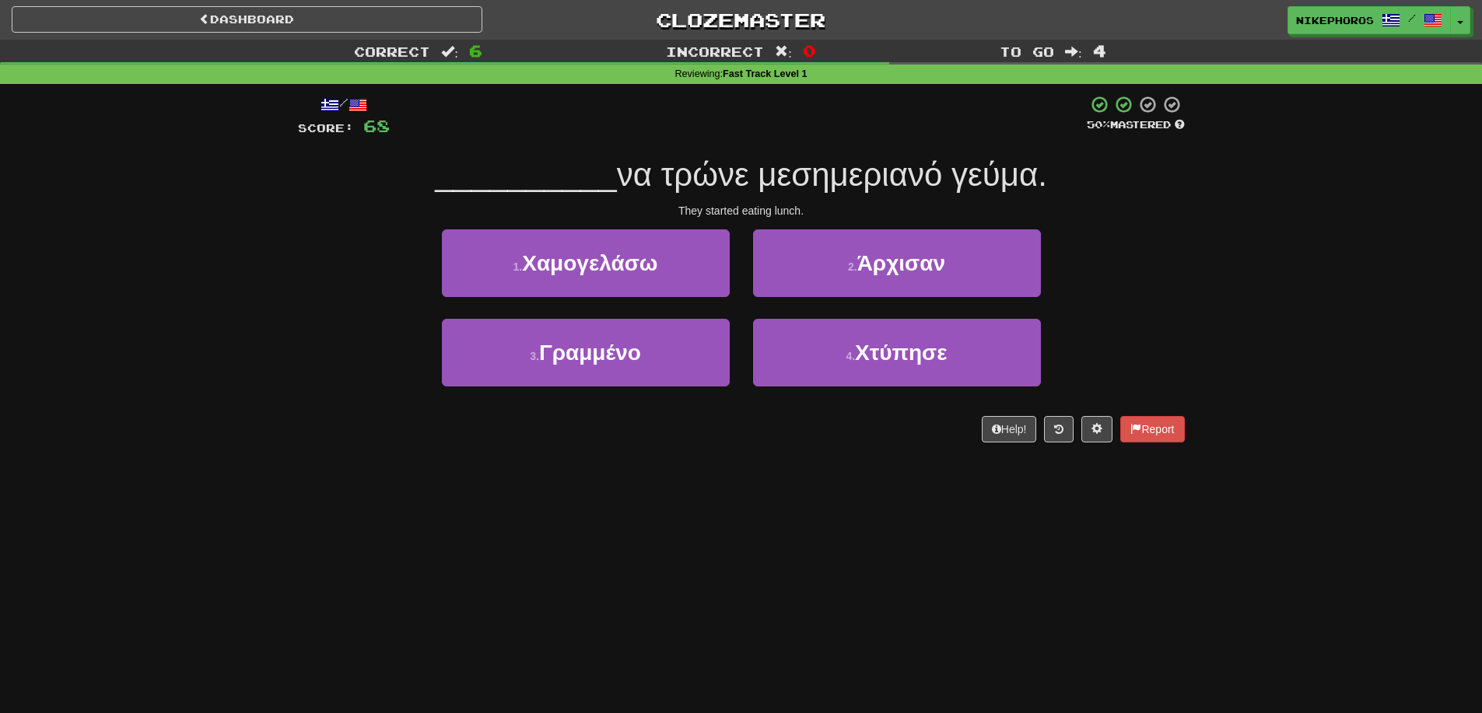
click at [664, 182] on span "να τρώνε μεσημεριανό γεύμα." at bounding box center [832, 174] width 430 height 37
drag, startPoint x: 690, startPoint y: 174, endPoint x: 853, endPoint y: 178, distance: 162.6
click at [852, 178] on span "να τρώνε μεσημεριανό γεύμα." at bounding box center [832, 174] width 430 height 37
click at [853, 178] on span "να τρώνε μεσημεριανό γεύμα." at bounding box center [832, 174] width 430 height 37
drag, startPoint x: 809, startPoint y: 180, endPoint x: 906, endPoint y: 187, distance: 96.7
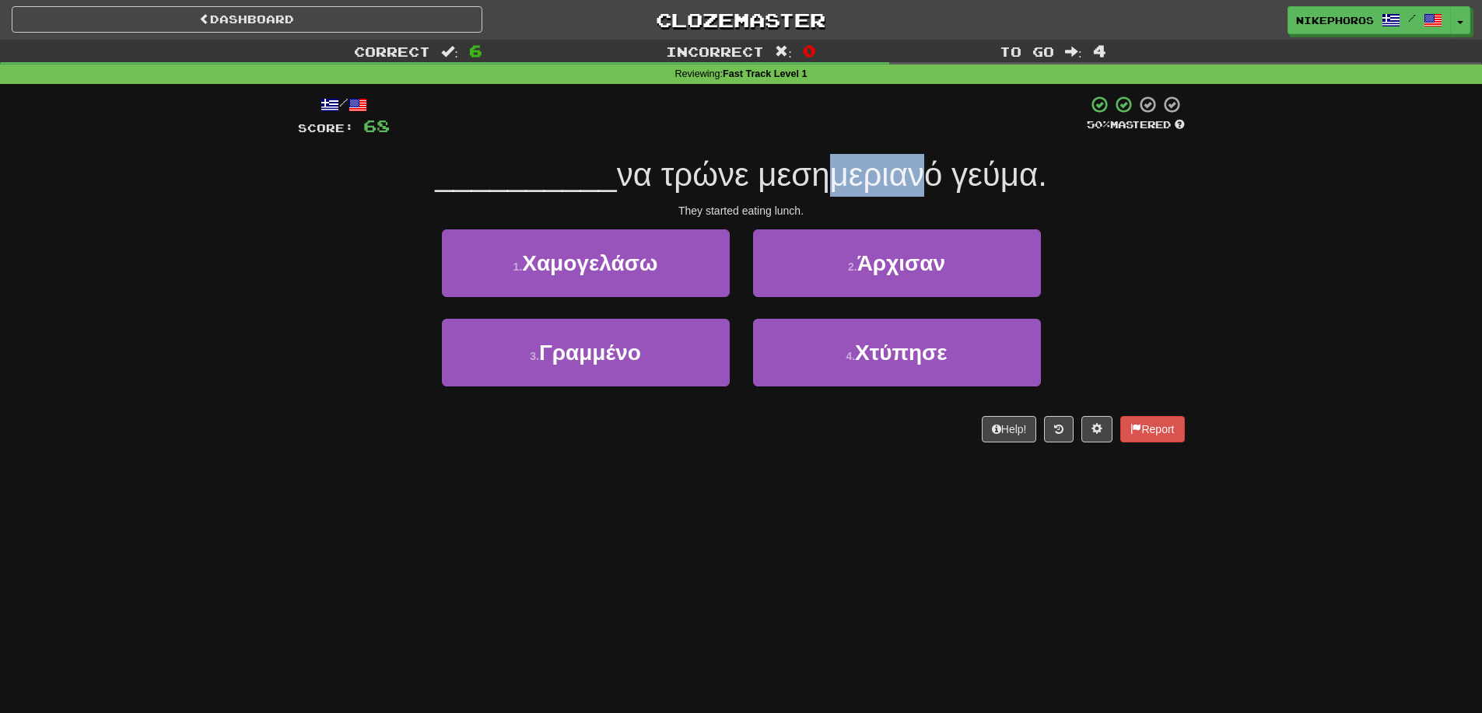
click at [906, 187] on span "να τρώνε μεσημεριανό γεύμα." at bounding box center [832, 174] width 430 height 37
click at [893, 181] on span "να τρώνε μεσημεριανό γεύμα." at bounding box center [832, 174] width 430 height 37
drag, startPoint x: 893, startPoint y: 173, endPoint x: 812, endPoint y: 176, distance: 80.9
click at [812, 176] on span "να τρώνε μεσημεριανό γεύμα." at bounding box center [832, 174] width 430 height 37
click at [881, 180] on span "να τρώνε μεσημεριανό γεύμα." at bounding box center [832, 174] width 430 height 37
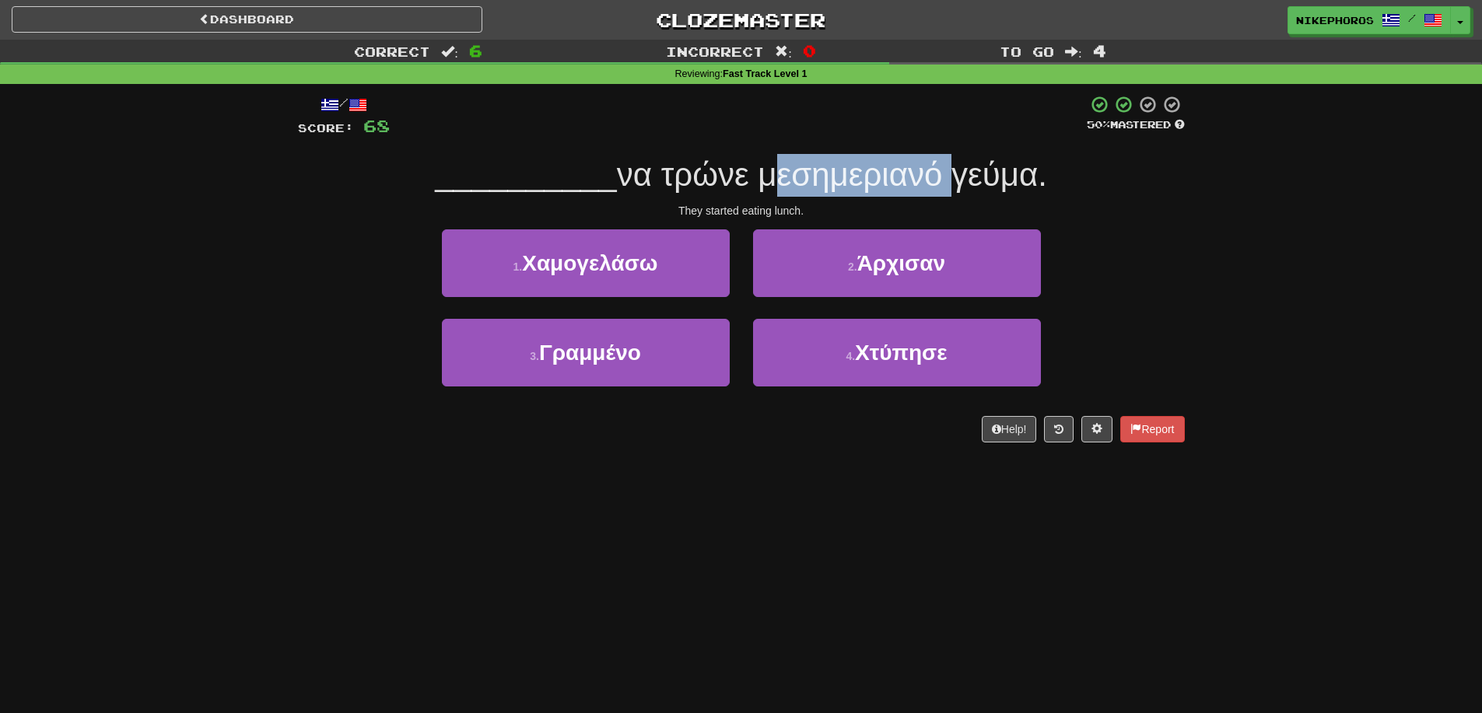
drag, startPoint x: 881, startPoint y: 180, endPoint x: 842, endPoint y: 179, distance: 39.7
click at [844, 179] on span "να τρώνε μεσημεριανό γεύμα." at bounding box center [832, 174] width 430 height 37
click at [842, 179] on span "να τρώνε μεσημεριανό γεύμα." at bounding box center [832, 174] width 430 height 37
drag, startPoint x: 833, startPoint y: 178, endPoint x: 879, endPoint y: 174, distance: 46.1
click at [879, 174] on span "να τρώνε μεσημεριανό γεύμα." at bounding box center [832, 174] width 430 height 37
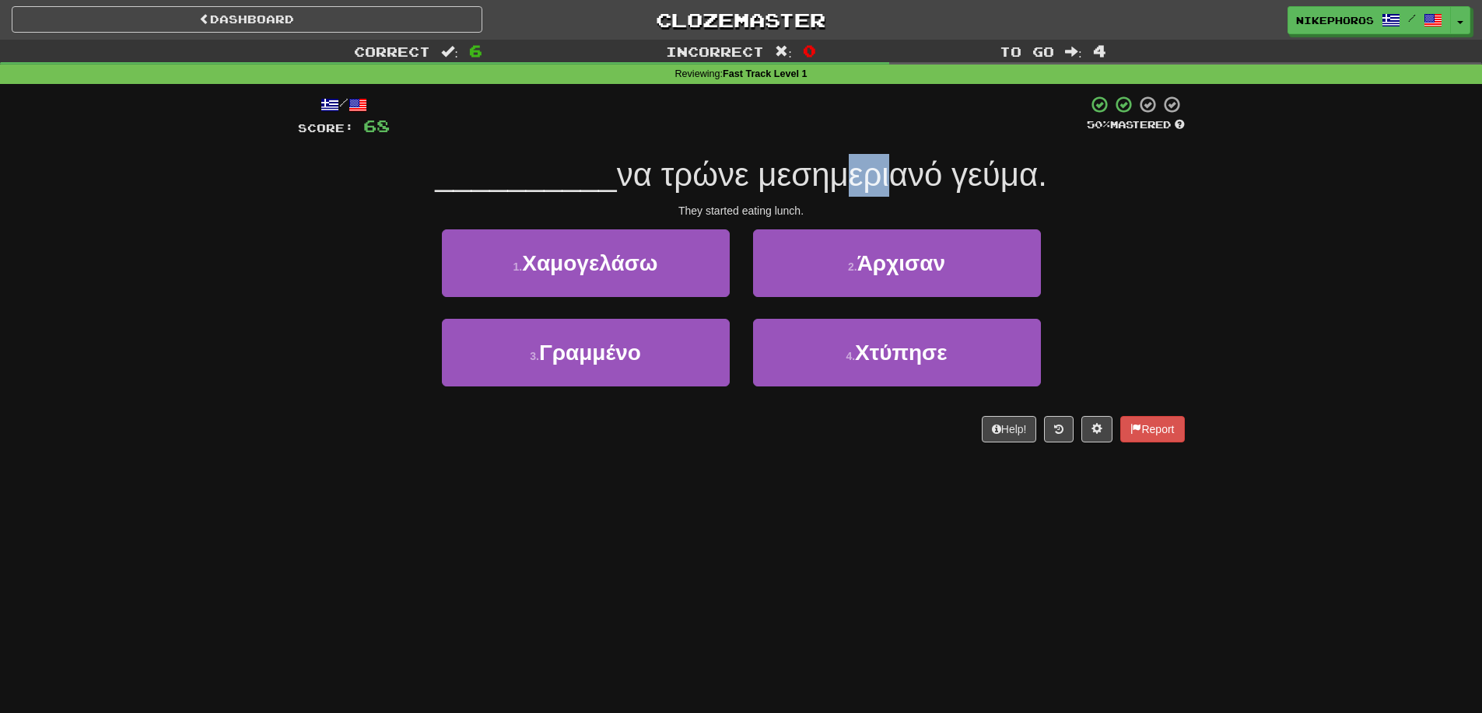
click at [872, 169] on span "να τρώνε μεσημεριανό γεύμα." at bounding box center [832, 174] width 430 height 37
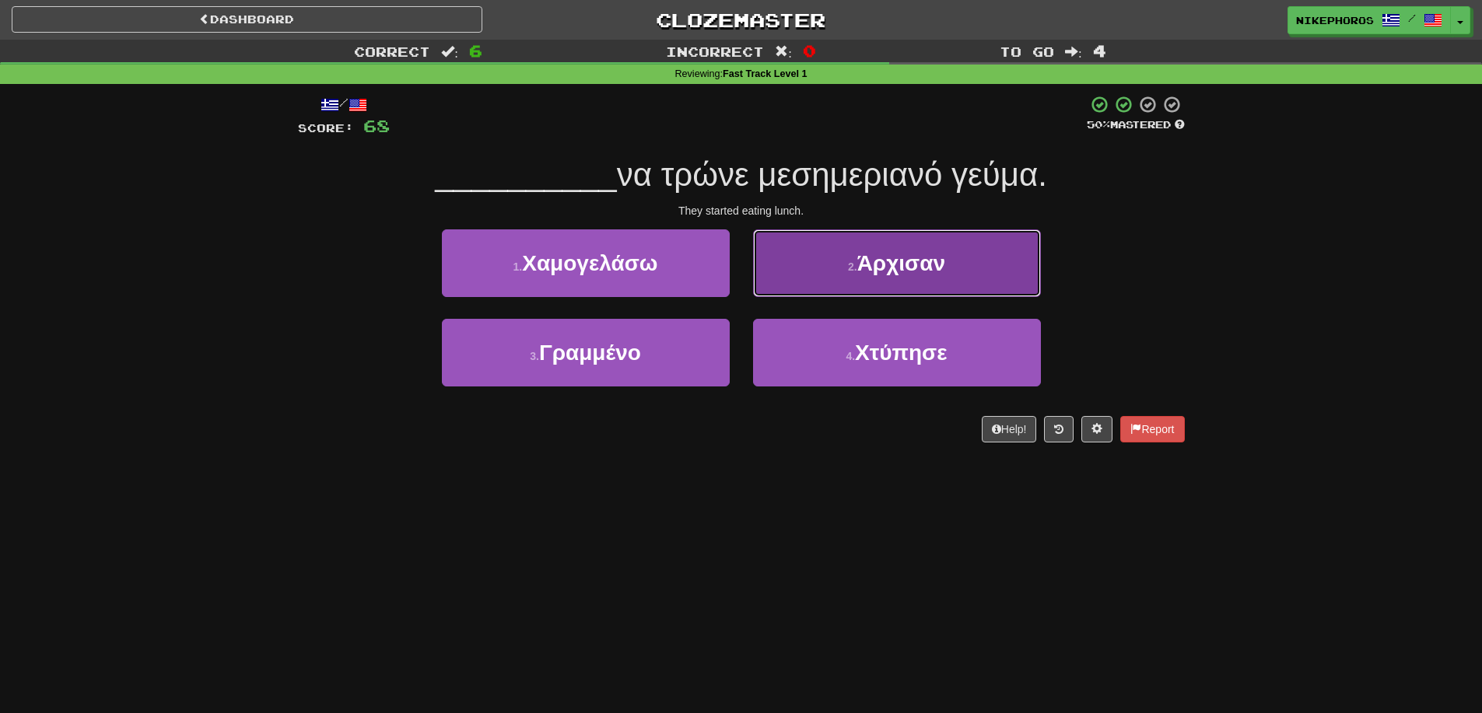
click at [951, 244] on button "2 . Άρχισαν" at bounding box center [897, 263] width 288 height 68
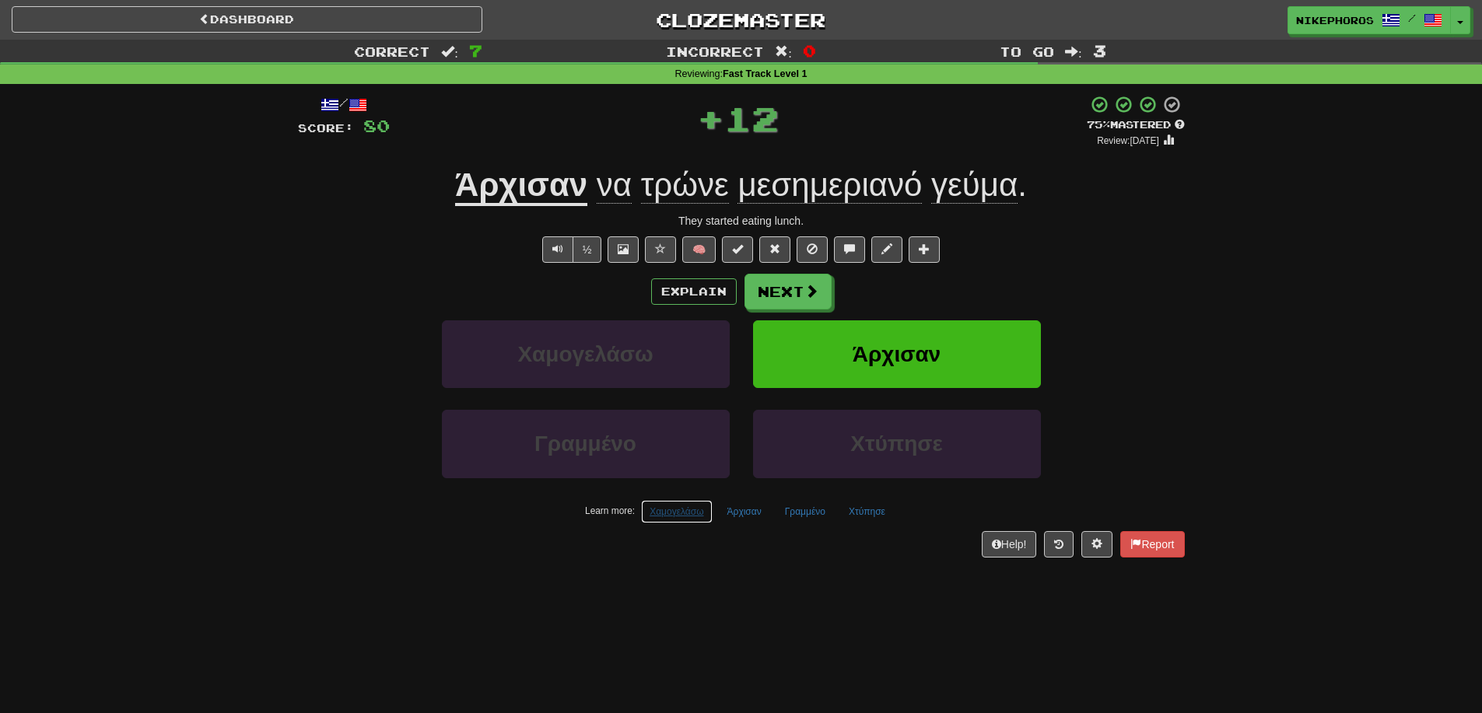
click at [668, 516] on button "Χαμογελάσω" at bounding box center [676, 511] width 71 height 23
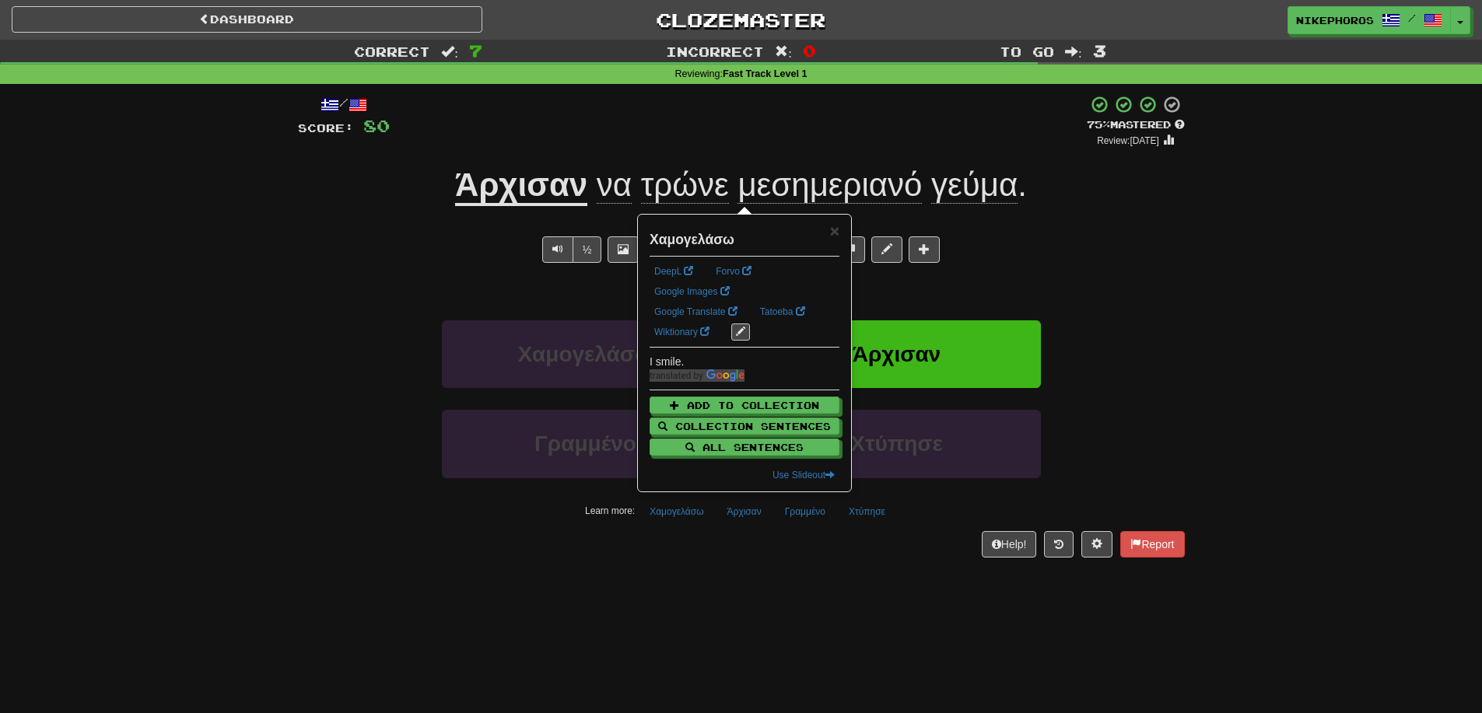
click at [798, 591] on div "Dashboard Clozemaster Nikephoros / Toggle Dropdown Dashboard Leaderboard Activi…" at bounding box center [741, 356] width 1482 height 713
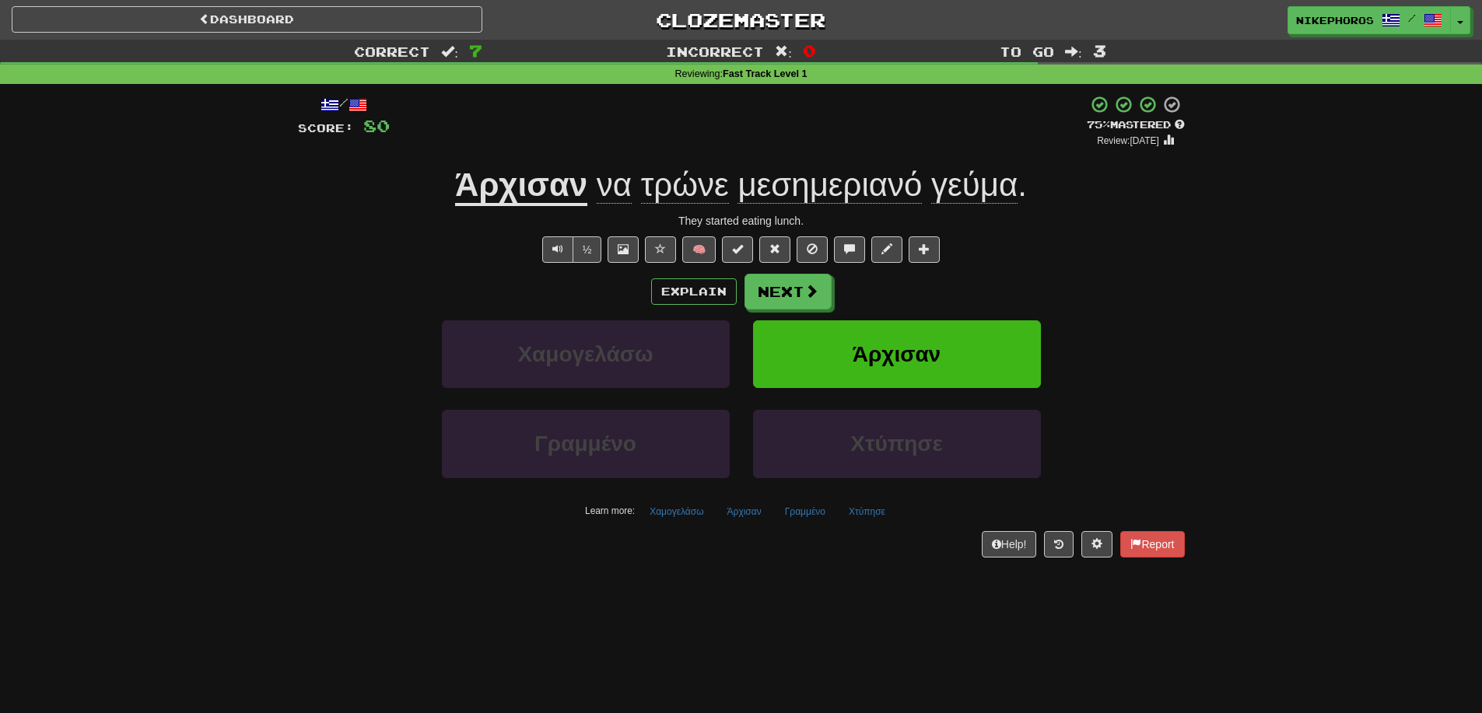
click at [780, 595] on div "Dashboard Clozemaster Nikephoros / Toggle Dropdown Dashboard Leaderboard Activi…" at bounding box center [741, 356] width 1482 height 713
click at [790, 298] on button "Next" at bounding box center [788, 293] width 87 height 36
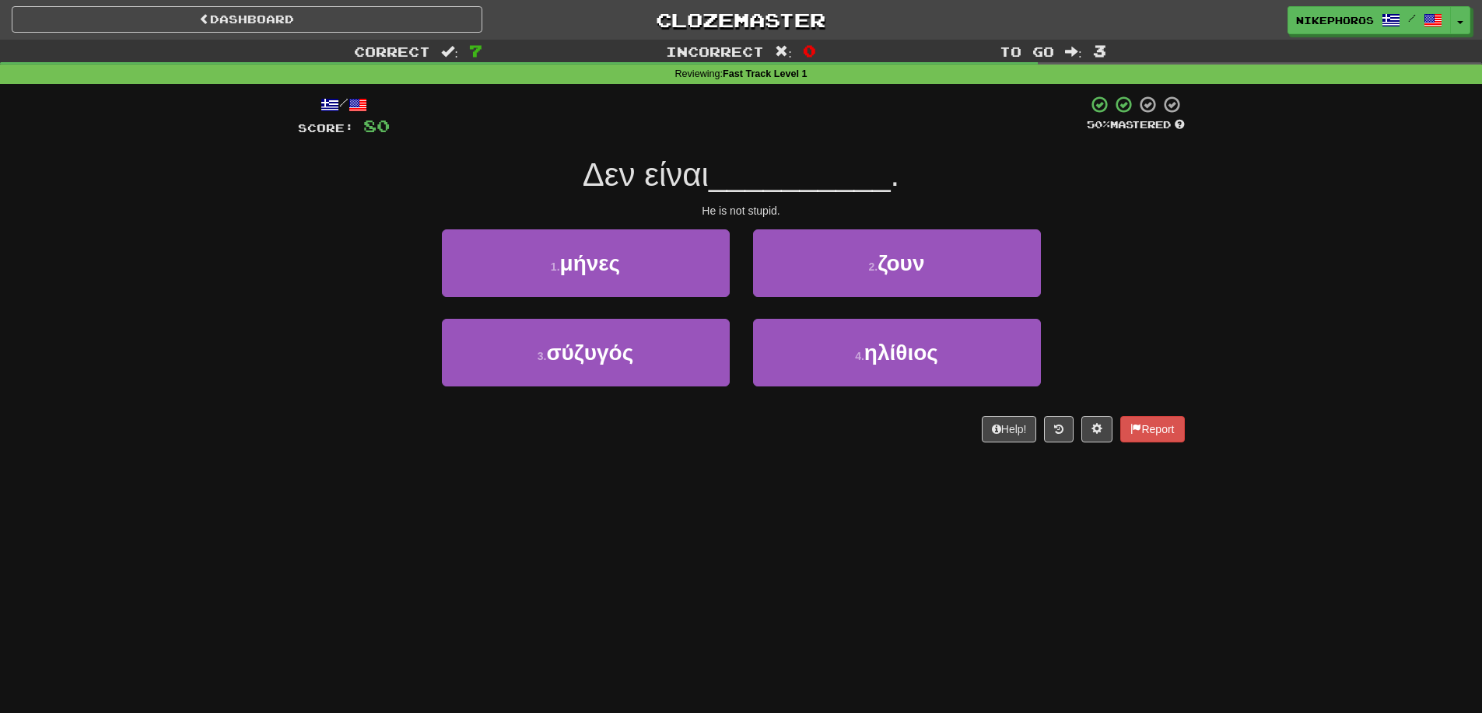
click at [1199, 325] on div "Correct : 7 Incorrect : 0 To go : 3 Reviewing : Fast Track Level 1 / Score: 80 …" at bounding box center [741, 252] width 1482 height 425
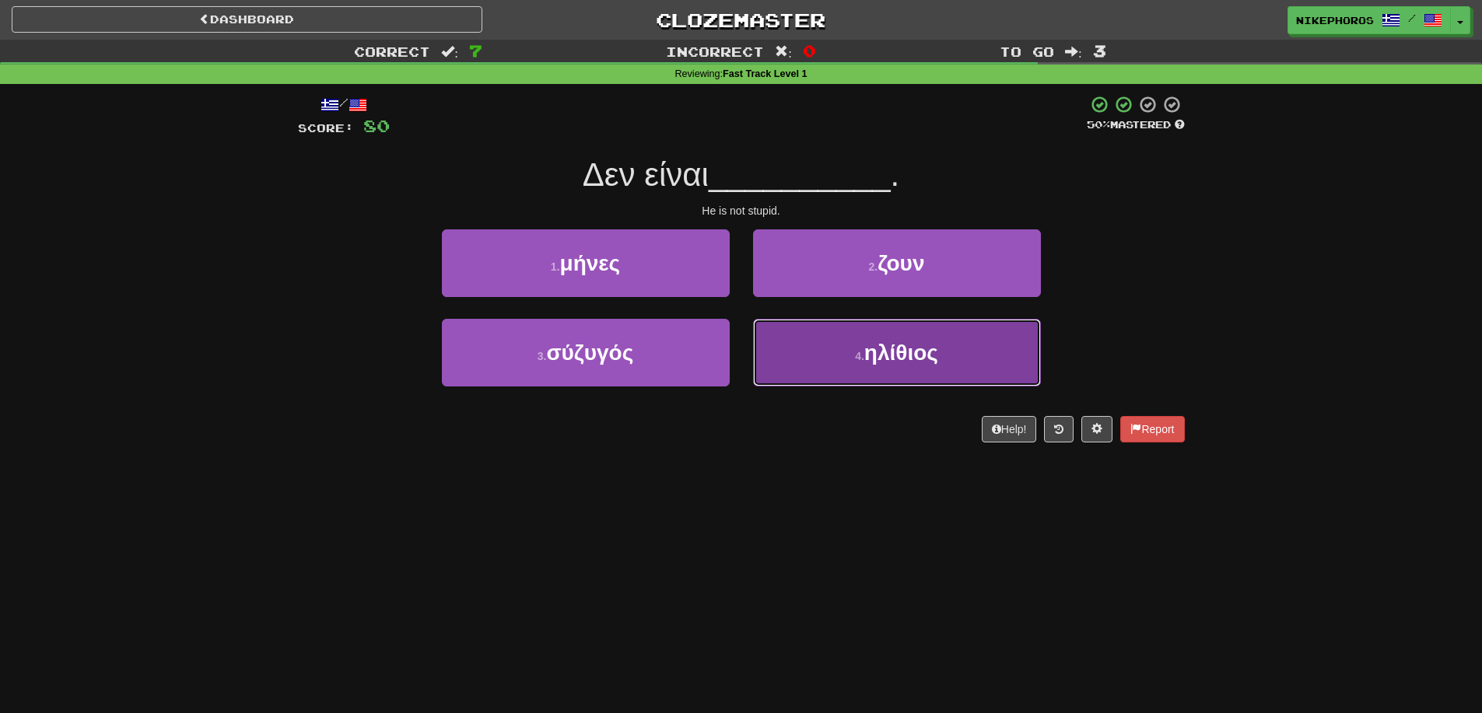
click at [971, 349] on button "4 . ηλίθιος" at bounding box center [897, 353] width 288 height 68
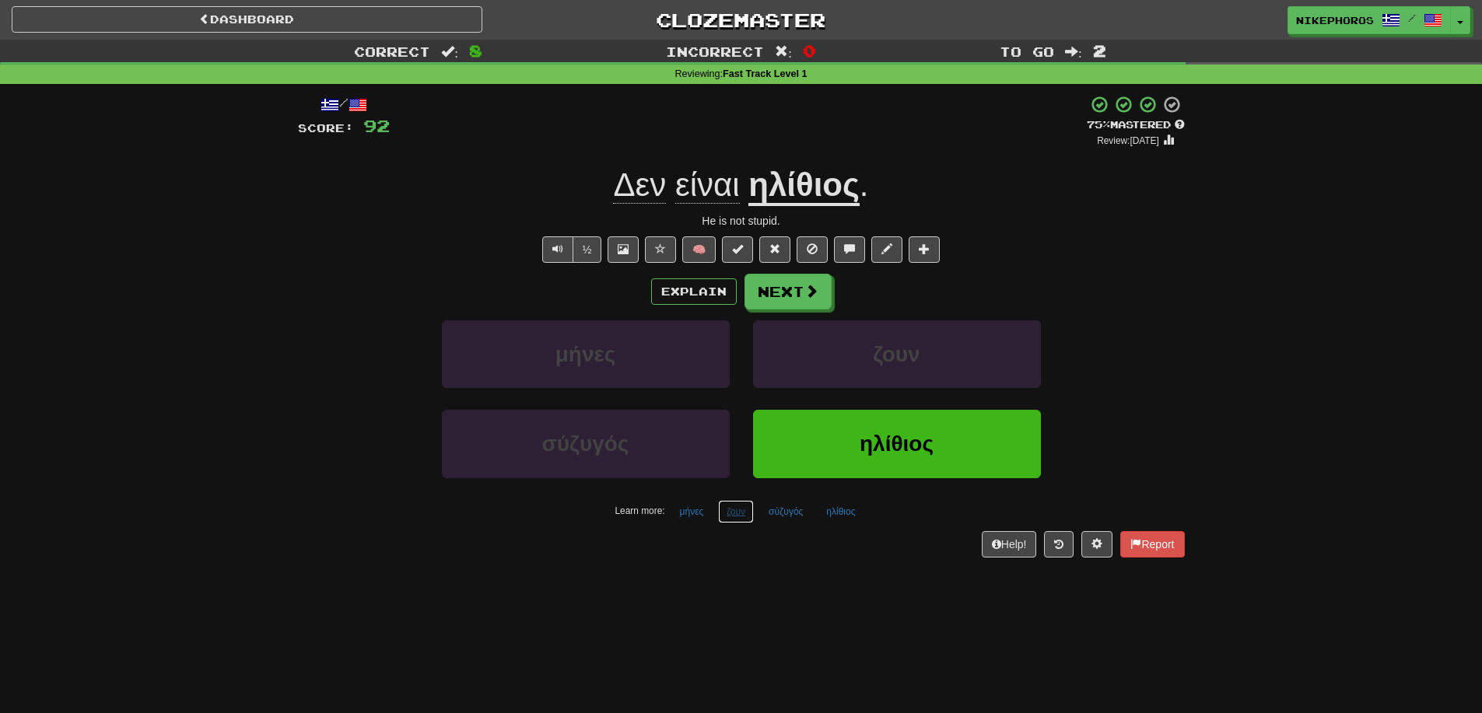
click at [743, 517] on button "ζουν" at bounding box center [736, 511] width 36 height 23
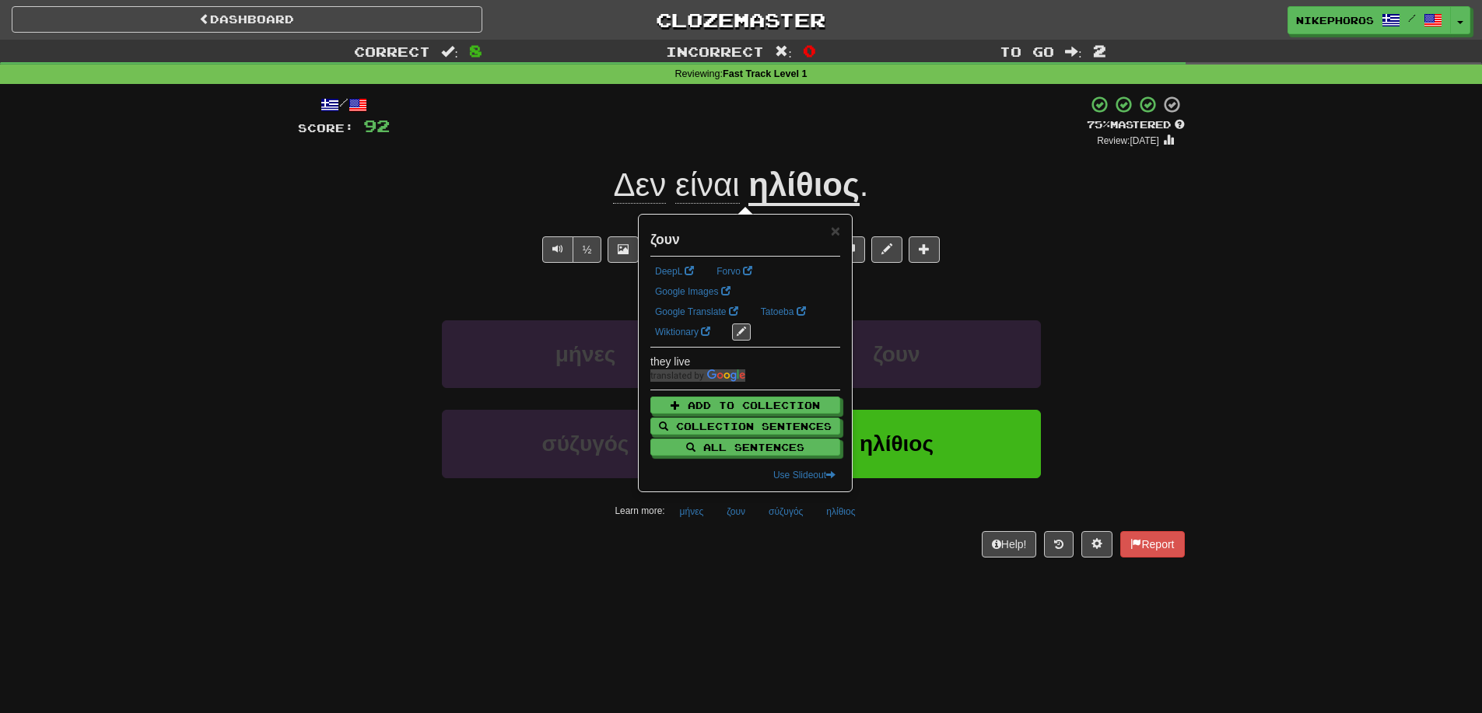
click at [782, 583] on div "Dashboard Clozemaster Nikephoros / Toggle Dropdown Dashboard Leaderboard Activi…" at bounding box center [741, 356] width 1482 height 713
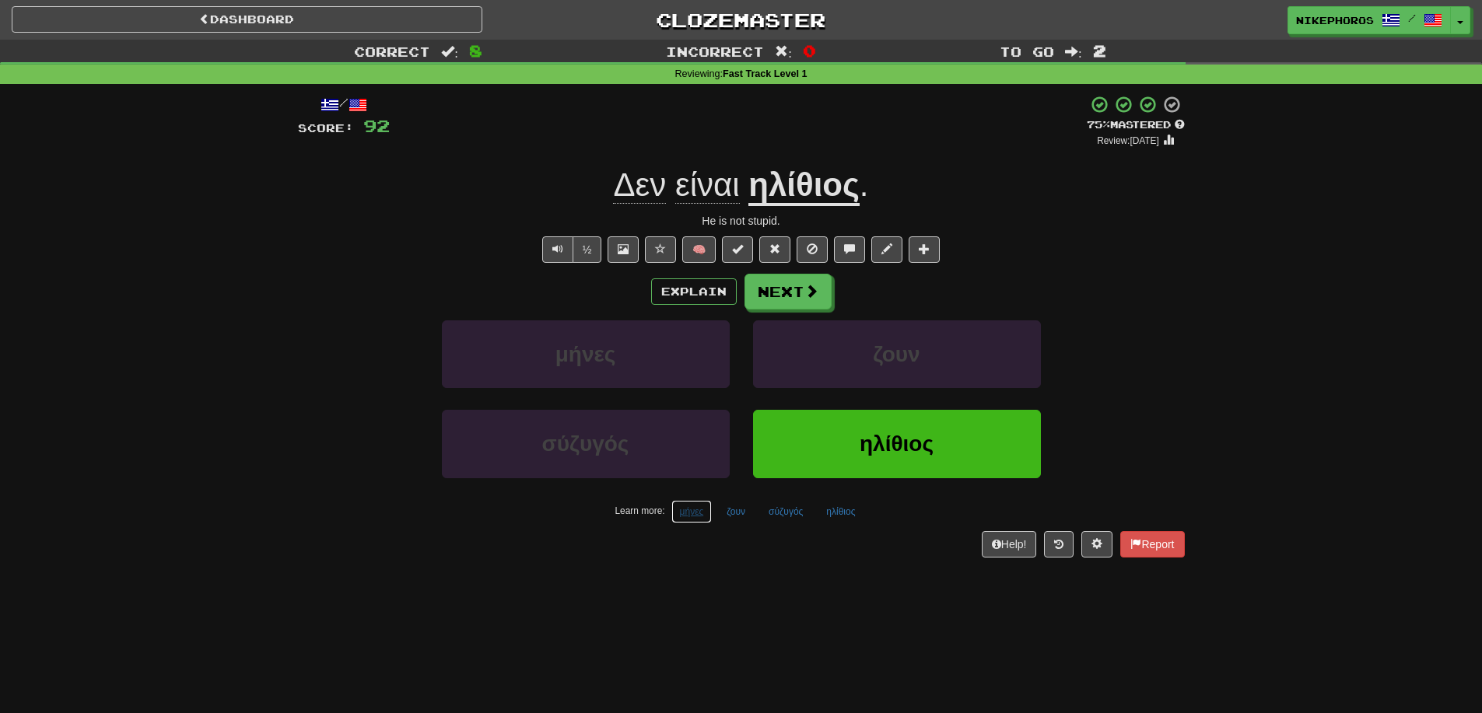
drag, startPoint x: 685, startPoint y: 520, endPoint x: 722, endPoint y: 526, distance: 37.1
click at [686, 520] on button "μήνες" at bounding box center [691, 511] width 41 height 23
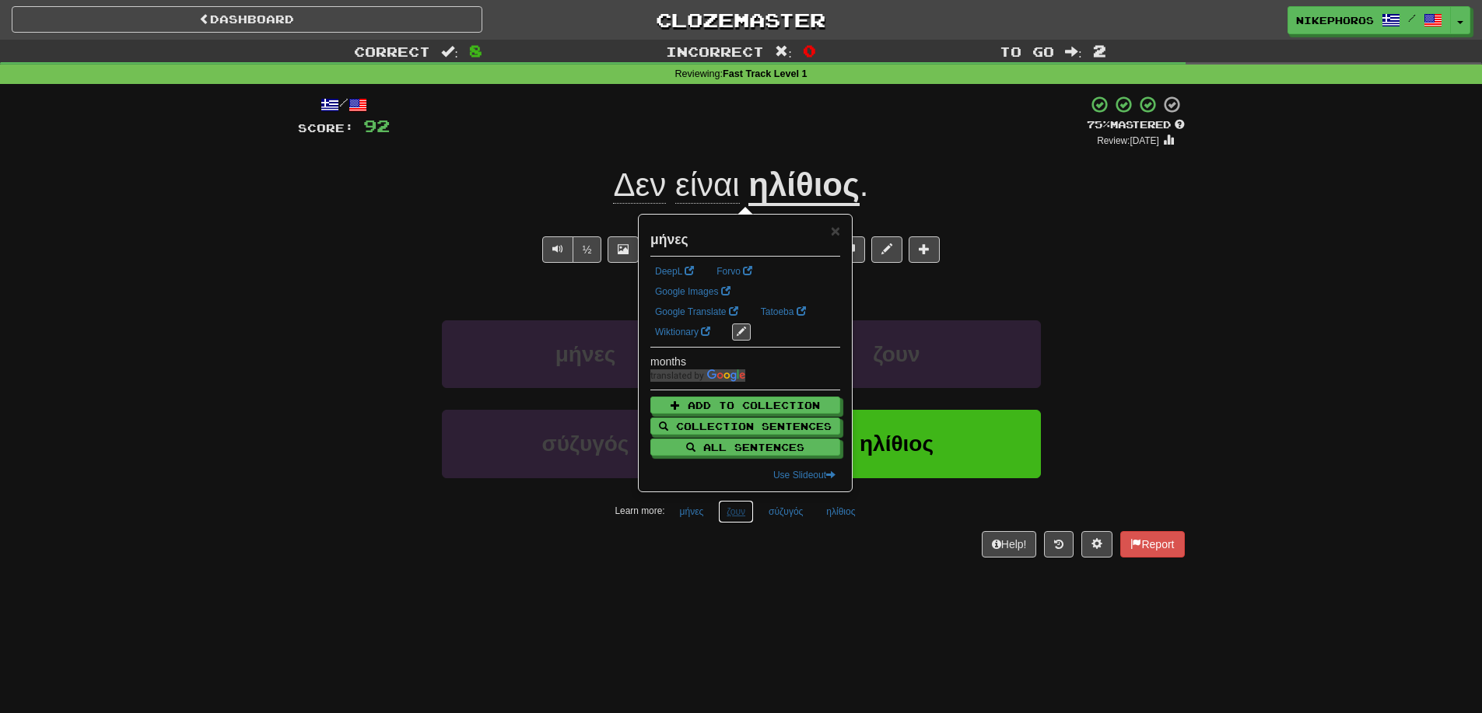
click at [747, 522] on button "ζουν" at bounding box center [736, 511] width 36 height 23
click at [754, 590] on div "Dashboard Clozemaster Nikephoros / Toggle Dropdown Dashboard Leaderboard Activi…" at bounding box center [741, 356] width 1482 height 713
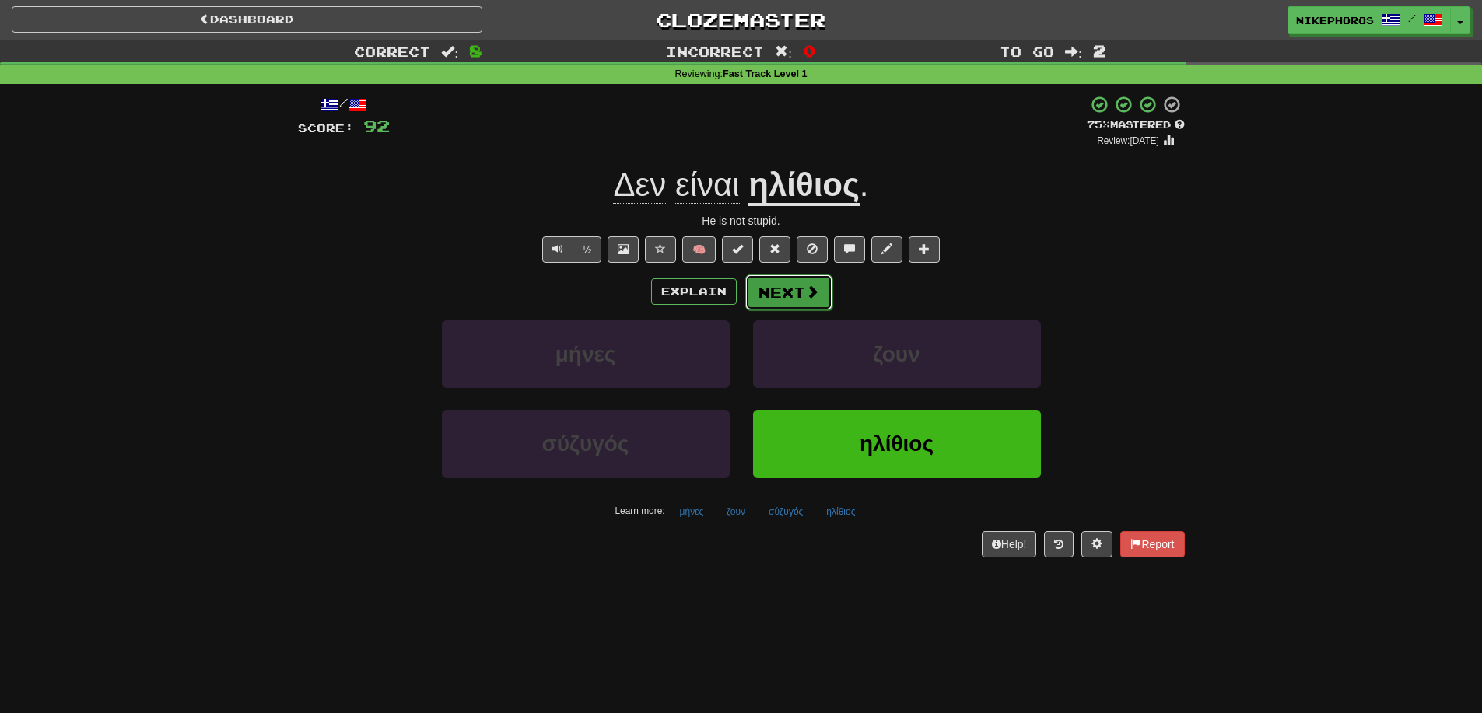
click at [791, 307] on button "Next" at bounding box center [788, 293] width 87 height 36
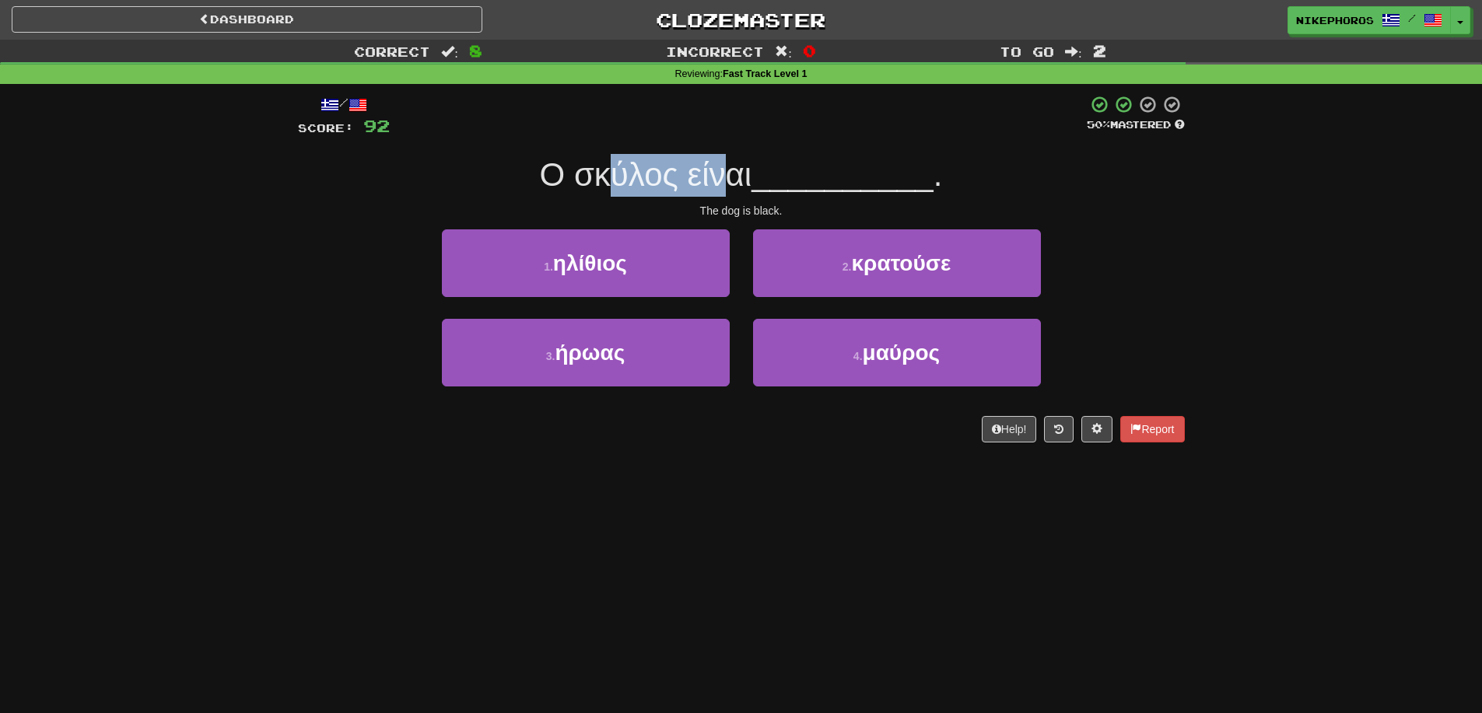
drag, startPoint x: 603, startPoint y: 177, endPoint x: 724, endPoint y: 152, distance: 123.0
click at [721, 152] on div "/ Score: 92 50 % Mastered Ο [PERSON_NAME] είναι __________ . The dog is black. …" at bounding box center [741, 269] width 887 height 348
click at [724, 152] on div "/ Score: 92 50 % Mastered Ο [PERSON_NAME] είναι __________ . The dog is black. …" at bounding box center [741, 269] width 887 height 348
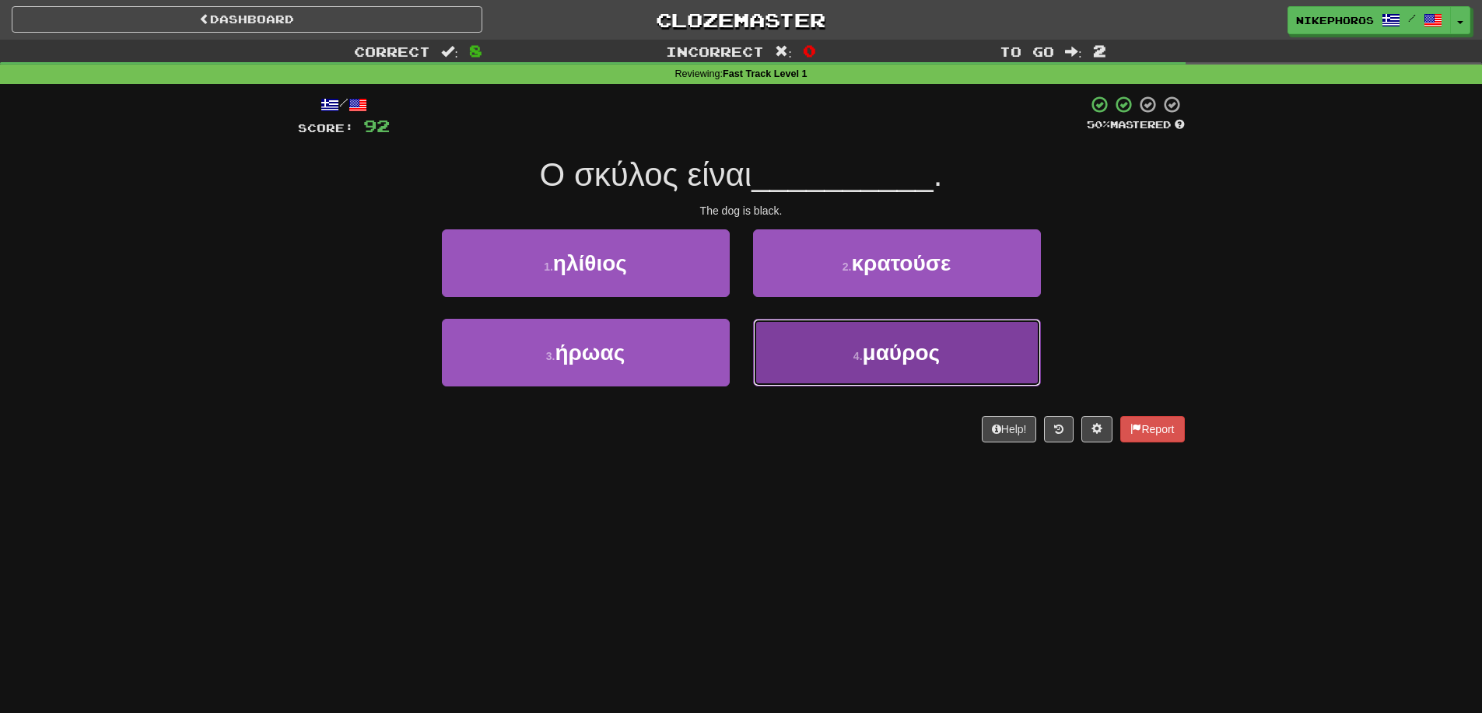
click at [948, 351] on button "4 . μαύρος" at bounding box center [897, 353] width 288 height 68
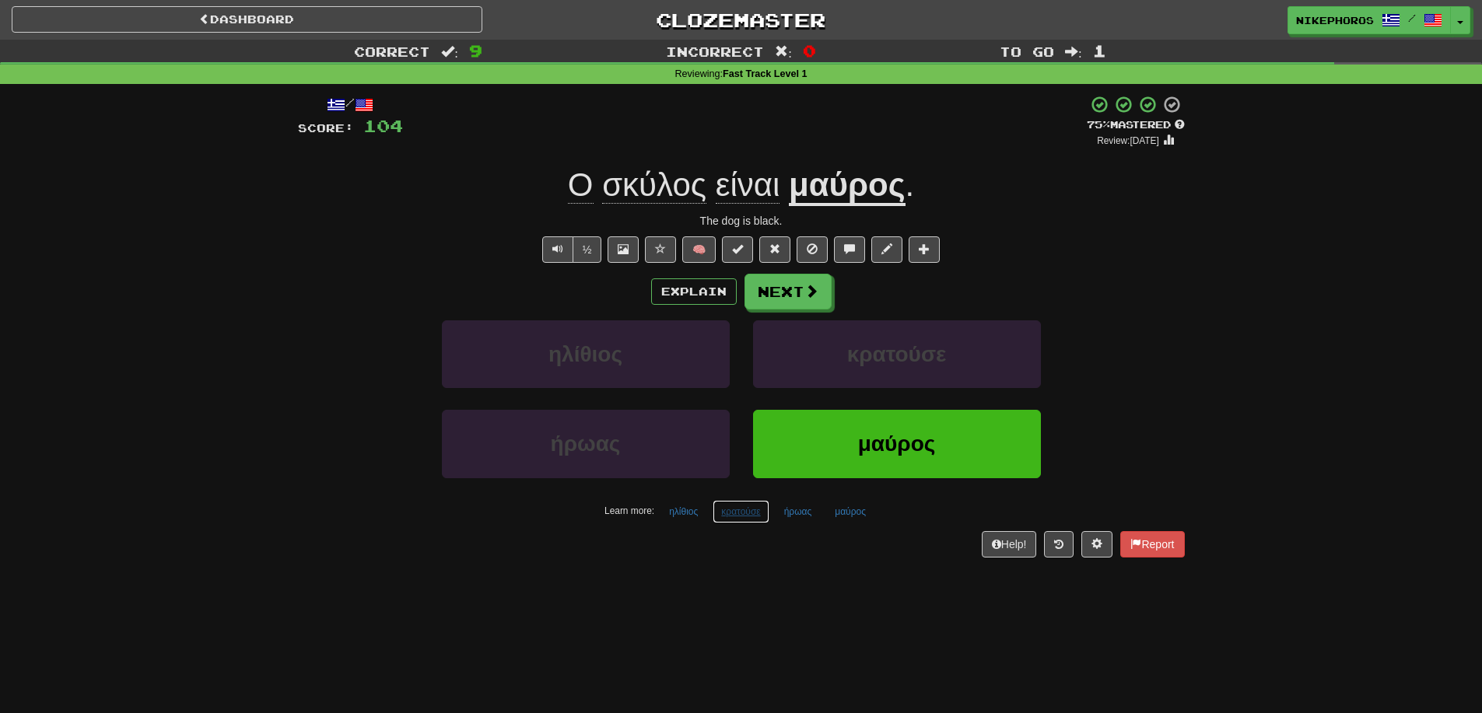
click at [735, 517] on button "κρατούσε" at bounding box center [741, 511] width 56 height 23
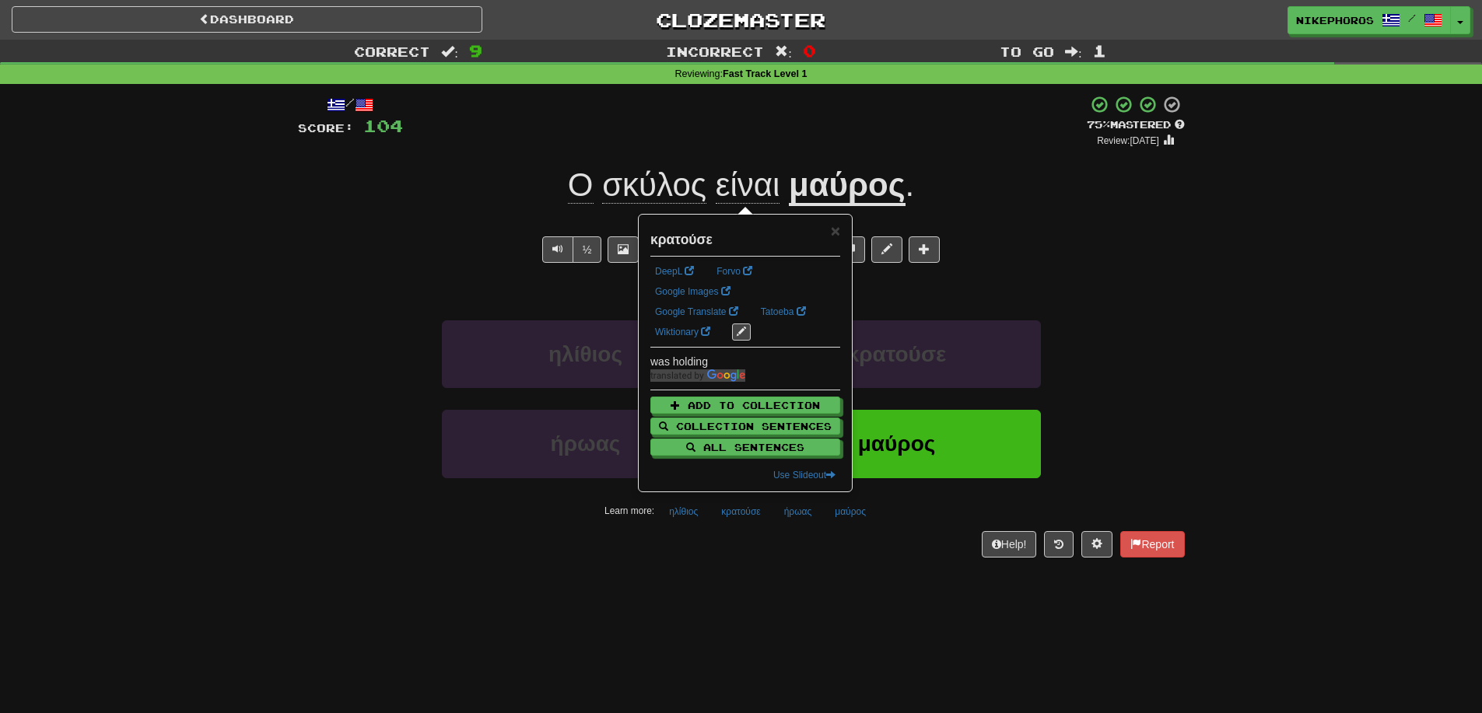
click at [784, 576] on div "/ Score: 104 + 12 75 % Mastered Review: [DATE] Ο [PERSON_NAME] είναι μαύρος . T…" at bounding box center [741, 331] width 887 height 495
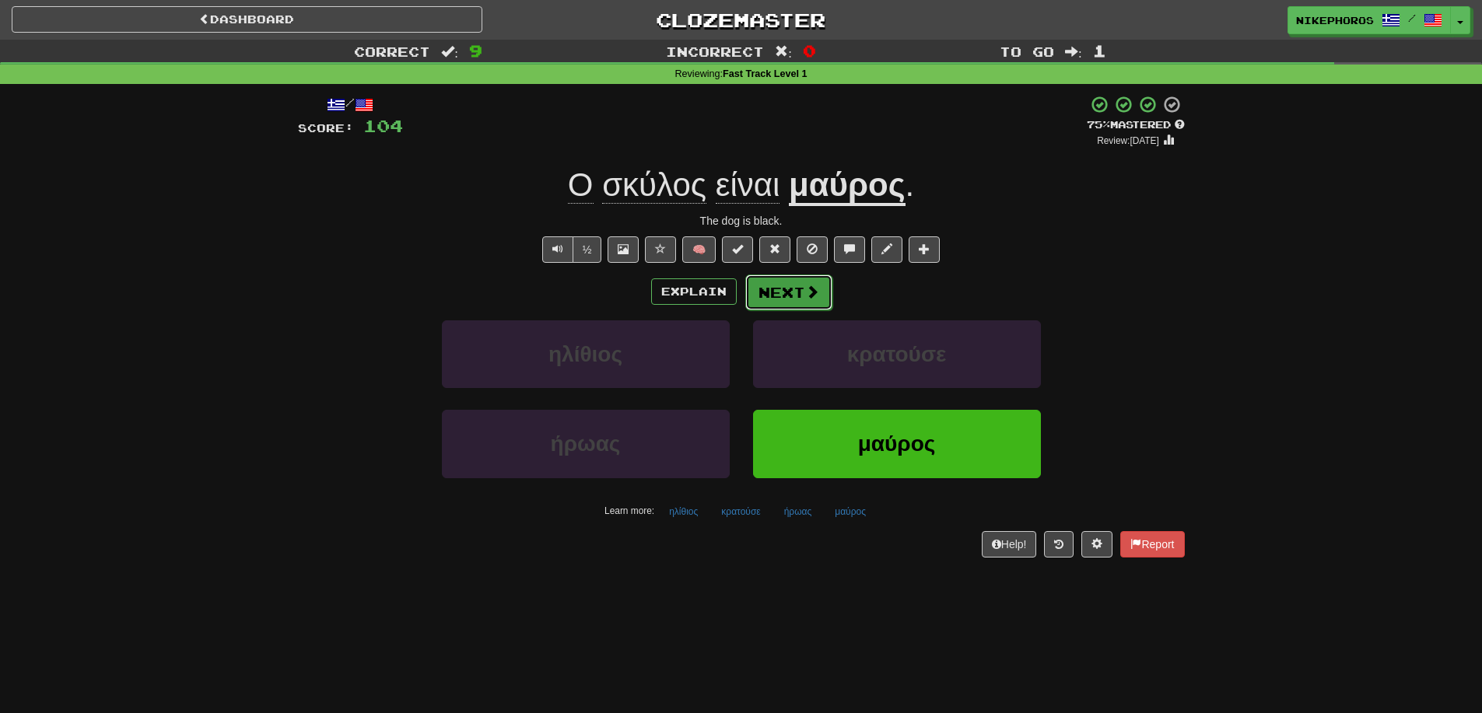
click at [787, 289] on button "Next" at bounding box center [788, 293] width 87 height 36
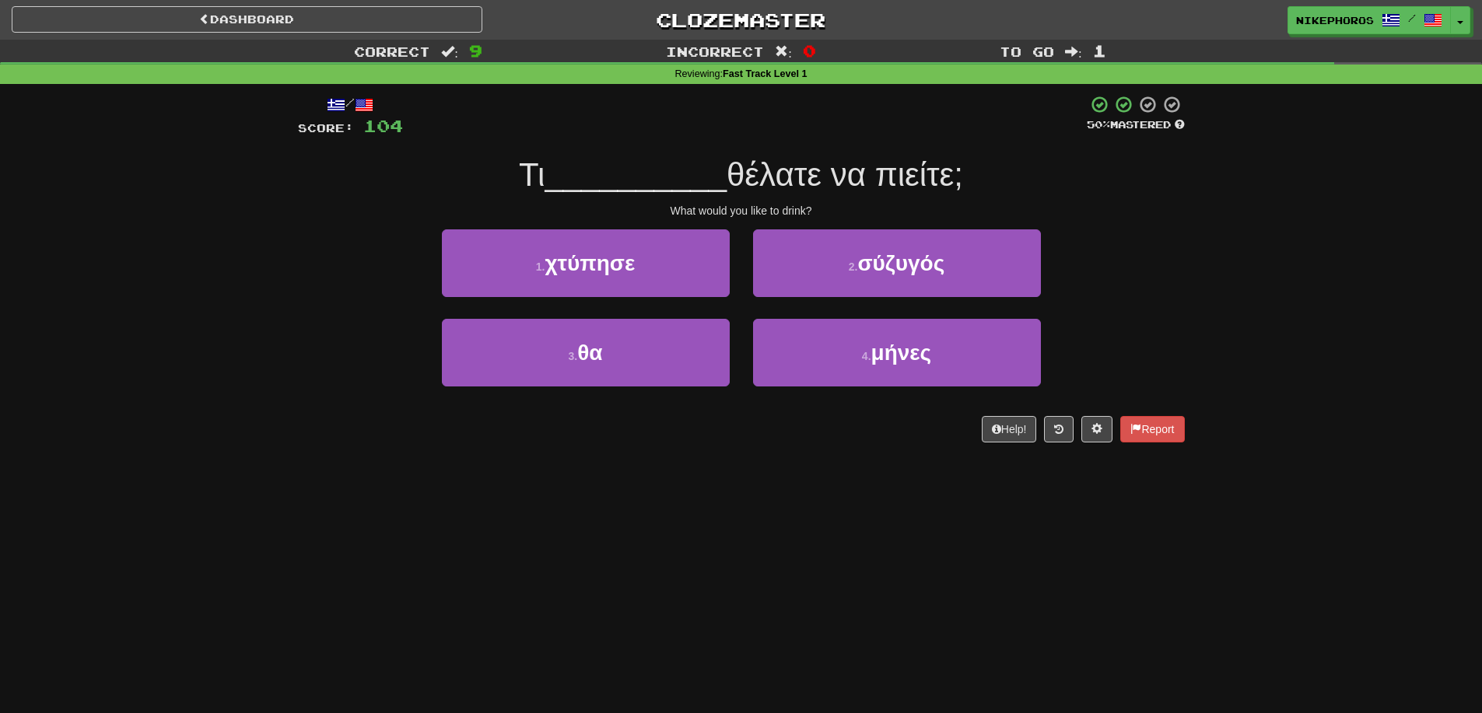
click at [725, 188] on span "__________" at bounding box center [636, 174] width 182 height 37
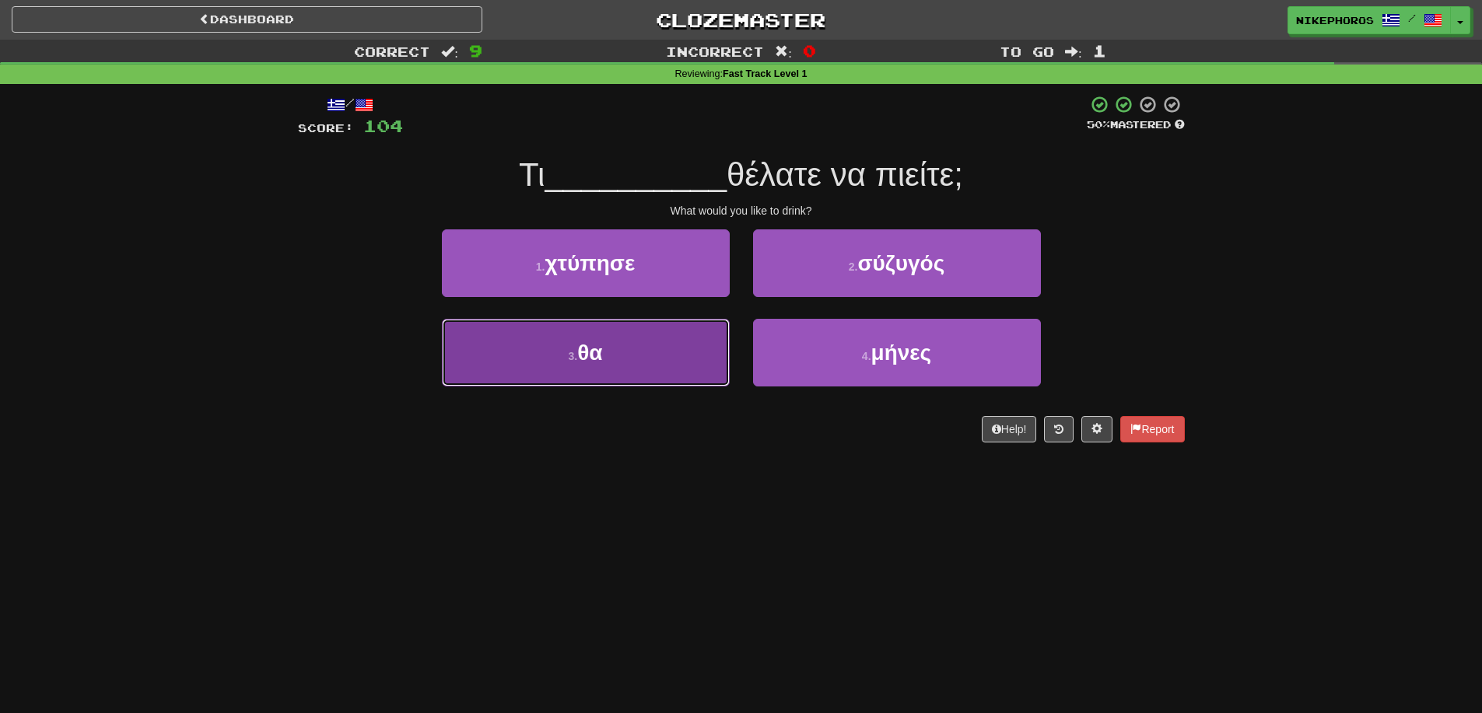
click at [581, 377] on button "3 . θα" at bounding box center [586, 353] width 288 height 68
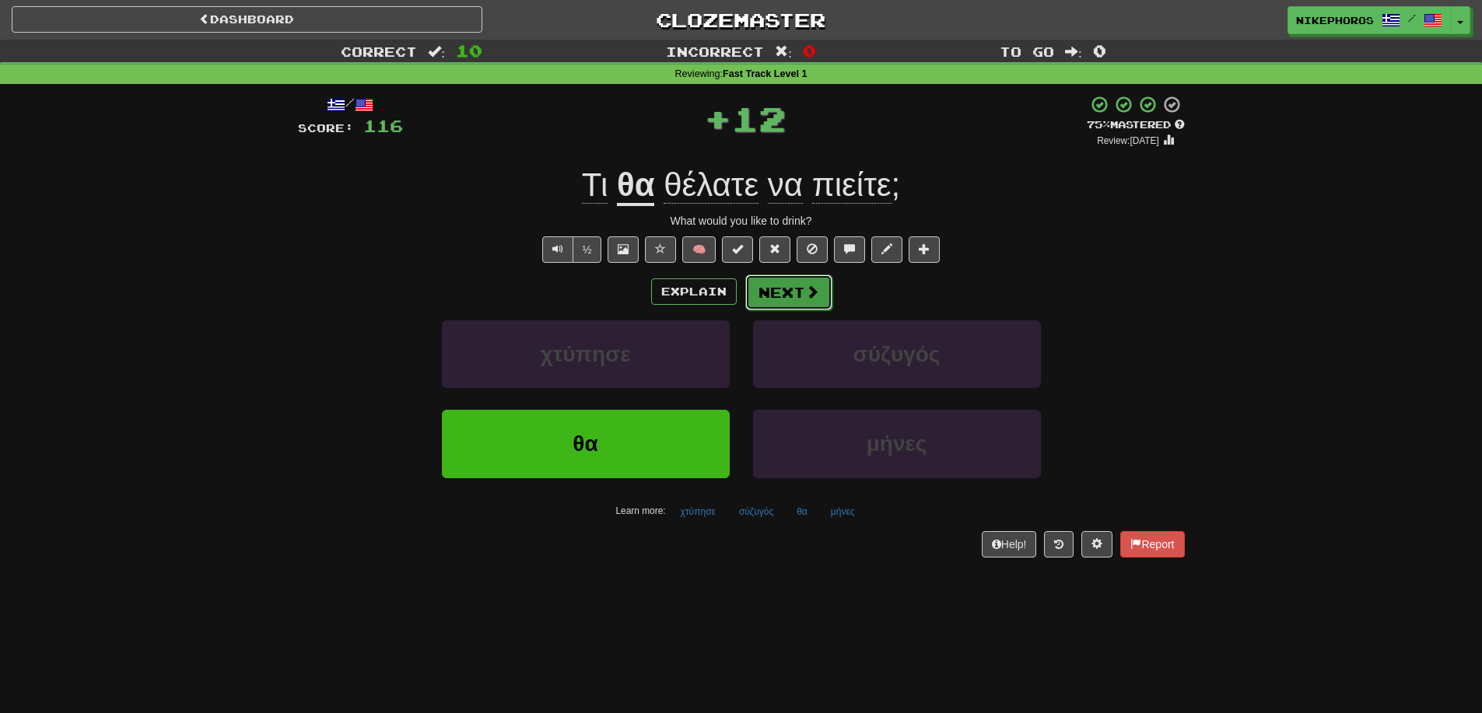
click at [772, 299] on button "Next" at bounding box center [788, 293] width 87 height 36
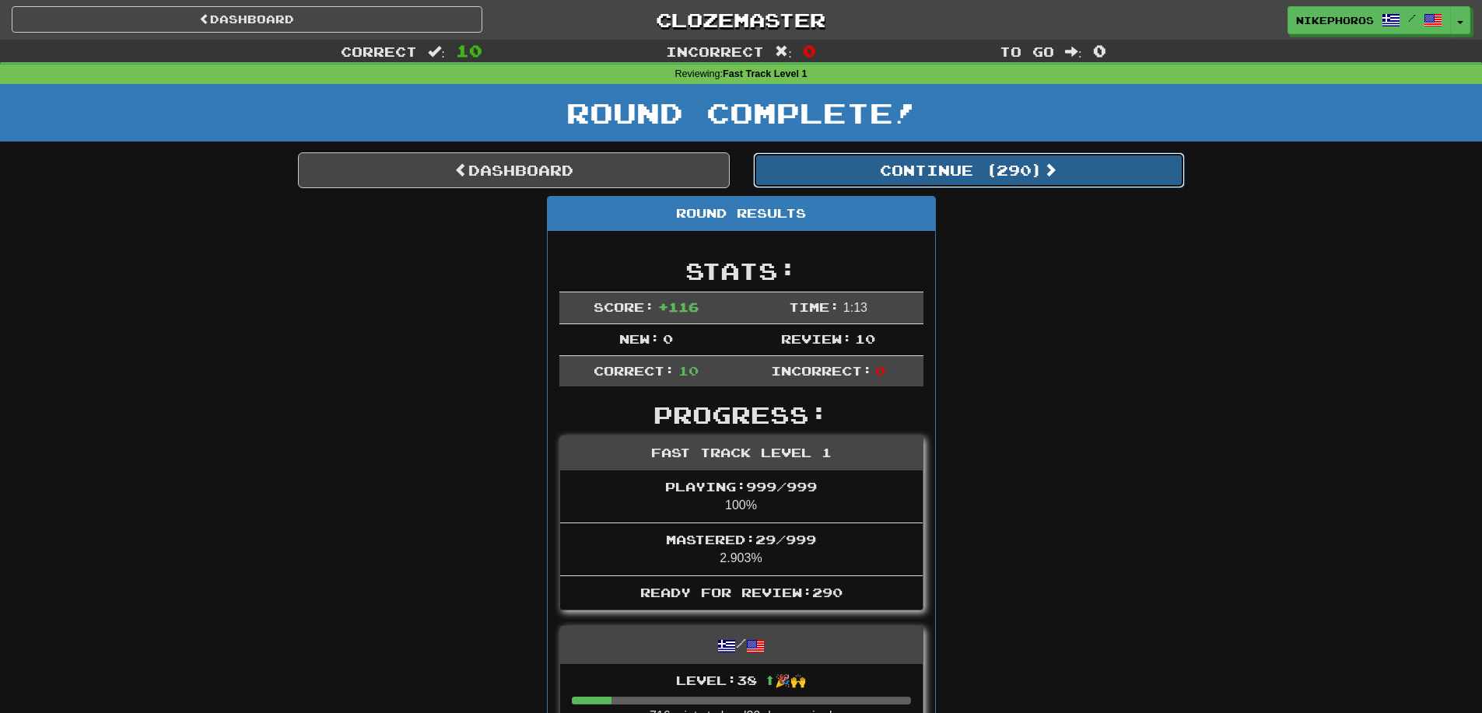
click at [930, 178] on button "Continue ( 290 )" at bounding box center [969, 170] width 432 height 36
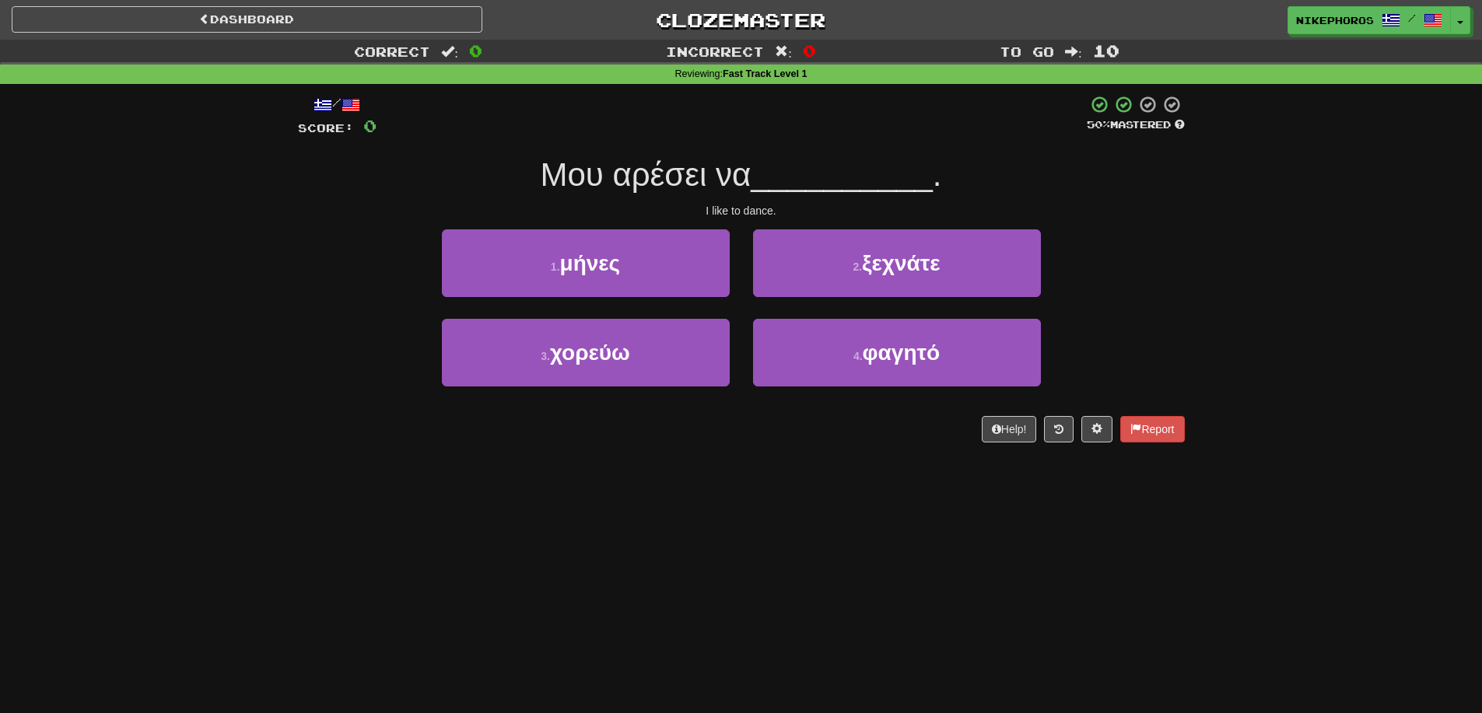
click at [1275, 250] on div "Correct : 0 Incorrect : 0 To go : 10 Reviewing : Fast Track Level 1 / Score: 0 …" at bounding box center [741, 252] width 1482 height 425
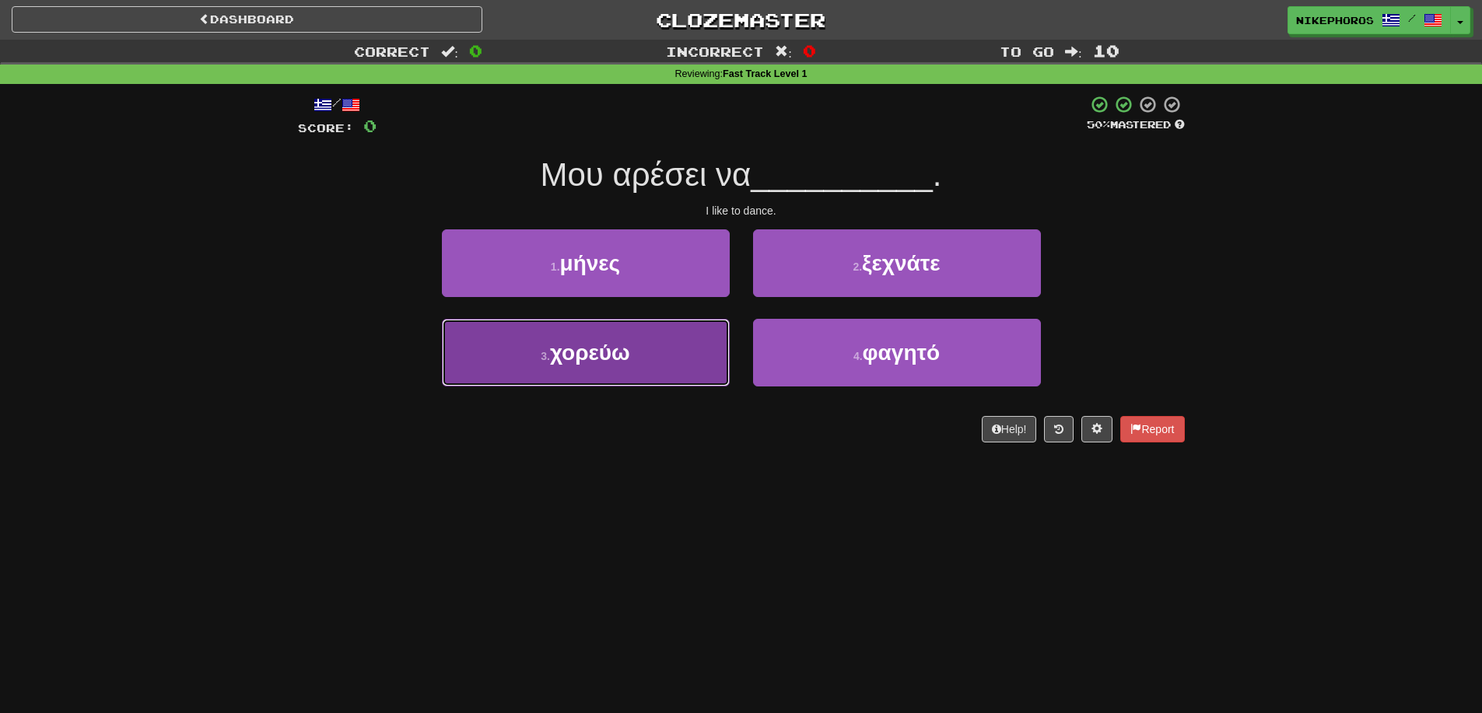
click at [657, 363] on button "3 . χορεύω" at bounding box center [586, 353] width 288 height 68
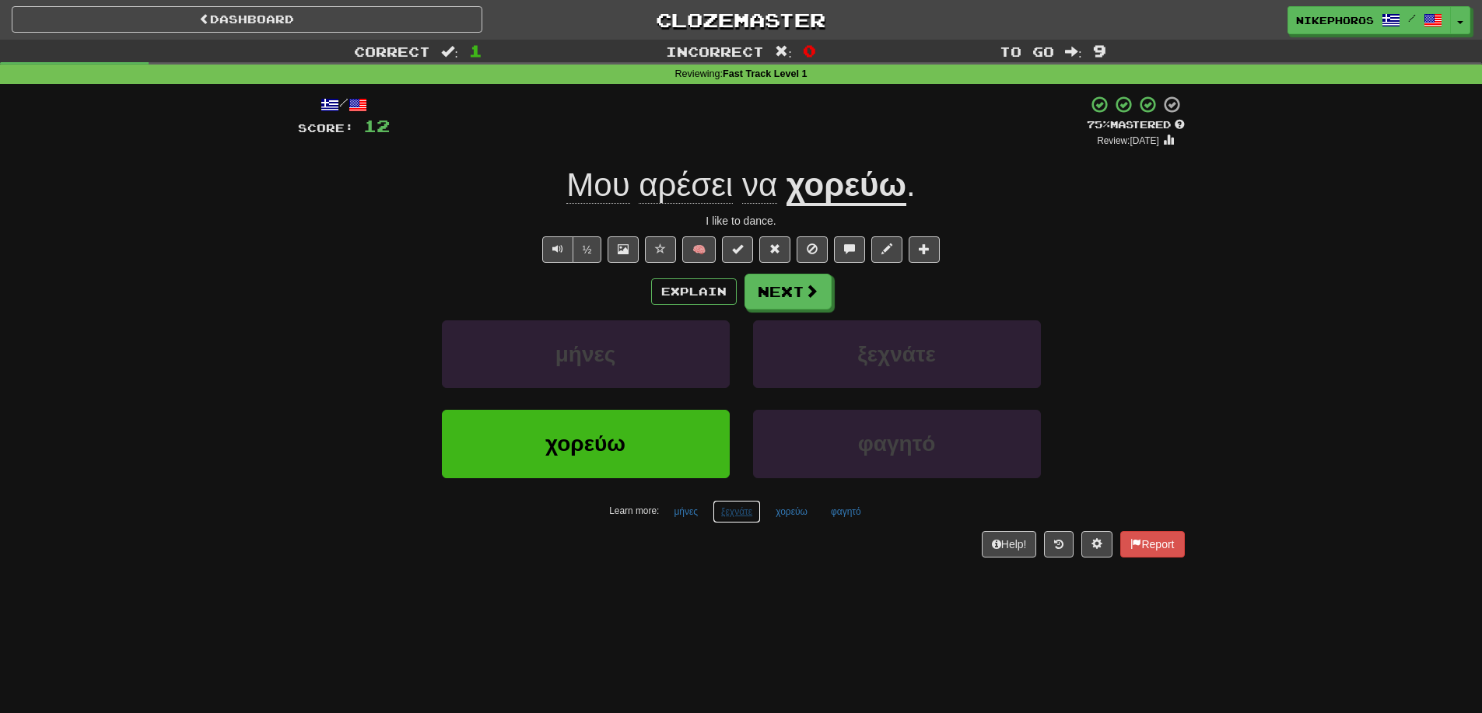
click at [720, 521] on button "ξεχνάτε" at bounding box center [737, 511] width 48 height 23
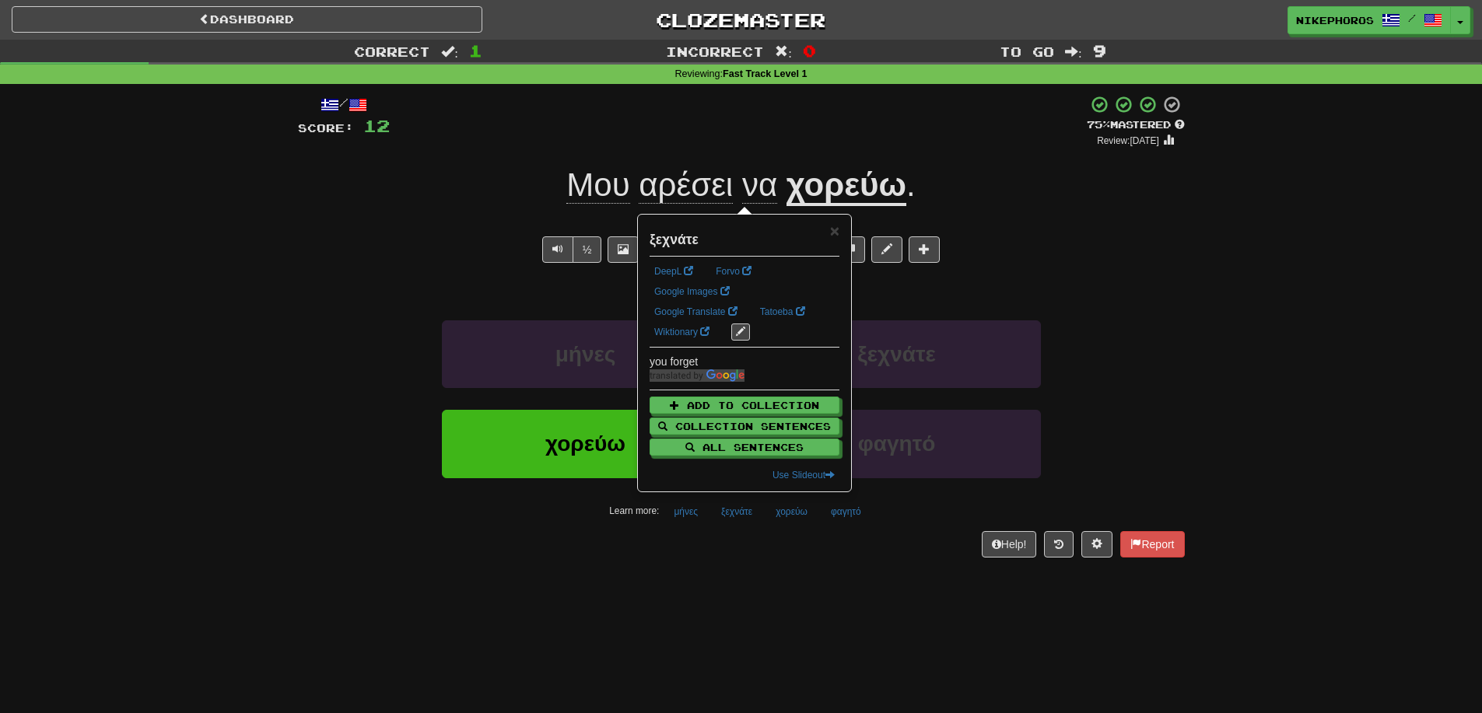
click at [779, 550] on div "Help! Report" at bounding box center [741, 544] width 887 height 26
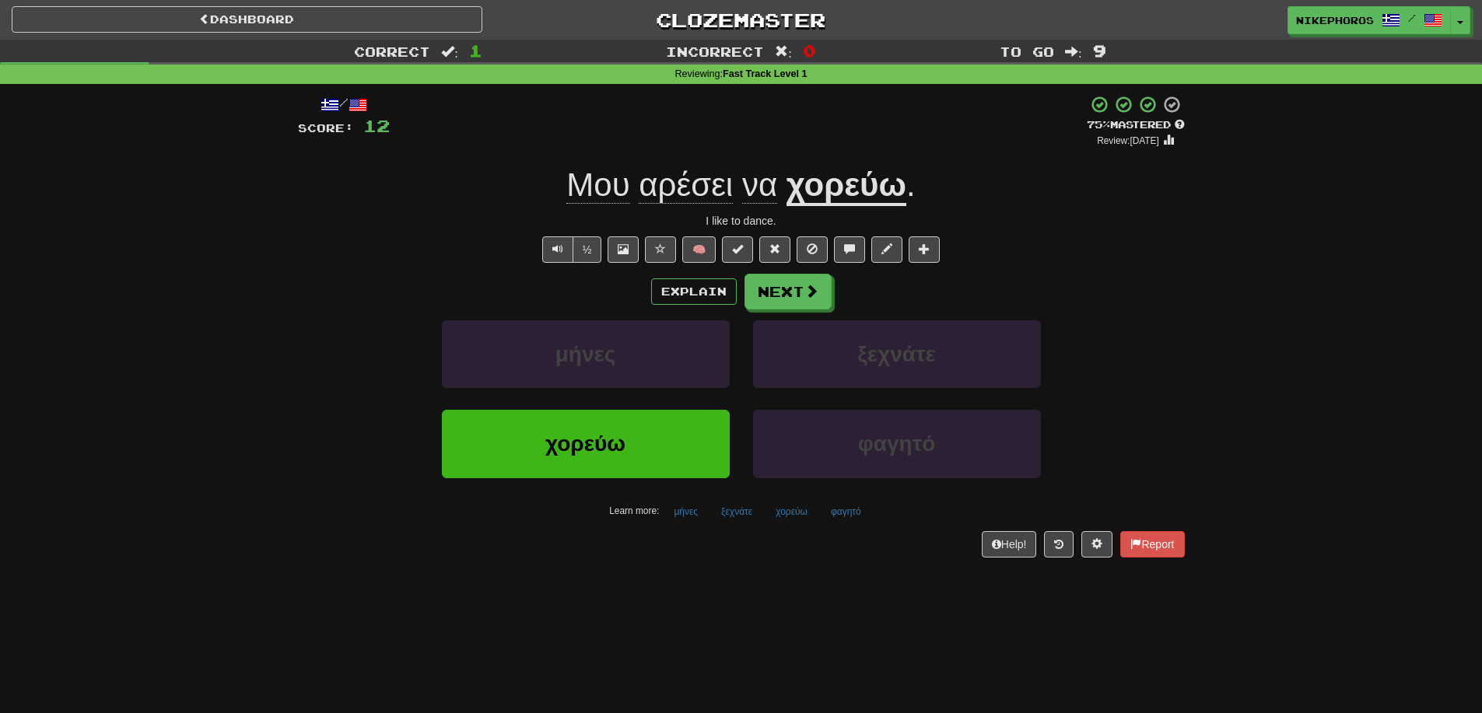
click at [894, 602] on div "Dashboard Clozemaster Nikephoros / Toggle Dropdown Dashboard Leaderboard Activi…" at bounding box center [741, 356] width 1482 height 713
click at [718, 506] on button "ξεχνάτε" at bounding box center [737, 511] width 48 height 23
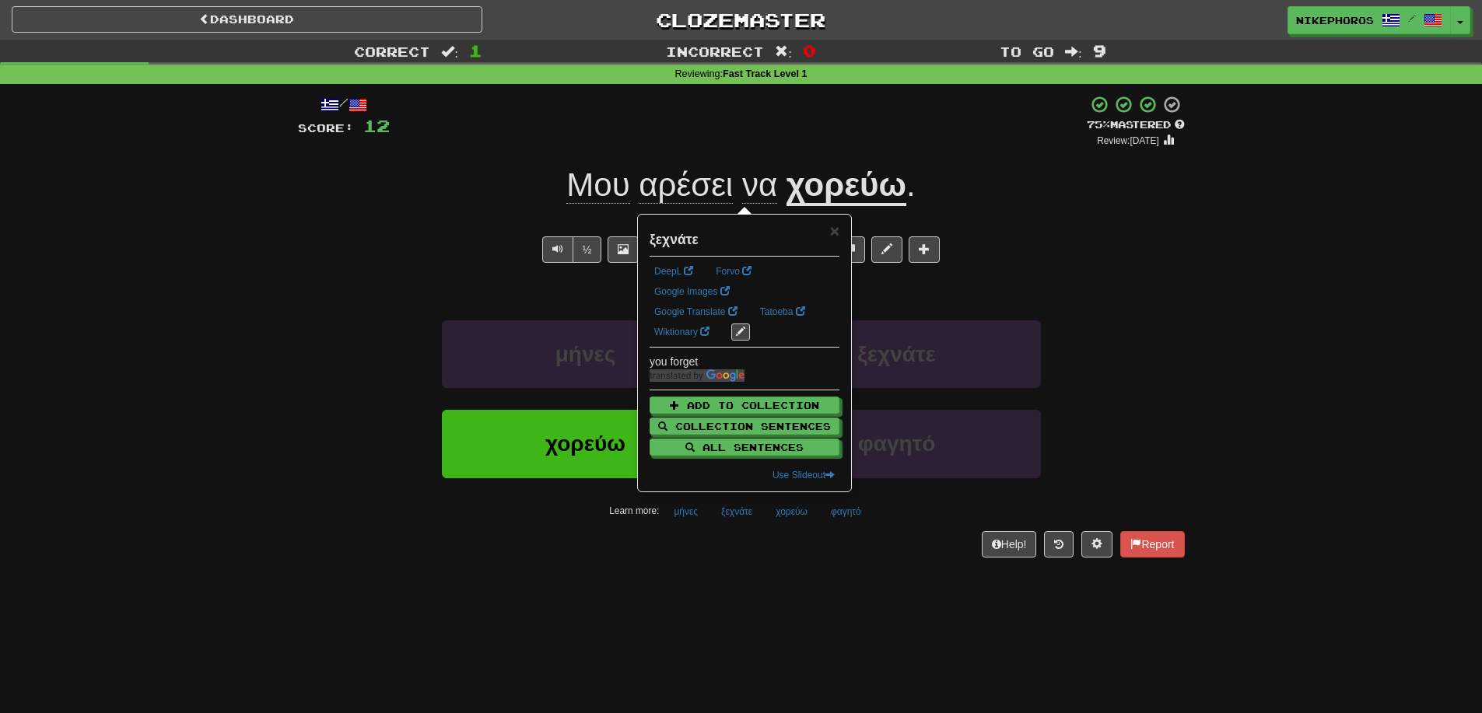
click at [734, 663] on div "Dashboard Clozemaster Nikephoros / Toggle Dropdown Dashboard Leaderboard Activi…" at bounding box center [741, 356] width 1482 height 713
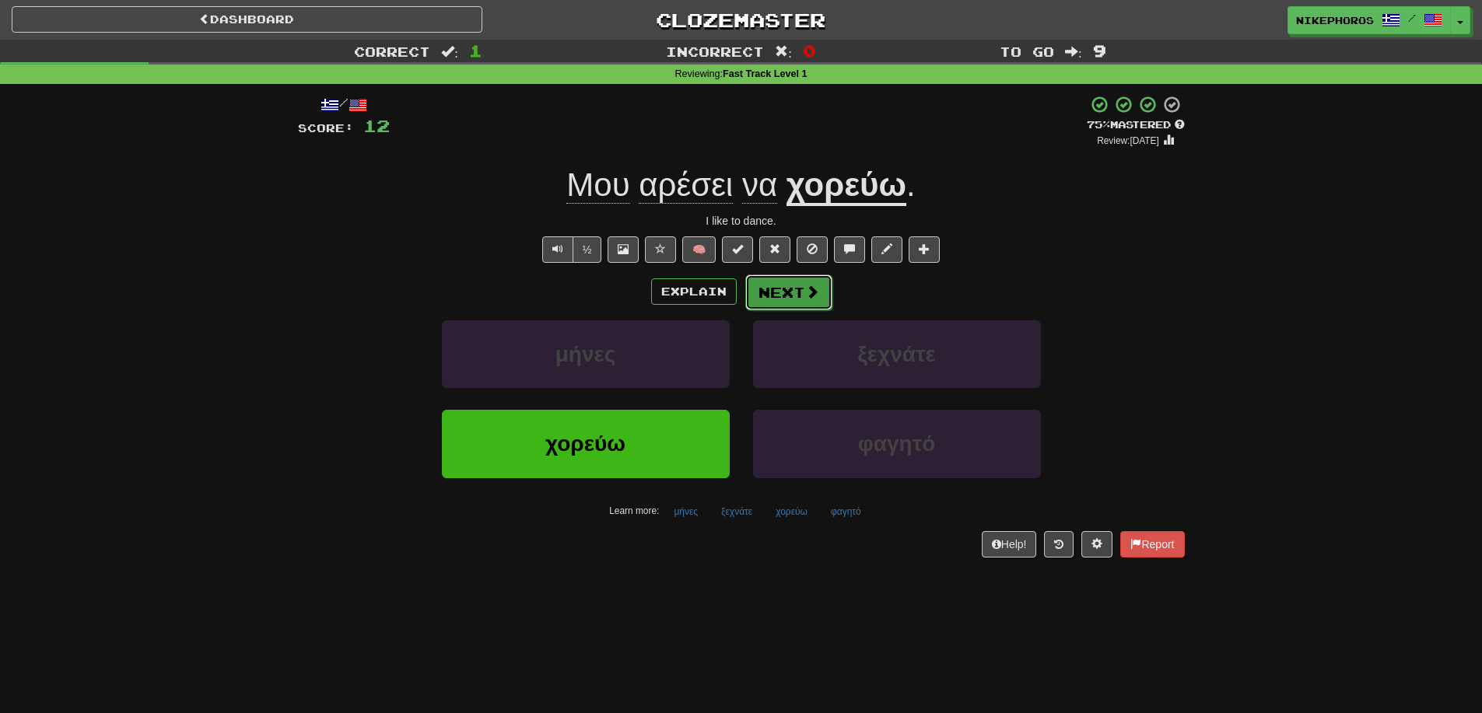
click at [773, 283] on button "Next" at bounding box center [788, 293] width 87 height 36
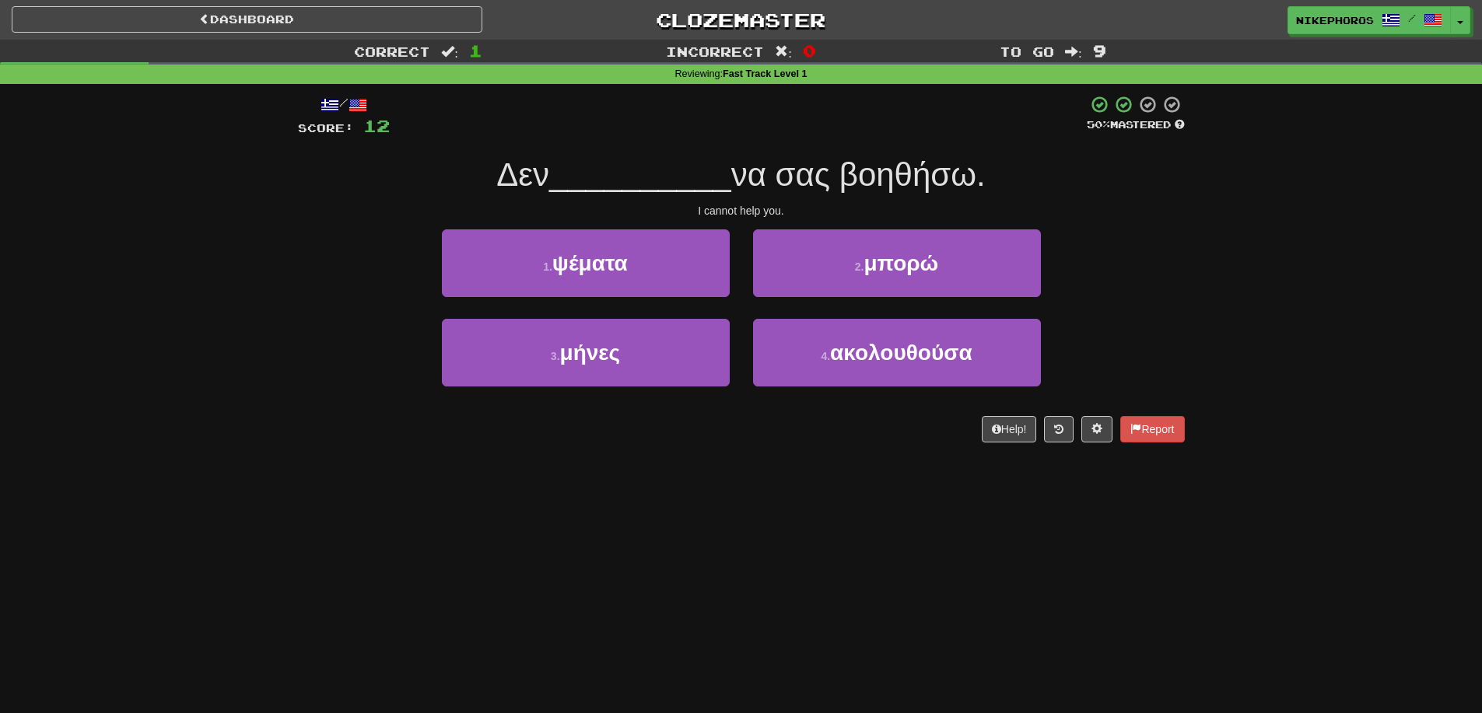
click at [1052, 143] on div "/ Score: 12 50 % Mastered Δεν __________ να σας βοηθήσω. I cannot help you. 1 .…" at bounding box center [741, 269] width 887 height 348
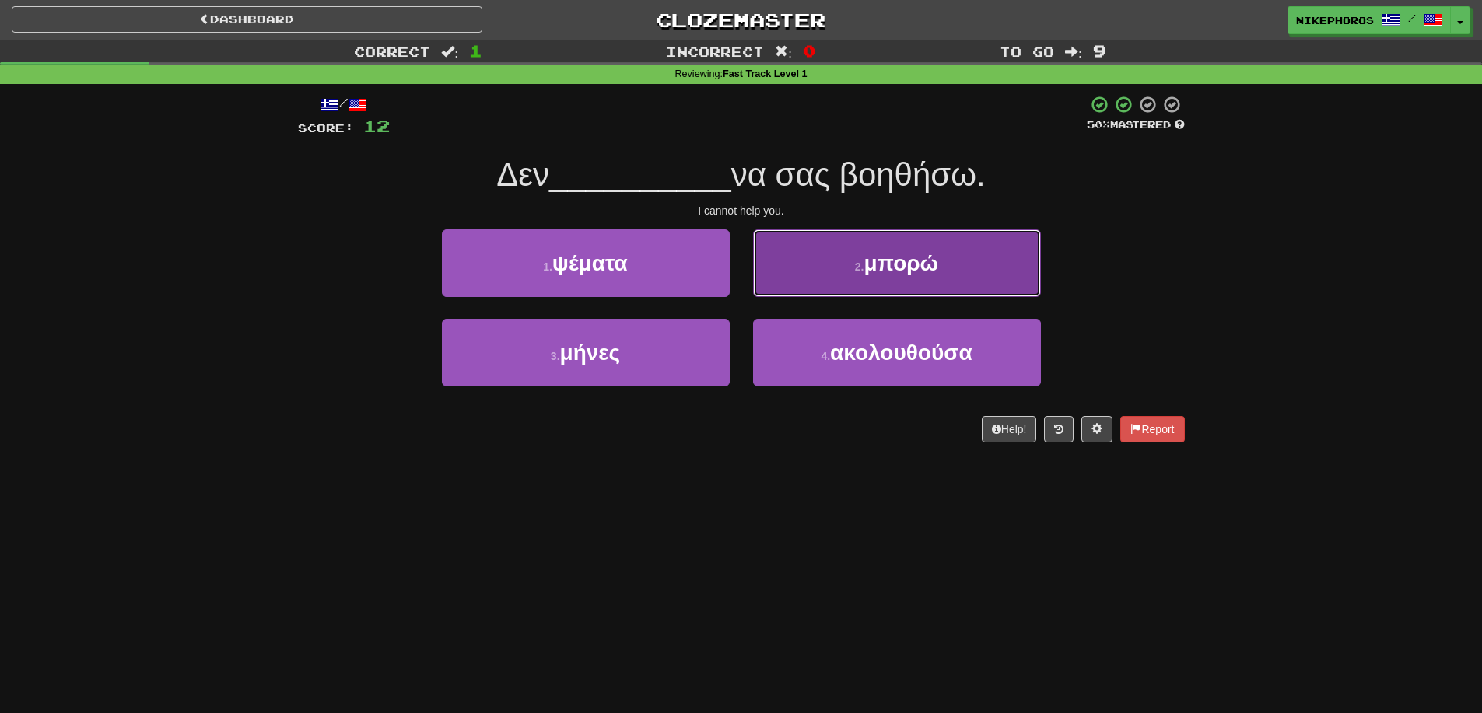
click at [892, 285] on button "2 . μπορώ" at bounding box center [897, 263] width 288 height 68
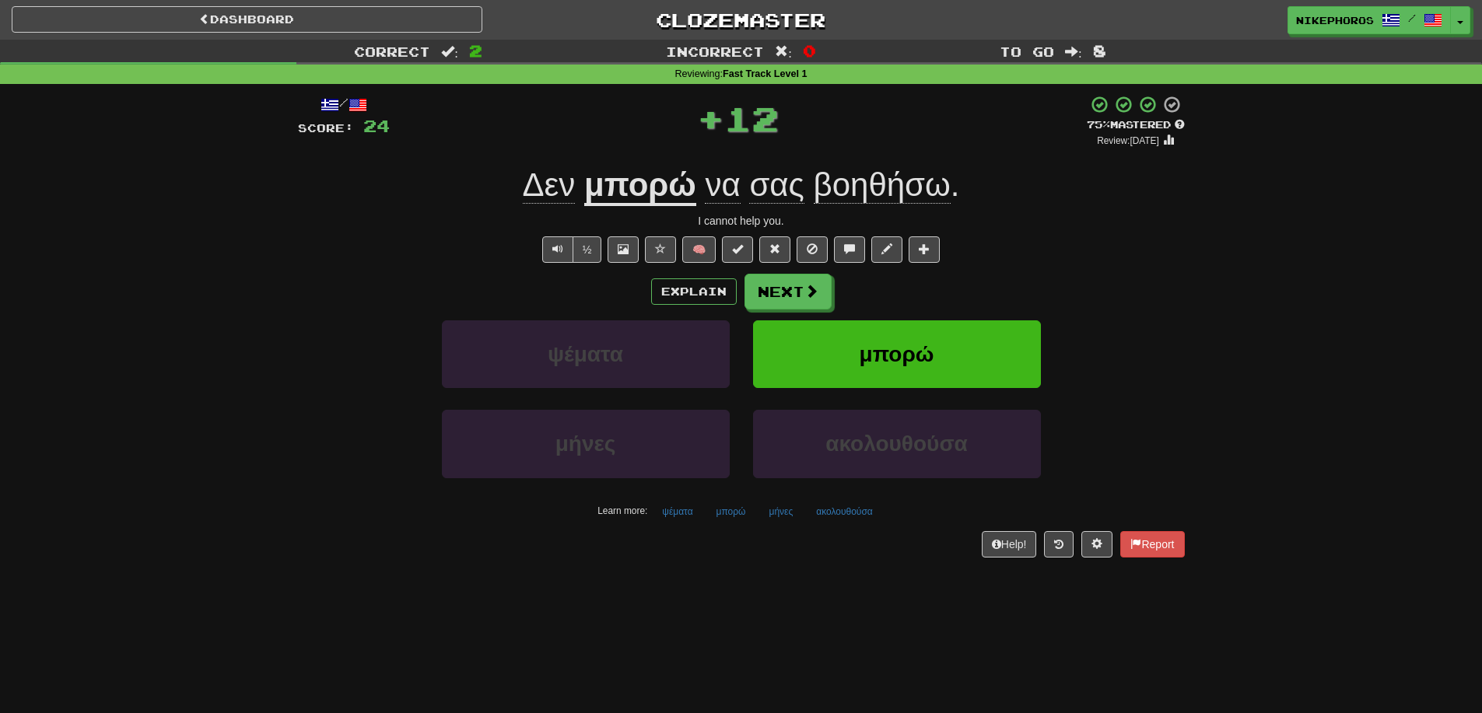
click at [898, 183] on span "βοηθήσω" at bounding box center [882, 184] width 137 height 37
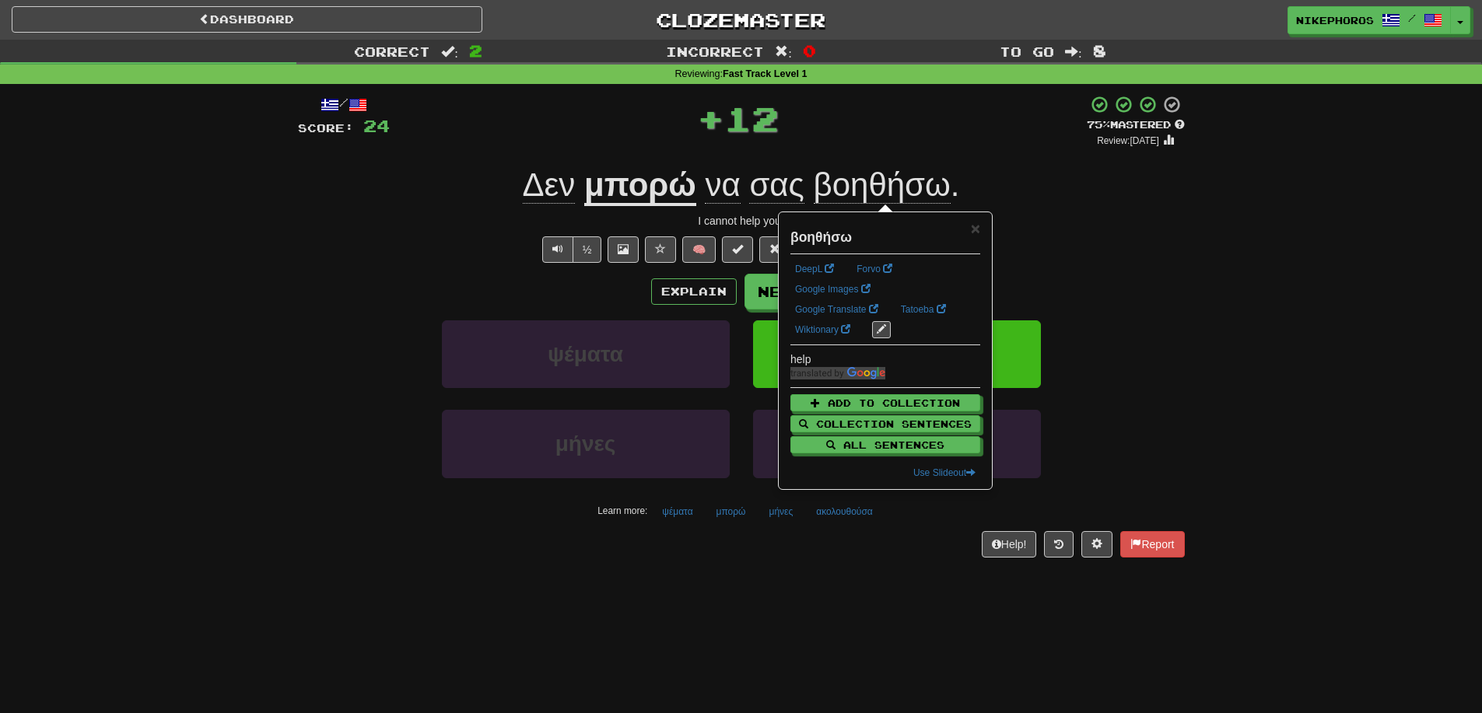
click at [1032, 202] on div "Δεν μπορώ να σας βοηθήσω ." at bounding box center [741, 185] width 887 height 43
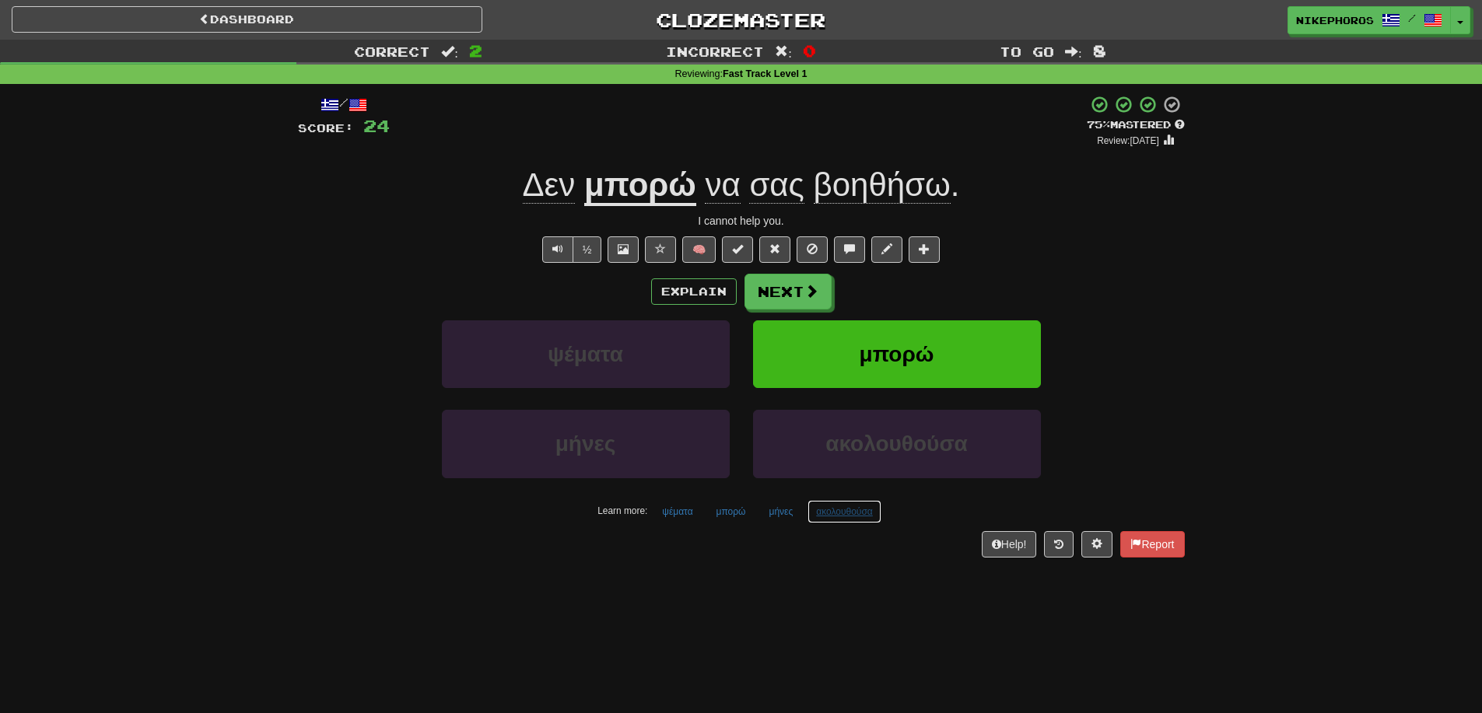
click at [853, 511] on button "ακολουθούσα" at bounding box center [845, 511] width 74 height 23
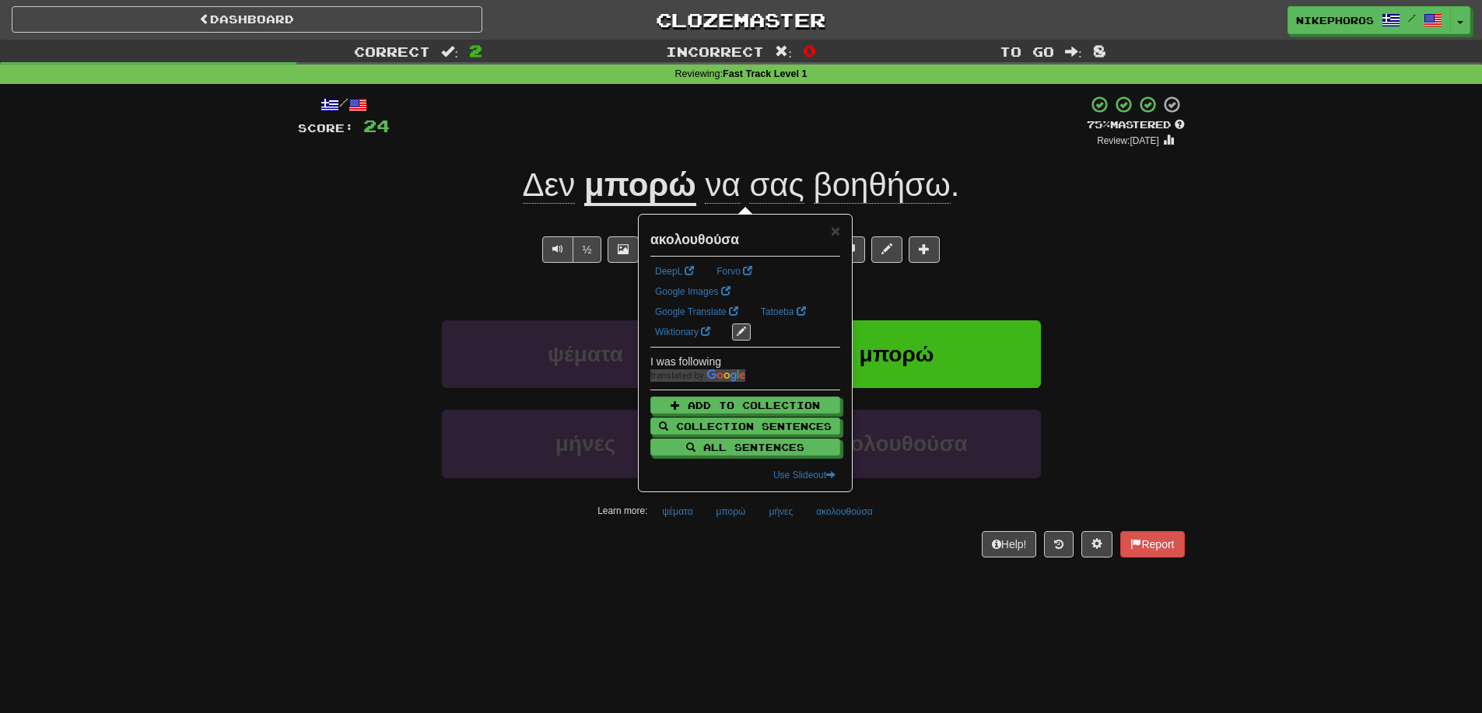
click at [794, 616] on div "Dashboard Clozemaster Nikephoros / Toggle Dropdown Dashboard Leaderboard Activi…" at bounding box center [741, 356] width 1482 height 713
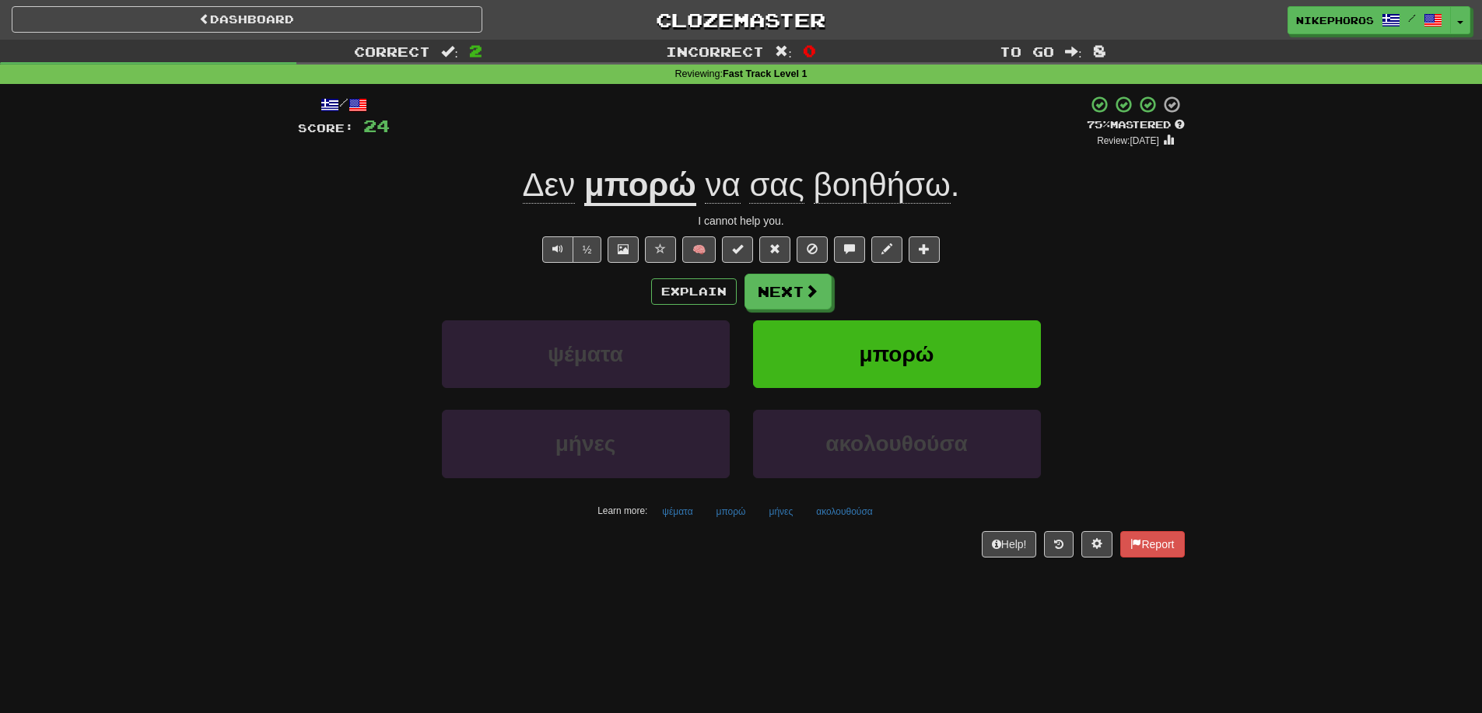
click at [646, 510] on small "Learn more:" at bounding box center [622, 511] width 50 height 11
click at [672, 517] on button "ψέματα" at bounding box center [676, 511] width 47 height 23
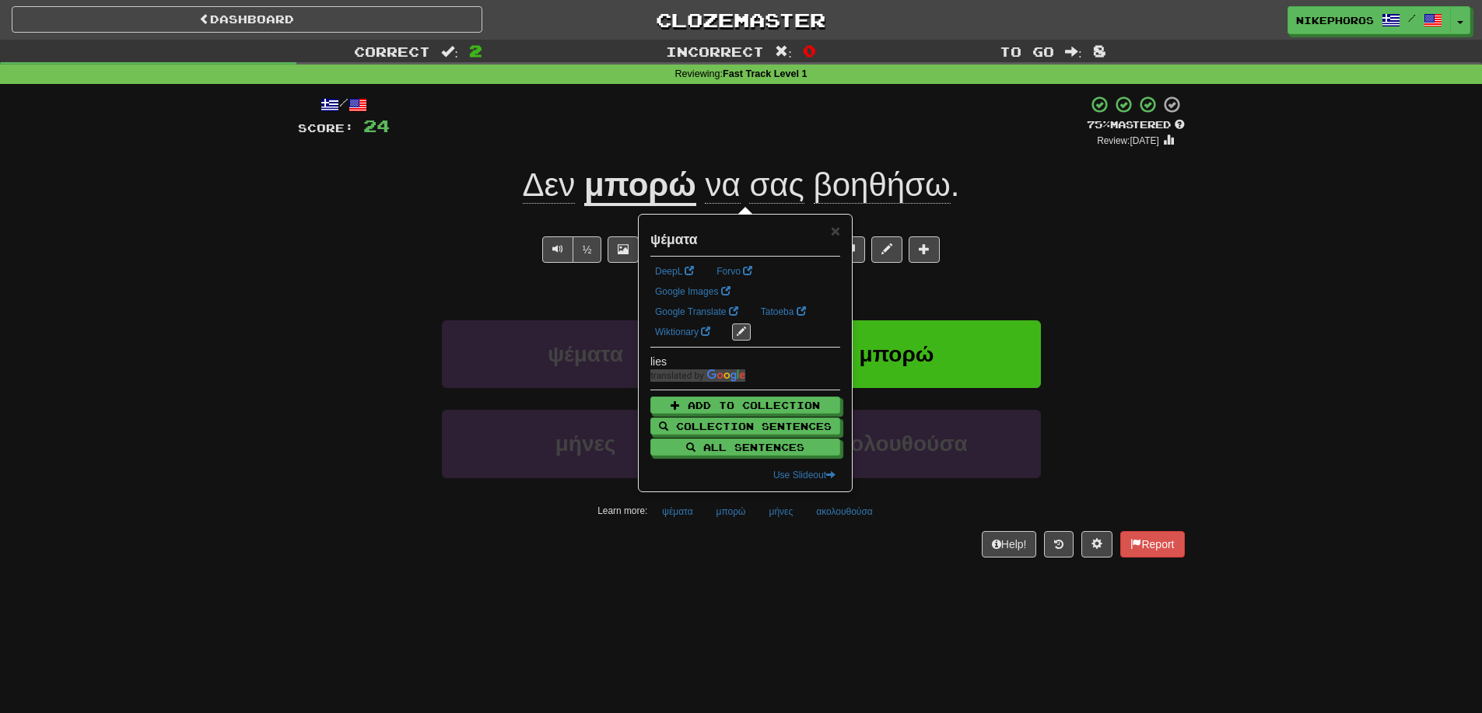
click at [714, 577] on div "/ Score: 24 + 12 75 % Mastered Review: [DATE] Δεν μπορώ να σας βοηθήσω . I cann…" at bounding box center [741, 331] width 887 height 495
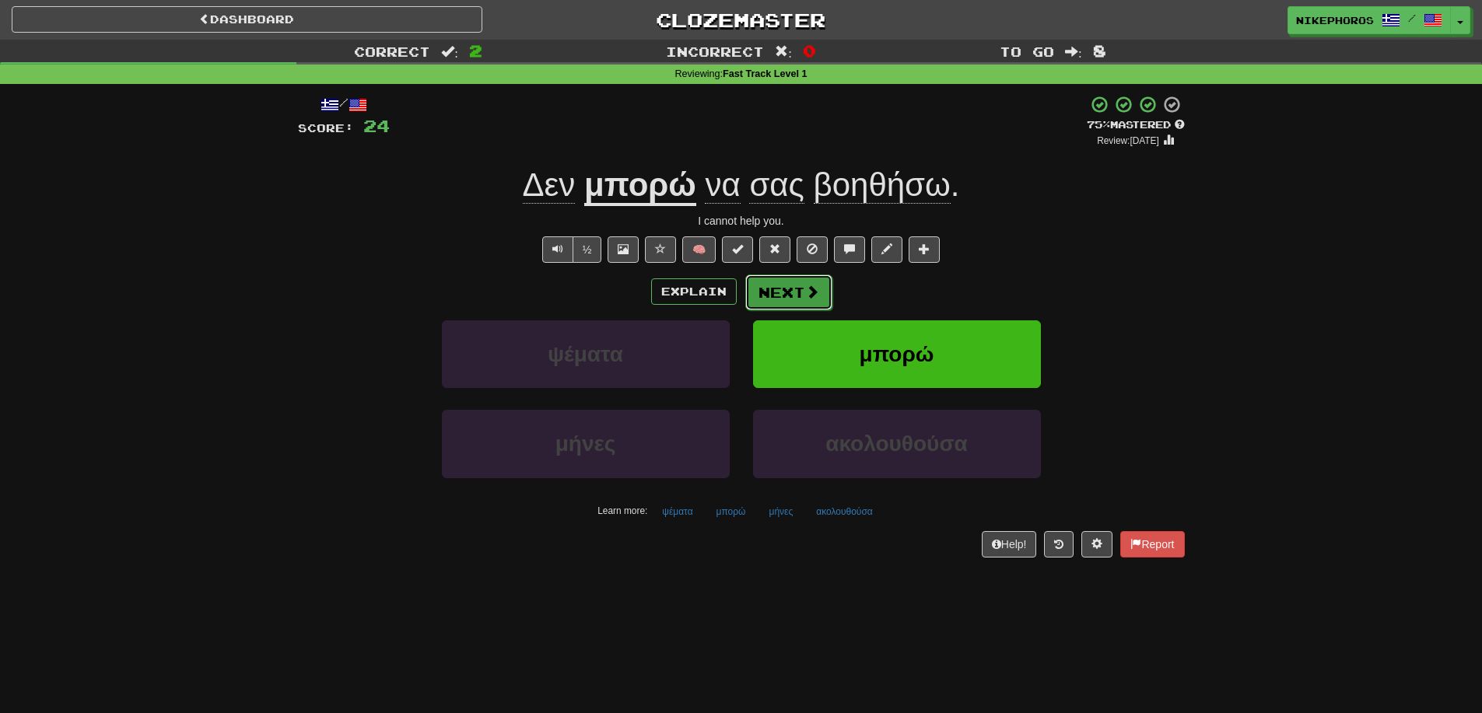
click at [814, 285] on span at bounding box center [812, 292] width 14 height 14
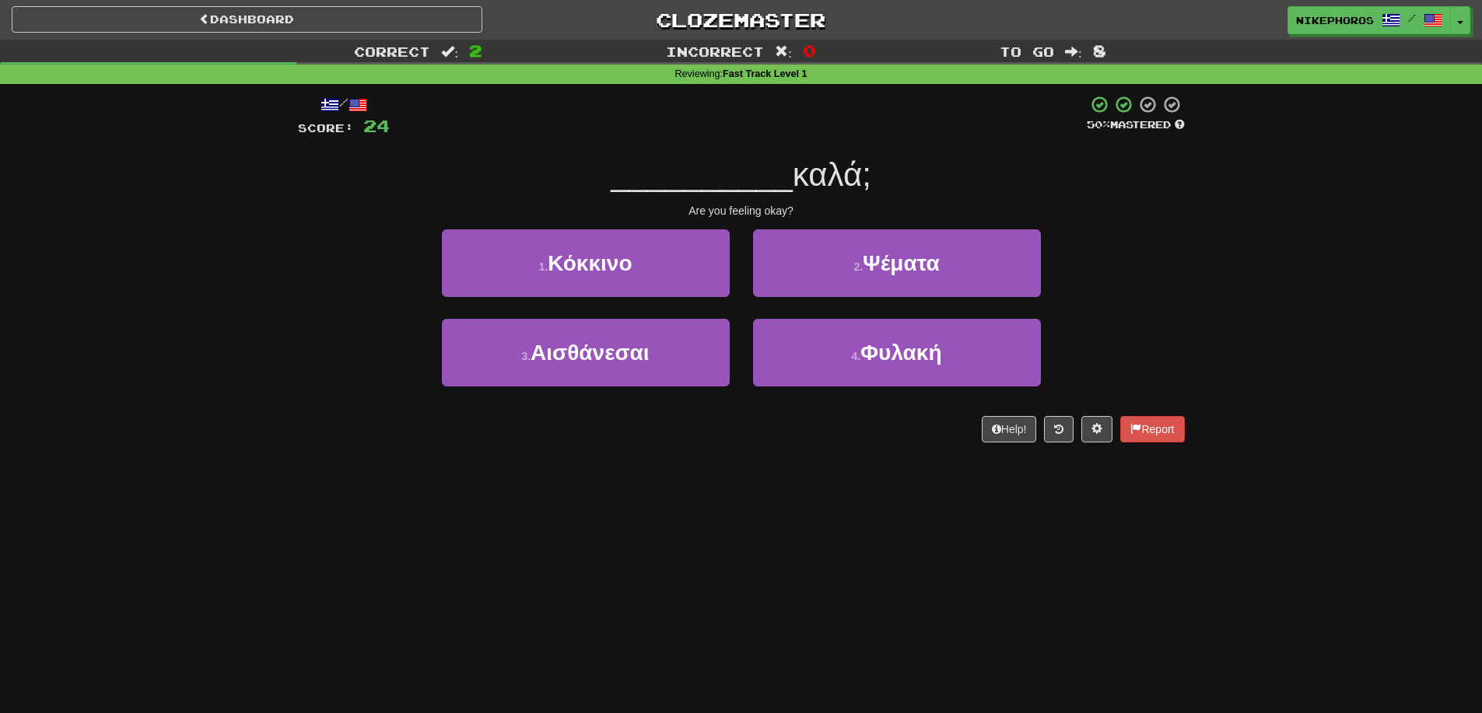
click at [993, 206] on div "Are you feeling okay?" at bounding box center [741, 211] width 887 height 16
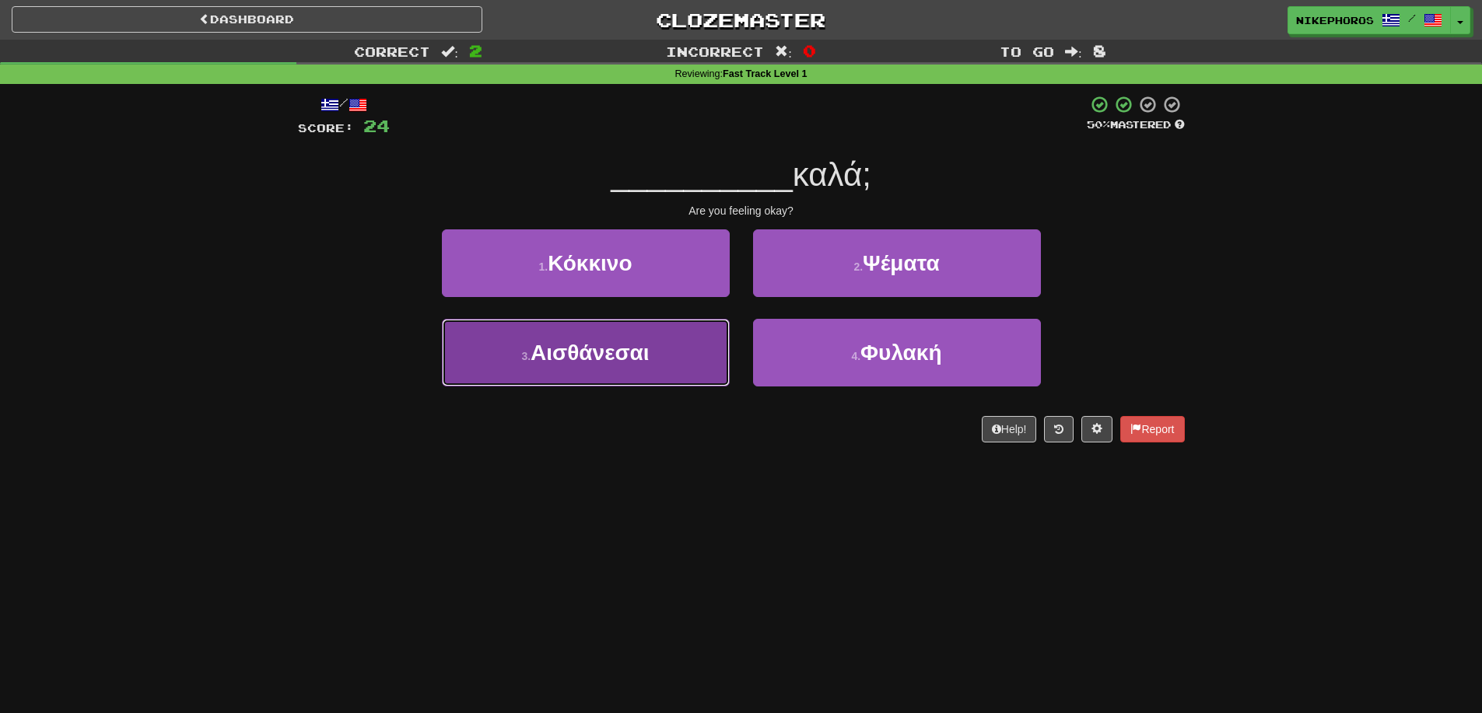
click at [597, 365] on button "3 . [GEOGRAPHIC_DATA]" at bounding box center [586, 353] width 288 height 68
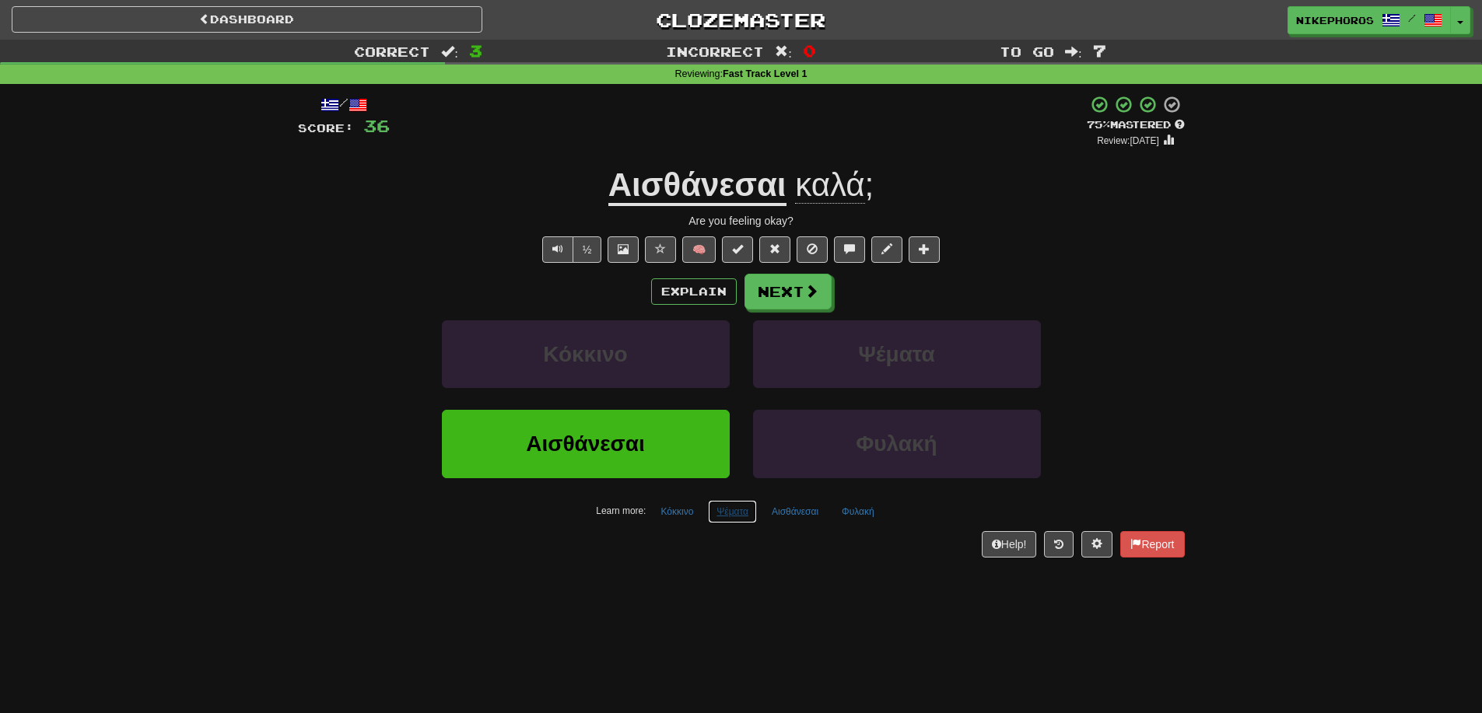
click at [719, 510] on button "Ψέματα" at bounding box center [732, 511] width 49 height 23
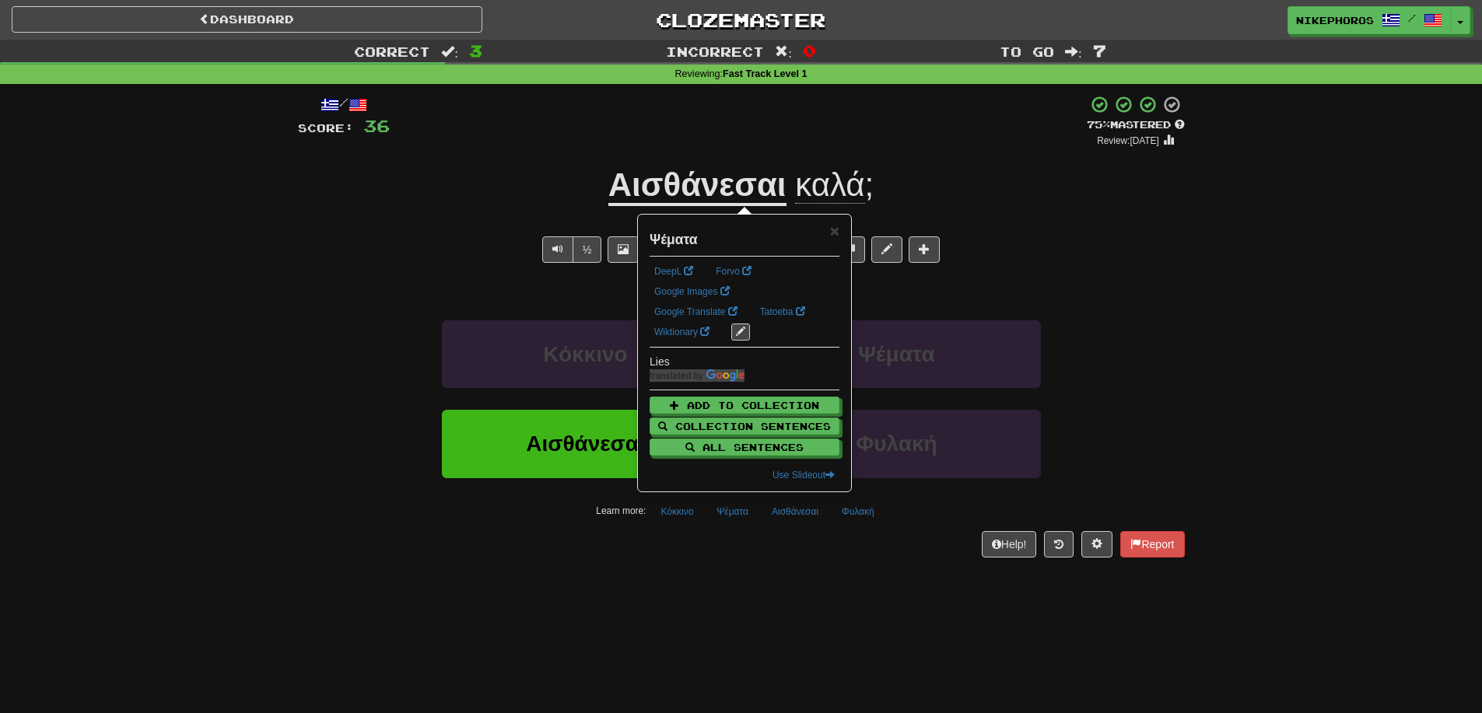
click at [721, 556] on div "Help! Report" at bounding box center [741, 544] width 887 height 26
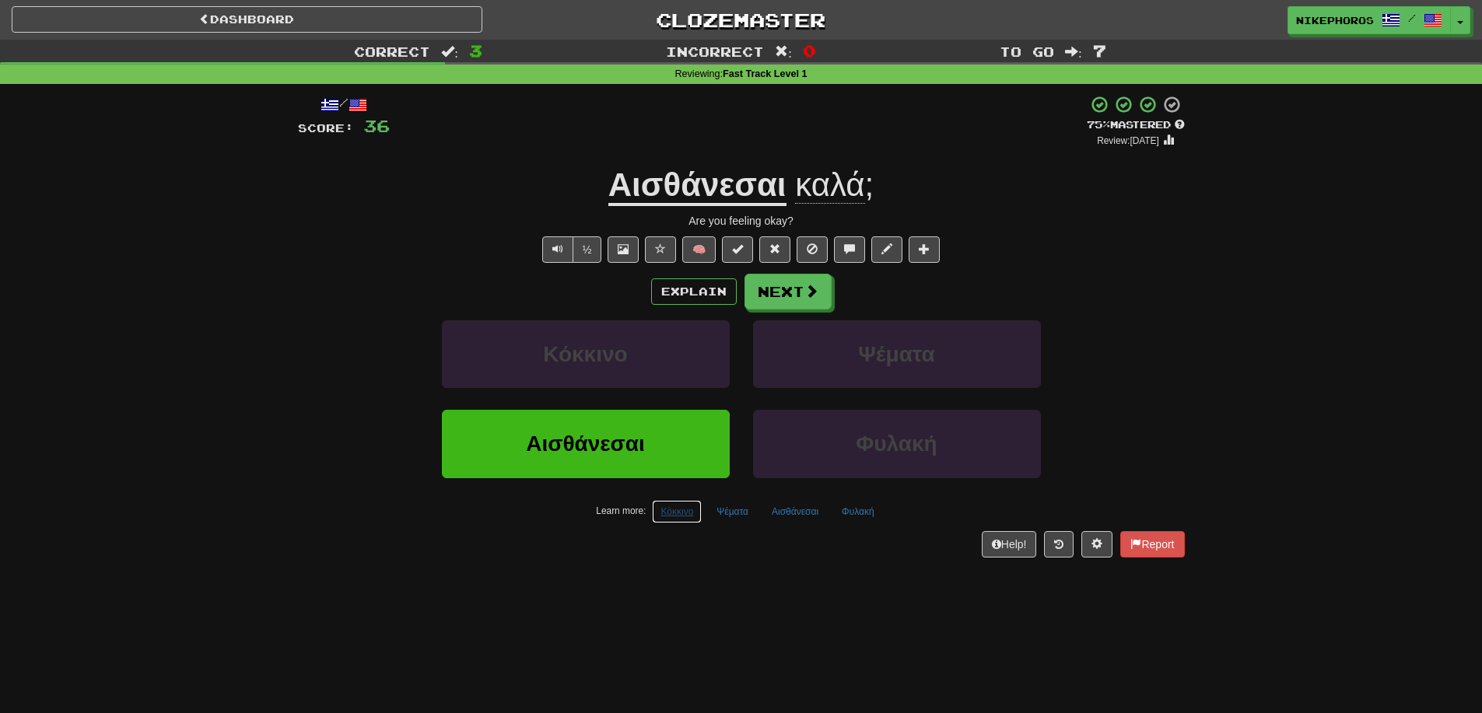
click at [687, 509] on button "Κόκκινο" at bounding box center [677, 511] width 50 height 23
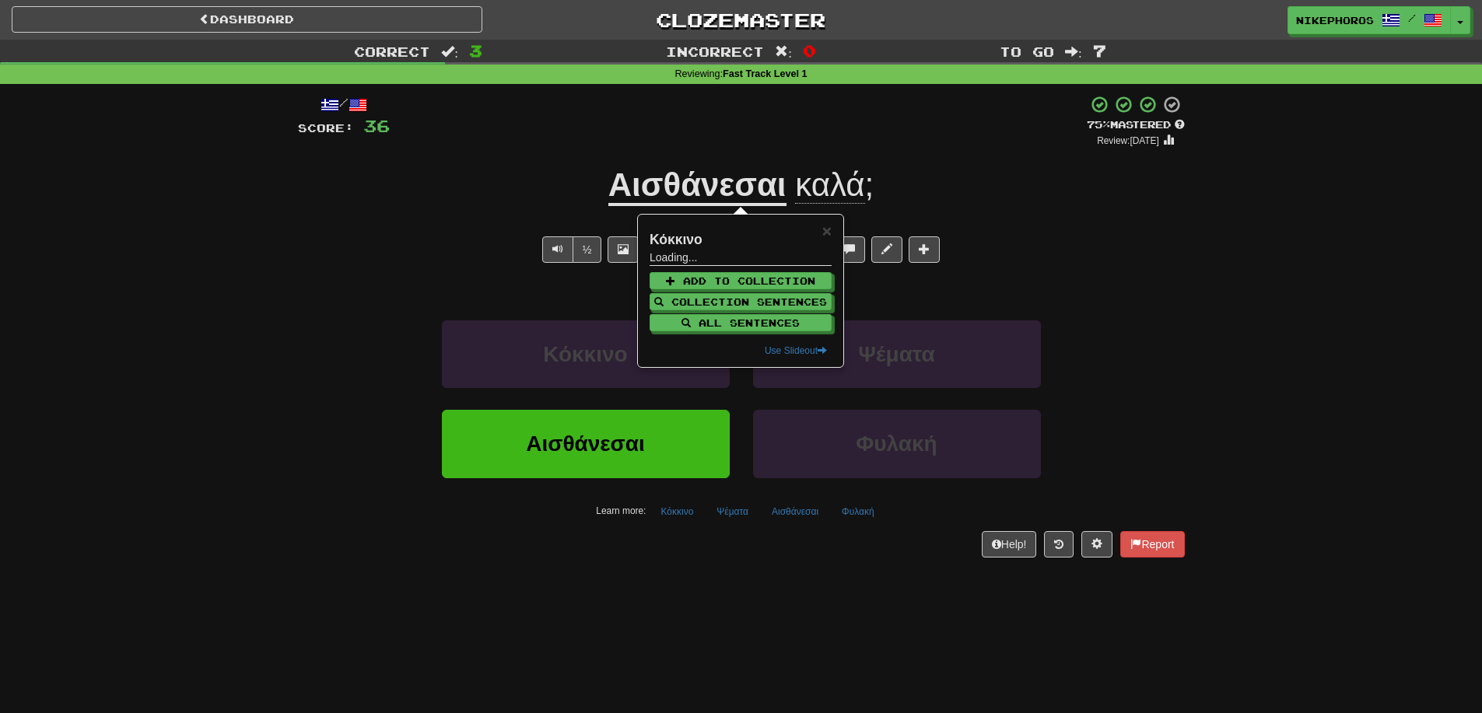
click at [738, 623] on div "Dashboard Clozemaster Nikephoros / Toggle Dropdown Dashboard Leaderboard Activi…" at bounding box center [741, 356] width 1482 height 713
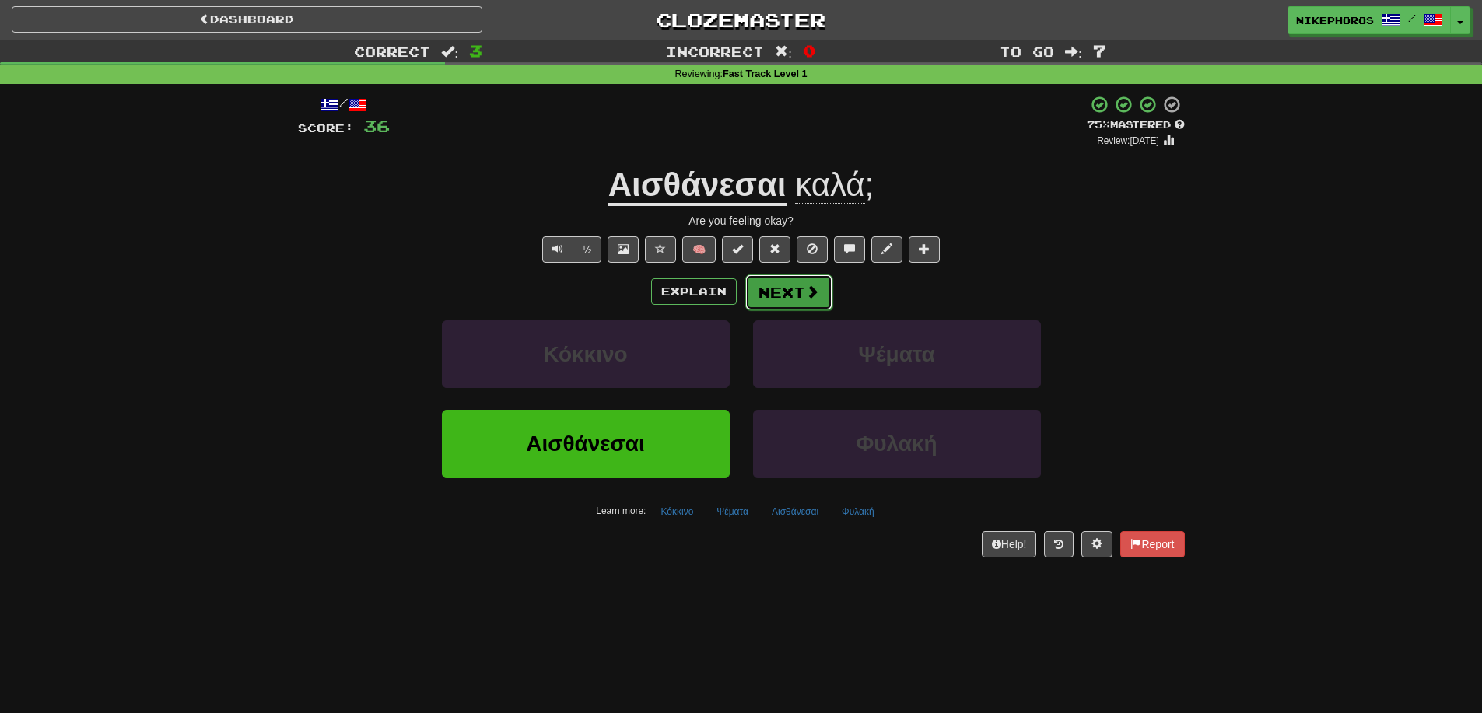
click at [790, 294] on button "Next" at bounding box center [788, 293] width 87 height 36
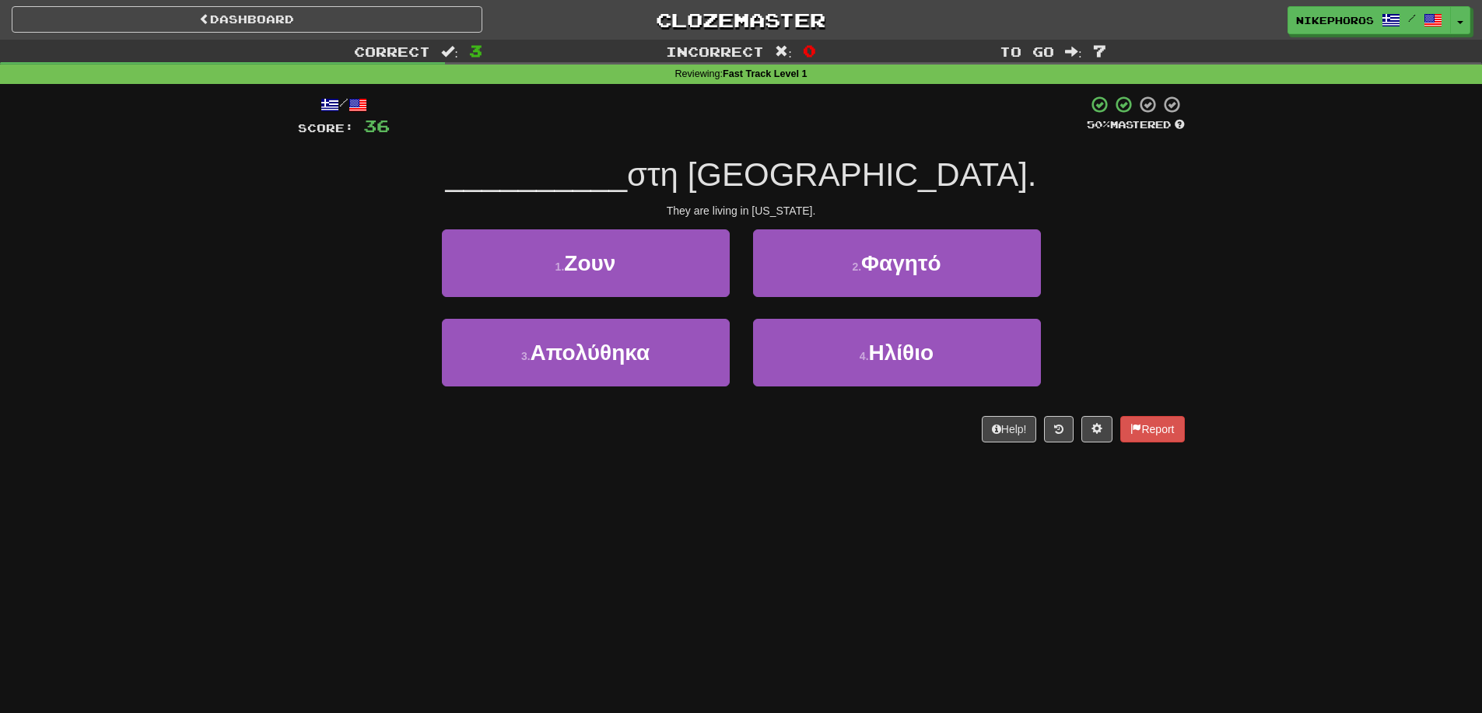
click at [776, 177] on span "στη [GEOGRAPHIC_DATA]." at bounding box center [831, 174] width 409 height 37
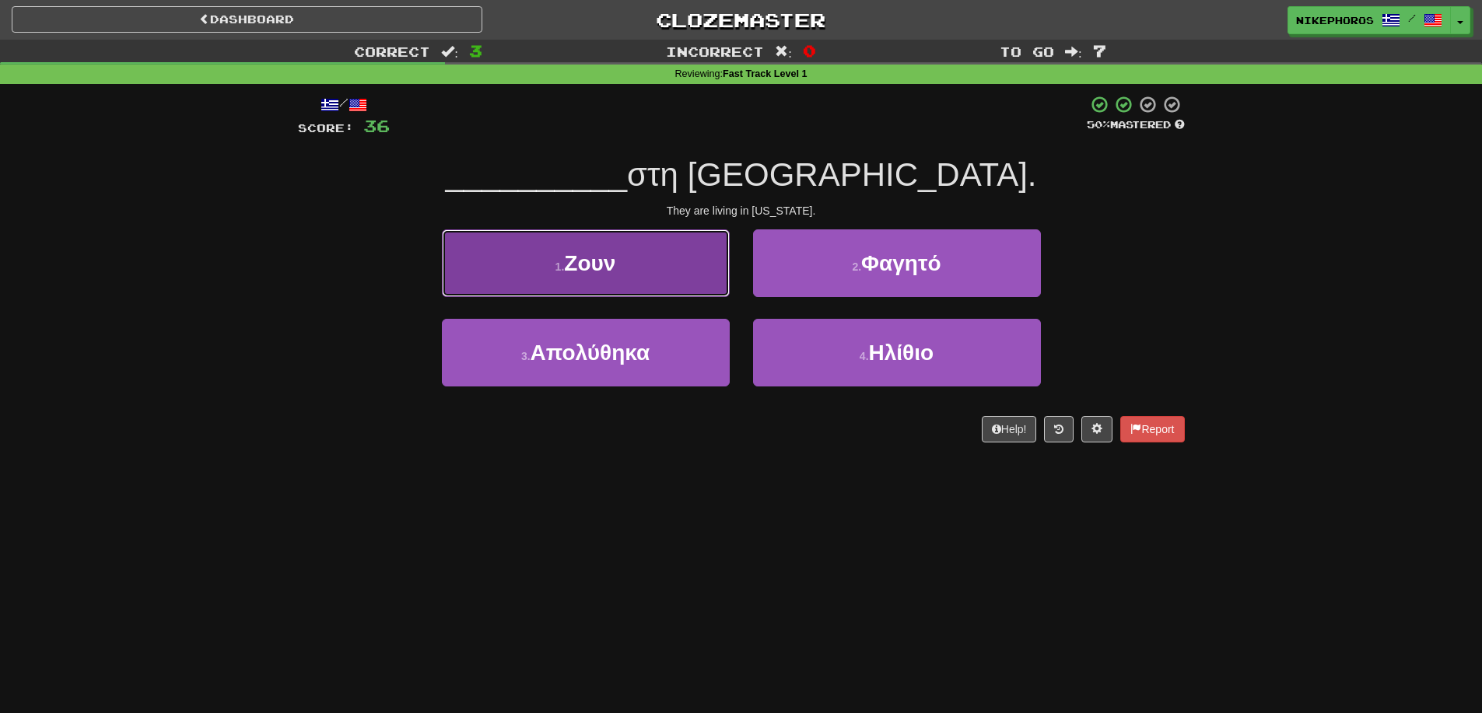
click at [690, 247] on button "1 . Ζουν" at bounding box center [586, 263] width 288 height 68
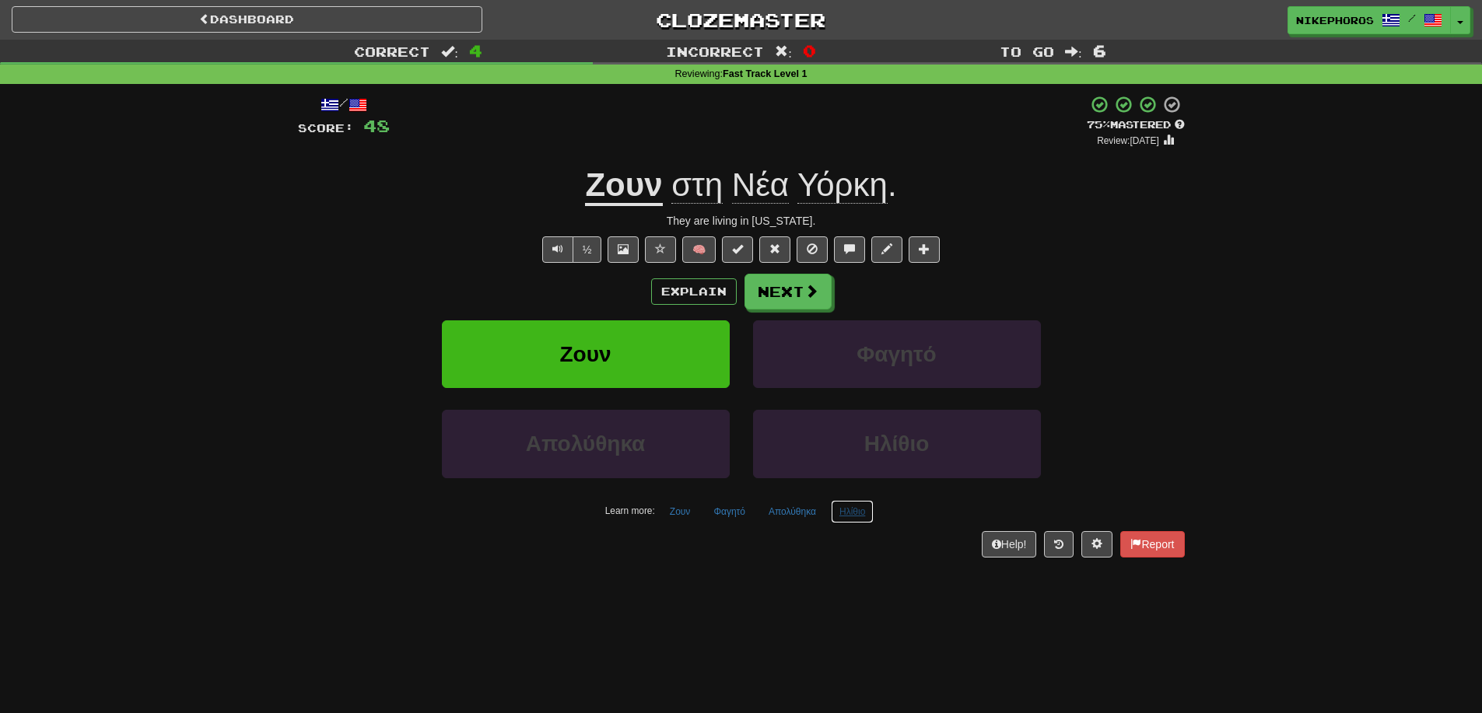
click at [838, 517] on button "Ηλίθιο" at bounding box center [852, 511] width 43 height 23
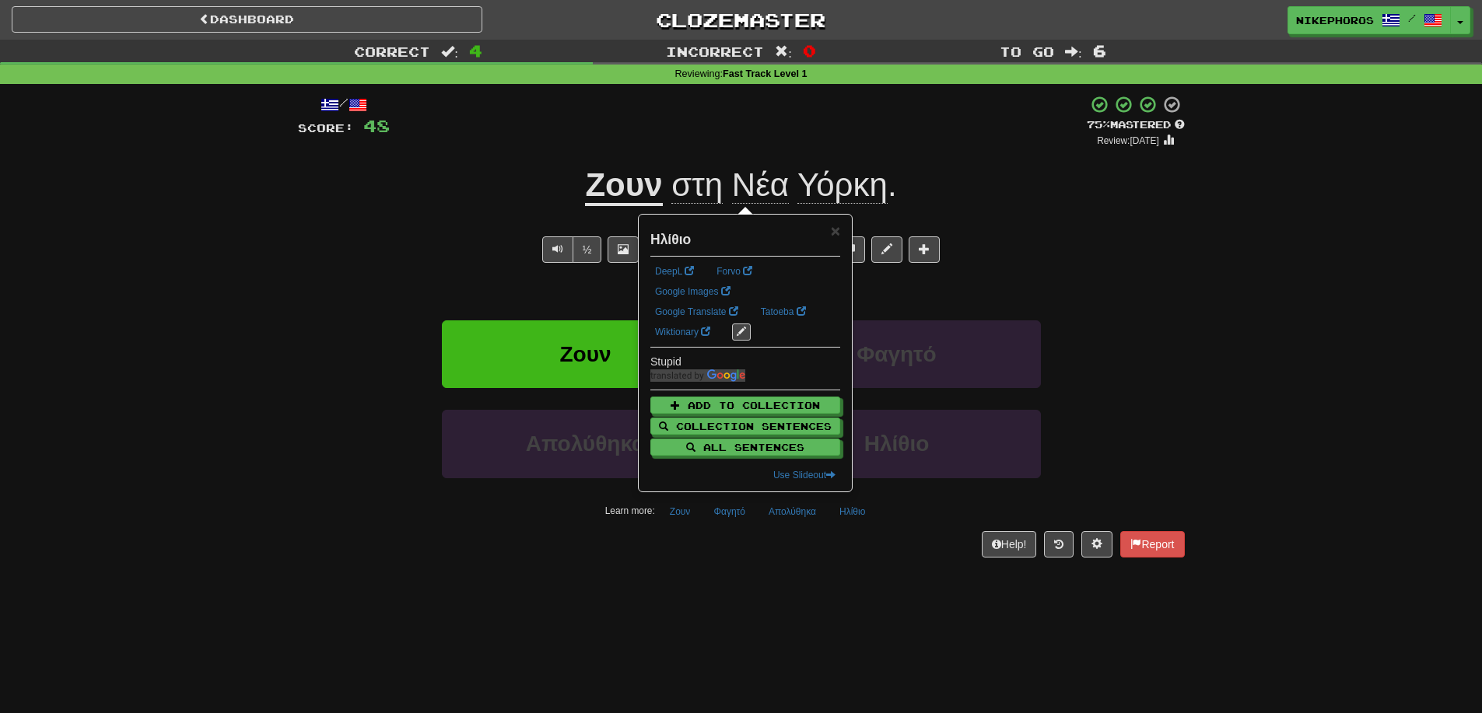
click at [873, 629] on div "Dashboard Clozemaster Nikephoros / Toggle Dropdown Dashboard Leaderboard Activi…" at bounding box center [741, 356] width 1482 height 713
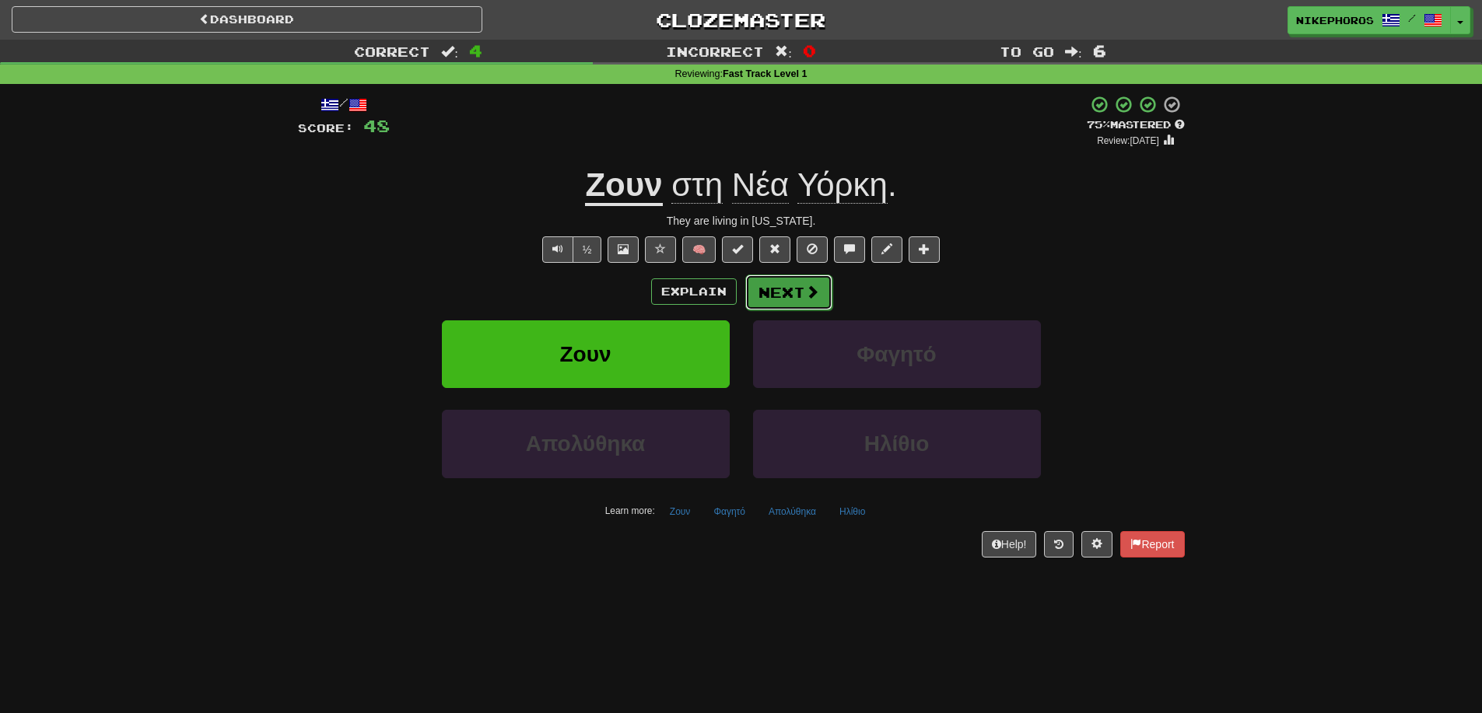
click at [770, 287] on button "Next" at bounding box center [788, 293] width 87 height 36
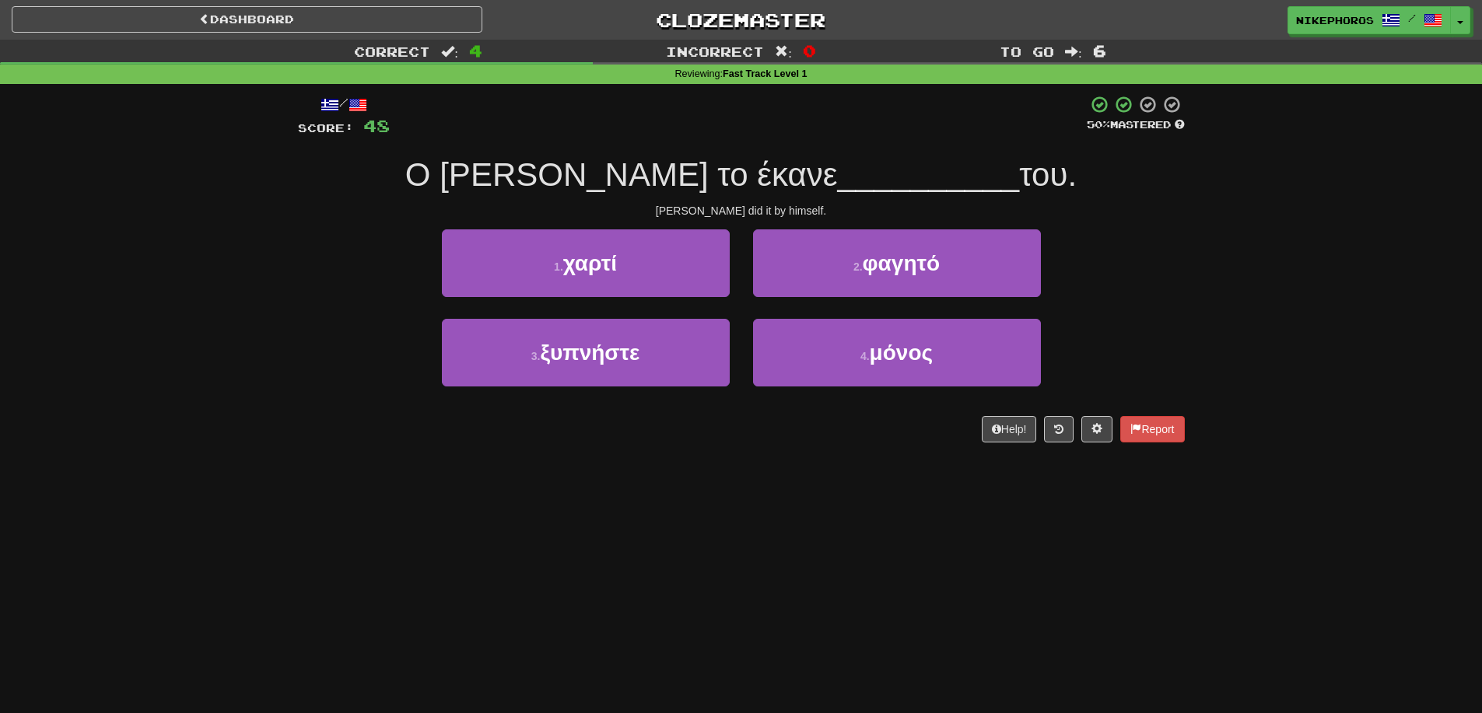
click at [740, 195] on div "Ο [PERSON_NAME] το έκανε __________ του." at bounding box center [741, 175] width 887 height 43
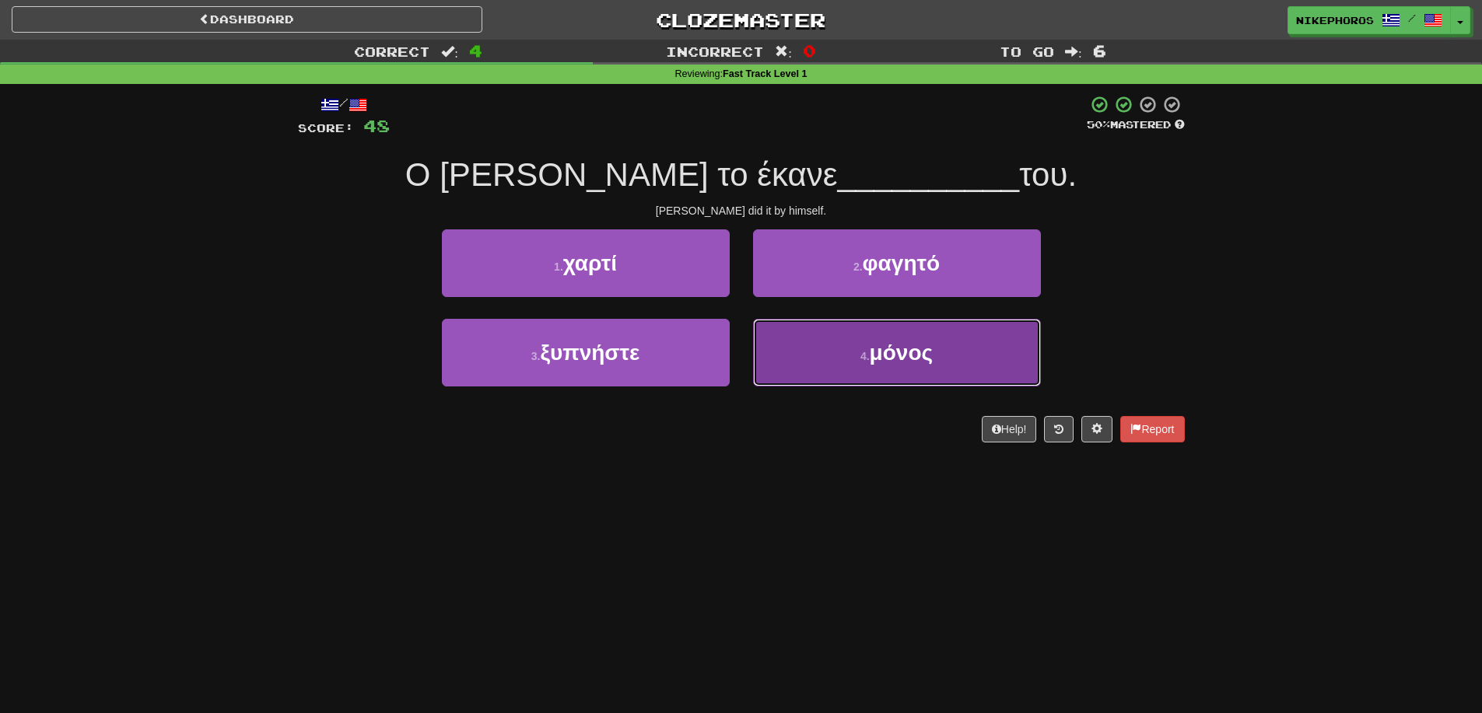
click at [972, 354] on button "4 . μόνος" at bounding box center [897, 353] width 288 height 68
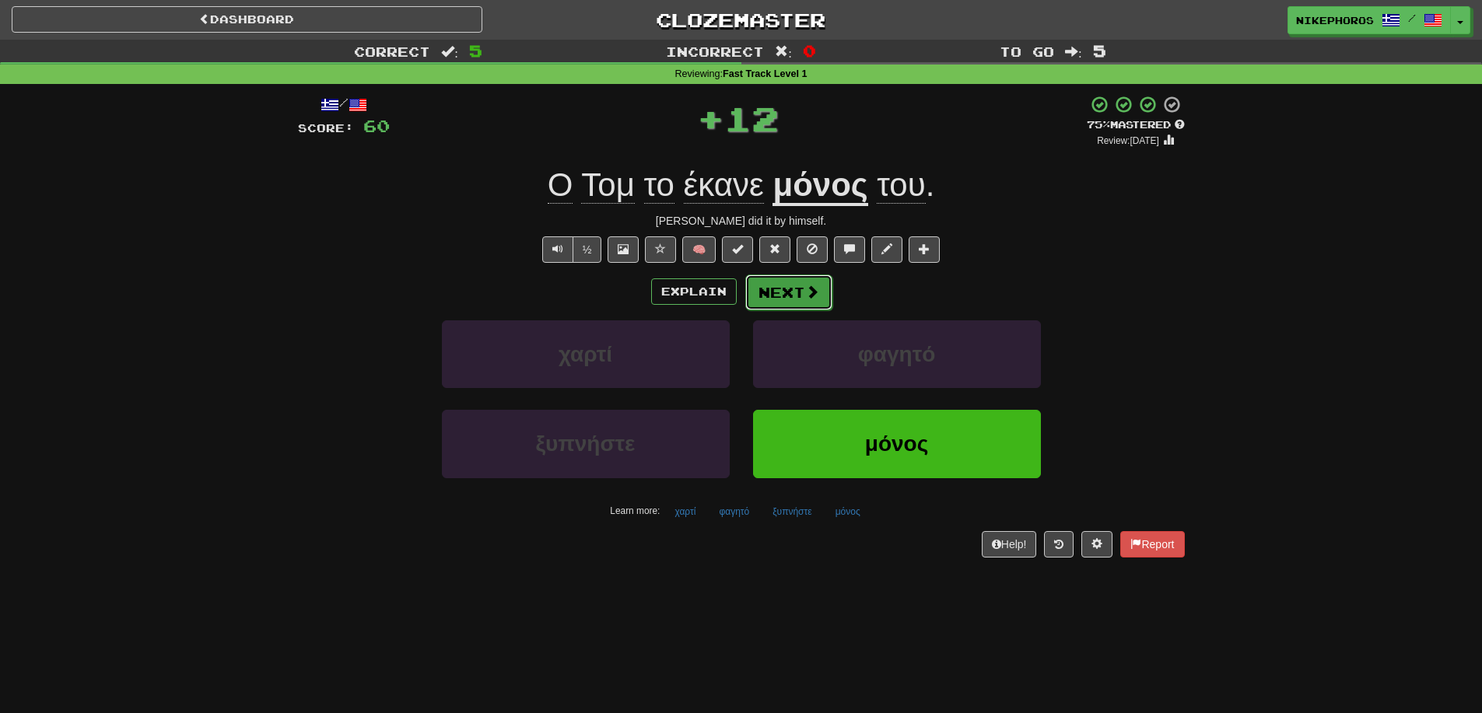
click at [811, 290] on span at bounding box center [812, 292] width 14 height 14
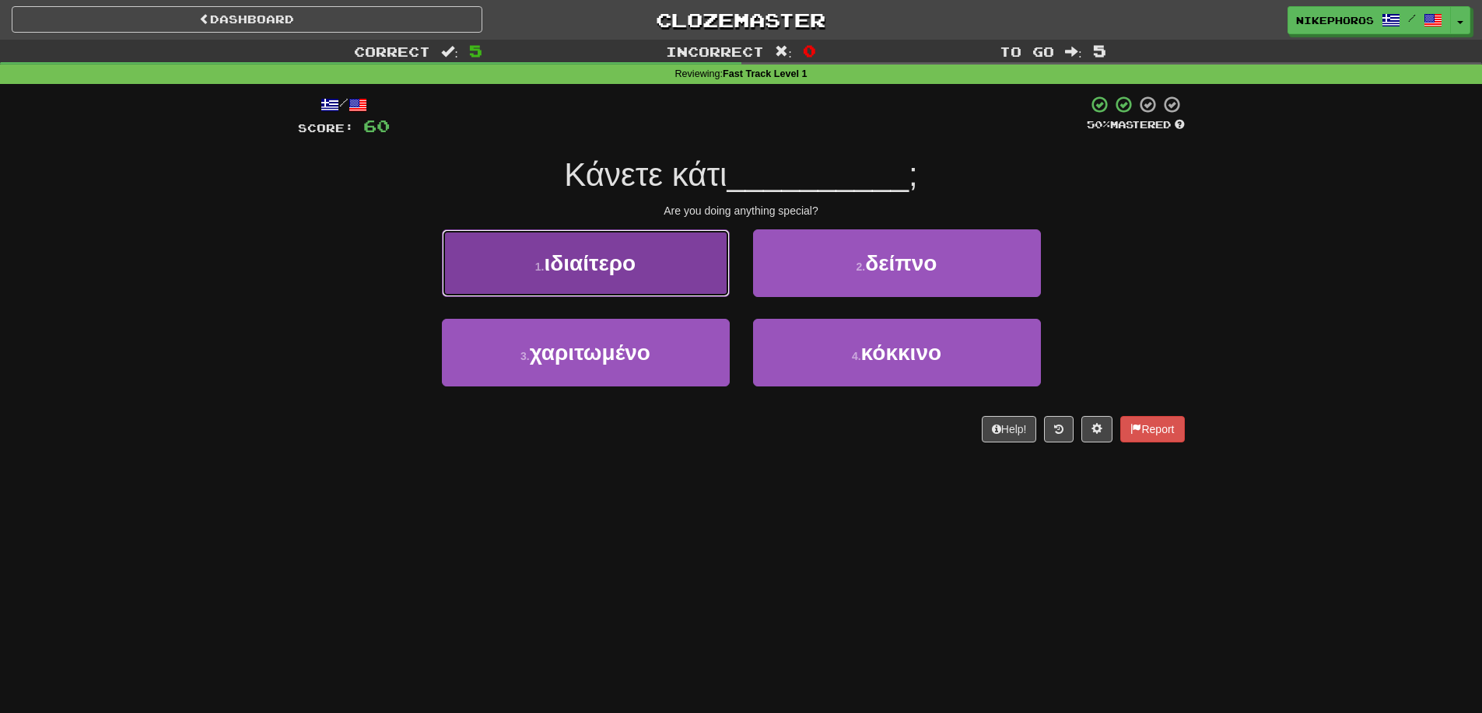
click at [667, 266] on button "1 . ιδιαίτερο" at bounding box center [586, 263] width 288 height 68
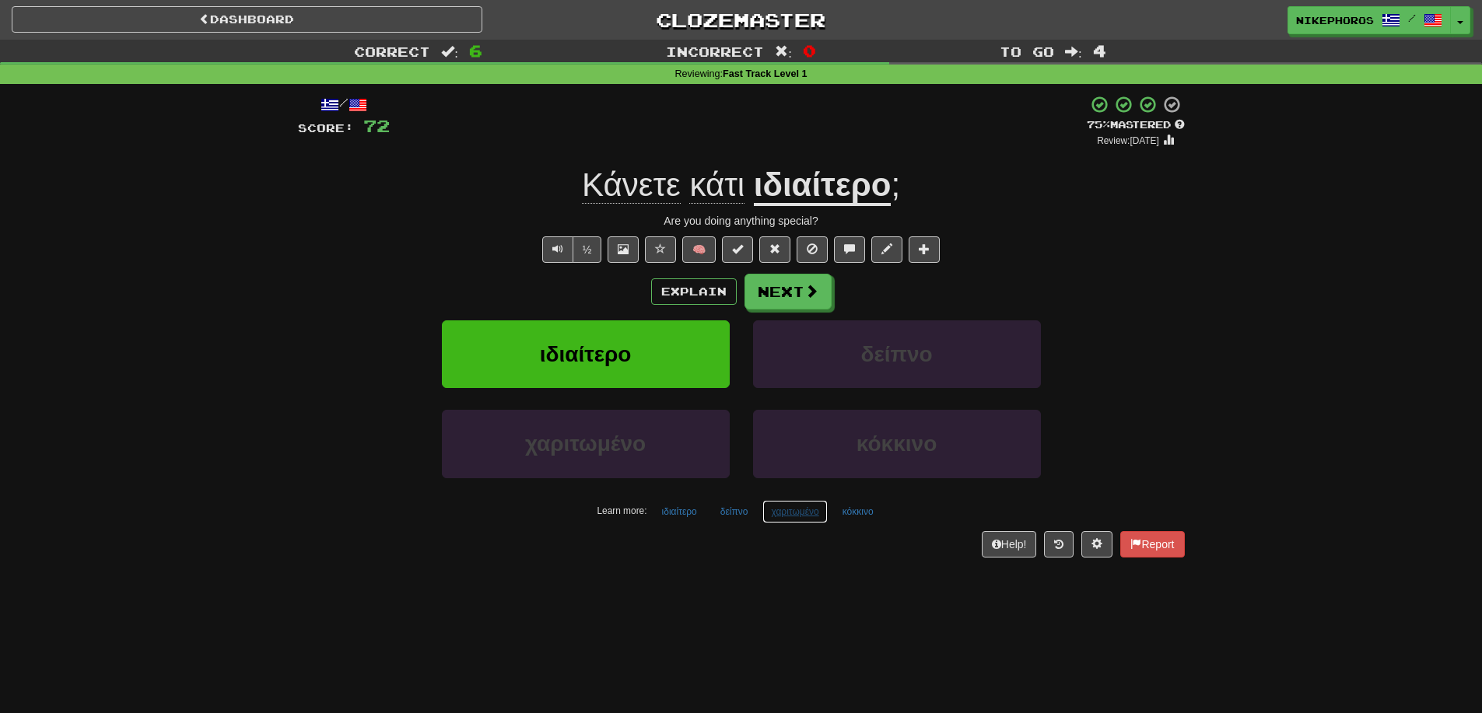
click at [794, 514] on button "χαριτωμένο" at bounding box center [794, 511] width 65 height 23
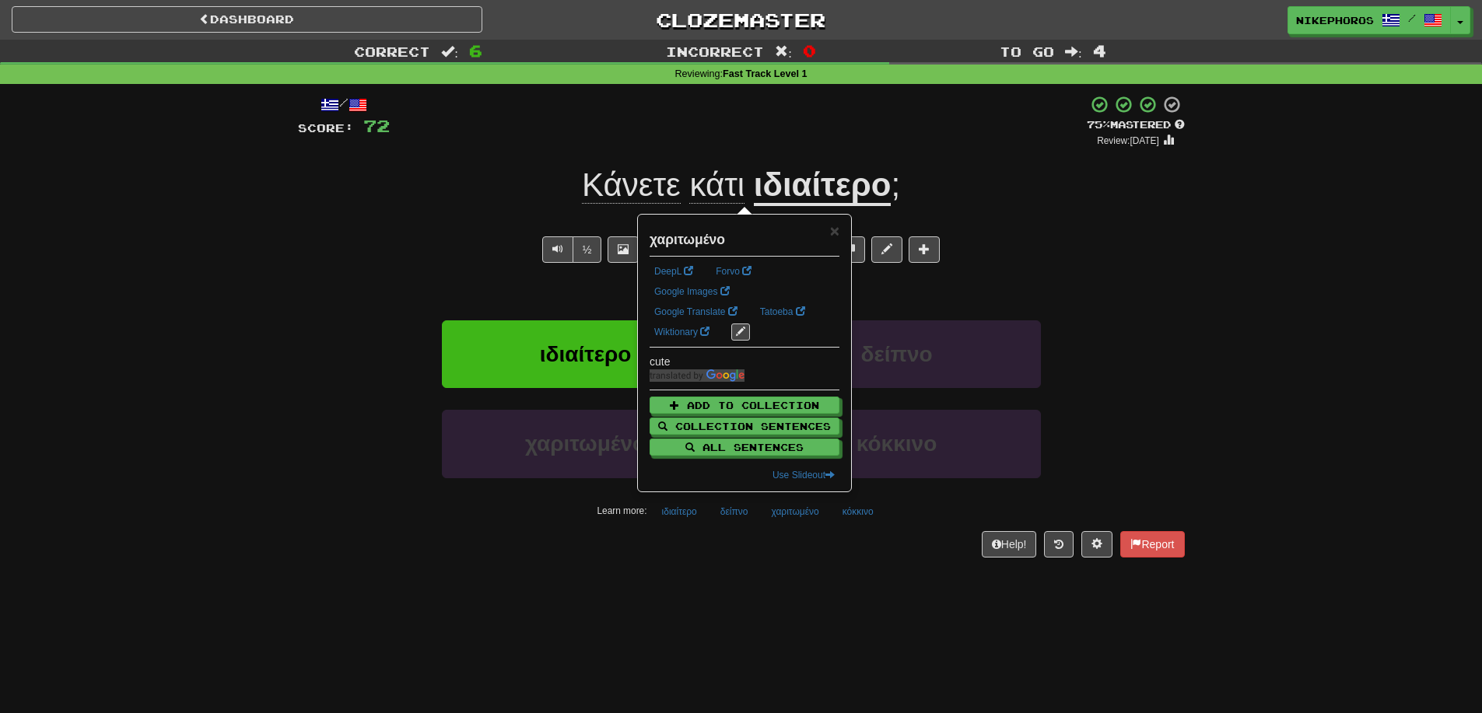
click at [790, 565] on div "/ Score: 72 + 12 75 % Mastered Review: [DATE] Κάνετε κάτι ιδιαίτερο ; Are you d…" at bounding box center [741, 331] width 887 height 495
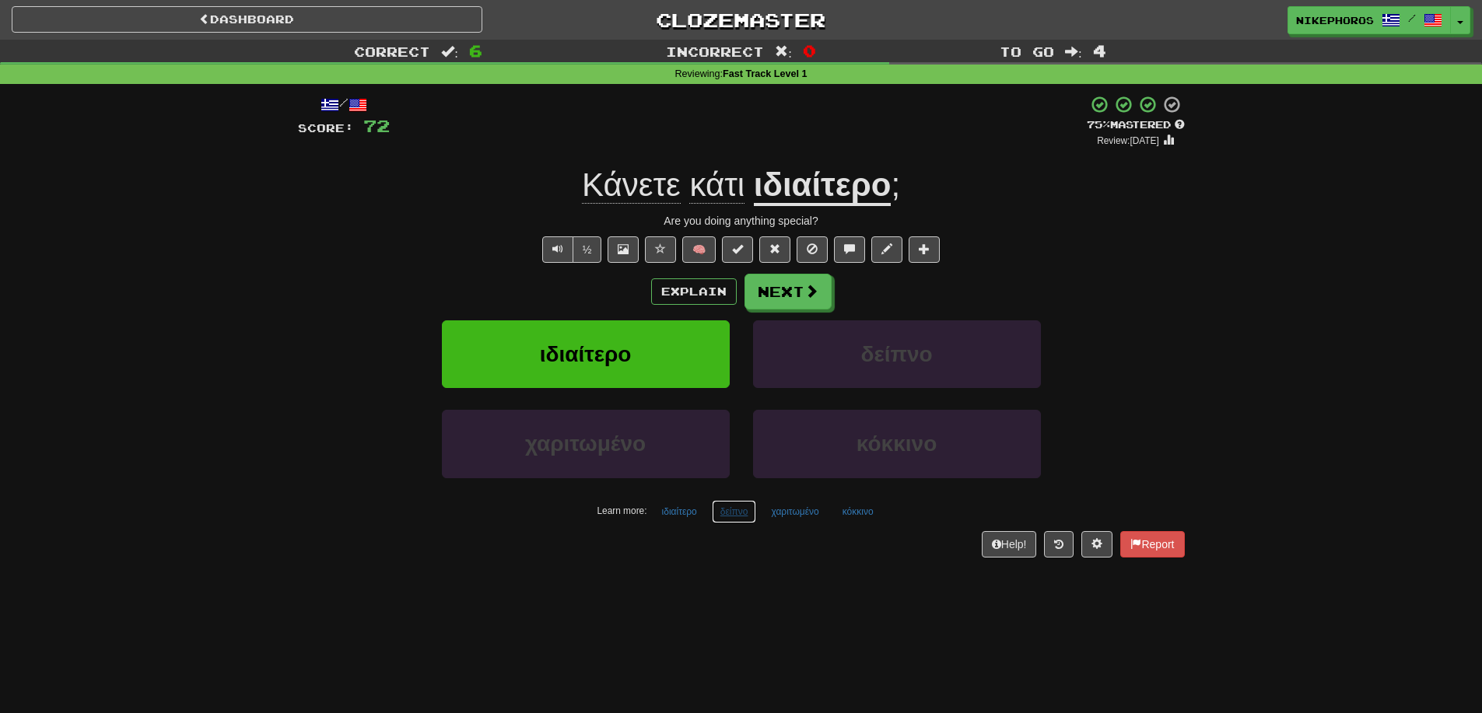
click at [748, 517] on button "δείπνο" at bounding box center [734, 511] width 45 height 23
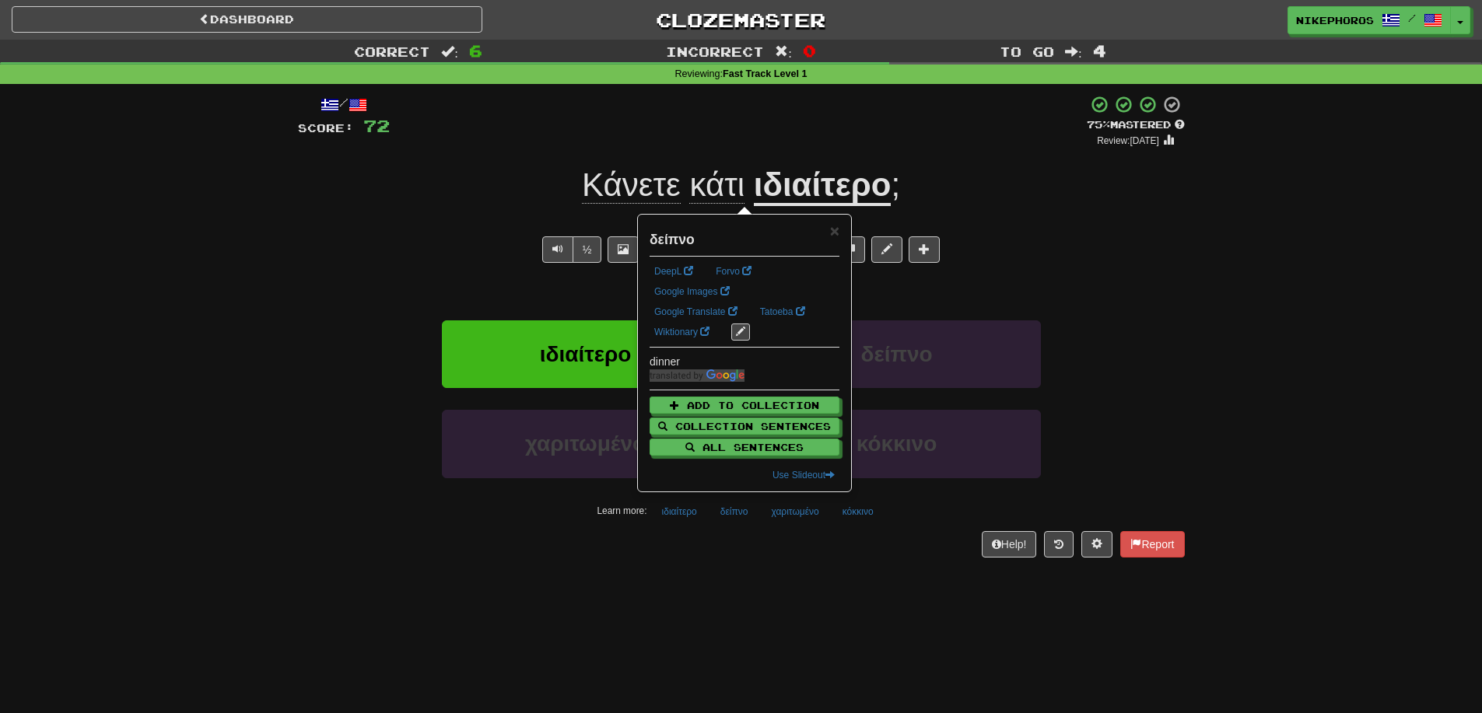
click at [739, 560] on div "/ Score: 72 + 12 75 % Mastered Review: [DATE] Κάνετε κάτι ιδιαίτερο ; Are you d…" at bounding box center [741, 331] width 887 height 495
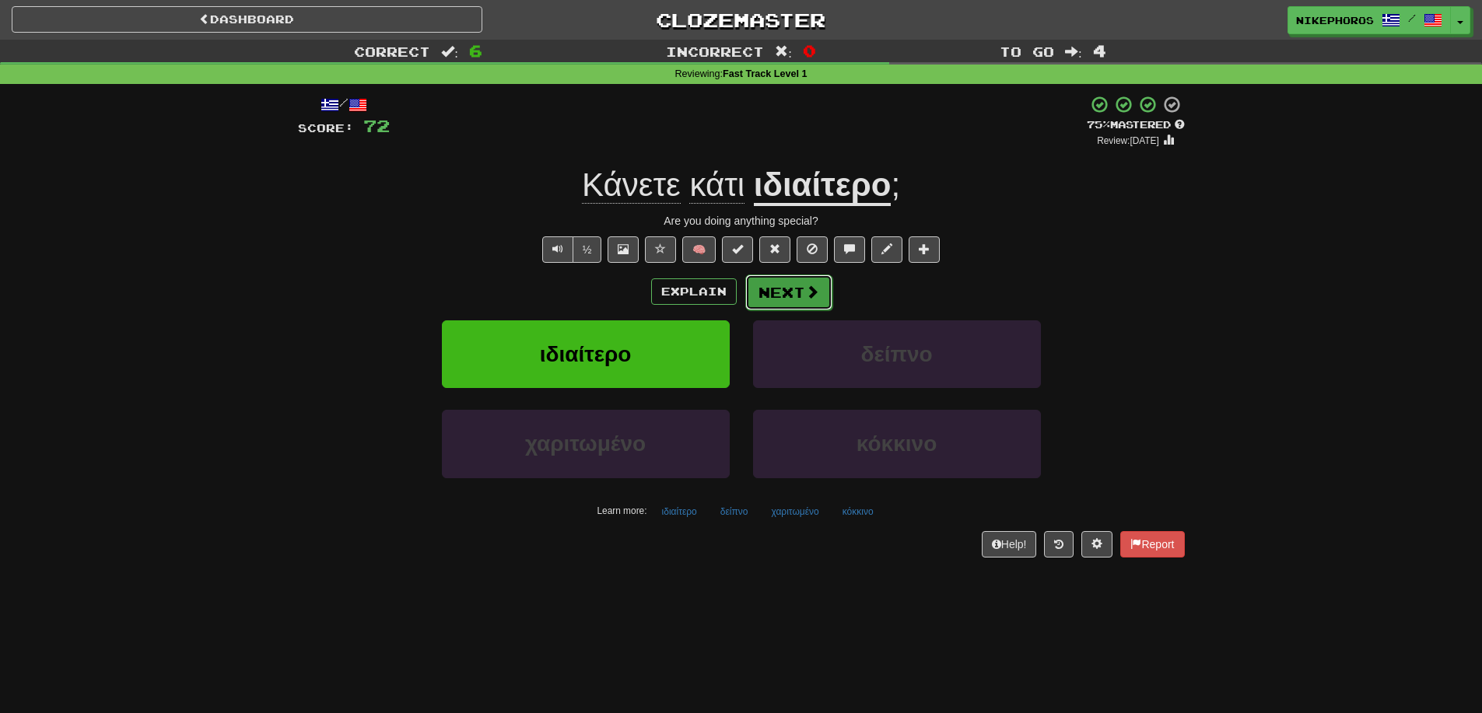
click at [799, 286] on button "Next" at bounding box center [788, 293] width 87 height 36
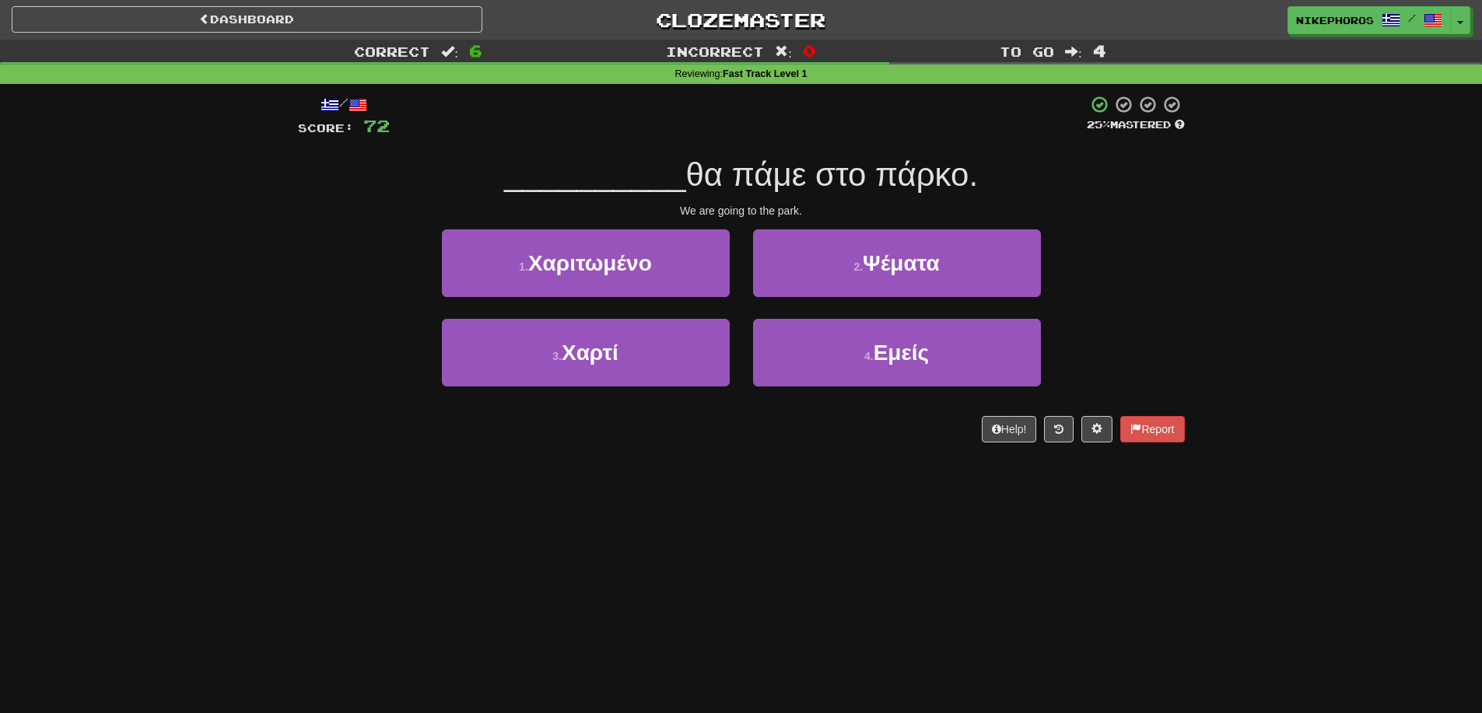
click at [1059, 270] on div "1 . Χαριτωμένο 2 . Ψέματα" at bounding box center [742, 273] width 934 height 89
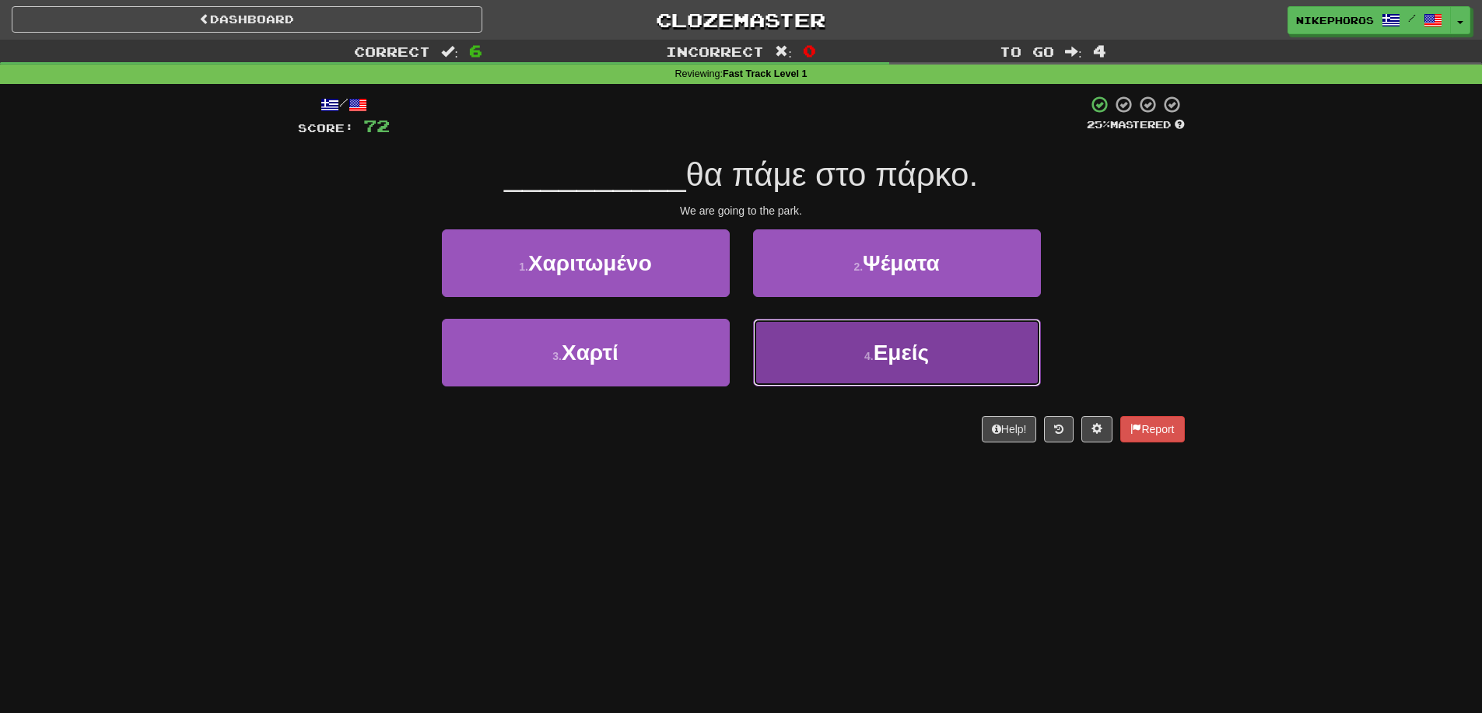
click at [986, 371] on button "4 . Εμείς" at bounding box center [897, 353] width 288 height 68
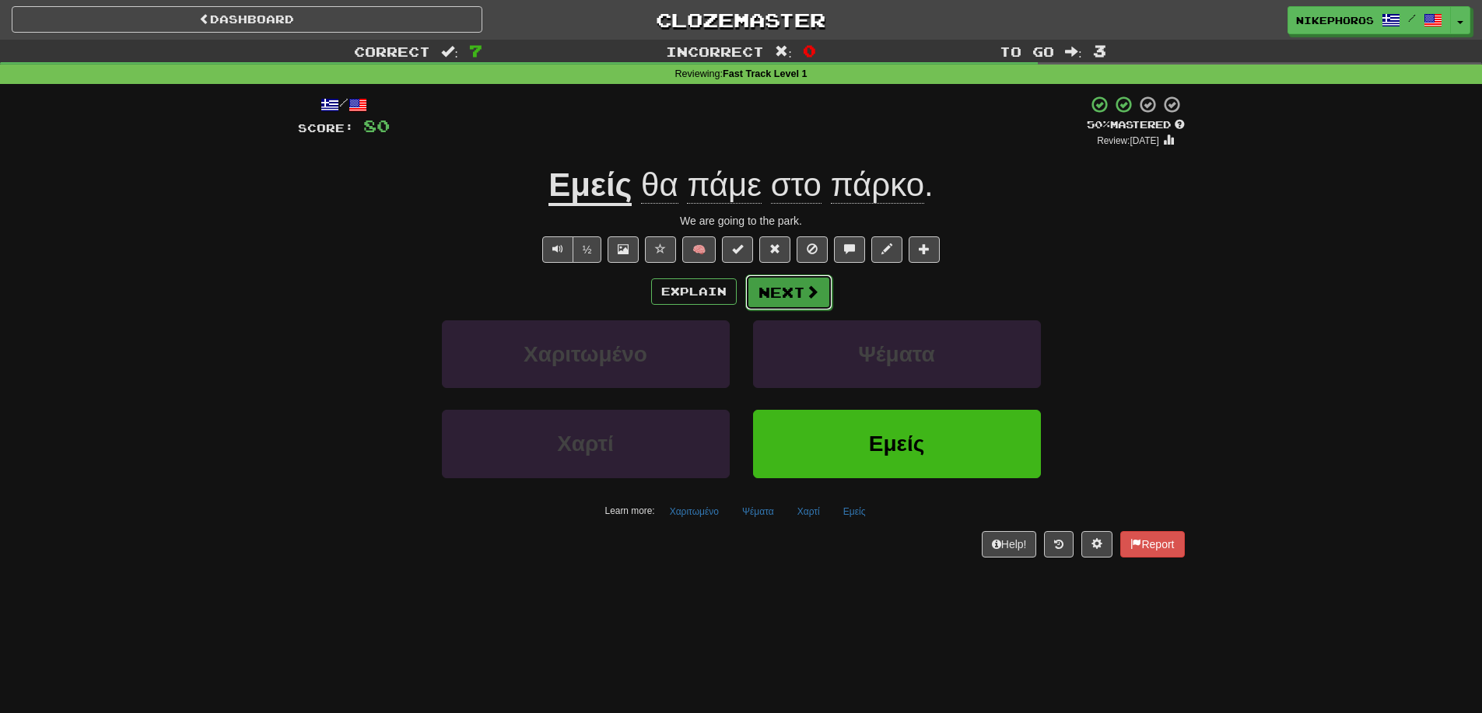
click at [769, 293] on button "Next" at bounding box center [788, 293] width 87 height 36
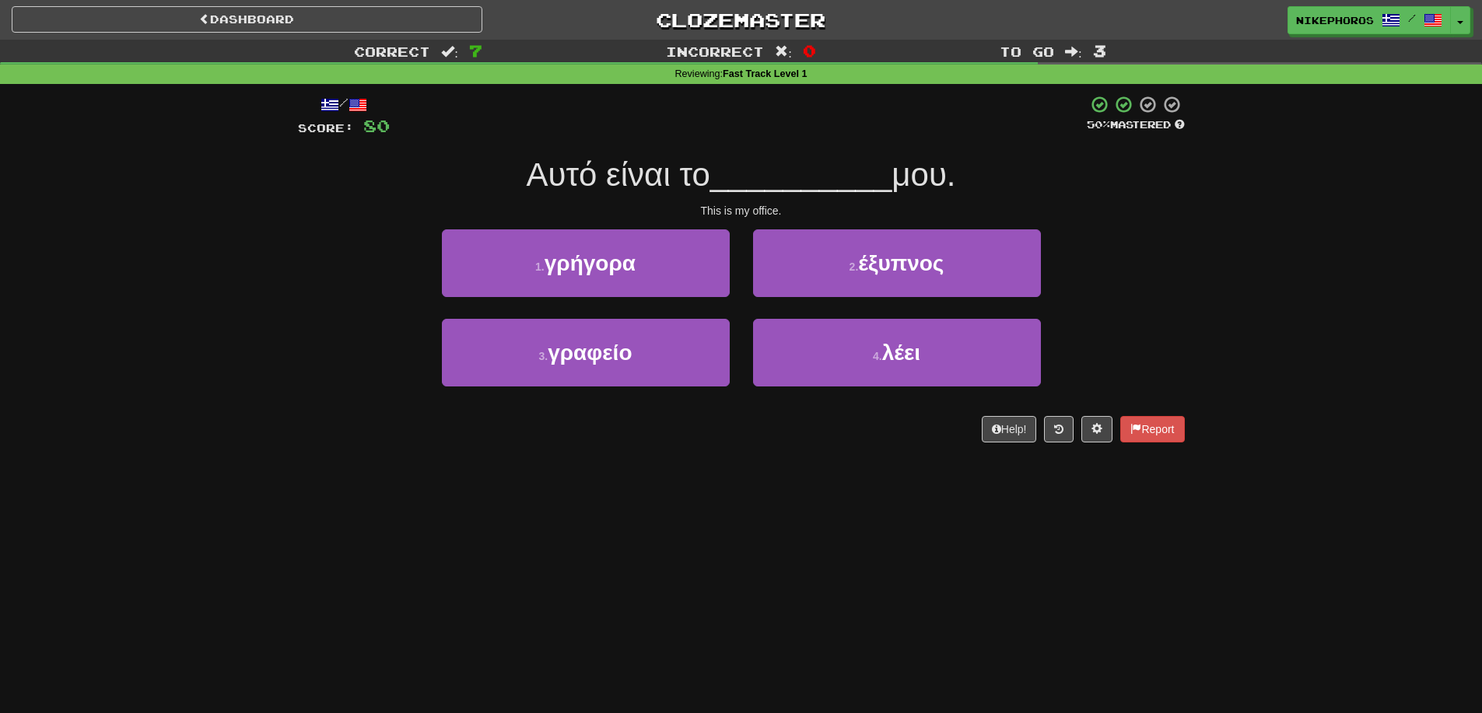
click at [762, 196] on div "Αυτό είναι το __________ μου." at bounding box center [741, 175] width 887 height 43
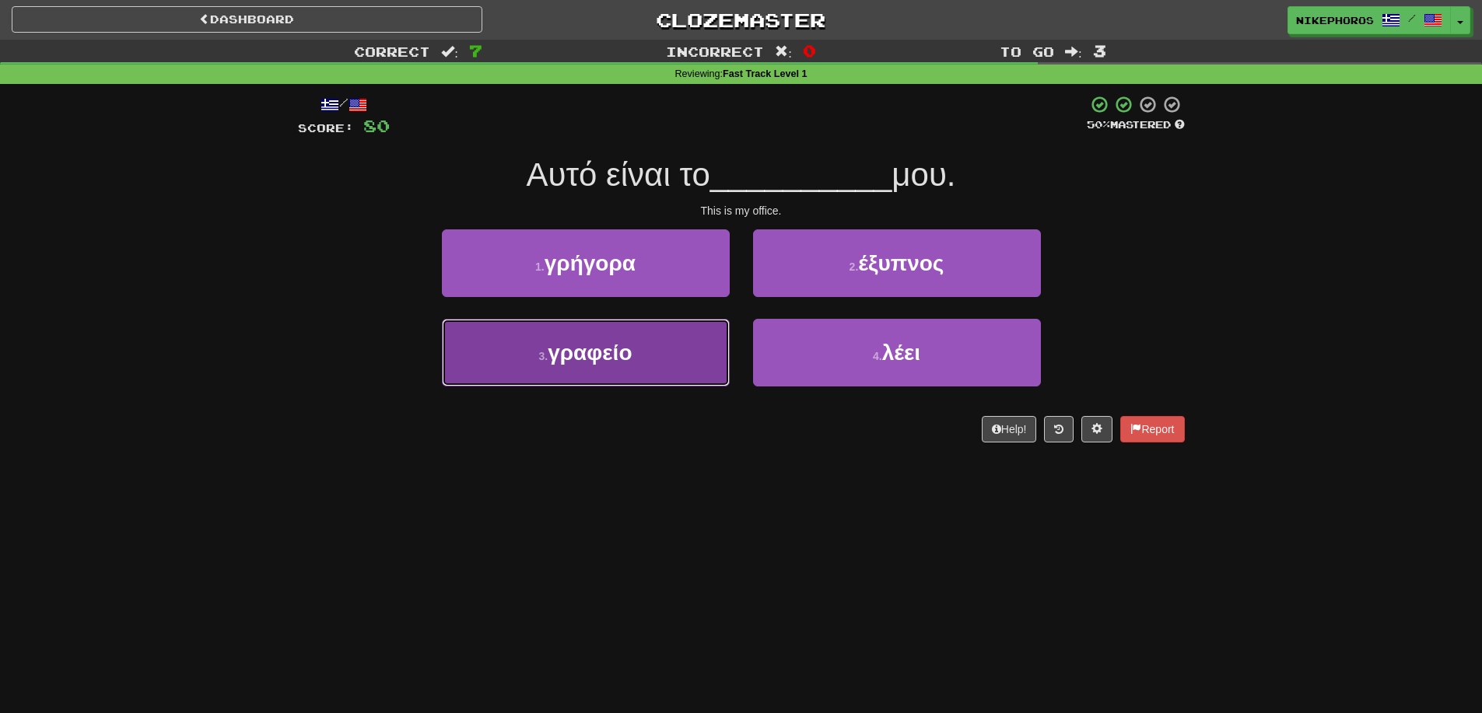
click at [674, 349] on button "3 . γραφείο" at bounding box center [586, 353] width 288 height 68
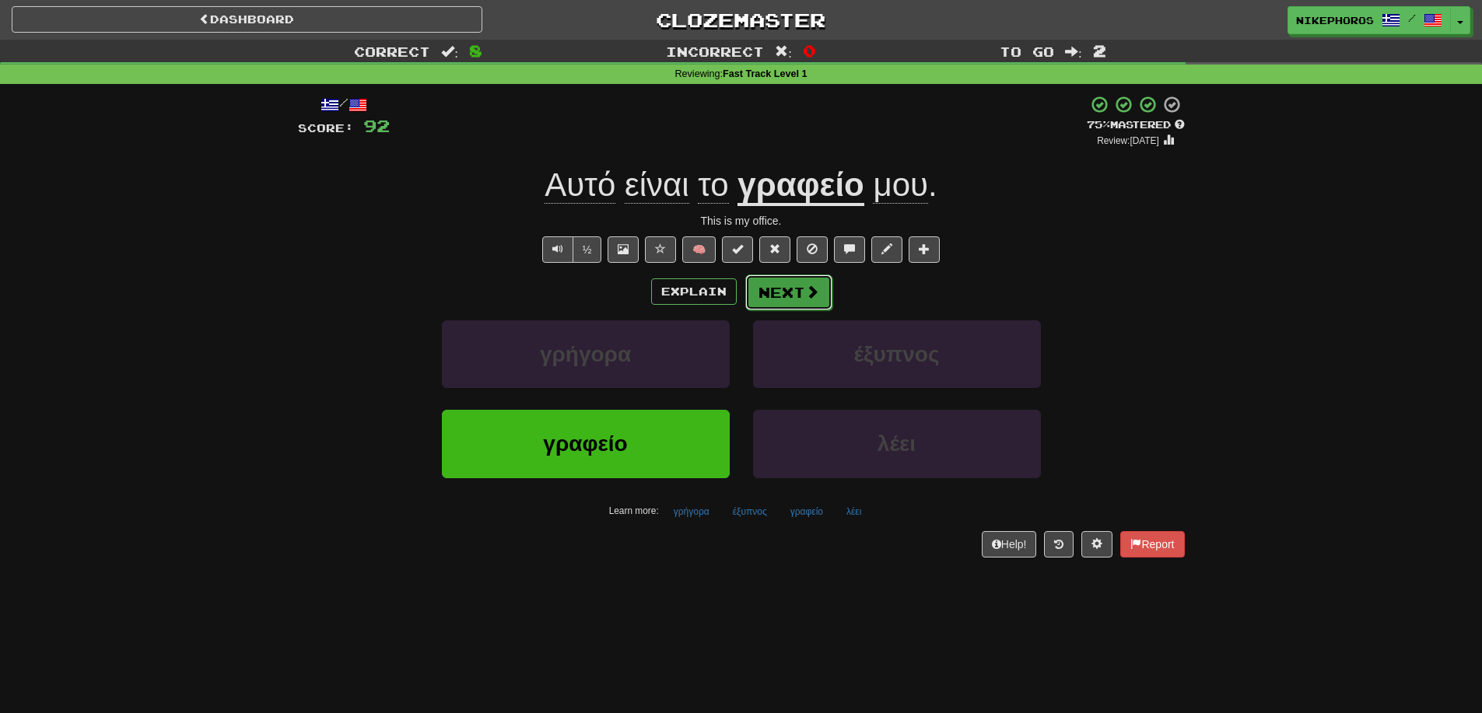
click at [797, 296] on button "Next" at bounding box center [788, 293] width 87 height 36
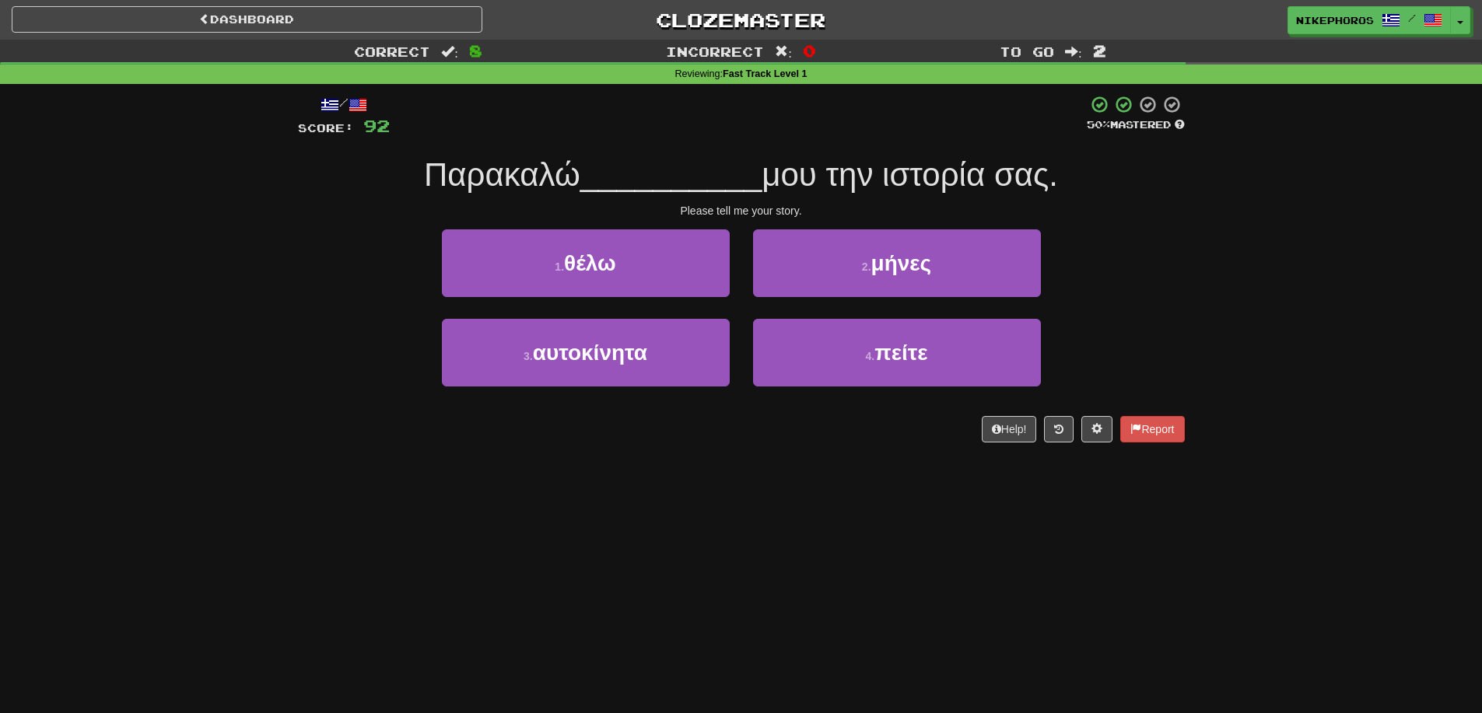
click at [738, 182] on span "__________" at bounding box center [671, 174] width 182 height 37
click at [1010, 186] on span "μου την ιστορία σας." at bounding box center [910, 174] width 296 height 37
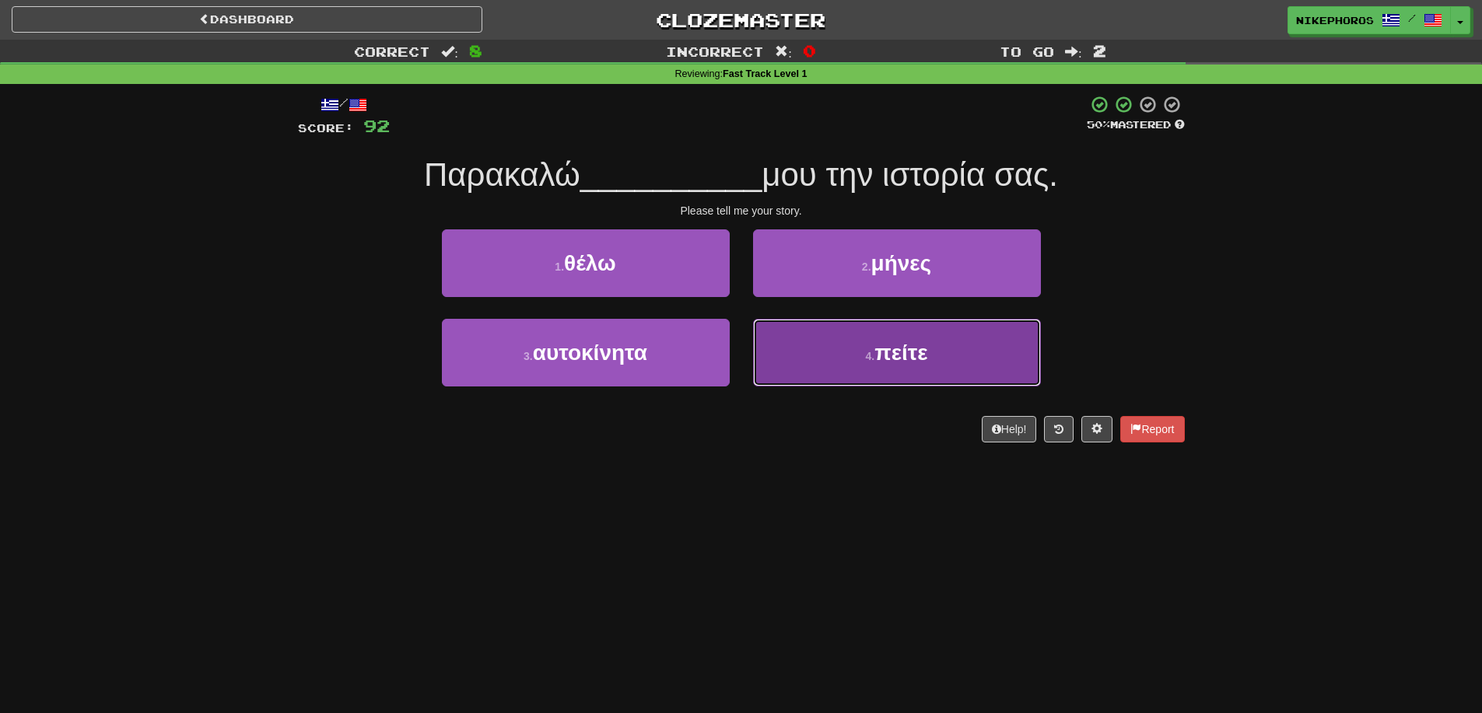
click at [867, 346] on button "4 . πείτε" at bounding box center [897, 353] width 288 height 68
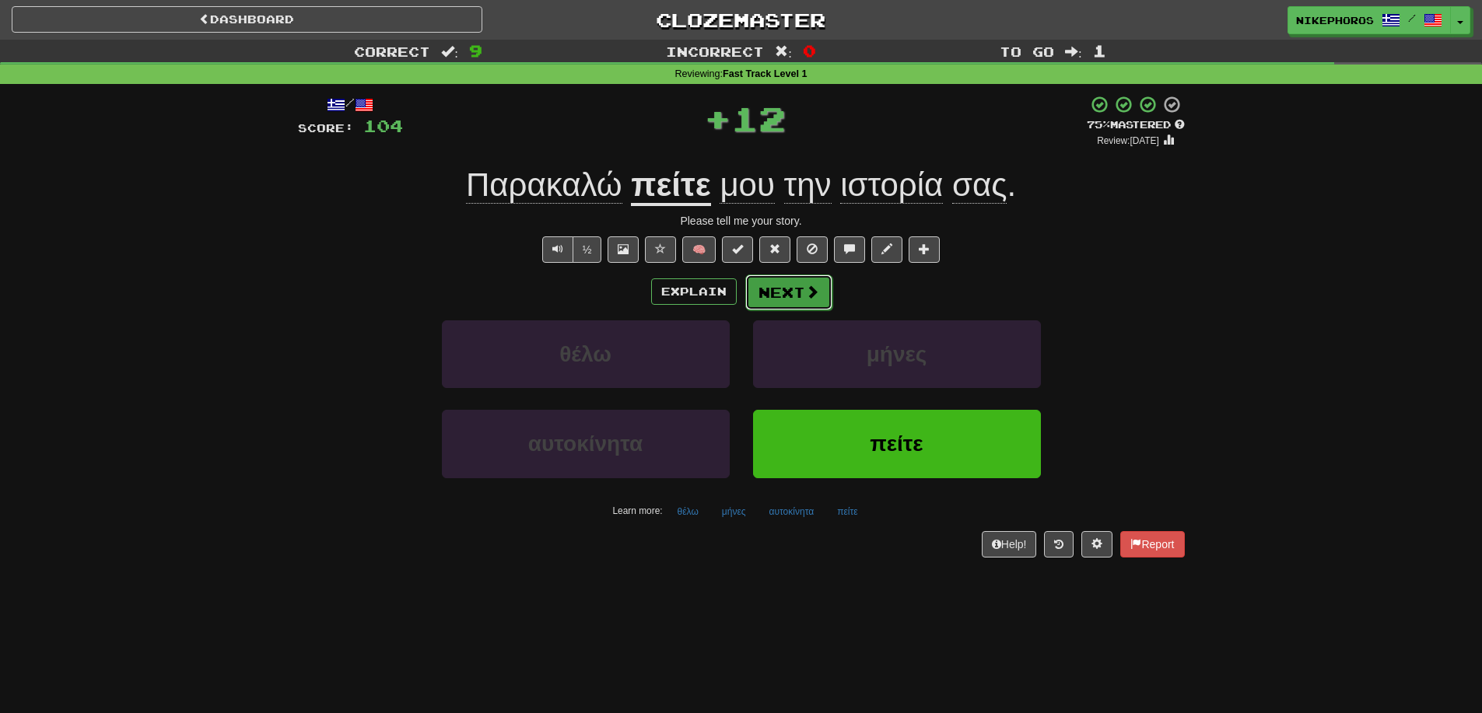
click at [791, 282] on button "Next" at bounding box center [788, 293] width 87 height 36
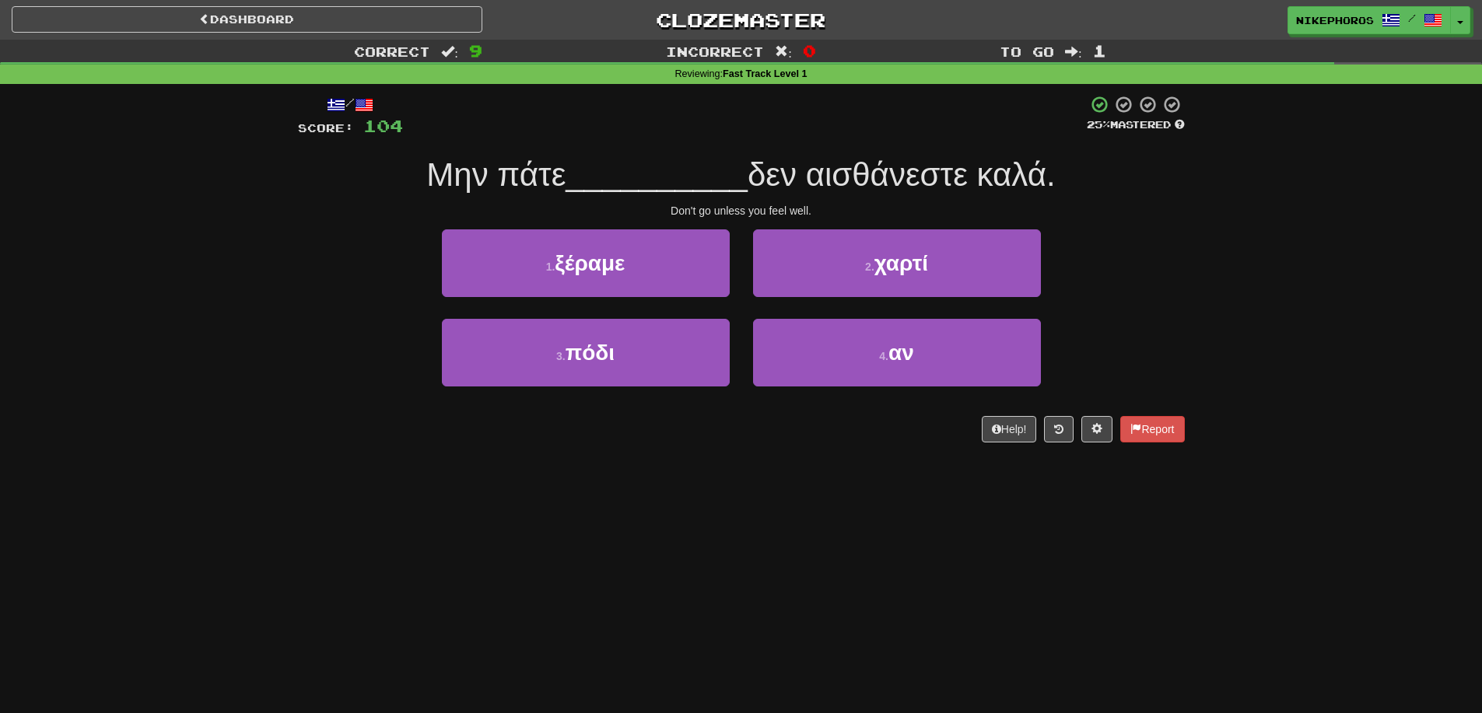
click at [713, 152] on div "/ Score: 104 25 % Mastered Μην πάτε __________ δεν αισθάνεστε καλά. Don't go un…" at bounding box center [741, 269] width 887 height 348
click at [724, 173] on span "__________" at bounding box center [657, 174] width 182 height 37
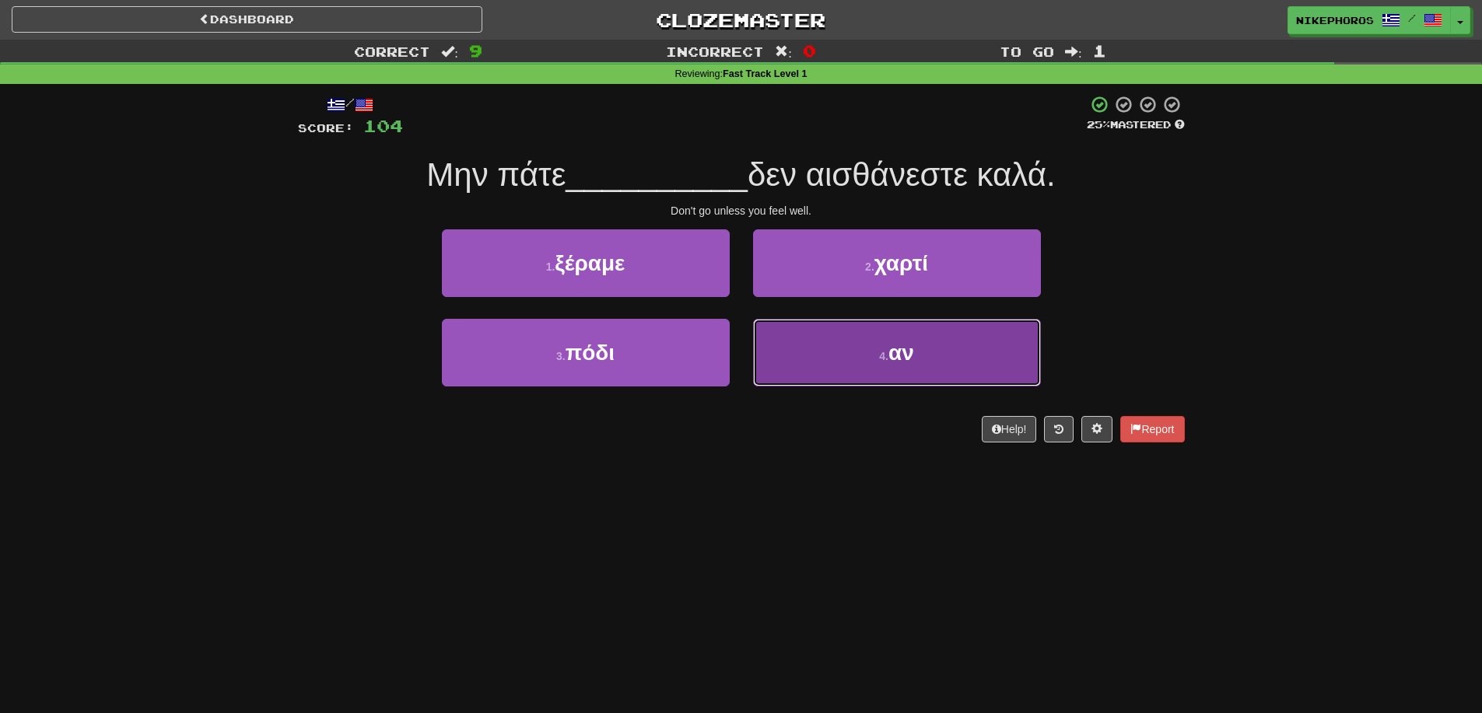
click at [926, 364] on button "4 . αν" at bounding box center [897, 353] width 288 height 68
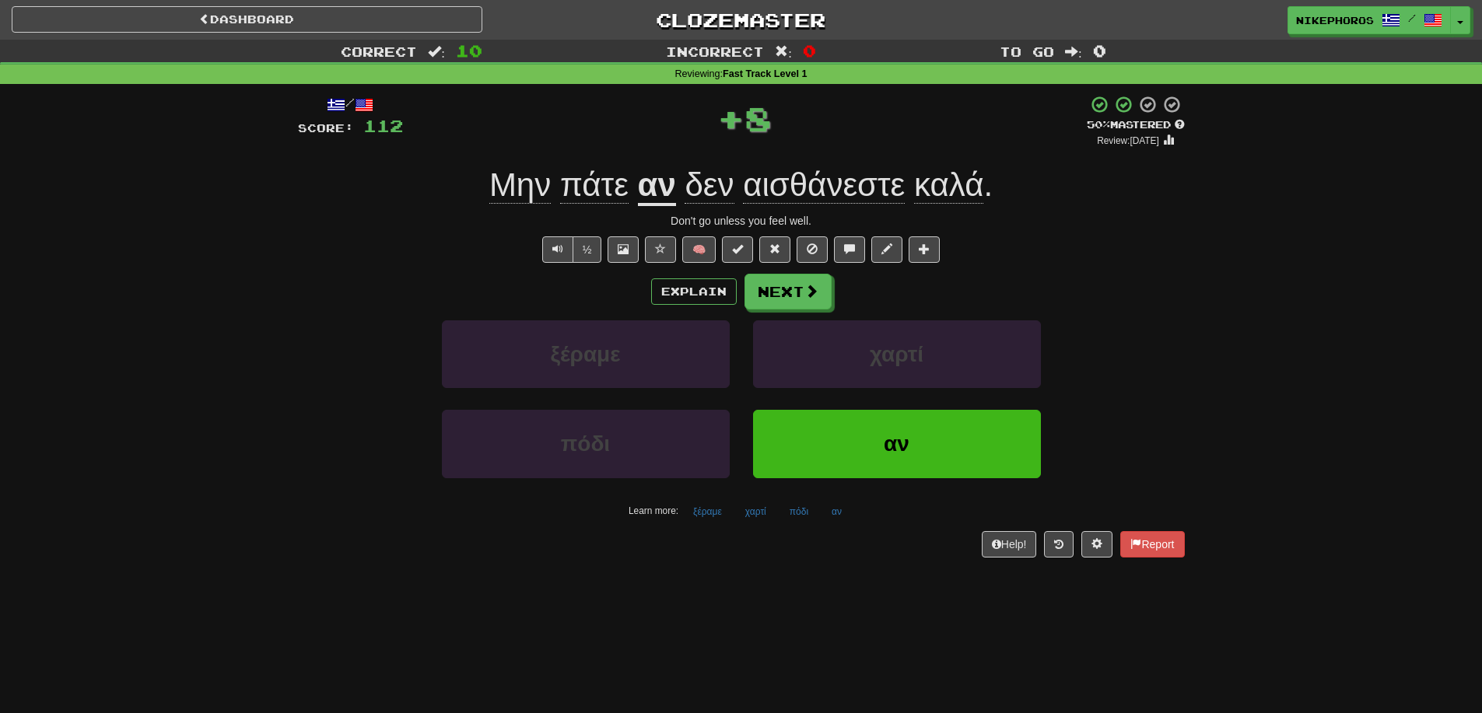
click at [816, 174] on span "αισθάνεστε" at bounding box center [824, 184] width 162 height 37
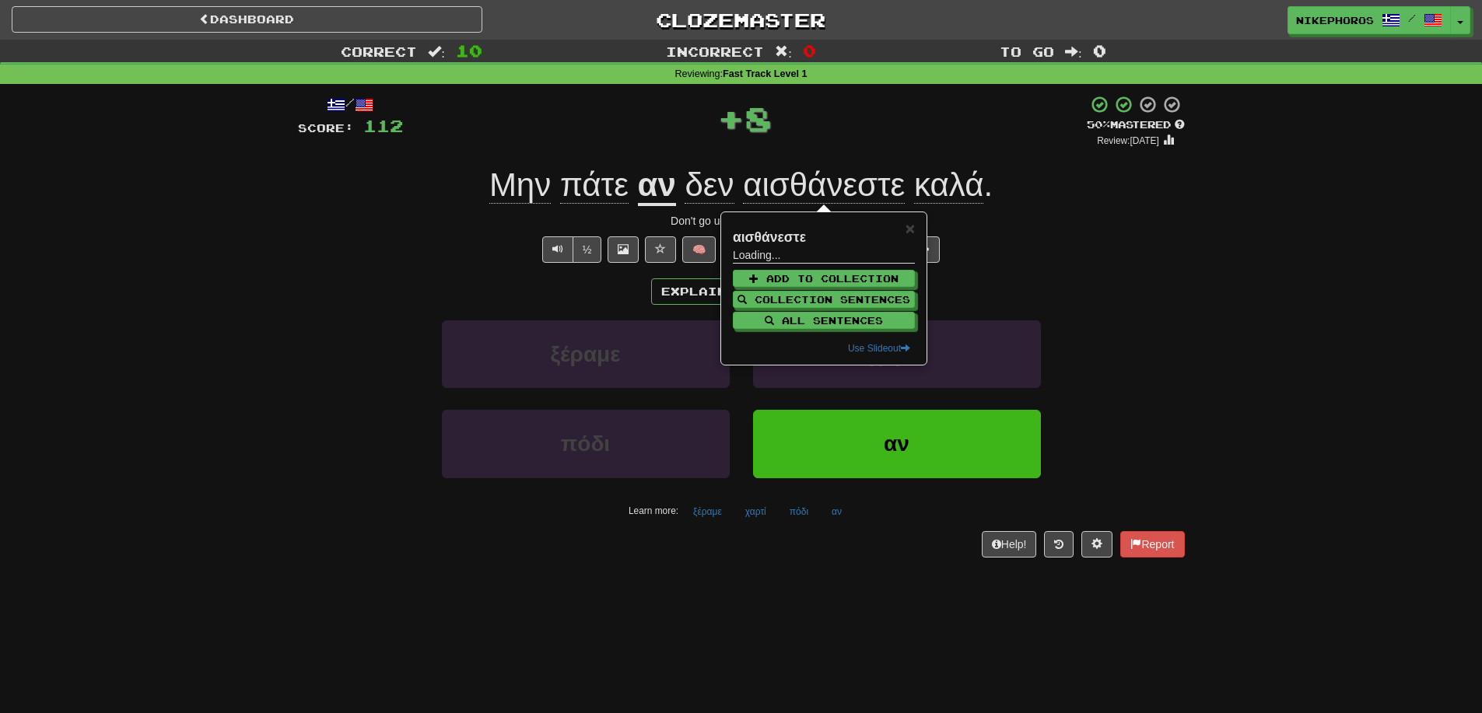
click at [1055, 217] on div "Don't go unless you feel well." at bounding box center [741, 221] width 887 height 16
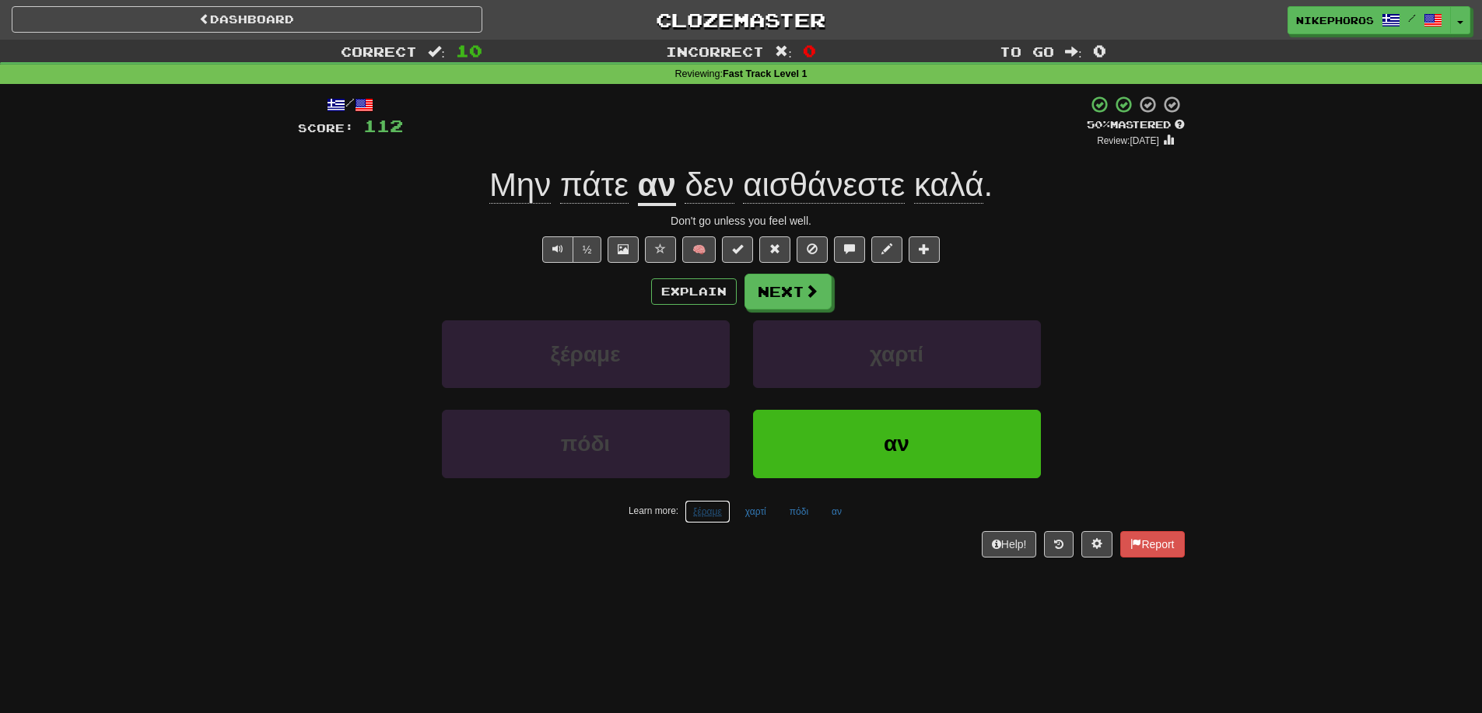
click at [714, 518] on button "ξέραμε" at bounding box center [708, 511] width 46 height 23
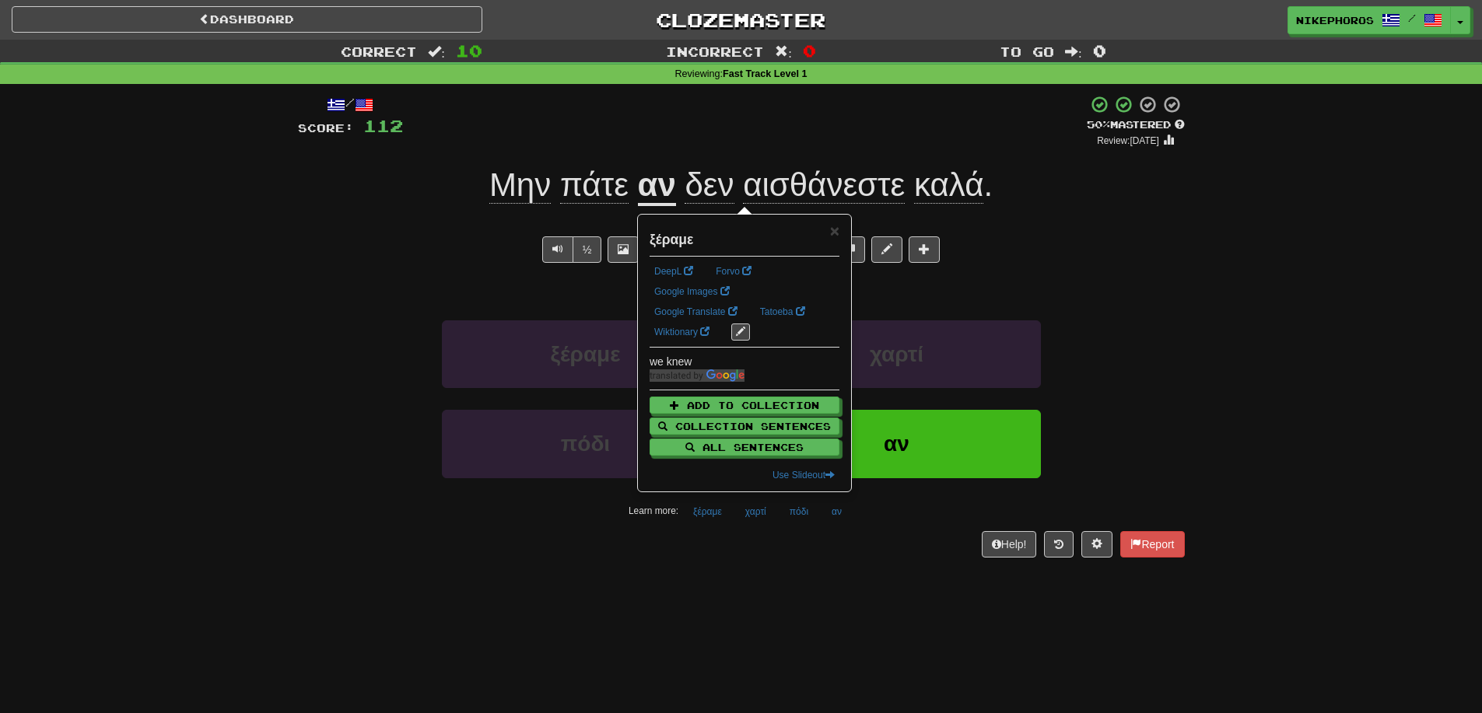
click at [775, 557] on div "Help! Report" at bounding box center [741, 544] width 887 height 26
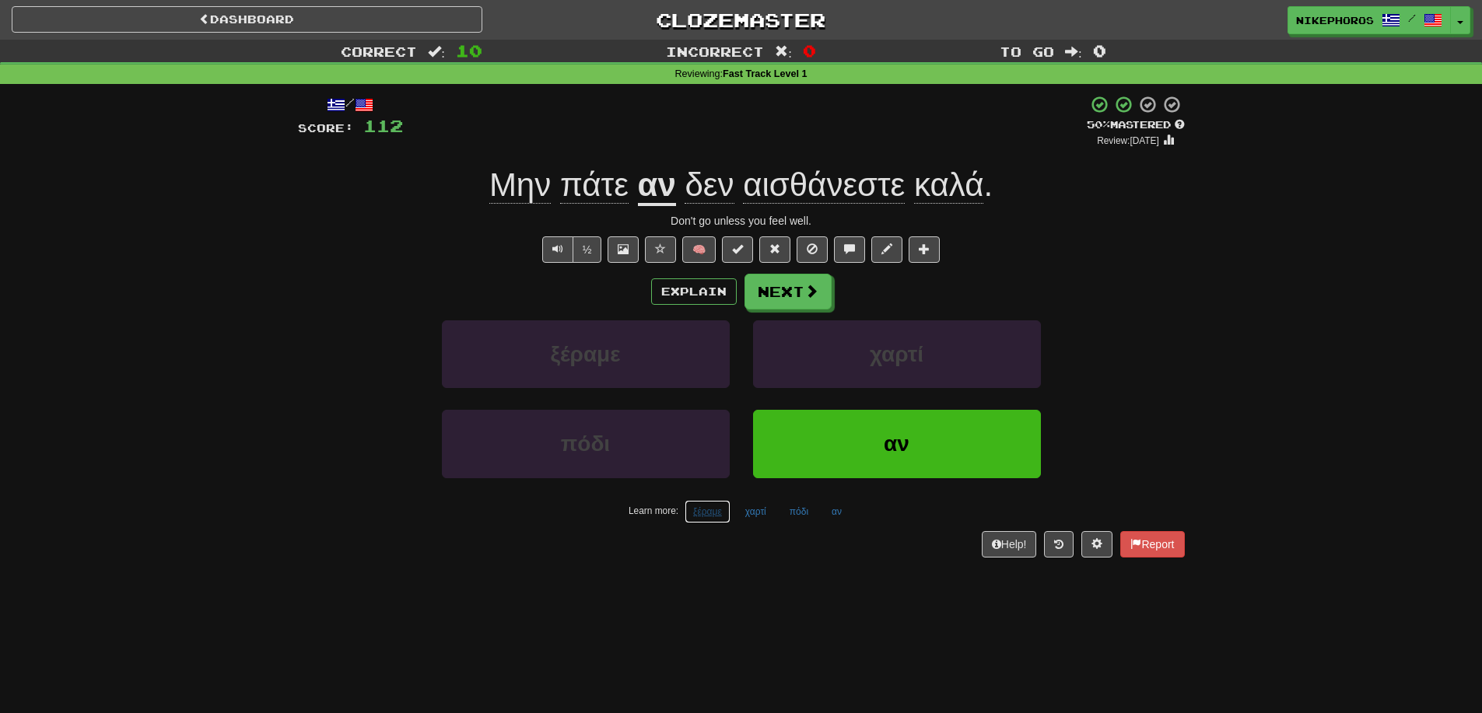
click at [703, 512] on button "ξέραμε" at bounding box center [708, 511] width 46 height 23
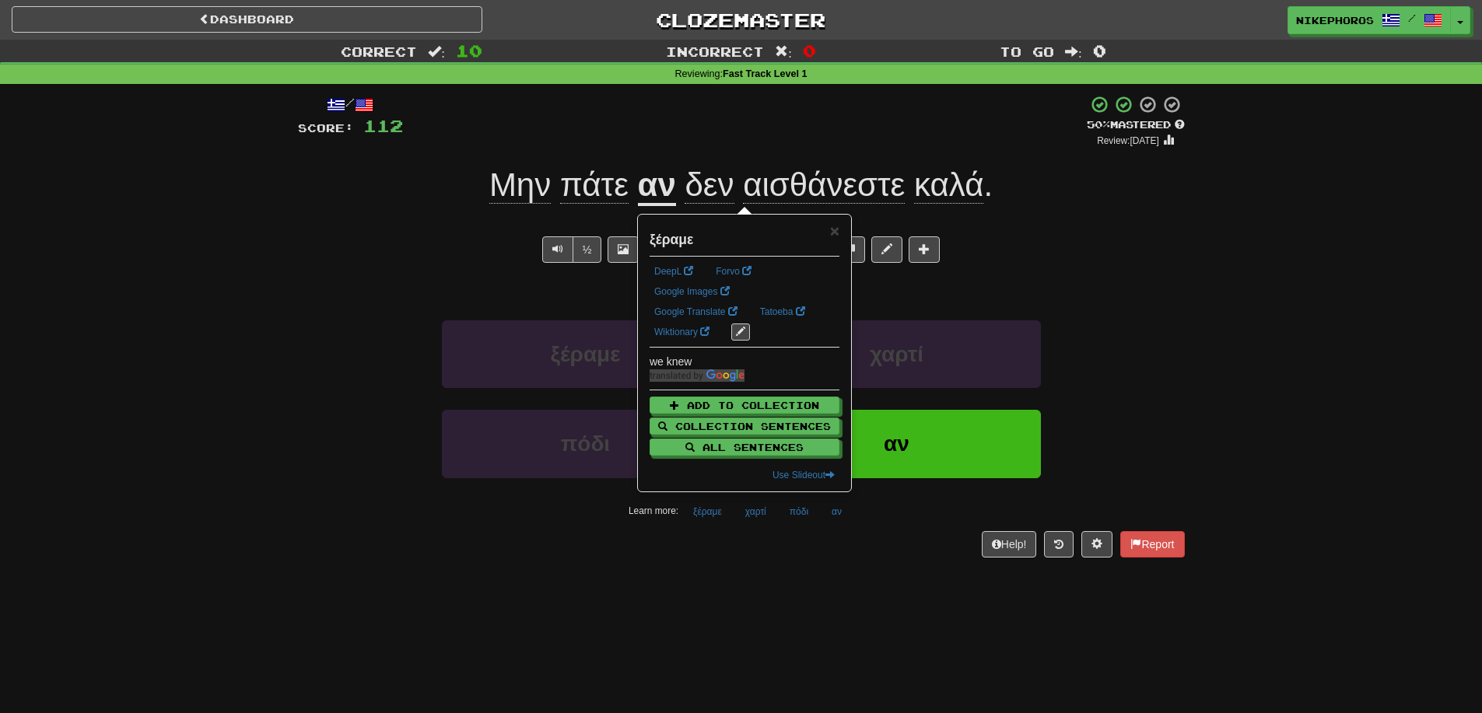
click at [789, 561] on div "/ Score: 112 + 8 50 % Mastered Review: [DATE] Μην πάτε αν δεν αισθάνεστε καλά .…" at bounding box center [741, 331] width 887 height 495
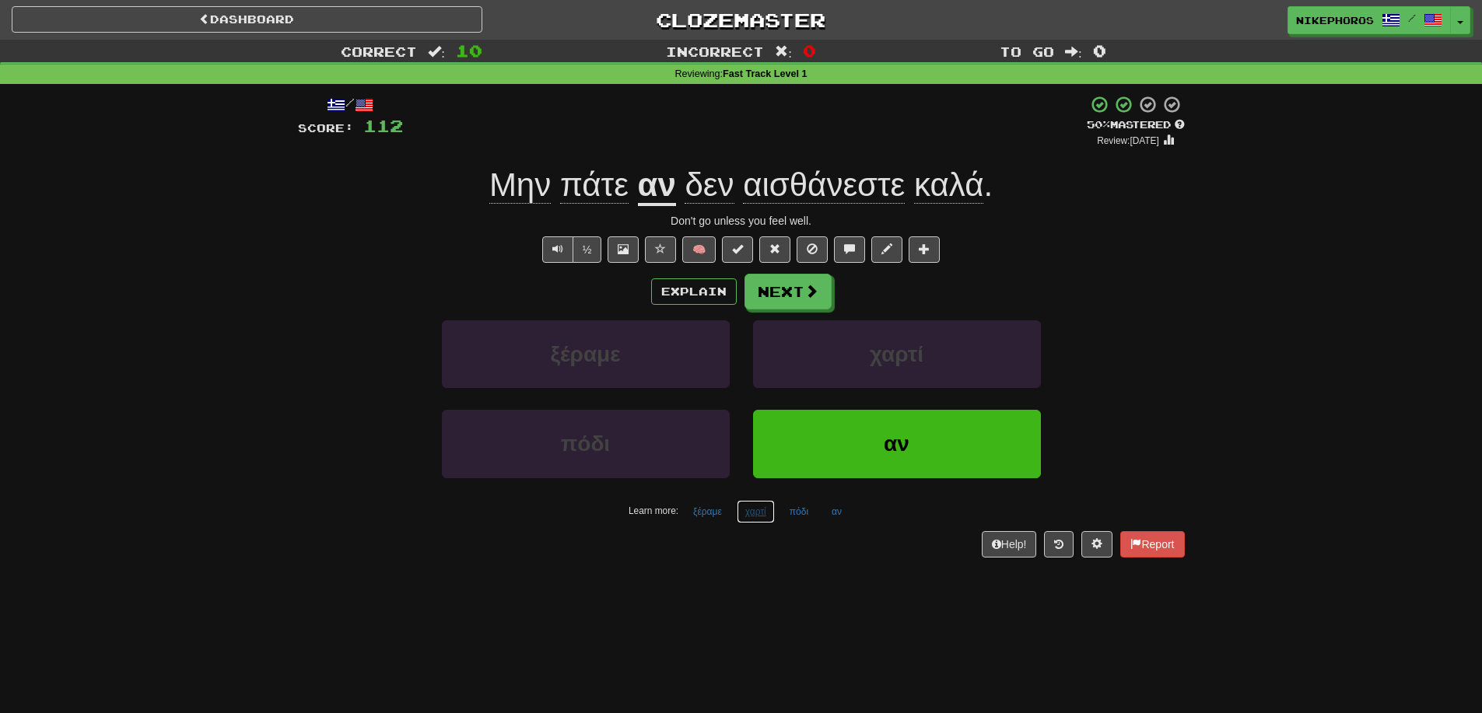
drag, startPoint x: 762, startPoint y: 514, endPoint x: 797, endPoint y: 557, distance: 55.3
click at [762, 515] on button "χαρτί" at bounding box center [756, 511] width 38 height 23
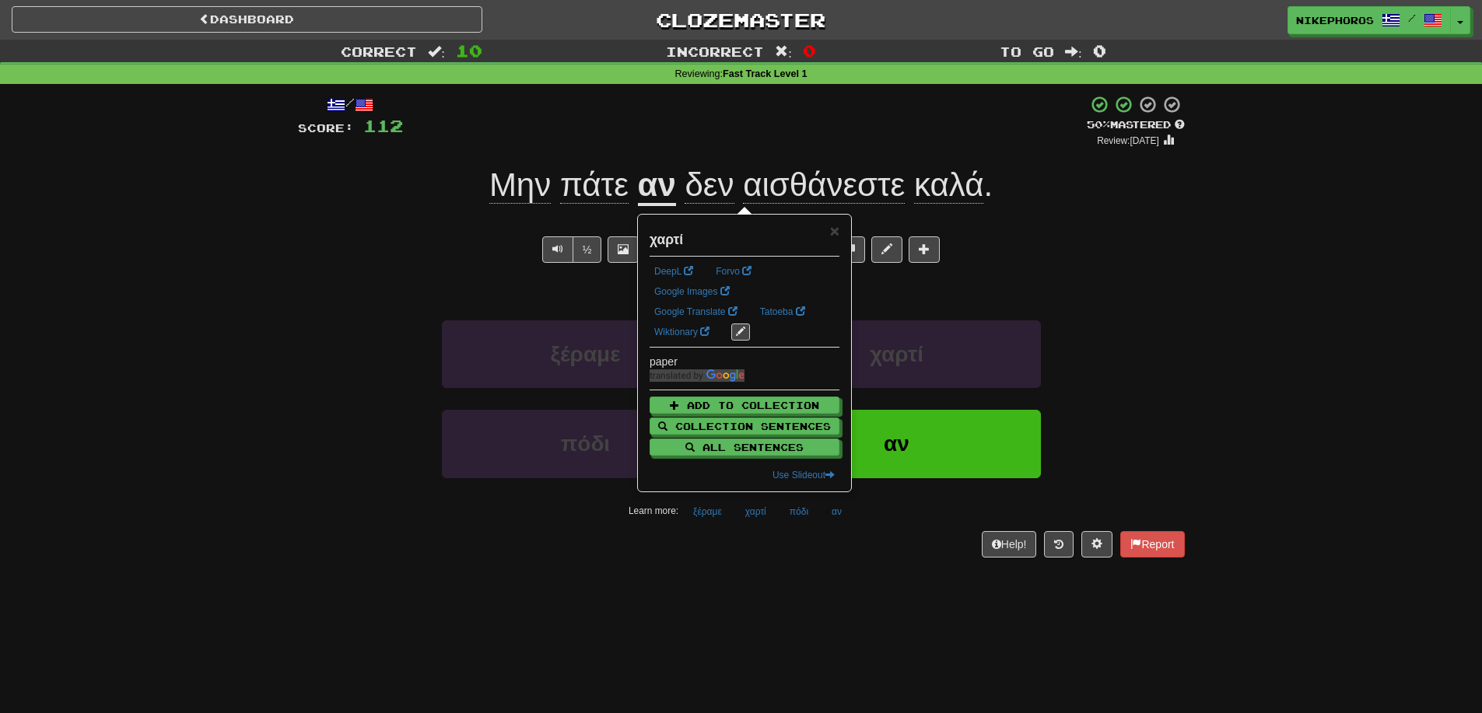
click at [799, 562] on div "/ Score: 112 + 8 50 % Mastered Review: [DATE] Μην πάτε αν δεν αισθάνεστε καλά .…" at bounding box center [741, 331] width 887 height 495
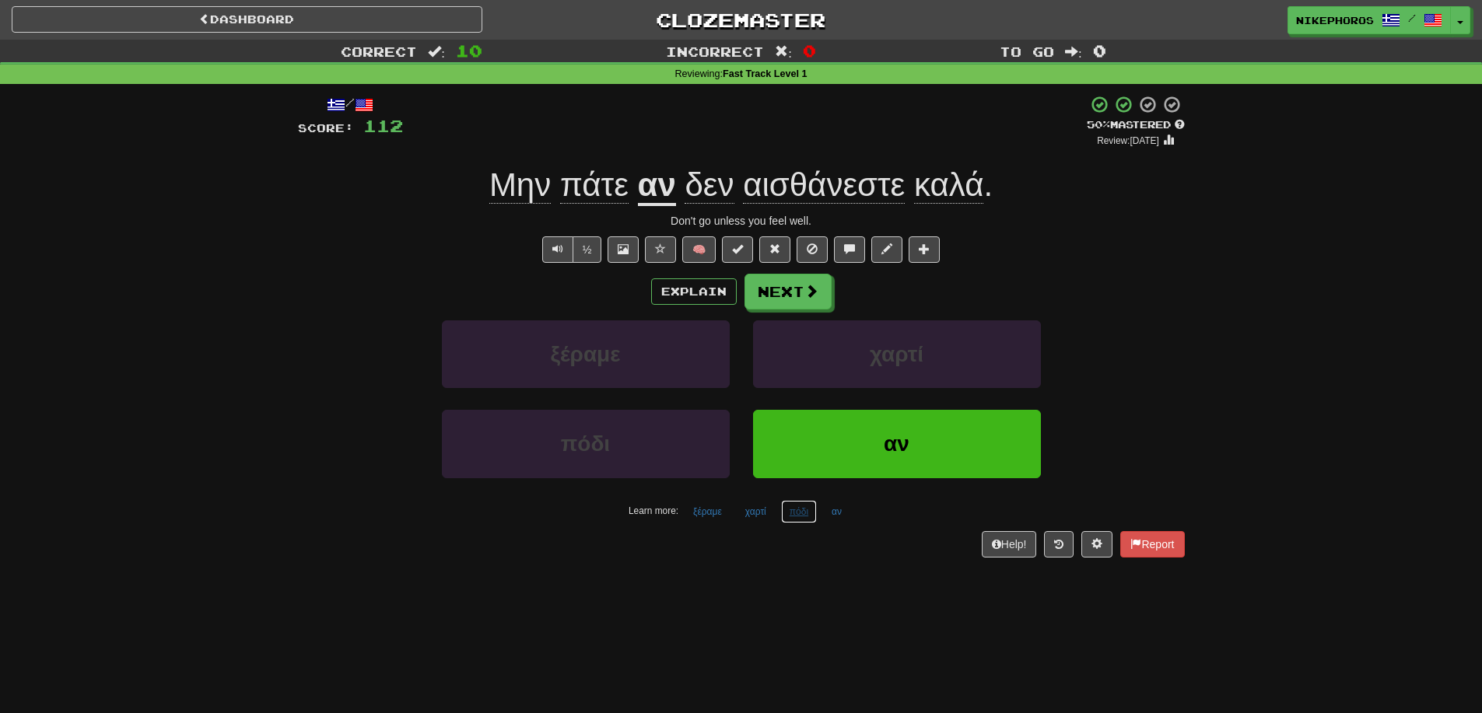
click at [801, 510] on button "πόδι" at bounding box center [799, 511] width 36 height 23
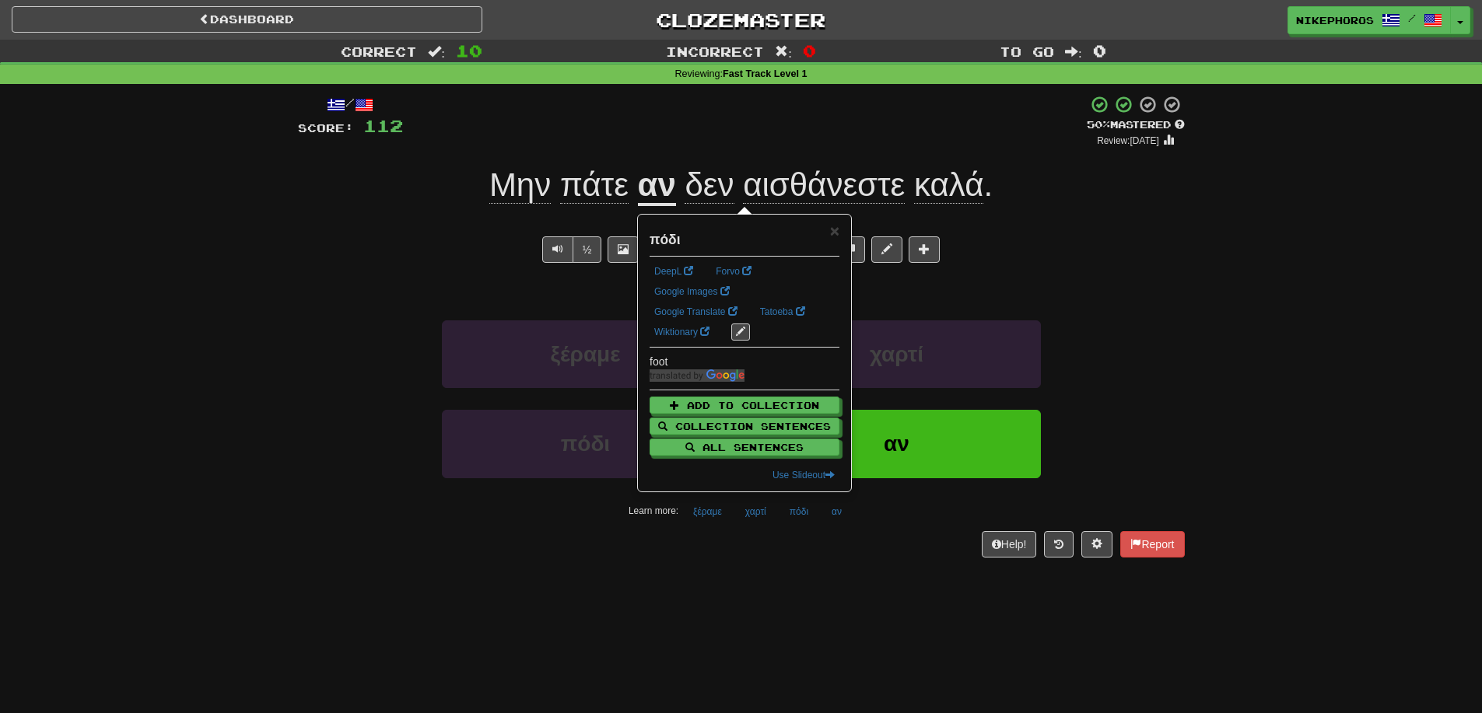
drag, startPoint x: 851, startPoint y: 589, endPoint x: 849, endPoint y: 569, distance: 20.4
click at [852, 589] on div "Dashboard Clozemaster Nikephoros / Toggle Dropdown Dashboard Leaderboard Activi…" at bounding box center [741, 356] width 1482 height 713
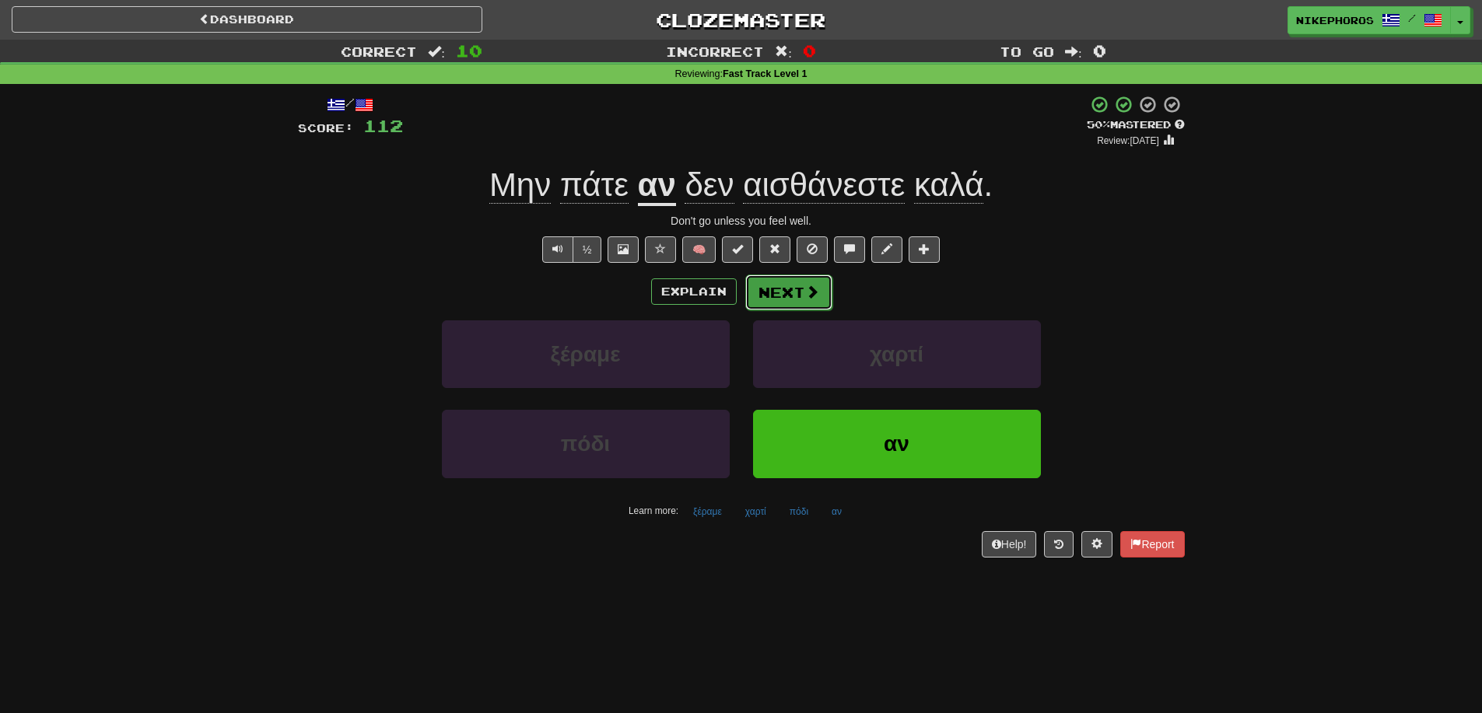
click at [772, 290] on button "Next" at bounding box center [788, 293] width 87 height 36
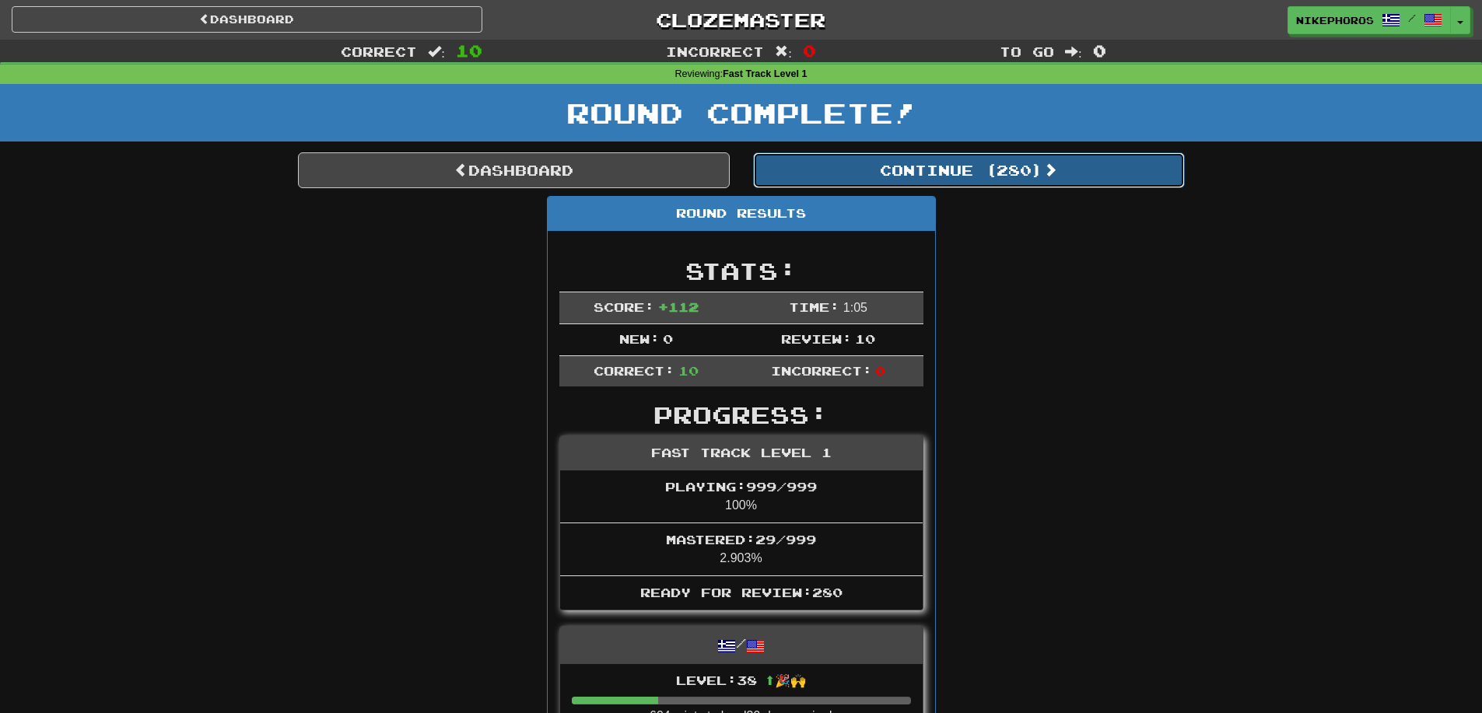
click at [917, 180] on button "Continue ( 280 )" at bounding box center [969, 170] width 432 height 36
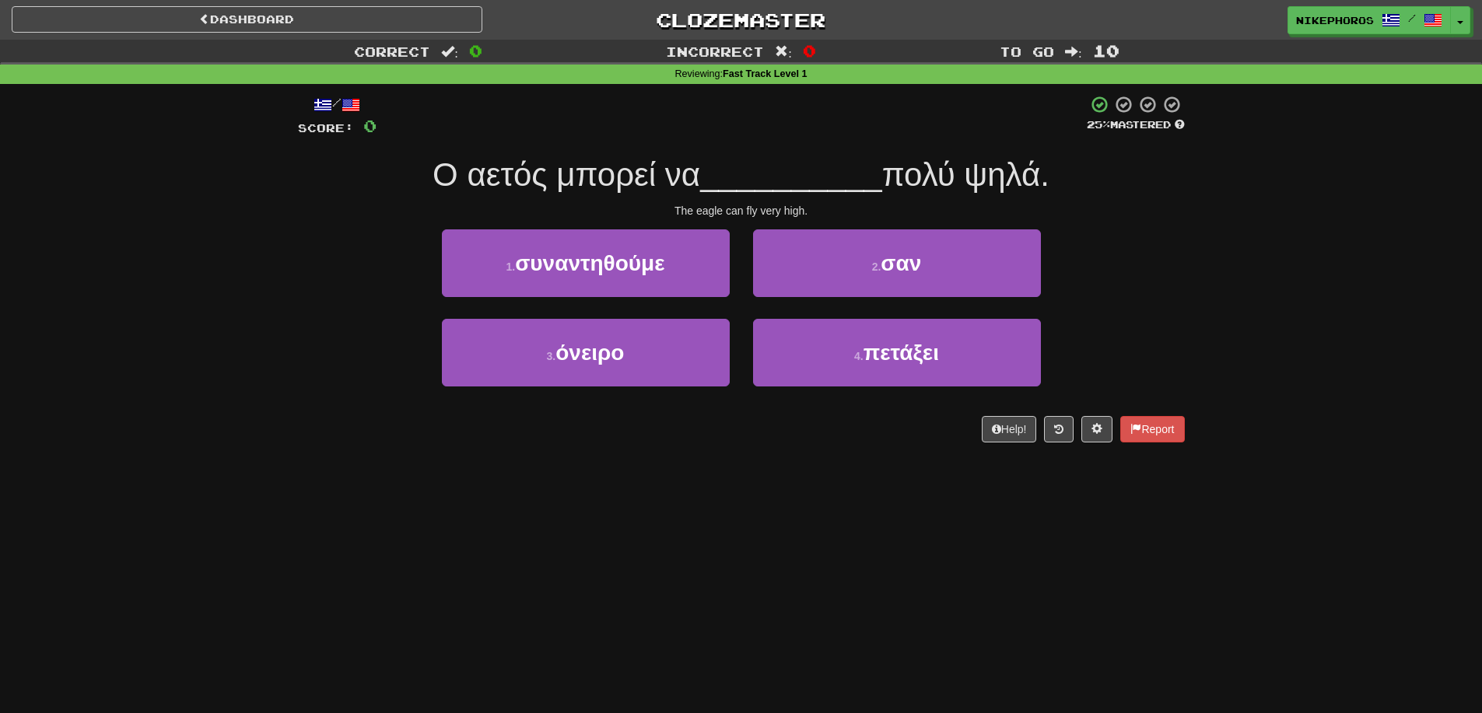
click at [906, 163] on span "πολύ ψηλά." at bounding box center [965, 174] width 167 height 37
click at [579, 177] on span "Ο αετός μπορεί να" at bounding box center [567, 174] width 268 height 37
click at [668, 174] on span "Ο αετός μπορεί να" at bounding box center [567, 174] width 268 height 37
click at [861, 173] on span "__________" at bounding box center [791, 174] width 182 height 37
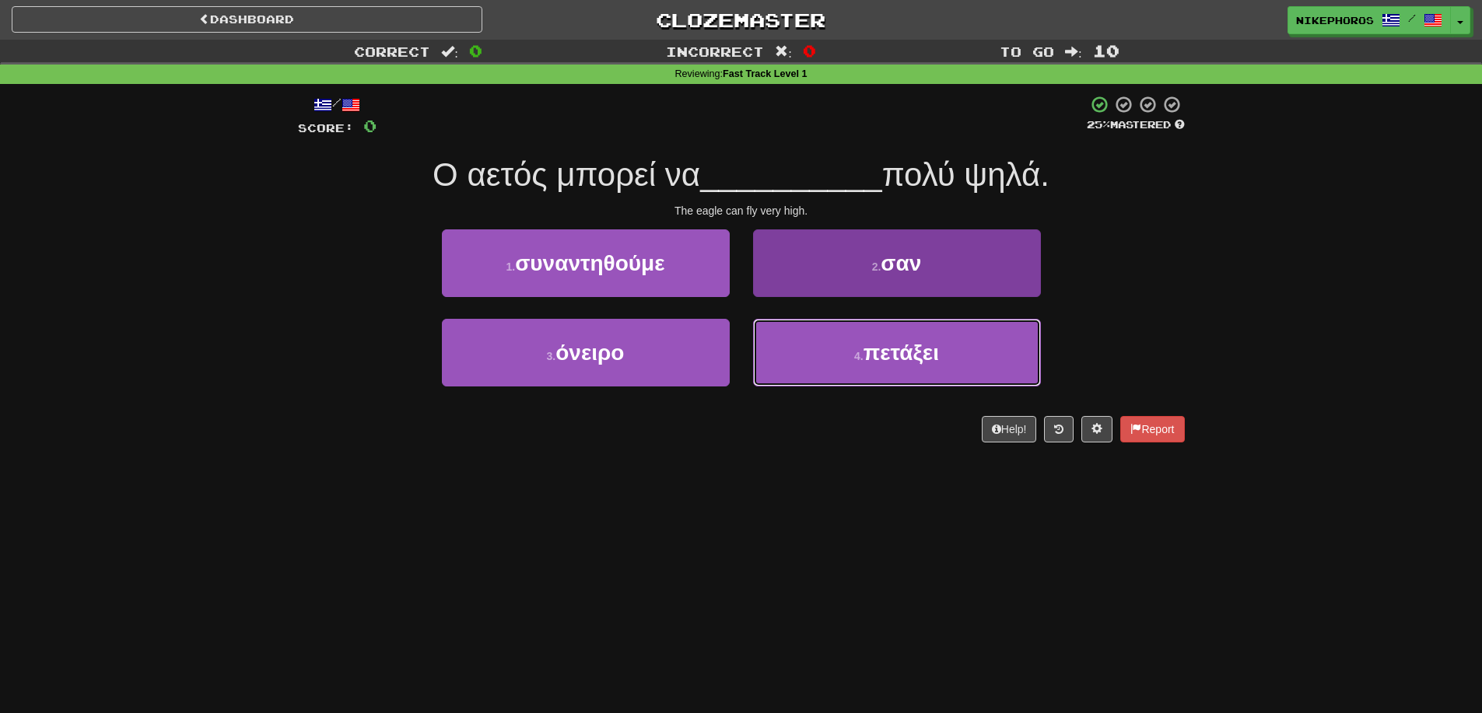
click at [840, 348] on button "4 . πετάξει" at bounding box center [897, 353] width 288 height 68
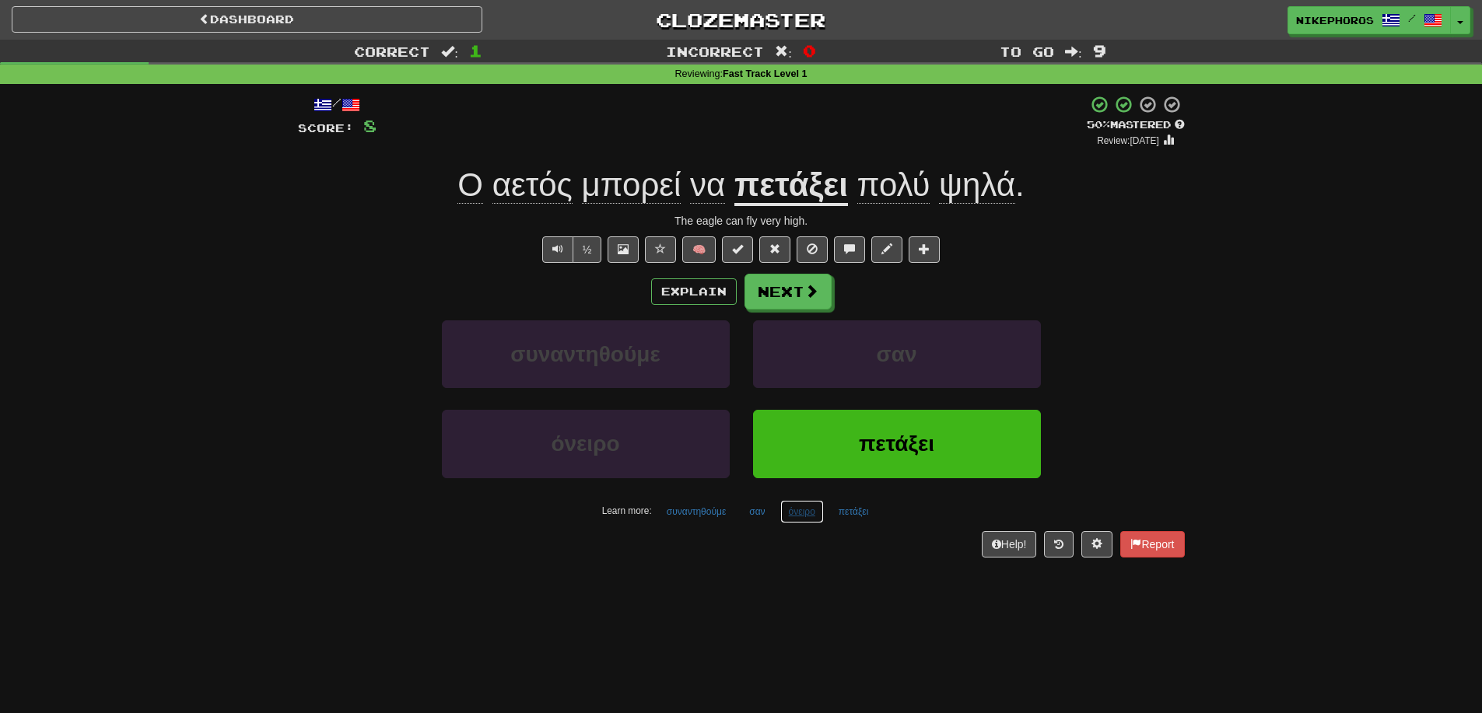
click at [798, 517] on button "όνειρο" at bounding box center [802, 511] width 44 height 23
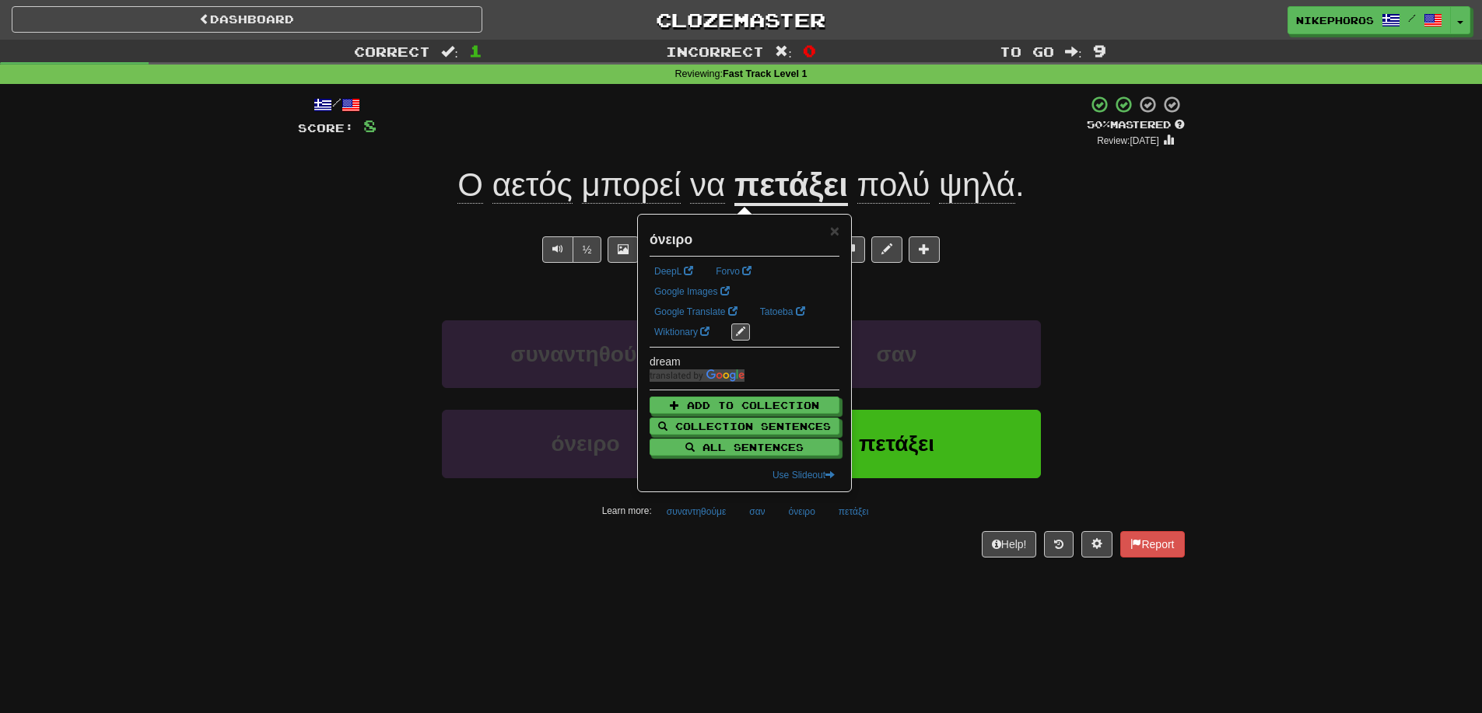
click at [816, 592] on div "Dashboard Clozemaster Nikephoros / Toggle Dropdown Dashboard Leaderboard Activi…" at bounding box center [741, 356] width 1482 height 713
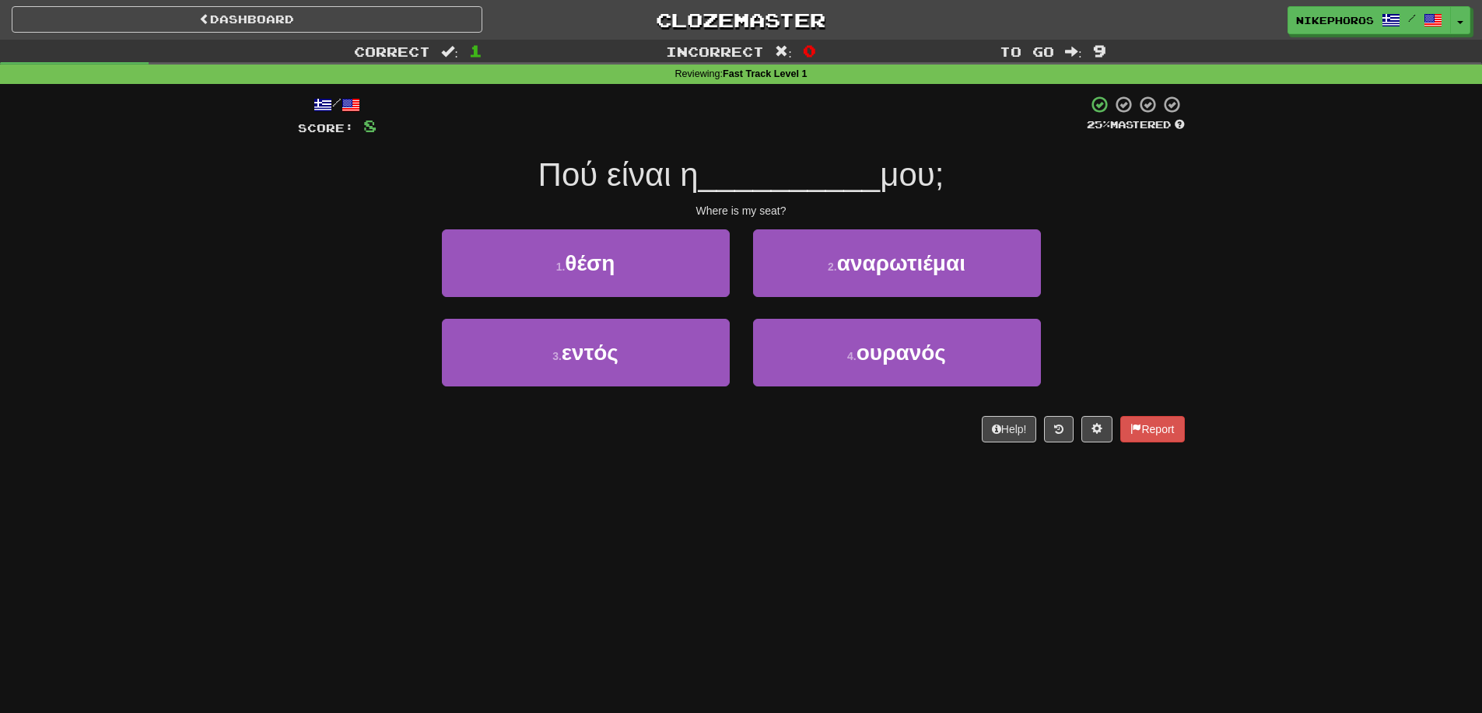
click at [811, 584] on div "Dashboard Clozemaster Nikephoros / Toggle Dropdown Dashboard Leaderboard Activi…" at bounding box center [741, 356] width 1482 height 713
click at [809, 584] on div "Dashboard Clozemaster Nikephoros / Toggle Dropdown Dashboard Leaderboard Activi…" at bounding box center [741, 356] width 1482 height 713
click at [808, 584] on div "Dashboard Clozemaster Nikephoros / Toggle Dropdown Dashboard Leaderboard Activi…" at bounding box center [741, 356] width 1482 height 713
click at [824, 591] on div "Dashboard Clozemaster Nikephoros / Toggle Dropdown Dashboard Leaderboard Activi…" at bounding box center [741, 356] width 1482 height 713
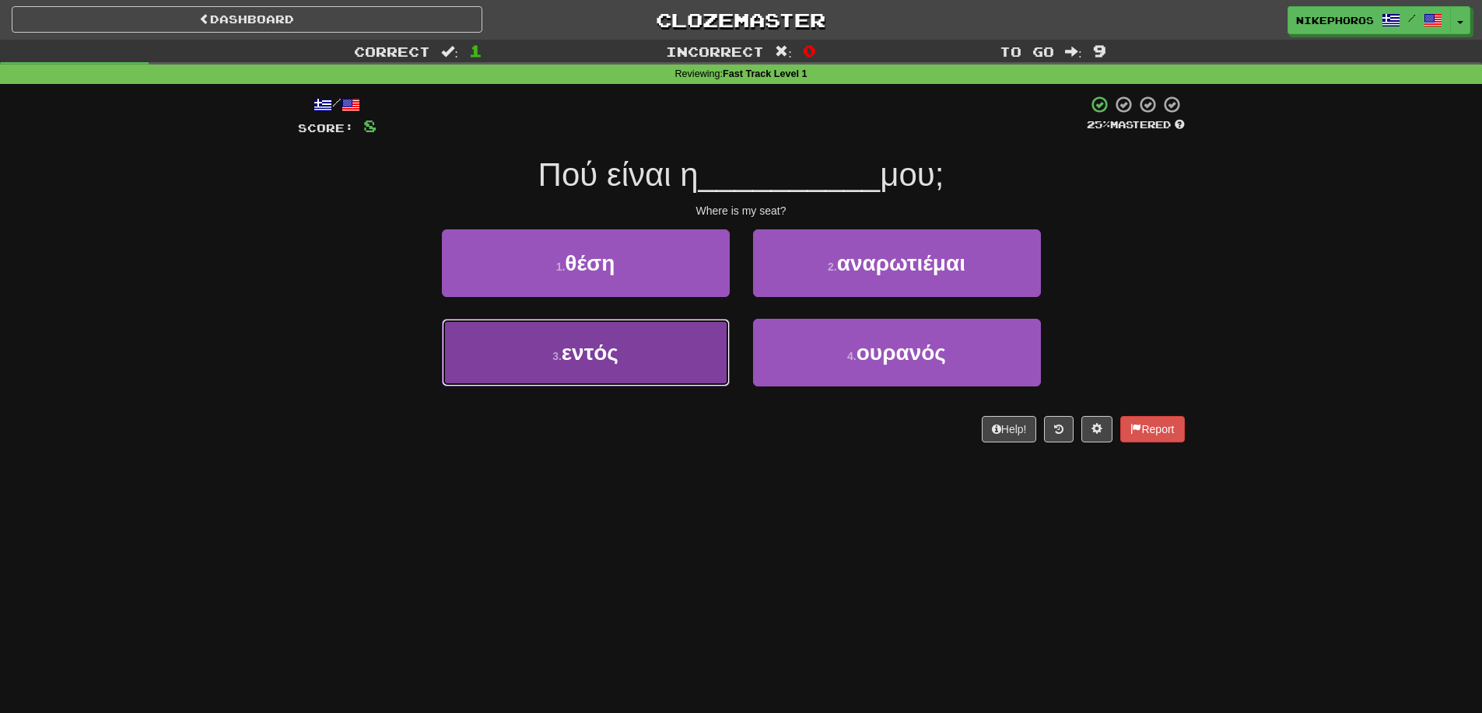
click at [604, 345] on span "εντός" at bounding box center [590, 353] width 57 height 24
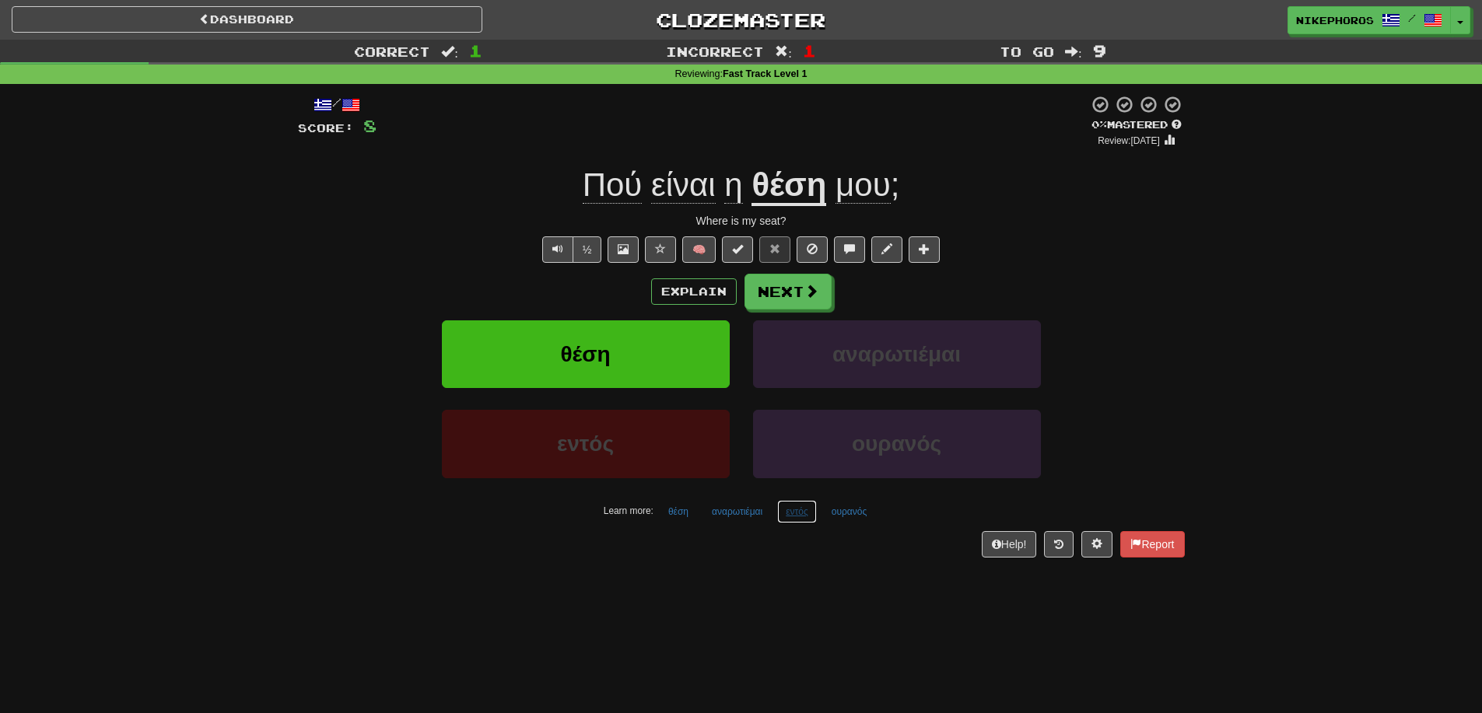
click at [798, 514] on button "εντός" at bounding box center [797, 511] width 40 height 23
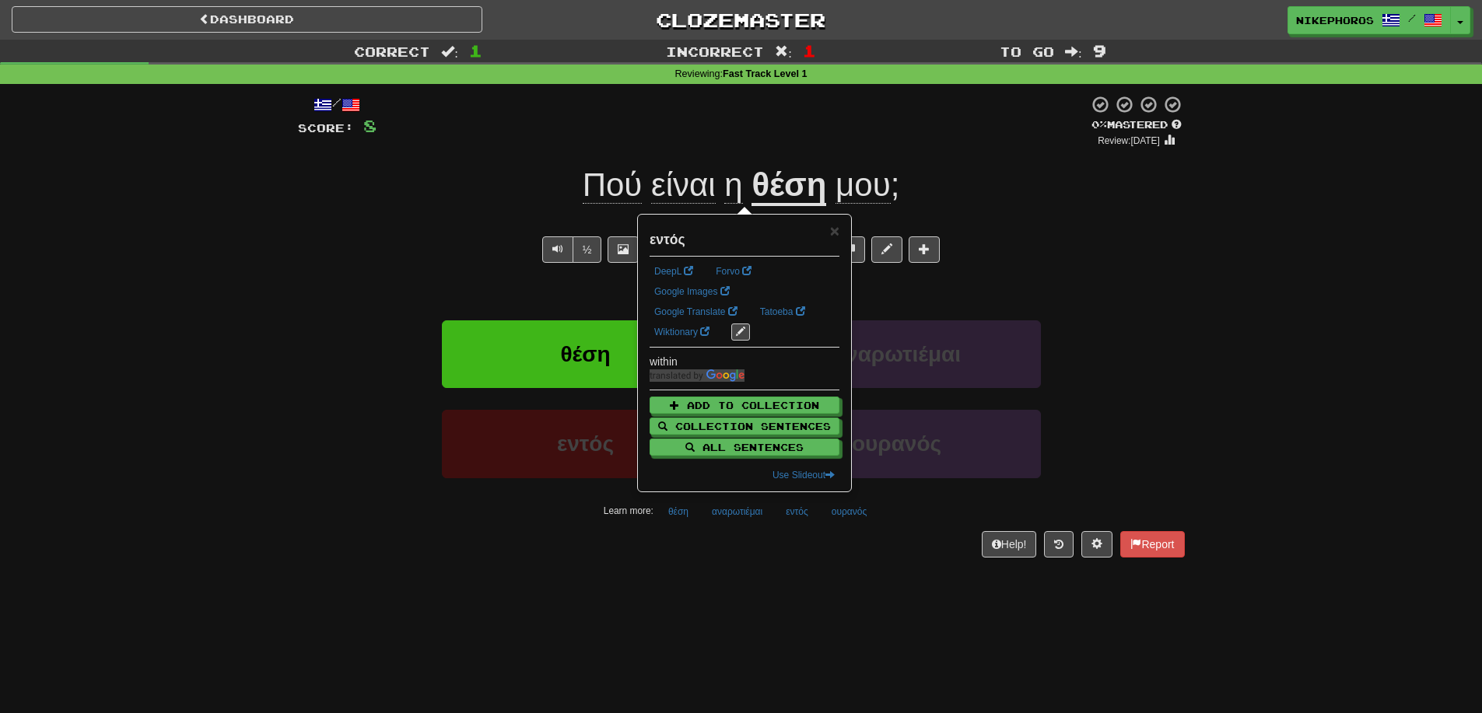
click at [820, 577] on div "/ Score: 8 0 % Mastered Review: [DATE] Πού είναι η θέση μου ; Where is my seat?…" at bounding box center [741, 331] width 887 height 495
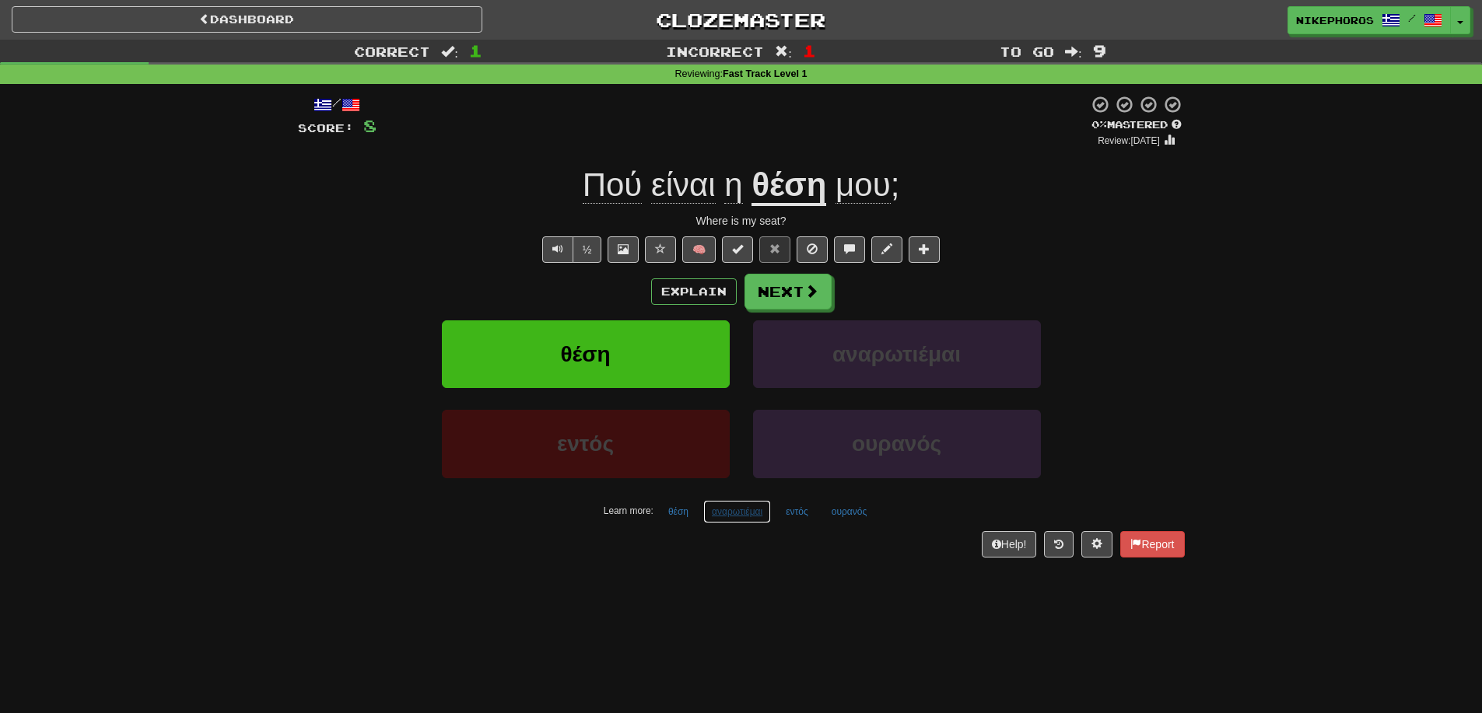
click at [710, 517] on button "αναρωτιέμαι" at bounding box center [737, 511] width 68 height 23
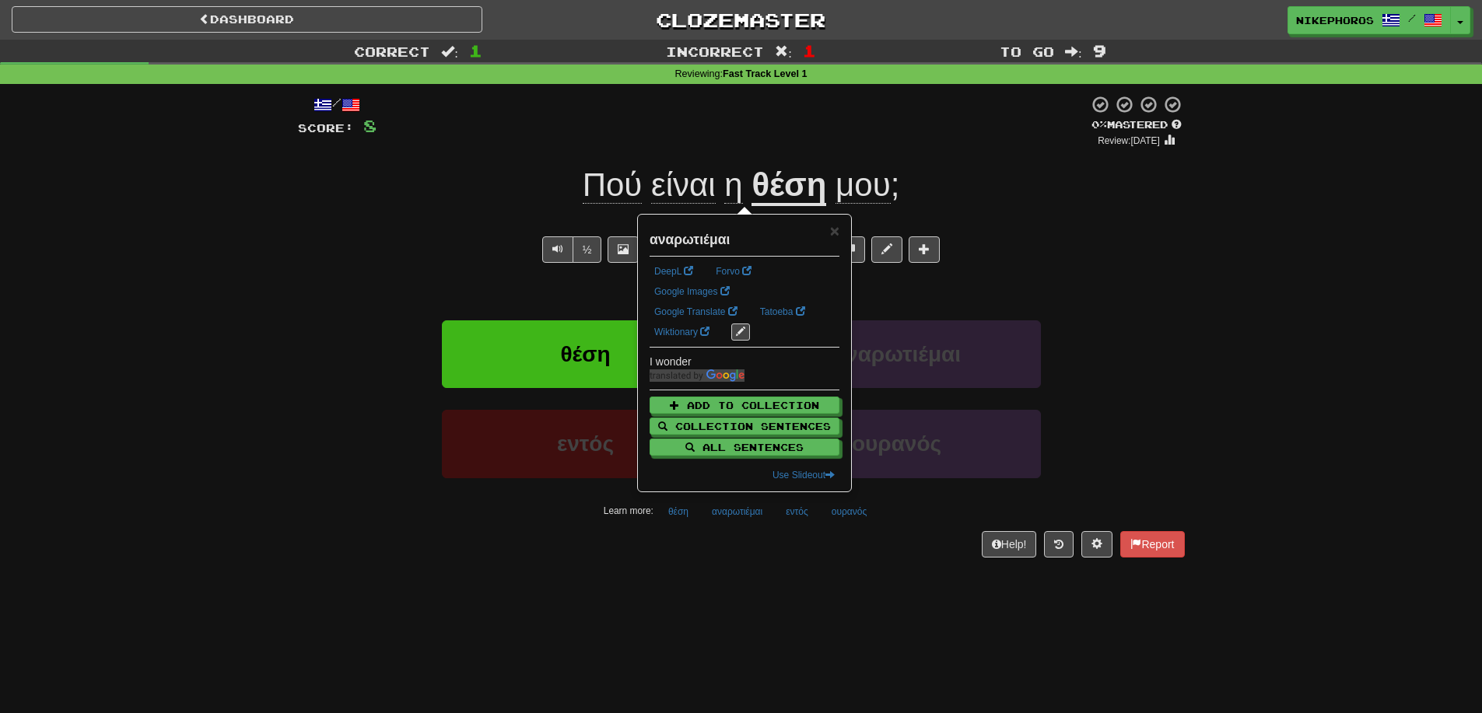
click at [800, 576] on div "/ Score: 8 0 % Mastered Review: [DATE] Πού είναι η θέση μου ; Where is my seat?…" at bounding box center [741, 331] width 887 height 495
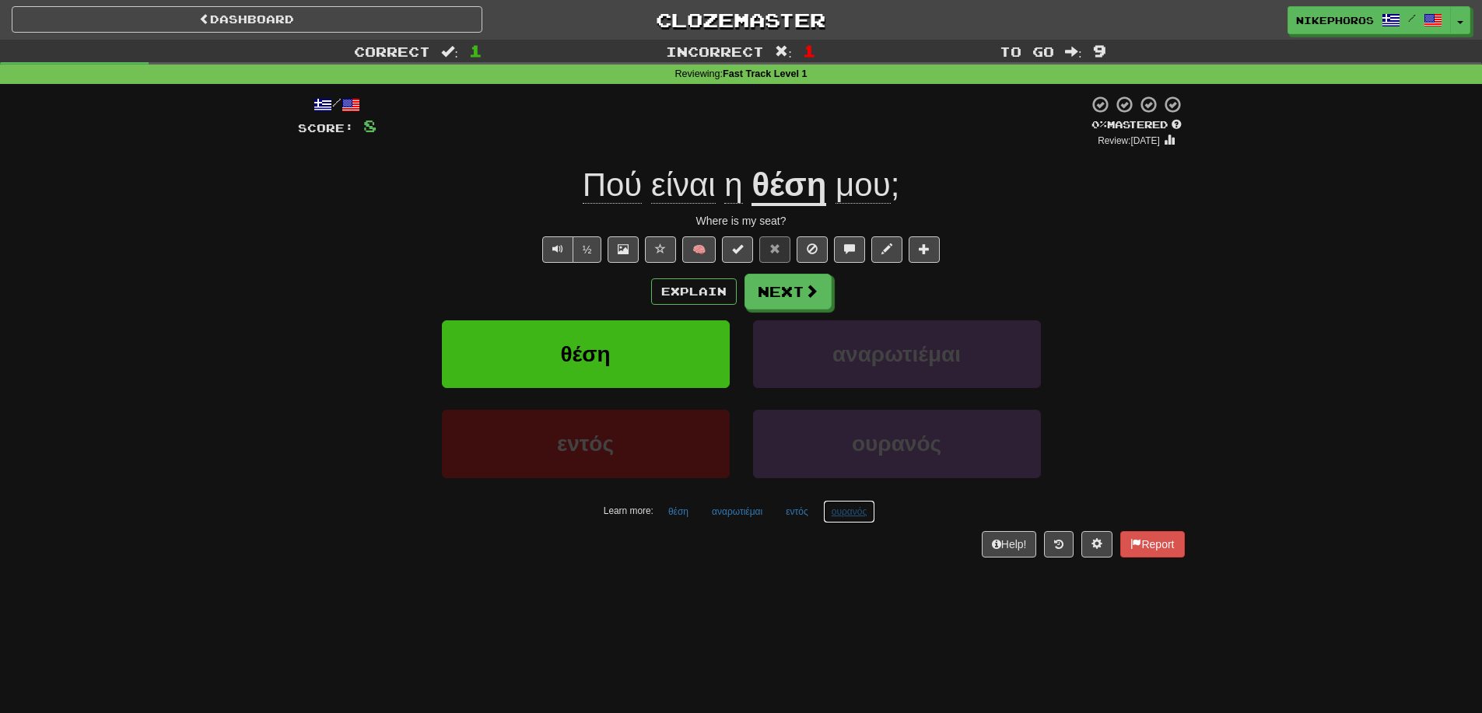
click at [860, 517] on button "ουρανός" at bounding box center [849, 511] width 52 height 23
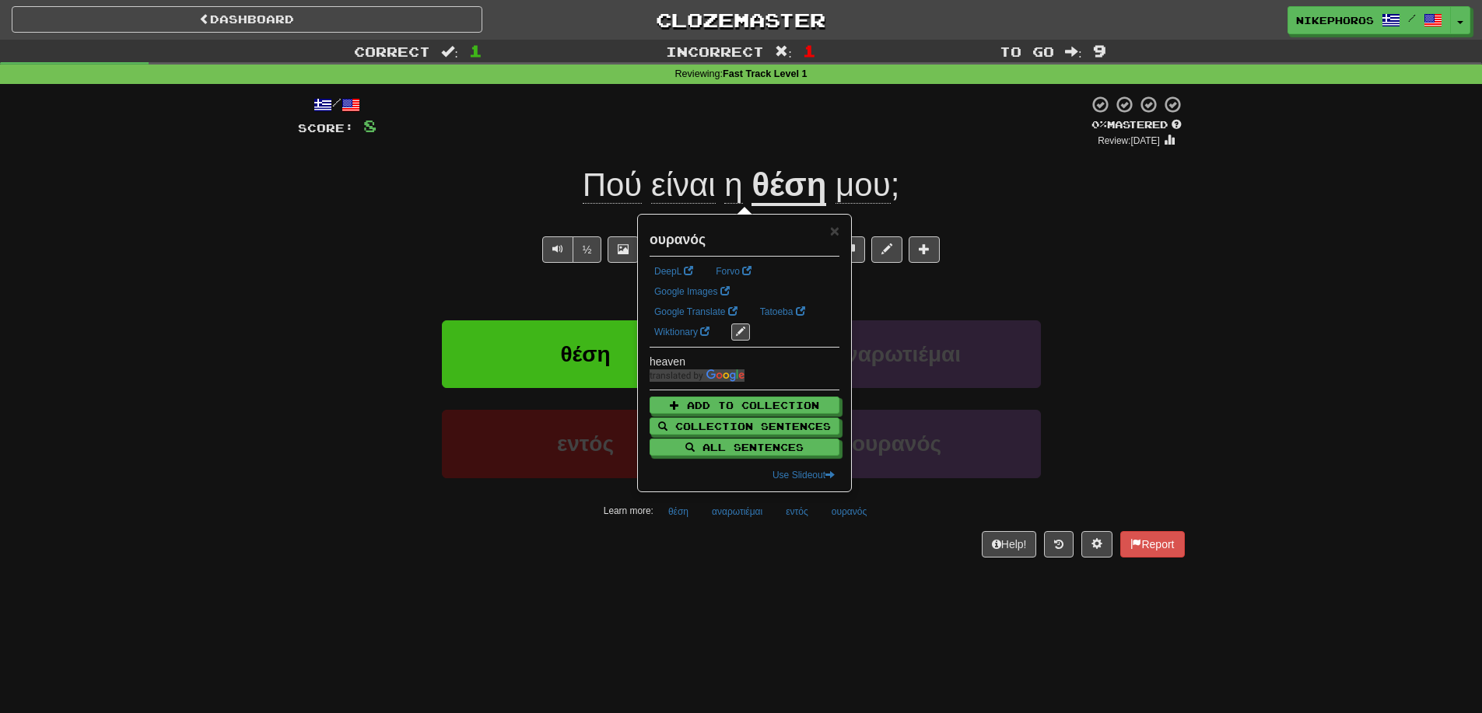
click at [868, 580] on div "Dashboard Clozemaster Nikephoros / Toggle Dropdown Dashboard Leaderboard Activi…" at bounding box center [741, 356] width 1482 height 713
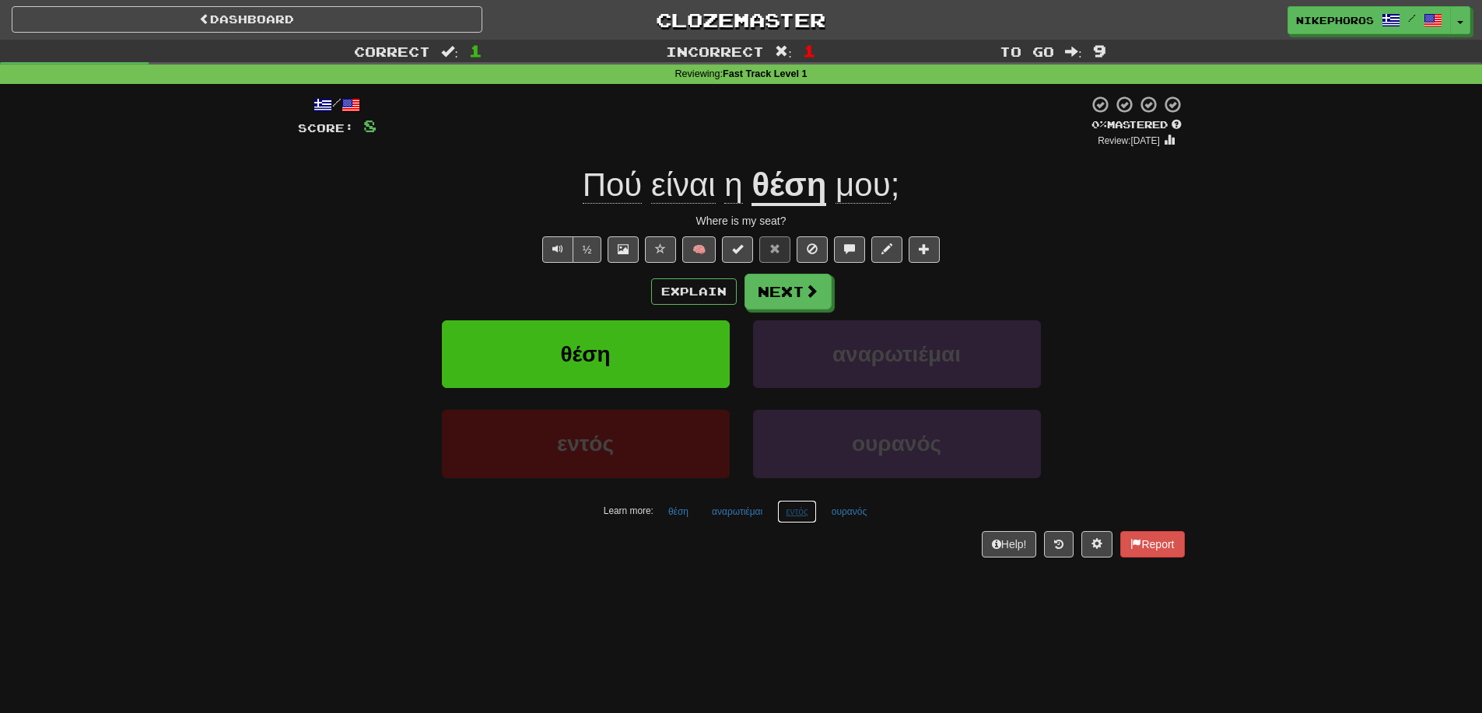
click at [808, 509] on button "εντός" at bounding box center [797, 511] width 40 height 23
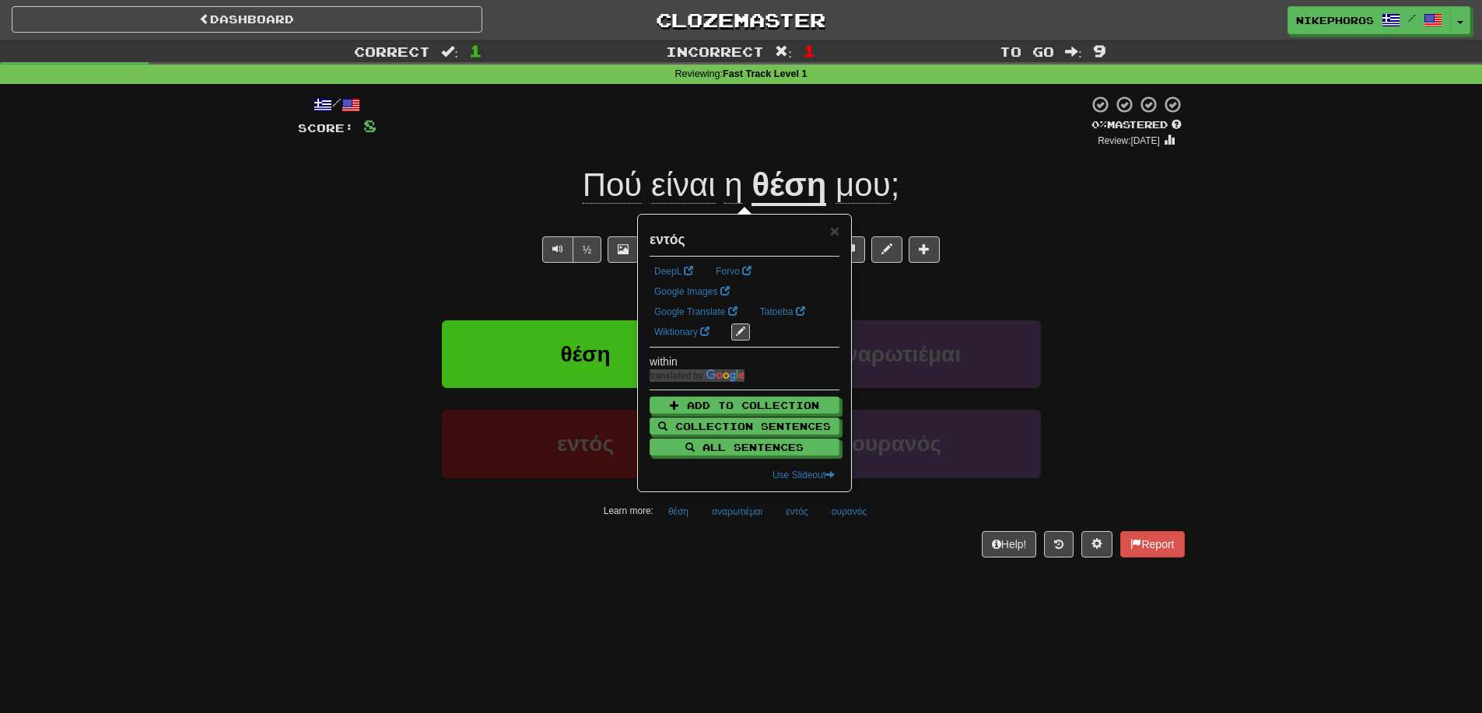
click at [797, 575] on div "/ Score: 8 0 % Mastered Review: [DATE] Πού είναι η θέση μου ; Where is my seat?…" at bounding box center [741, 331] width 887 height 495
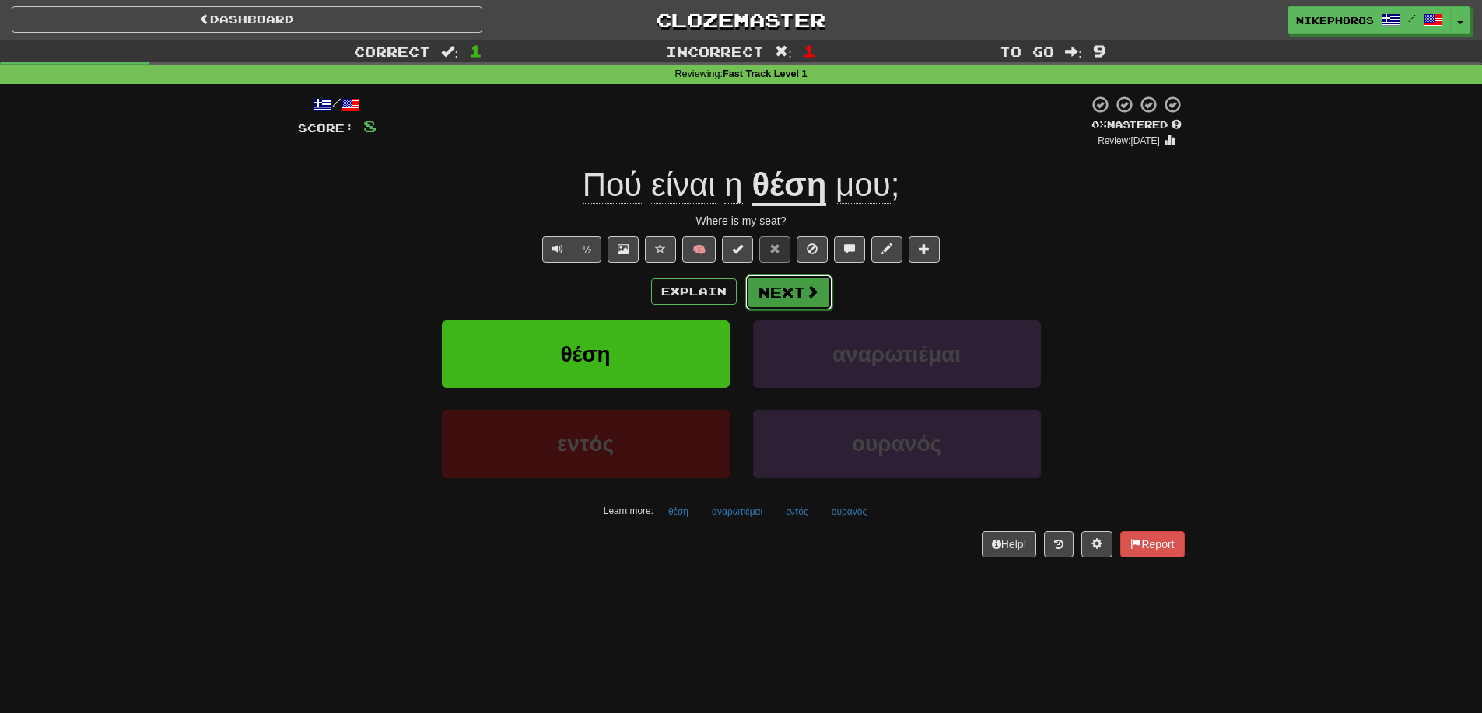
click at [787, 292] on button "Next" at bounding box center [788, 293] width 87 height 36
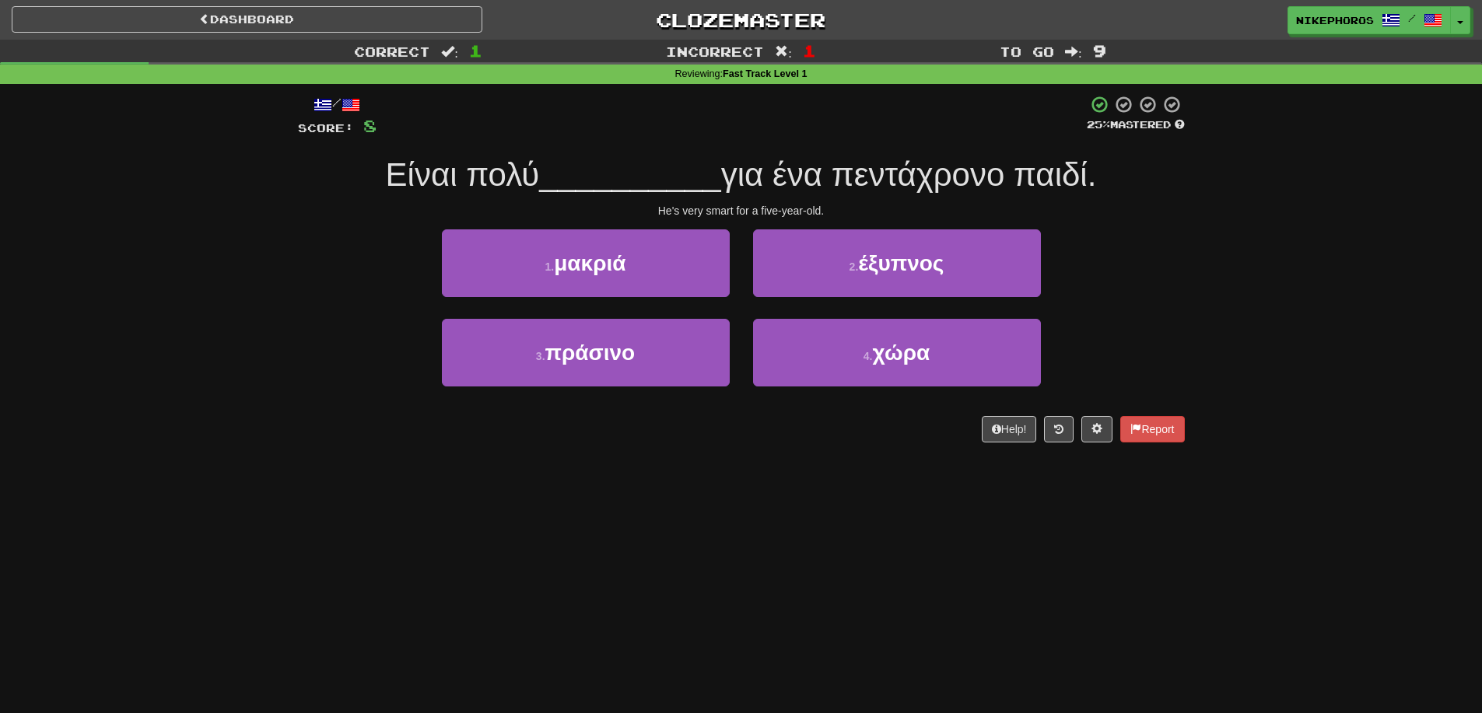
click at [1136, 271] on div "1 . μακριά 2 . έξυπνος" at bounding box center [742, 273] width 934 height 89
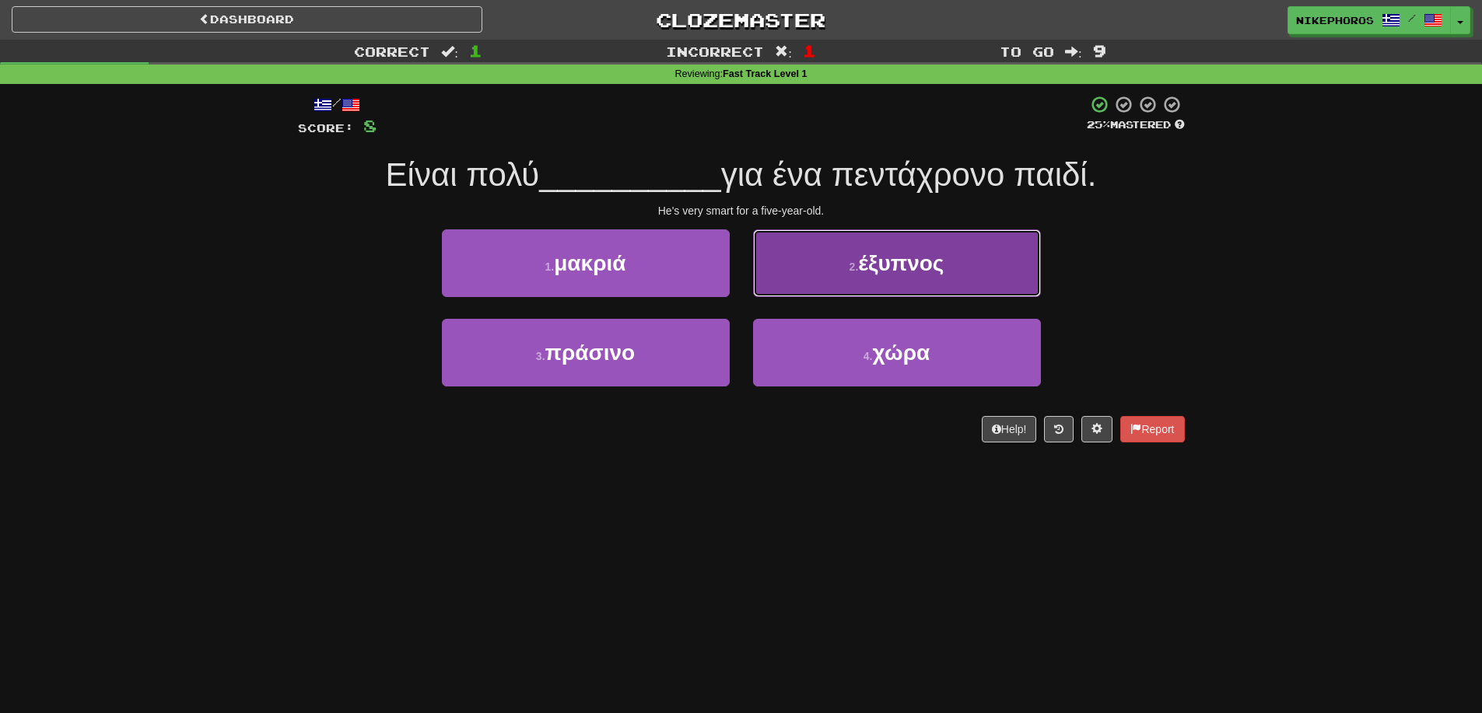
click at [1015, 256] on button "2 . έξυπνος" at bounding box center [897, 263] width 288 height 68
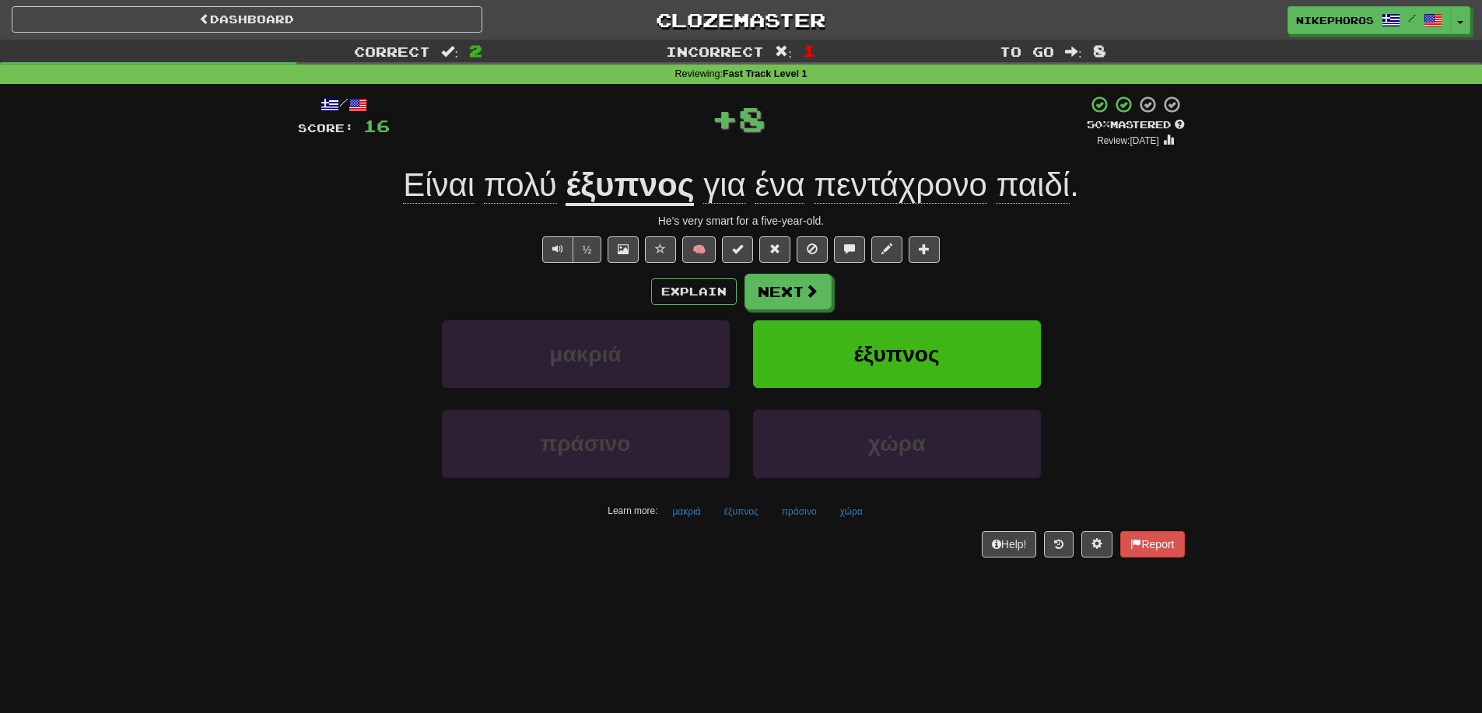
click at [635, 188] on u "έξυπνος" at bounding box center [630, 186] width 128 height 40
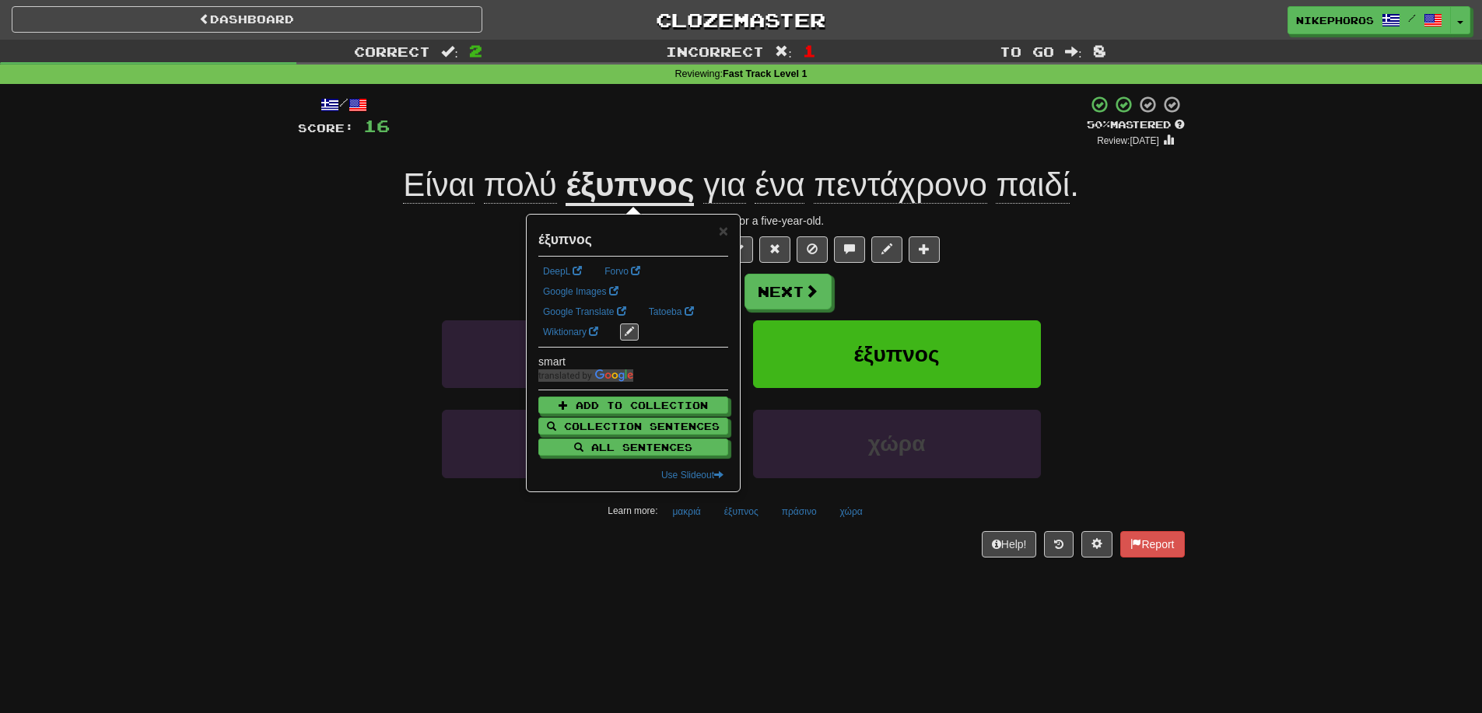
click at [636, 191] on u "έξυπνος" at bounding box center [630, 186] width 128 height 40
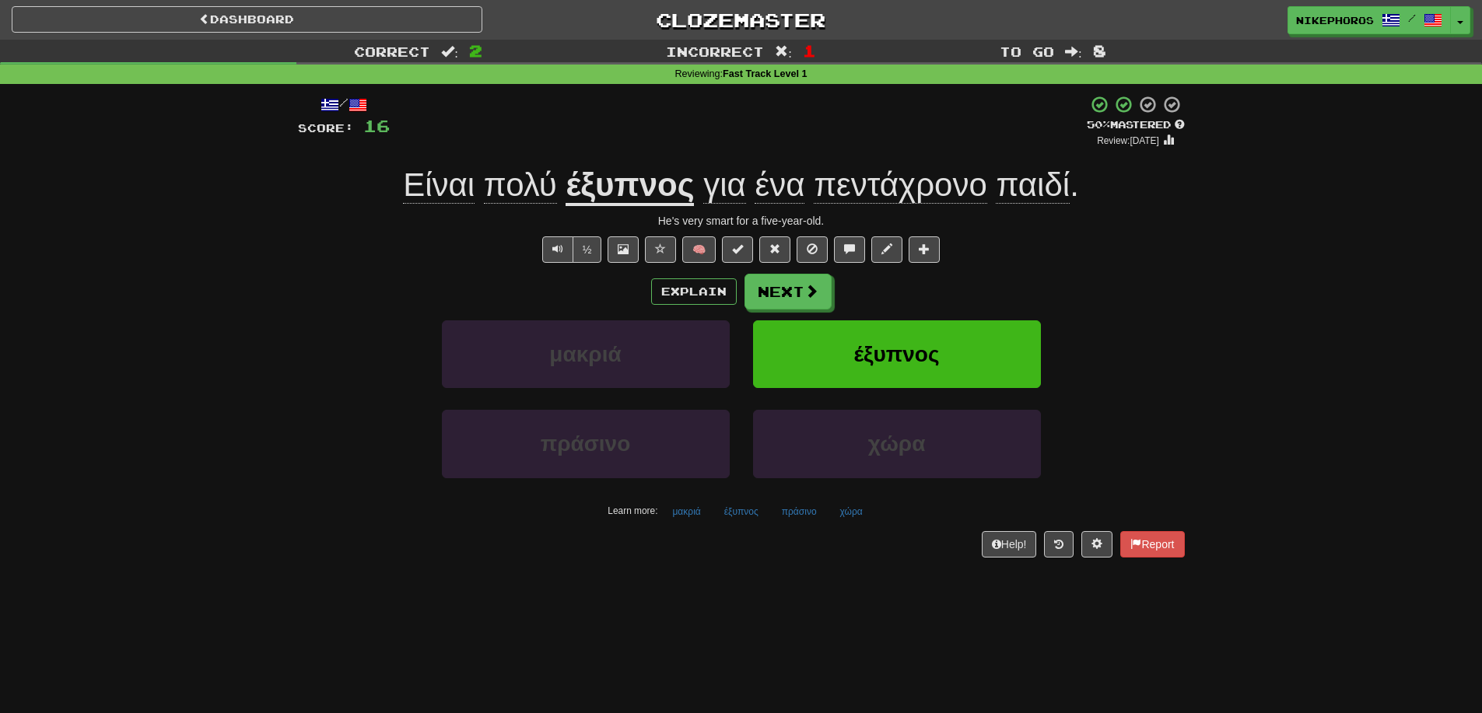
click at [768, 515] on div "Learn more: μακριά έξυπνος πράσινο χώρα" at bounding box center [741, 511] width 910 height 23
click at [782, 514] on button "πράσινο" at bounding box center [799, 511] width 52 height 23
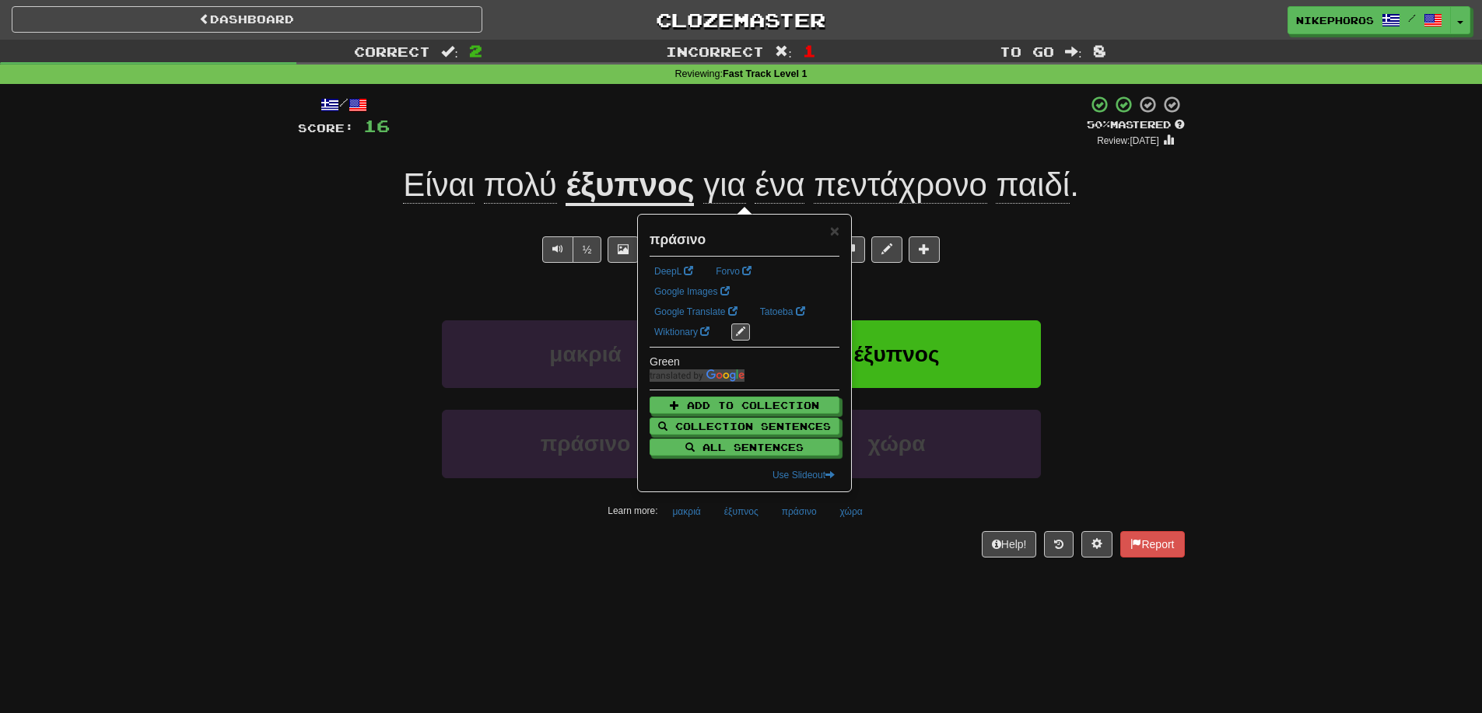
click at [803, 584] on div "Dashboard Clozemaster Nikephoros / Toggle Dropdown Dashboard Leaderboard Activi…" at bounding box center [741, 356] width 1482 height 713
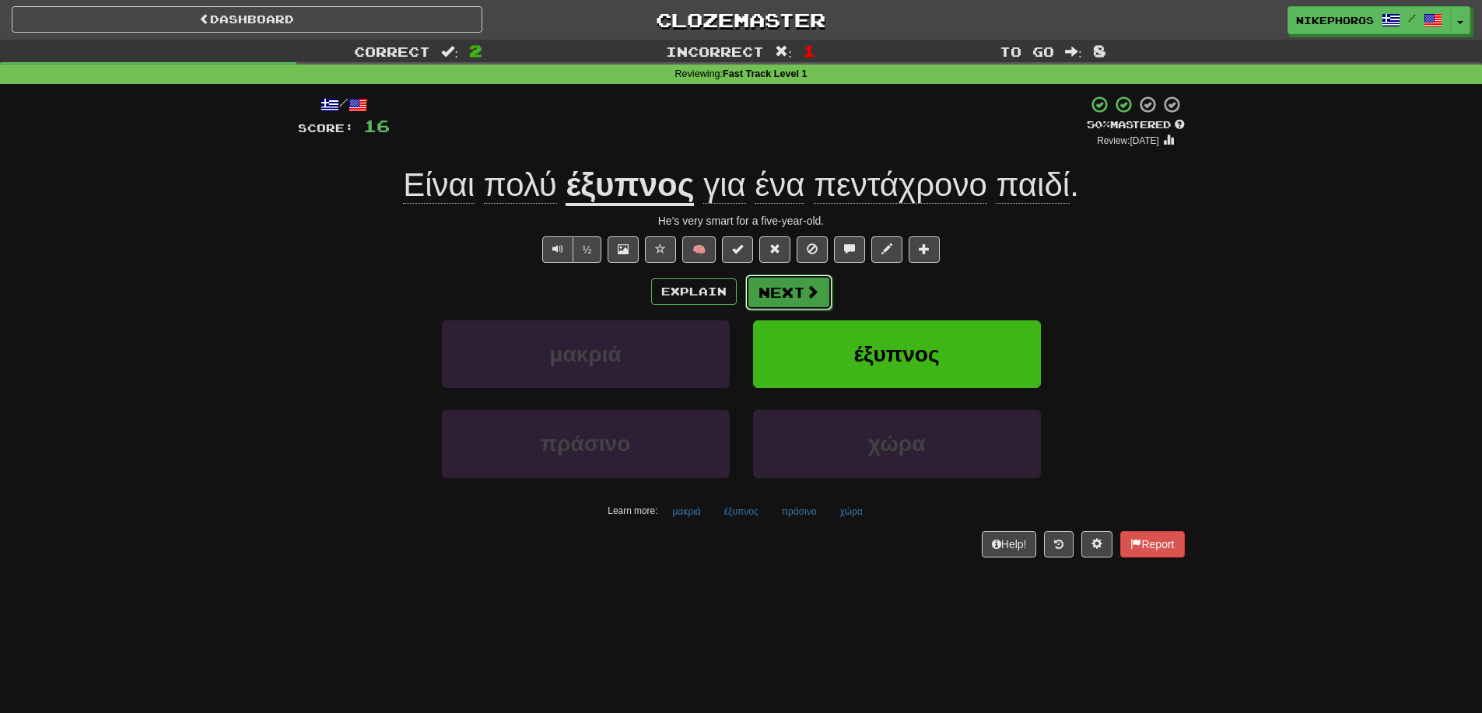
click at [785, 289] on button "Next" at bounding box center [788, 293] width 87 height 36
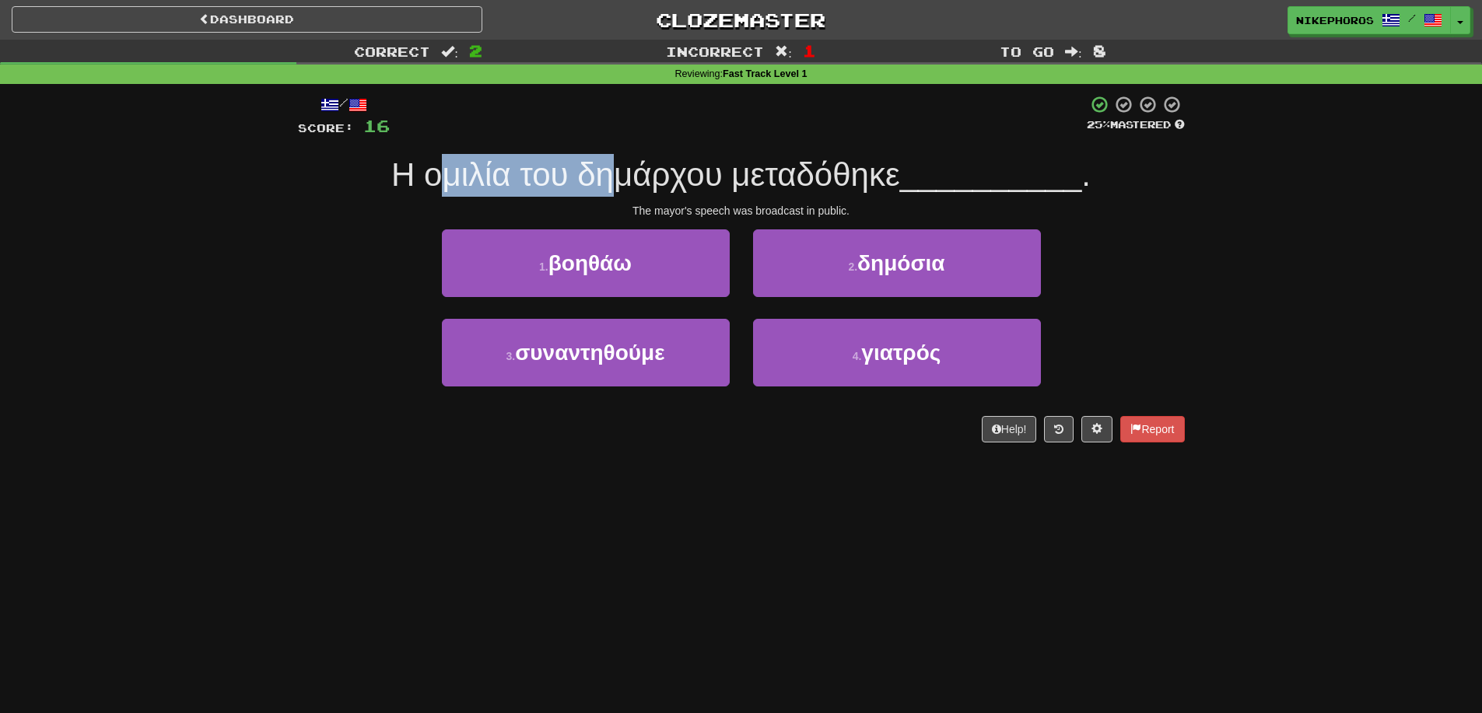
drag, startPoint x: 433, startPoint y: 183, endPoint x: 615, endPoint y: 184, distance: 182.8
click at [615, 184] on span "Η ομιλία του δημάρχου μεταδόθηκε" at bounding box center [645, 174] width 509 height 37
click at [632, 184] on span "Η ομιλία του δημάρχου μεταδόθηκε" at bounding box center [645, 174] width 509 height 37
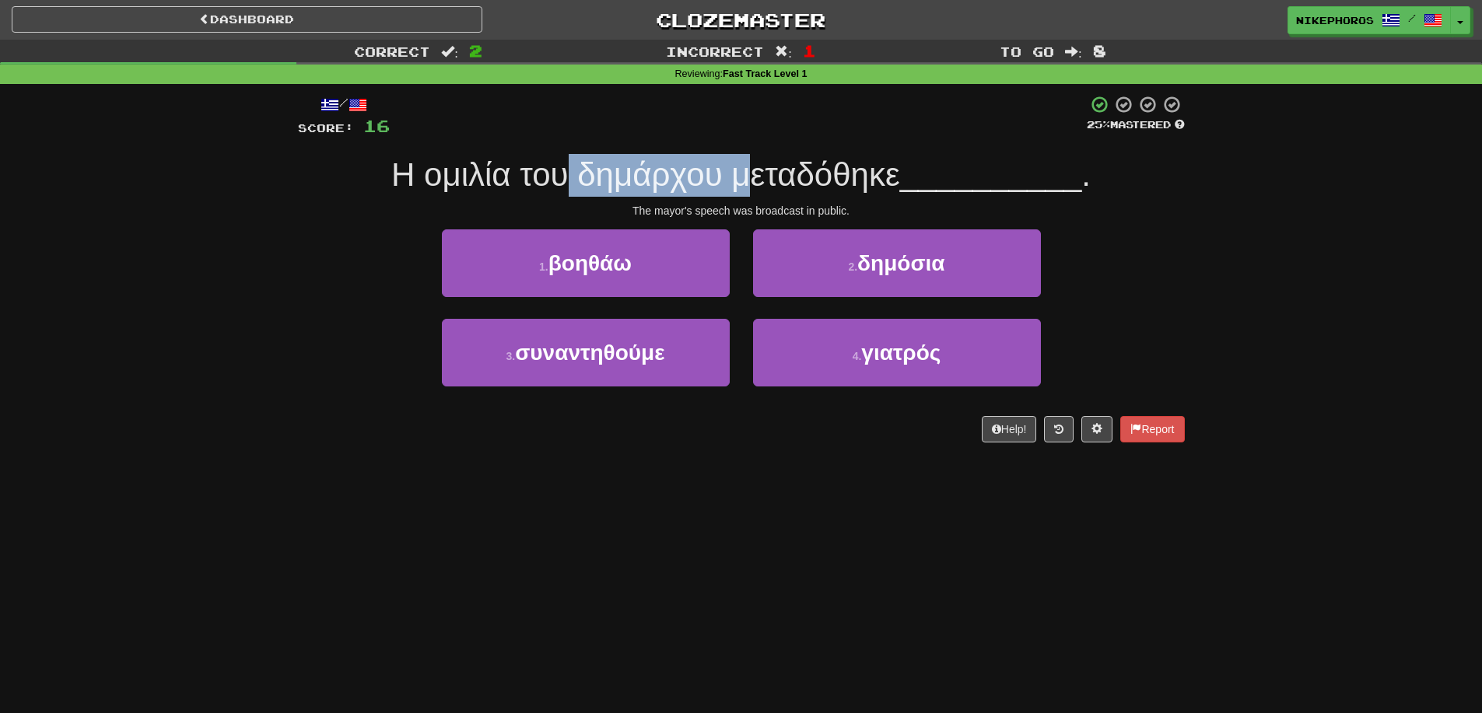
drag, startPoint x: 566, startPoint y: 178, endPoint x: 740, endPoint y: 166, distance: 174.7
click at [740, 166] on span "Η ομιλία του δημάρχου μεταδόθηκε" at bounding box center [645, 174] width 509 height 37
drag, startPoint x: 668, startPoint y: 174, endPoint x: 712, endPoint y: 174, distance: 43.6
click at [712, 174] on span "Η ομιλία του δημάρχου μεταδόθηκε" at bounding box center [645, 174] width 509 height 37
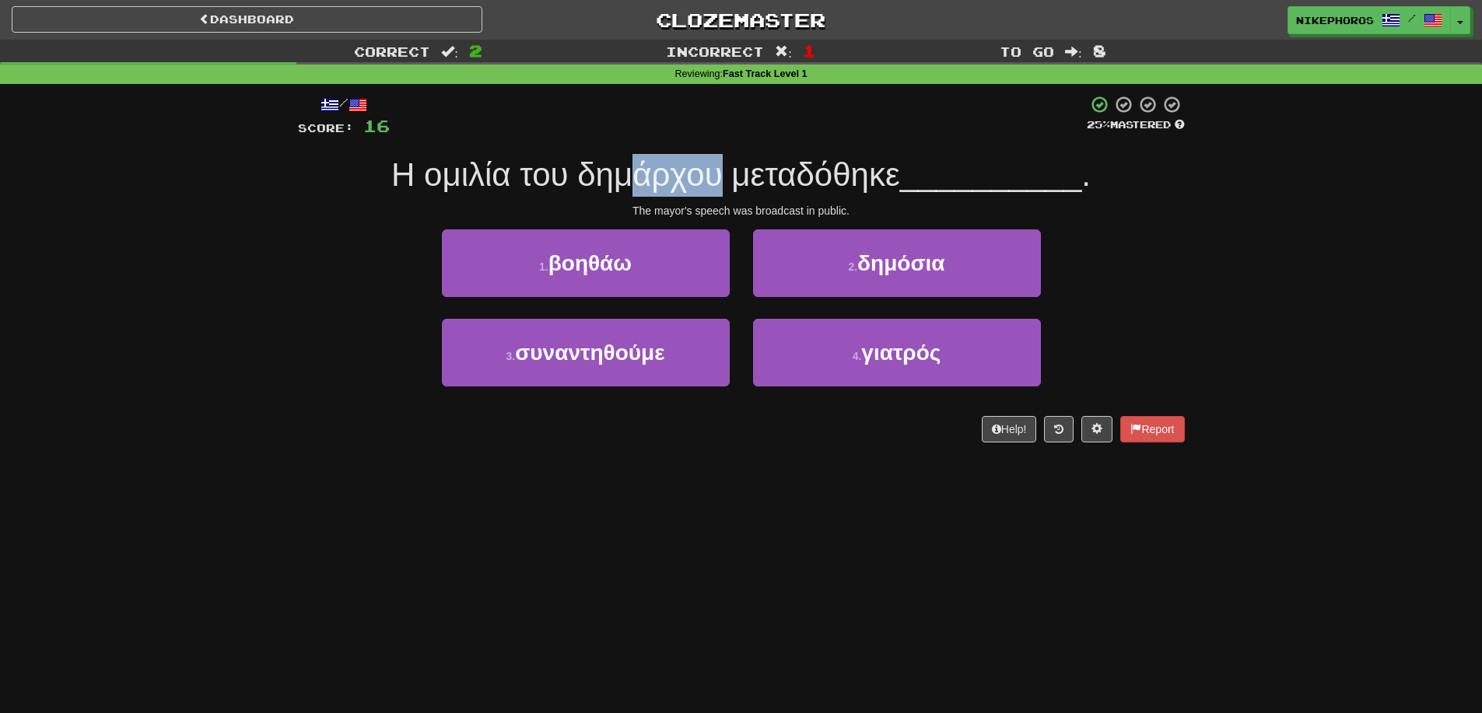
click at [685, 174] on span "Η ομιλία του δημάρχου μεταδόθηκε" at bounding box center [645, 174] width 509 height 37
drag, startPoint x: 606, startPoint y: 176, endPoint x: 731, endPoint y: 177, distance: 125.3
click at [731, 177] on span "Η ομιλία του δημάρχου μεταδόθηκε" at bounding box center [645, 174] width 509 height 37
click at [639, 181] on span "Η ομιλία του δημάρχου μεταδόθηκε" at bounding box center [645, 174] width 509 height 37
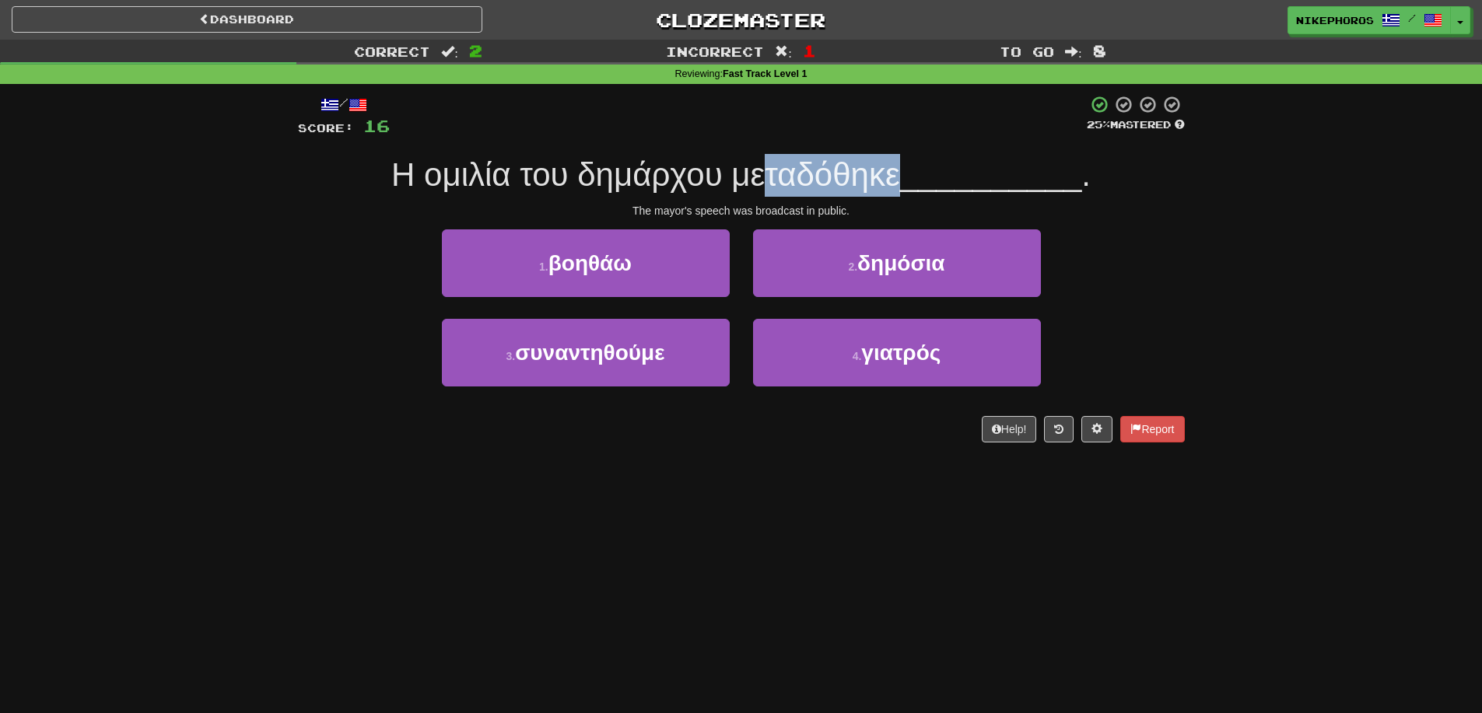
drag, startPoint x: 754, startPoint y: 180, endPoint x: 892, endPoint y: 180, distance: 138.5
click at [892, 180] on span "Η ομιλία του δημάρχου μεταδόθηκε" at bounding box center [645, 174] width 509 height 37
click at [846, 183] on span "Η ομιλία του δημάρχου μεταδόθηκε" at bounding box center [645, 174] width 509 height 37
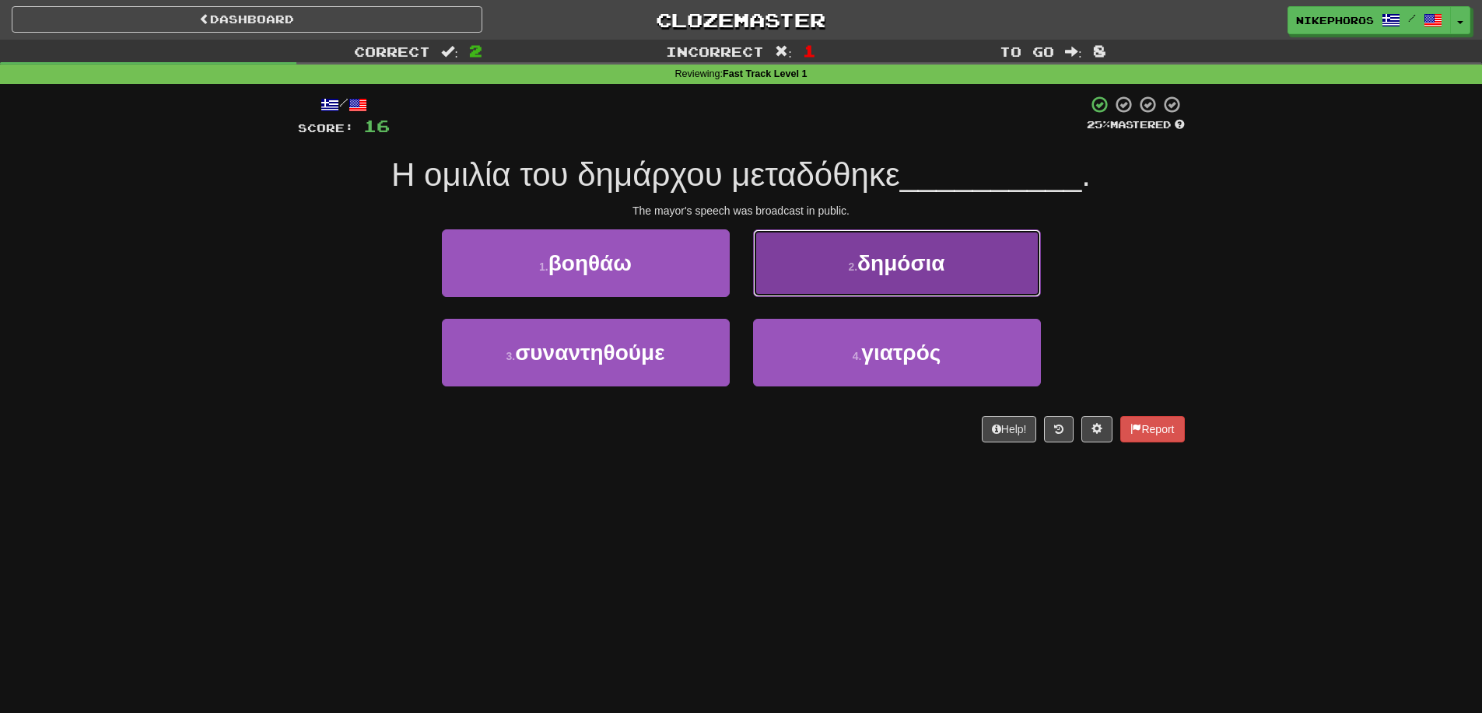
click at [959, 284] on button "2 . δημόσια" at bounding box center [897, 263] width 288 height 68
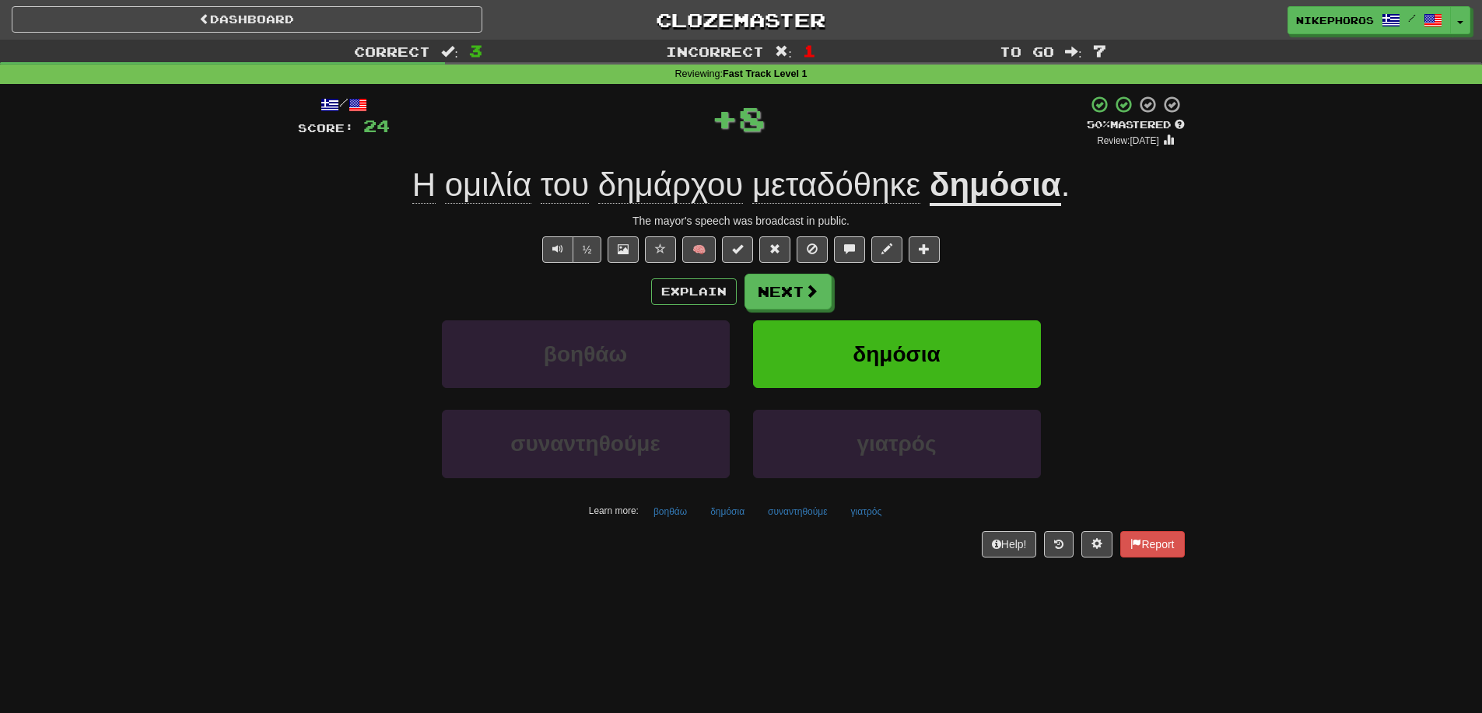
click at [996, 154] on div "/ Score: 24 + 8 50 % Mastered Review: [DATE] Η ομιλία του δημάρχου μεταδόθηκε δ…" at bounding box center [741, 326] width 887 height 462
click at [1005, 180] on u "δημόσια" at bounding box center [995, 186] width 131 height 40
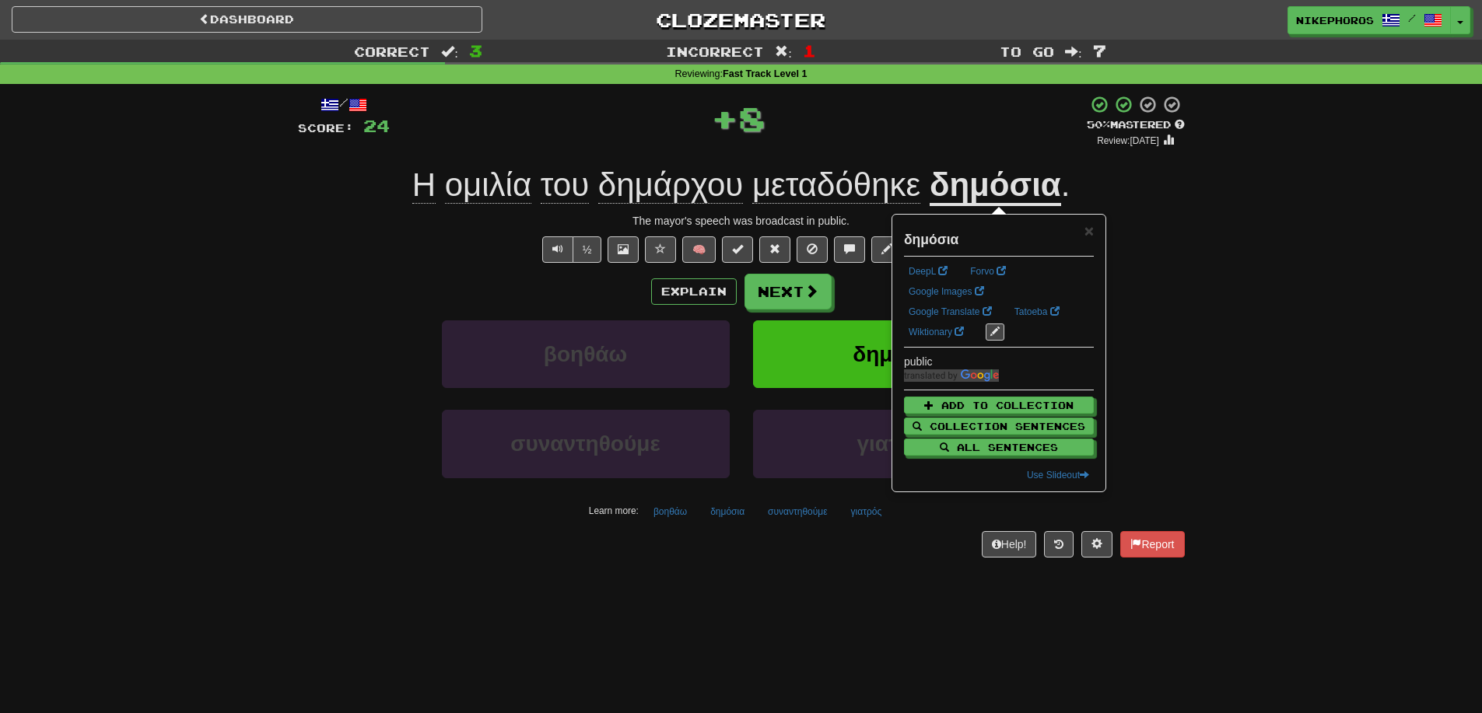
click at [1225, 289] on div "Correct : 3 Incorrect : 1 To go : 7 Reviewing : Fast Track Level 1 / Score: 24 …" at bounding box center [741, 310] width 1482 height 540
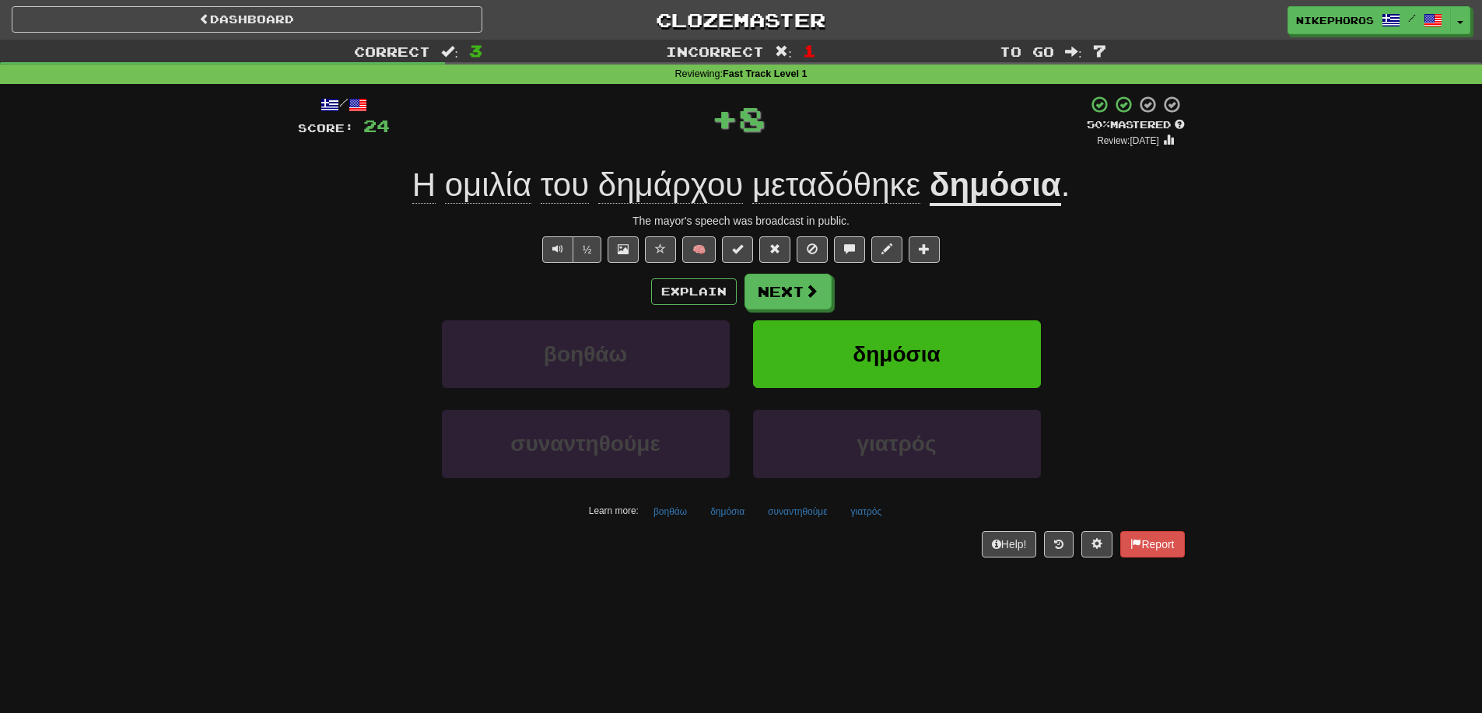
click at [687, 182] on span "δημάρχου" at bounding box center [670, 184] width 145 height 37
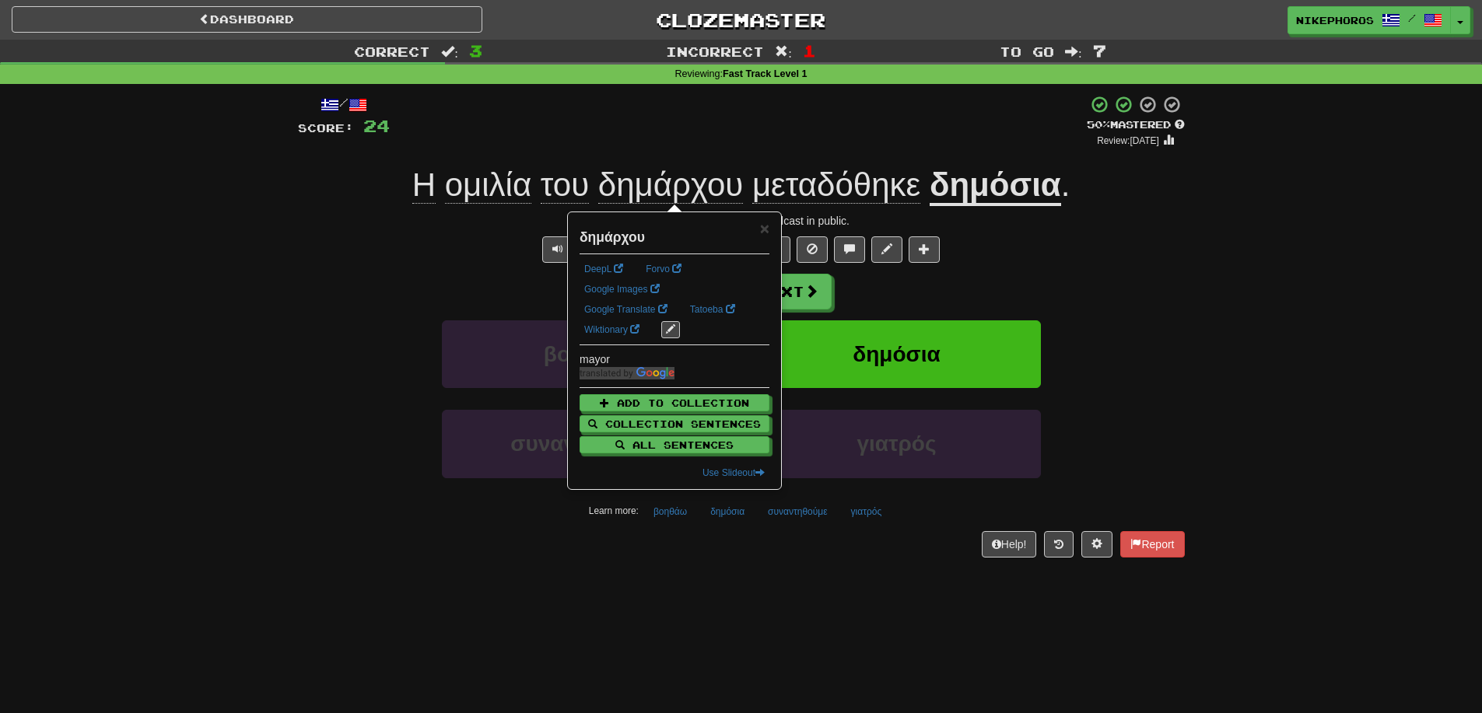
click at [906, 133] on div "+ 8" at bounding box center [738, 121] width 697 height 53
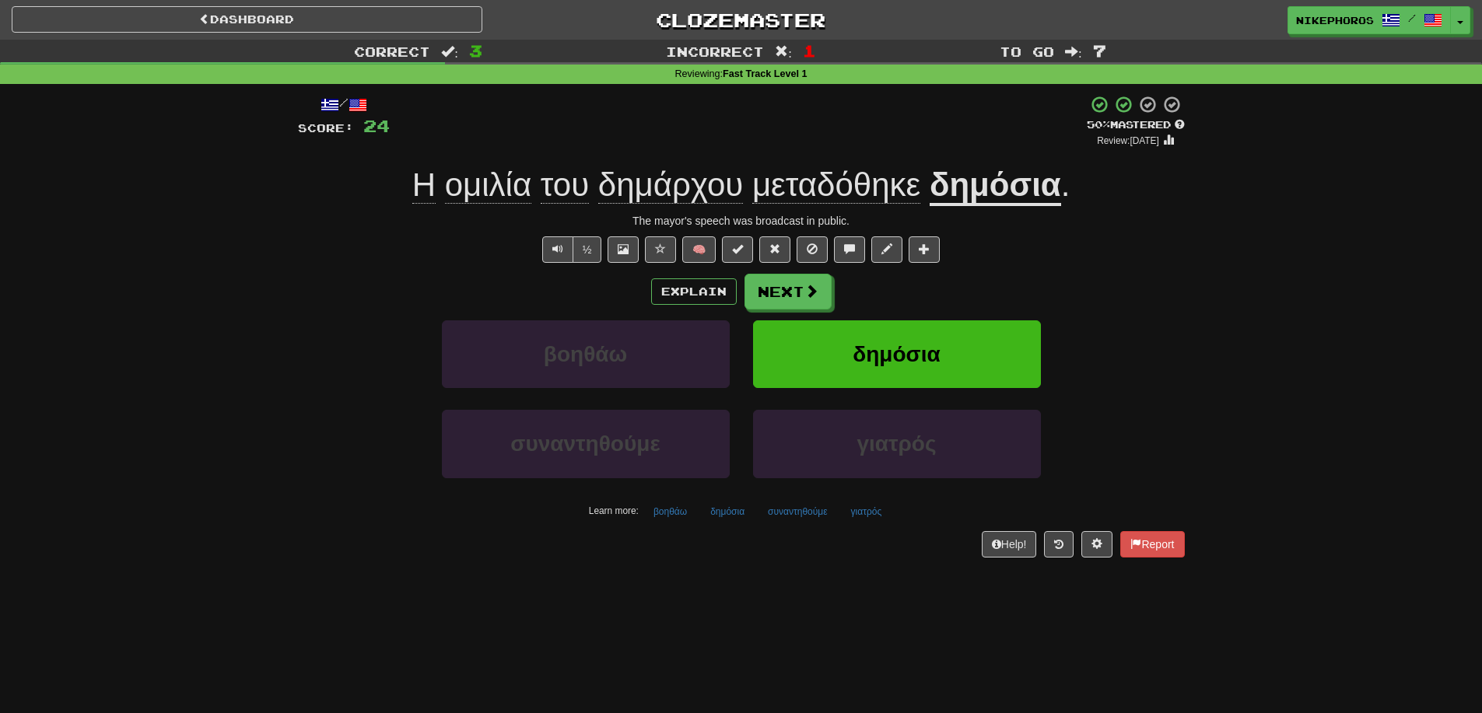
click at [717, 187] on span "δημάρχου" at bounding box center [670, 184] width 145 height 37
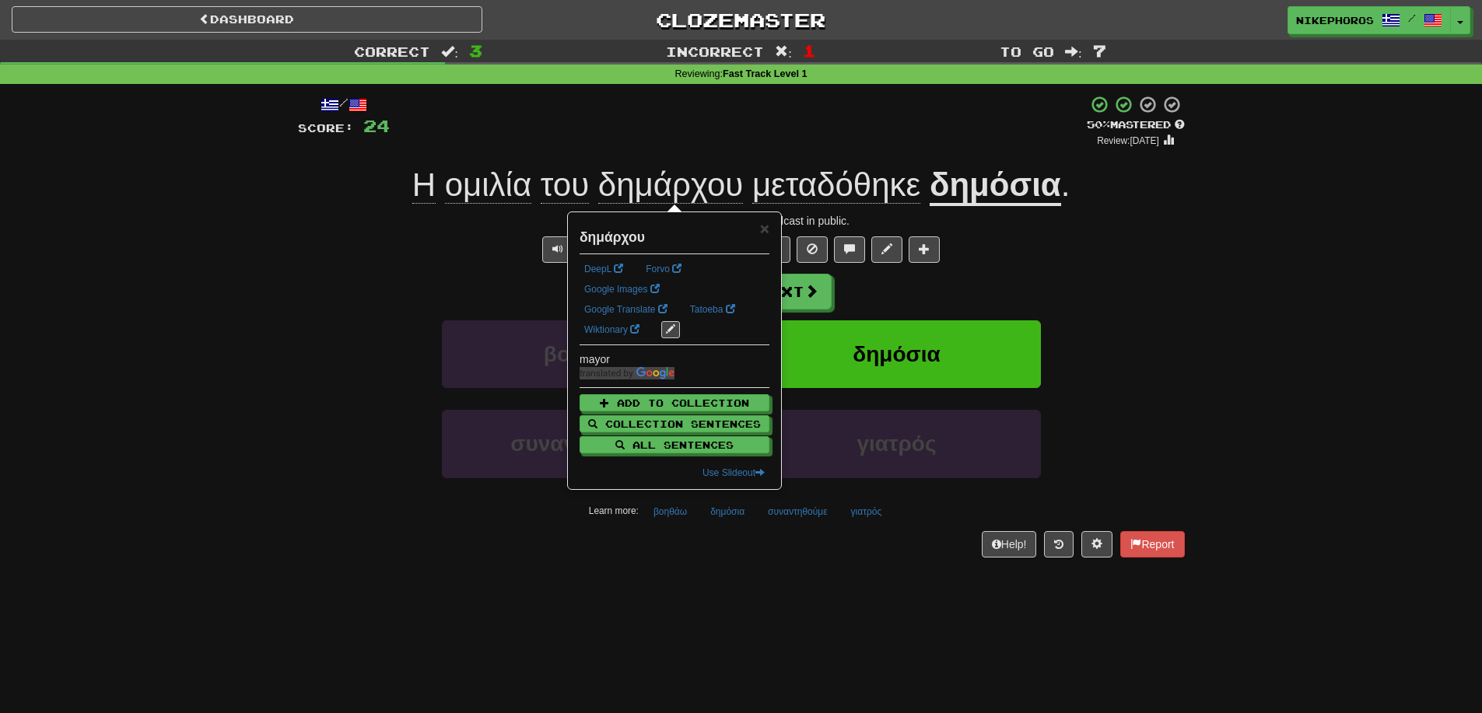
click at [821, 141] on div "+ 8" at bounding box center [738, 121] width 697 height 53
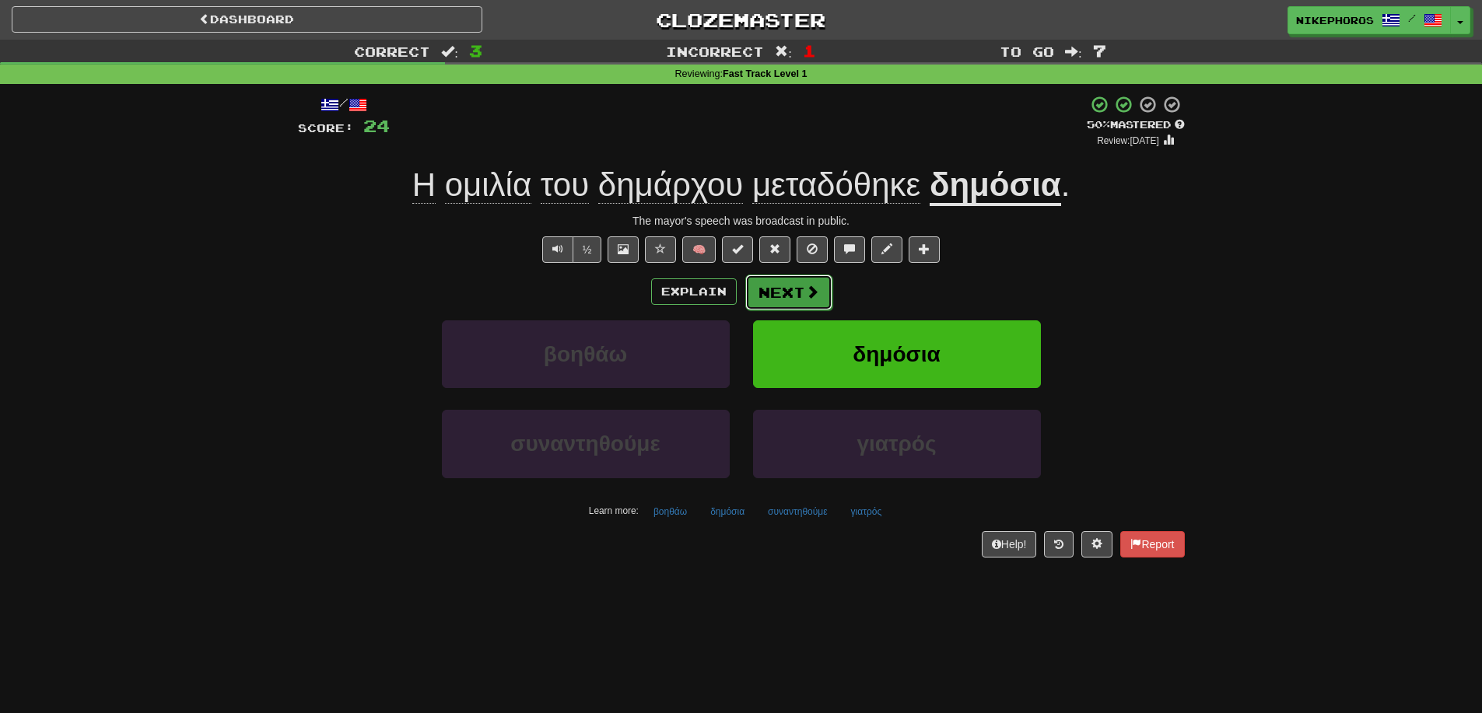
click at [783, 299] on button "Next" at bounding box center [788, 293] width 87 height 36
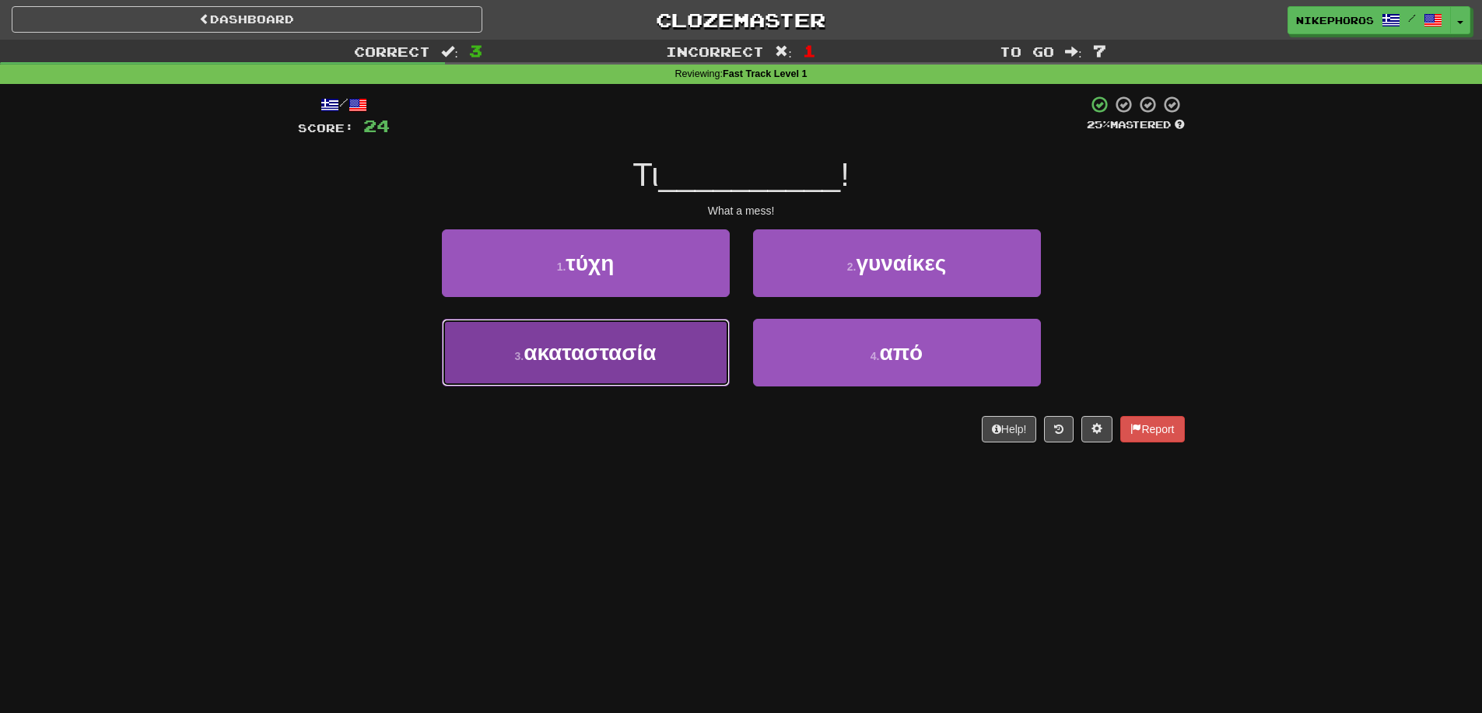
click at [660, 379] on button "3 . ακαταστασία" at bounding box center [586, 353] width 288 height 68
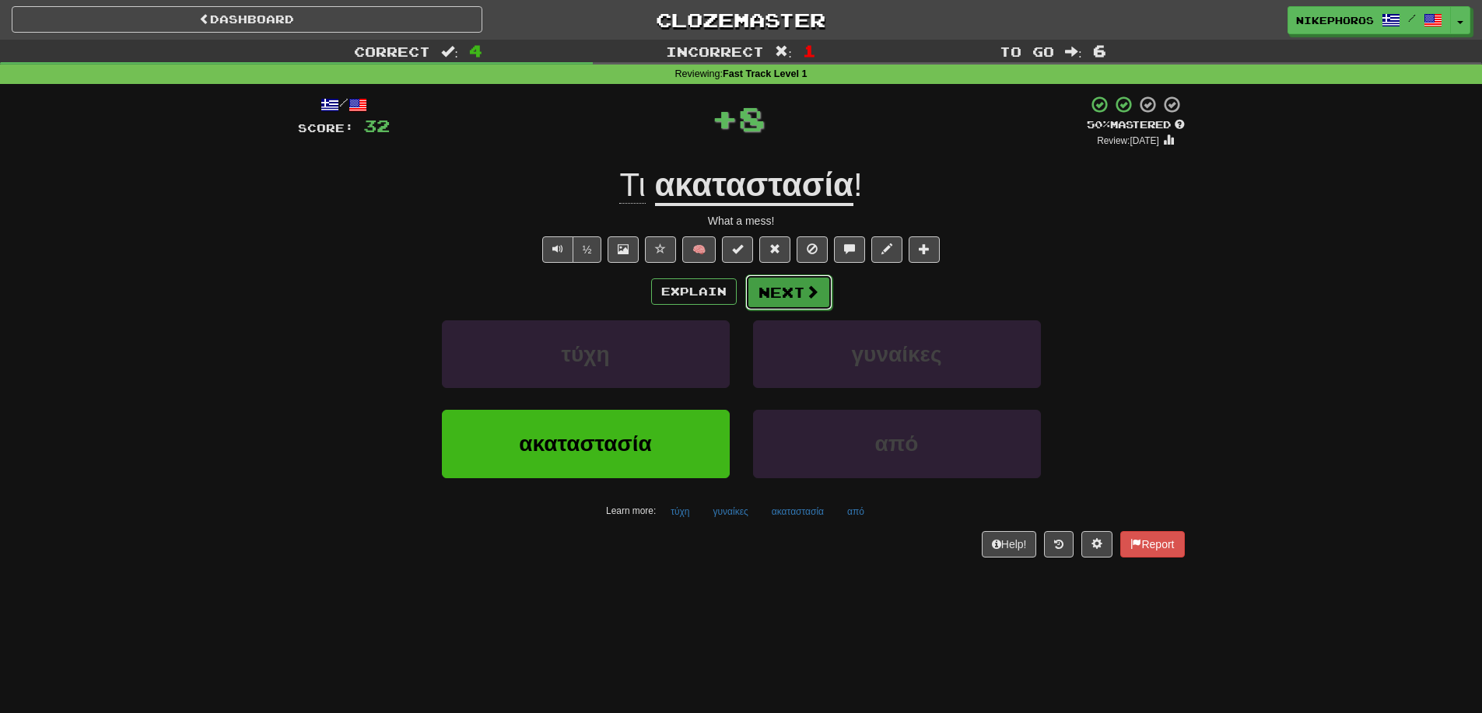
click at [797, 296] on button "Next" at bounding box center [788, 293] width 87 height 36
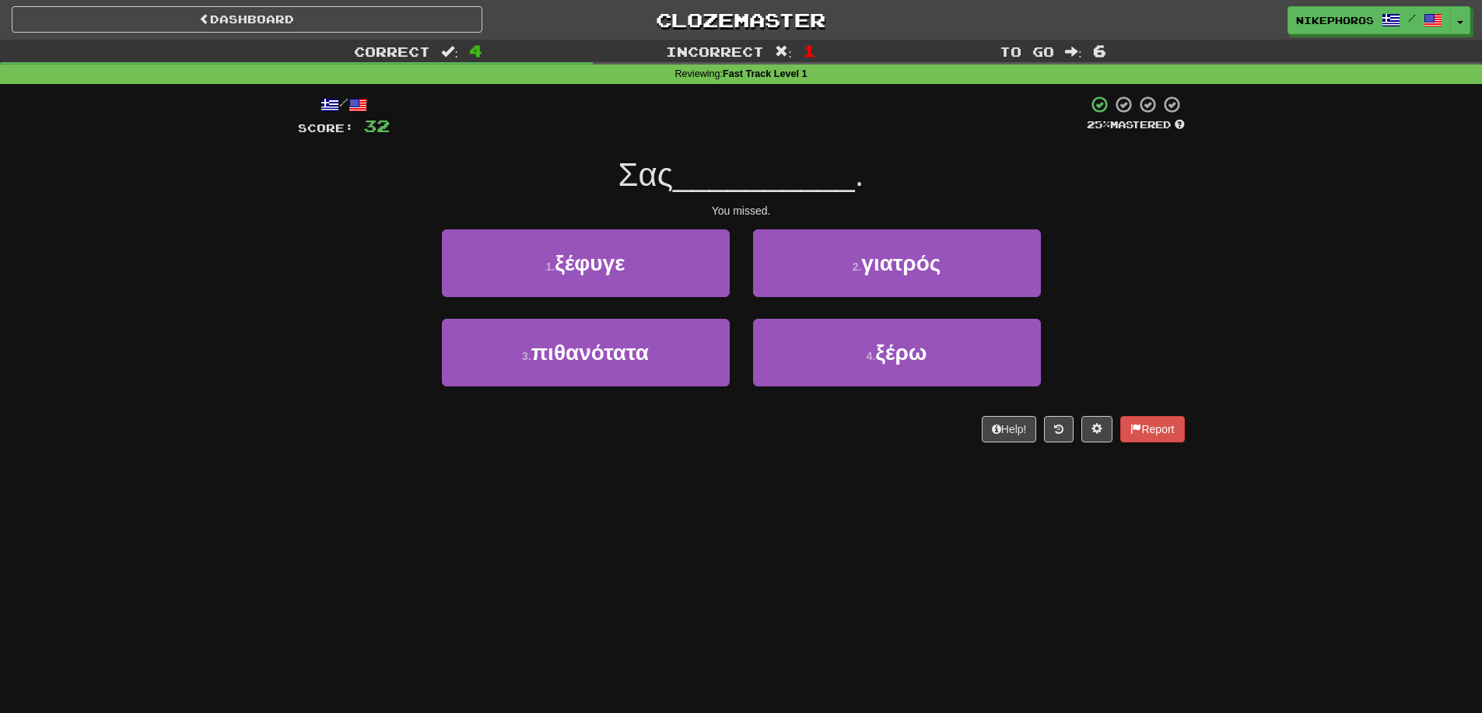
click at [1213, 228] on div "Correct : 4 Incorrect : 1 To go : 6 Reviewing : Fast Track Level 1 / Score: 32 …" at bounding box center [741, 252] width 1482 height 425
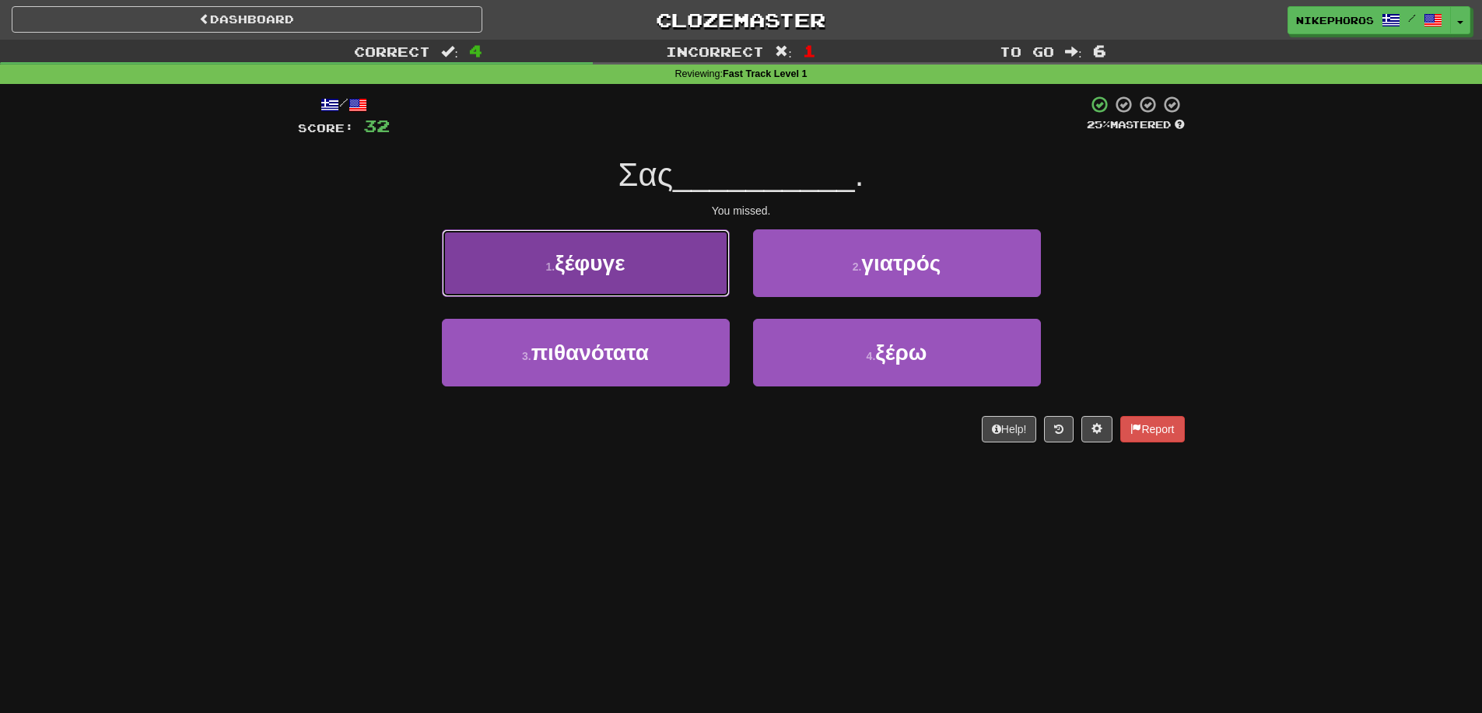
click at [660, 268] on button "1 . ξέφυγε" at bounding box center [586, 263] width 288 height 68
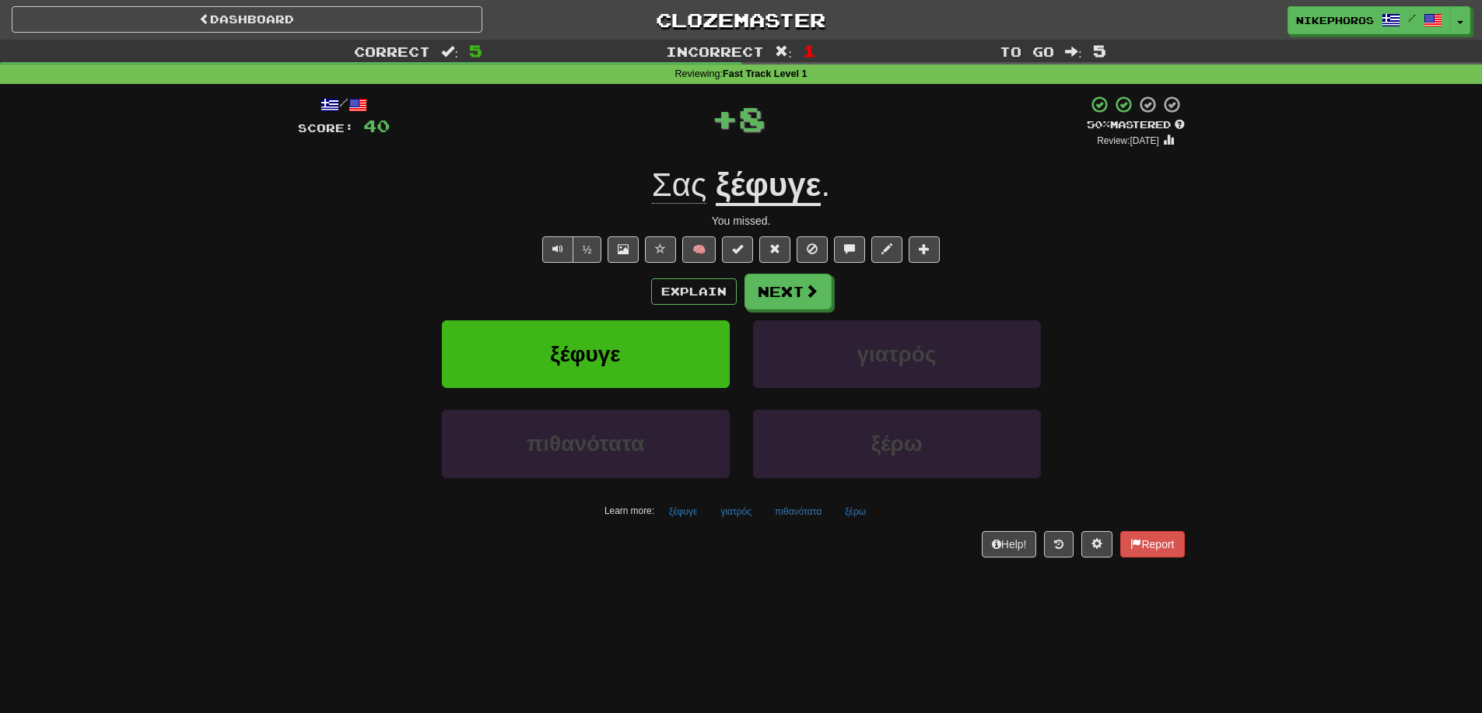
click at [782, 172] on u "ξέφυγε" at bounding box center [768, 186] width 105 height 40
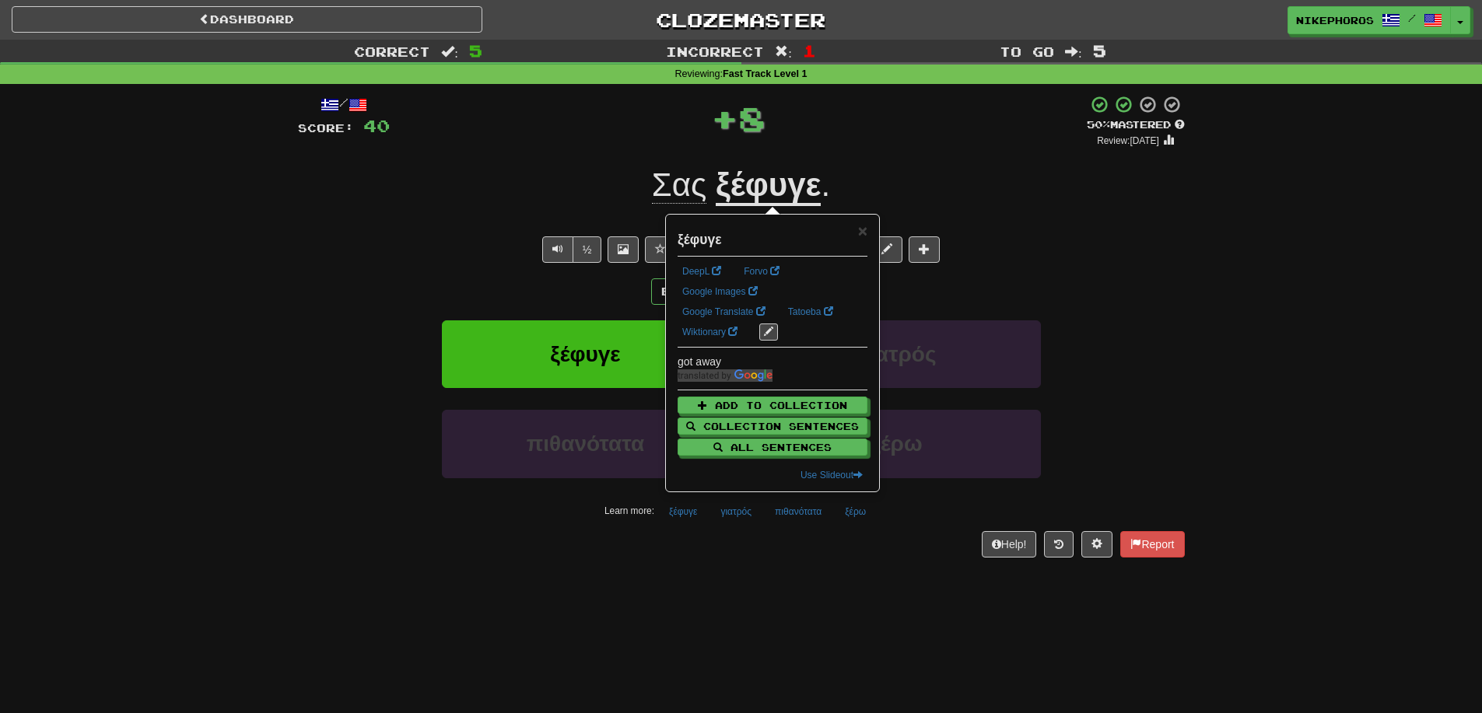
drag, startPoint x: 1049, startPoint y: 173, endPoint x: 801, endPoint y: 279, distance: 270.8
click at [1049, 173] on div "Σας ξέφυγε ." at bounding box center [741, 185] width 887 height 43
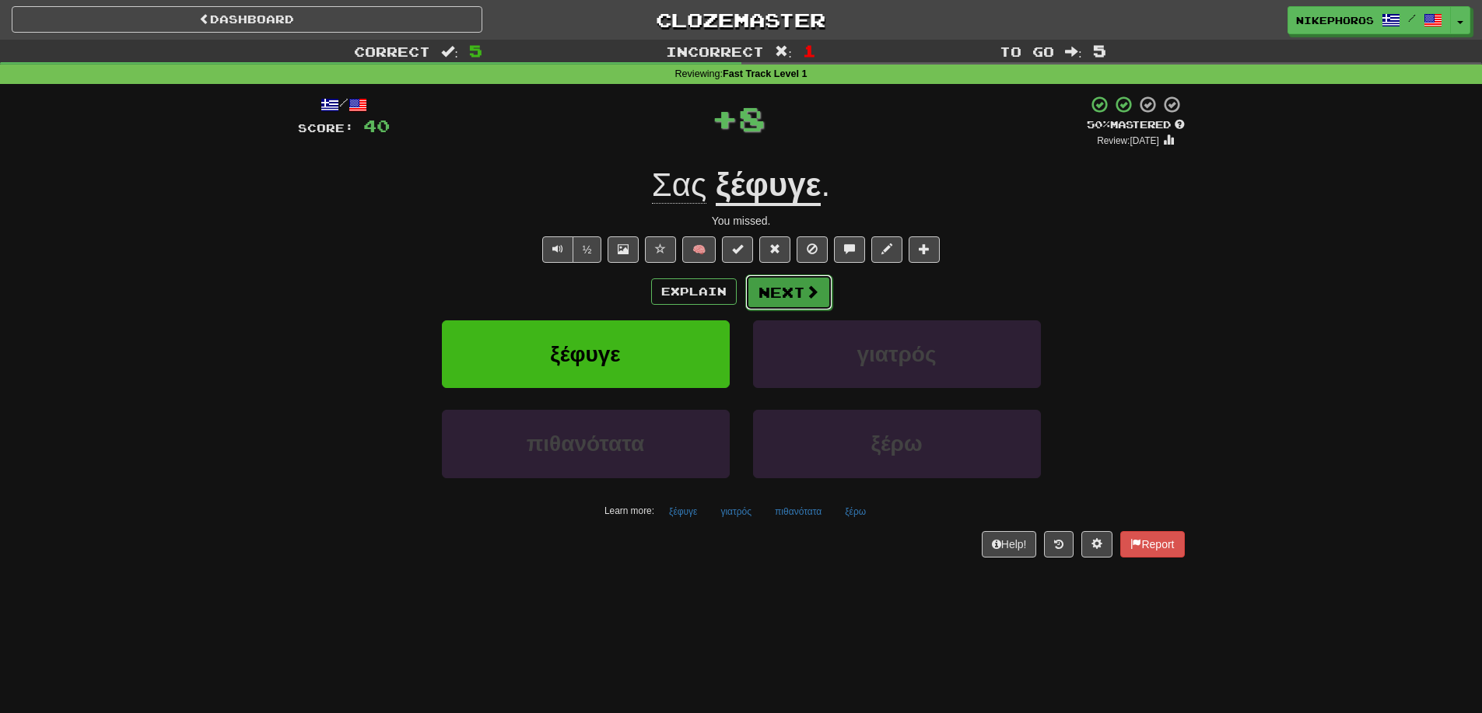
click at [809, 298] on span at bounding box center [812, 292] width 14 height 14
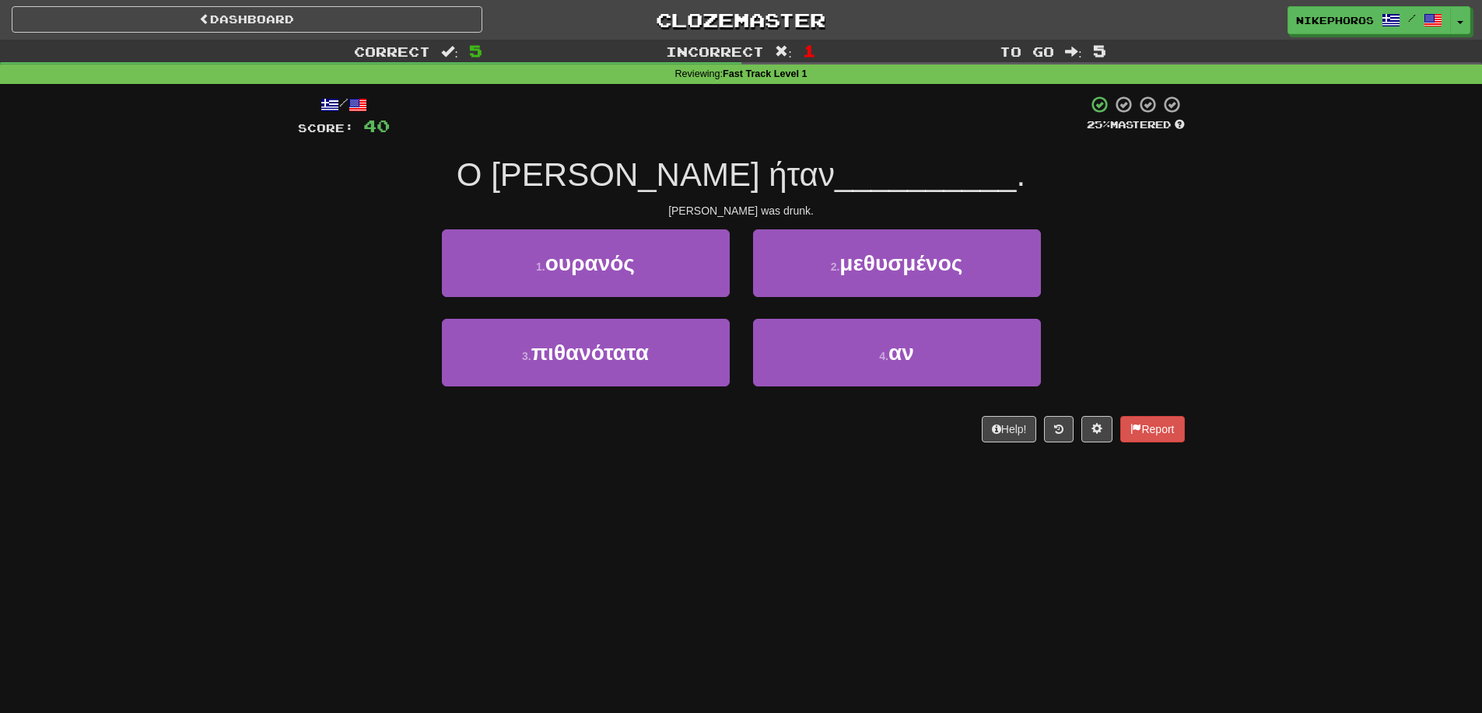
click at [1129, 296] on div "1 . ουρανός 2 . μεθυσμένος" at bounding box center [742, 273] width 934 height 89
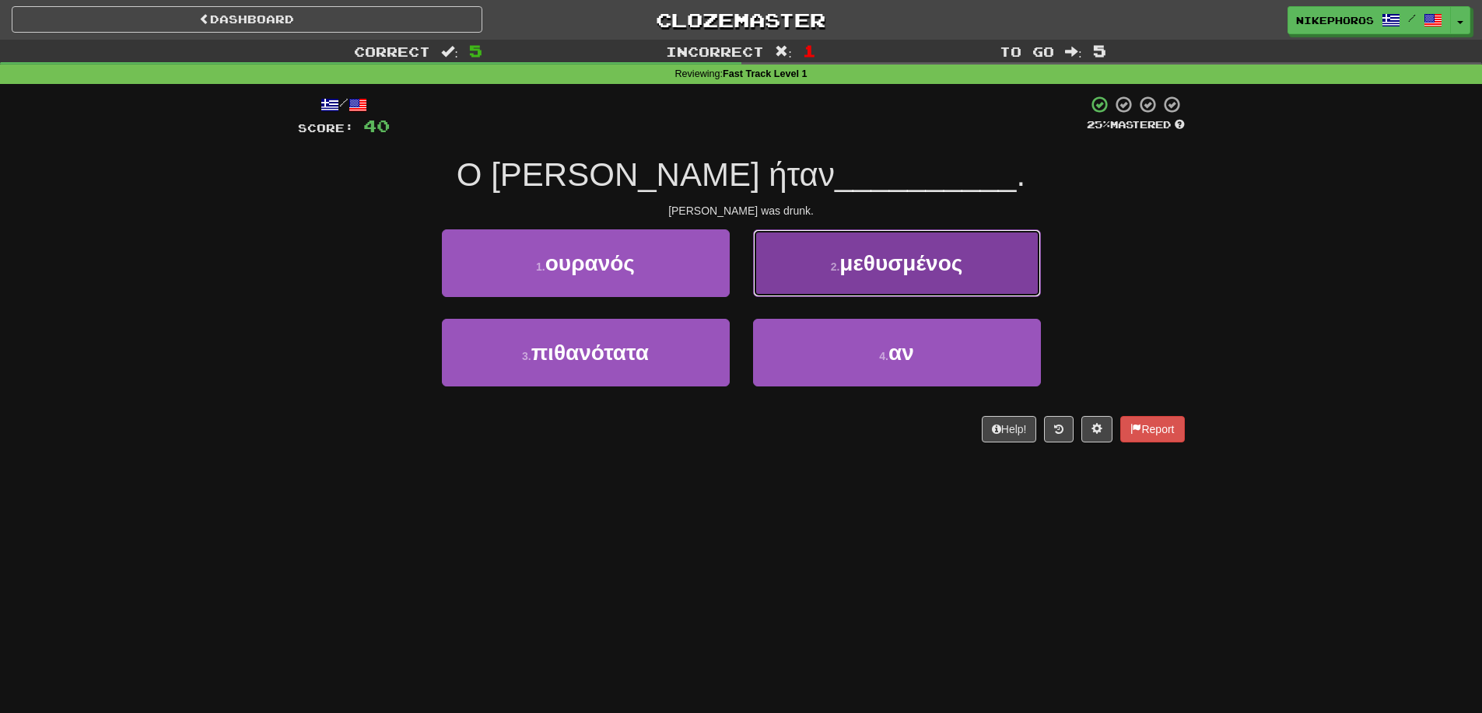
click at [898, 286] on button "2 . μεθυσμένος" at bounding box center [897, 263] width 288 height 68
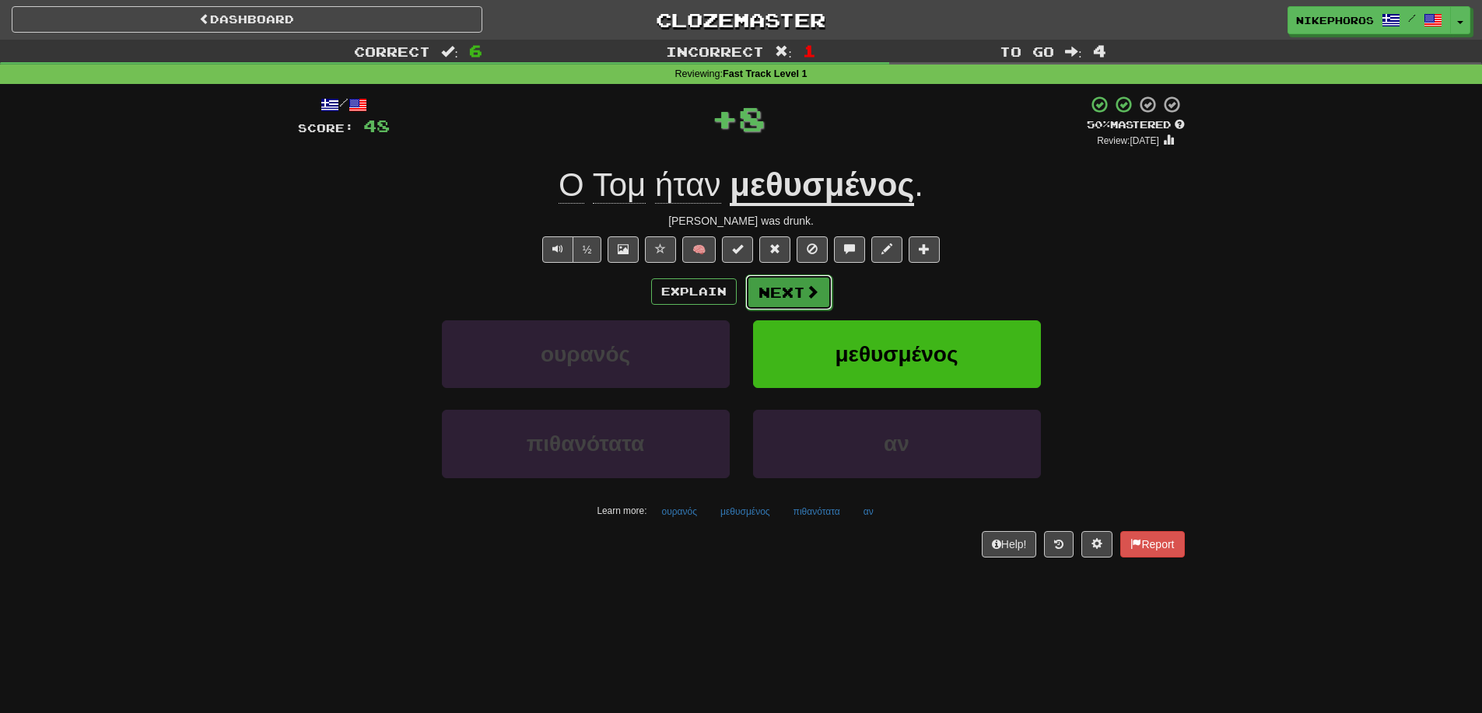
click at [758, 294] on button "Next" at bounding box center [788, 293] width 87 height 36
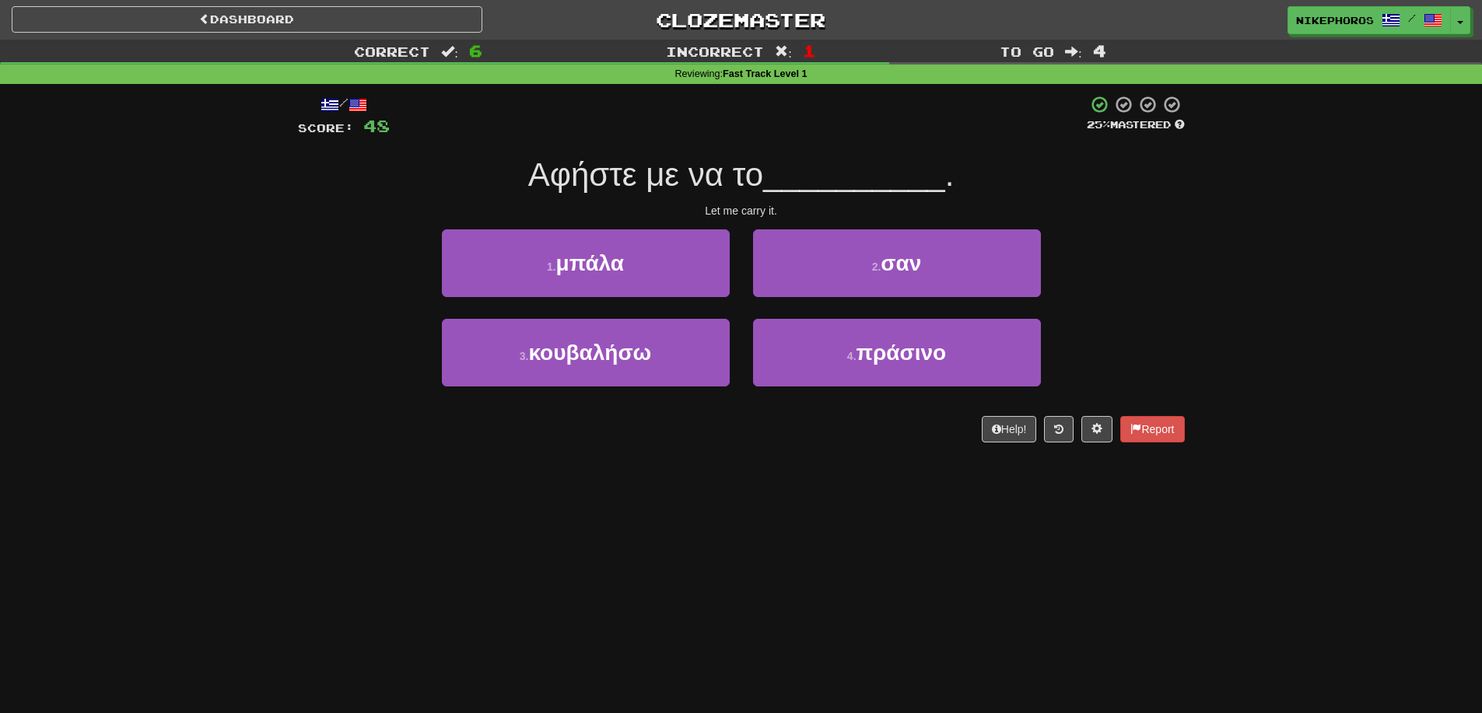
click at [1187, 248] on div "/ Score: 48 25 % Mastered Αφήστε με να το __________ . Let me carry it. 1 . μπά…" at bounding box center [741, 274] width 910 height 380
click at [1140, 222] on div "/ Score: 48 25 % Mastered Αφήστε με να το __________ . Let me carry it. 1 . μπά…" at bounding box center [741, 269] width 887 height 348
click at [1132, 264] on div "1 . μπάλα 2 . σαν" at bounding box center [742, 273] width 934 height 89
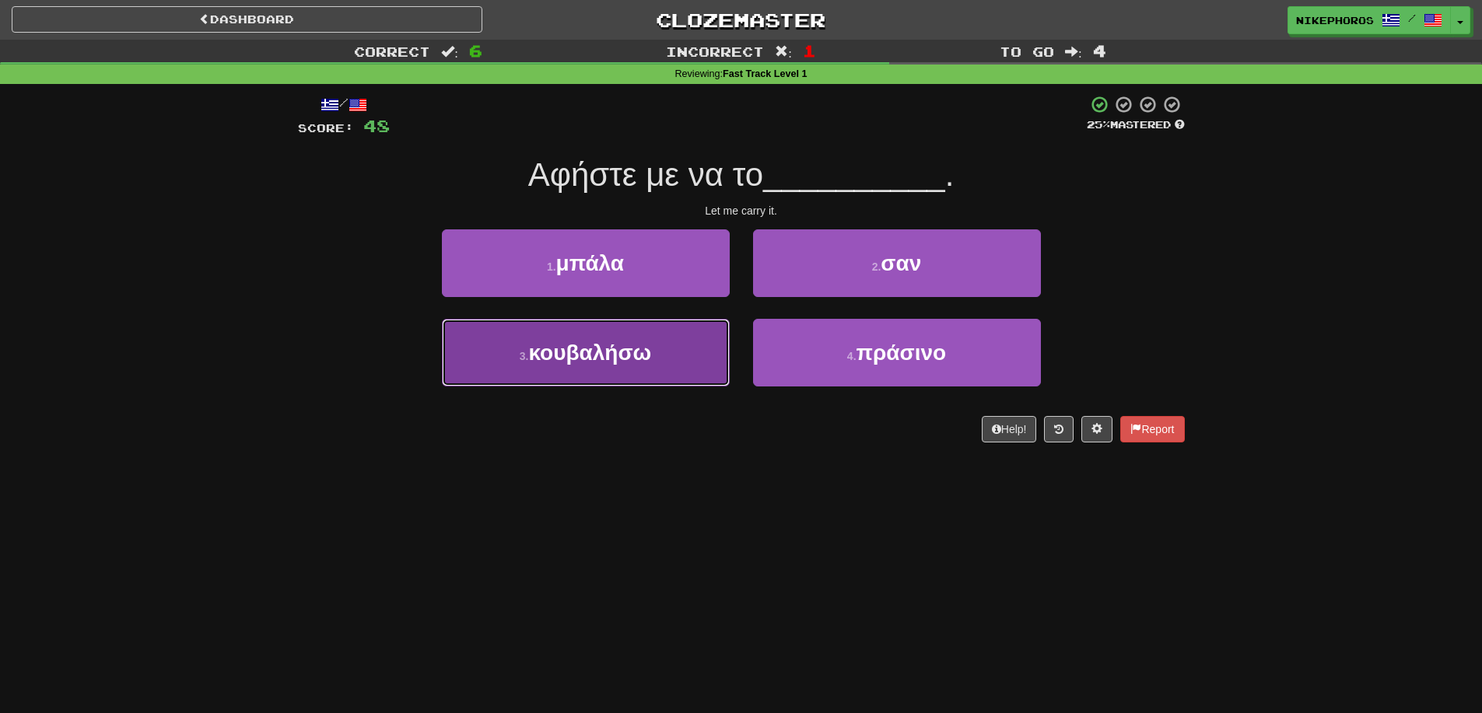
click at [644, 366] on button "3 . κουβαλήσω" at bounding box center [586, 353] width 288 height 68
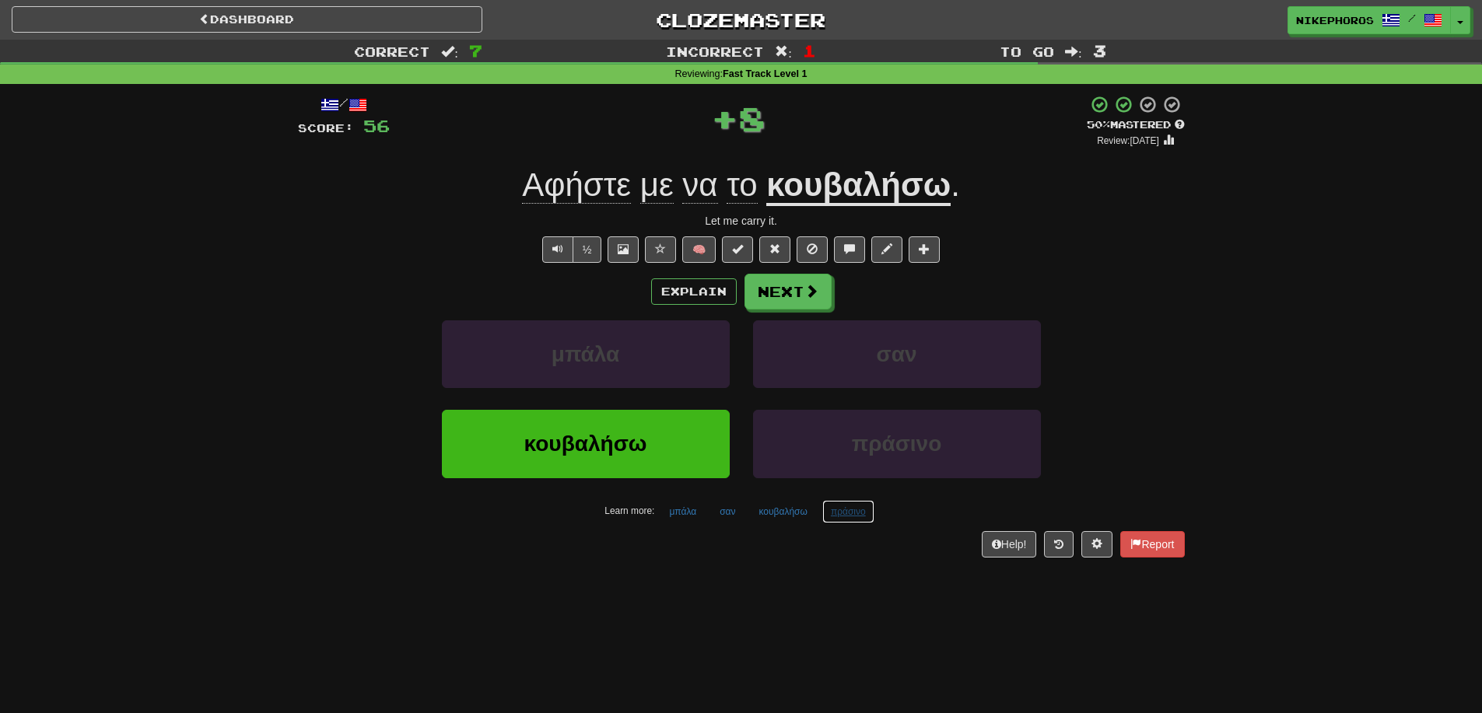
click at [835, 514] on button "πράσινο" at bounding box center [848, 511] width 52 height 23
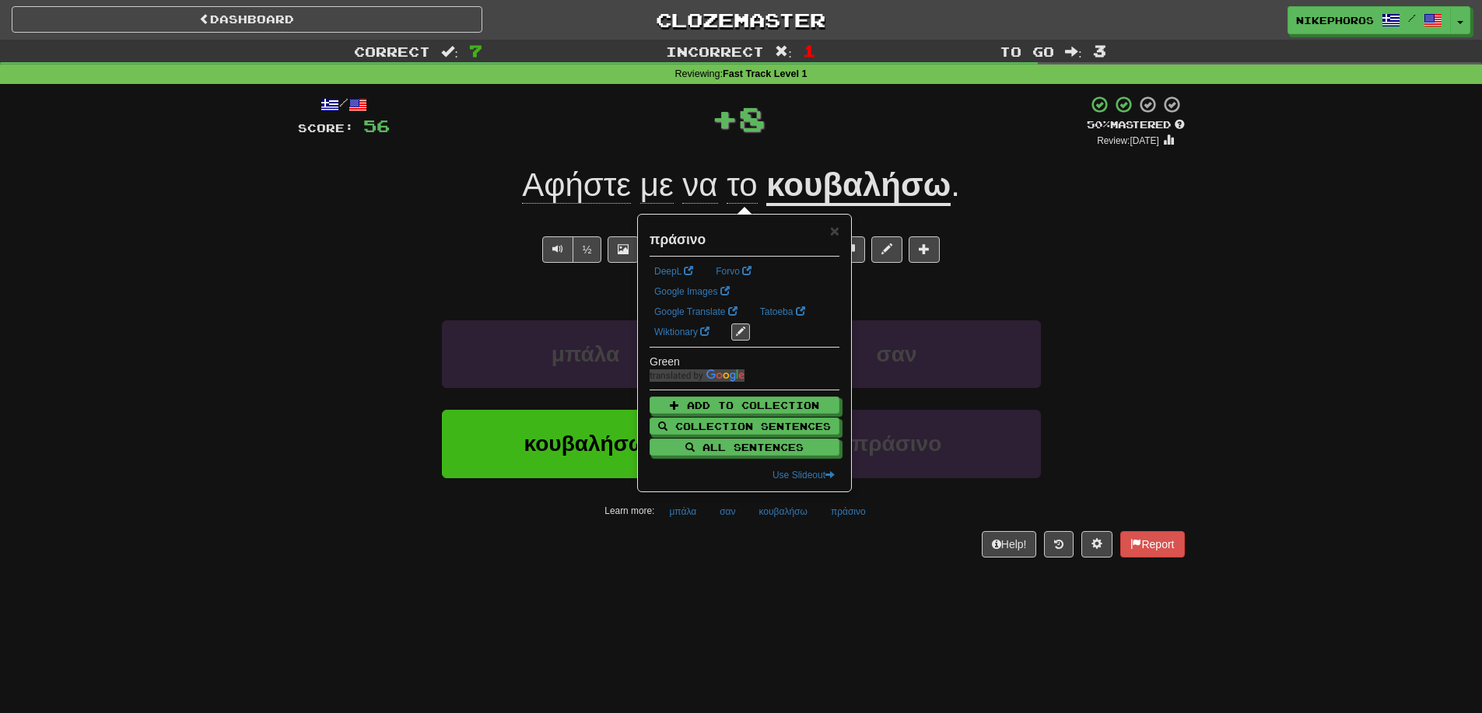
click at [861, 599] on div "Dashboard Clozemaster Nikephoros / Toggle Dropdown Dashboard Leaderboard Activi…" at bounding box center [741, 356] width 1482 height 713
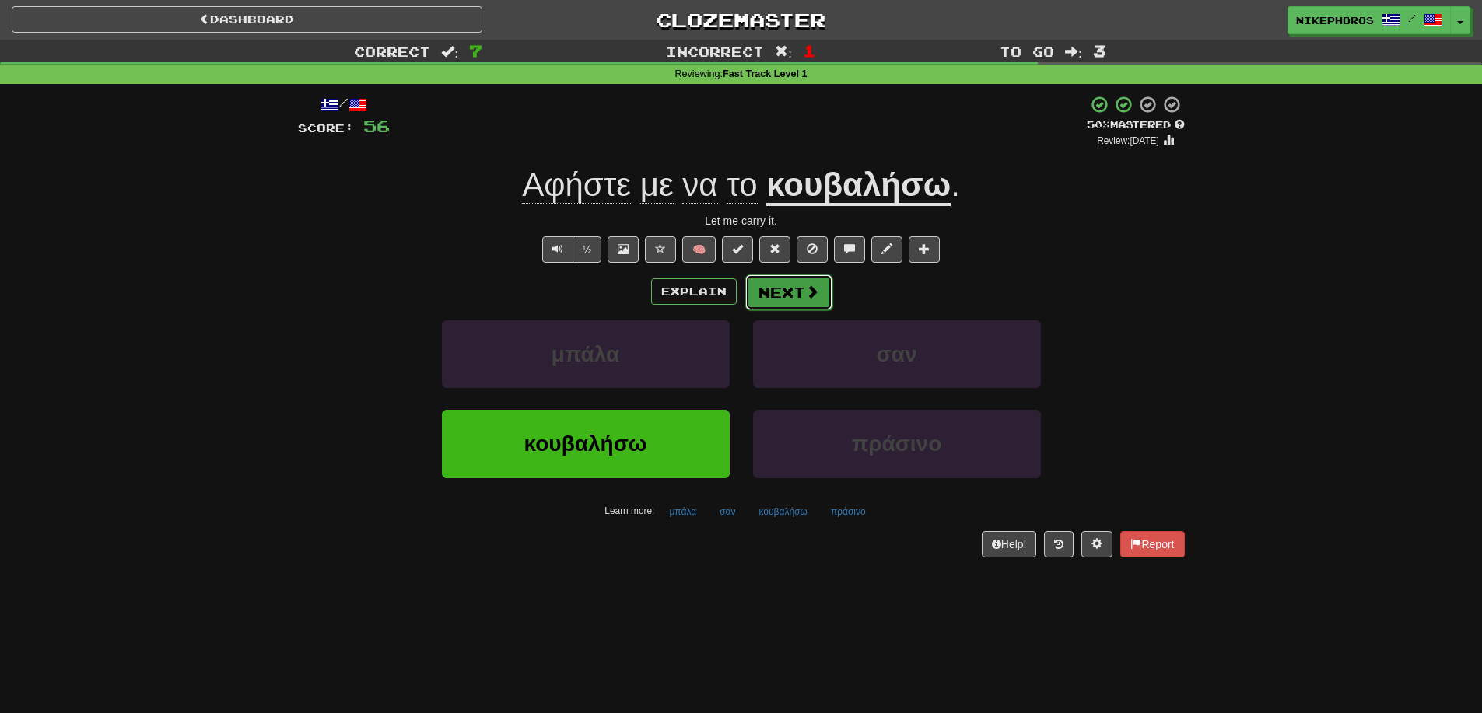
click at [796, 304] on button "Next" at bounding box center [788, 293] width 87 height 36
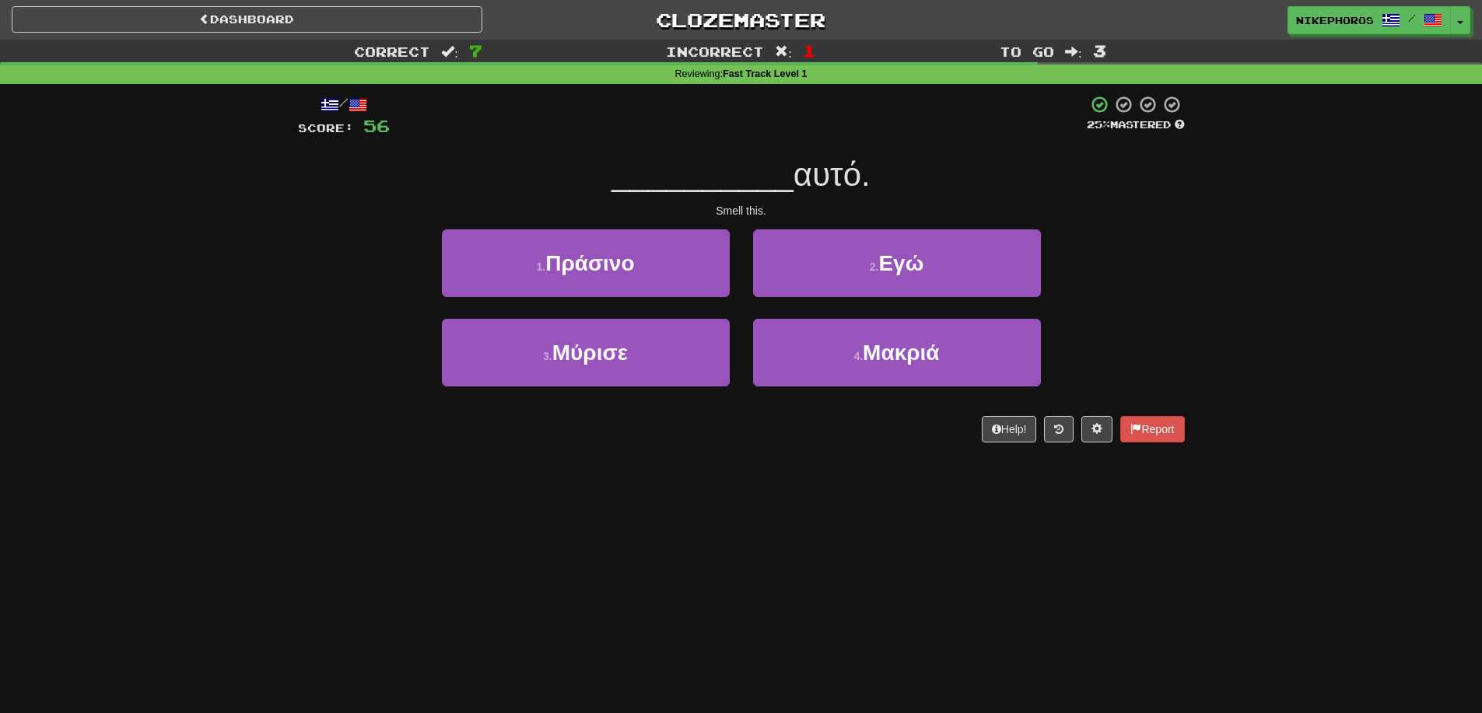
click at [1114, 594] on div "Dashboard Clozemaster Nikephoros / Toggle Dropdown Dashboard Leaderboard Activi…" at bounding box center [741, 356] width 1482 height 713
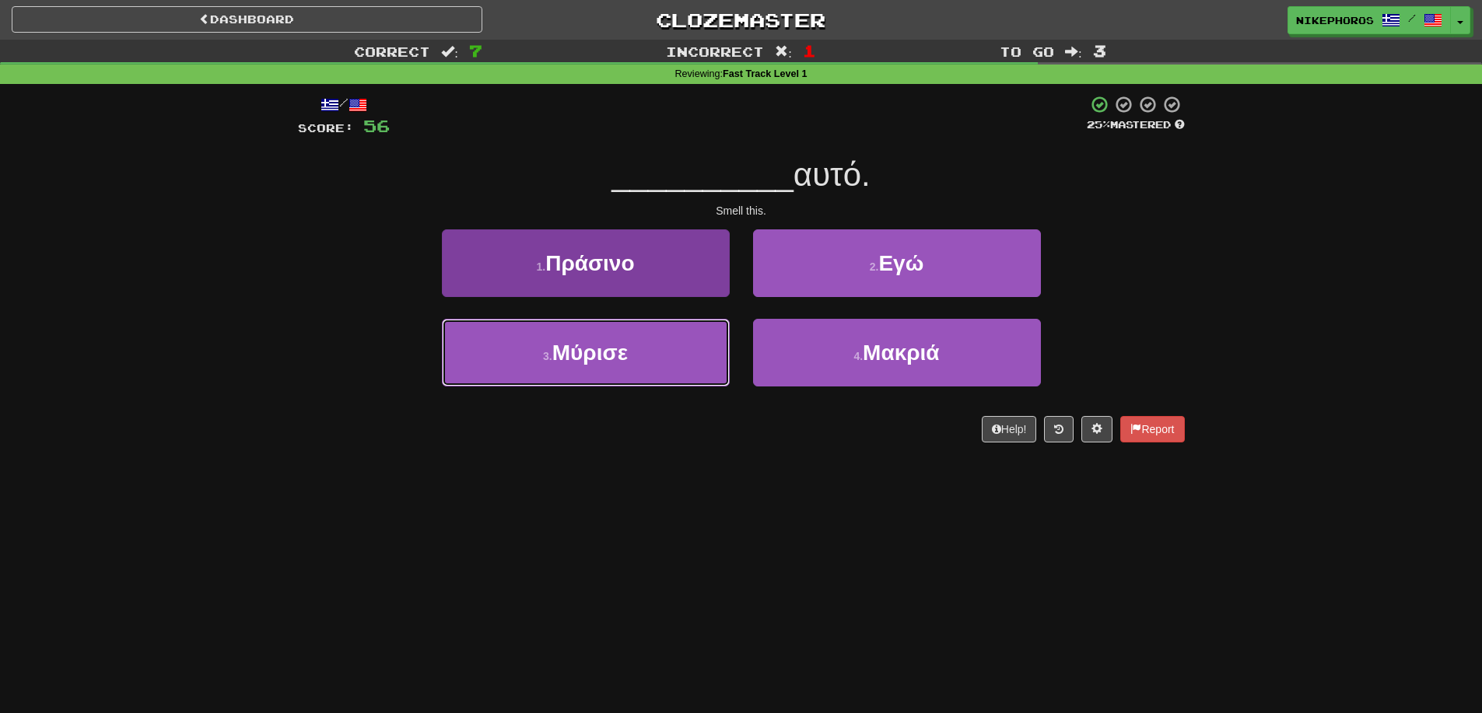
click at [648, 356] on button "3 . Μύρισε" at bounding box center [586, 353] width 288 height 68
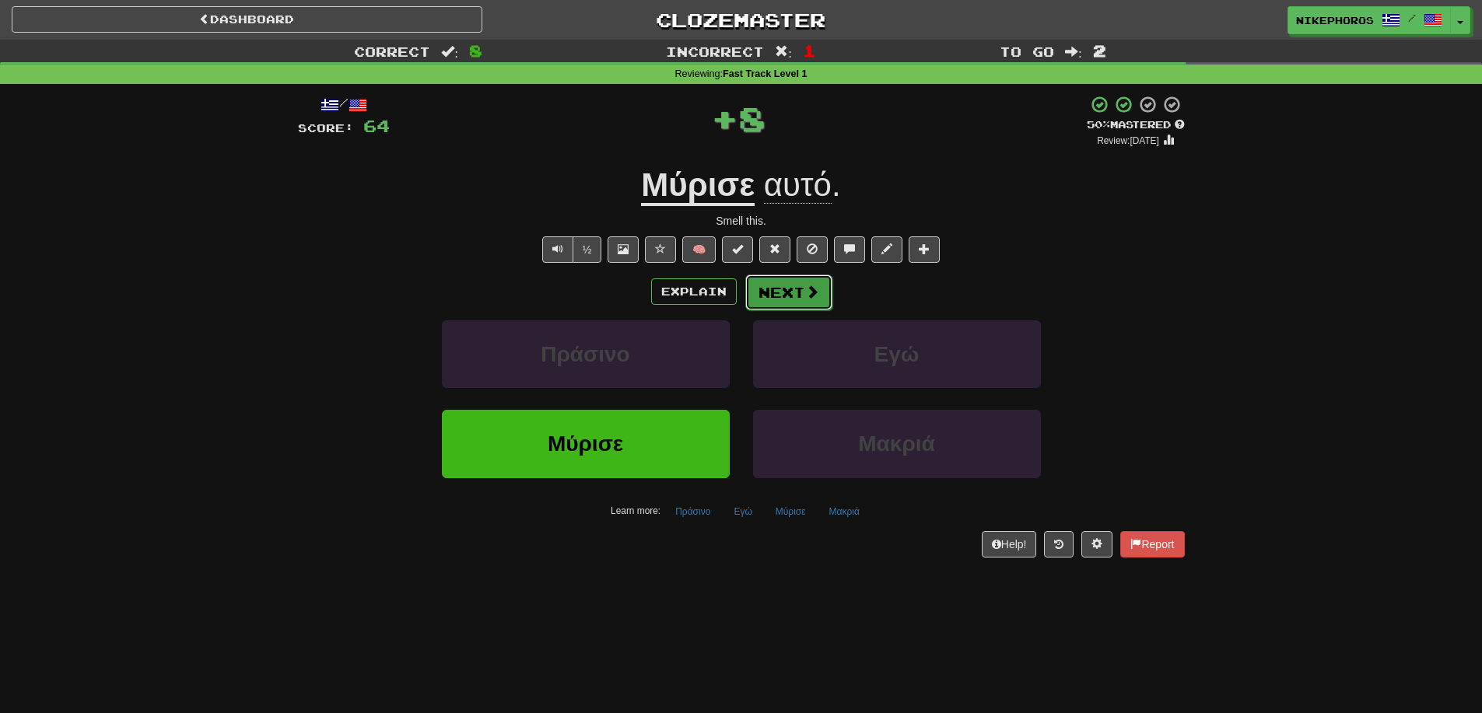
click at [794, 287] on button "Next" at bounding box center [788, 293] width 87 height 36
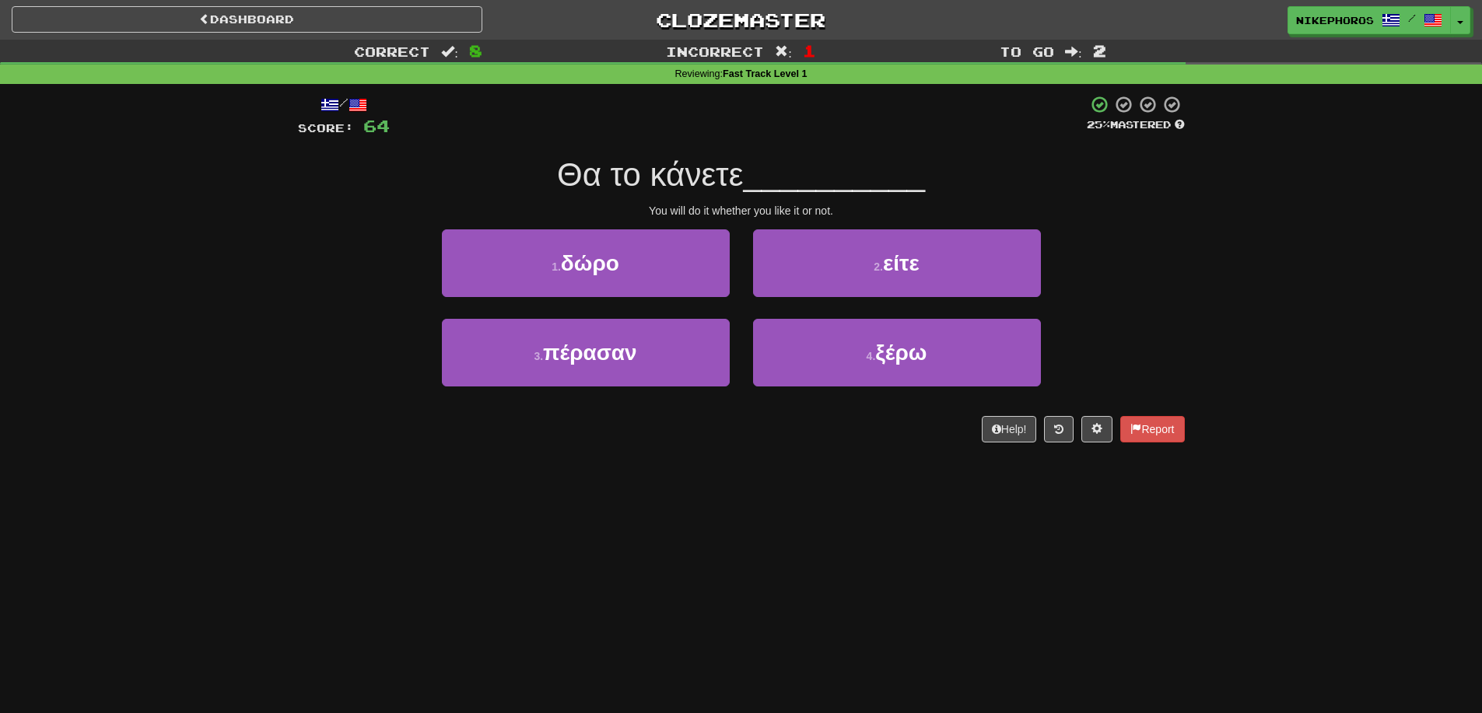
click at [838, 184] on span "__________" at bounding box center [834, 174] width 182 height 37
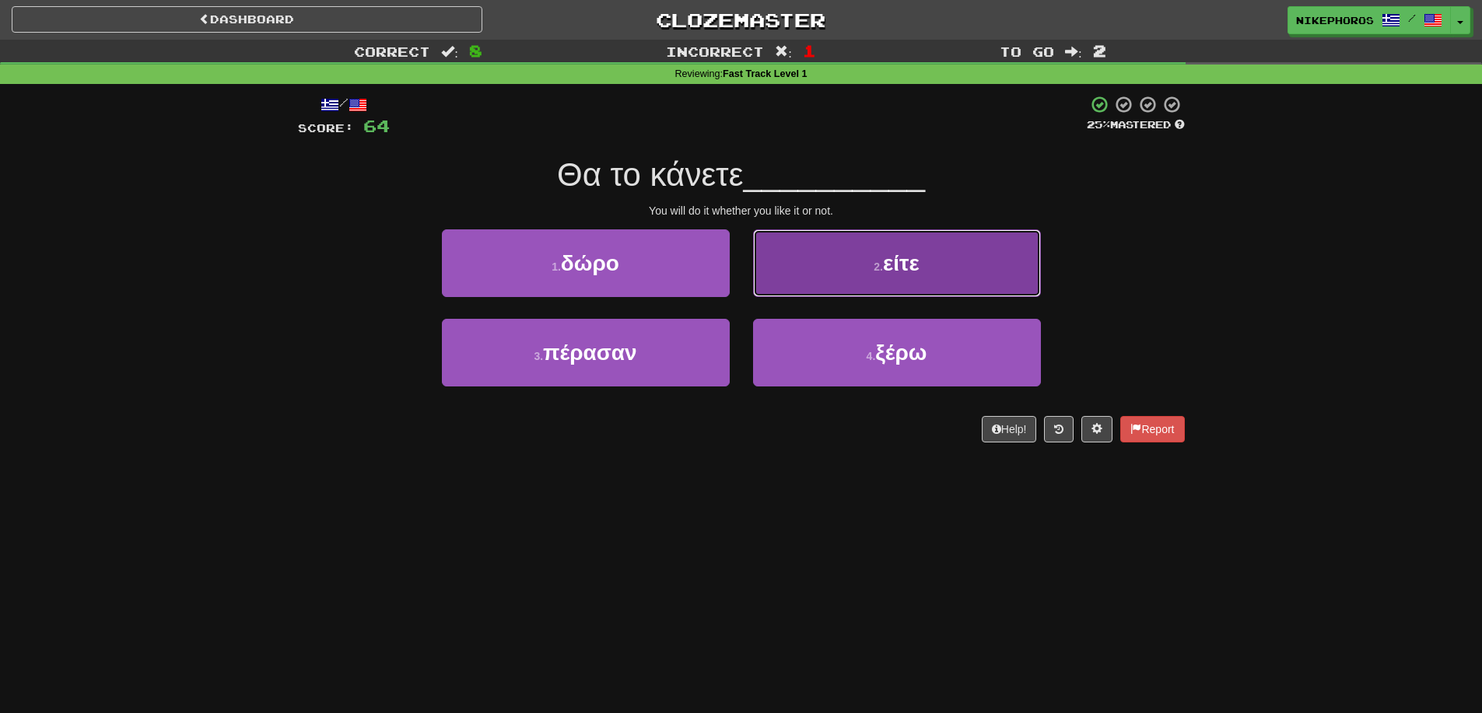
click at [945, 255] on button "2 . είτε" at bounding box center [897, 263] width 288 height 68
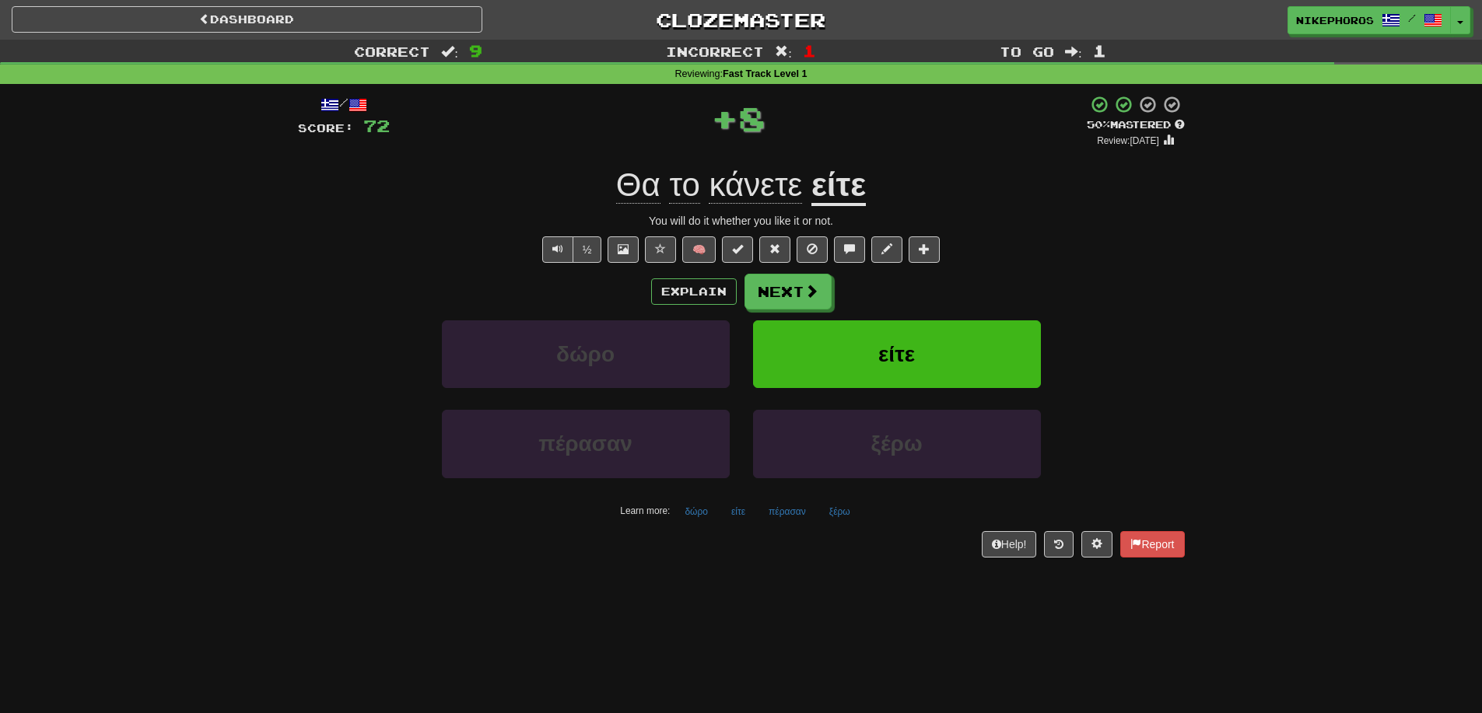
click at [832, 570] on div "/ Score: 72 + 8 50 % Mastered Review: [DATE] Θα το κάνετε είτε You will do it w…" at bounding box center [741, 331] width 887 height 495
click at [809, 293] on span at bounding box center [812, 292] width 14 height 14
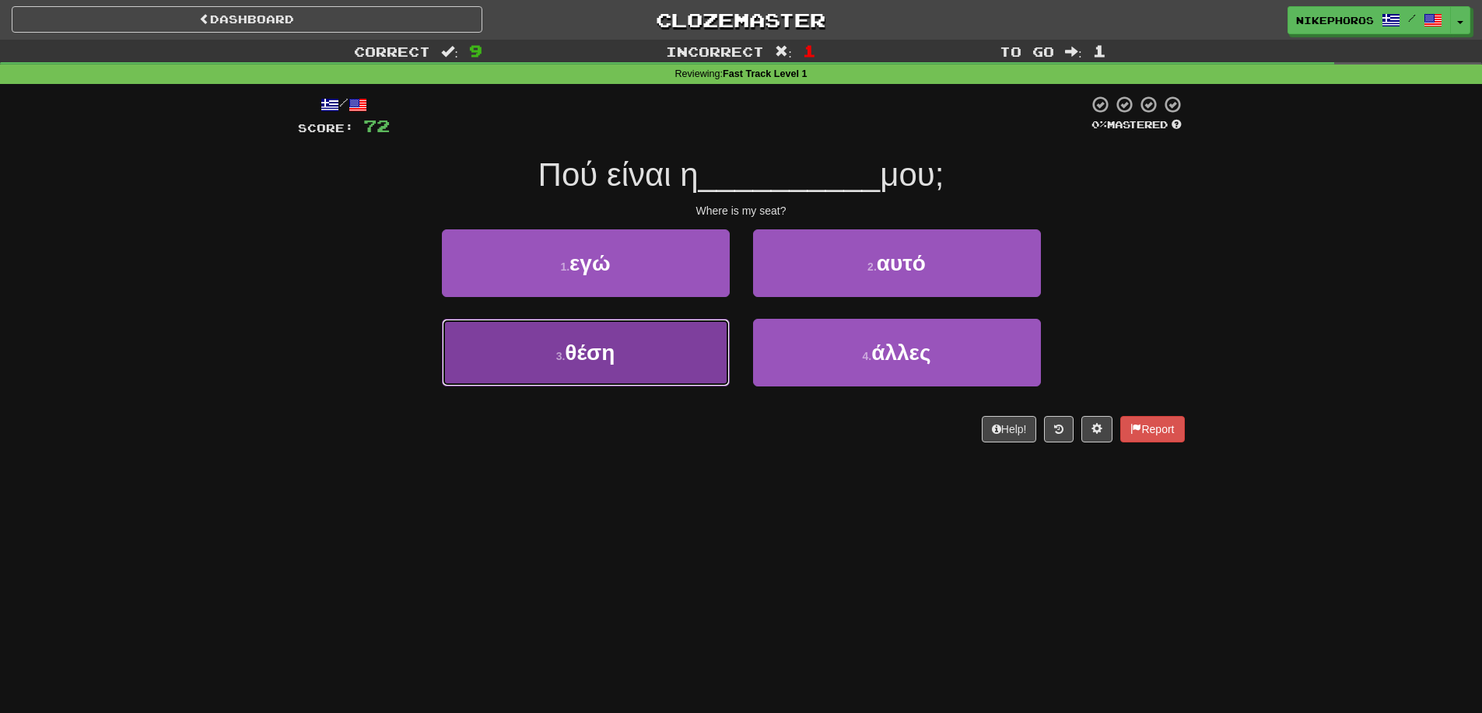
click at [660, 370] on button "3 . θέση" at bounding box center [586, 353] width 288 height 68
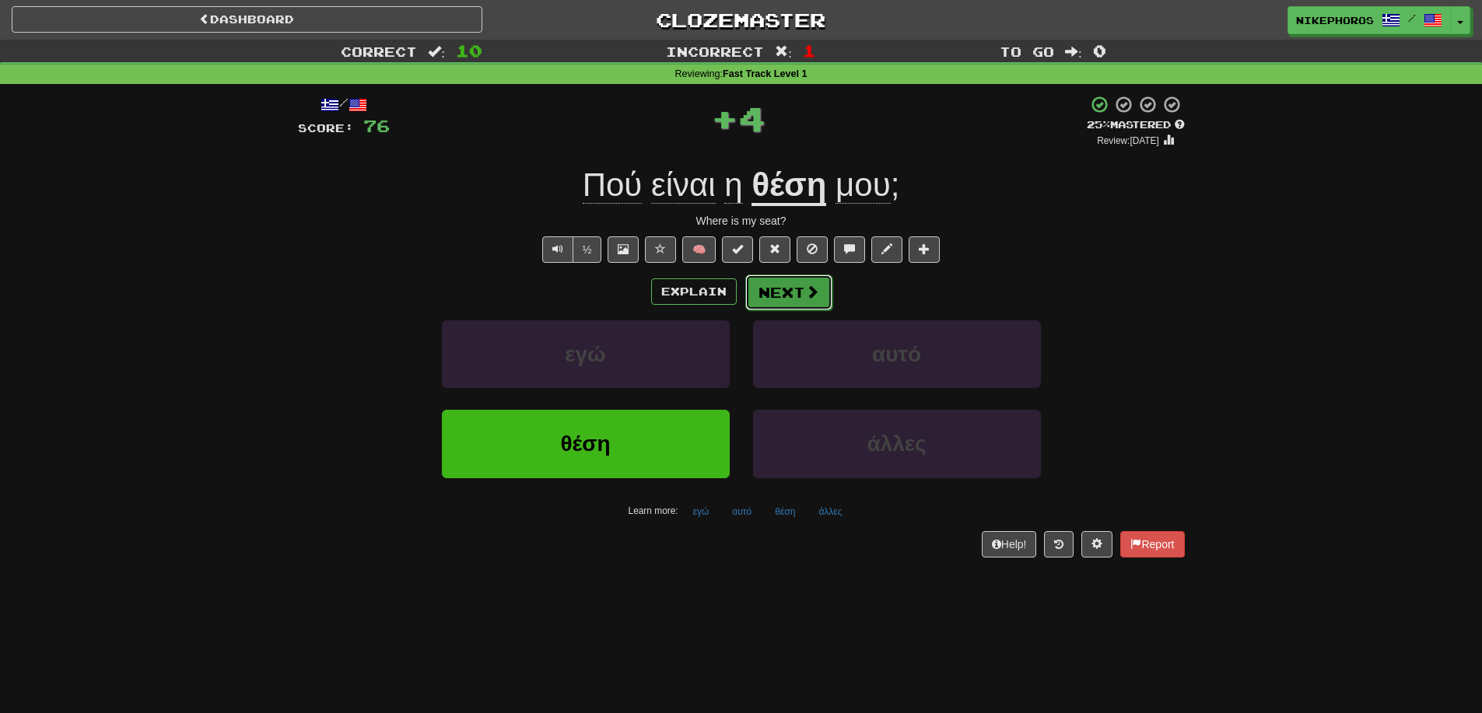
click at [807, 296] on span at bounding box center [812, 292] width 14 height 14
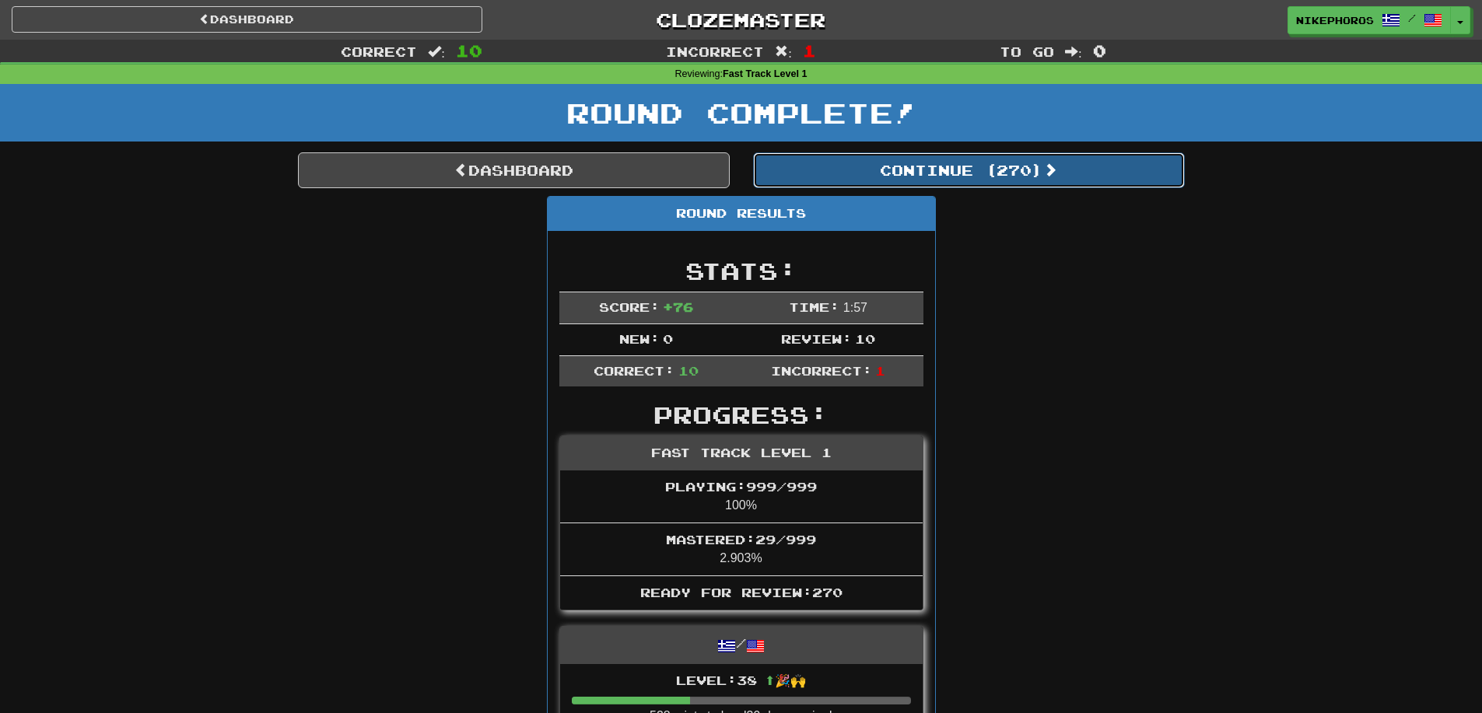
click at [1049, 183] on button "Continue ( 270 )" at bounding box center [969, 170] width 432 height 36
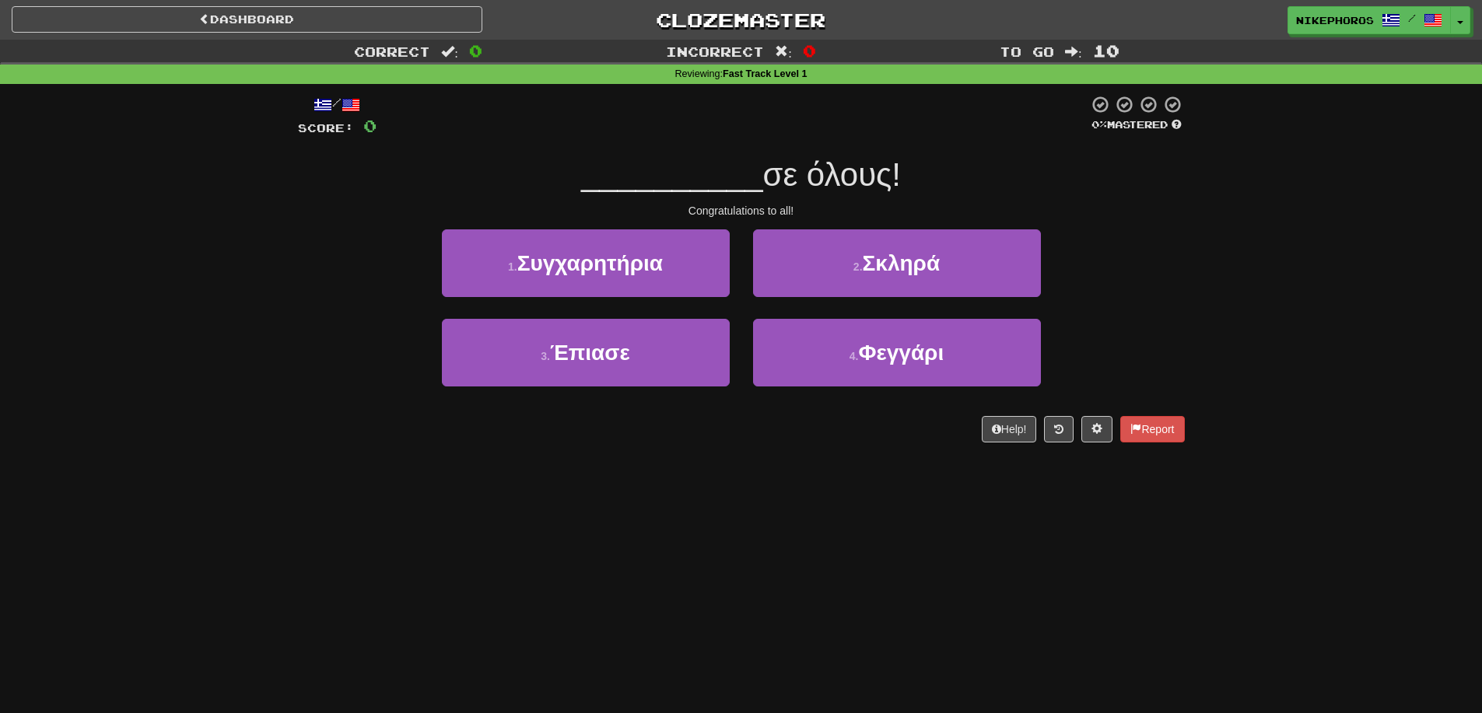
click at [787, 481] on div "Dashboard Clozemaster Nikephoros / Toggle Dropdown Dashboard Leaderboard Activi…" at bounding box center [741, 356] width 1482 height 713
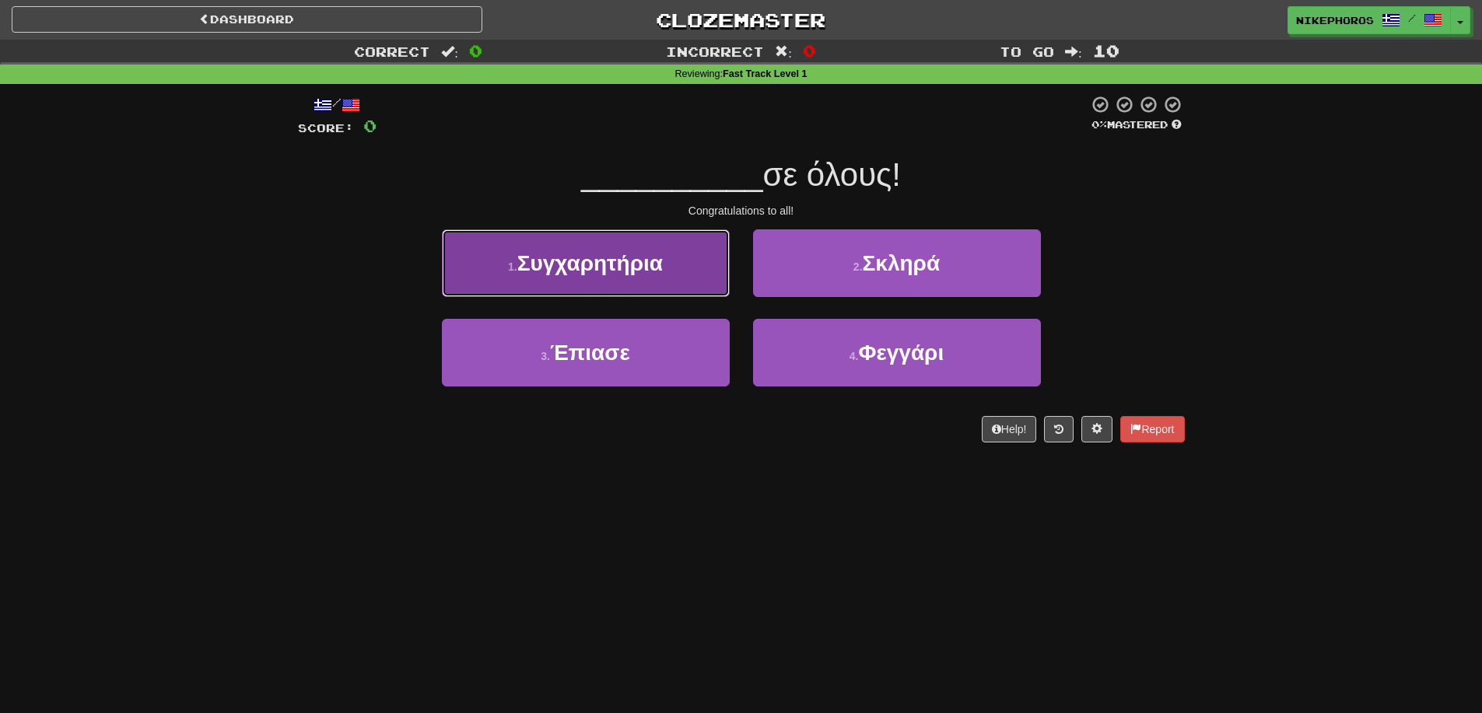
click at [659, 251] on span "Συγχαρητήρια" at bounding box center [589, 263] width 145 height 24
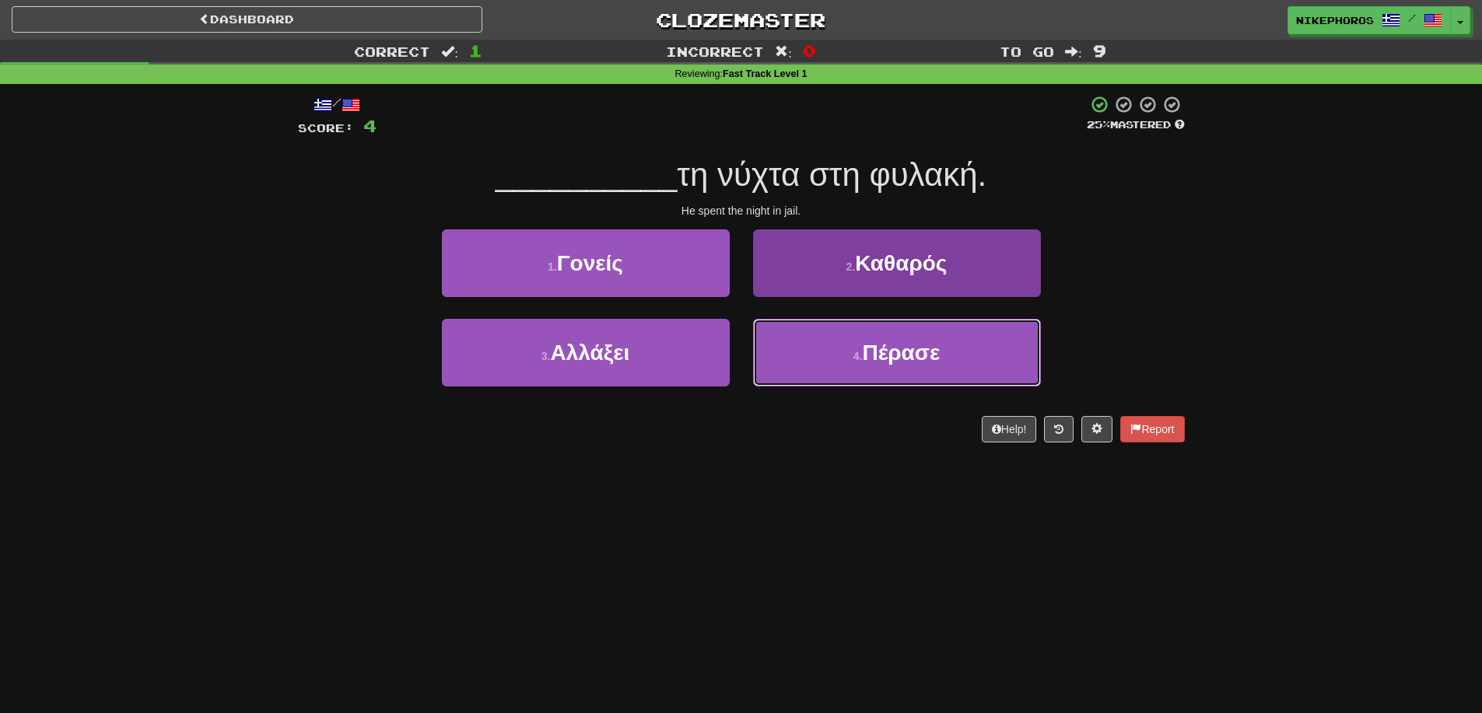
click at [927, 347] on span "Πέρασε" at bounding box center [901, 353] width 78 height 24
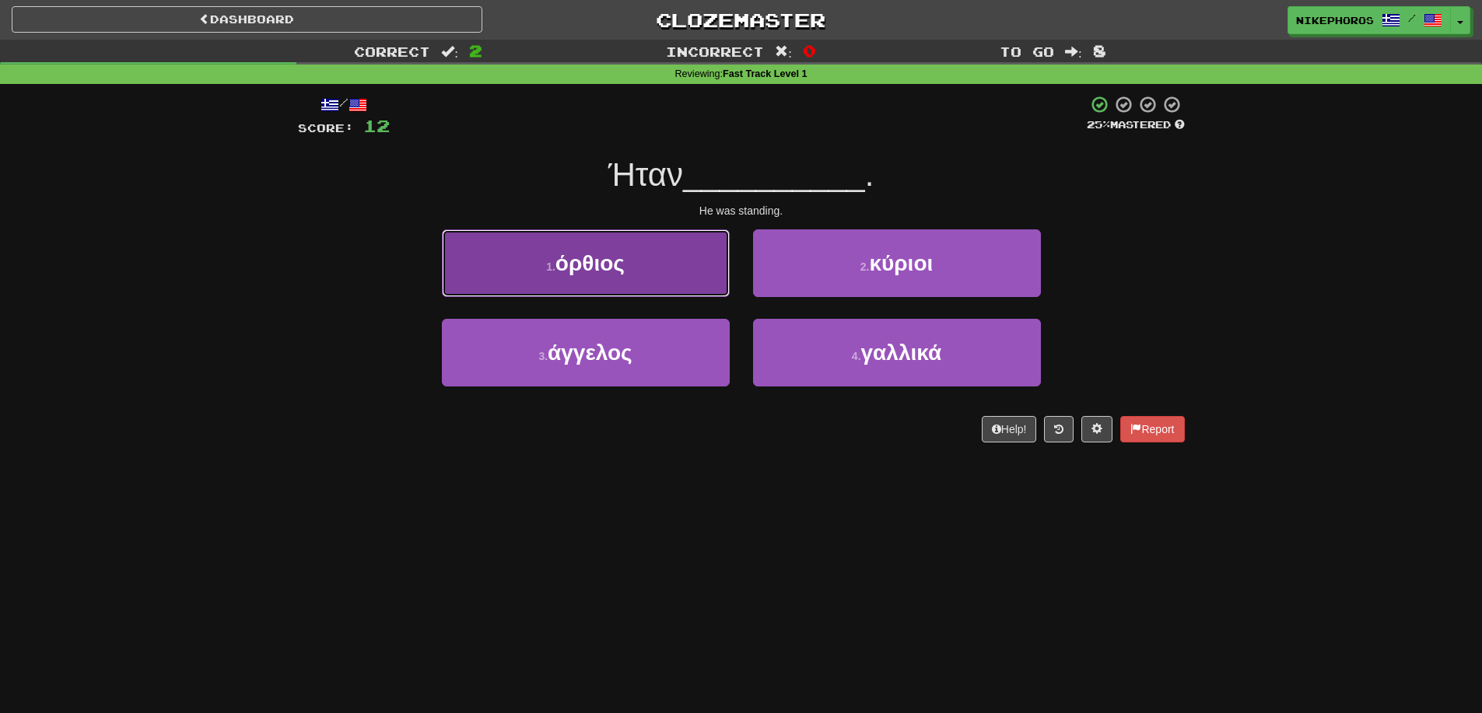
click at [531, 273] on button "1 . όρθιος" at bounding box center [586, 263] width 288 height 68
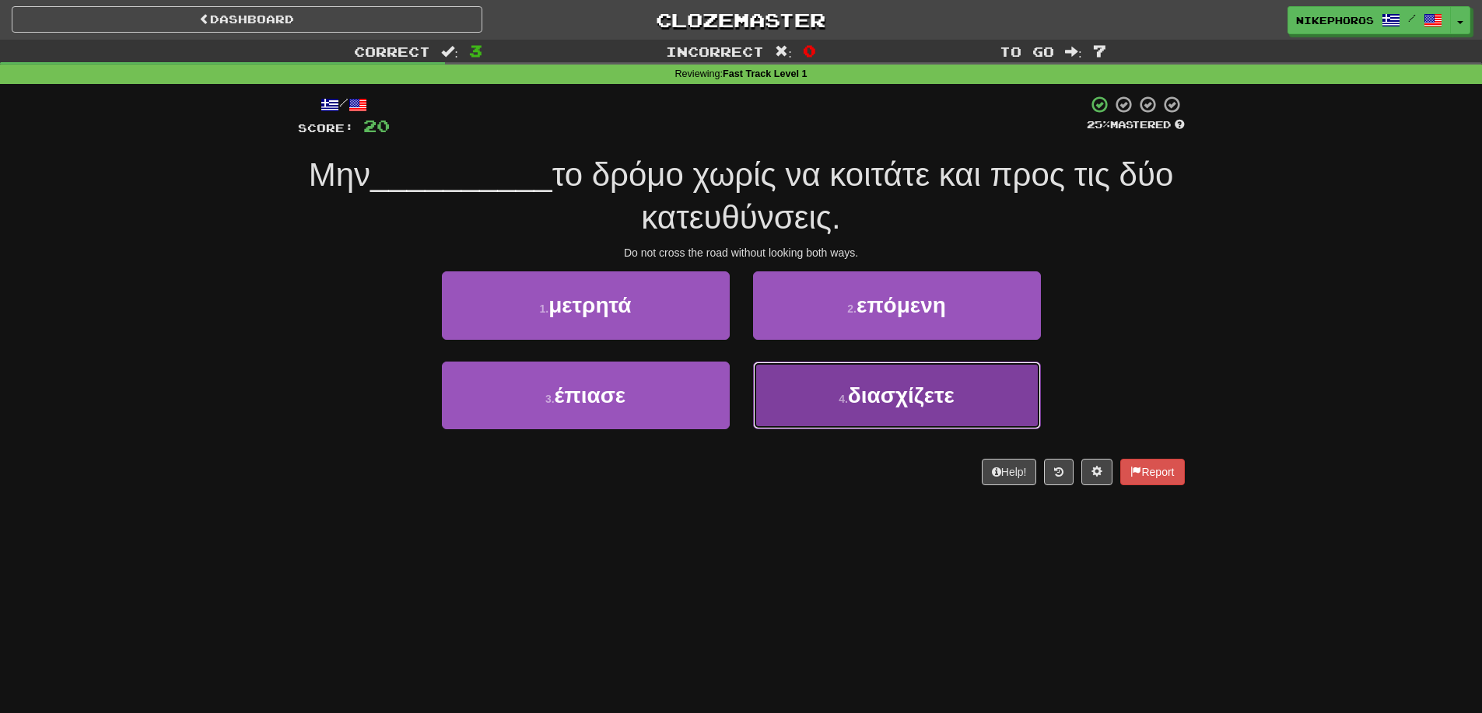
click at [880, 412] on button "4 . διασχίζετε" at bounding box center [897, 396] width 288 height 68
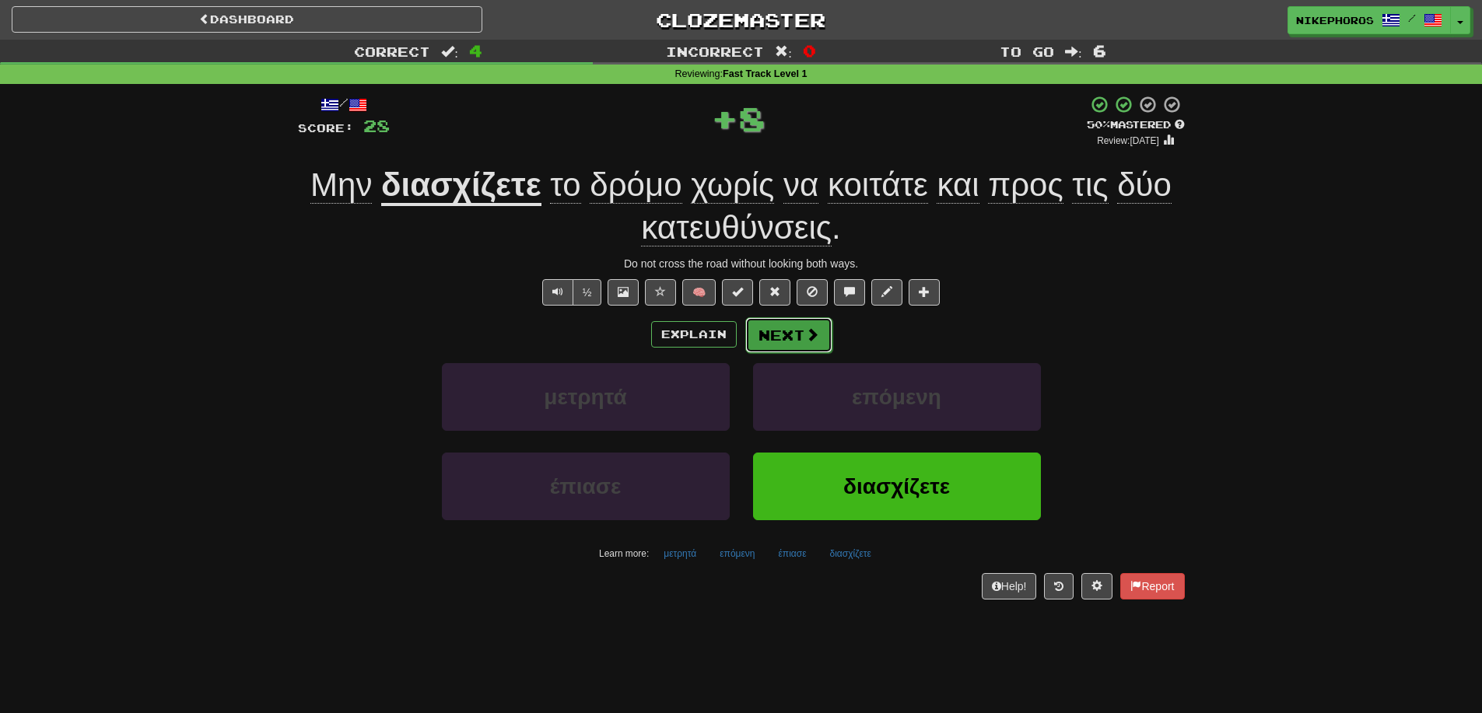
click at [773, 335] on button "Next" at bounding box center [788, 335] width 87 height 36
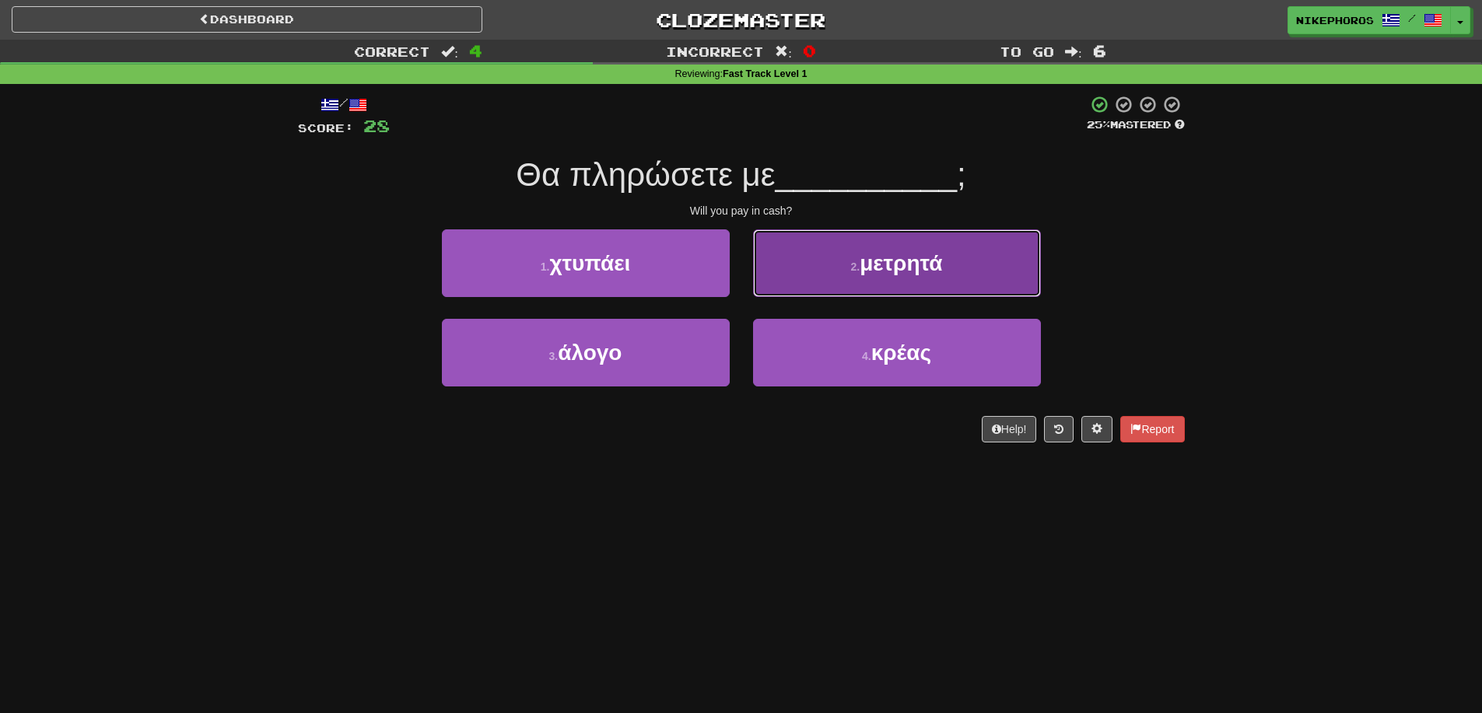
click at [948, 274] on button "2 . μετρητά" at bounding box center [897, 263] width 288 height 68
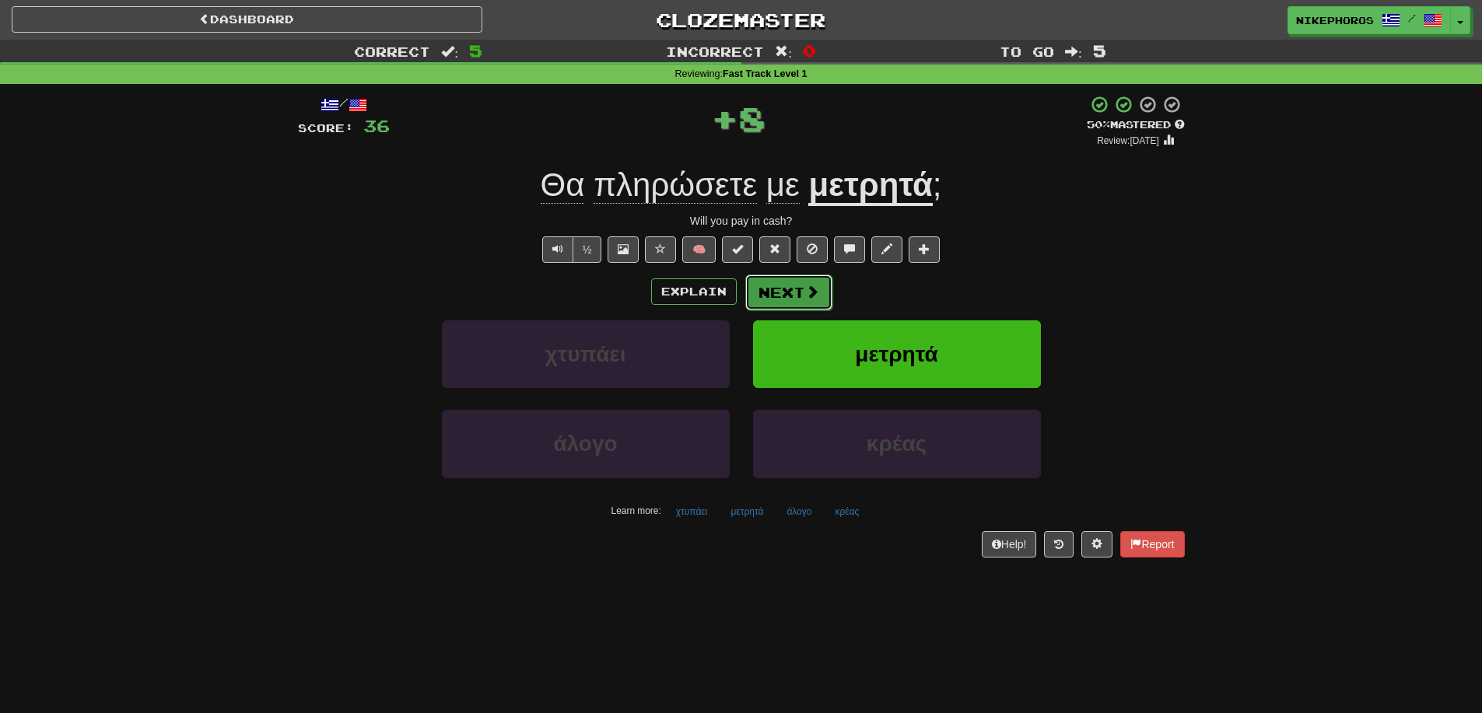
click at [812, 299] on span at bounding box center [812, 292] width 14 height 14
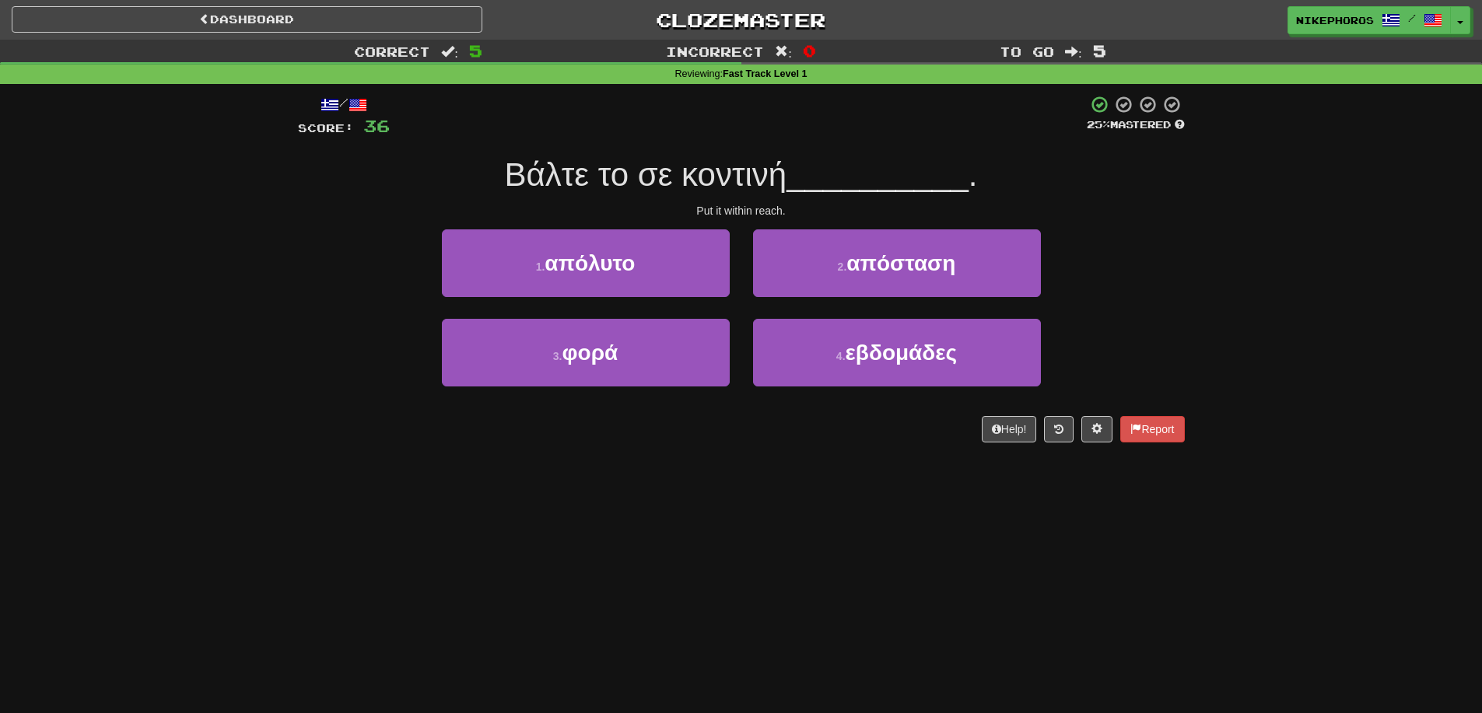
click at [942, 172] on span "__________" at bounding box center [878, 174] width 182 height 37
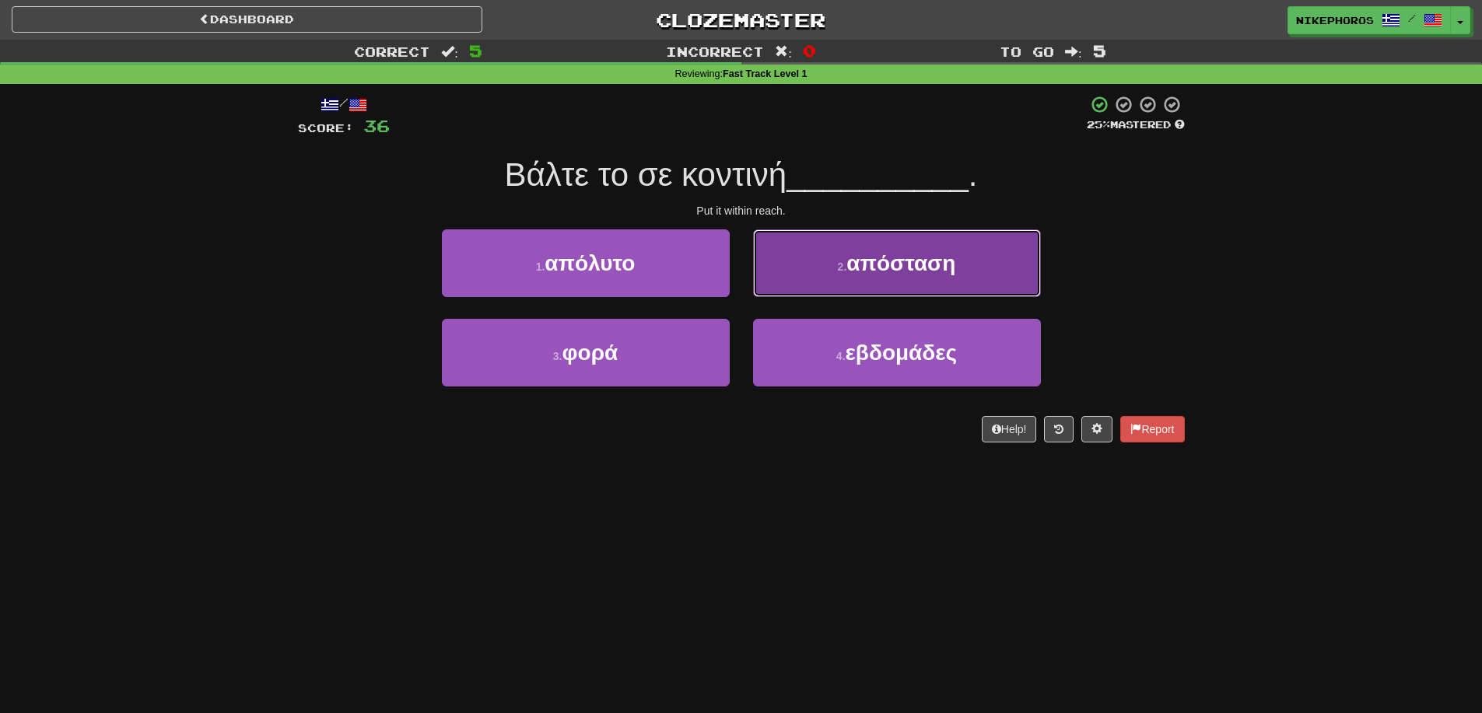
click at [960, 278] on button "2 . απόσταση" at bounding box center [897, 263] width 288 height 68
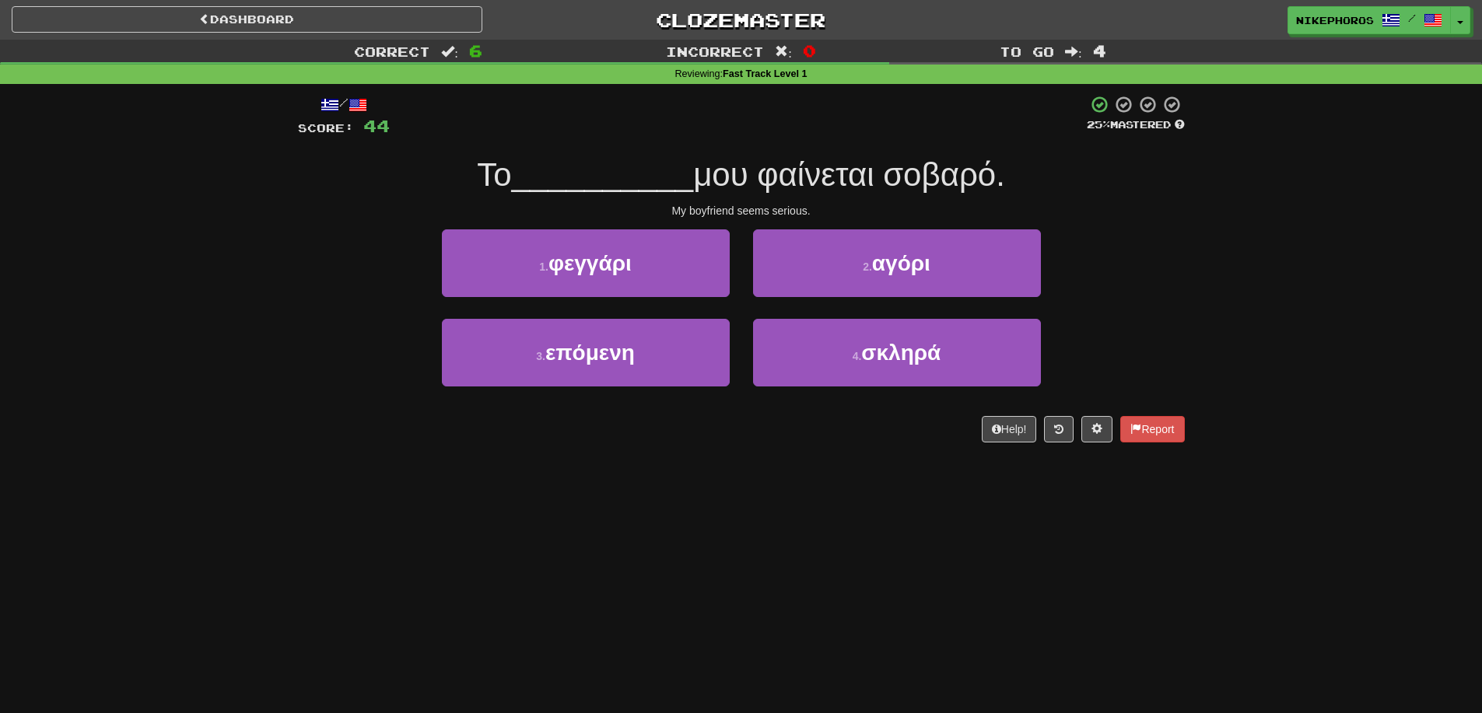
click at [1154, 251] on div "1 . φεγγάρι 2 . αγόρι" at bounding box center [742, 273] width 934 height 89
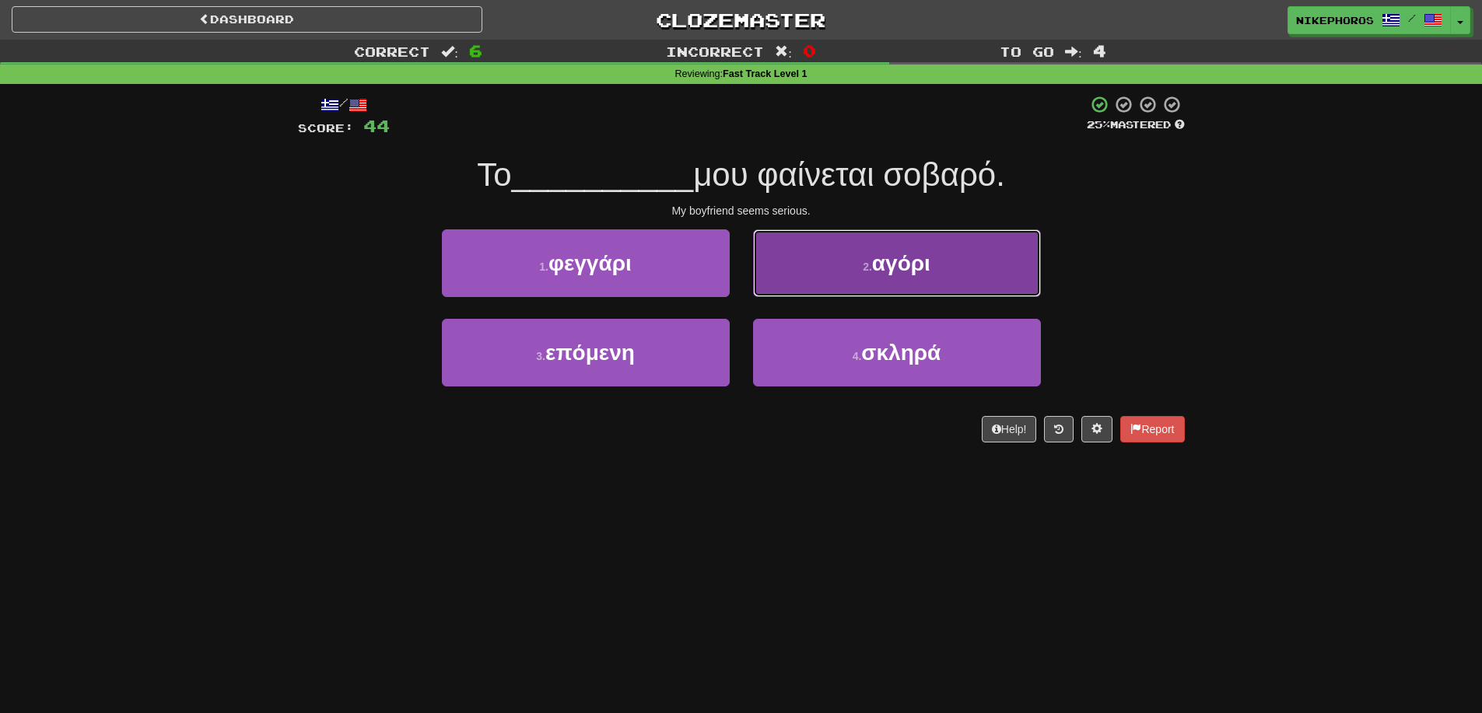
click at [1010, 275] on button "2 . αγόρι" at bounding box center [897, 263] width 288 height 68
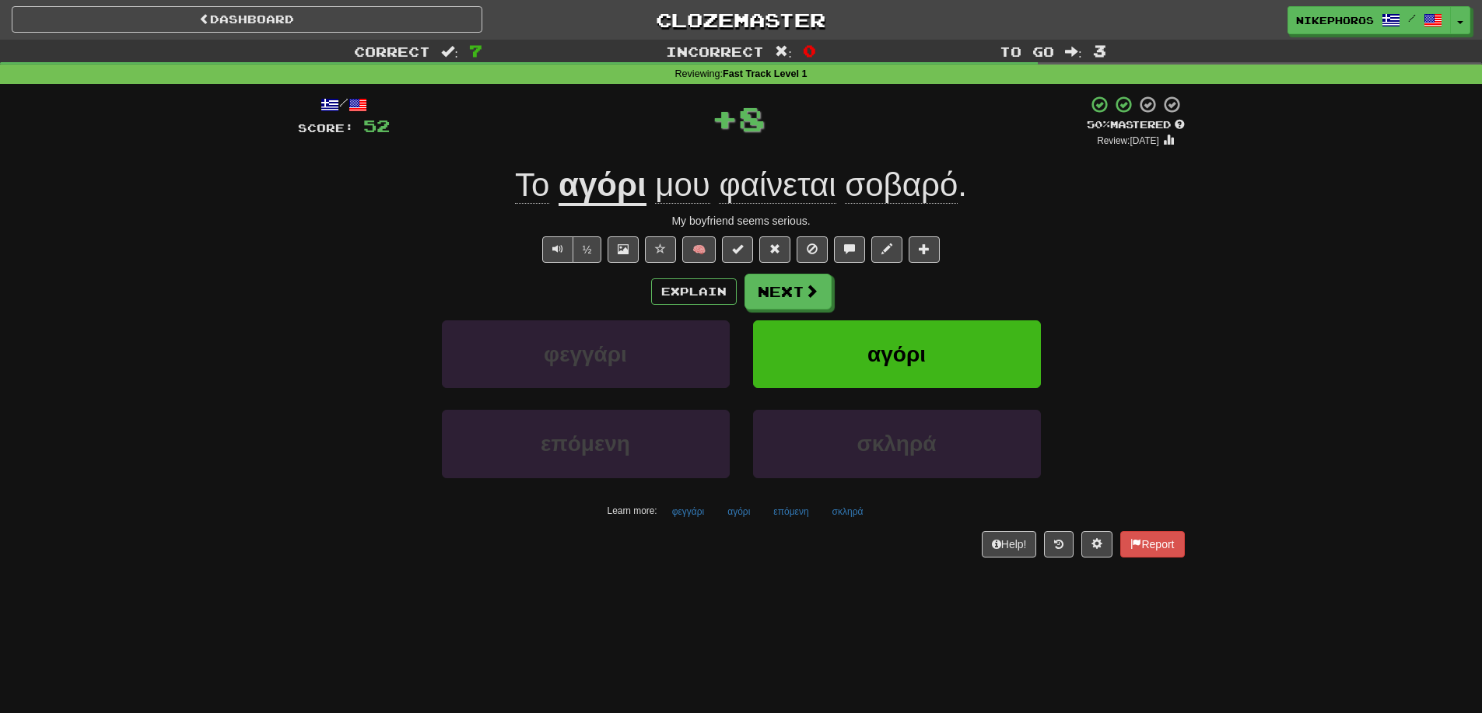
click at [1295, 195] on div "Correct : 7 Incorrect : 0 To go : 3 Reviewing : Fast Track Level 1 / Score: 52 …" at bounding box center [741, 310] width 1482 height 540
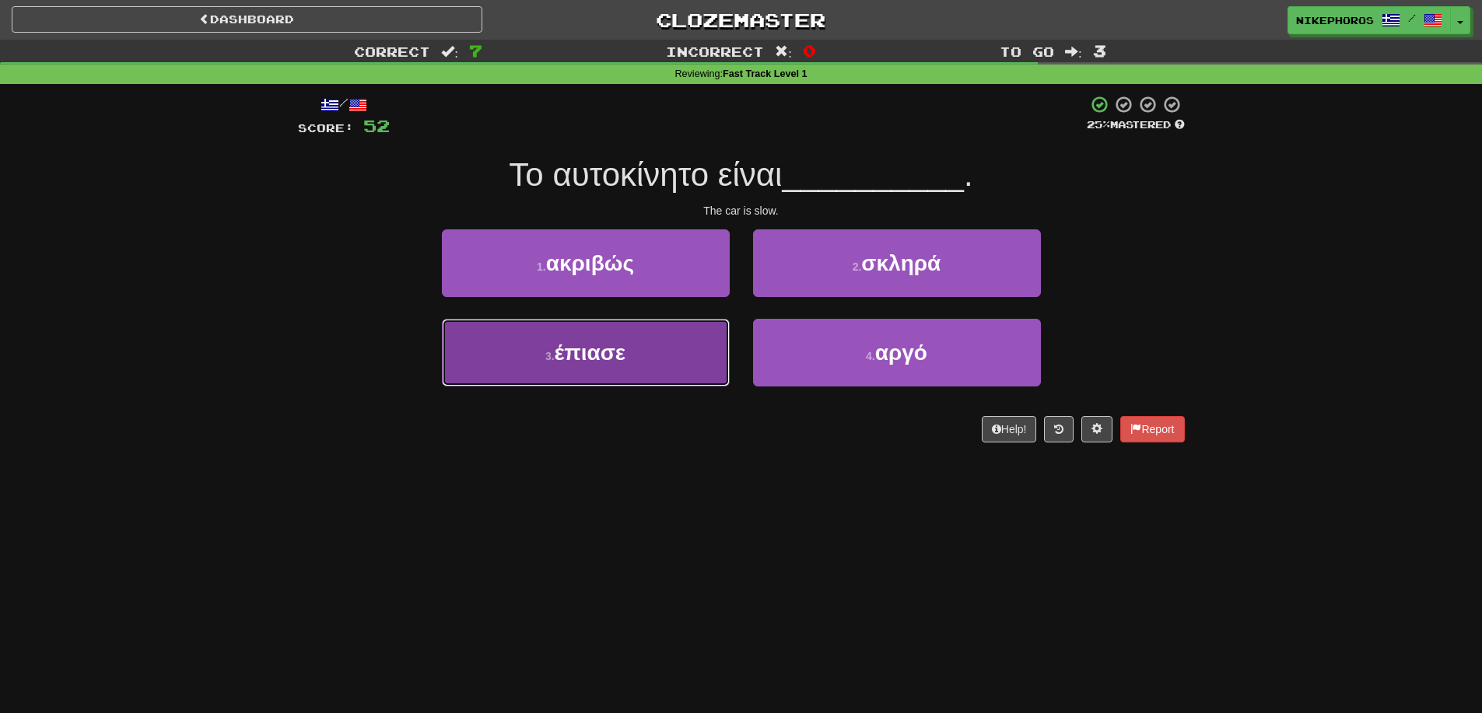
click at [603, 346] on span "έπιασε" at bounding box center [591, 353] width 72 height 24
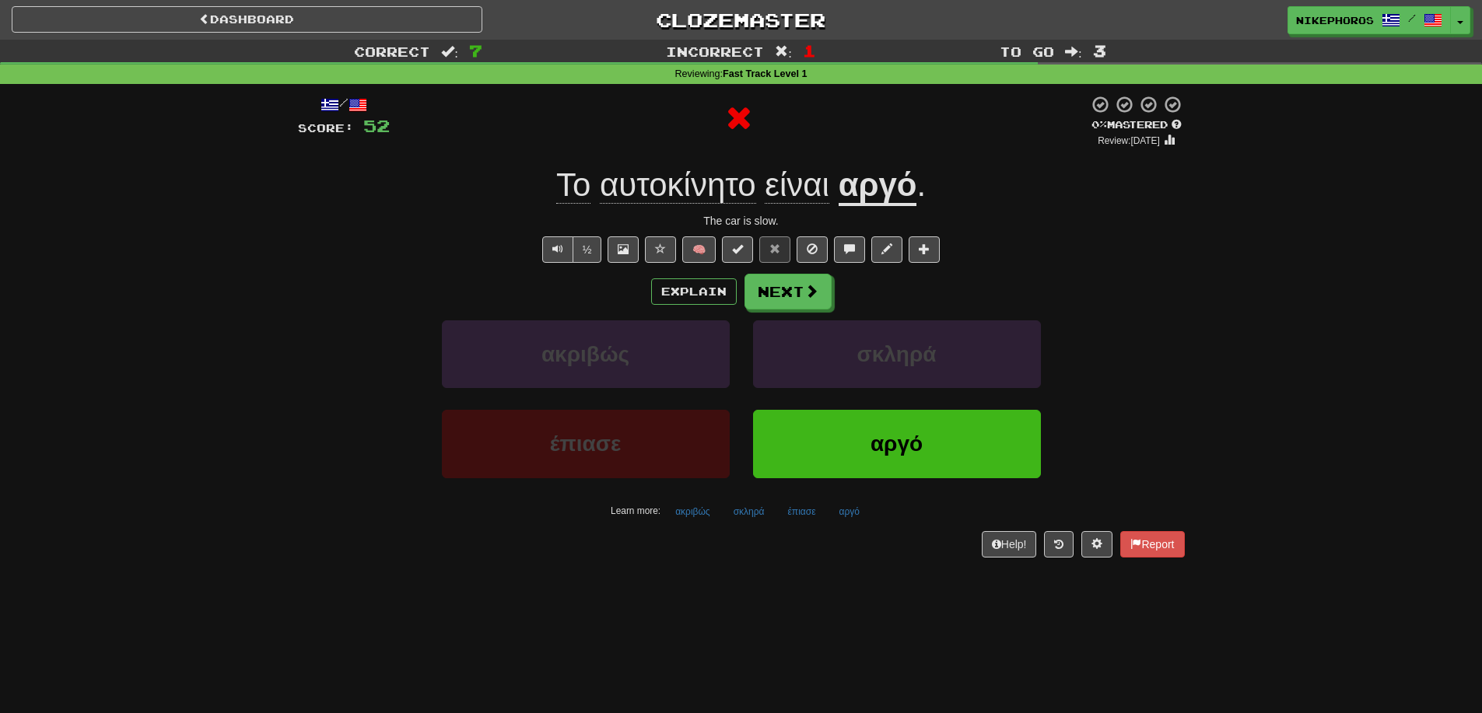
click at [1340, 607] on div "Dashboard Clozemaster Nikephoros / Toggle Dropdown Dashboard Leaderboard Activi…" at bounding box center [741, 356] width 1482 height 713
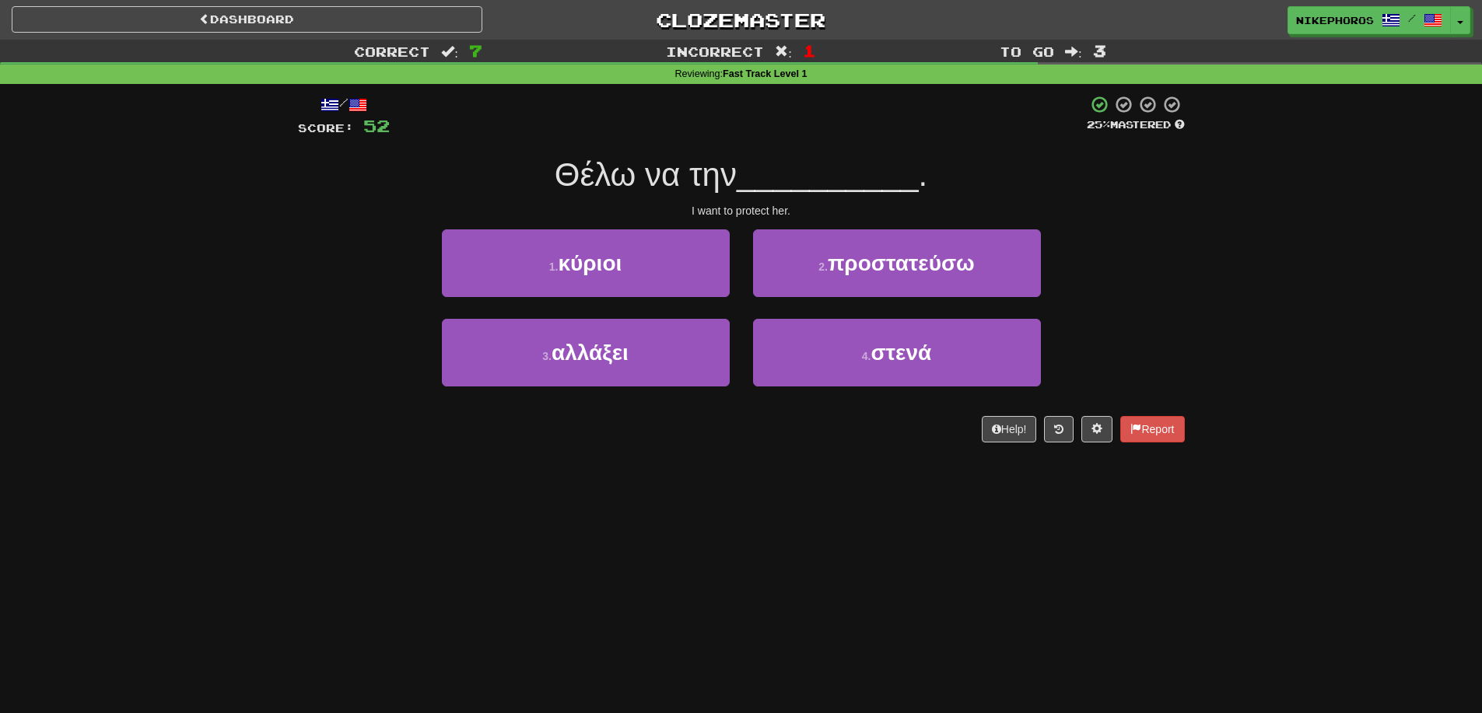
drag, startPoint x: 891, startPoint y: 510, endPoint x: 941, endPoint y: 477, distance: 60.6
click at [892, 509] on div "Dashboard Clozemaster Nikephoros / Toggle Dropdown Dashboard Leaderboard Activi…" at bounding box center [741, 356] width 1482 height 713
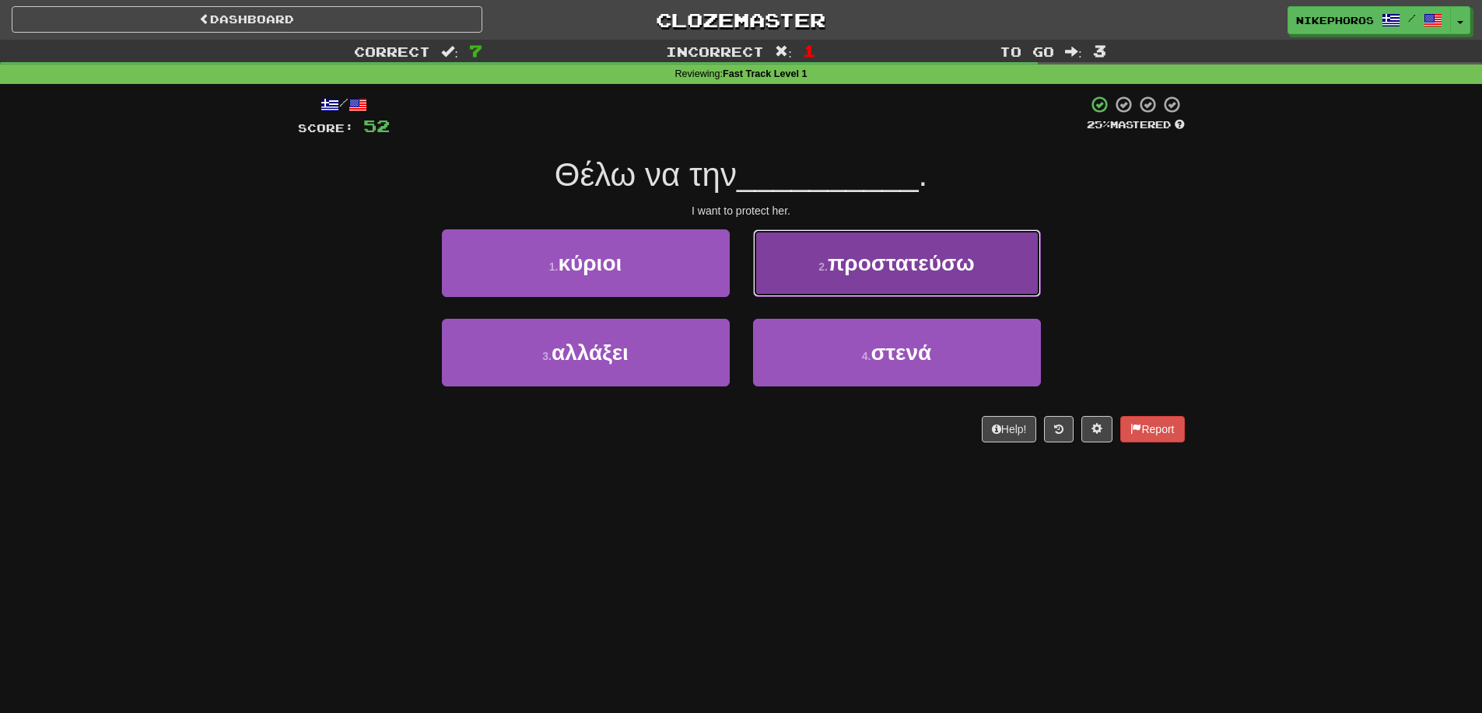
click at [923, 250] on button "2 . προστατεύσω" at bounding box center [897, 263] width 288 height 68
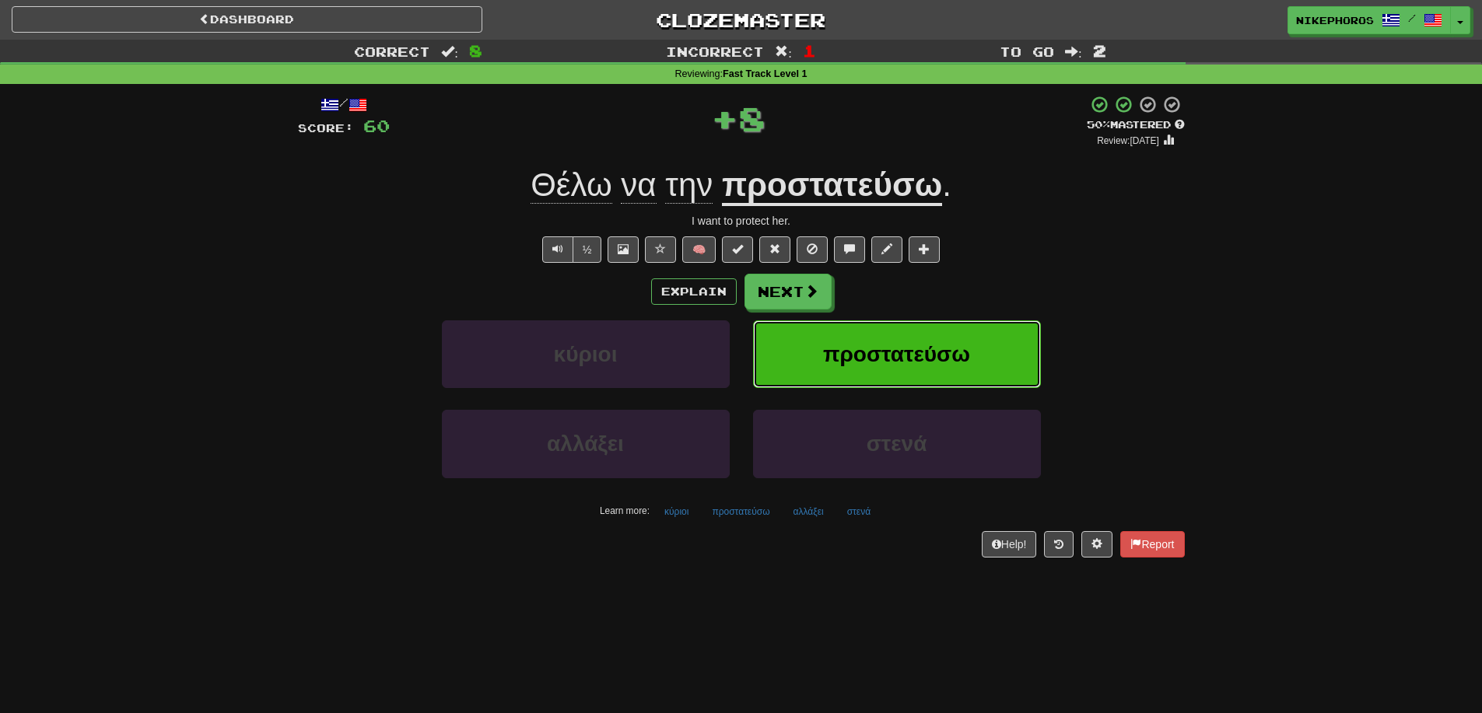
click at [799, 321] on button "προστατεύσω" at bounding box center [897, 355] width 288 height 68
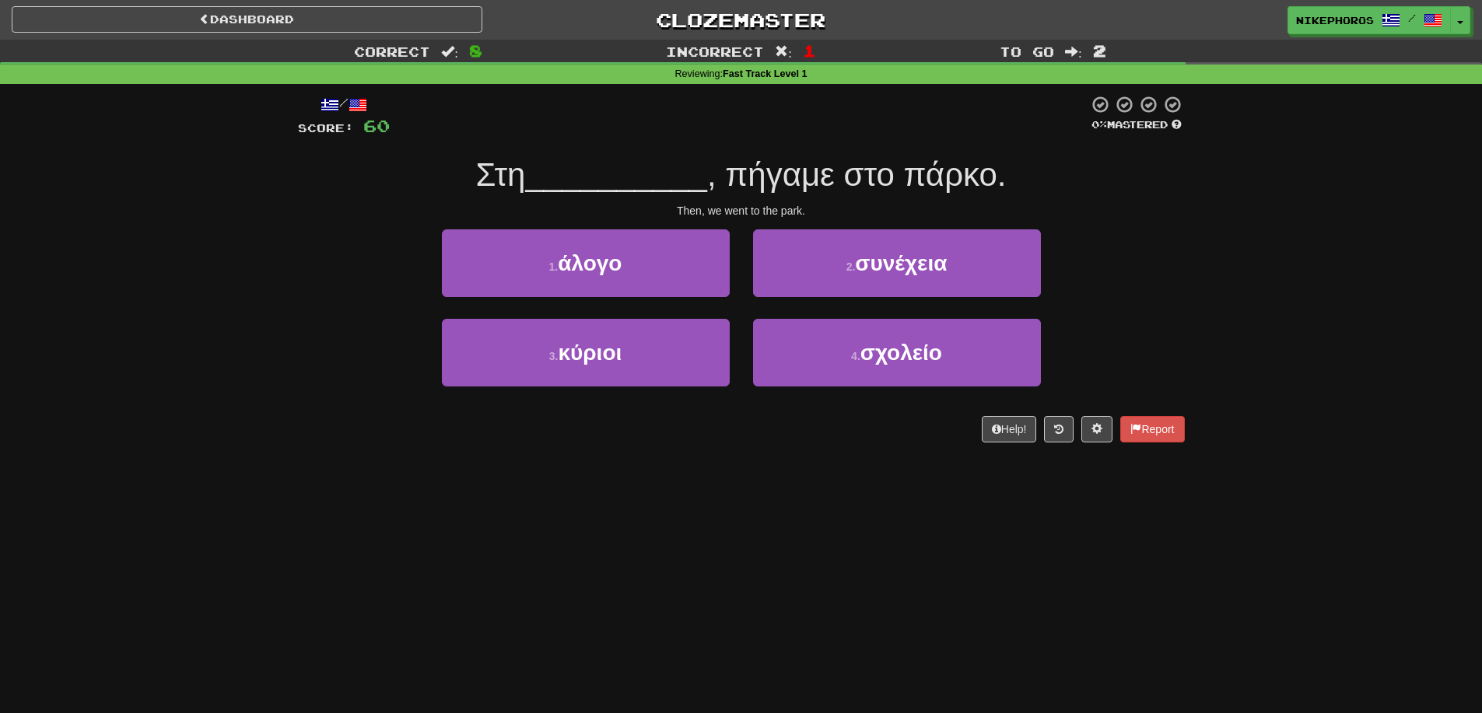
click at [780, 166] on span ", πήγαμε στο πάρκο." at bounding box center [857, 174] width 300 height 37
click at [1121, 301] on div "1 . άλογο 2 . συνέχεια" at bounding box center [742, 273] width 934 height 89
click at [944, 451] on div "/ Score: 60 0 % Mastered Στη __________ , πήγαμε στο πάρκο. Then, we went to th…" at bounding box center [741, 274] width 887 height 380
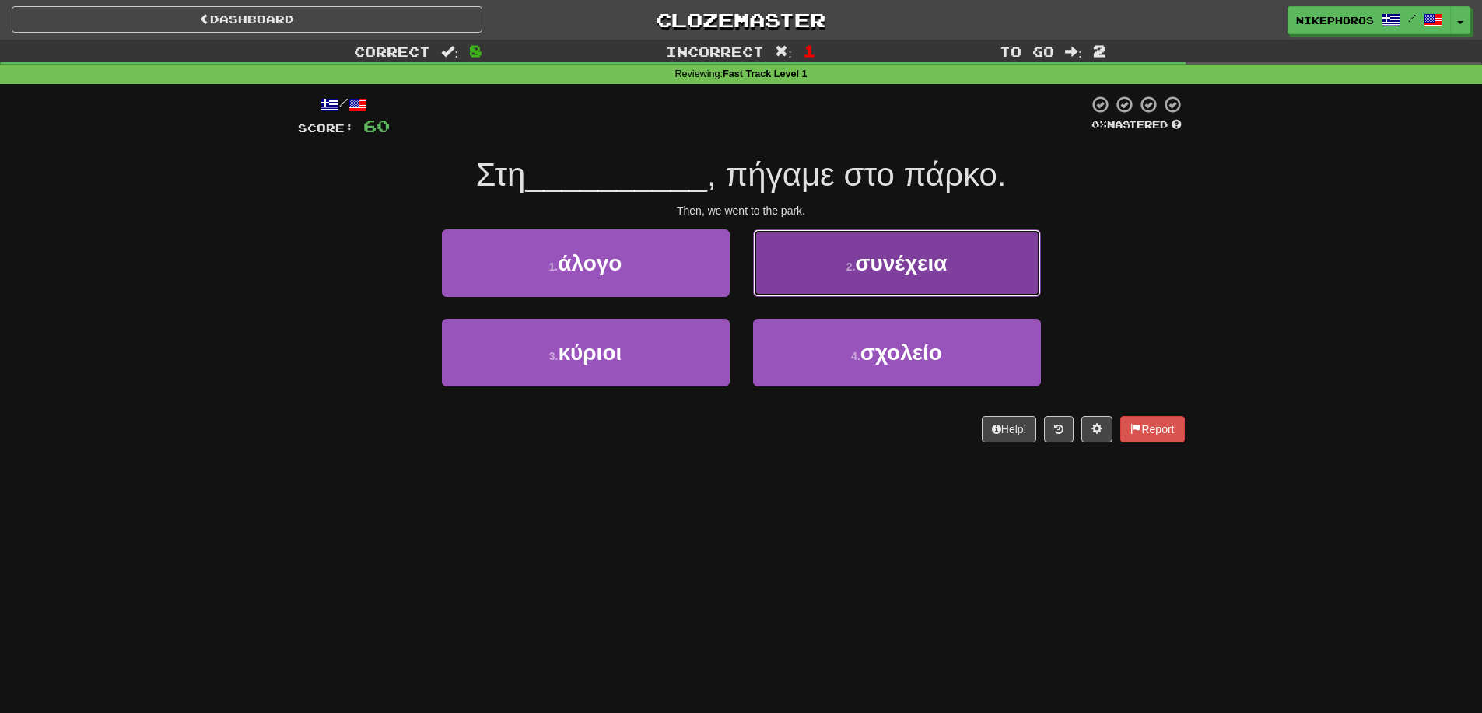
click at [947, 281] on button "2 . συνέχεια" at bounding box center [897, 263] width 288 height 68
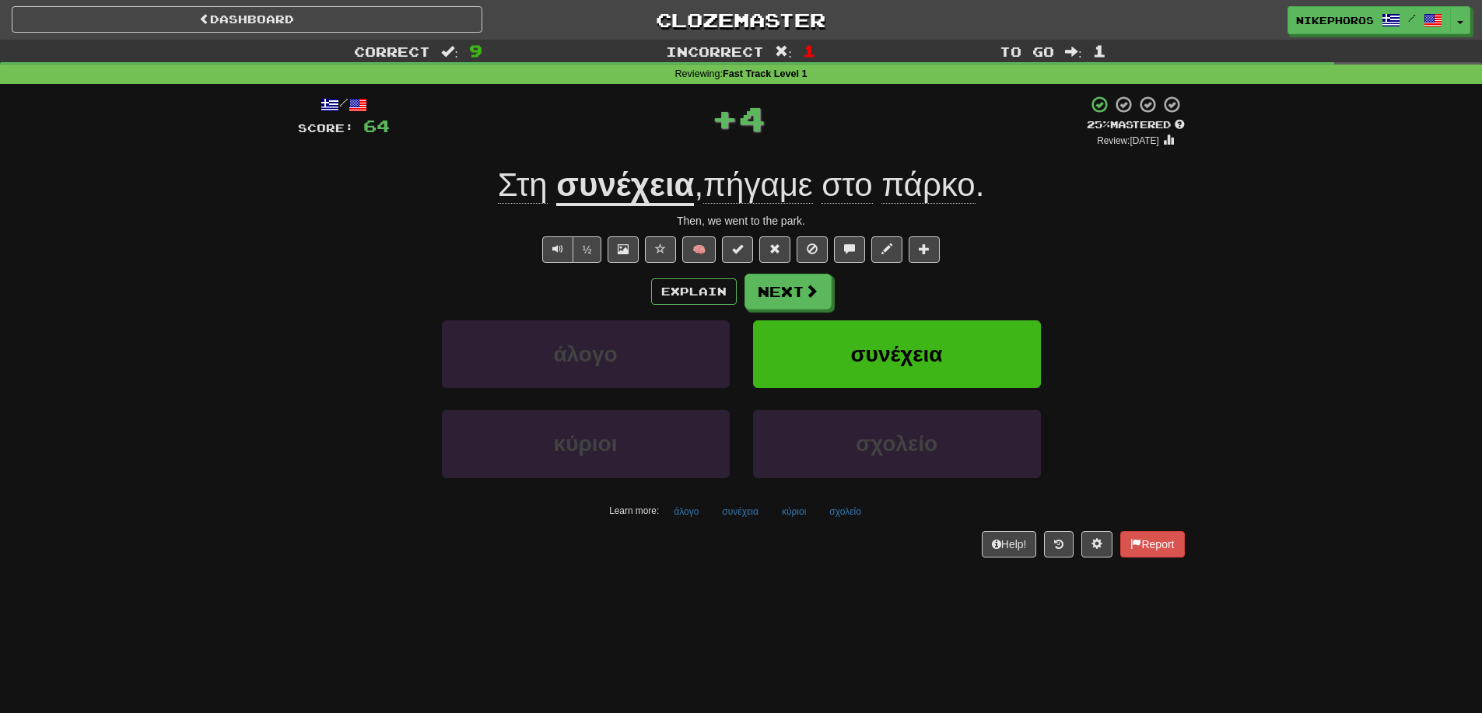
click at [657, 173] on u "συνέχεια" at bounding box center [625, 186] width 138 height 40
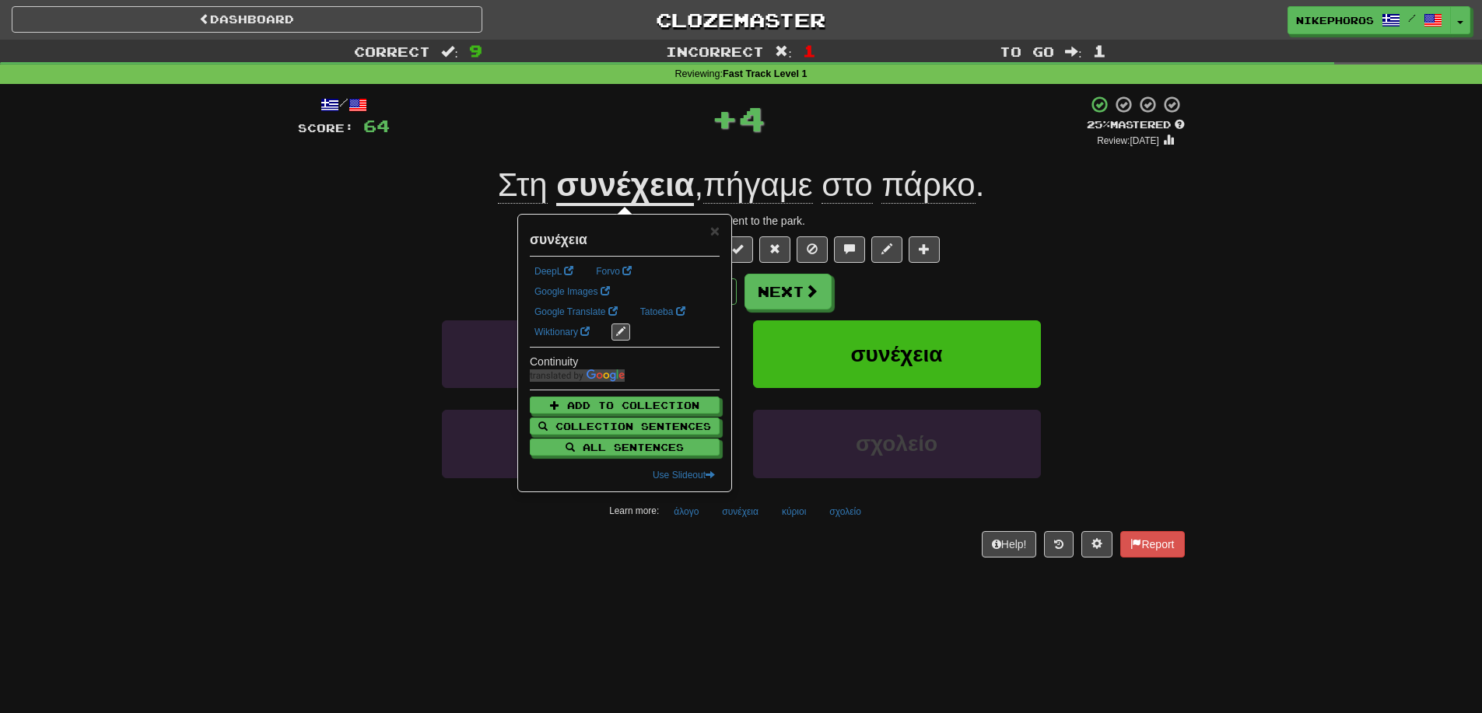
click at [1088, 173] on div "Στη συνέχεια , πήγαμε στο πάρκο ." at bounding box center [741, 185] width 887 height 43
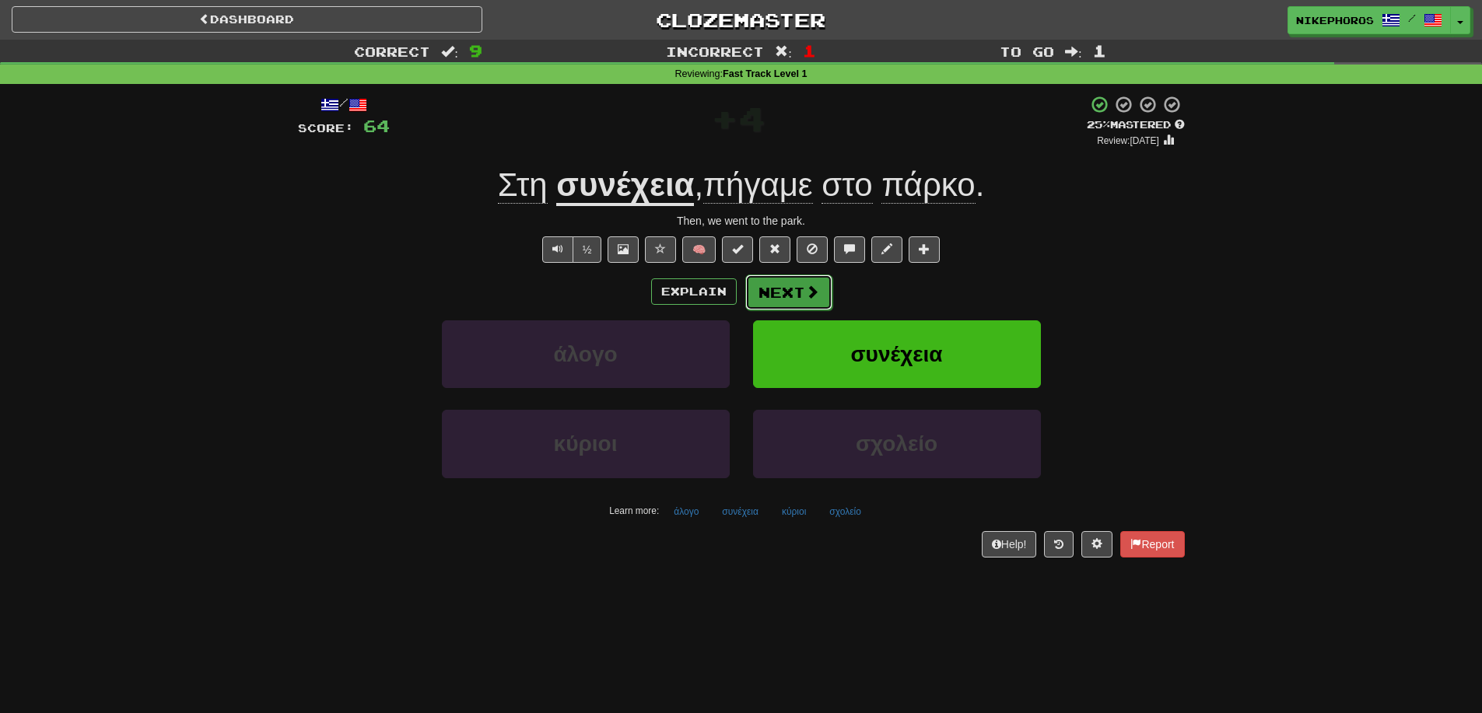
click at [773, 282] on button "Next" at bounding box center [788, 293] width 87 height 36
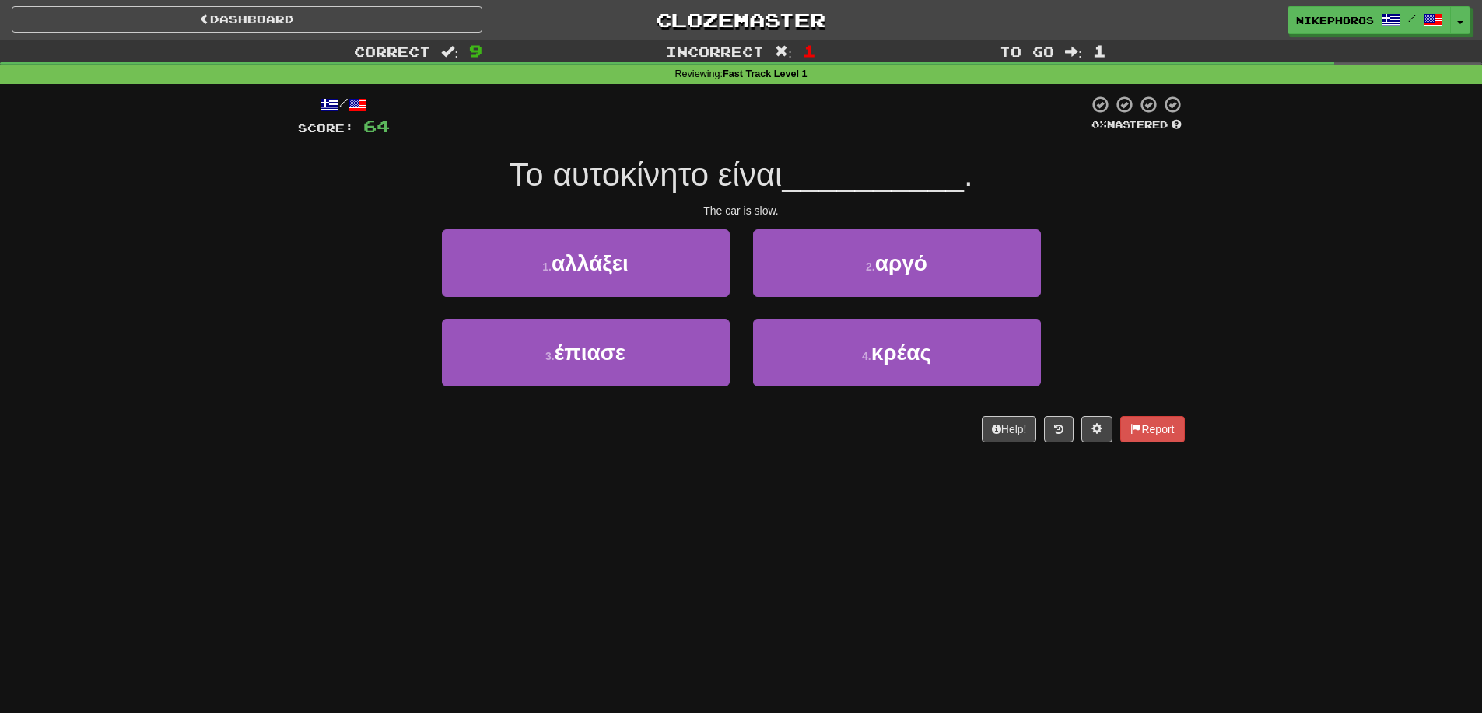
click at [860, 194] on div "Το αυτοκίνητο είναι __________ ." at bounding box center [741, 175] width 887 height 43
click at [804, 149] on div "/ Score: 64 0 % Mastered Το αυτοκίνητο είναι __________ . The car is slow. 1 . …" at bounding box center [741, 269] width 887 height 348
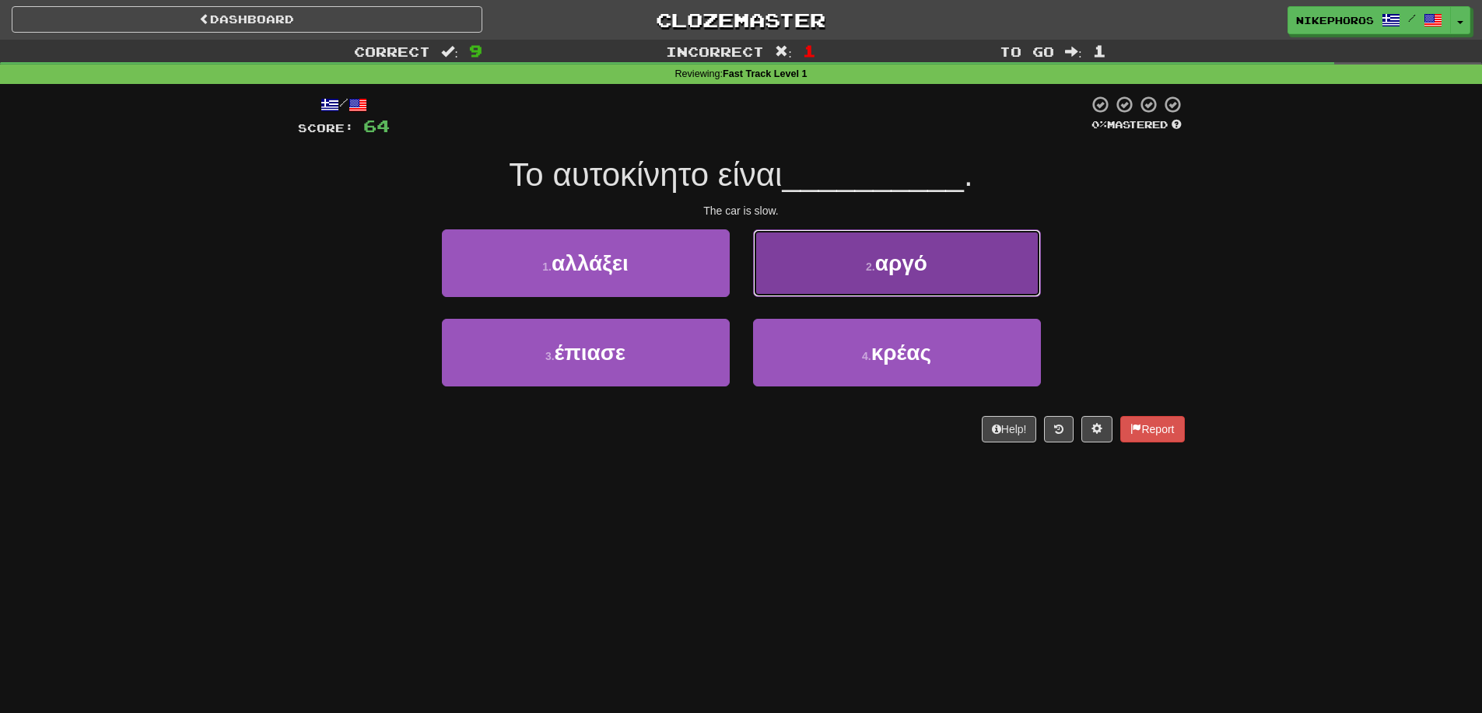
click at [976, 263] on button "2 . αργό" at bounding box center [897, 263] width 288 height 68
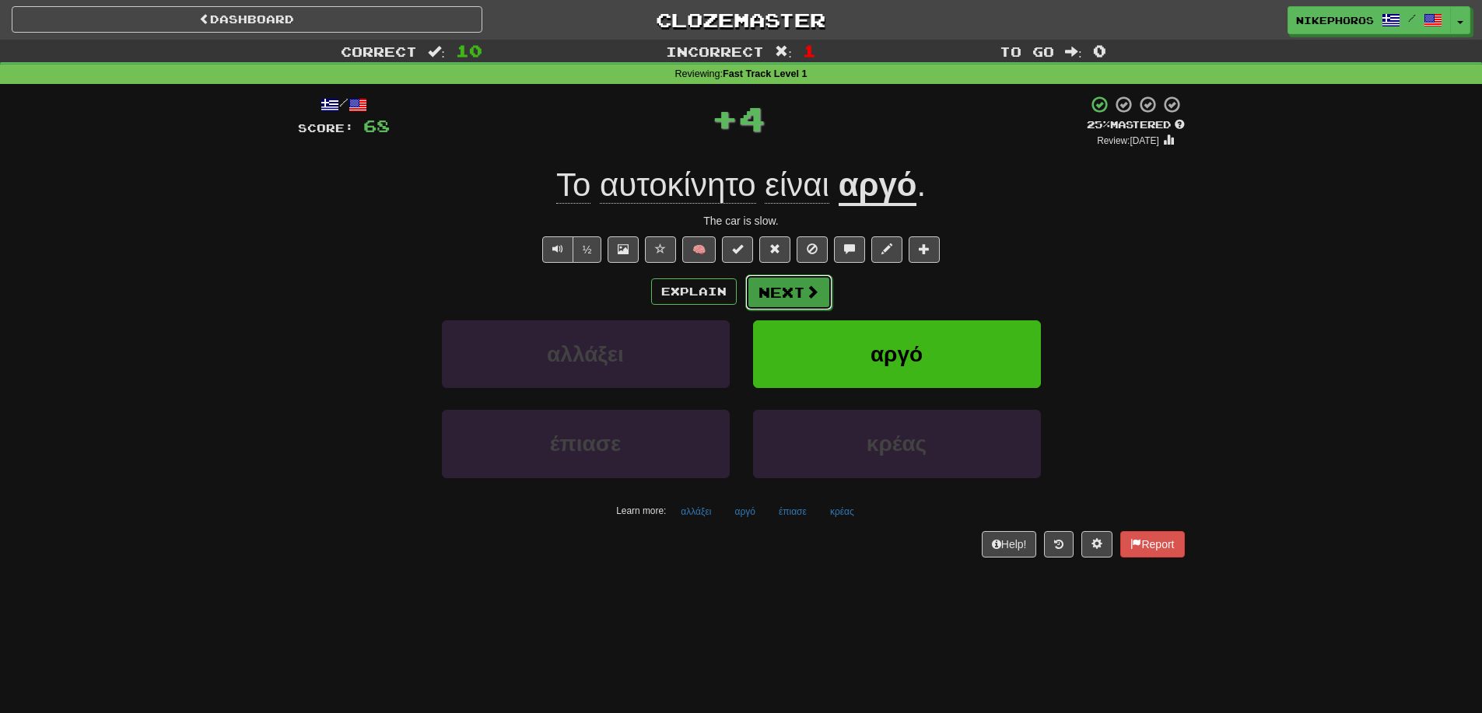
click at [798, 300] on button "Next" at bounding box center [788, 293] width 87 height 36
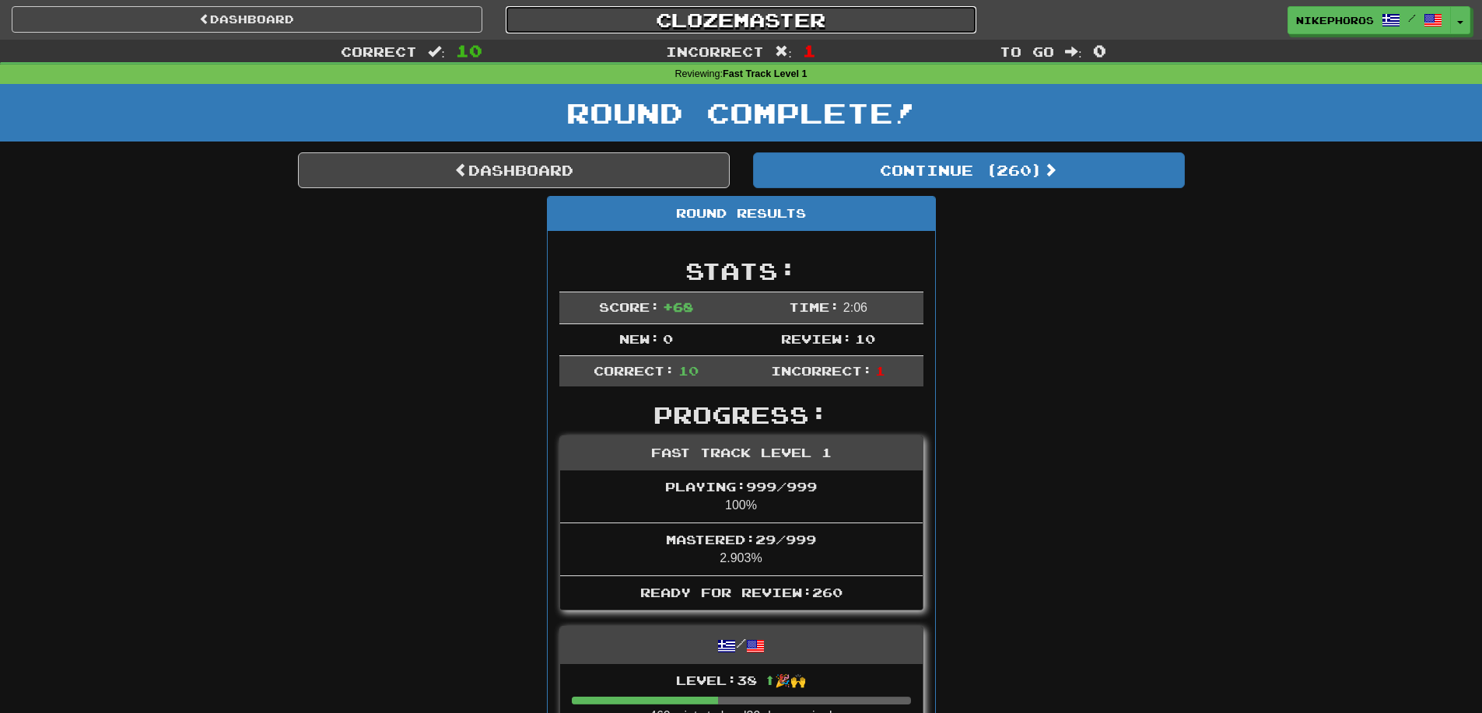
click at [733, 28] on link "Clozemaster" at bounding box center [741, 19] width 471 height 27
